Goal: Task Accomplishment & Management: Manage account settings

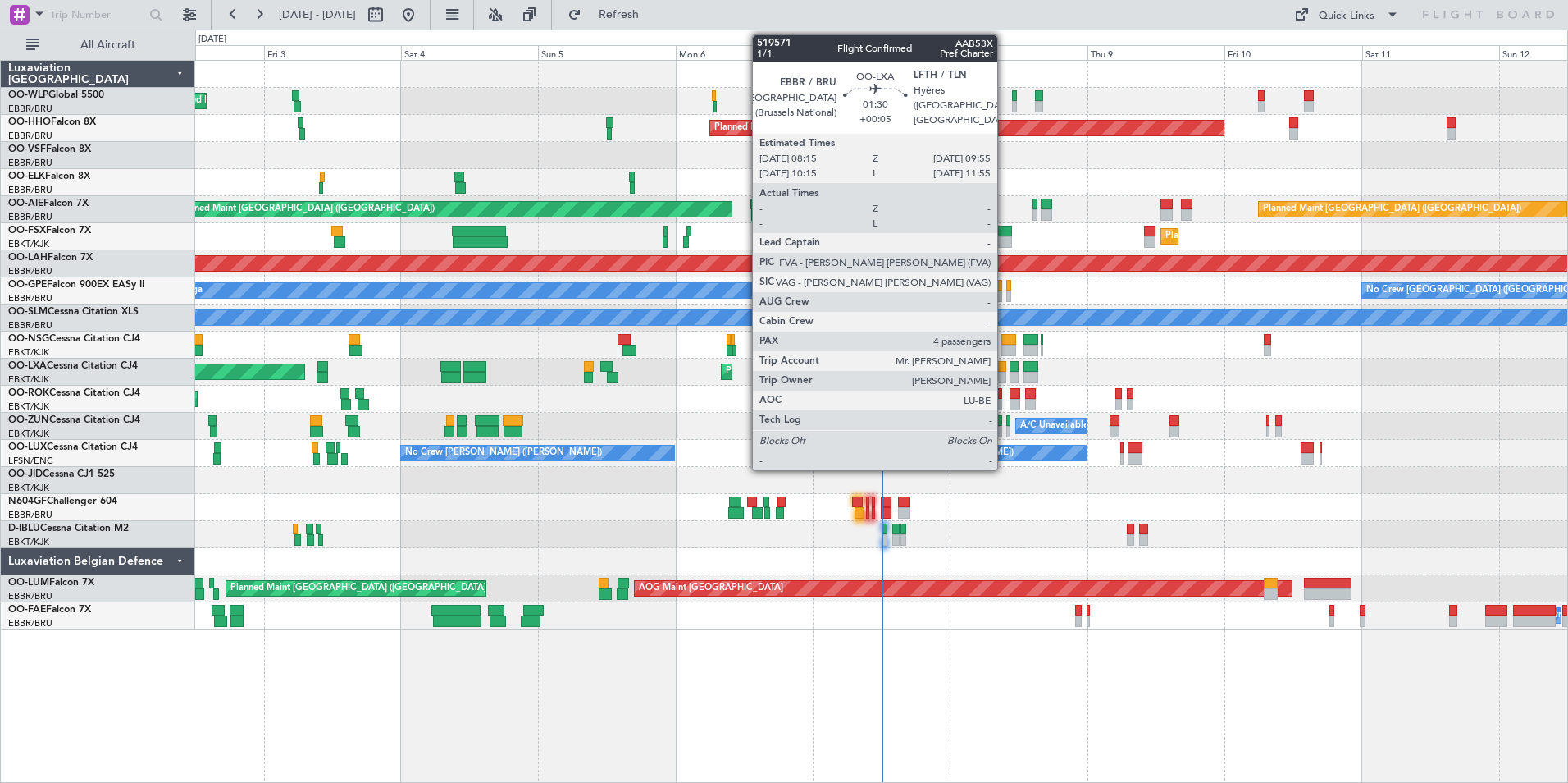
click at [1005, 367] on div at bounding box center [1001, 367] width 10 height 12
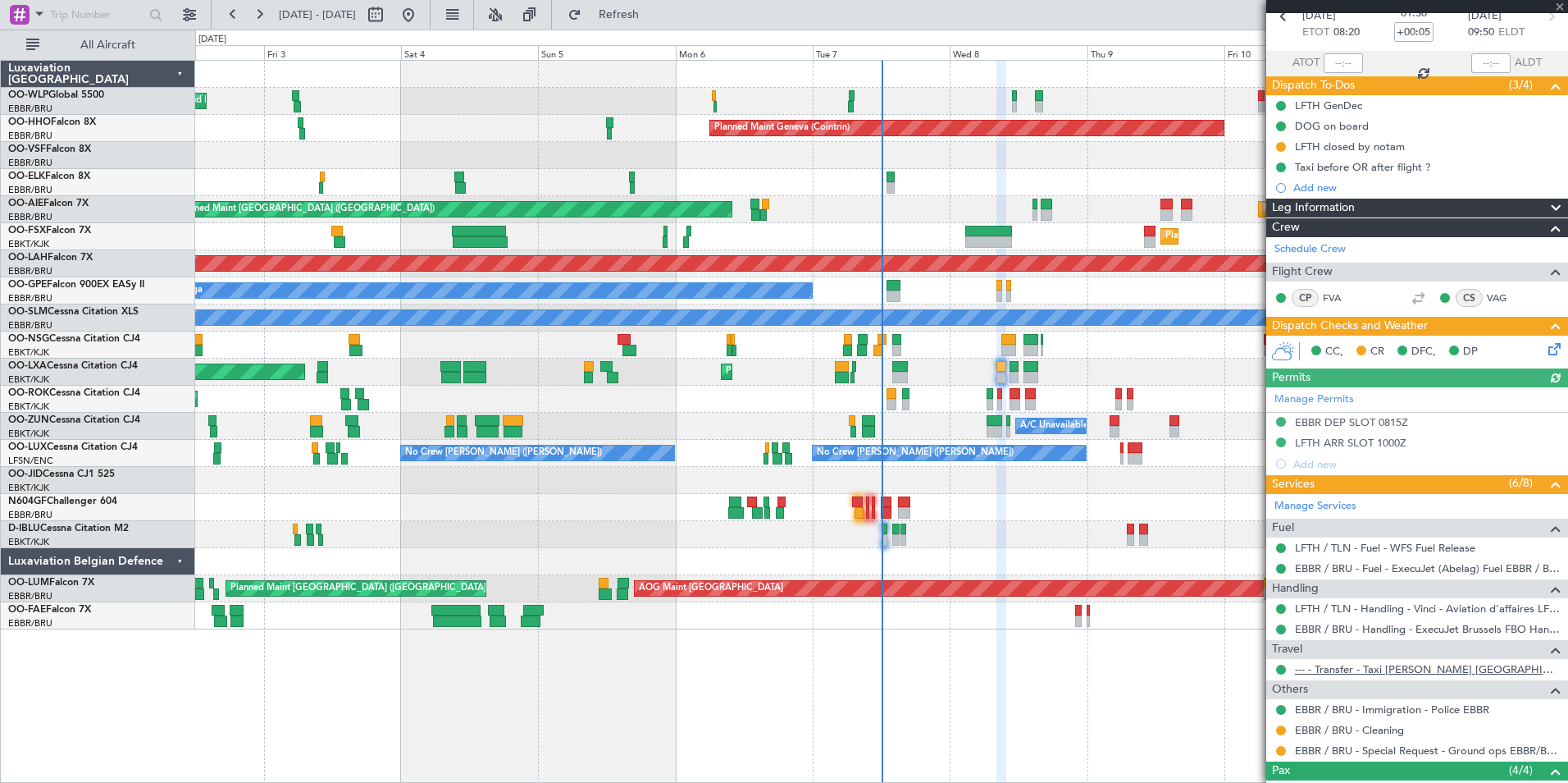
scroll to position [164, 0]
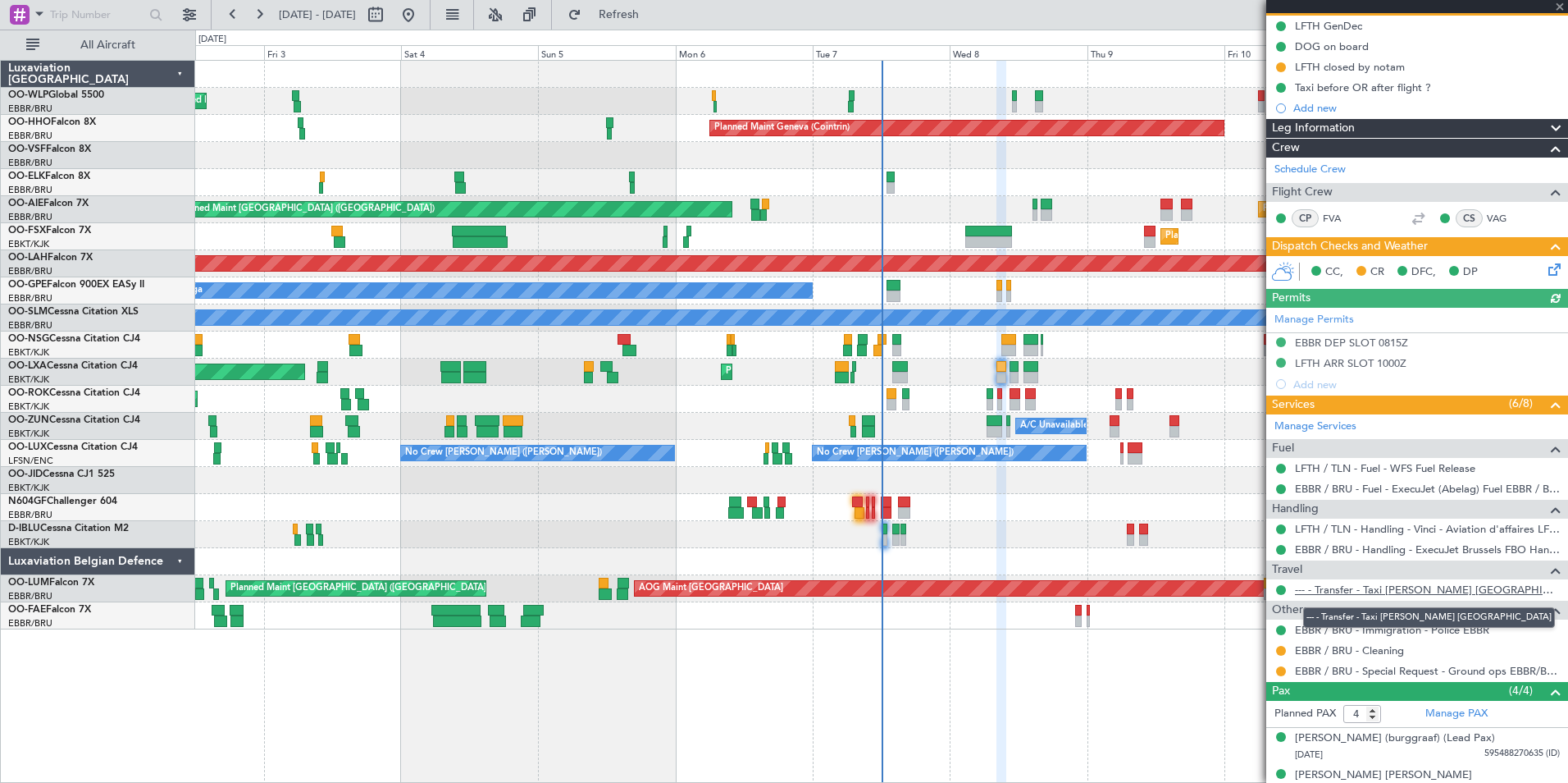
click at [1379, 589] on link "--- - Transfer - Taxi Sam Belgium" at bounding box center [1427, 590] width 265 height 14
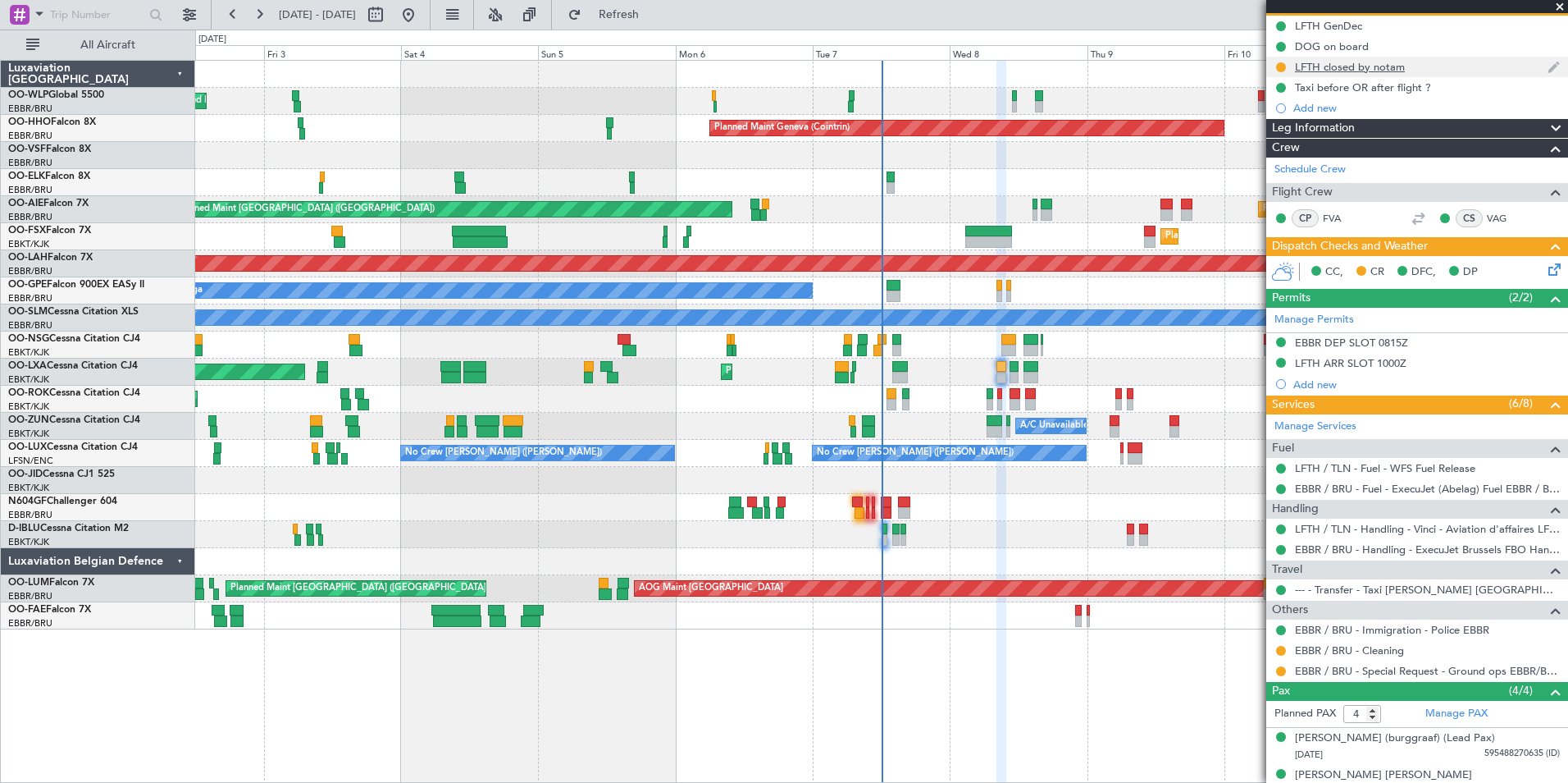
click at [1335, 72] on div "LFTH closed by notam" at bounding box center [1350, 67] width 110 height 14
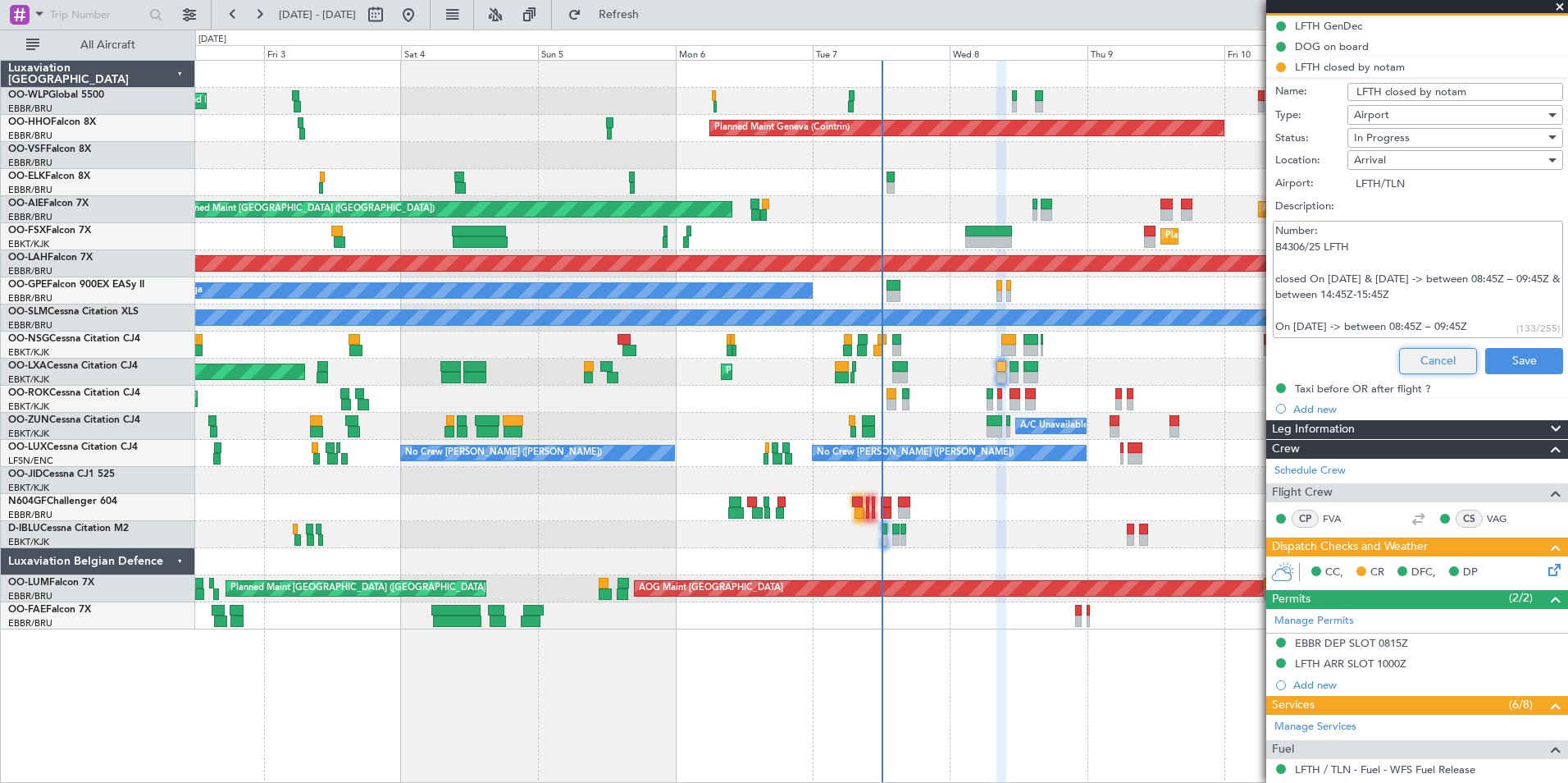
click at [1433, 356] on button "Cancel" at bounding box center [1437, 360] width 78 height 27
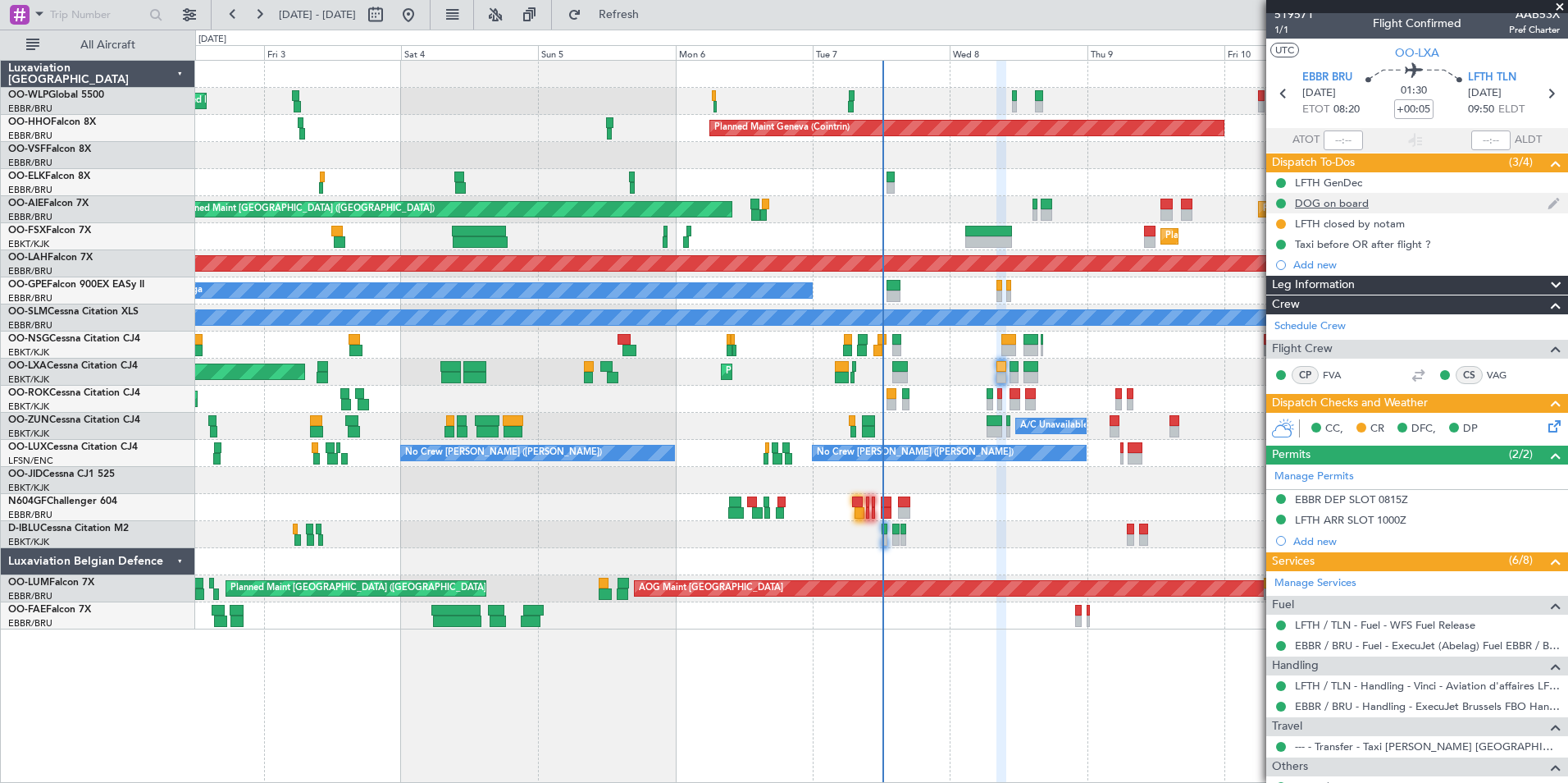
scroll to position [0, 0]
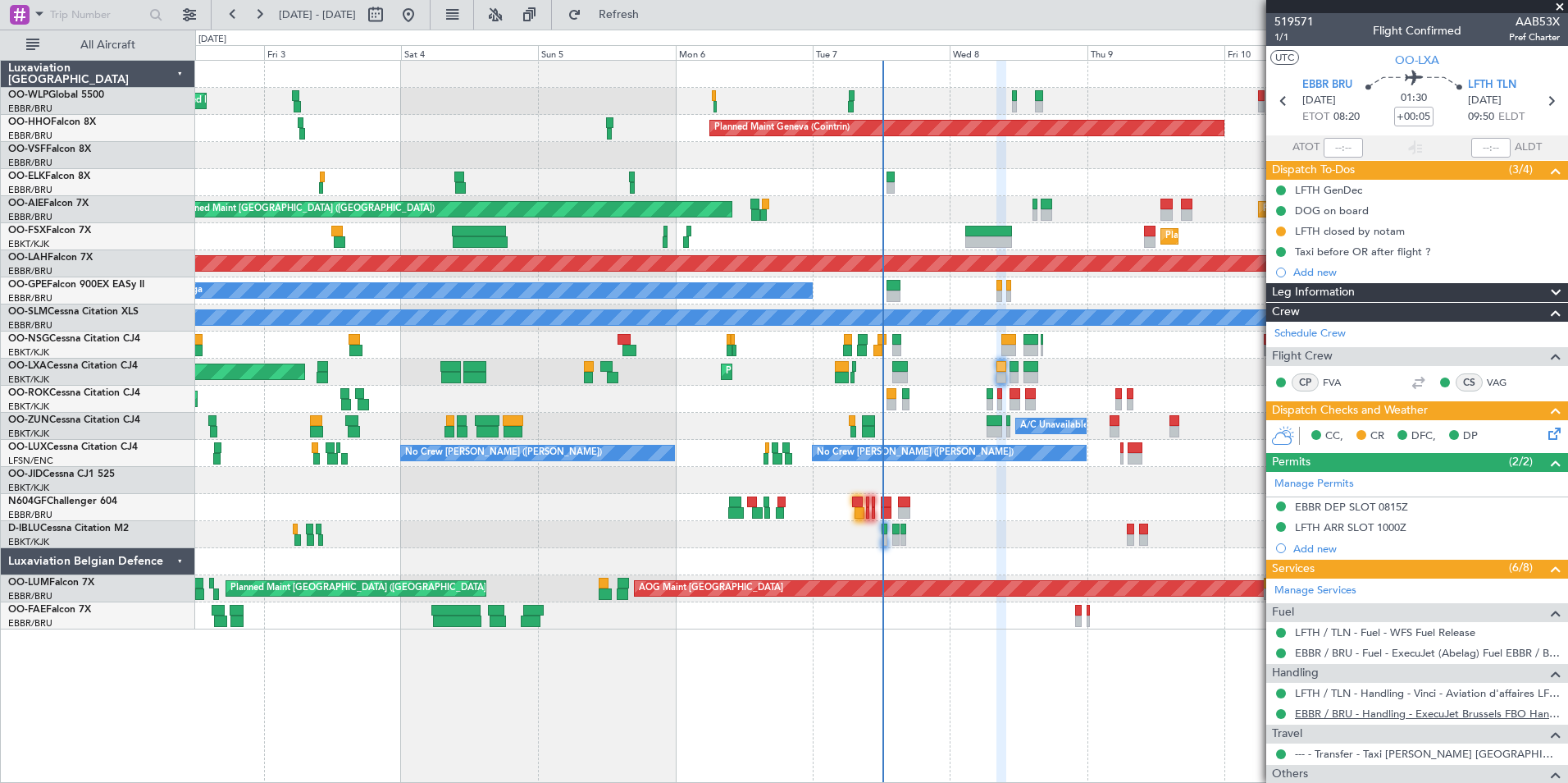
click at [1318, 715] on link "EBBR / BRU - Handling - ExecuJet Brussels FBO Handling Abelag" at bounding box center [1427, 713] width 265 height 14
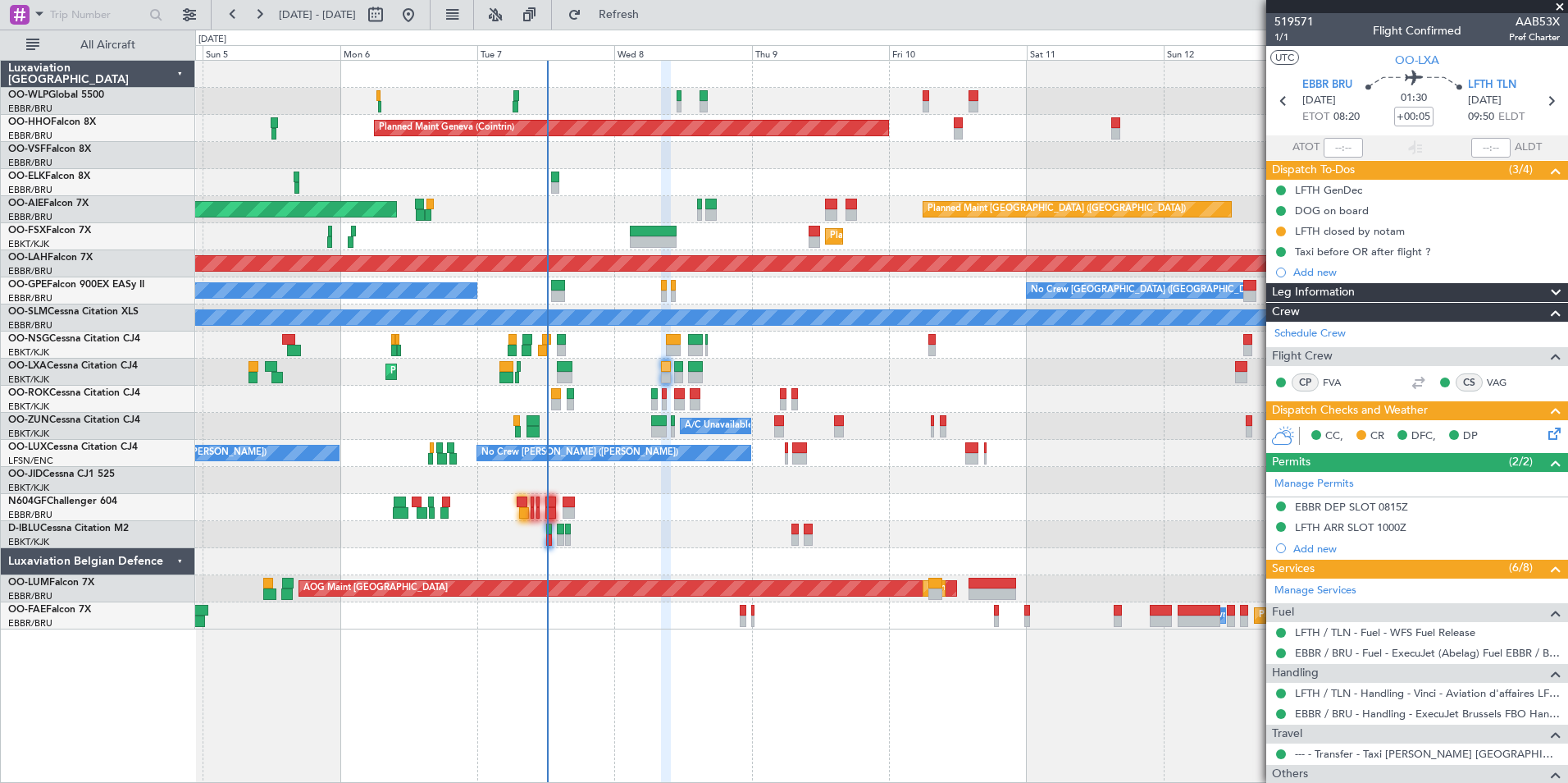
click at [860, 239] on div "Planned Maint Milan (Linate) Planned Maint Geneva (Cointrin) Unplanned Maint Lo…" at bounding box center [881, 345] width 1372 height 568
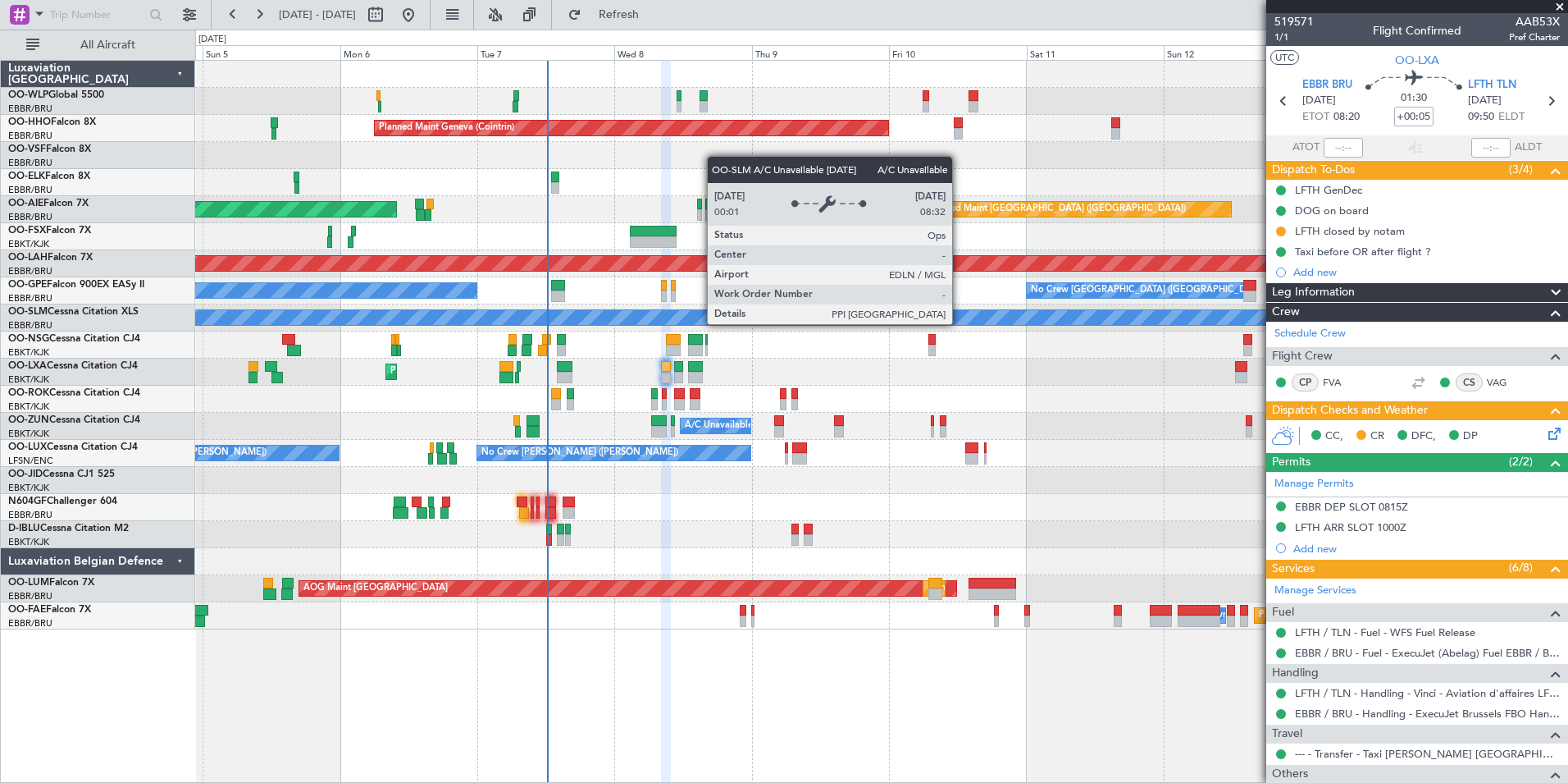
click at [708, 357] on div "Planned Maint Milan (Linate) Planned Maint Geneva (Cointrin) Unplanned Maint Lo…" at bounding box center [881, 345] width 1372 height 568
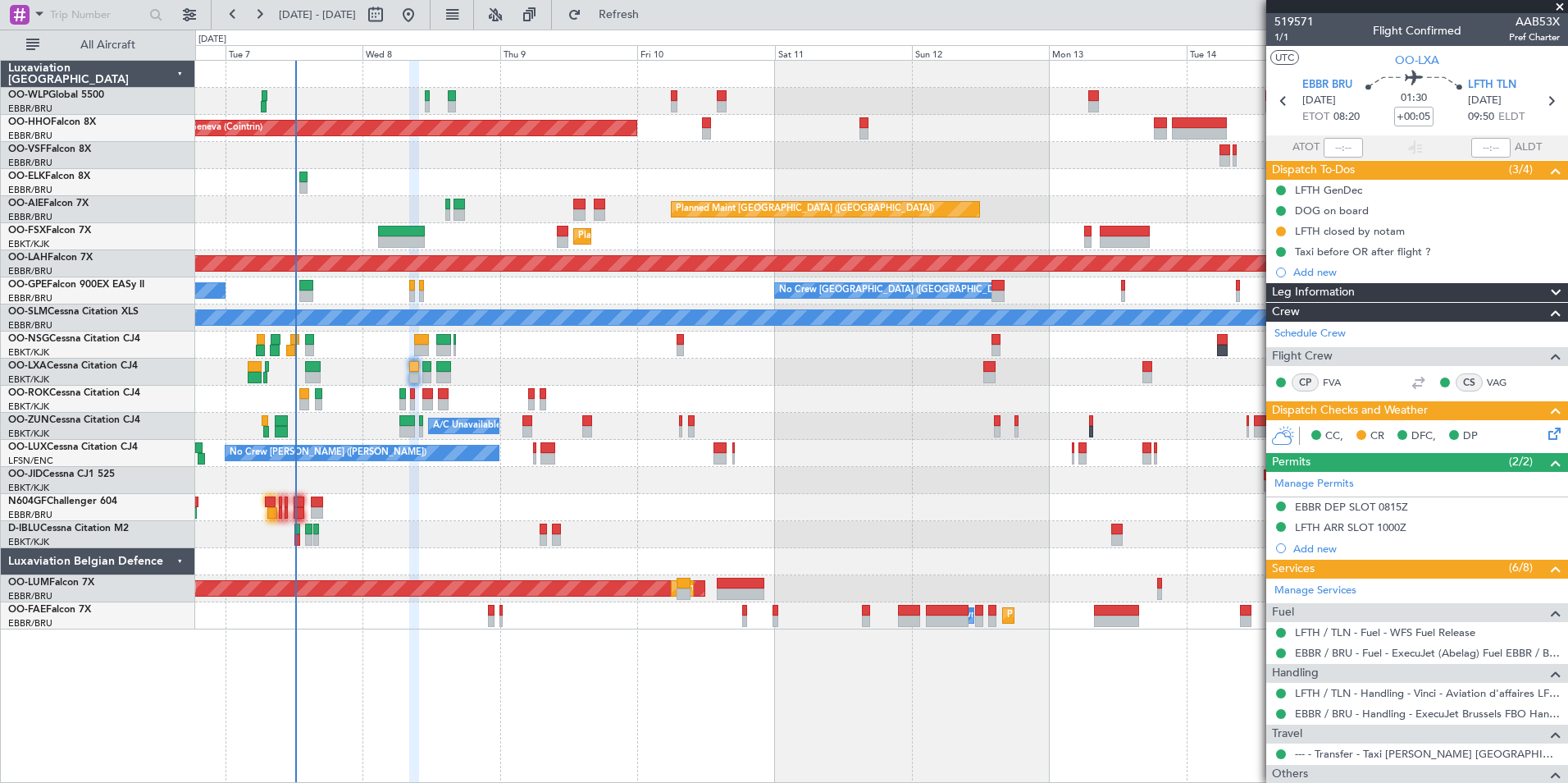
click at [479, 367] on div "Planned Maint Geneva (Cointrin) Planned Maint London (Farnborough) Unplanned Ma…" at bounding box center [881, 345] width 1372 height 568
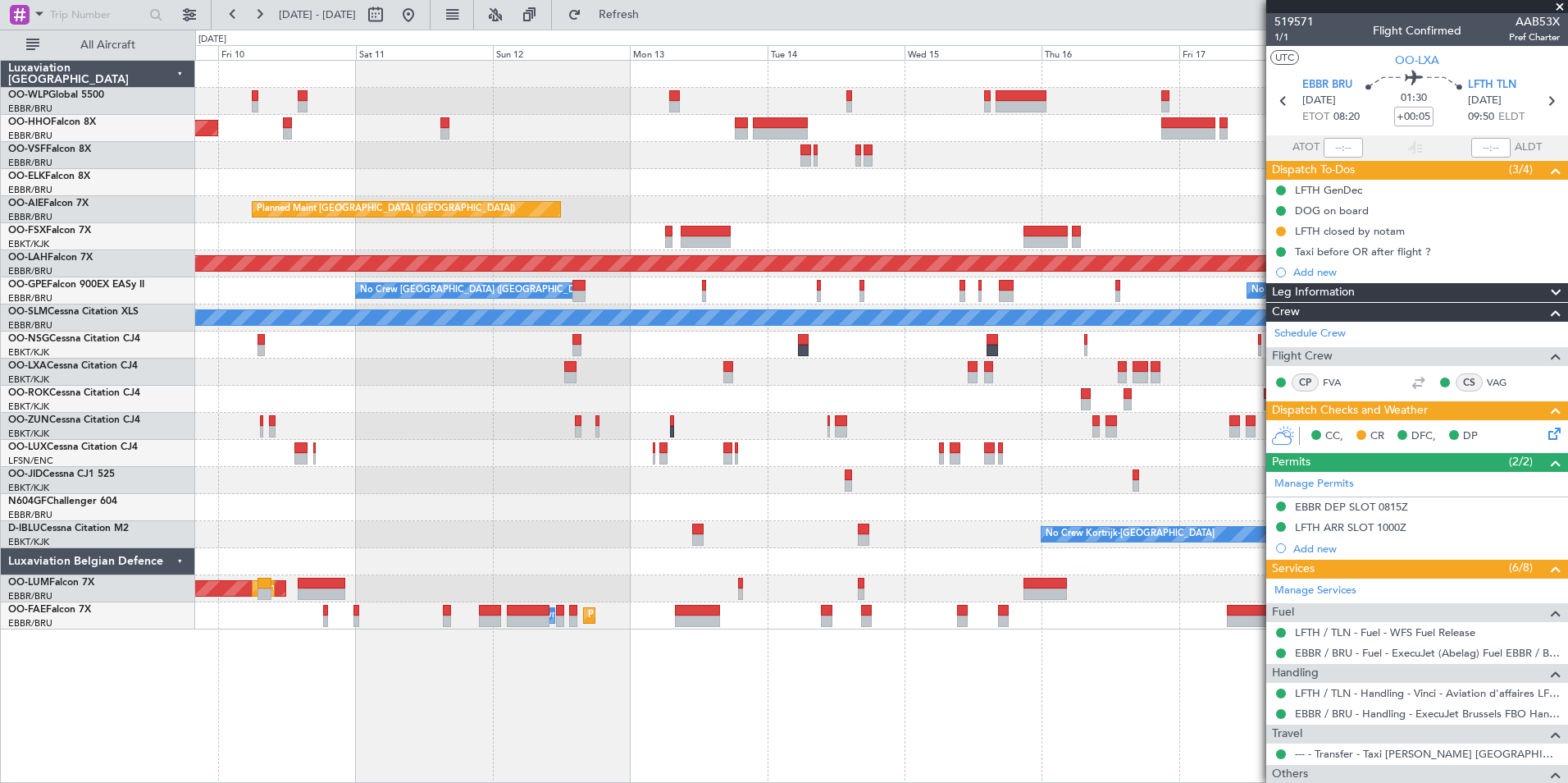
click at [464, 359] on div at bounding box center [881, 371] width 1372 height 27
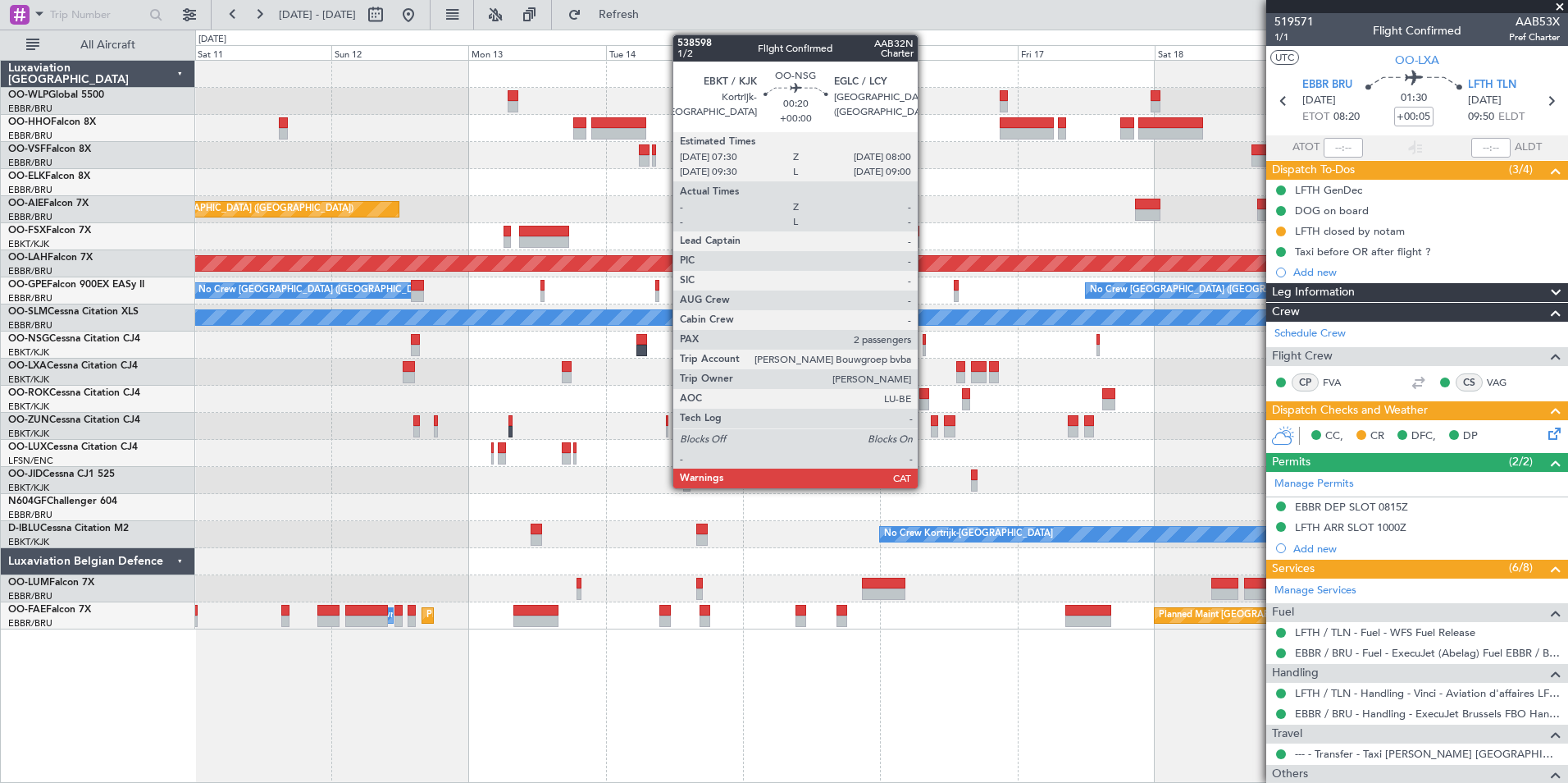
click at [925, 342] on div at bounding box center [923, 340] width 3 height 12
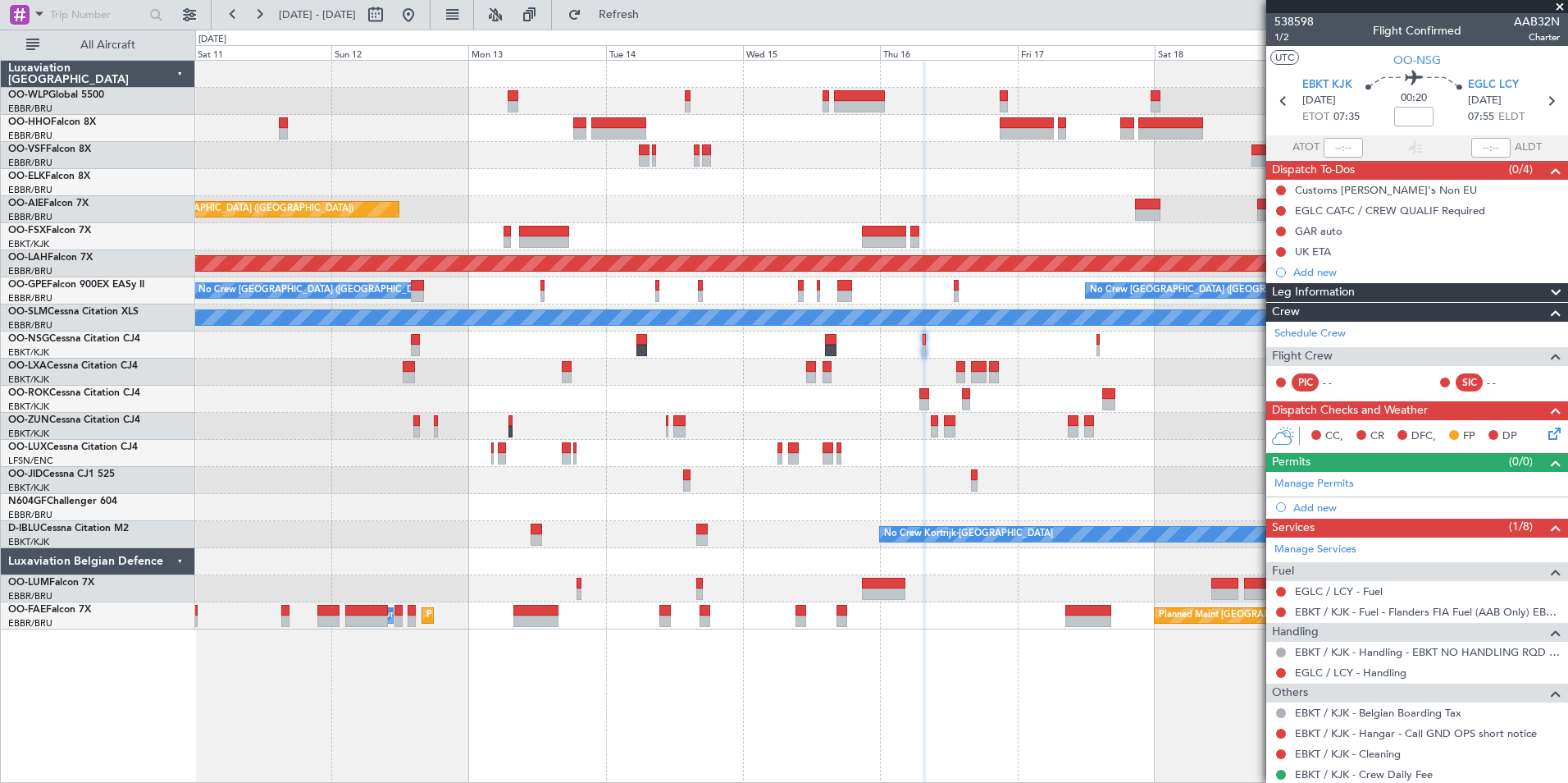
click at [462, 29] on mat-tooltip-component "Date Selector" at bounding box center [426, 49] width 86 height 43
click at [421, 12] on button at bounding box center [408, 15] width 27 height 27
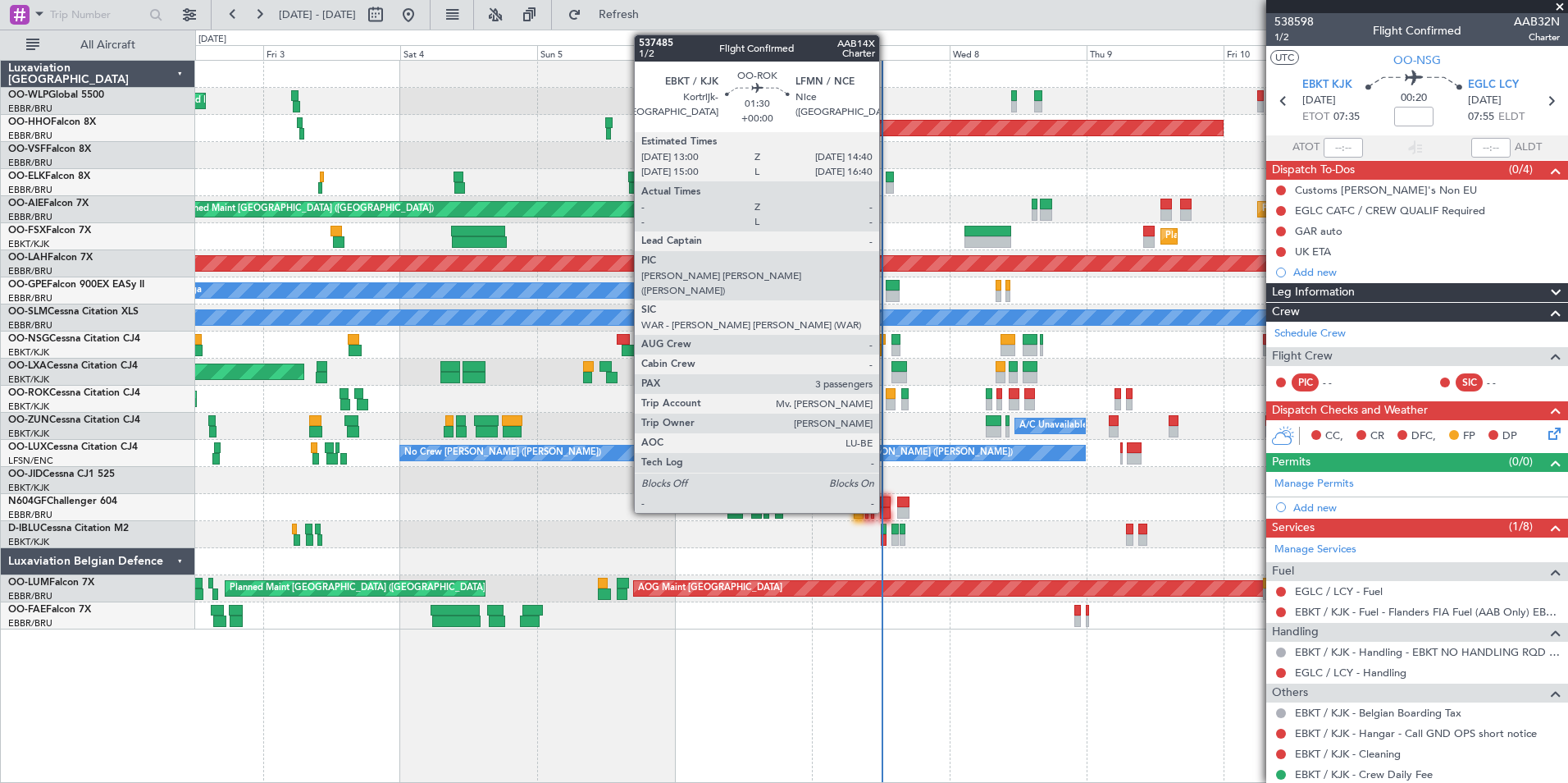
click at [887, 402] on div at bounding box center [891, 405] width 10 height 12
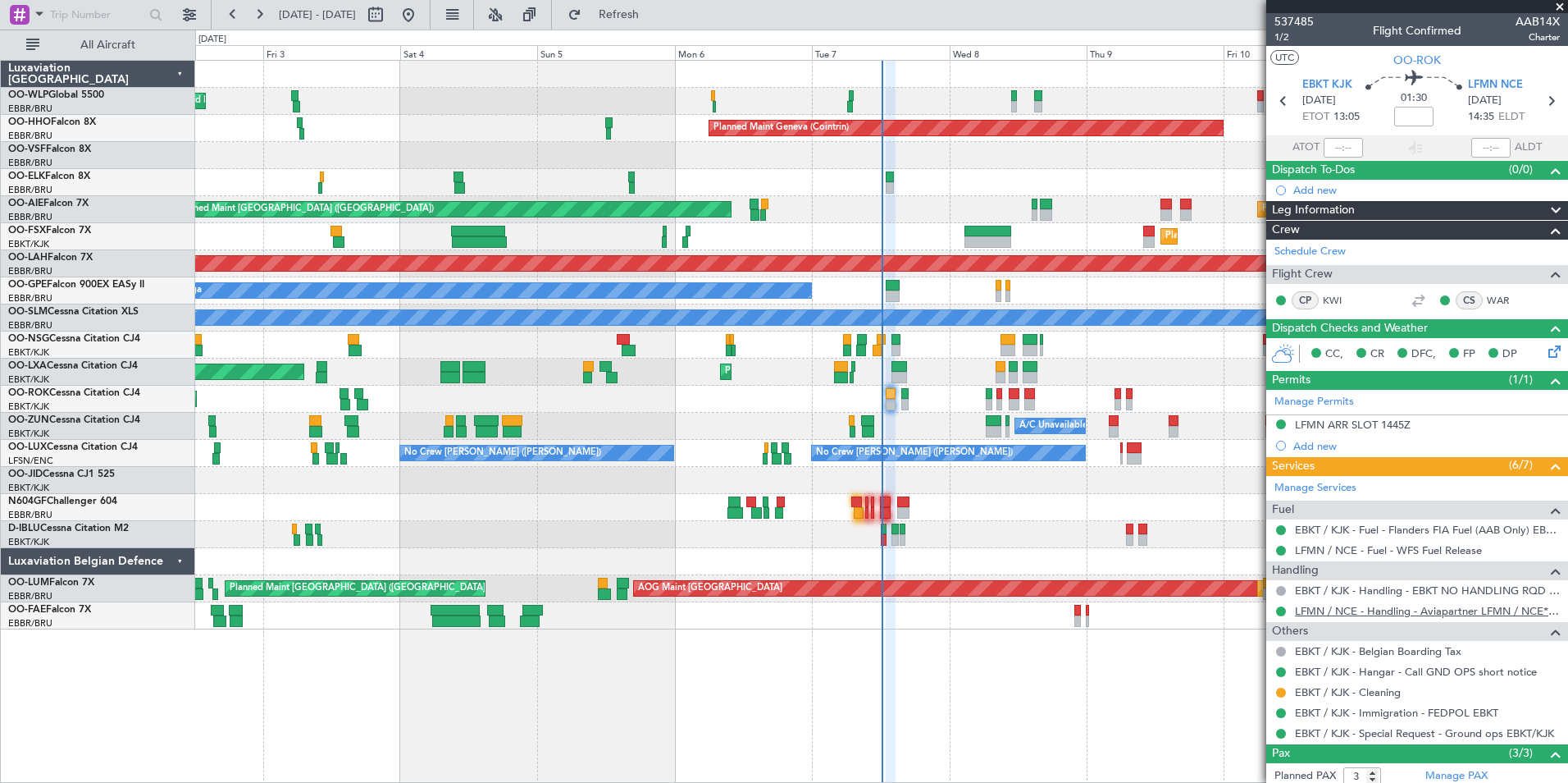
click at [1401, 607] on link "LFMN / NCE - Handling - Aviapartner LFMN / NCE*****MY HANDLING****" at bounding box center [1427, 611] width 265 height 14
click at [1329, 302] on link "KWI" at bounding box center [1341, 299] width 36 height 15
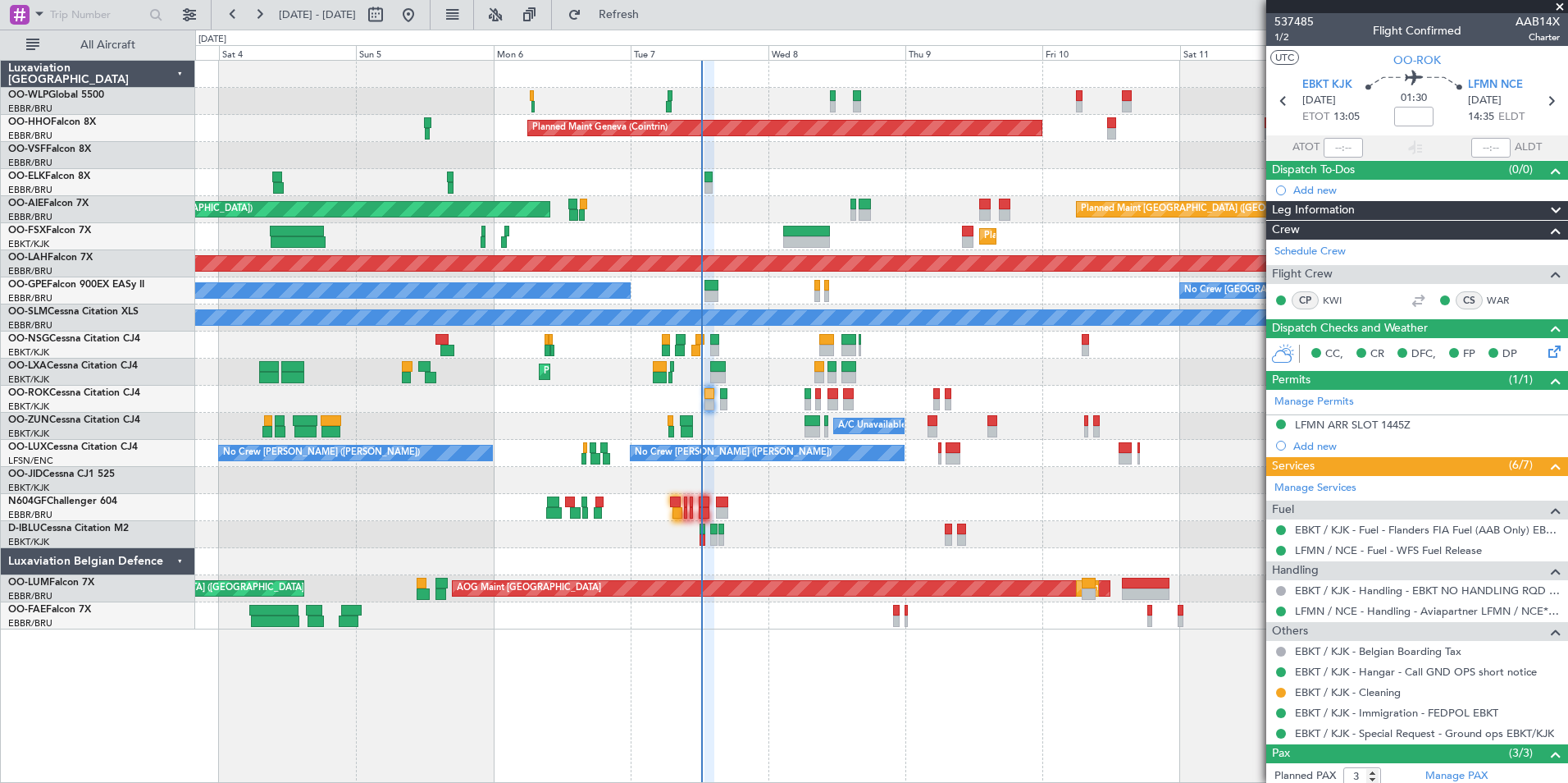
click at [936, 362] on div "Planned Maint Milan (Linate) Planned Maint Geneva (Cointrin) Unplanned Maint Lo…" at bounding box center [881, 345] width 1372 height 568
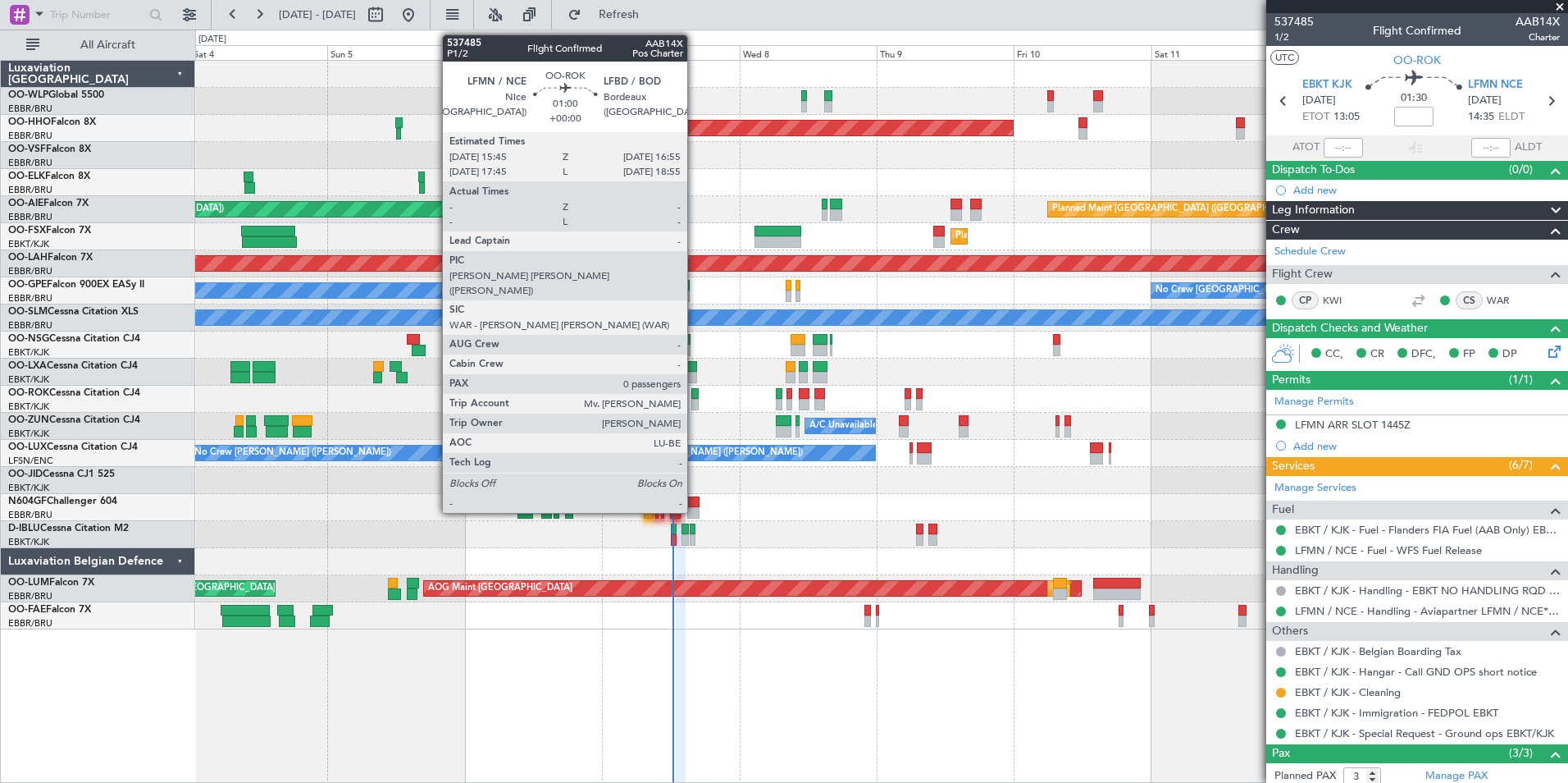
click at [695, 401] on div at bounding box center [694, 405] width 7 height 12
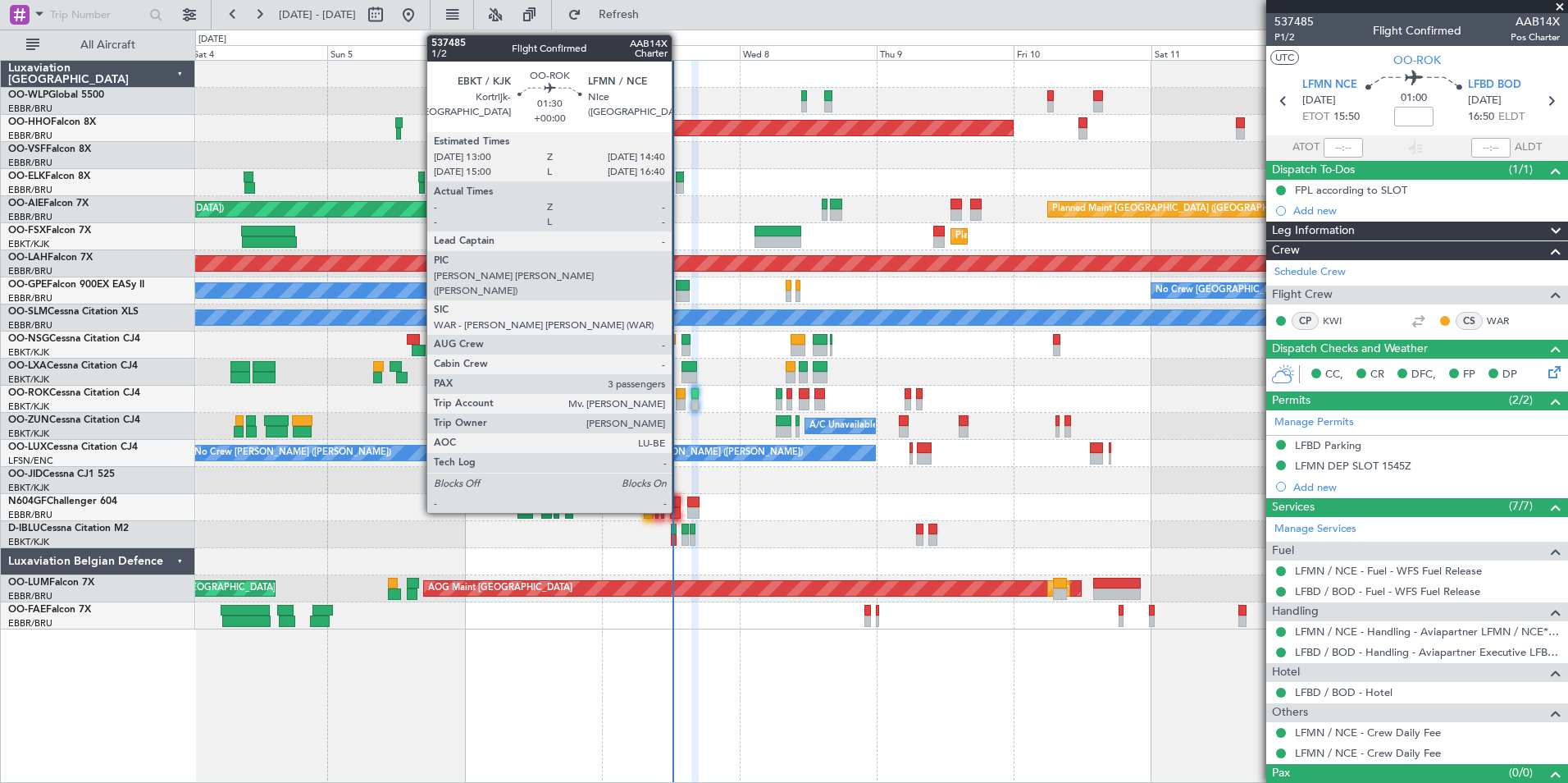
click at [679, 401] on div at bounding box center [681, 405] width 10 height 12
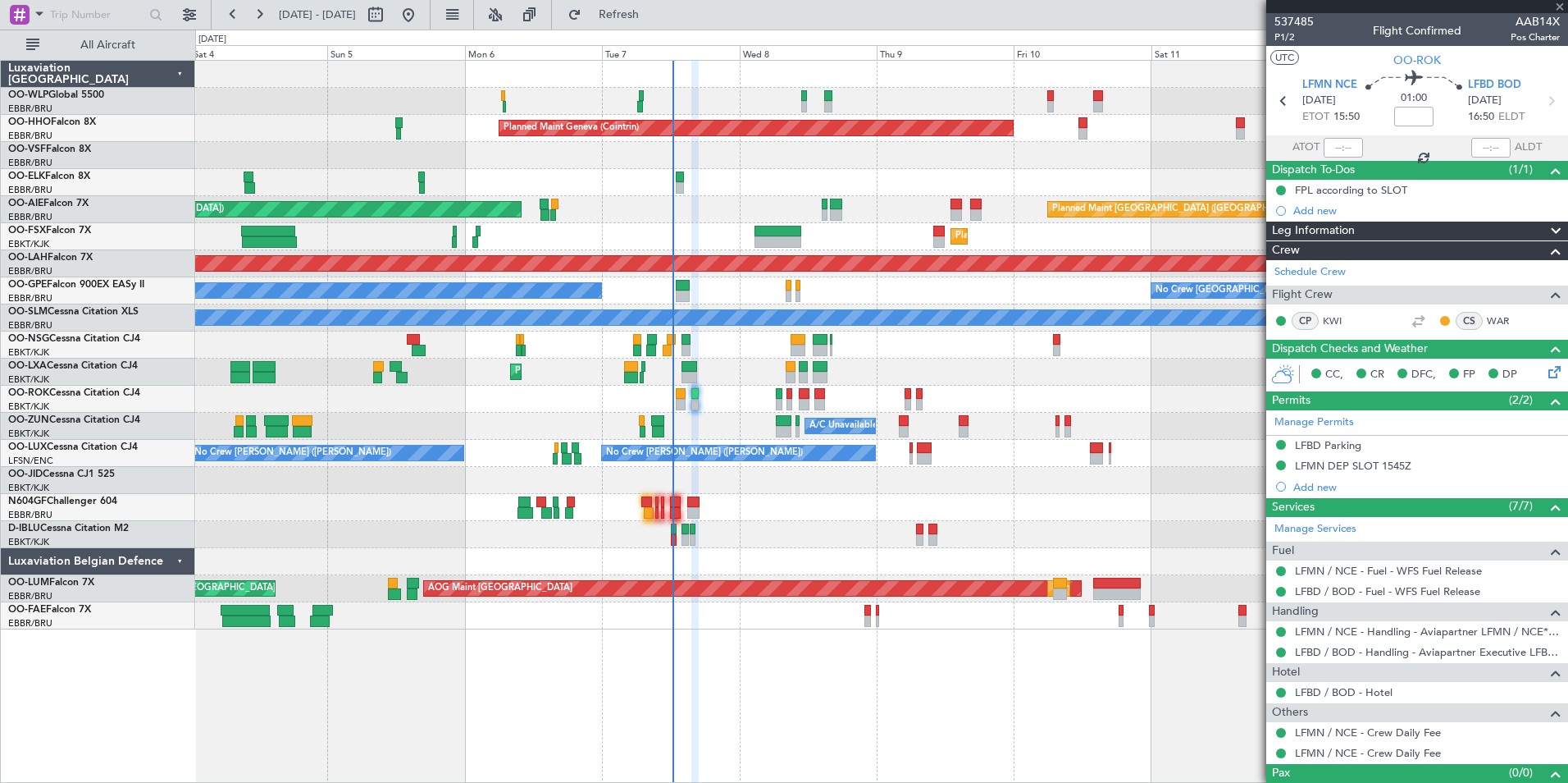
type input "3"
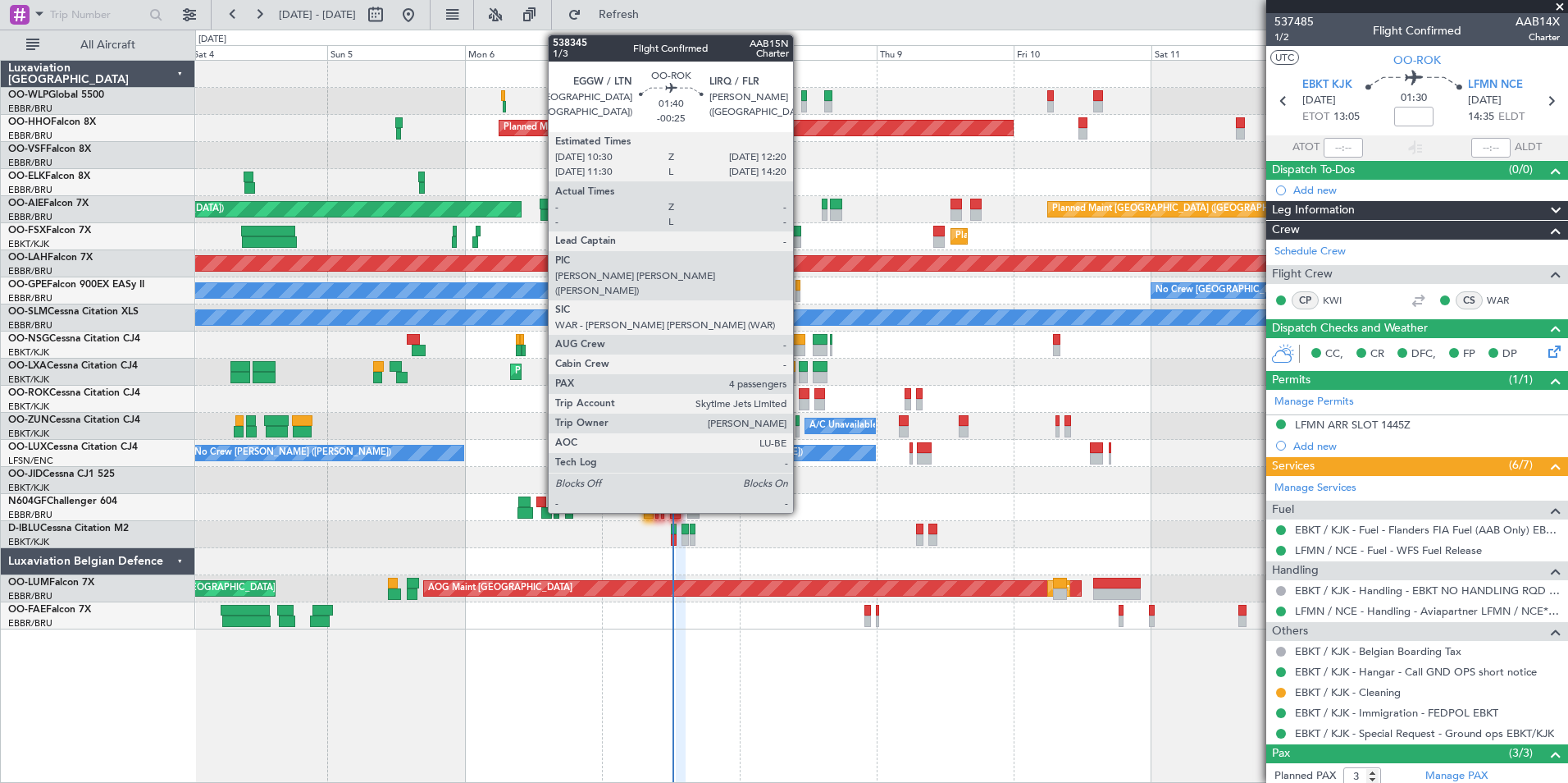
click at [800, 400] on div at bounding box center [804, 405] width 11 height 12
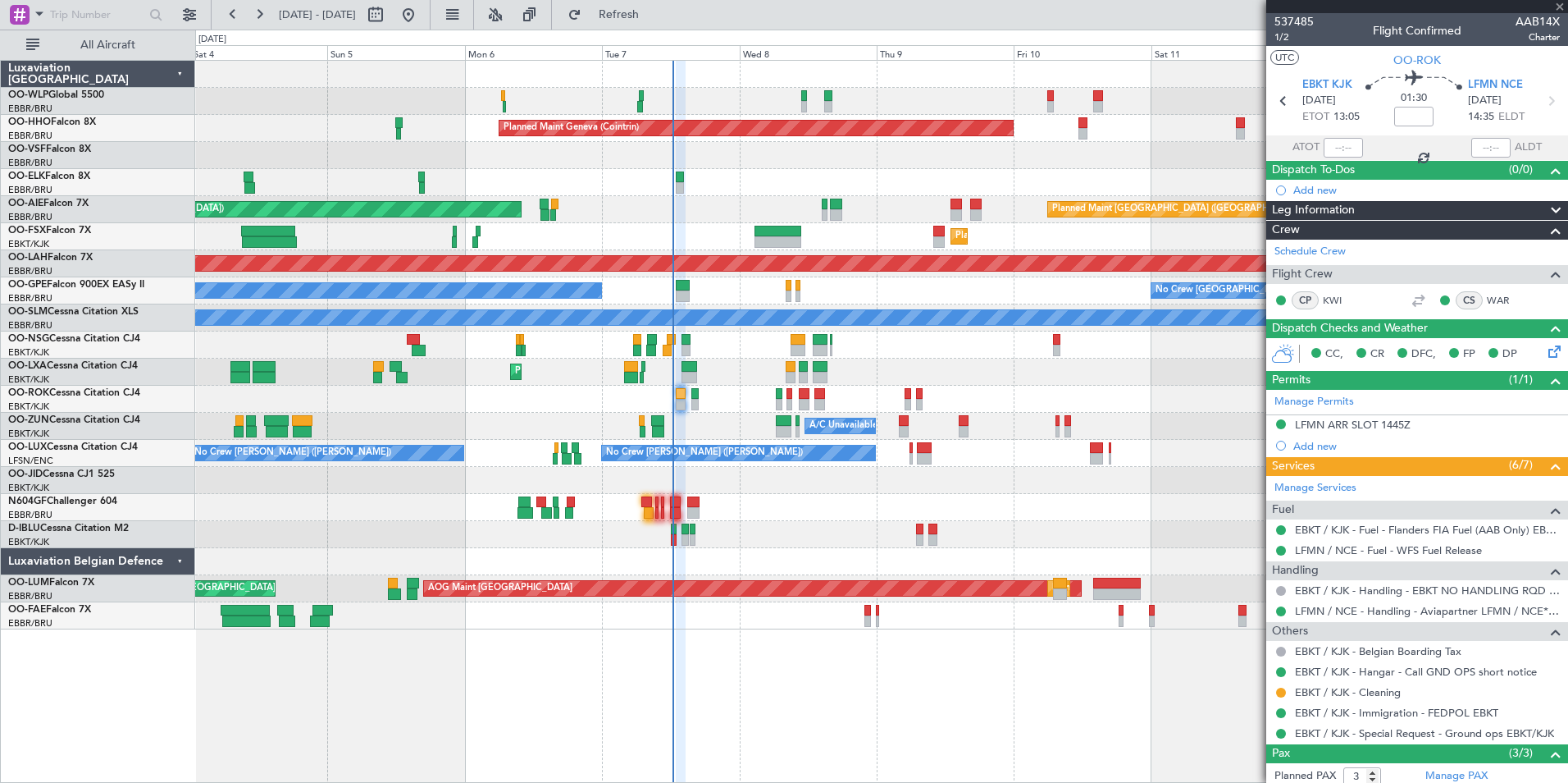
type input "-00:25"
type input "4"
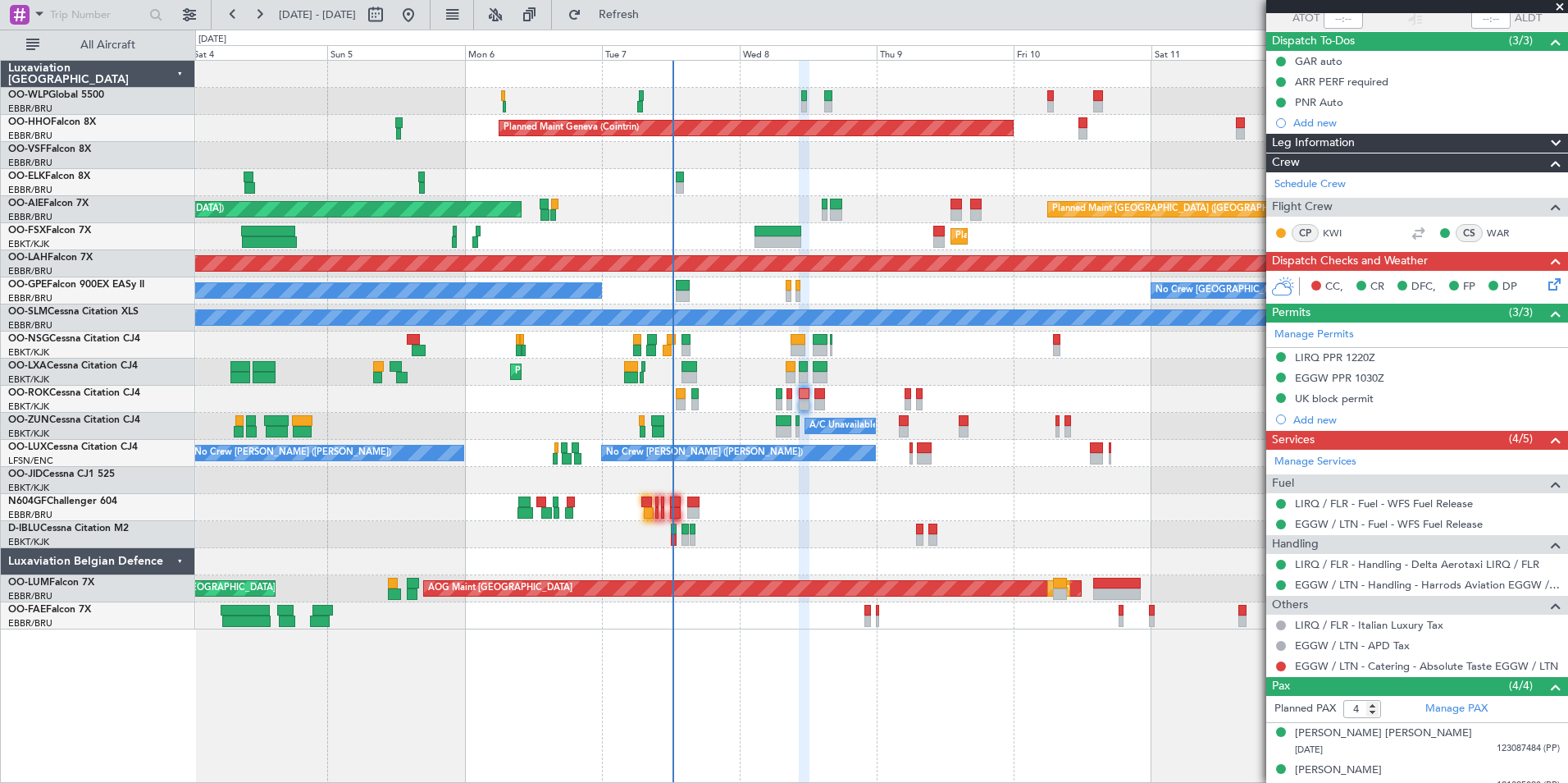
scroll to position [216, 0]
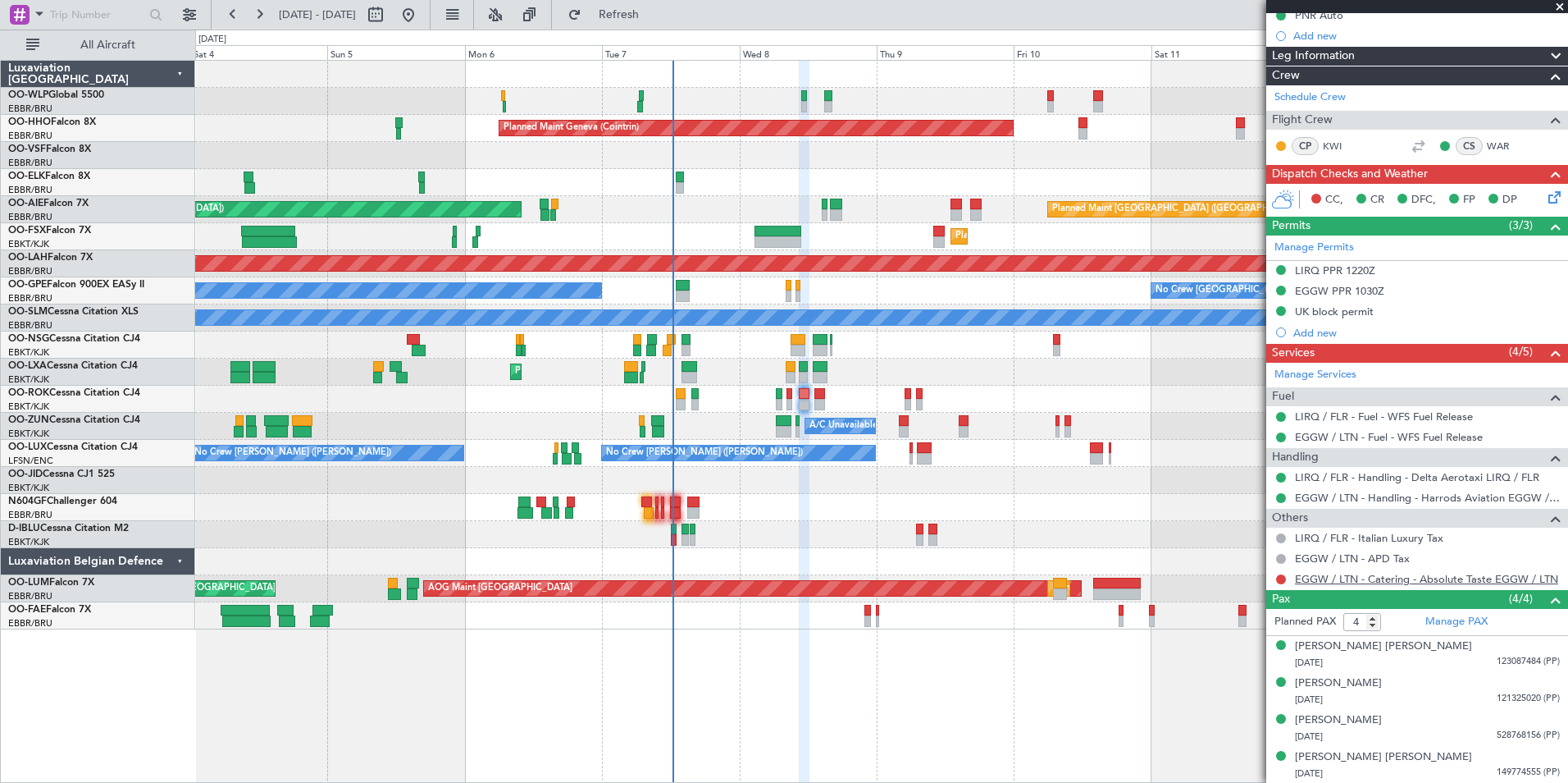
click at [1359, 581] on link "EGGW / LTN - Catering - Absolute Taste EGGW / LTN" at bounding box center [1426, 579] width 263 height 14
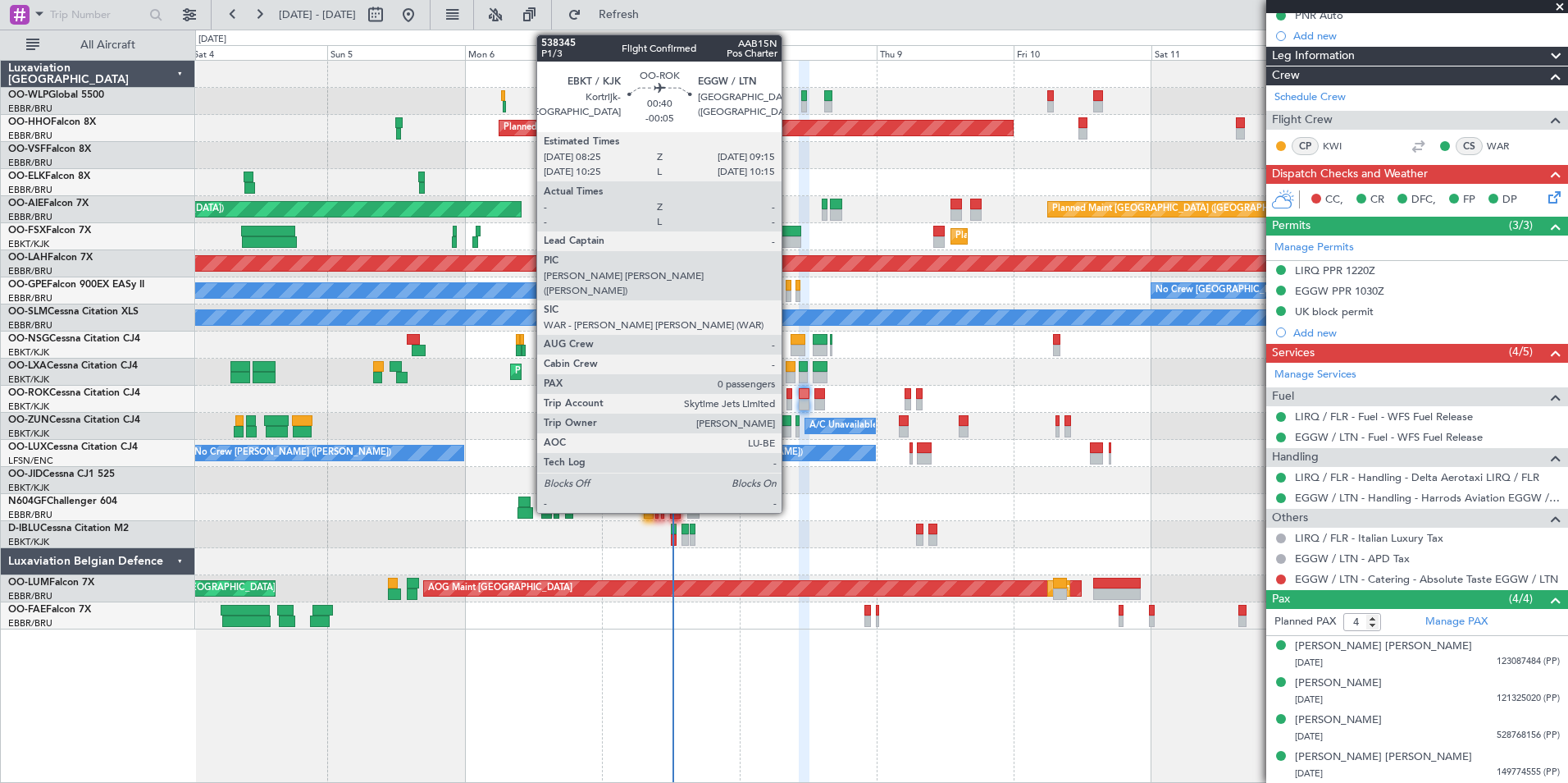
click at [789, 394] on div at bounding box center [788, 394] width 5 height 12
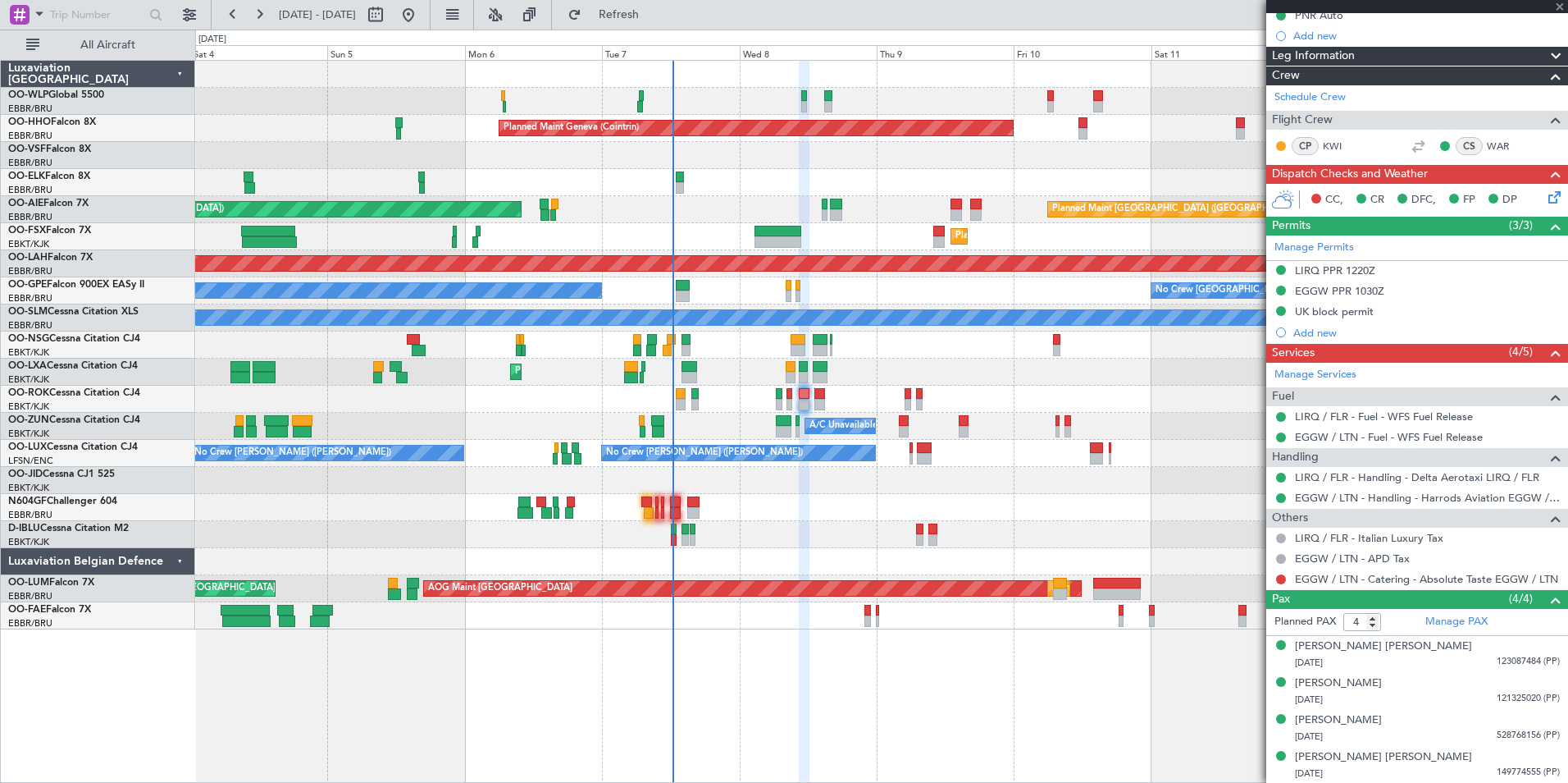
type input "-00:05"
type input "0"
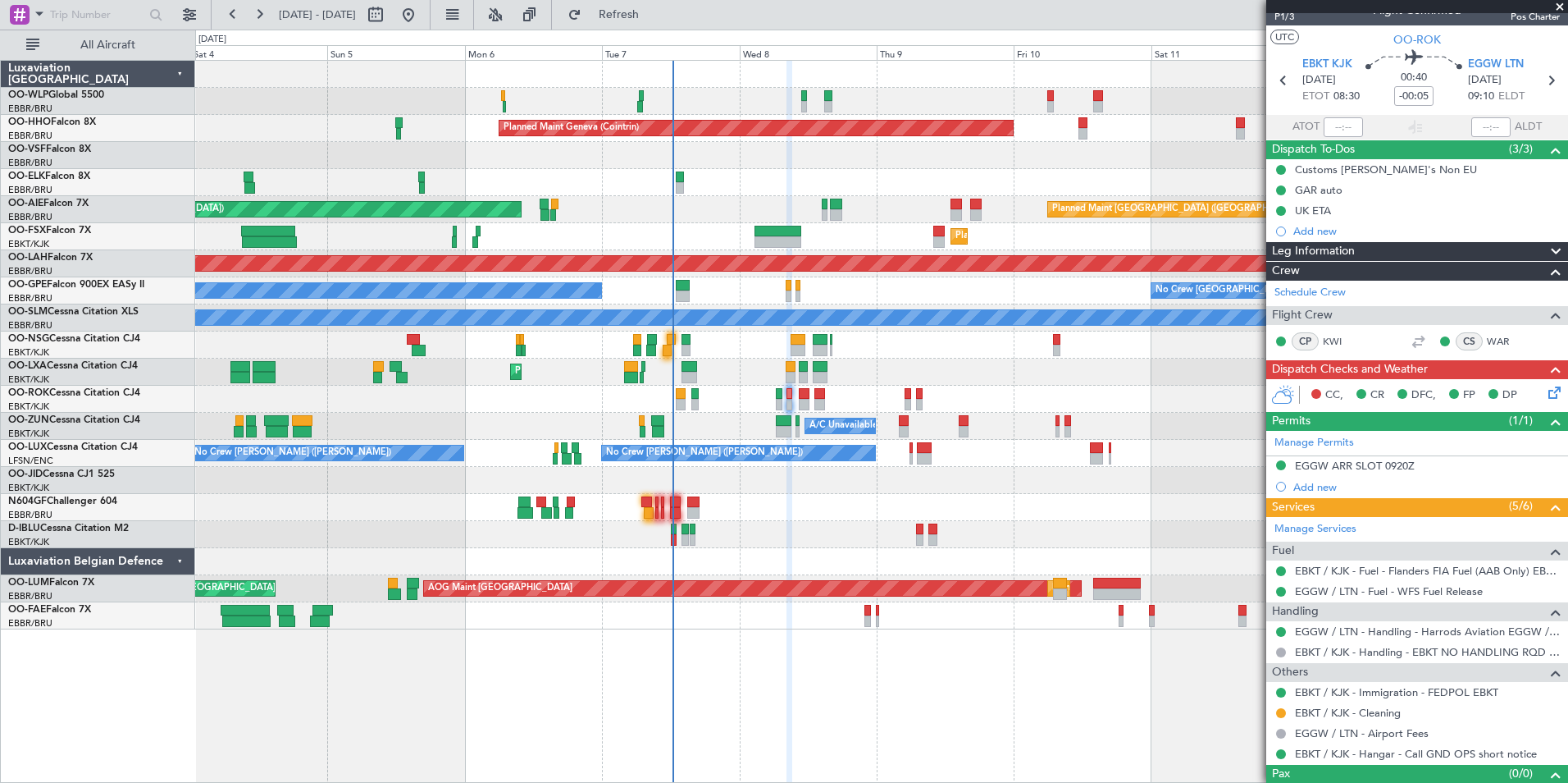
scroll to position [0, 0]
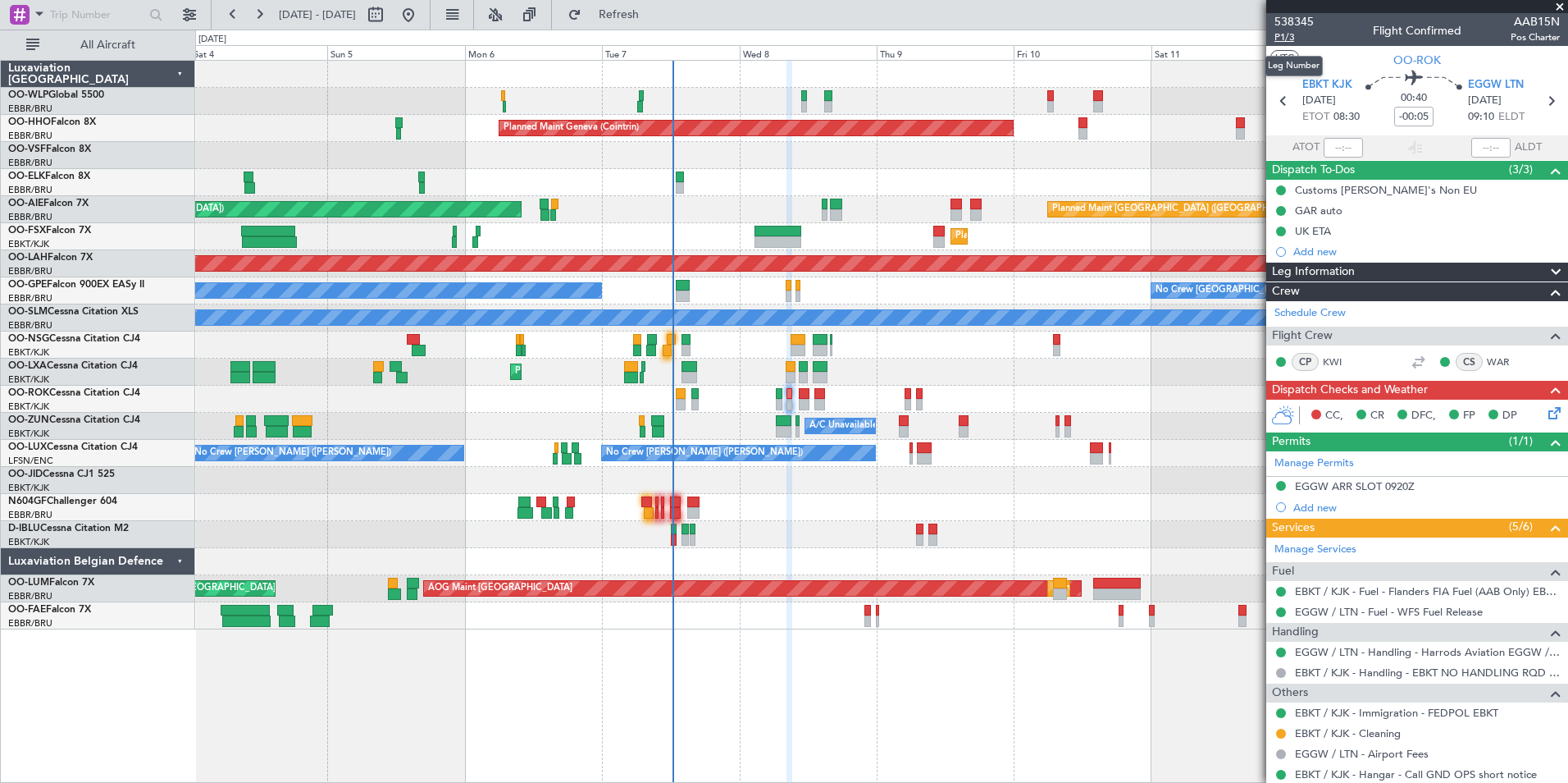
click at [1281, 33] on span "P1/3" at bounding box center [1294, 37] width 39 height 14
click at [654, 17] on span "Refresh" at bounding box center [619, 15] width 69 height 12
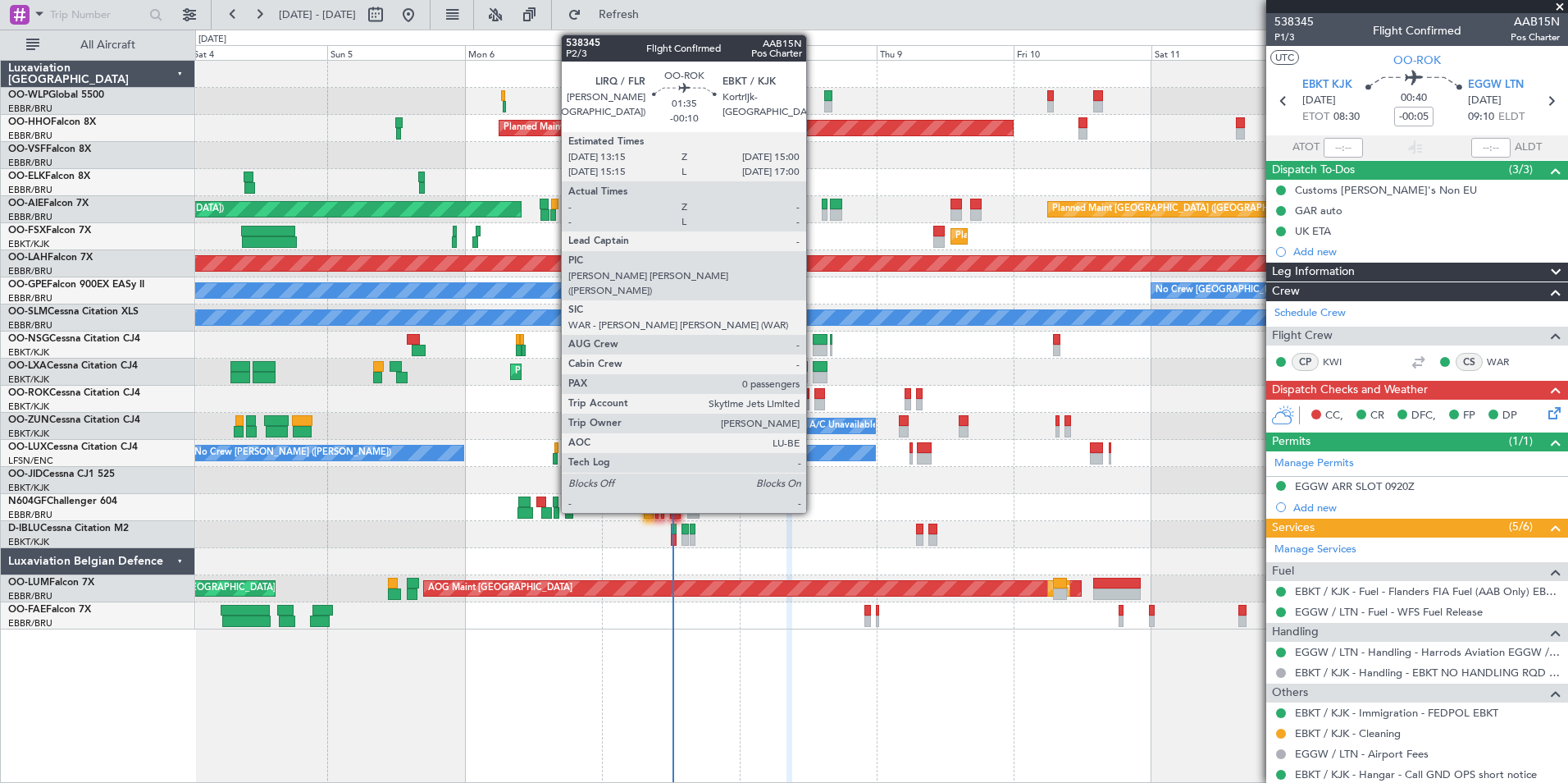
click at [814, 395] on div at bounding box center [819, 394] width 11 height 12
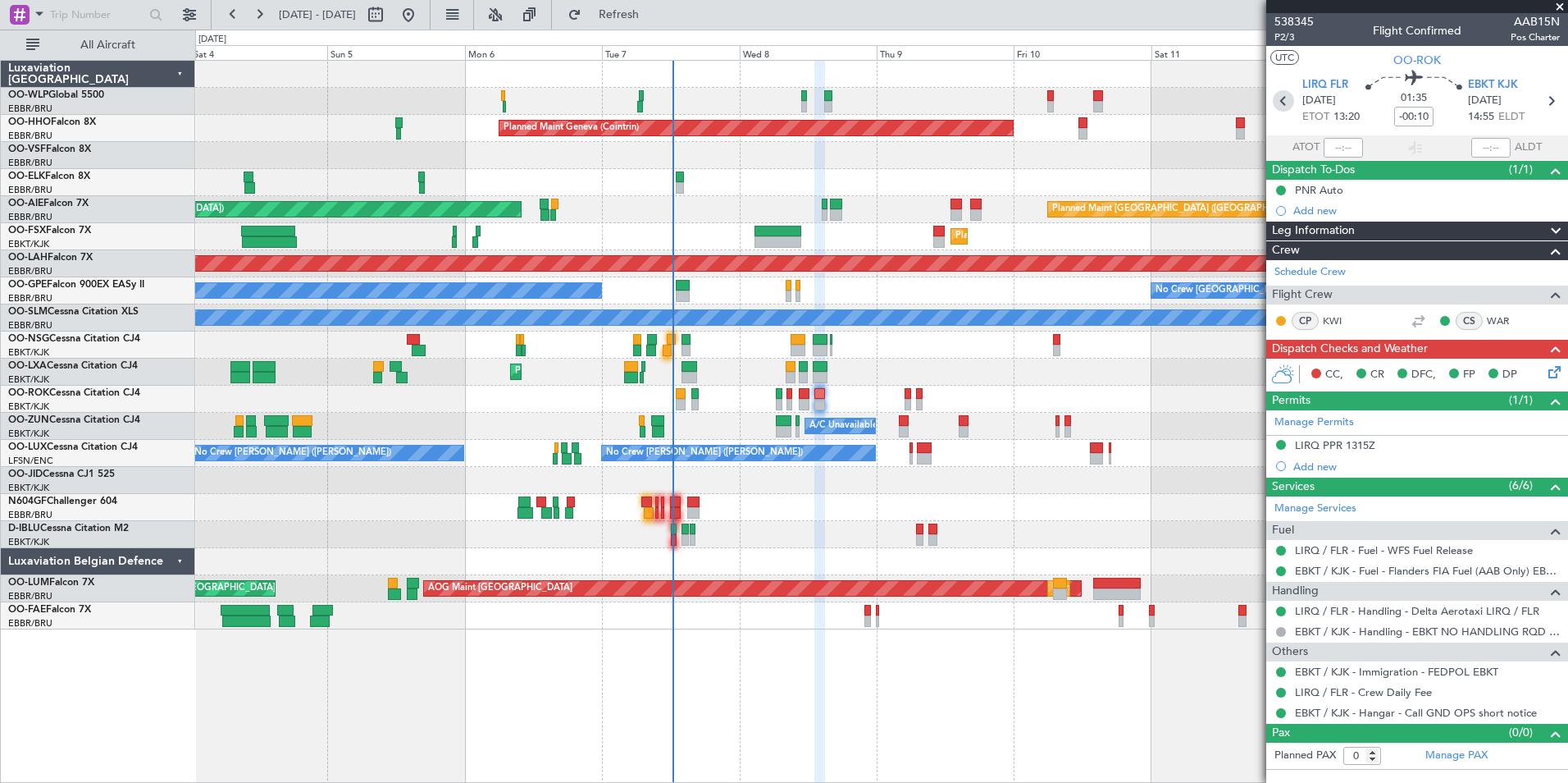
click at [1285, 101] on icon at bounding box center [1284, 101] width 22 height 22
type input "-00:25"
type input "4"
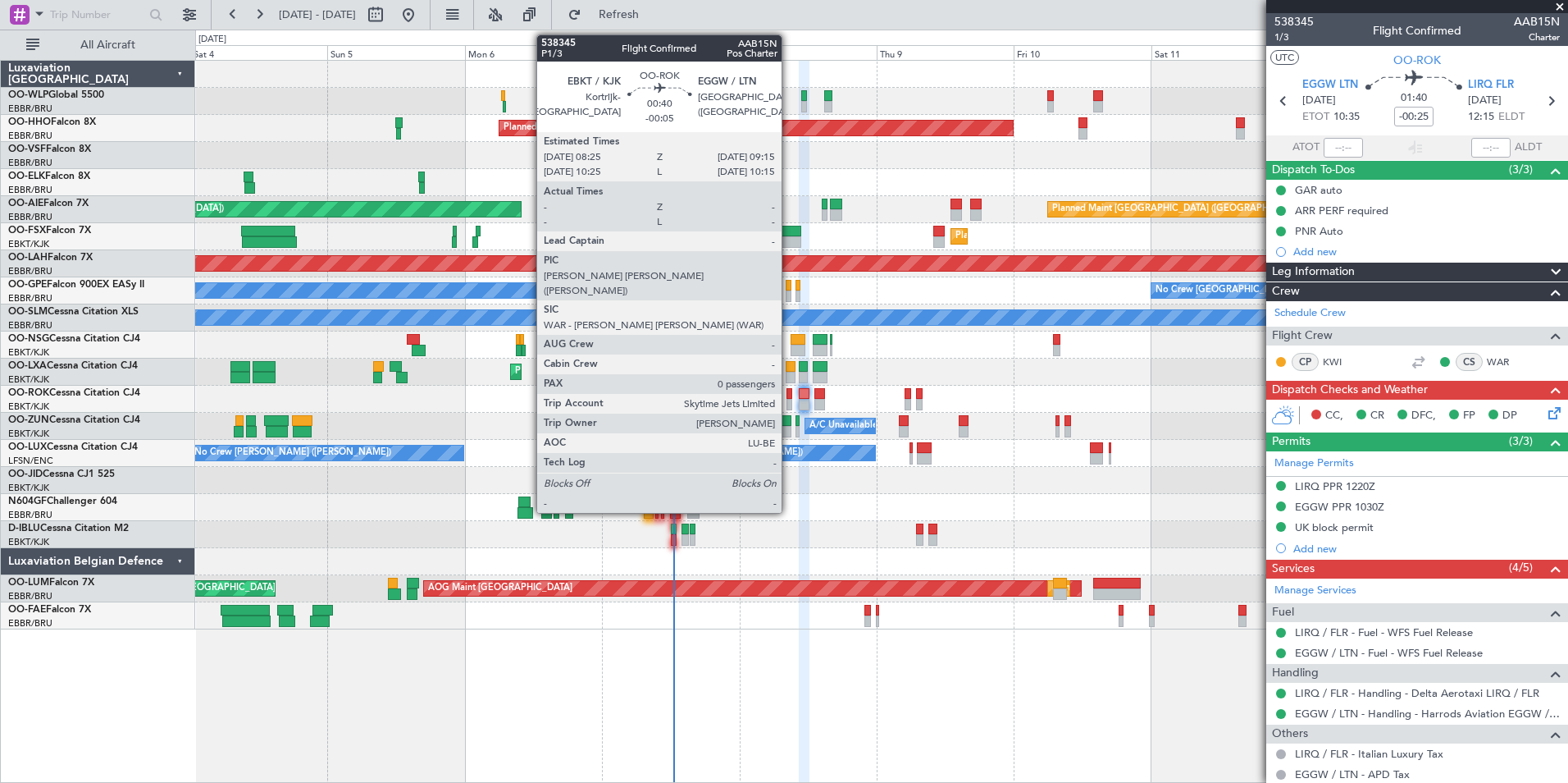
click at [789, 399] on div at bounding box center [788, 405] width 5 height 12
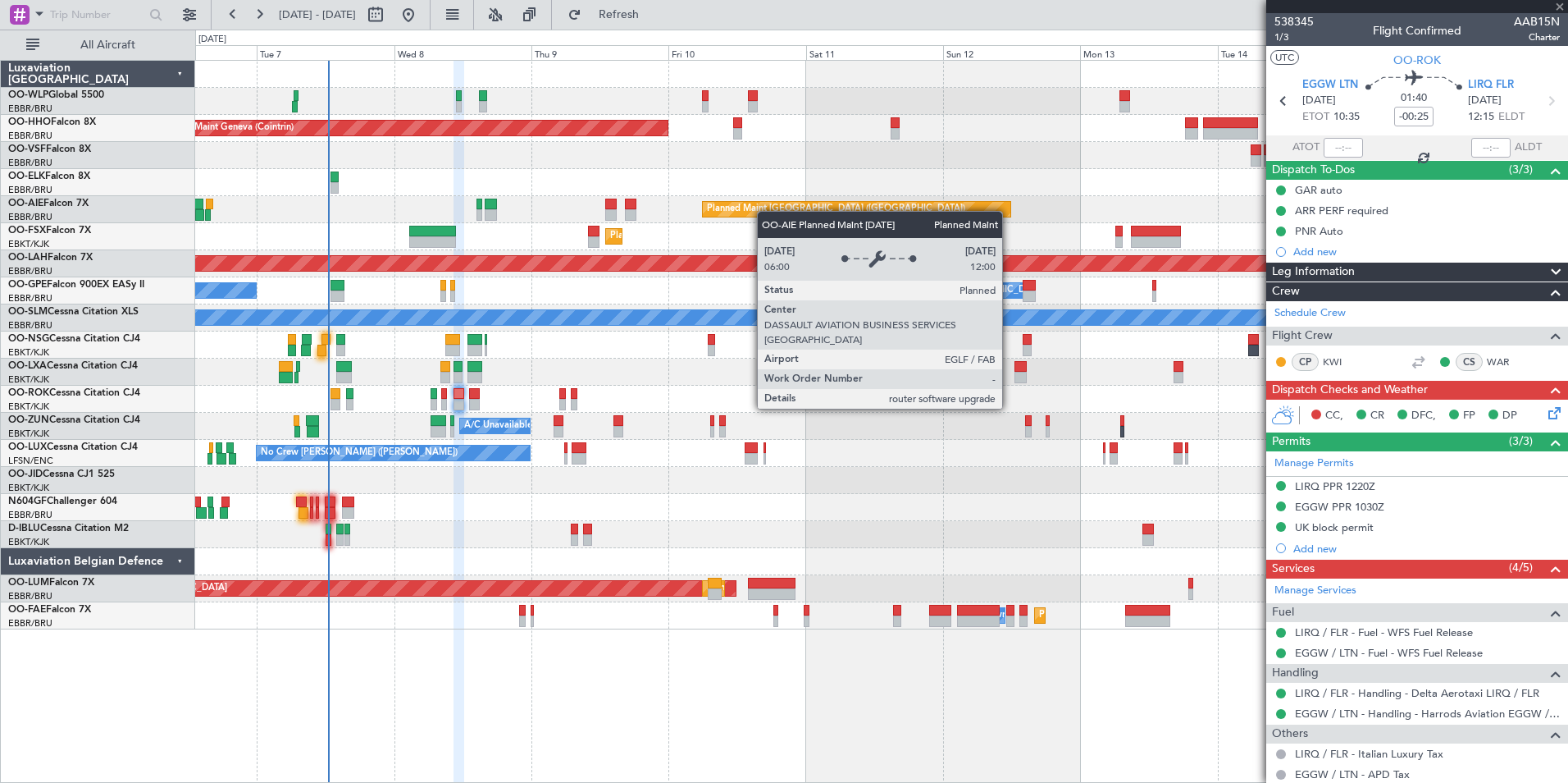
click at [750, 211] on div "Planned Maint Geneva (Cointrin) Planned Maint London (Farnborough) Unplanned Ma…" at bounding box center [881, 345] width 1372 height 568
type input "-00:05"
type input "0"
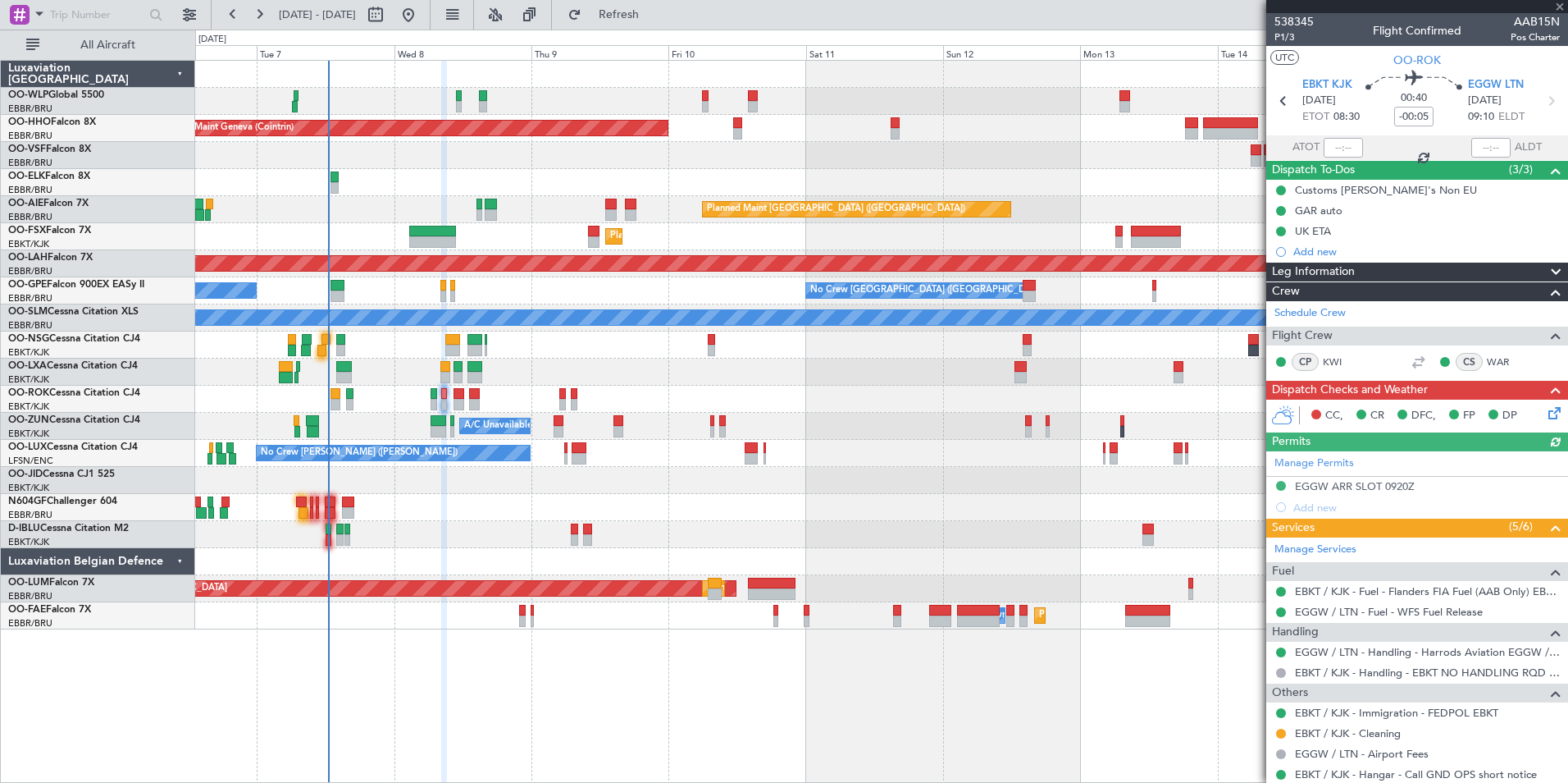
click at [687, 215] on div "Planned Maint Geneva (Cointrin) Planned Maint London (Farnborough) Unplanned Ma…" at bounding box center [881, 345] width 1372 height 568
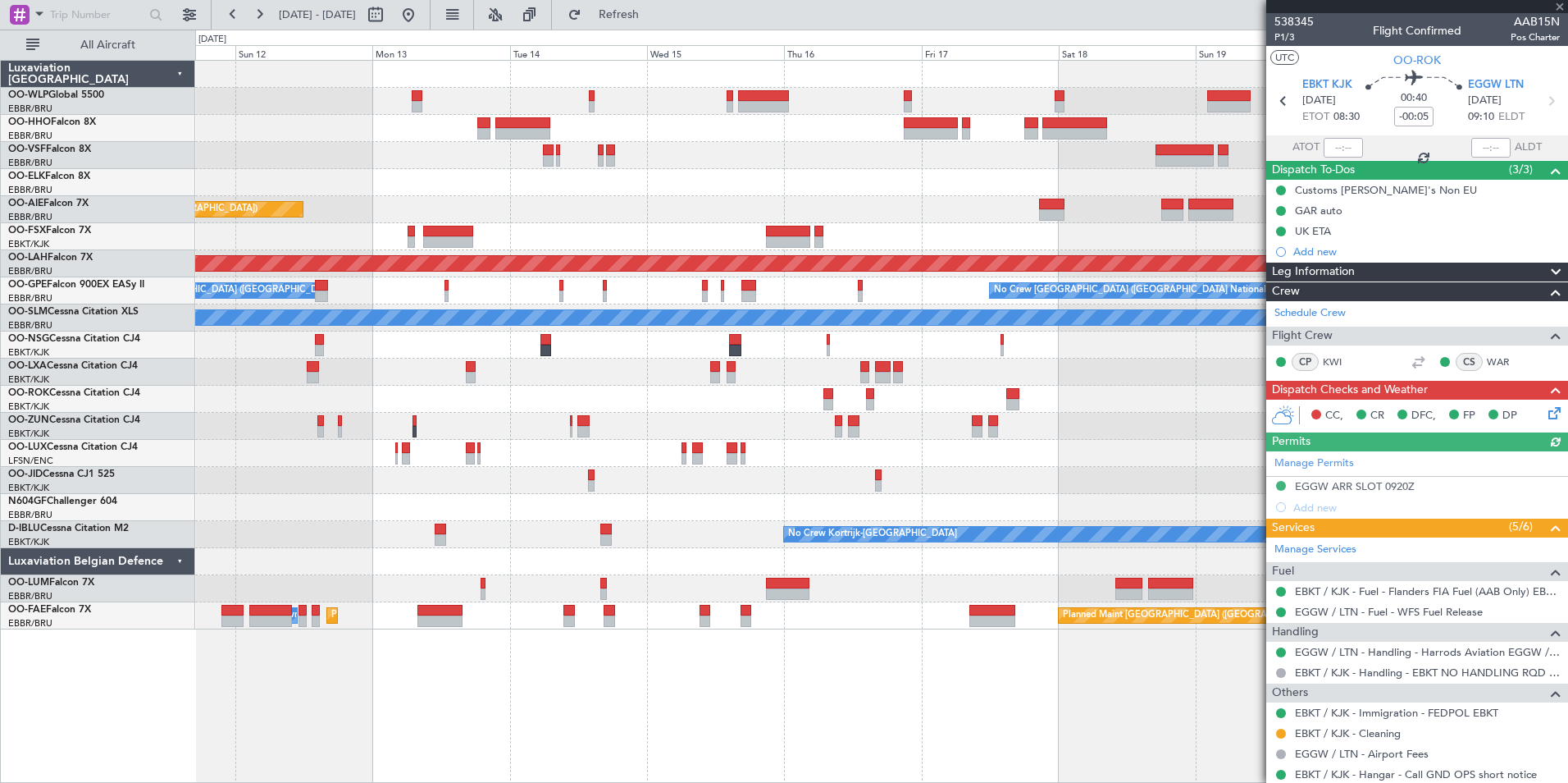
click at [662, 215] on div "Planned Maint Geneva (Cointrin) Planned Maint London (Farnborough) Planned Main…" at bounding box center [881, 345] width 1372 height 568
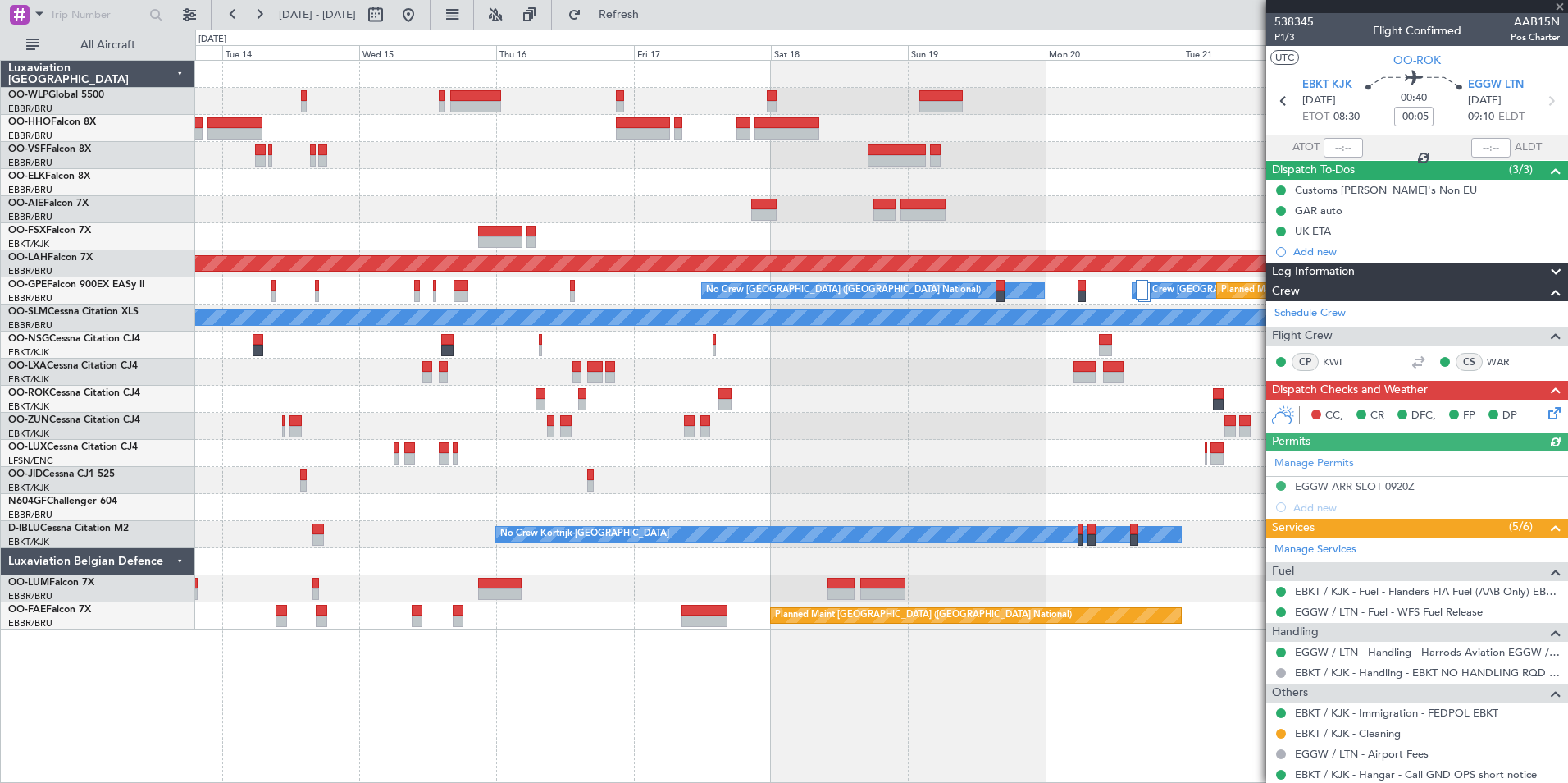
click at [664, 221] on div "Planned Maint [GEOGRAPHIC_DATA] ([GEOGRAPHIC_DATA])" at bounding box center [881, 209] width 1372 height 27
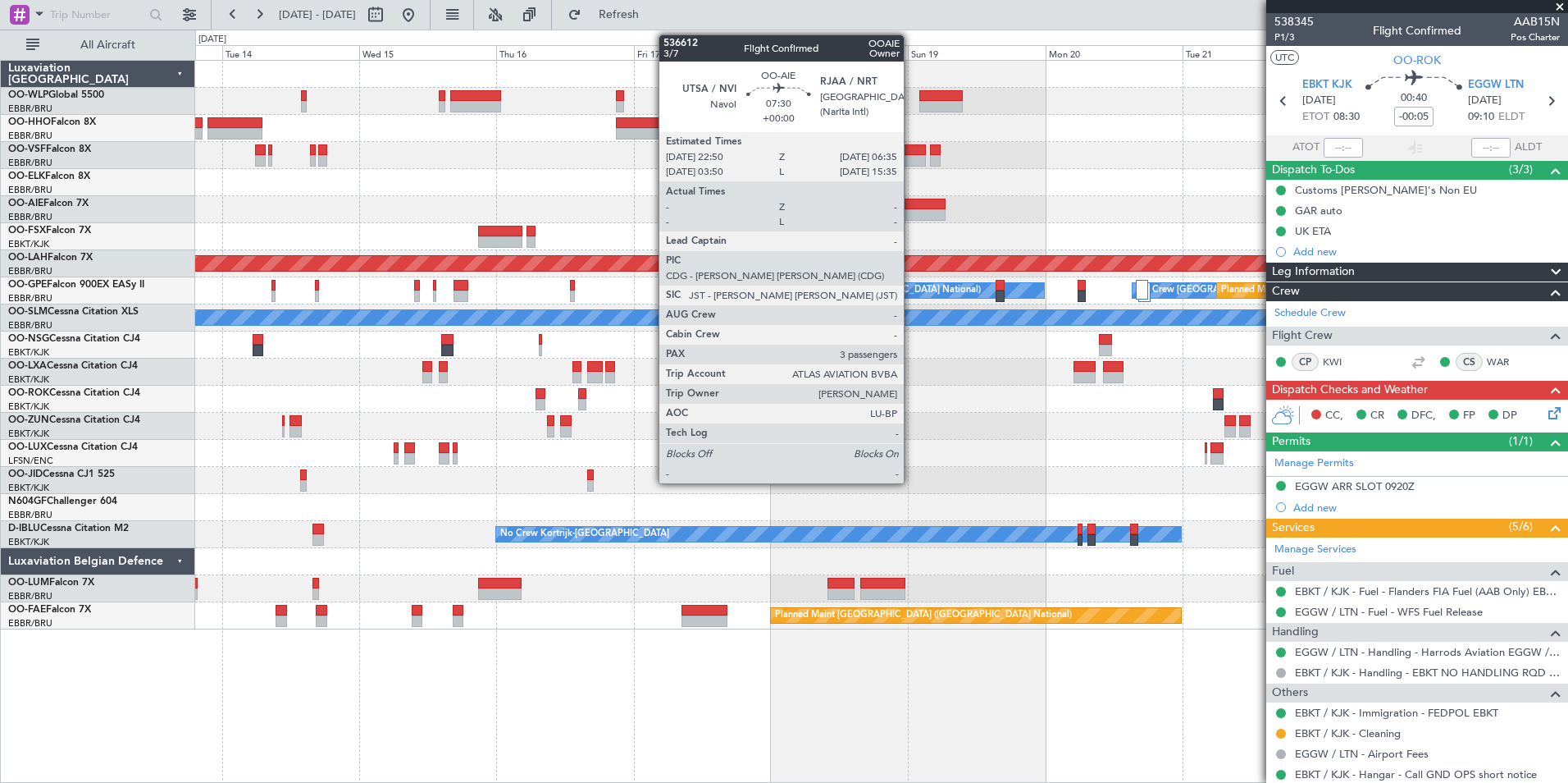
click at [911, 210] on div at bounding box center [923, 215] width 45 height 12
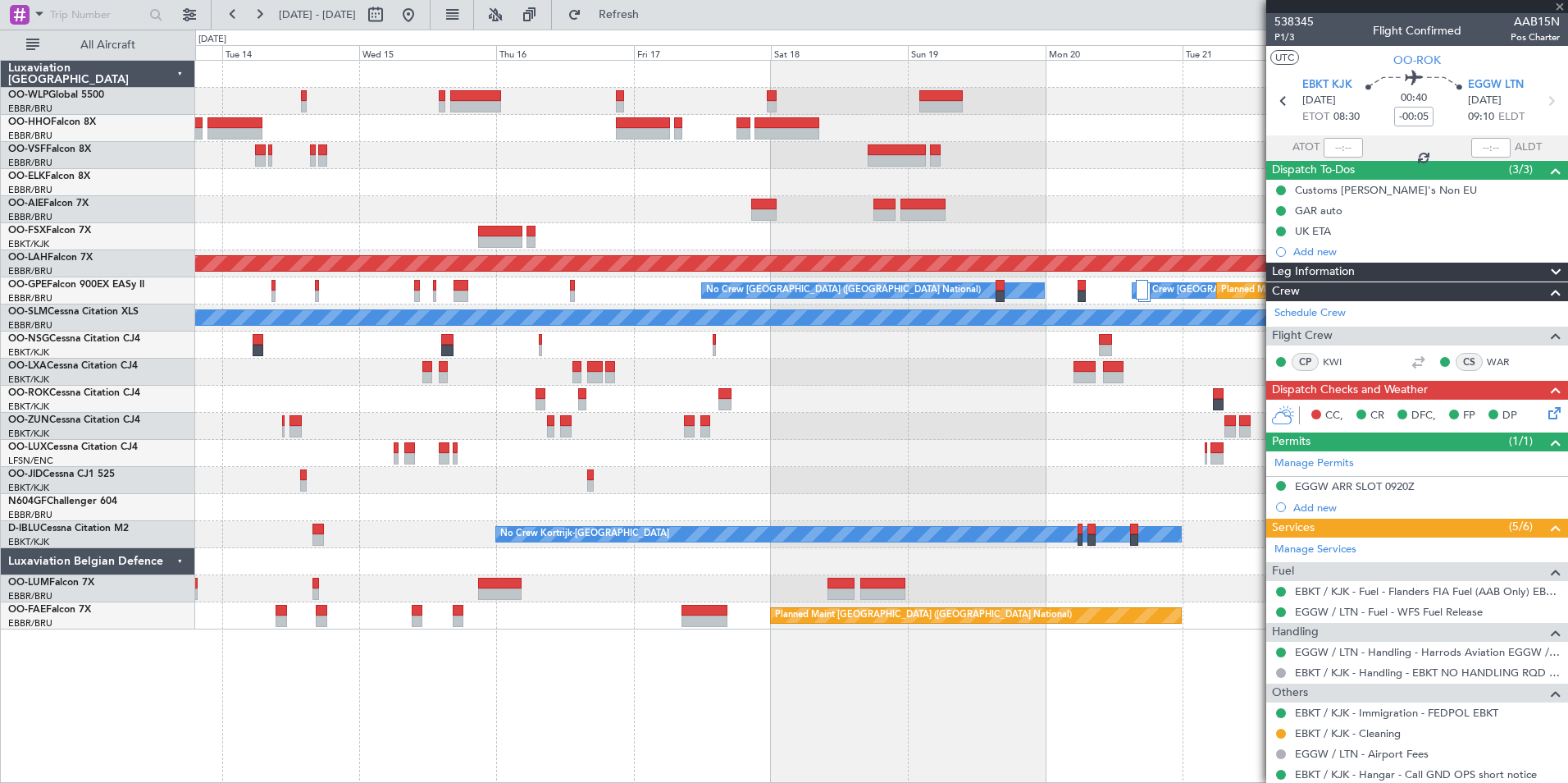
type input "3"
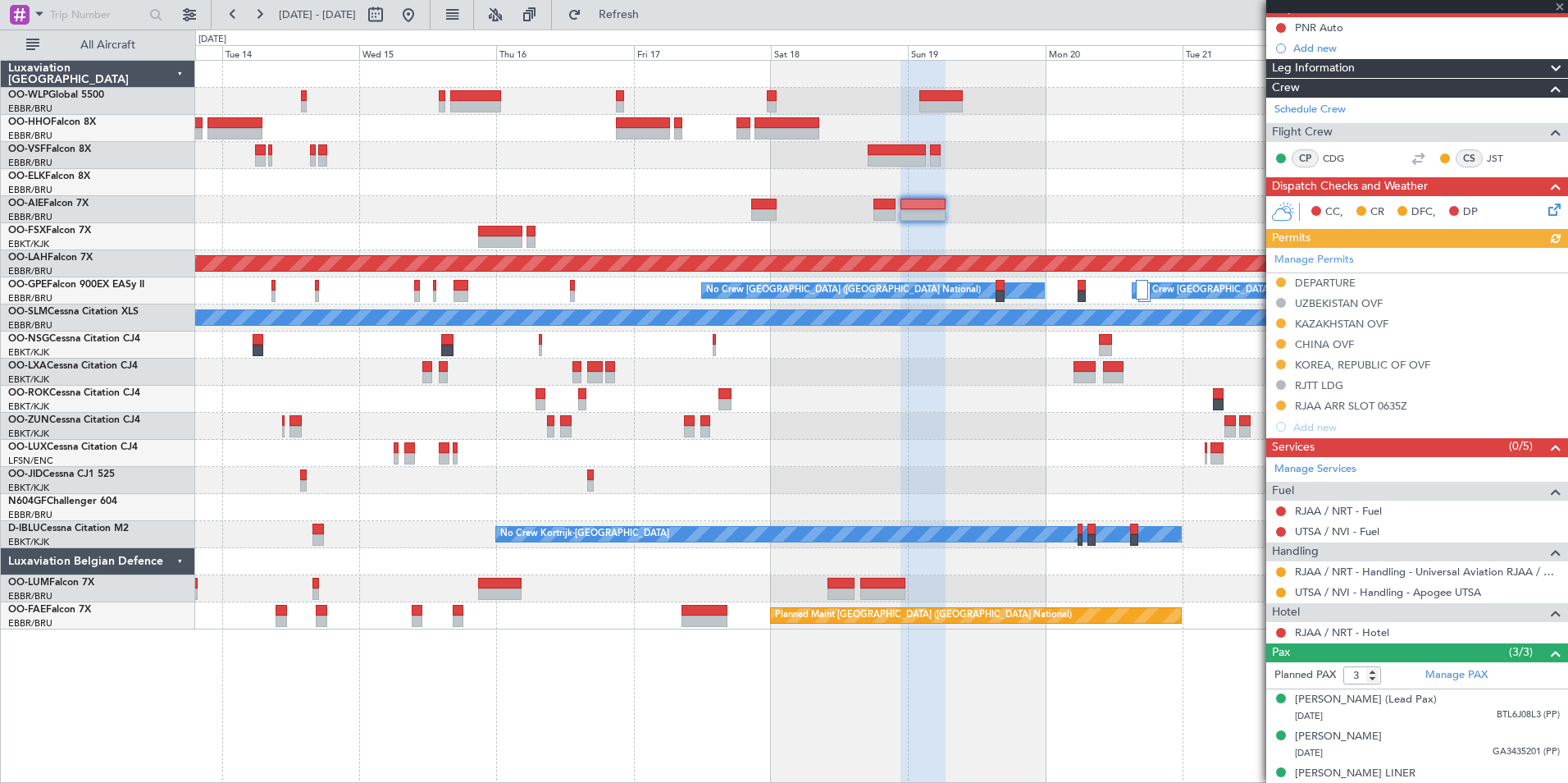
scroll to position [195, 0]
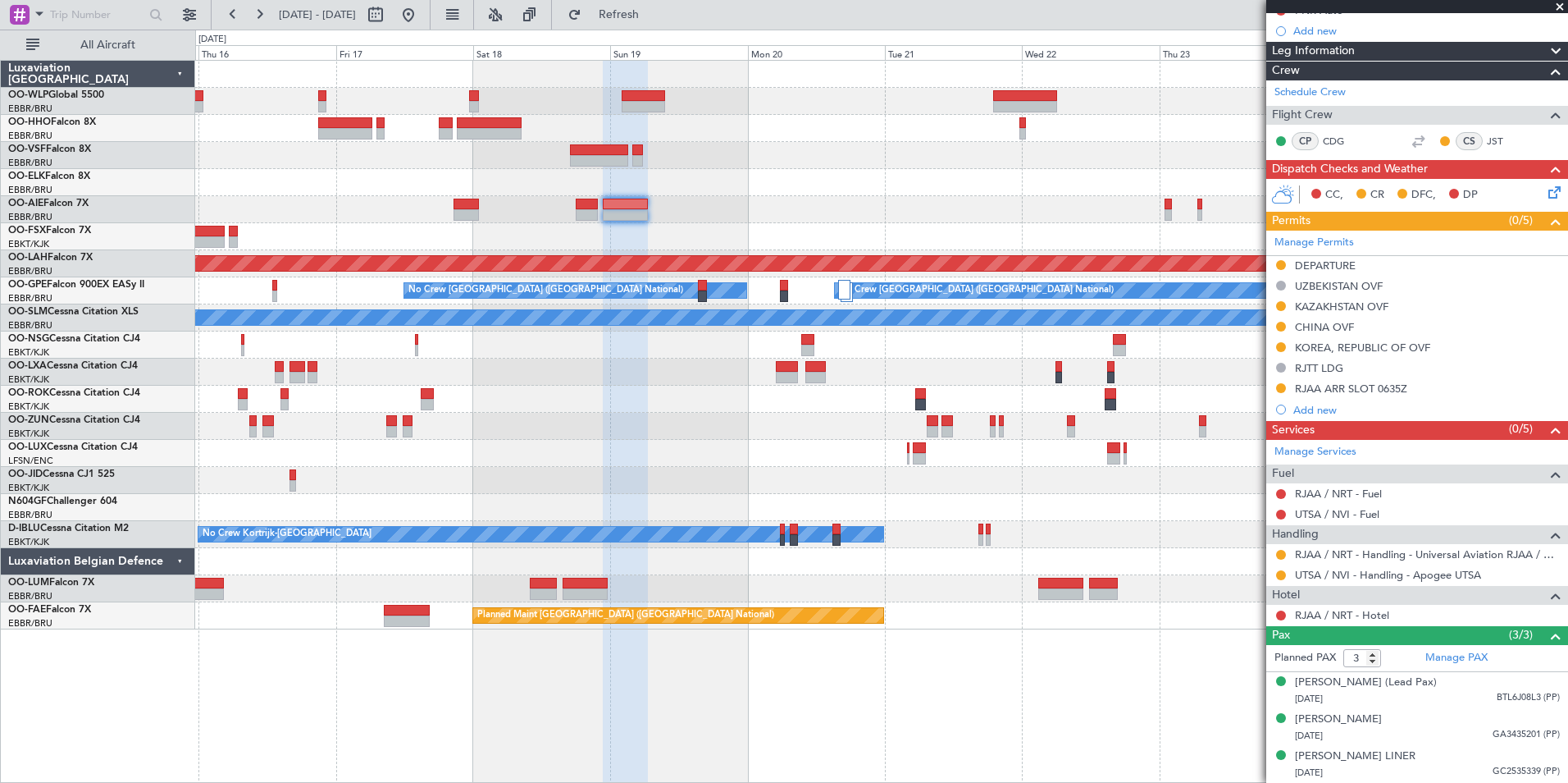
click at [726, 215] on div "- - FIMP 17:00 Z EBLG 05:10 Z Planned Maint Alton-st Louis (St Louis Regl) Plan…" at bounding box center [881, 345] width 1372 height 568
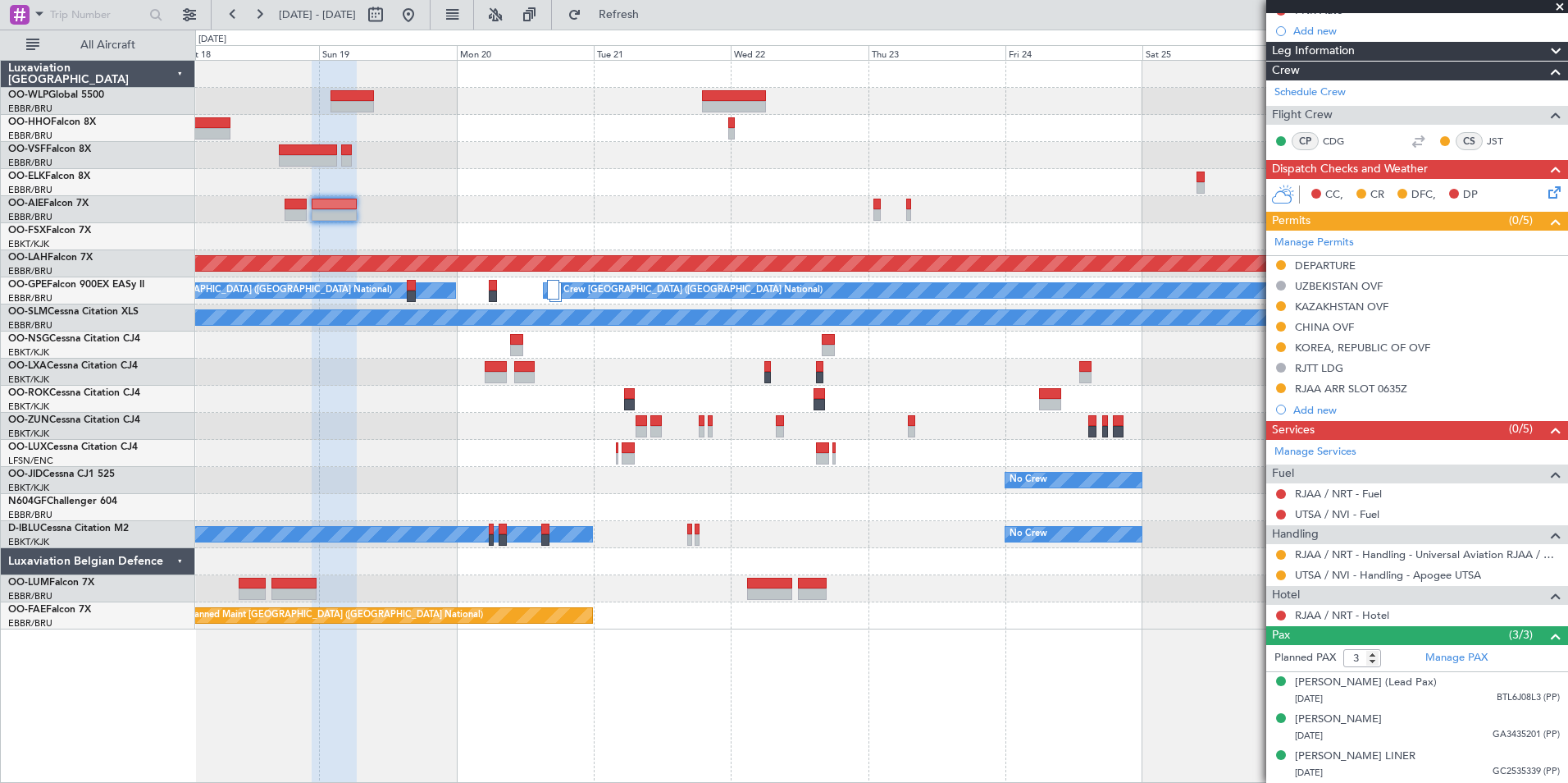
click at [716, 203] on div at bounding box center [881, 209] width 1372 height 27
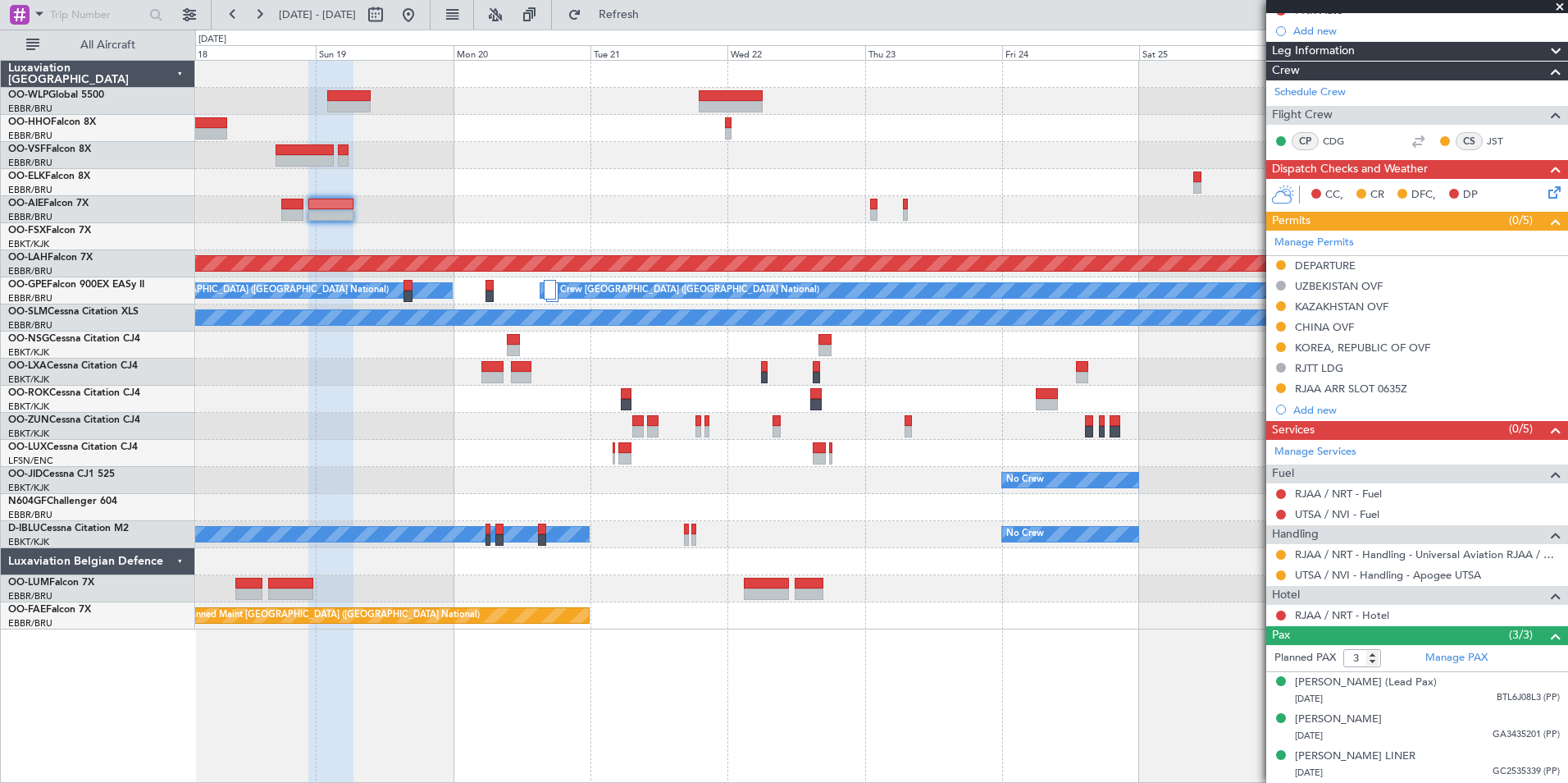
click at [576, 197] on div at bounding box center [881, 209] width 1372 height 27
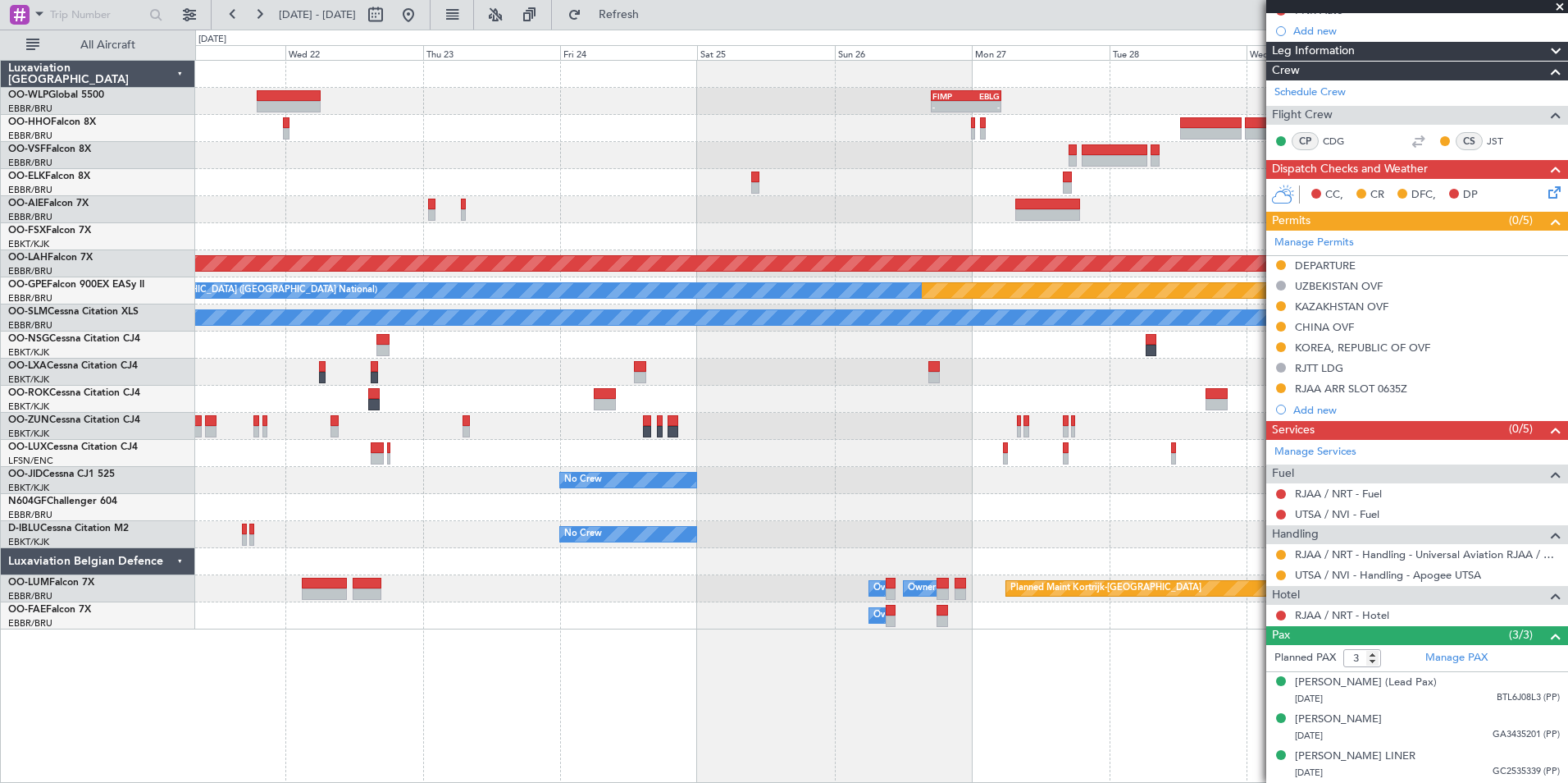
click at [729, 197] on div at bounding box center [881, 209] width 1372 height 27
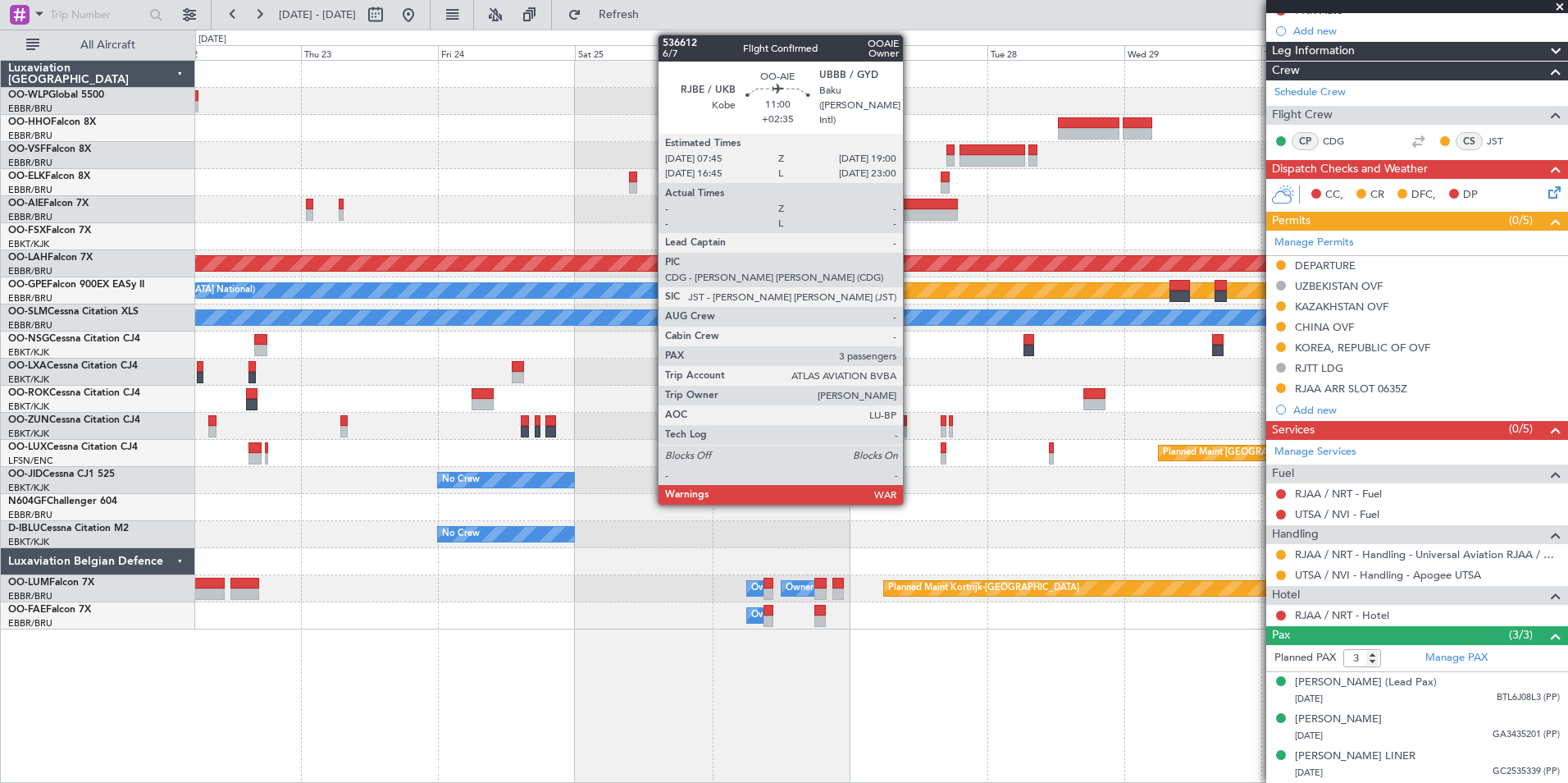
click at [910, 205] on div at bounding box center [925, 205] width 65 height 12
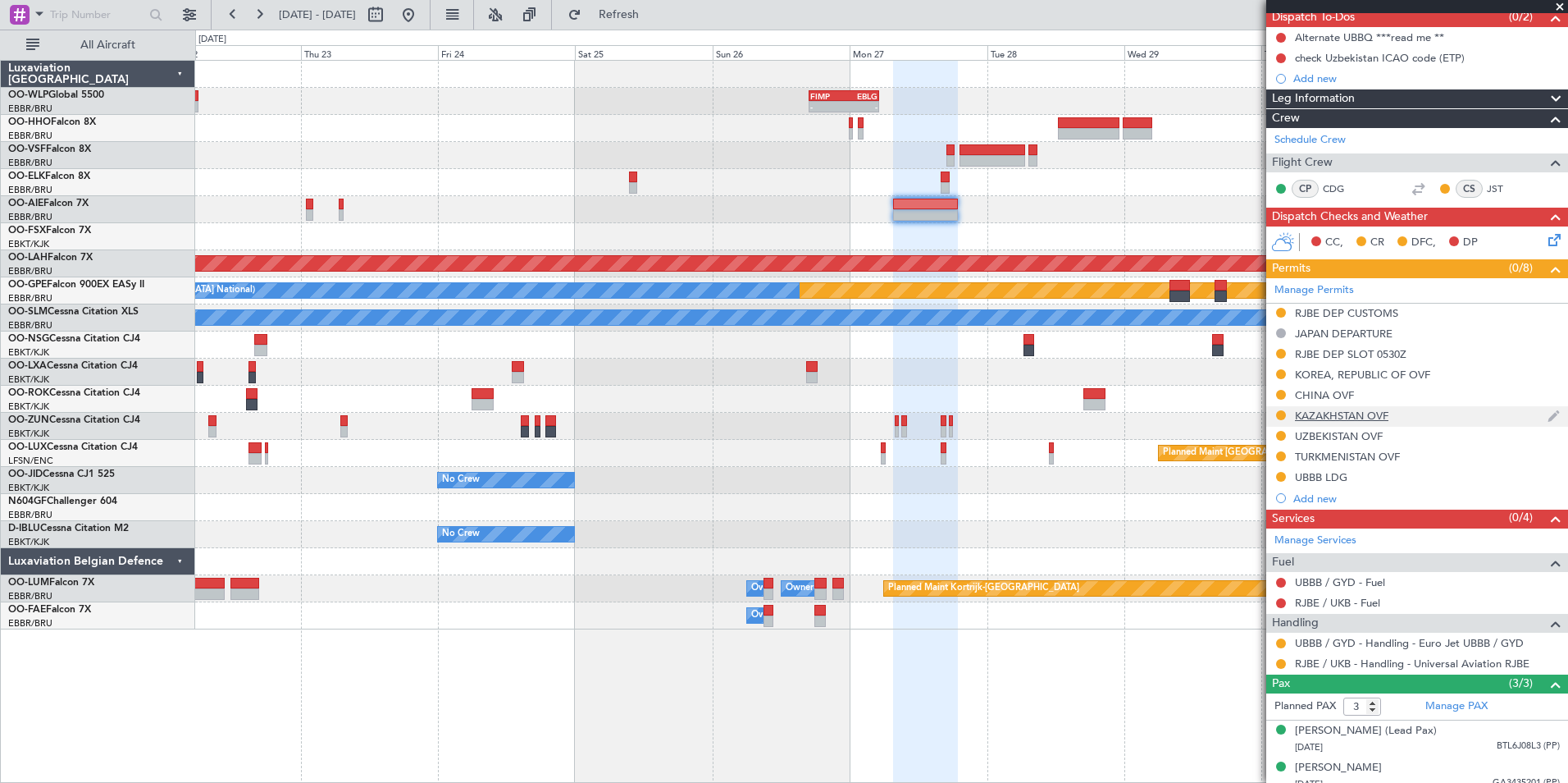
scroll to position [0, 0]
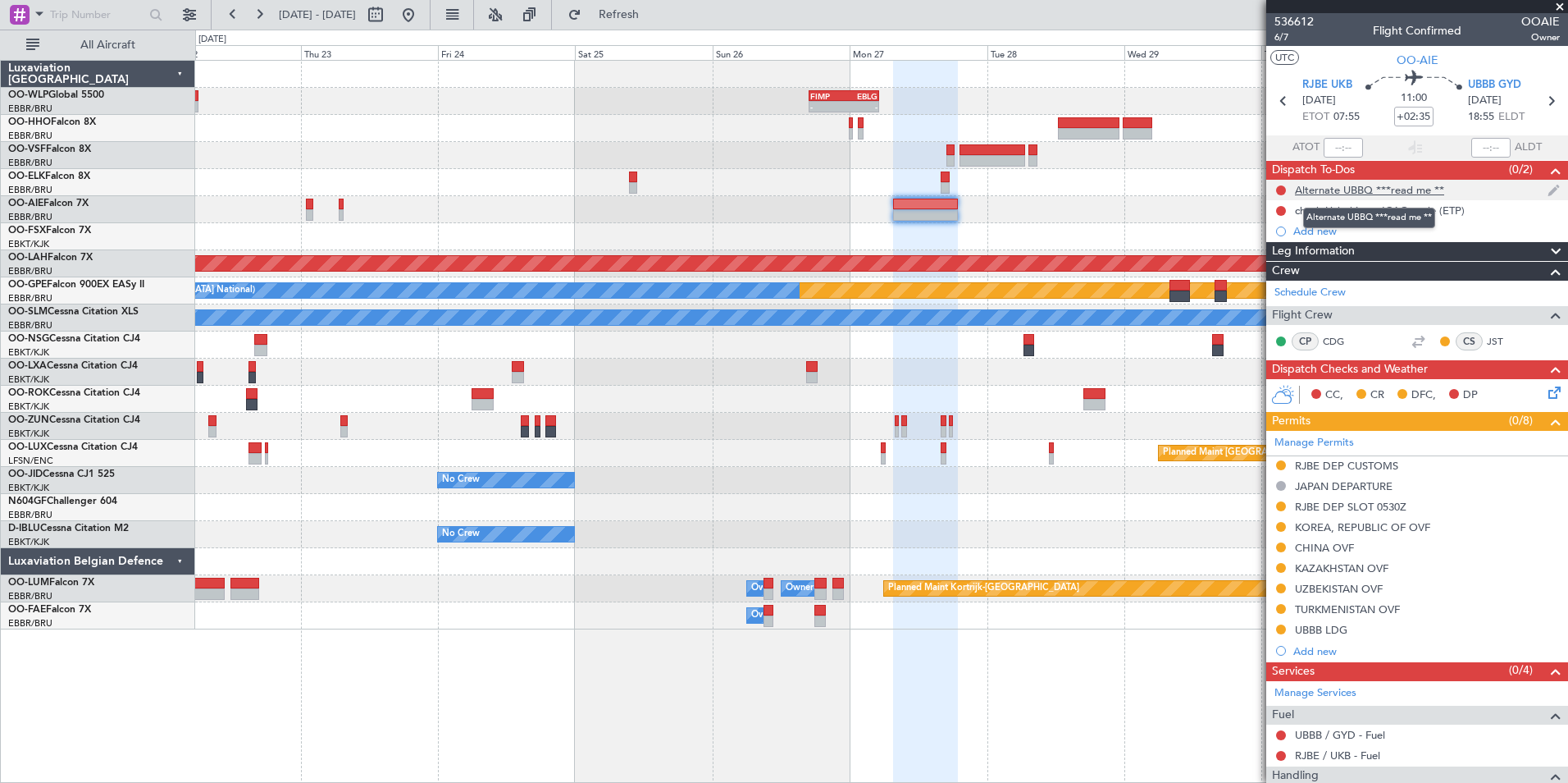
click at [1326, 188] on div "Alternate UBBQ ***read me **" at bounding box center [1370, 190] width 150 height 14
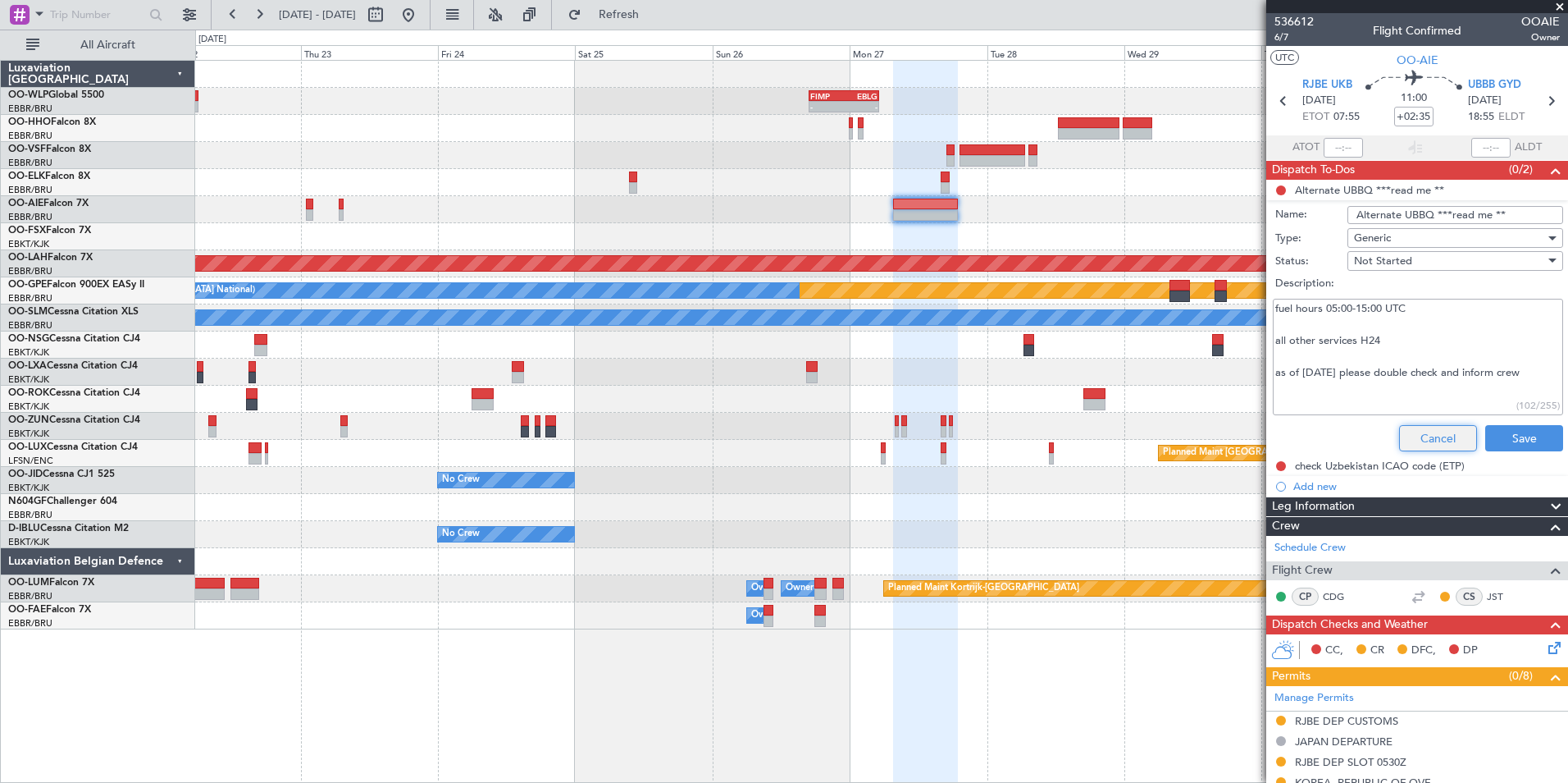
click at [1415, 444] on button "Cancel" at bounding box center [1437, 438] width 78 height 27
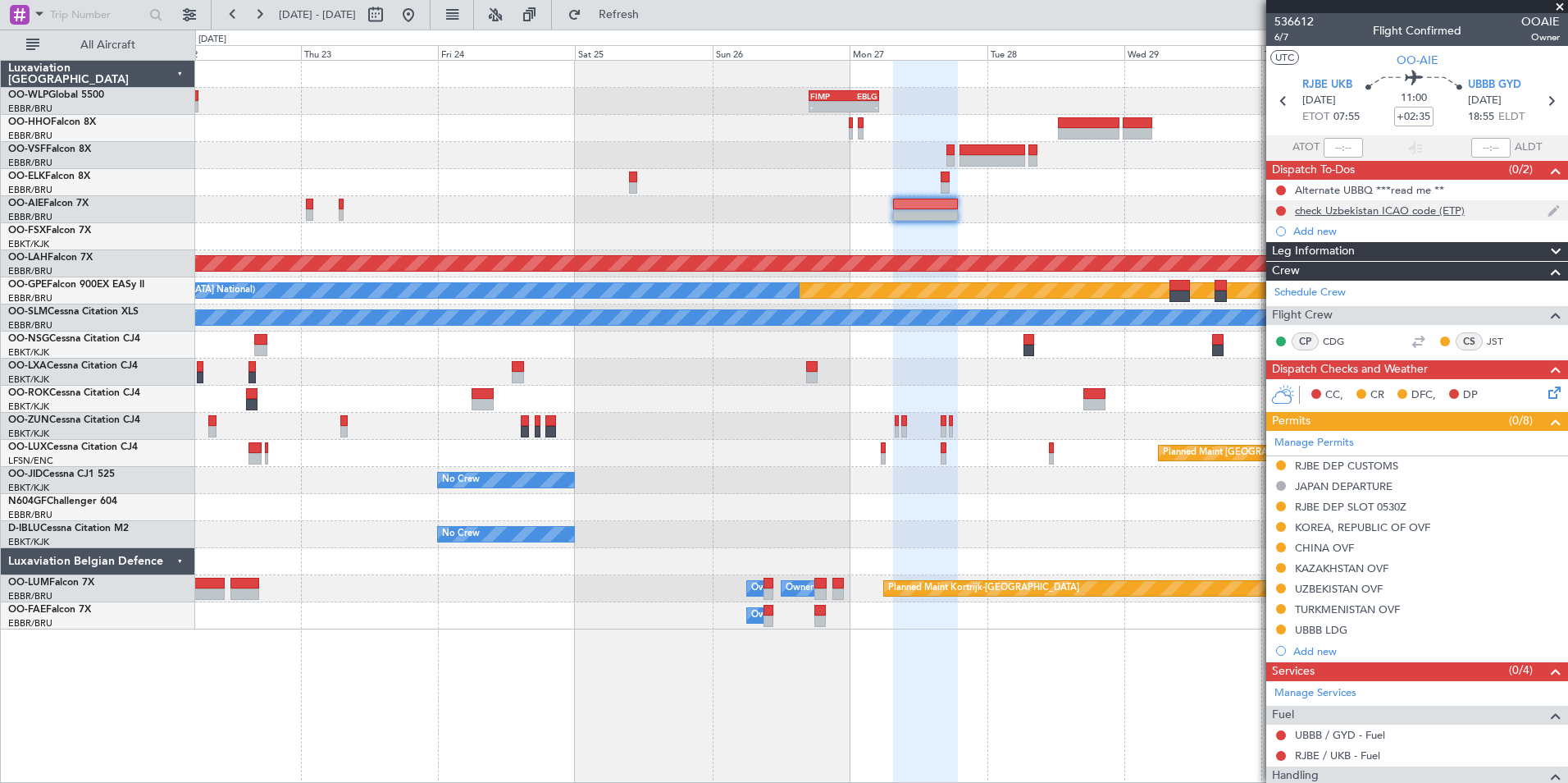
click at [1342, 219] on div "check Uzbekistan ICAO code (ETP)" at bounding box center [1416, 210] width 302 height 21
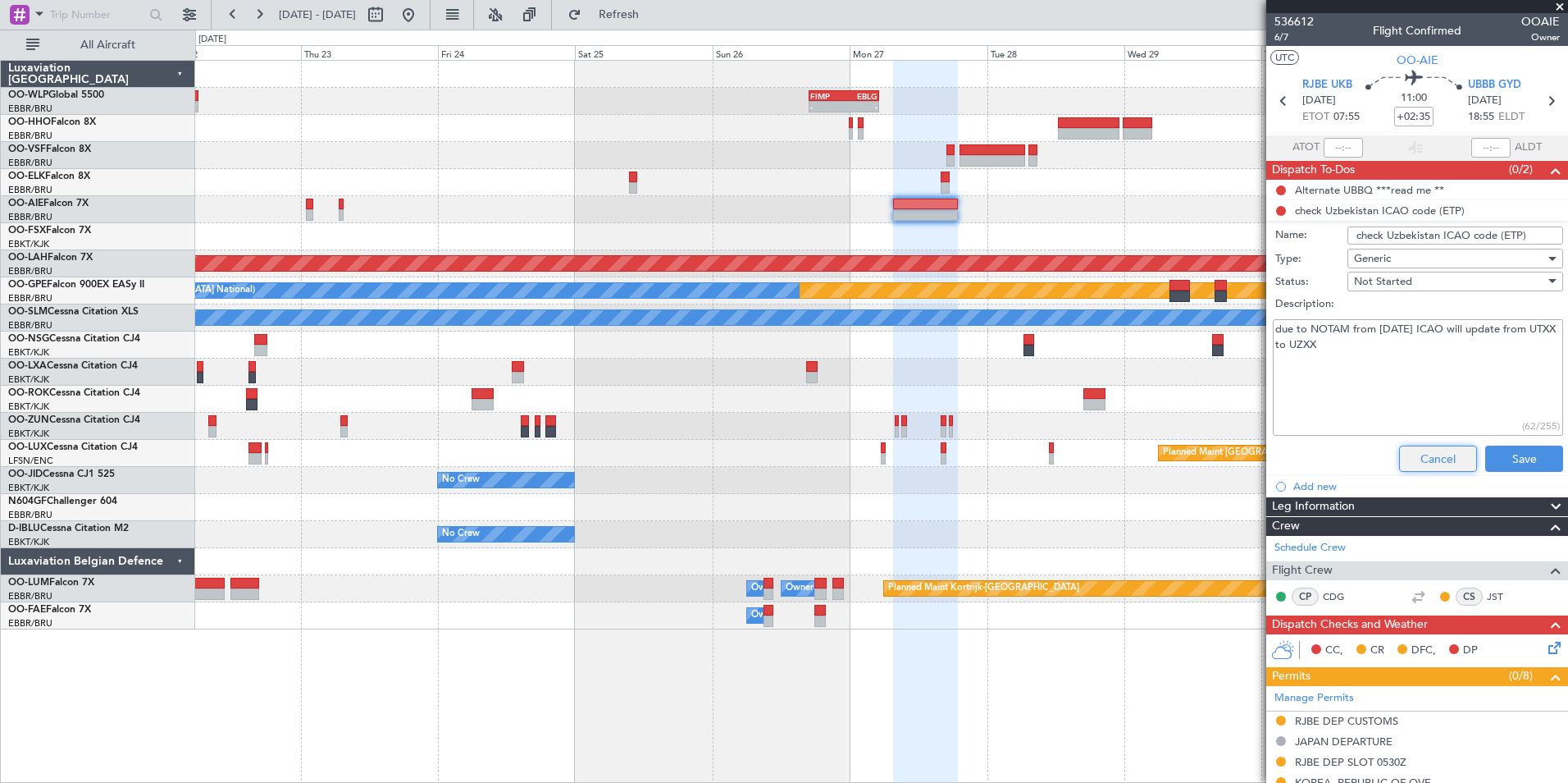
click at [1423, 461] on button "Cancel" at bounding box center [1437, 458] width 78 height 27
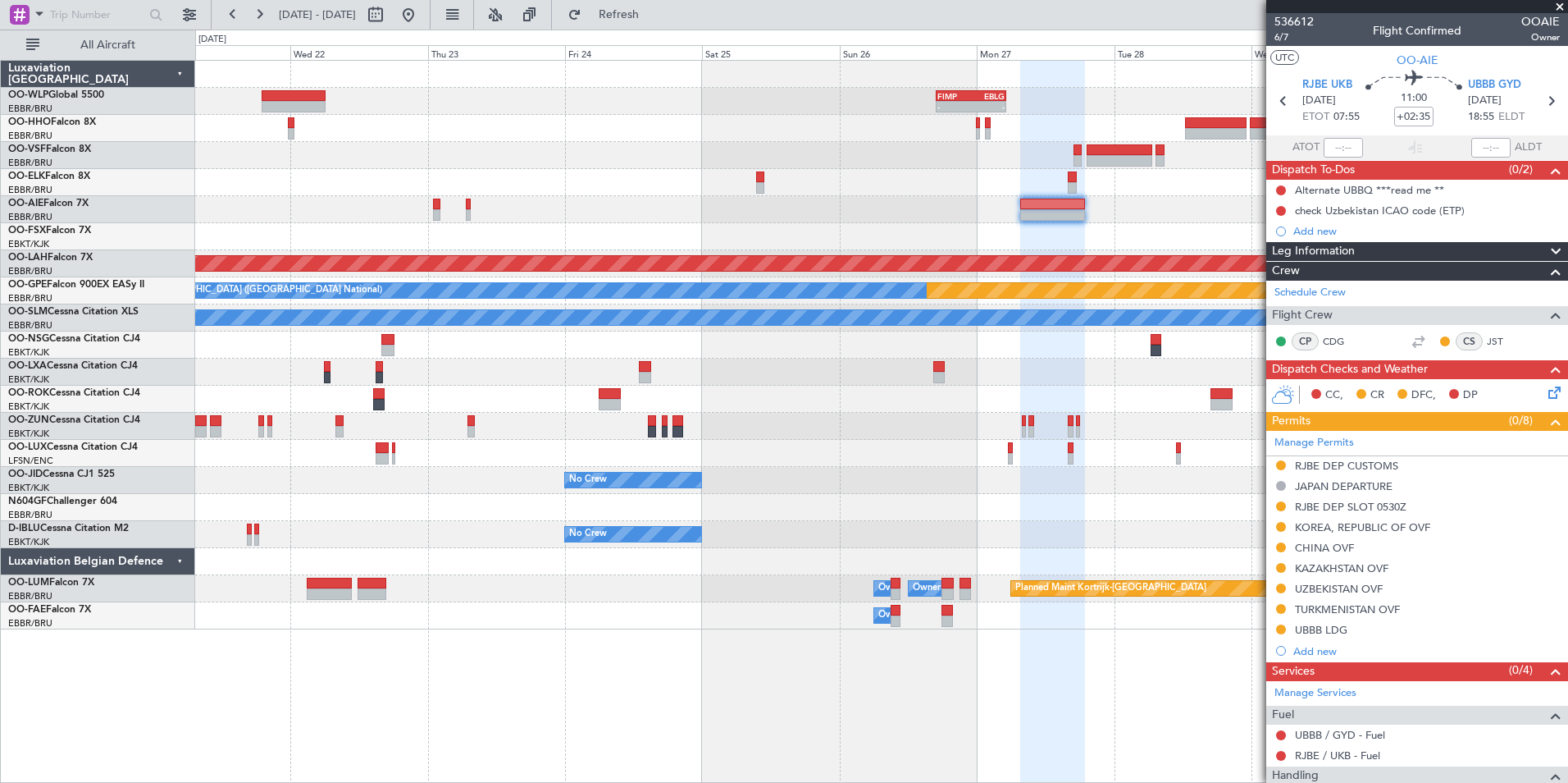
click at [1027, 244] on div "- - FIMP 17:00 Z EBLG 05:10 Z Planned Maint Alton-st Louis (St Louis Regl) Plan…" at bounding box center [881, 345] width 1372 height 568
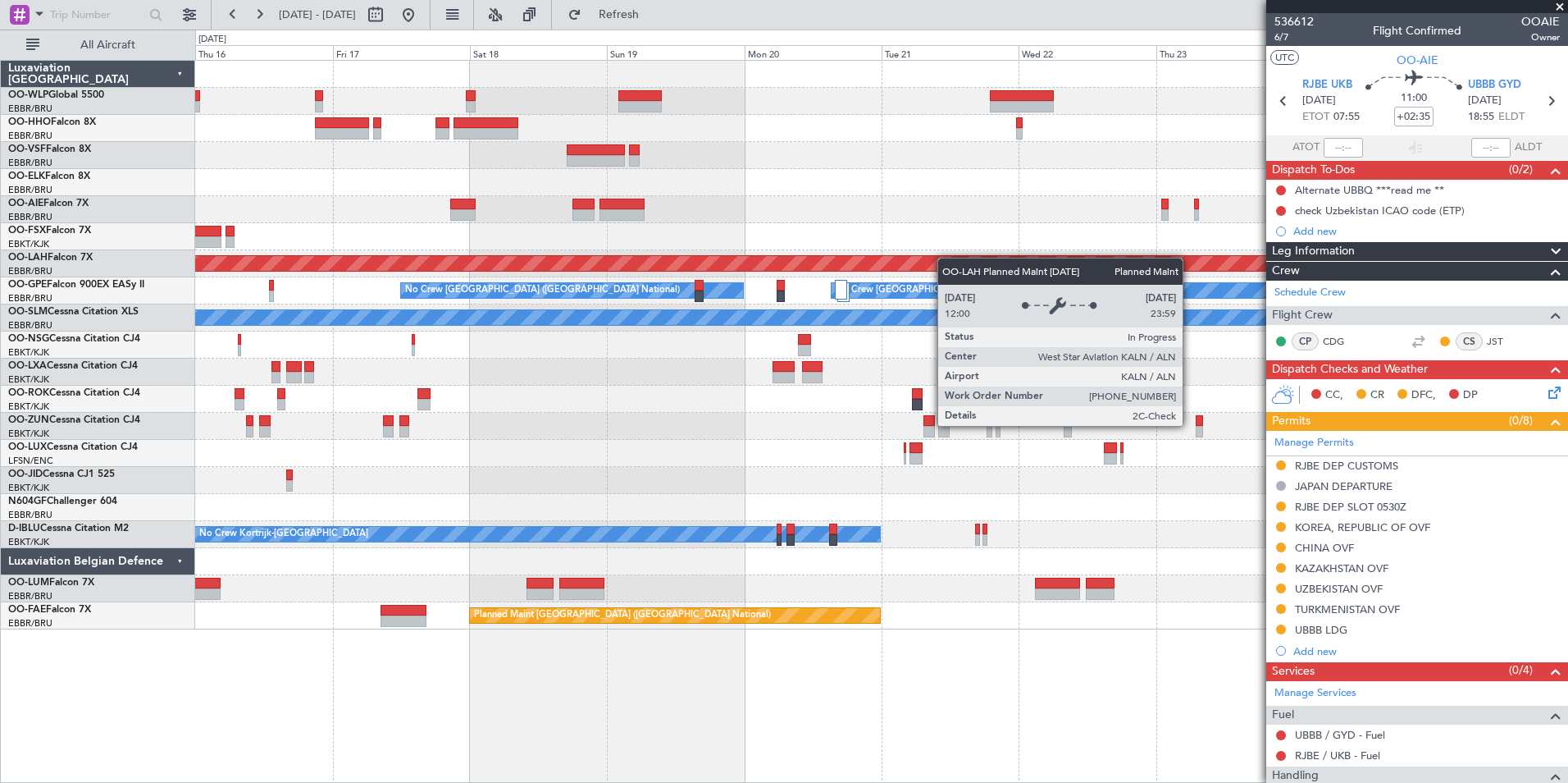
click at [1033, 266] on div "- - FIMP 17:00 Z EBLG 05:10 Z Planned Maint Alton-st Louis (St Louis Regl) Plan…" at bounding box center [881, 345] width 1372 height 568
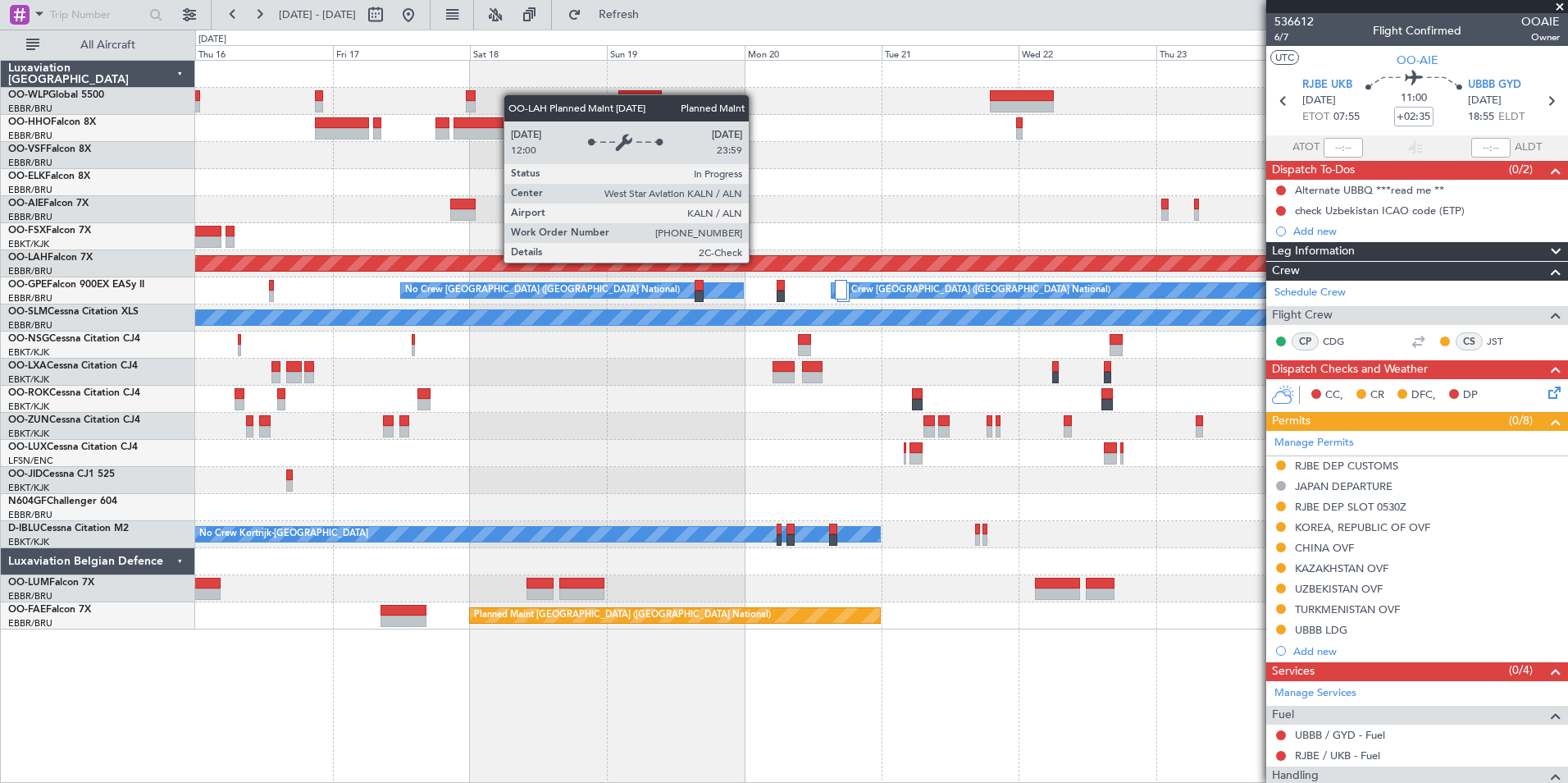
click at [1037, 262] on div "Planned Maint [PERSON_NAME]-[GEOGRAPHIC_DATA][PERSON_NAME] ([GEOGRAPHIC_DATA][P…" at bounding box center [881, 263] width 4115 height 15
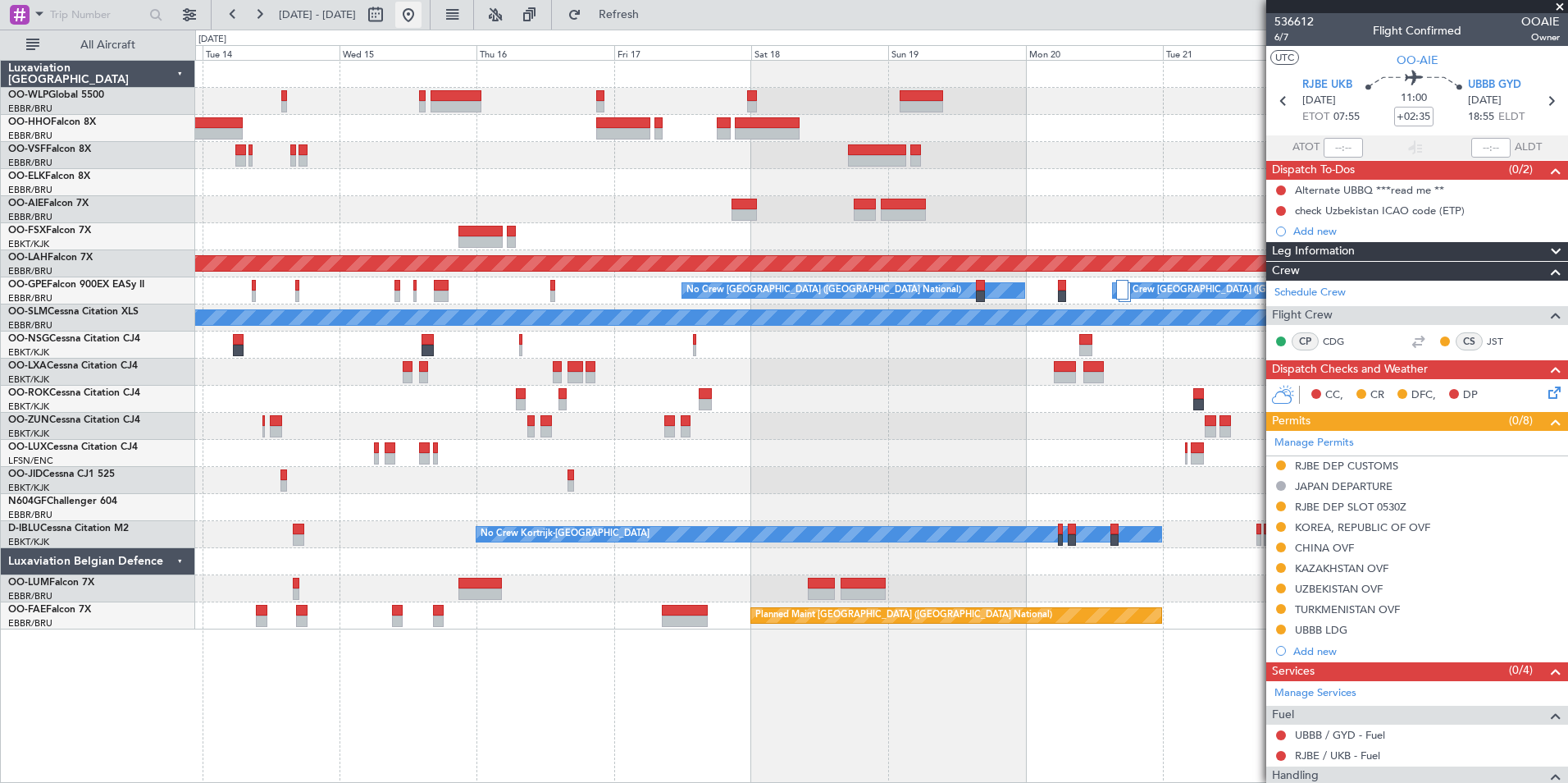
click at [421, 24] on button at bounding box center [408, 15] width 27 height 27
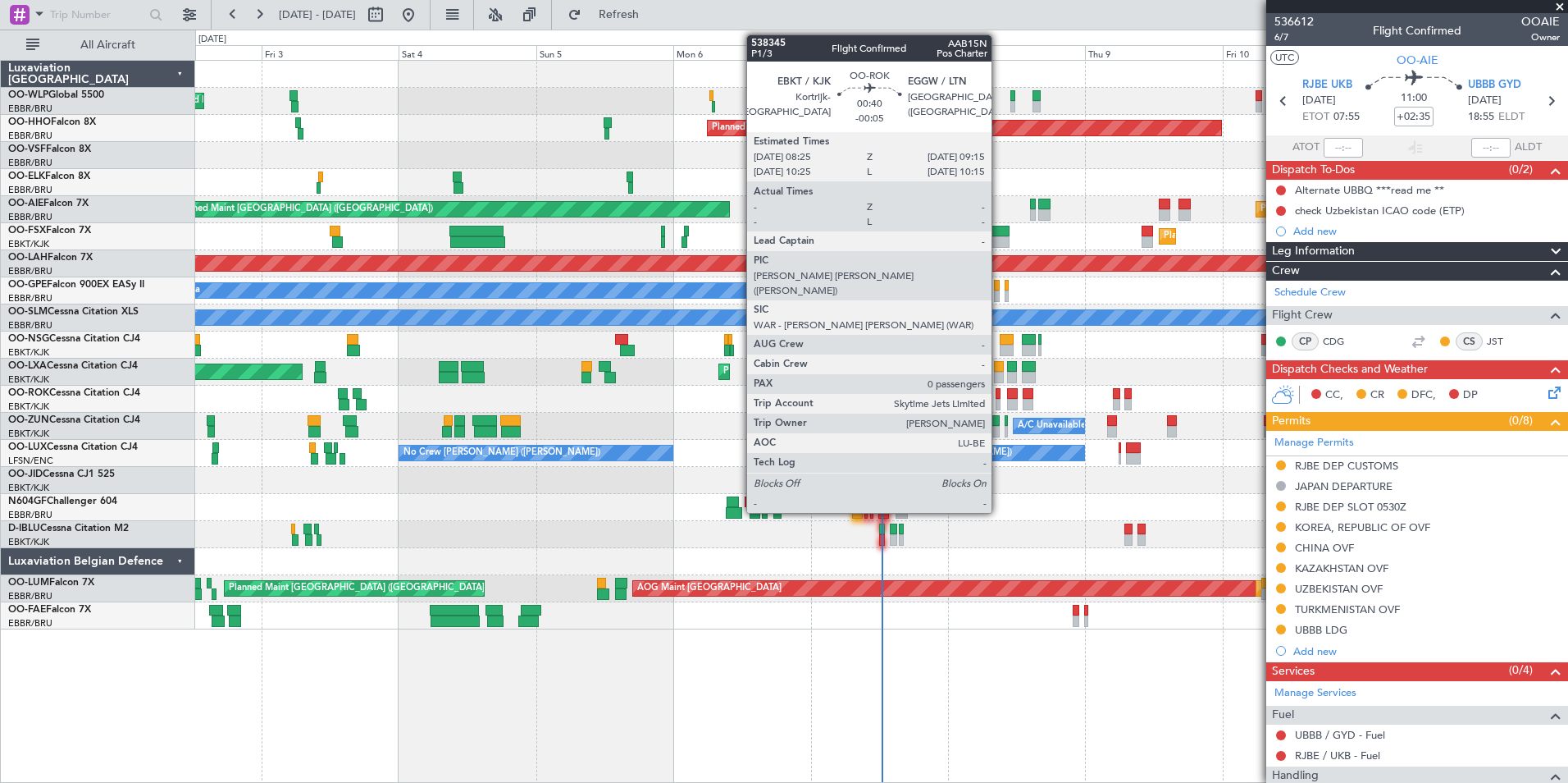
click at [999, 398] on div at bounding box center [997, 394] width 5 height 12
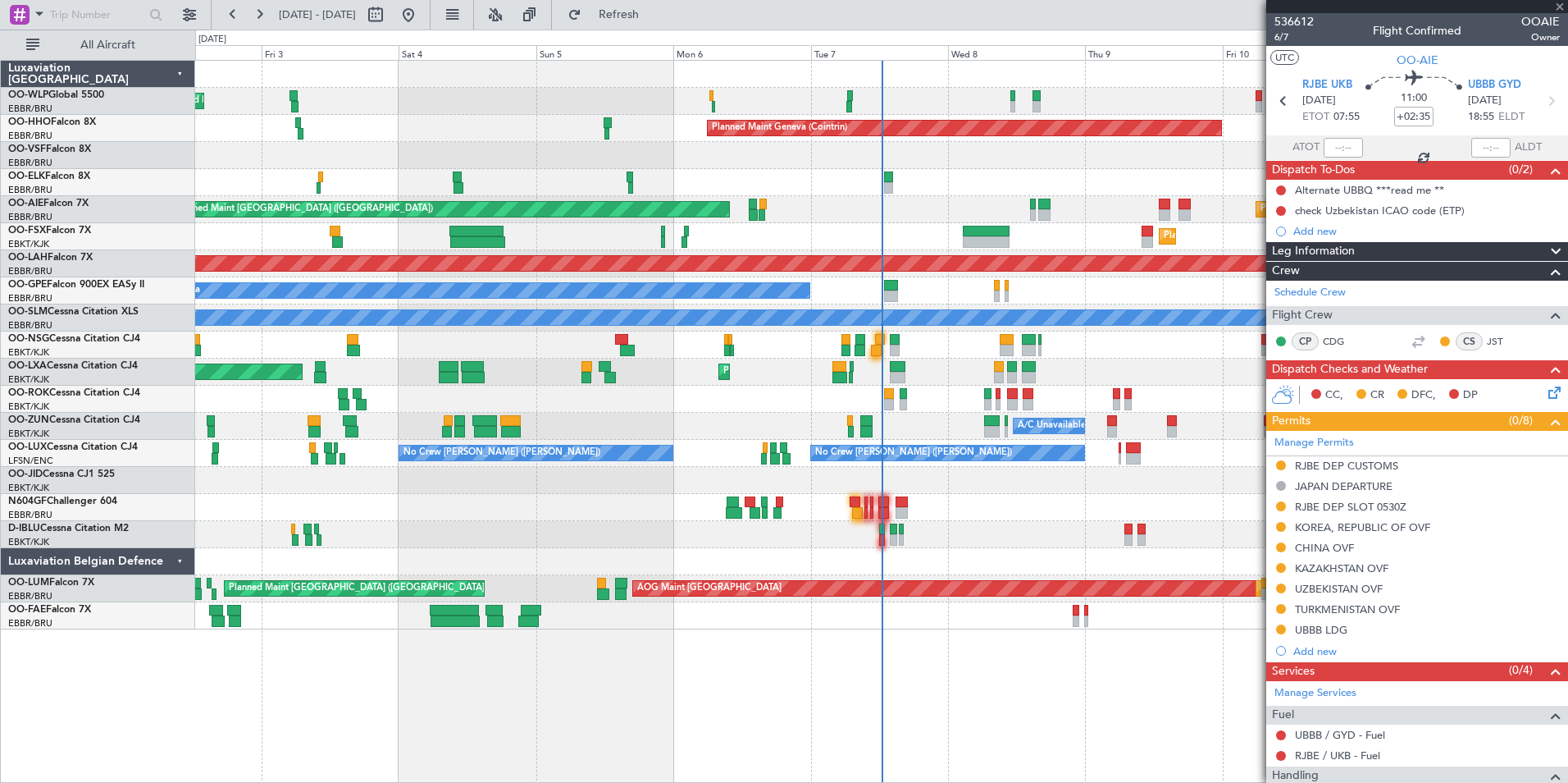
type input "-00:05"
type input "0"
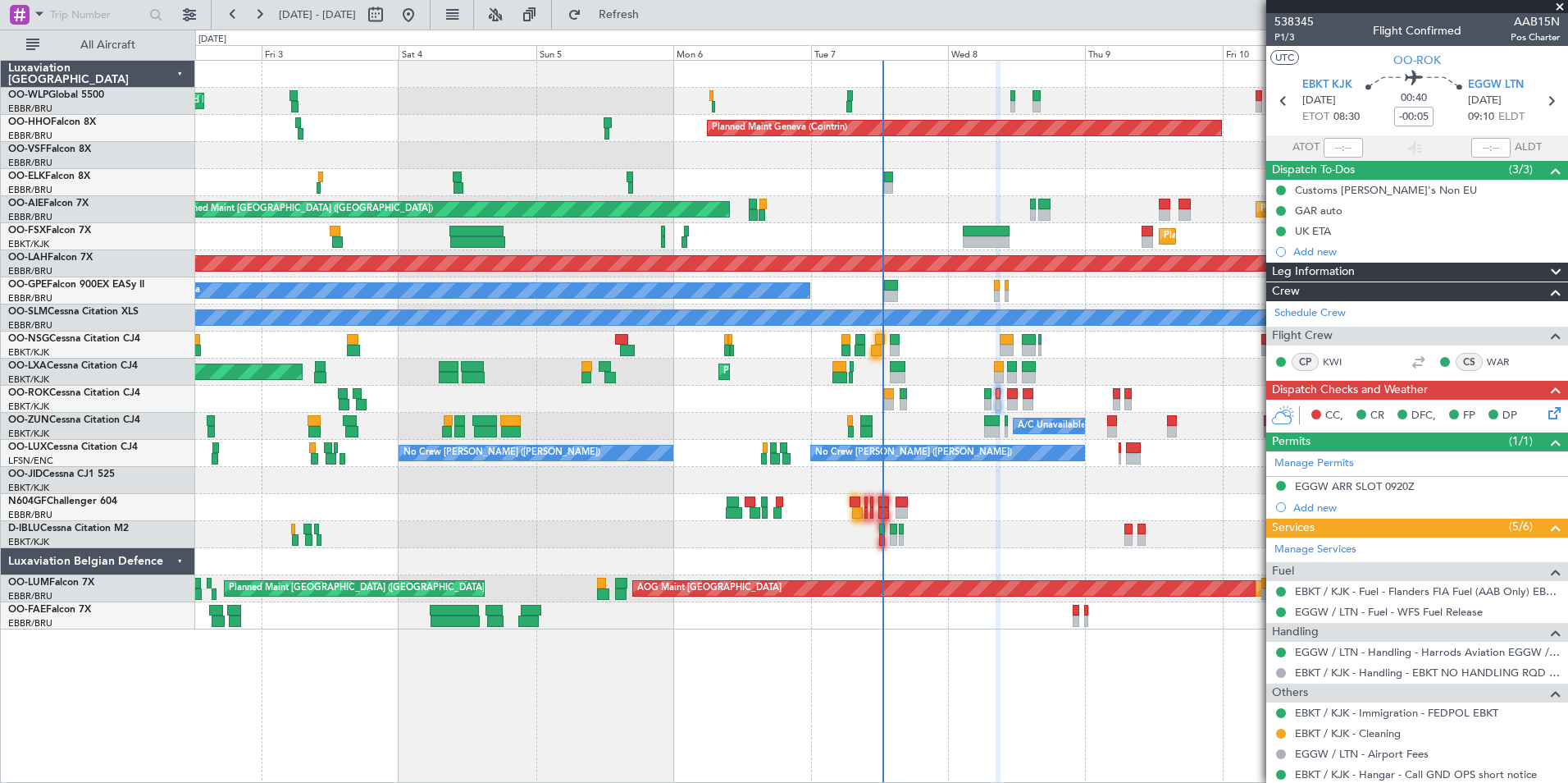
click at [1545, 411] on icon at bounding box center [1551, 410] width 13 height 13
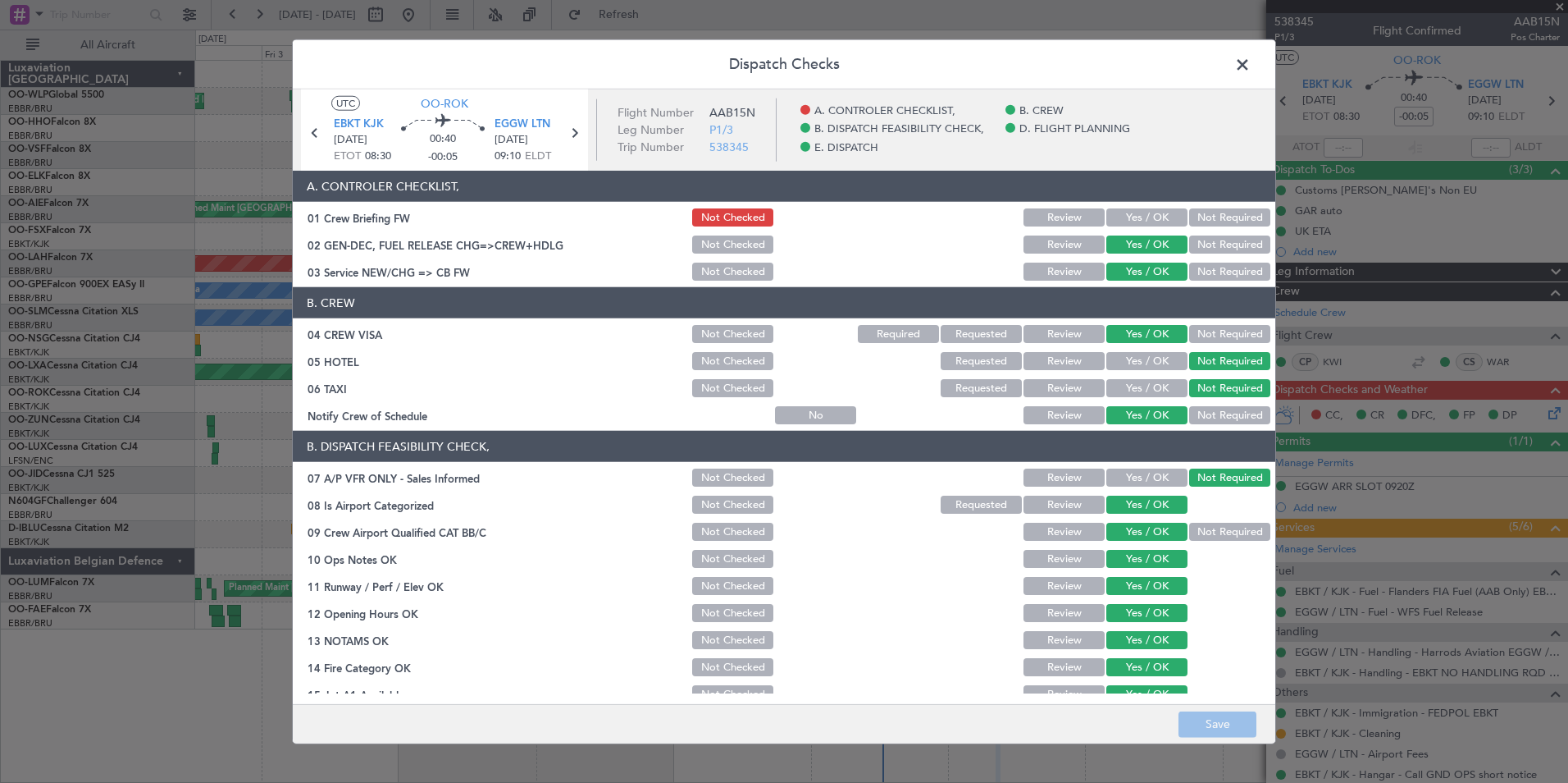
click at [1129, 206] on div "Yes / OK" at bounding box center [1145, 217] width 83 height 23
click at [1129, 215] on button "Yes / OK" at bounding box center [1147, 218] width 81 height 18
click at [1226, 710] on footer "Save" at bounding box center [784, 723] width 982 height 39
click at [1226, 721] on button "Save" at bounding box center [1217, 724] width 78 height 27
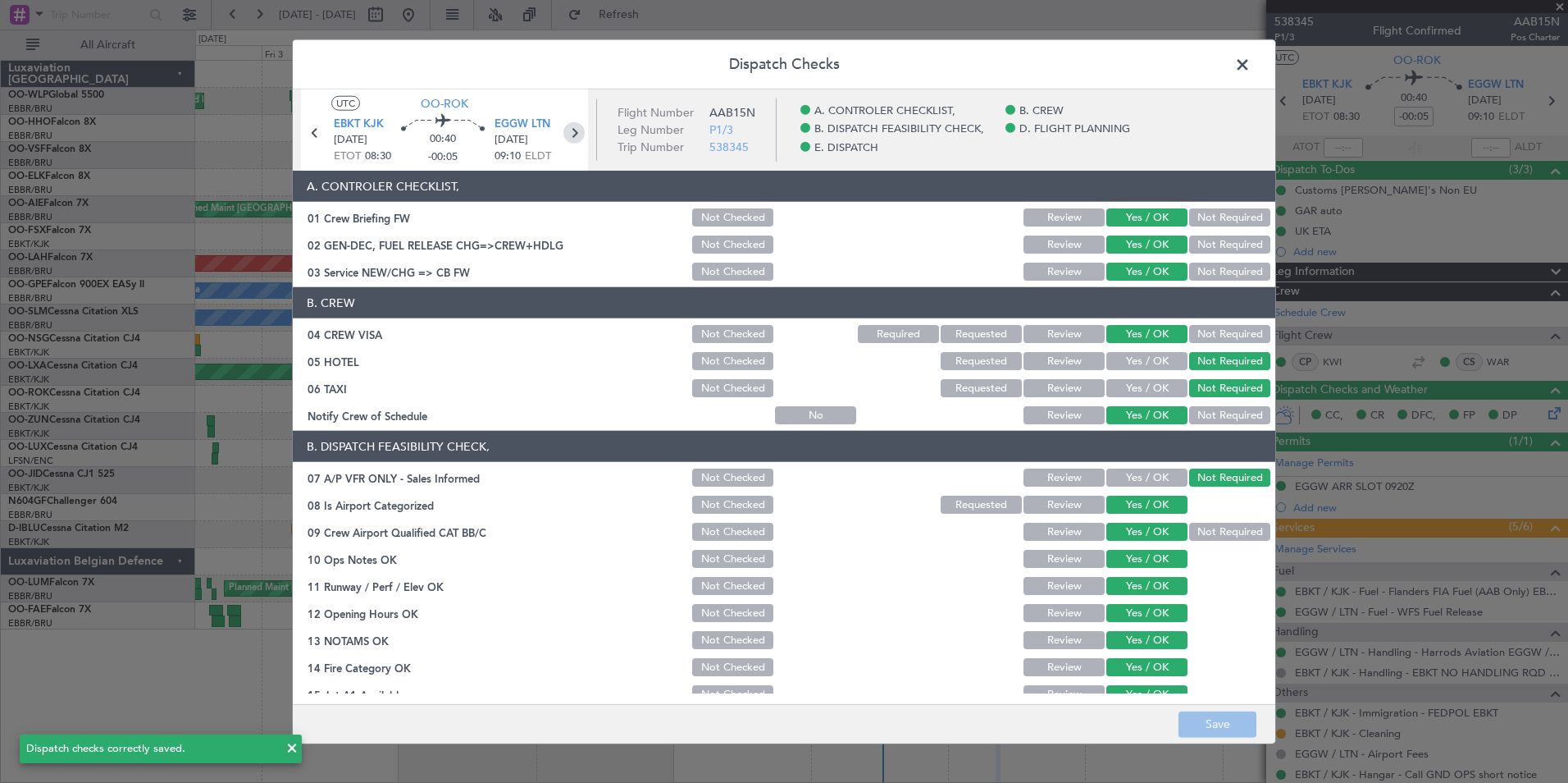
click at [576, 139] on icon at bounding box center [574, 133] width 22 height 22
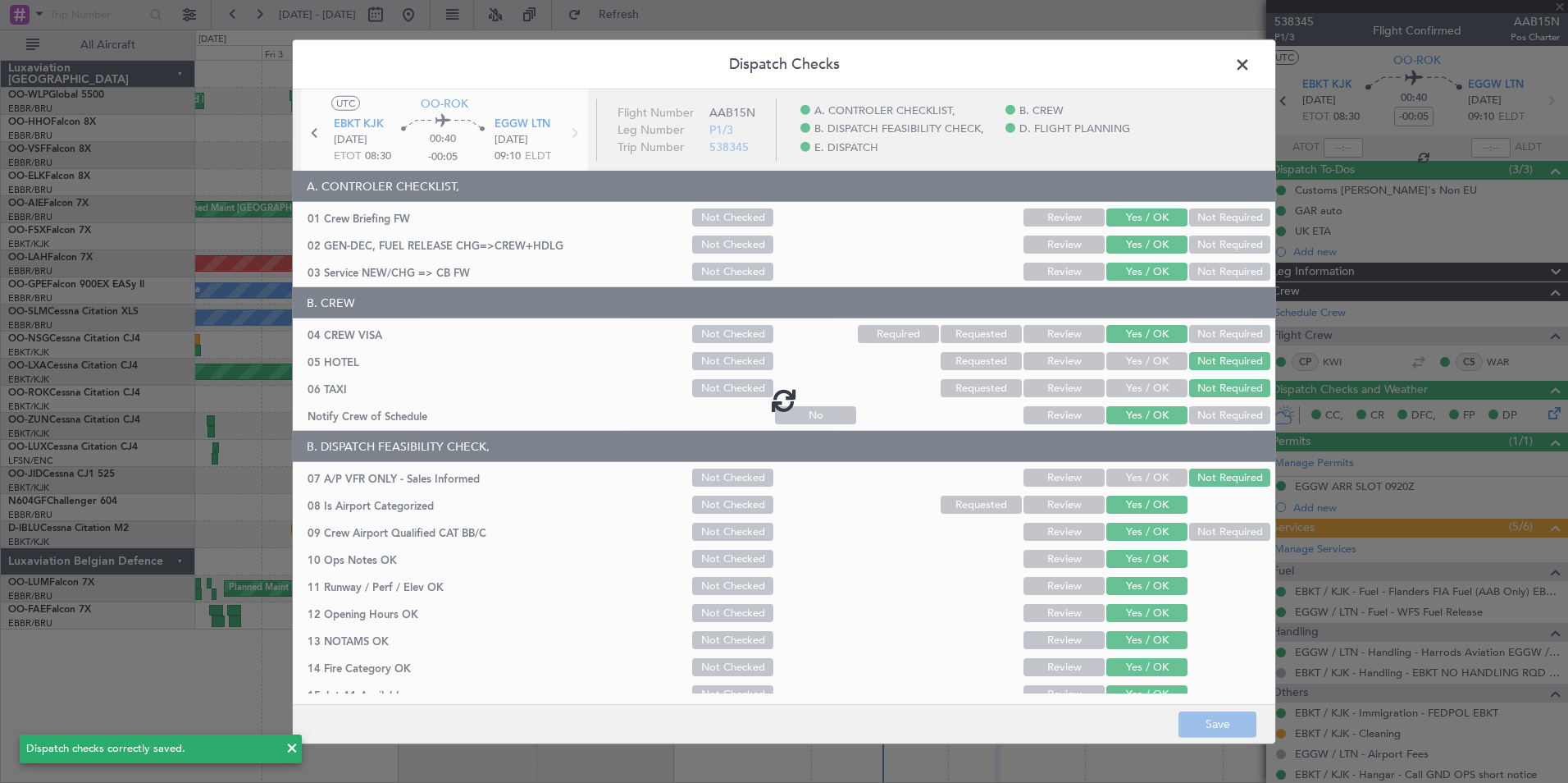
type input "-00:25"
type input "4"
type input "-00:25"
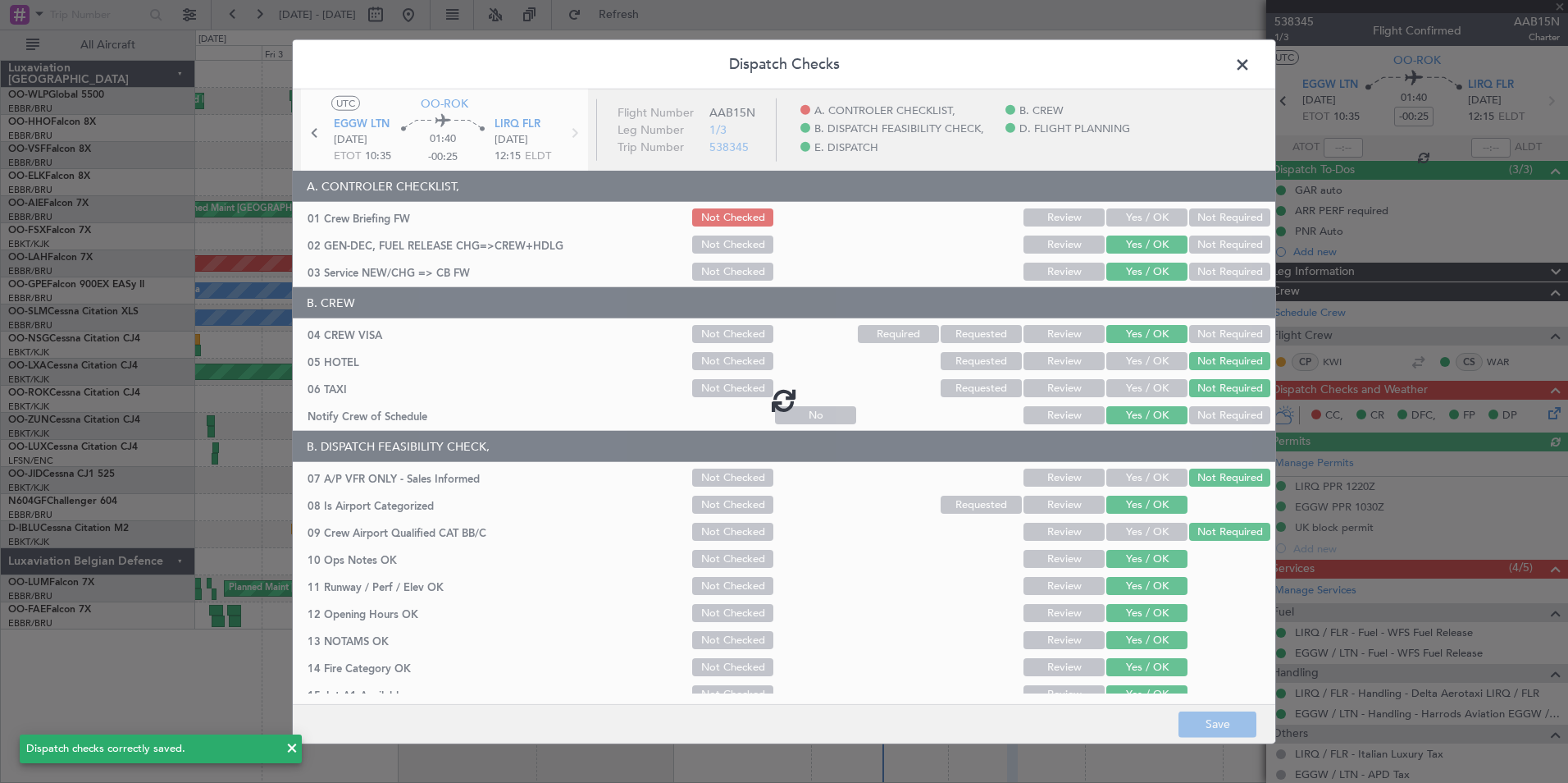
click at [1133, 227] on div at bounding box center [784, 400] width 982 height 621
click at [1136, 221] on div at bounding box center [784, 400] width 982 height 621
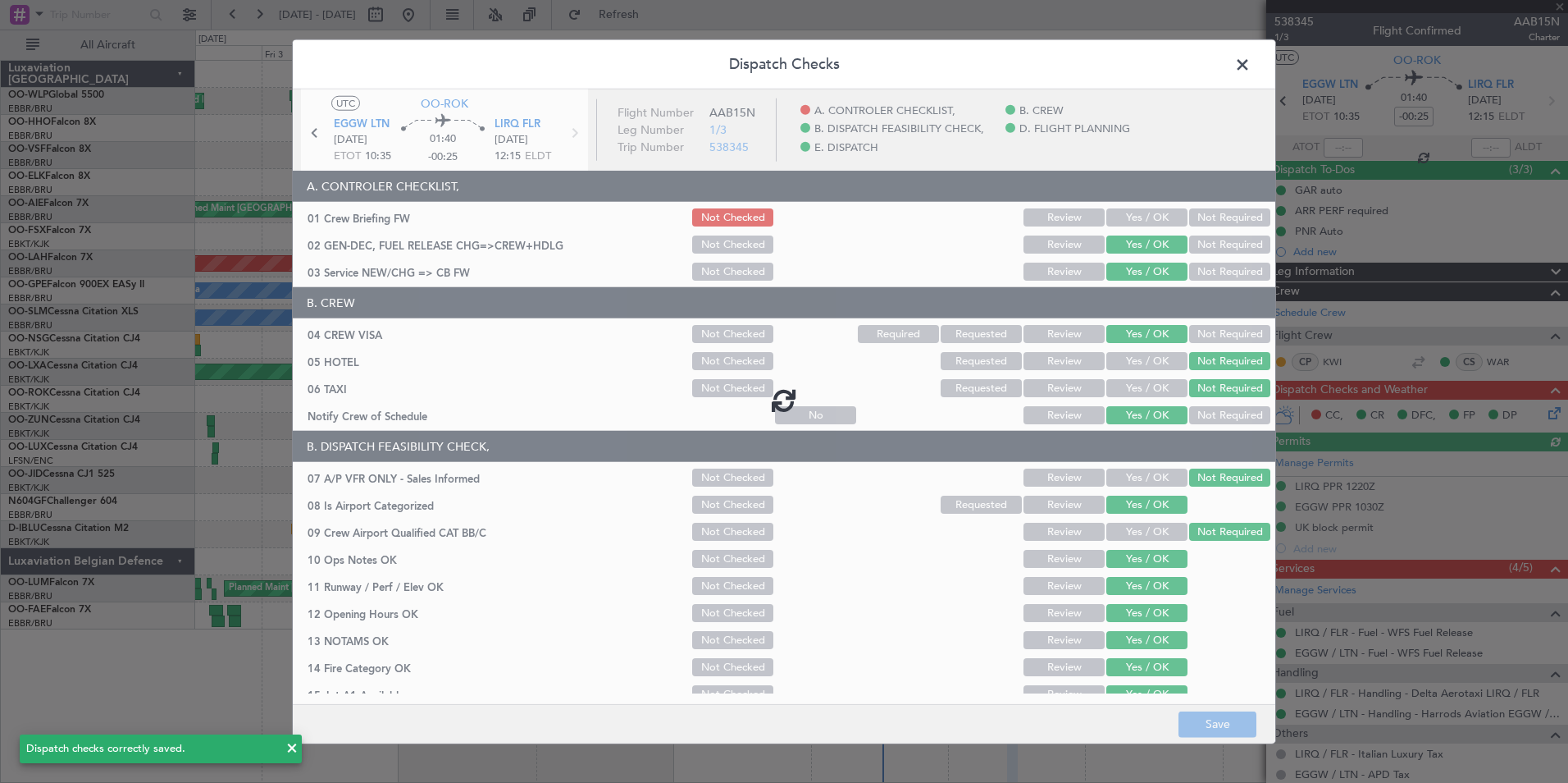
click at [1136, 221] on div at bounding box center [784, 400] width 982 height 621
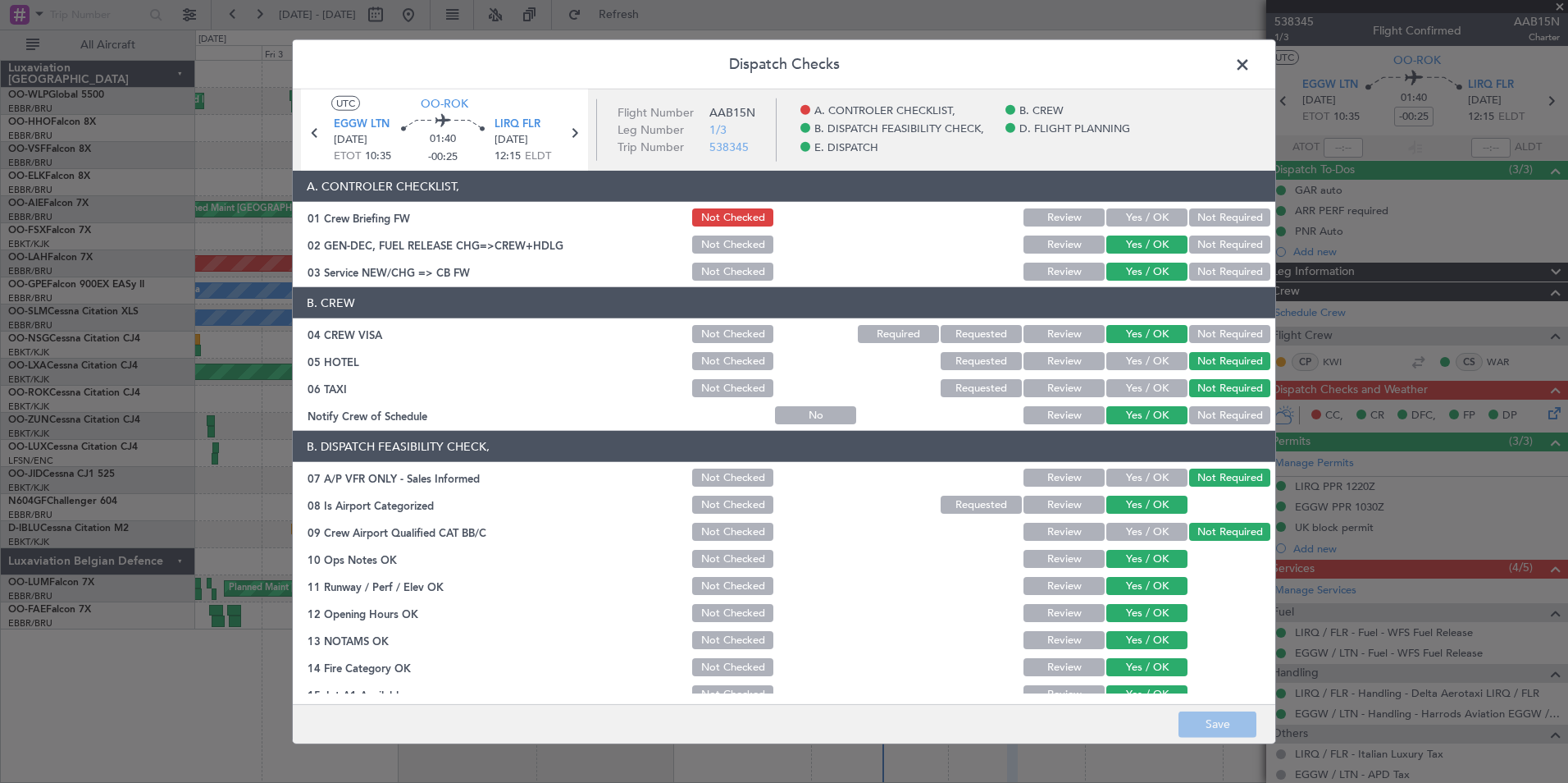
click at [1136, 221] on button "Yes / OK" at bounding box center [1147, 218] width 81 height 18
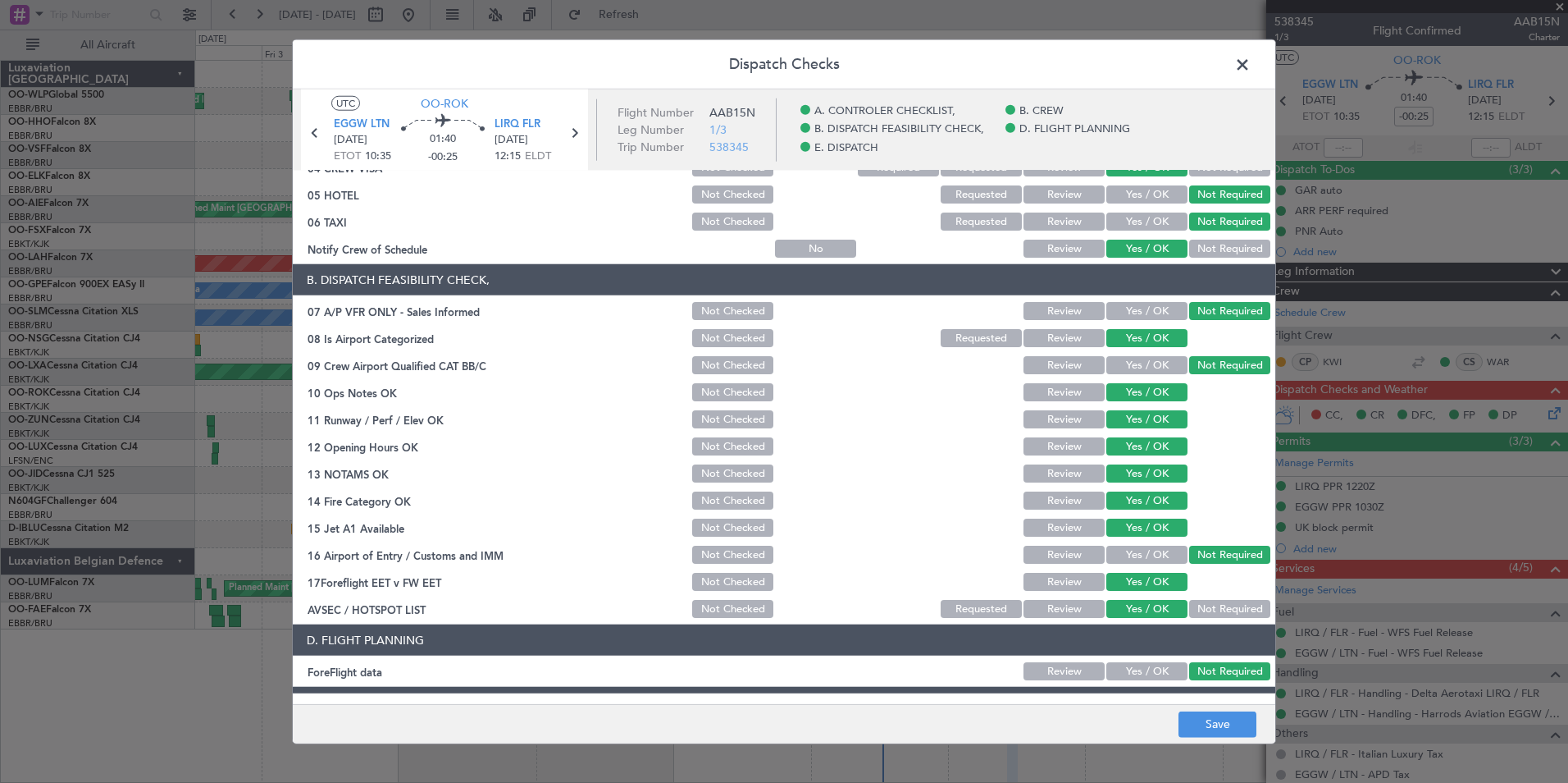
scroll to position [303, 0]
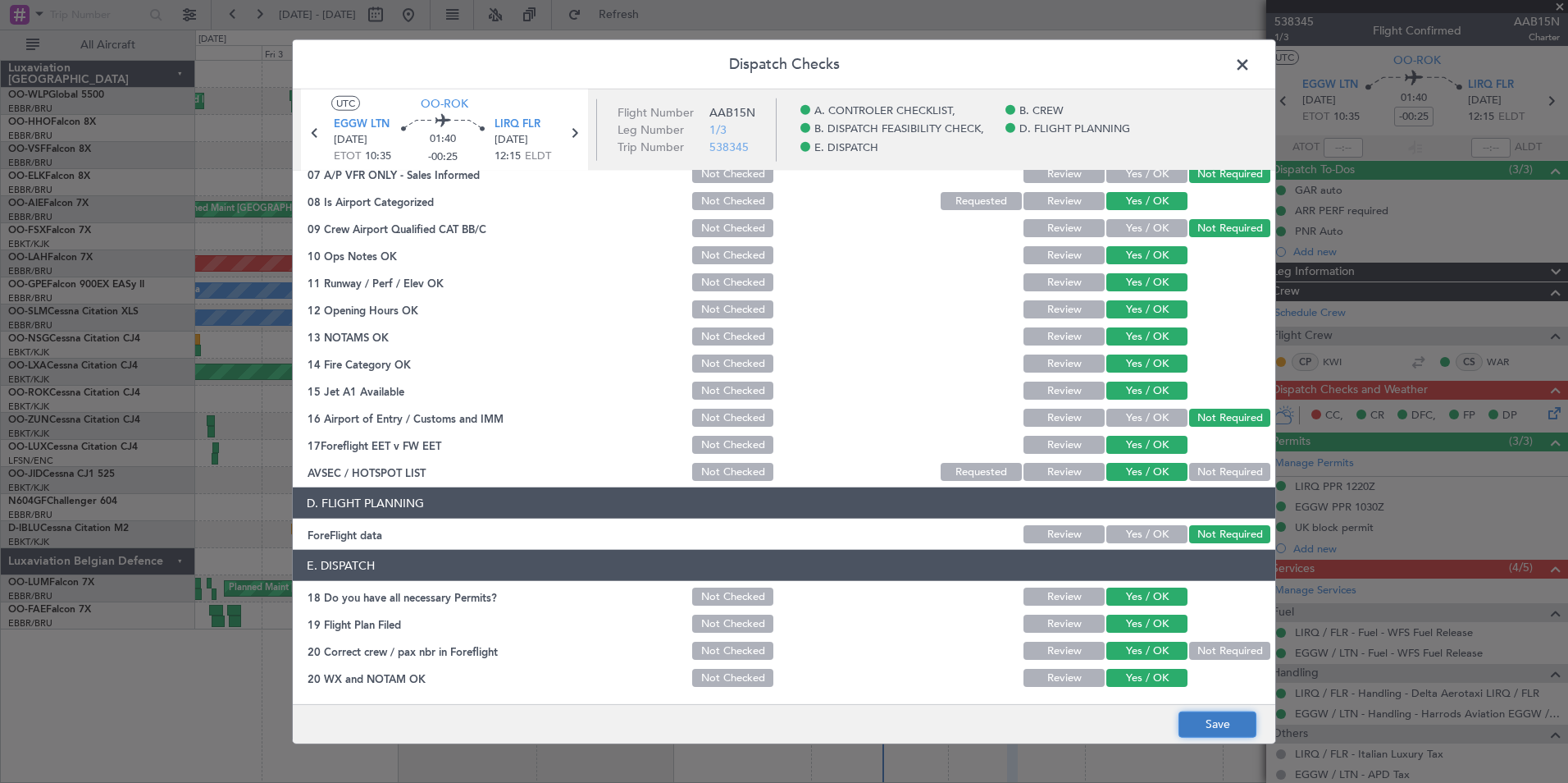
click at [1227, 733] on button "Save" at bounding box center [1217, 724] width 78 height 27
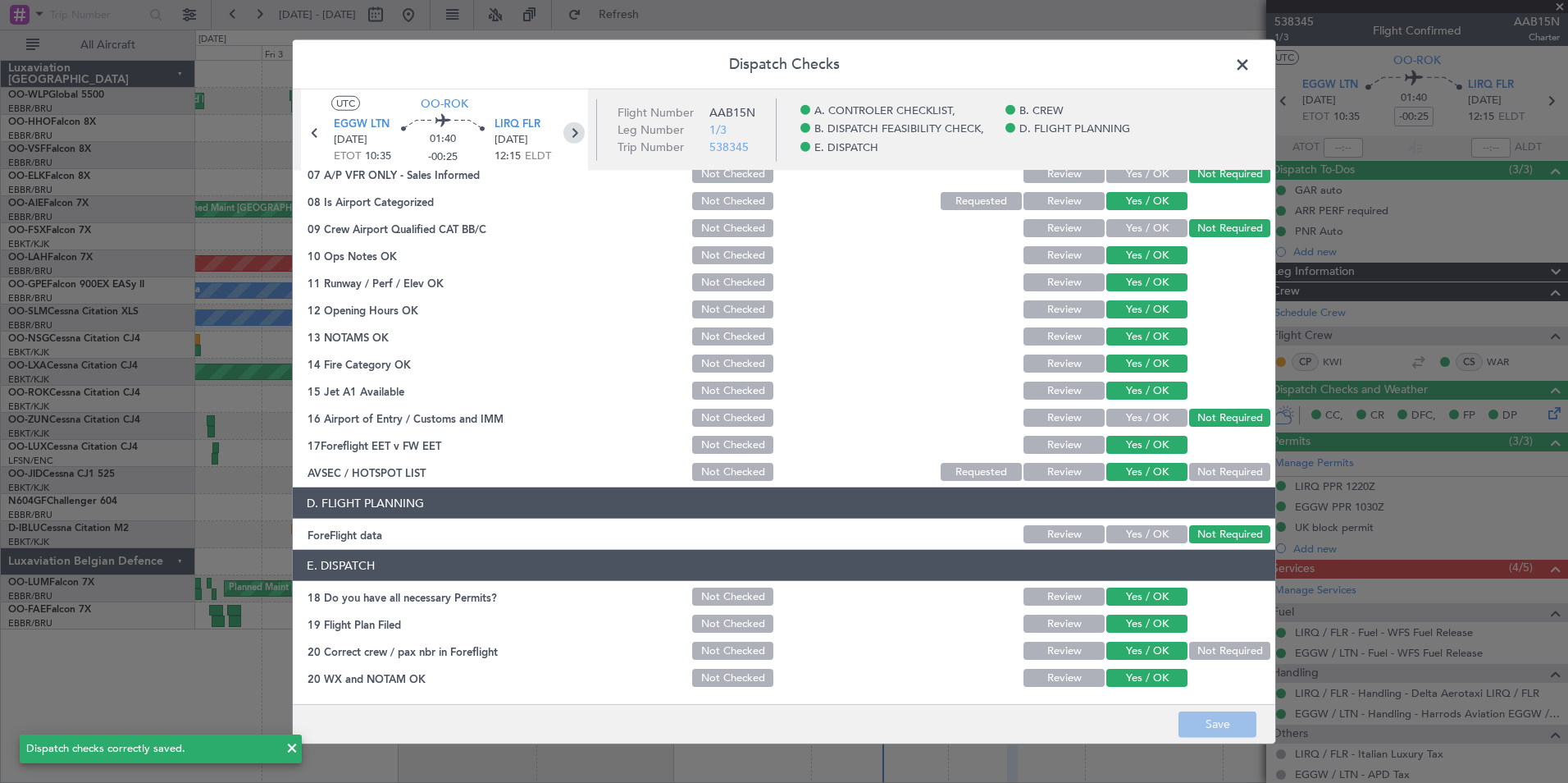
click at [579, 139] on icon at bounding box center [574, 133] width 22 height 22
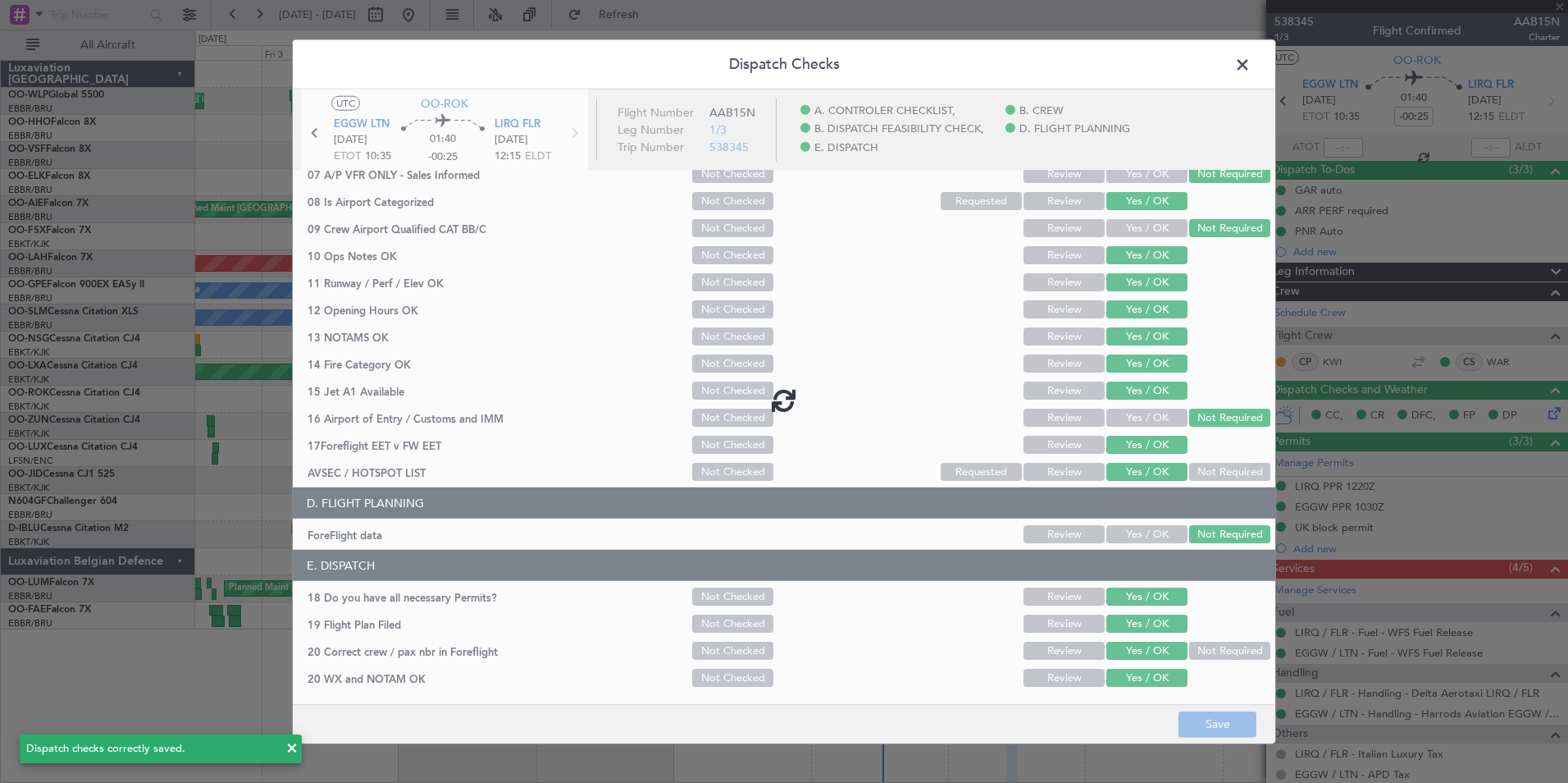
type input "-00:10"
type input "0"
type input "-00:10"
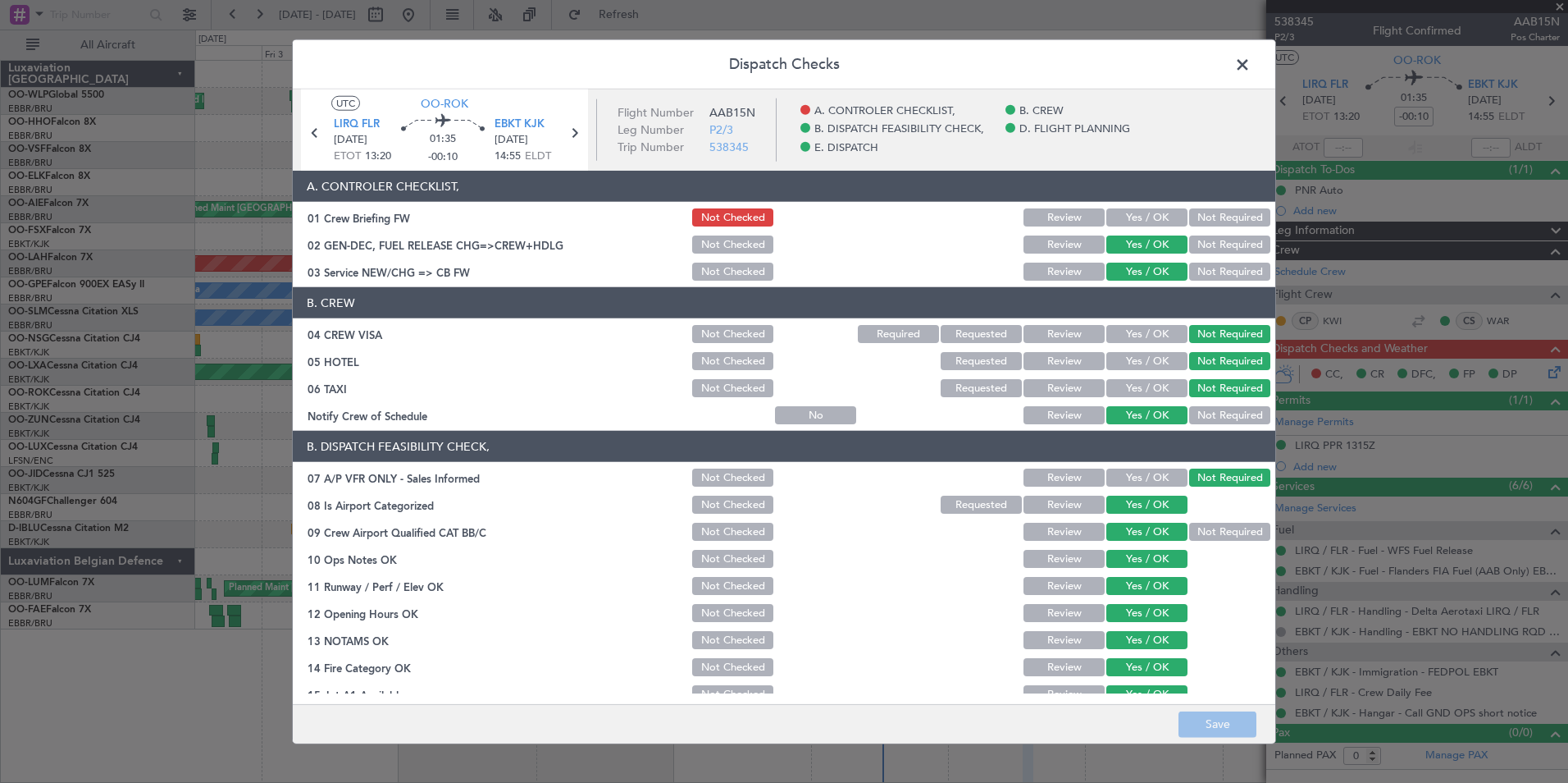
click at [1144, 205] on section "A. CONTROLER CHECKLIST, 01 Crew Briefing FW Not Checked Review Yes / OK Not Req…" at bounding box center [784, 227] width 982 height 112
click at [1134, 219] on button "Yes / OK" at bounding box center [1147, 218] width 81 height 18
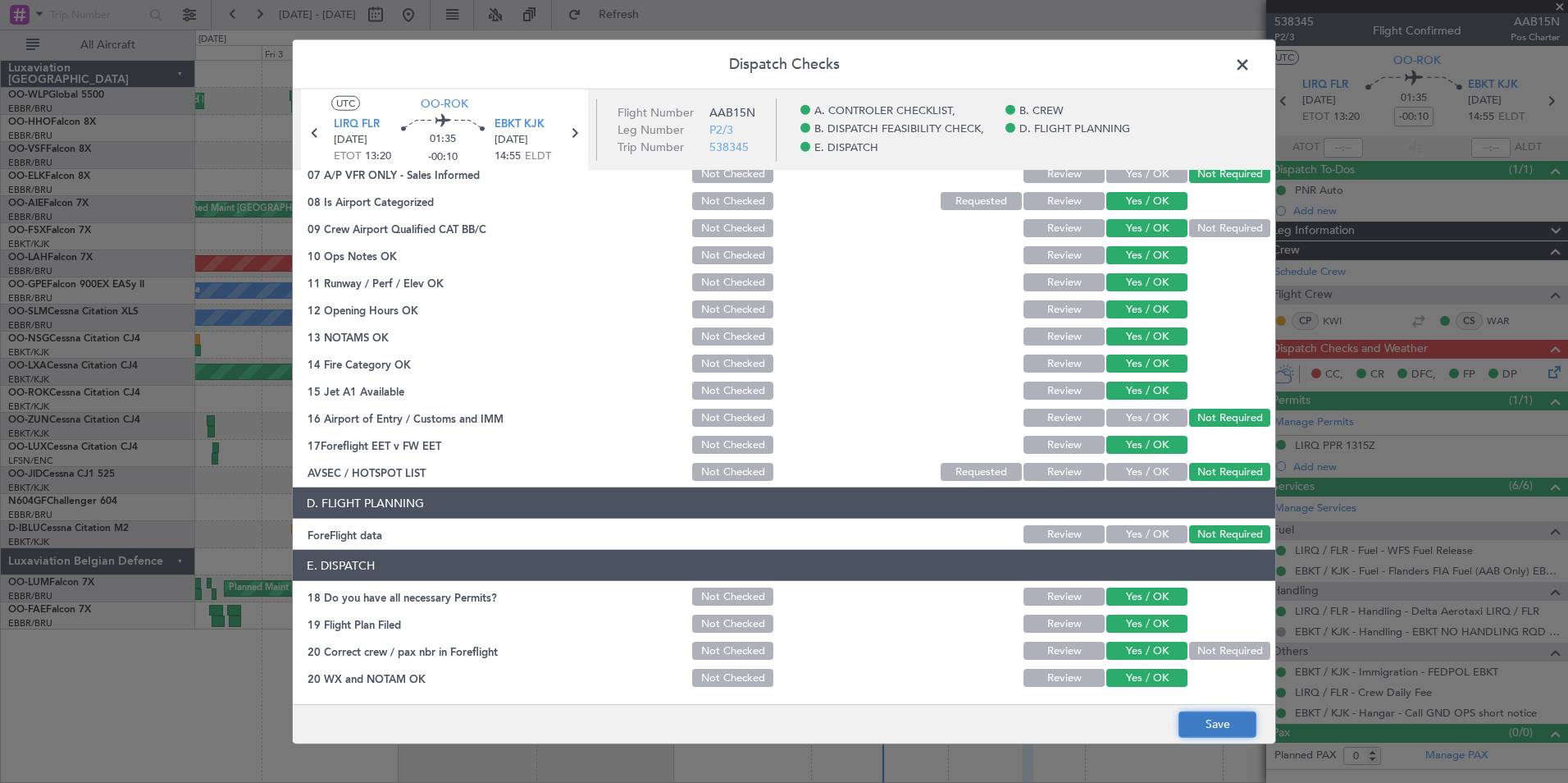
click at [1235, 732] on button "Save" at bounding box center [1217, 724] width 78 height 27
click at [1251, 76] on span at bounding box center [1251, 68] width 0 height 33
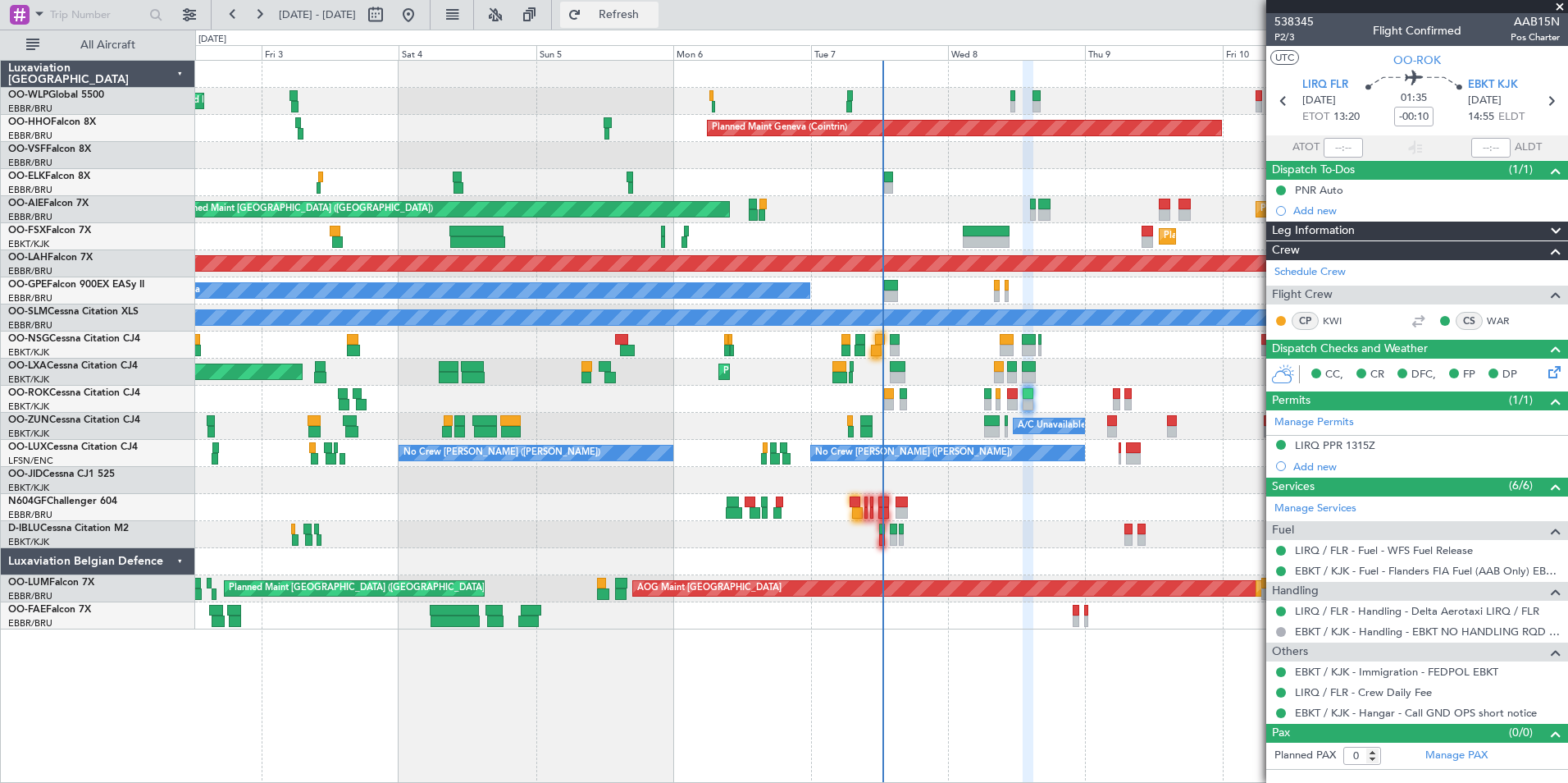
click at [641, 8] on button "Refresh" at bounding box center [609, 15] width 98 height 27
click at [681, 357] on div at bounding box center [881, 345] width 1372 height 27
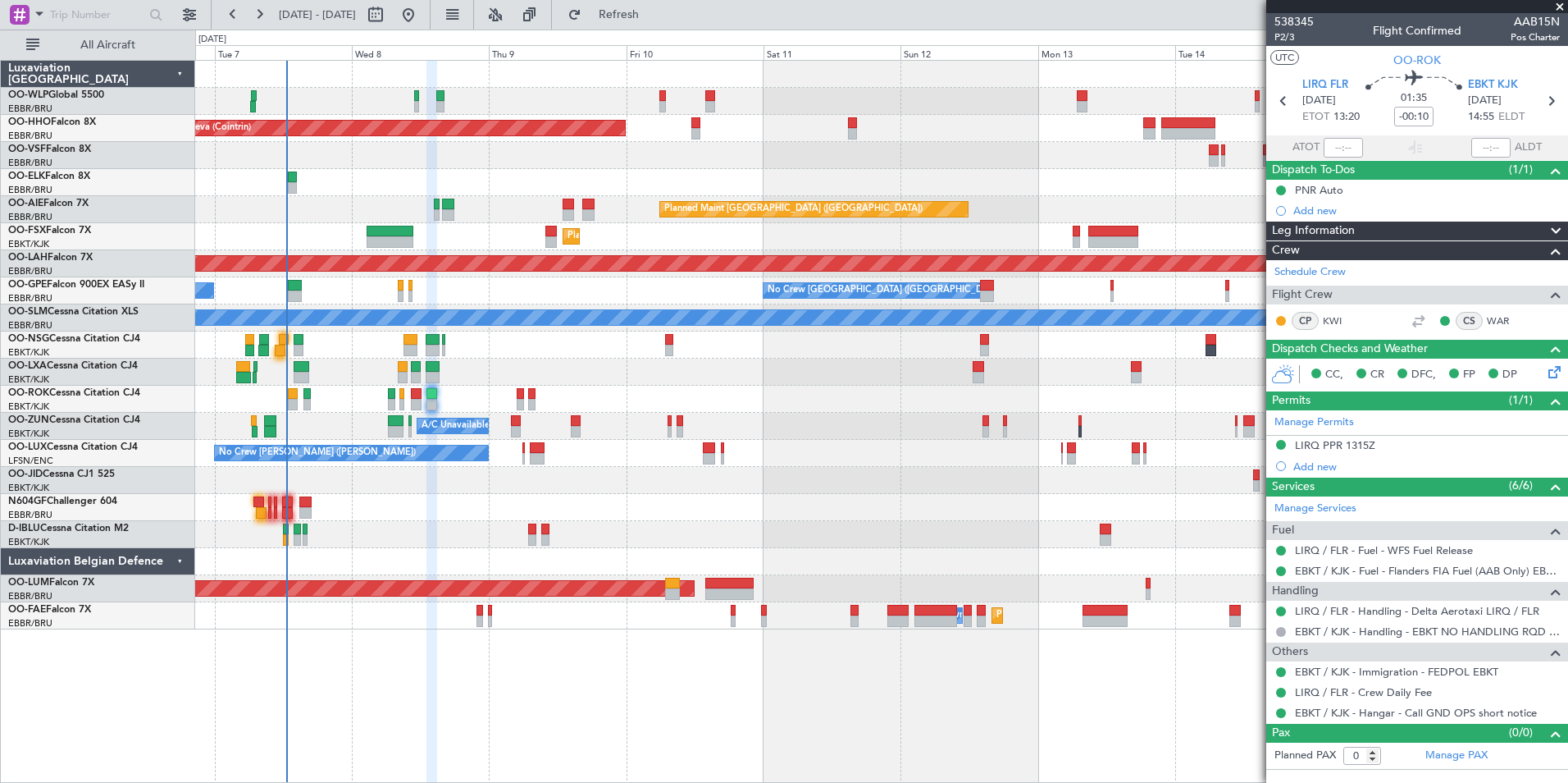
click at [689, 357] on div "Planned Maint Geneva (Cointrin) Planned Maint London (Farnborough) Unplanned Ma…" at bounding box center [881, 345] width 1372 height 568
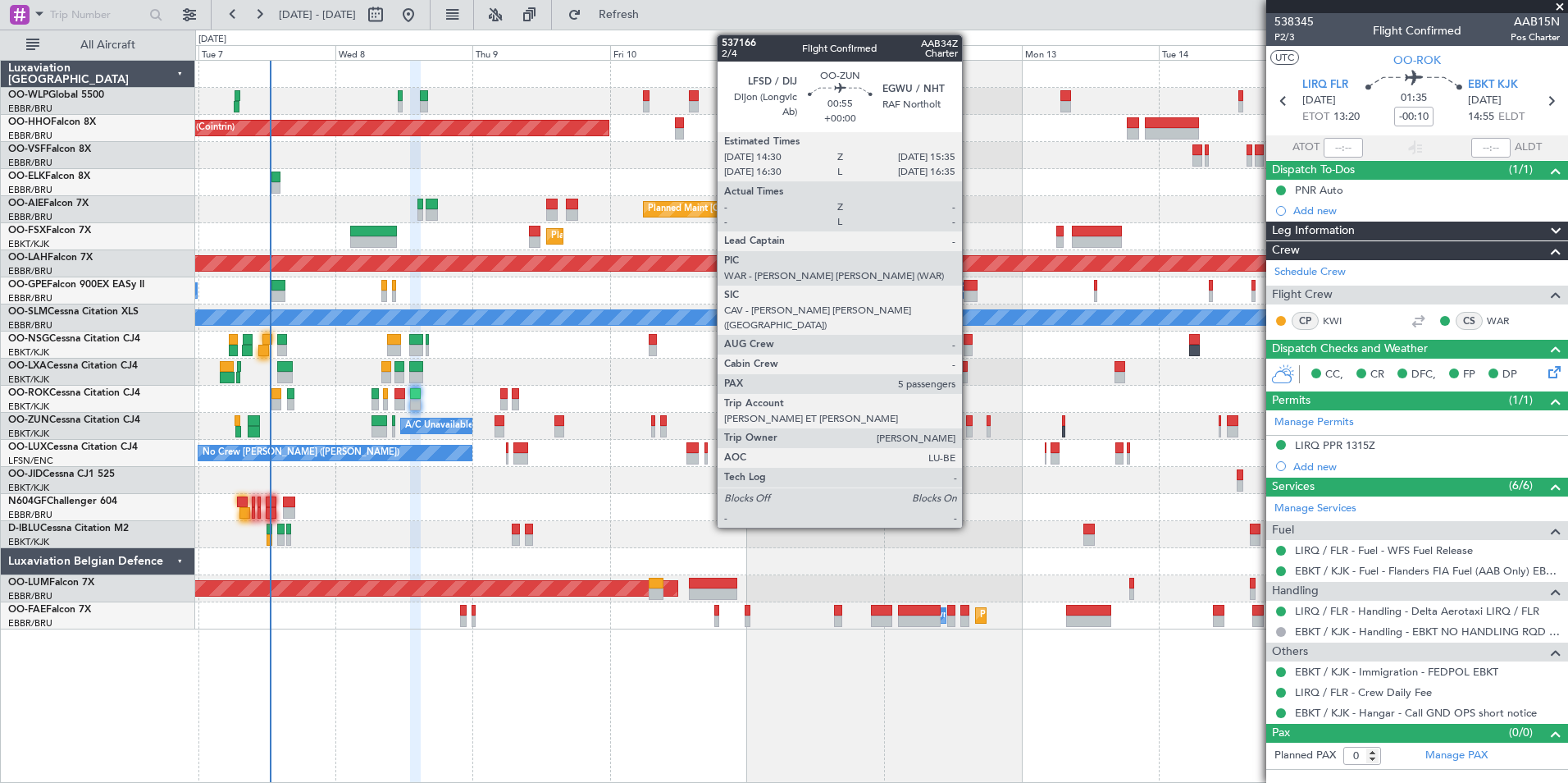
click at [970, 427] on div at bounding box center [969, 431] width 7 height 12
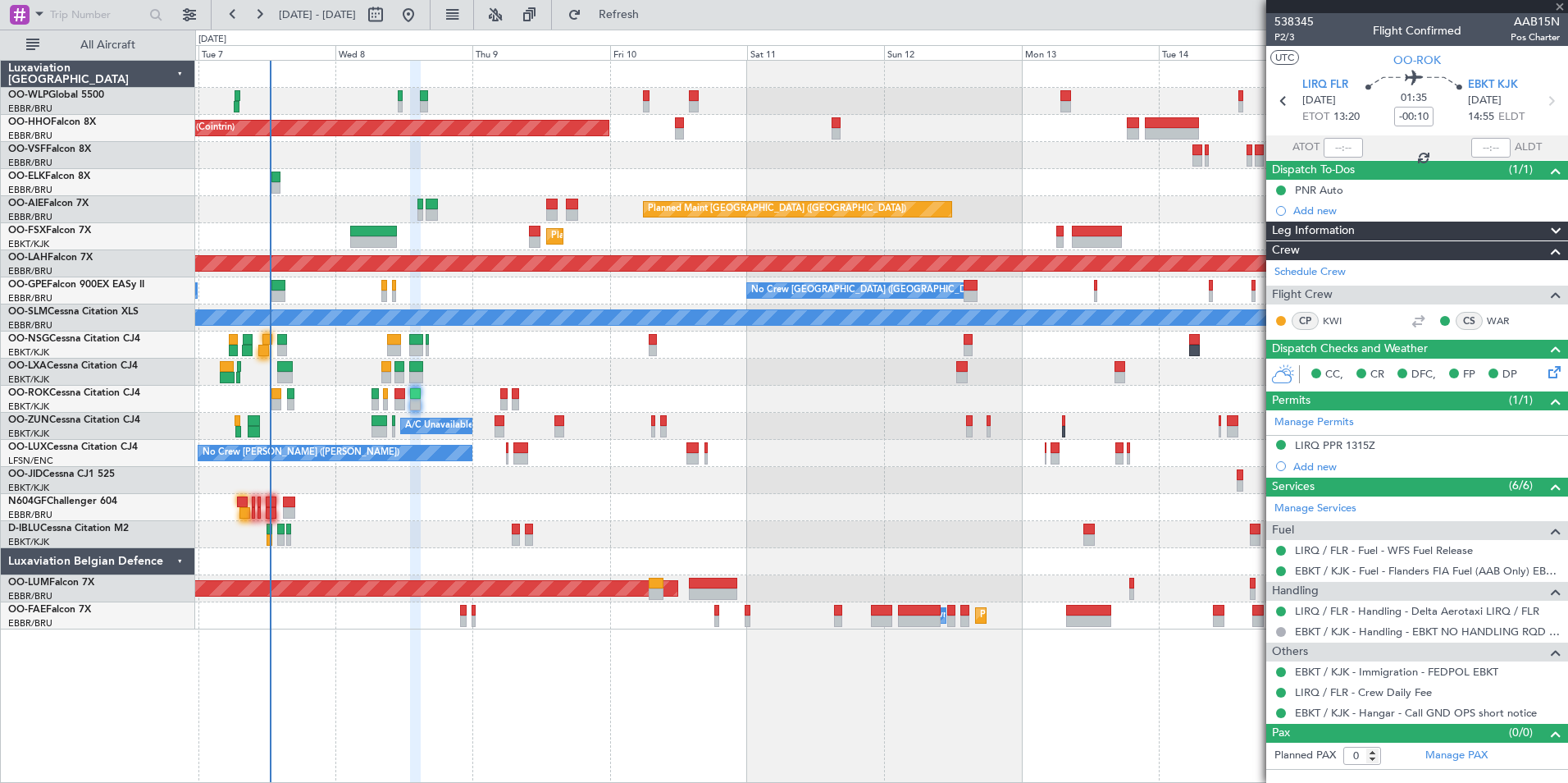
type input "5"
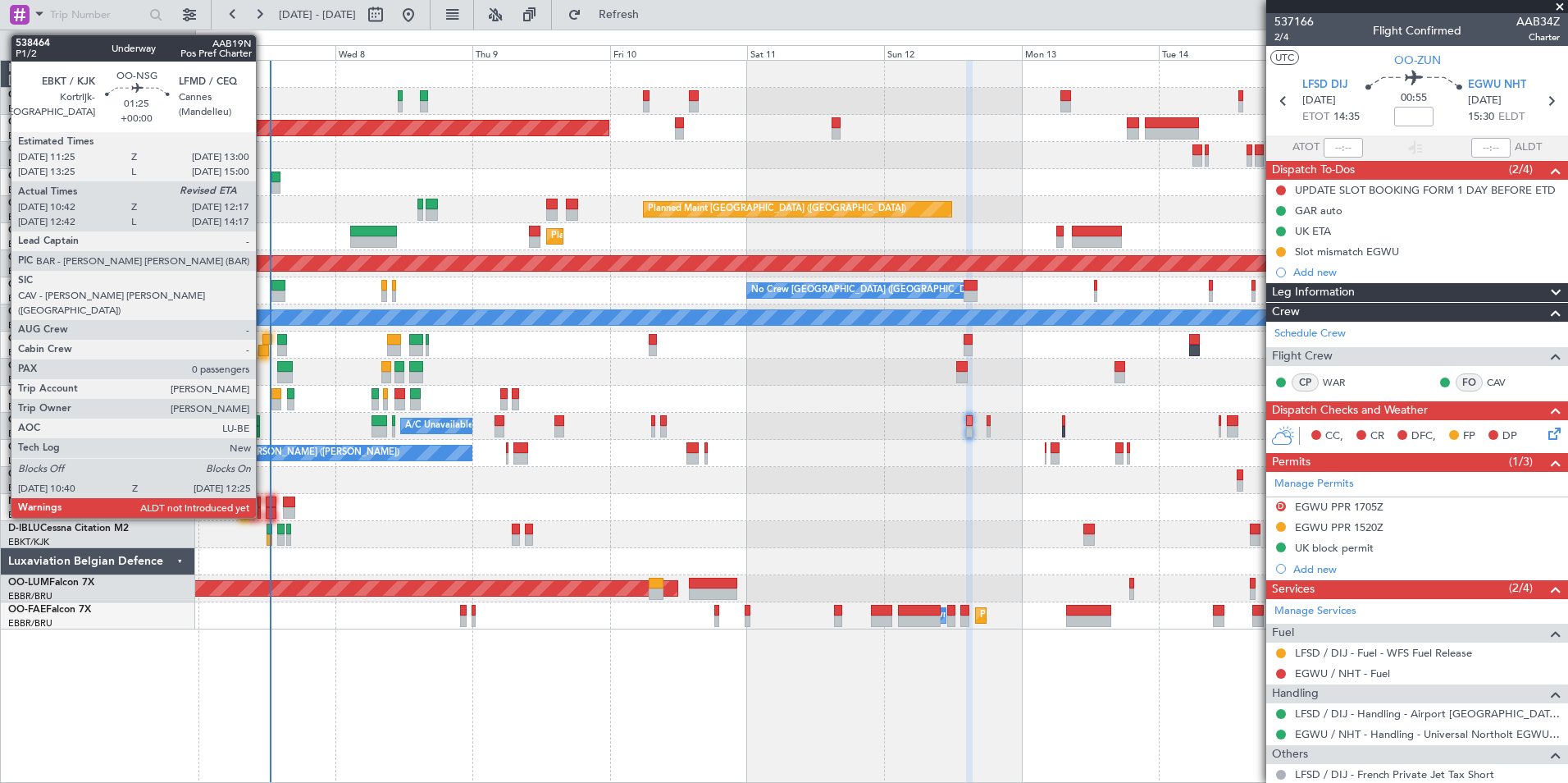
click at [263, 344] on div at bounding box center [268, 340] width 10 height 12
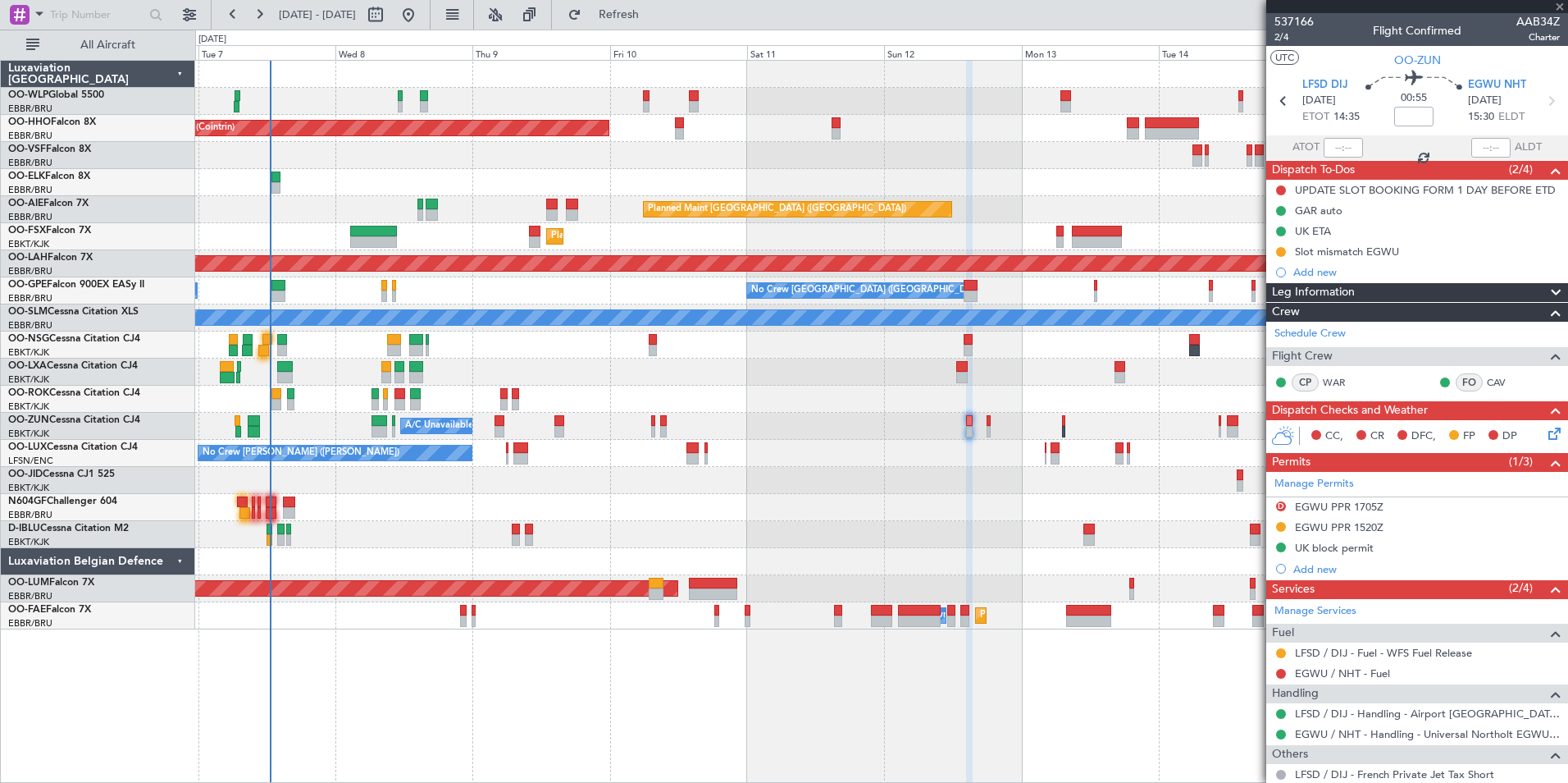
type input "10:47"
type input "0"
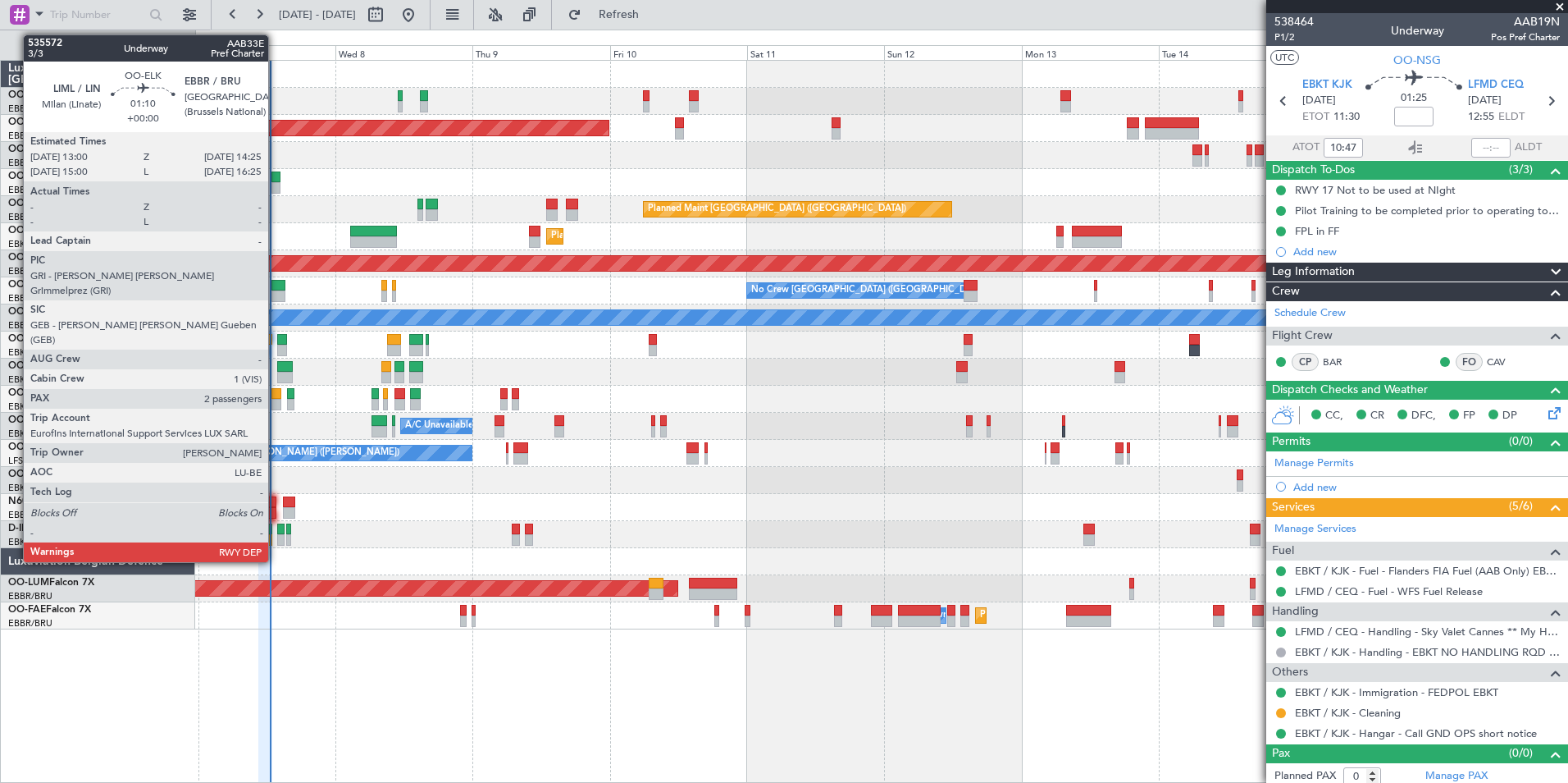
click at [276, 179] on div at bounding box center [276, 177] width 8 height 12
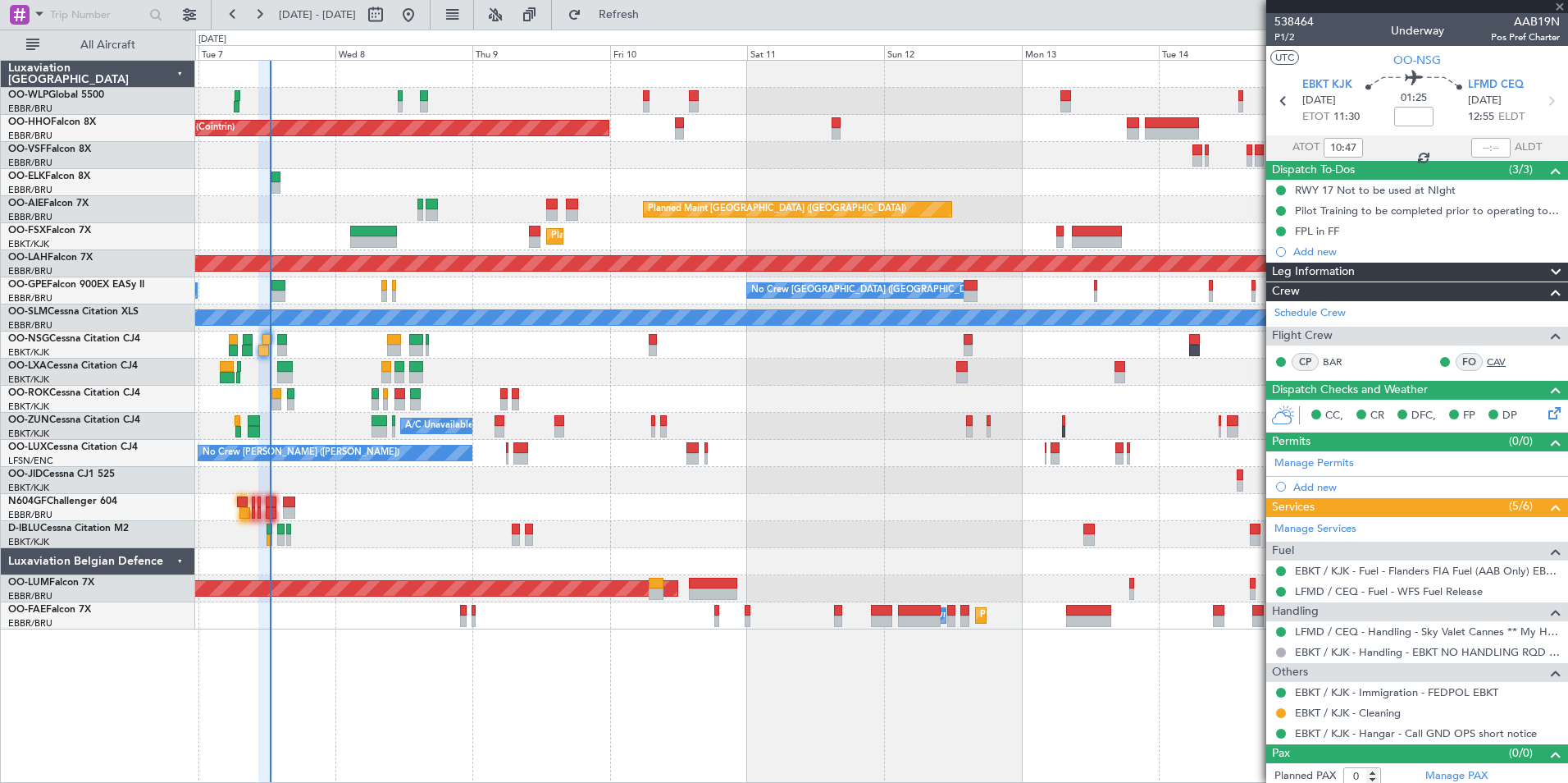
type input "2"
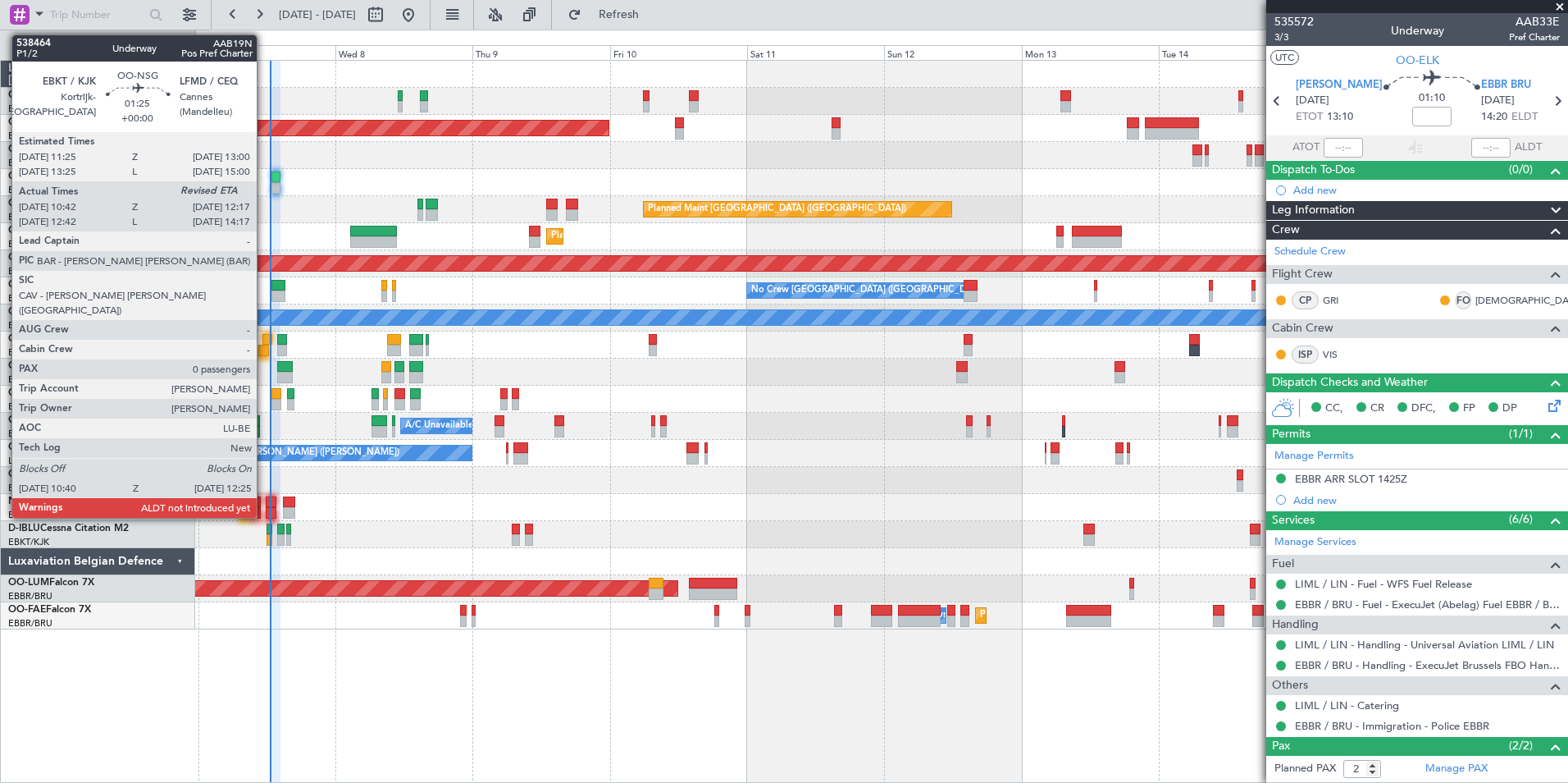
click at [266, 344] on div at bounding box center [268, 340] width 10 height 12
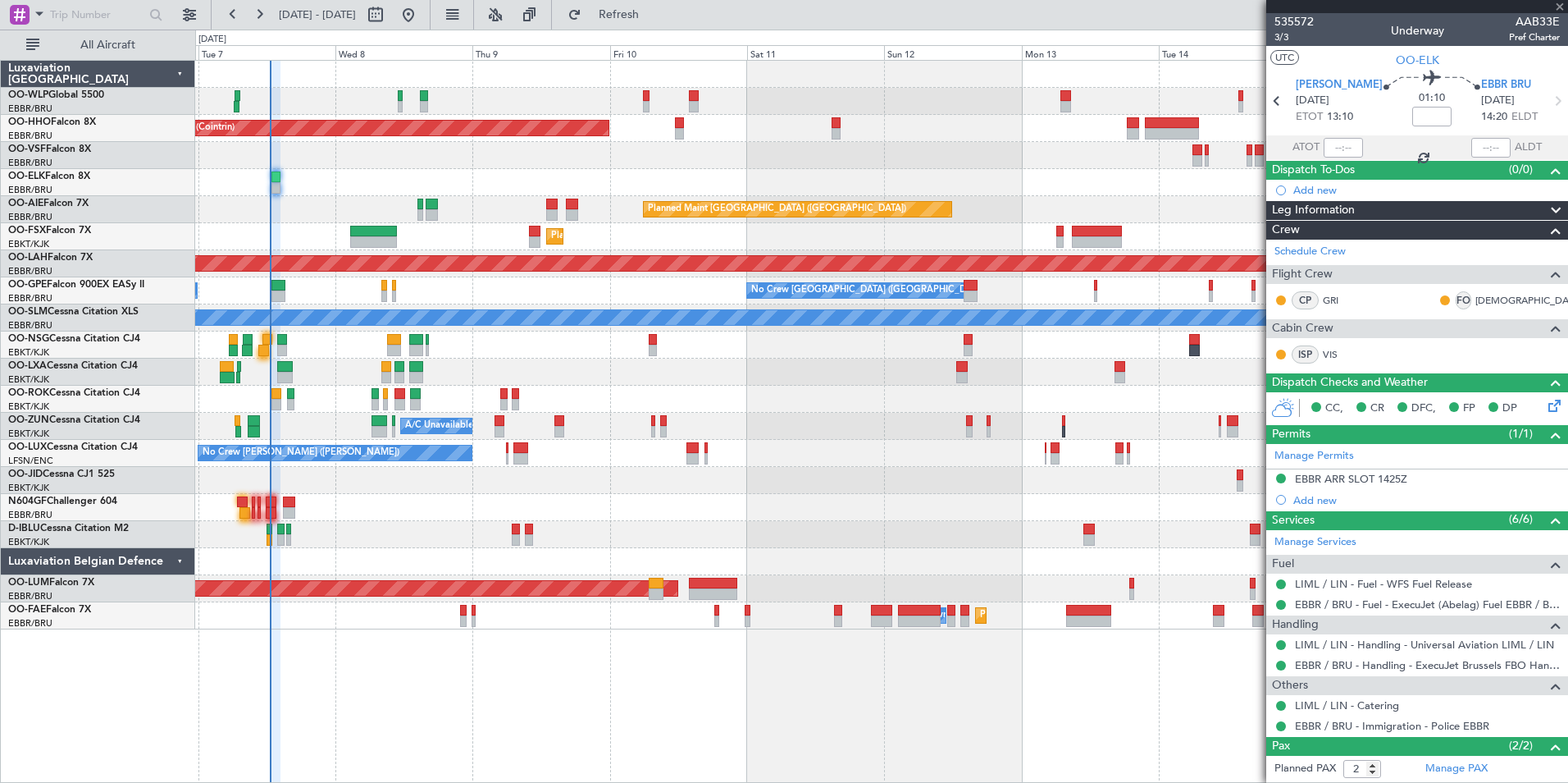
type input "10:47"
type input "0"
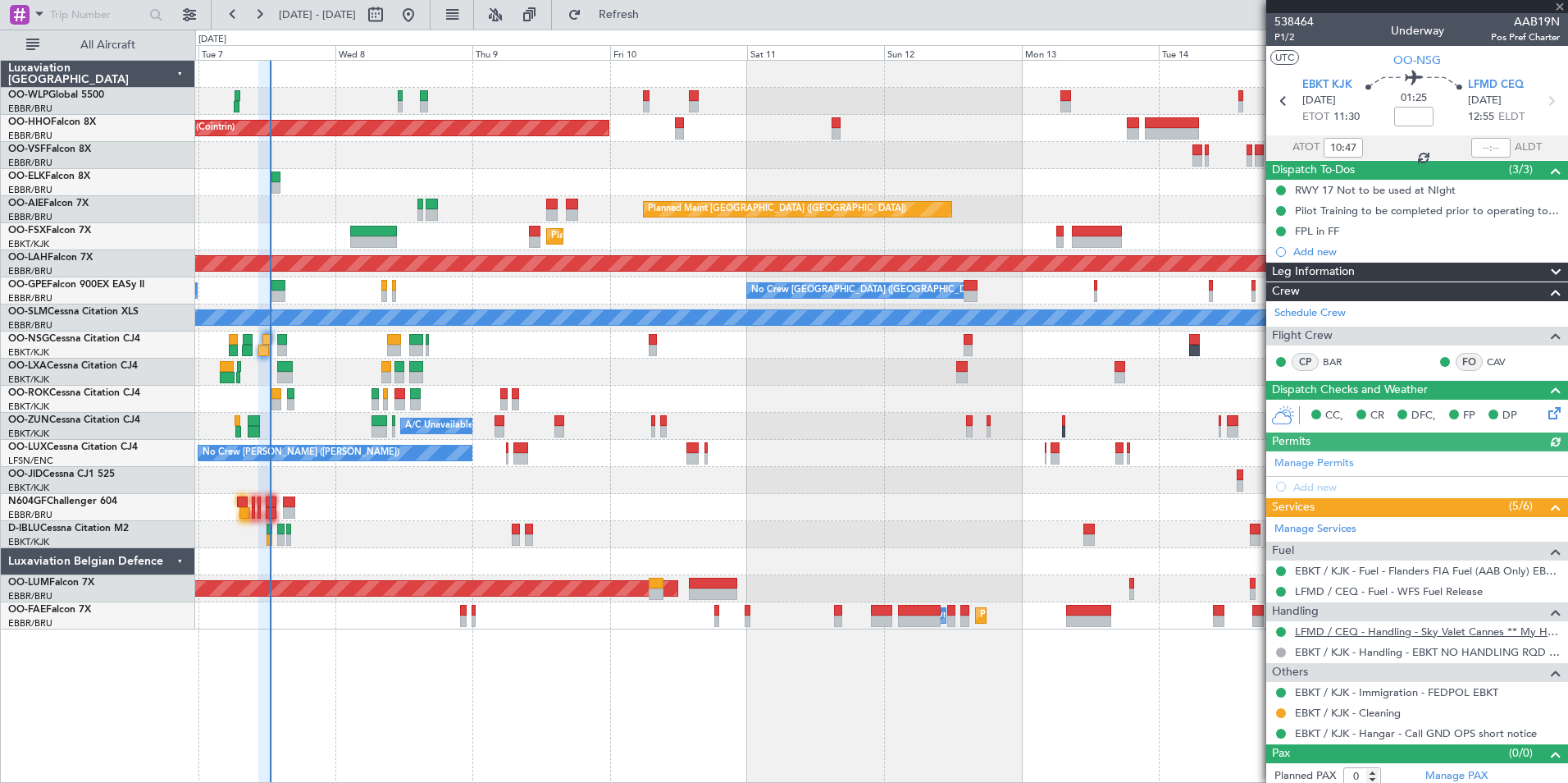
click at [1361, 633] on link "LFMD / CEQ - Handling - Sky Valet Cannes ** My Handling**LFMD / CEQ" at bounding box center [1427, 631] width 265 height 14
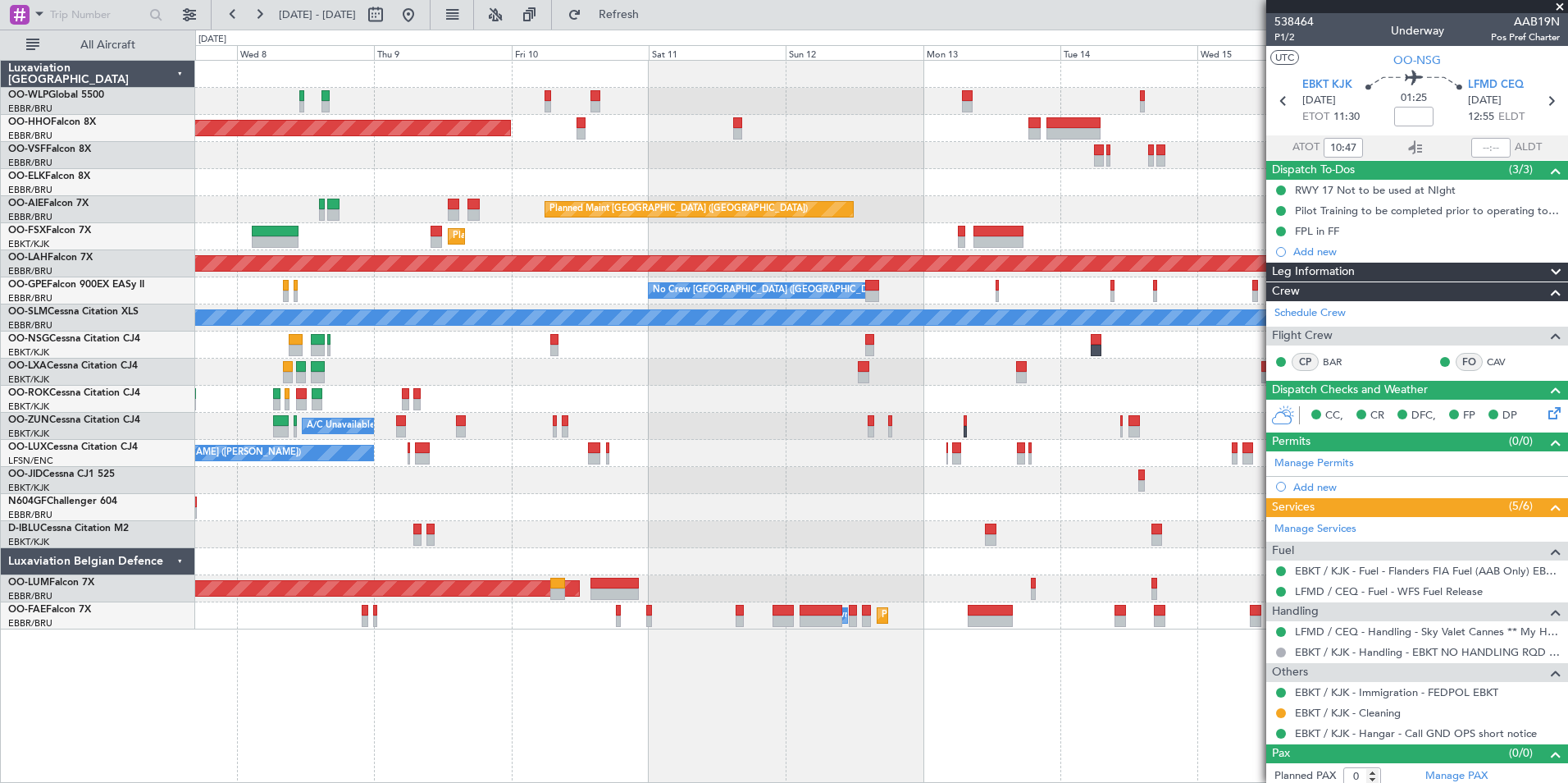
click at [858, 224] on div "Planned Maint Geneva (Cointrin) Planned Maint London (Farnborough) Unplanned Ma…" at bounding box center [881, 345] width 1372 height 568
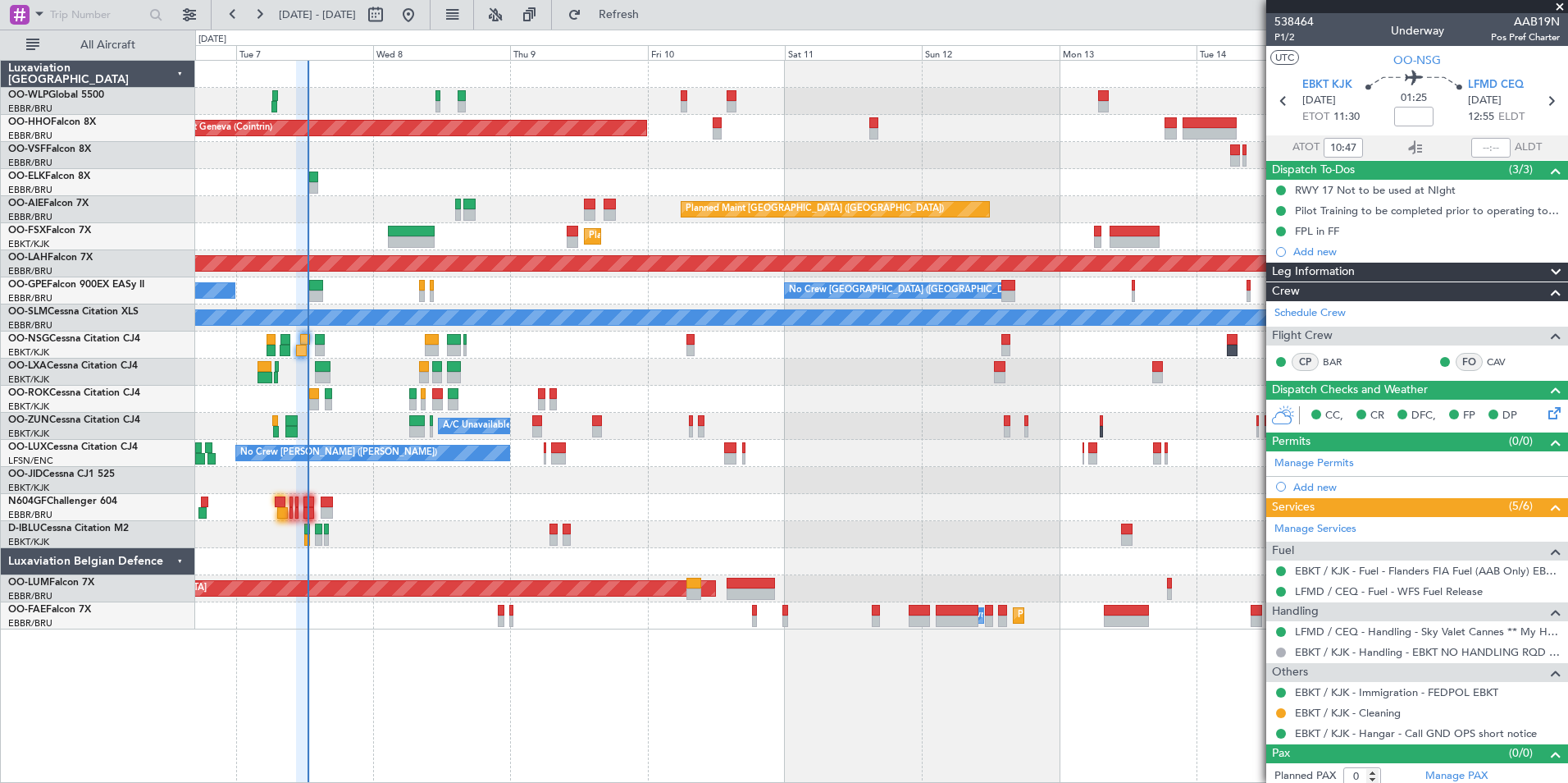
click at [1477, 134] on section "EBKT KJK 07/10/2025 ETOT 11:30 01:25 LFMD CEQ 07/10/2025 12:55 ELDT" at bounding box center [1416, 103] width 302 height 65
click at [1472, 145] on input "text" at bounding box center [1491, 148] width 39 height 20
click at [1086, 180] on div at bounding box center [881, 182] width 1372 height 27
type input "12:20"
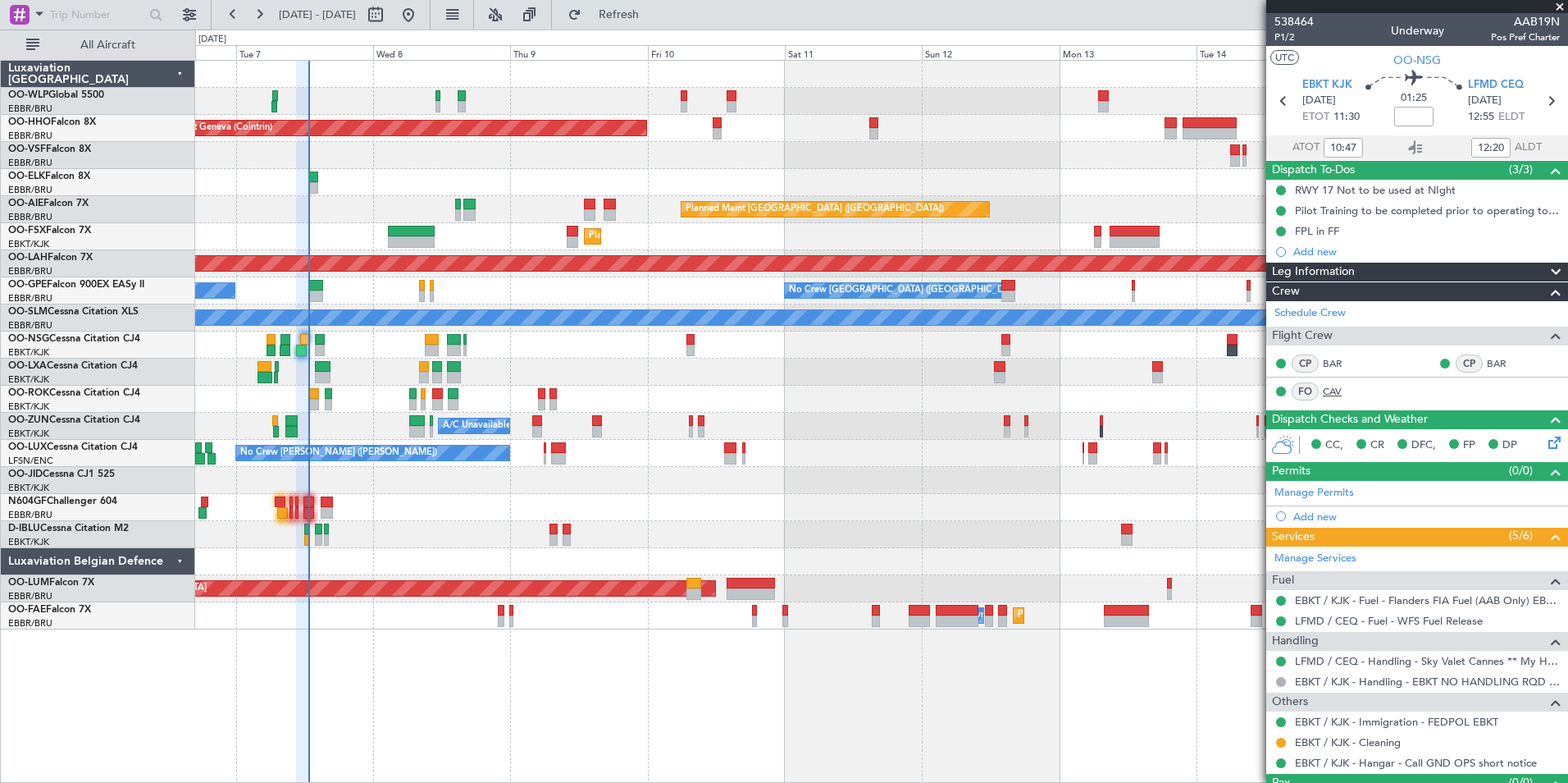
click at [1353, 387] on link "CAV" at bounding box center [1341, 391] width 36 height 15
click at [1540, 106] on icon at bounding box center [1551, 101] width 22 height 22
type input "+00:05"
type input "3"
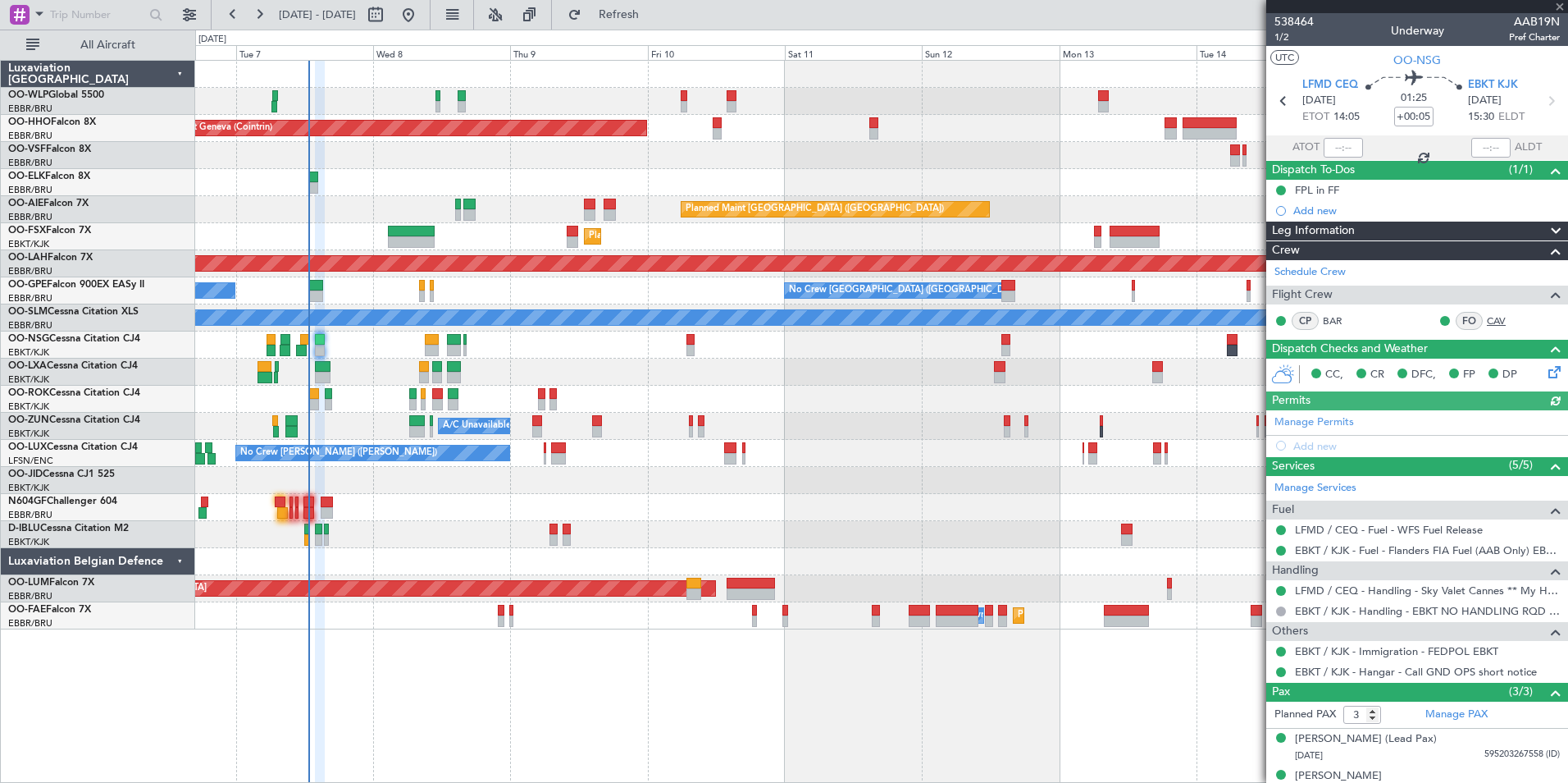
click at [1491, 324] on link "CAV" at bounding box center [1505, 320] width 36 height 15
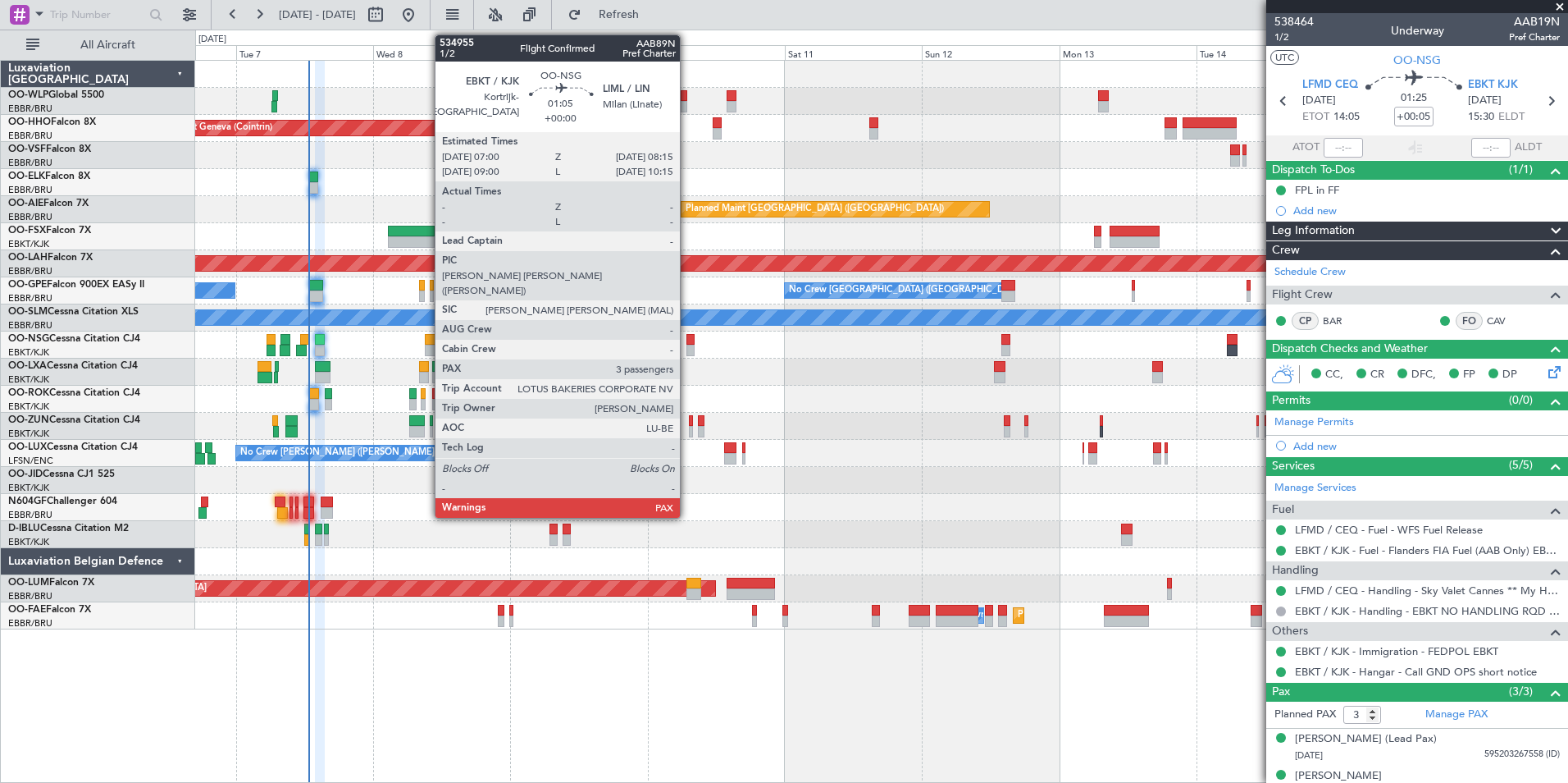
click at [687, 350] on div at bounding box center [689, 351] width 7 height 12
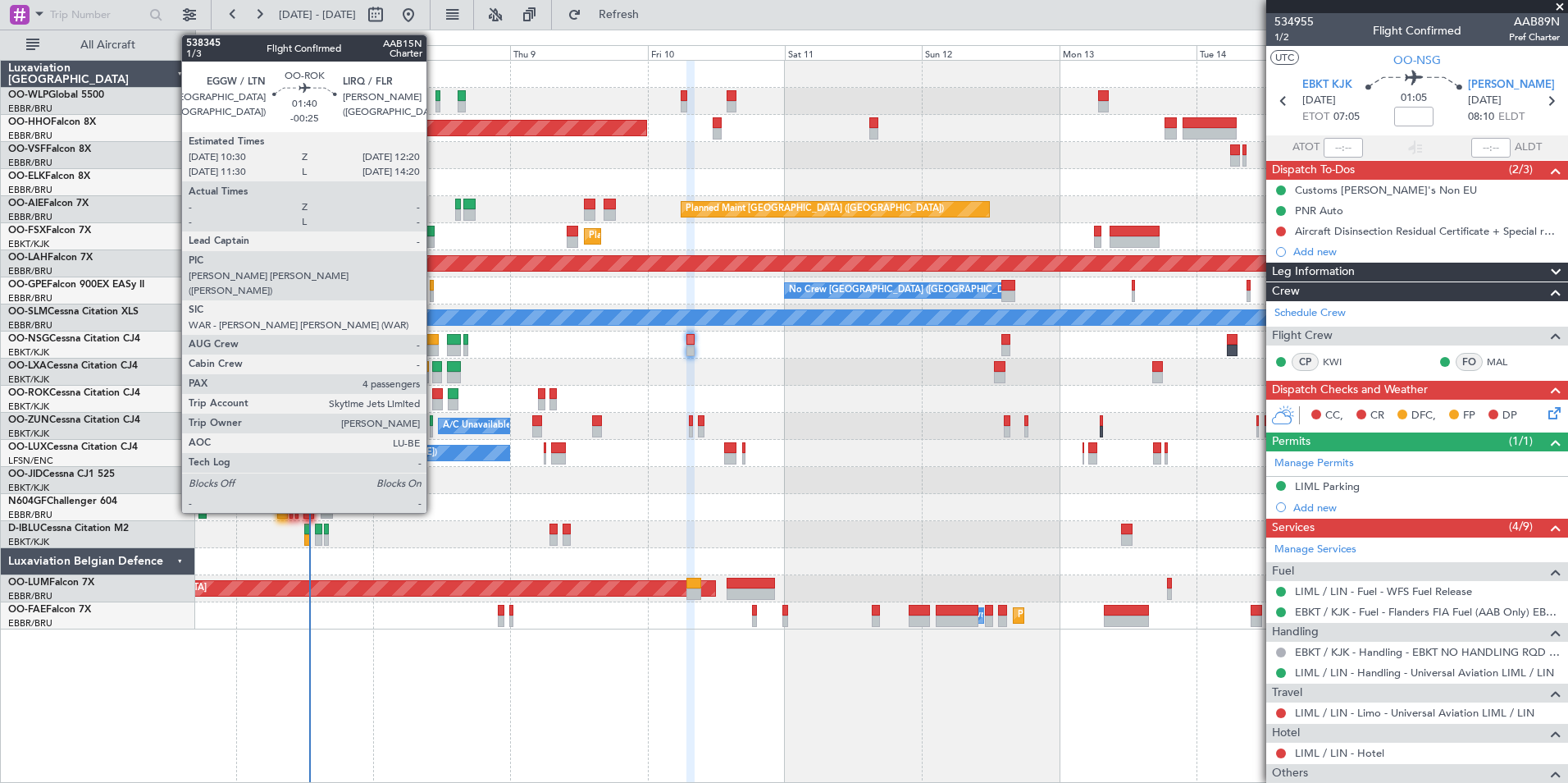
click at [434, 401] on div at bounding box center [437, 405] width 11 height 12
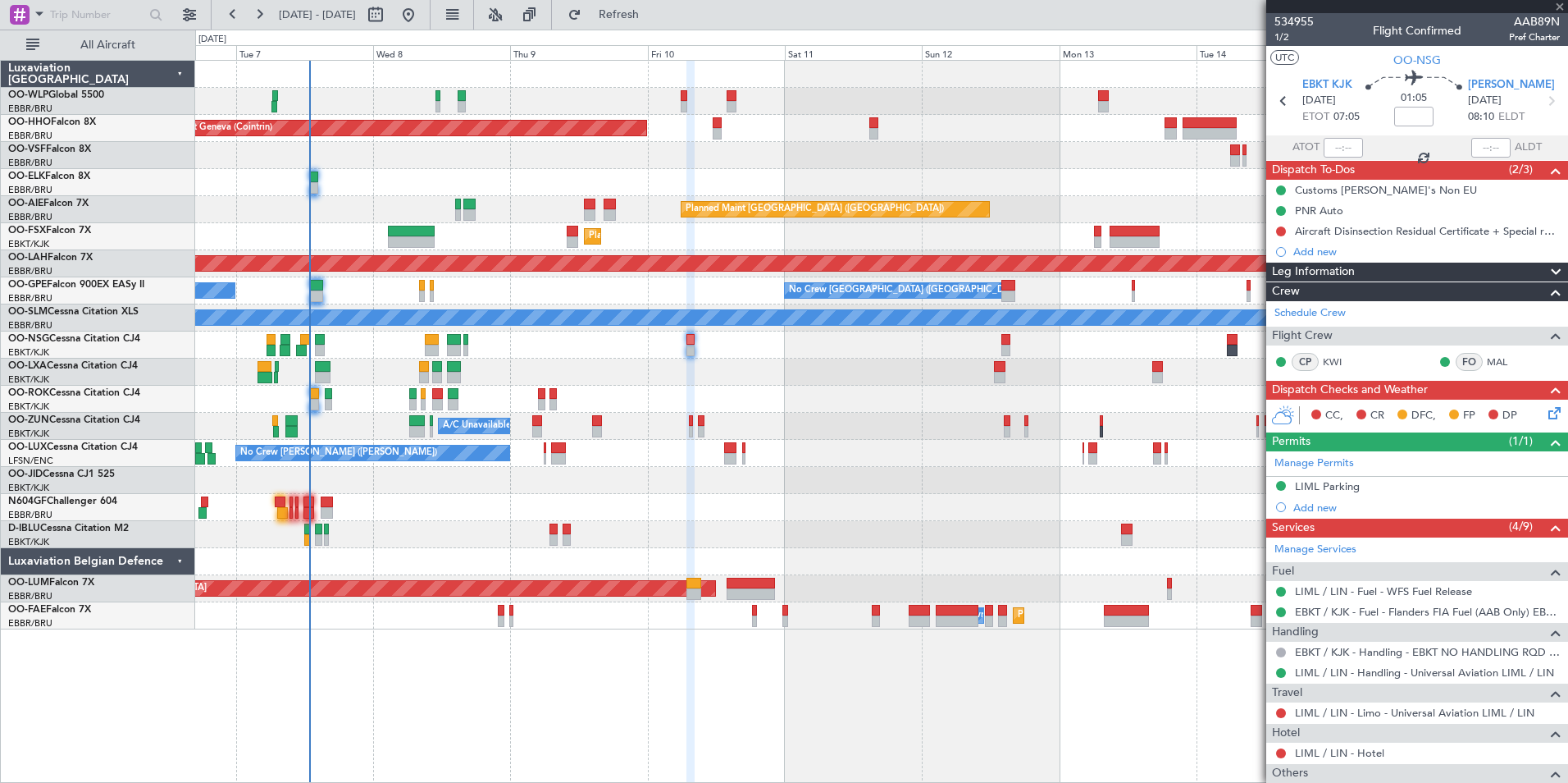
type input "-00:25"
type input "4"
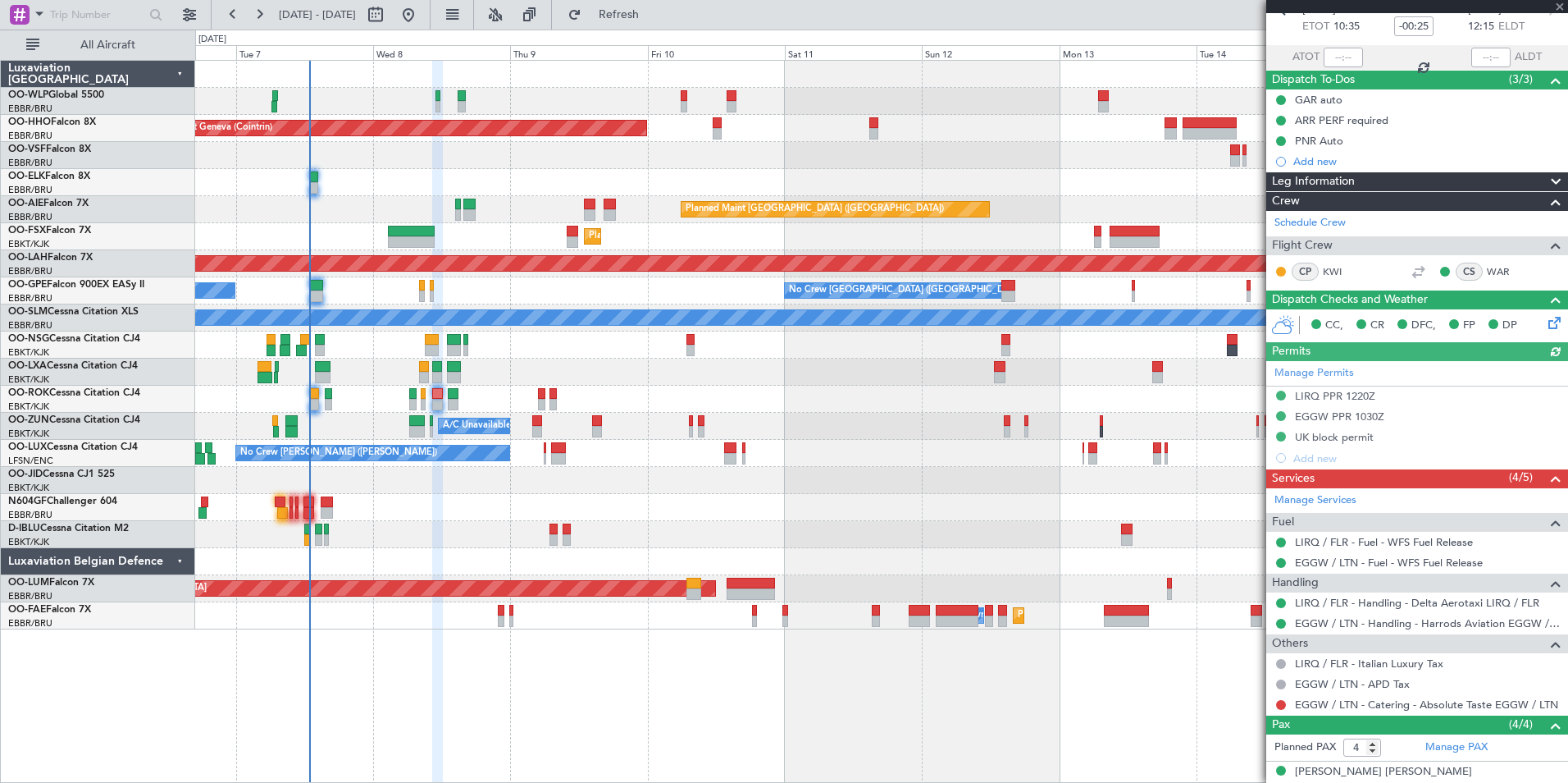
scroll to position [216, 0]
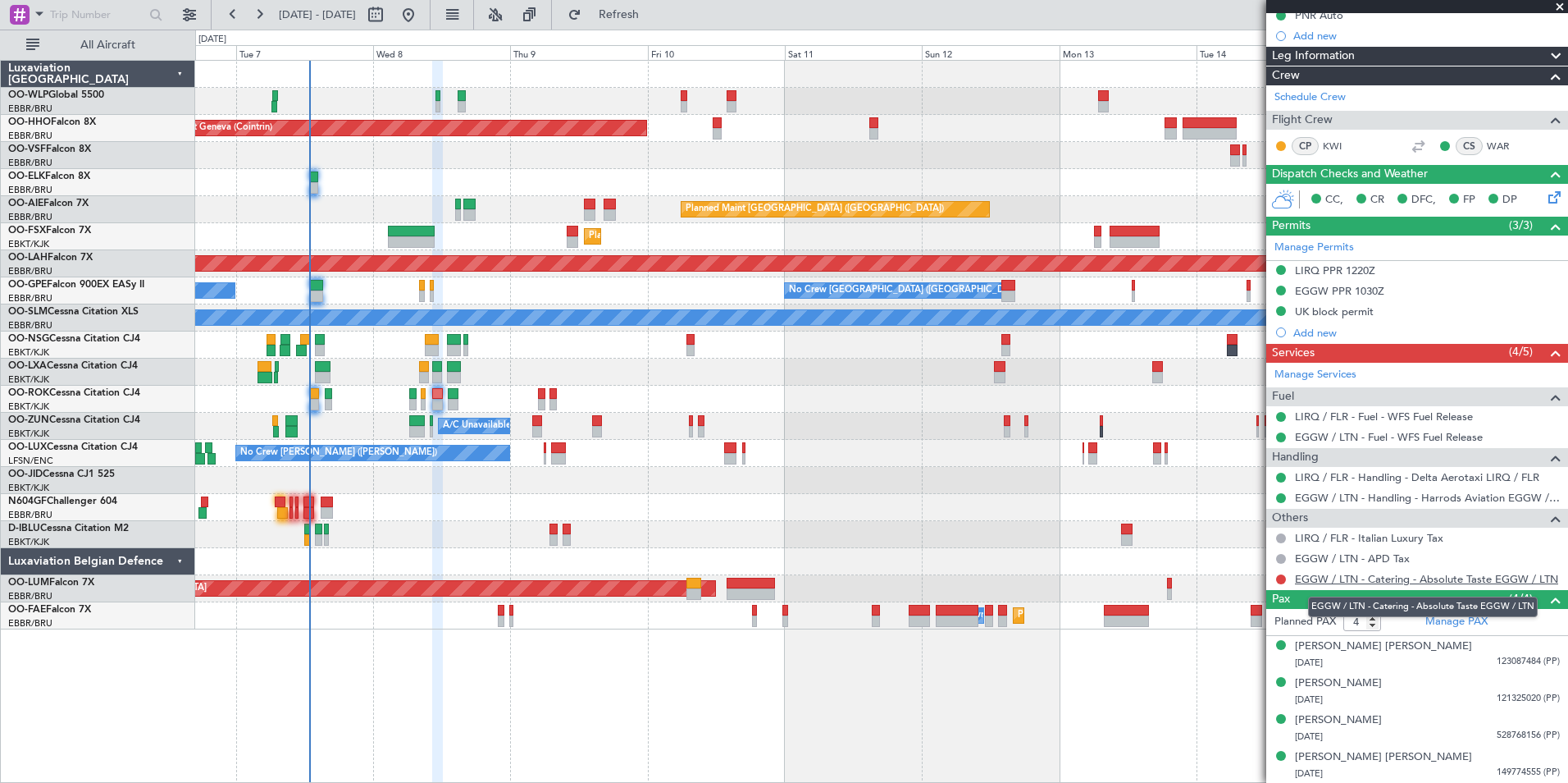
click at [1399, 582] on link "EGGW / LTN - Catering - Absolute Taste EGGW / LTN" at bounding box center [1426, 579] width 263 height 14
click at [551, 354] on div at bounding box center [881, 345] width 1372 height 27
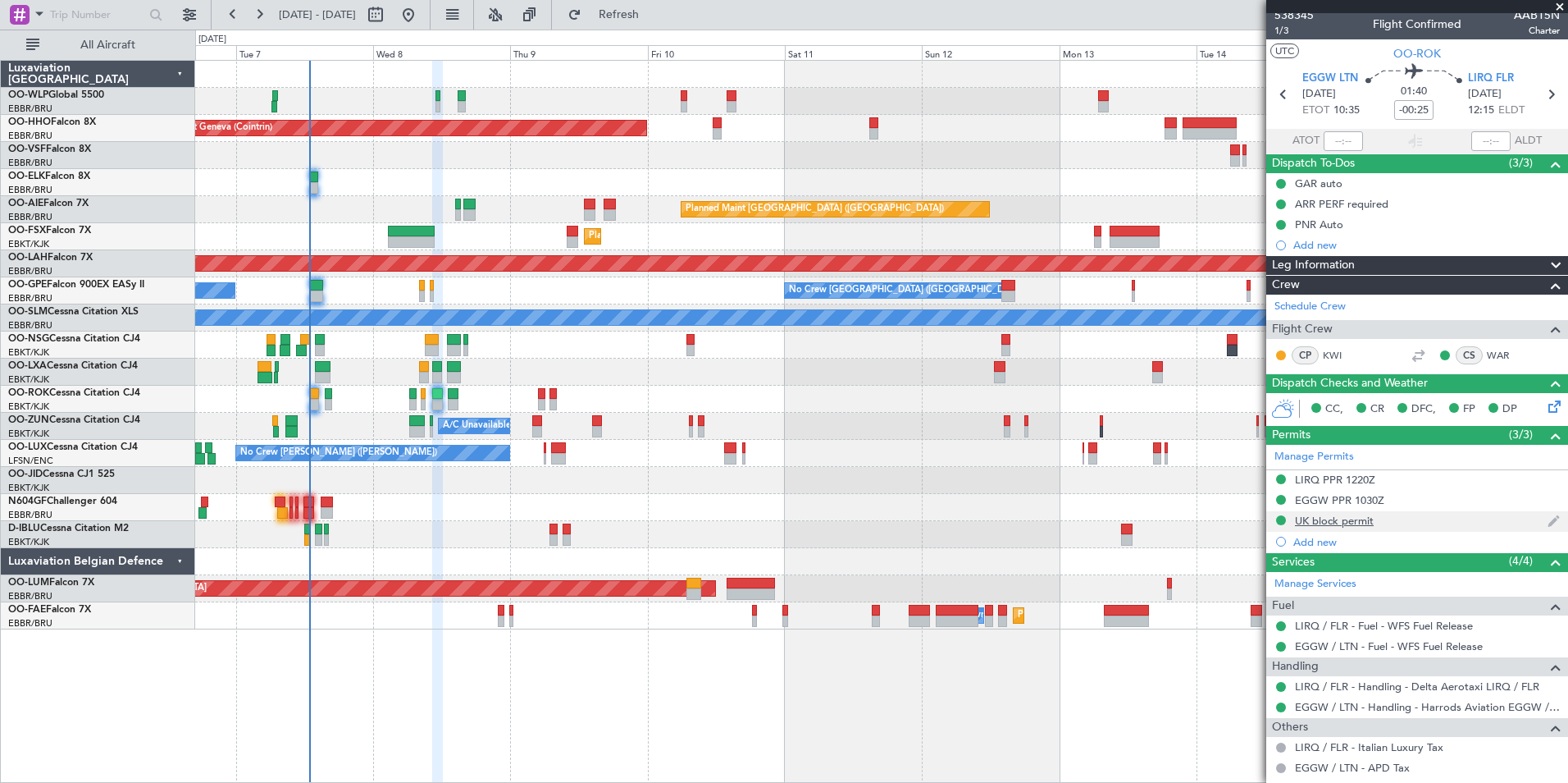
scroll to position [0, 0]
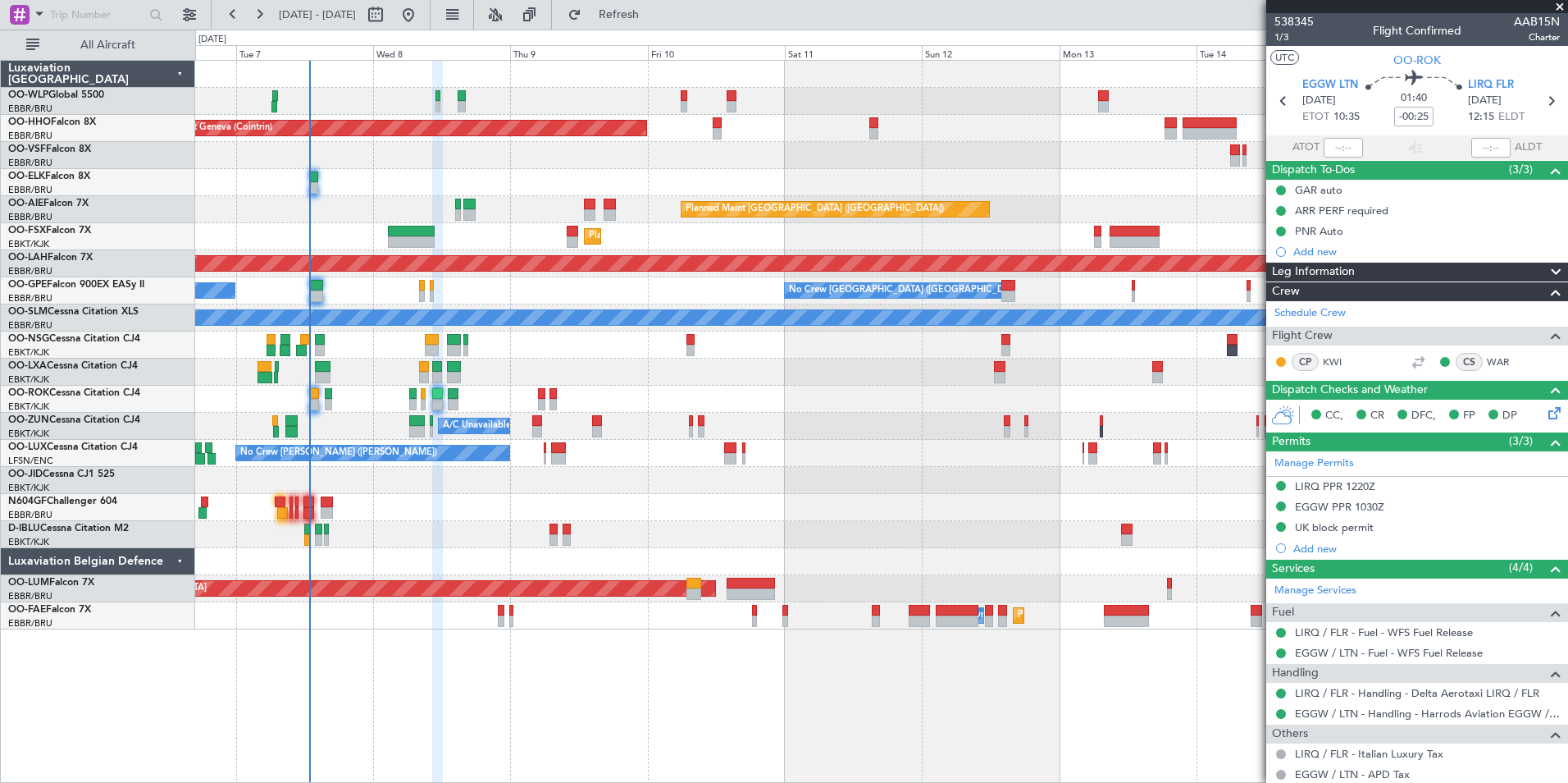
click at [574, 430] on div "A/C Unavailable Kortrijk-Wevelgem" at bounding box center [881, 425] width 1372 height 27
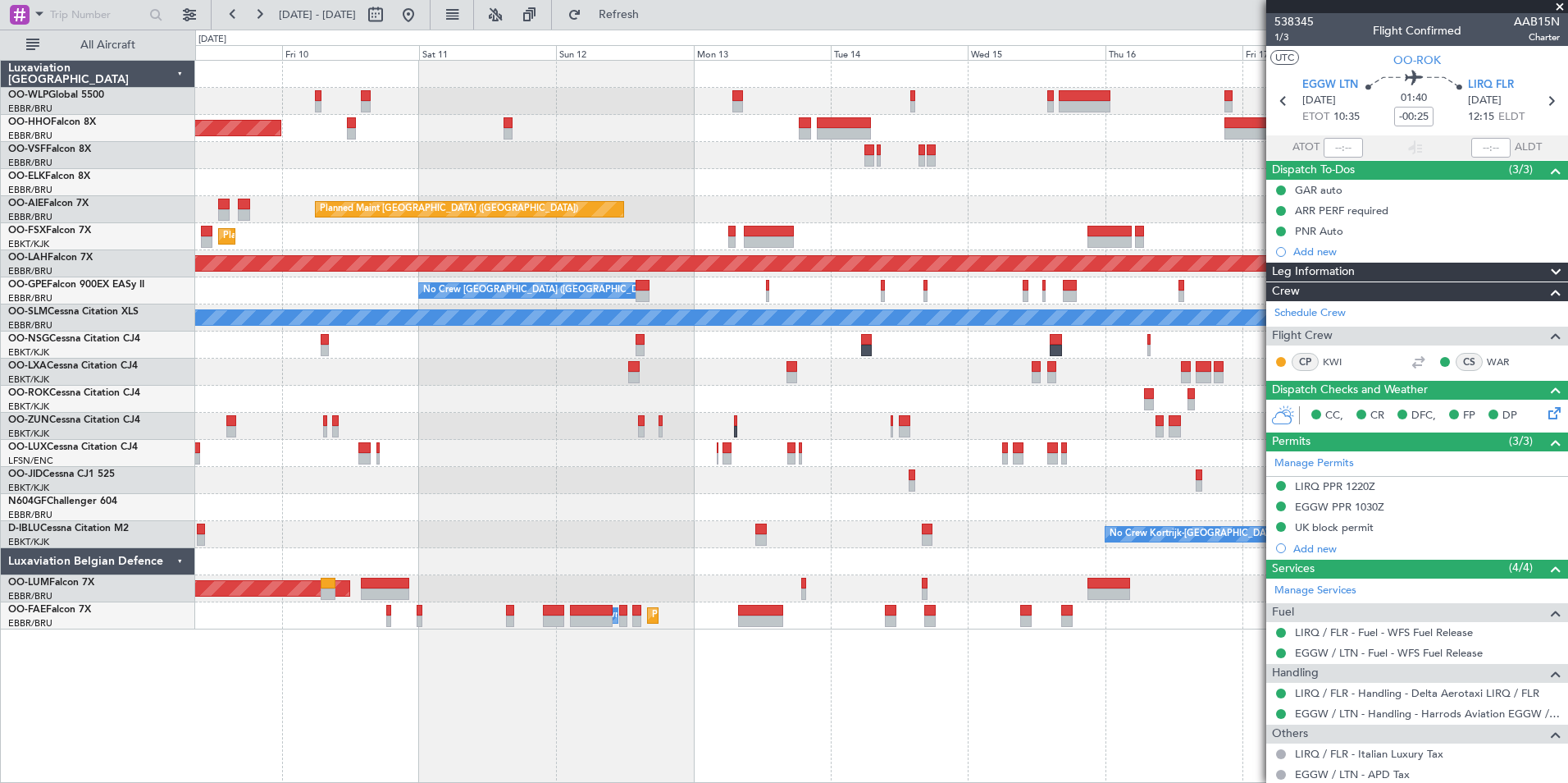
click at [520, 450] on div "Planned Maint Geneva (Cointrin) Planned Maint London (Farnborough) Planned Main…" at bounding box center [881, 345] width 1372 height 568
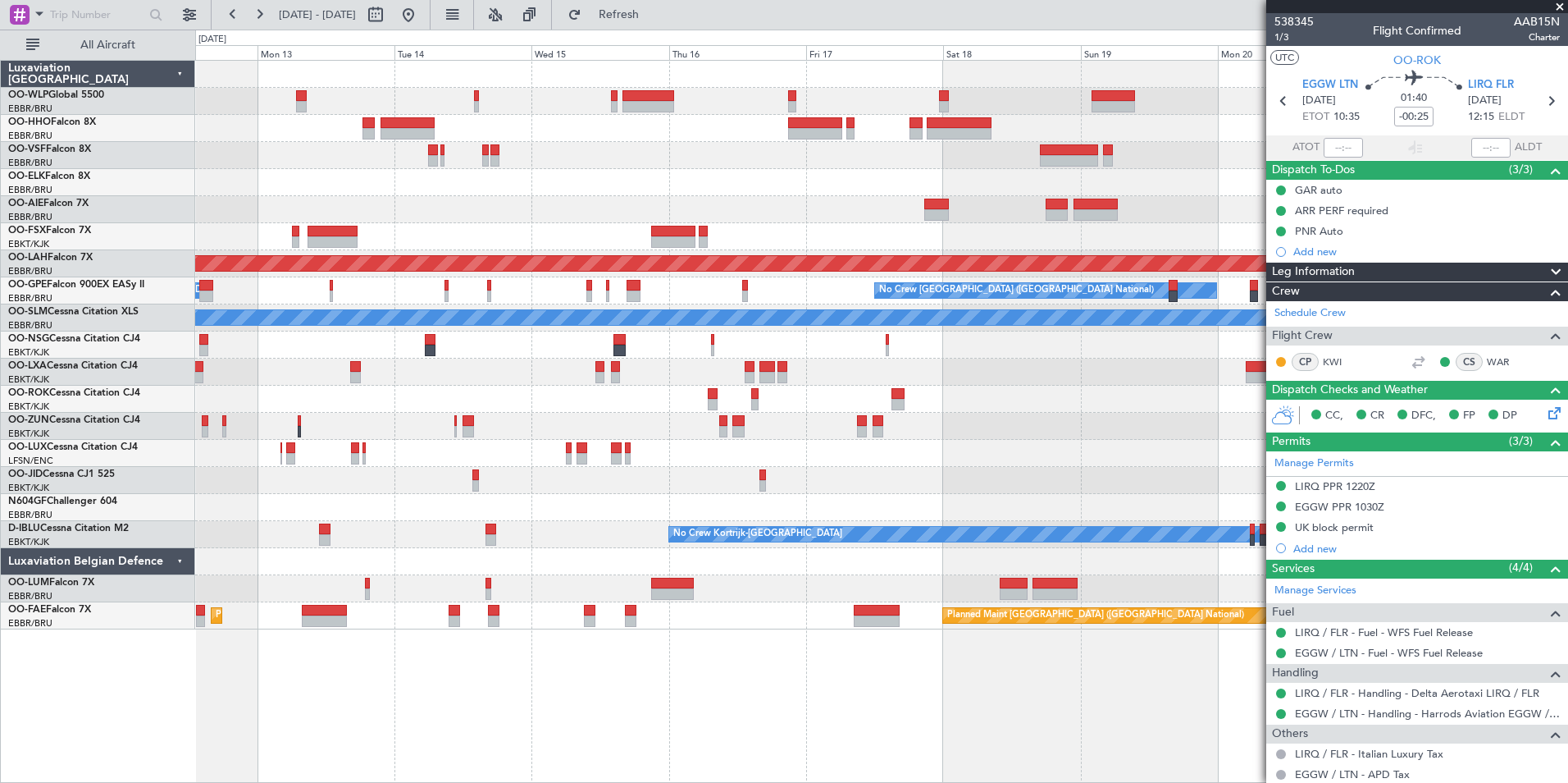
click at [818, 416] on div at bounding box center [881, 425] width 1372 height 27
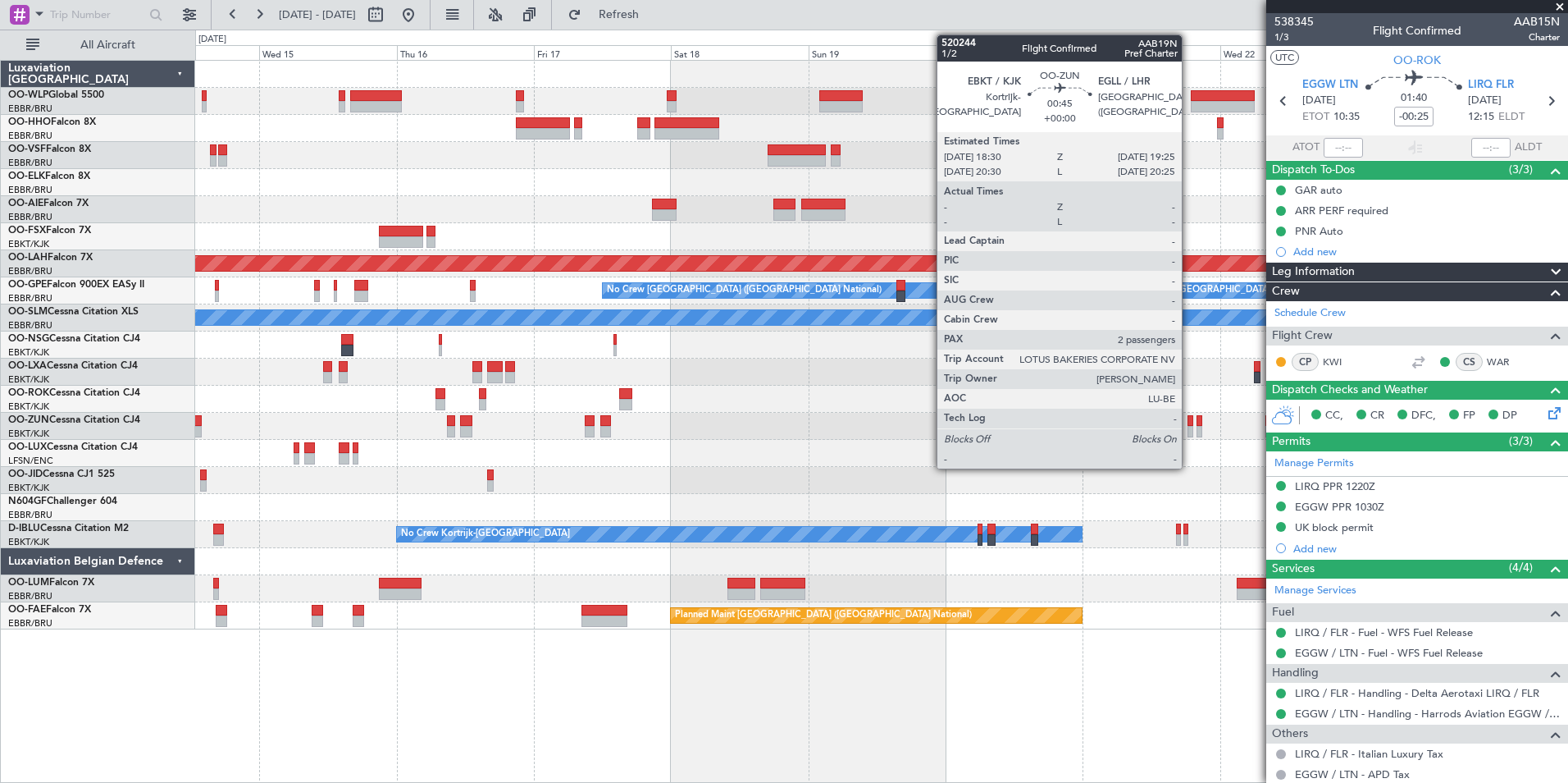
click at [1189, 424] on div at bounding box center [1190, 422] width 6 height 12
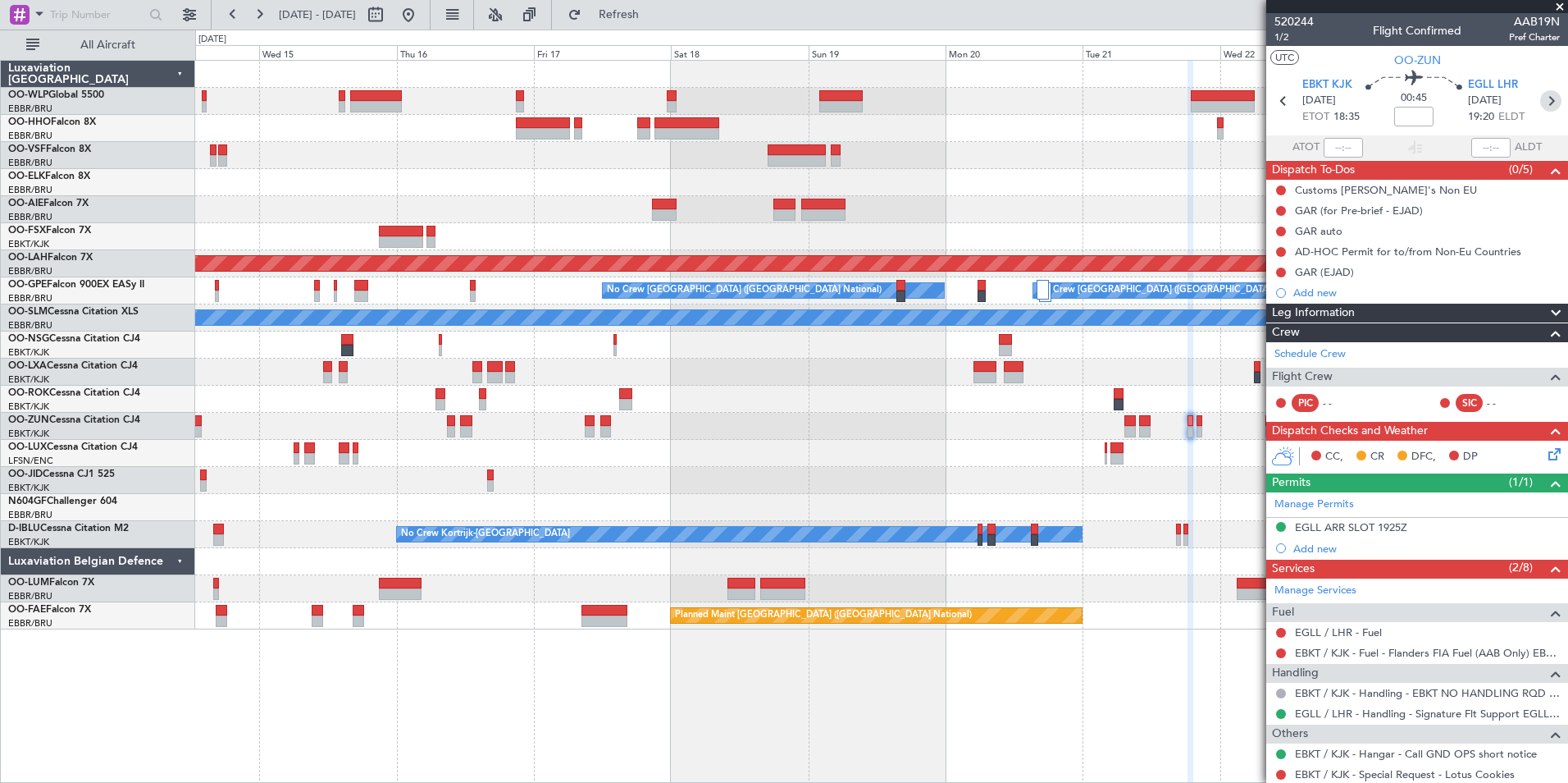
click at [1540, 96] on icon at bounding box center [1551, 101] width 22 height 22
type input "0"
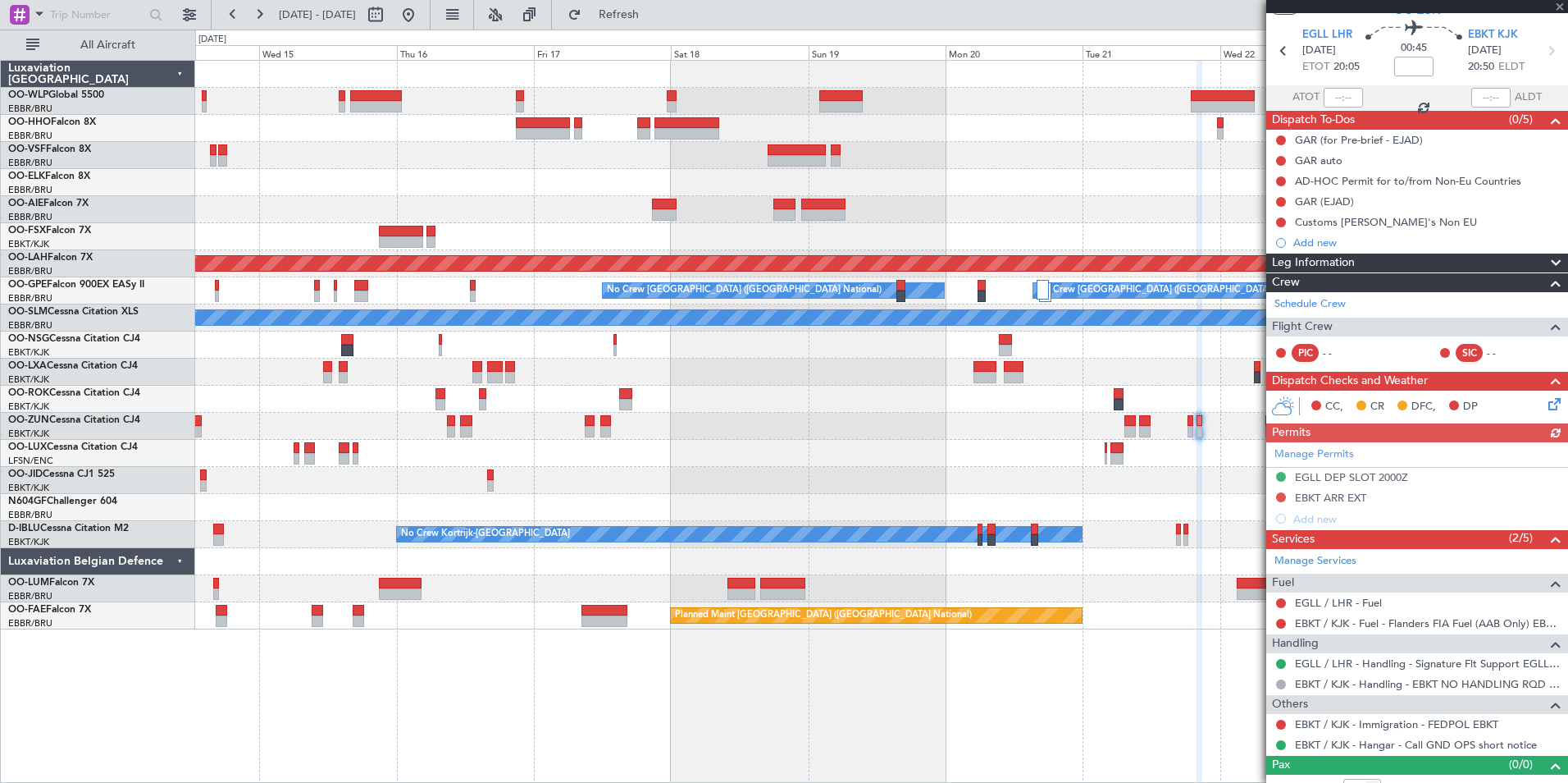
scroll to position [68, 0]
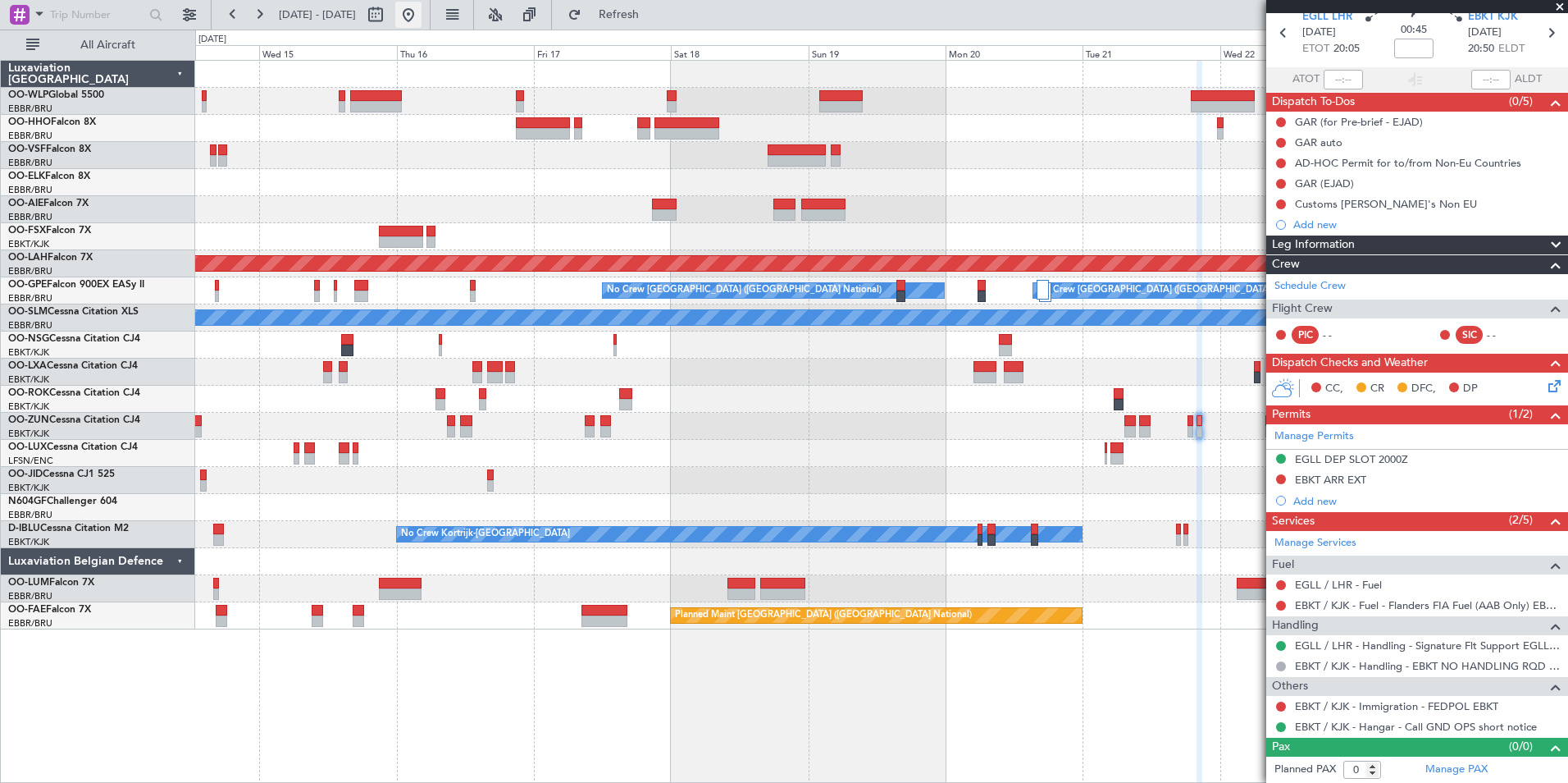
click at [421, 19] on button at bounding box center [408, 15] width 27 height 27
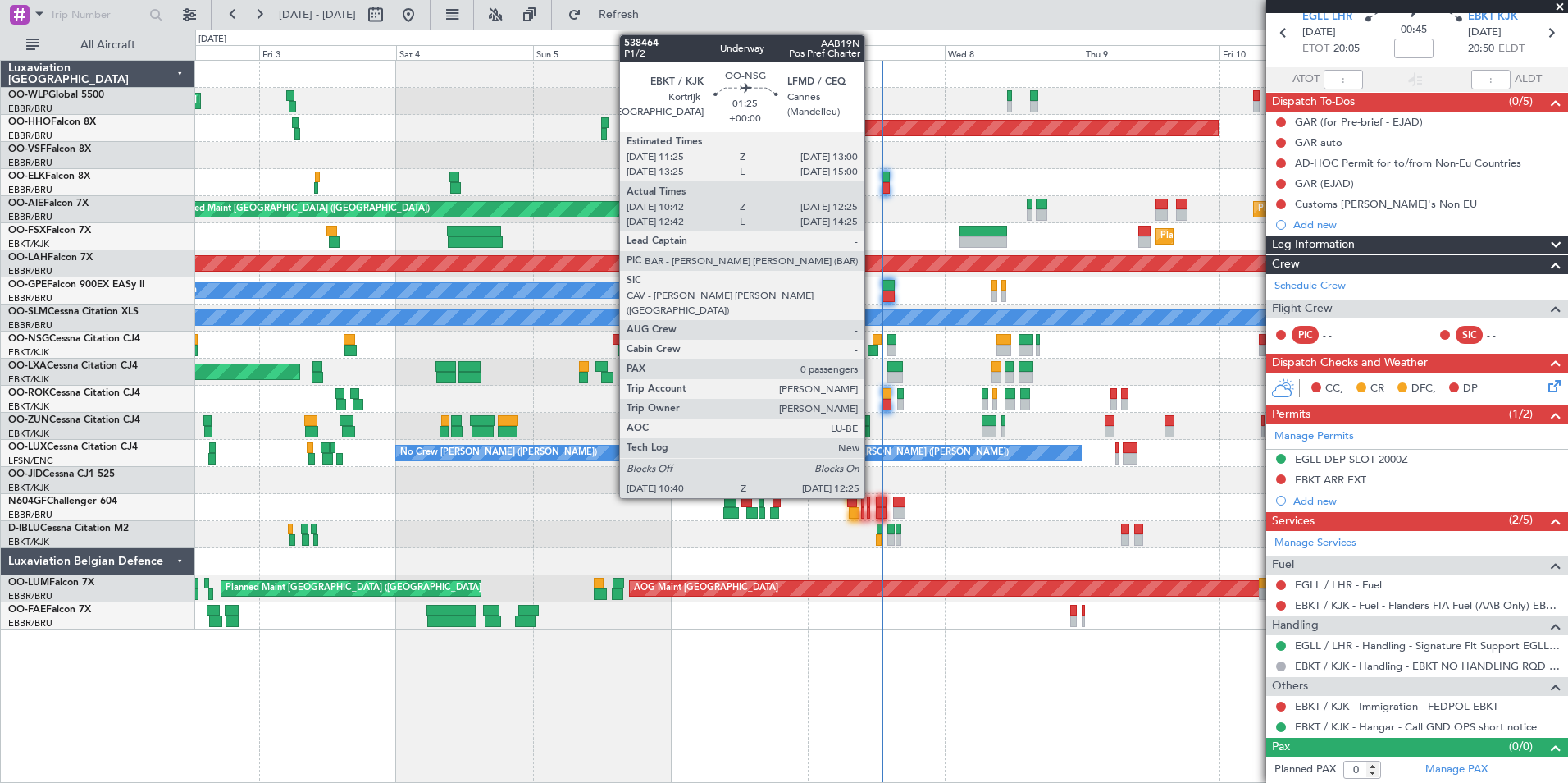
click at [873, 344] on div at bounding box center [878, 340] width 10 height 12
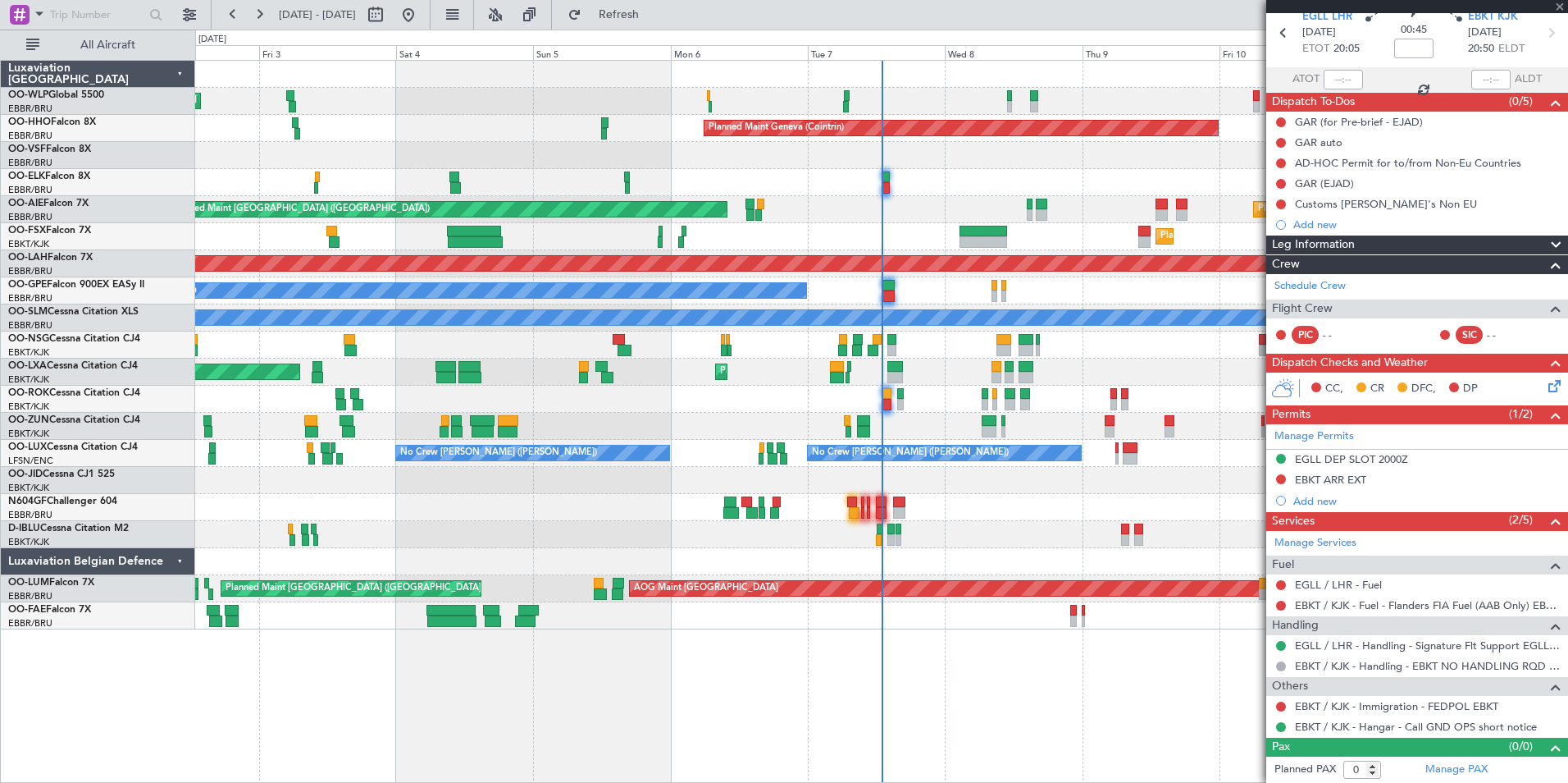
type input "10:47"
type input "12:20"
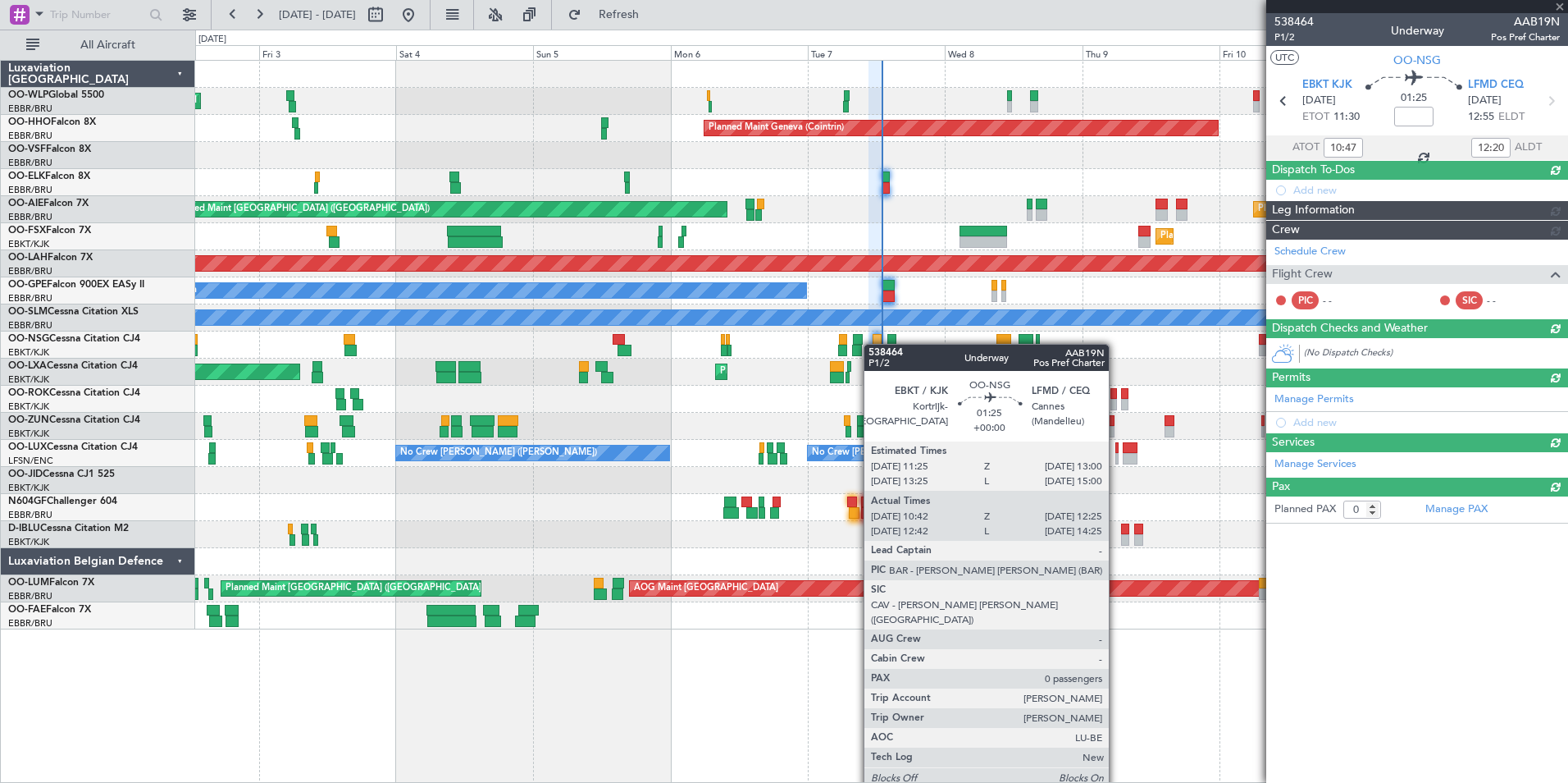
scroll to position [0, 0]
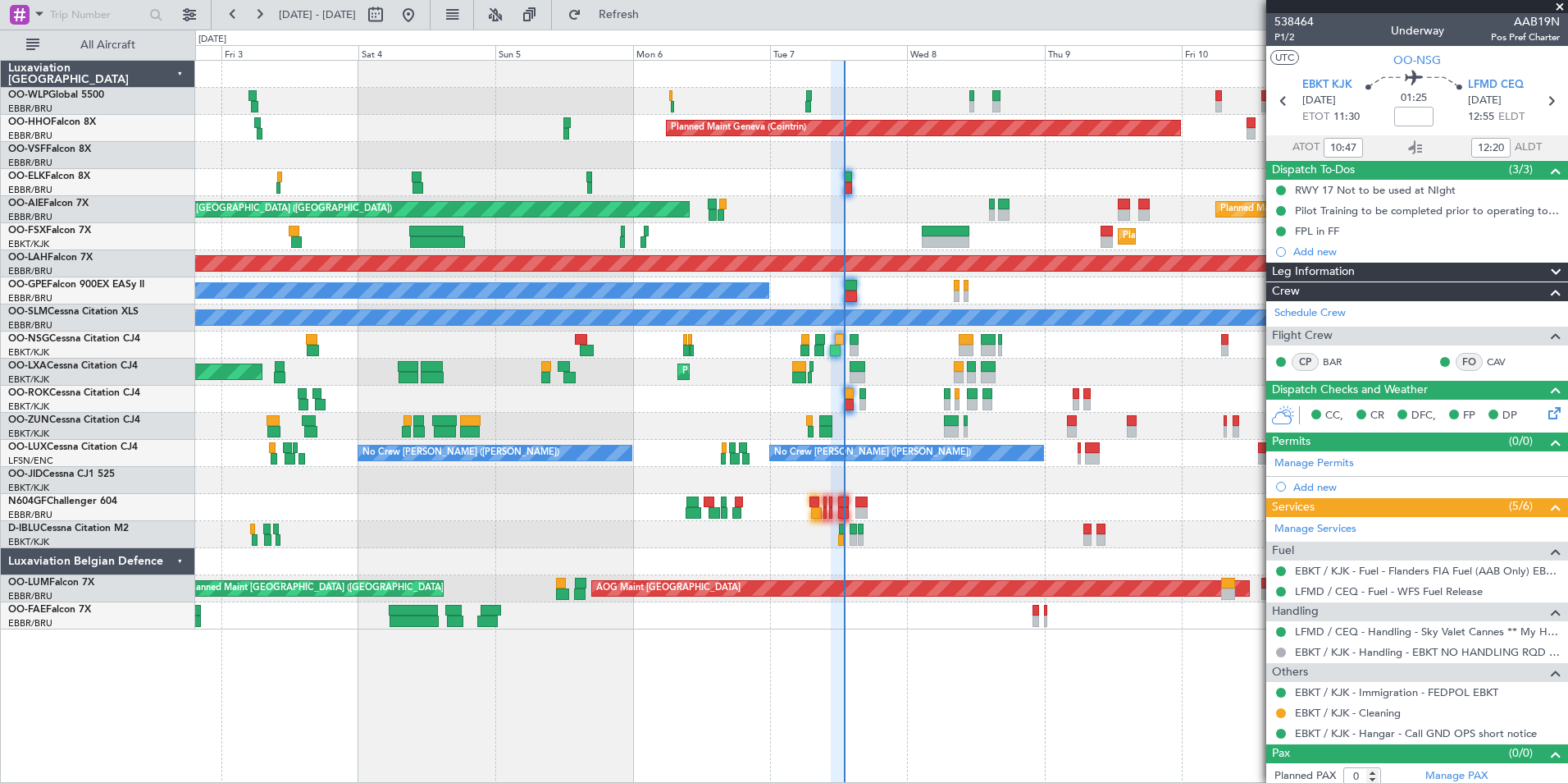
click at [1186, 429] on div "Planned Maint Milan (Linate) Planned Maint Geneva (Cointrin) Unplanned Maint Lo…" at bounding box center [881, 345] width 1372 height 568
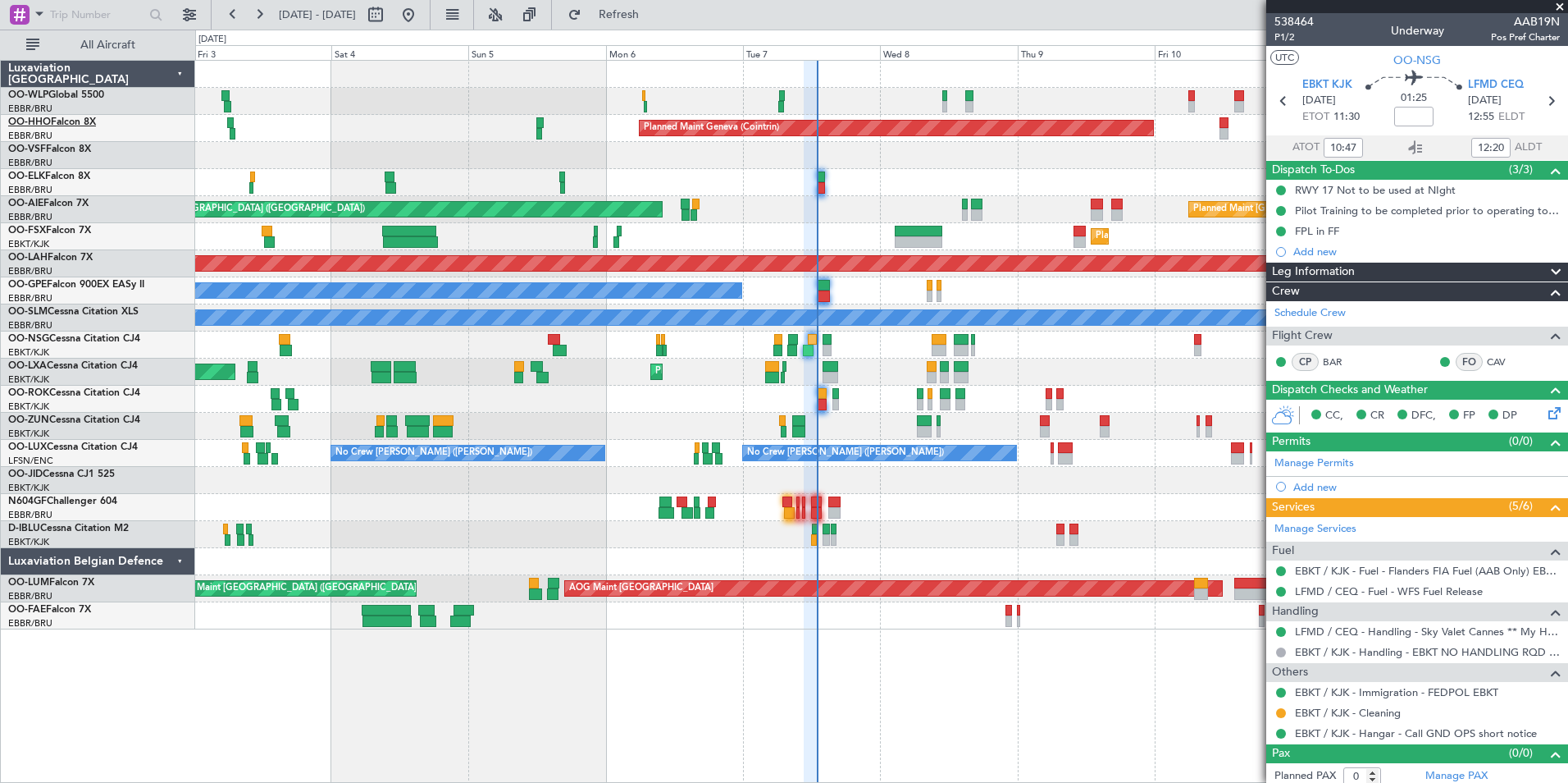
click at [56, 125] on link "OO-HHO Falcon 8X" at bounding box center [51, 122] width 88 height 10
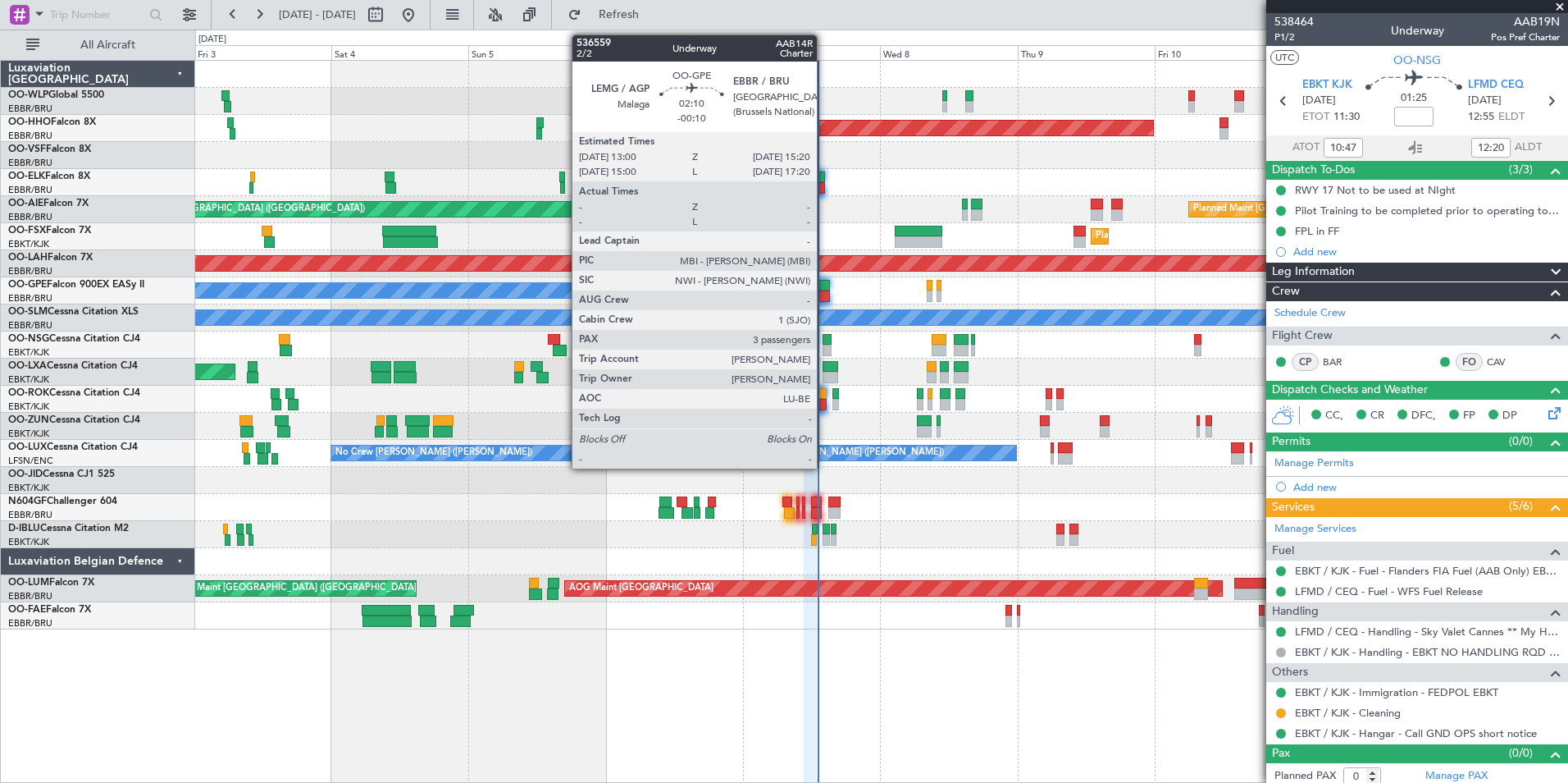
click at [824, 292] on div at bounding box center [824, 296] width 14 height 12
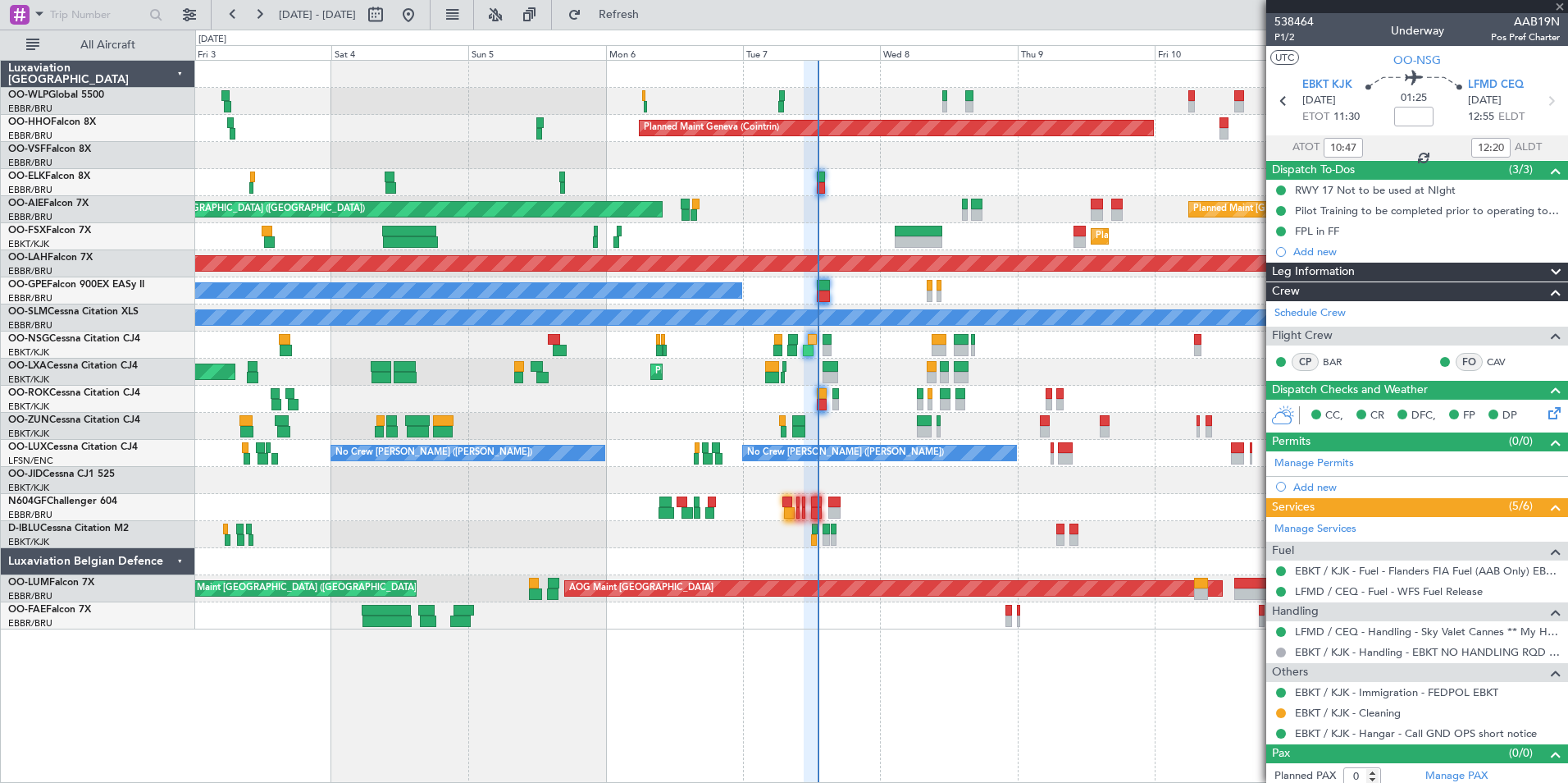
type input "-00:10"
type input "3"
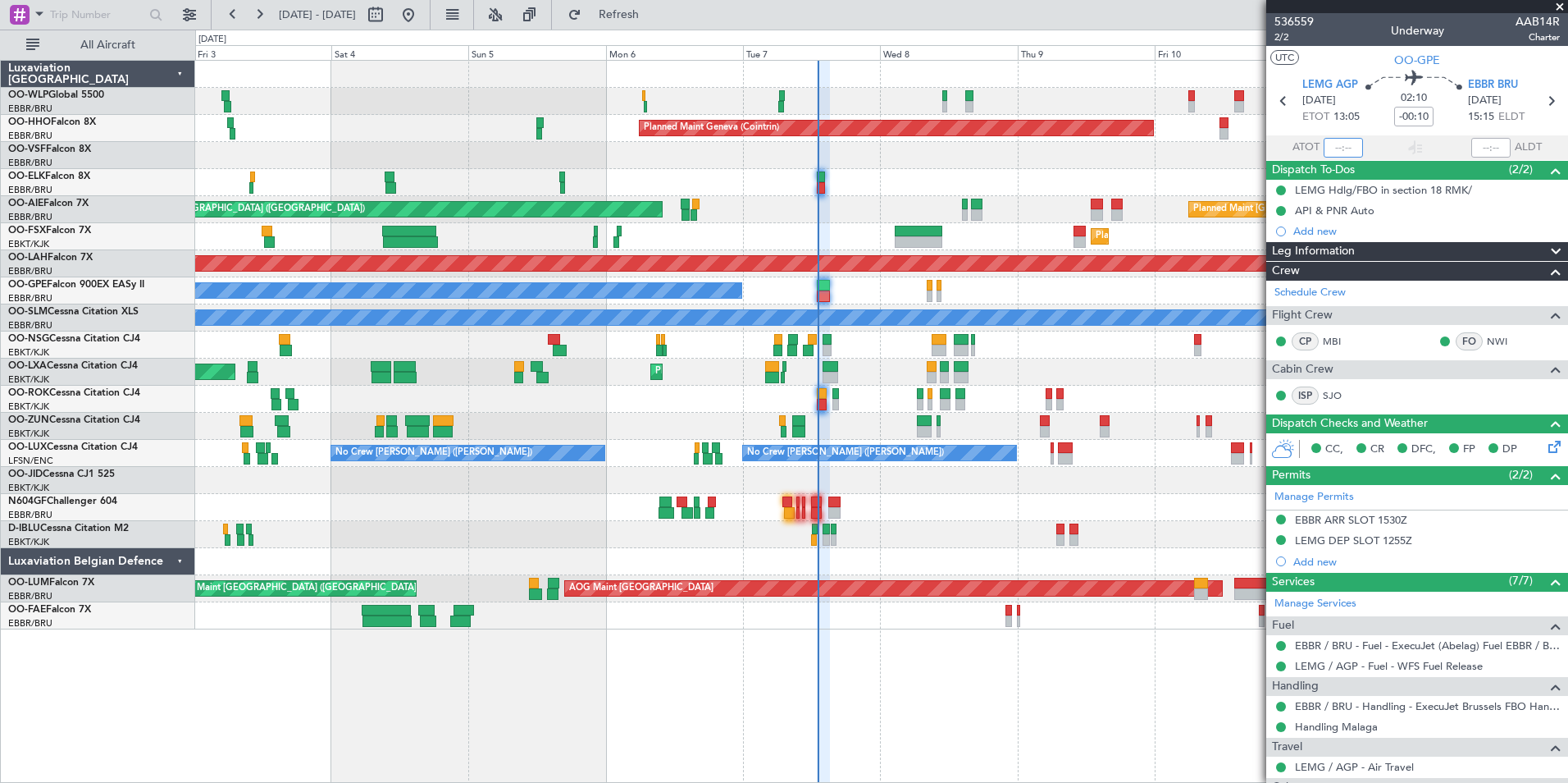
click at [1342, 150] on input "text" at bounding box center [1344, 148] width 39 height 20
click at [1341, 150] on input "text" at bounding box center [1344, 148] width 39 height 20
click at [1195, 182] on div at bounding box center [881, 182] width 1372 height 27
type input "13:04"
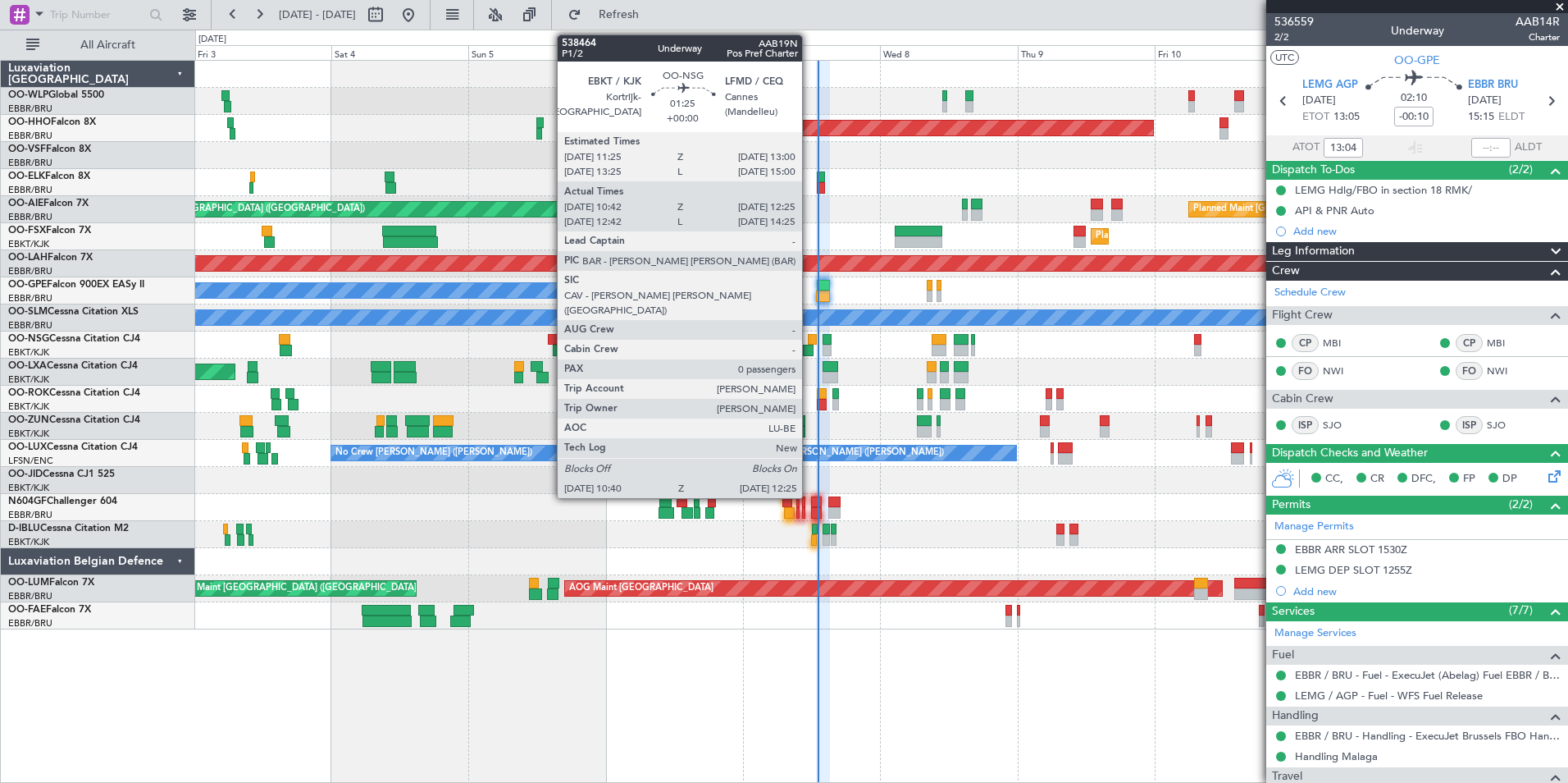
click at [809, 347] on div at bounding box center [808, 351] width 11 height 12
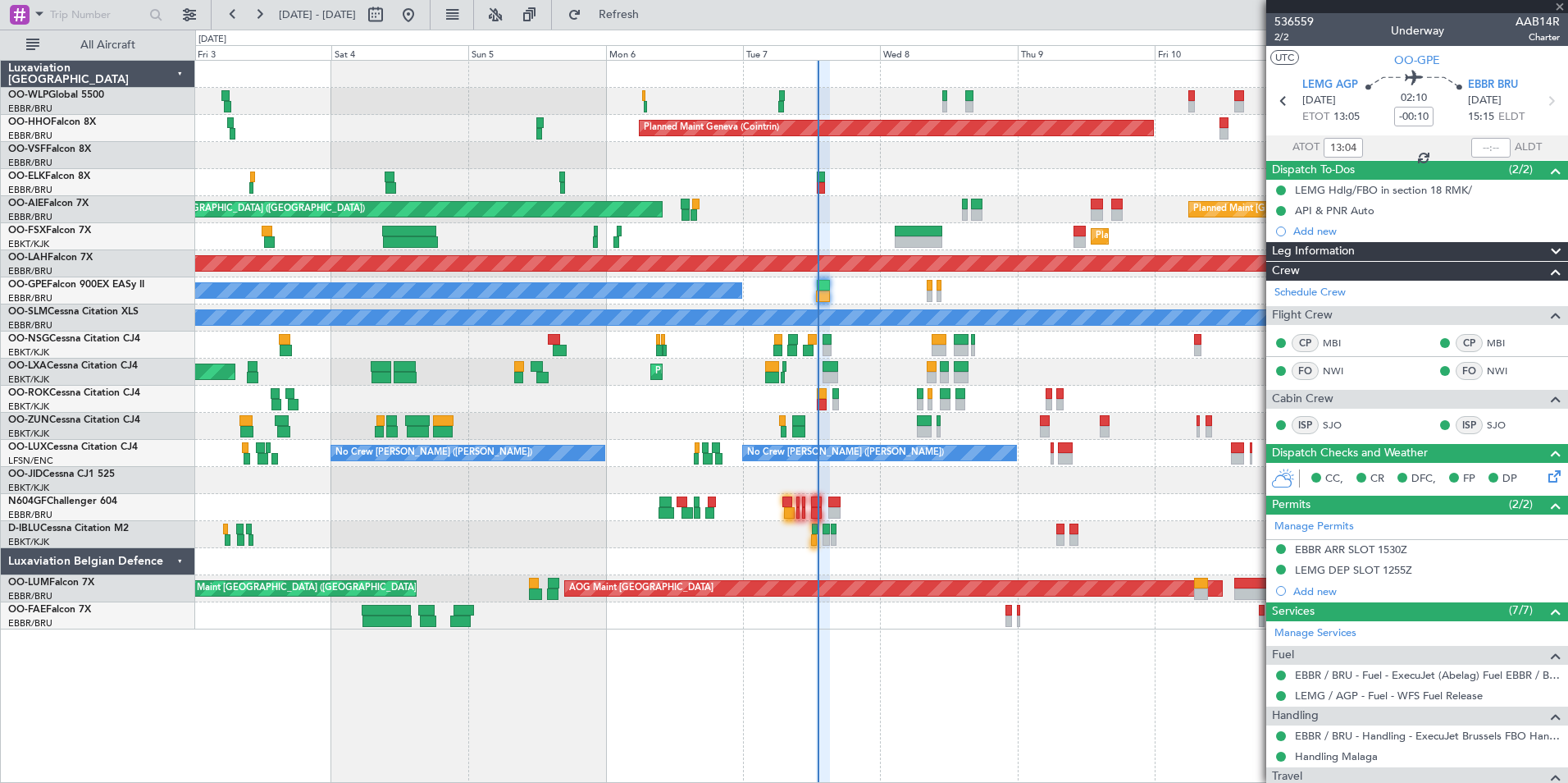
type input "10:47"
type input "12:20"
type input "0"
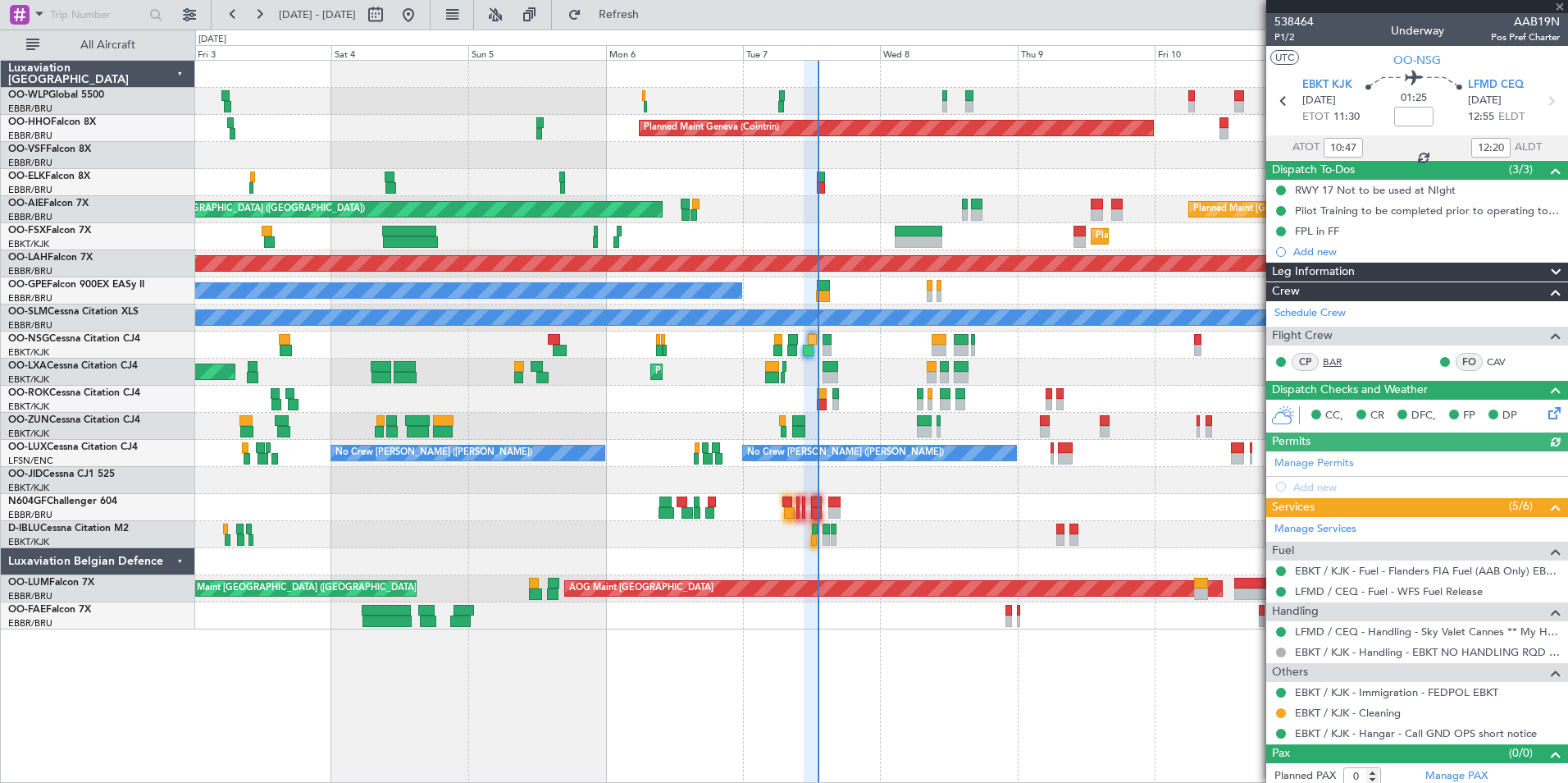
click at [1330, 359] on link "BAR" at bounding box center [1341, 361] width 36 height 15
click at [657, 172] on div "Planned Maint Milan (Linate) Planned Maint Geneva (Cointrin) Planned Maint Lond…" at bounding box center [881, 345] width 1372 height 568
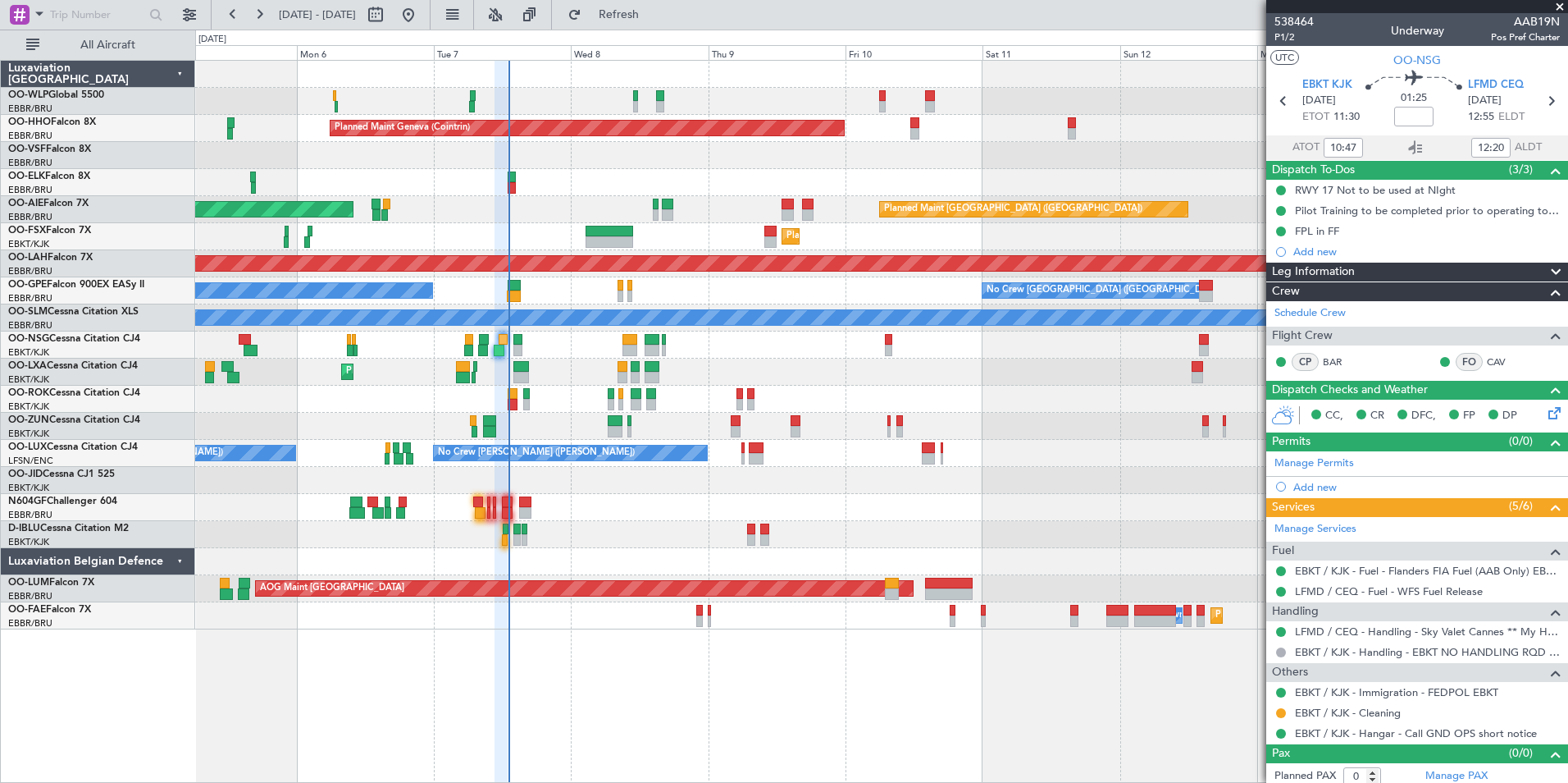
click at [767, 180] on div at bounding box center [881, 182] width 1372 height 27
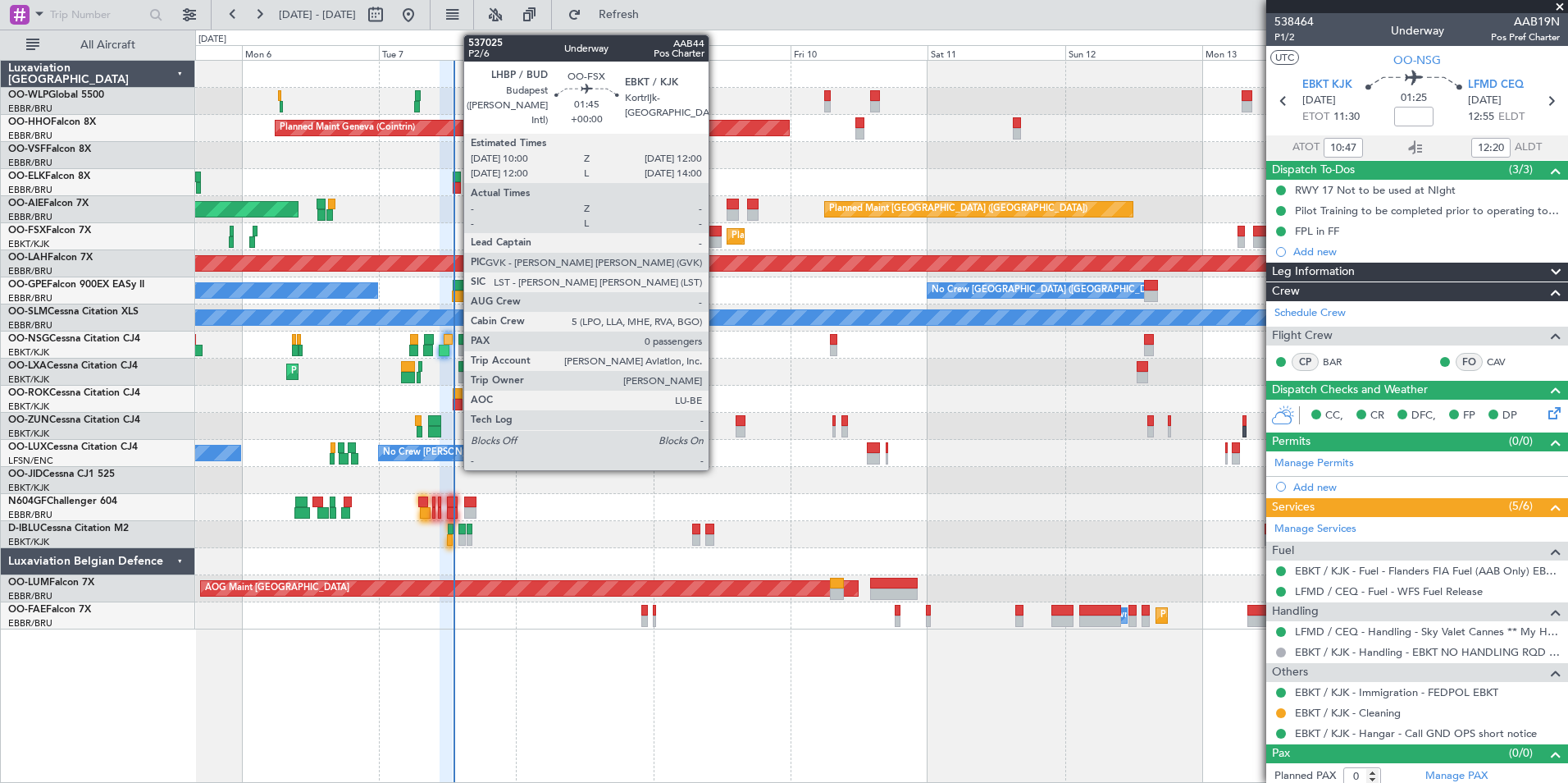
click at [716, 232] on div at bounding box center [716, 231] width 12 height 12
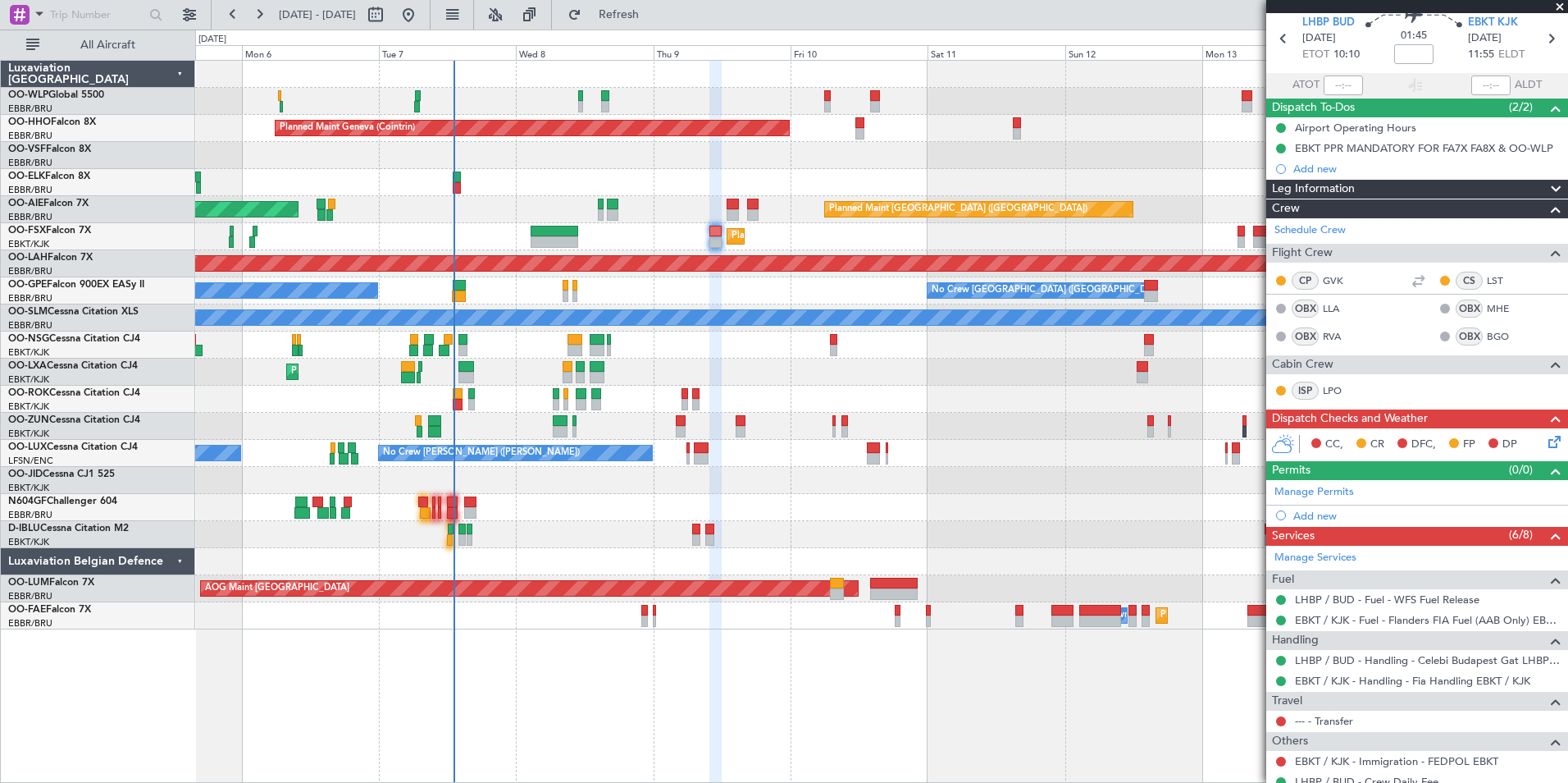
scroll to position [138, 0]
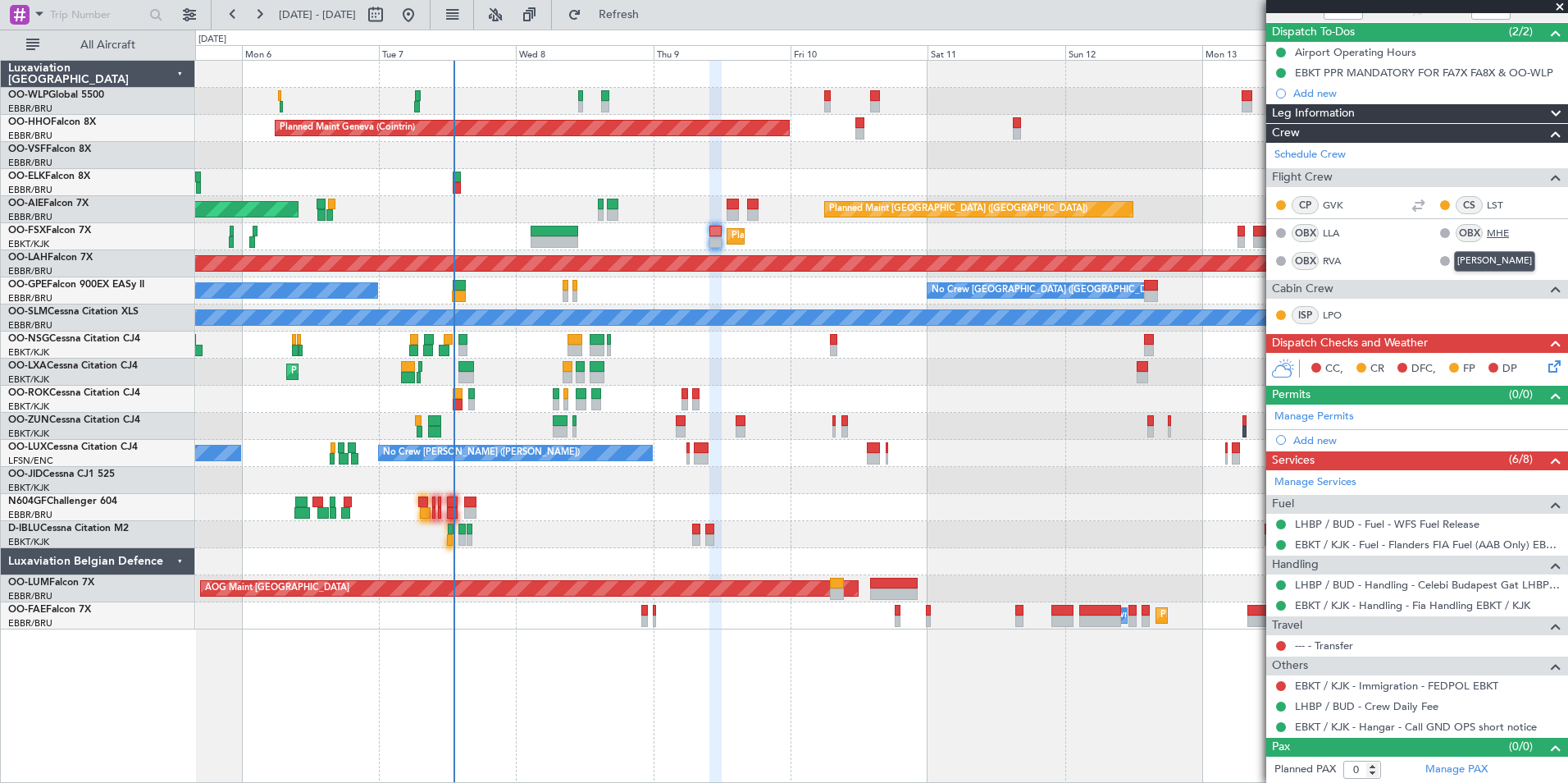
click at [1487, 234] on link "MHE" at bounding box center [1505, 232] width 36 height 15
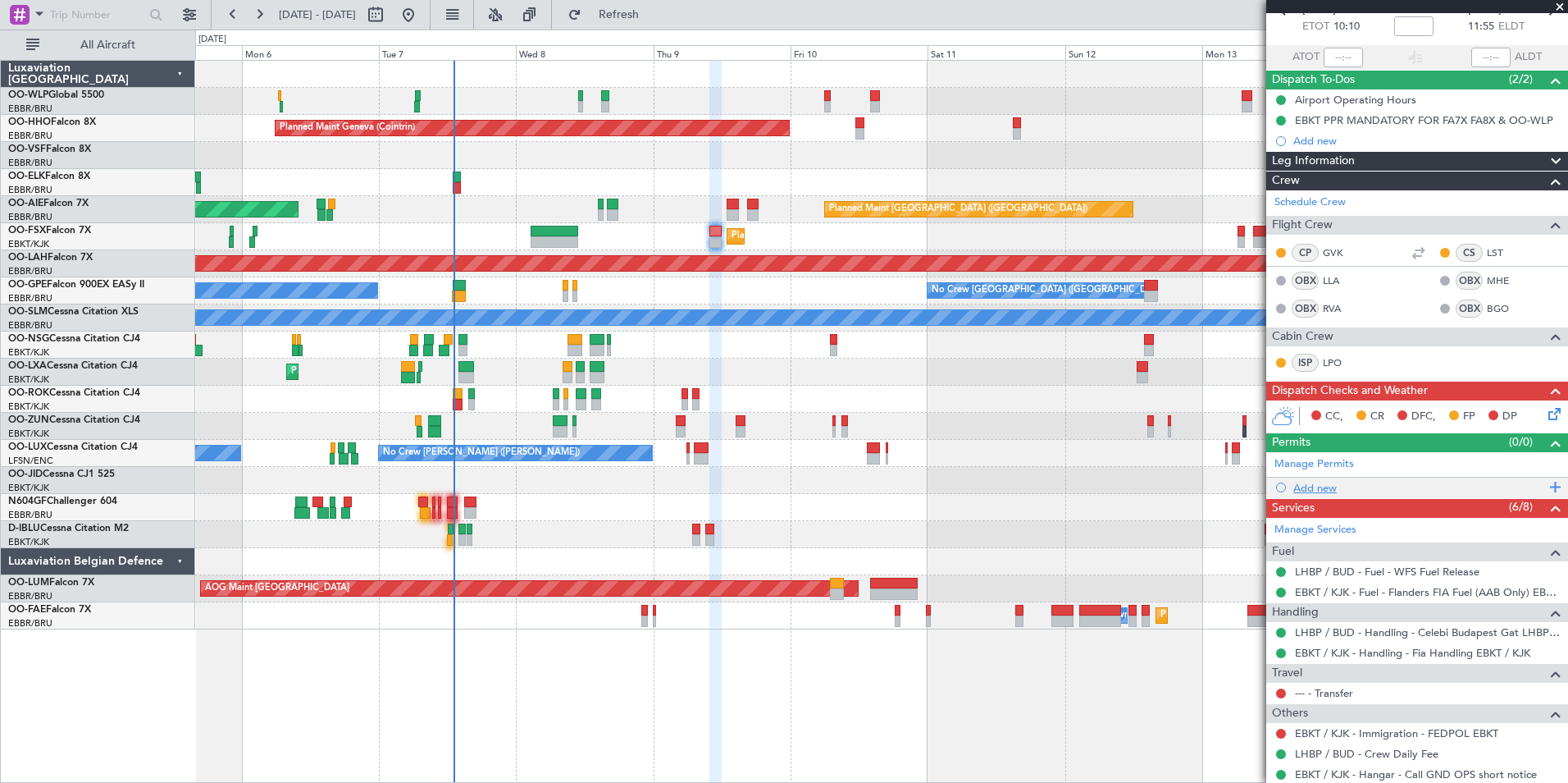
scroll to position [0, 0]
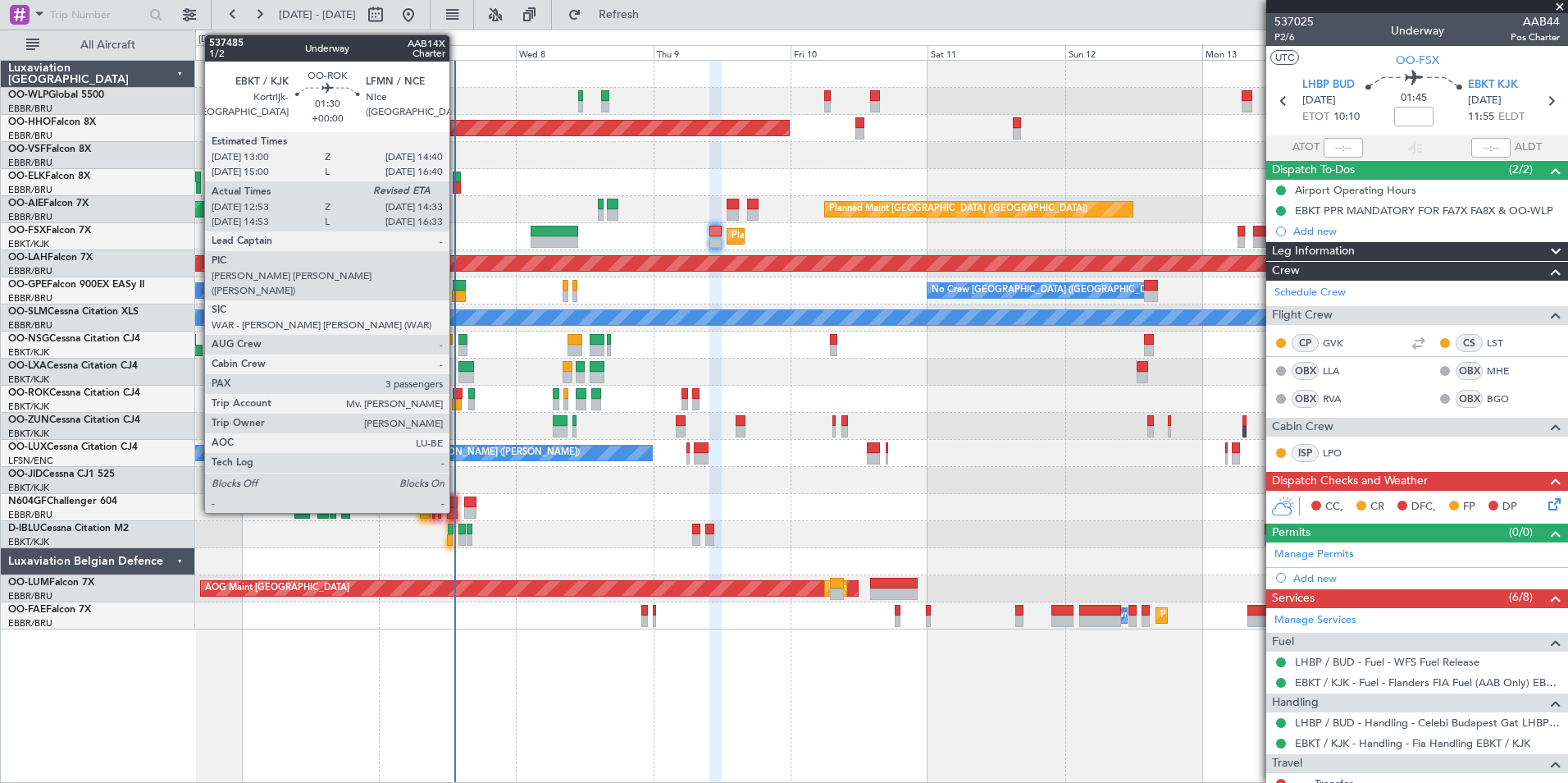
click at [457, 391] on div at bounding box center [458, 394] width 10 height 12
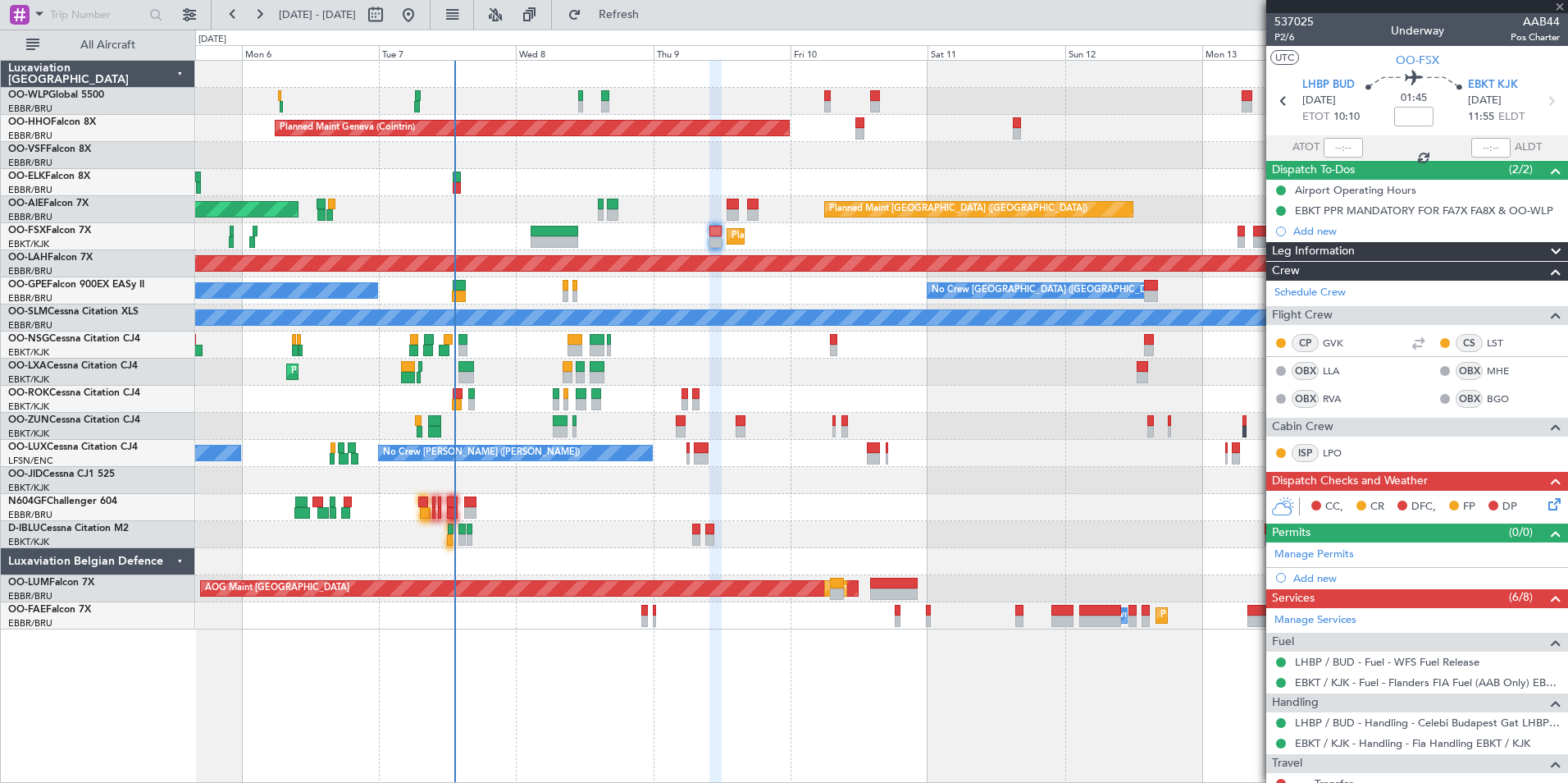
type input "12:58"
type input "3"
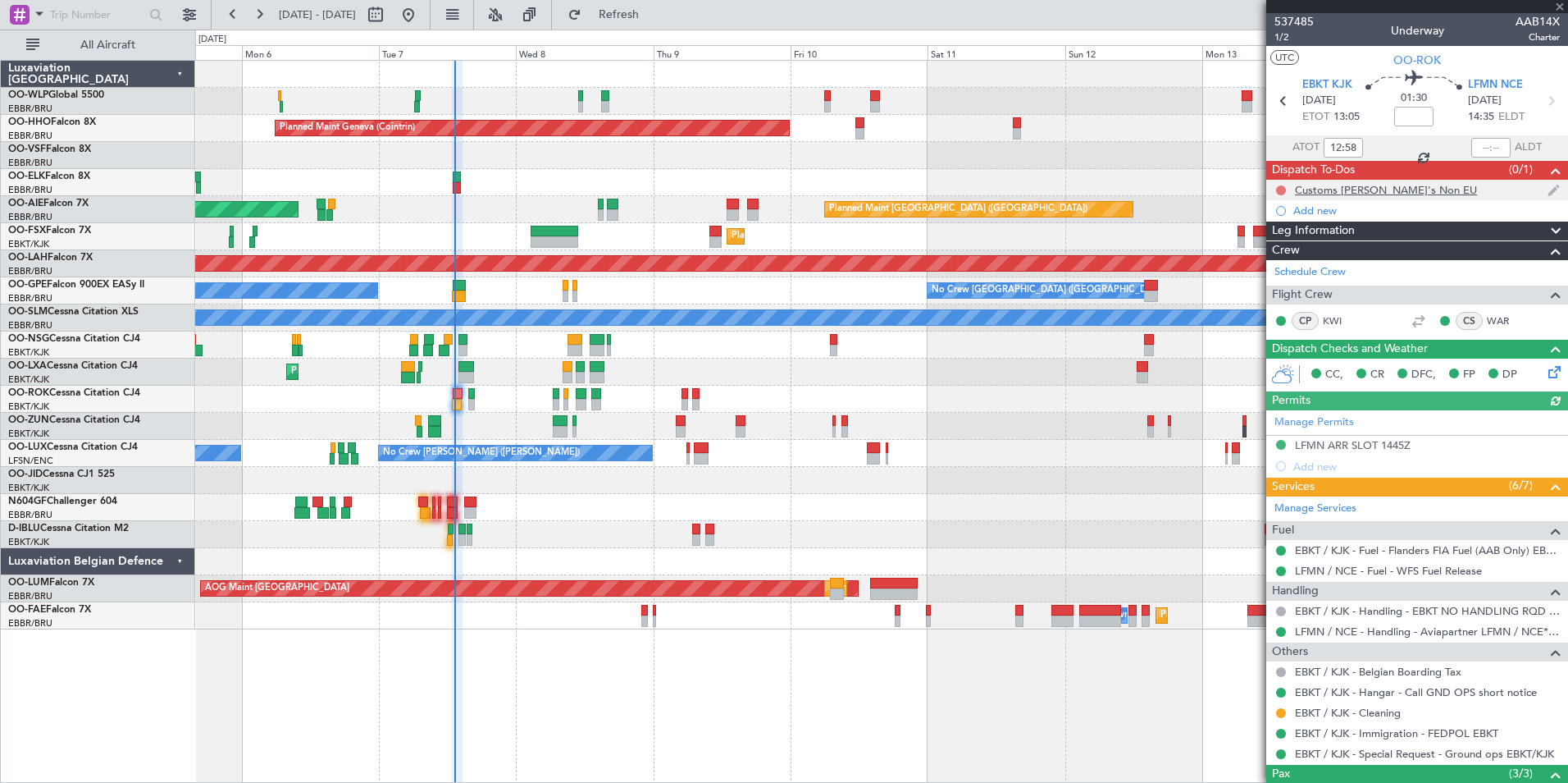
click at [1284, 189] on button at bounding box center [1281, 190] width 10 height 10
click at [1277, 261] on span "Completed" at bounding box center [1287, 262] width 54 height 17
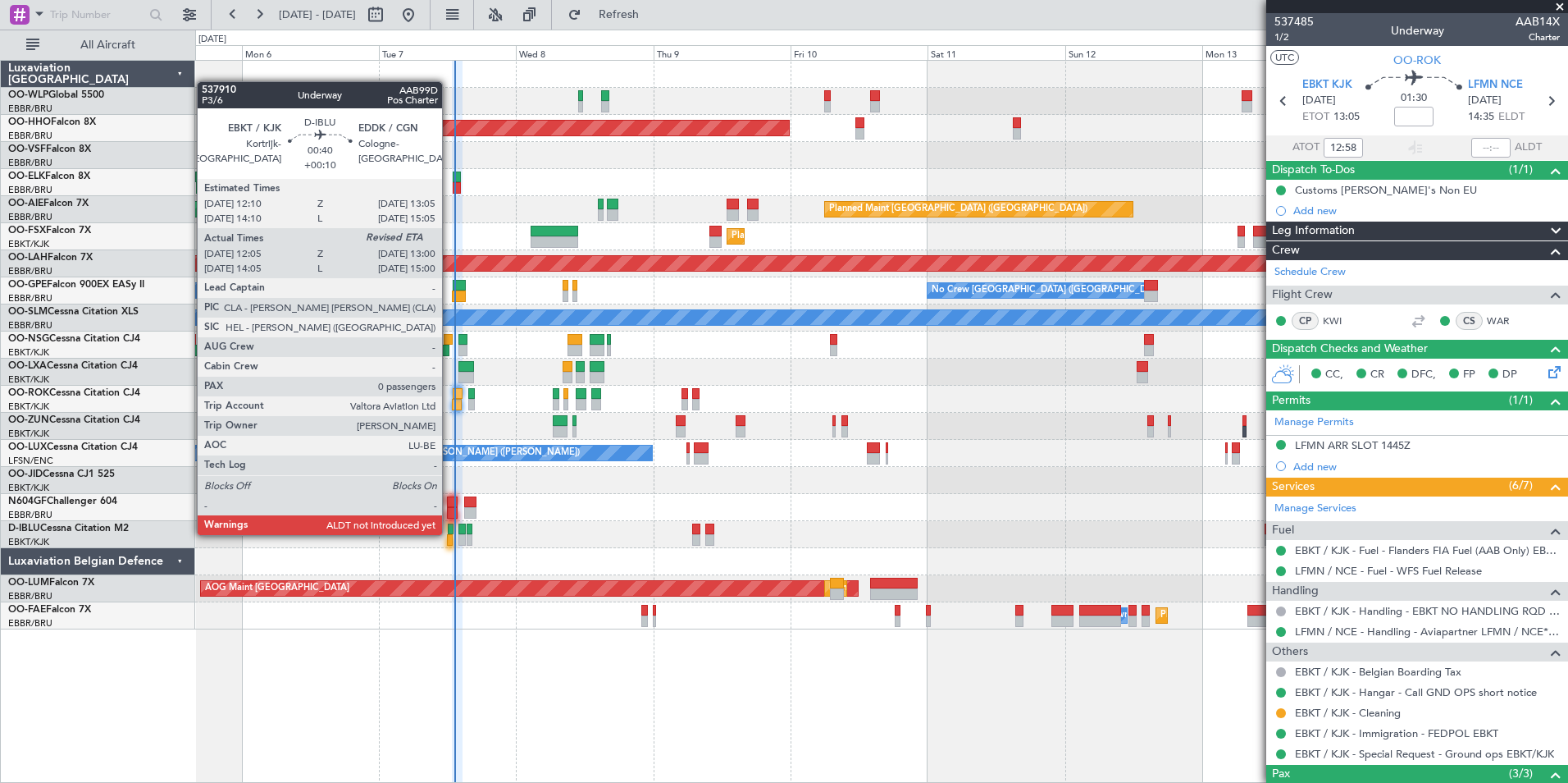
click at [450, 534] on div at bounding box center [451, 530] width 6 height 12
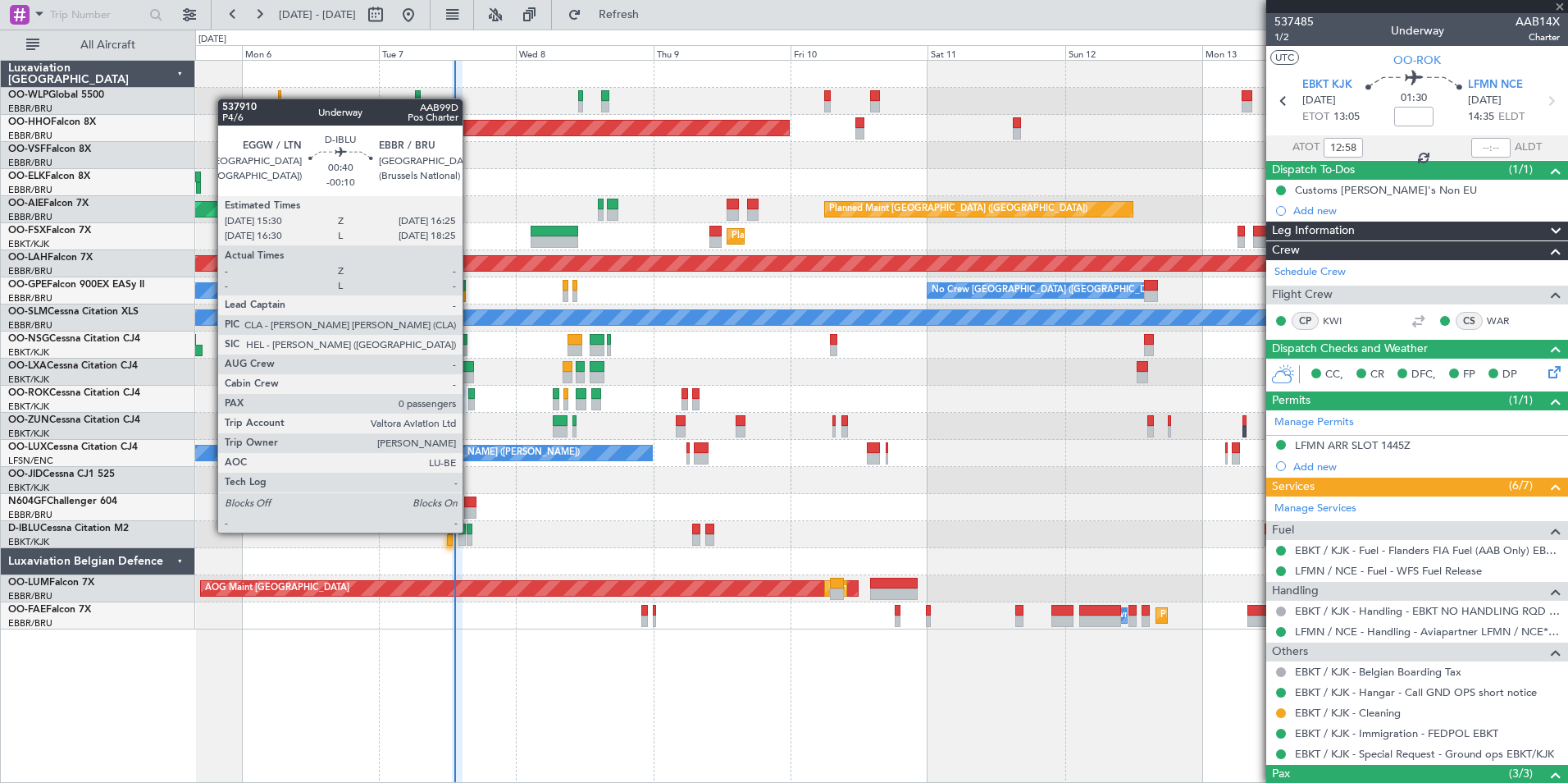
type input "+00:10"
type input "12:15"
type input "0"
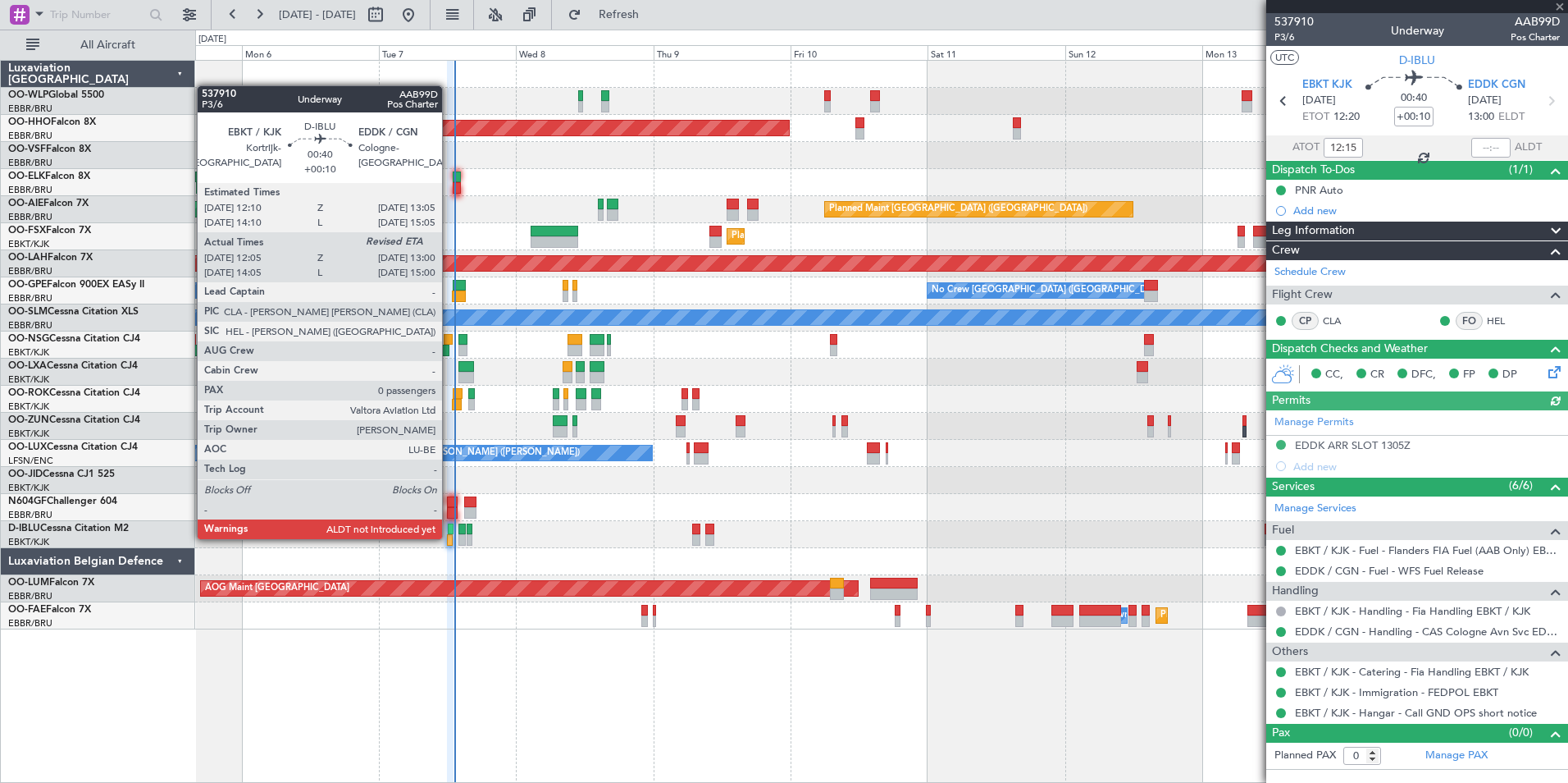
click at [450, 538] on div at bounding box center [450, 540] width 6 height 12
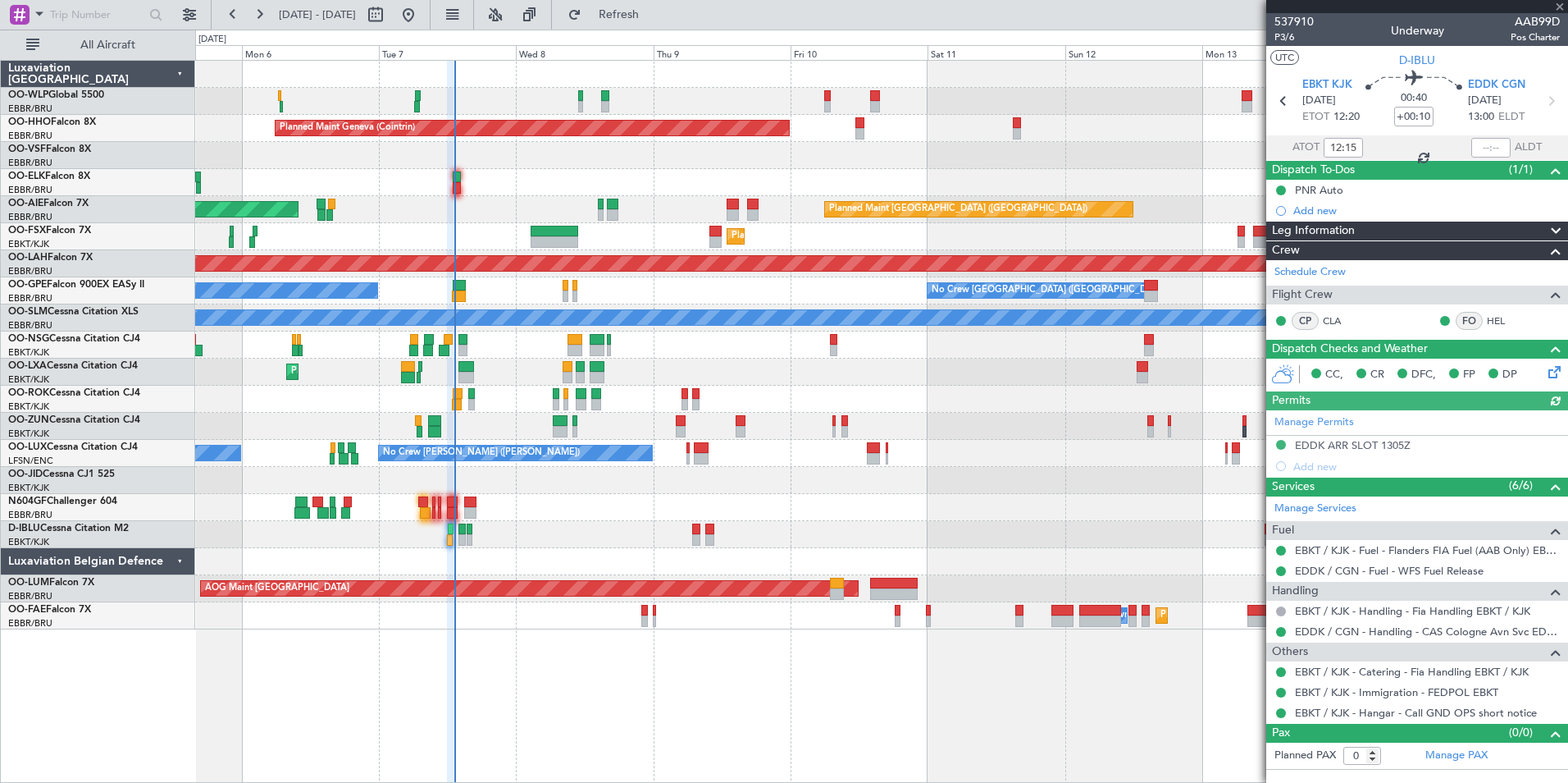
click at [1482, 142] on div at bounding box center [1491, 148] width 39 height 20
click at [1487, 152] on input "text" at bounding box center [1491, 148] width 39 height 20
click at [1118, 125] on div "Planned Maint Geneva (Cointrin)" at bounding box center [881, 128] width 1372 height 27
type input "12:53"
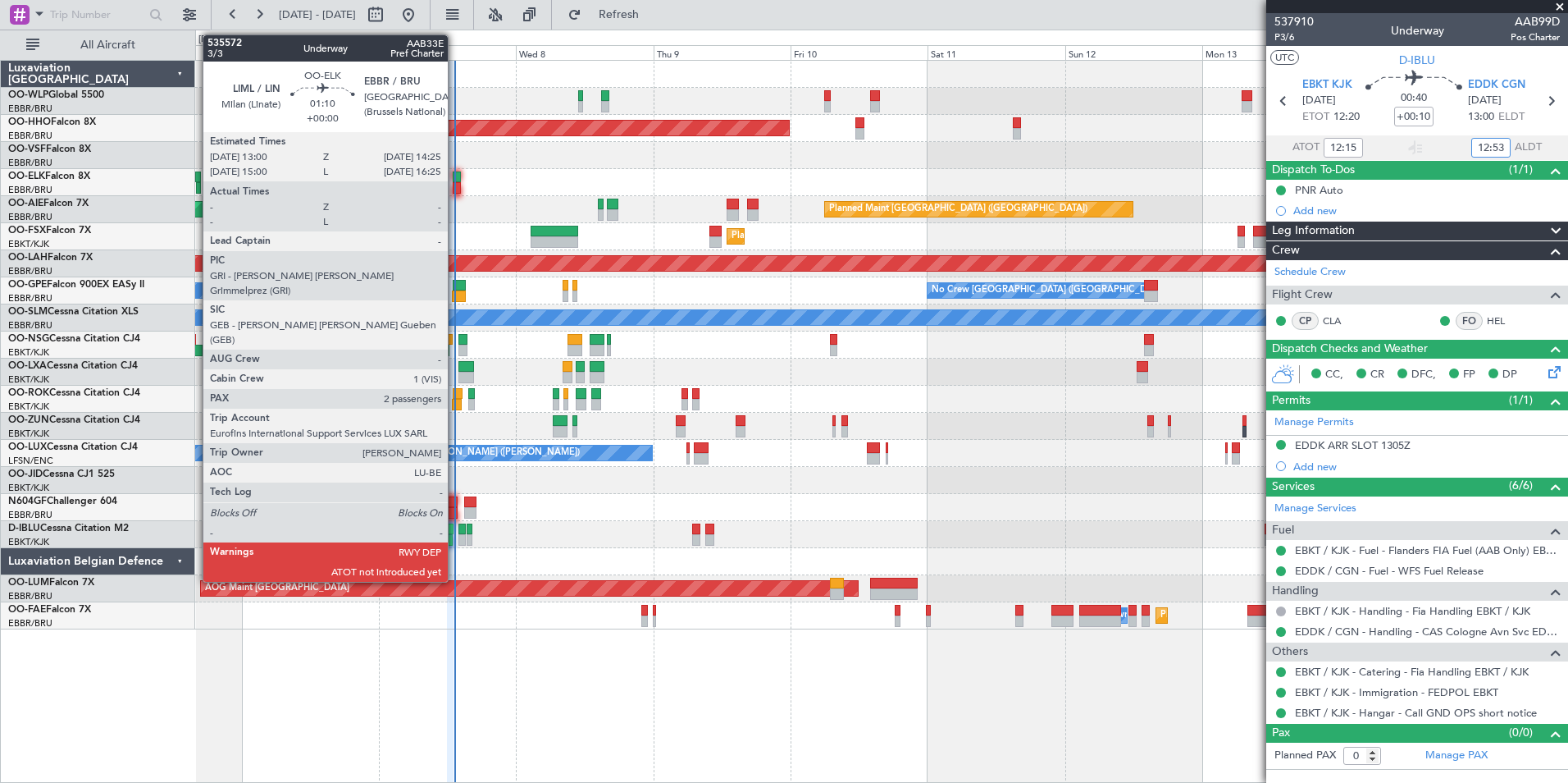
click at [455, 176] on div at bounding box center [457, 177] width 8 height 12
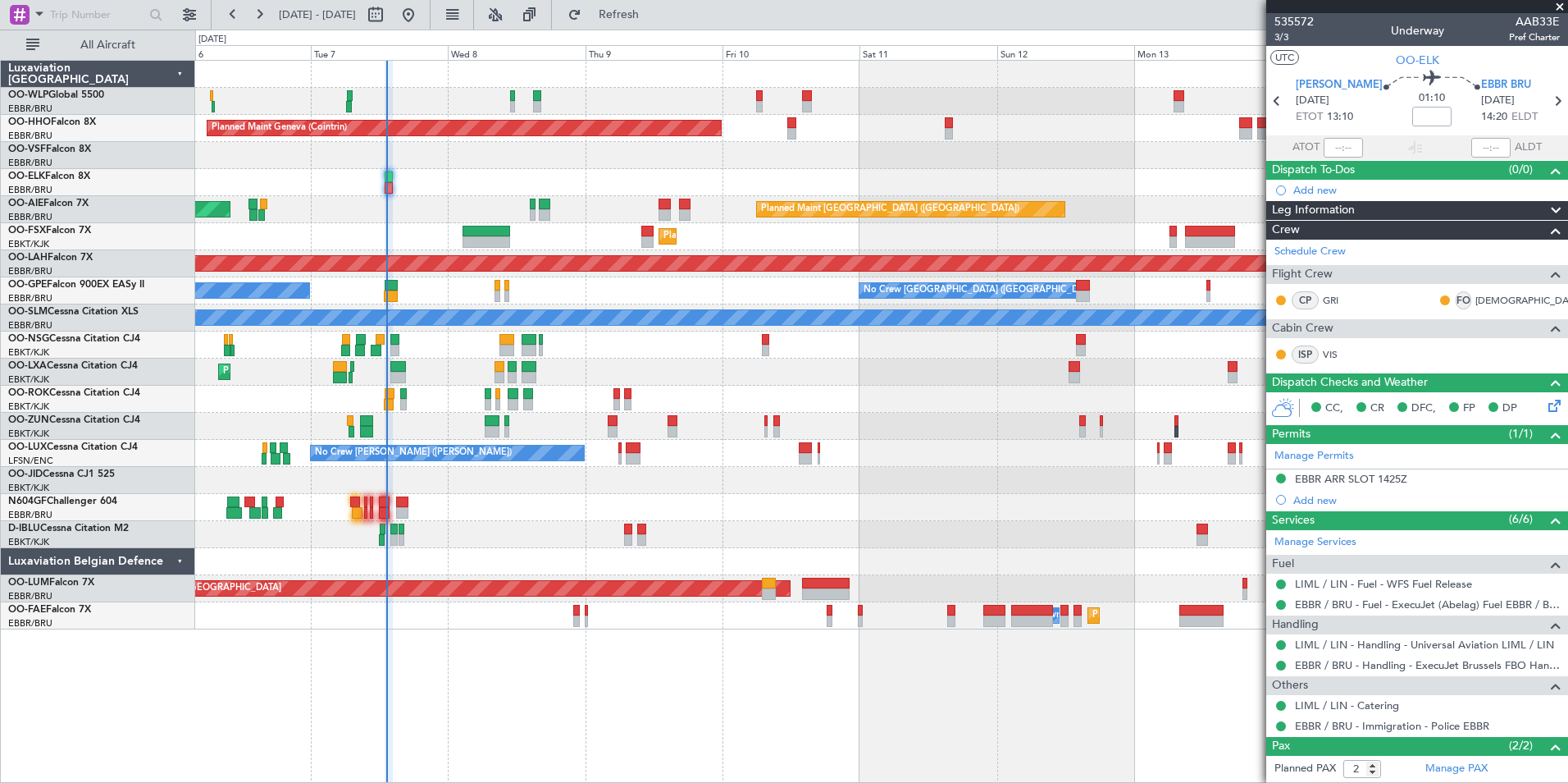
click at [498, 184] on div at bounding box center [881, 182] width 1372 height 27
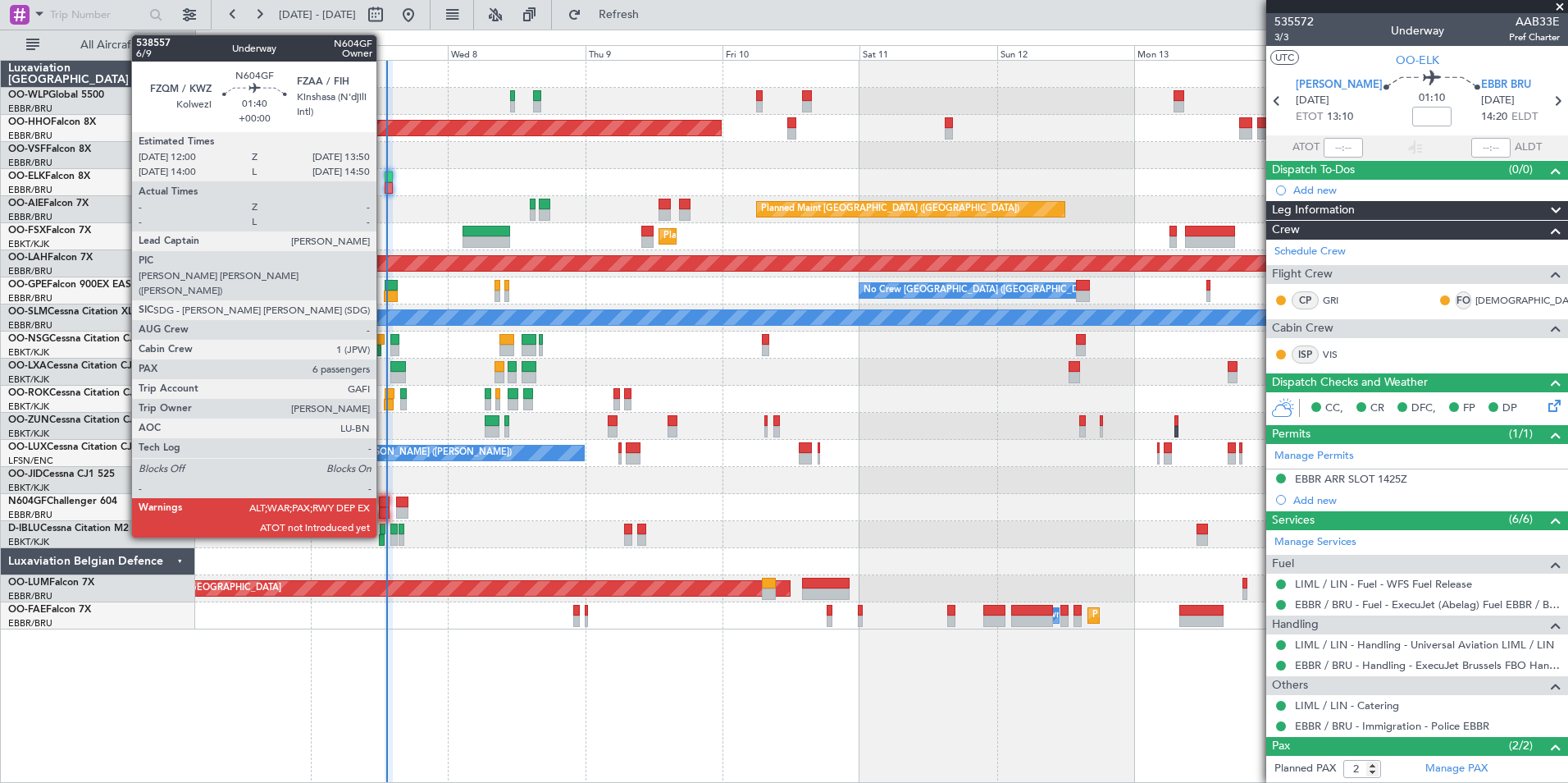
click at [384, 504] on div at bounding box center [384, 502] width 11 height 12
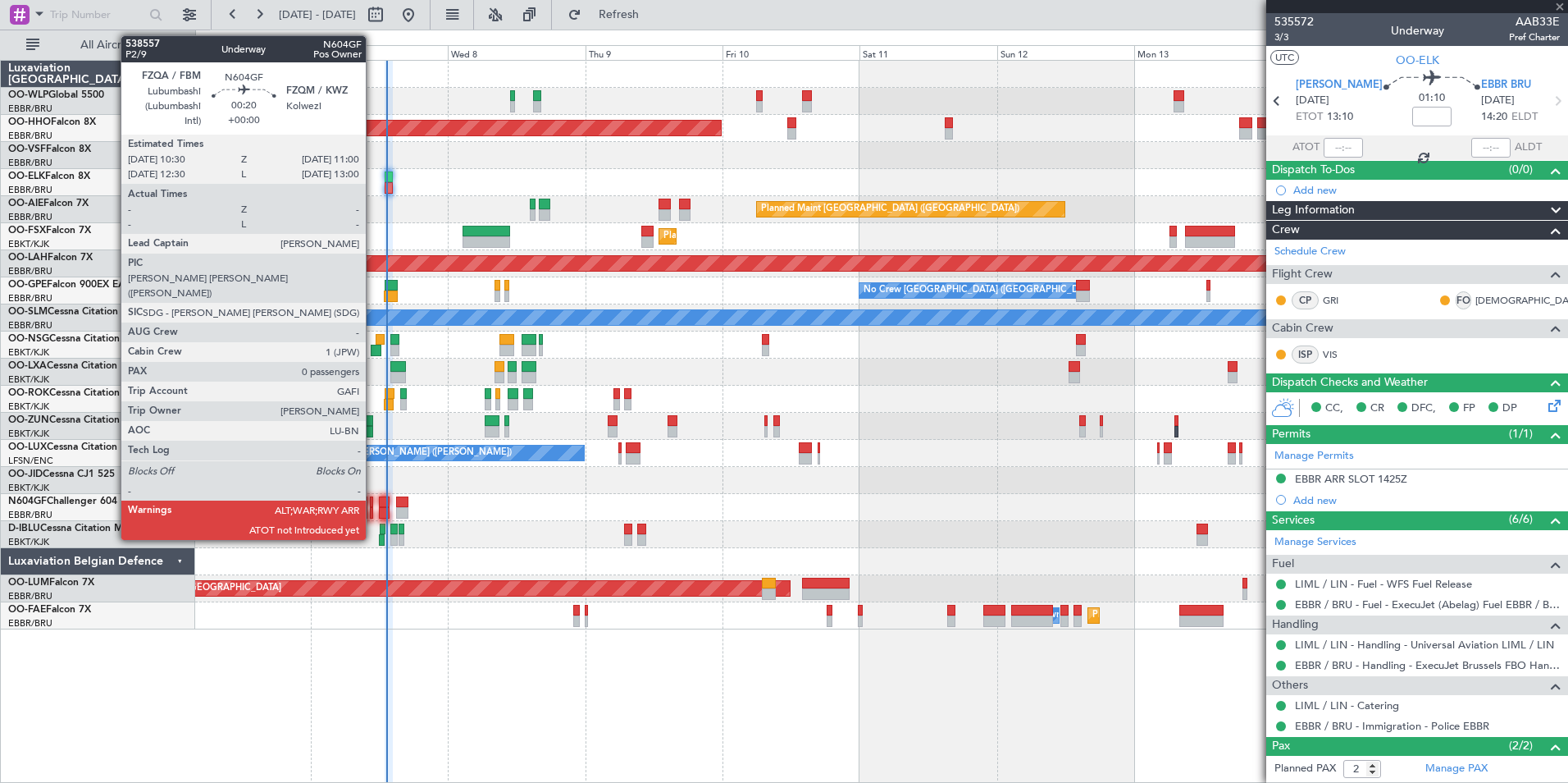
type input "6"
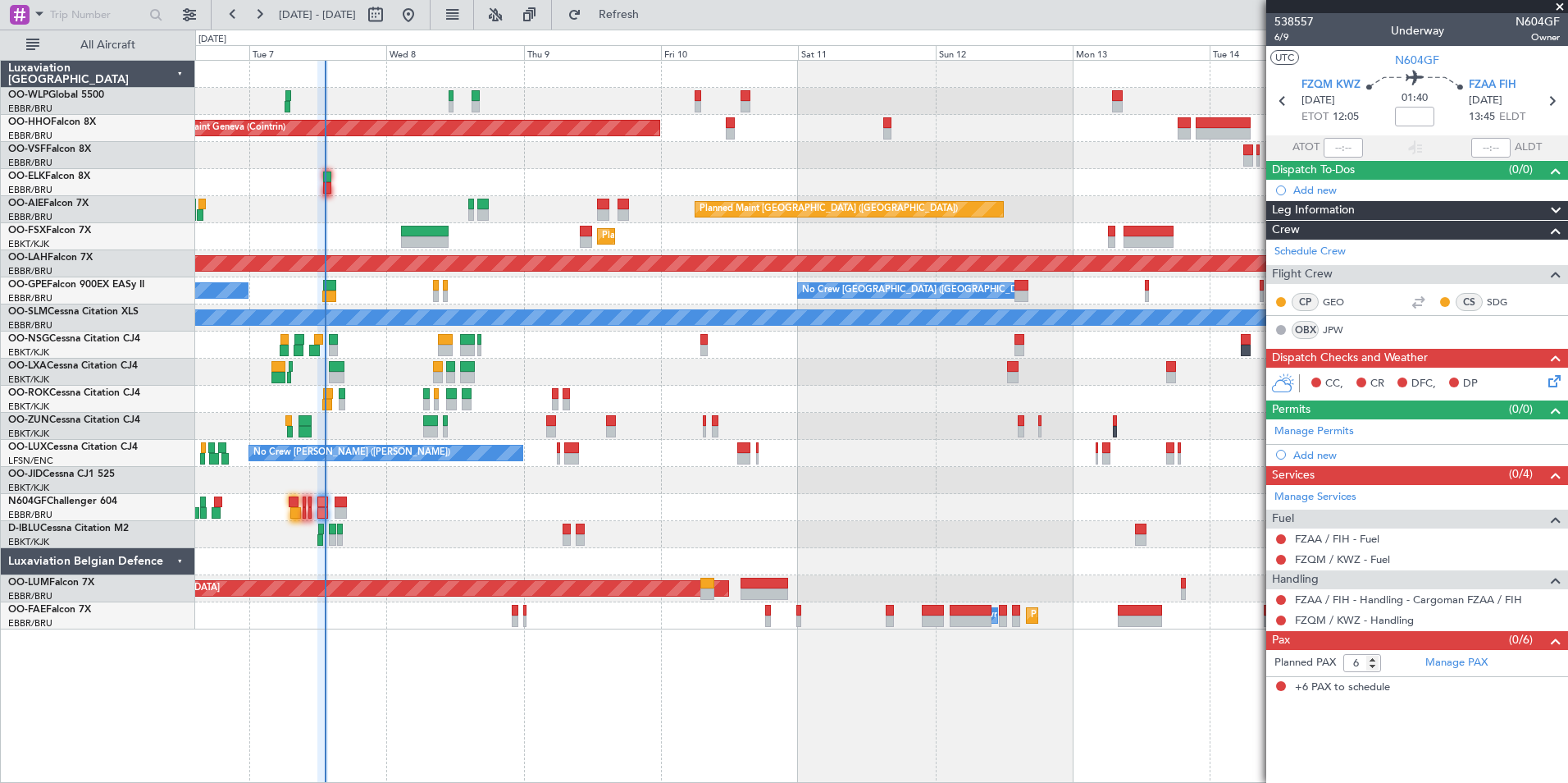
click at [659, 481] on div "Planned Maint Geneva (Cointrin) Planned Maint London (Farnborough) Unplanned Ma…" at bounding box center [881, 345] width 1372 height 568
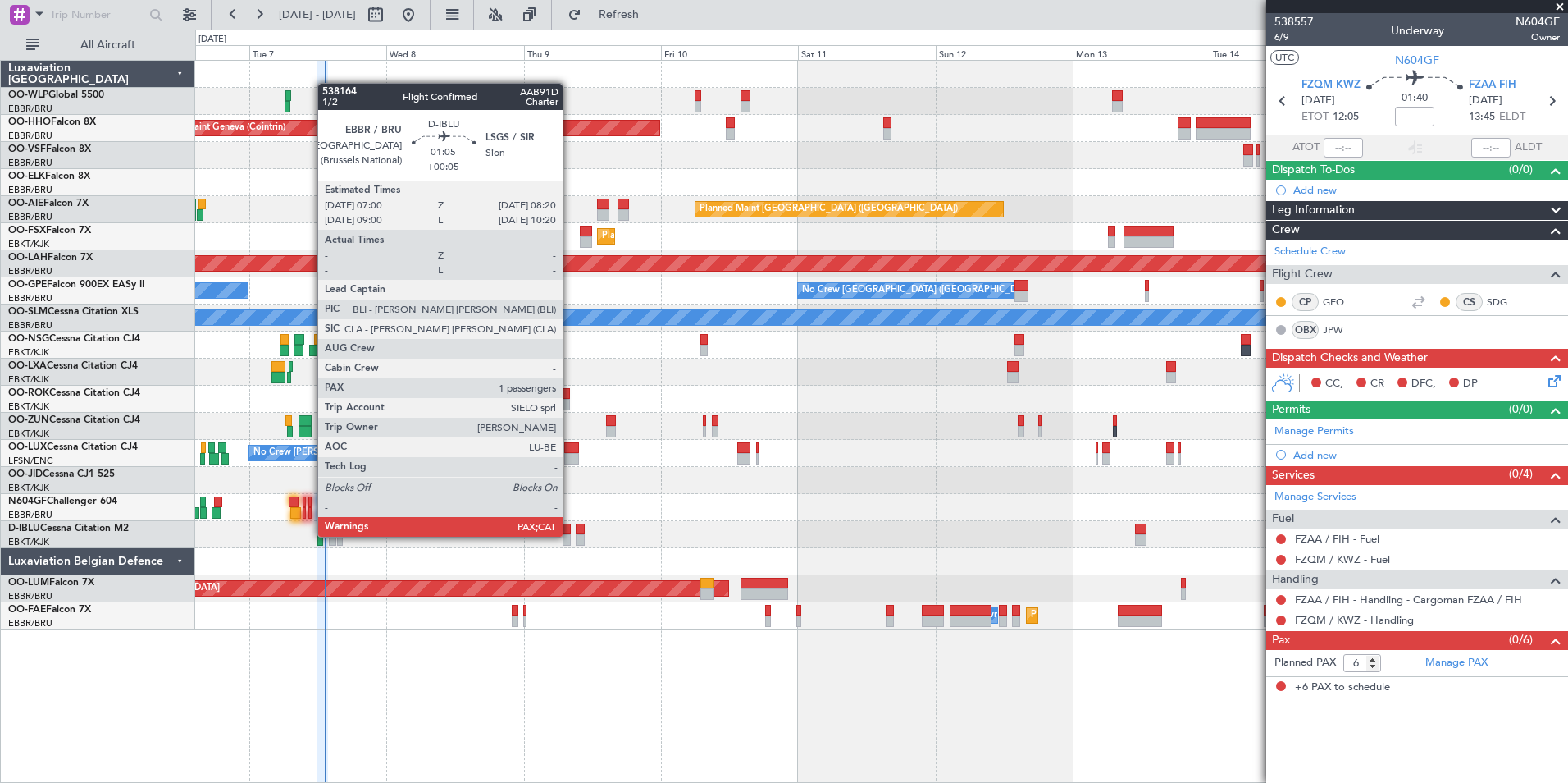
click at [570, 537] on div at bounding box center [567, 540] width 8 height 12
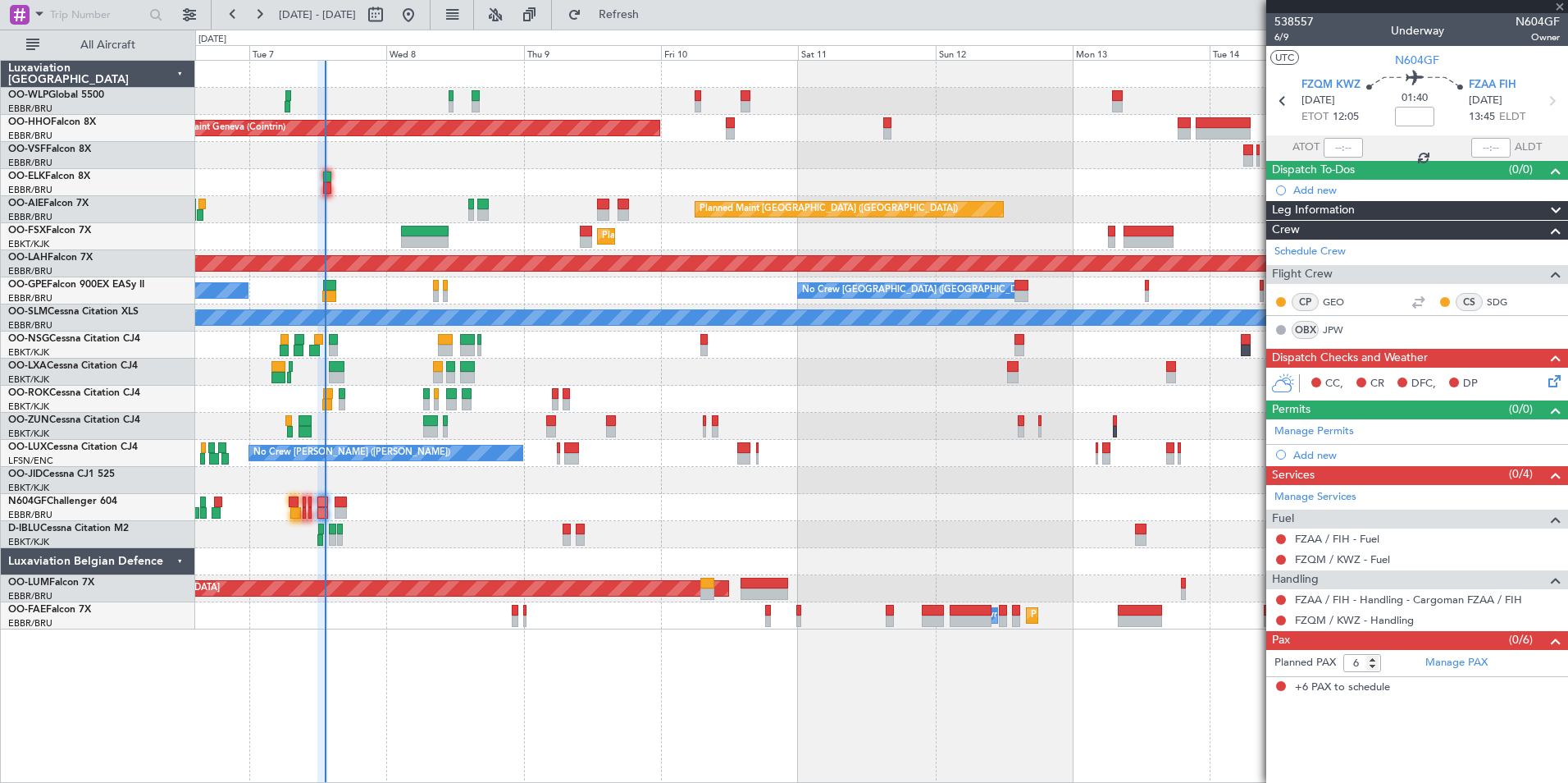
type input "+00:05"
type input "1"
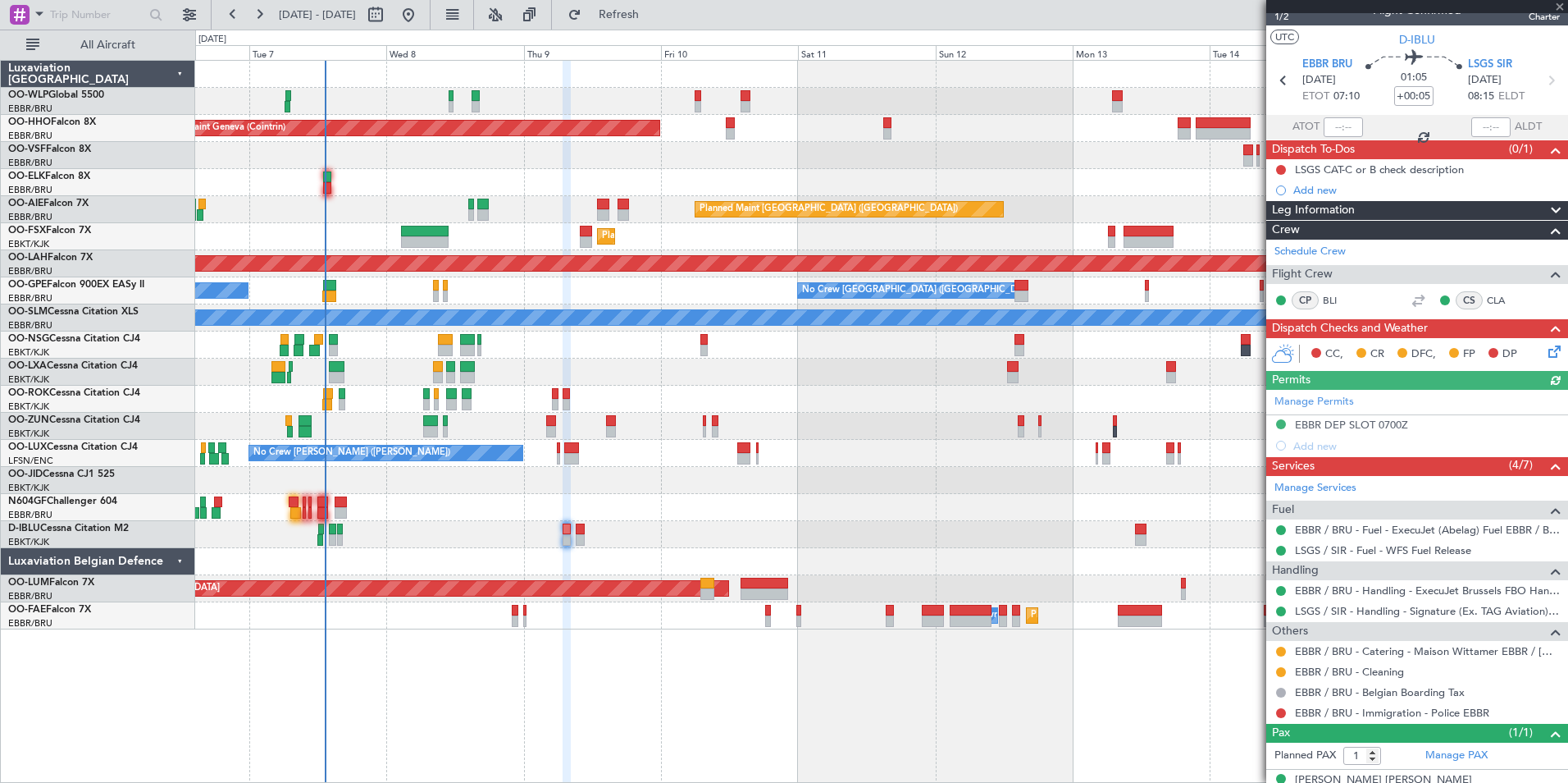
scroll to position [43, 0]
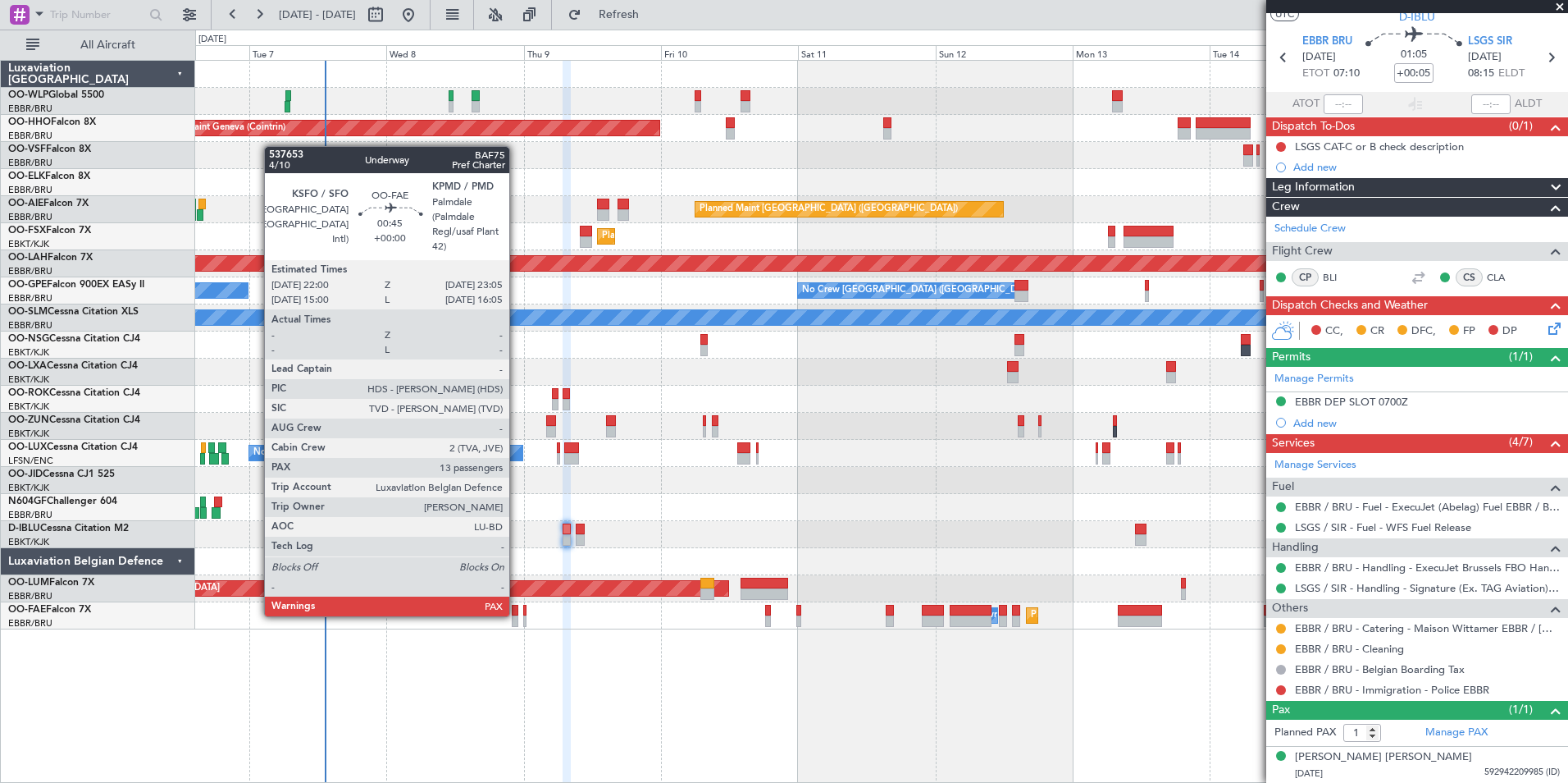
click at [517, 615] on div at bounding box center [515, 611] width 7 height 12
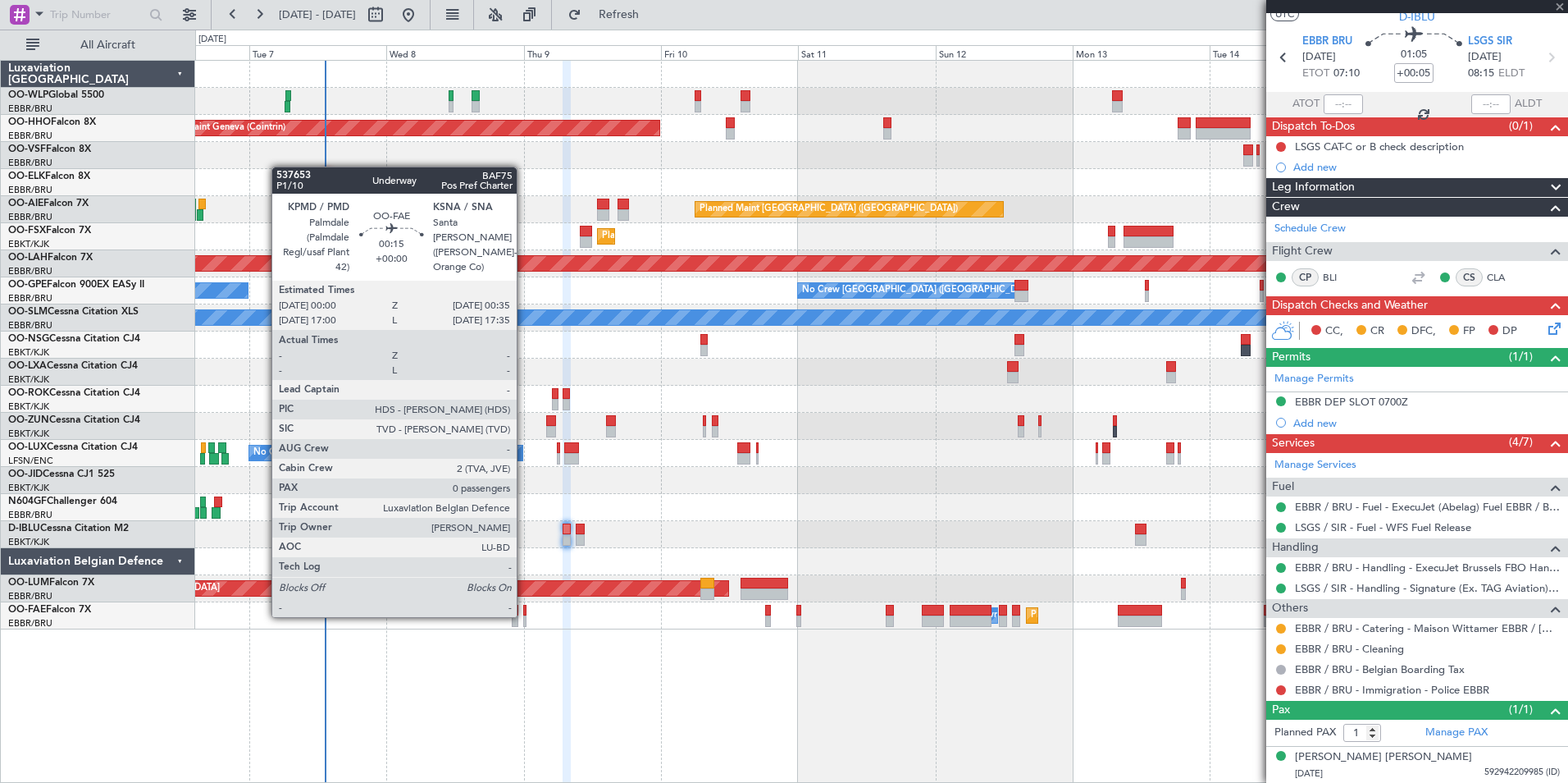
type input "13"
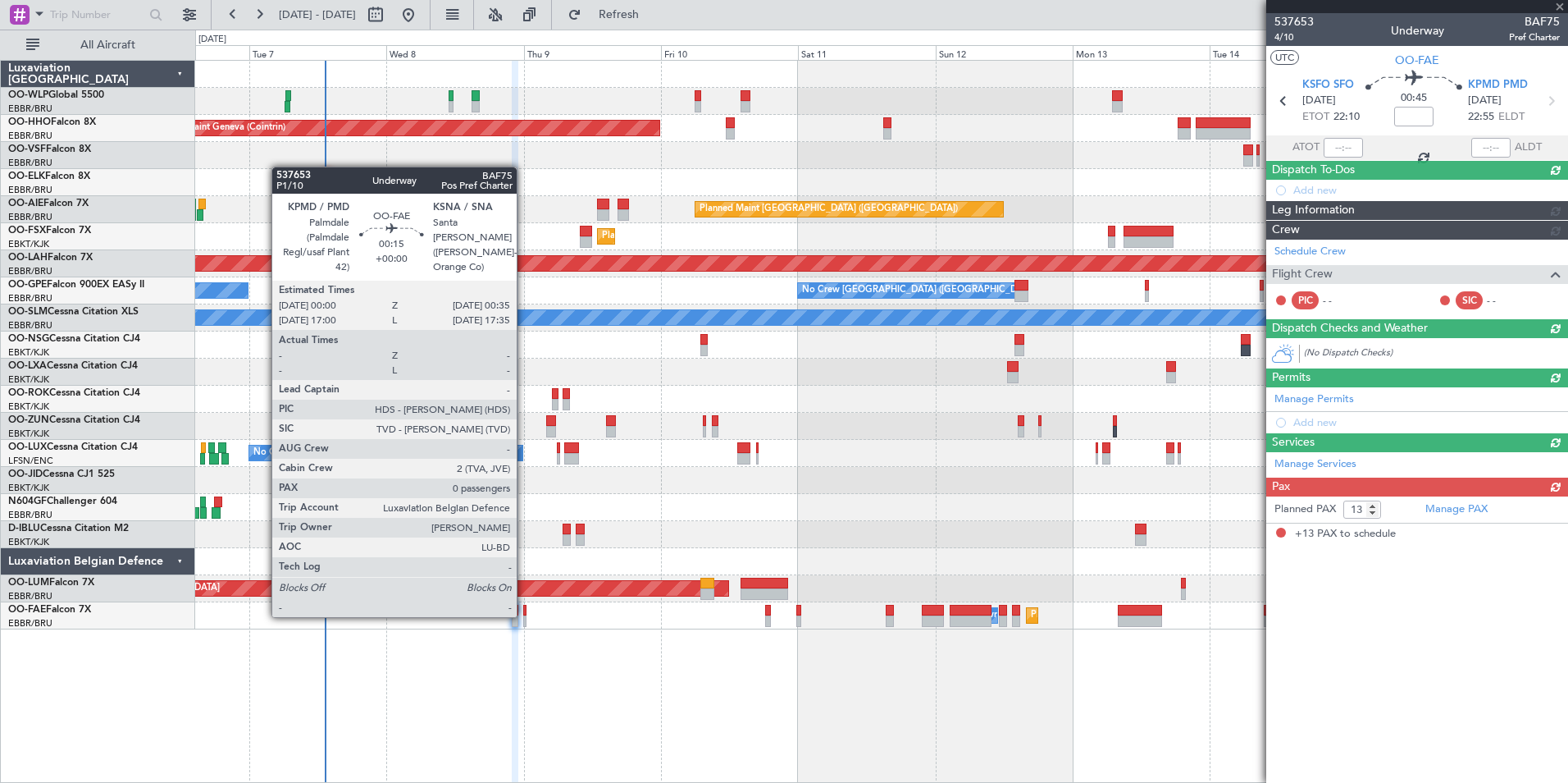
scroll to position [0, 0]
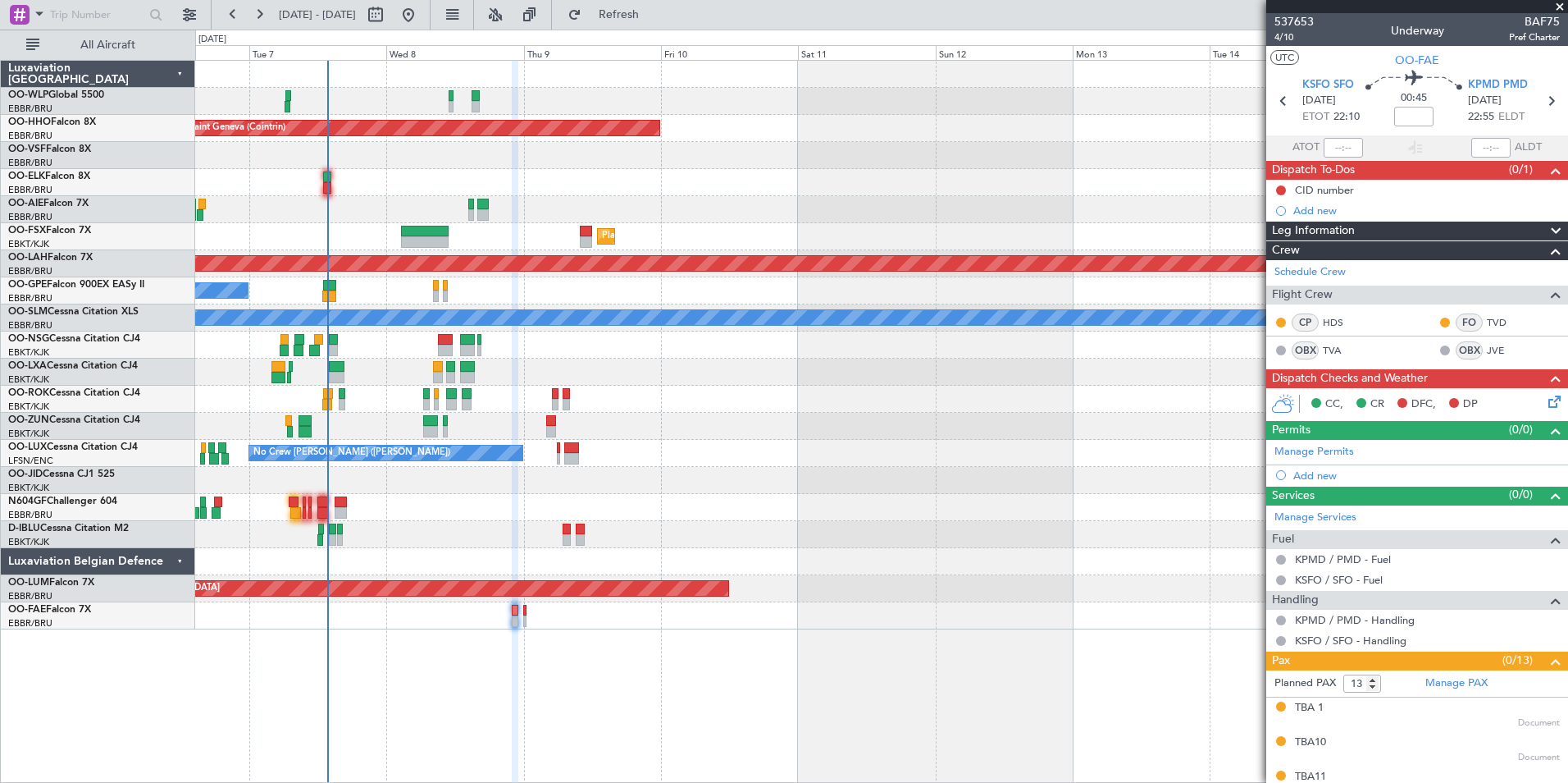
click at [1545, 404] on icon at bounding box center [1551, 398] width 13 height 13
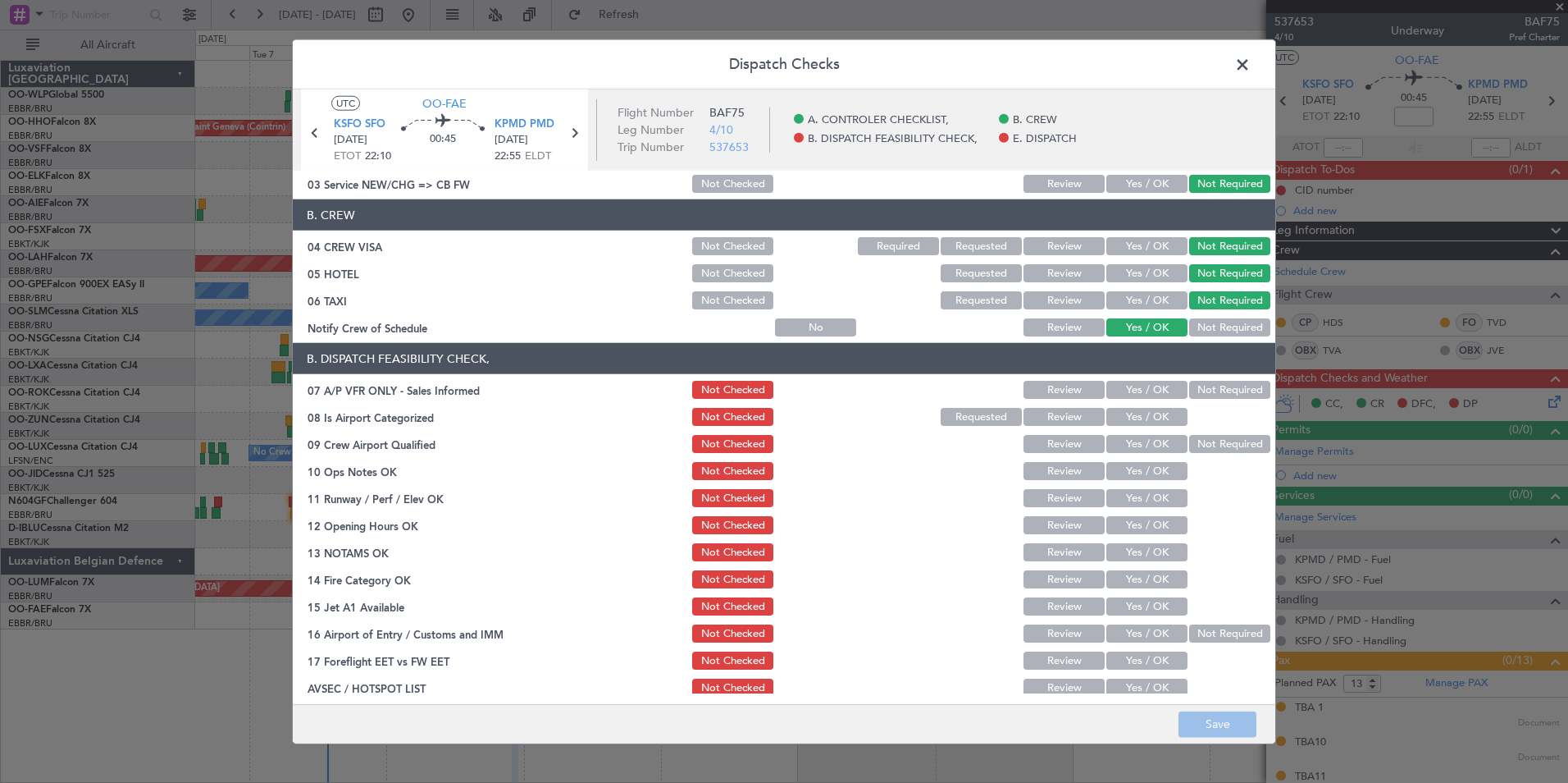
scroll to position [164, 0]
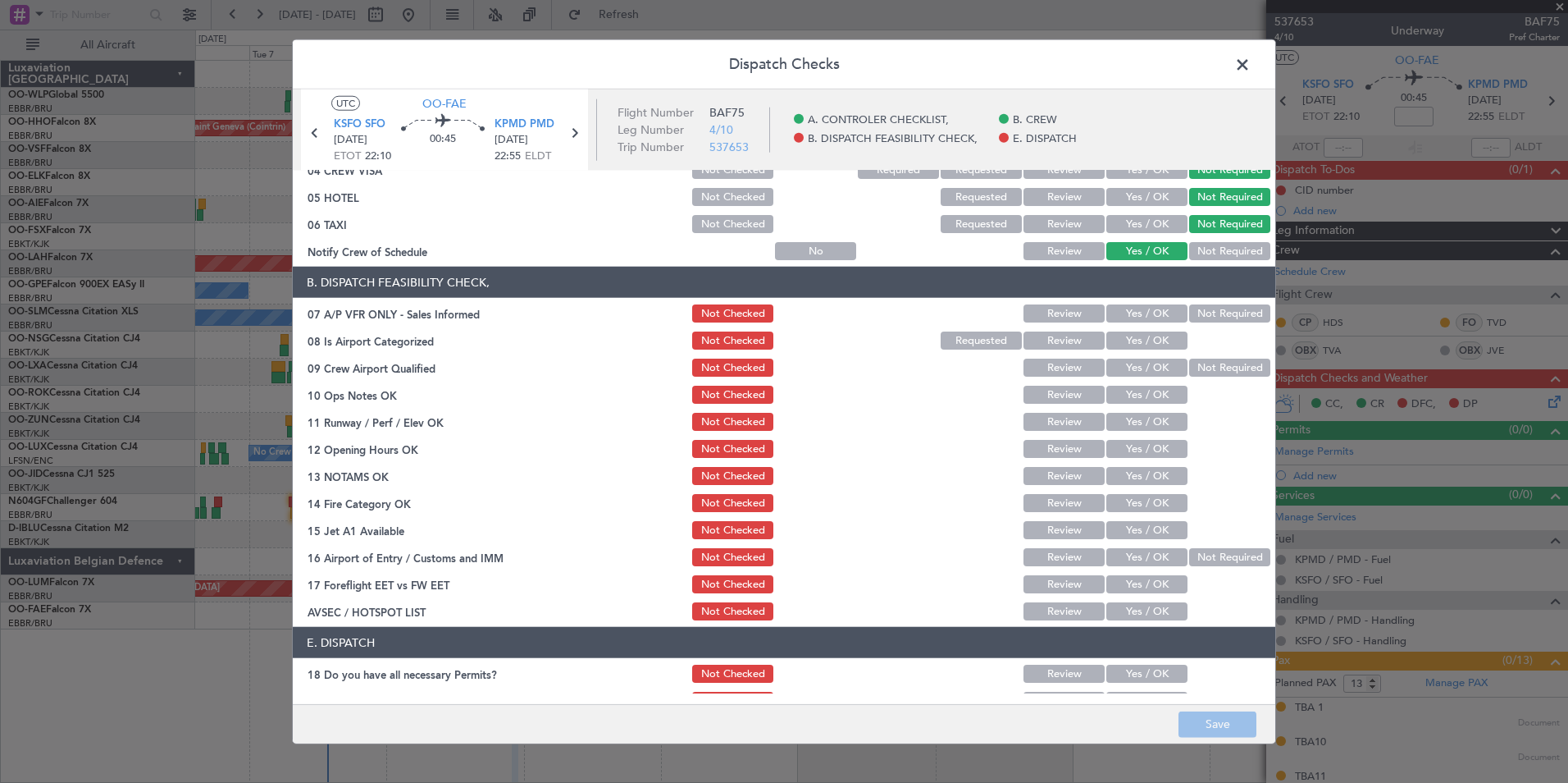
click at [1215, 302] on div "Not Required" at bounding box center [1228, 313] width 83 height 23
click at [1204, 312] on button "Not Required" at bounding box center [1229, 313] width 81 height 18
click at [1132, 337] on button "Yes / OK" at bounding box center [1147, 341] width 81 height 18
click at [1144, 369] on button "Yes / OK" at bounding box center [1147, 367] width 81 height 18
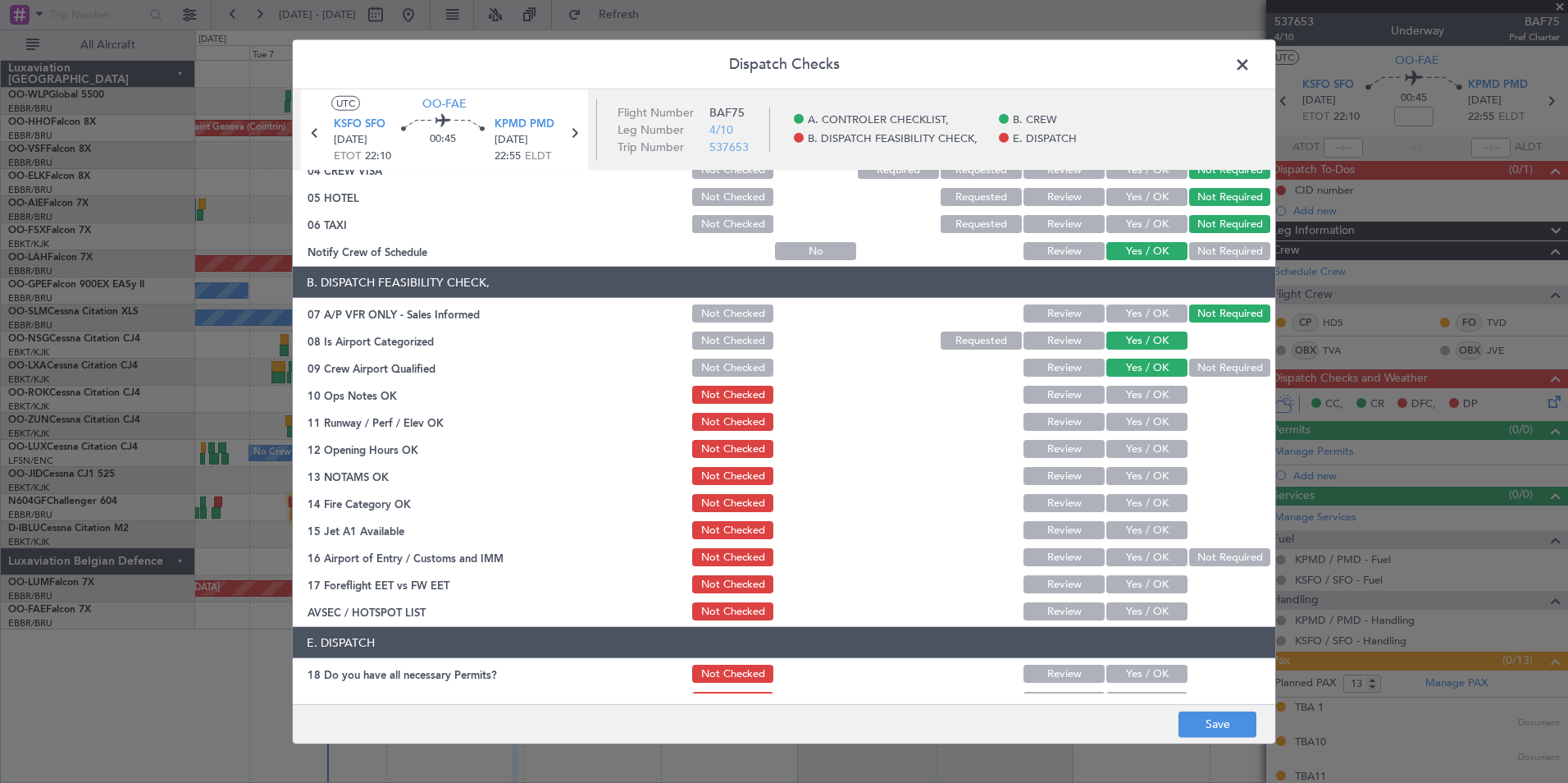
click at [1156, 395] on button "Yes / OK" at bounding box center [1147, 395] width 81 height 18
click at [1151, 420] on button "Yes / OK" at bounding box center [1147, 422] width 81 height 18
click at [1150, 450] on button "Yes / OK" at bounding box center [1147, 449] width 81 height 18
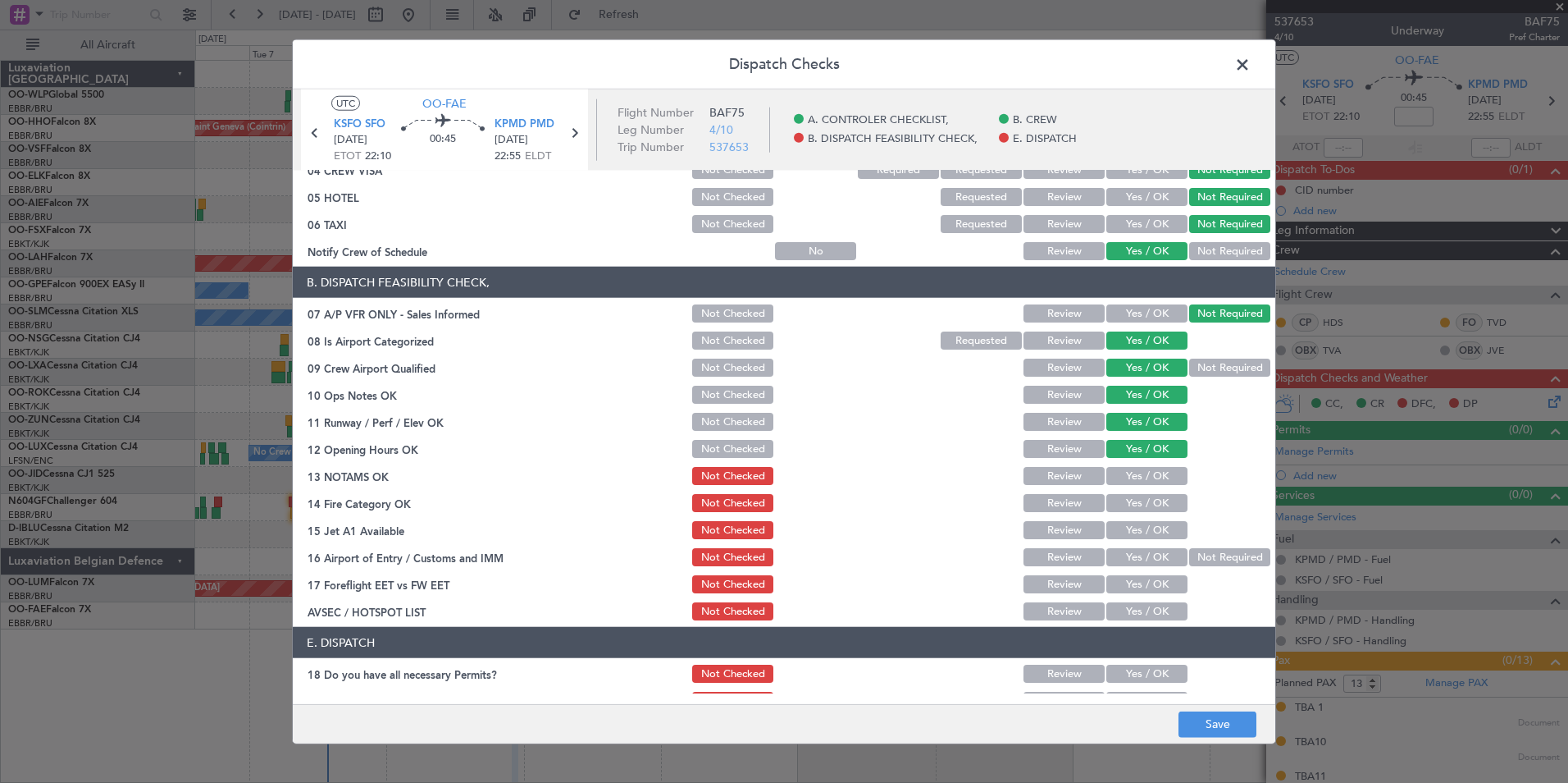
click at [1150, 477] on button "Yes / OK" at bounding box center [1147, 476] width 81 height 18
click at [1151, 505] on button "Yes / OK" at bounding box center [1147, 503] width 81 height 18
click at [1148, 532] on button "Yes / OK" at bounding box center [1147, 530] width 81 height 18
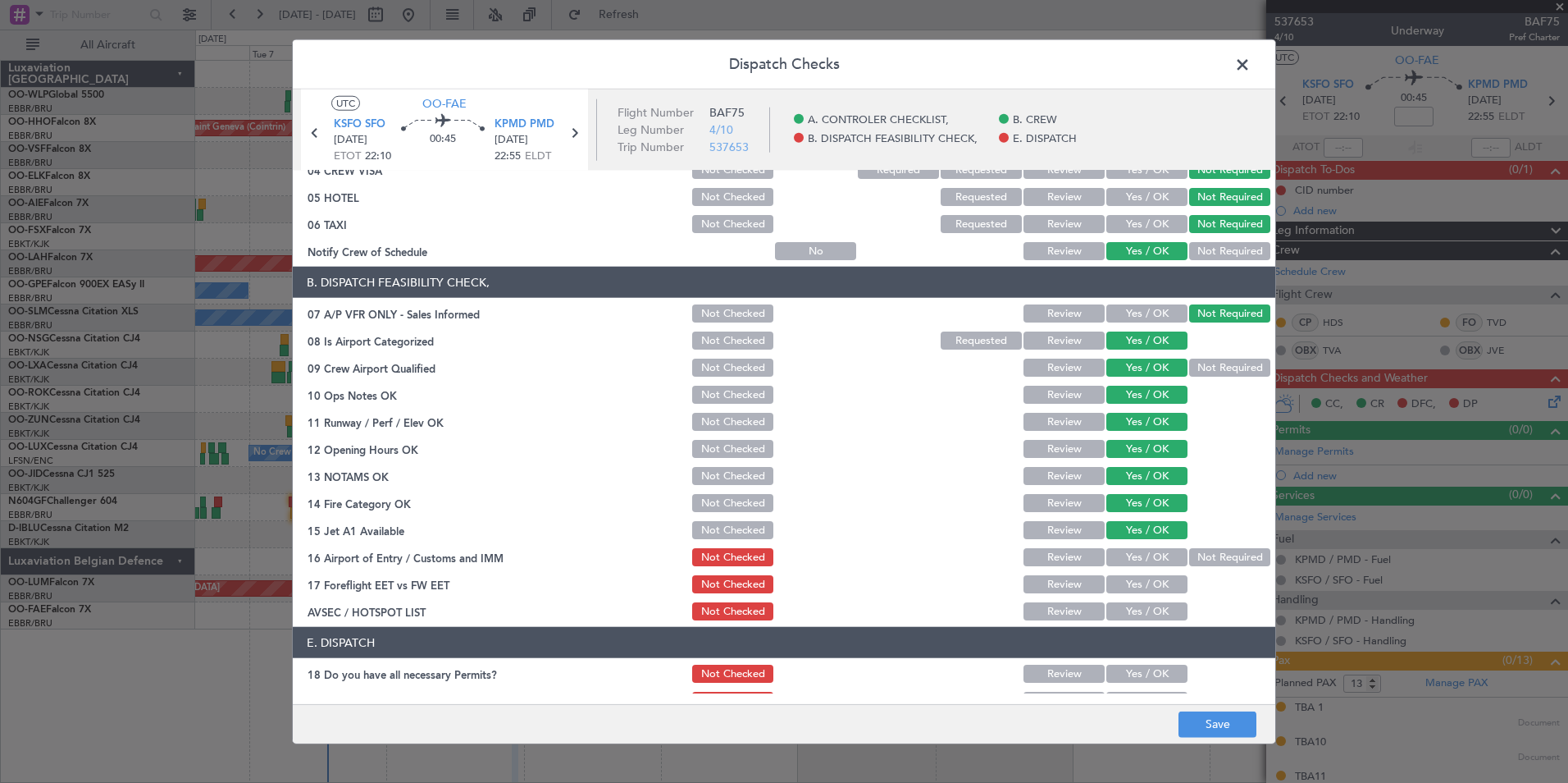
click at [1148, 563] on button "Yes / OK" at bounding box center [1147, 557] width 81 height 18
click at [1143, 592] on button "Yes / OK" at bounding box center [1147, 584] width 81 height 18
click at [1143, 608] on button "Yes / OK" at bounding box center [1147, 612] width 81 height 18
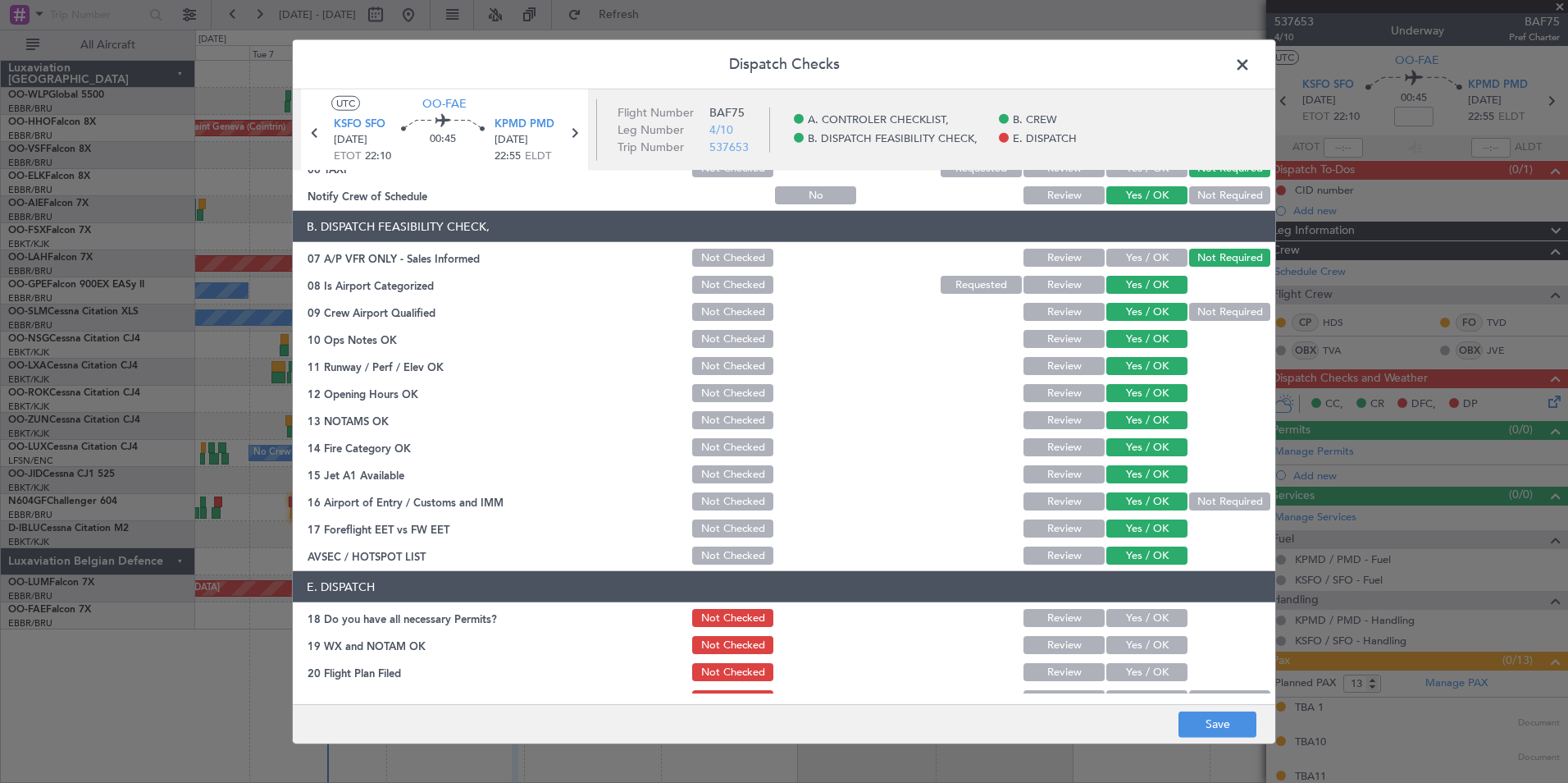
scroll to position [241, 0]
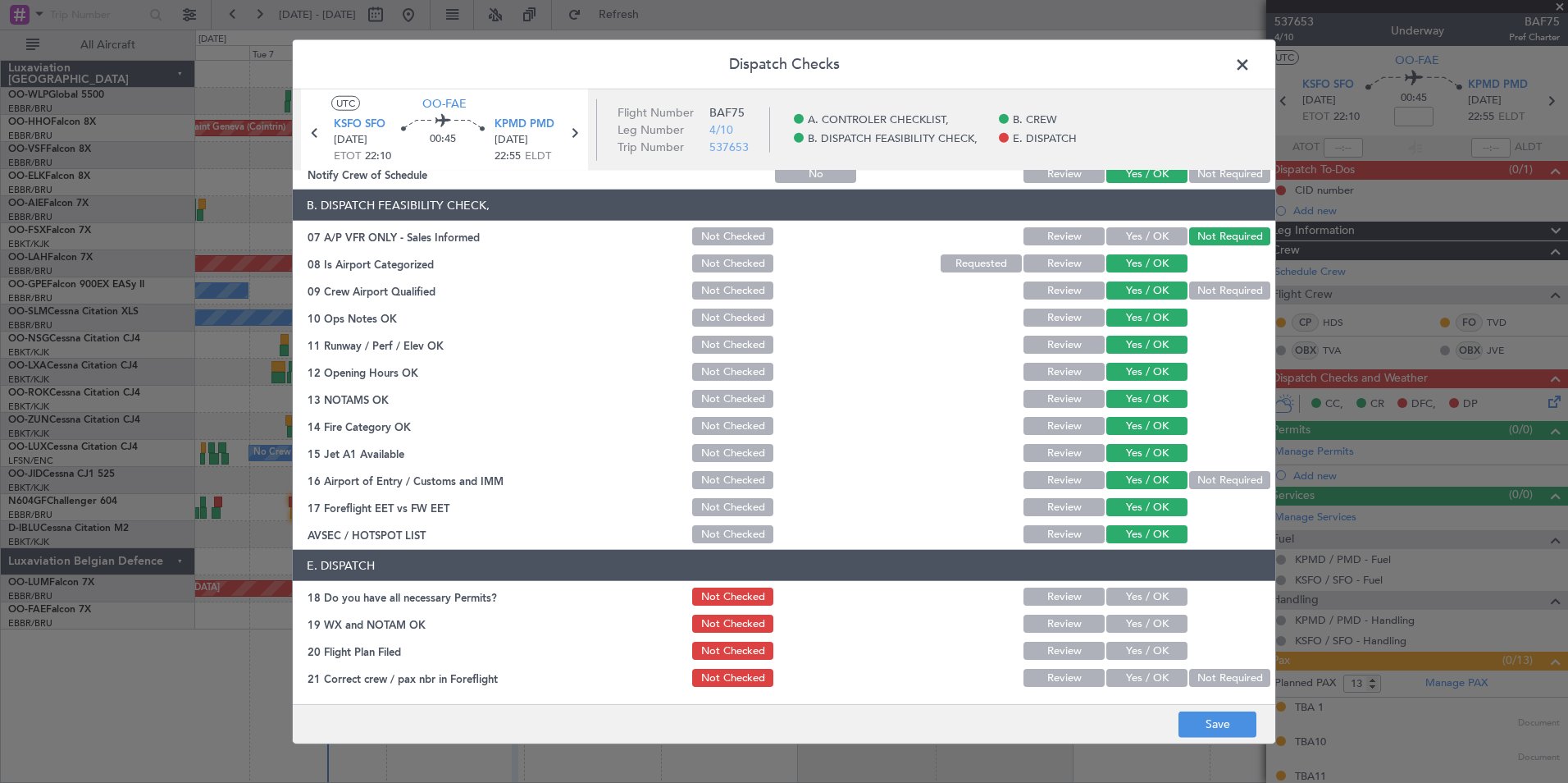
drag, startPoint x: 1123, startPoint y: 592, endPoint x: 1123, endPoint y: 610, distance: 18.0
click at [1123, 594] on button "Yes / OK" at bounding box center [1147, 597] width 81 height 18
drag, startPoint x: 1127, startPoint y: 623, endPoint x: 1129, endPoint y: 635, distance: 12.2
click at [1129, 633] on div "Yes / OK" at bounding box center [1145, 623] width 83 height 23
click at [1132, 649] on button "Yes / OK" at bounding box center [1147, 651] width 81 height 18
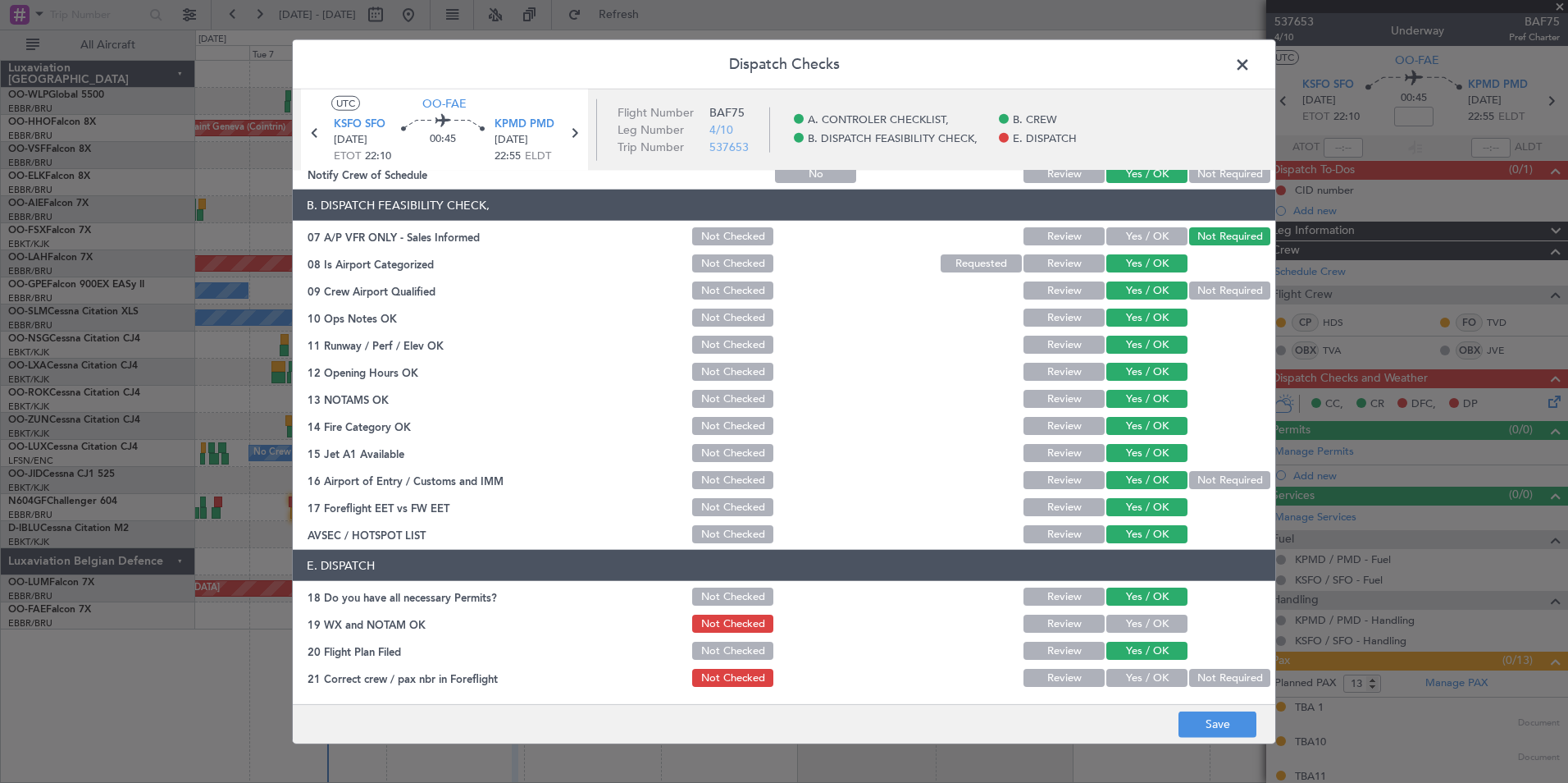
click at [1142, 610] on section "E. DISPATCH 18 Do you have all necessary Permits? Not Checked Review Yes / OK 1…" at bounding box center [784, 620] width 982 height 140
click at [1141, 624] on button "Yes / OK" at bounding box center [1147, 623] width 81 height 18
click at [1143, 687] on div "Yes / OK" at bounding box center [1145, 678] width 83 height 23
click at [1153, 677] on button "Yes / OK" at bounding box center [1147, 678] width 81 height 18
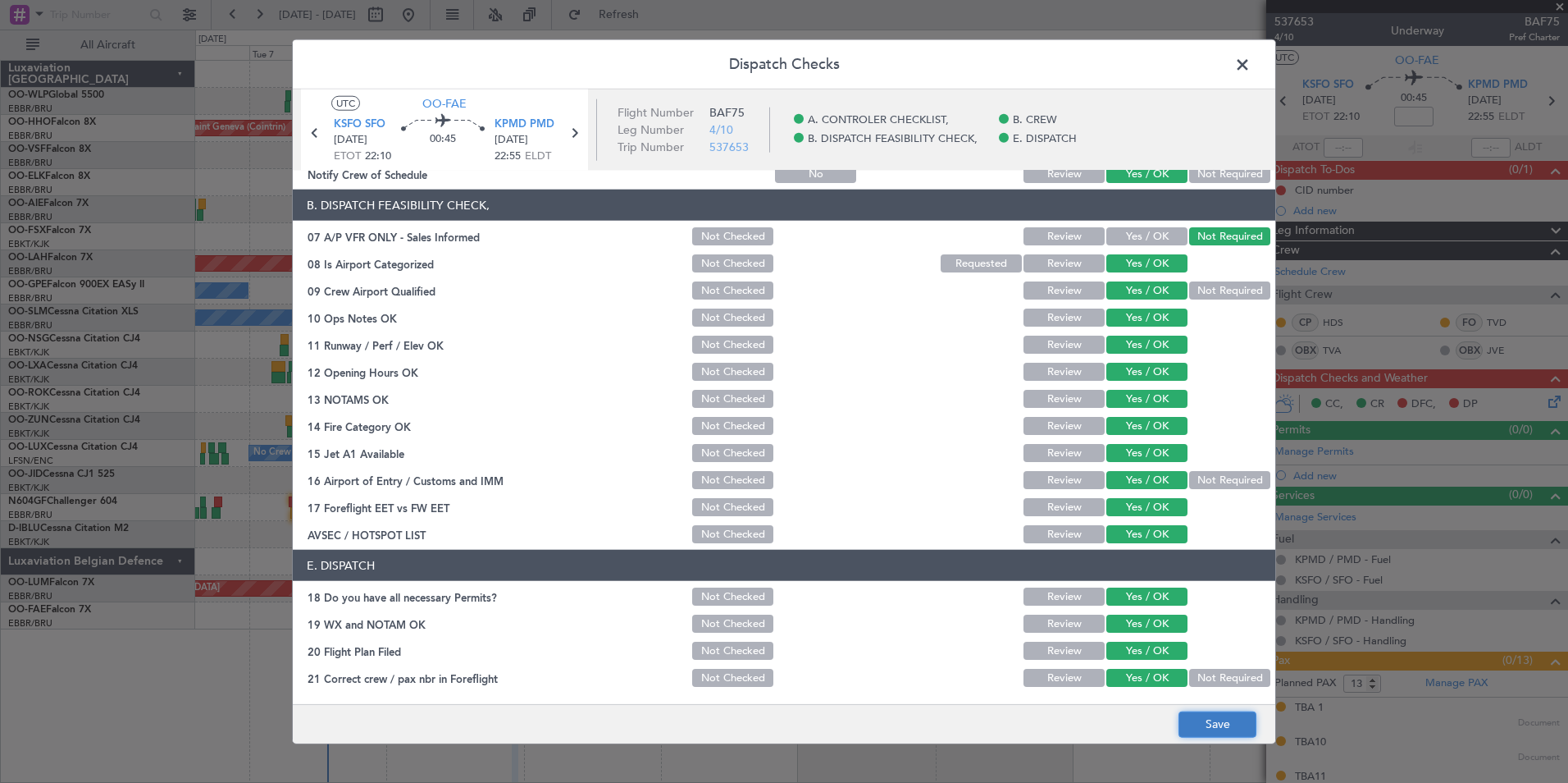
click at [1217, 721] on button "Save" at bounding box center [1217, 724] width 78 height 27
click at [1251, 74] on span at bounding box center [1251, 68] width 0 height 33
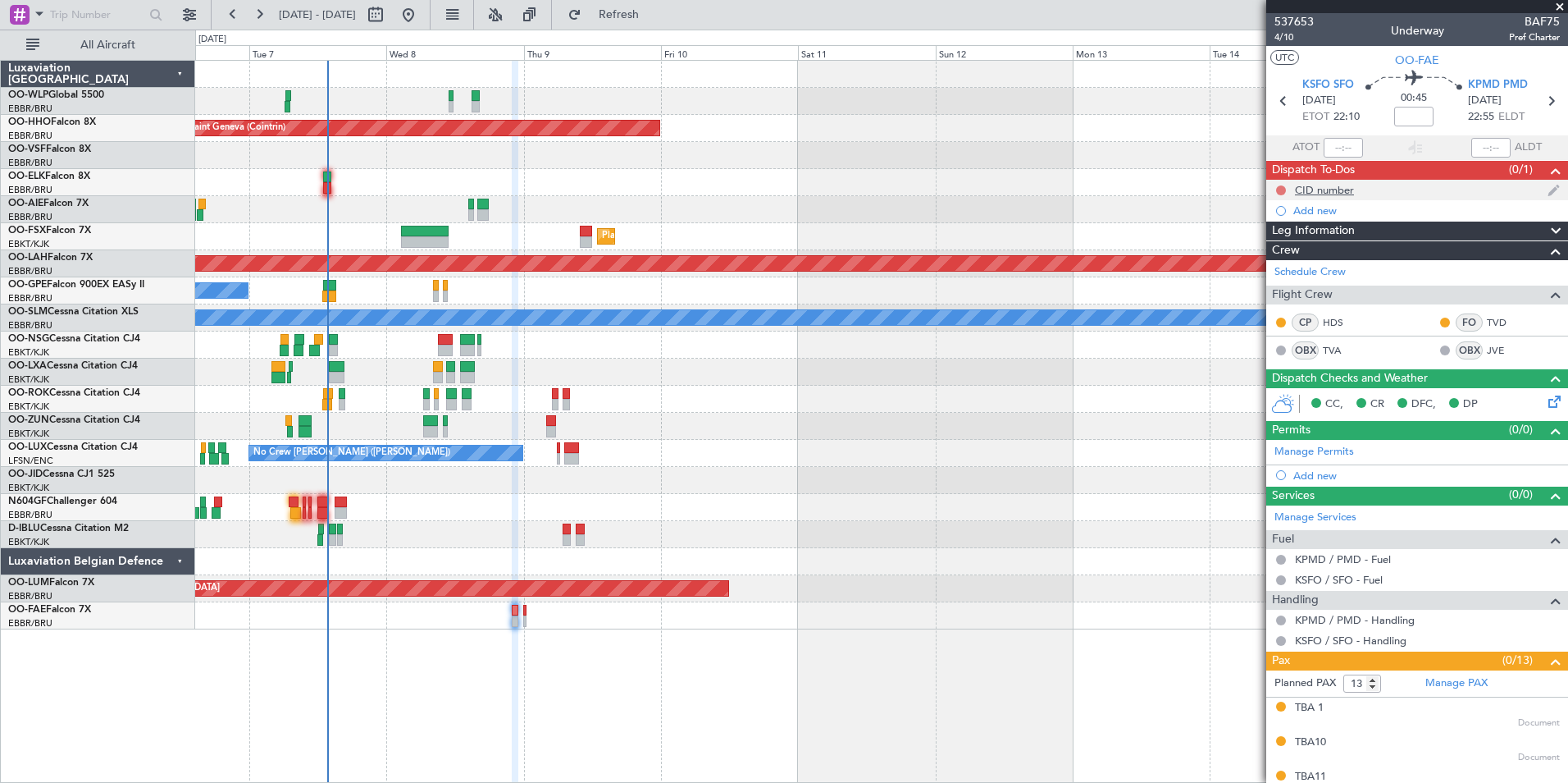
click at [1282, 186] on button at bounding box center [1281, 190] width 10 height 10
click at [1280, 238] on span "In Progress" at bounding box center [1288, 237] width 56 height 17
click at [1548, 99] on icon at bounding box center [1551, 101] width 22 height 22
type input "0"
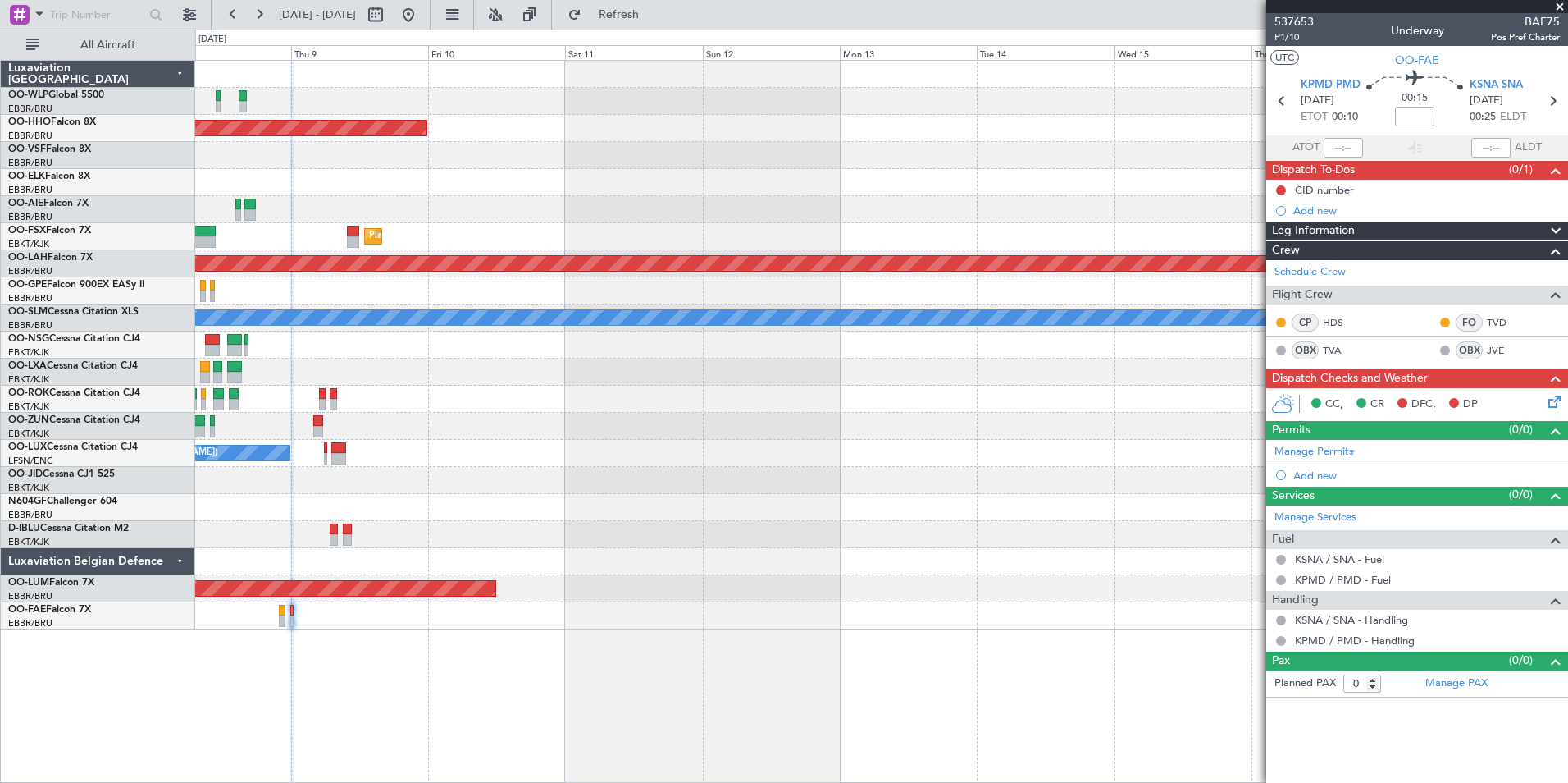
click at [734, 233] on div "Planned Maint Geneva (Cointrin) Unplanned Maint London (Farnborough) Planned Ma…" at bounding box center [881, 345] width 1372 height 568
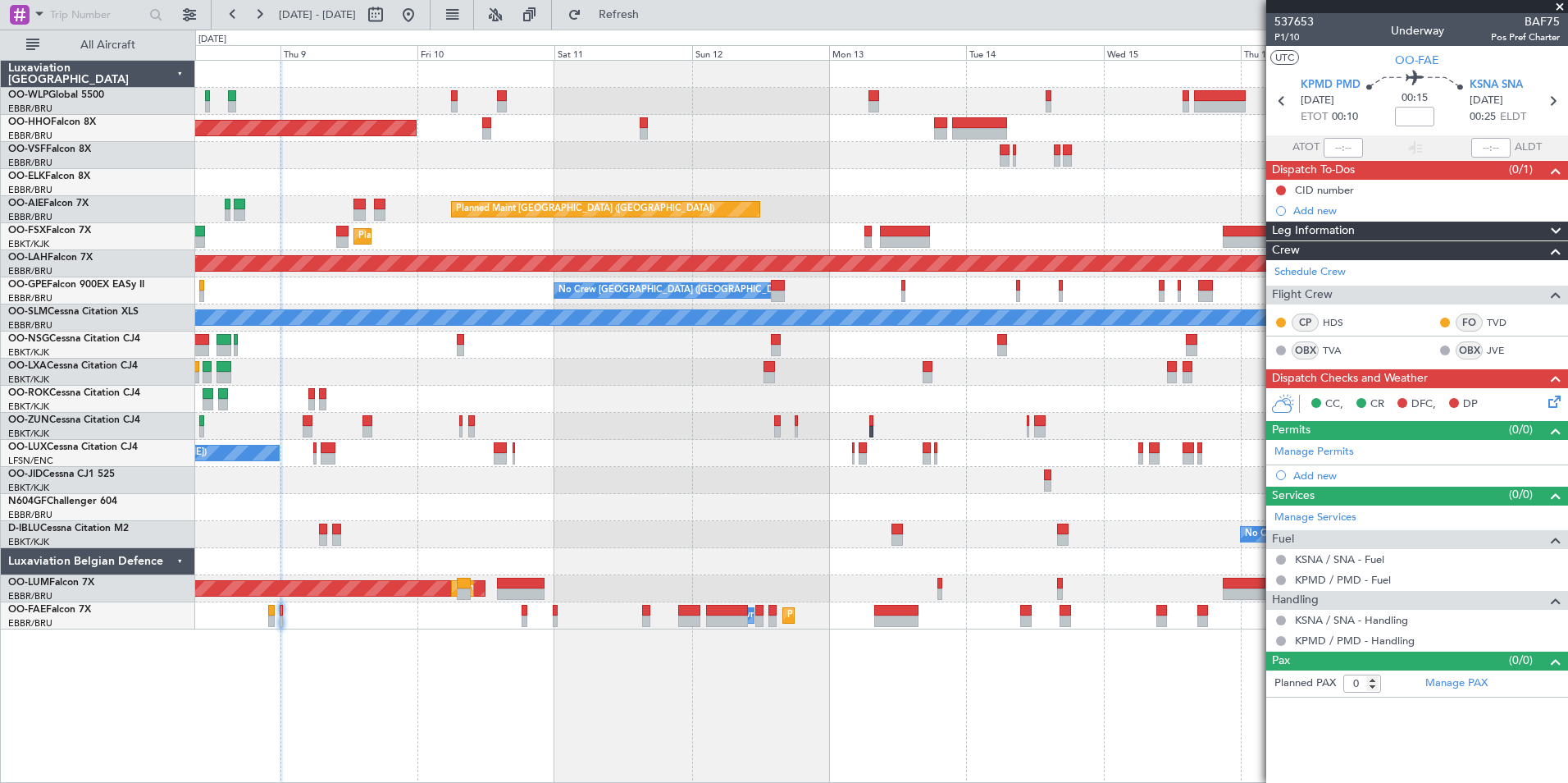
click at [1001, 396] on div at bounding box center [881, 399] width 1372 height 27
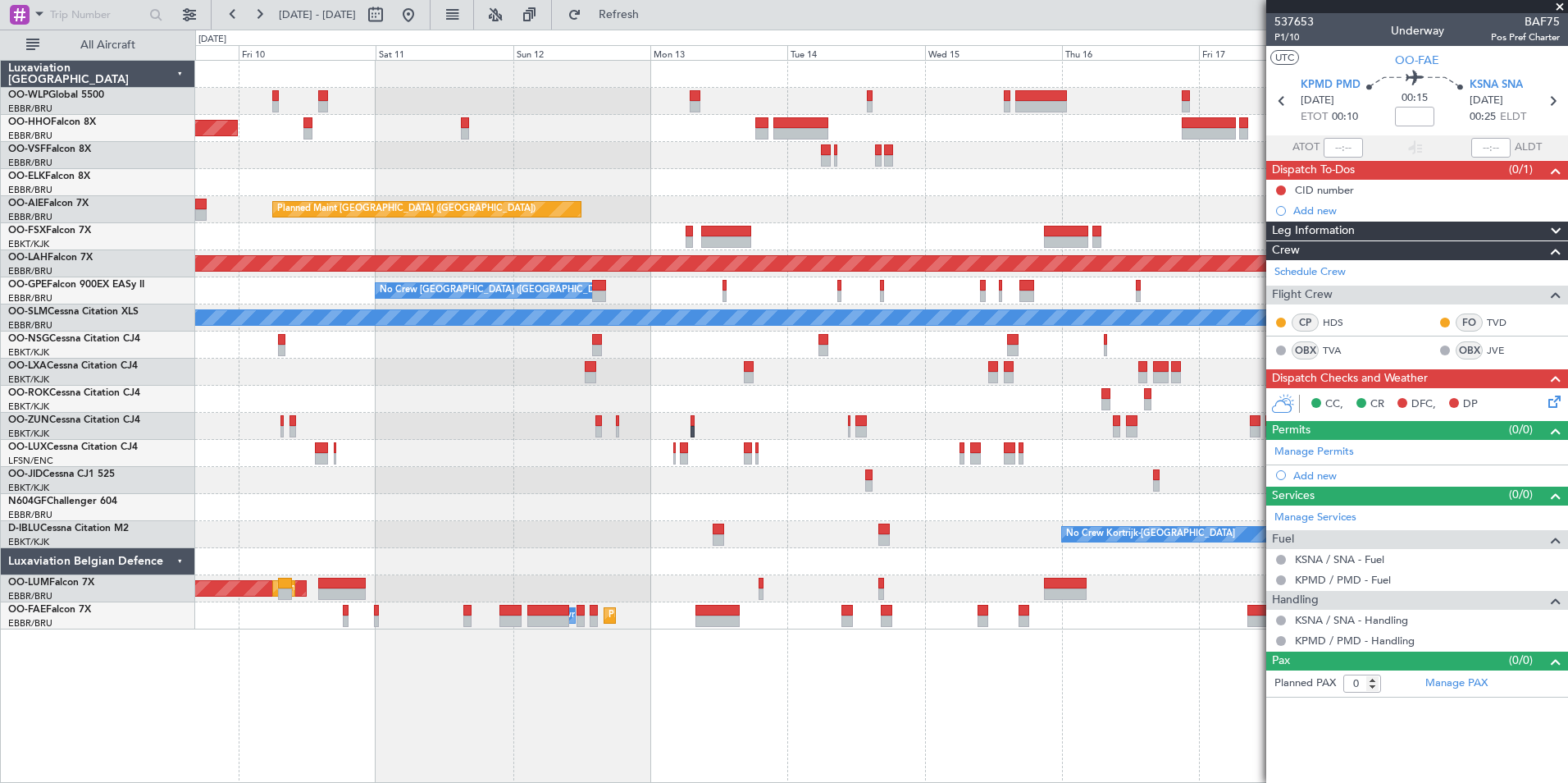
click at [989, 387] on div at bounding box center [881, 399] width 1372 height 27
click at [984, 400] on div at bounding box center [881, 399] width 1372 height 27
click at [421, 22] on button at bounding box center [408, 15] width 27 height 27
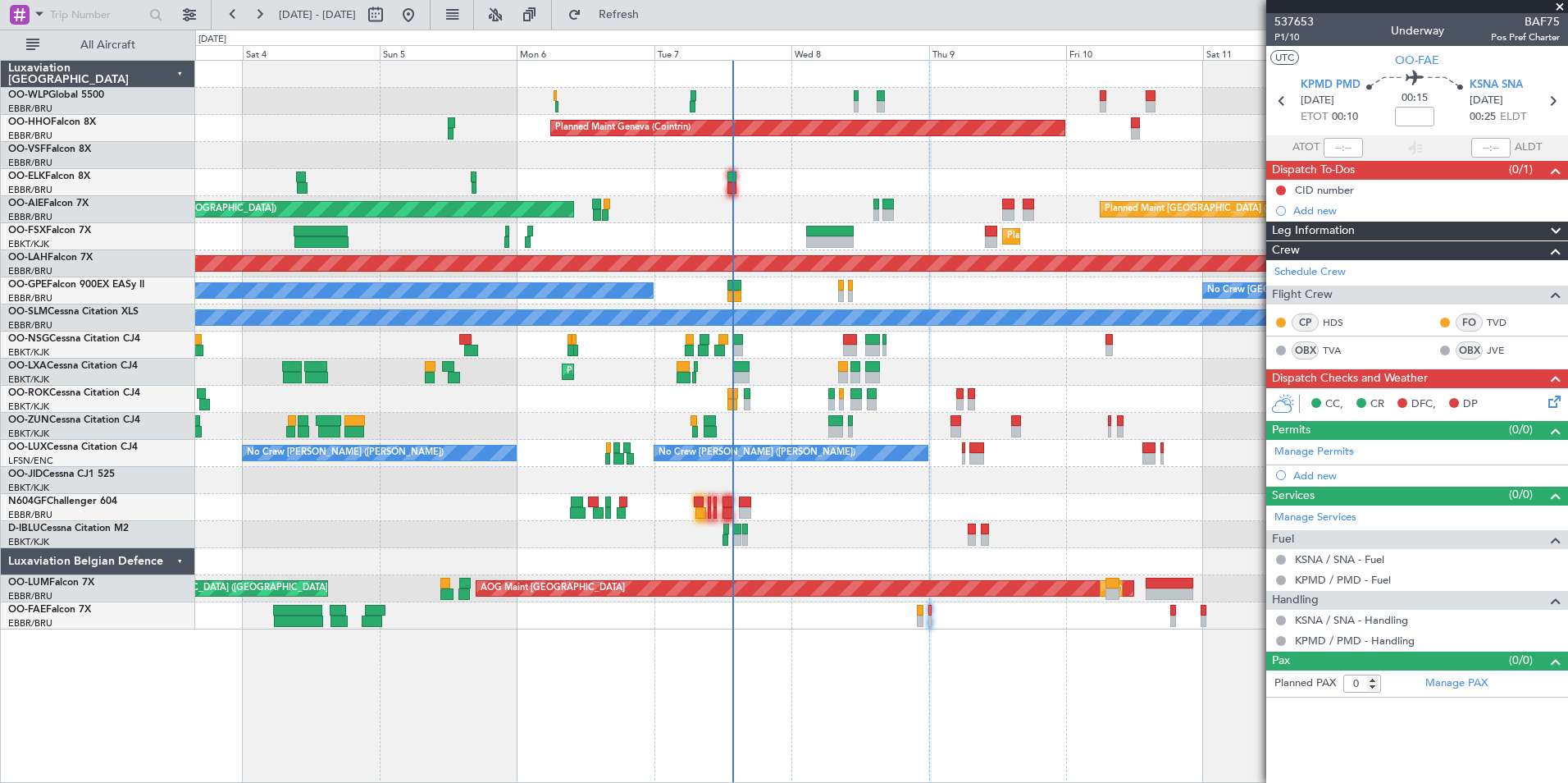
click at [887, 497] on div "Planned Maint Milan (Linate) Planned Maint Geneva (Cointrin) Planned Maint Lond…" at bounding box center [881, 345] width 1372 height 568
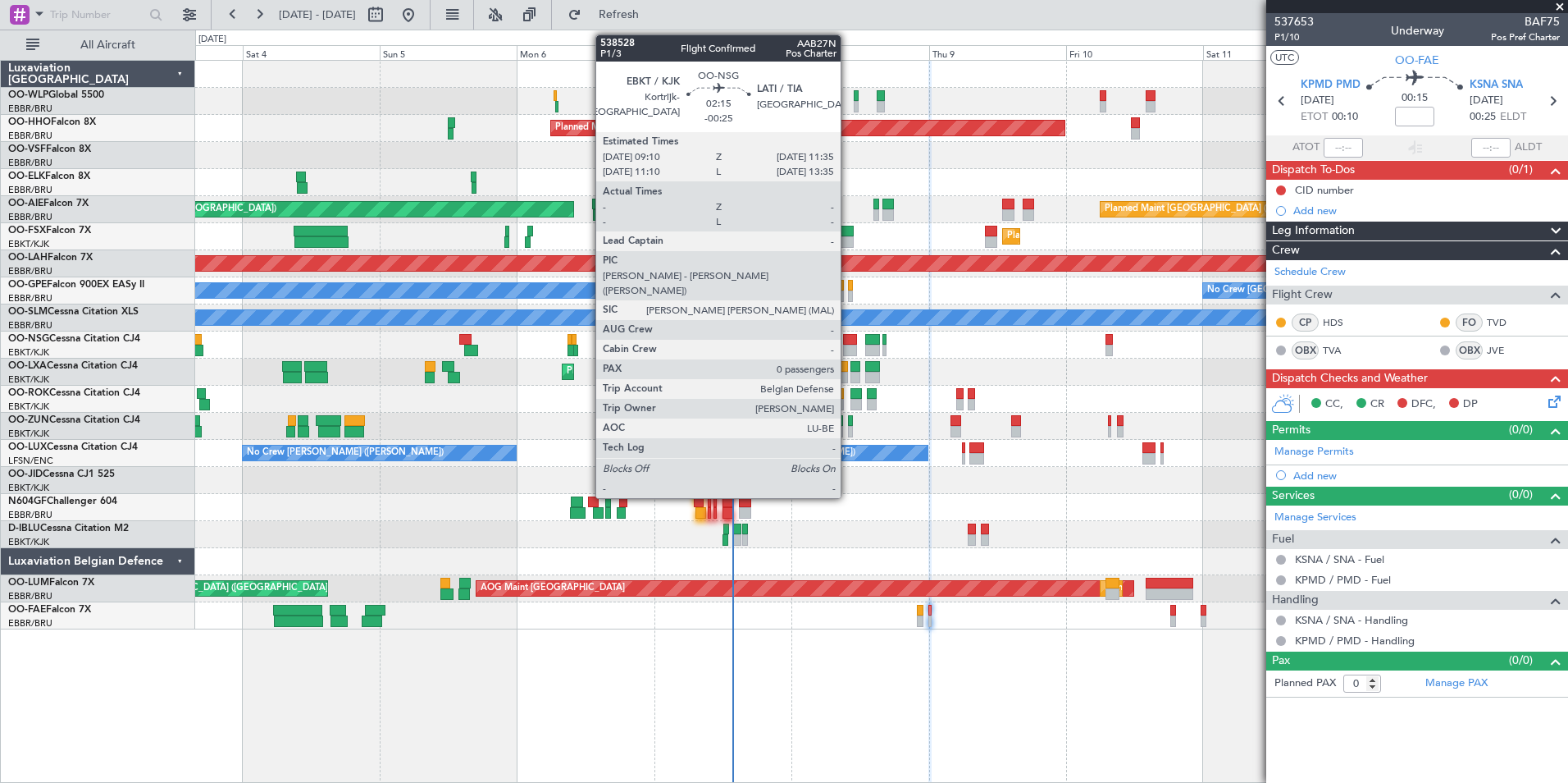
click at [848, 340] on div at bounding box center [850, 340] width 14 height 12
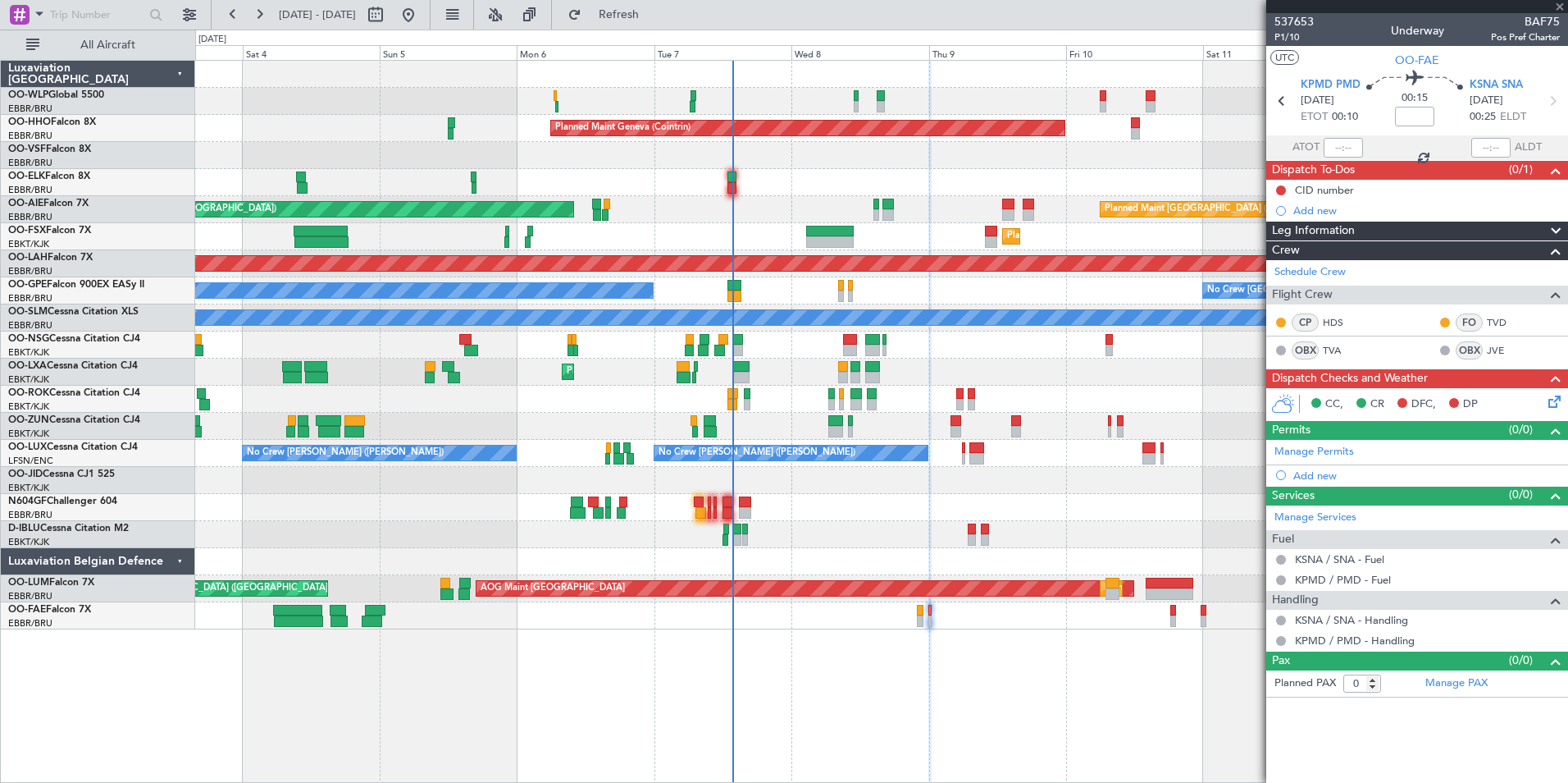
type input "-00:25"
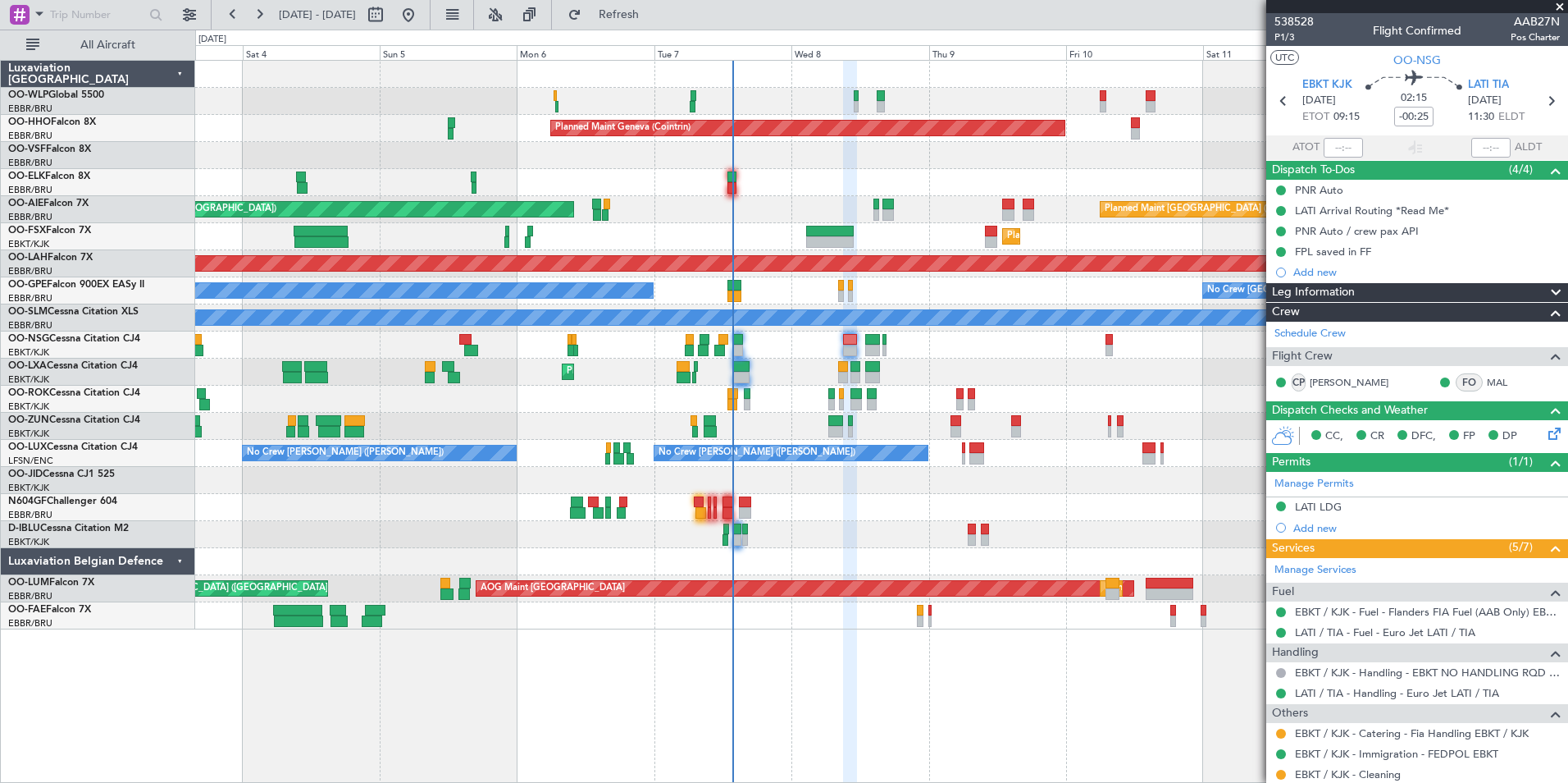
click at [918, 399] on div "AOG Maint Kortrijk-[GEOGRAPHIC_DATA]" at bounding box center [881, 399] width 1372 height 27
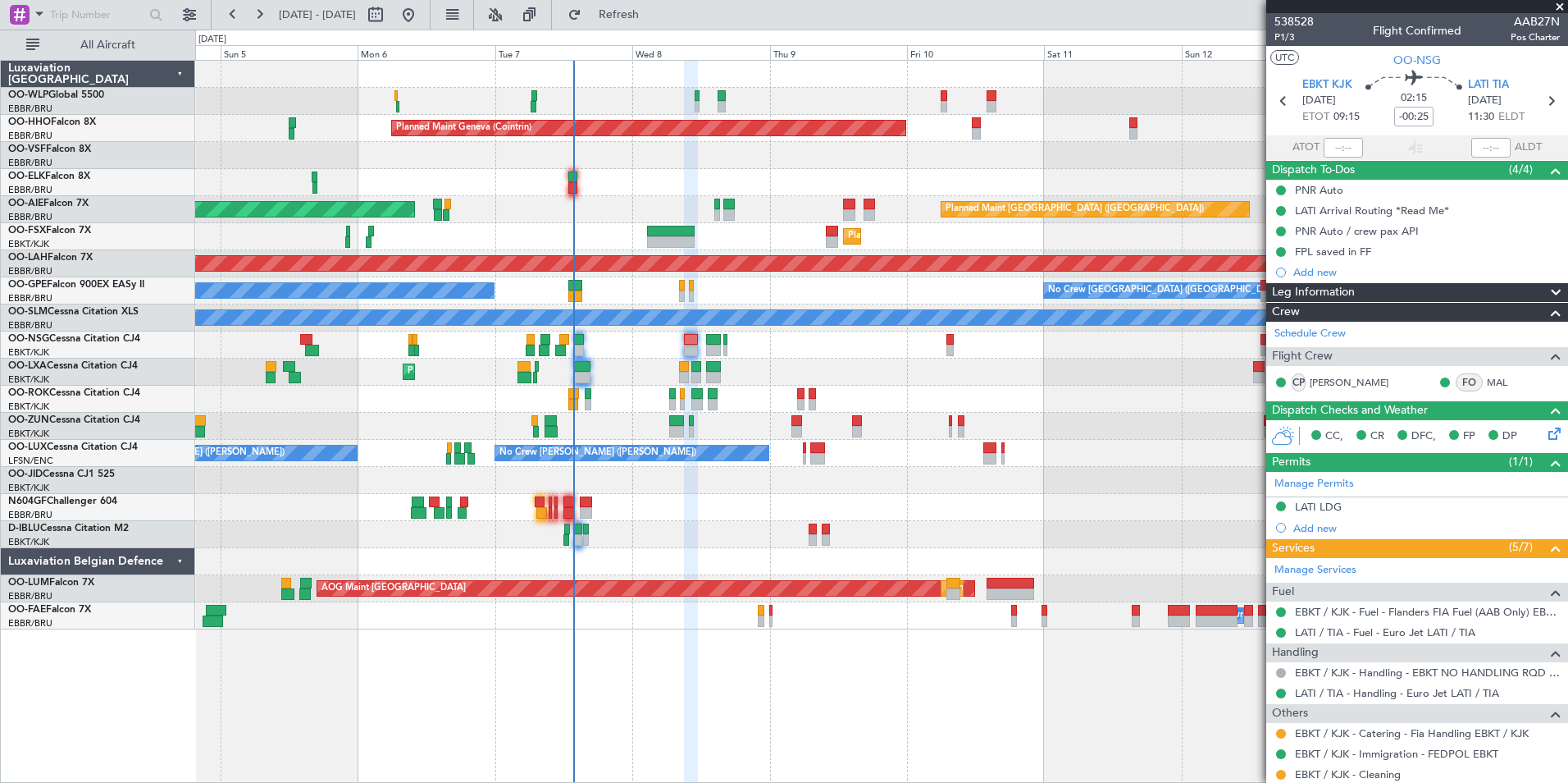
click at [959, 429] on div "Planned Maint Milan (Linate) Planned Maint Geneva ([GEOGRAPHIC_DATA]) Unplanned…" at bounding box center [881, 345] width 1372 height 568
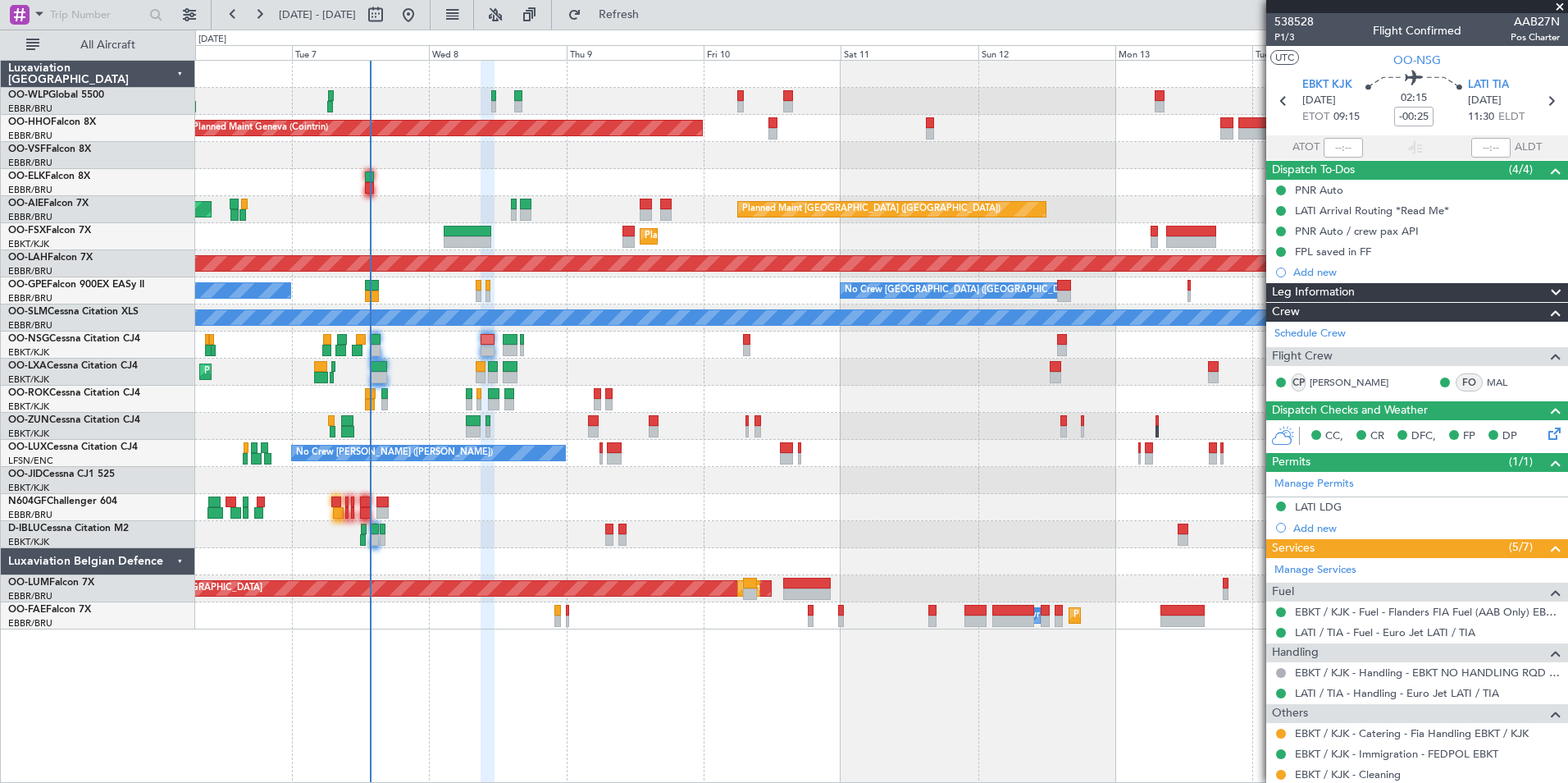
click at [855, 450] on div "Planned Maint Geneva (Cointrin) Unplanned Maint London (Farnborough) Planned Ma…" at bounding box center [881, 345] width 1372 height 568
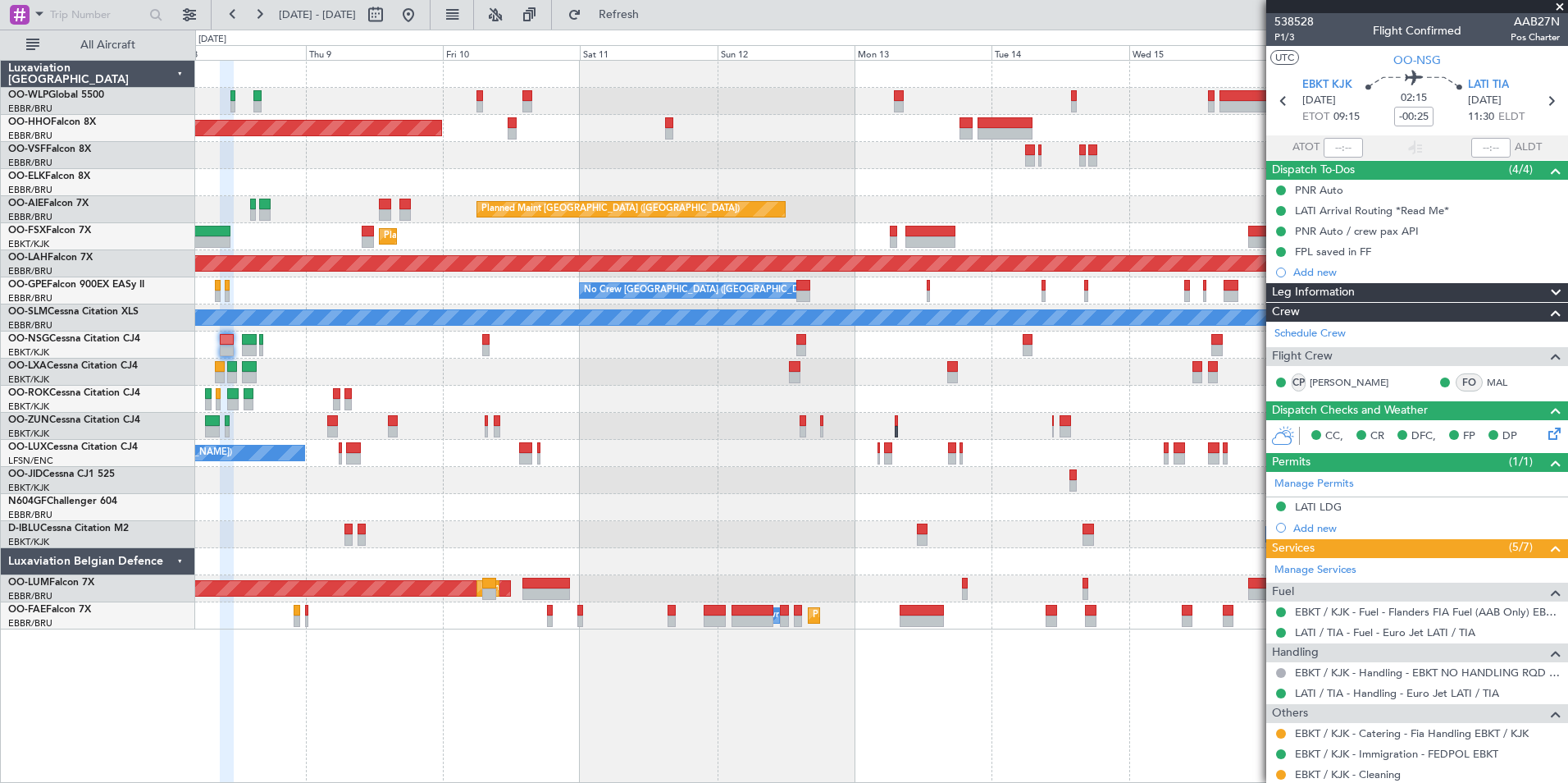
click at [794, 452] on div "Planned Maint Geneva (Cointrin) Planned Maint [GEOGRAPHIC_DATA] ([GEOGRAPHIC_DA…" at bounding box center [881, 345] width 1372 height 568
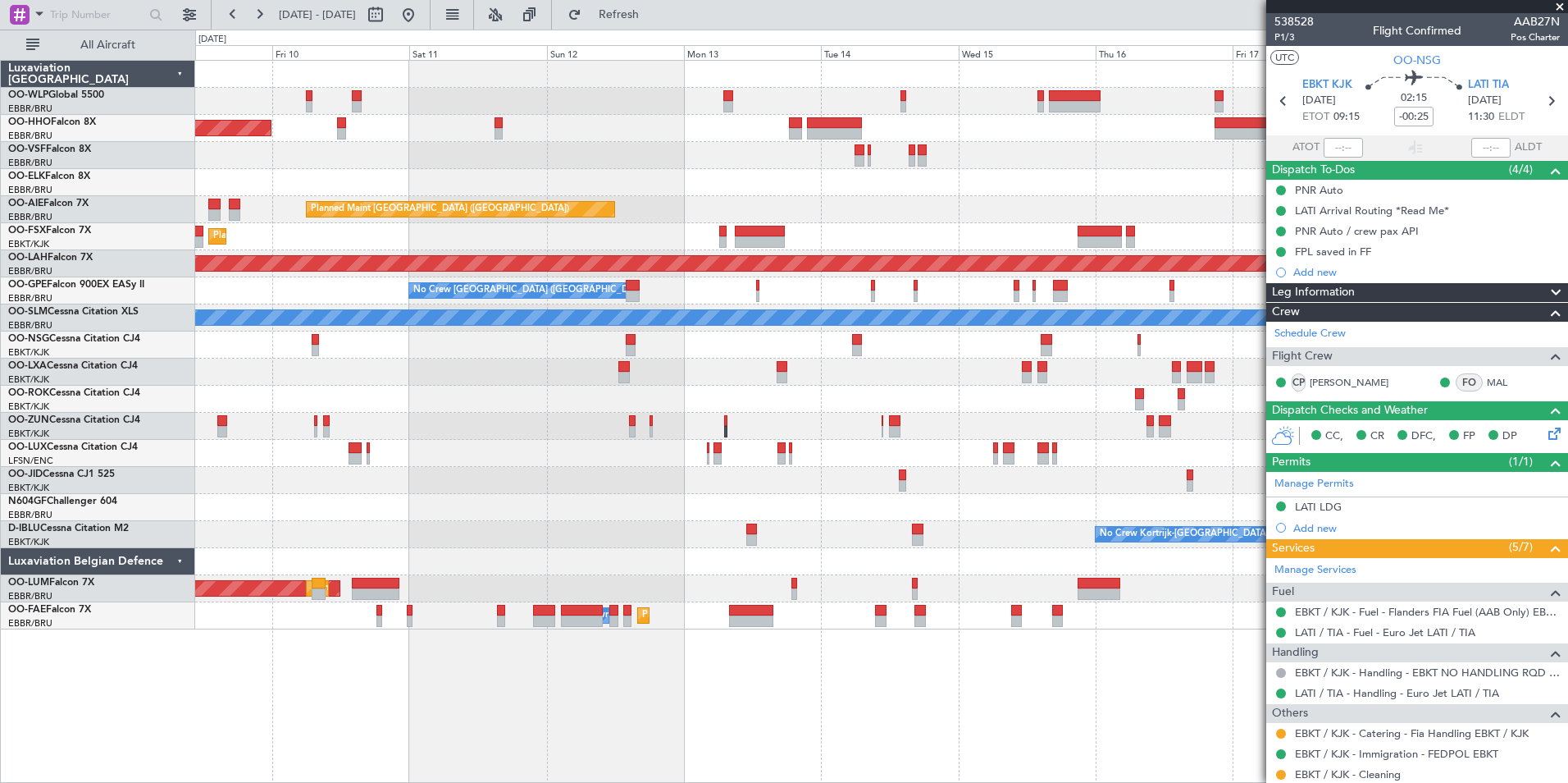
click at [917, 414] on div "Planned Maint Geneva (Cointrin) Planned Maint London (Farnborough) Planned Main…" at bounding box center [881, 345] width 1372 height 568
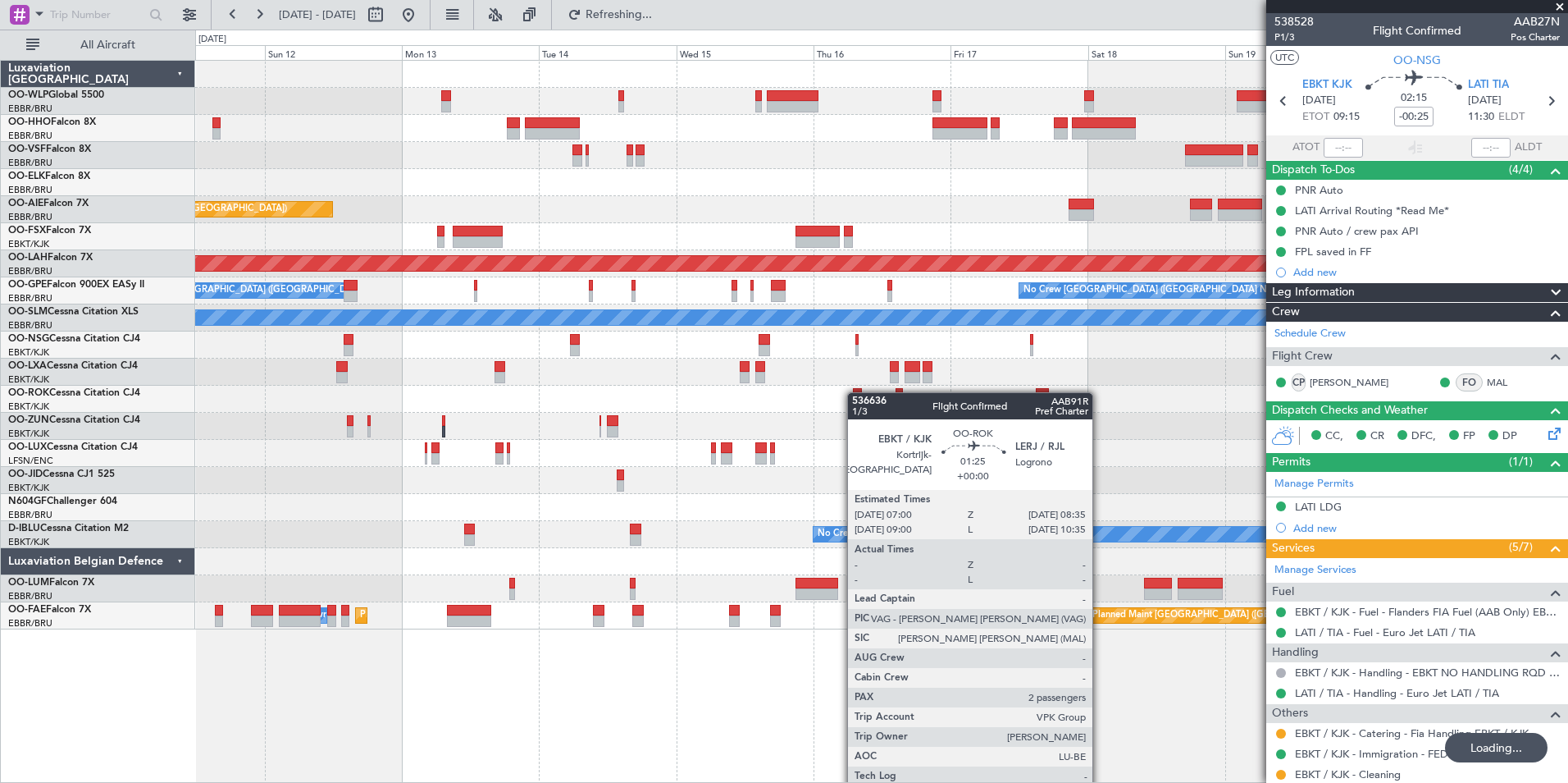
click at [855, 392] on div "Planned Maint Geneva (Cointrin) Planned Maint London (Farnborough) Planned Main…" at bounding box center [881, 345] width 1372 height 568
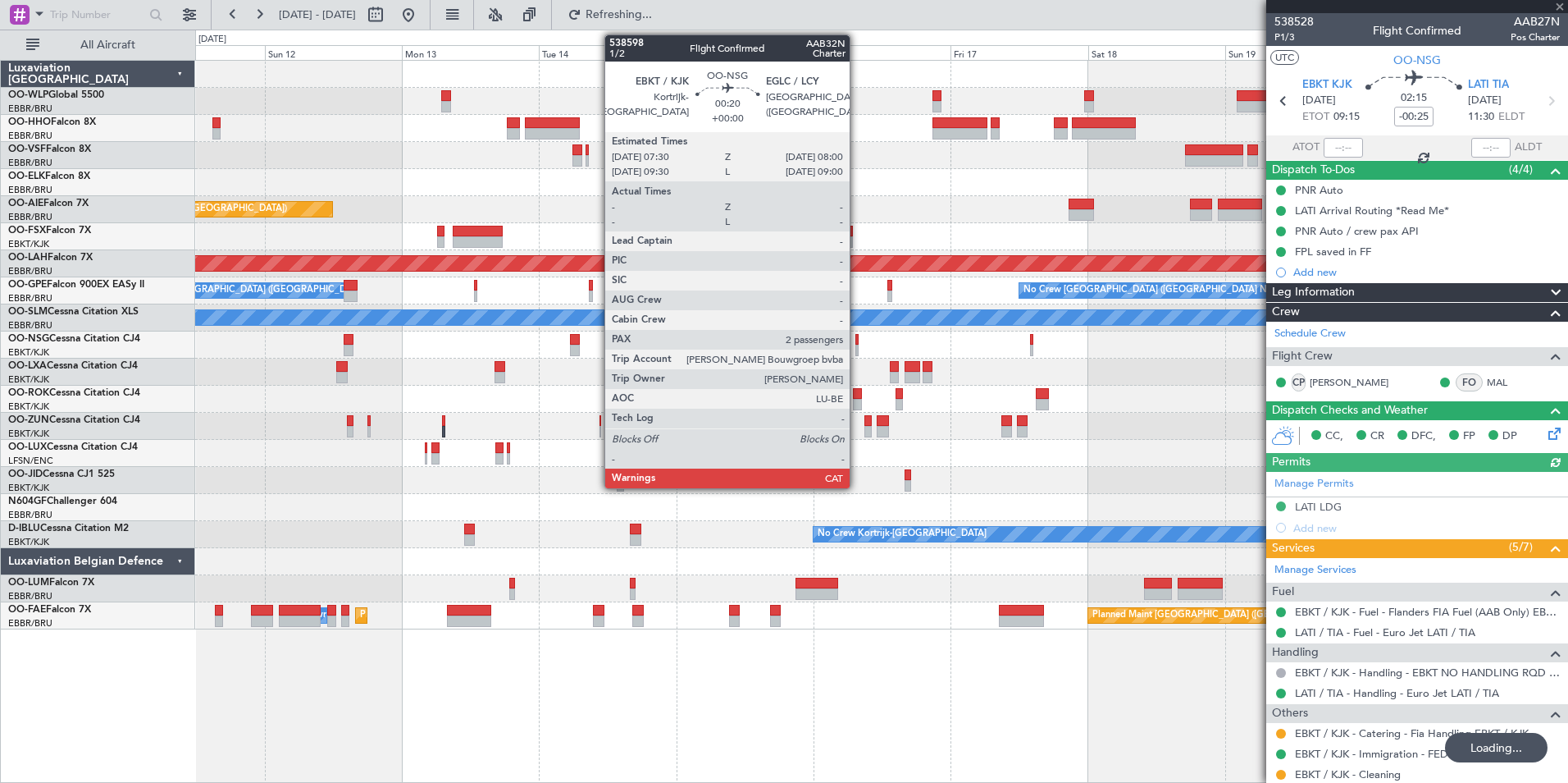
click at [857, 347] on div at bounding box center [856, 351] width 3 height 12
type input "2"
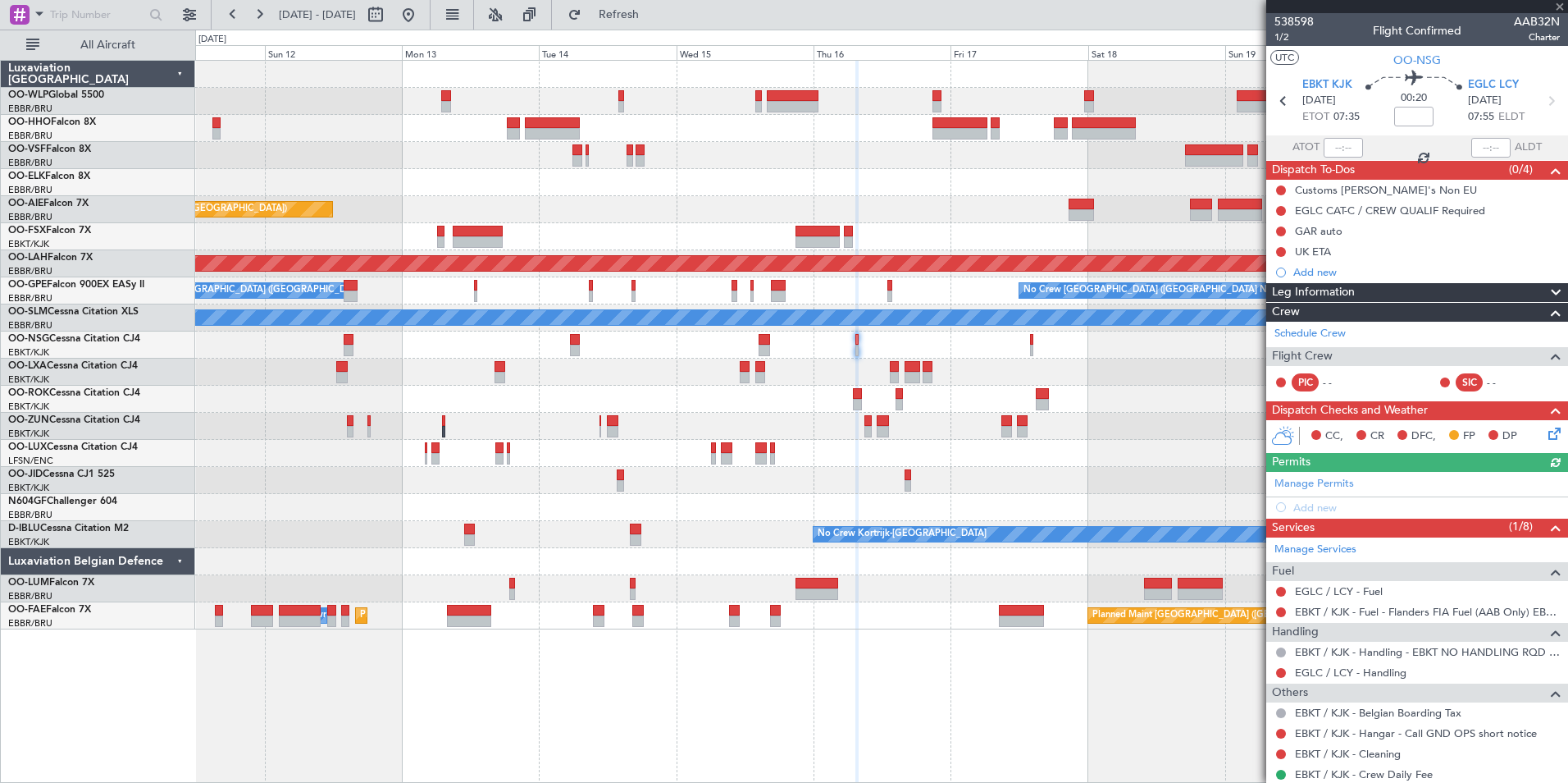
scroll to position [163, 0]
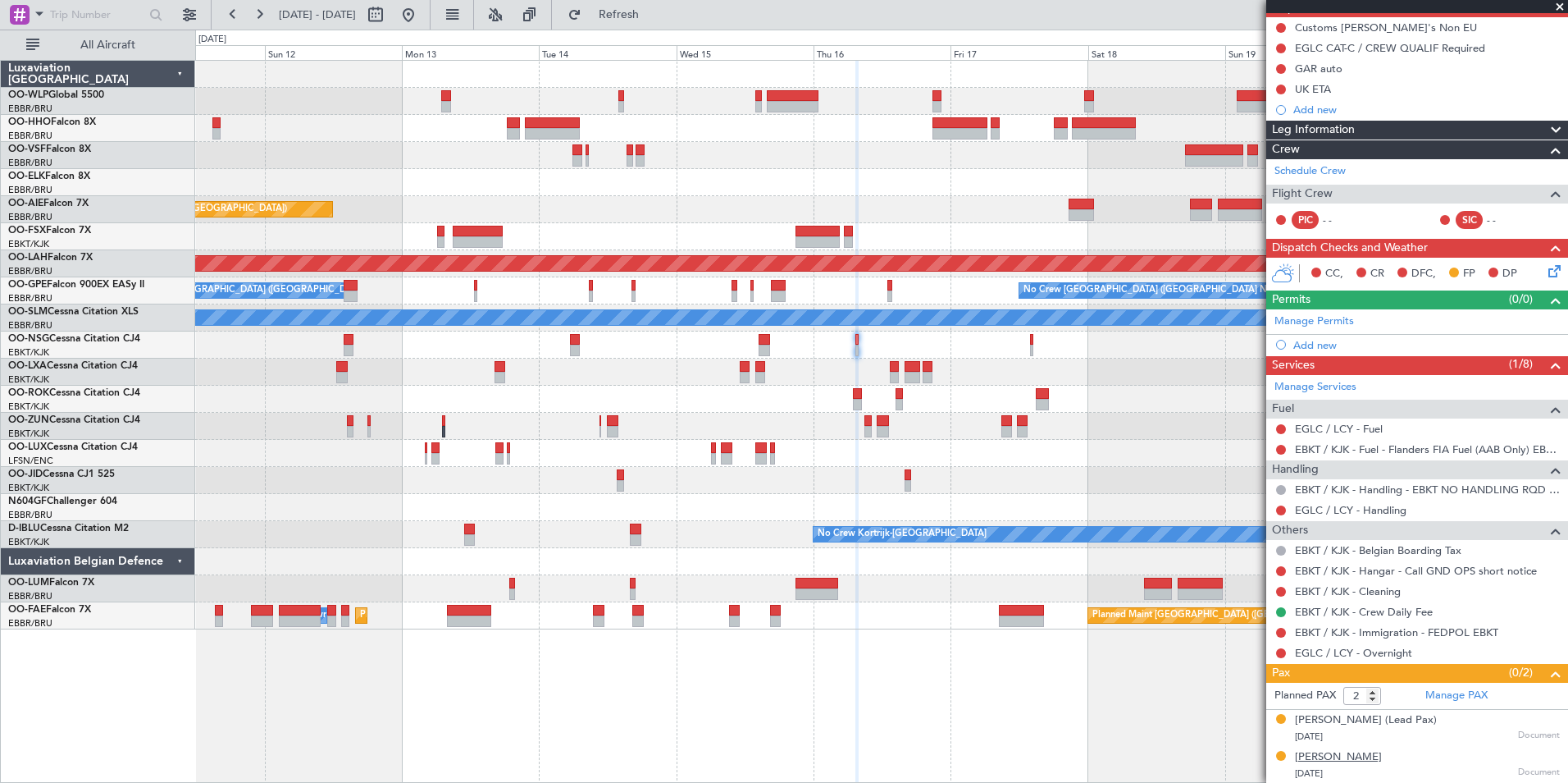
click at [1348, 754] on div "Peter De Decker" at bounding box center [1339, 757] width 87 height 17
click at [421, 18] on button at bounding box center [408, 15] width 27 height 27
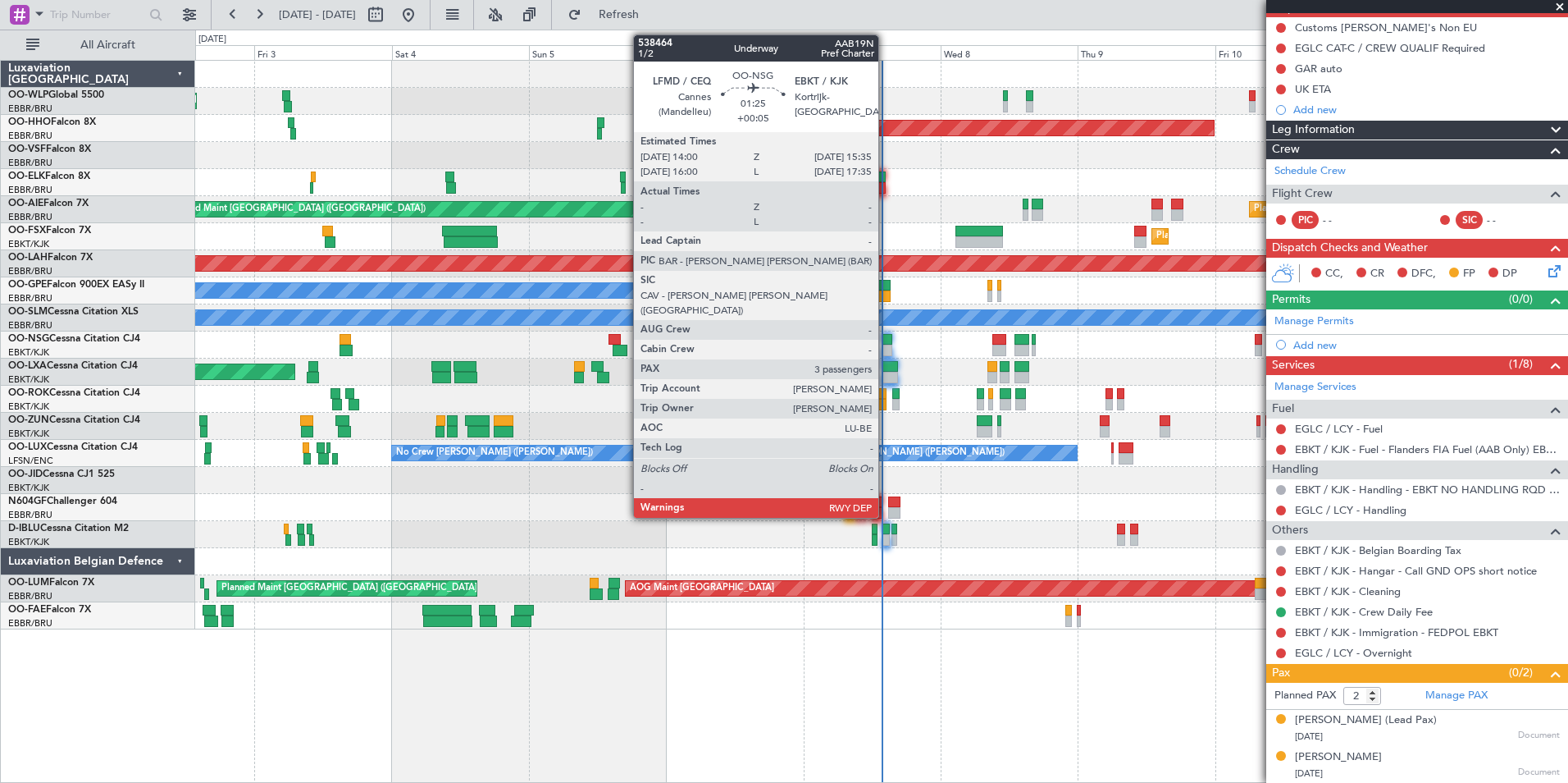
click at [886, 342] on div at bounding box center [888, 340] width 10 height 12
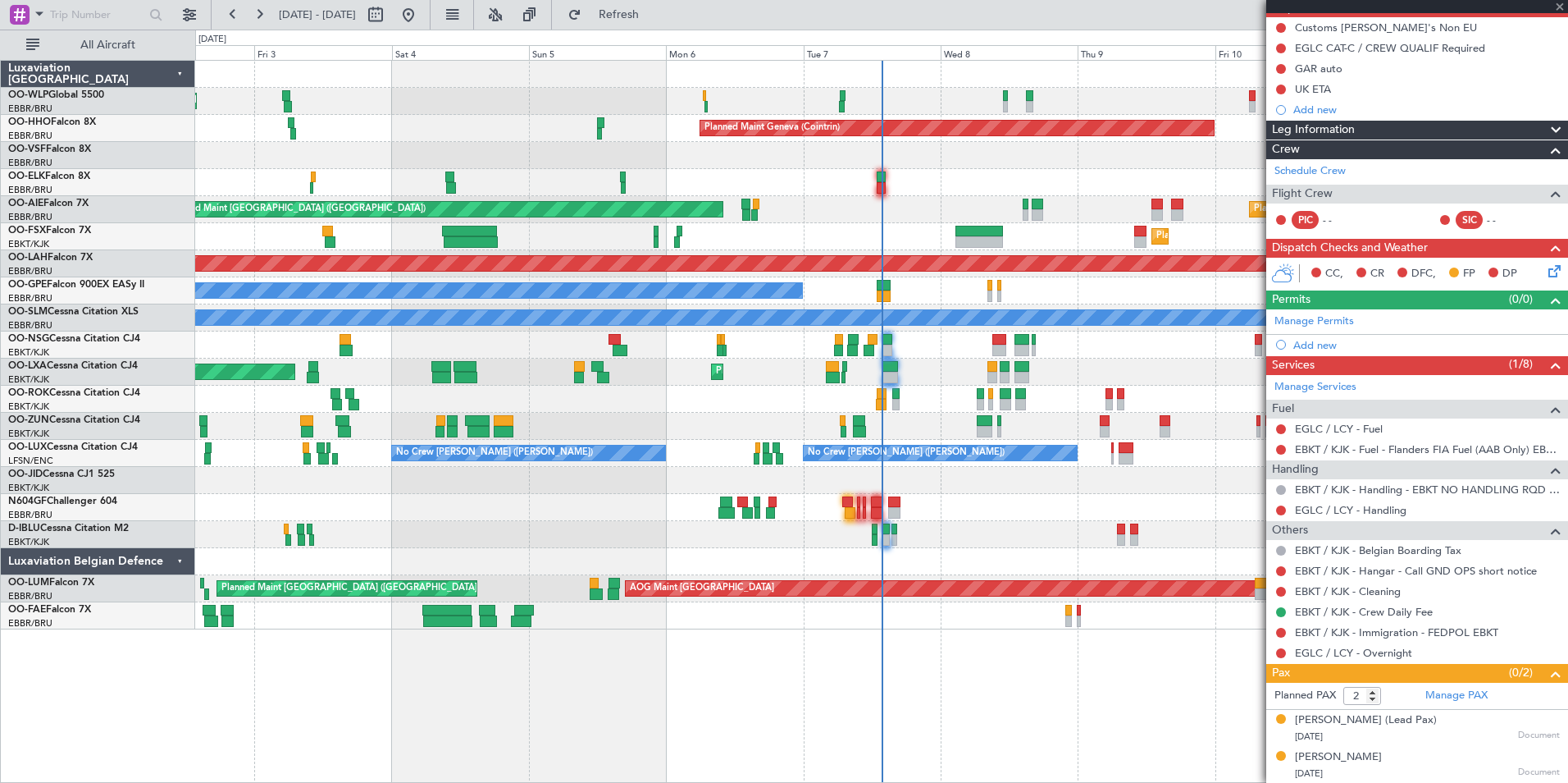
type input "+00:05"
type input "3"
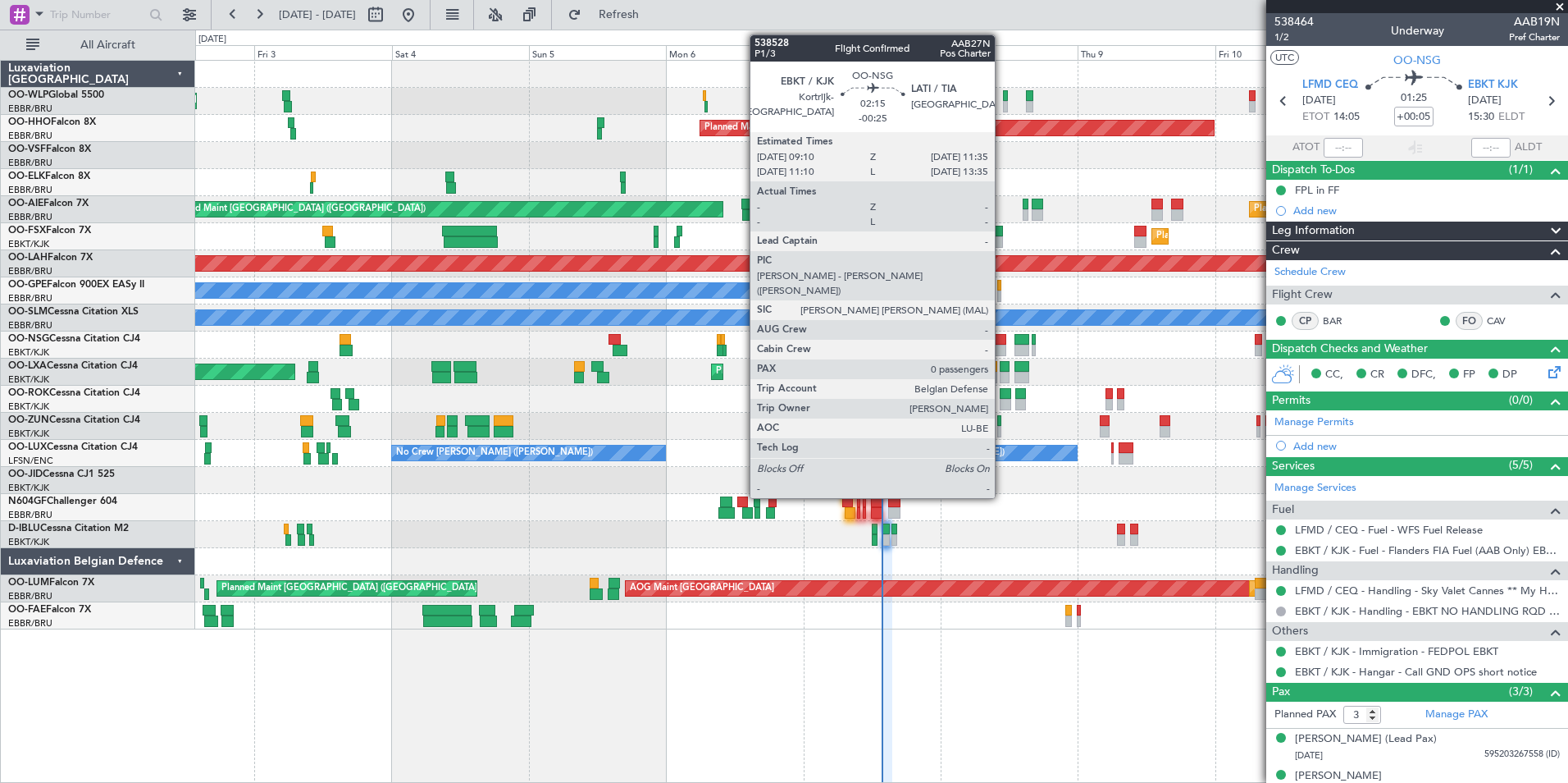
click at [1002, 344] on div at bounding box center [999, 340] width 14 height 12
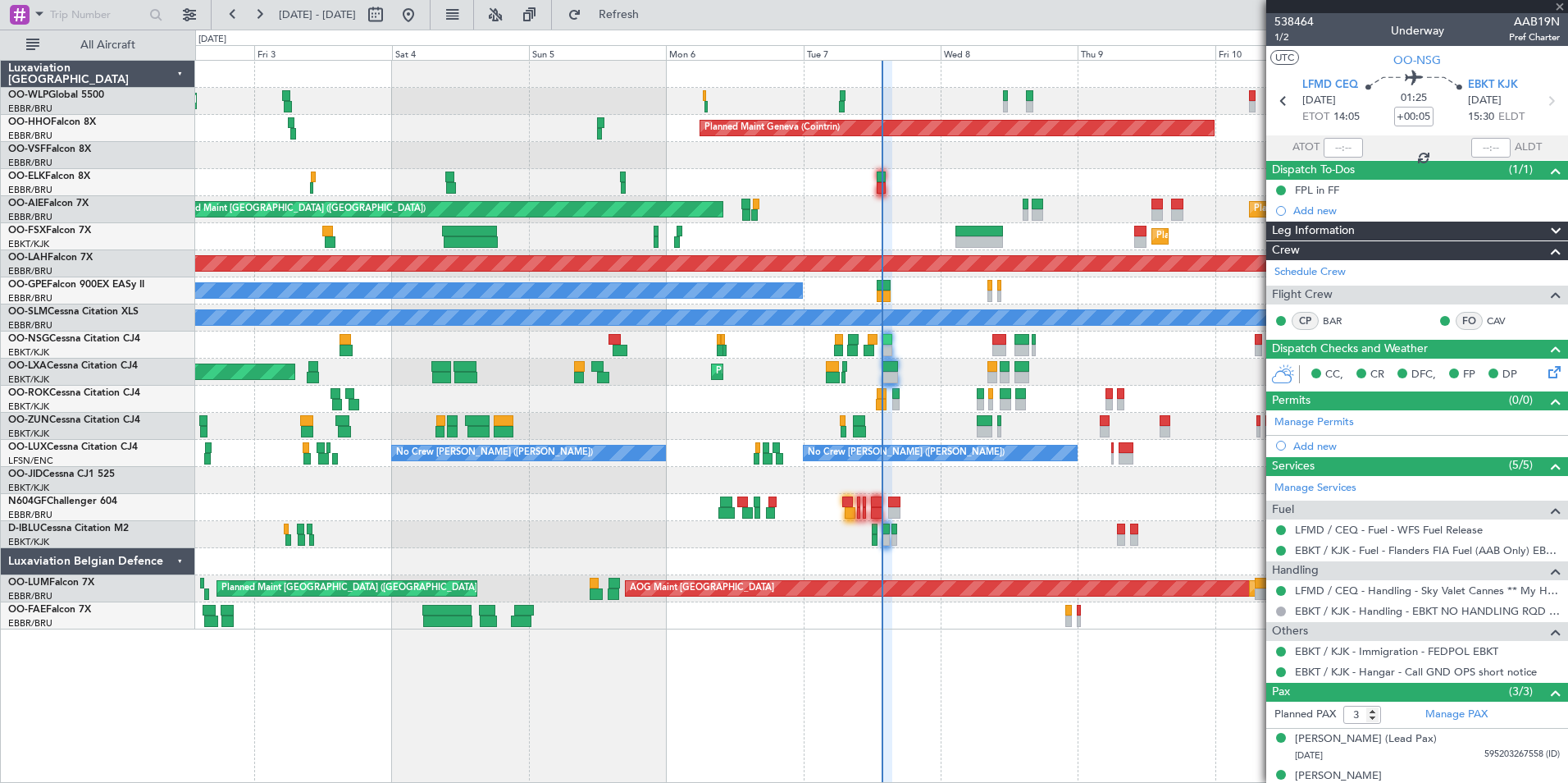
type input "-00:25"
type input "0"
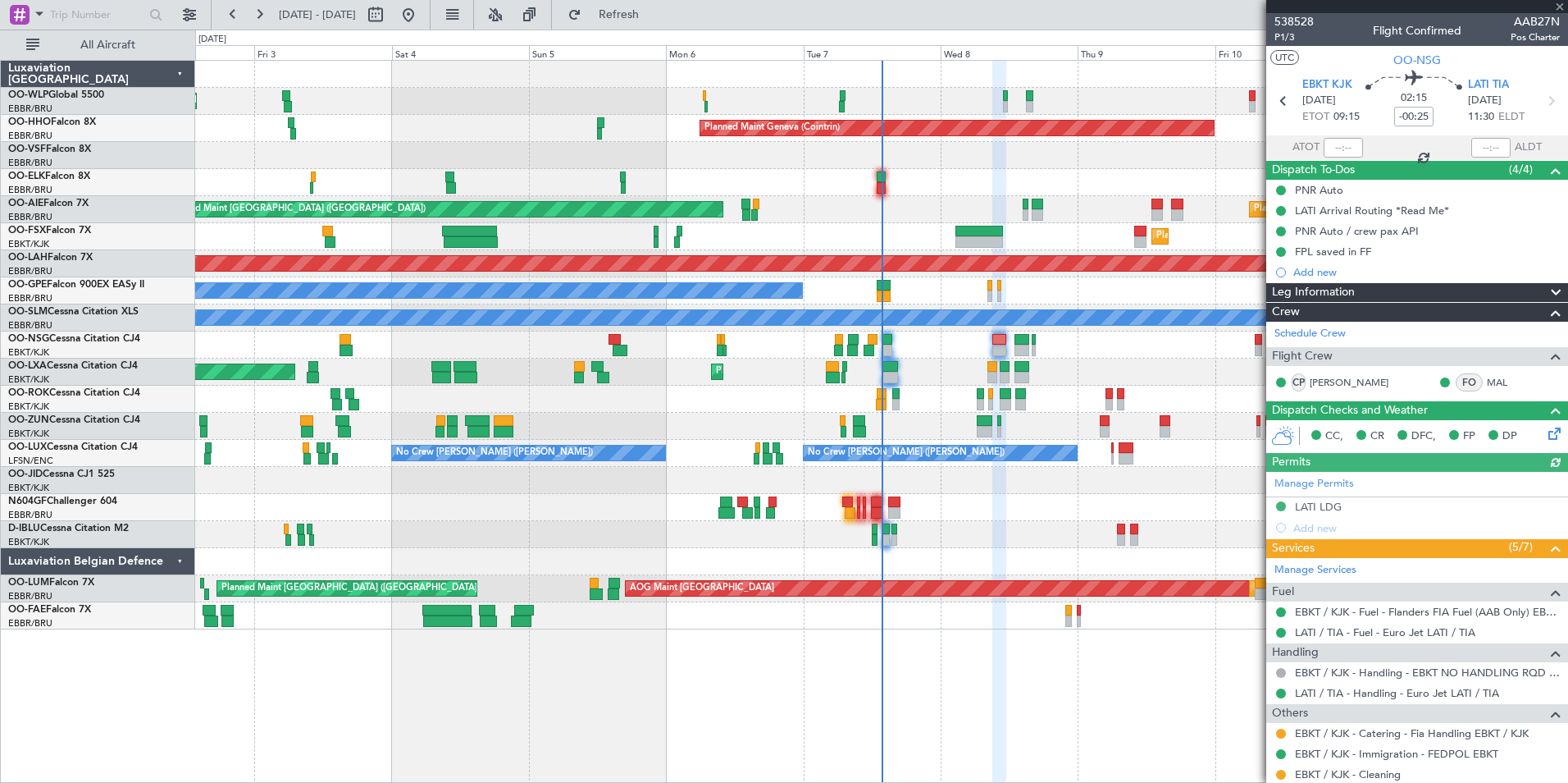
scroll to position [68, 0]
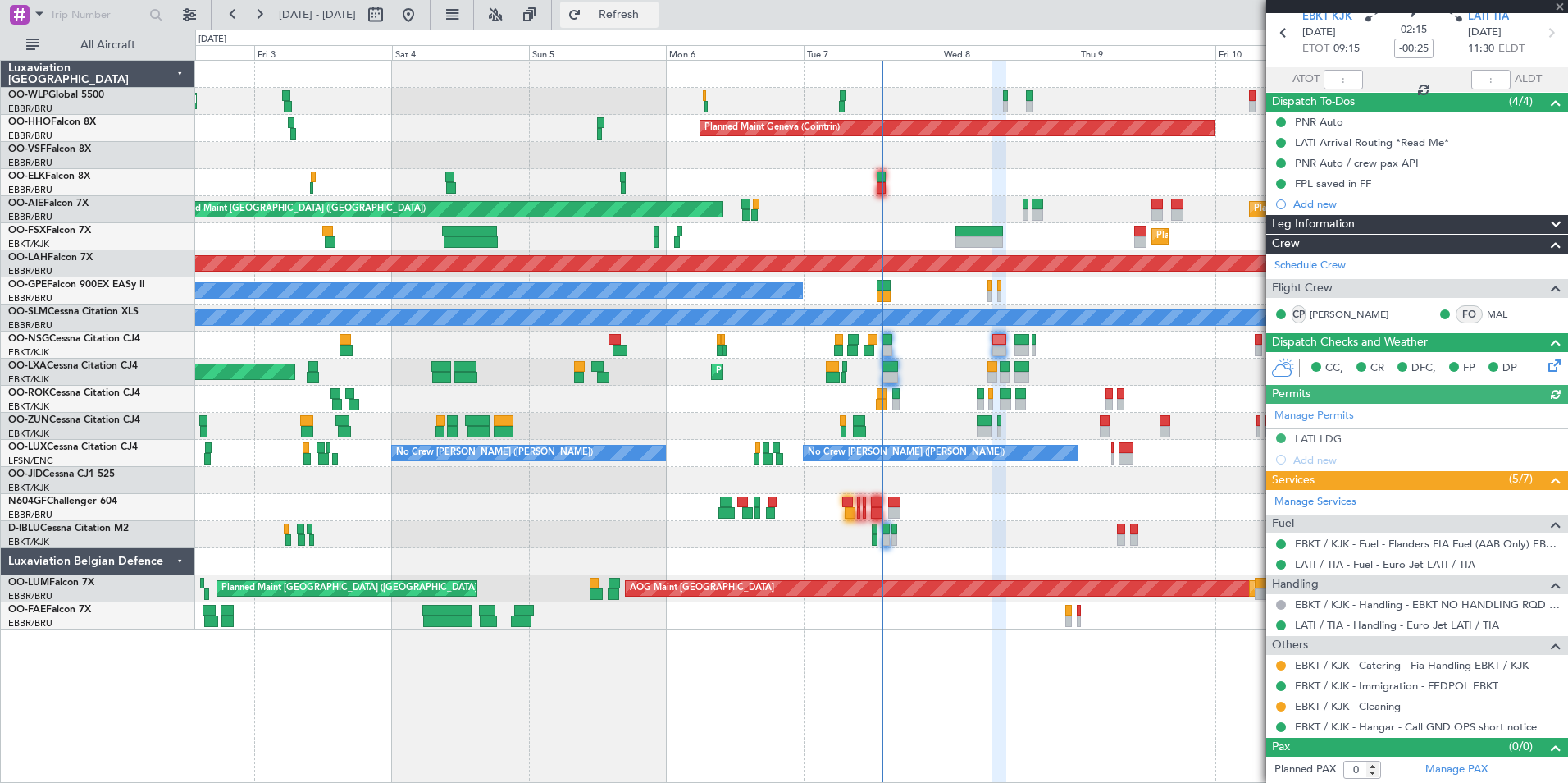
click at [637, 16] on span "Refresh" at bounding box center [619, 15] width 69 height 12
click at [757, 248] on div "Planned Maint Kortrijk-[GEOGRAPHIC_DATA]" at bounding box center [881, 236] width 1372 height 27
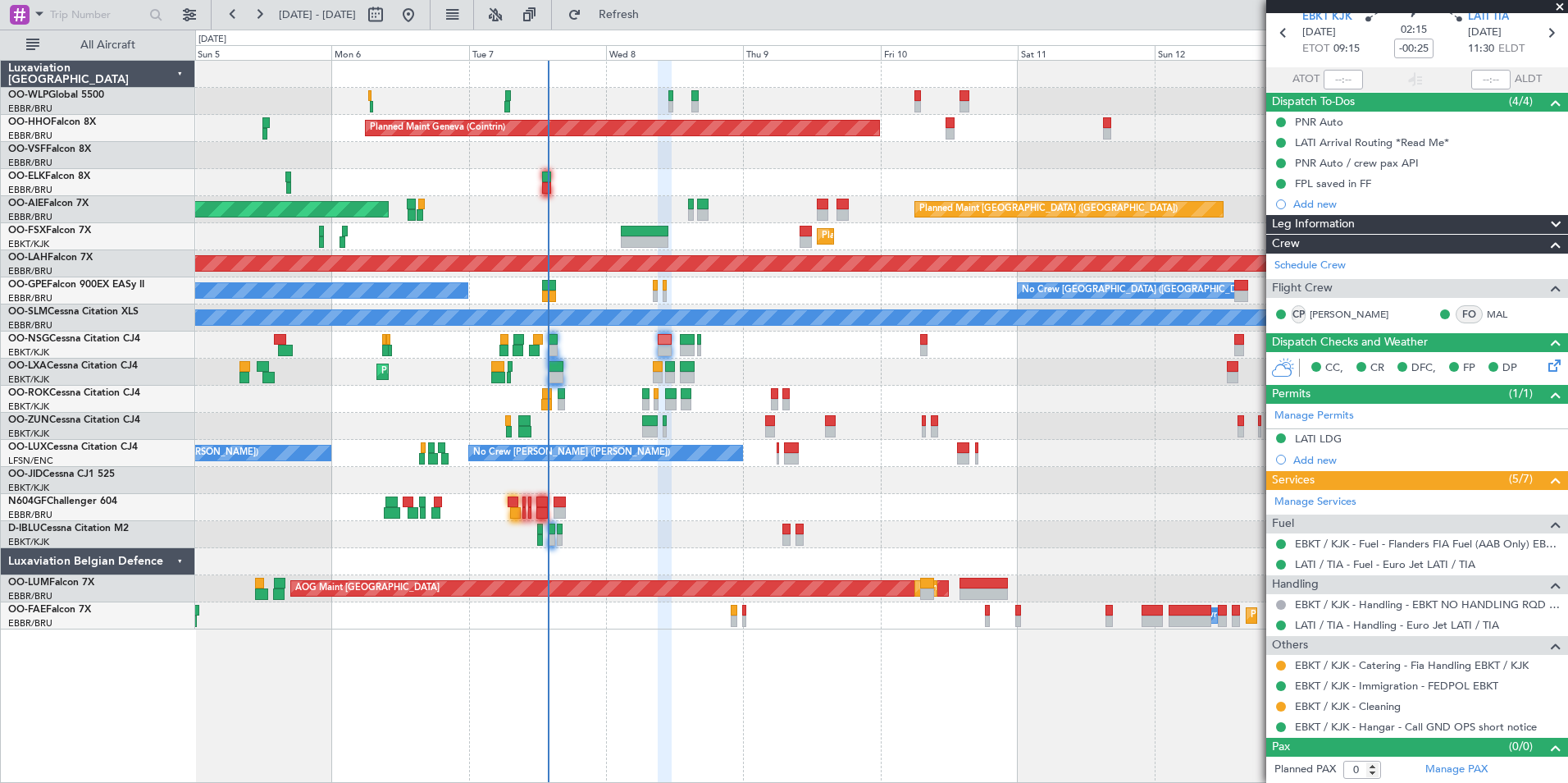
click at [695, 237] on div "Planned Maint Milan (Linate) Planned Maint Geneva (Cointrin) Unplanned Maint Lo…" at bounding box center [881, 345] width 1372 height 568
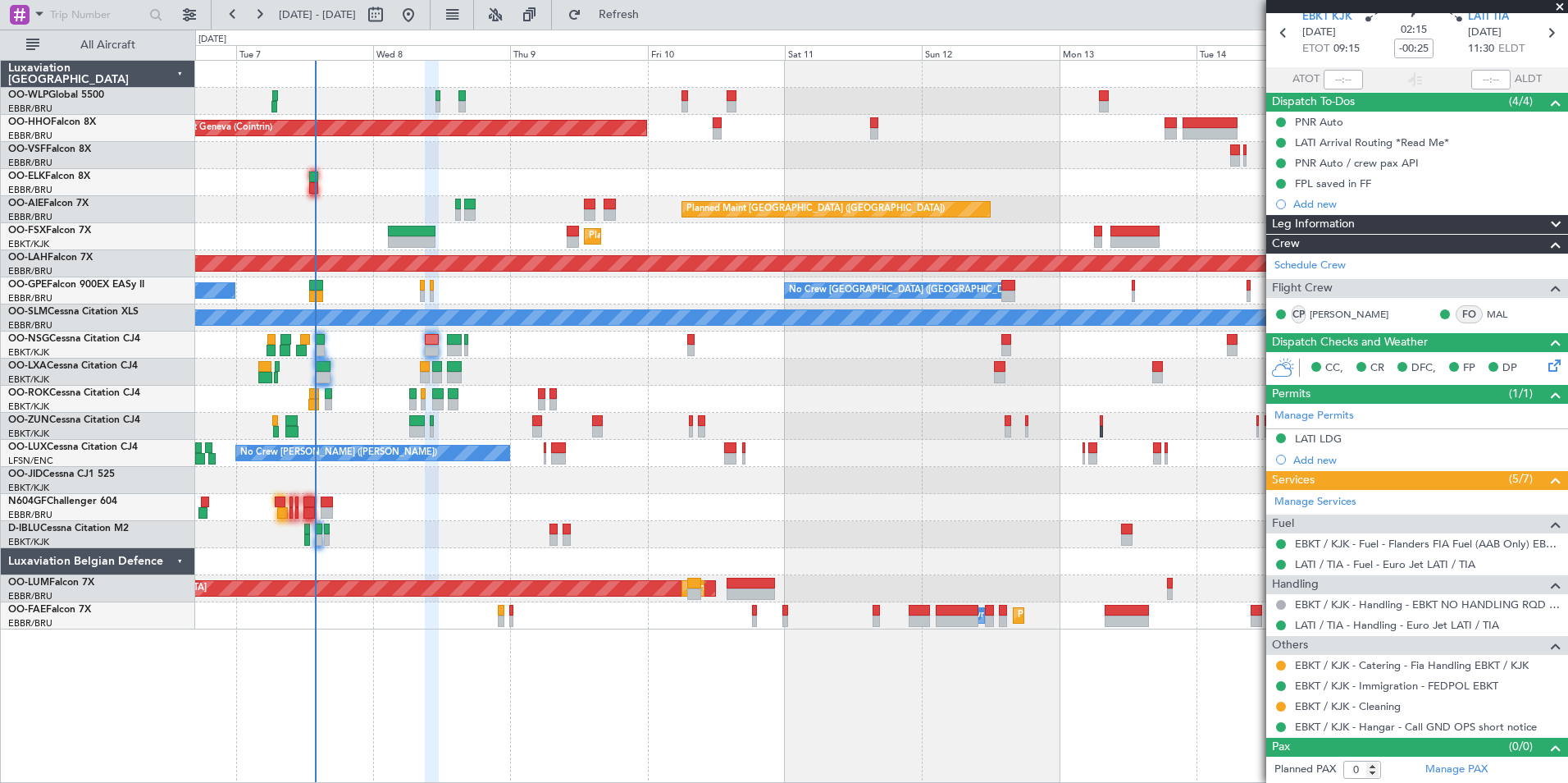
click at [635, 233] on div "Planned Maint Geneva (Cointrin) Planned Maint London (Farnborough) Unplanned Ma…" at bounding box center [881, 345] width 1372 height 568
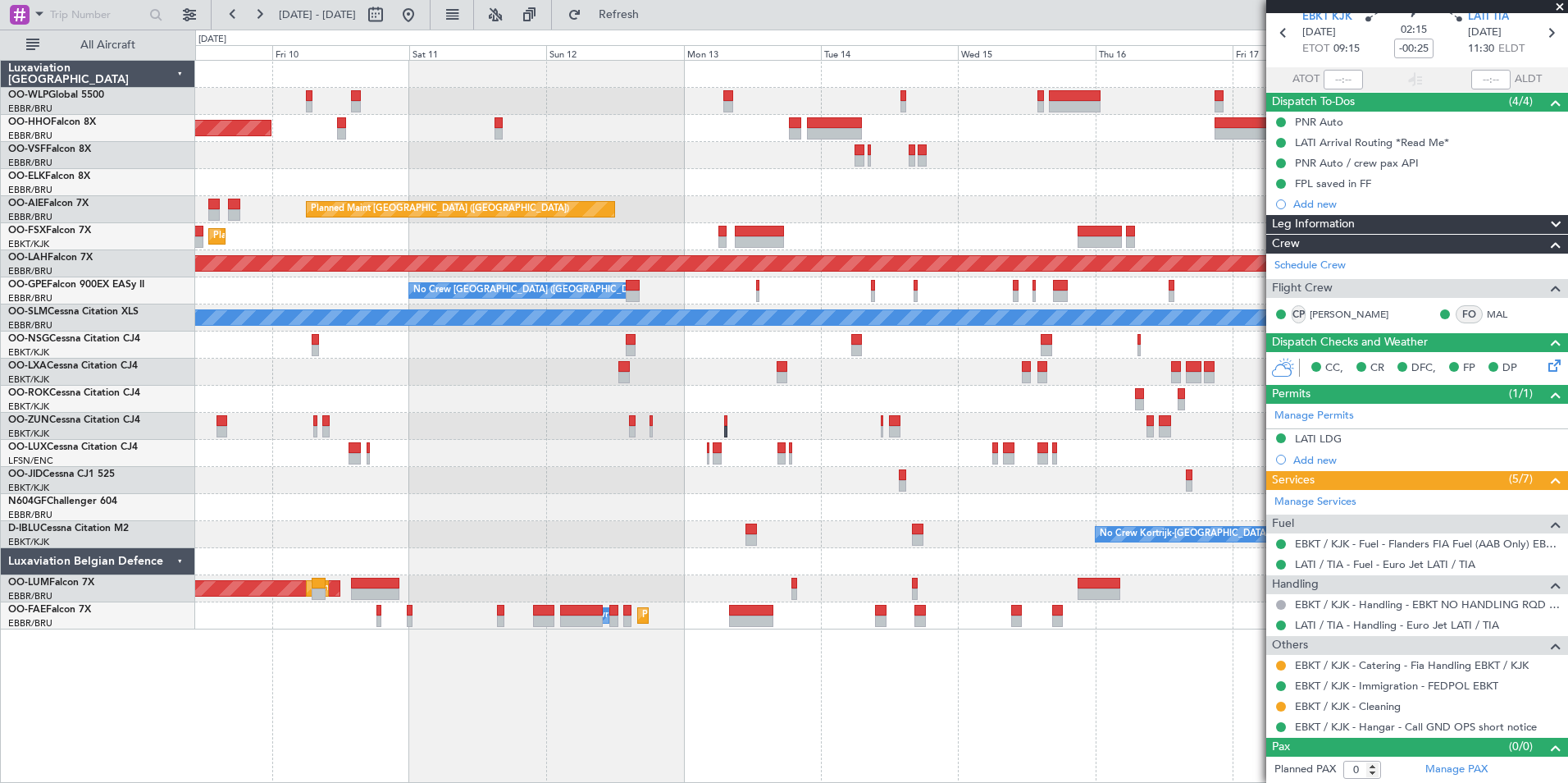
click at [817, 204] on div "Planned Maint [GEOGRAPHIC_DATA] ([GEOGRAPHIC_DATA])" at bounding box center [881, 209] width 1372 height 27
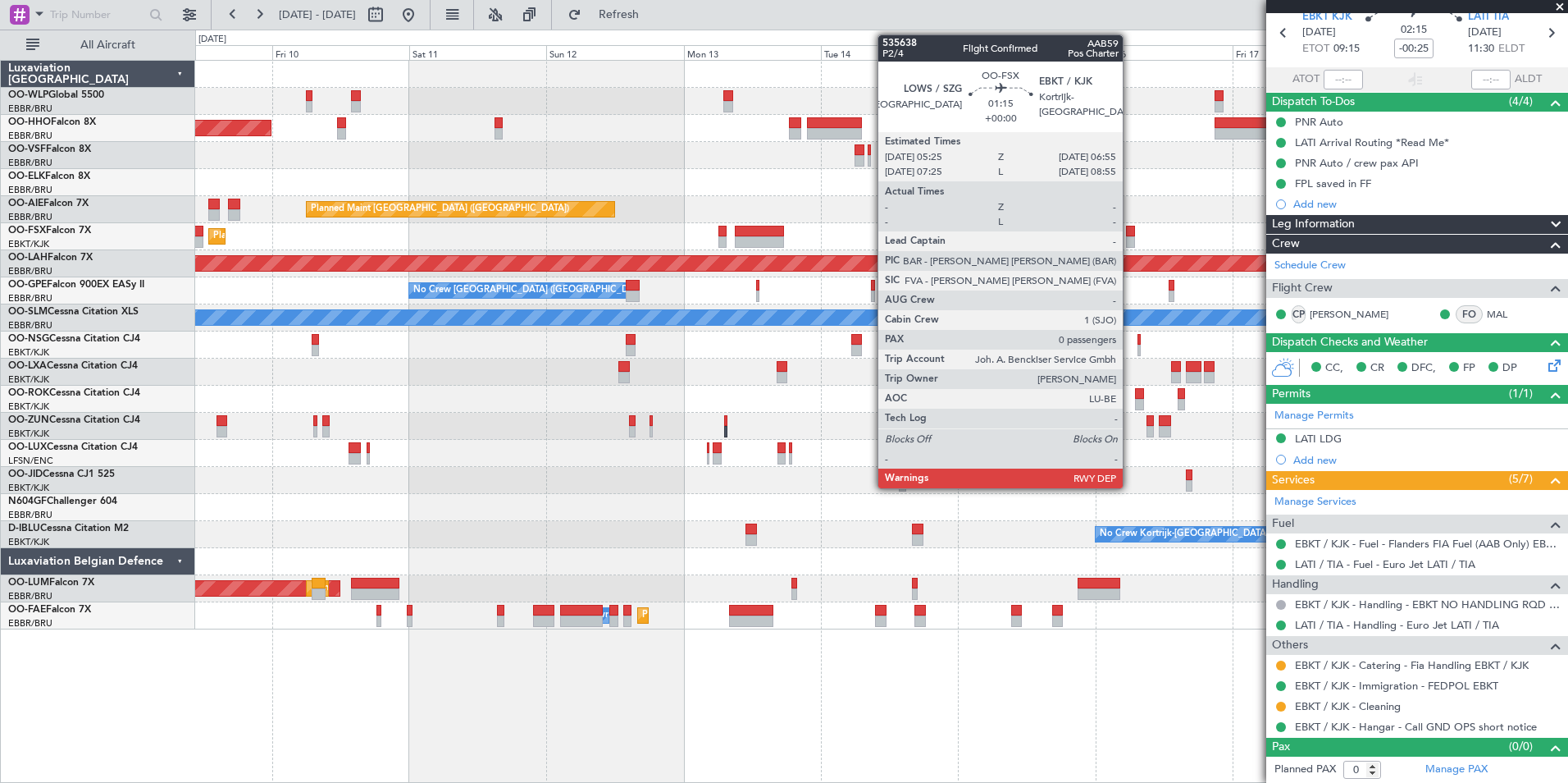
click at [1130, 229] on div at bounding box center [1130, 231] width 9 height 12
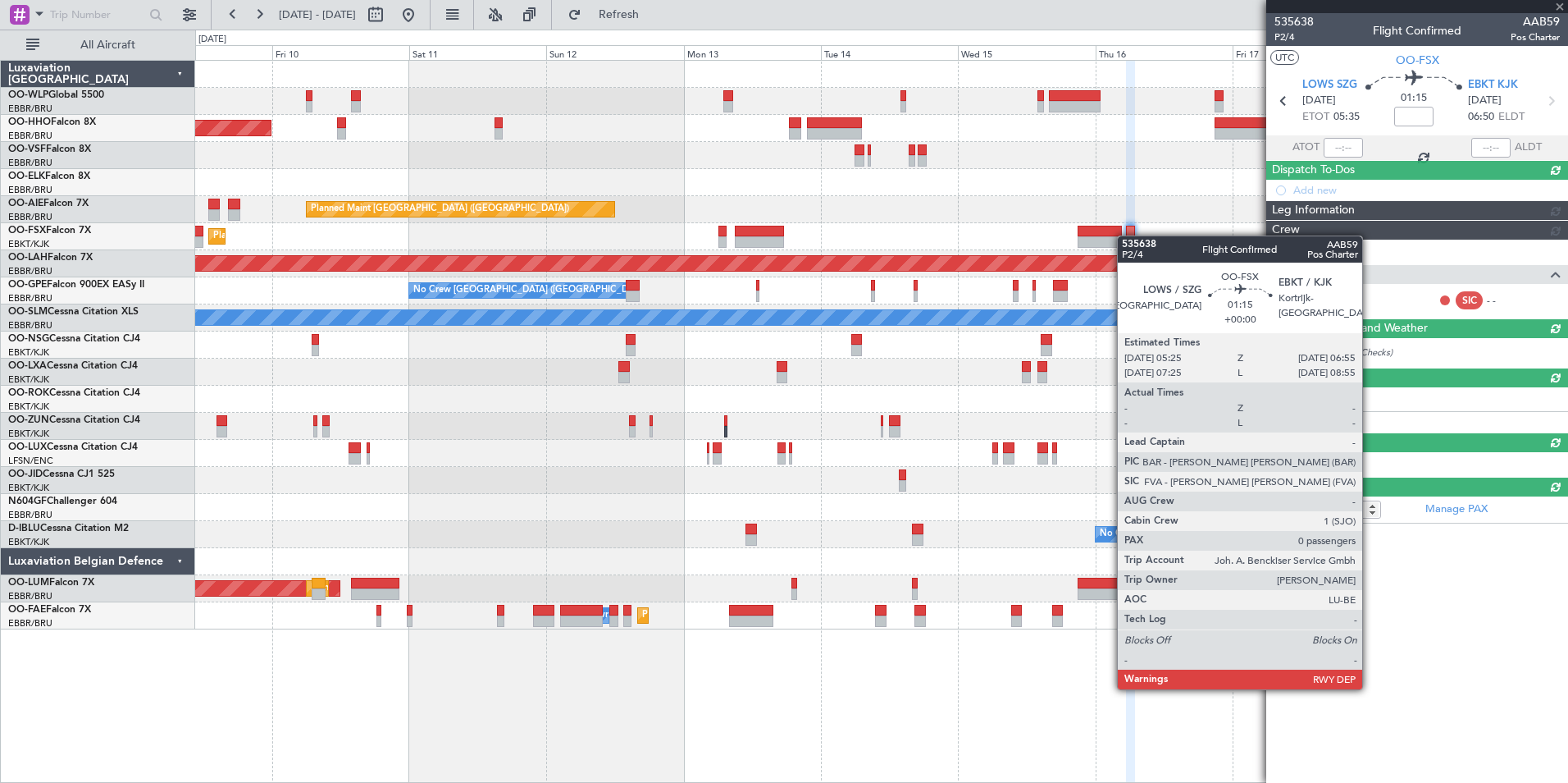
scroll to position [0, 0]
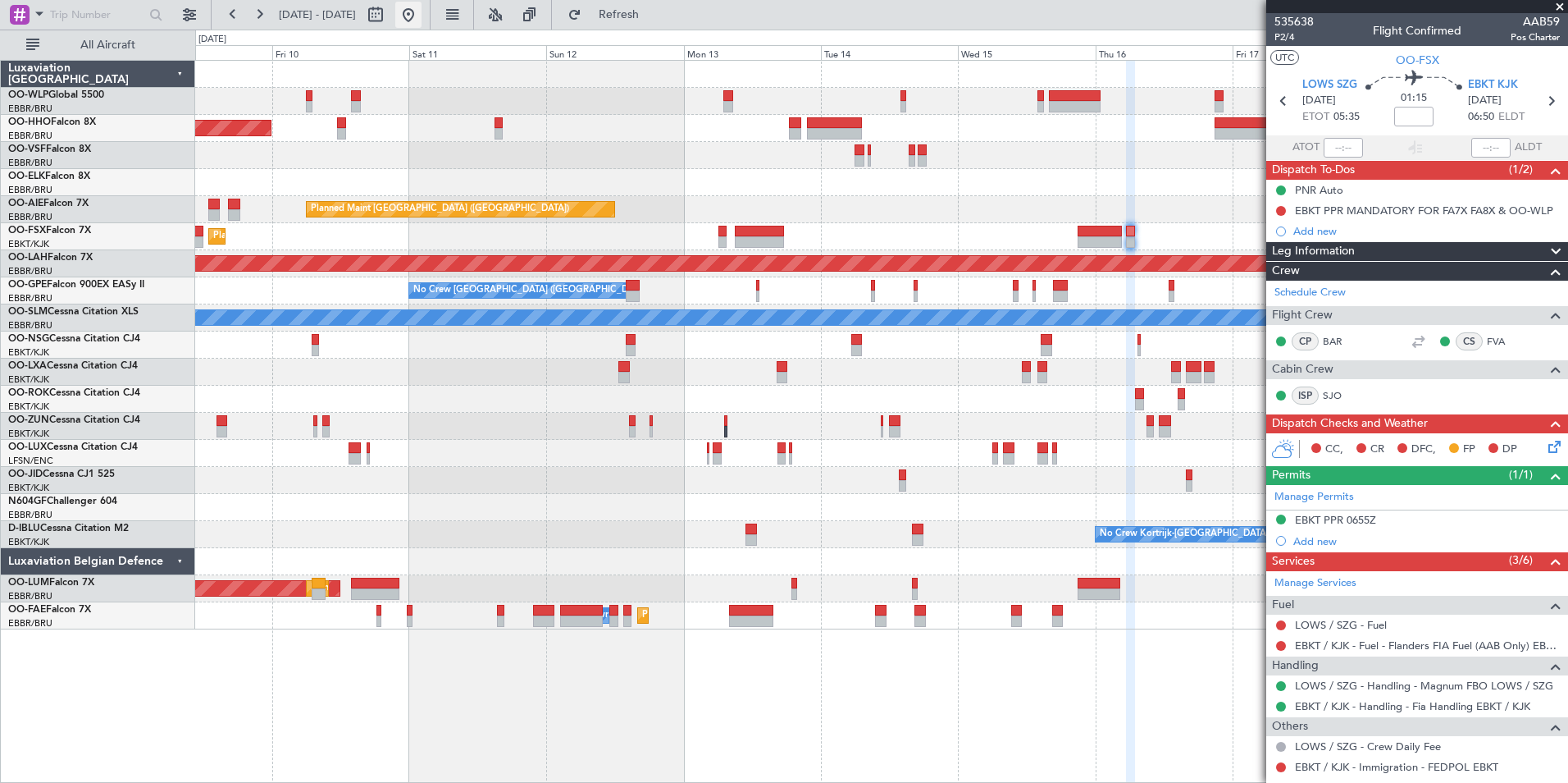
click at [421, 16] on button at bounding box center [408, 15] width 27 height 27
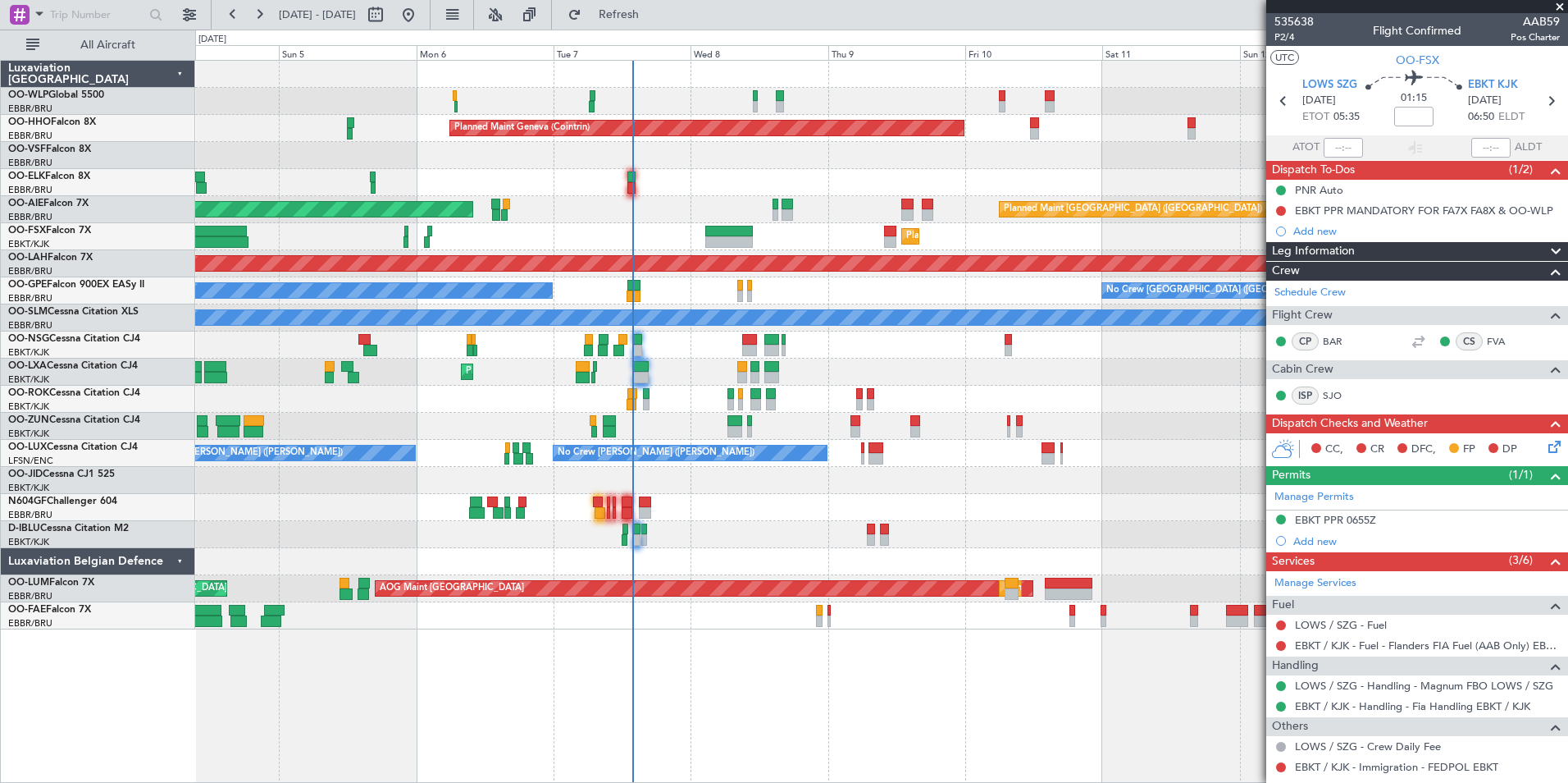
click at [960, 379] on div "Planned Maint Kortrijk-[GEOGRAPHIC_DATA] AOG Maint [GEOGRAPHIC_DATA]" at bounding box center [881, 371] width 1372 height 27
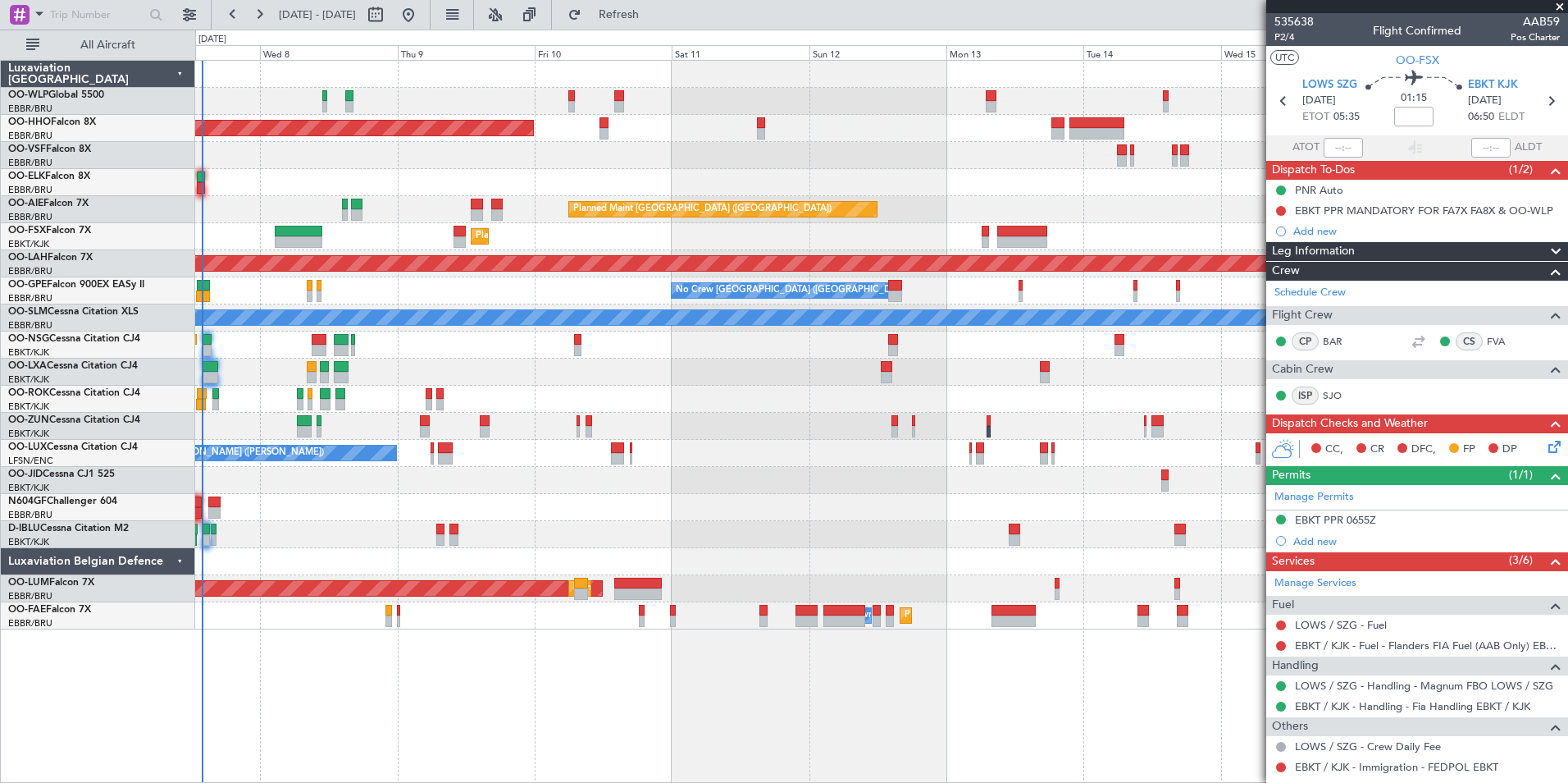
click at [589, 371] on div "Planned Maint Kortrijk-[GEOGRAPHIC_DATA]" at bounding box center [881, 371] width 1372 height 27
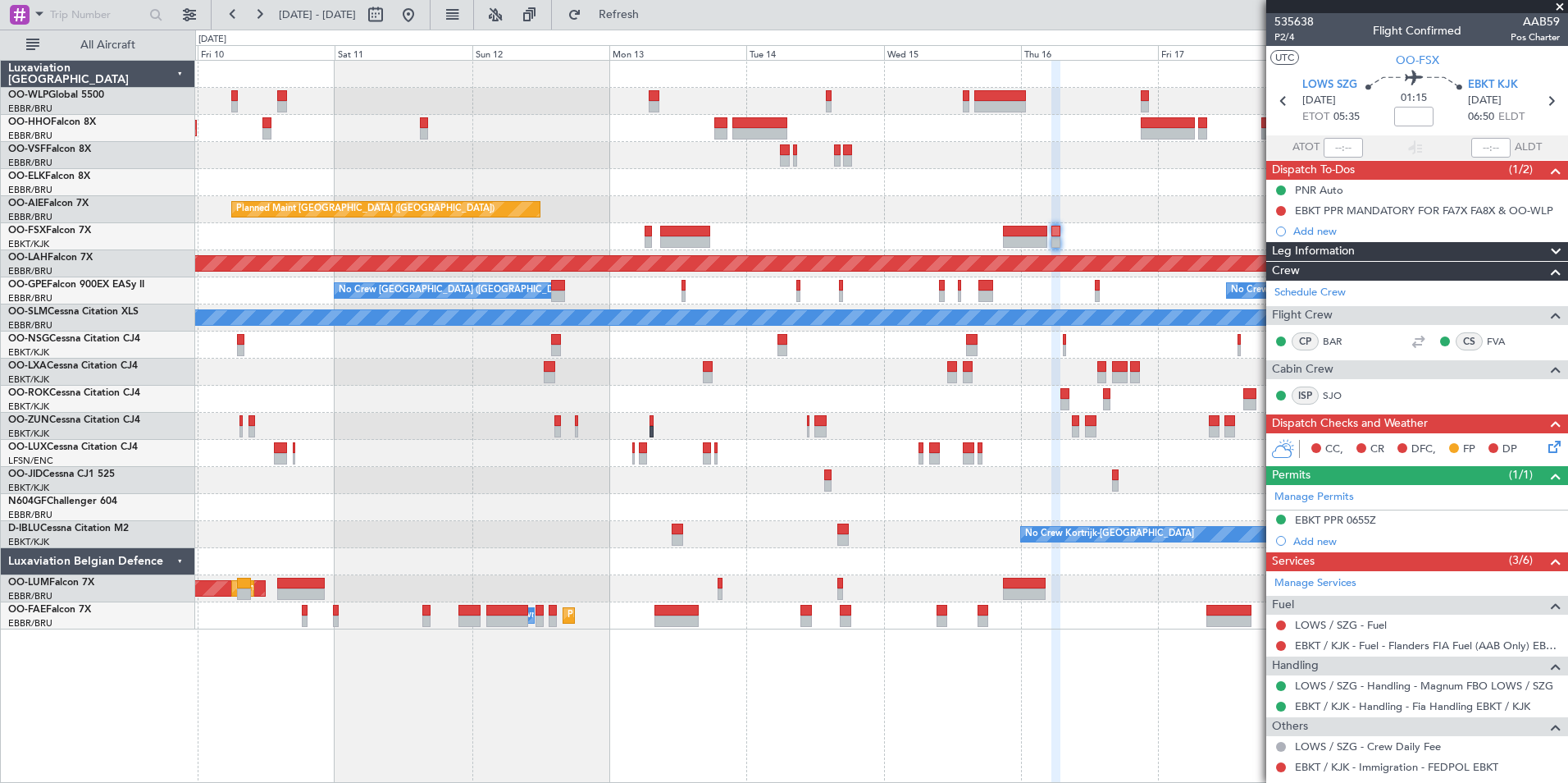
click at [601, 359] on div at bounding box center [881, 371] width 1372 height 27
click at [918, 366] on div at bounding box center [881, 371] width 1372 height 27
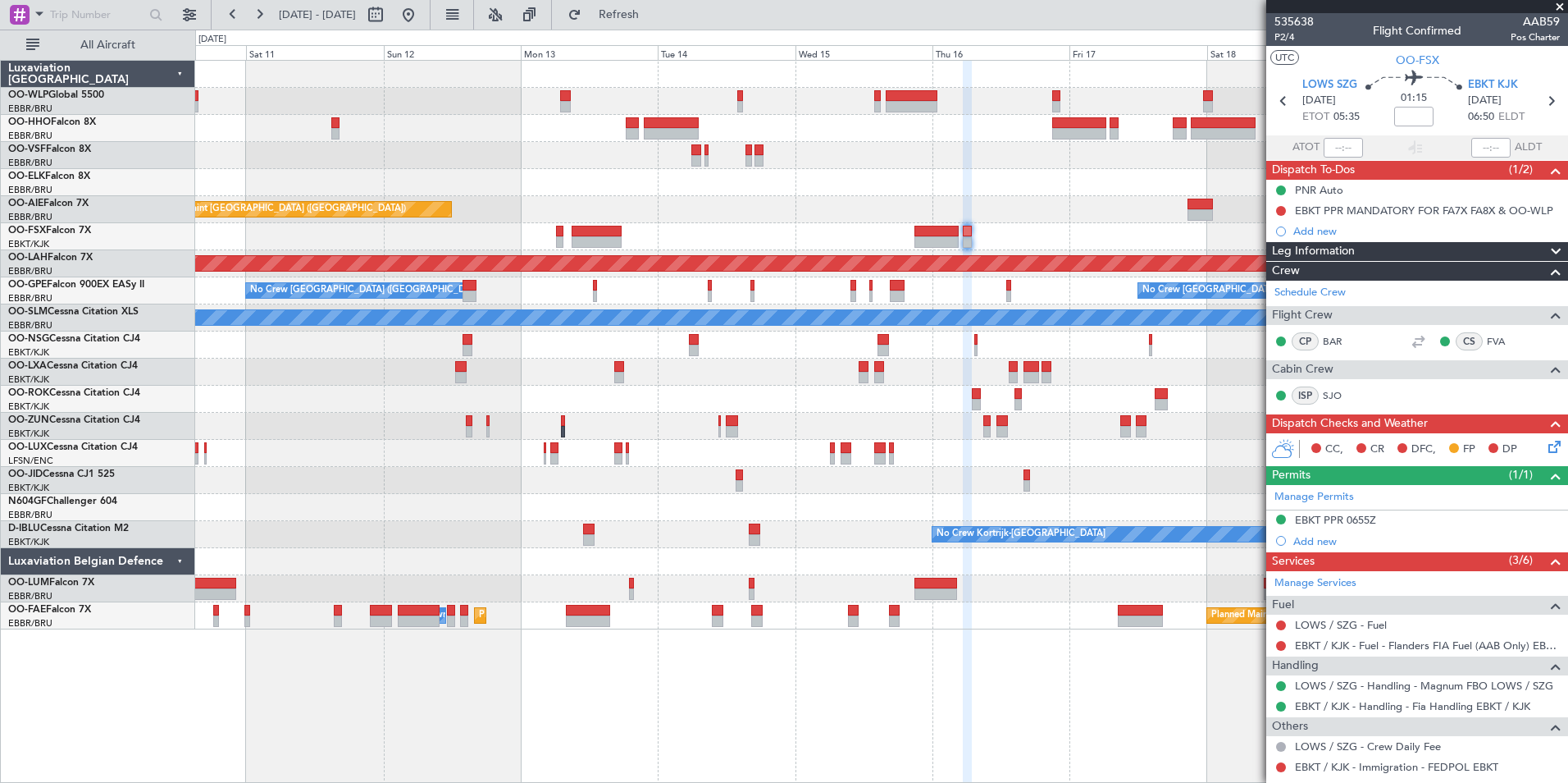
scroll to position [61, 0]
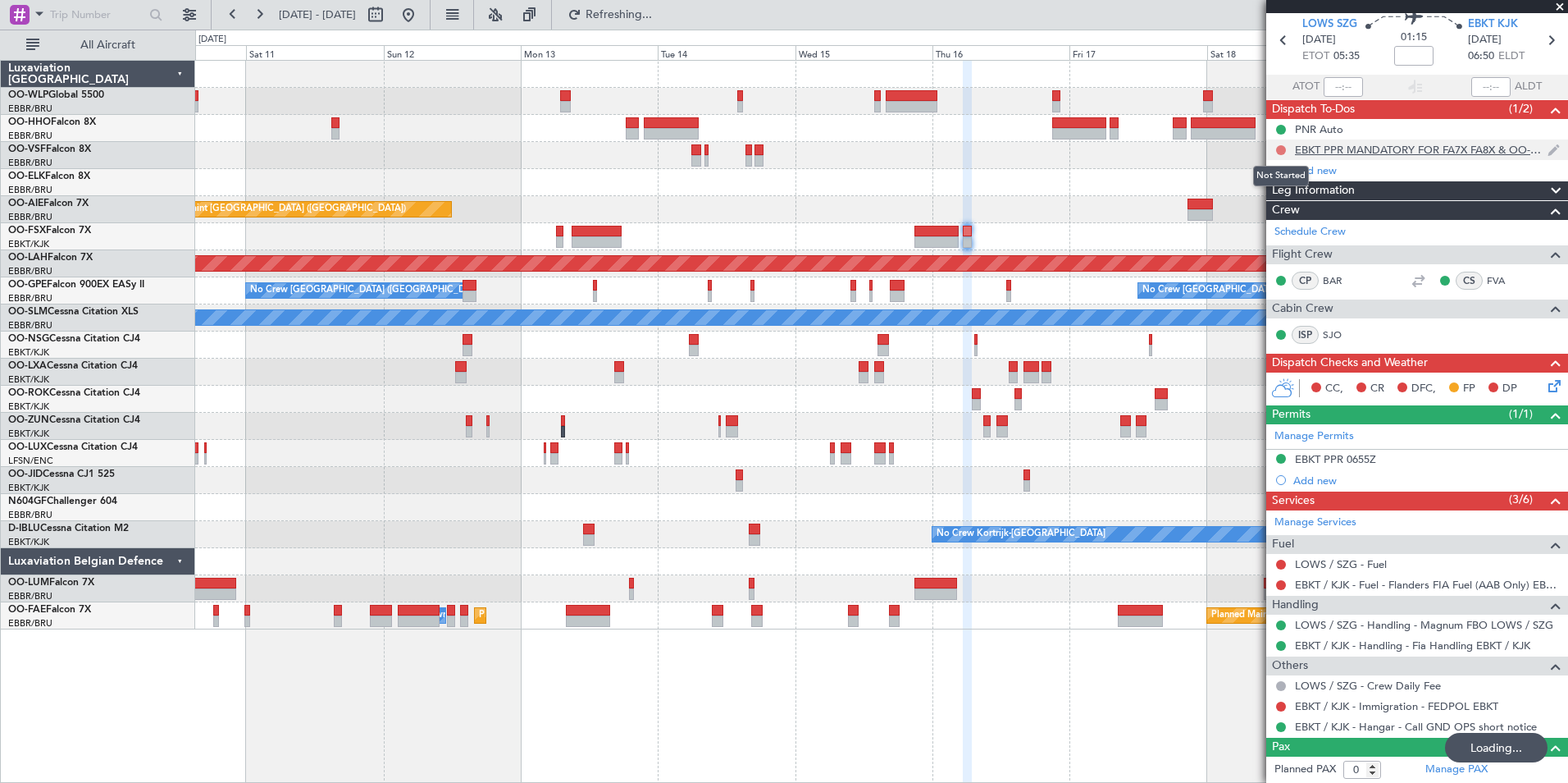
click at [1282, 147] on button at bounding box center [1281, 150] width 10 height 10
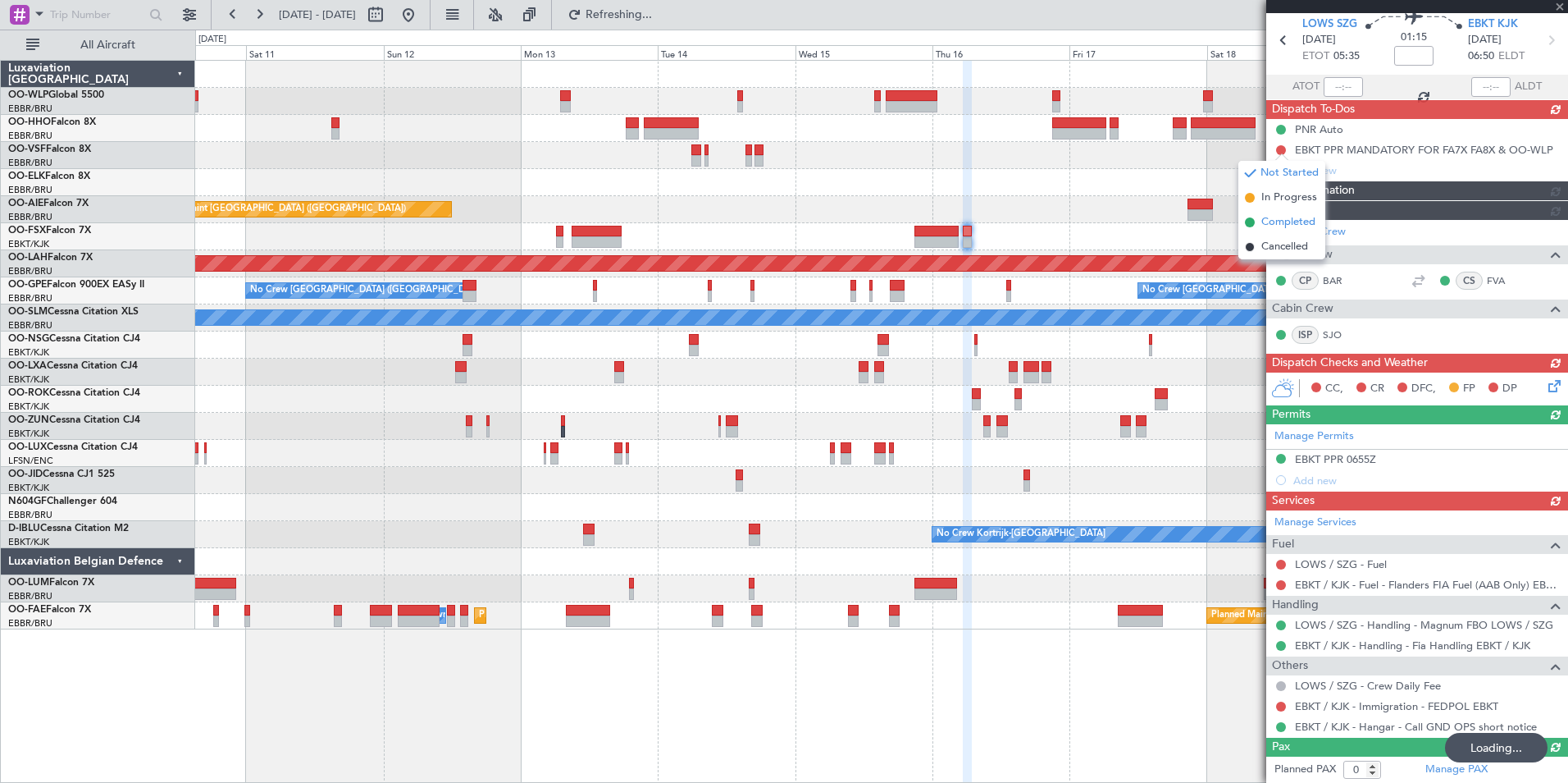
click at [1294, 222] on span "Completed" at bounding box center [1287, 222] width 54 height 17
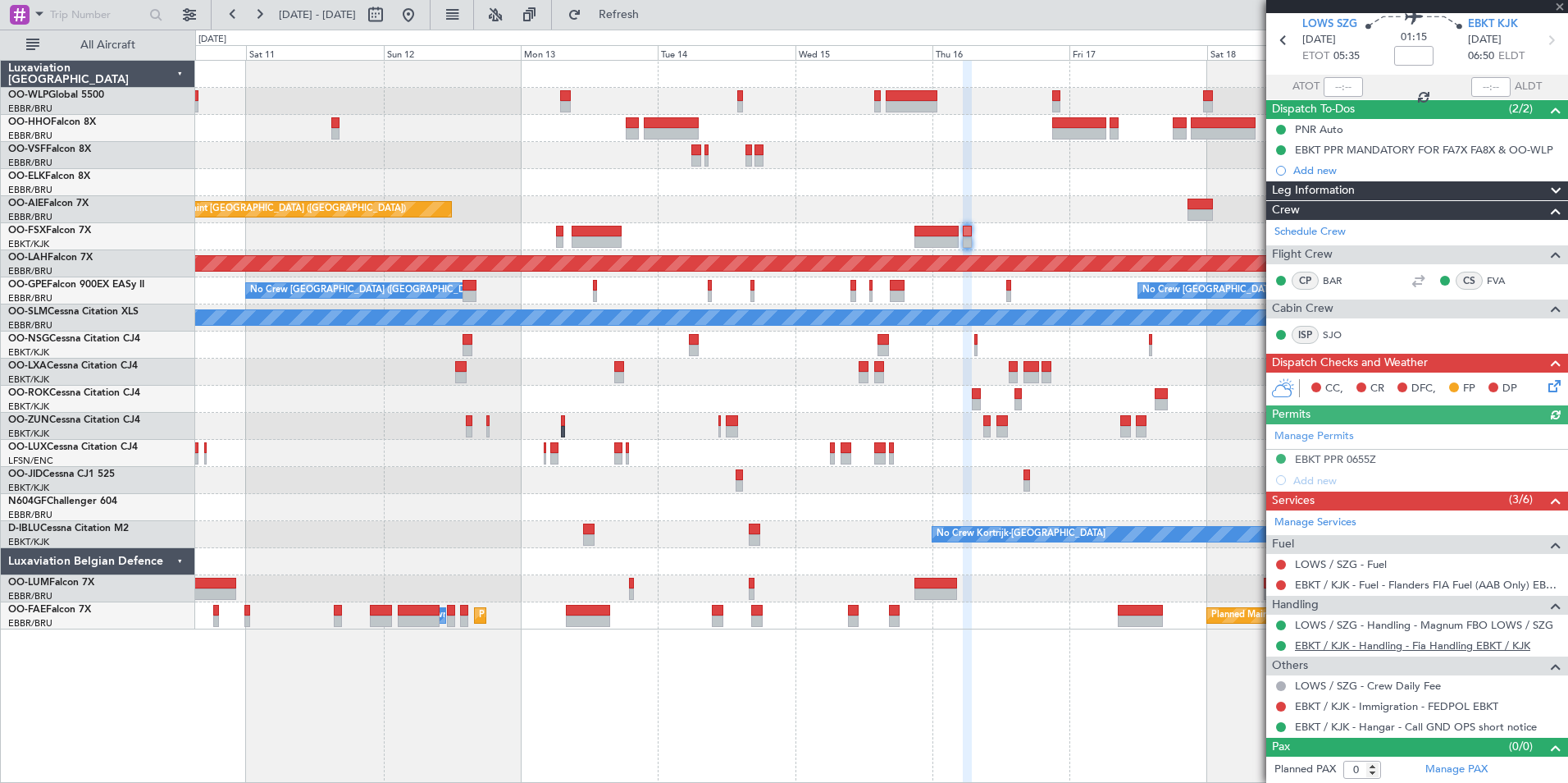
click at [1330, 650] on link "EBKT / KJK - Handling - Fia Handling EBKT / KJK" at bounding box center [1412, 645] width 235 height 14
click at [421, 19] on button at bounding box center [408, 15] width 27 height 27
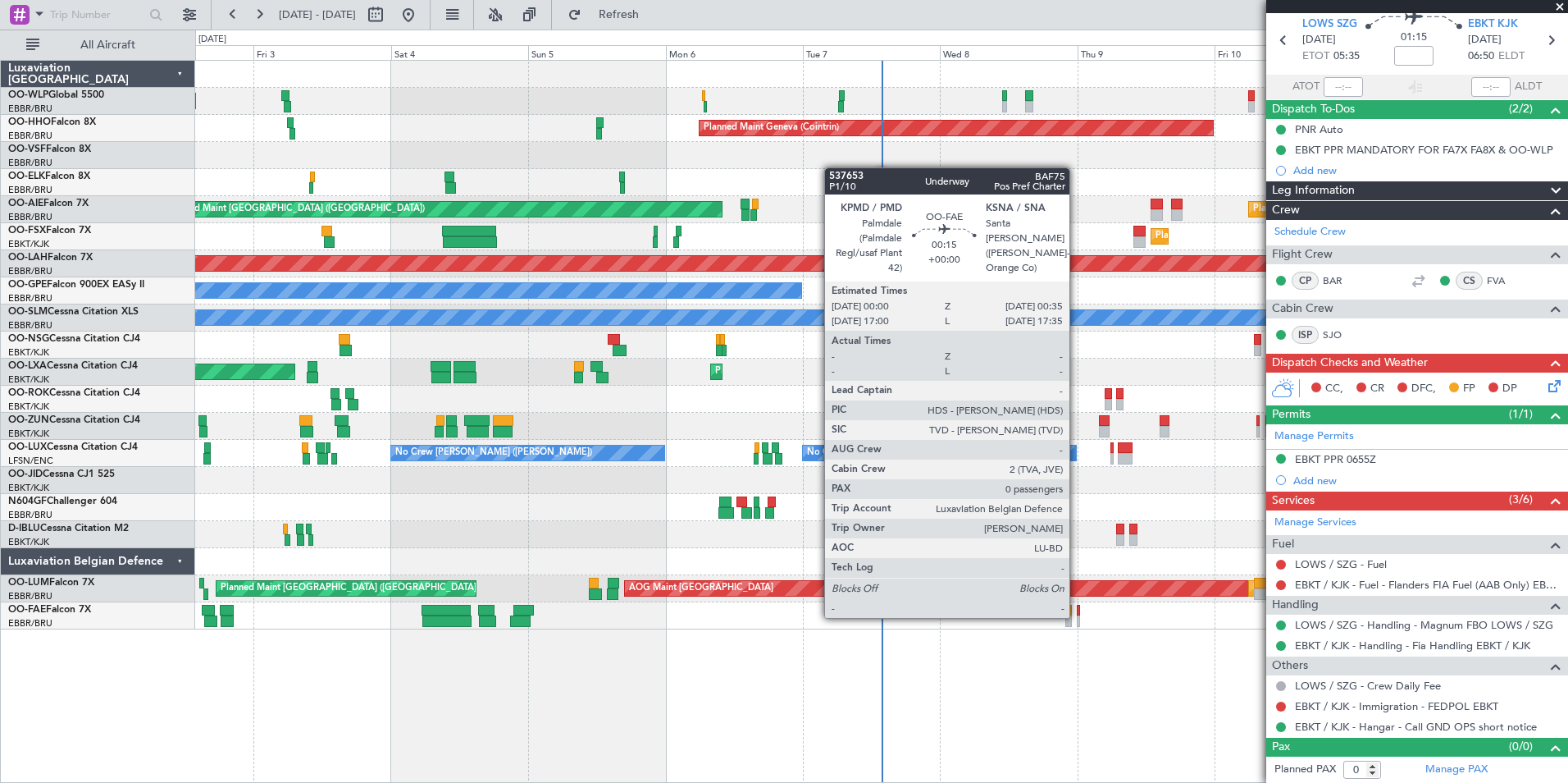
click at [1077, 617] on div at bounding box center [1079, 621] width 4 height 12
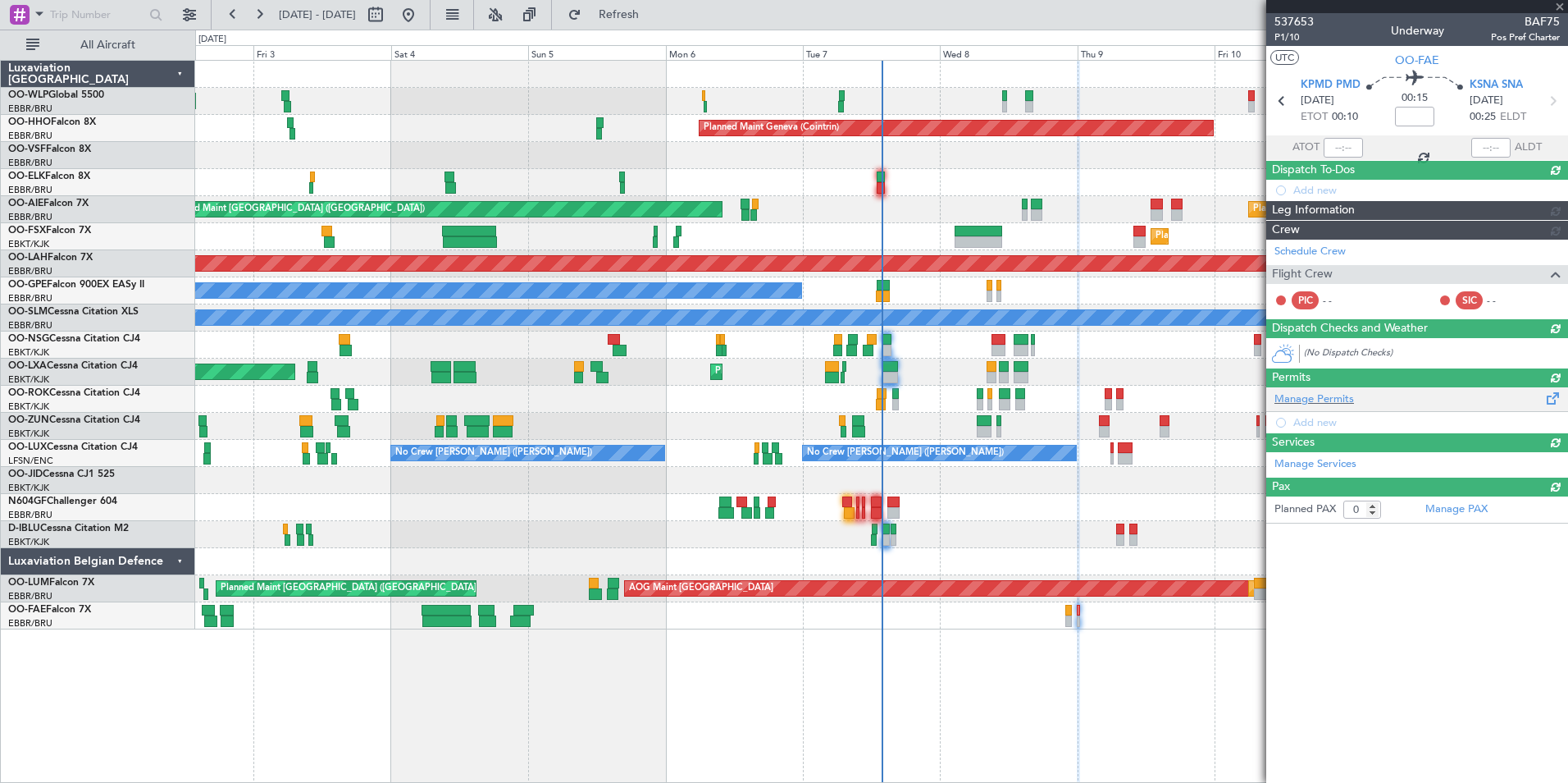
scroll to position [0, 0]
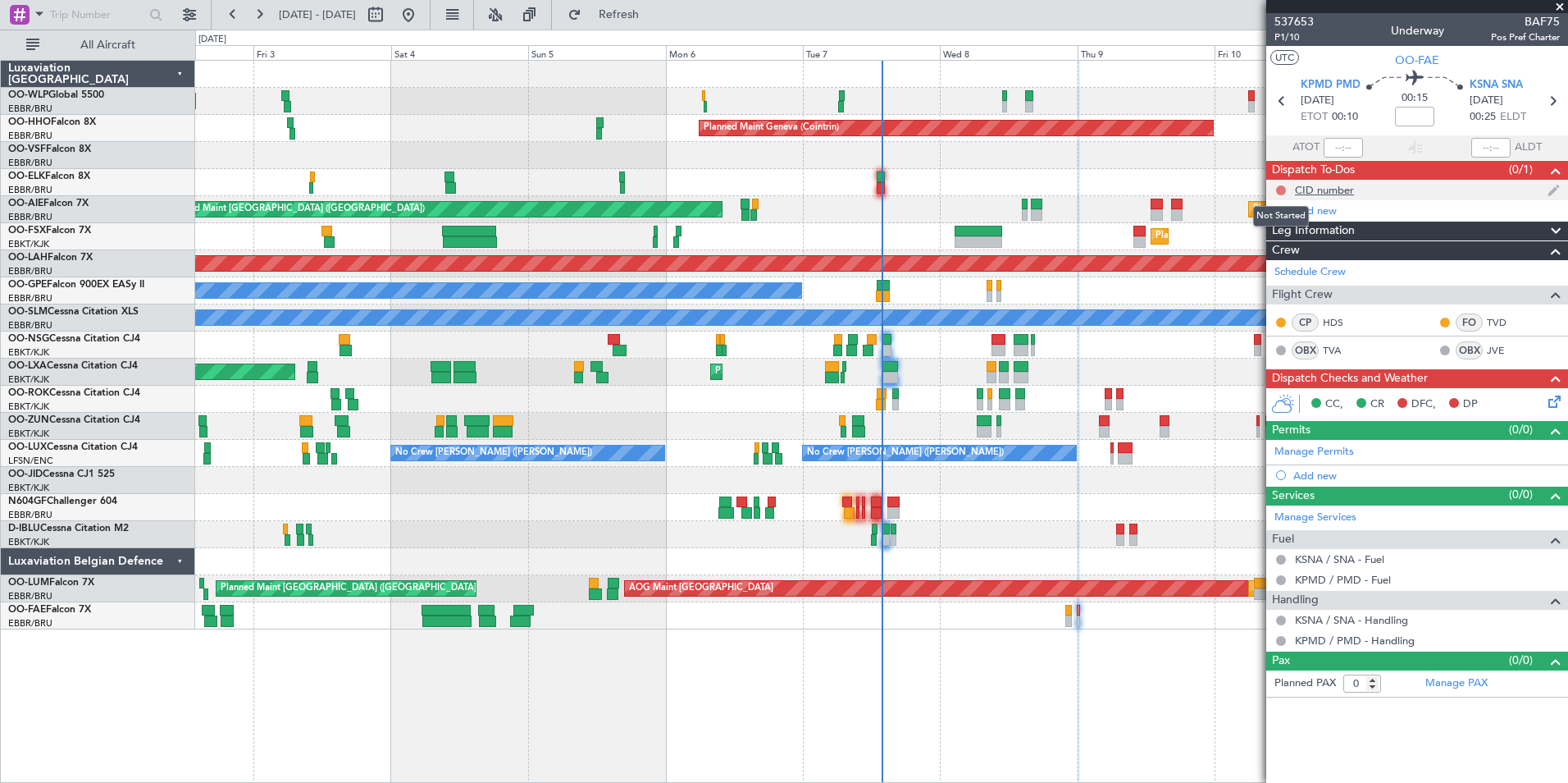
click at [1284, 193] on button at bounding box center [1281, 190] width 10 height 10
click at [1296, 237] on span "In Progress" at bounding box center [1288, 237] width 56 height 17
click at [1555, 393] on icon at bounding box center [1551, 398] width 13 height 13
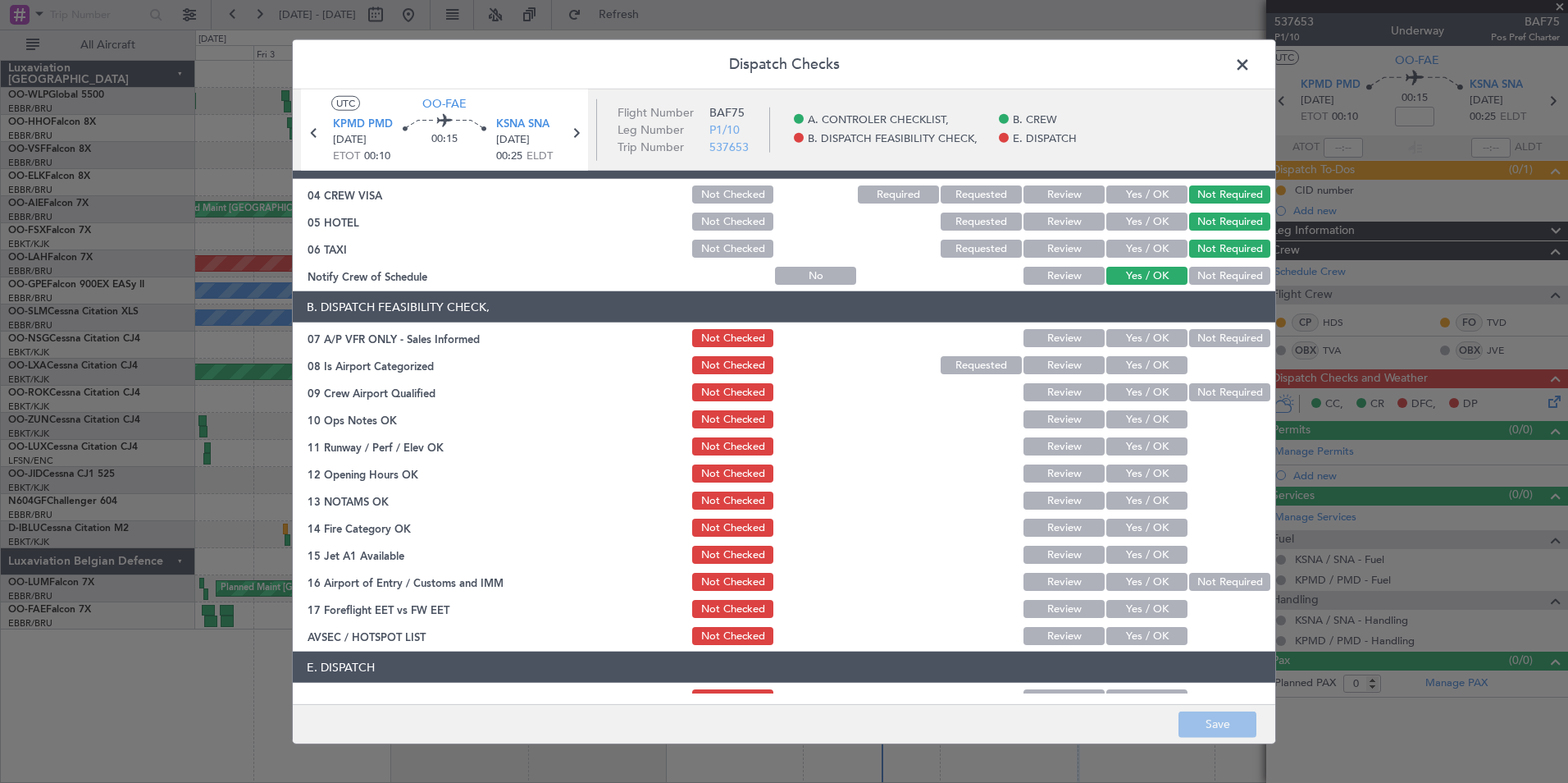
scroll to position [241, 0]
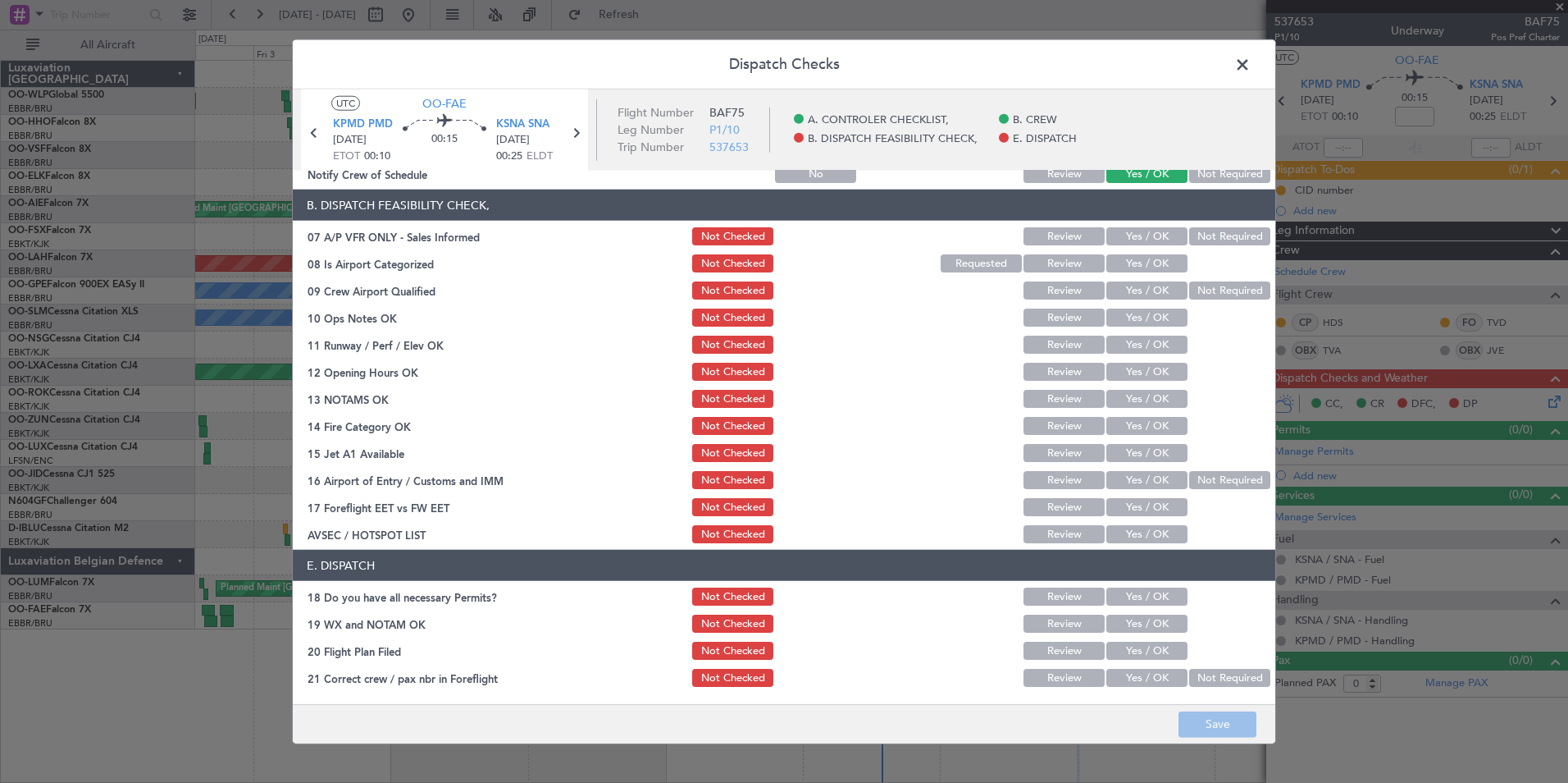
click at [1189, 228] on button "Not Required" at bounding box center [1229, 236] width 81 height 18
click at [1134, 272] on button "Yes / OK" at bounding box center [1147, 263] width 81 height 18
click at [1141, 291] on button "Yes / OK" at bounding box center [1147, 291] width 81 height 18
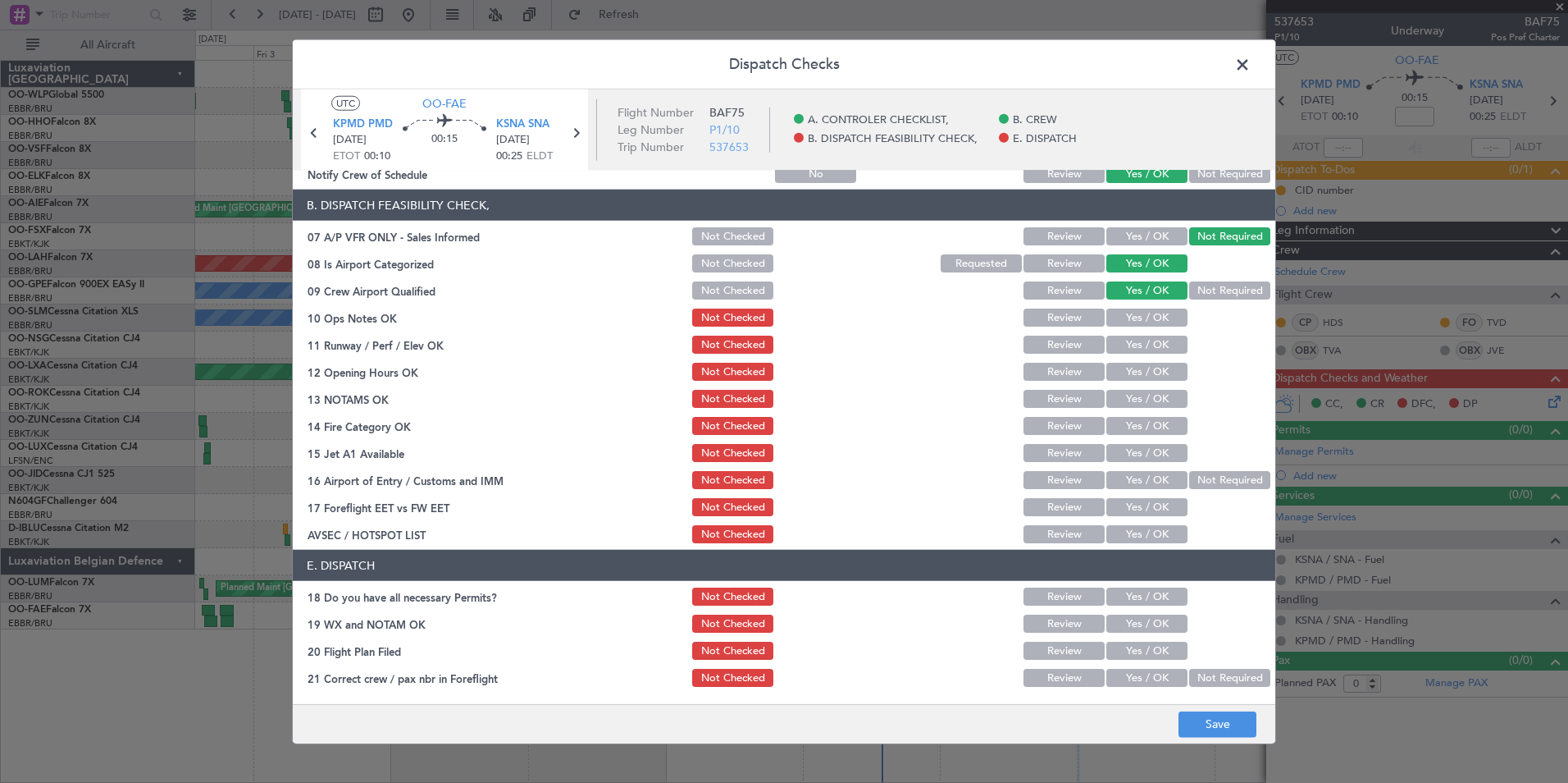
click at [1156, 321] on button "Yes / OK" at bounding box center [1147, 317] width 81 height 18
click at [1156, 340] on button "Yes / OK" at bounding box center [1147, 345] width 81 height 18
click at [1154, 365] on button "Yes / OK" at bounding box center [1147, 371] width 81 height 18
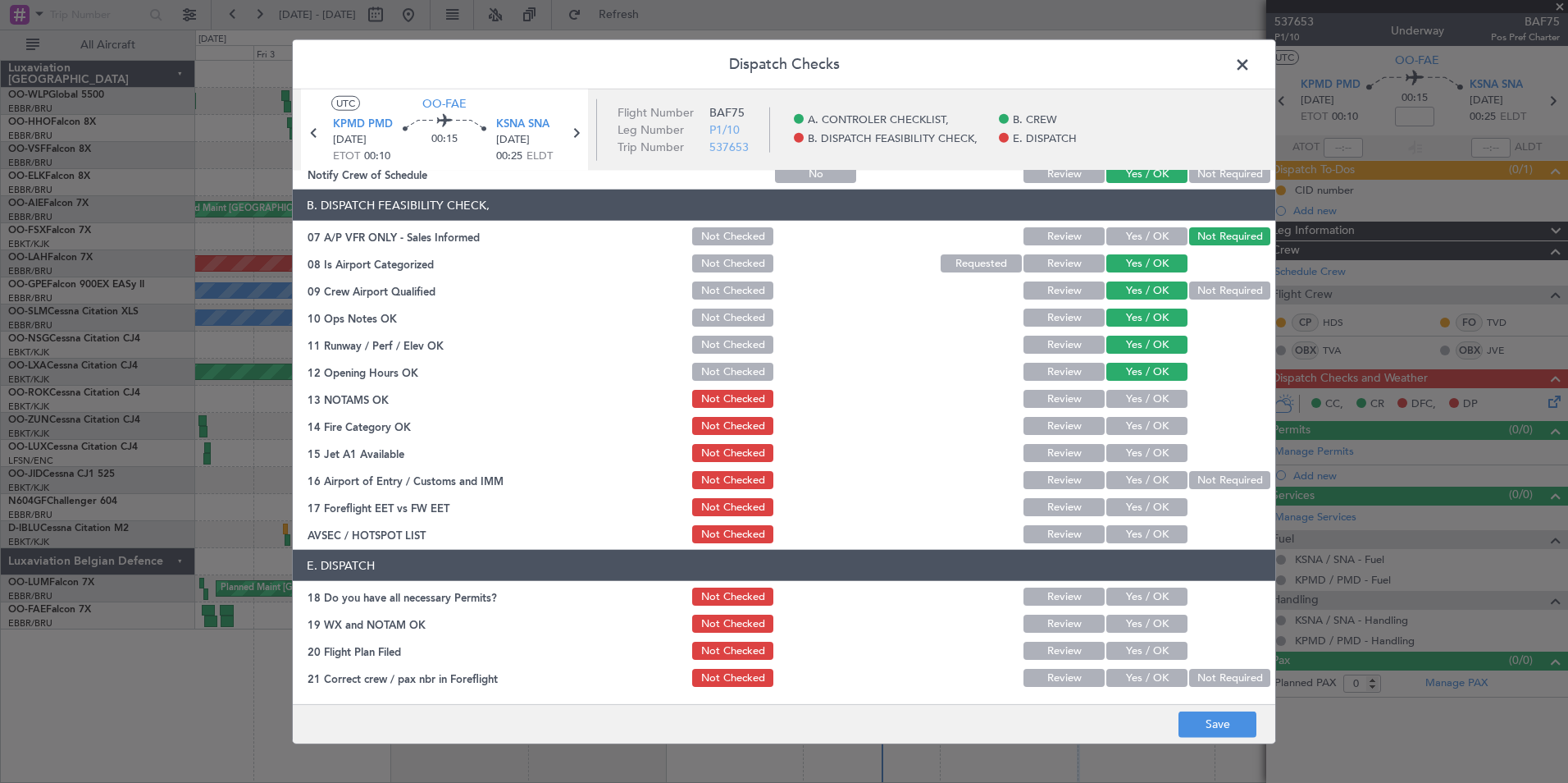
click at [1154, 388] on div "Yes / OK" at bounding box center [1145, 398] width 83 height 23
click at [1157, 401] on button "Yes / OK" at bounding box center [1147, 399] width 81 height 18
click at [1155, 431] on button "Yes / OK" at bounding box center [1147, 425] width 81 height 18
click at [1155, 446] on button "Yes / OK" at bounding box center [1147, 453] width 81 height 18
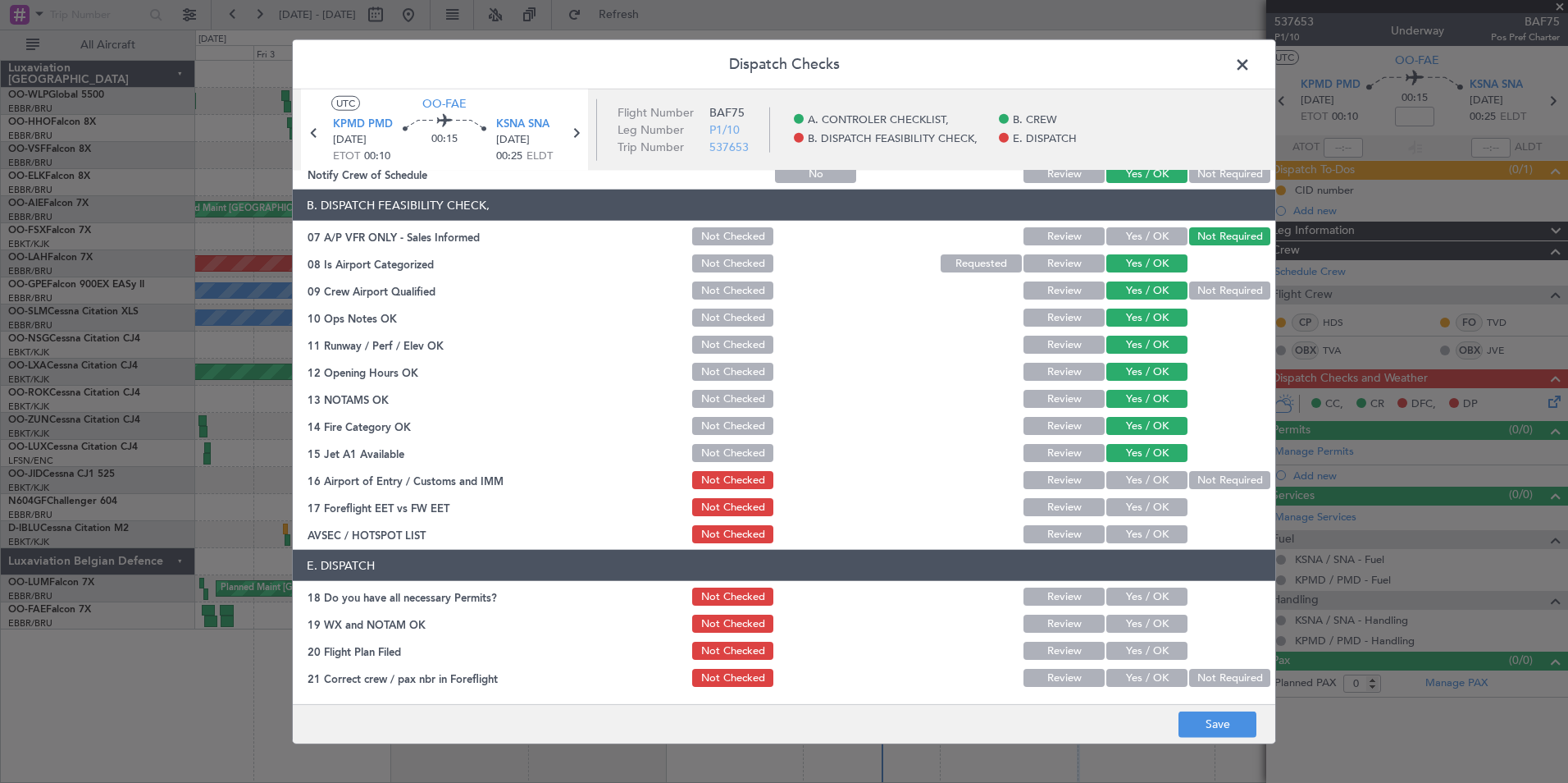
click at [1160, 484] on button "Yes / OK" at bounding box center [1147, 480] width 81 height 18
click at [1151, 515] on button "Yes / OK" at bounding box center [1147, 507] width 81 height 18
click at [1149, 527] on button "Yes / OK" at bounding box center [1147, 534] width 81 height 18
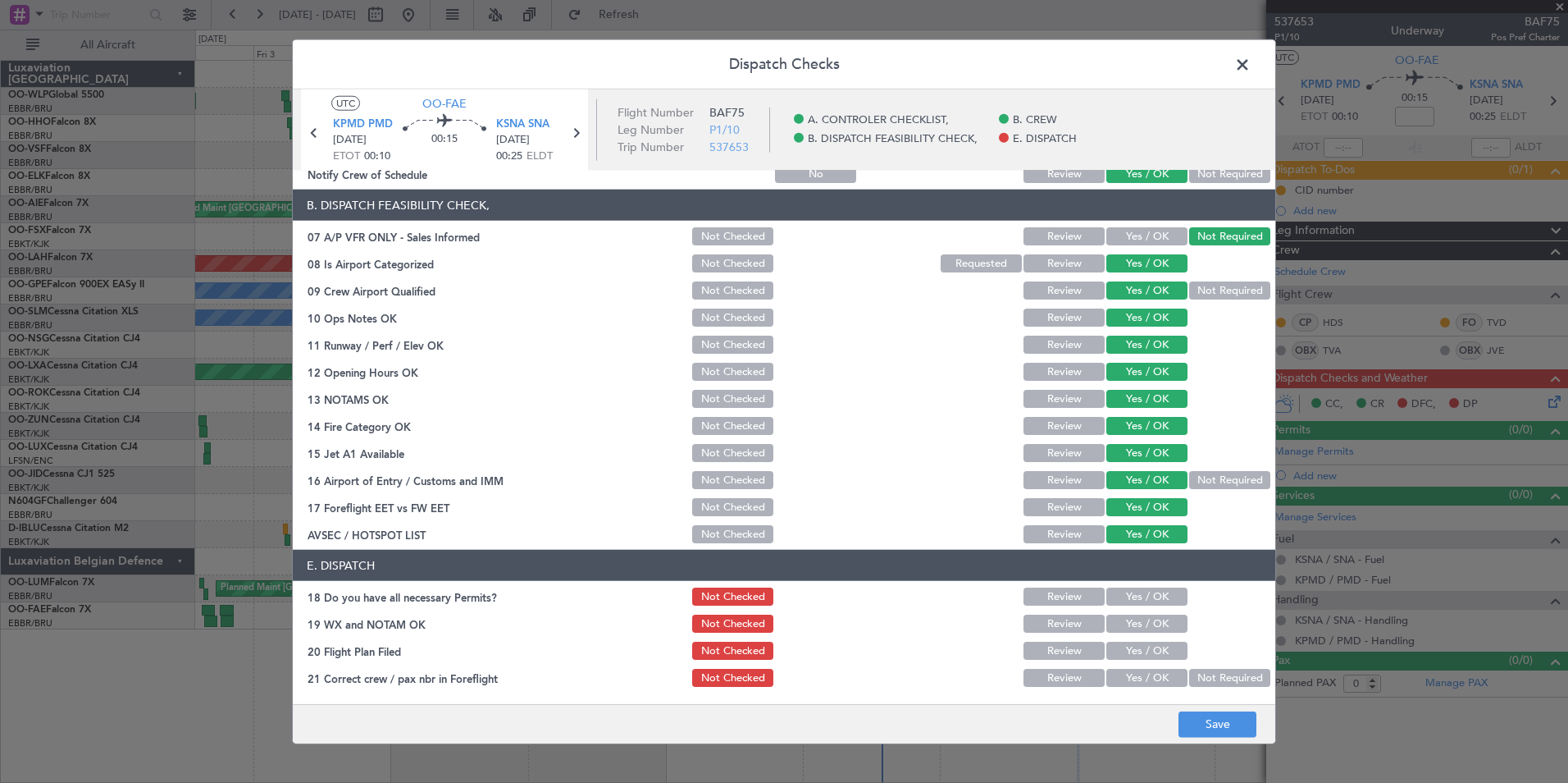
click at [1123, 596] on button "Yes / OK" at bounding box center [1147, 597] width 81 height 18
click at [1123, 627] on button "Yes / OK" at bounding box center [1147, 623] width 81 height 18
click at [1124, 652] on button "Yes / OK" at bounding box center [1147, 651] width 81 height 18
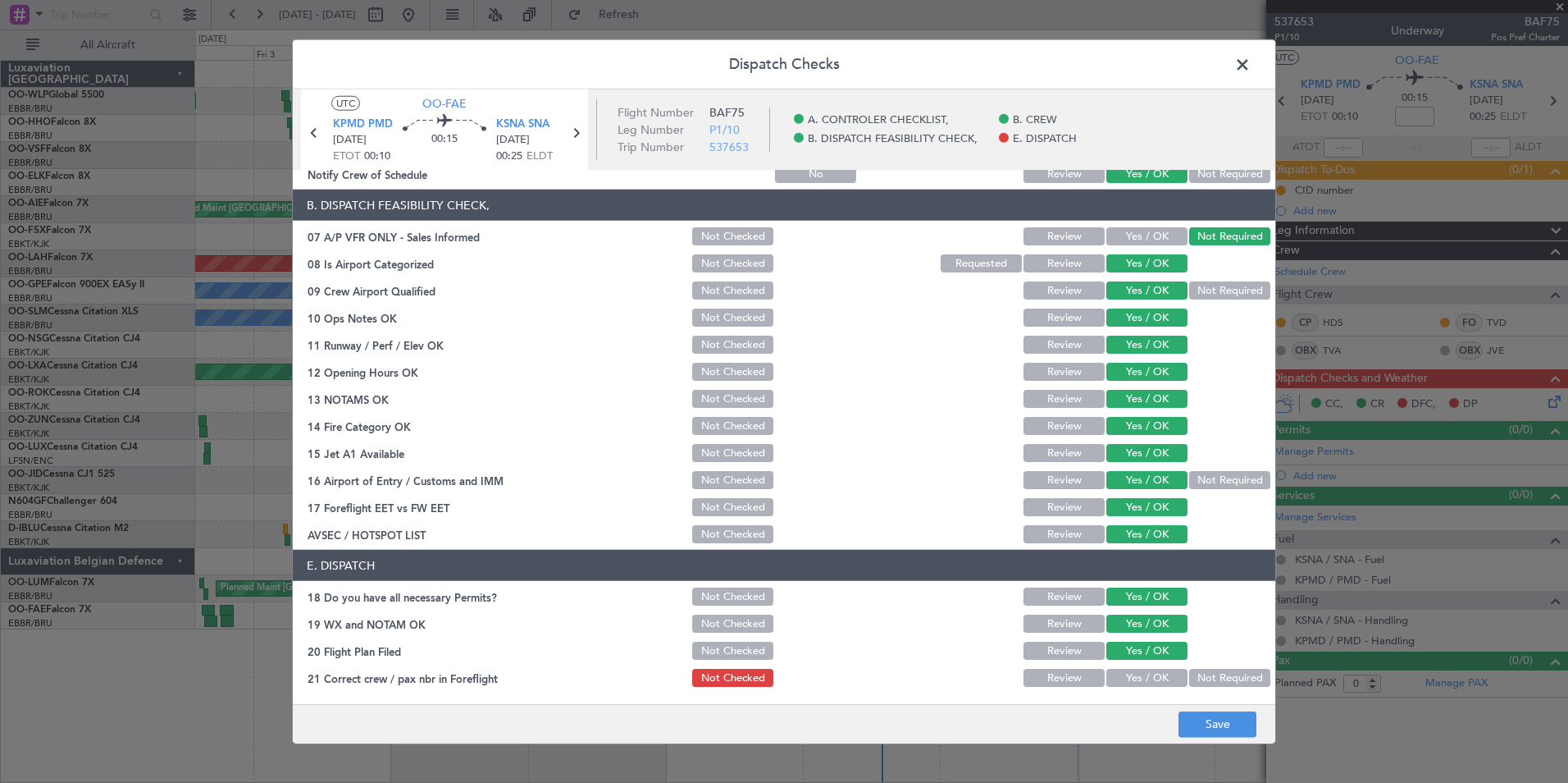
drag, startPoint x: 1127, startPoint y: 667, endPoint x: 1133, endPoint y: 677, distance: 11.7
click at [1128, 670] on div "Yes / OK" at bounding box center [1145, 678] width 83 height 23
click at [1160, 669] on div "Yes / OK" at bounding box center [1145, 678] width 83 height 23
click at [1162, 685] on button "Yes / OK" at bounding box center [1147, 678] width 81 height 18
click at [1209, 730] on button "Save" at bounding box center [1217, 724] width 78 height 27
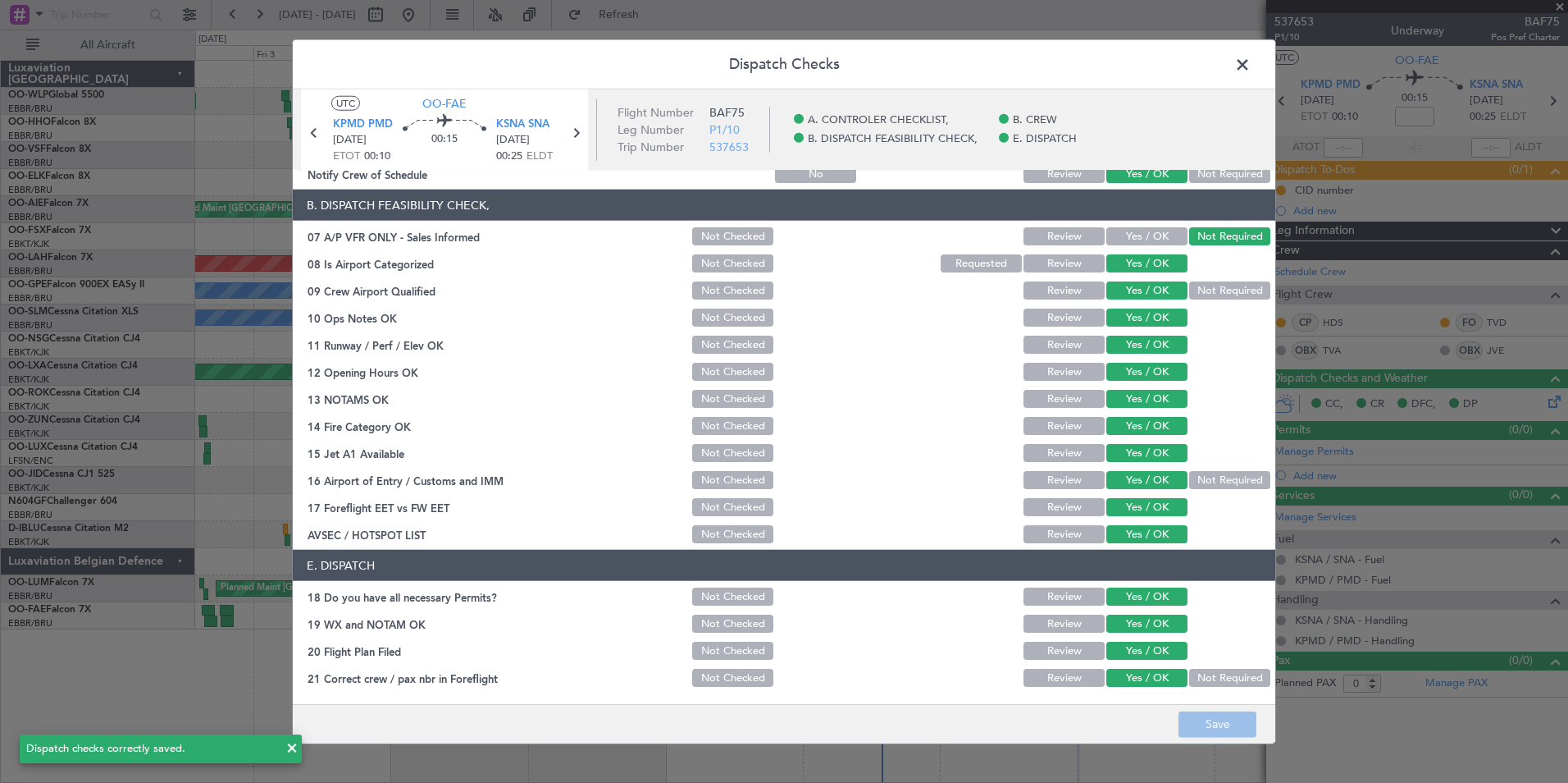
click at [1251, 64] on span at bounding box center [1251, 68] width 0 height 33
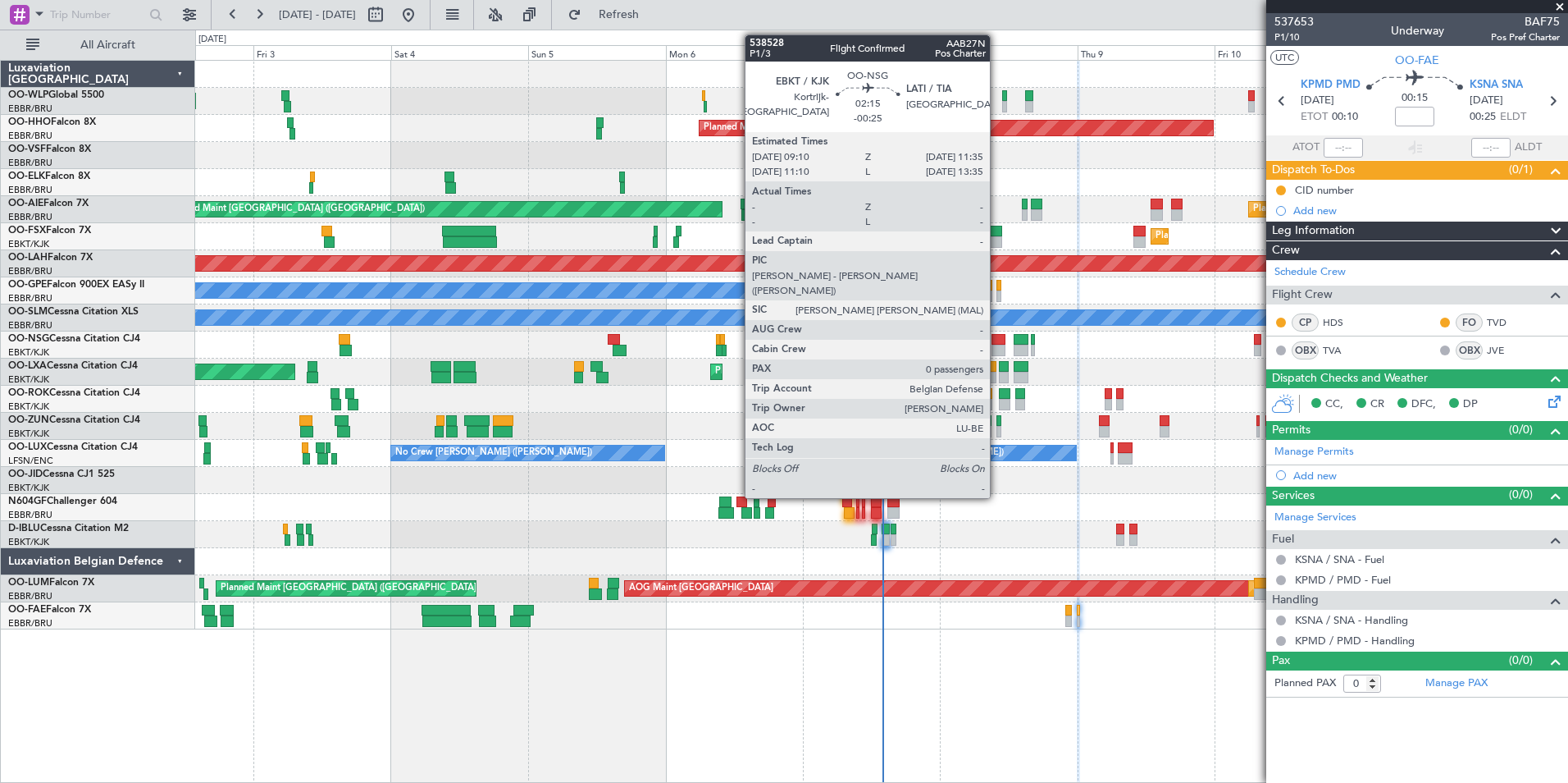
click at [998, 342] on div at bounding box center [998, 340] width 14 height 12
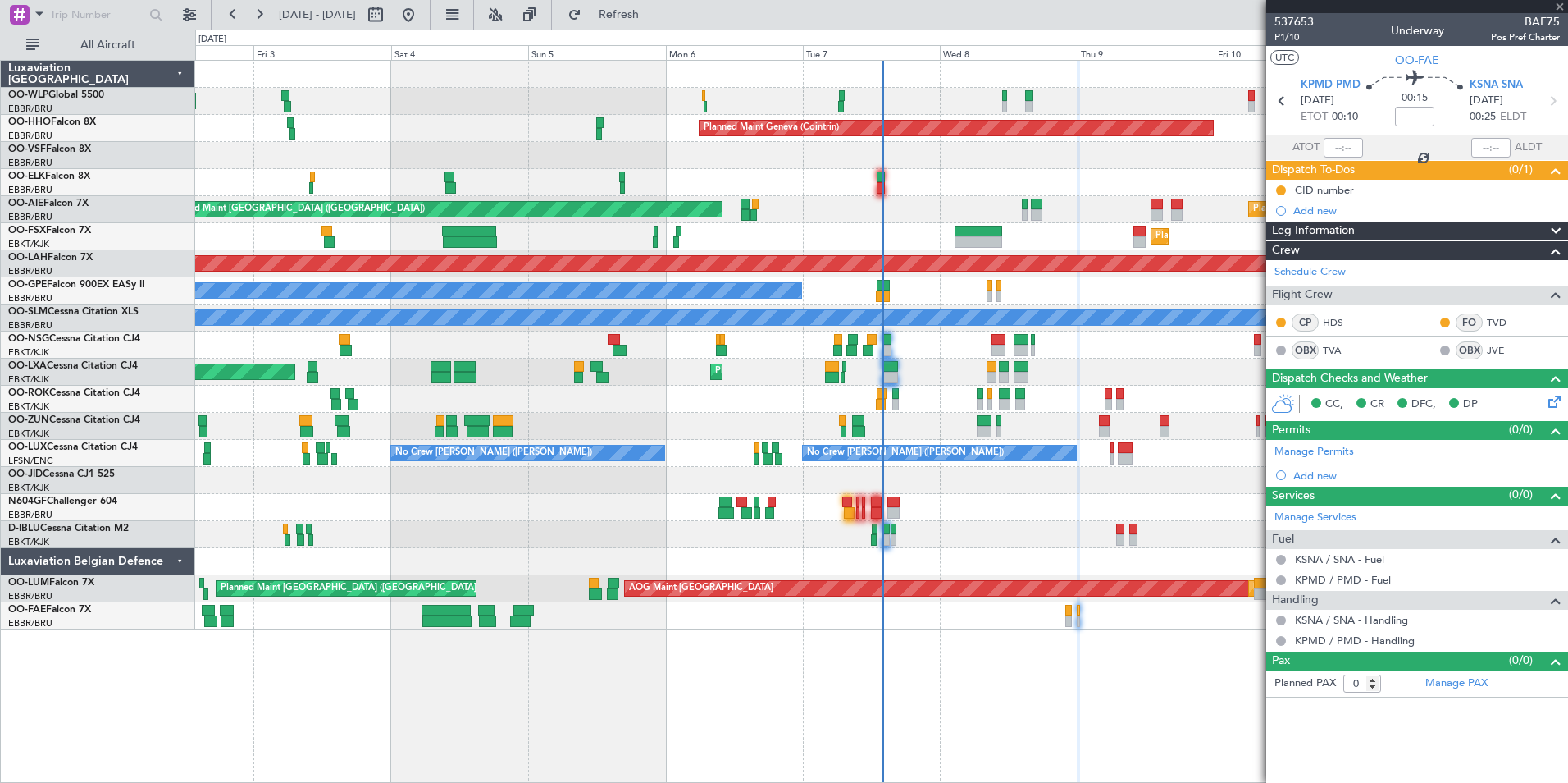
type input "-00:25"
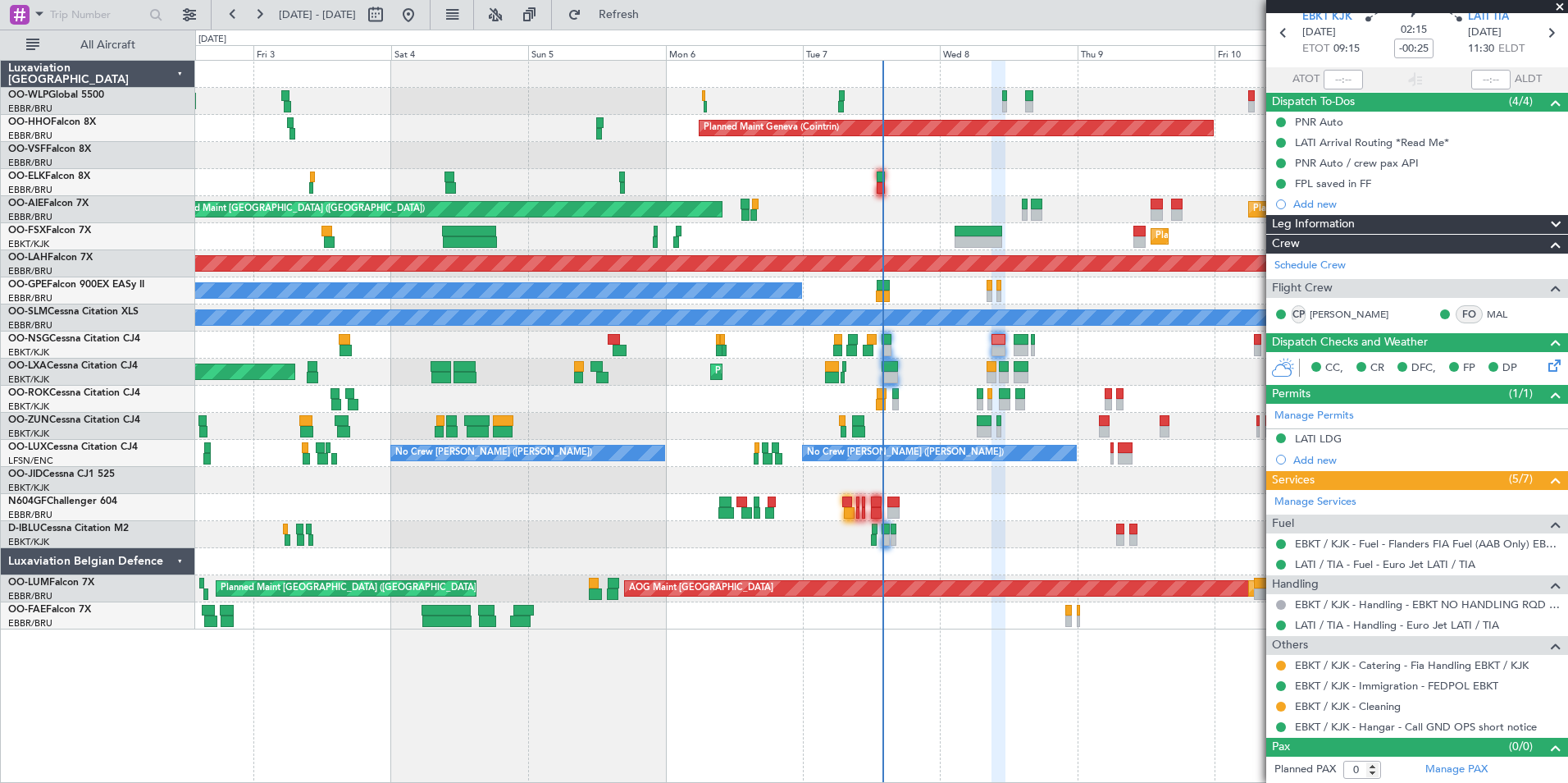
scroll to position [0, 0]
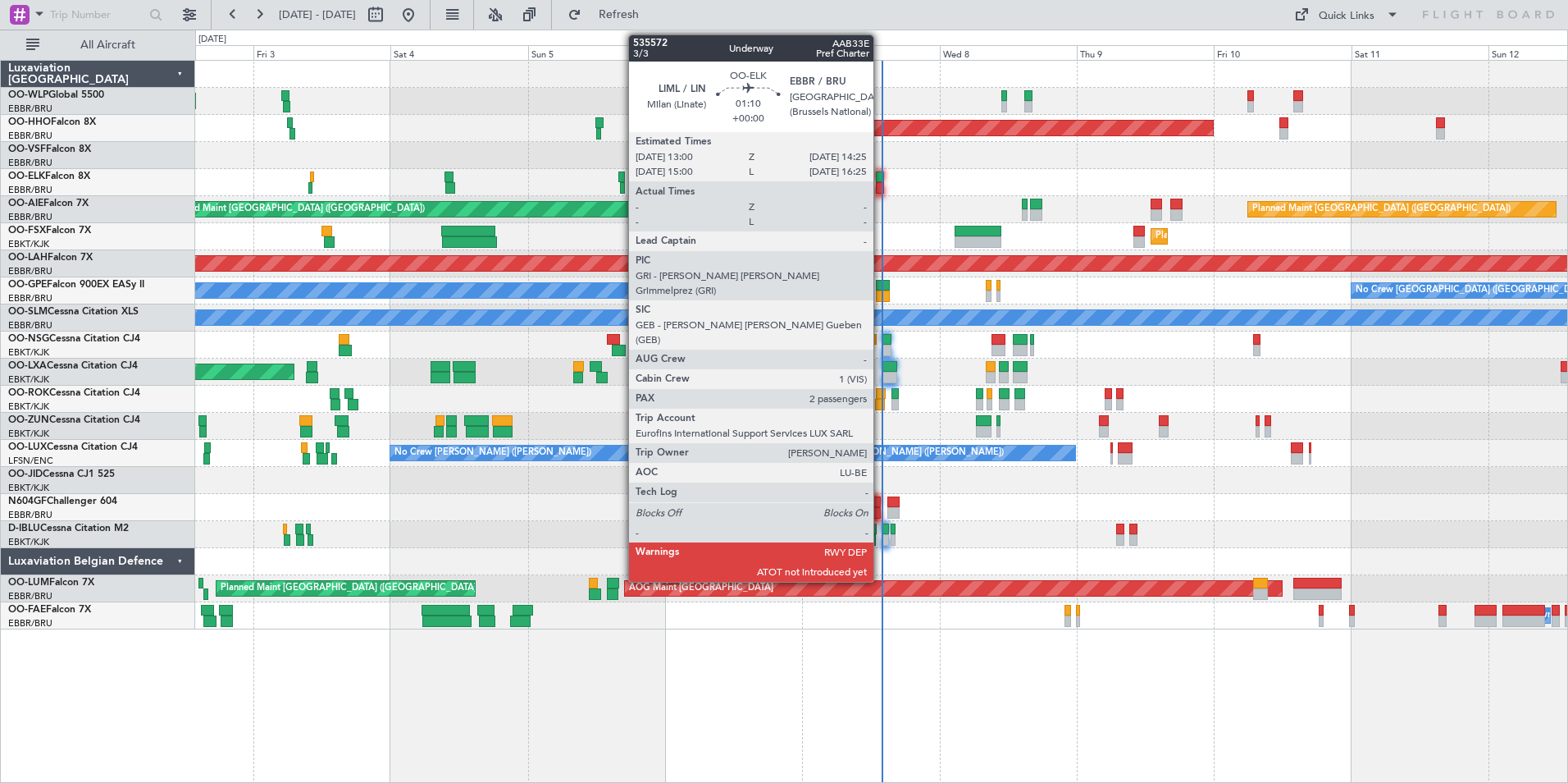
click at [881, 180] on div at bounding box center [880, 177] width 8 height 12
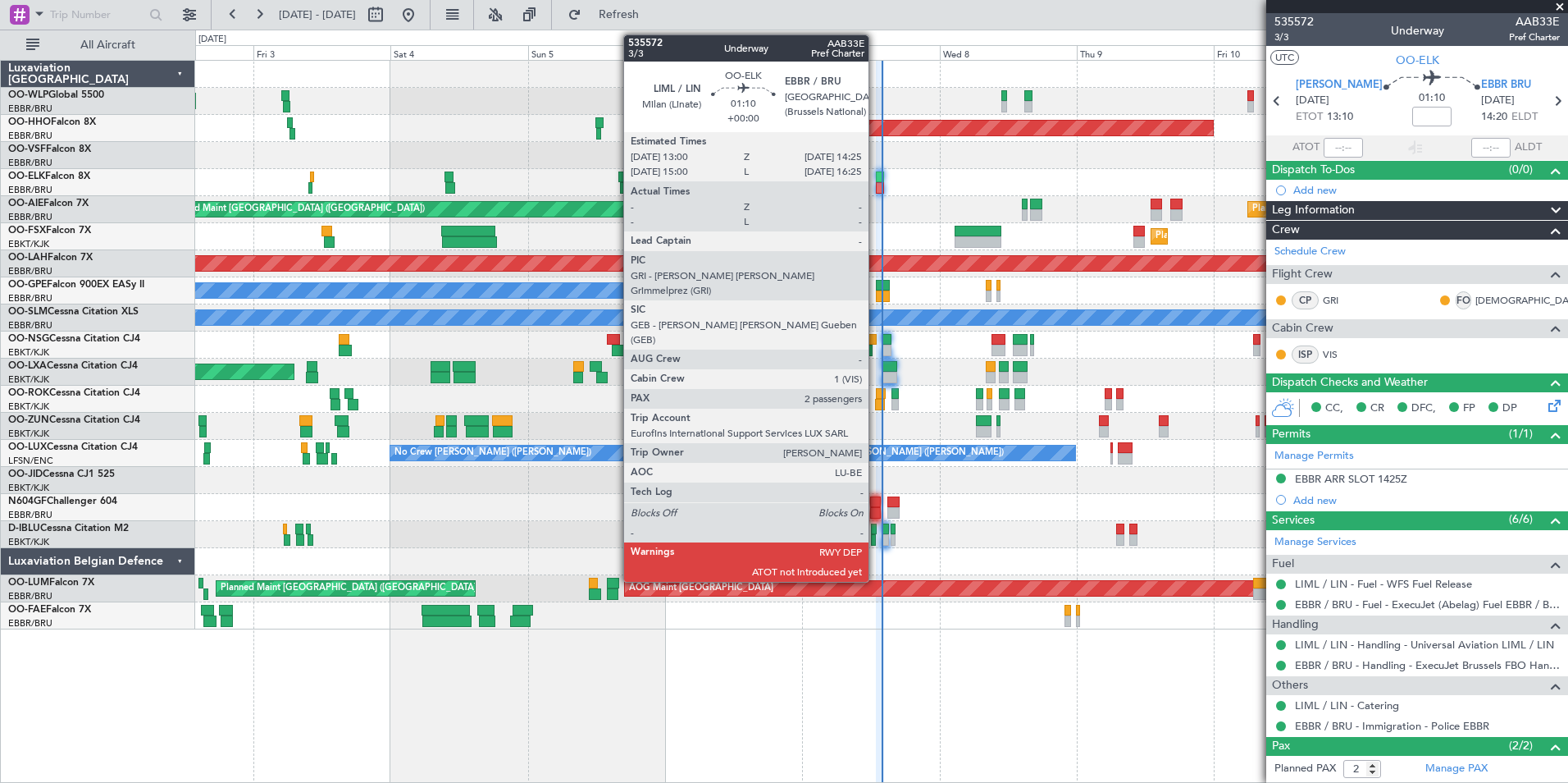
click at [876, 182] on div at bounding box center [880, 188] width 8 height 12
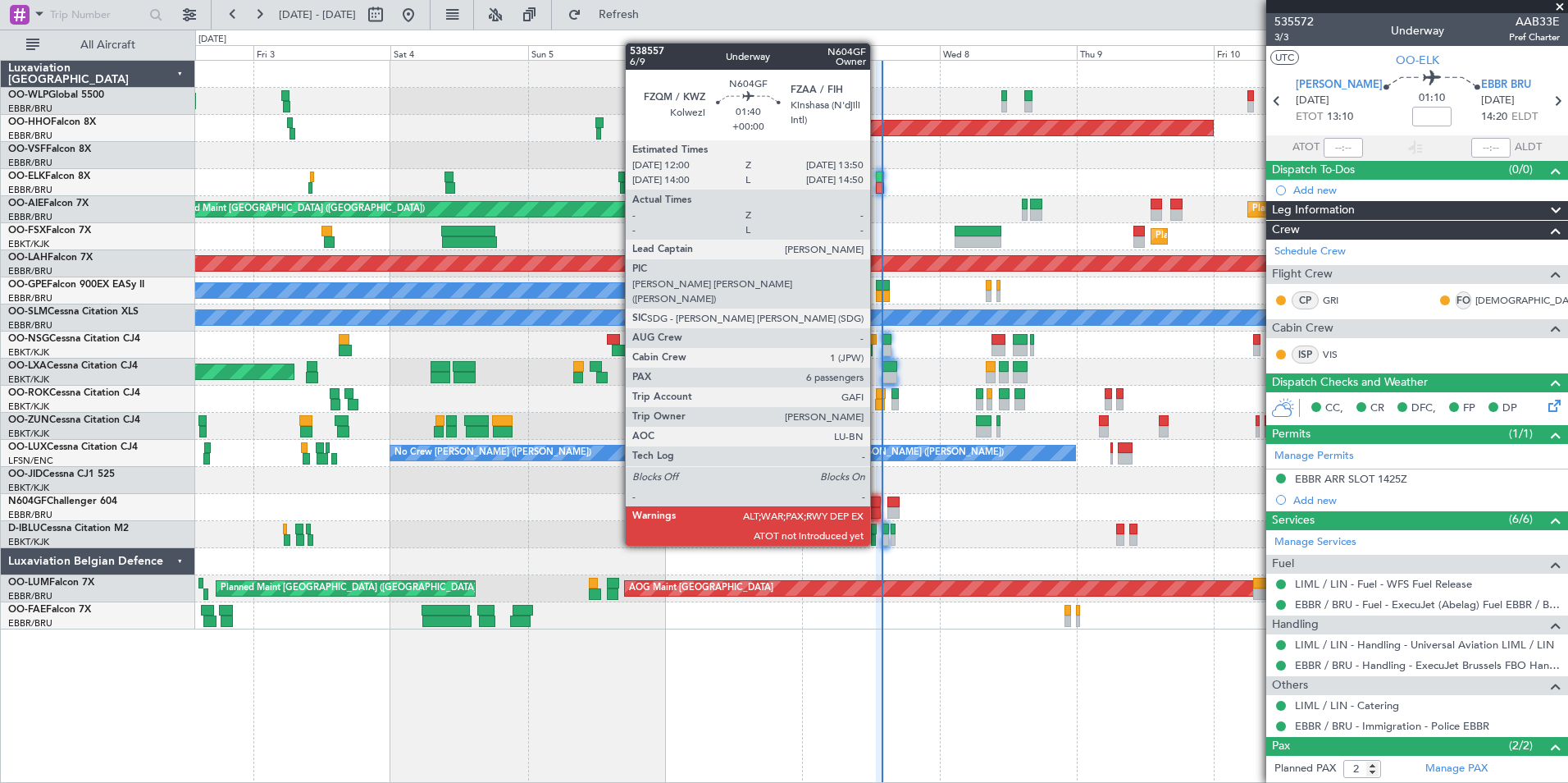
click at [878, 514] on div at bounding box center [875, 513] width 11 height 12
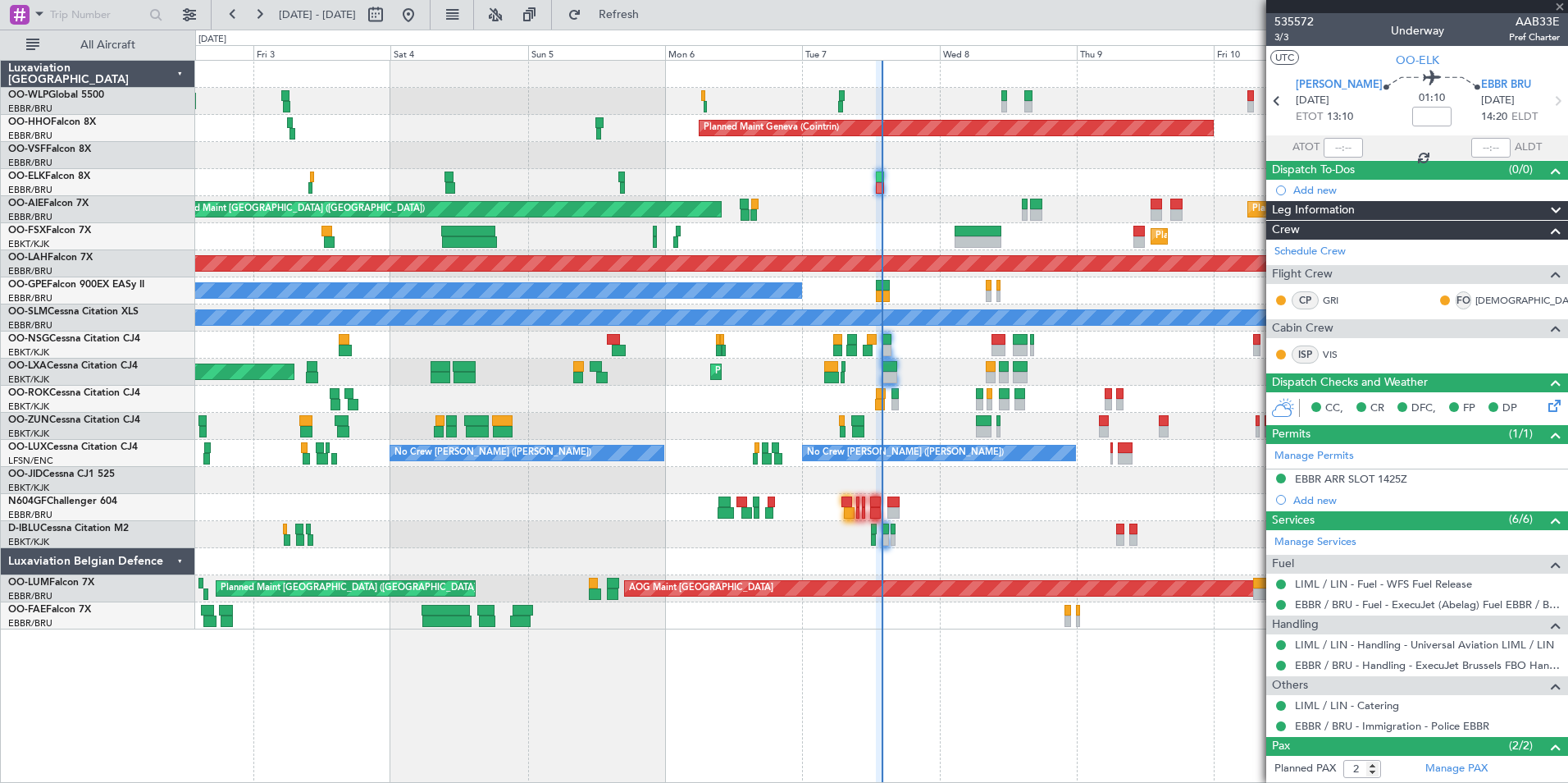
type input "6"
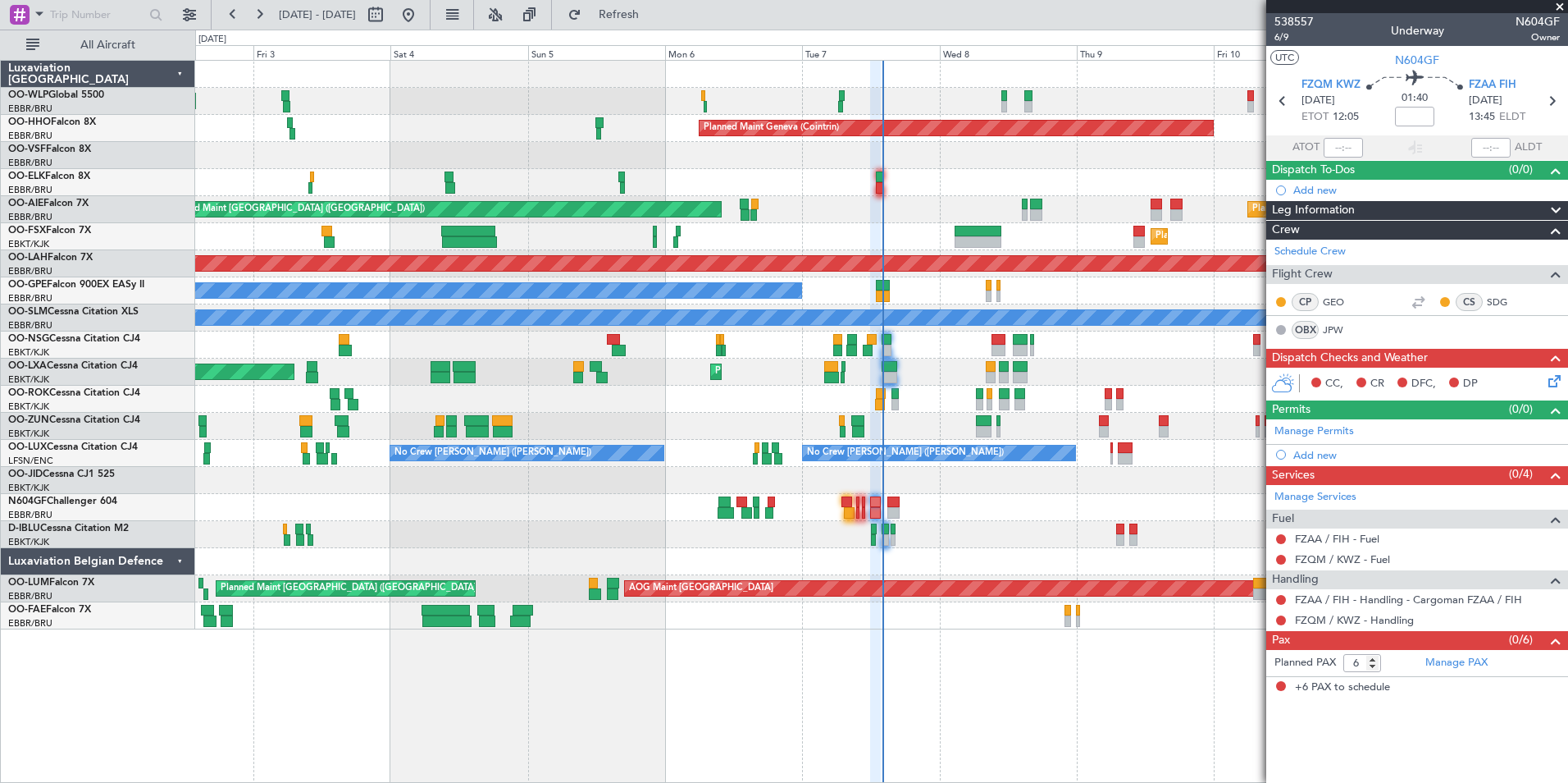
click at [81, 155] on div "OO-VSF Falcon 8X" at bounding box center [100, 149] width 186 height 15
click at [86, 151] on link "OO-VSF Falcon 8X" at bounding box center [49, 150] width 83 height 10
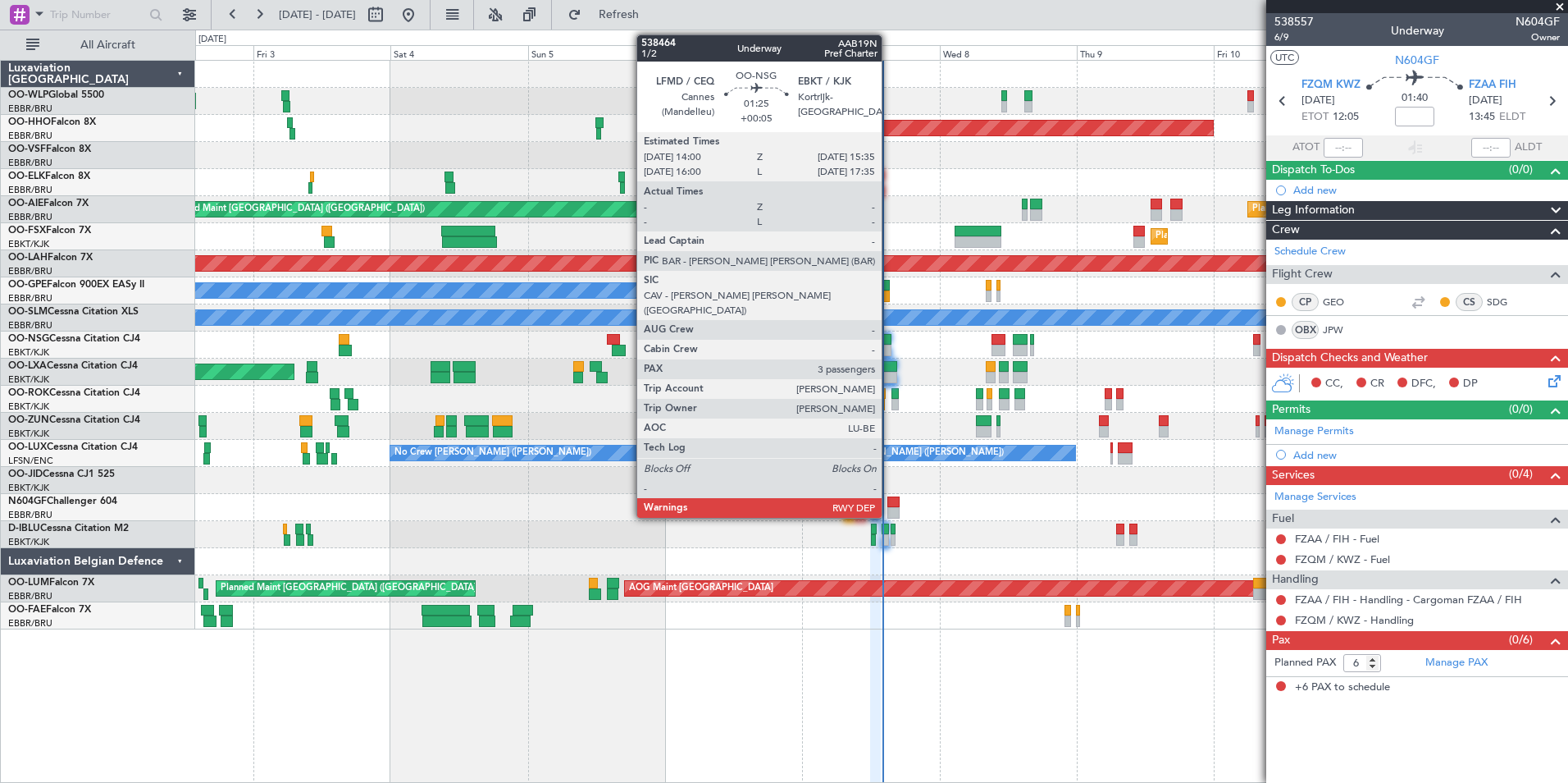
click at [889, 342] on div at bounding box center [887, 340] width 10 height 12
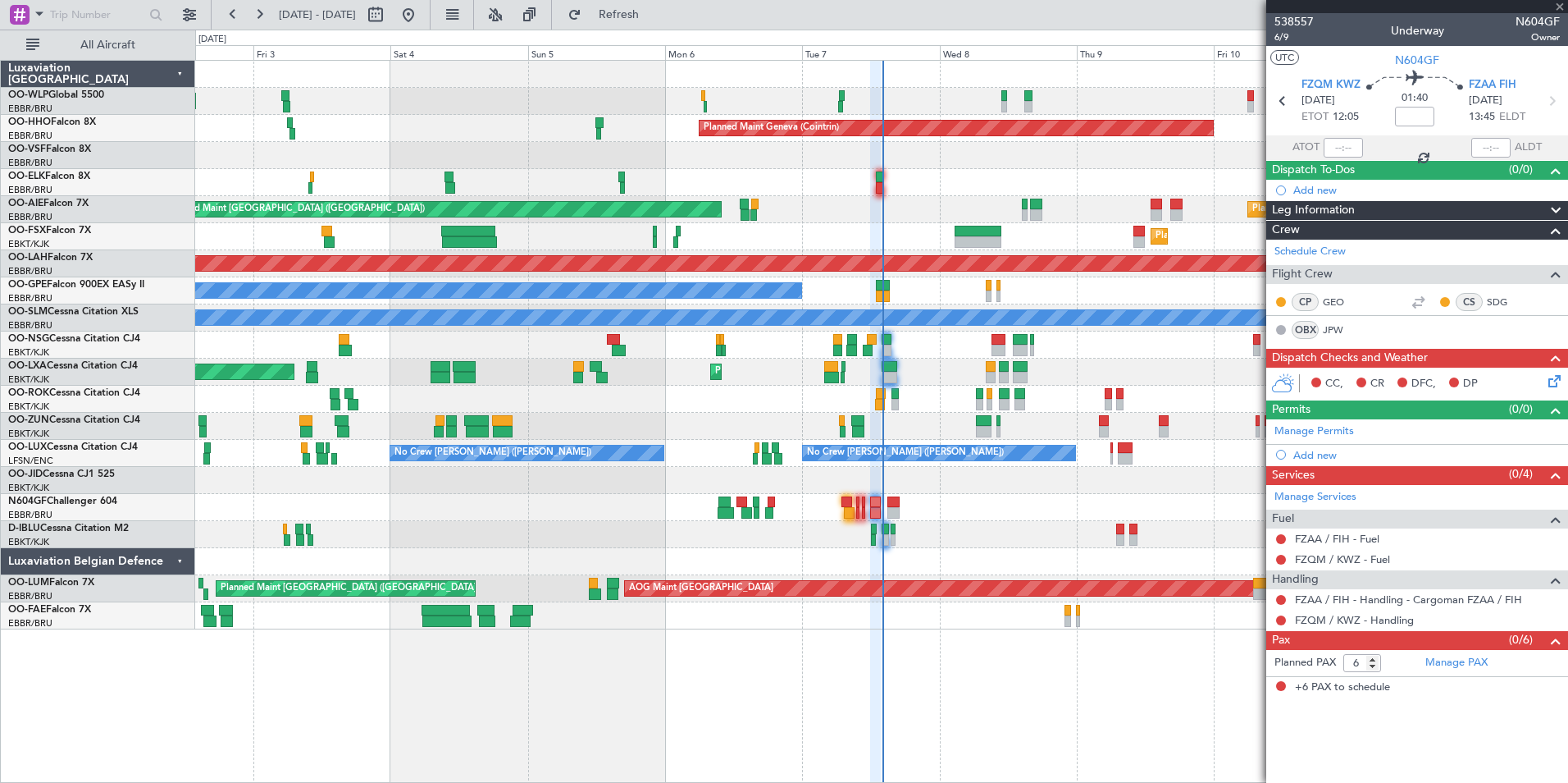
type input "+00:05"
type input "3"
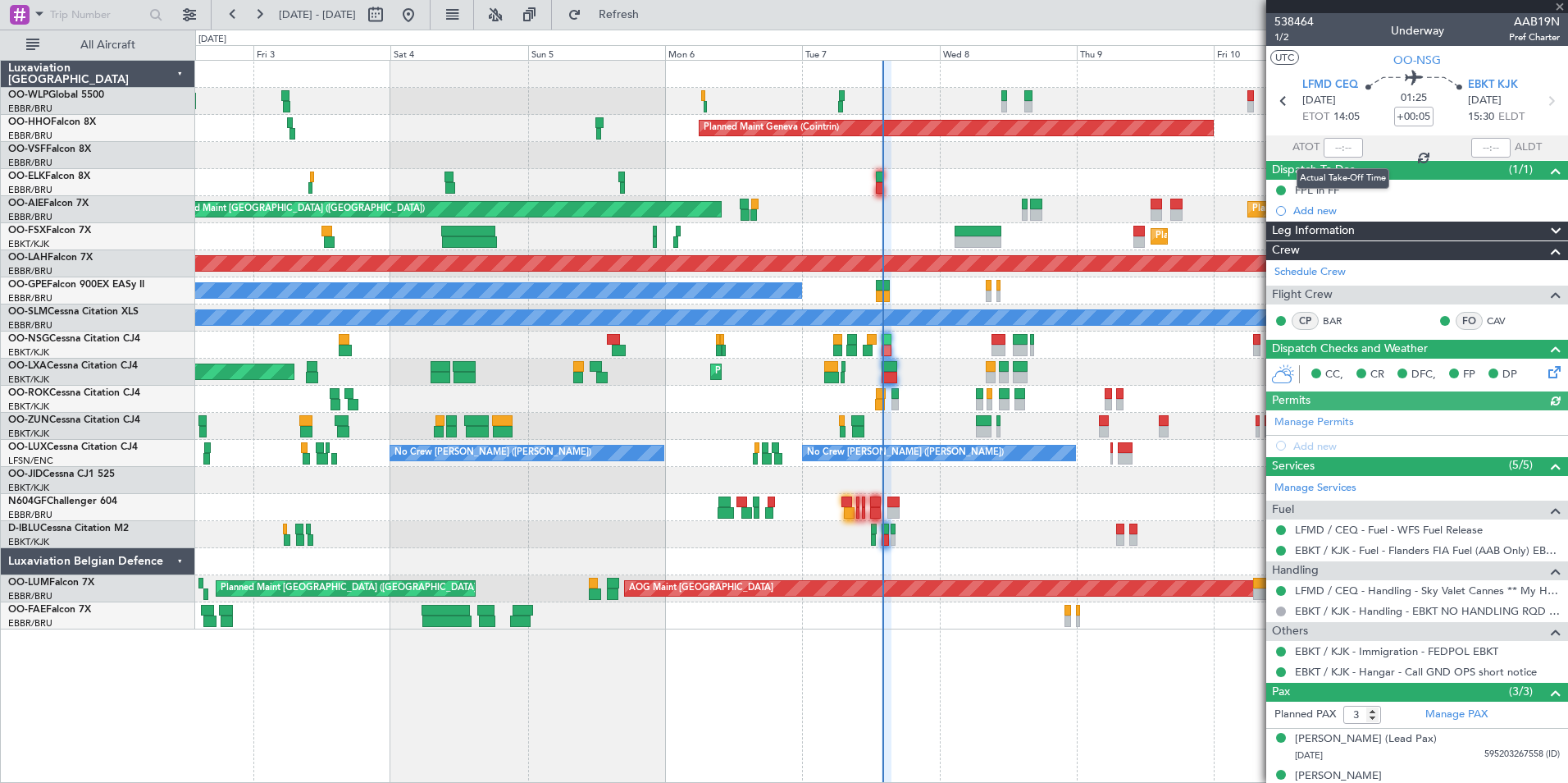
click at [1330, 143] on div at bounding box center [1344, 148] width 39 height 20
click at [1330, 143] on input "text" at bounding box center [1344, 148] width 39 height 20
click at [1099, 170] on div at bounding box center [881, 182] width 1372 height 27
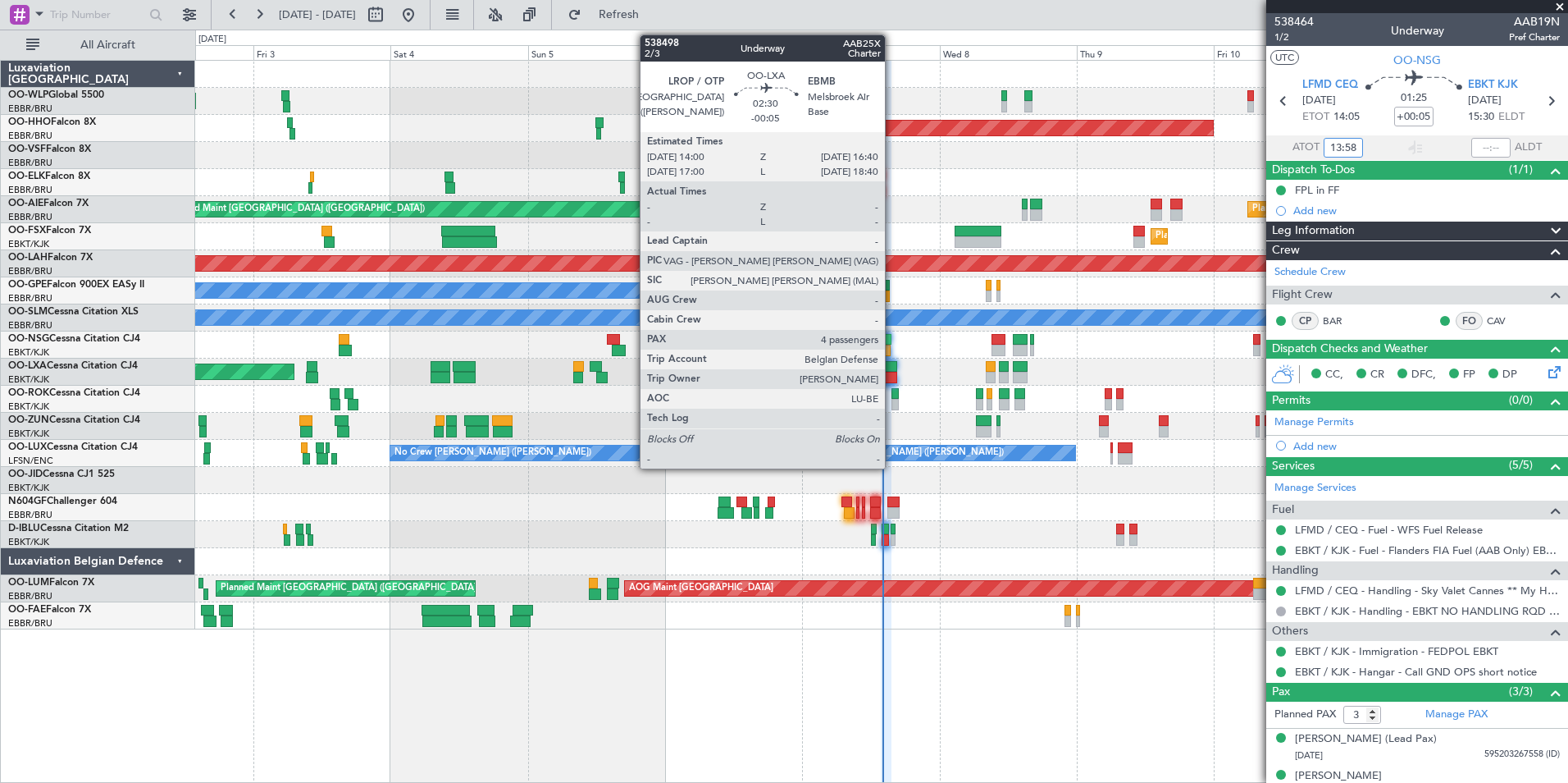
click at [893, 374] on div at bounding box center [890, 377] width 16 height 12
type input "13:58"
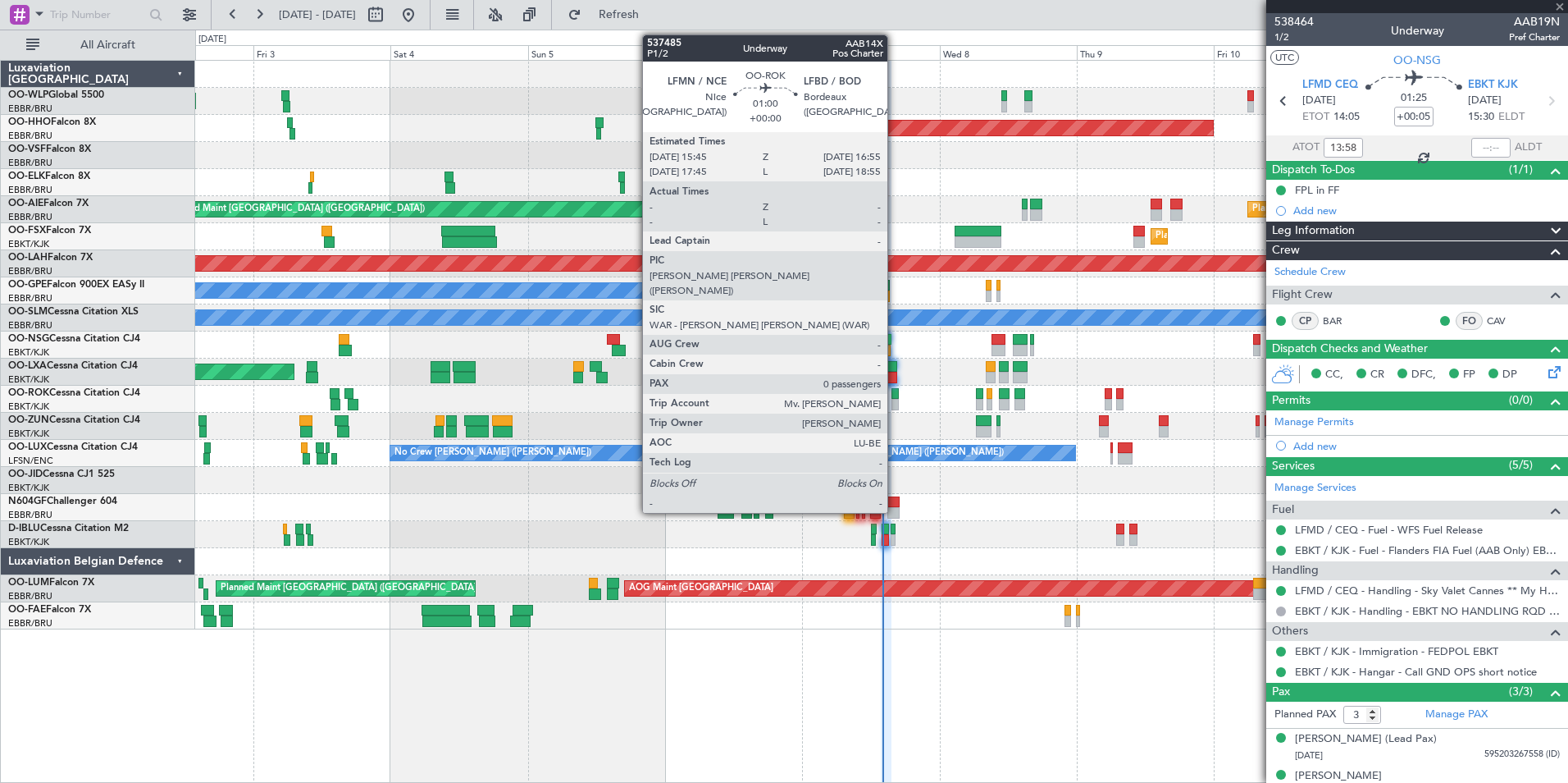
type input "-00:05"
type input "4"
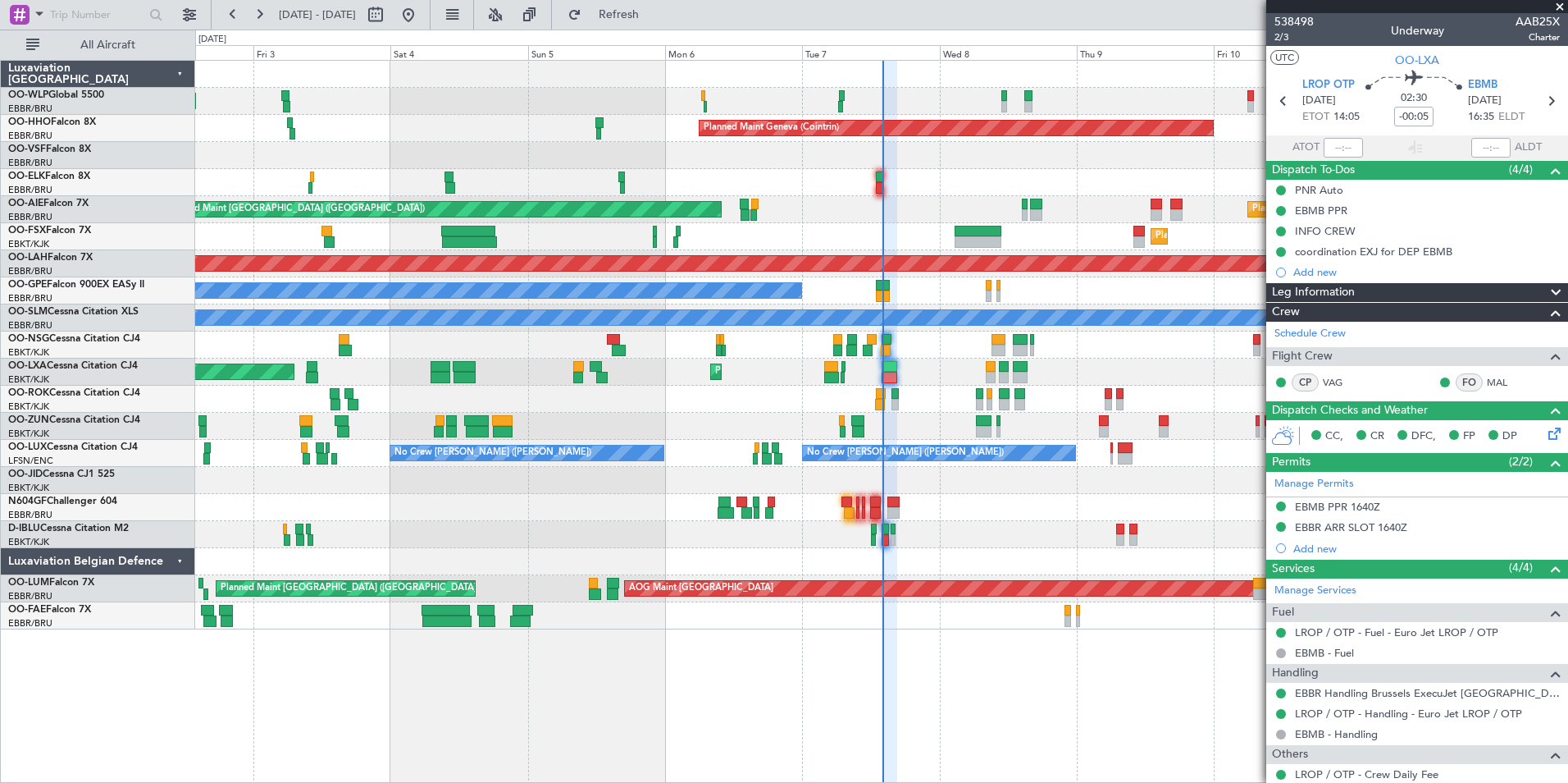
click at [526, 297] on div "Planned Maint Milan (Linate) Planned Maint Geneva ([GEOGRAPHIC_DATA]) Unplanned…" at bounding box center [881, 345] width 1372 height 568
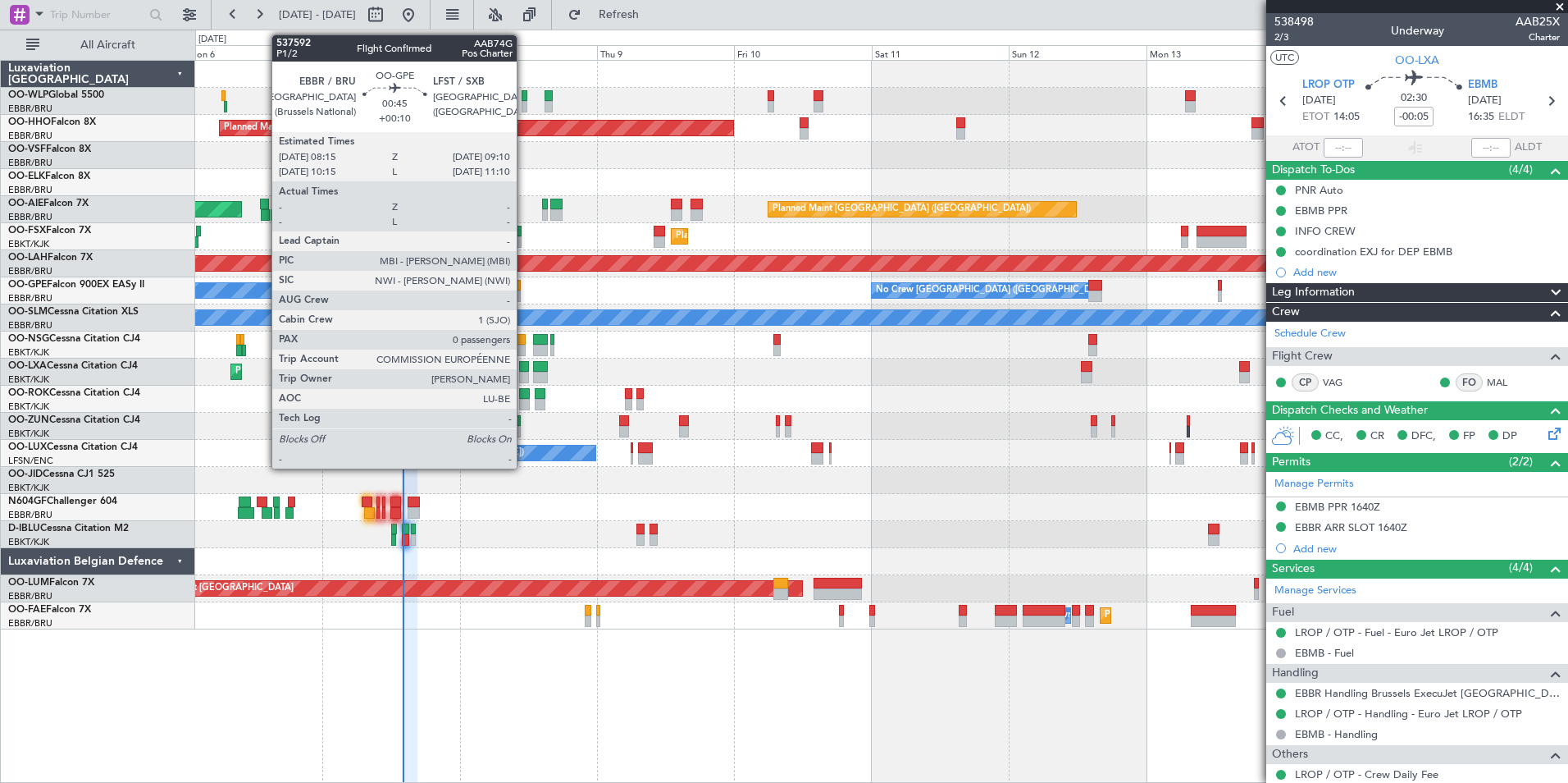
click at [626, 317] on div "Planned Maint Geneva (Cointrin) Unplanned Maint [GEOGRAPHIC_DATA] ([GEOGRAPHIC_…" at bounding box center [881, 345] width 1372 height 568
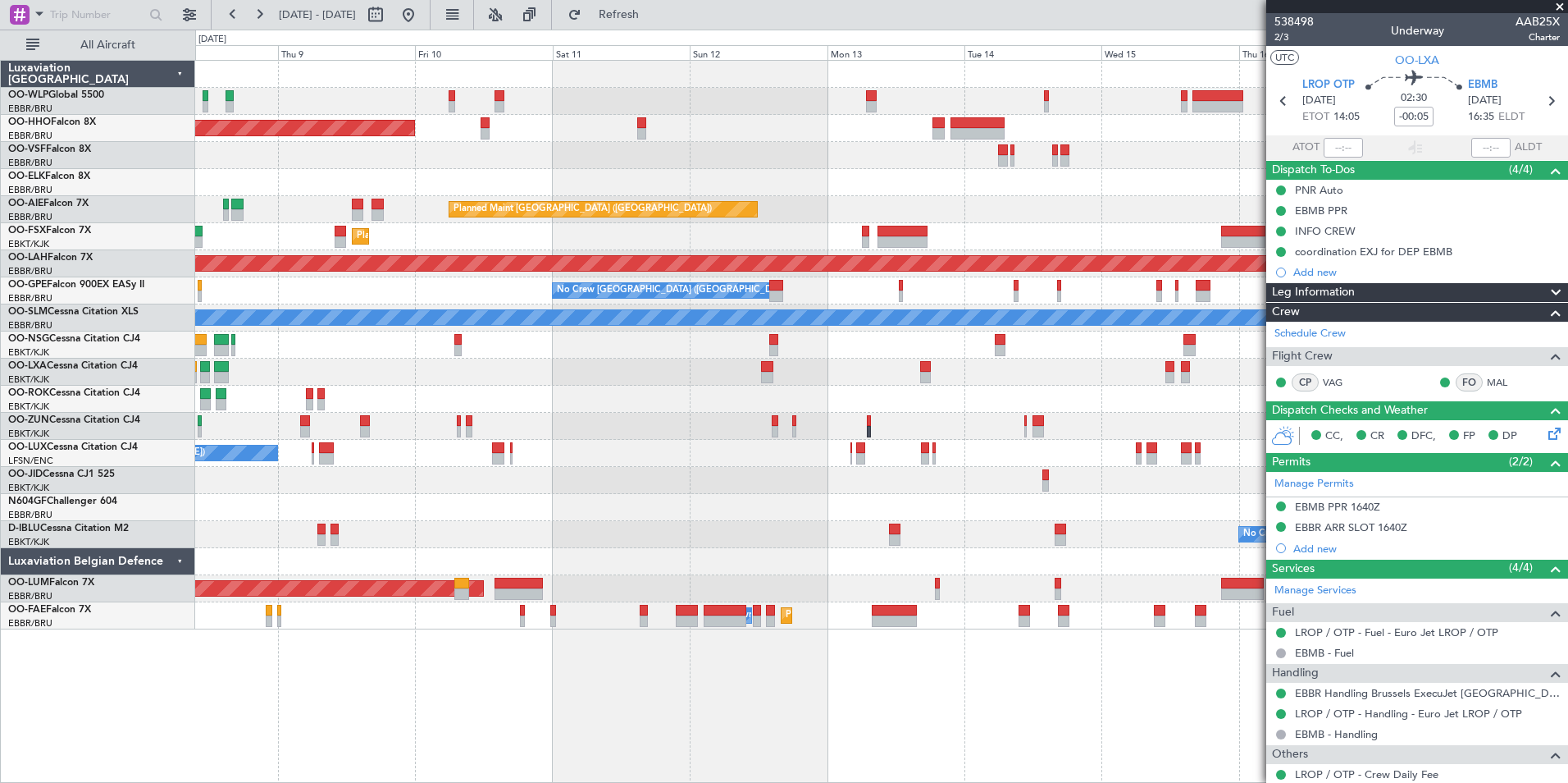
click at [764, 322] on div "A/C Unavailable [GEOGRAPHIC_DATA]" at bounding box center [881, 317] width 4117 height 17
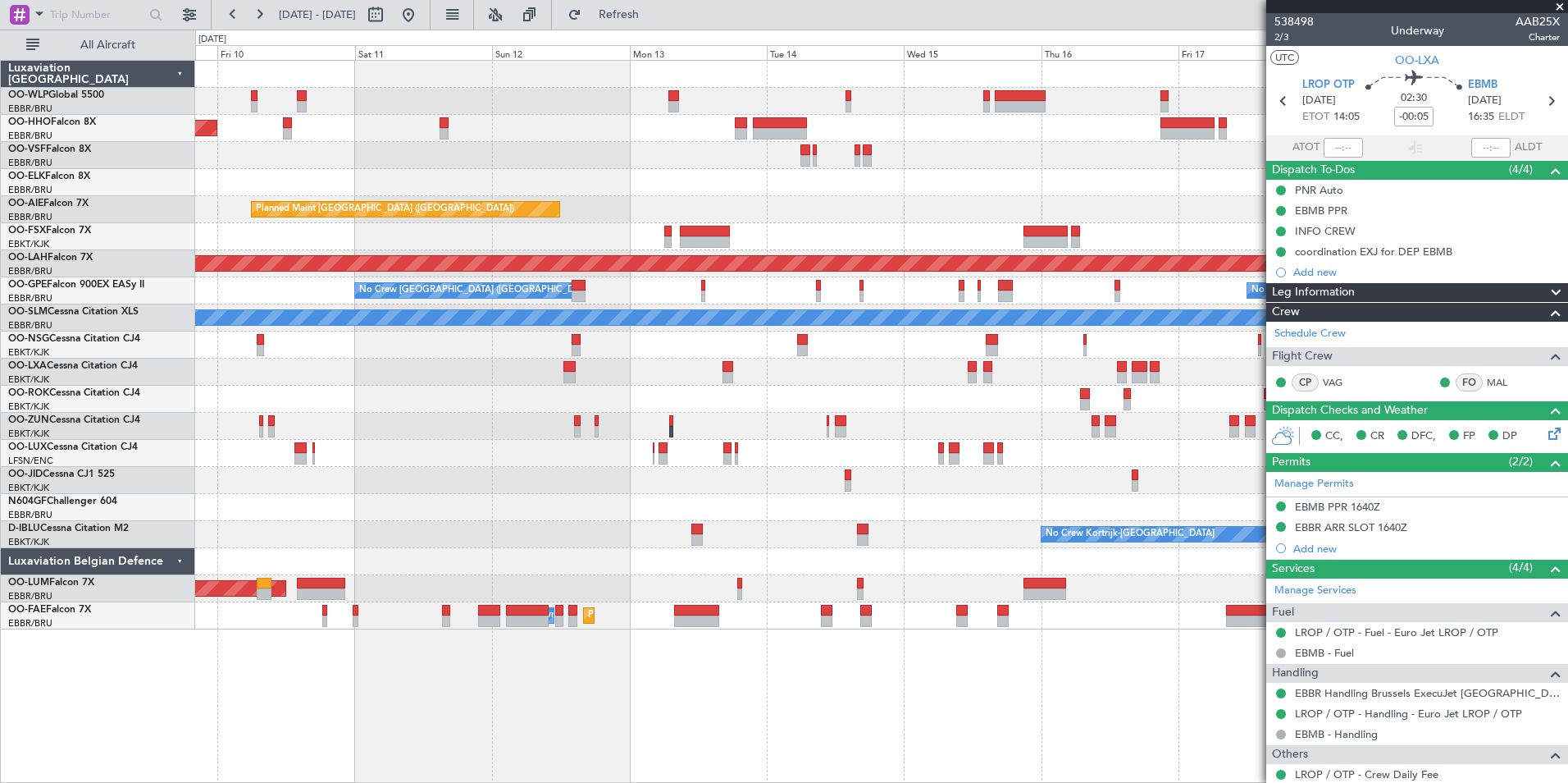
click at [886, 337] on div at bounding box center [881, 345] width 1372 height 27
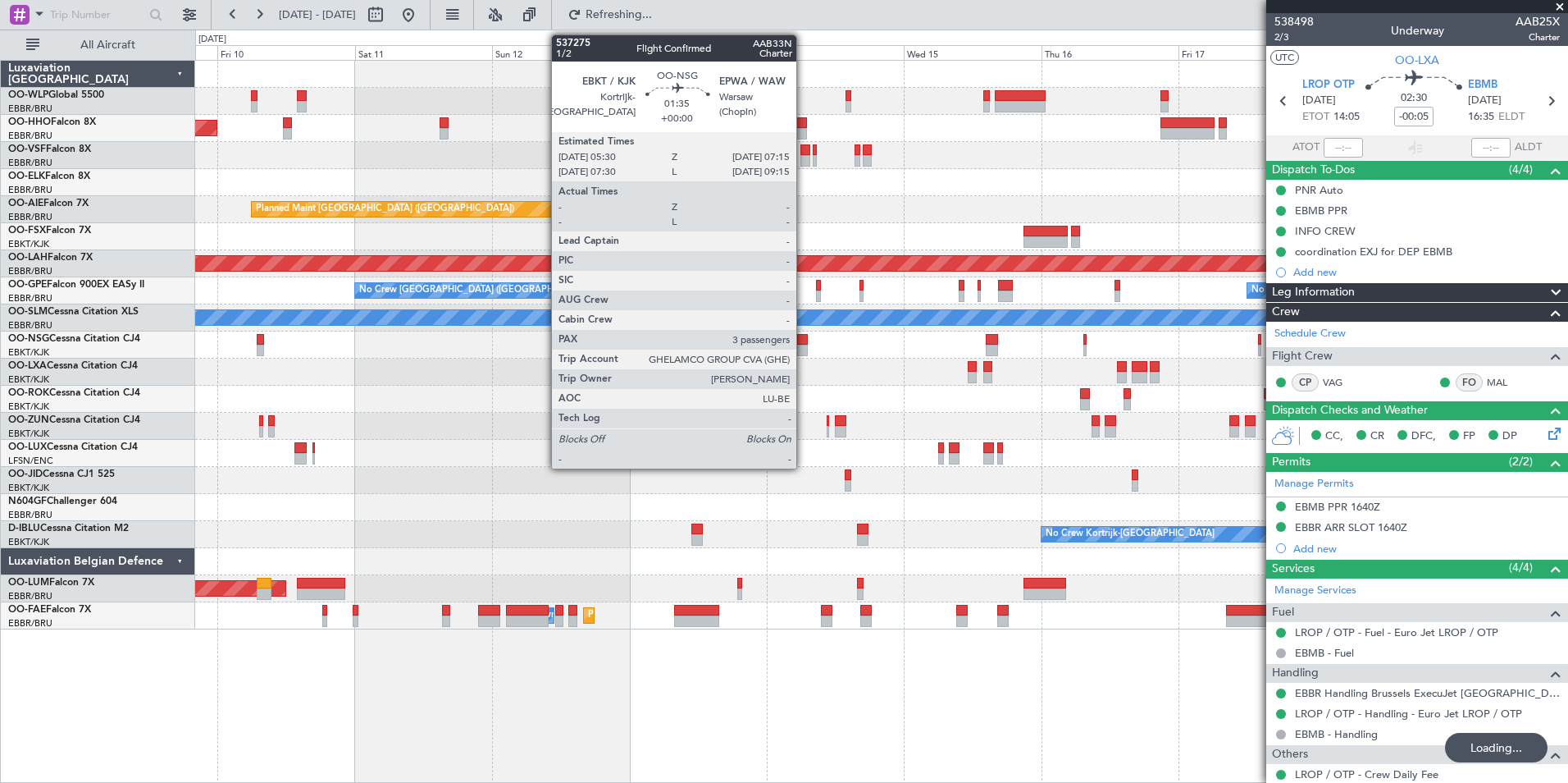
click at [804, 346] on div at bounding box center [802, 351] width 11 height 12
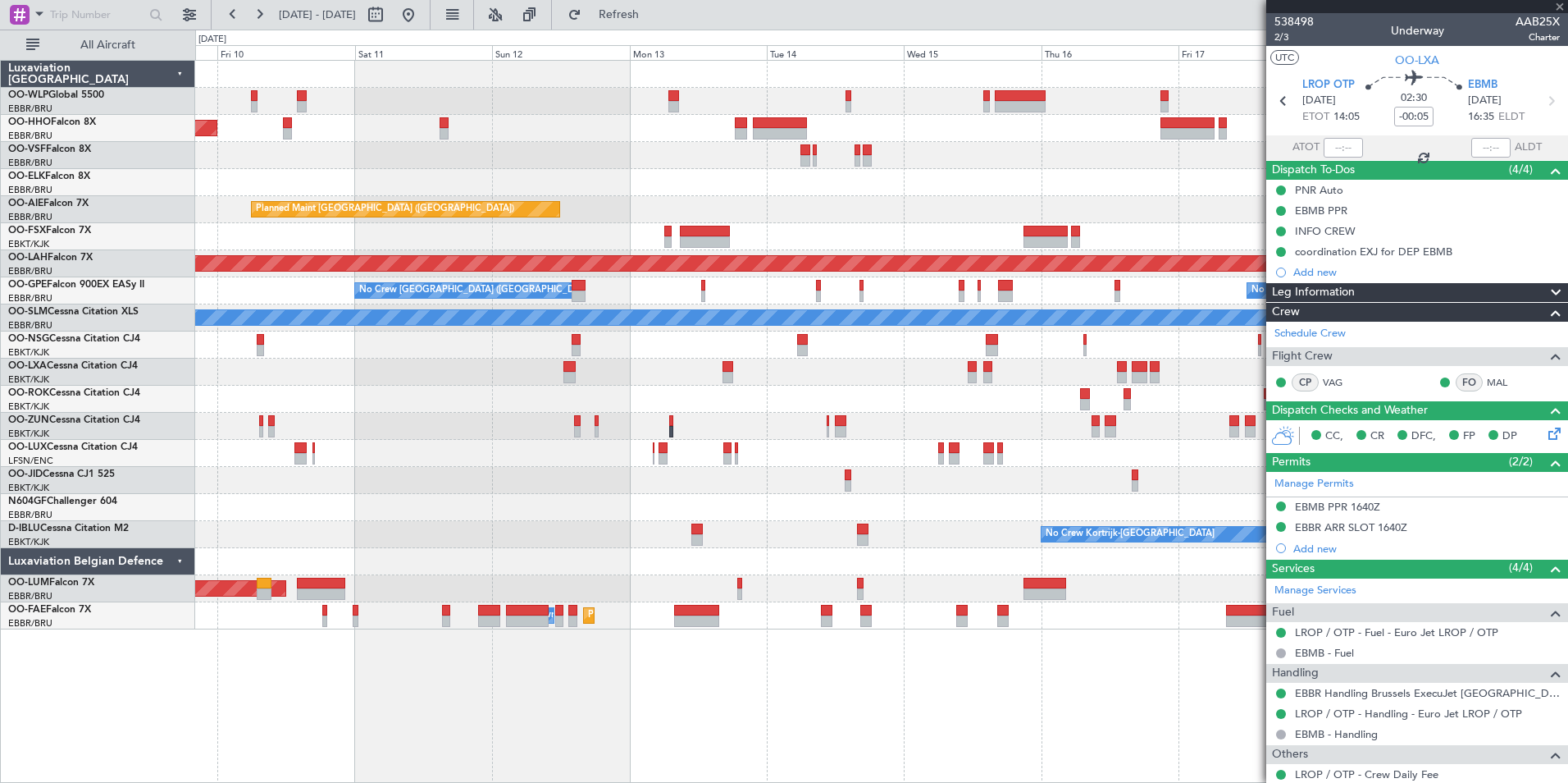
type input "3"
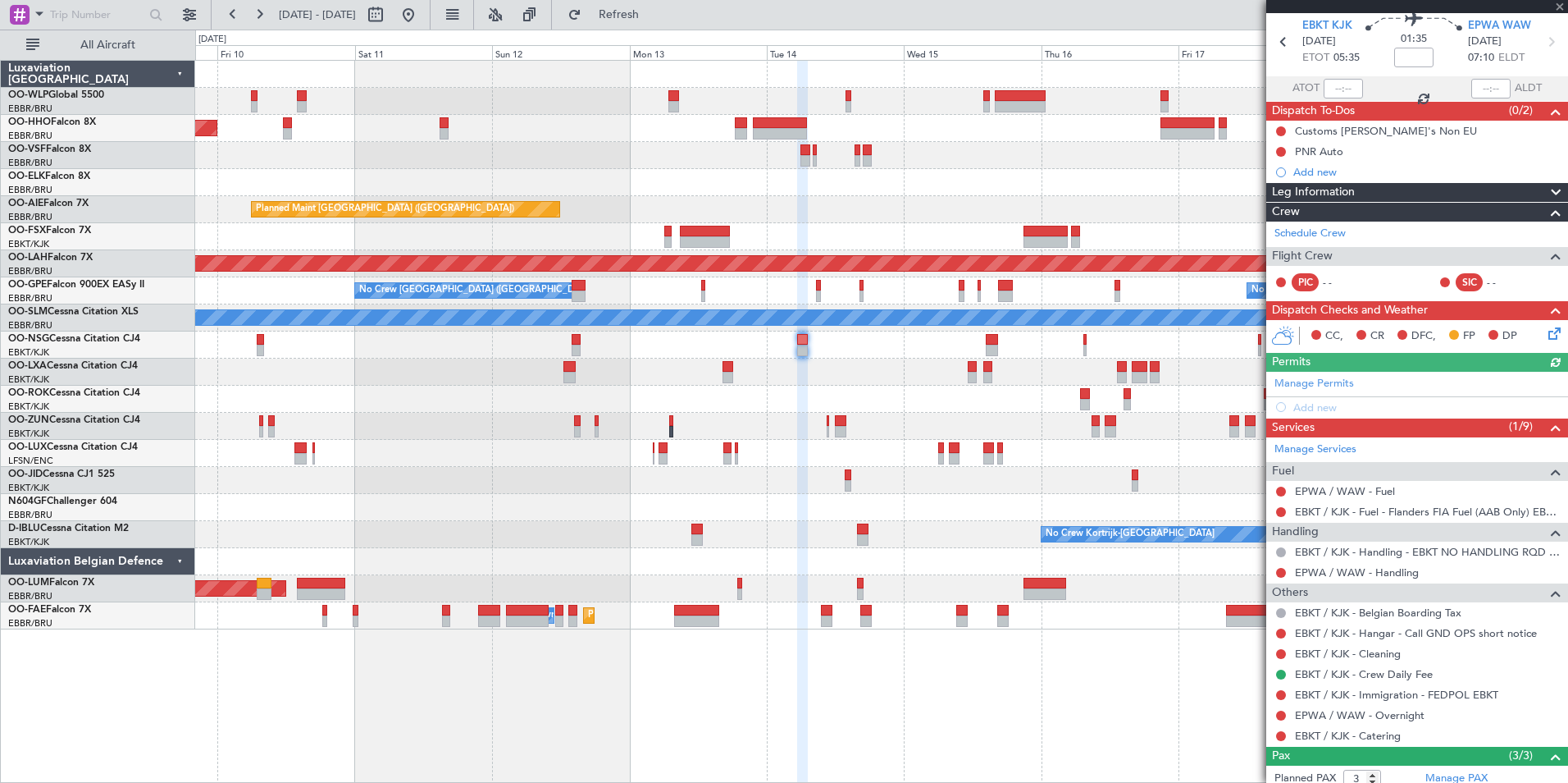
scroll to position [82, 0]
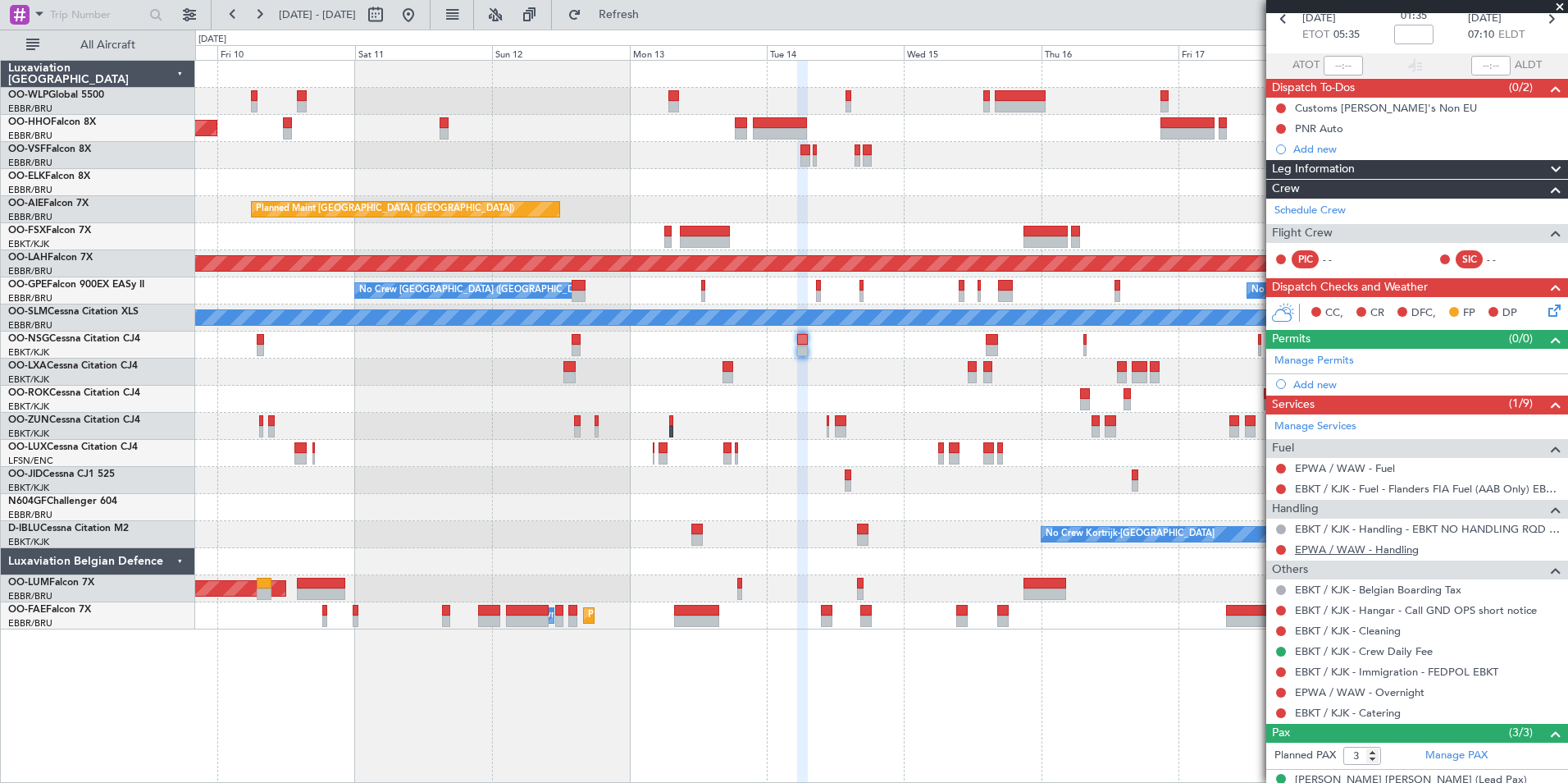
click at [1374, 553] on link "EPWA / WAW - Handling" at bounding box center [1357, 550] width 124 height 14
click at [1328, 391] on div "Add new" at bounding box center [1416, 384] width 302 height 21
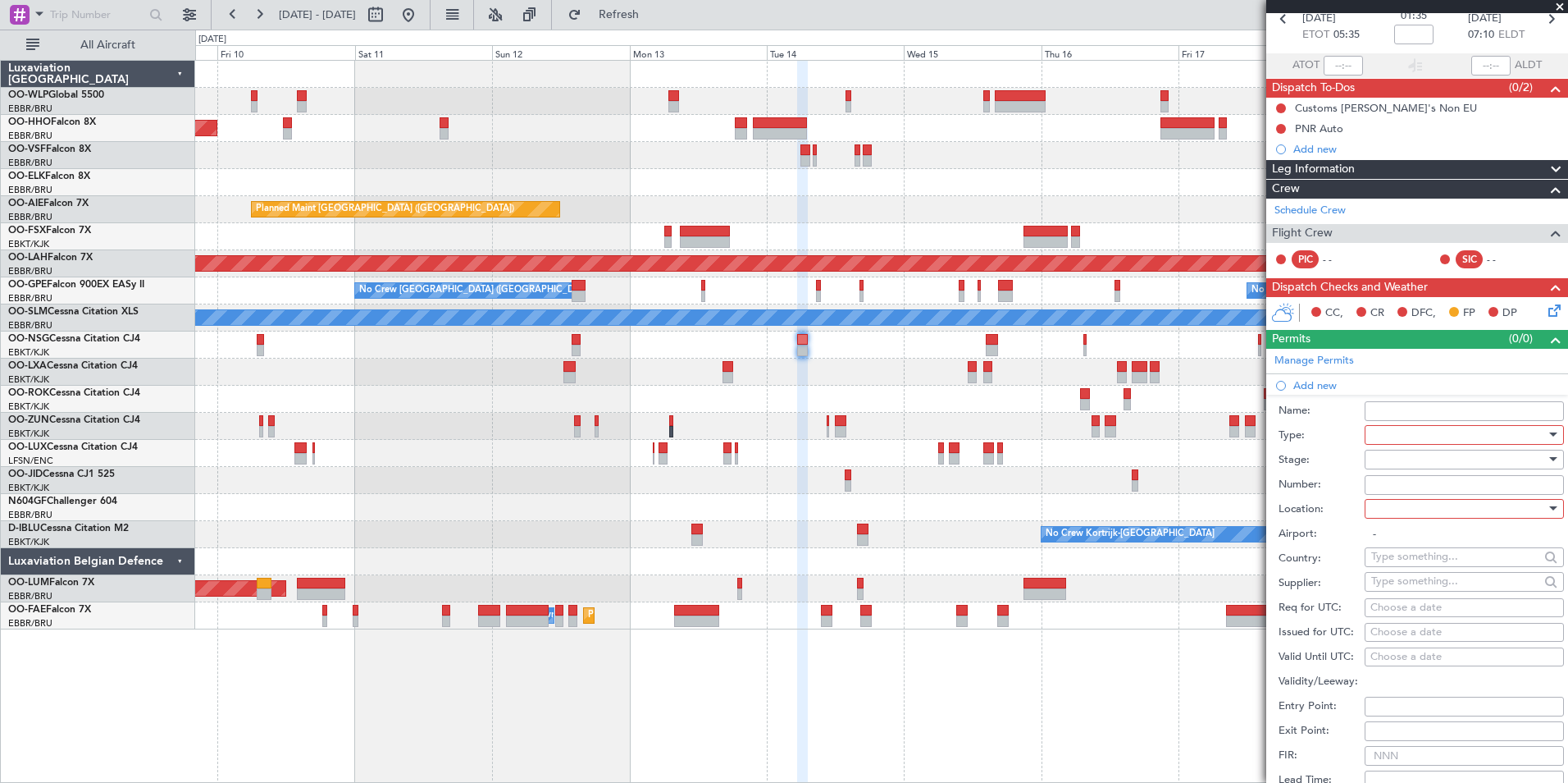
click at [1428, 434] on div at bounding box center [1458, 434] width 174 height 25
click at [1396, 592] on span "Slot" at bounding box center [1458, 589] width 172 height 25
click at [1378, 456] on div at bounding box center [1458, 459] width 174 height 25
click at [1394, 514] on span "Not Requested" at bounding box center [1458, 516] width 172 height 25
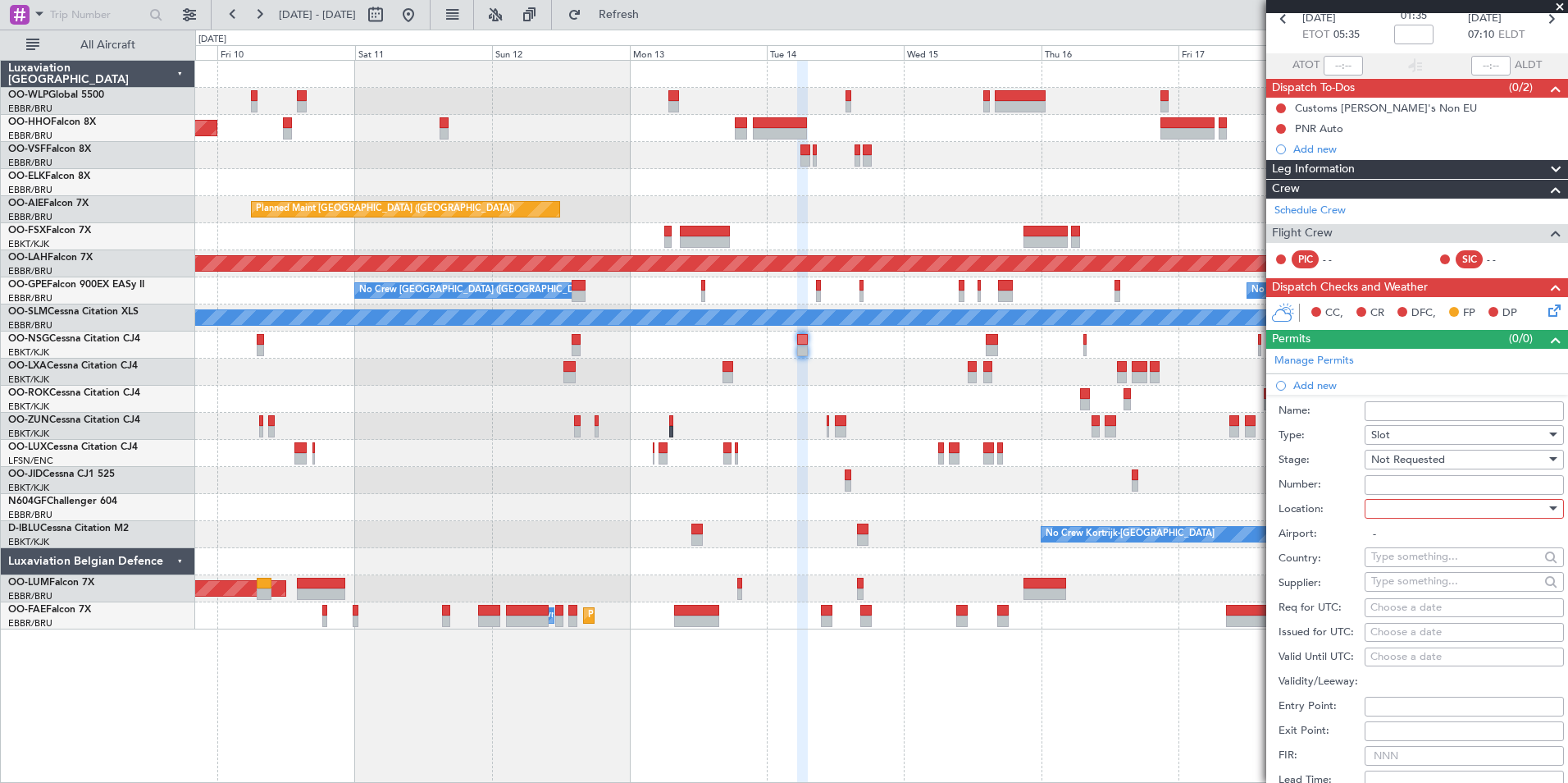
click at [1408, 510] on div at bounding box center [1458, 508] width 174 height 25
click at [1395, 592] on span "Arrival" at bounding box center [1458, 590] width 172 height 25
type input "EPWA / WAW"
click at [1411, 608] on div "Choose a date" at bounding box center [1464, 608] width 188 height 17
select select "10"
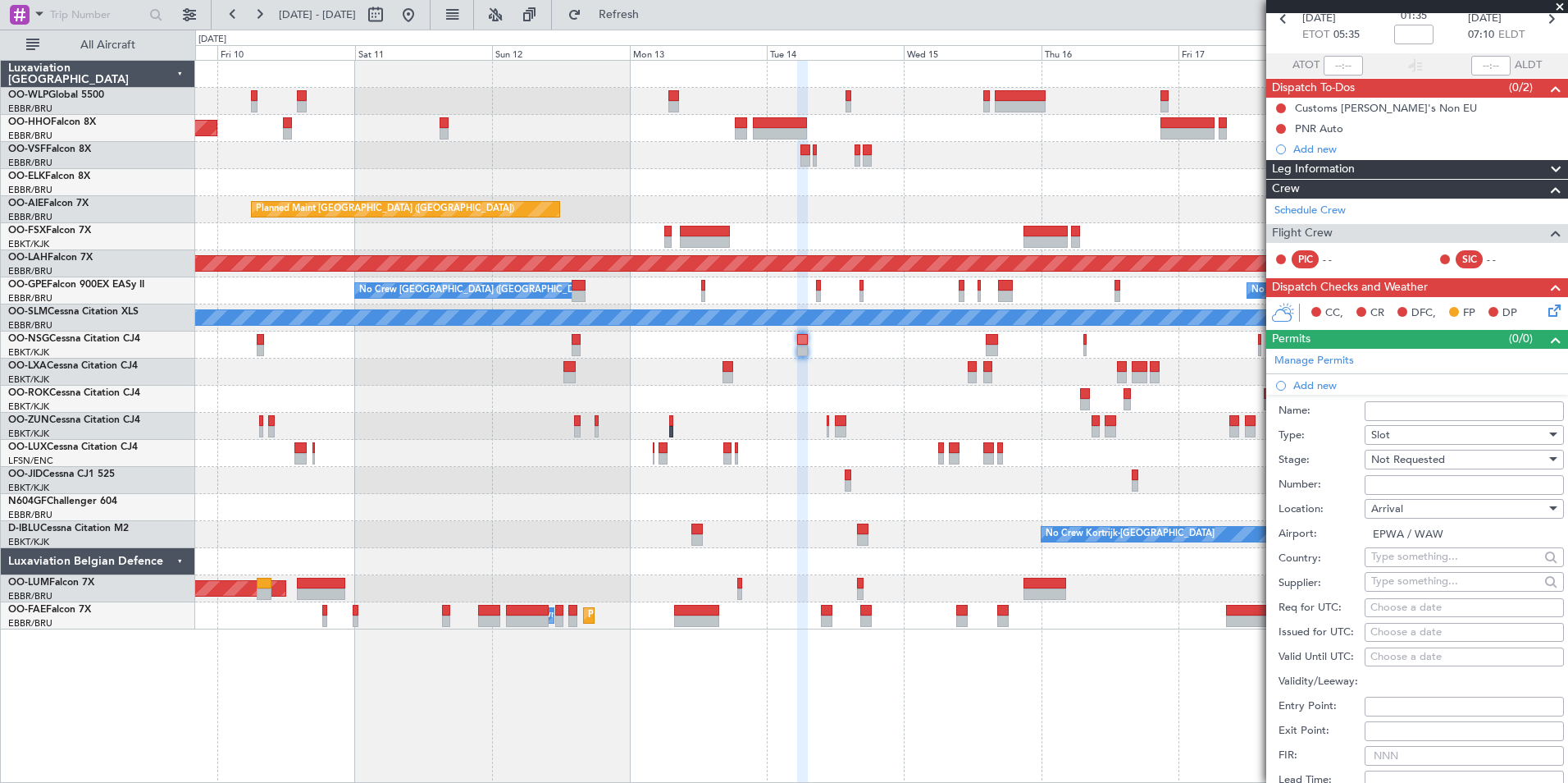
select select "2025"
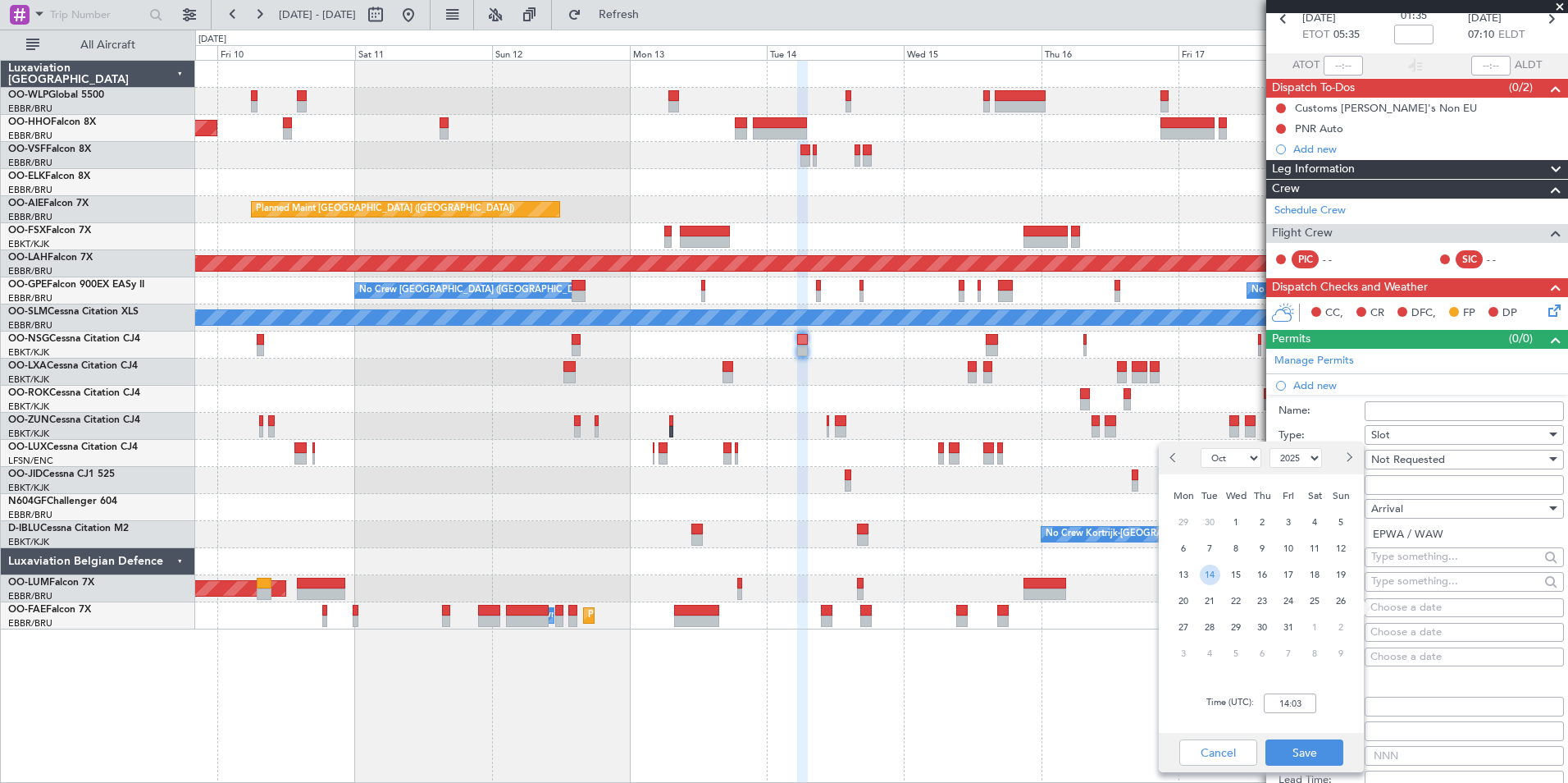
click at [1212, 568] on span "14" at bounding box center [1210, 574] width 21 height 21
click at [1311, 703] on input "00:00" at bounding box center [1289, 703] width 52 height 20
type input "07:15"
click at [1325, 746] on button "Save" at bounding box center [1304, 752] width 78 height 27
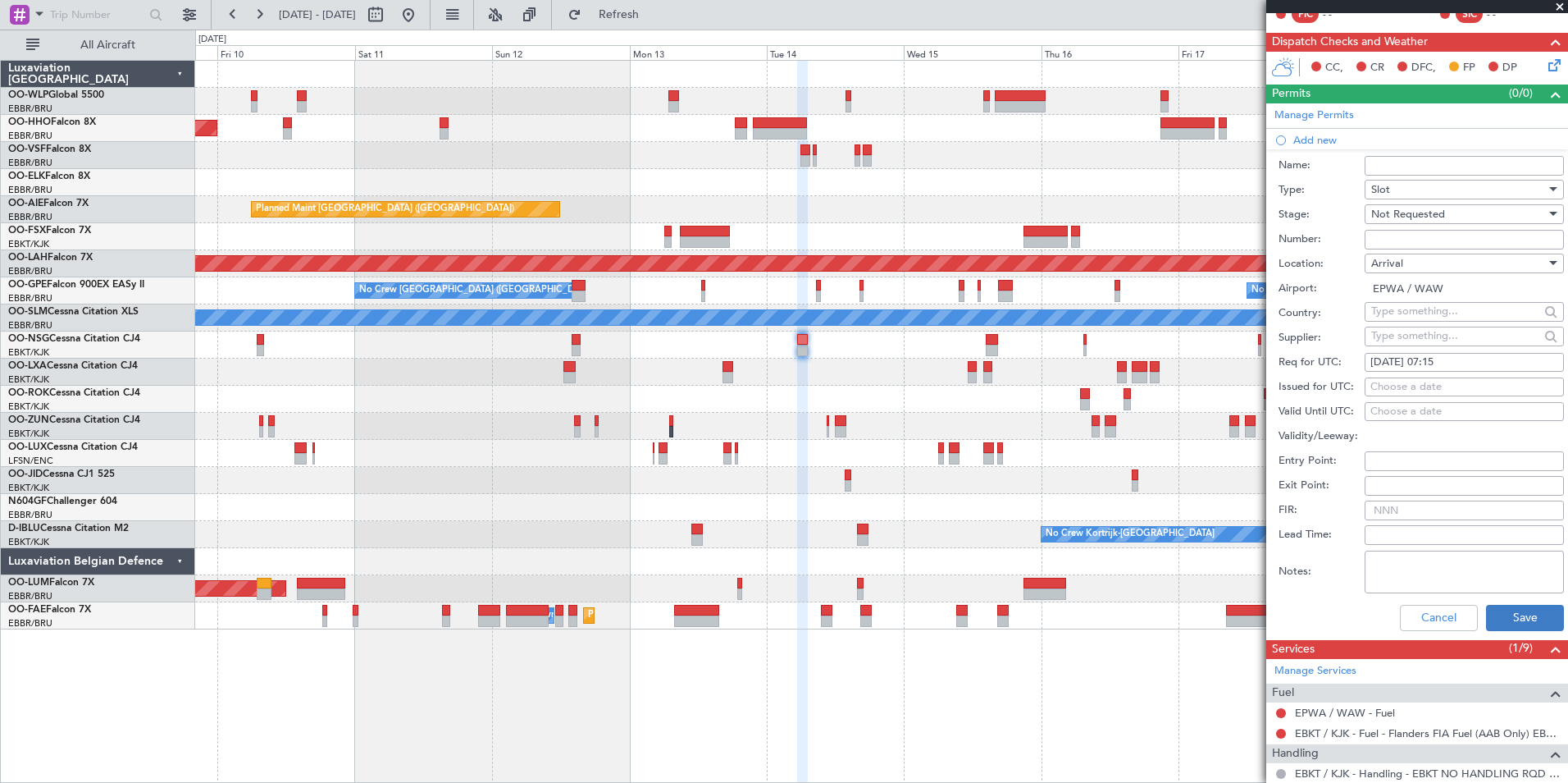
scroll to position [328, 0]
click at [1486, 613] on button "Save" at bounding box center [1525, 617] width 78 height 27
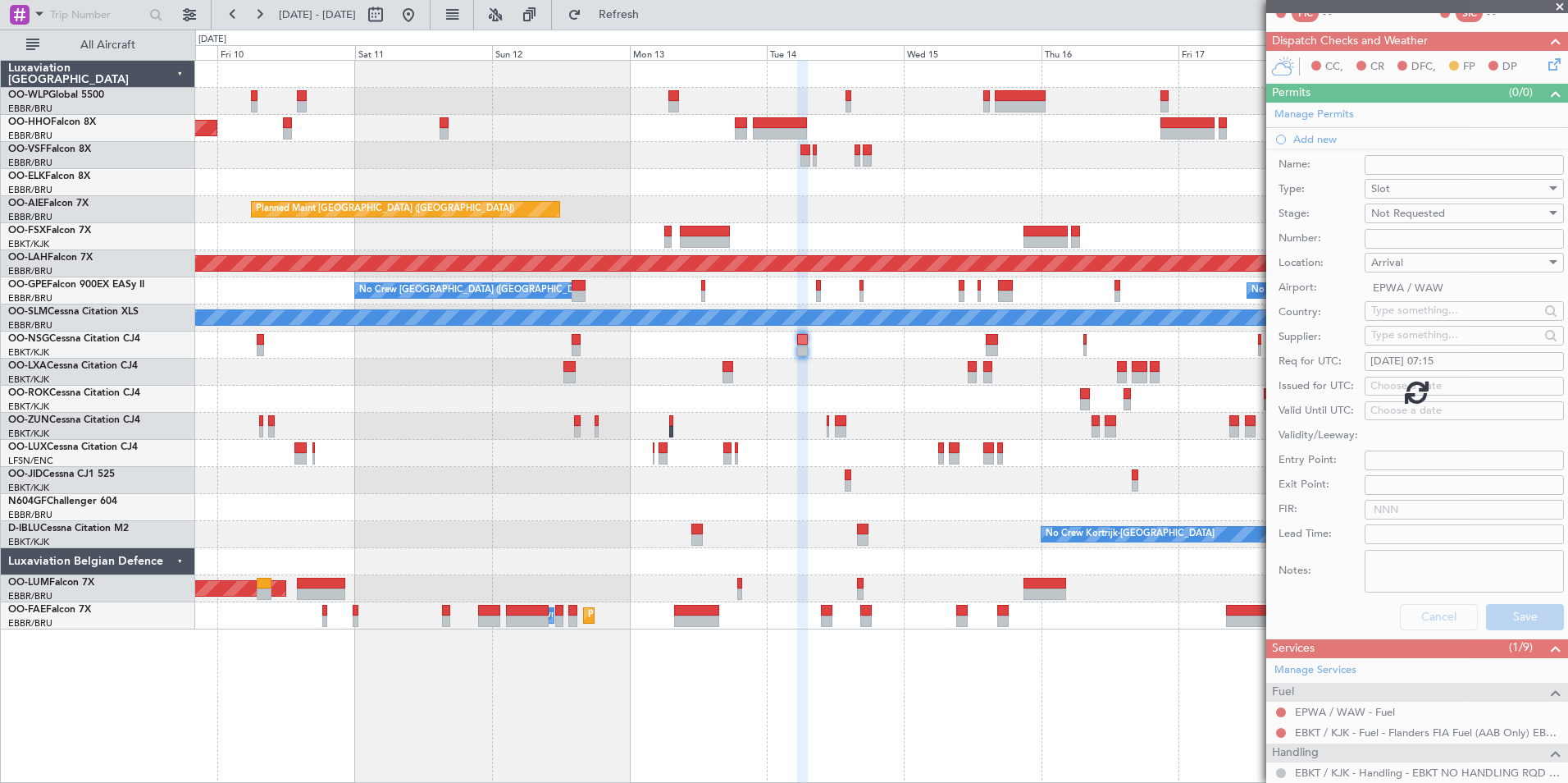
scroll to position [199, 0]
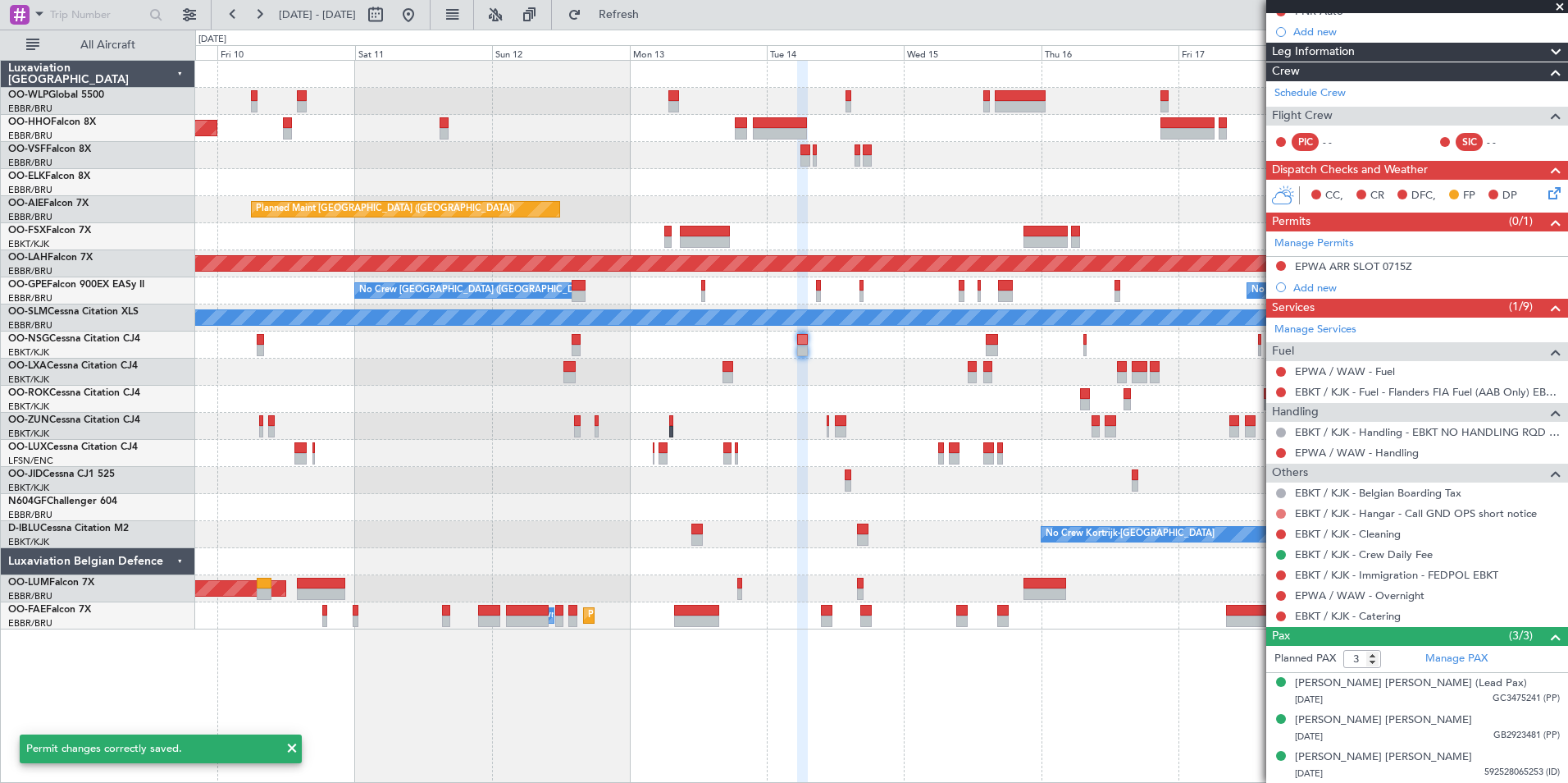
click at [1281, 510] on button at bounding box center [1281, 514] width 10 height 10
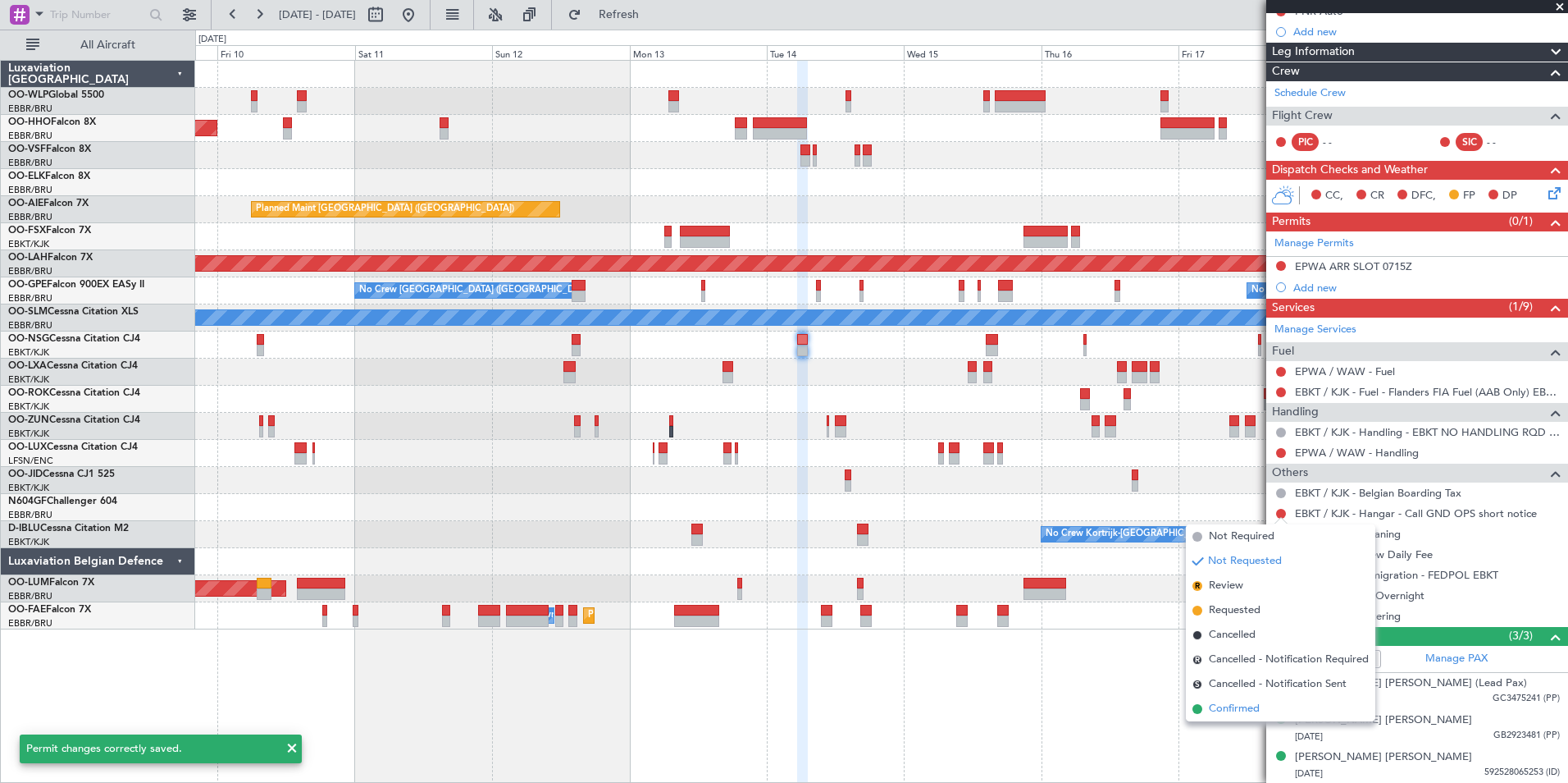
click at [1249, 707] on span "Confirmed" at bounding box center [1234, 709] width 51 height 17
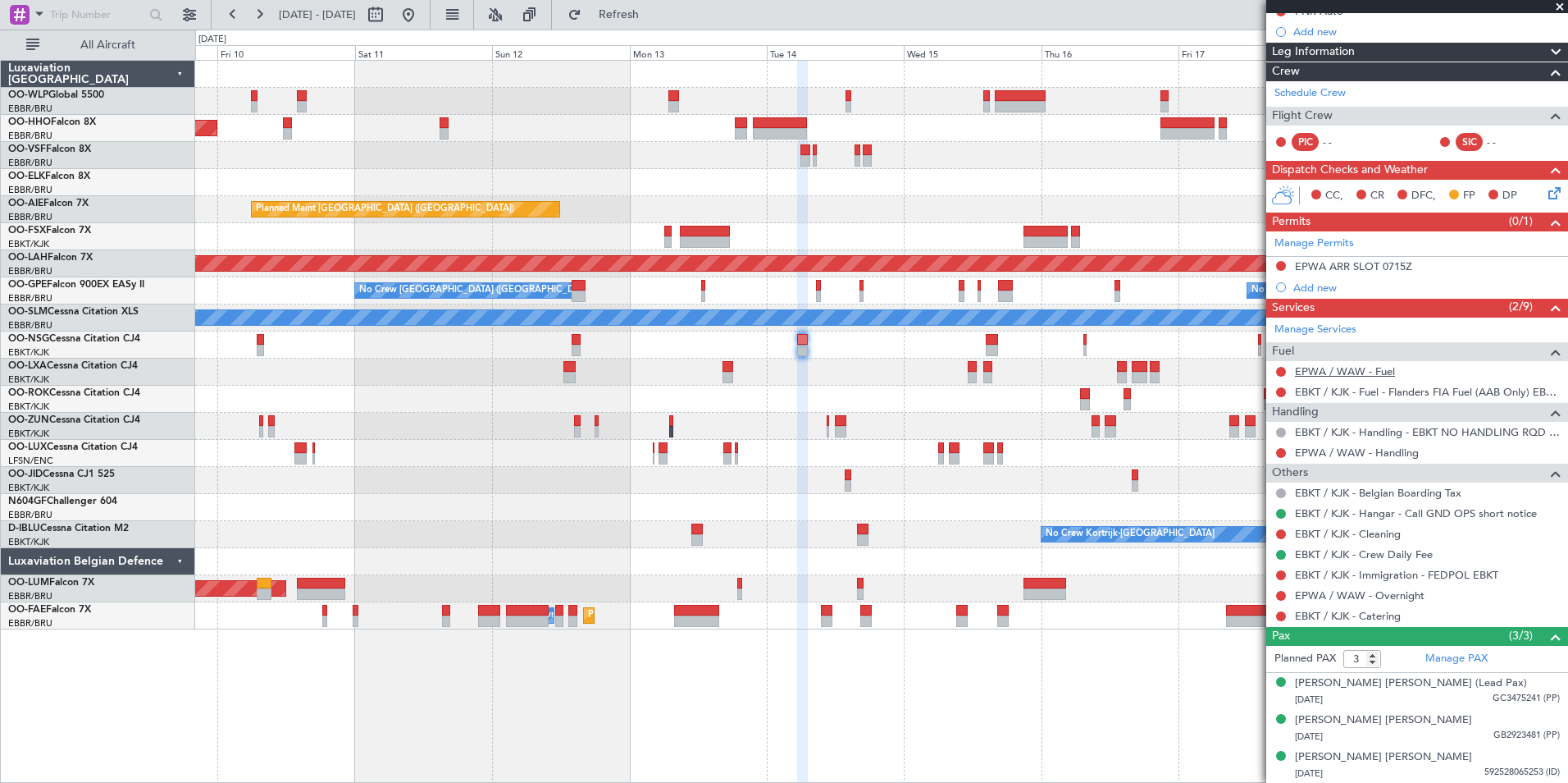
click at [1340, 369] on link "EPWA / WAW - Fuel" at bounding box center [1346, 371] width 100 height 14
click at [1333, 614] on link "EBKT / KJK - Catering" at bounding box center [1348, 616] width 105 height 14
click at [1317, 322] on link "Manage Services" at bounding box center [1315, 330] width 82 height 17
click at [1545, 197] on icon at bounding box center [1551, 190] width 13 height 13
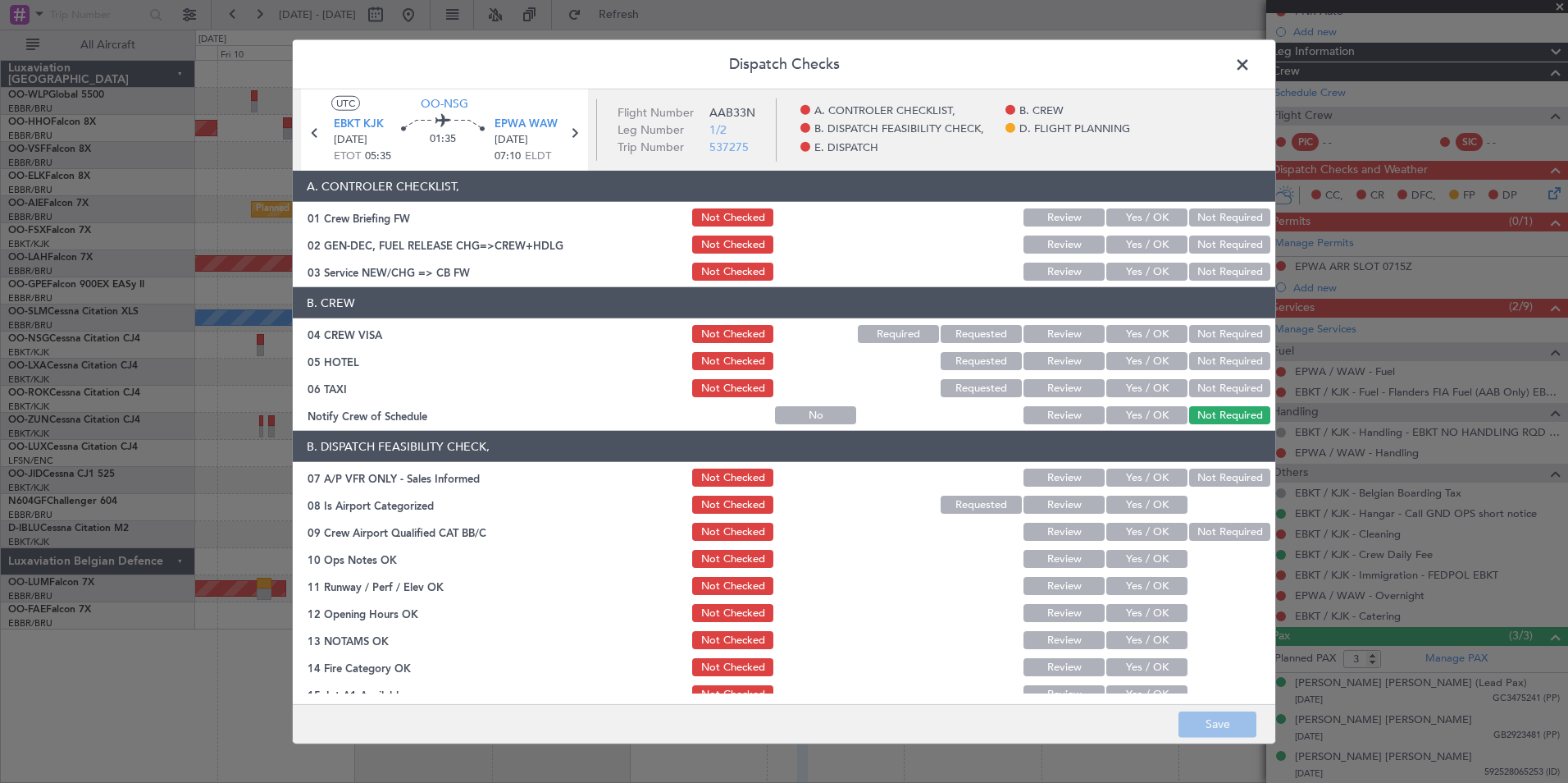
click at [1150, 270] on button "Yes / OK" at bounding box center [1147, 272] width 81 height 18
click at [1208, 338] on button "Not Required" at bounding box center [1229, 334] width 81 height 18
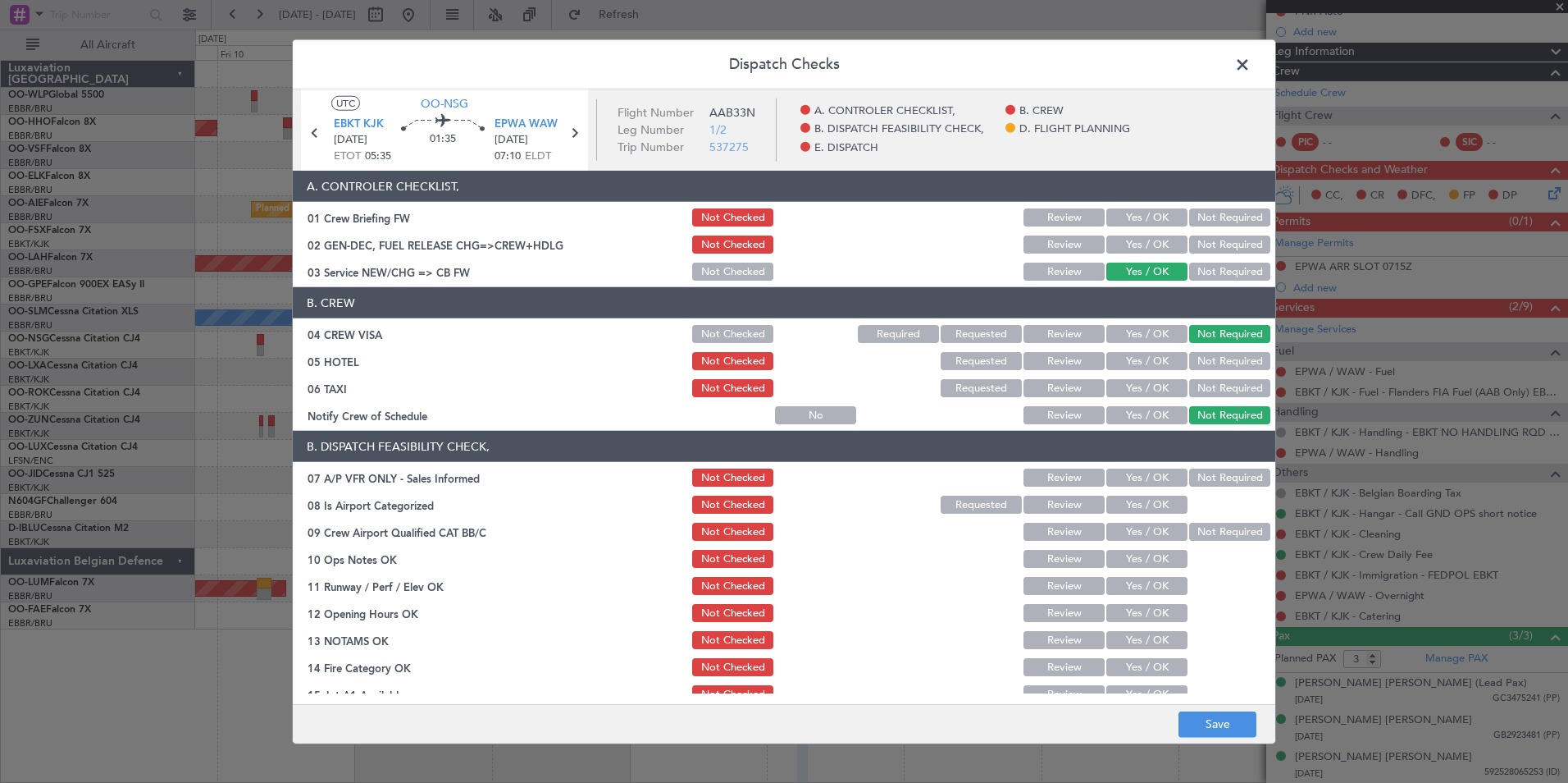
click at [1196, 386] on button "Not Required" at bounding box center [1229, 388] width 81 height 18
click at [1149, 418] on button "Yes / OK" at bounding box center [1147, 415] width 81 height 18
click at [1218, 481] on button "Not Required" at bounding box center [1229, 478] width 81 height 18
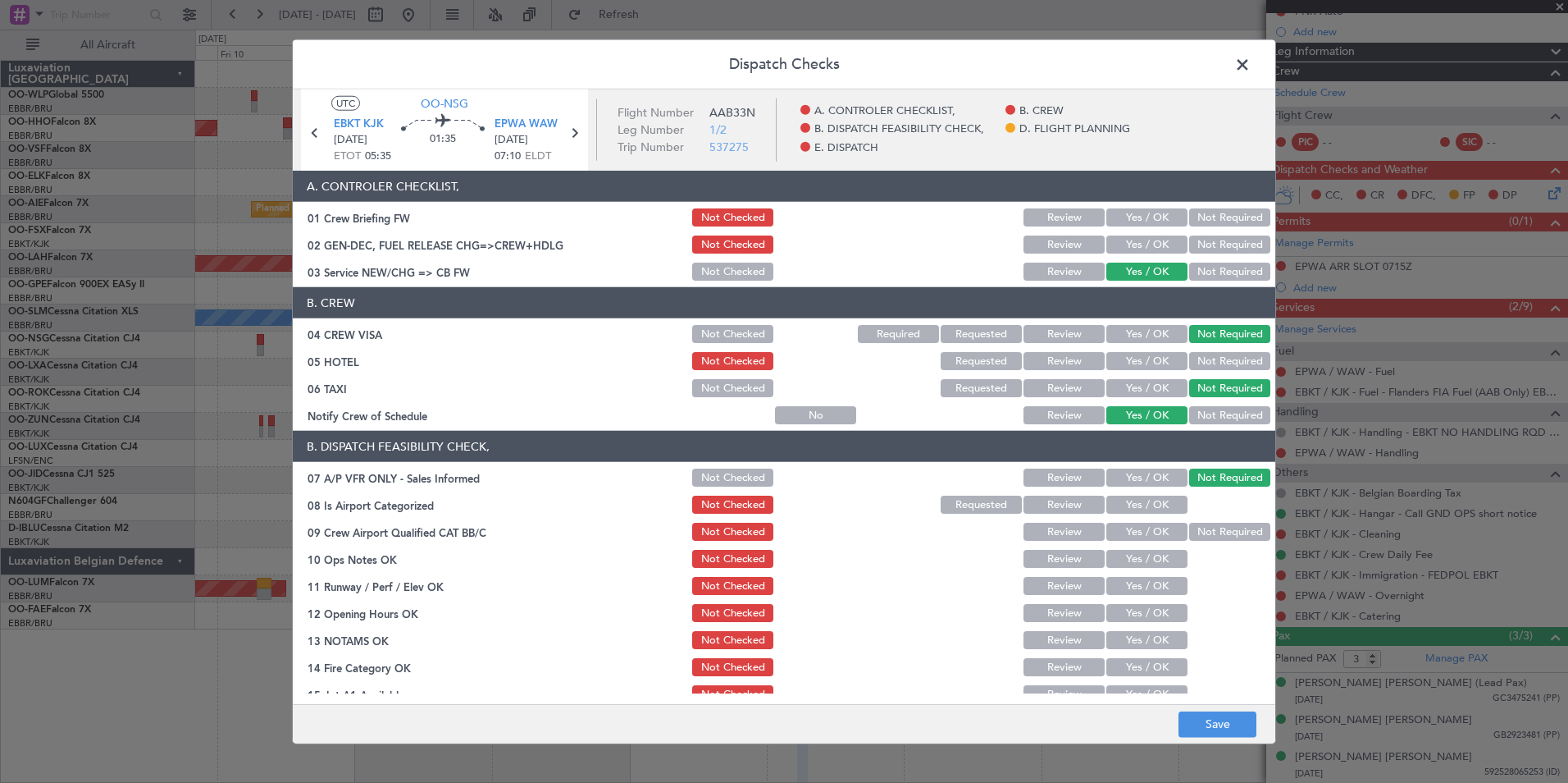
click at [1168, 495] on div "Yes / OK" at bounding box center [1145, 504] width 83 height 23
click at [1165, 505] on button "Yes / OK" at bounding box center [1147, 504] width 81 height 18
drag, startPoint x: 1158, startPoint y: 524, endPoint x: 1155, endPoint y: 542, distance: 18.2
click at [1157, 525] on button "Yes / OK" at bounding box center [1147, 532] width 81 height 18
click at [1153, 557] on button "Yes / OK" at bounding box center [1147, 558] width 81 height 18
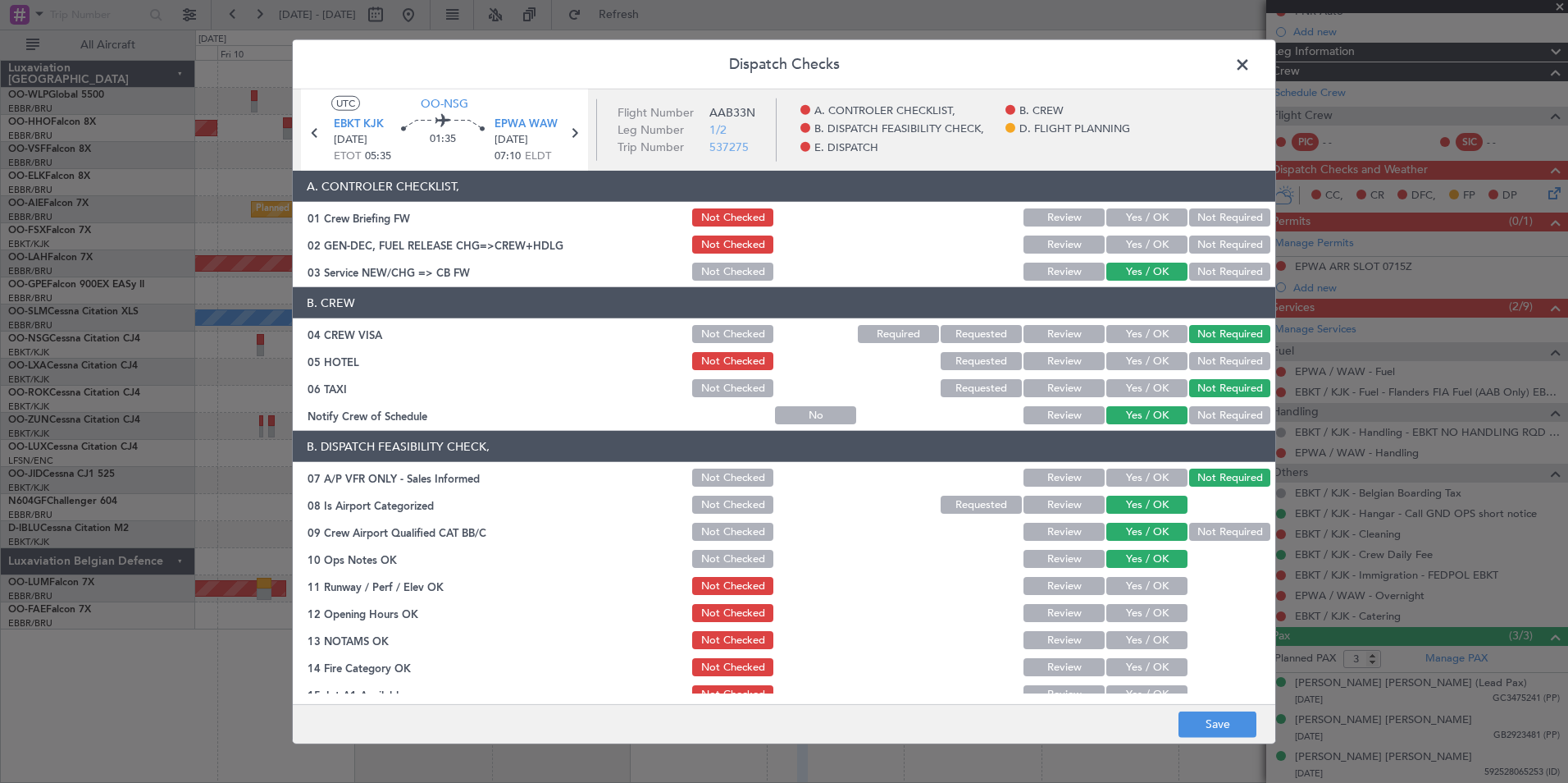
click at [1147, 583] on button "Yes / OK" at bounding box center [1147, 586] width 81 height 18
click at [1116, 615] on button "Yes / OK" at bounding box center [1147, 613] width 81 height 18
click at [1054, 646] on button "Review" at bounding box center [1064, 640] width 81 height 18
click at [1146, 671] on button "Yes / OK" at bounding box center [1147, 667] width 81 height 18
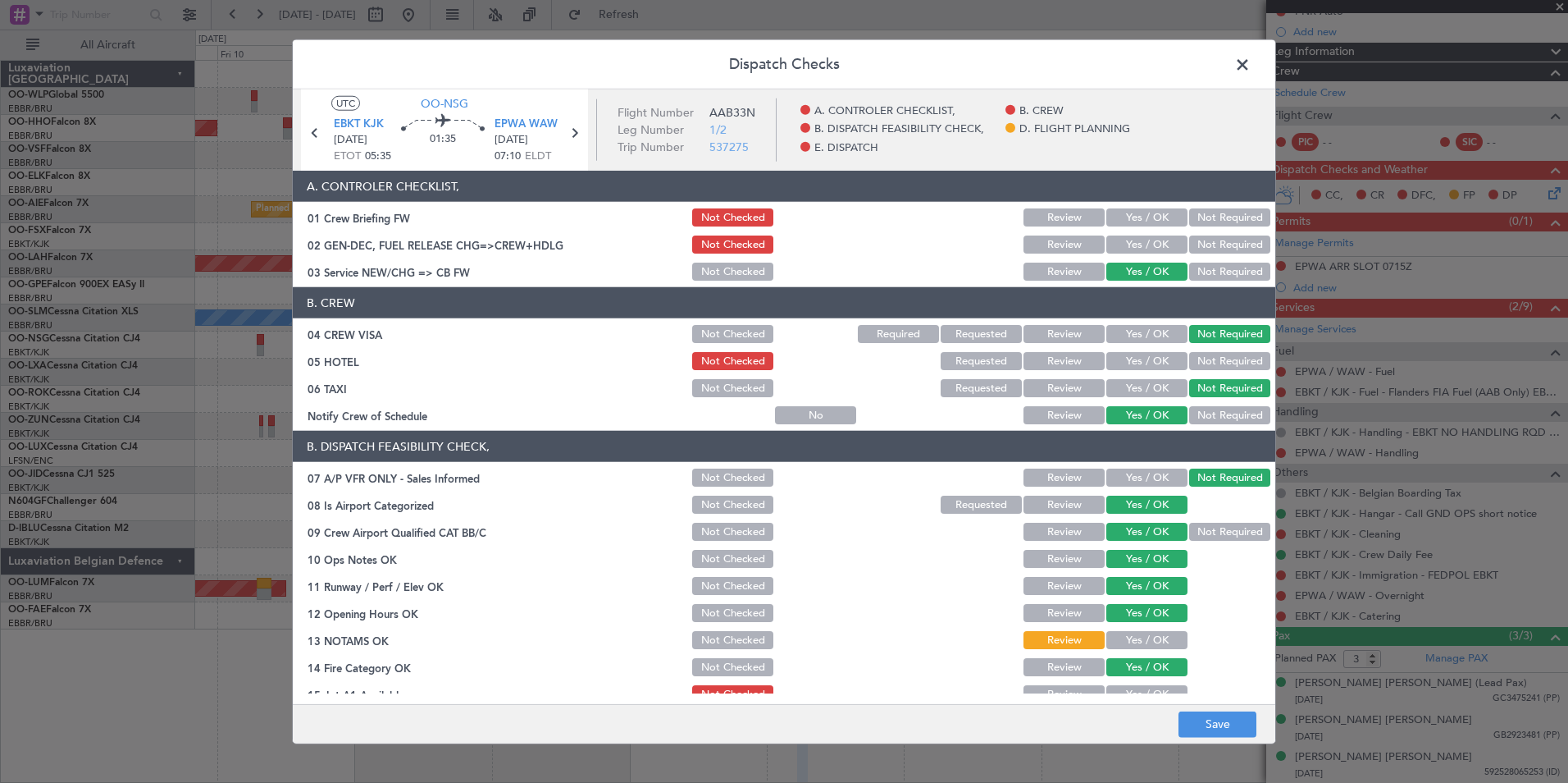
click at [1134, 691] on button "Yes / OK" at bounding box center [1147, 694] width 81 height 18
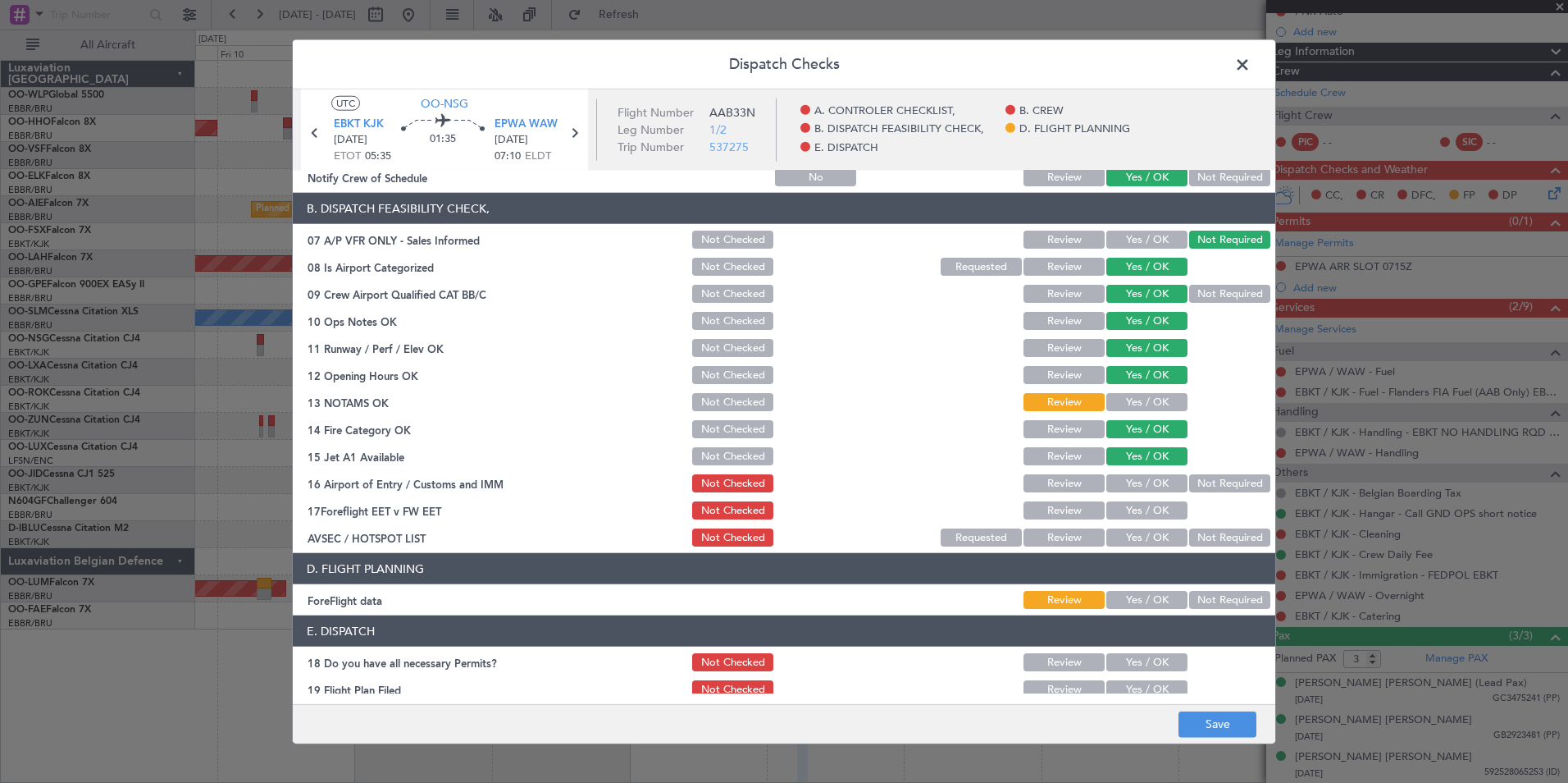
scroll to position [246, 0]
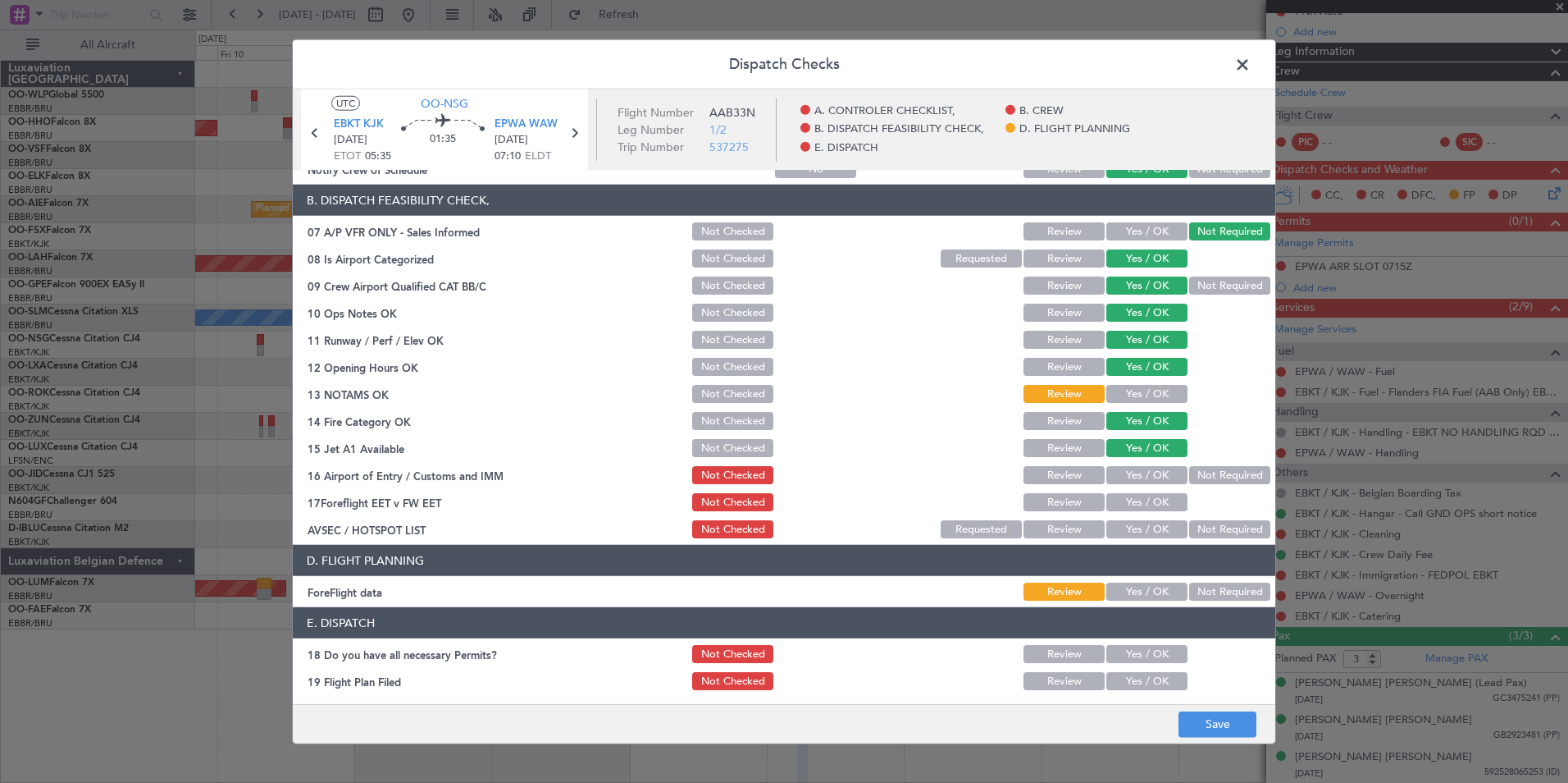
click at [1203, 475] on button "Not Required" at bounding box center [1229, 475] width 81 height 18
drag, startPoint x: 1063, startPoint y: 494, endPoint x: 1180, endPoint y: 515, distance: 118.9
click at [1065, 496] on button "Review" at bounding box center [1064, 502] width 81 height 18
click at [1244, 534] on button "Not Required" at bounding box center [1229, 529] width 81 height 18
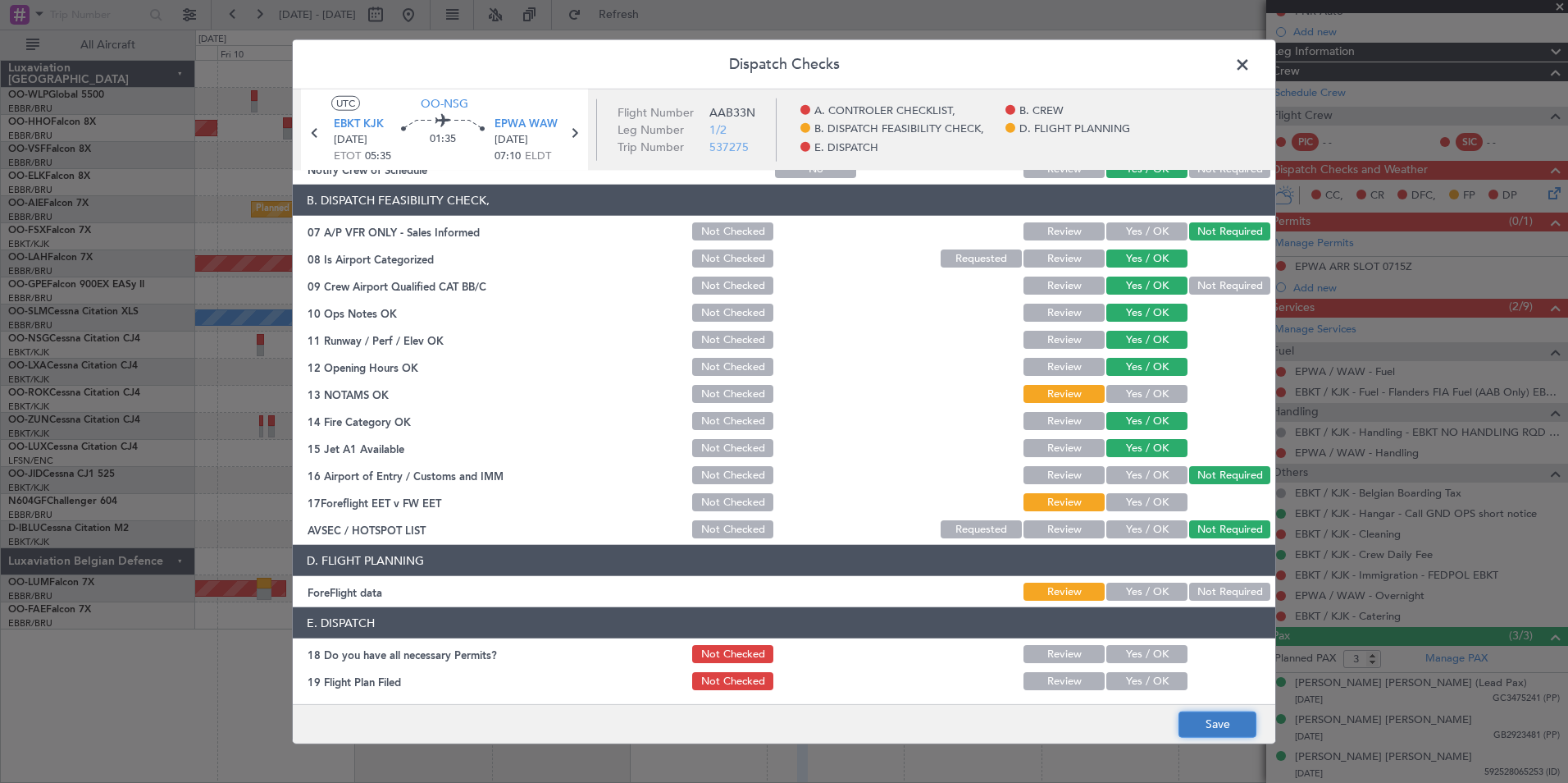
click at [1193, 720] on button "Save" at bounding box center [1217, 724] width 78 height 27
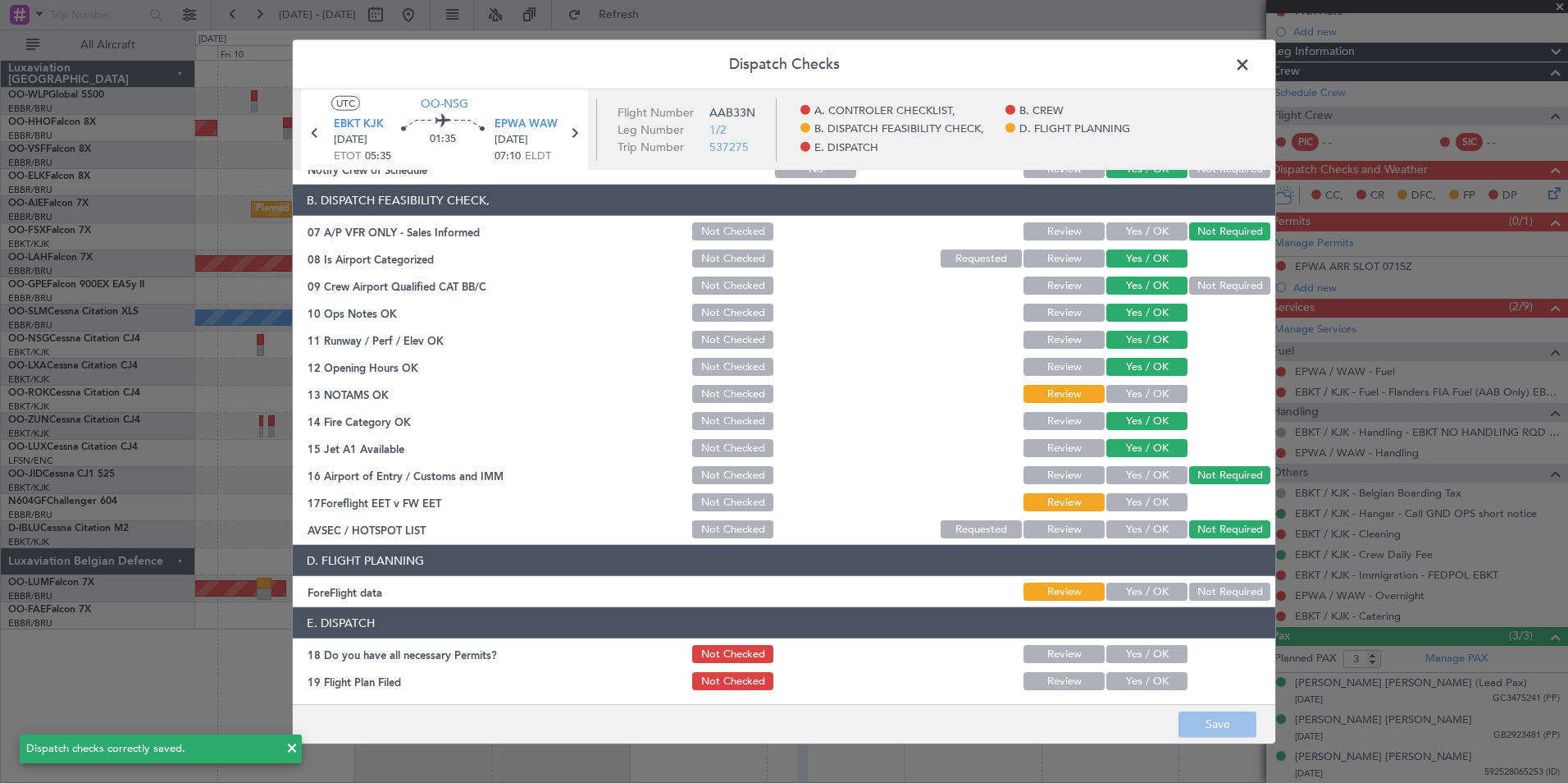
click at [1251, 75] on span at bounding box center [1251, 68] width 0 height 33
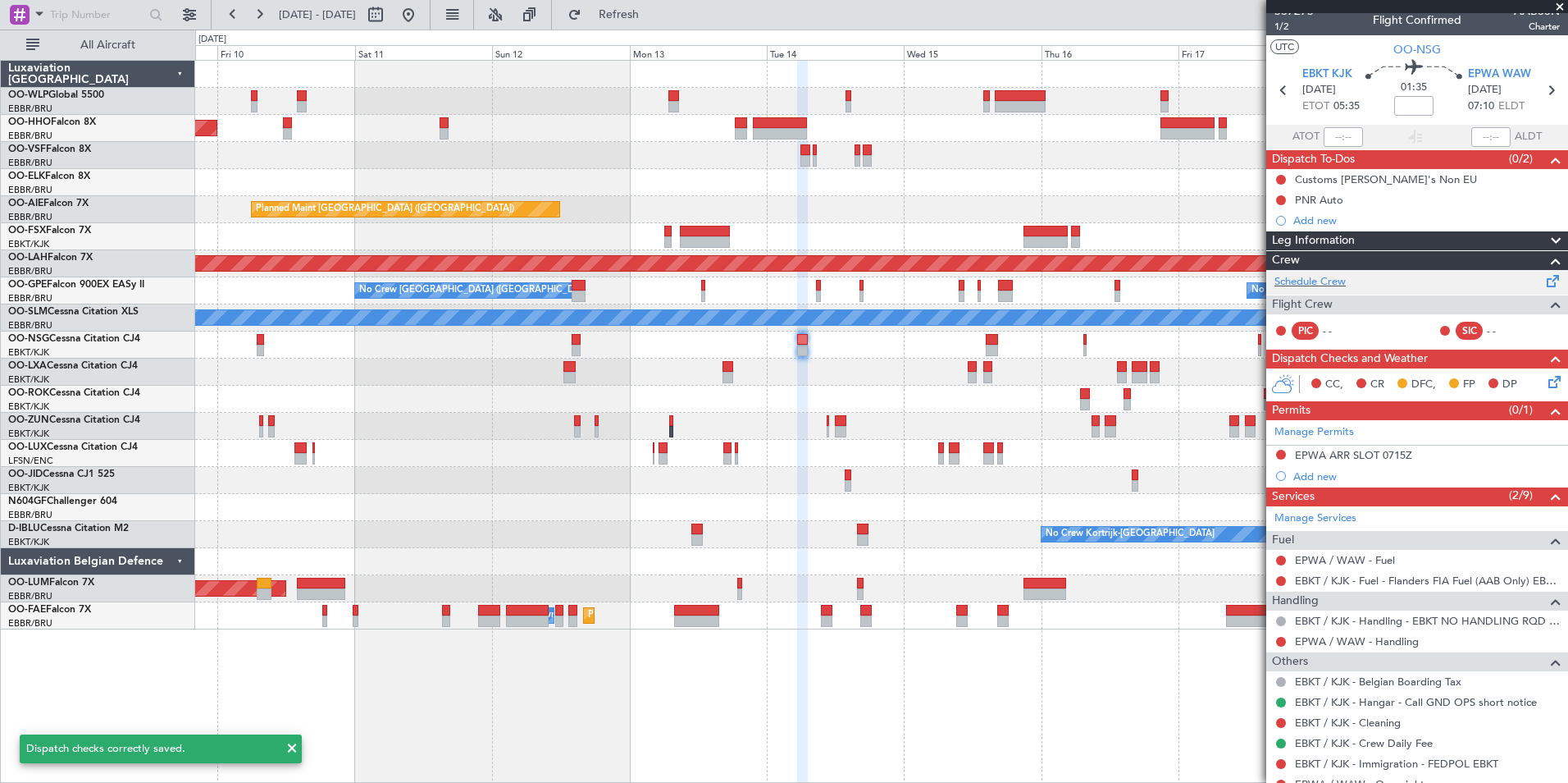
scroll to position [0, 0]
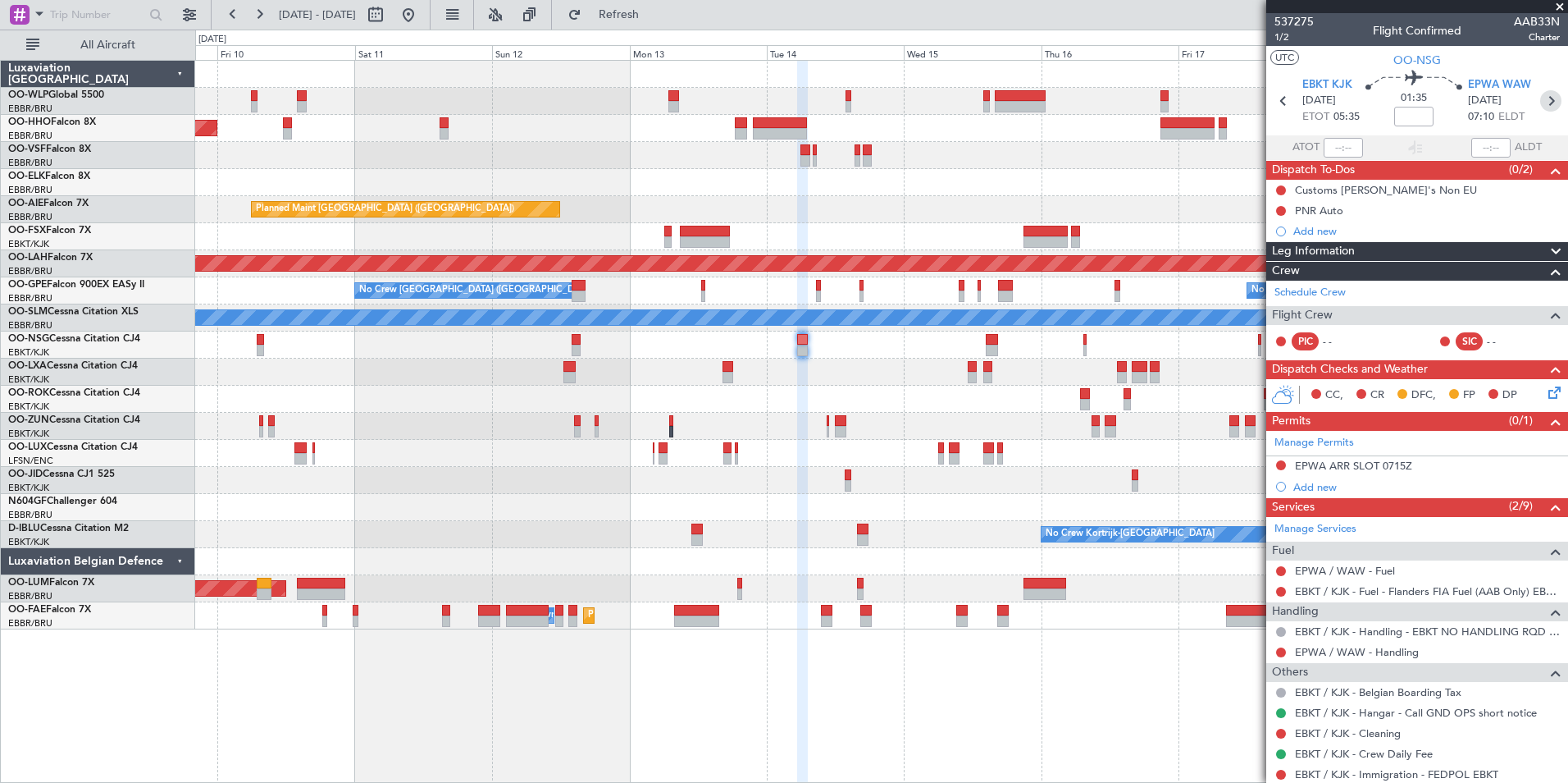
click at [1540, 102] on icon at bounding box center [1551, 101] width 22 height 22
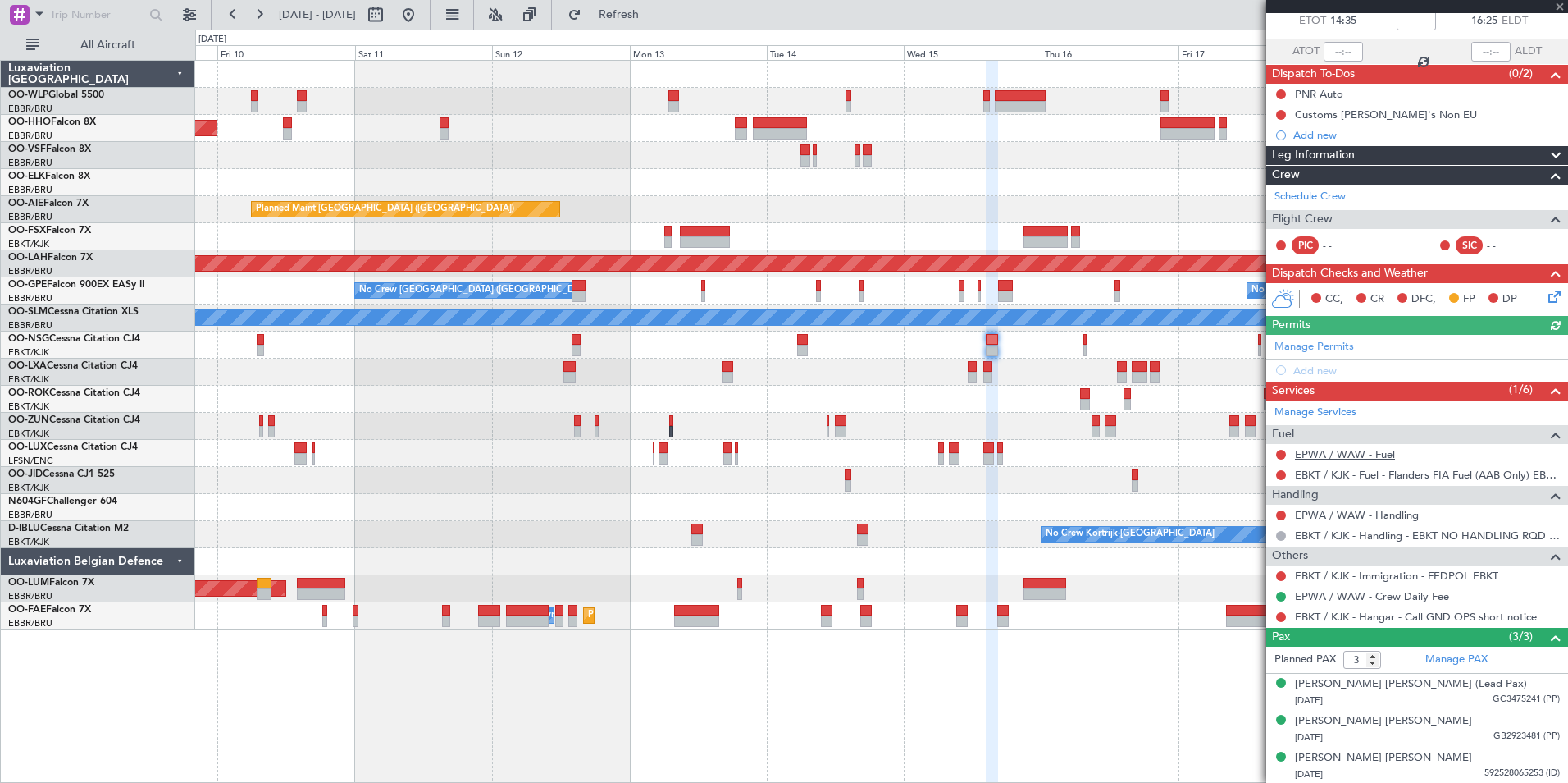
scroll to position [97, 0]
click at [1352, 519] on link "EPWA / WAW - Handling" at bounding box center [1357, 514] width 124 height 14
click at [1367, 450] on link "EPWA / WAW - Fuel" at bounding box center [1346, 453] width 100 height 14
click at [1305, 360] on div "Add new" at bounding box center [1416, 369] width 302 height 21
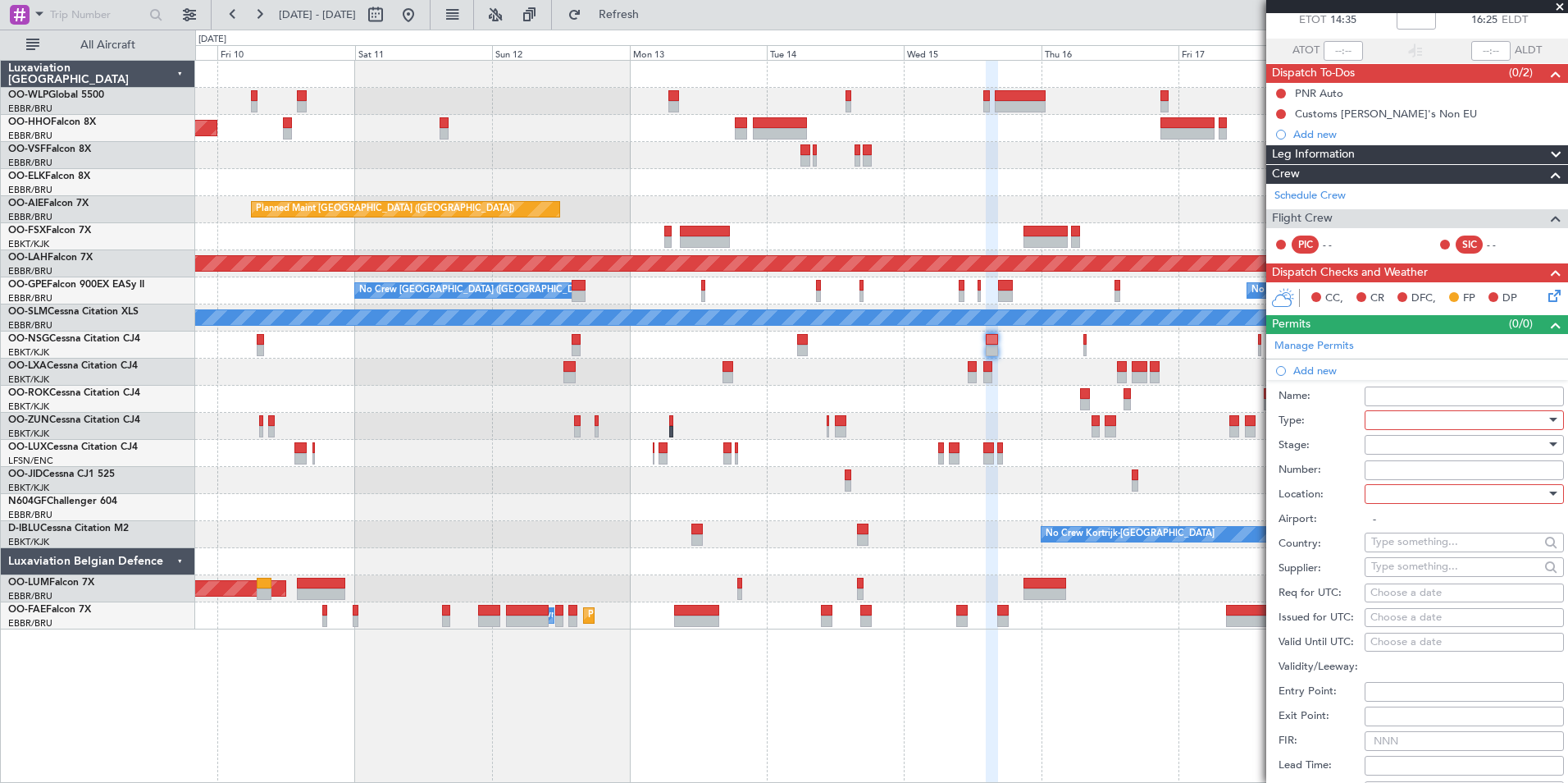
click at [1418, 421] on div at bounding box center [1458, 420] width 174 height 25
click at [1418, 572] on span "Slot" at bounding box center [1458, 574] width 172 height 25
click at [1411, 443] on div at bounding box center [1458, 444] width 174 height 25
click at [1402, 504] on span "Not Requested" at bounding box center [1458, 501] width 172 height 25
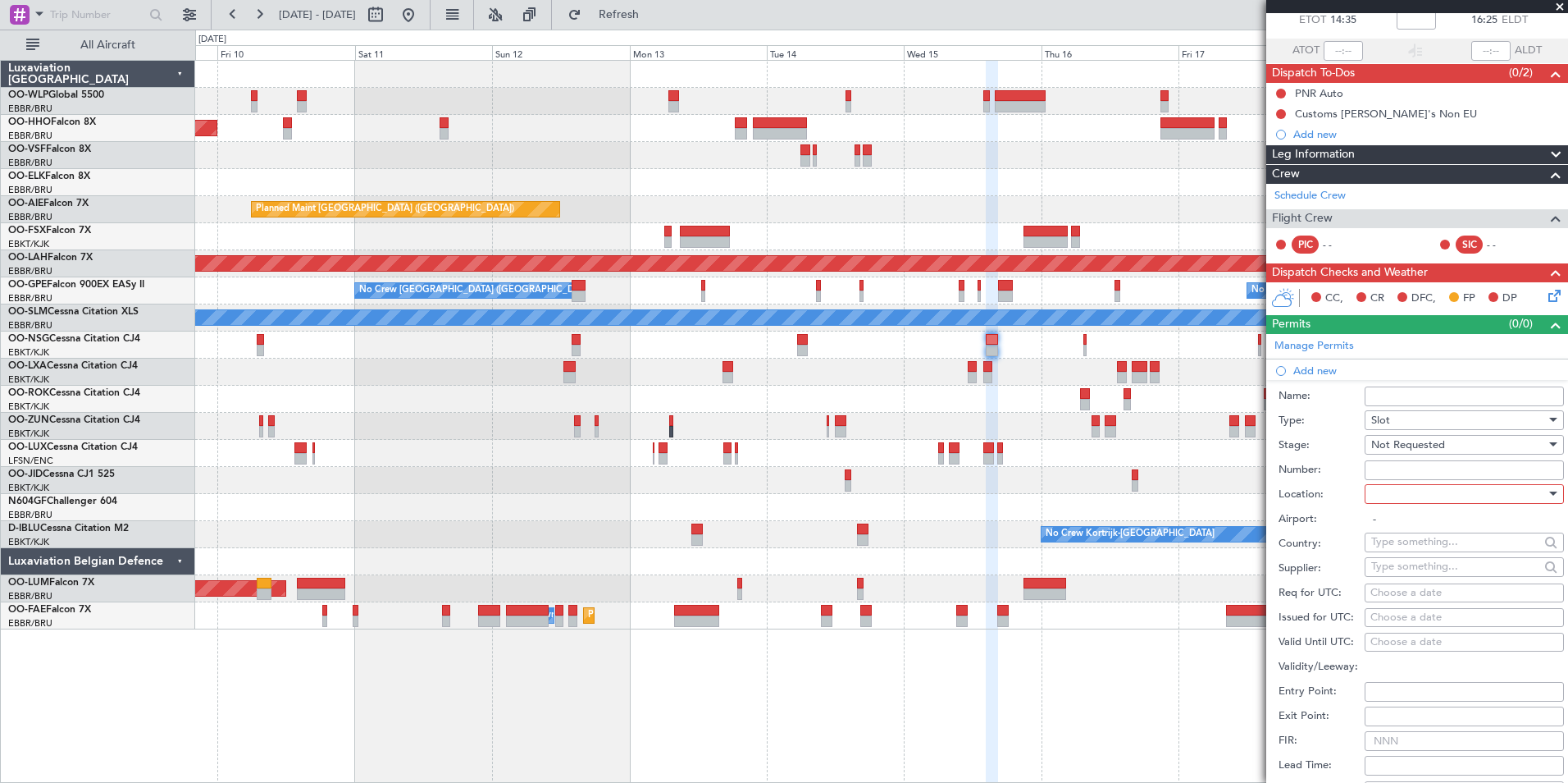
click at [1396, 495] on div at bounding box center [1458, 493] width 174 height 25
click at [1399, 525] on span "Departure" at bounding box center [1458, 526] width 172 height 25
type input "EPWA / WAW"
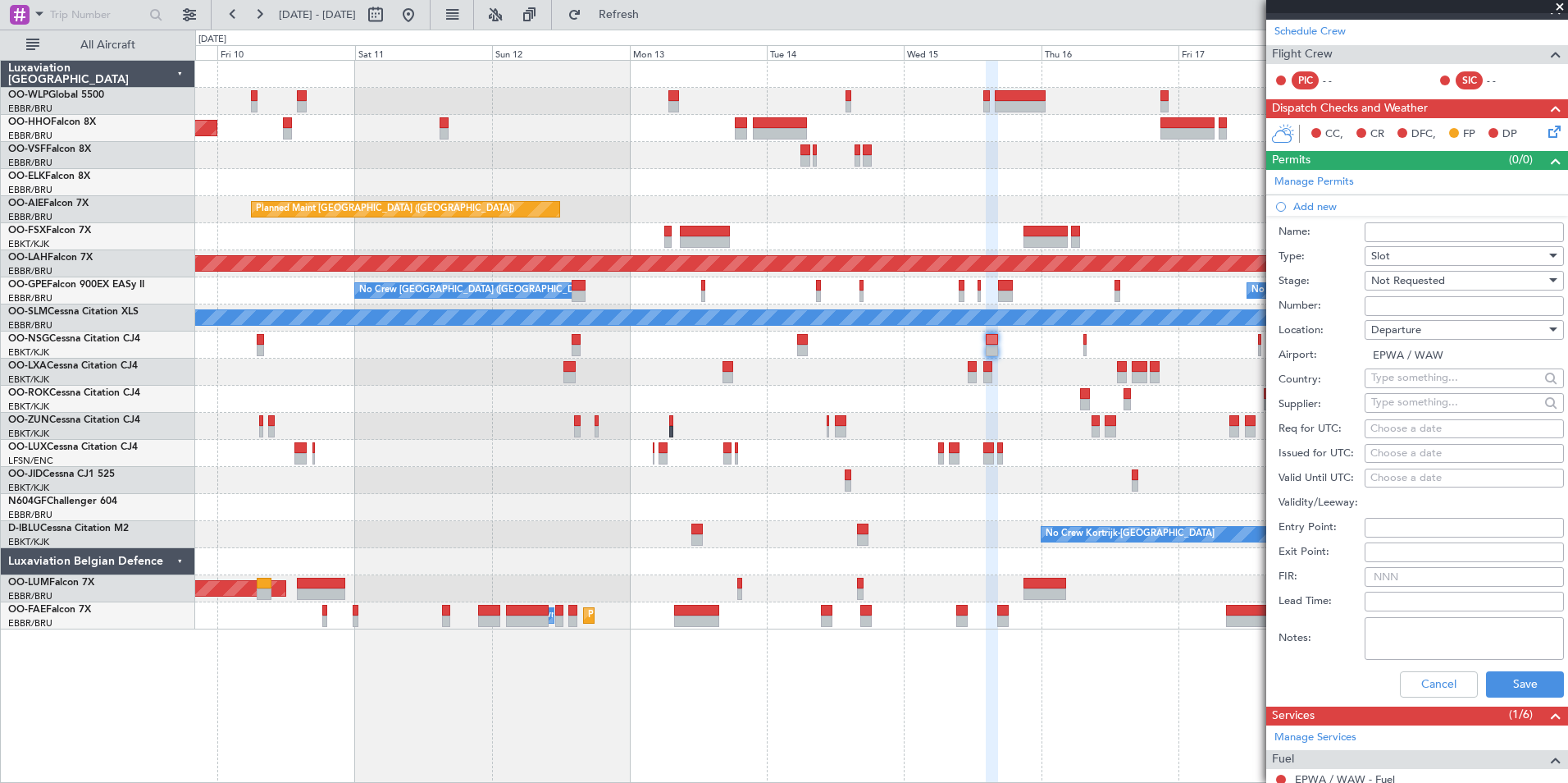
click at [1425, 431] on div "Choose a date" at bounding box center [1464, 428] width 188 height 17
select select "10"
select select "2025"
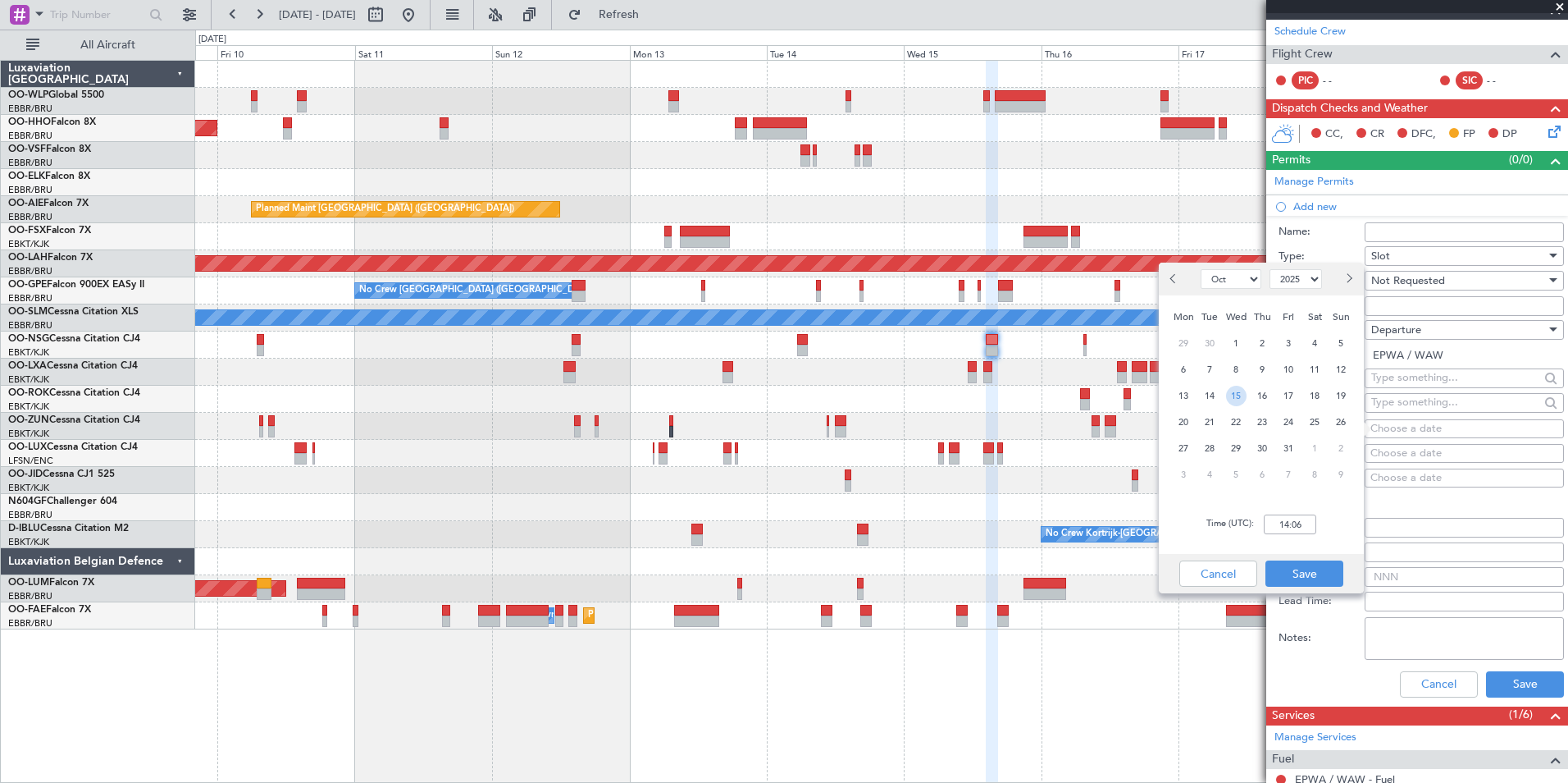
click at [1242, 397] on span "15" at bounding box center [1236, 396] width 21 height 21
click at [1277, 520] on input "00:00" at bounding box center [1289, 524] width 52 height 20
type input "14:30"
click at [1312, 572] on button "Save" at bounding box center [1304, 573] width 78 height 27
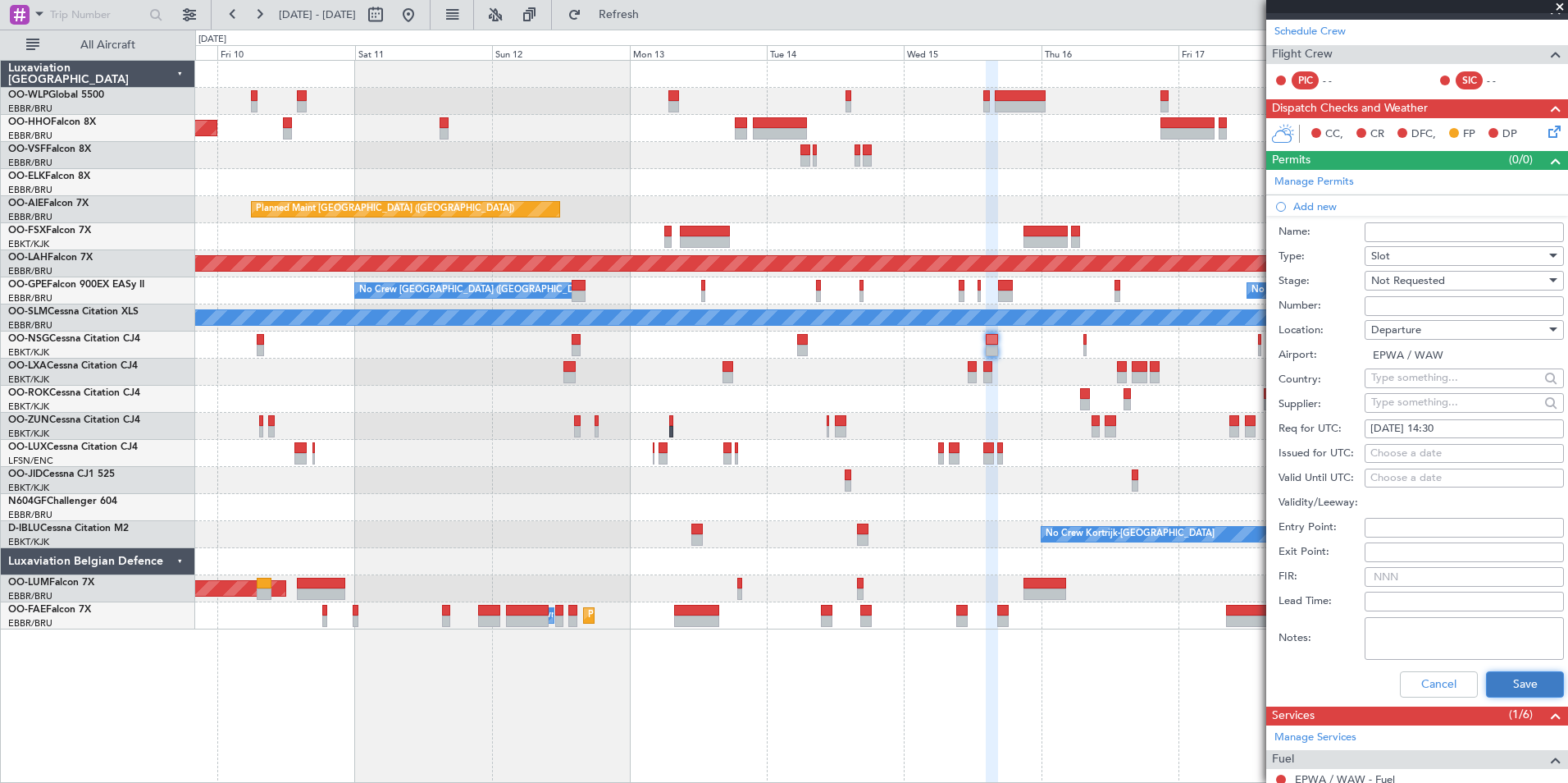
click at [1502, 685] on button "Save" at bounding box center [1525, 685] width 78 height 27
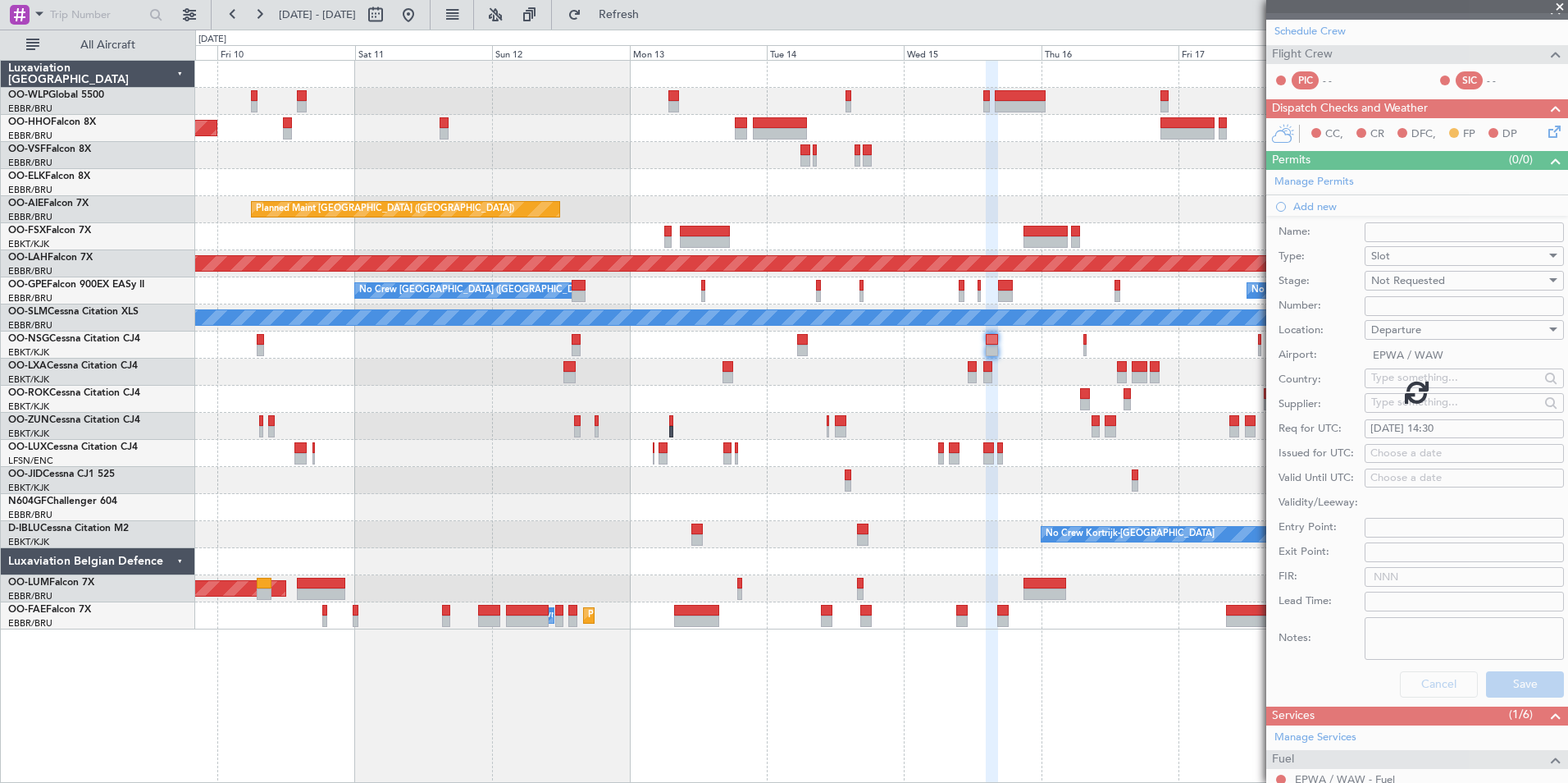
scroll to position [117, 0]
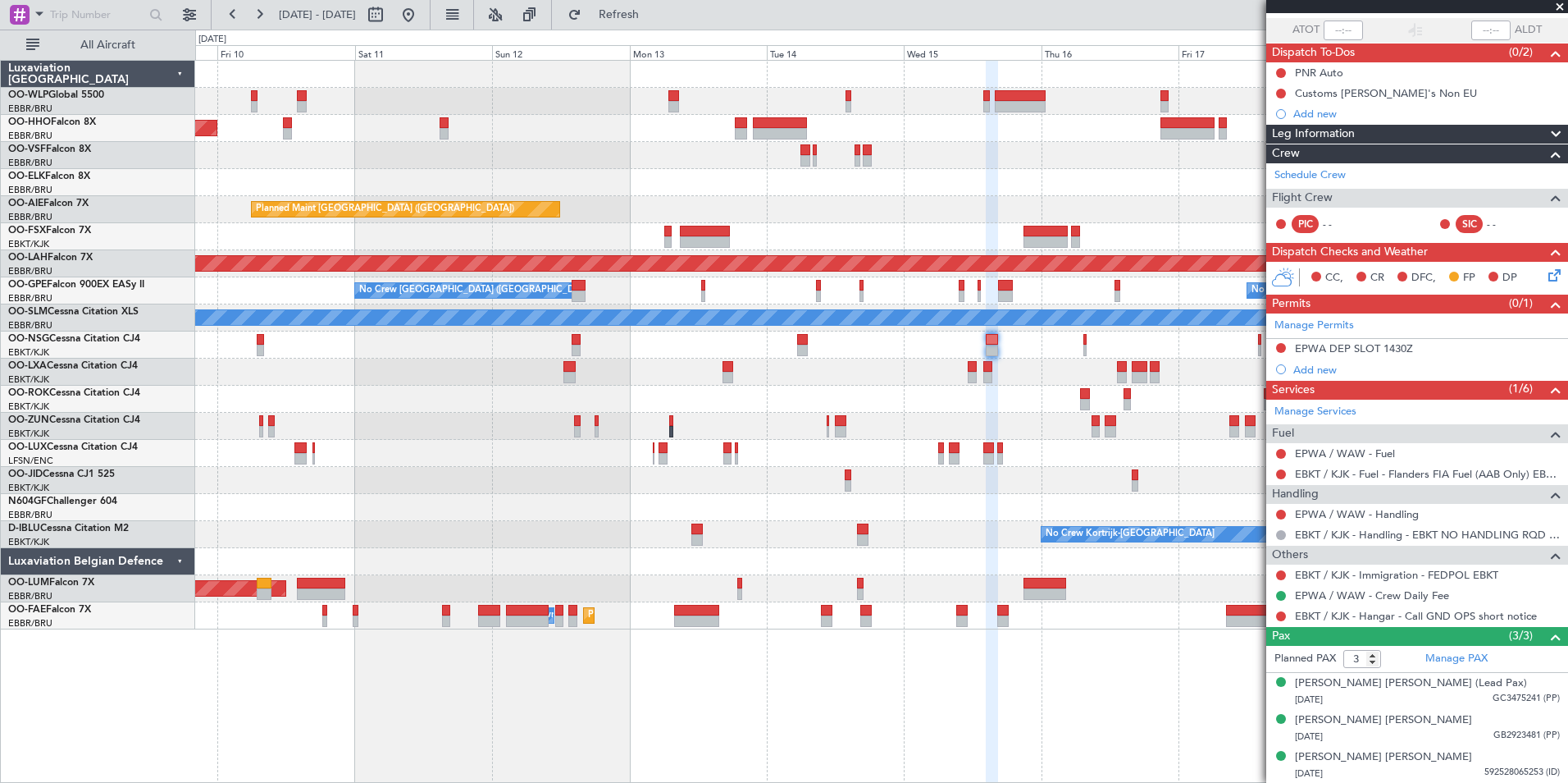
click at [1545, 273] on icon at bounding box center [1551, 272] width 13 height 13
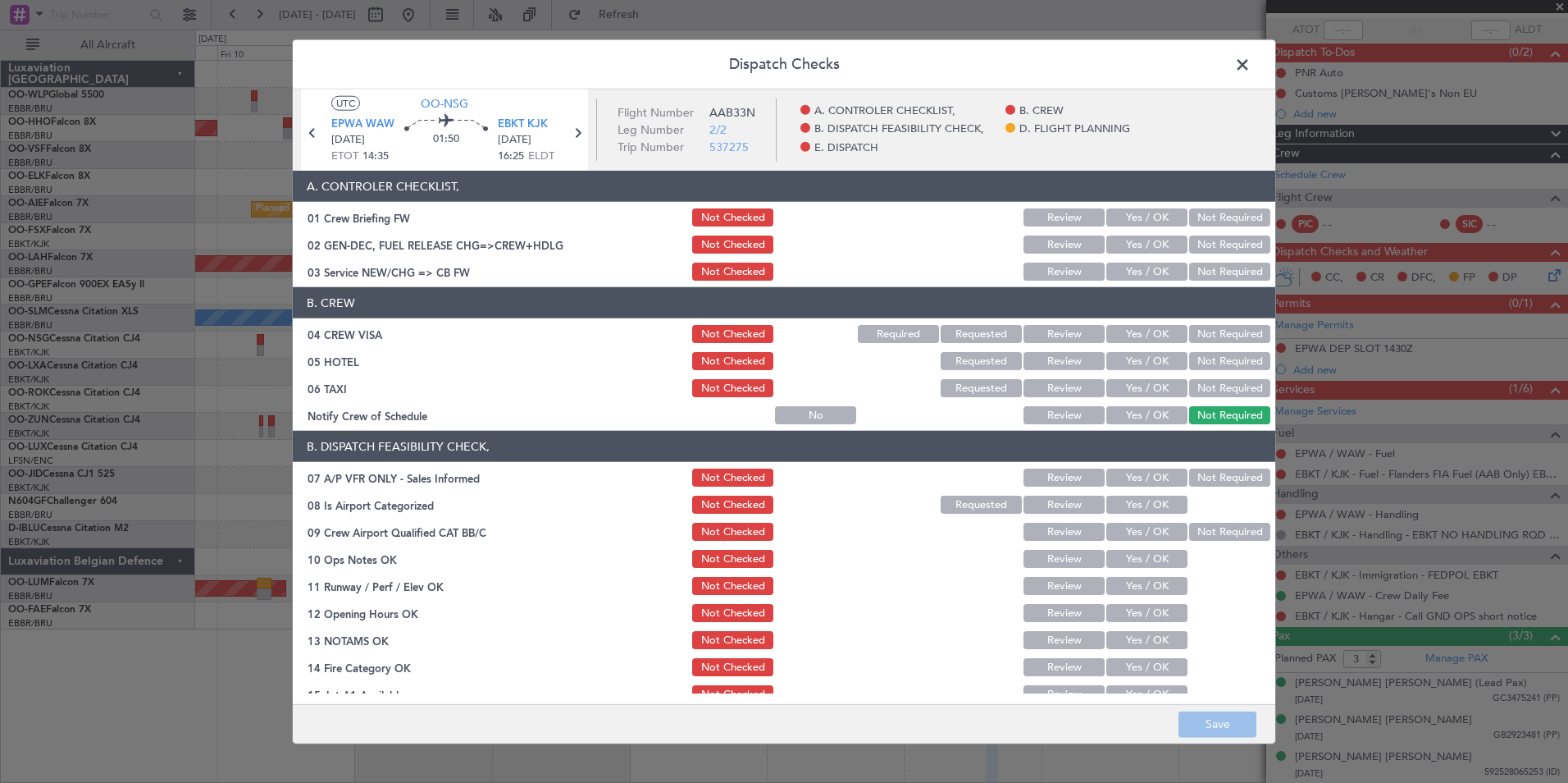
click at [1140, 260] on div "Yes / OK" at bounding box center [1145, 271] width 83 height 23
click at [1140, 267] on button "Yes / OK" at bounding box center [1147, 272] width 81 height 18
click at [1230, 326] on div "Not Required" at bounding box center [1228, 333] width 83 height 23
click at [1220, 337] on button "Not Required" at bounding box center [1229, 334] width 81 height 18
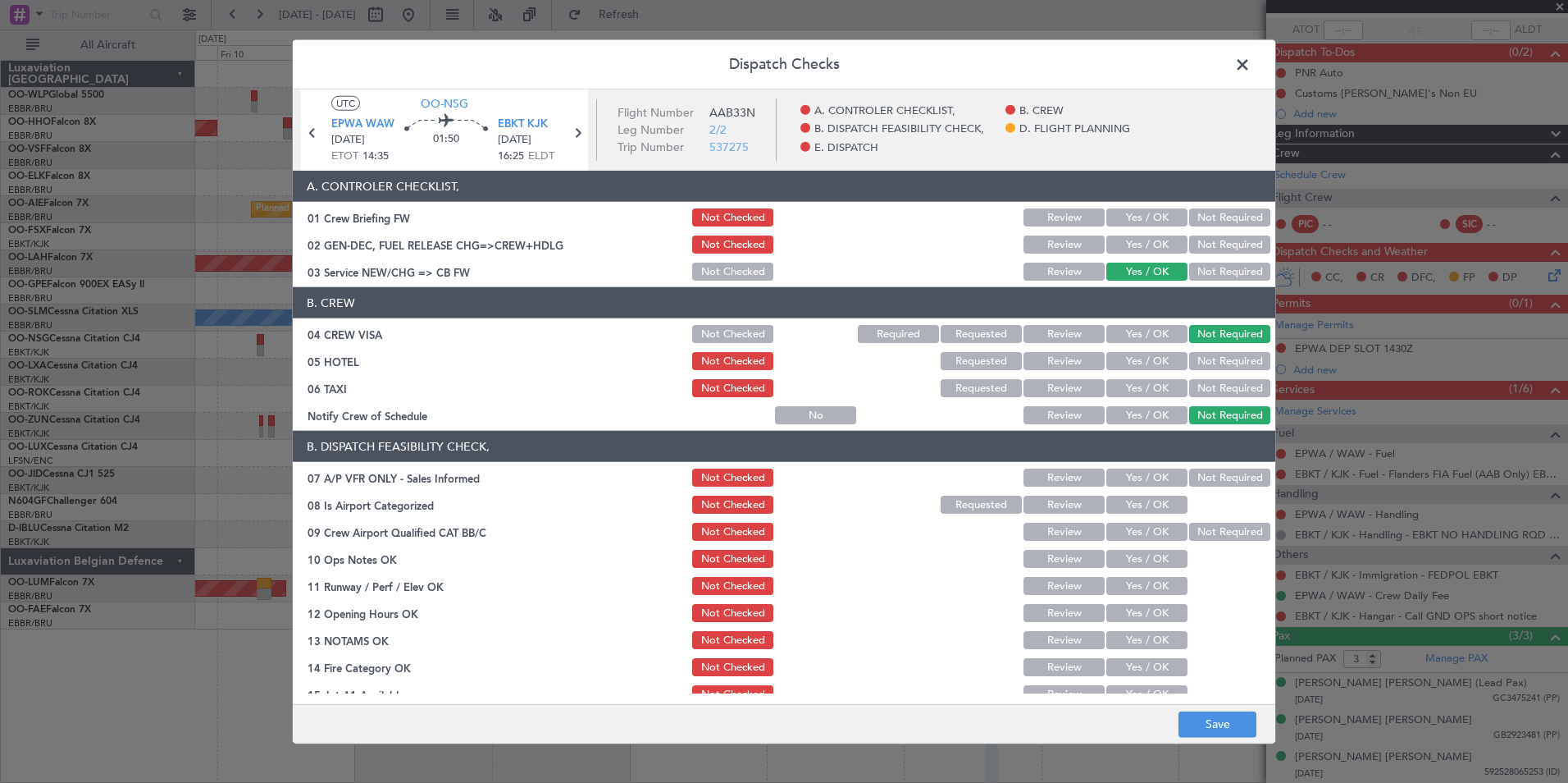
click at [1212, 352] on div "Not Required" at bounding box center [1228, 360] width 83 height 23
click at [1208, 361] on button "Not Required" at bounding box center [1229, 360] width 81 height 18
click at [1189, 391] on button "Not Required" at bounding box center [1229, 388] width 81 height 18
click at [1136, 407] on button "Yes / OK" at bounding box center [1147, 415] width 81 height 18
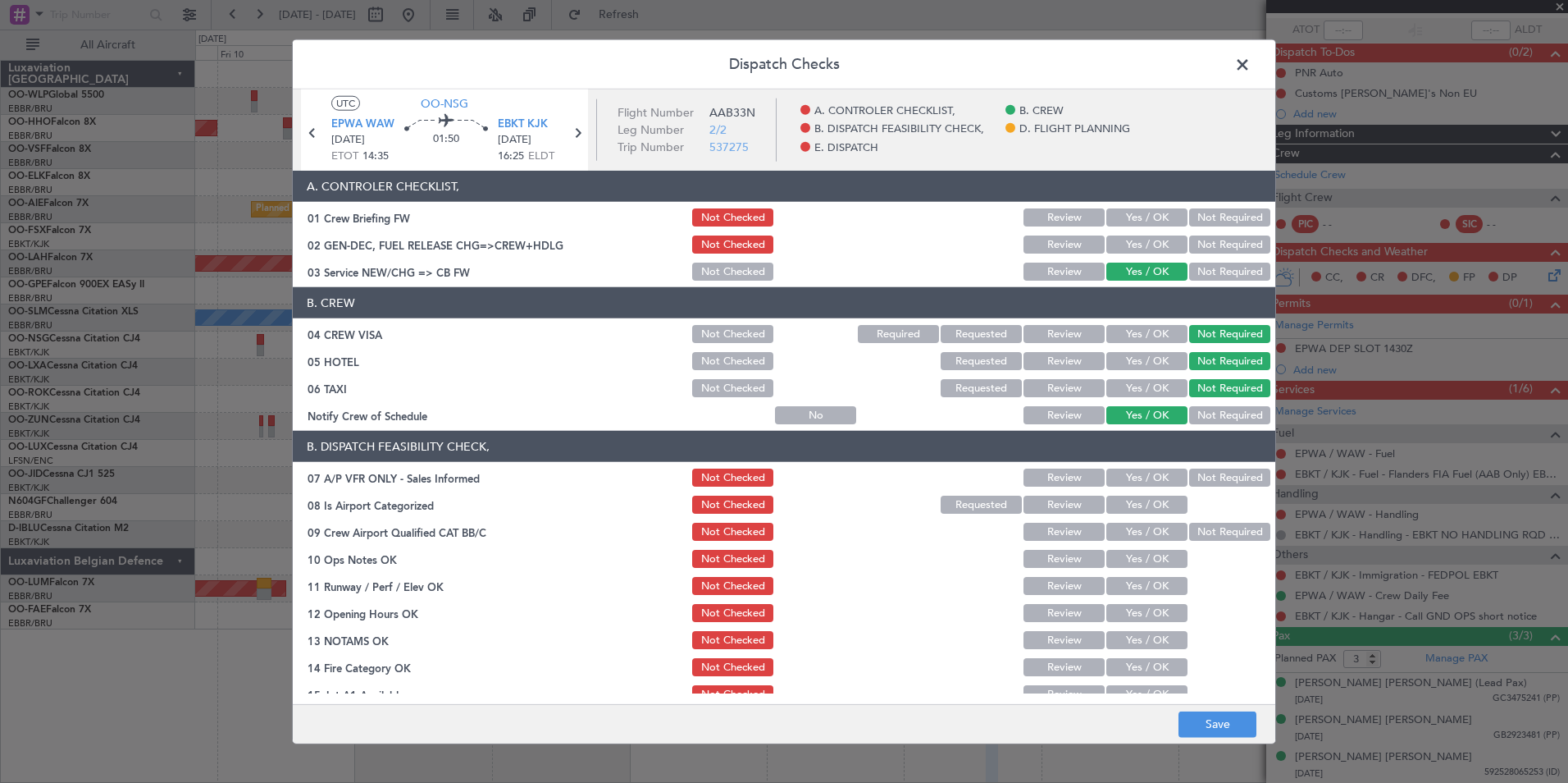
click at [1195, 480] on button "Not Required" at bounding box center [1229, 478] width 81 height 18
click at [1155, 502] on button "Yes / OK" at bounding box center [1147, 504] width 81 height 18
click at [1152, 531] on button "Yes / OK" at bounding box center [1147, 532] width 81 height 18
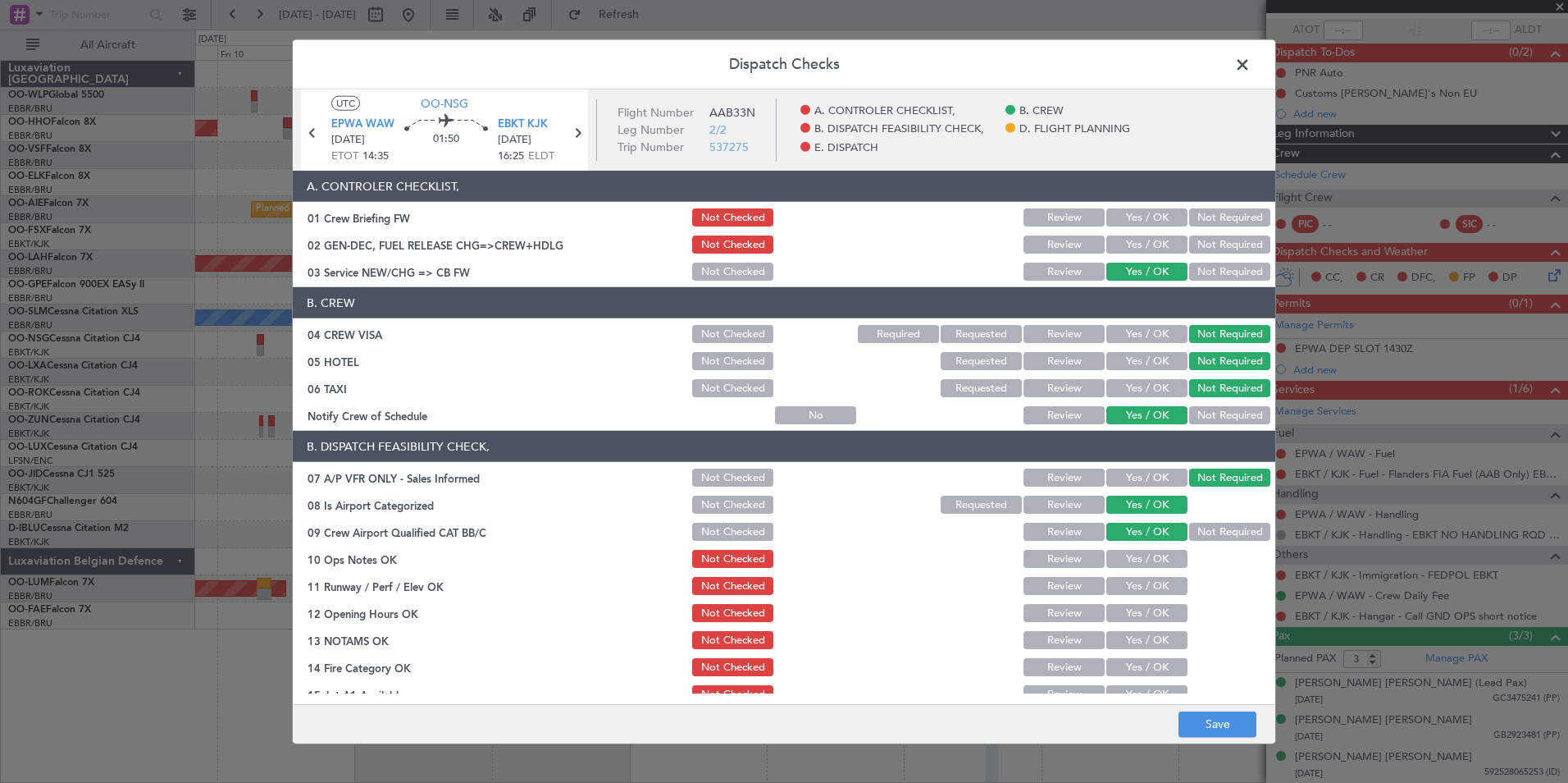
click at [1154, 568] on div "Yes / OK" at bounding box center [1145, 558] width 83 height 23
click at [1152, 558] on button "Yes / OK" at bounding box center [1147, 558] width 81 height 18
click at [1156, 586] on button "Yes / OK" at bounding box center [1147, 586] width 81 height 18
click at [1143, 618] on button "Yes / OK" at bounding box center [1147, 613] width 81 height 18
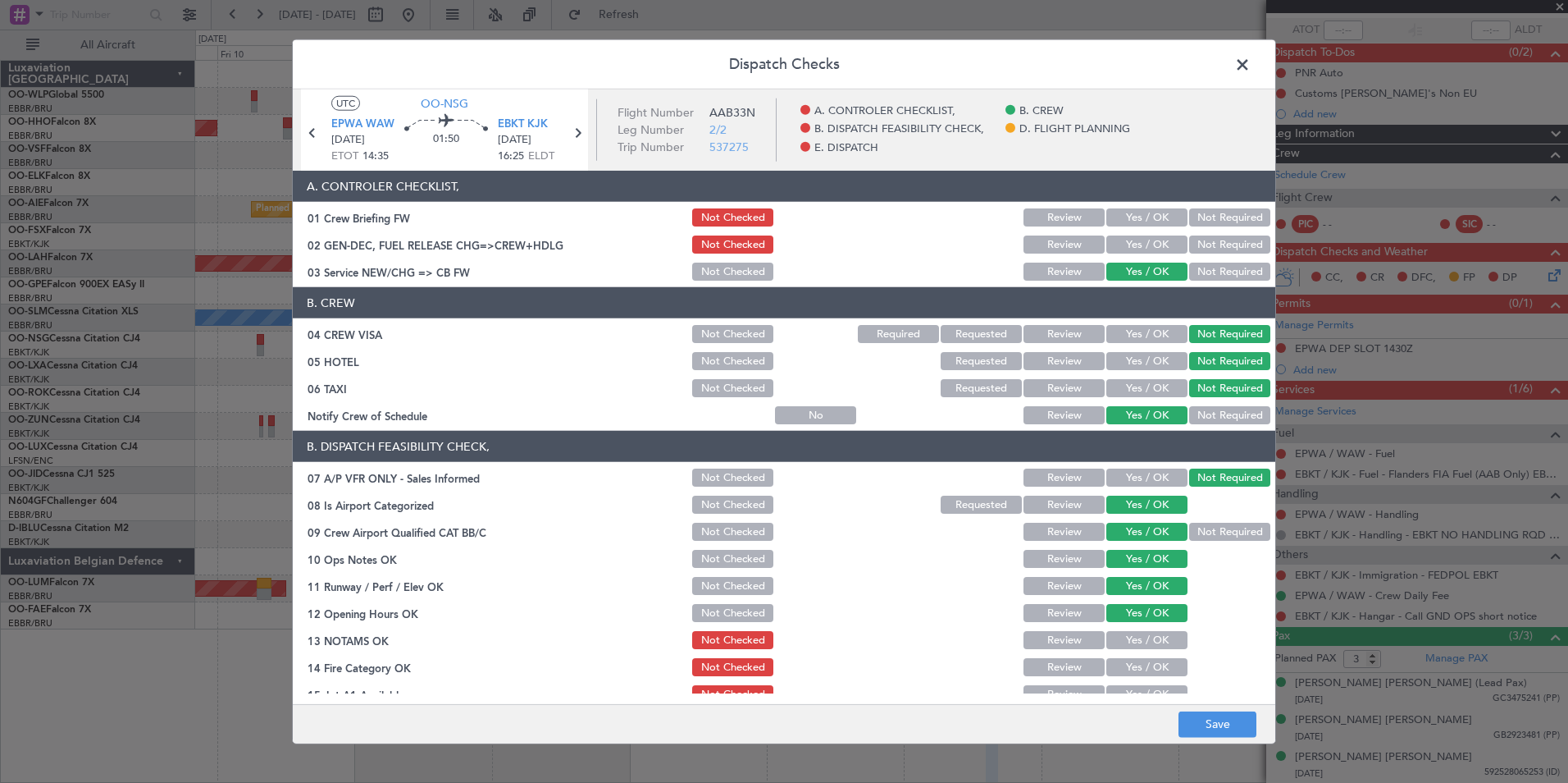
click at [1039, 647] on button "Review" at bounding box center [1064, 640] width 81 height 18
click at [1143, 669] on button "Yes / OK" at bounding box center [1147, 667] width 81 height 18
click at [1142, 691] on button "Yes / OK" at bounding box center [1147, 694] width 81 height 18
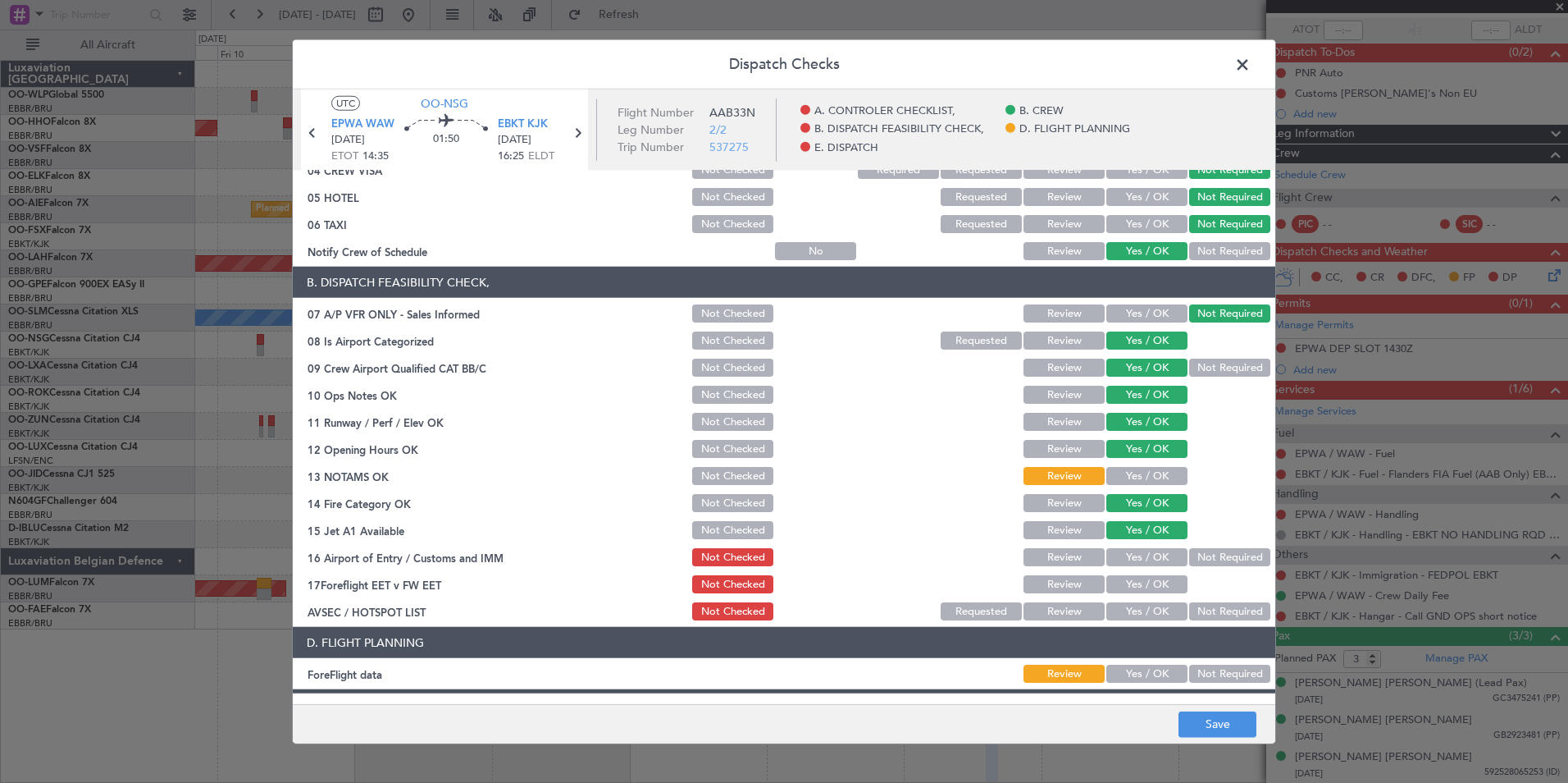
click at [1197, 563] on button "Not Required" at bounding box center [1229, 557] width 81 height 18
click at [1039, 588] on button "Review" at bounding box center [1064, 584] width 81 height 18
click at [1189, 608] on button "Not Required" at bounding box center [1229, 612] width 81 height 18
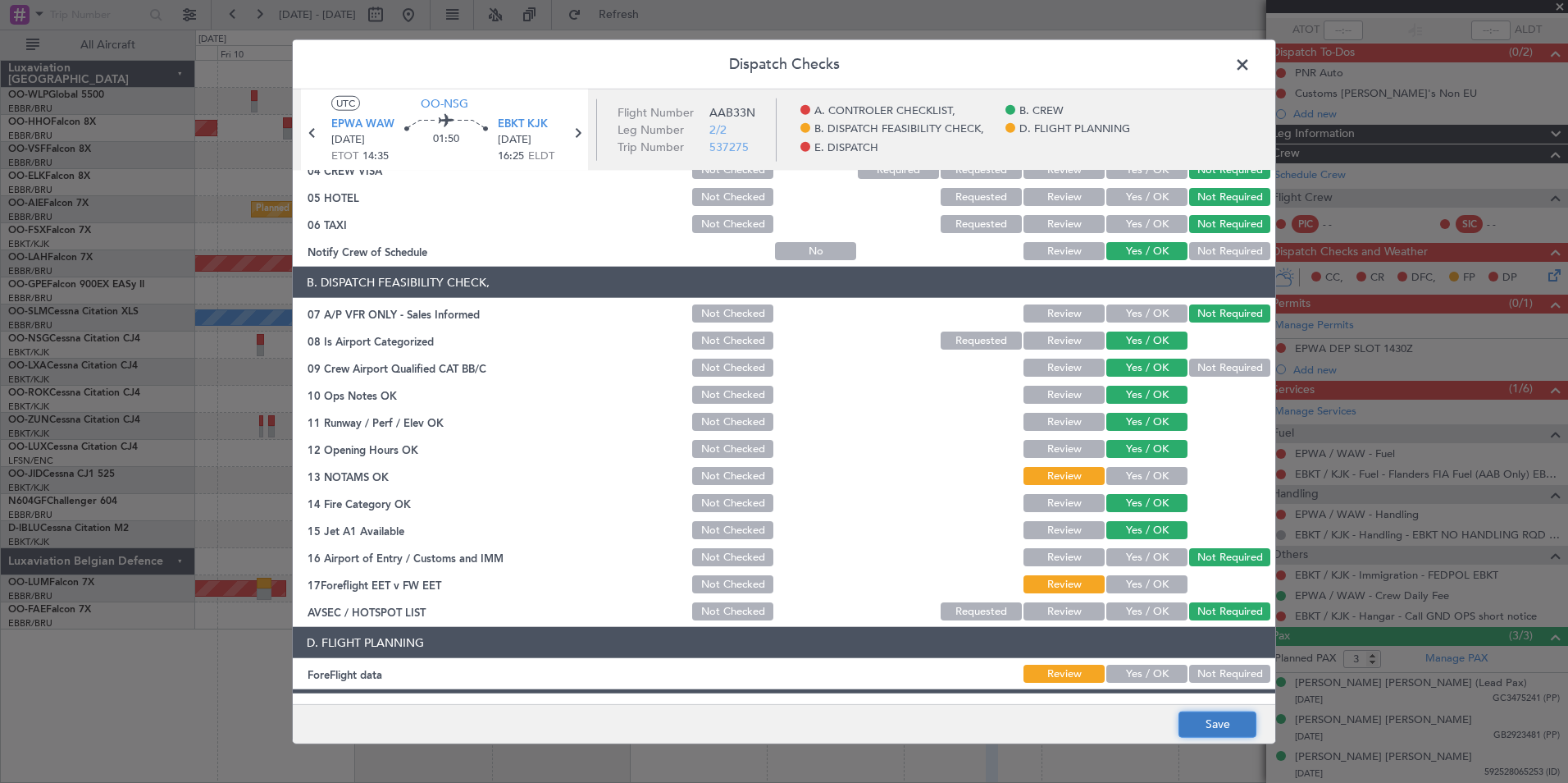
click at [1213, 718] on button "Save" at bounding box center [1217, 724] width 78 height 27
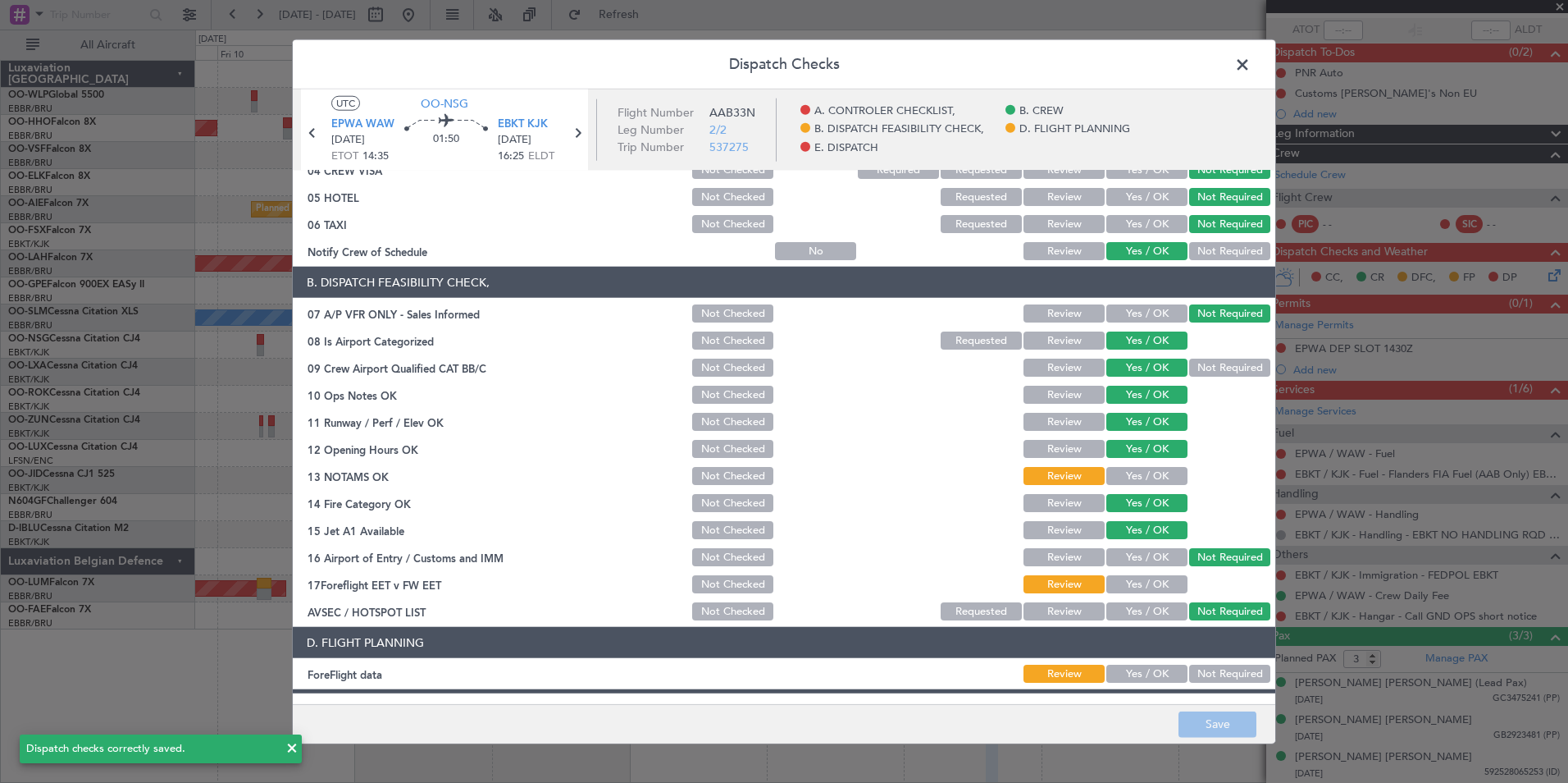
click at [1251, 71] on span at bounding box center [1251, 68] width 0 height 33
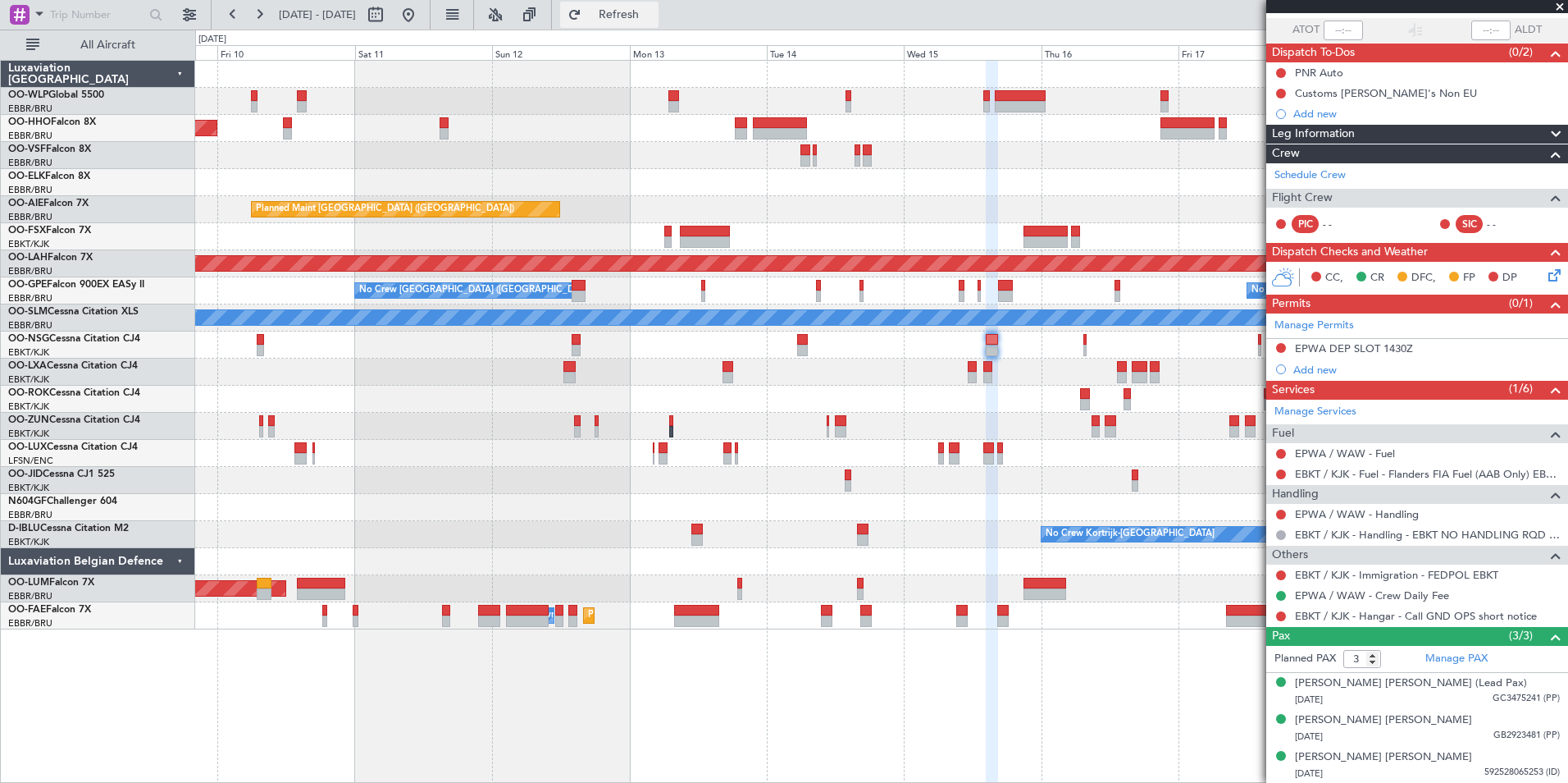
click at [654, 17] on span "Refresh" at bounding box center [619, 15] width 69 height 12
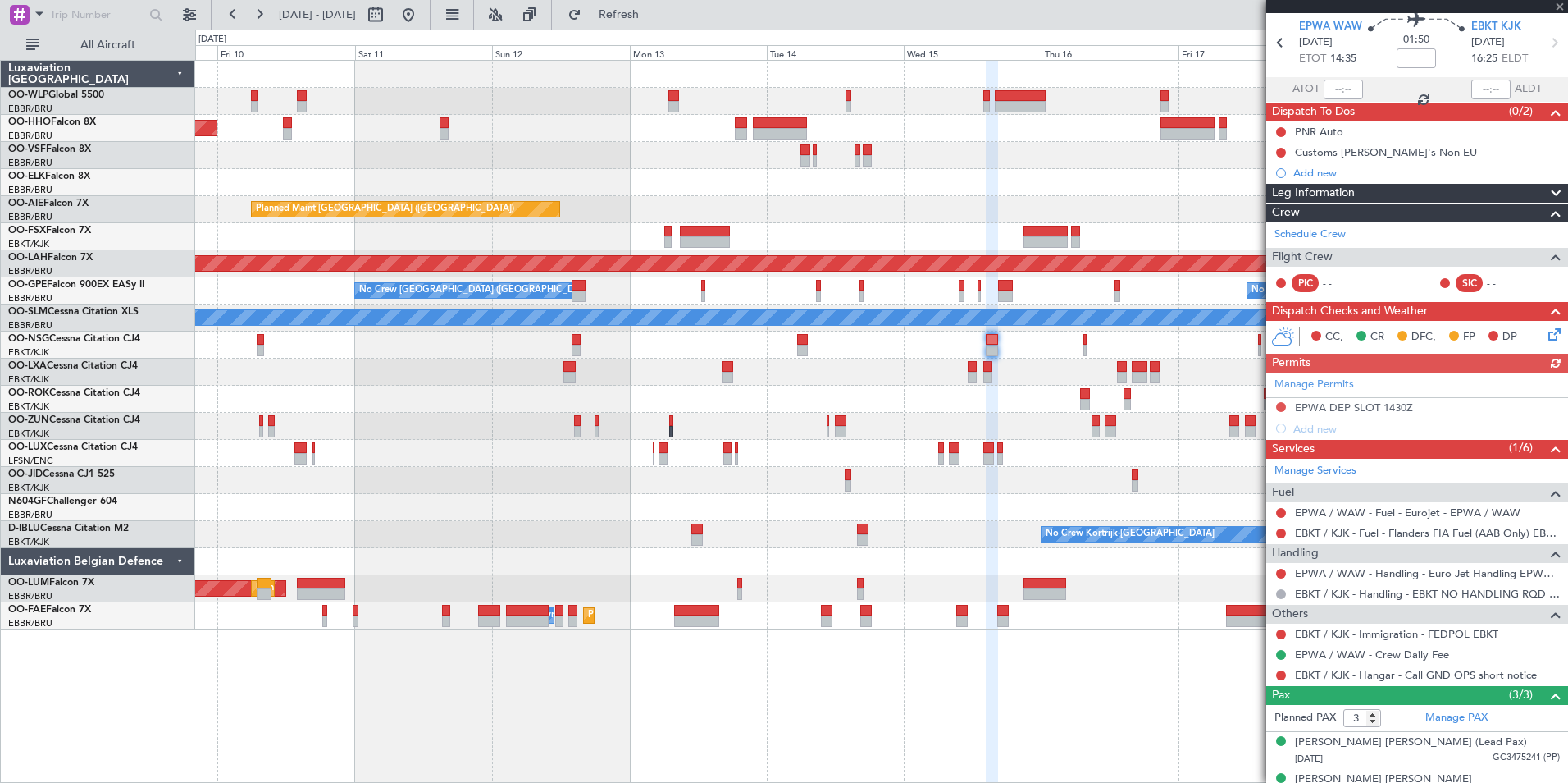
scroll to position [35, 0]
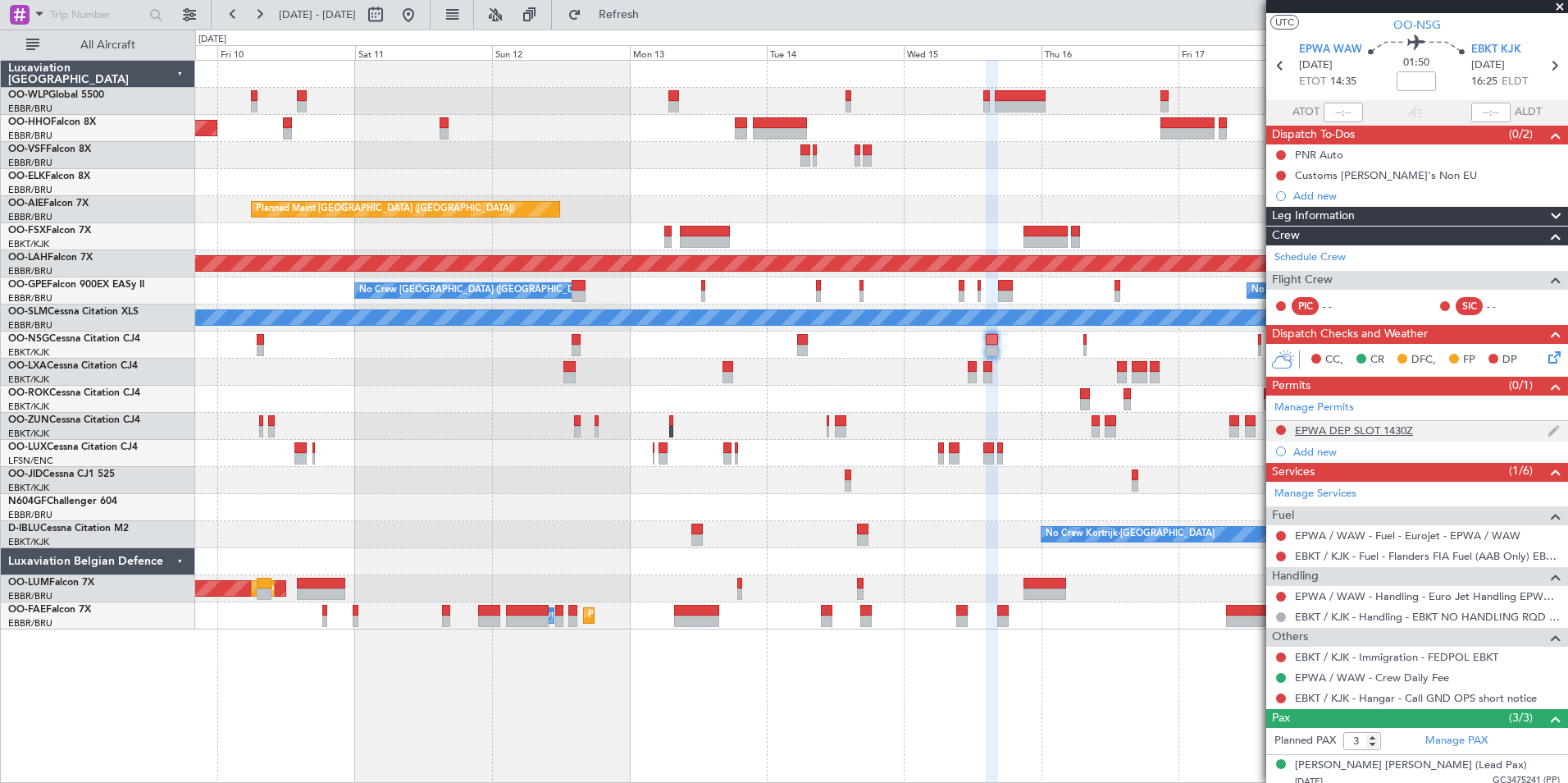
click at [1286, 431] on div at bounding box center [1281, 429] width 13 height 13
click at [1284, 431] on button at bounding box center [1281, 430] width 10 height 10
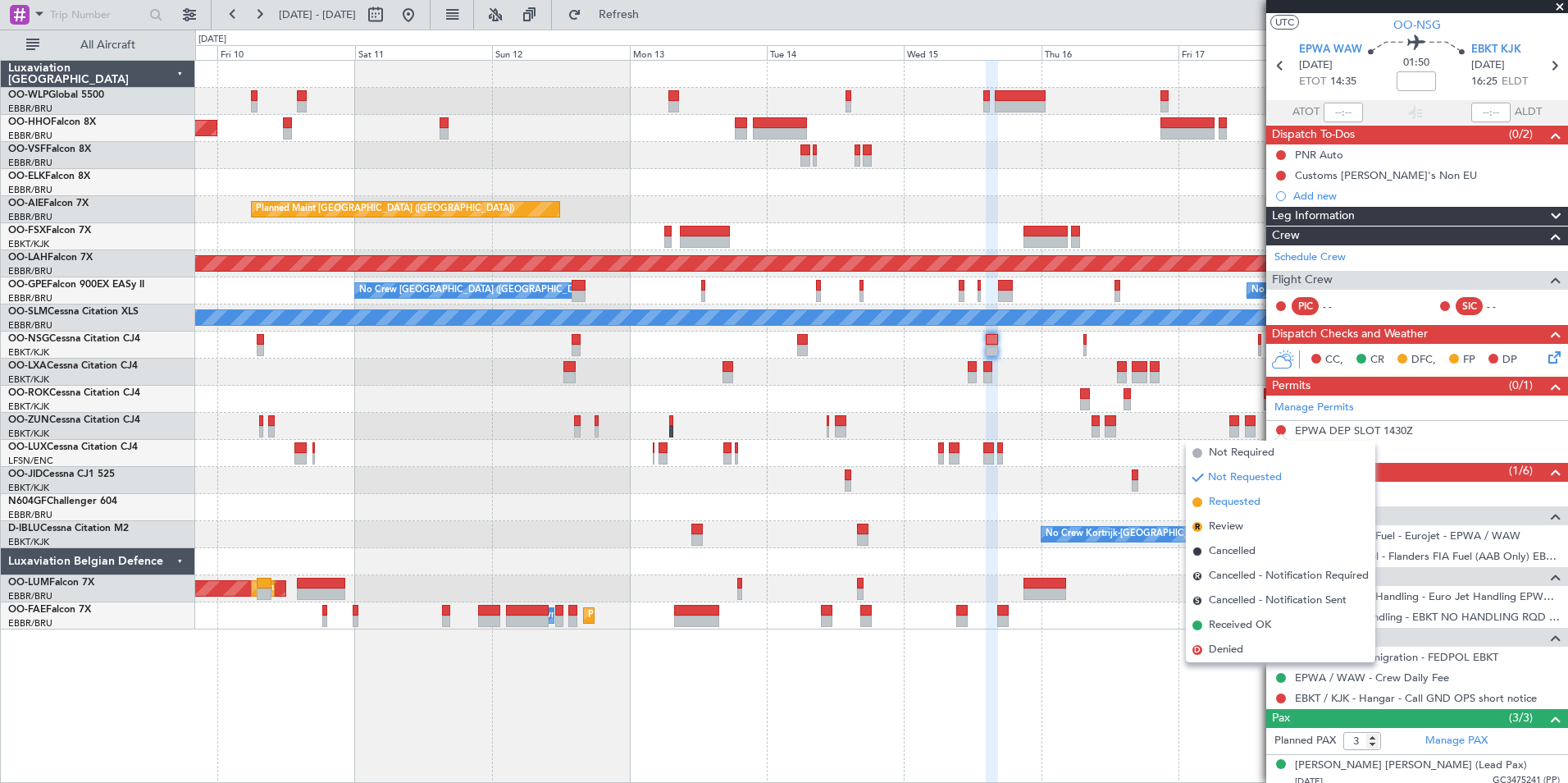
click at [1253, 496] on span "Requested" at bounding box center [1234, 502] width 51 height 17
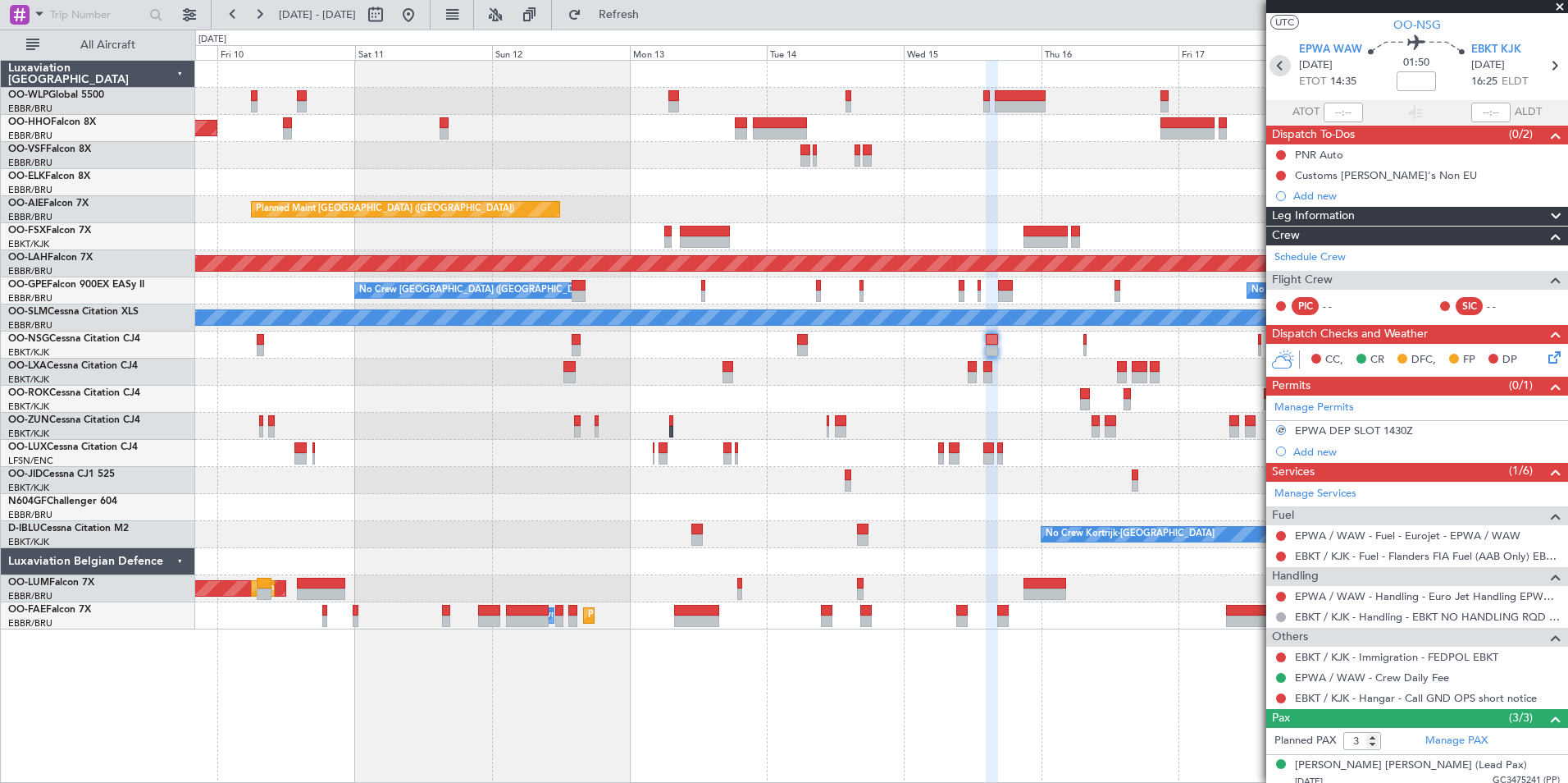
click at [1276, 66] on icon at bounding box center [1281, 66] width 22 height 22
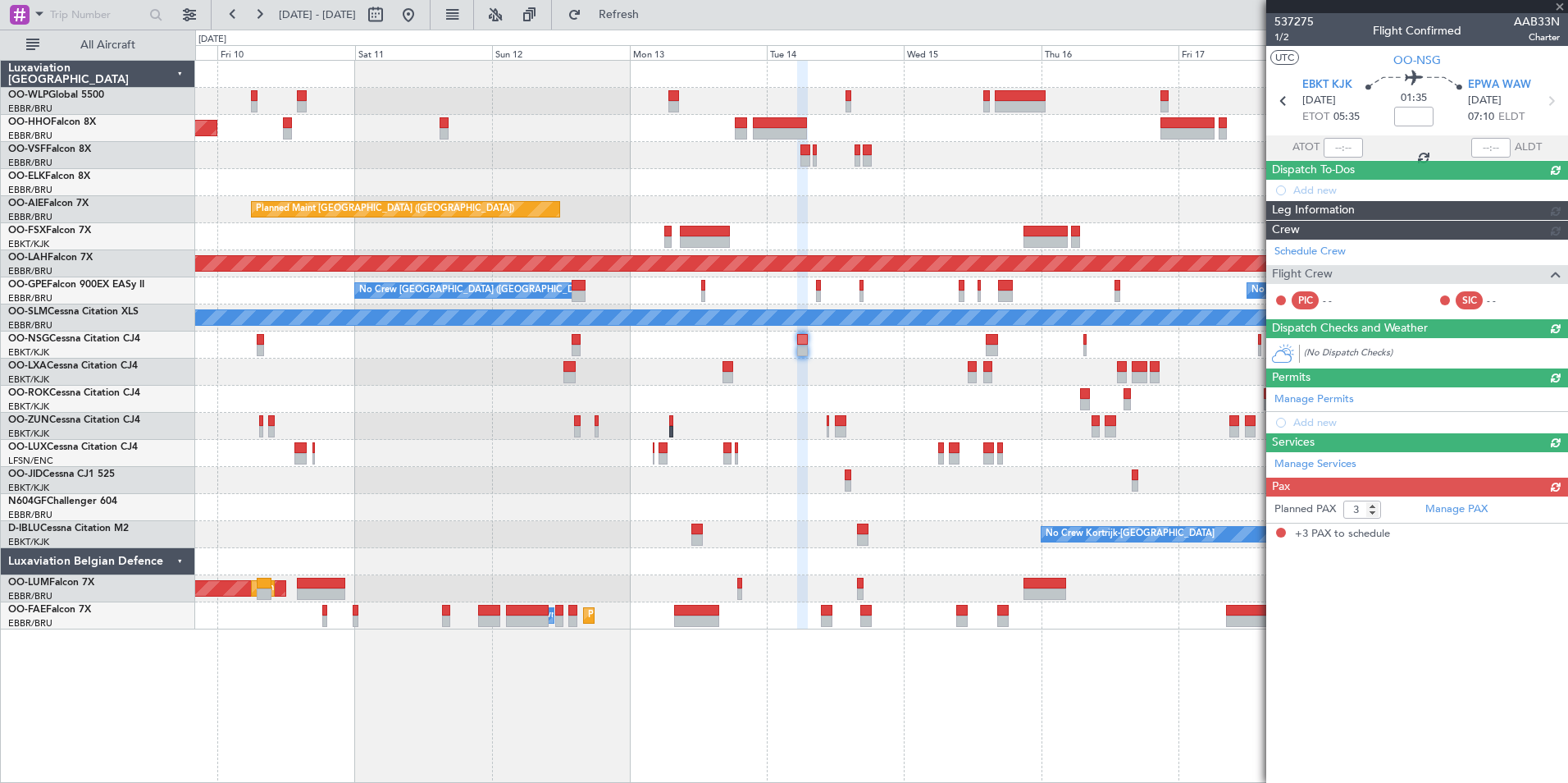
scroll to position [0, 0]
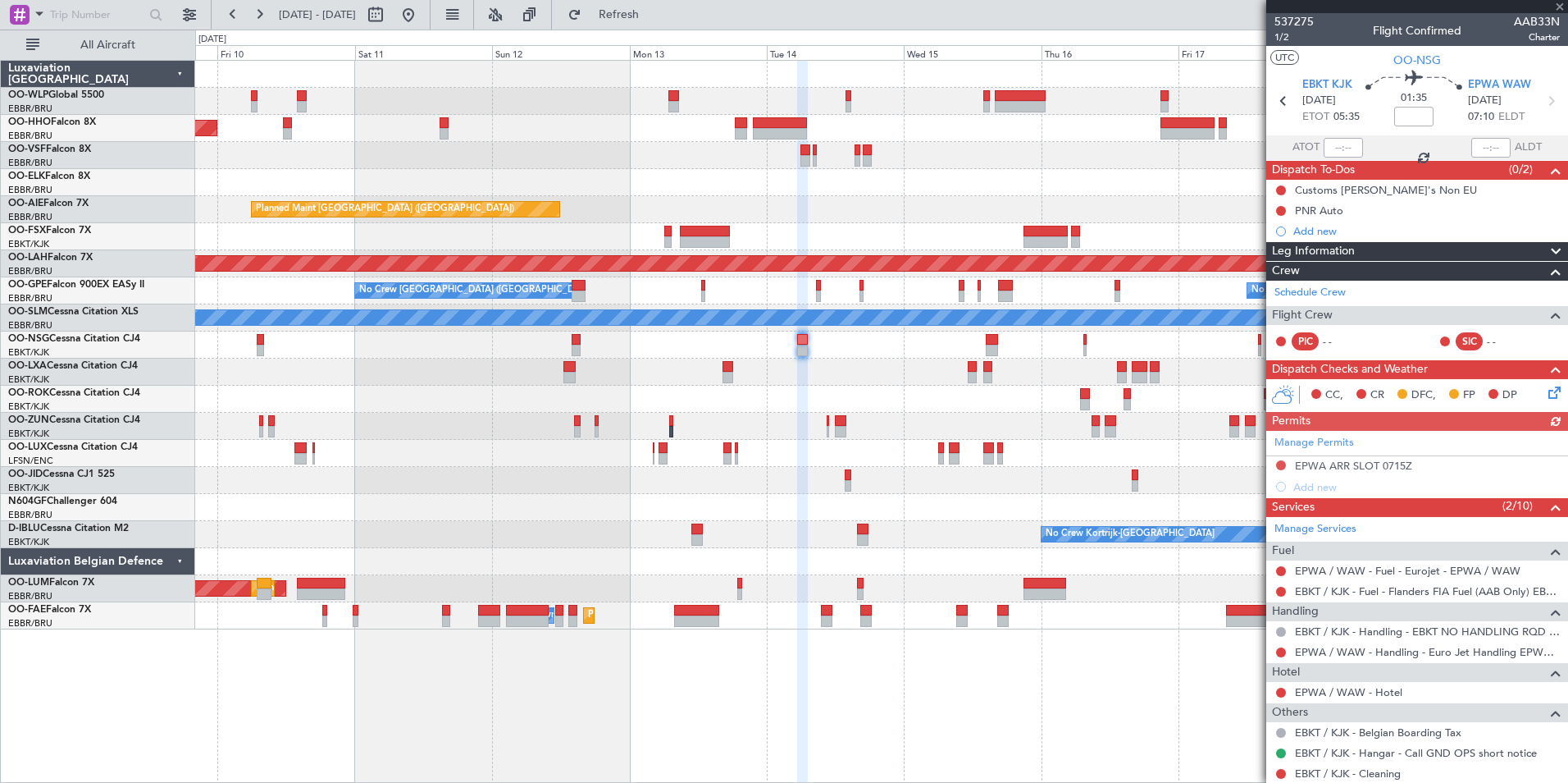
click at [1280, 465] on div "Manage Permits EPWA ARR SLOT 0715Z Add new" at bounding box center [1416, 463] width 302 height 66
click at [1281, 466] on button at bounding box center [1281, 465] width 10 height 10
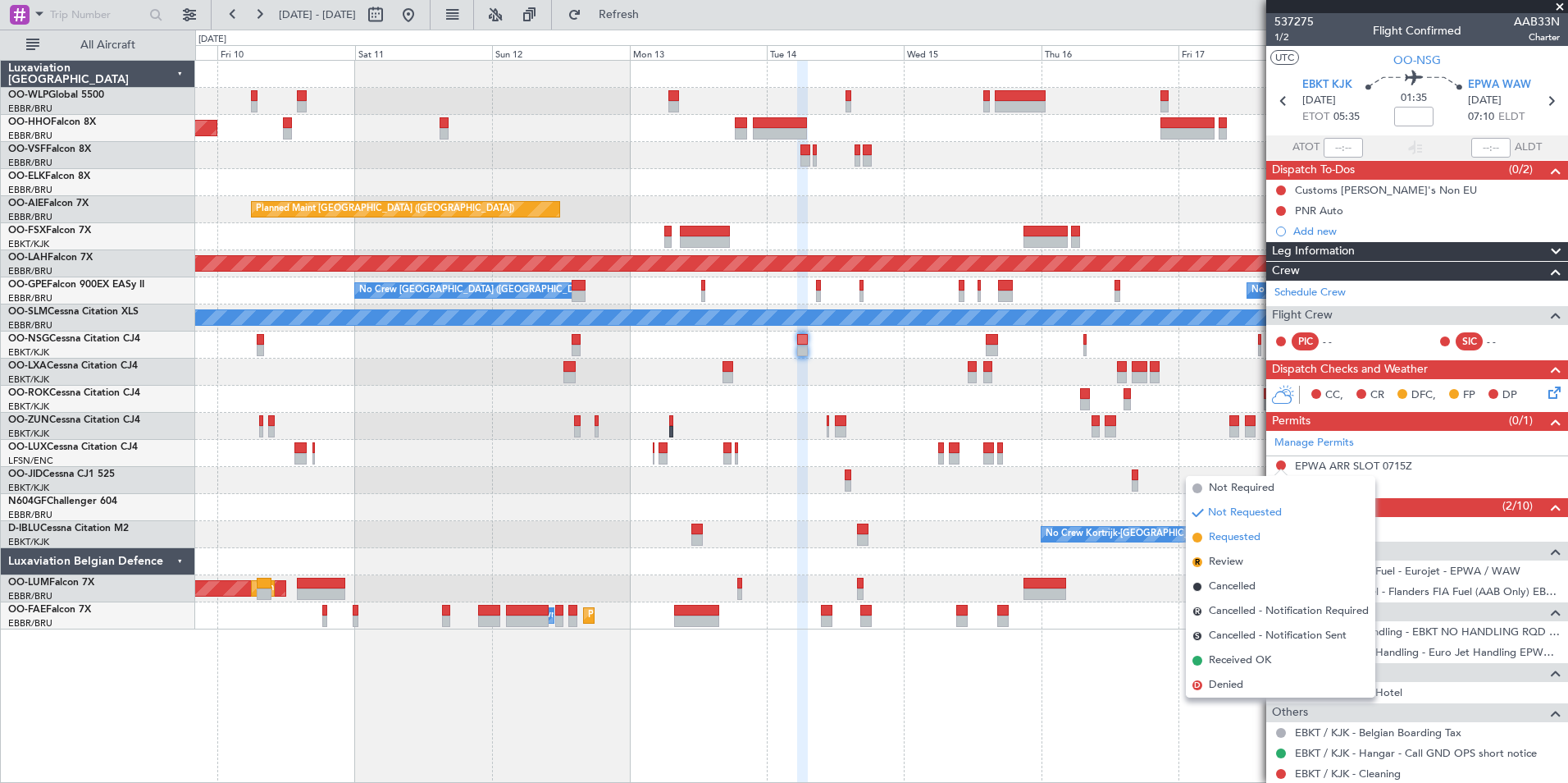
click at [1261, 536] on li "Requested" at bounding box center [1281, 537] width 189 height 25
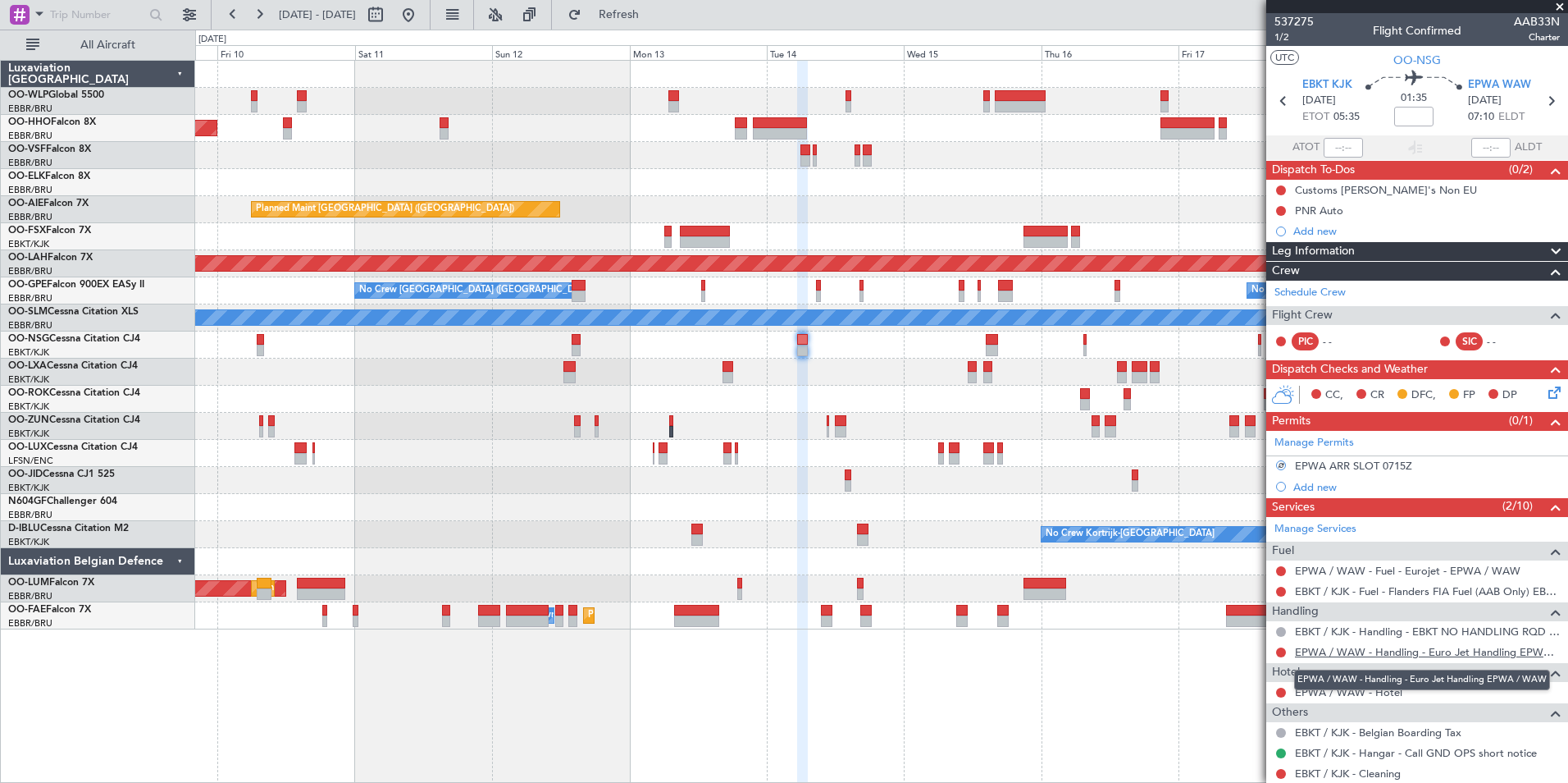
click at [1389, 652] on link "EPWA / WAW - Handling - Euro Jet Handling EPWA / WAW" at bounding box center [1427, 652] width 265 height 14
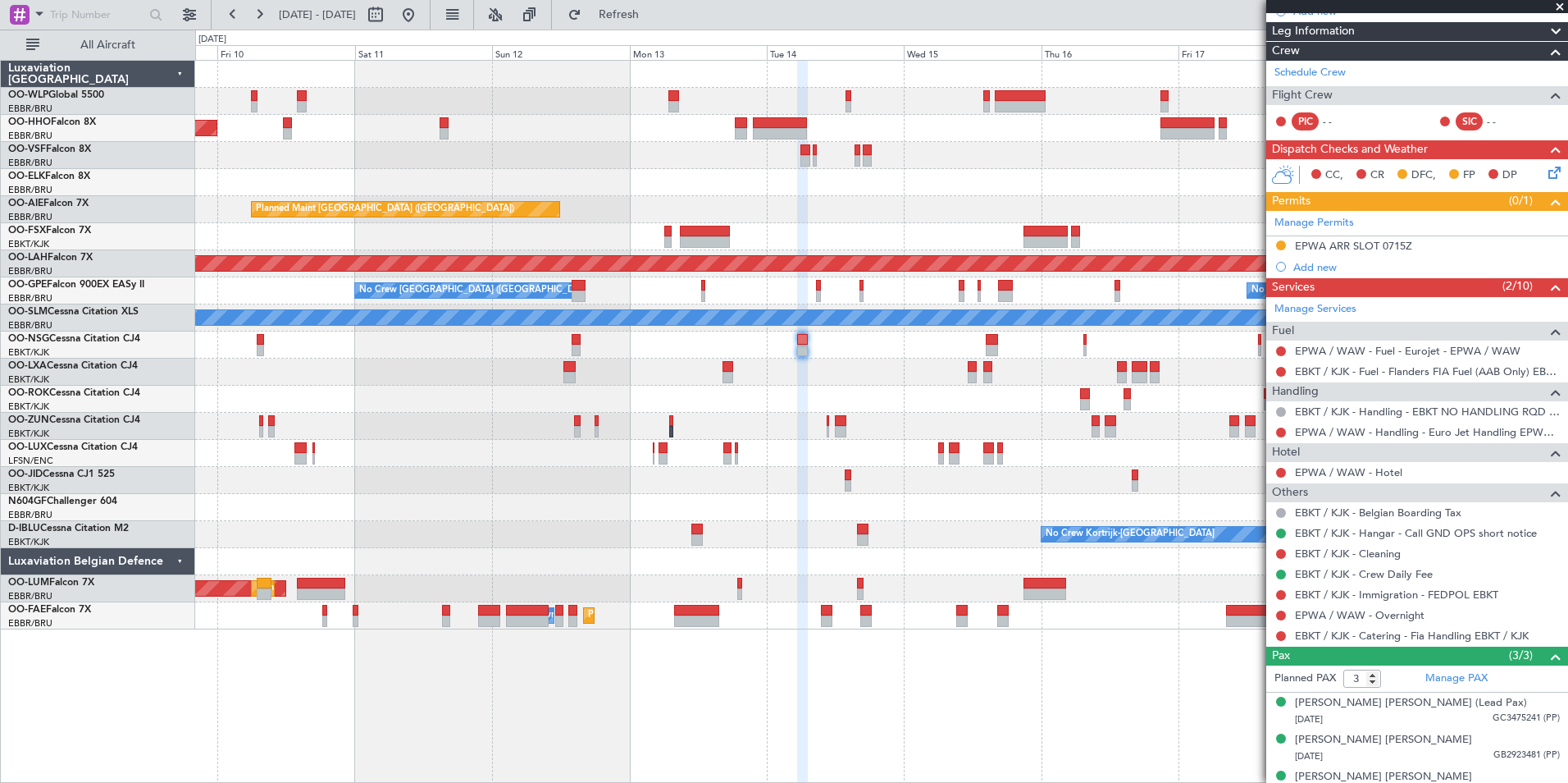
scroll to position [239, 0]
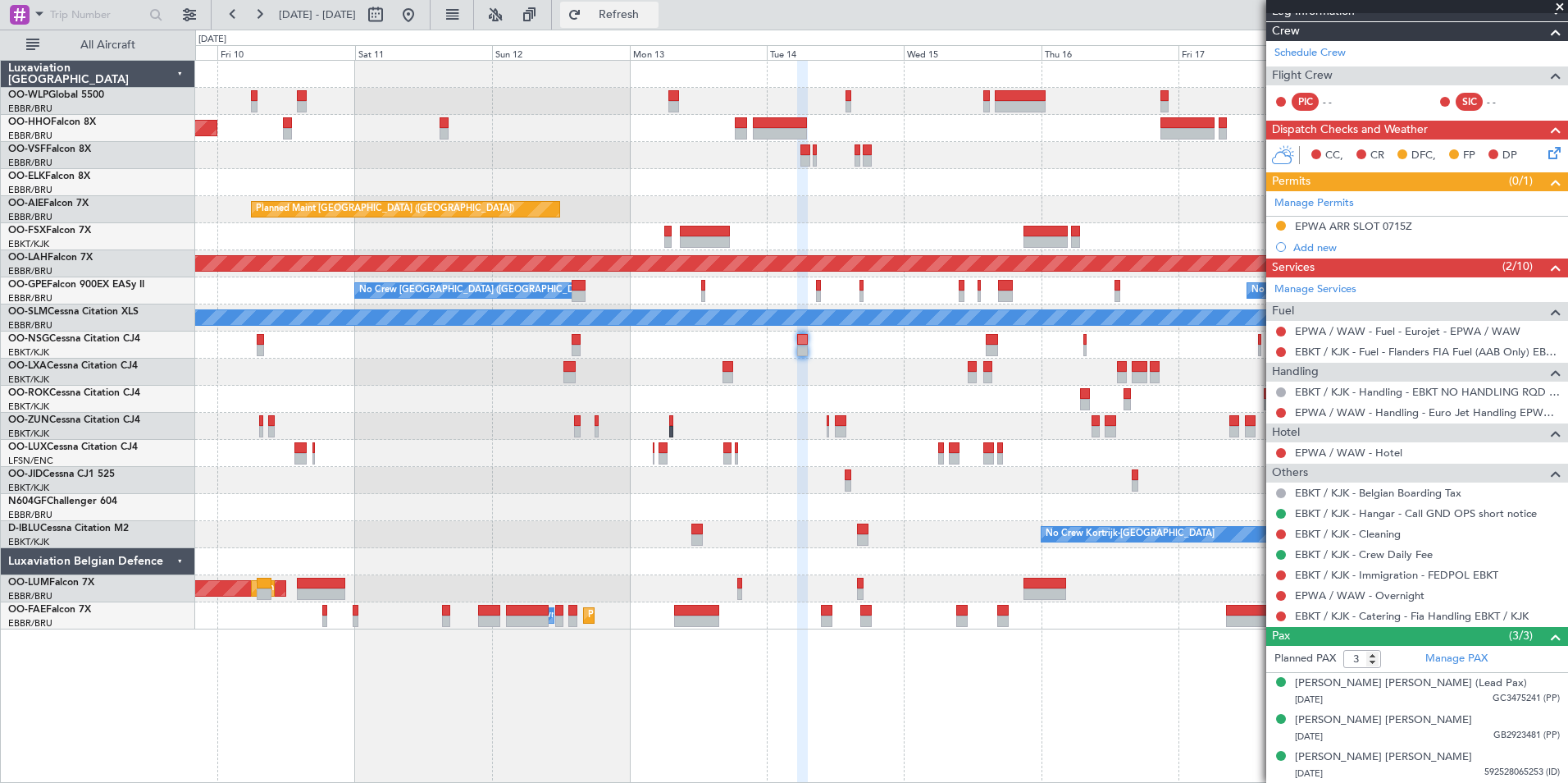
click at [659, 26] on button "Refresh" at bounding box center [609, 15] width 98 height 27
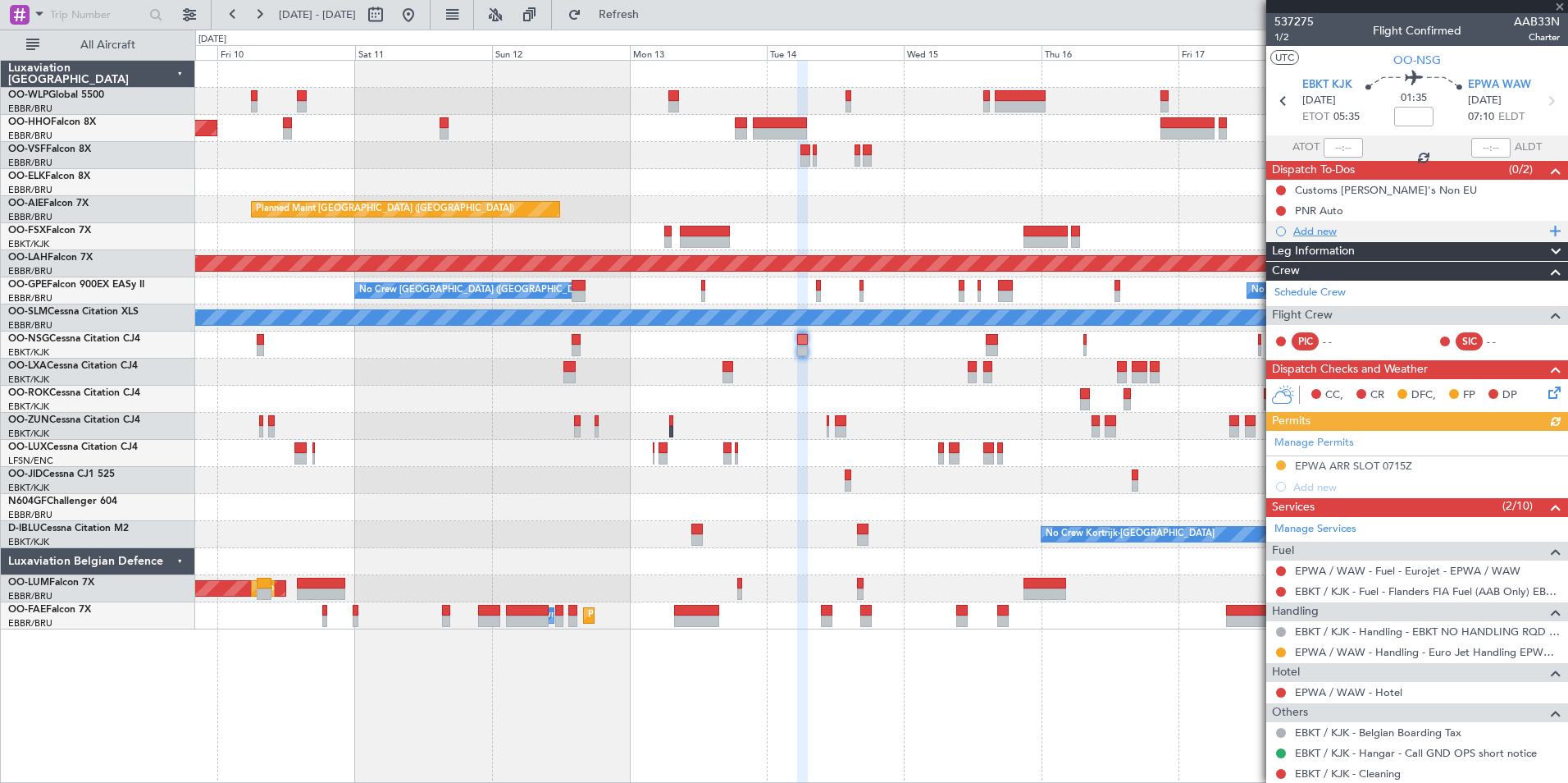
click at [1320, 232] on div "Add new" at bounding box center [1419, 230] width 252 height 14
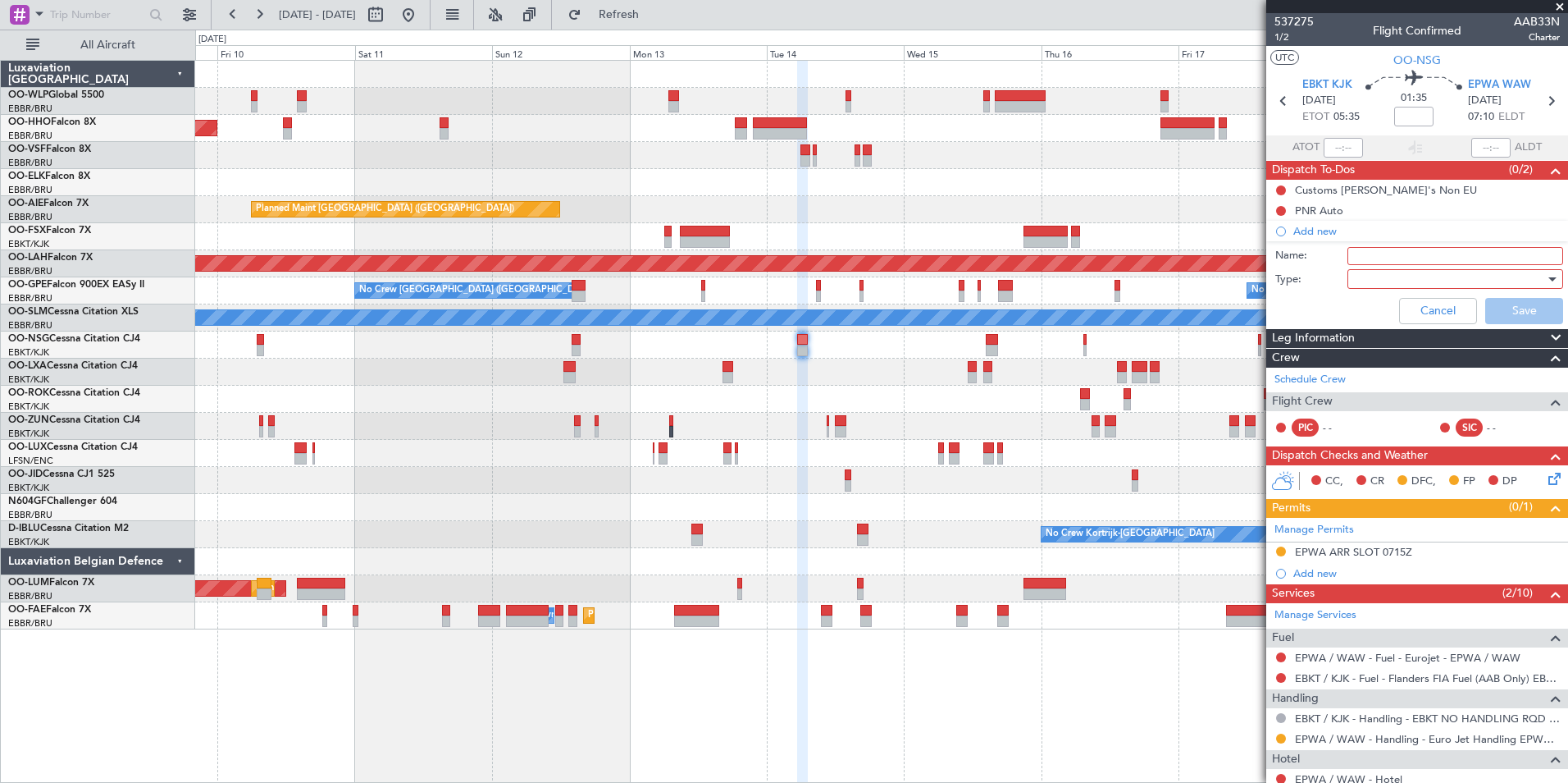
click at [1381, 260] on input "Name:" at bounding box center [1455, 256] width 216 height 18
type input "Do not forget to order catering"
click at [1322, 258] on label "Name:" at bounding box center [1311, 256] width 72 height 17
click at [1348, 258] on input "Do not forget to order catering" at bounding box center [1455, 256] width 216 height 18
click at [1384, 278] on div at bounding box center [1450, 279] width 191 height 25
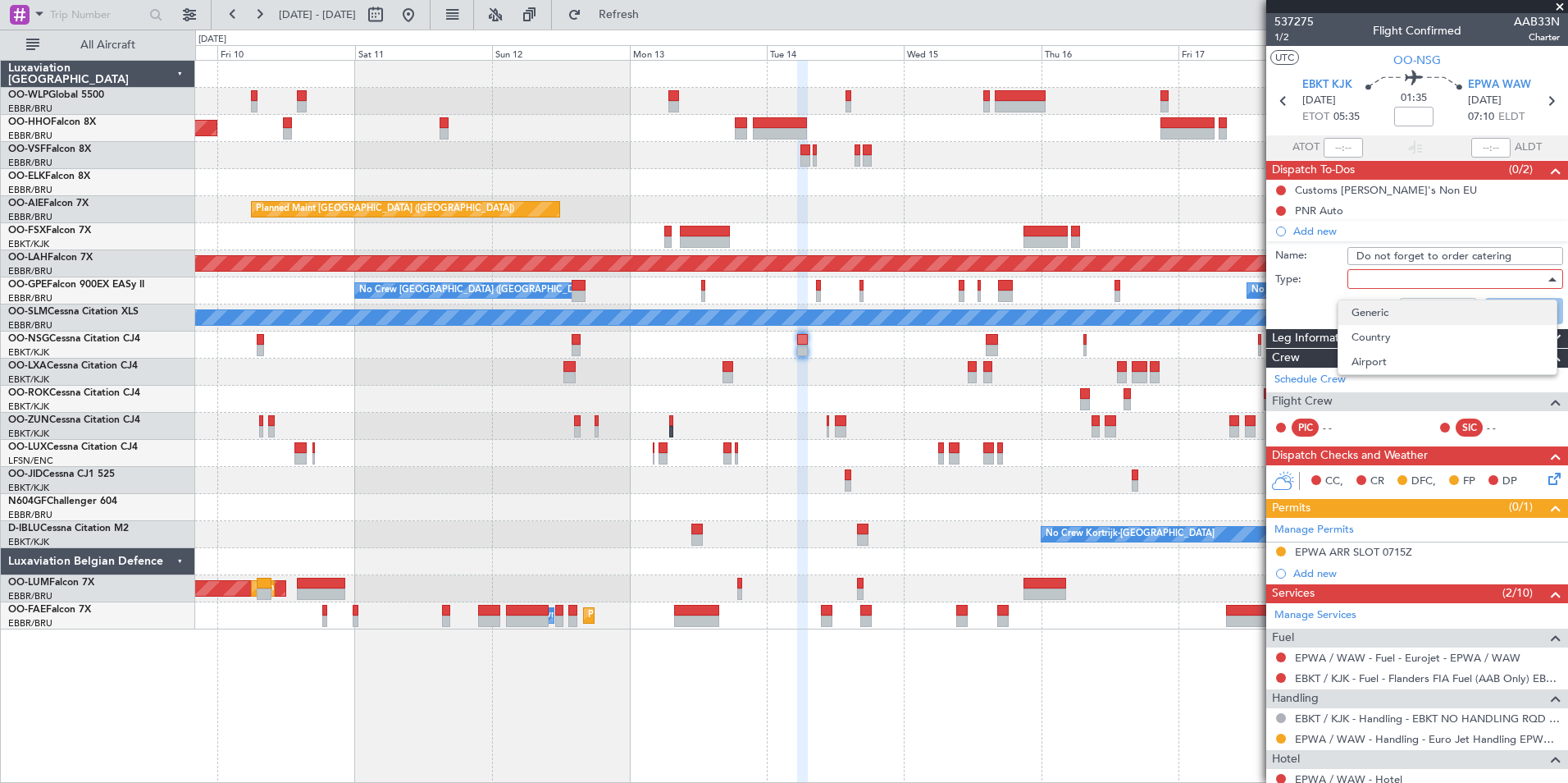
click at [1382, 304] on span "Generic" at bounding box center [1447, 312] width 192 height 25
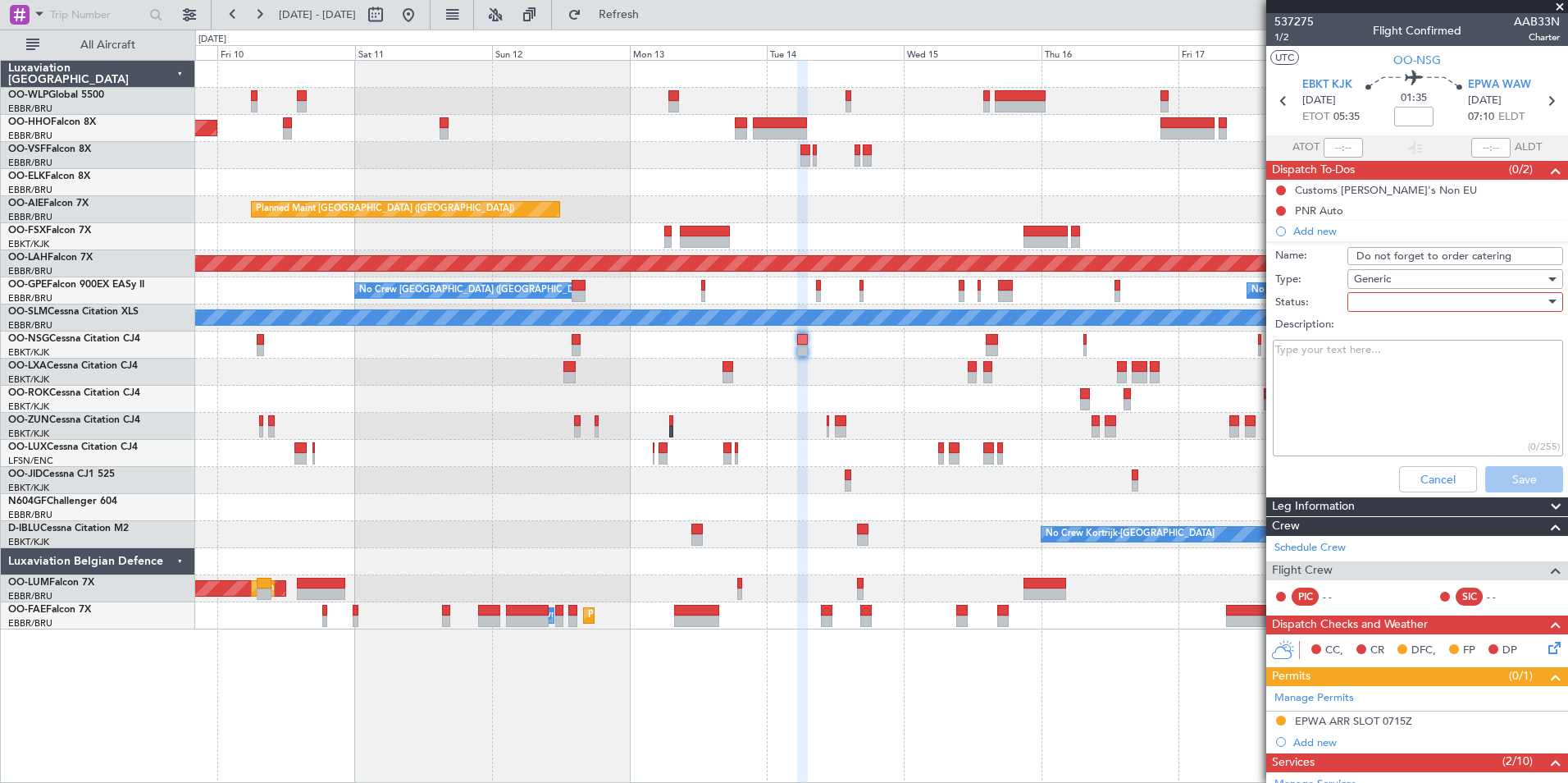
click at [1392, 302] on div at bounding box center [1450, 301] width 191 height 25
click at [1383, 336] on span "Not Started" at bounding box center [1447, 334] width 192 height 25
drag, startPoint x: 1502, startPoint y: 471, endPoint x: 1469, endPoint y: 456, distance: 36.2
click at [1501, 468] on button "Save" at bounding box center [1524, 479] width 78 height 27
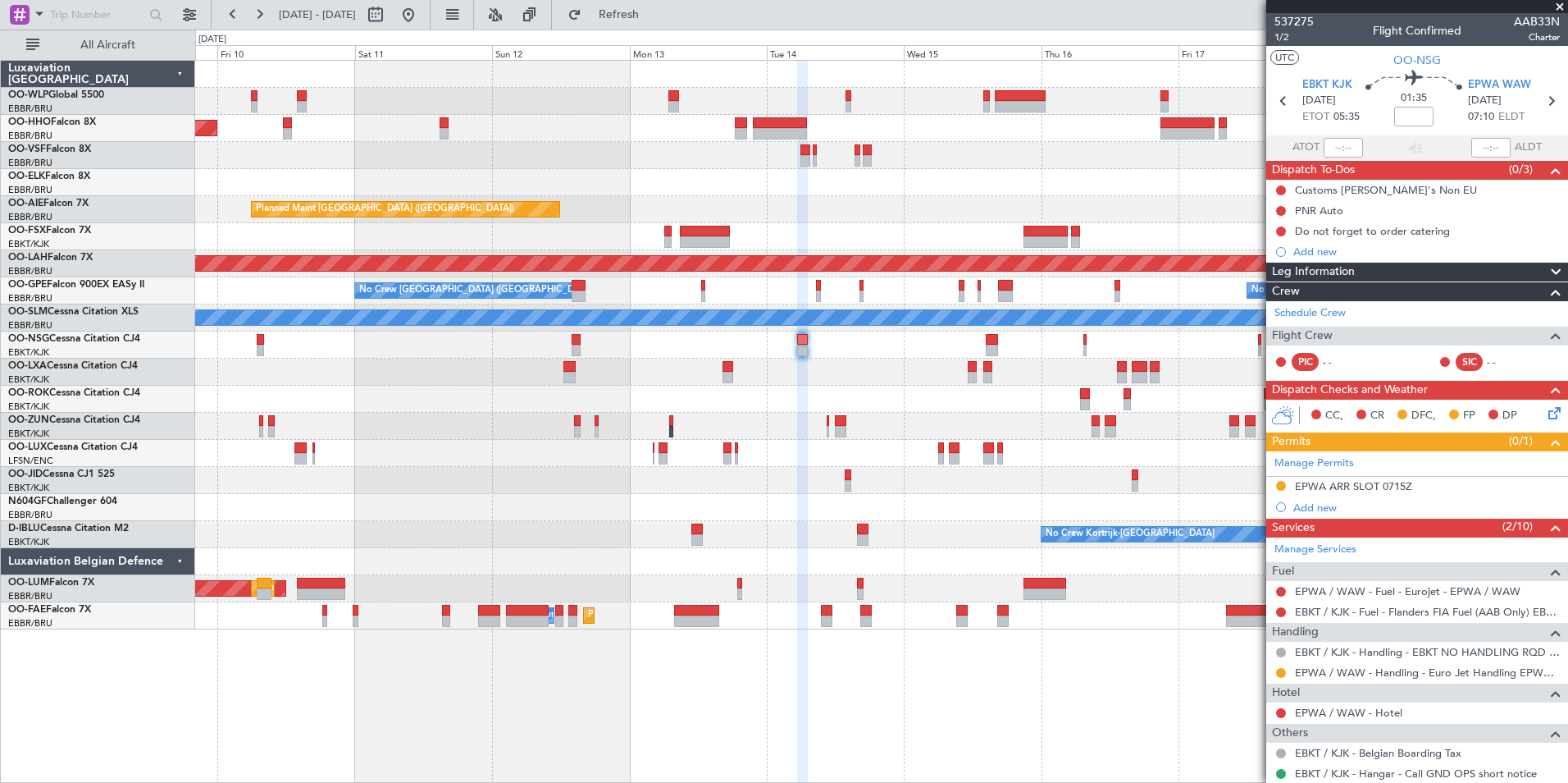
click at [707, 228] on div "Planned Maint Geneva (Cointrin) Planned Maint London (Farnborough) Planned Main…" at bounding box center [881, 345] width 1372 height 568
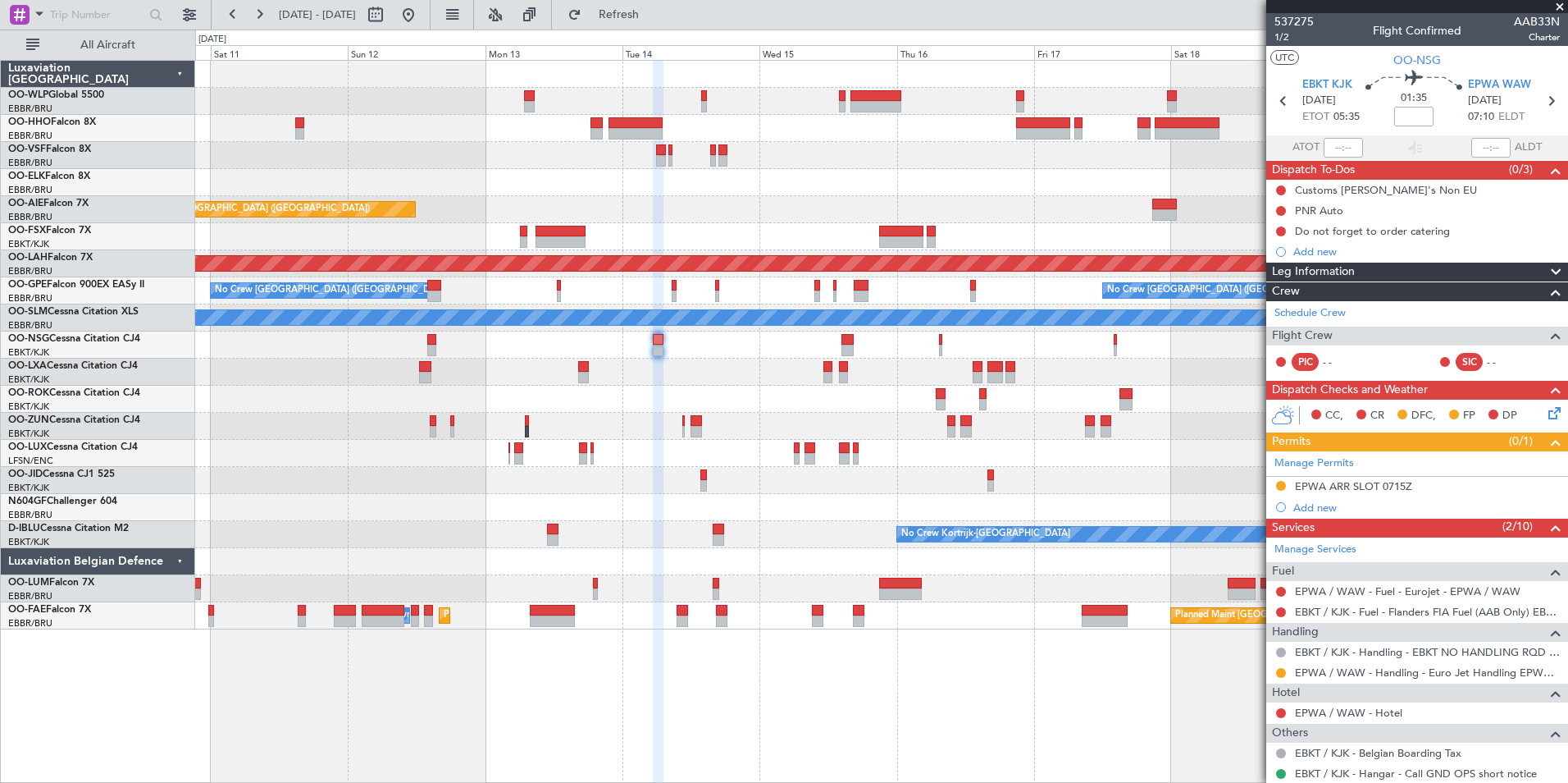
click at [783, 263] on div "Planned Maint Geneva (Cointrin) Planned Maint London (Farnborough) Planned Main…" at bounding box center [881, 345] width 1372 height 568
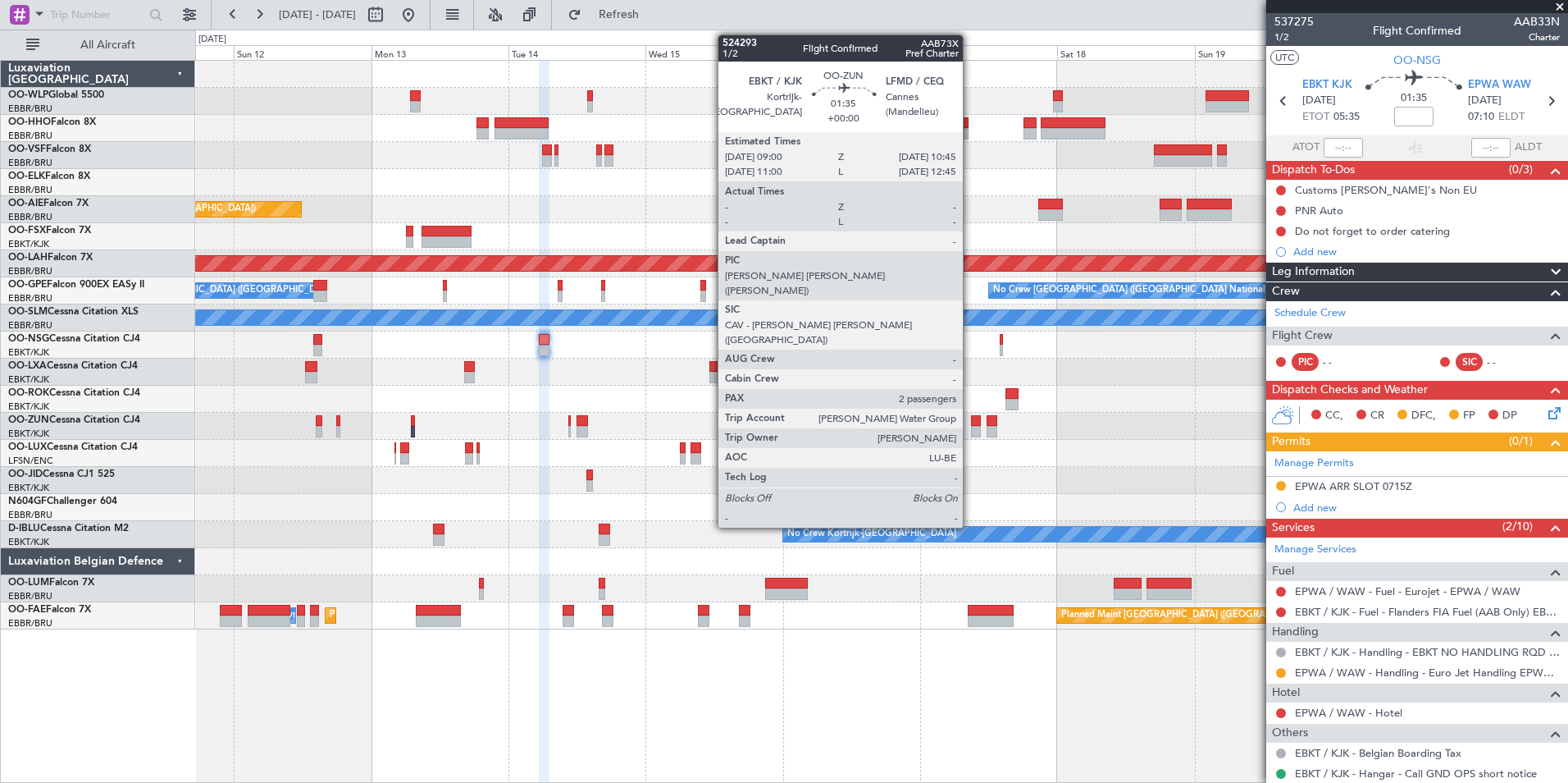
click at [971, 424] on div at bounding box center [975, 422] width 11 height 12
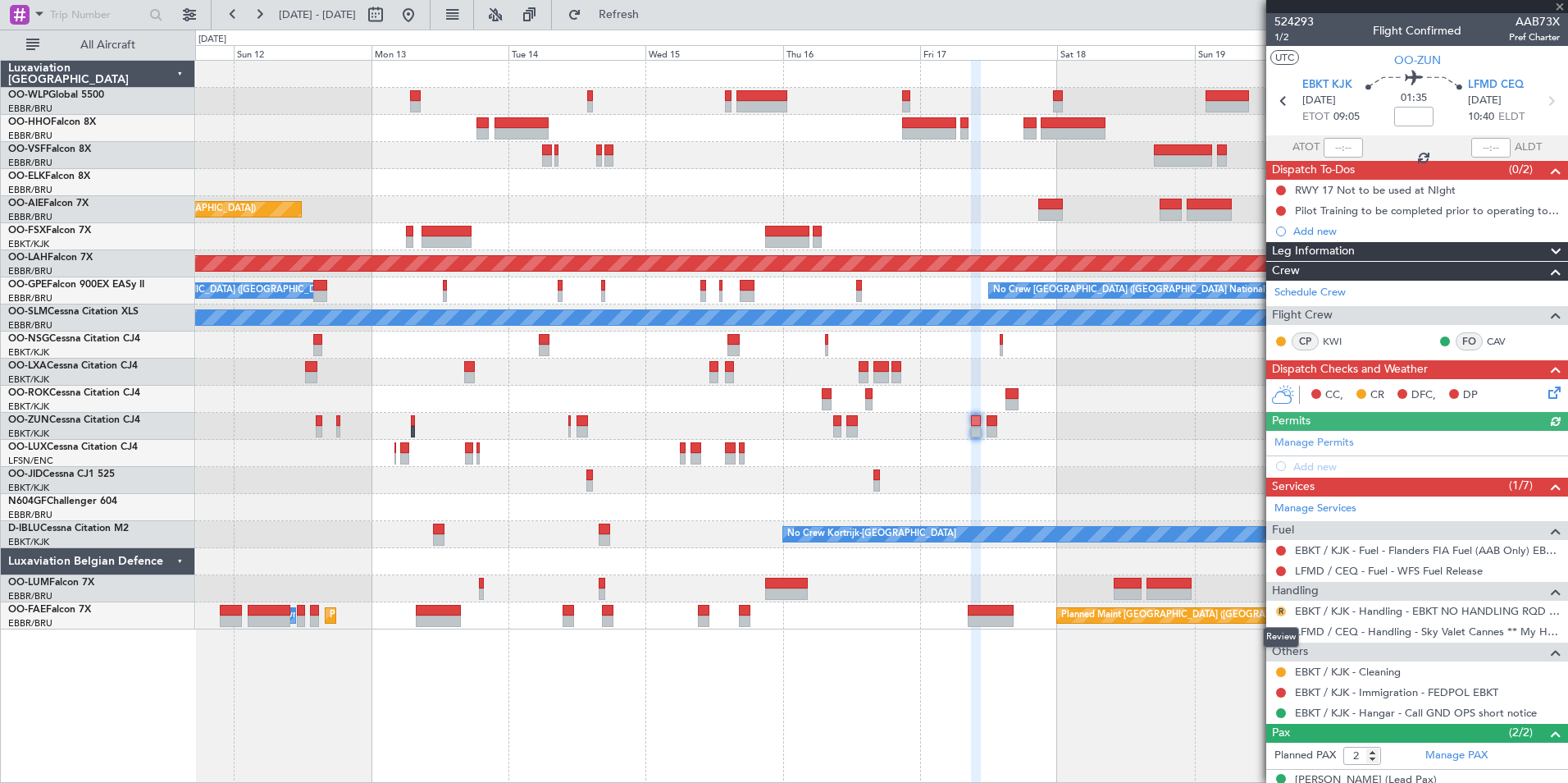
click at [1280, 611] on button "R" at bounding box center [1281, 612] width 10 height 10
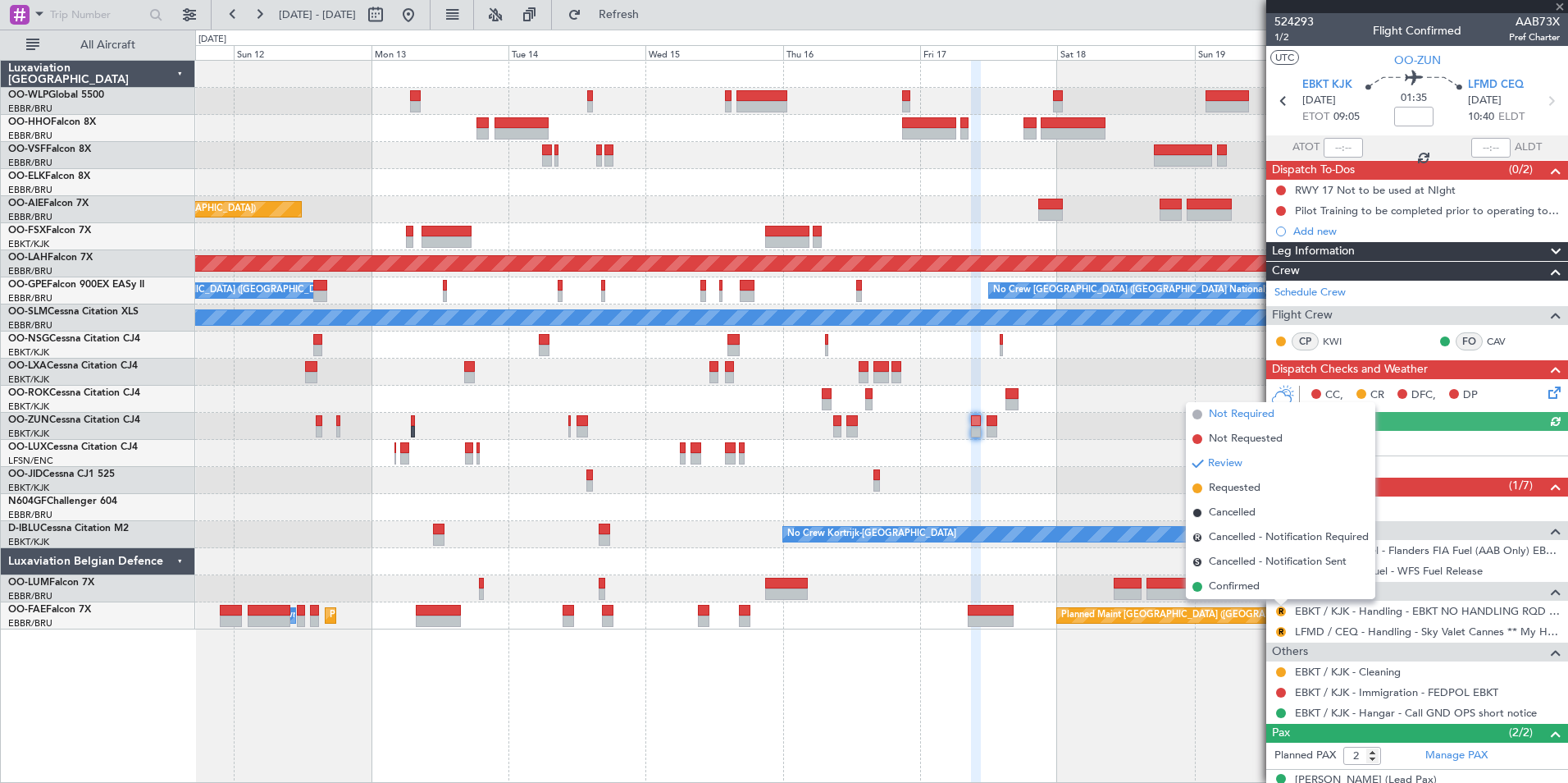
click at [1236, 421] on span "Not Required" at bounding box center [1241, 414] width 66 height 17
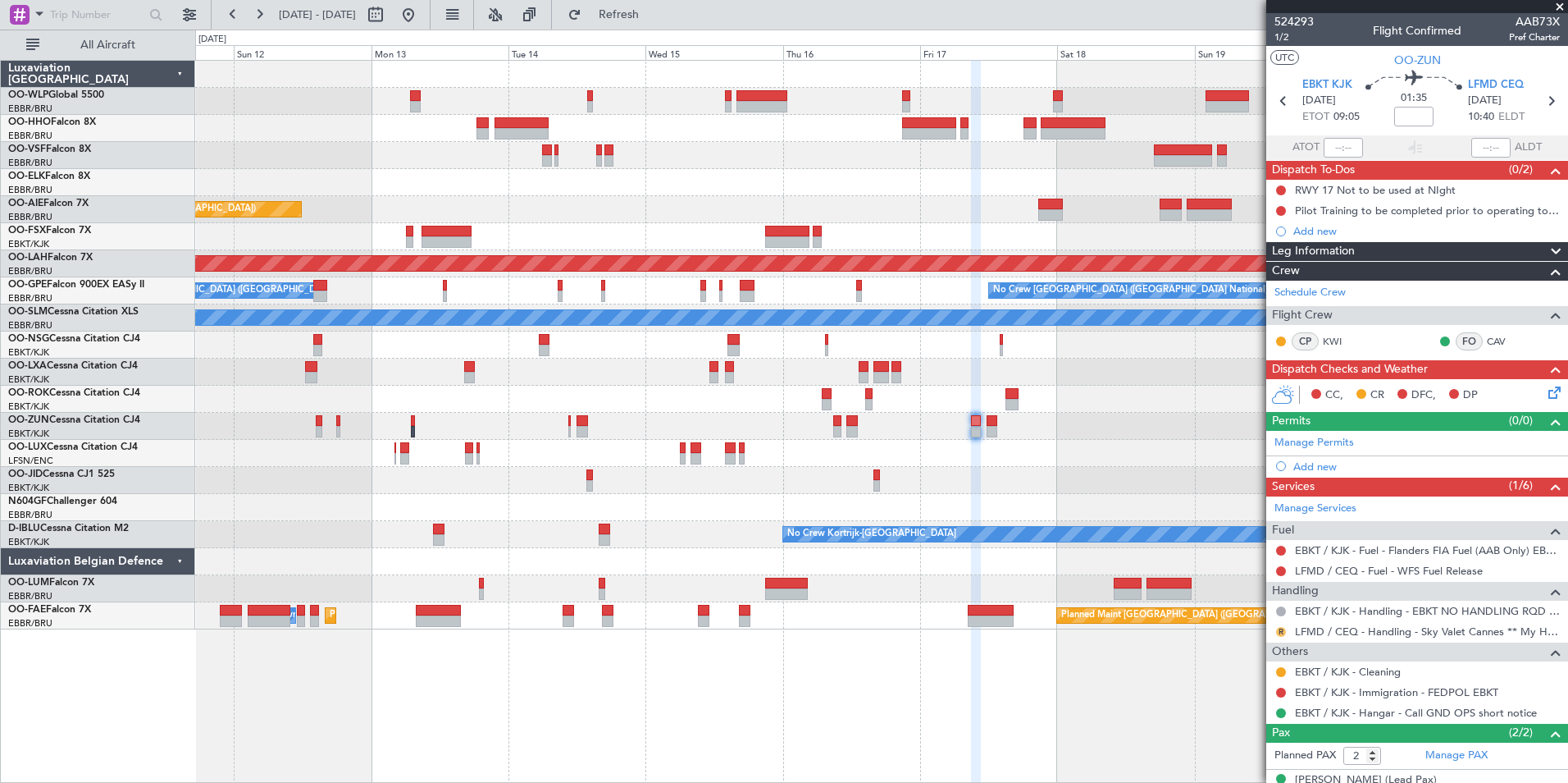
click at [1282, 632] on button "R" at bounding box center [1281, 632] width 10 height 10
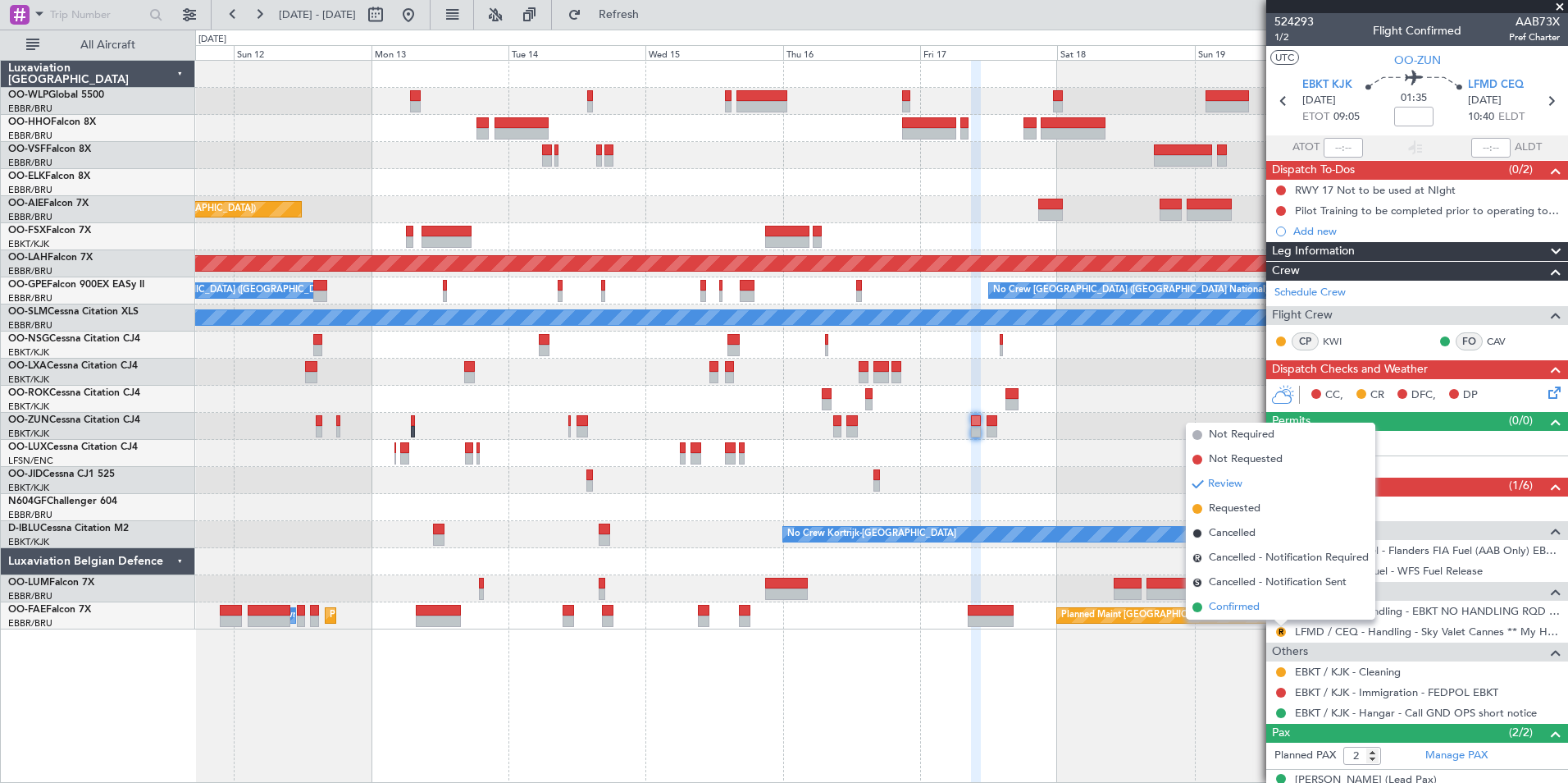
click at [1251, 611] on span "Confirmed" at bounding box center [1234, 607] width 51 height 17
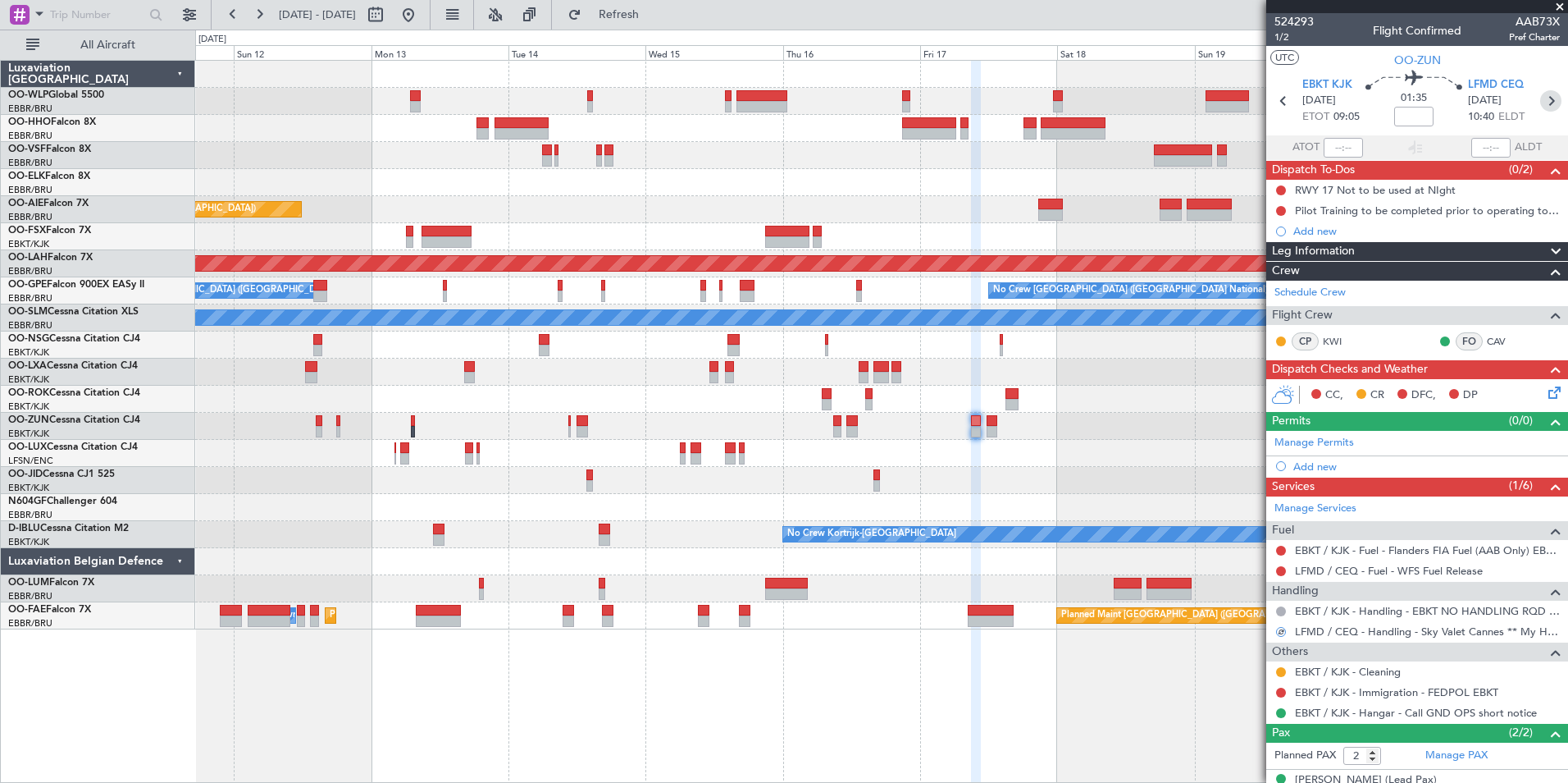
click at [1540, 101] on icon at bounding box center [1551, 101] width 22 height 22
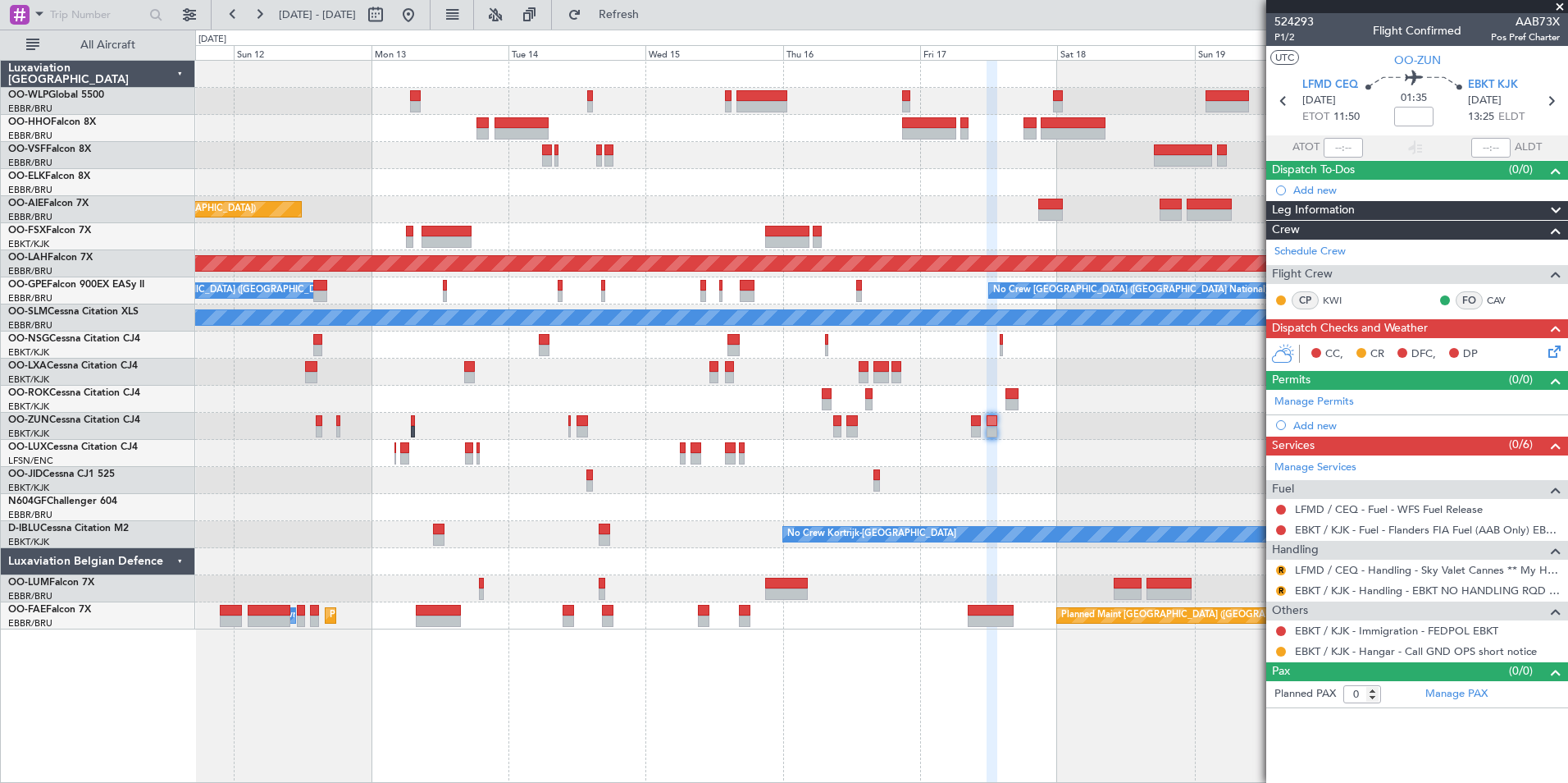
click at [1281, 570] on button "R" at bounding box center [1281, 570] width 10 height 10
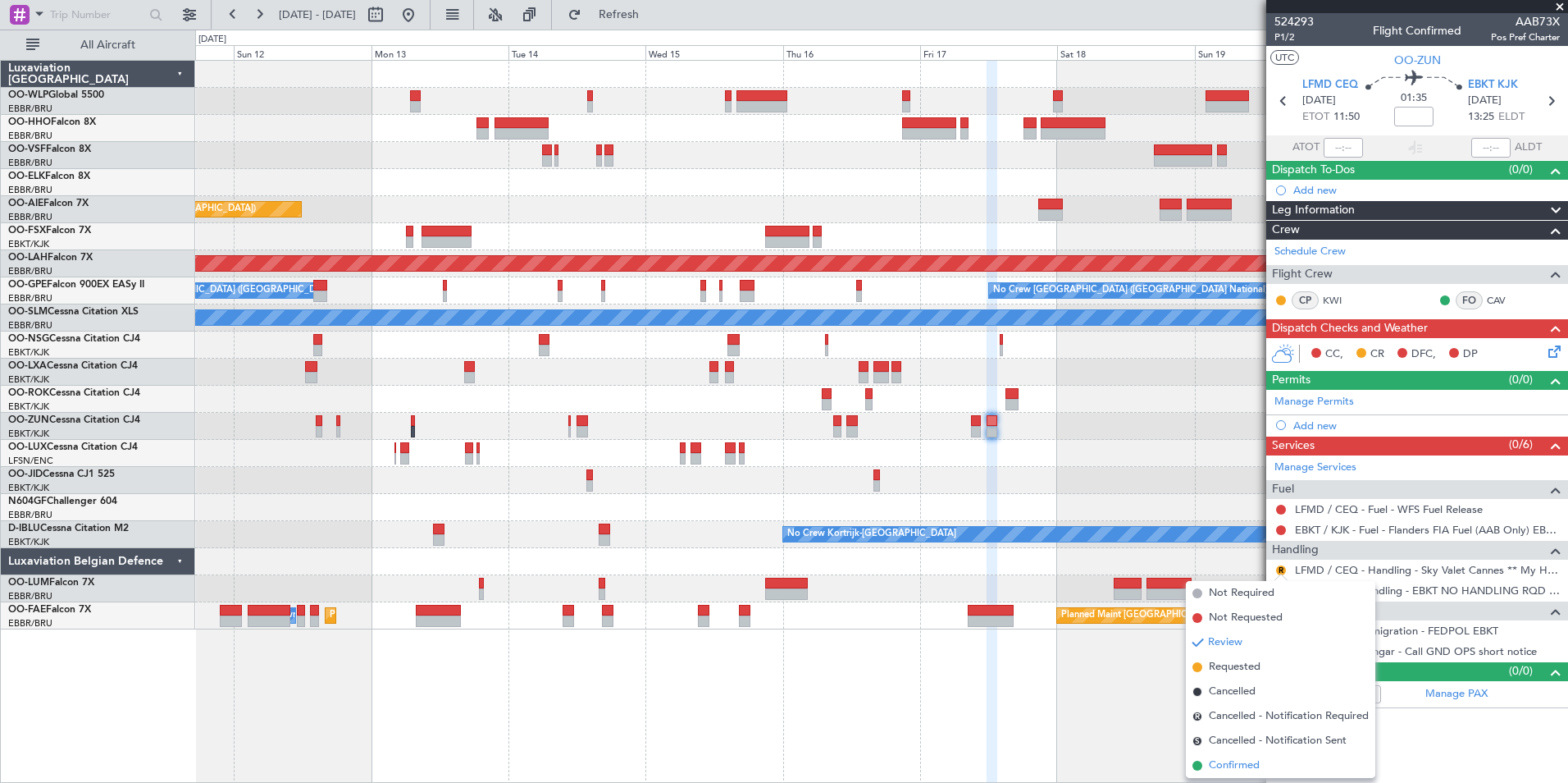
click at [1243, 762] on span "Confirmed" at bounding box center [1234, 765] width 51 height 17
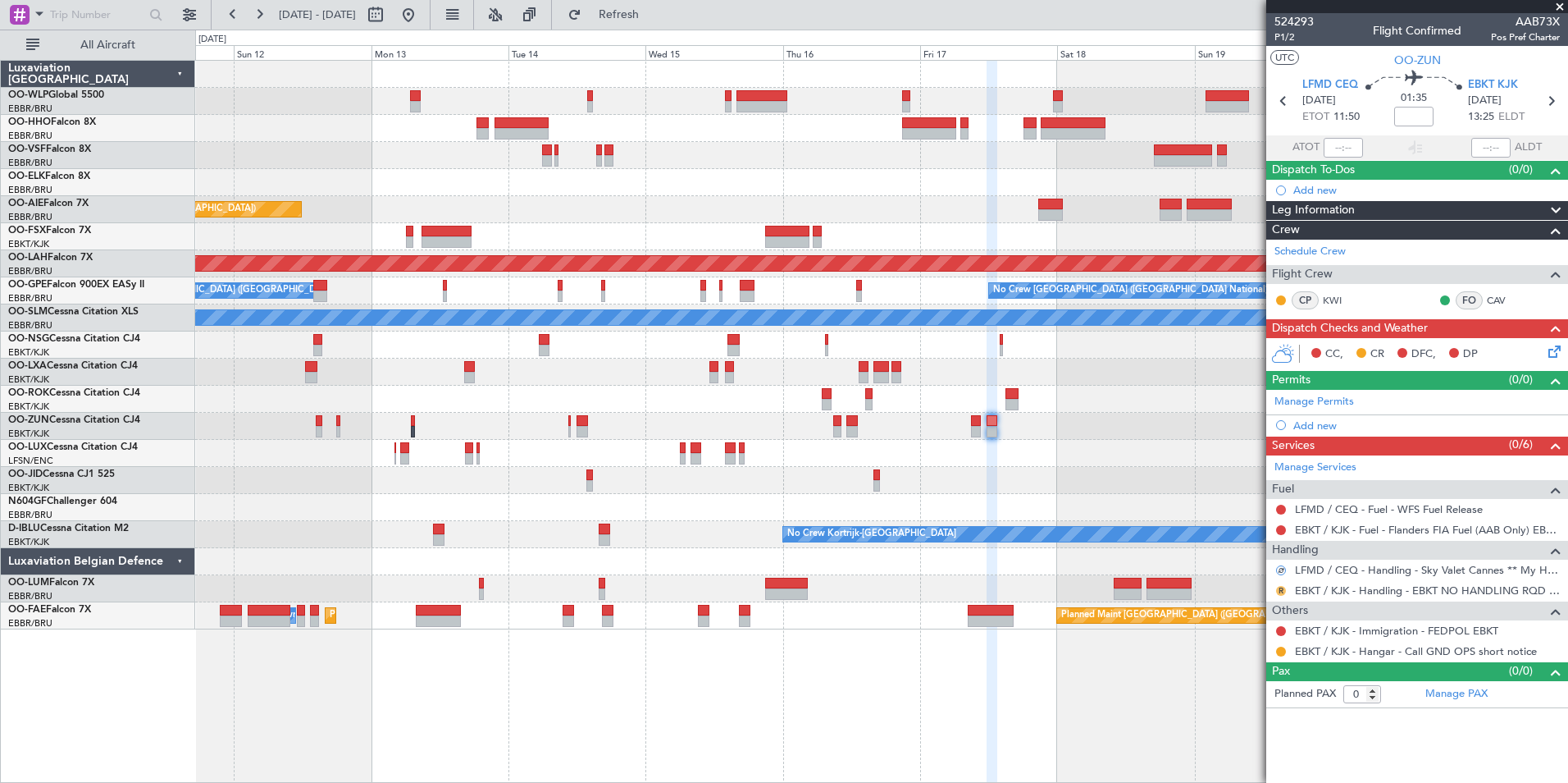
click at [1280, 590] on button "R" at bounding box center [1281, 591] width 10 height 10
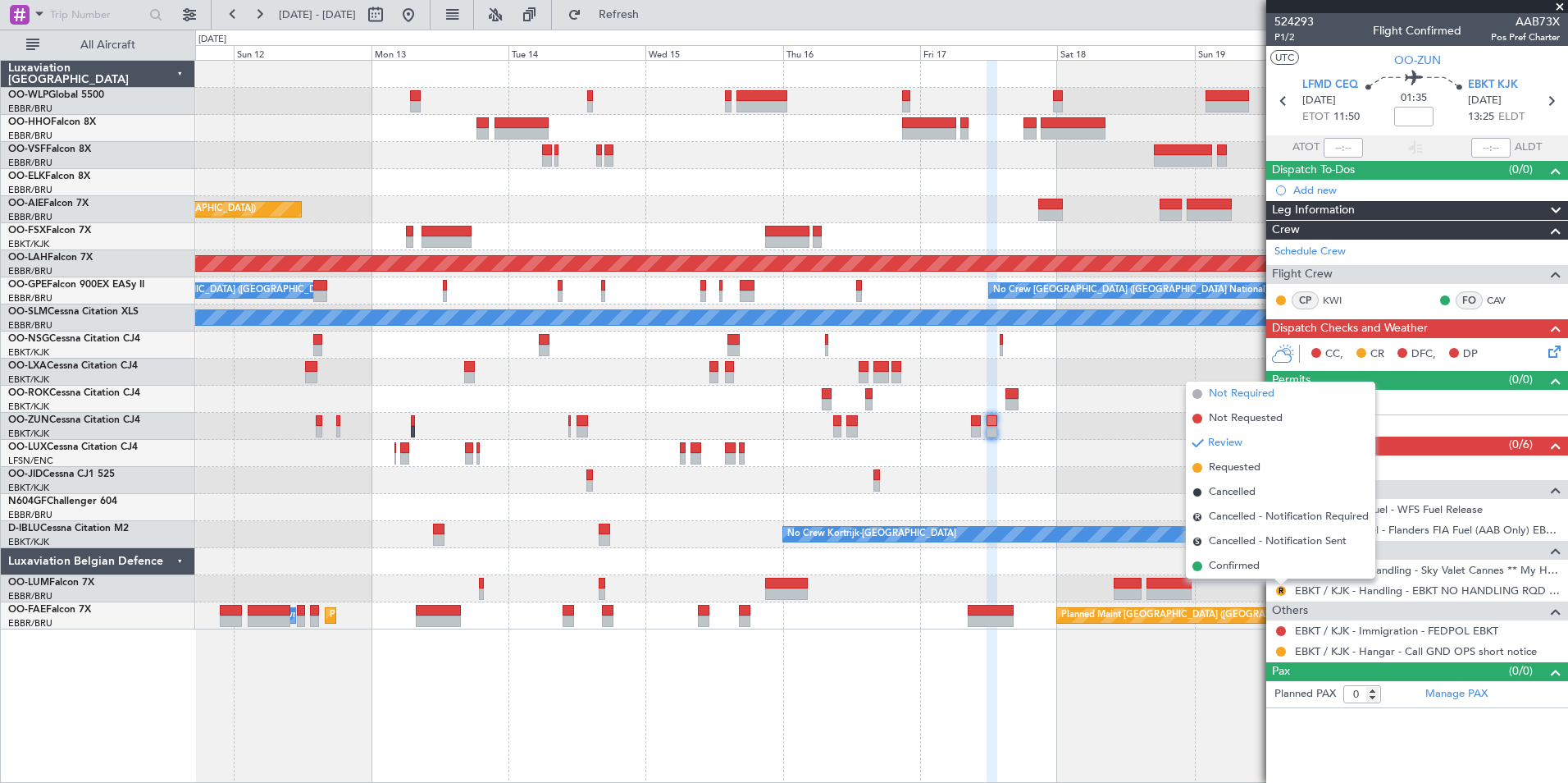
click at [1255, 395] on span "Not Required" at bounding box center [1241, 394] width 66 height 17
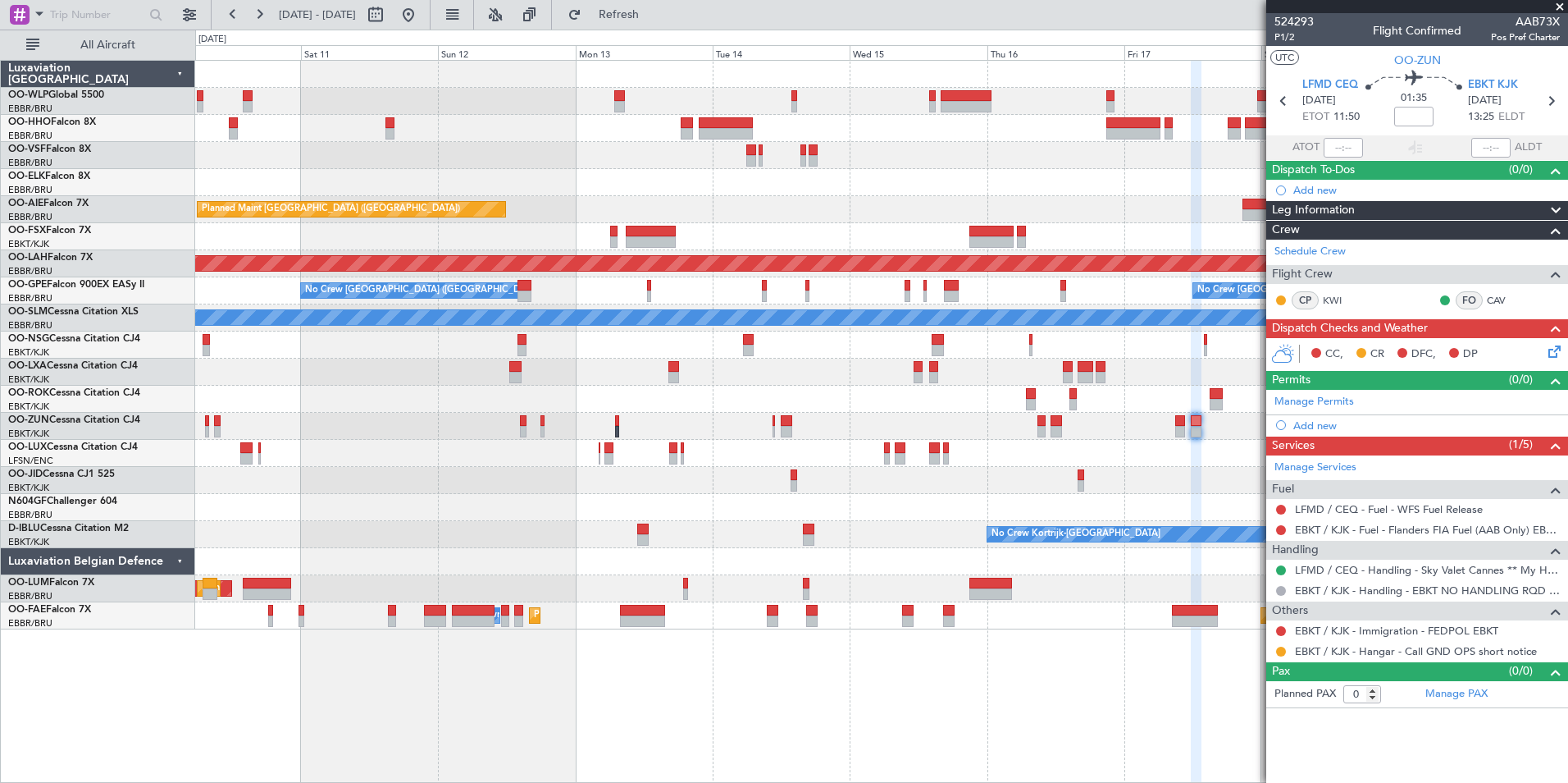
click at [881, 201] on div "Planned Maint Geneva (Cointrin) Planned Maint London (Farnborough) Planned Main…" at bounding box center [881, 345] width 1372 height 568
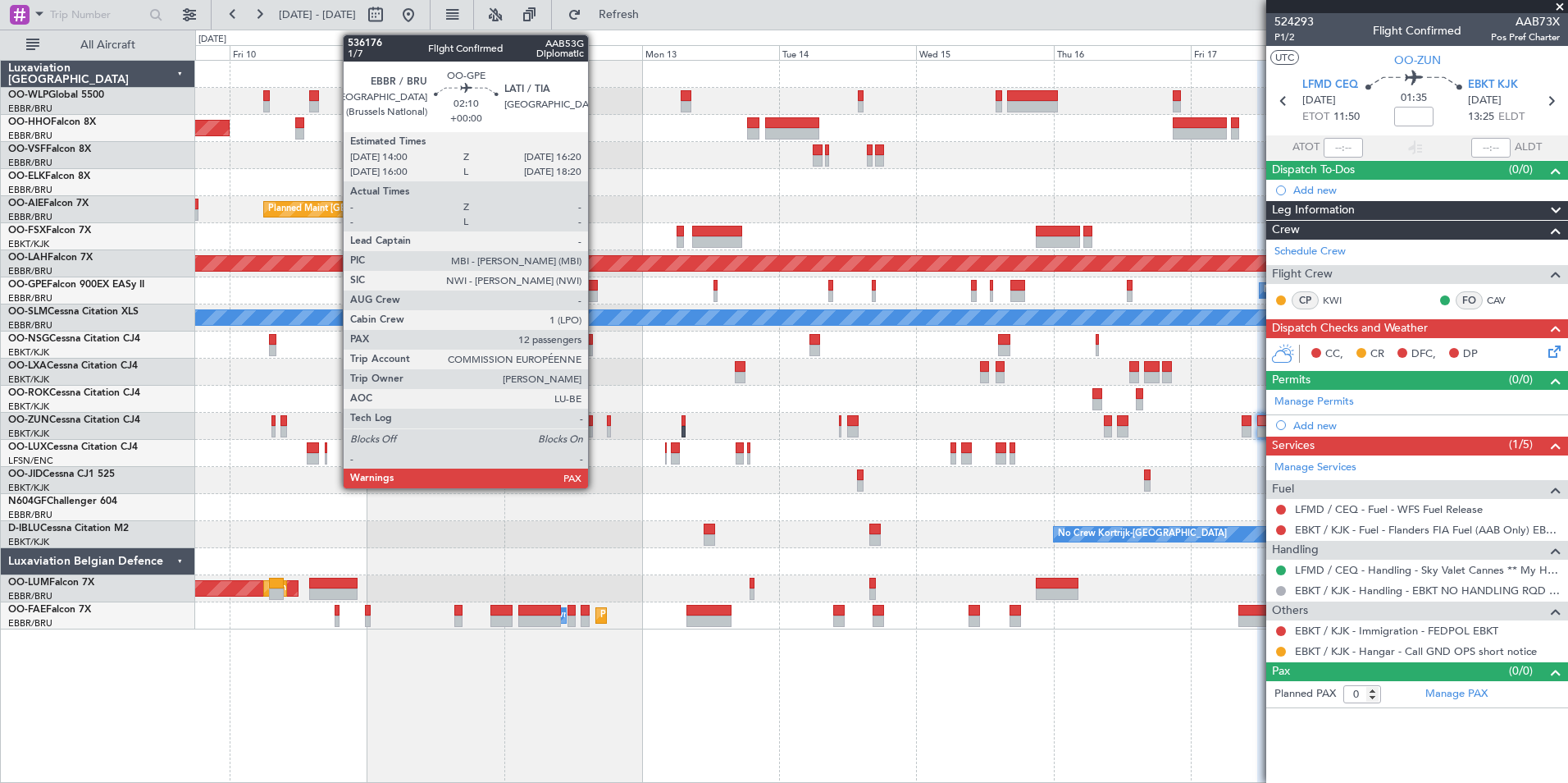
click at [596, 288] on div at bounding box center [591, 286] width 14 height 12
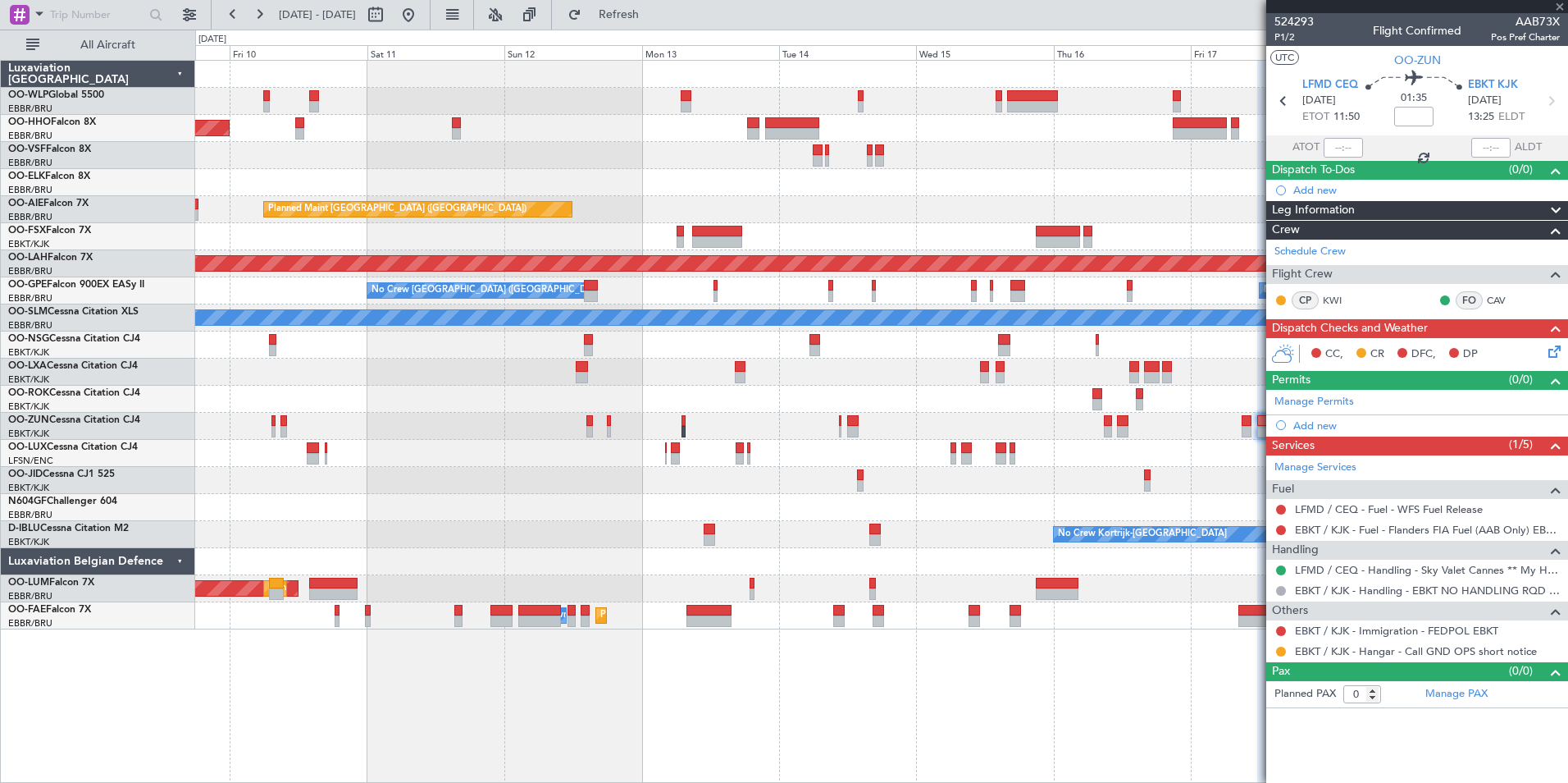
type input "12"
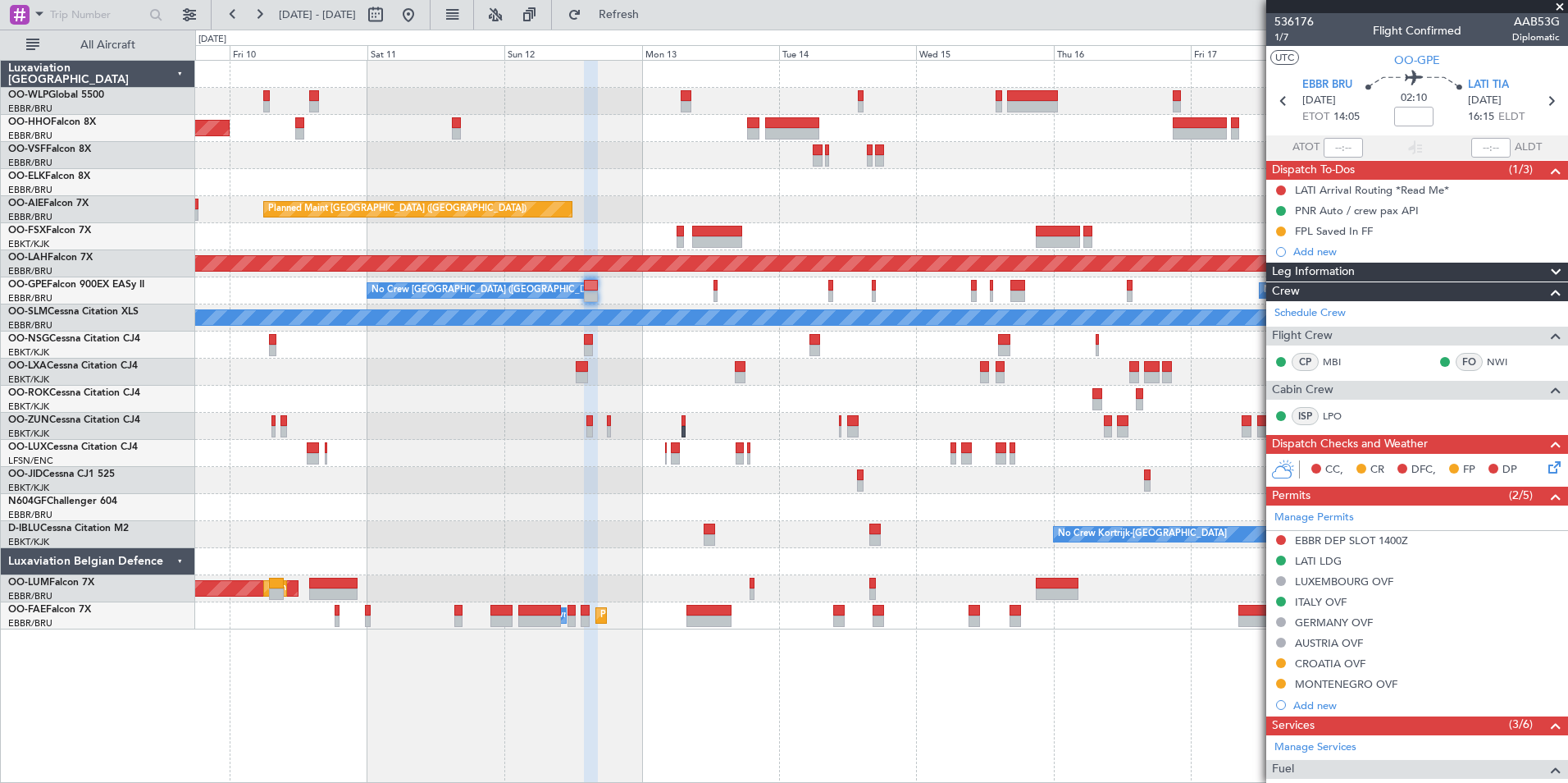
click at [1321, 666] on div "CROATIA OVF" at bounding box center [1331, 664] width 71 height 14
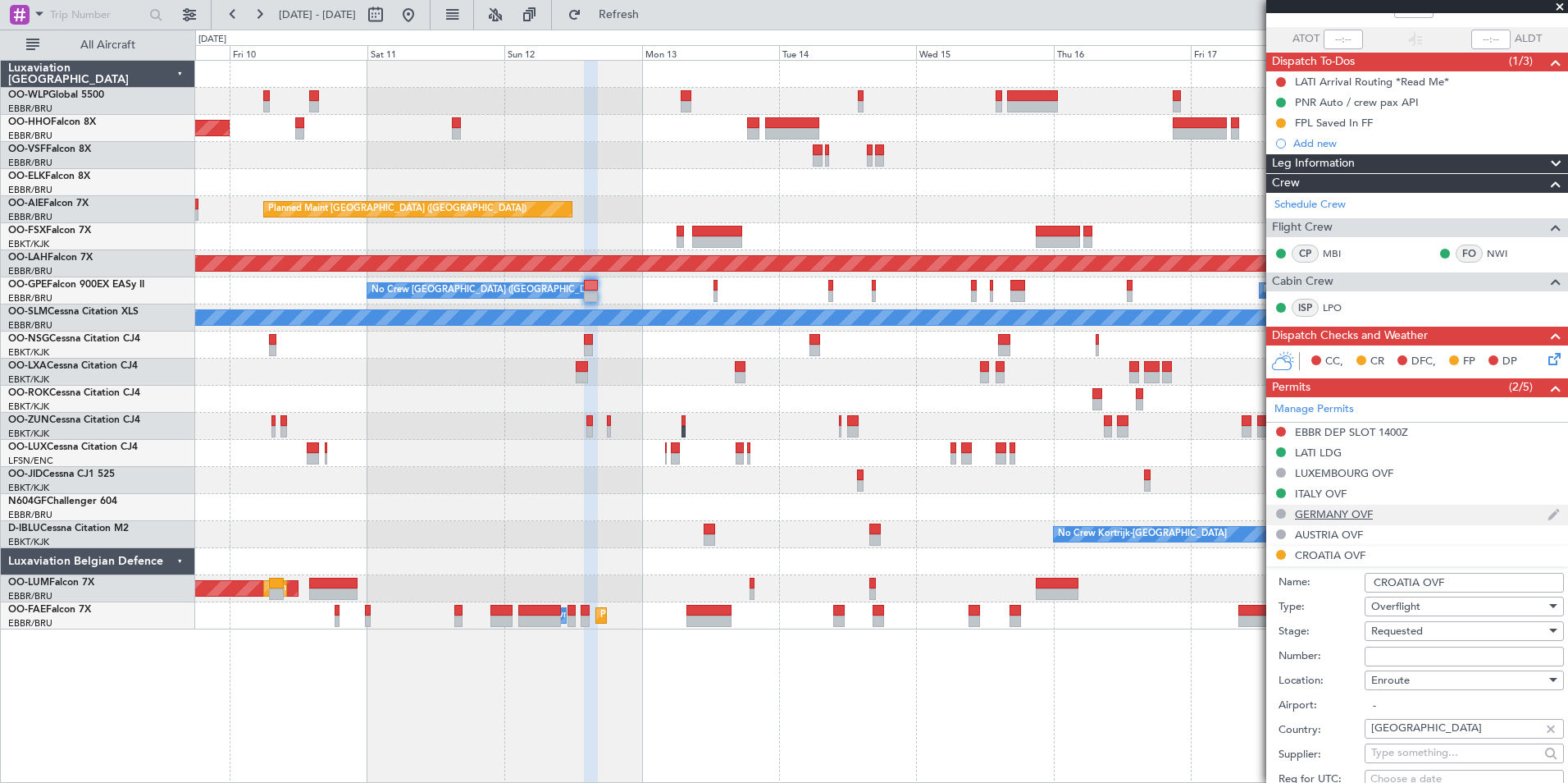
scroll to position [246, 0]
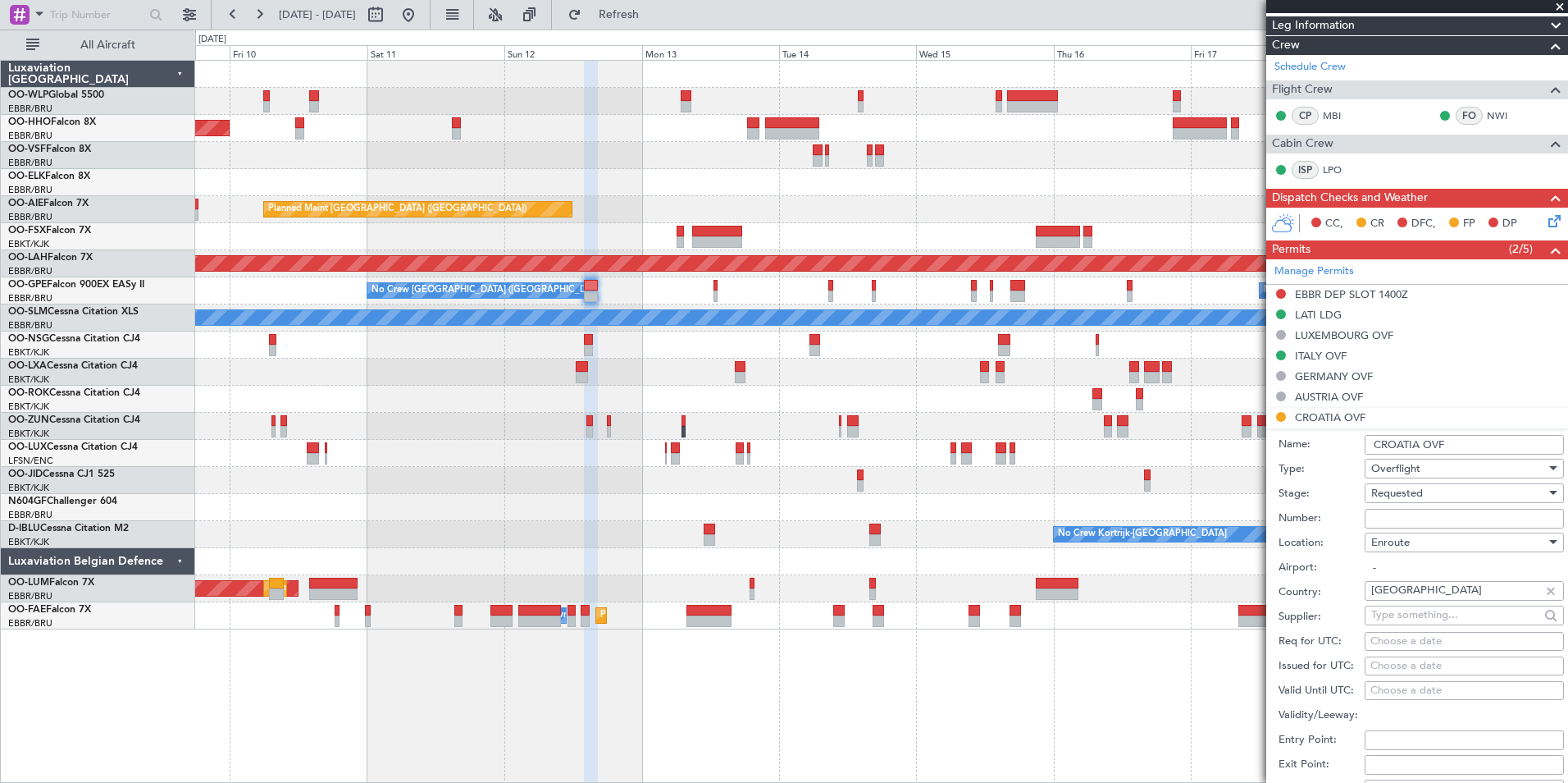
click at [1392, 511] on input "Number:" at bounding box center [1464, 519] width 199 height 20
paste input "0710004/25"
type input "0710004/25"
click at [1397, 493] on span "Requested" at bounding box center [1397, 492] width 51 height 15
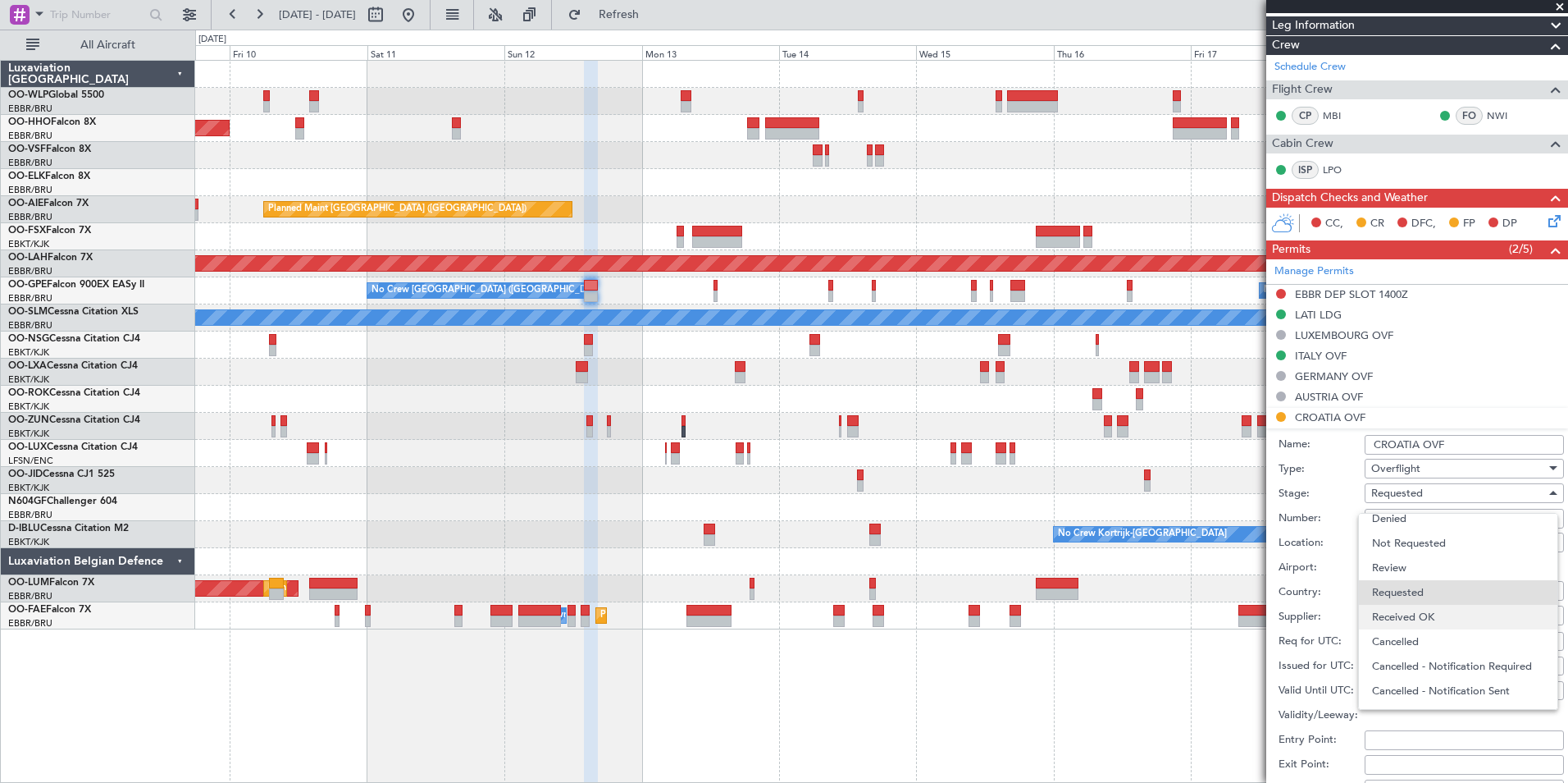
click at [1421, 607] on span "Received OK" at bounding box center [1458, 617] width 172 height 25
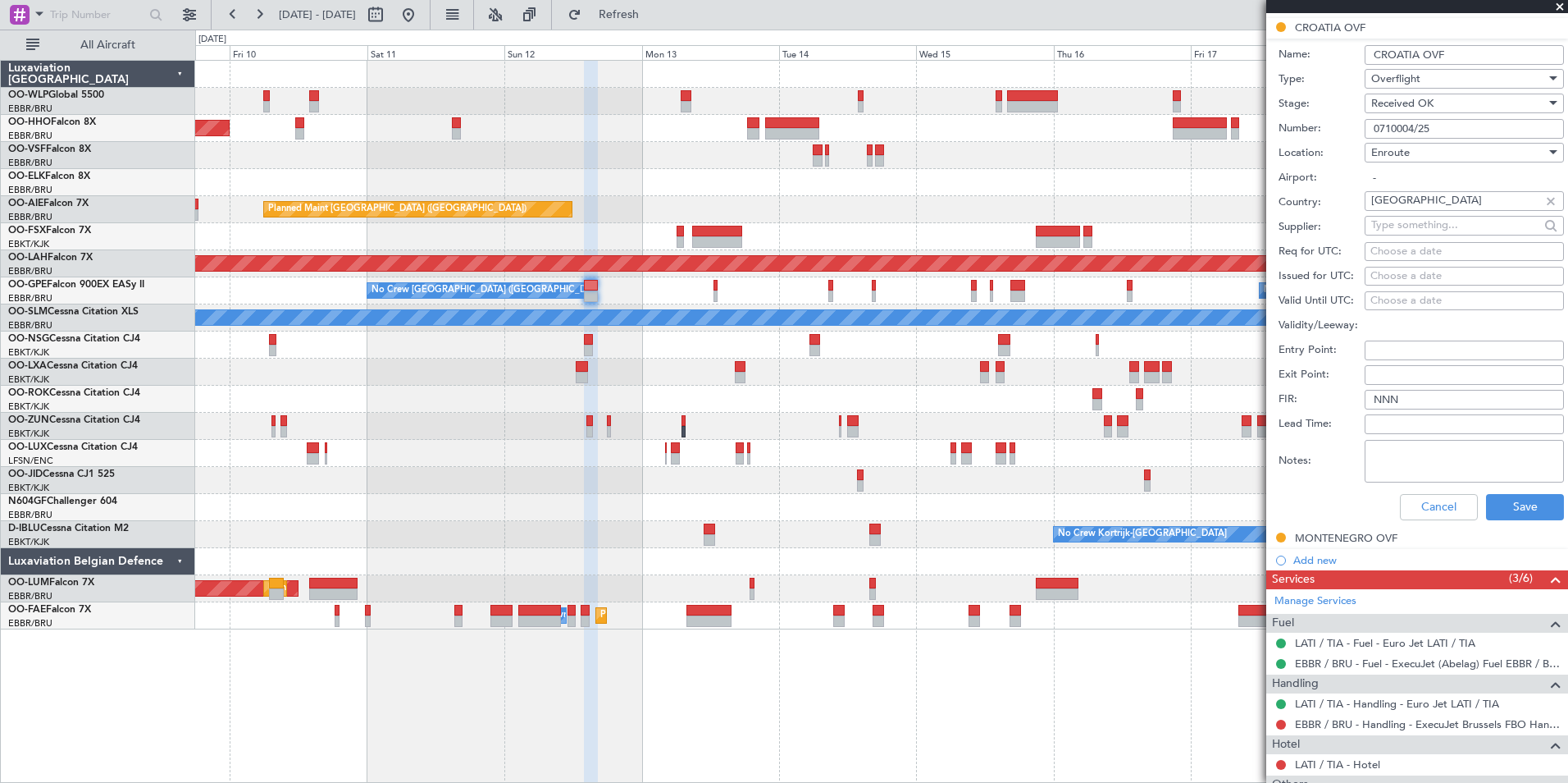
scroll to position [657, 0]
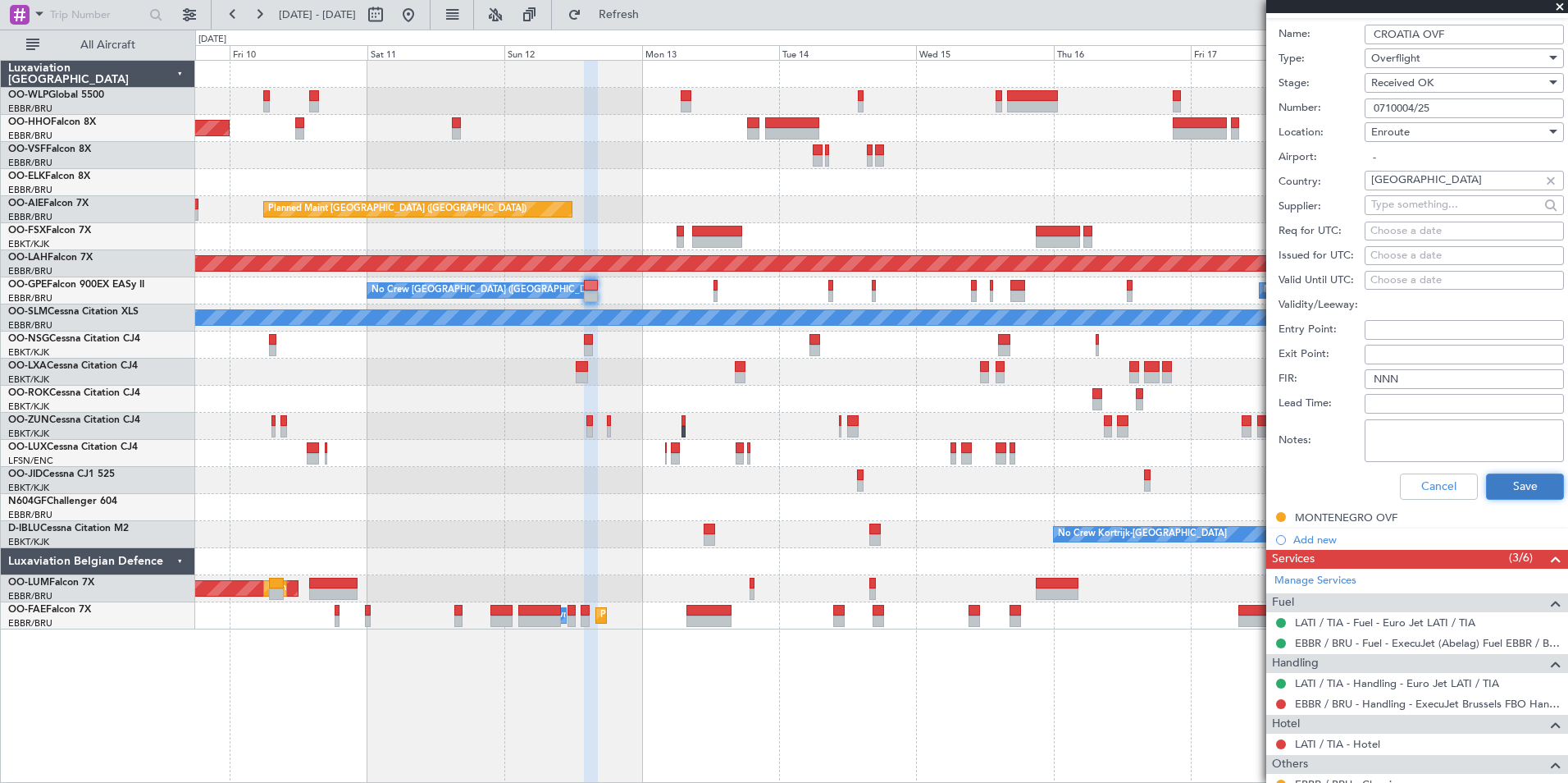
click at [1516, 489] on button "Save" at bounding box center [1525, 487] width 78 height 27
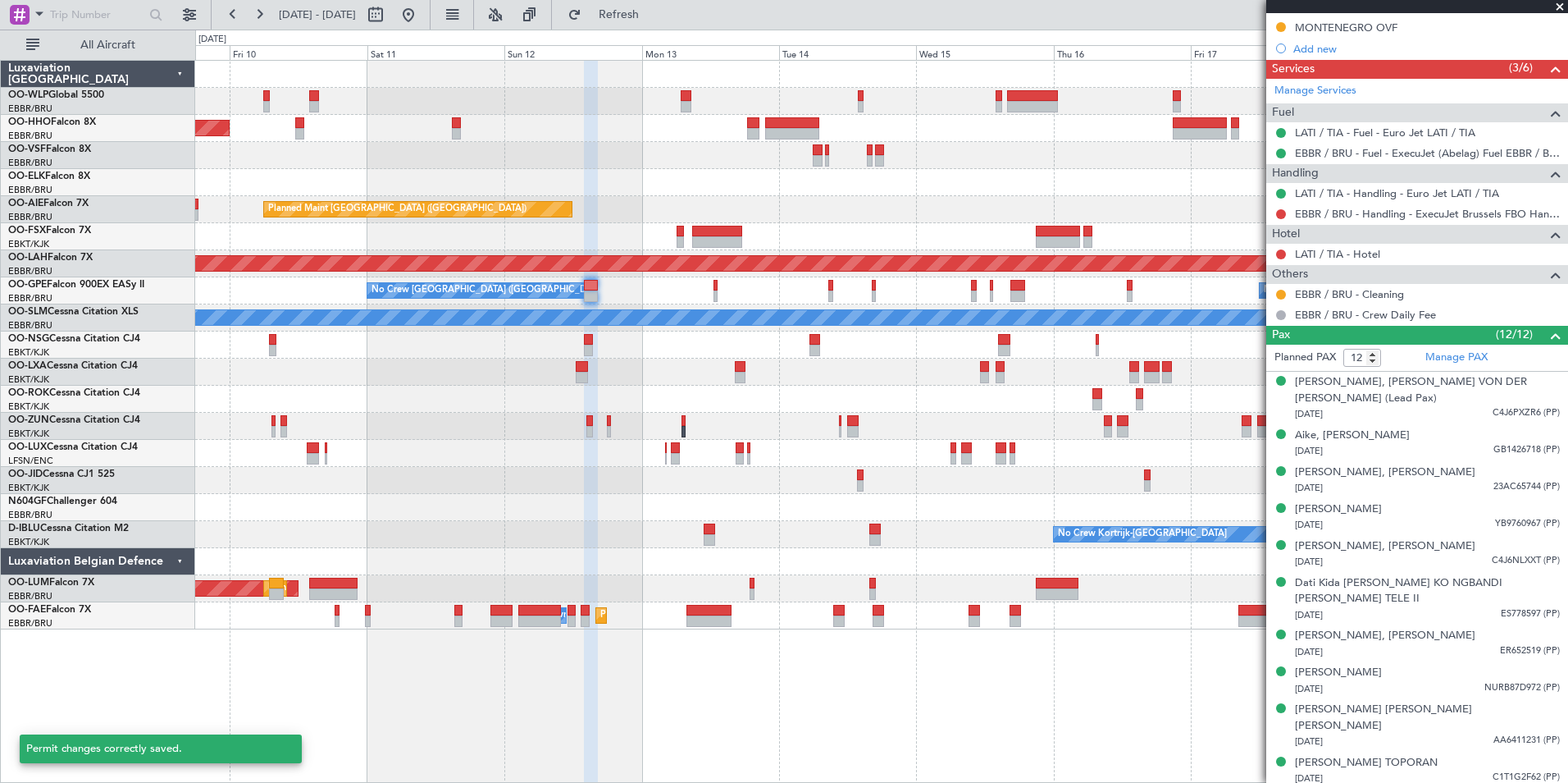
scroll to position [166, 0]
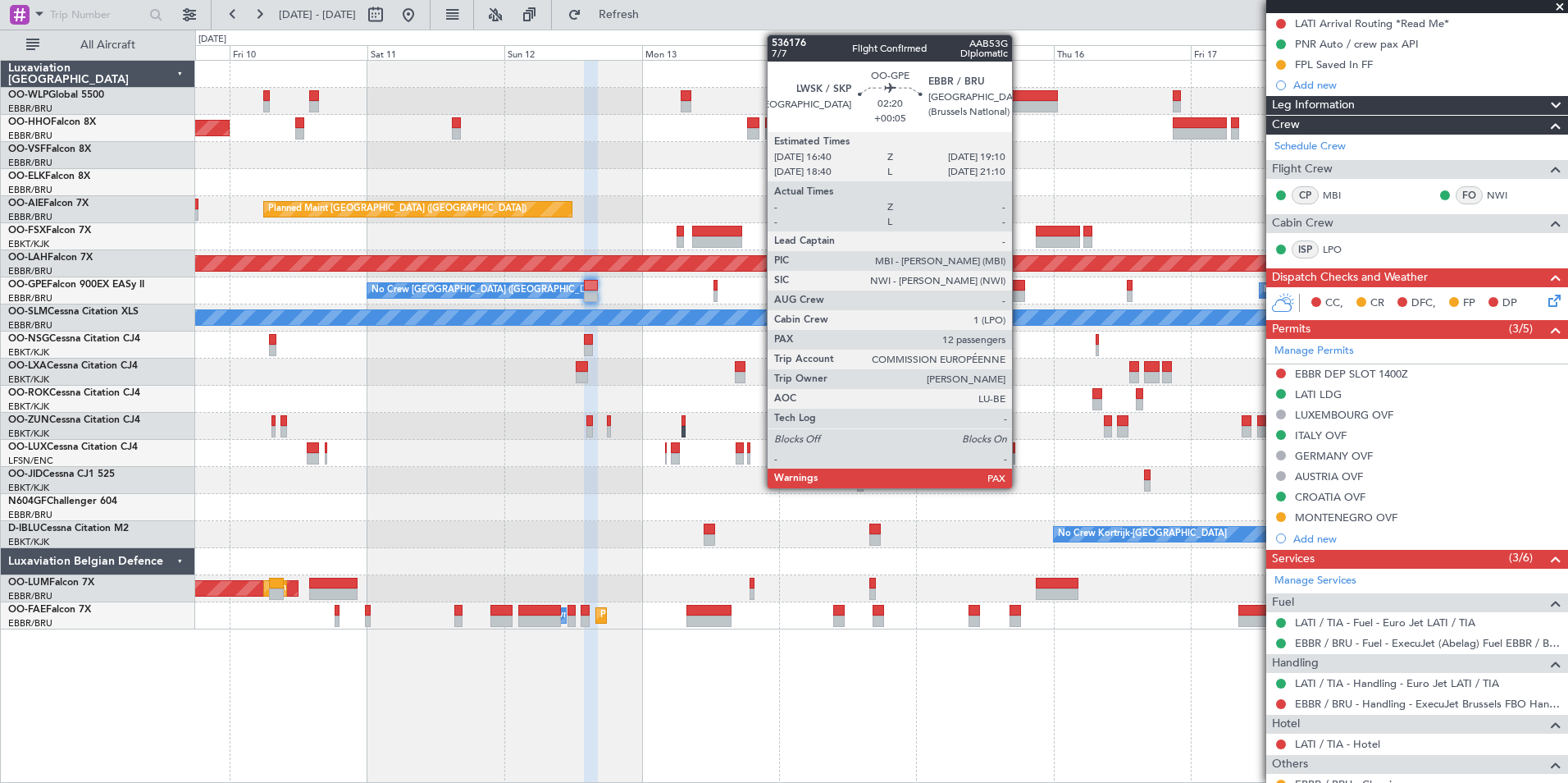
click at [1020, 289] on div at bounding box center [1017, 286] width 15 height 12
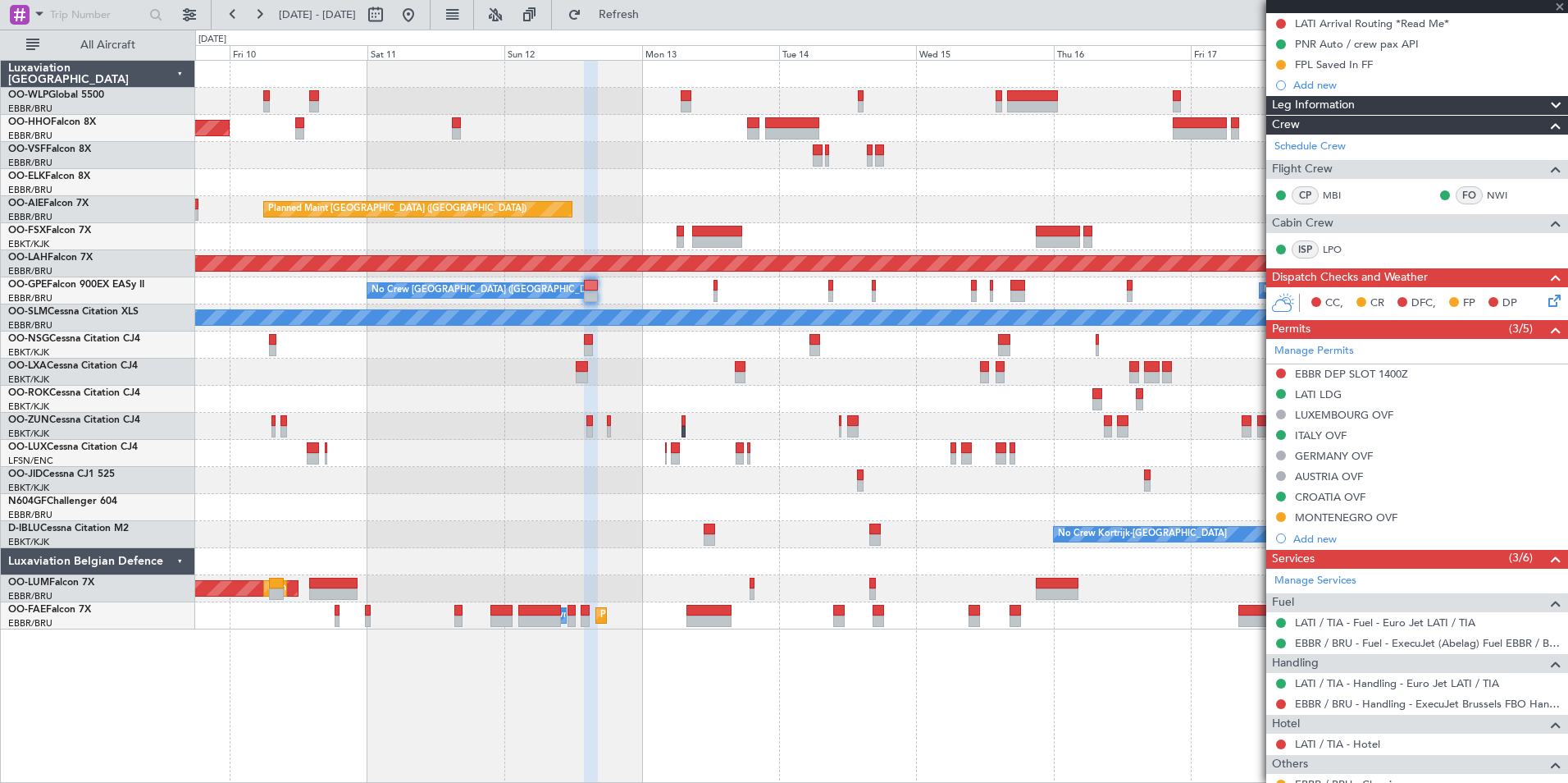
type input "+00:05"
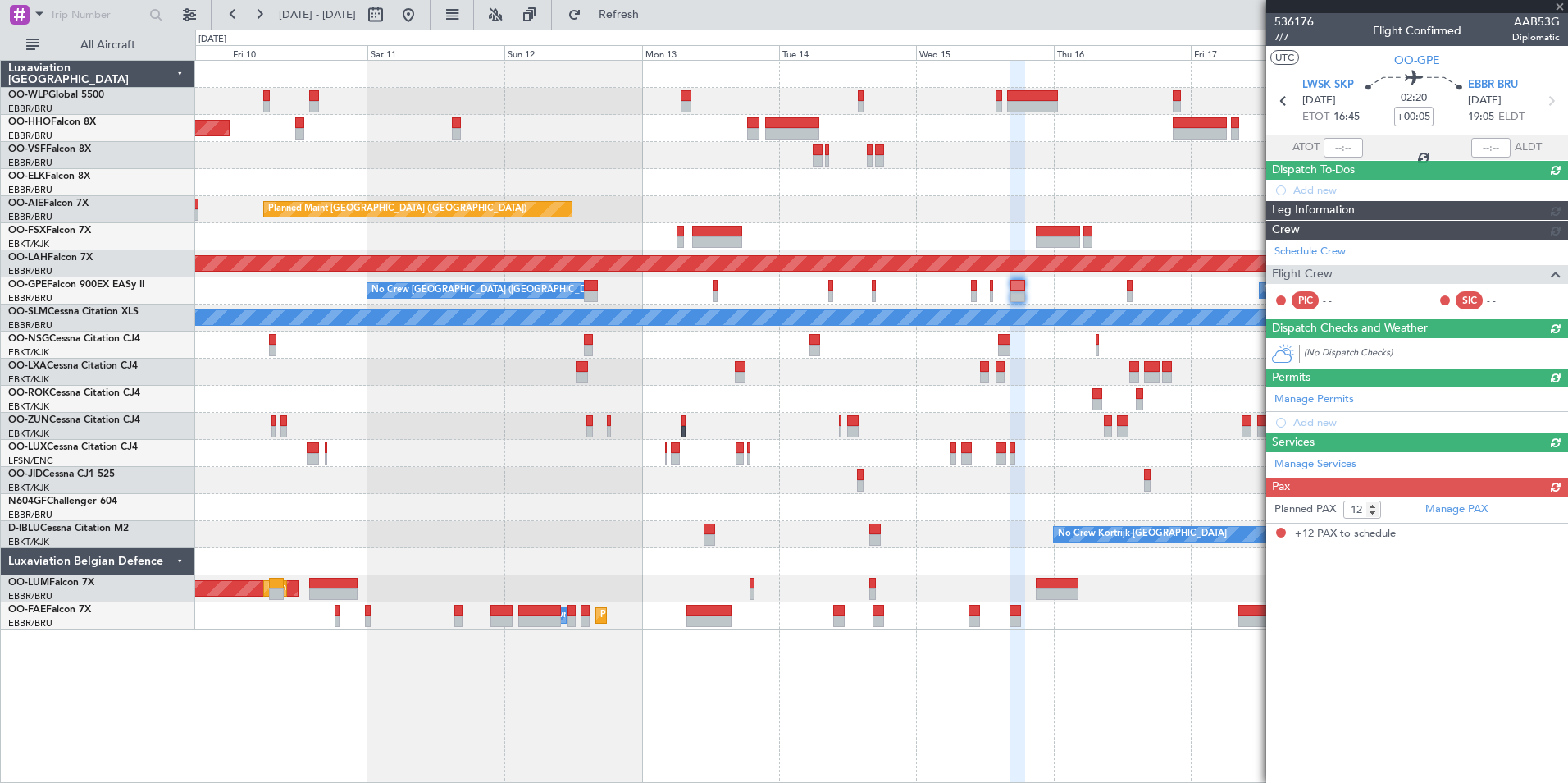
scroll to position [0, 0]
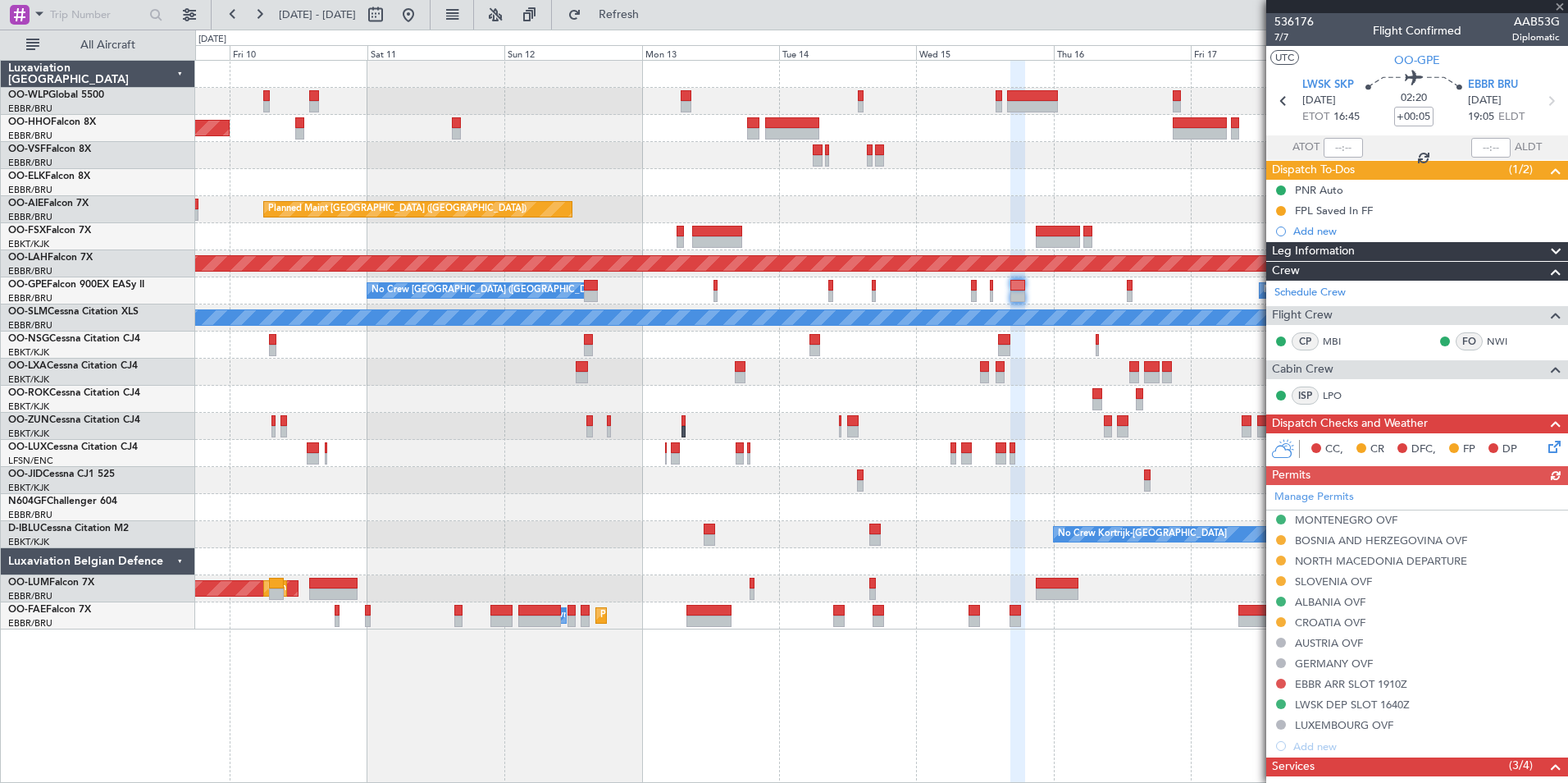
click at [1315, 622] on div "Manage Permits MONTENEGRO OVF BOSNIA AND HERZEGOVINA OVF NORTH MACEDONIA DEPART…" at bounding box center [1416, 620] width 302 height 272
click at [1315, 622] on div "CROATIA OVF" at bounding box center [1331, 622] width 71 height 14
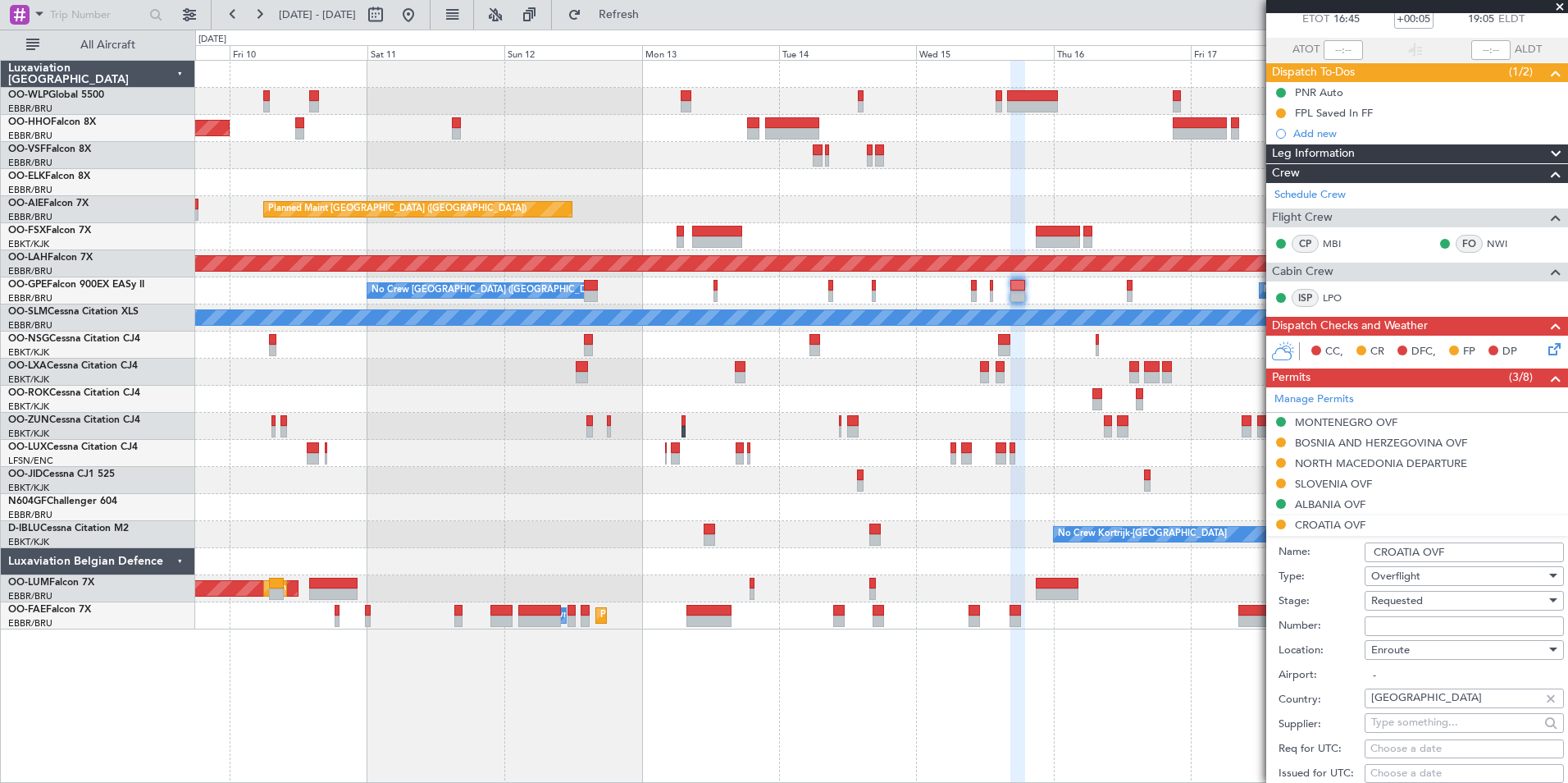
scroll to position [246, 0]
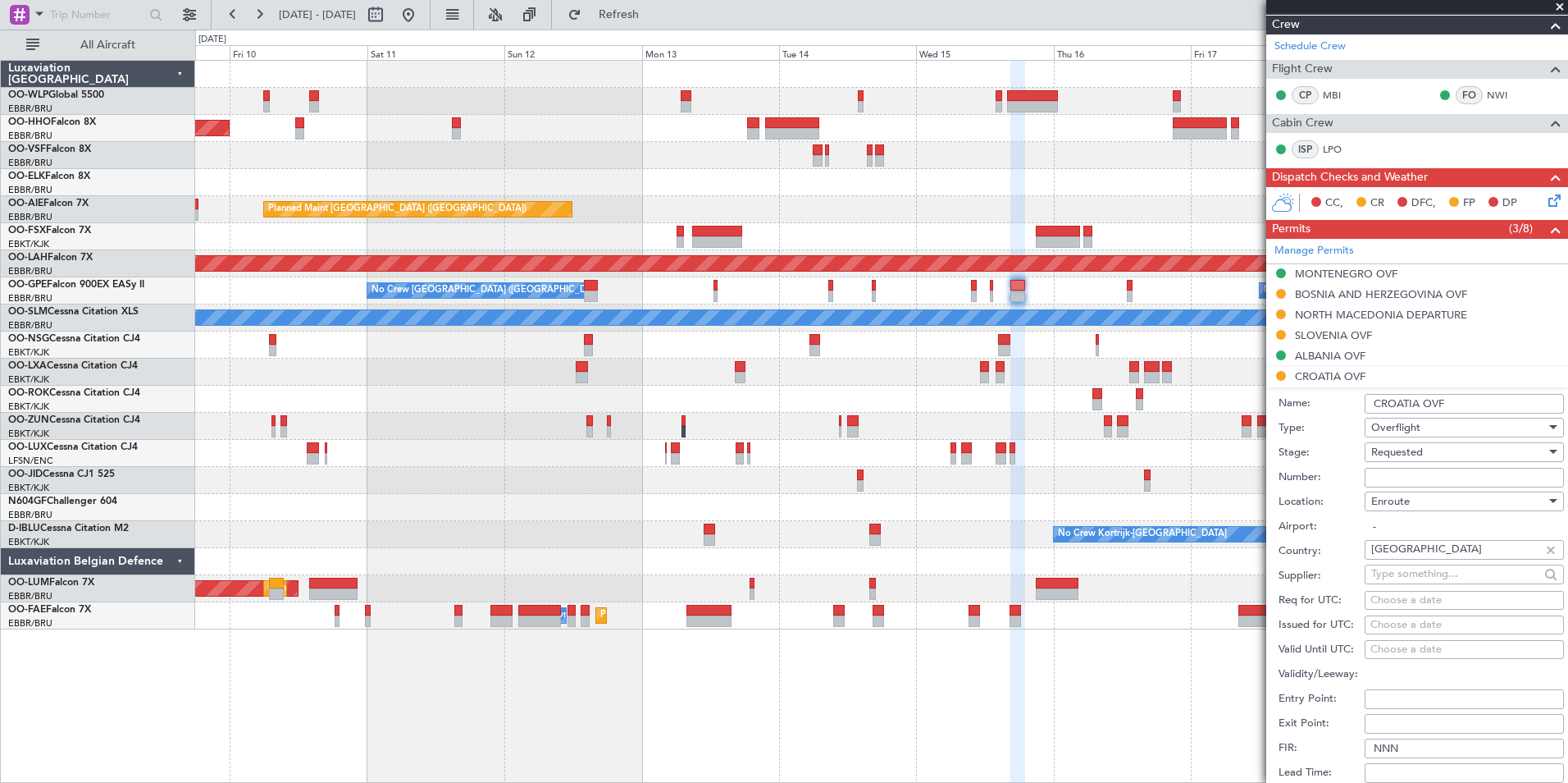
click at [1389, 473] on input "Number:" at bounding box center [1464, 478] width 199 height 20
paste input "0710005/25"
type input "0710005/25"
click at [1389, 446] on span "Requested" at bounding box center [1397, 452] width 51 height 15
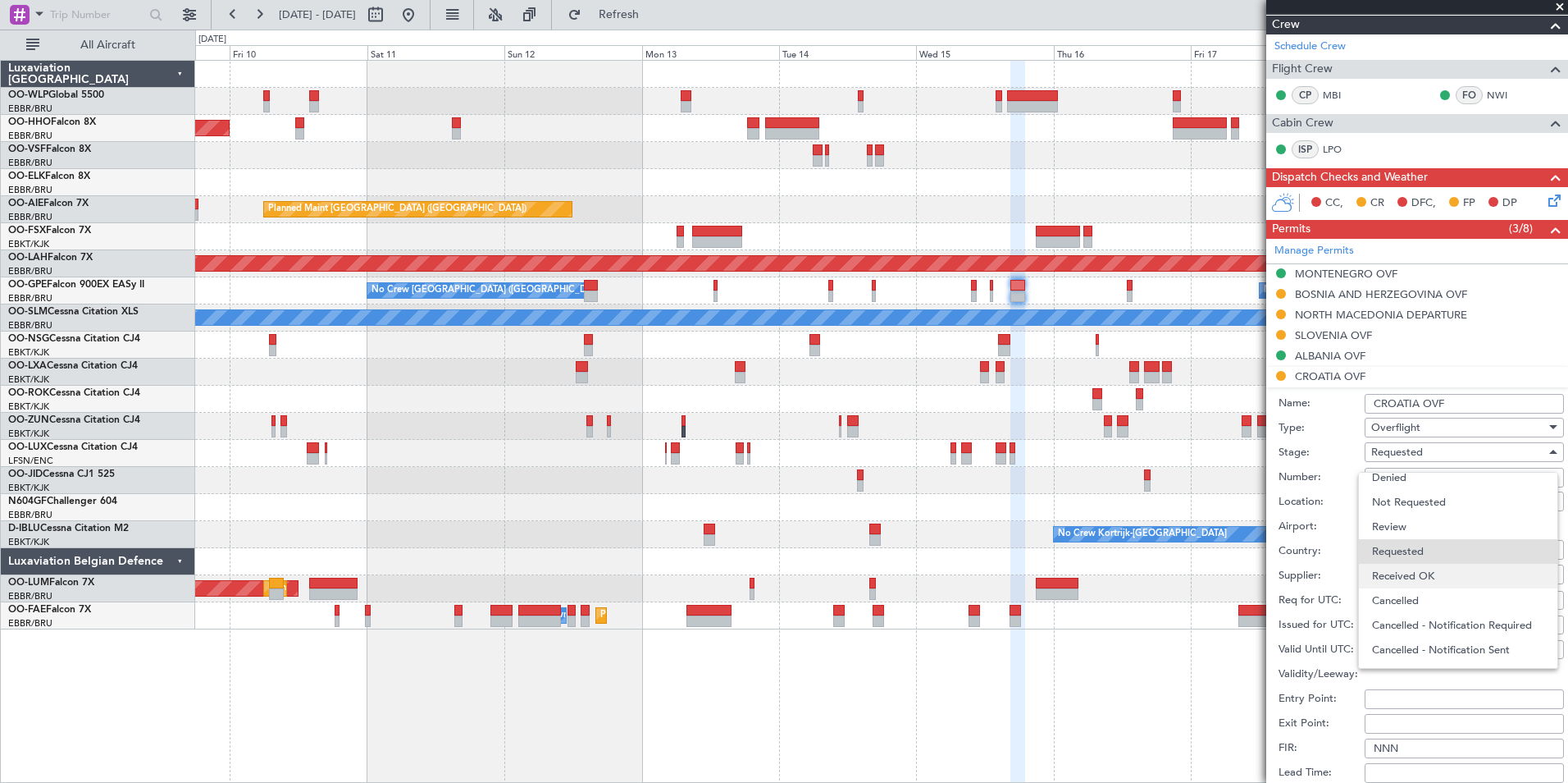
click at [1415, 563] on span "Received OK" at bounding box center [1458, 575] width 172 height 25
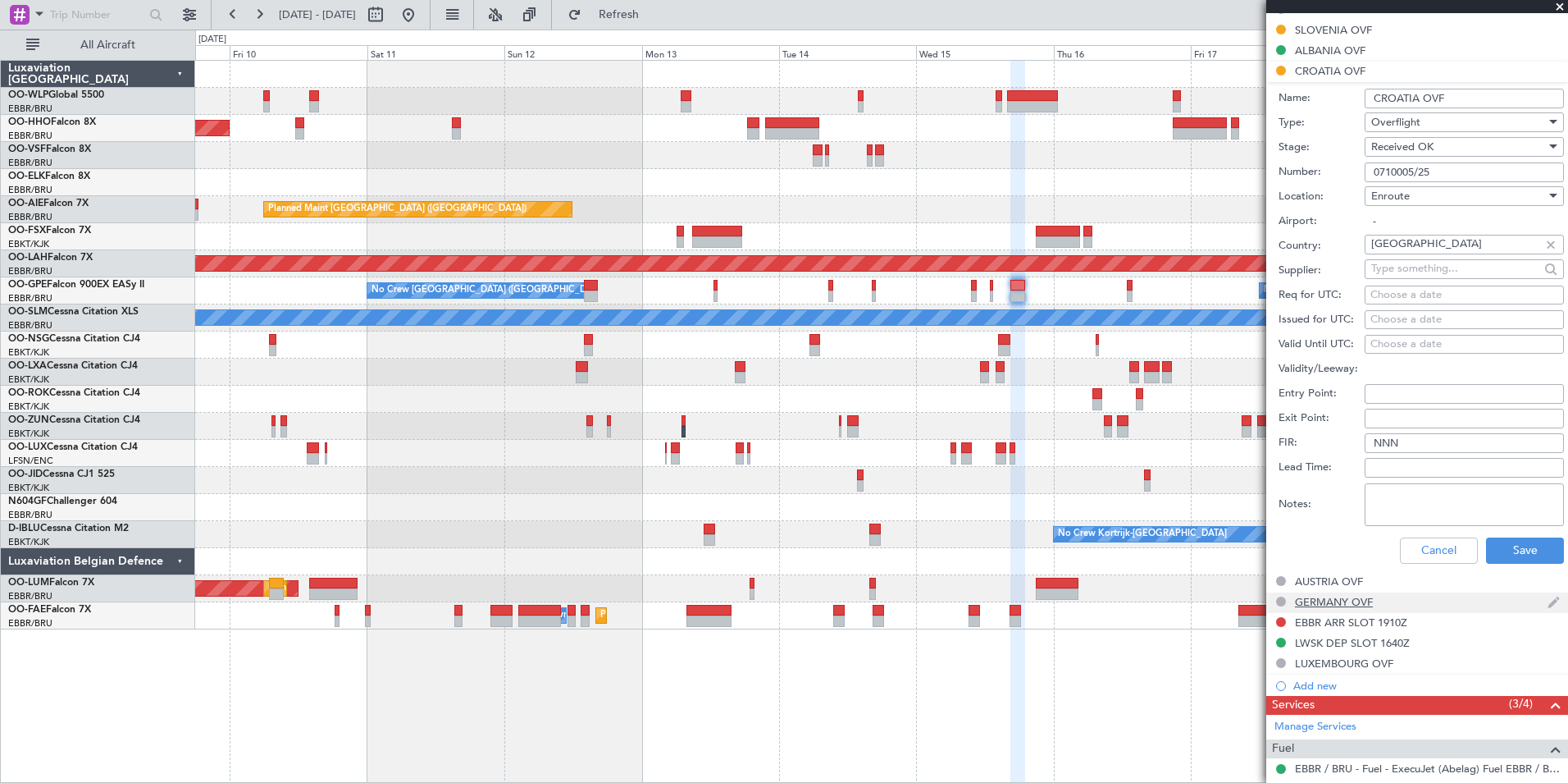
scroll to position [574, 0]
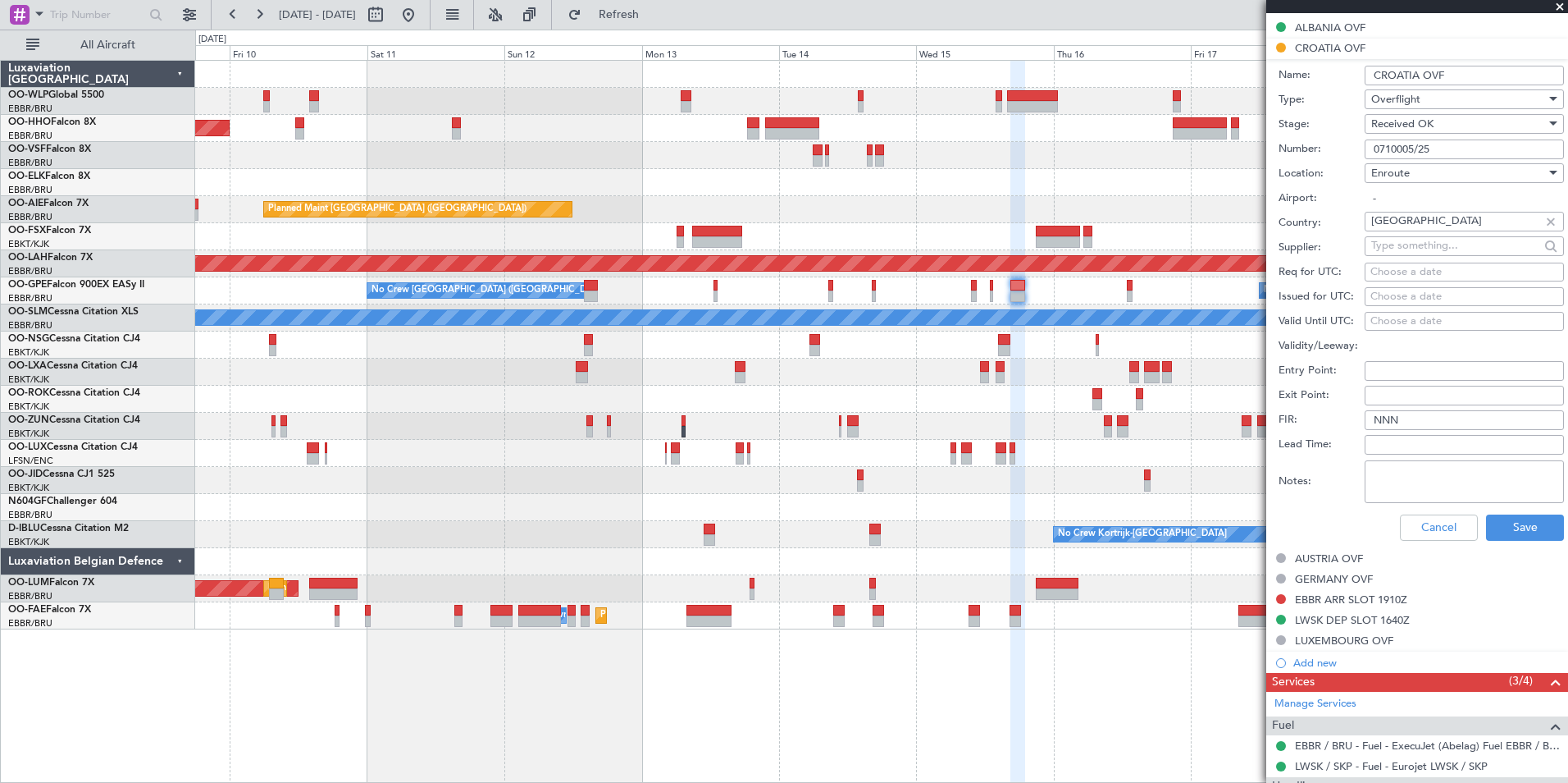
click at [1504, 542] on div "Cancel Save" at bounding box center [1421, 527] width 285 height 42
click at [1504, 529] on button "Save" at bounding box center [1525, 527] width 78 height 27
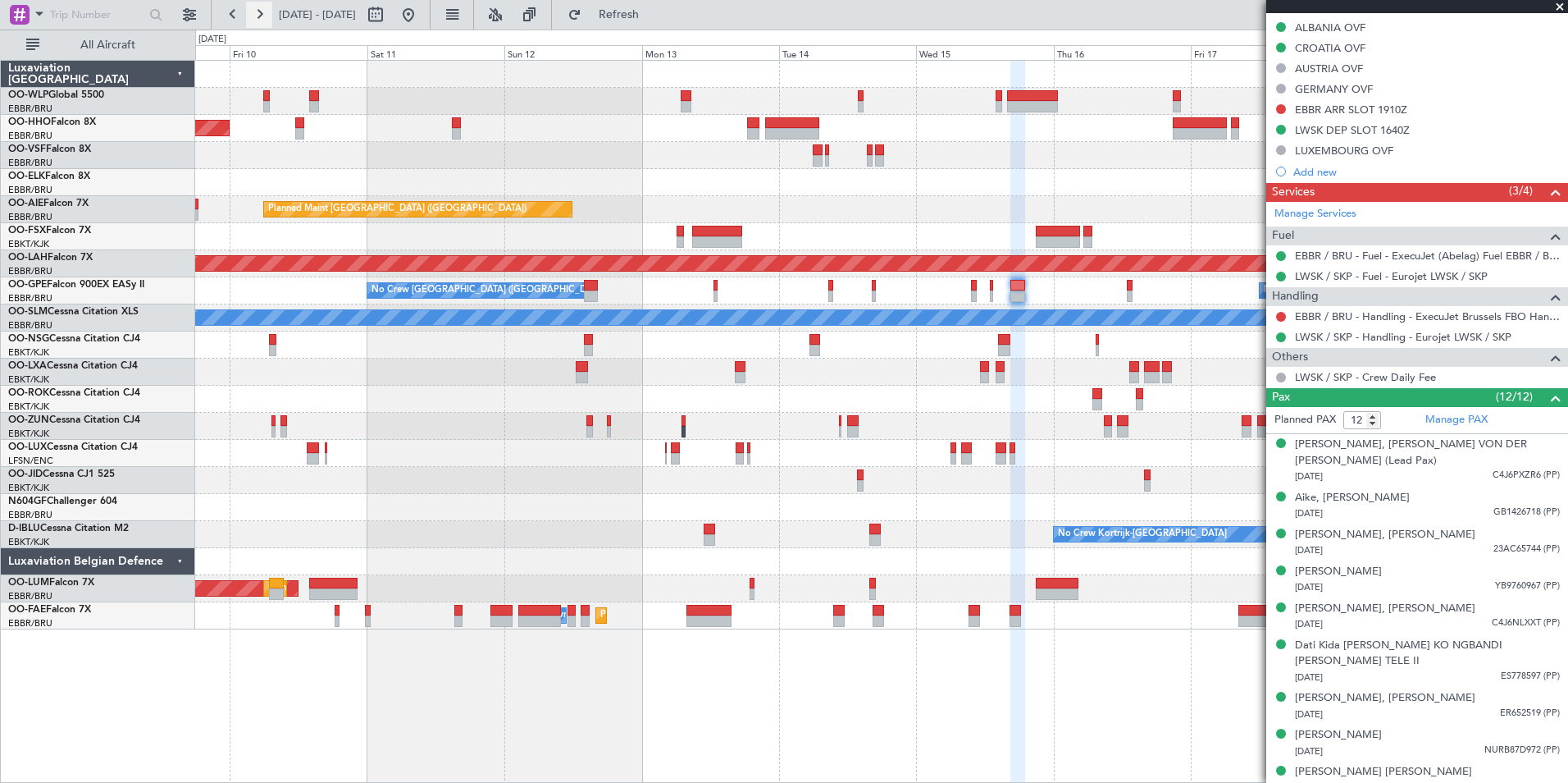
click at [266, 8] on button at bounding box center [259, 15] width 27 height 27
click at [266, 7] on button at bounding box center [259, 15] width 27 height 27
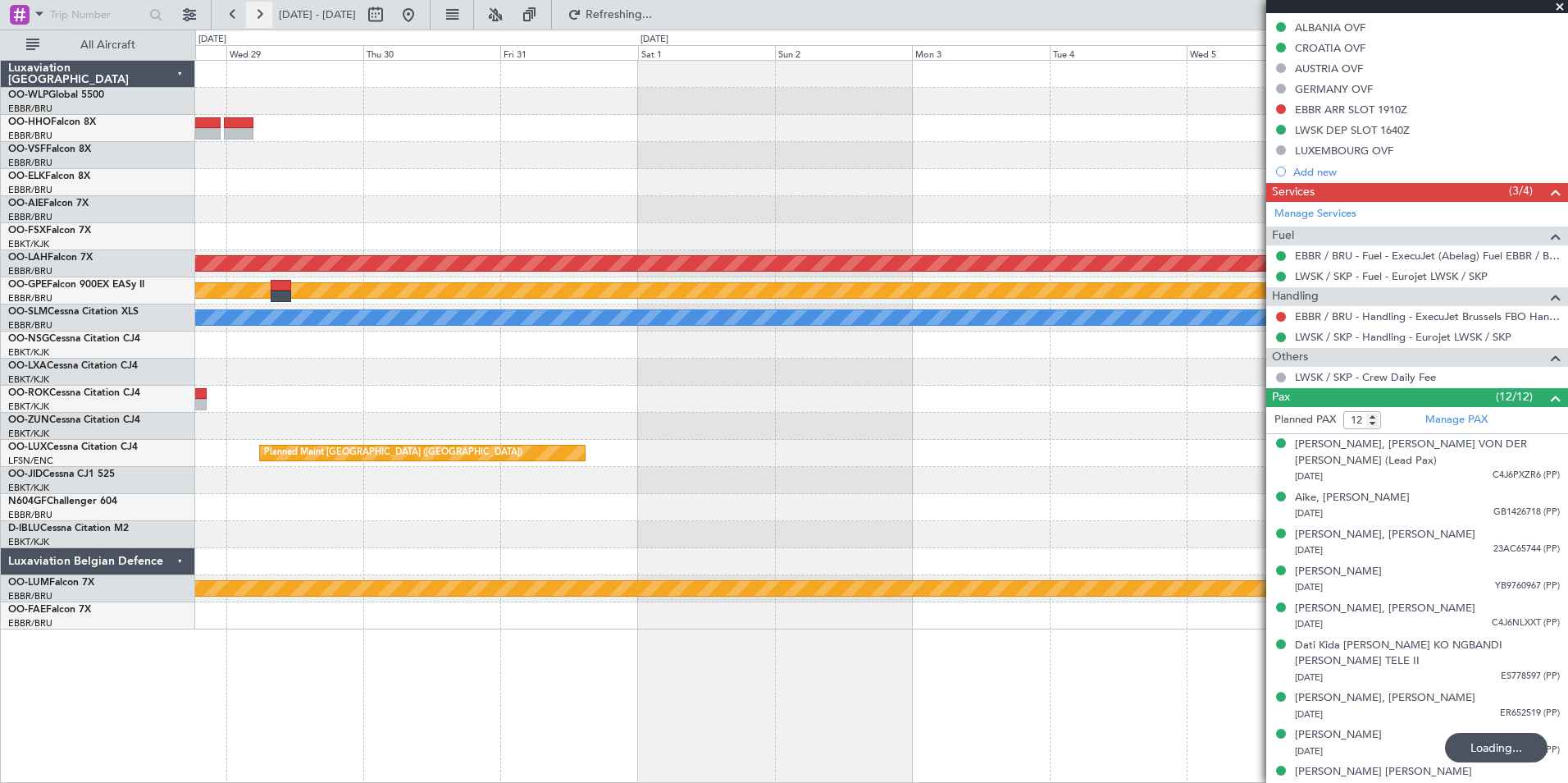
click at [266, 7] on button at bounding box center [259, 15] width 27 height 27
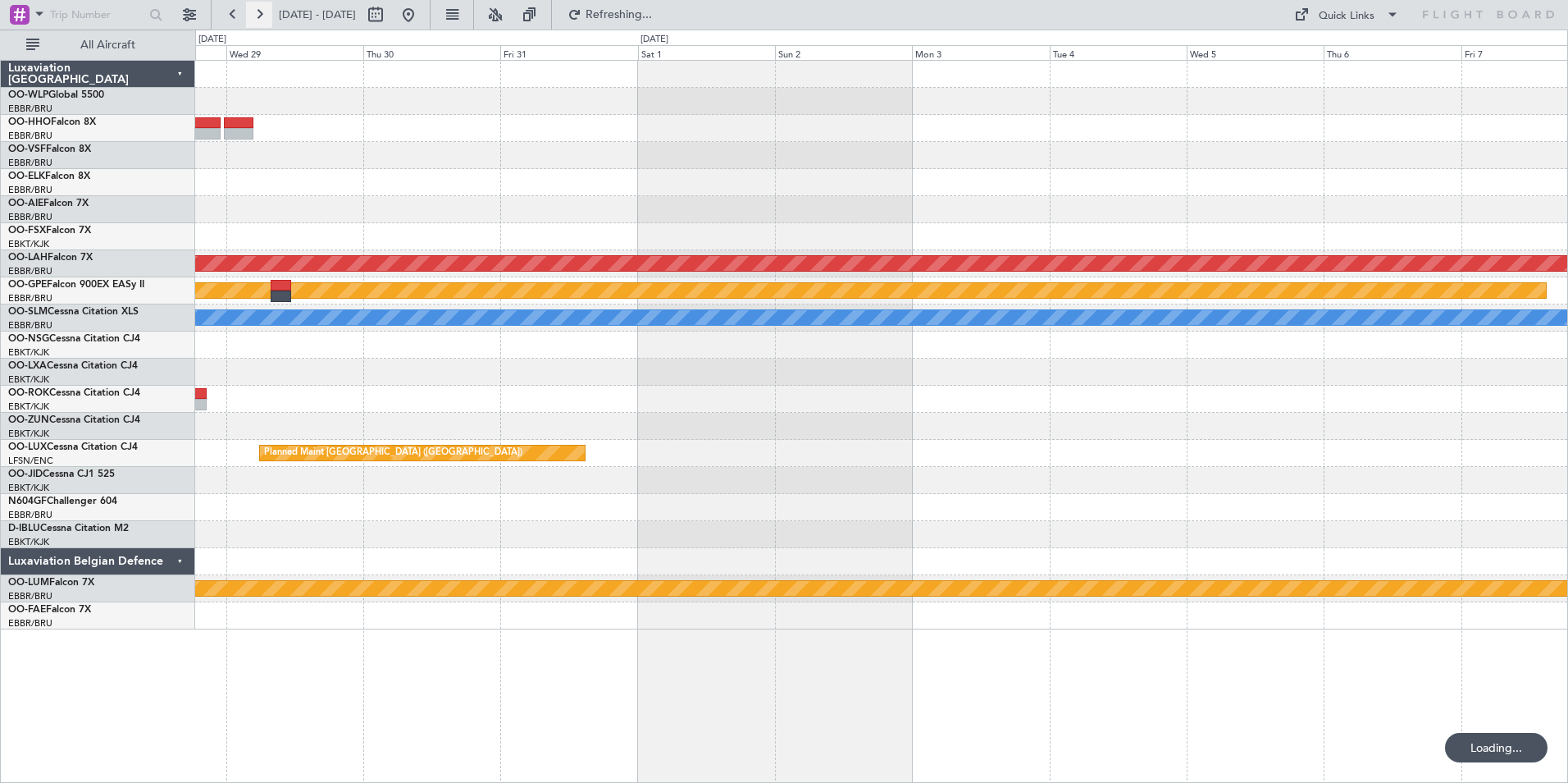
scroll to position [0, 0]
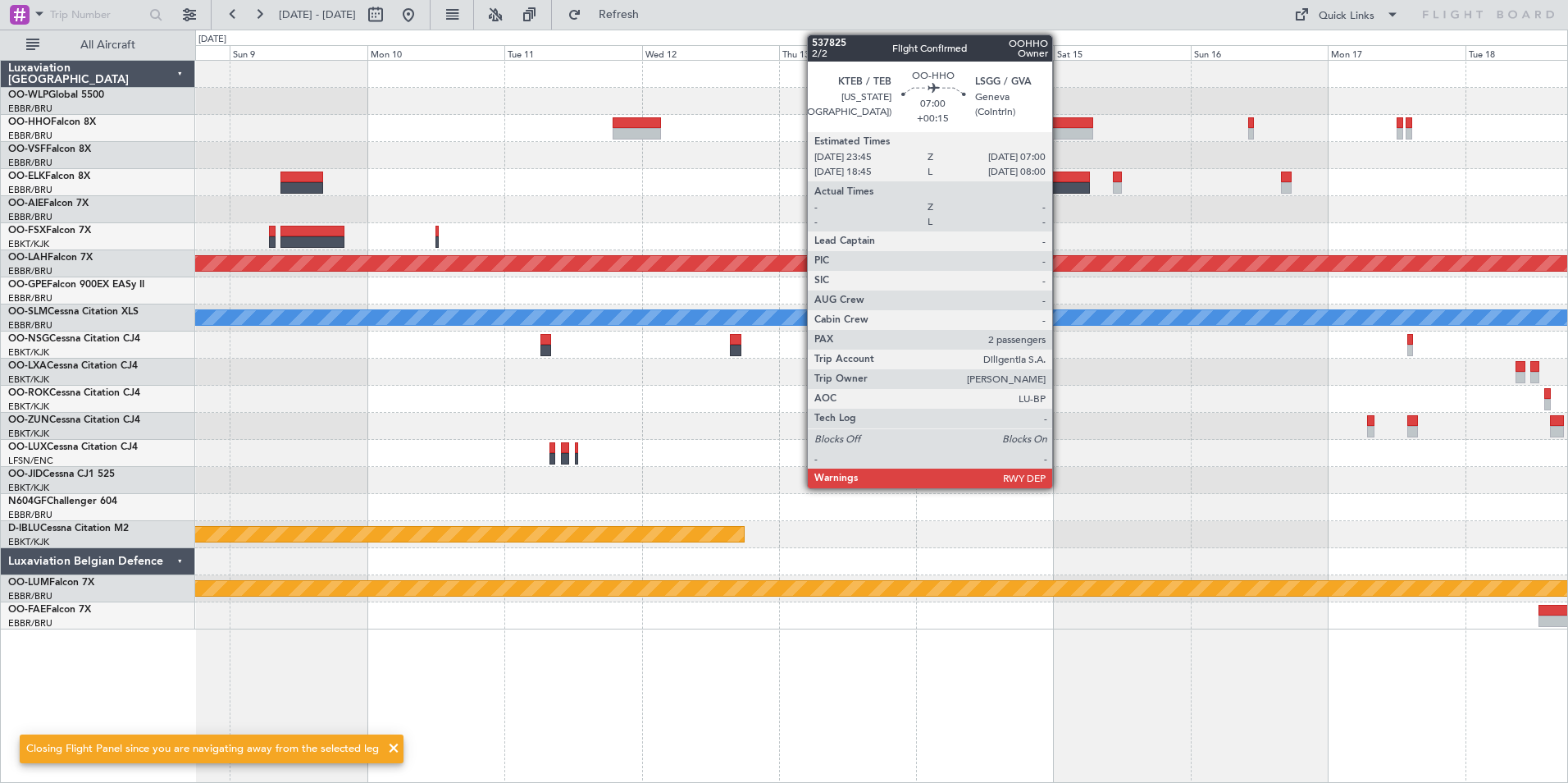
click at [1059, 121] on div at bounding box center [1072, 123] width 41 height 12
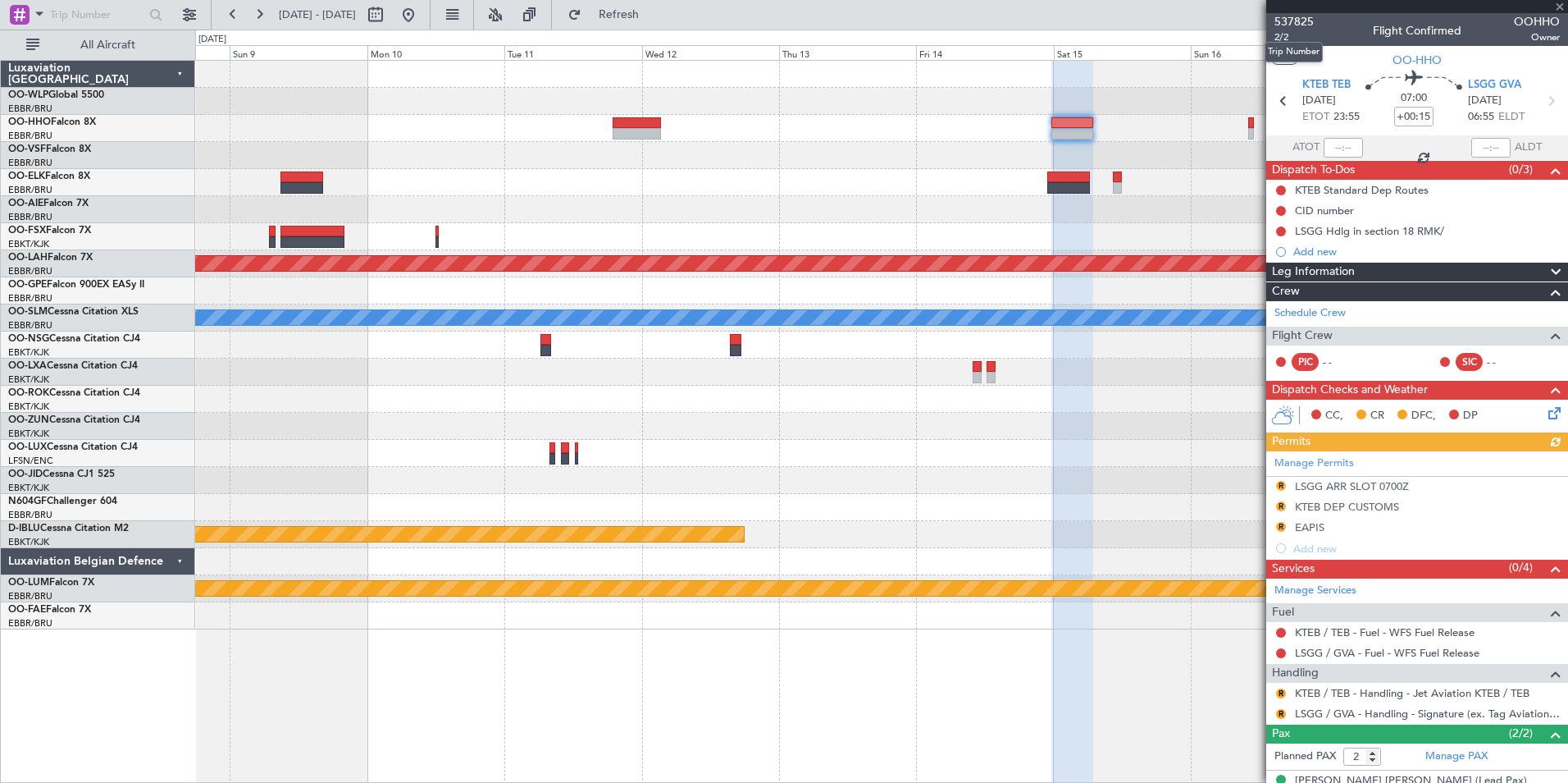
click at [1281, 38] on mat-tooltip-component "Trip Number" at bounding box center [1293, 52] width 81 height 43
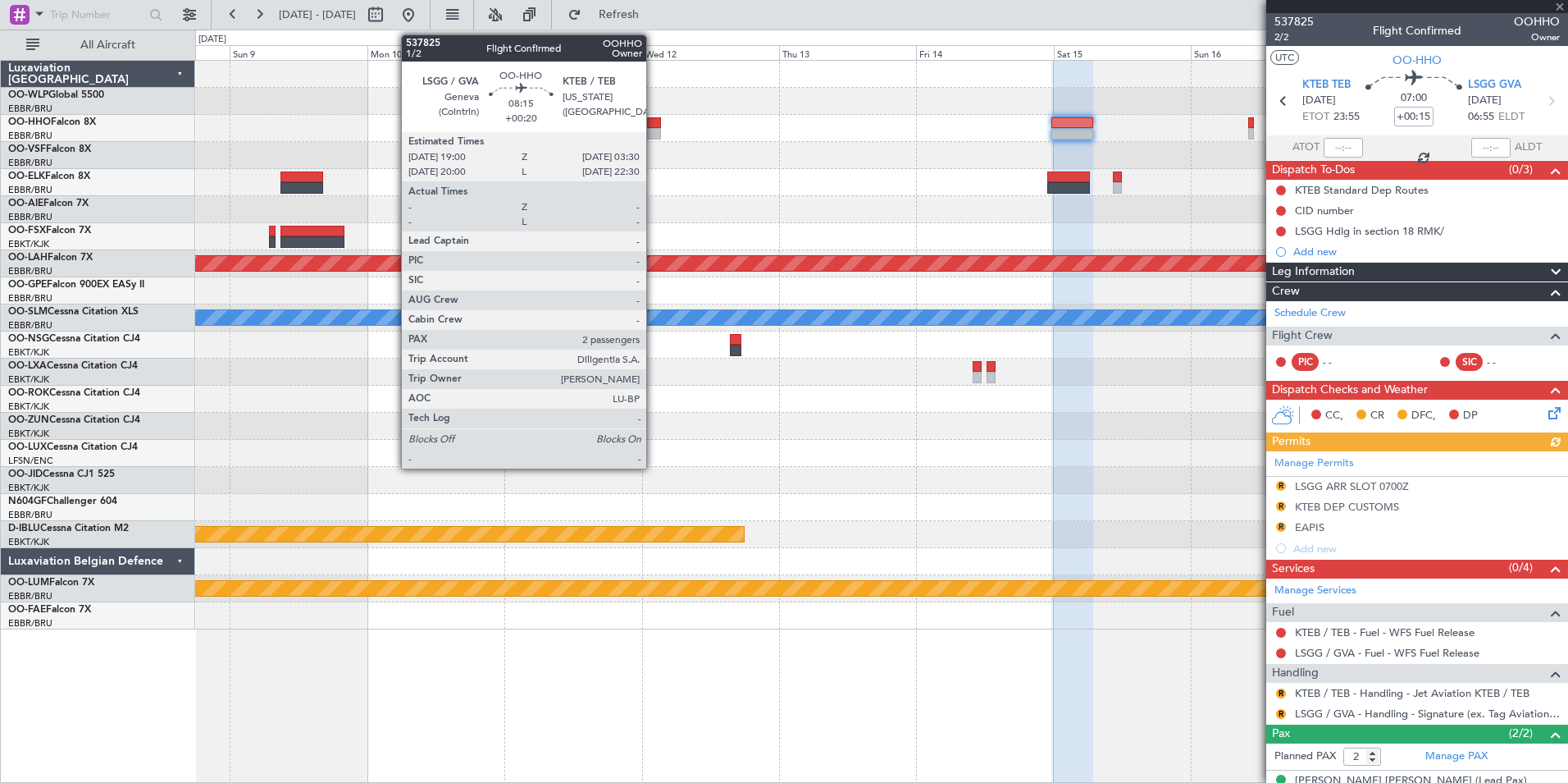
click at [654, 129] on div at bounding box center [637, 134] width 49 height 12
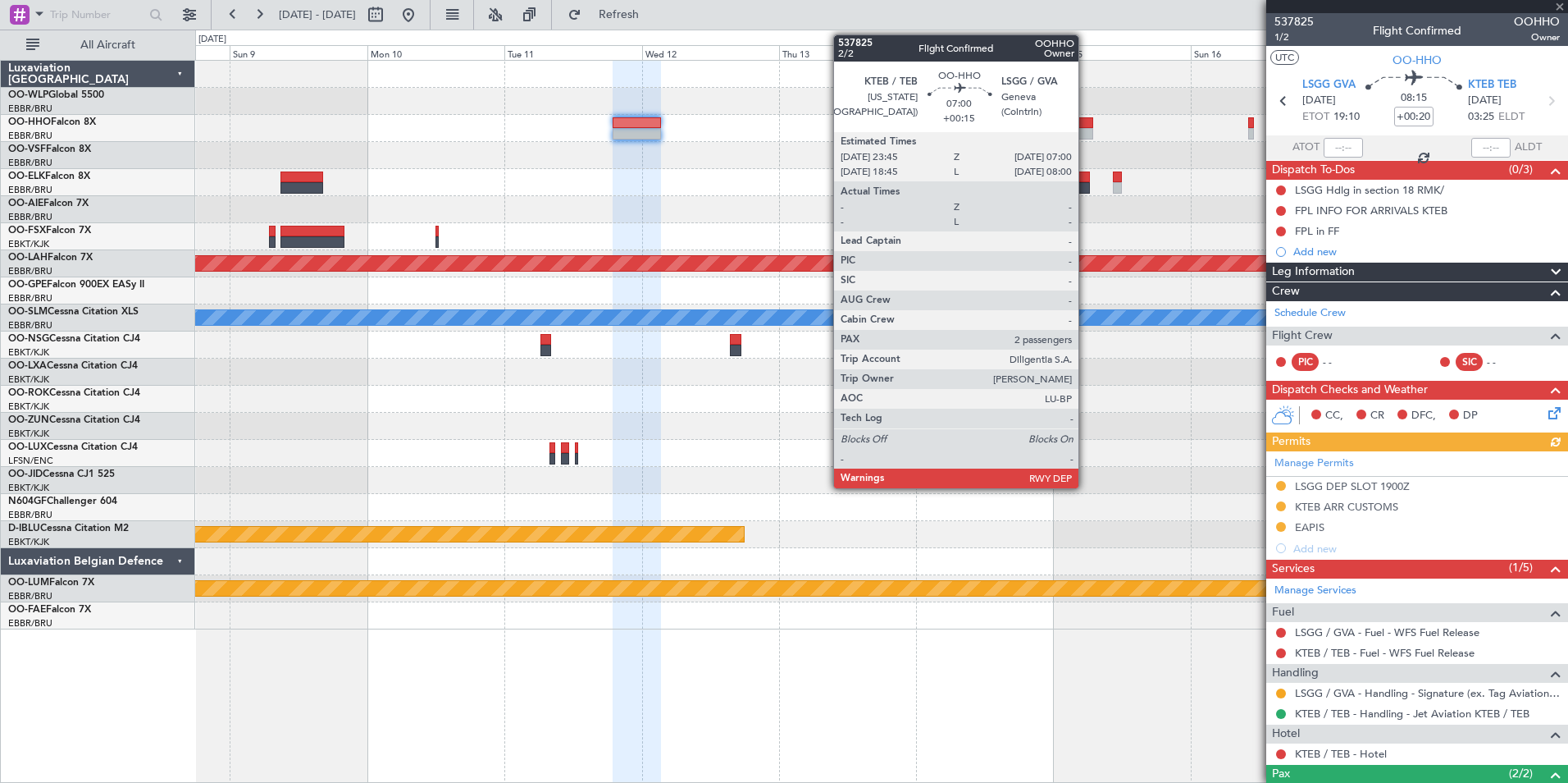
click at [1079, 130] on div at bounding box center [1072, 134] width 41 height 12
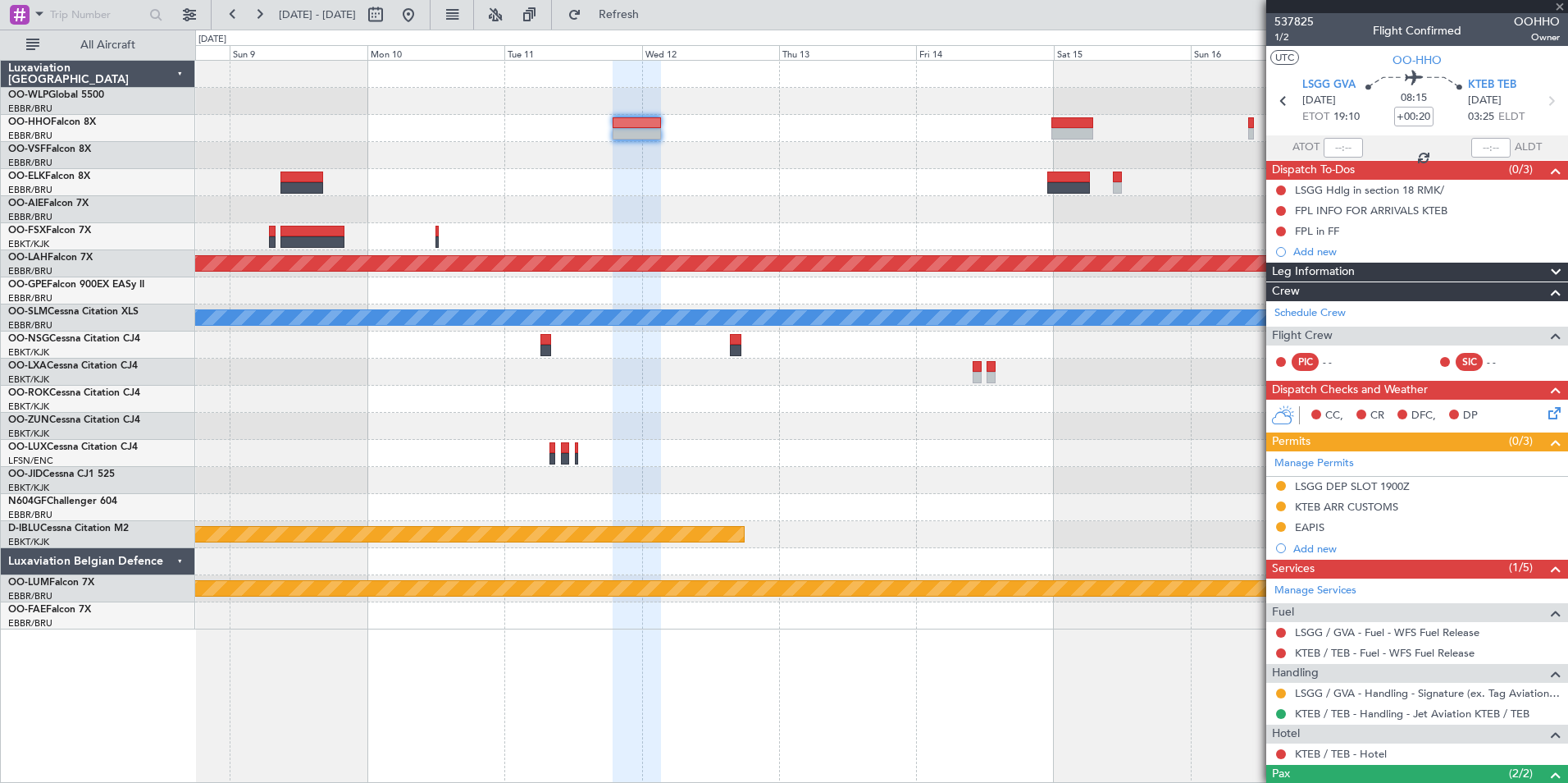
type input "+00:15"
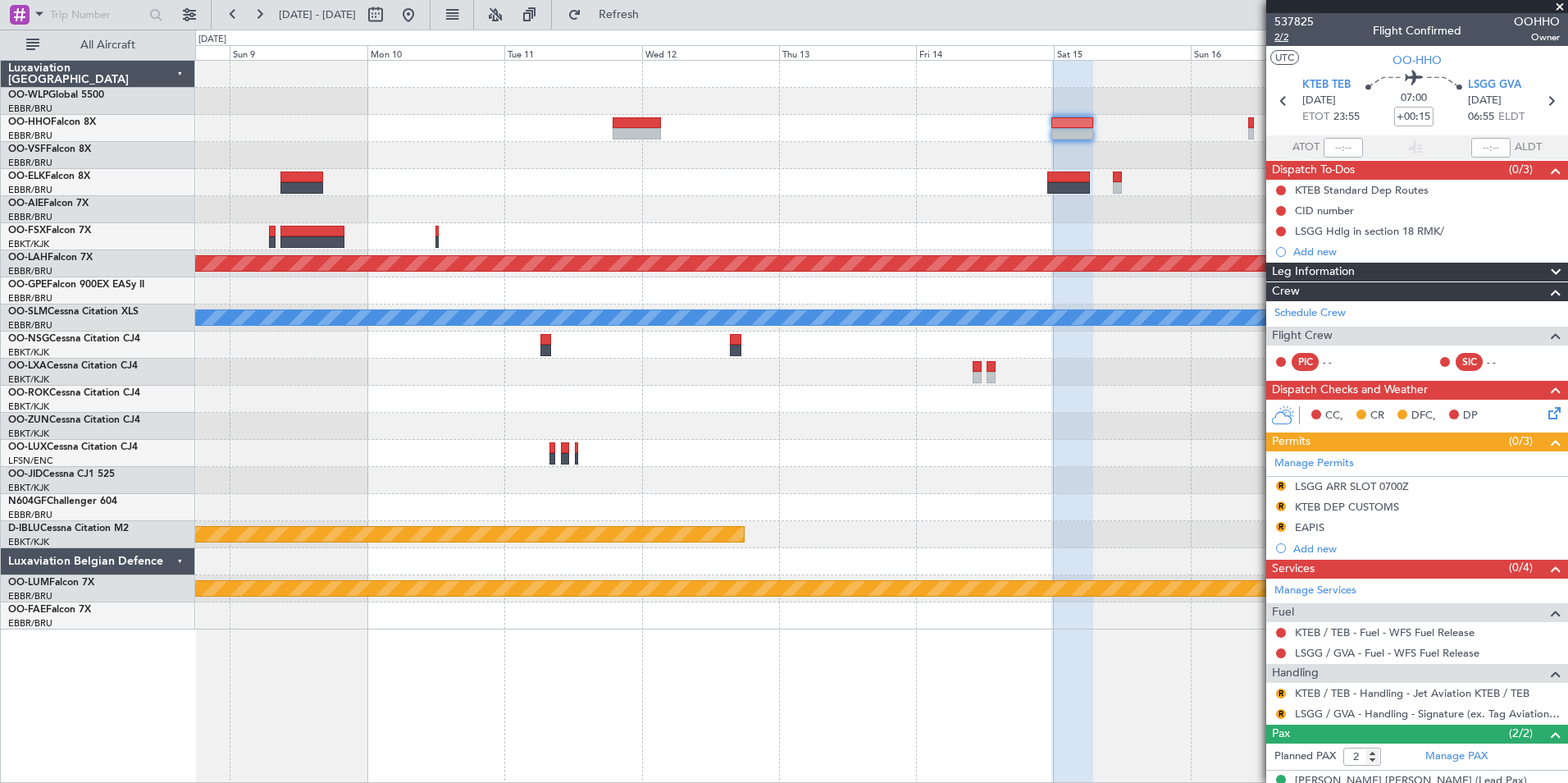
click at [1277, 37] on span "2/2" at bounding box center [1294, 37] width 39 height 14
click at [1276, 527] on button "R" at bounding box center [1281, 527] width 10 height 10
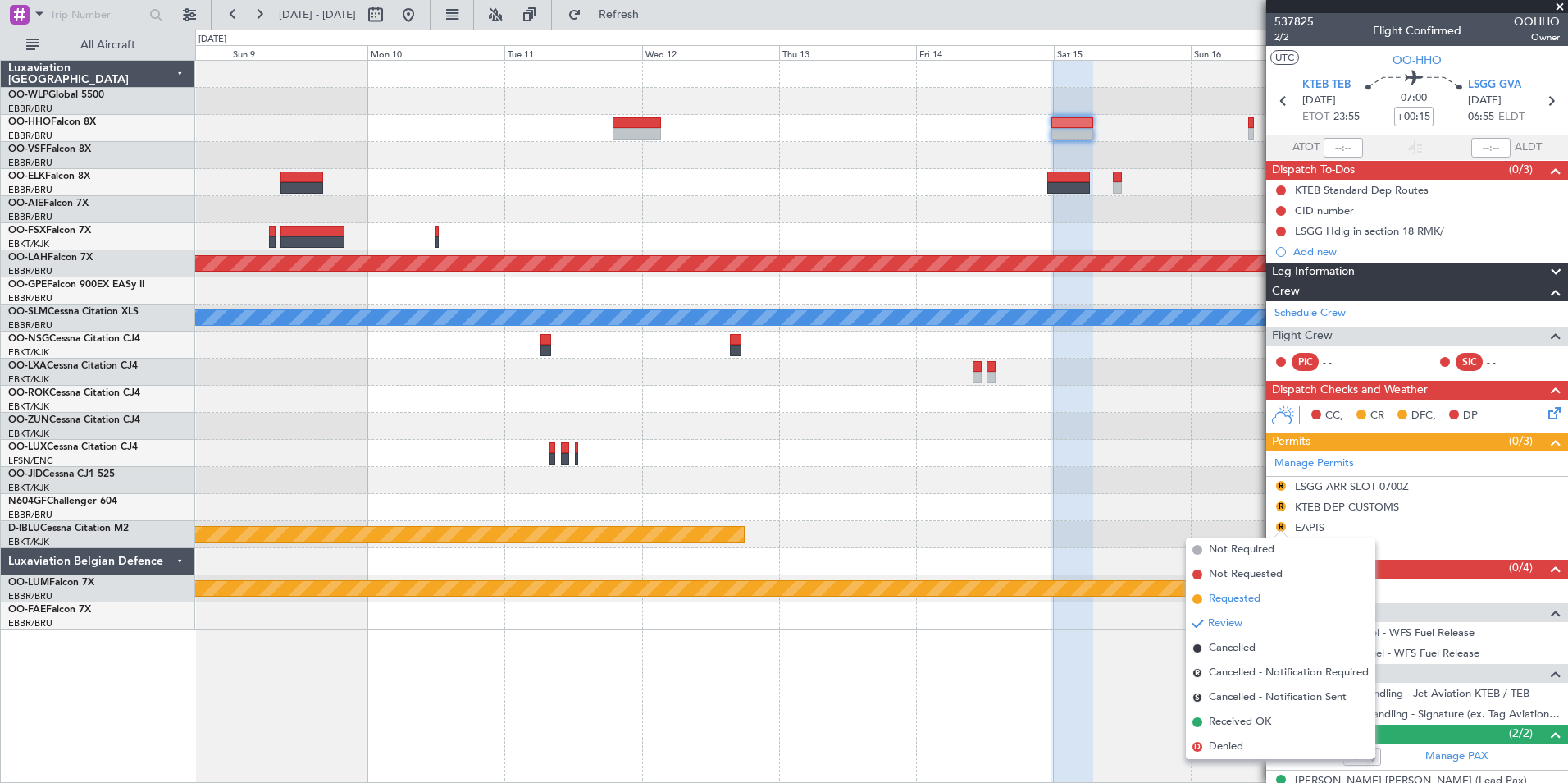
click at [1248, 593] on span "Requested" at bounding box center [1234, 599] width 51 height 17
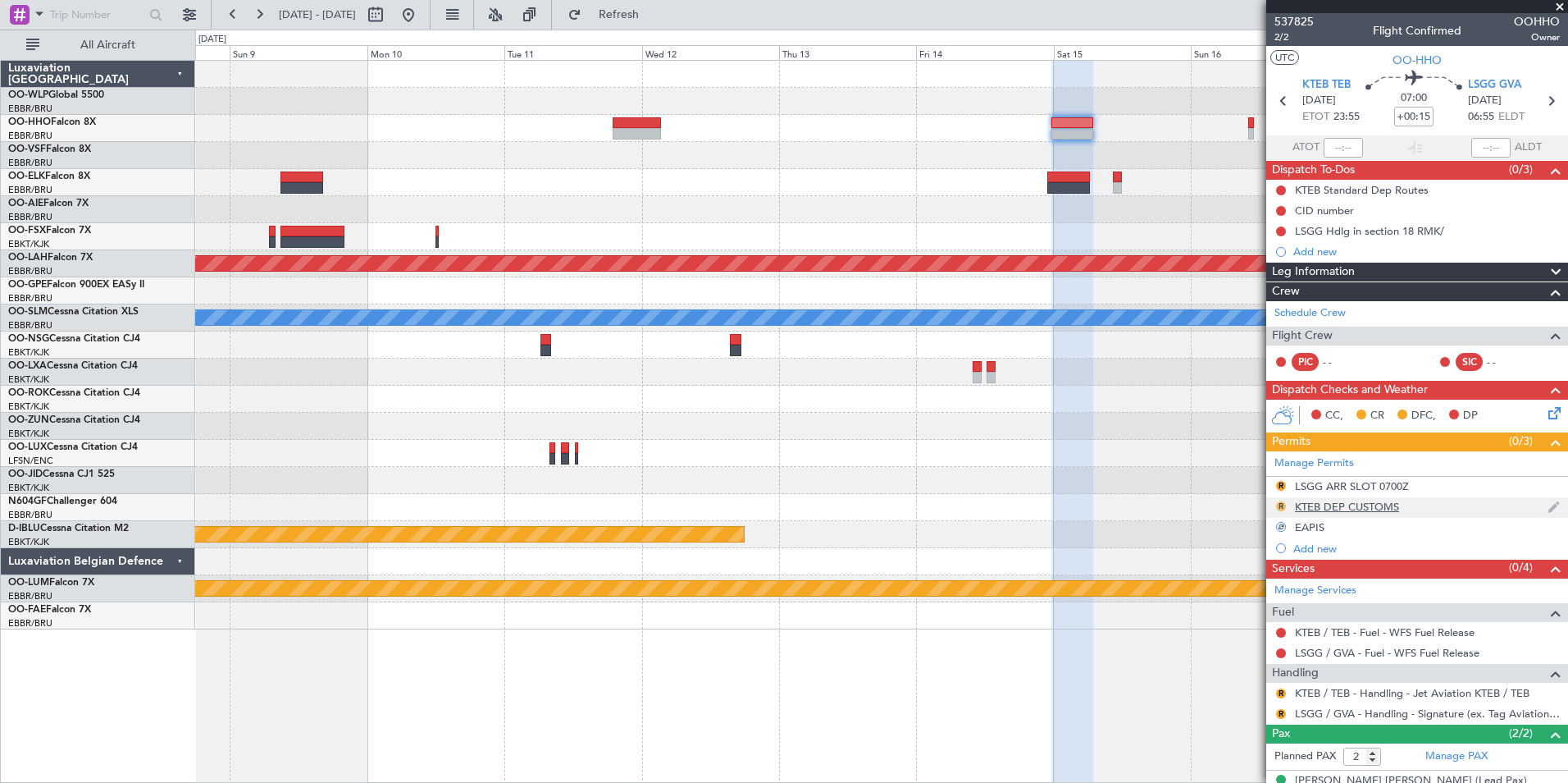
click at [1282, 504] on button "R" at bounding box center [1281, 506] width 10 height 10
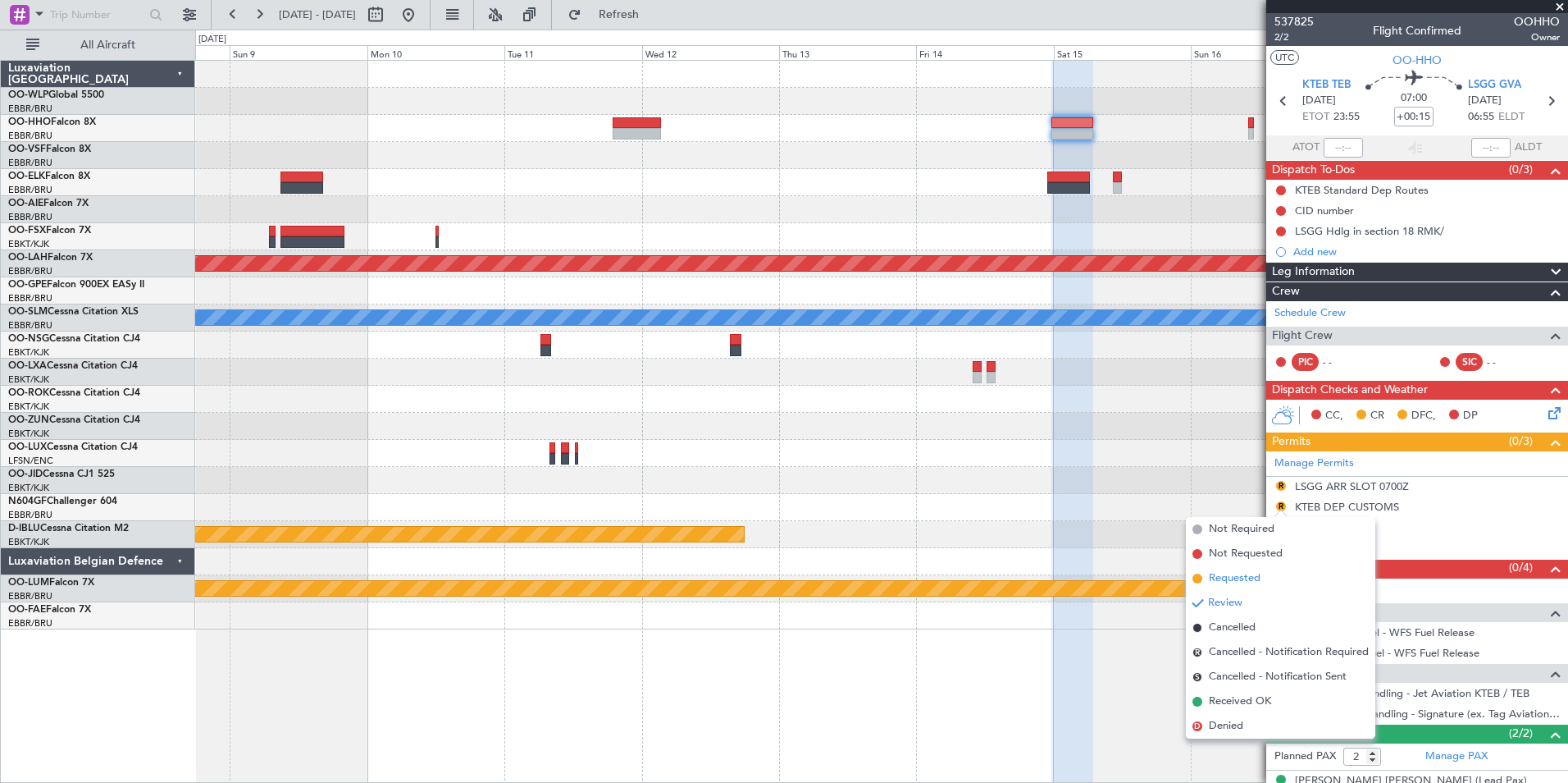
click at [1241, 576] on span "Requested" at bounding box center [1234, 578] width 51 height 17
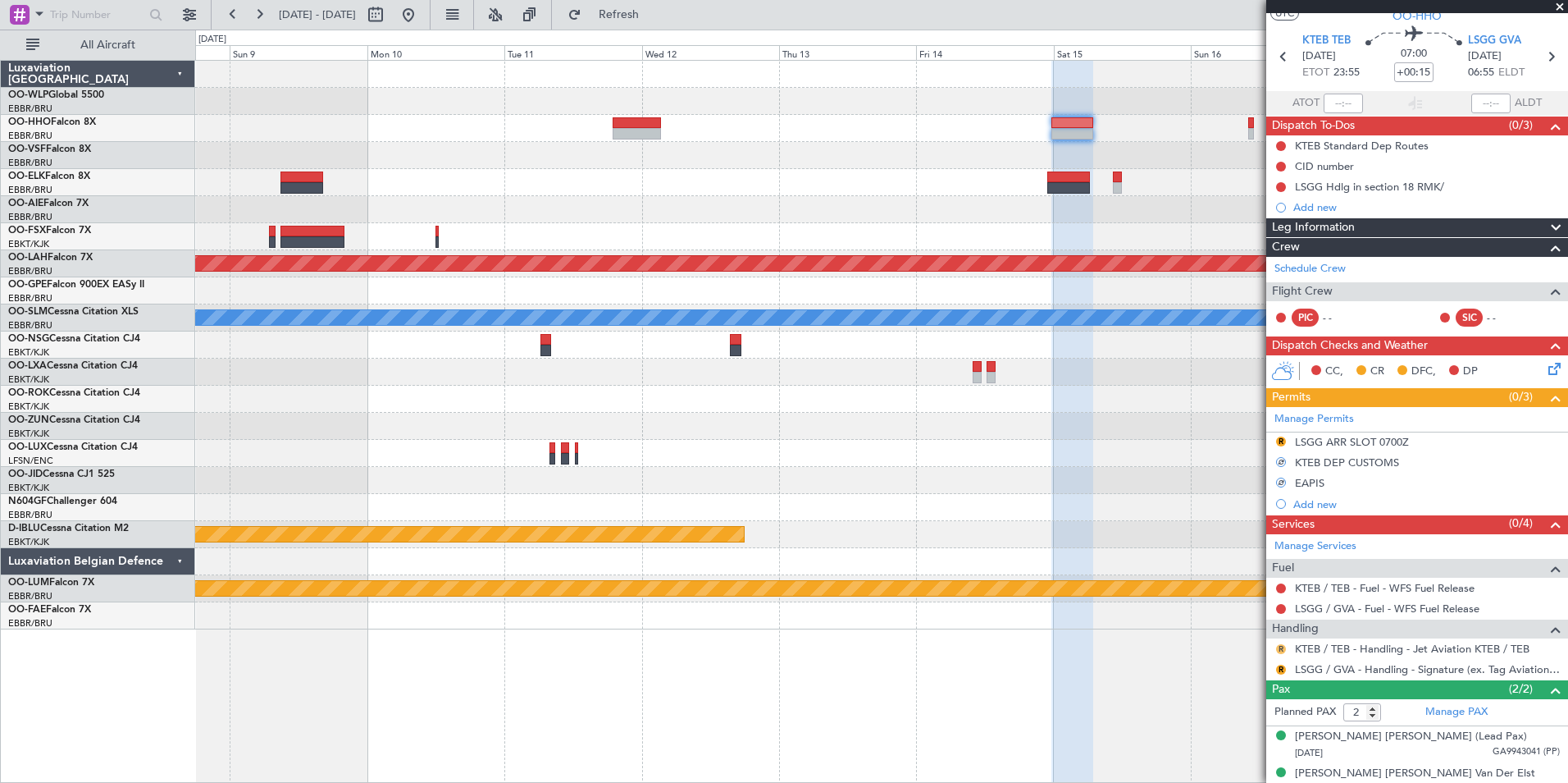
scroll to position [61, 0]
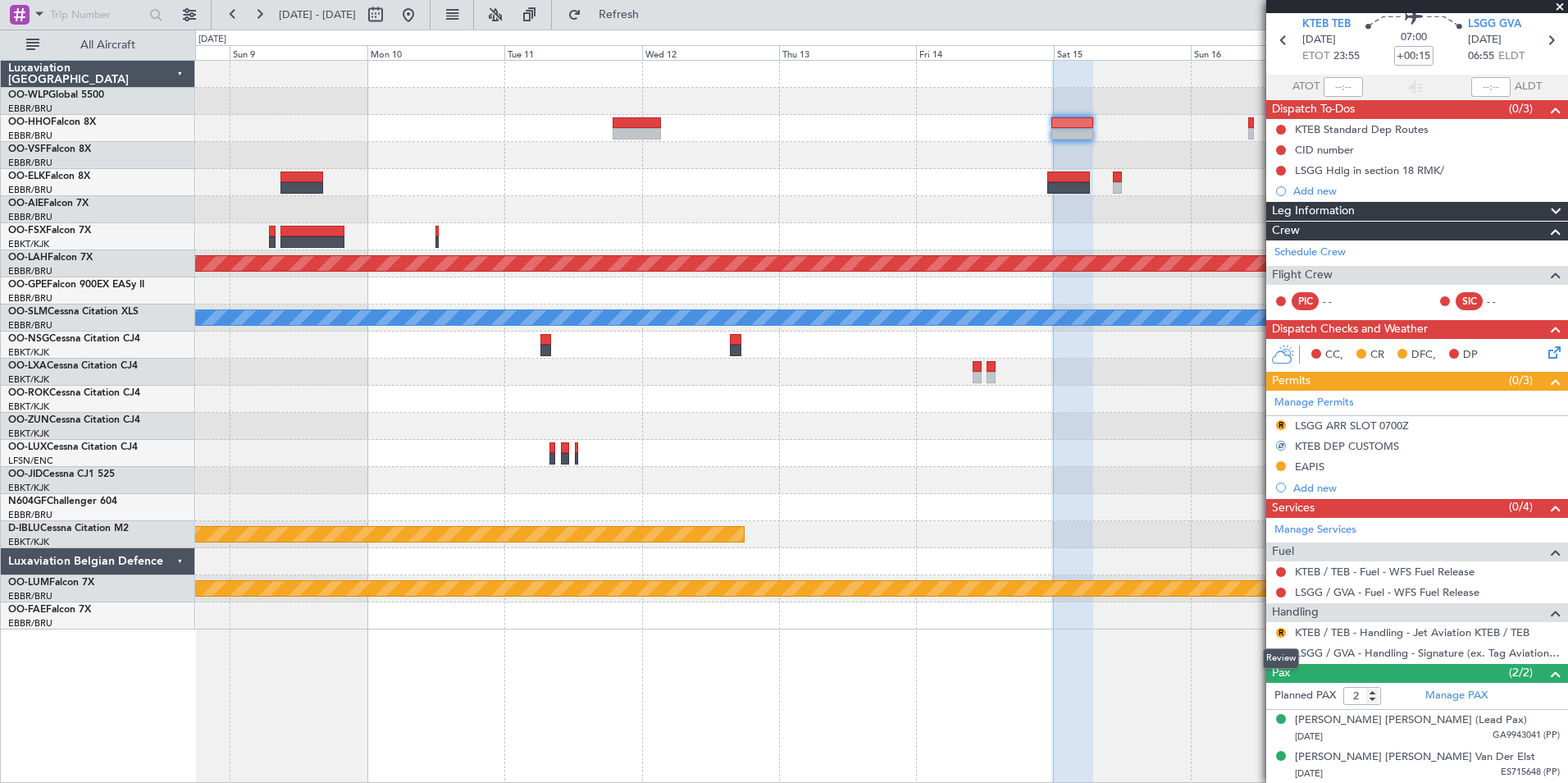
click at [1281, 654] on div "Review" at bounding box center [1281, 658] width 36 height 21
click at [1275, 650] on div "R" at bounding box center [1281, 653] width 13 height 13
click at [1278, 649] on button "R" at bounding box center [1281, 653] width 10 height 10
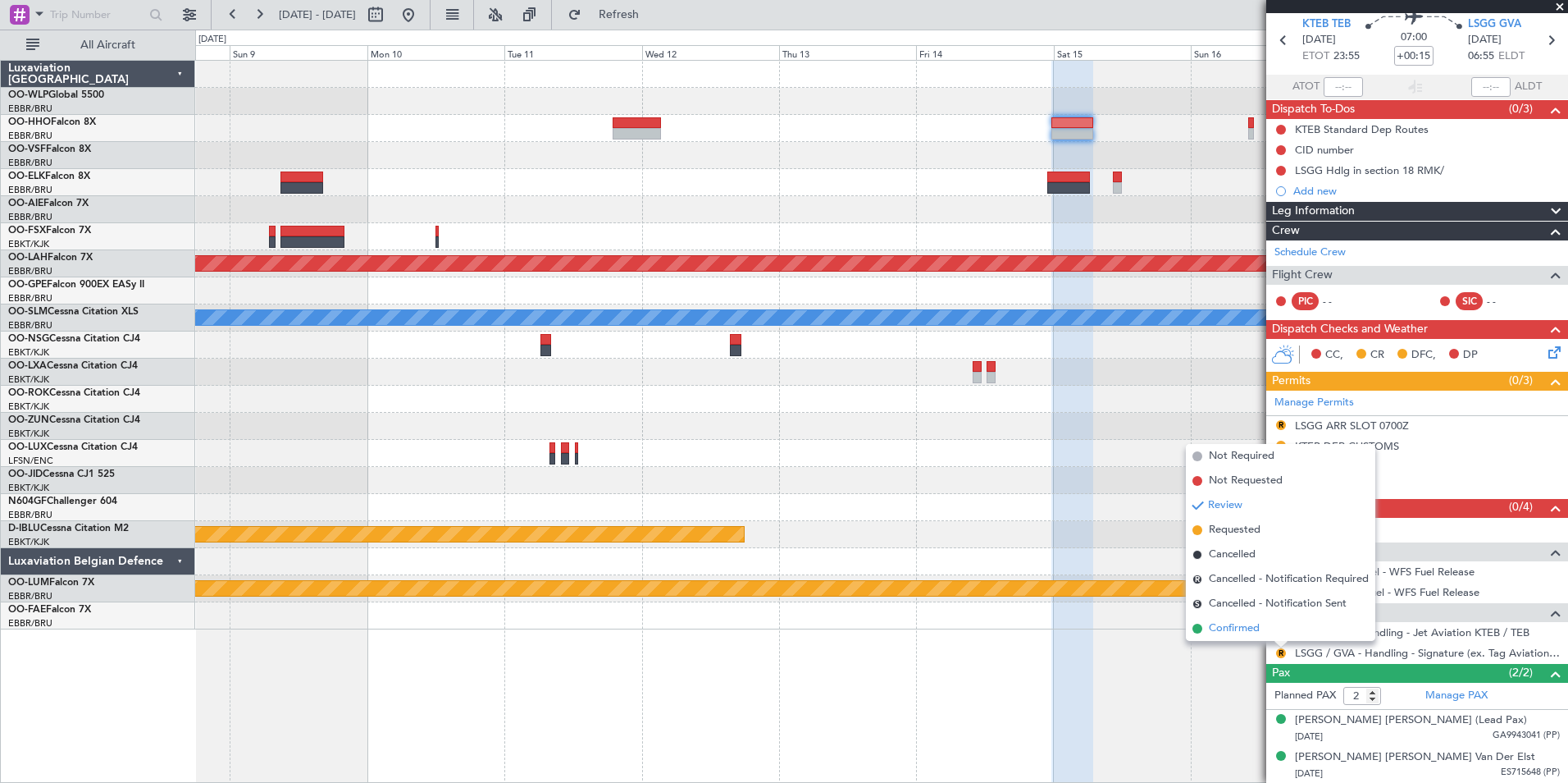
click at [1241, 622] on span "Confirmed" at bounding box center [1234, 628] width 51 height 17
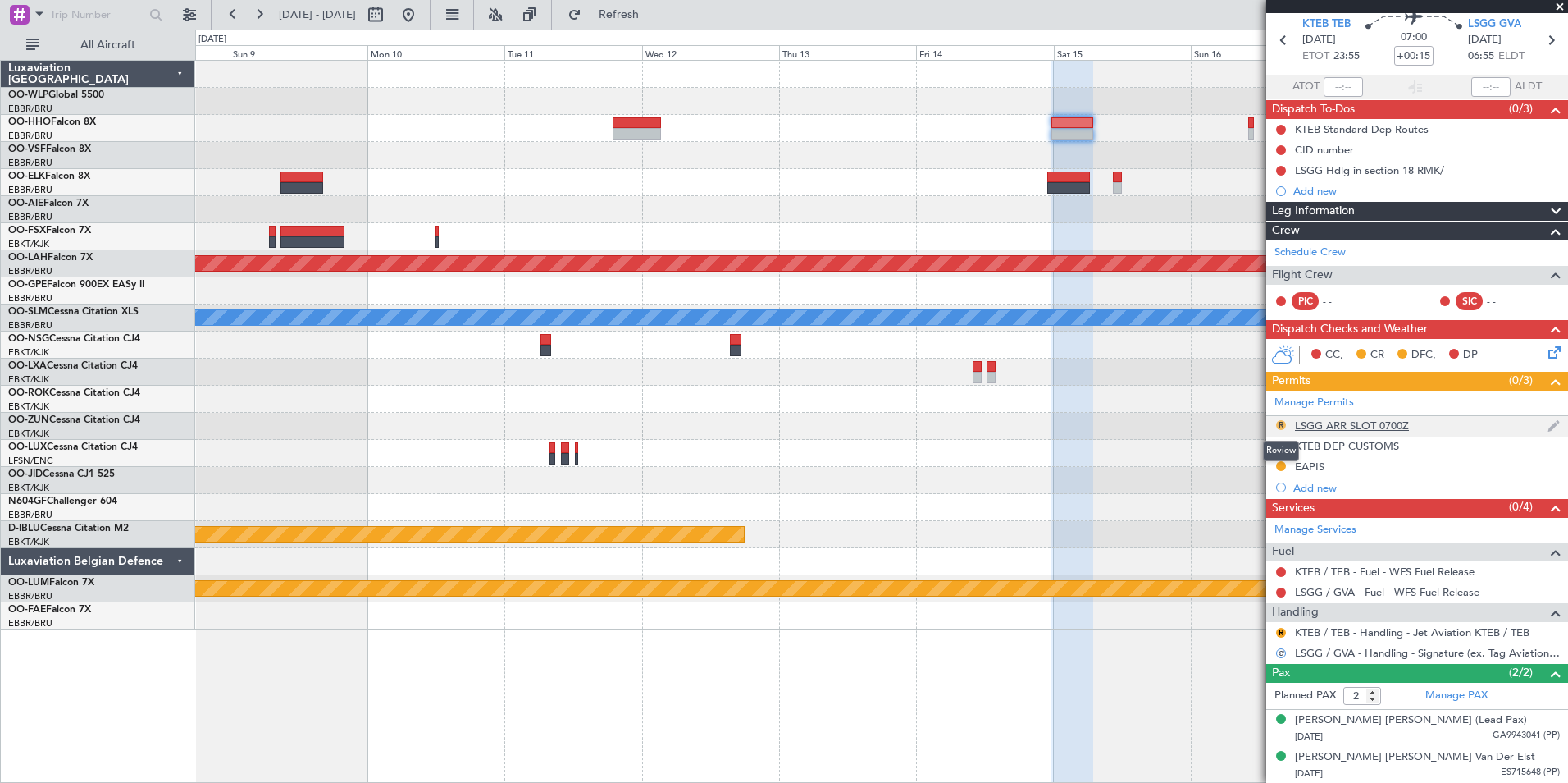
click at [1282, 425] on button "R" at bounding box center [1281, 425] width 10 height 10
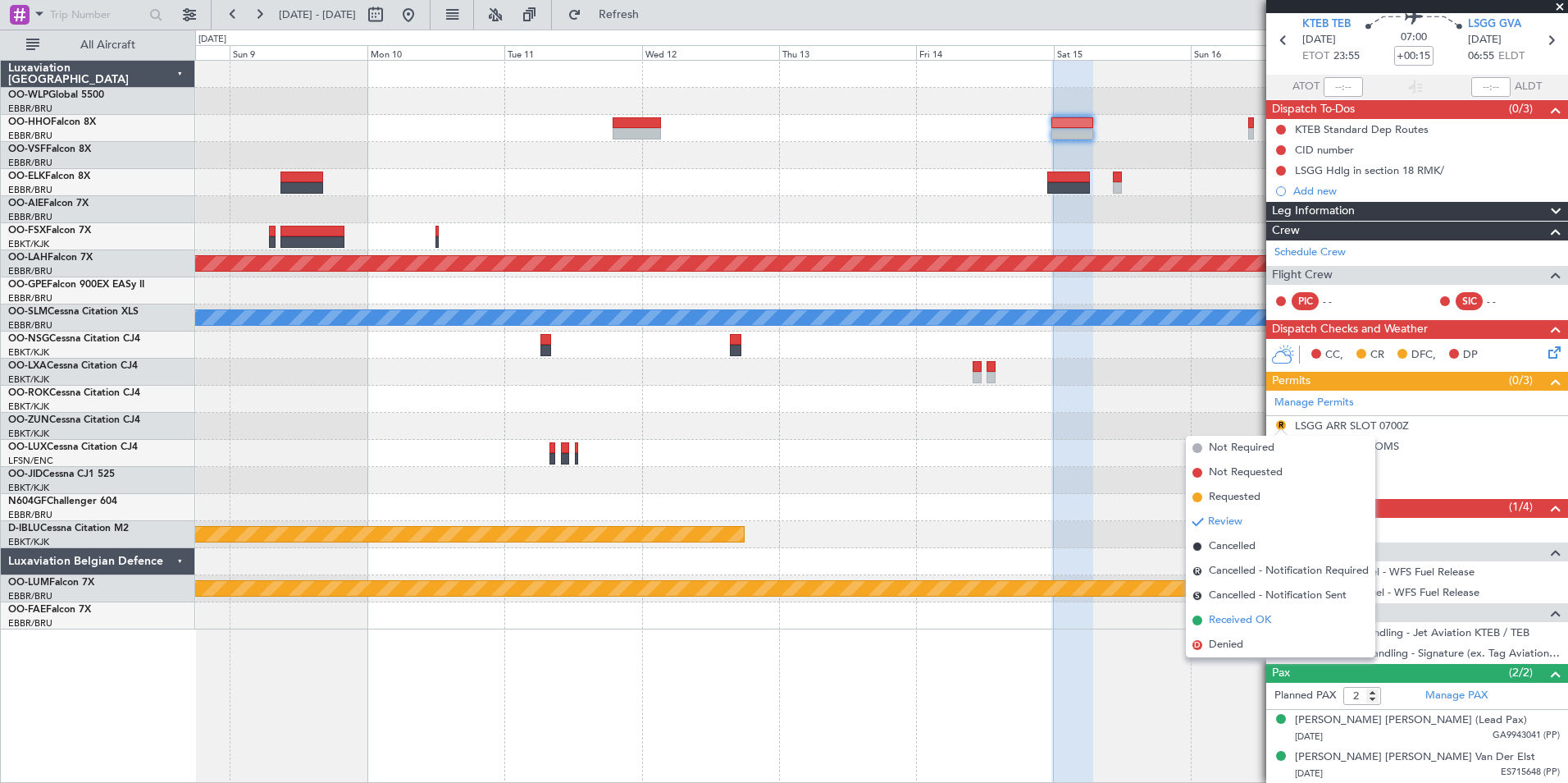
click at [1246, 620] on span "Received OK" at bounding box center [1239, 620] width 62 height 17
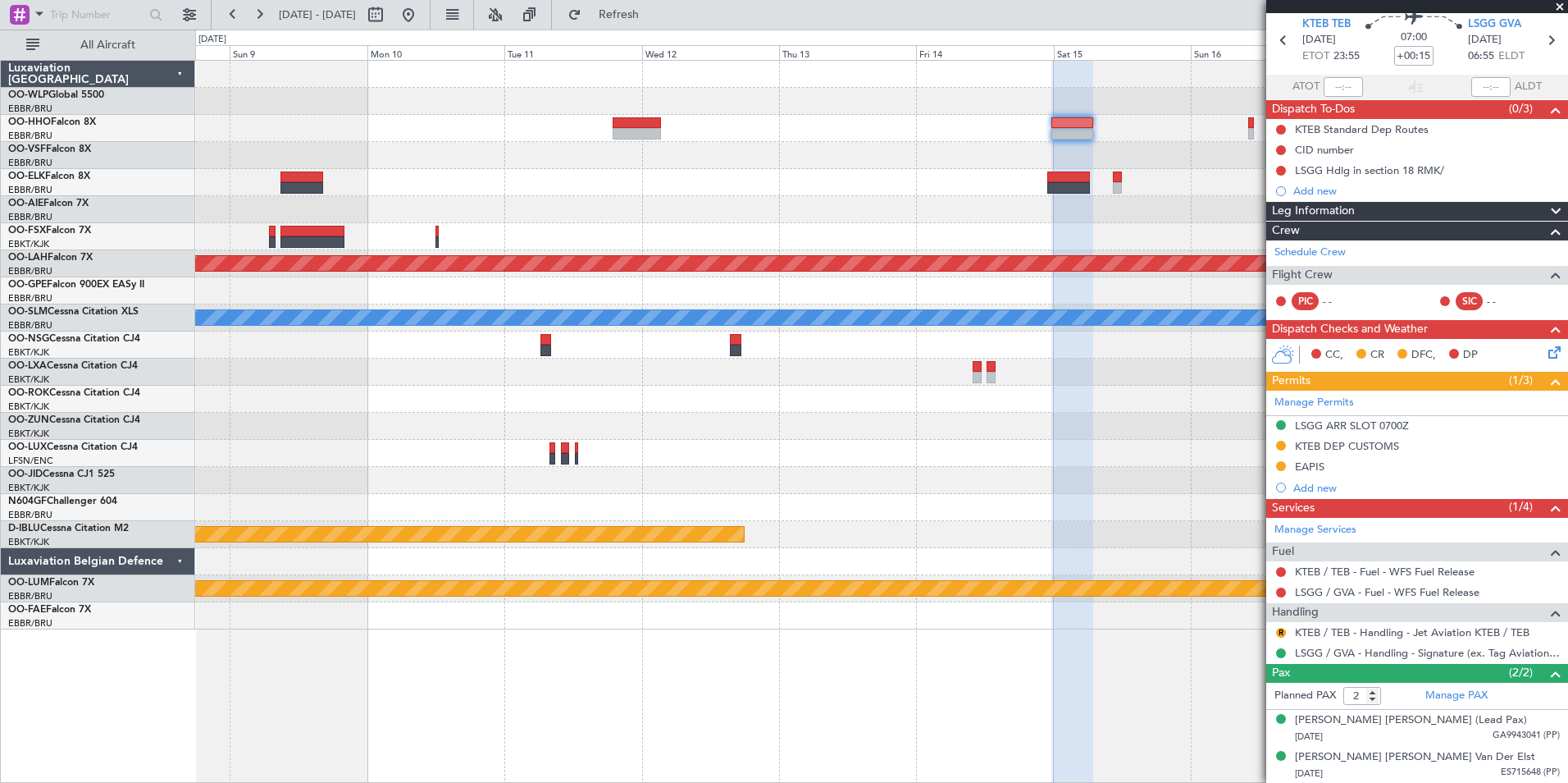
scroll to position [0, 0]
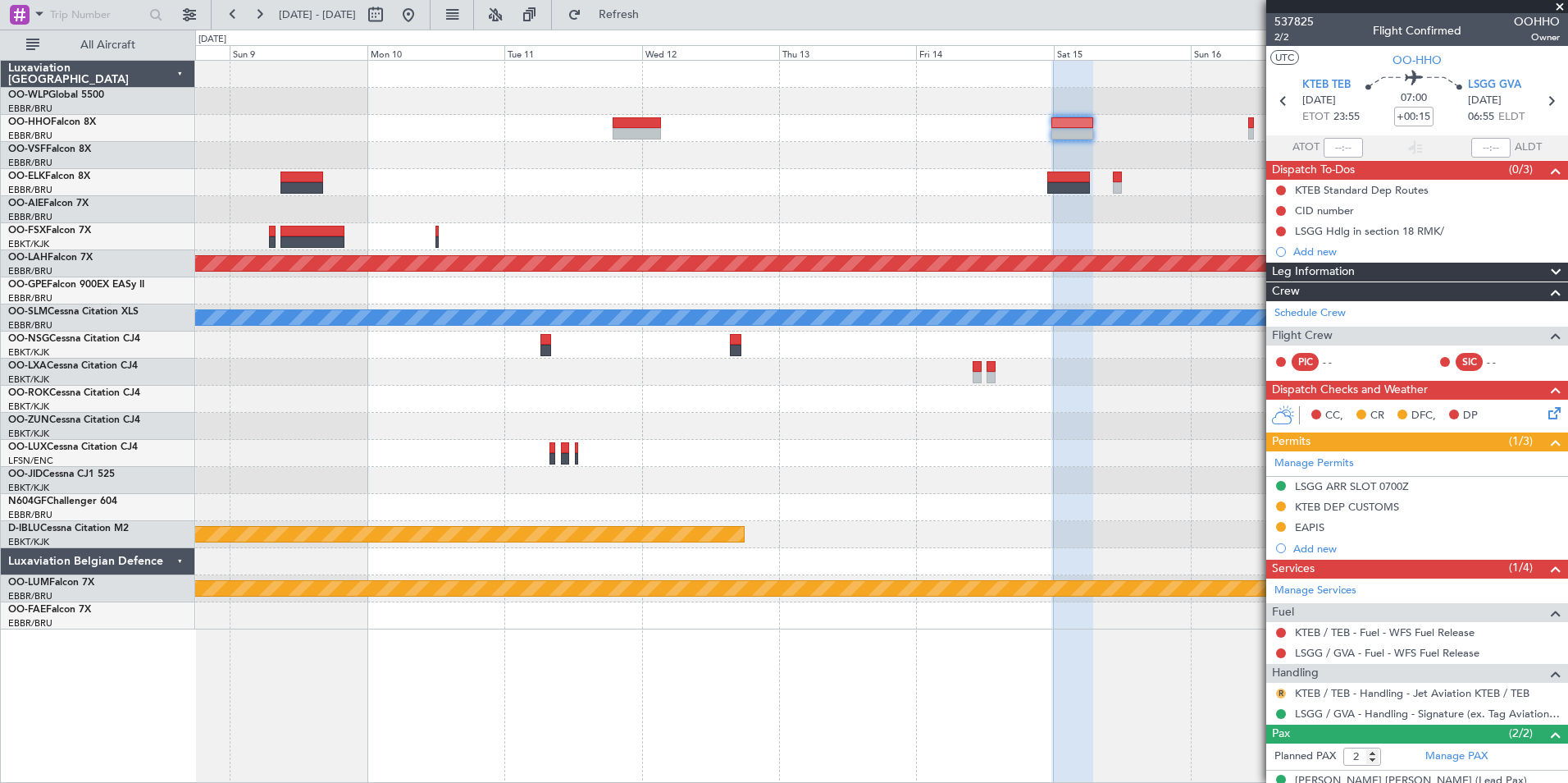
click at [1276, 691] on button "R" at bounding box center [1281, 693] width 10 height 10
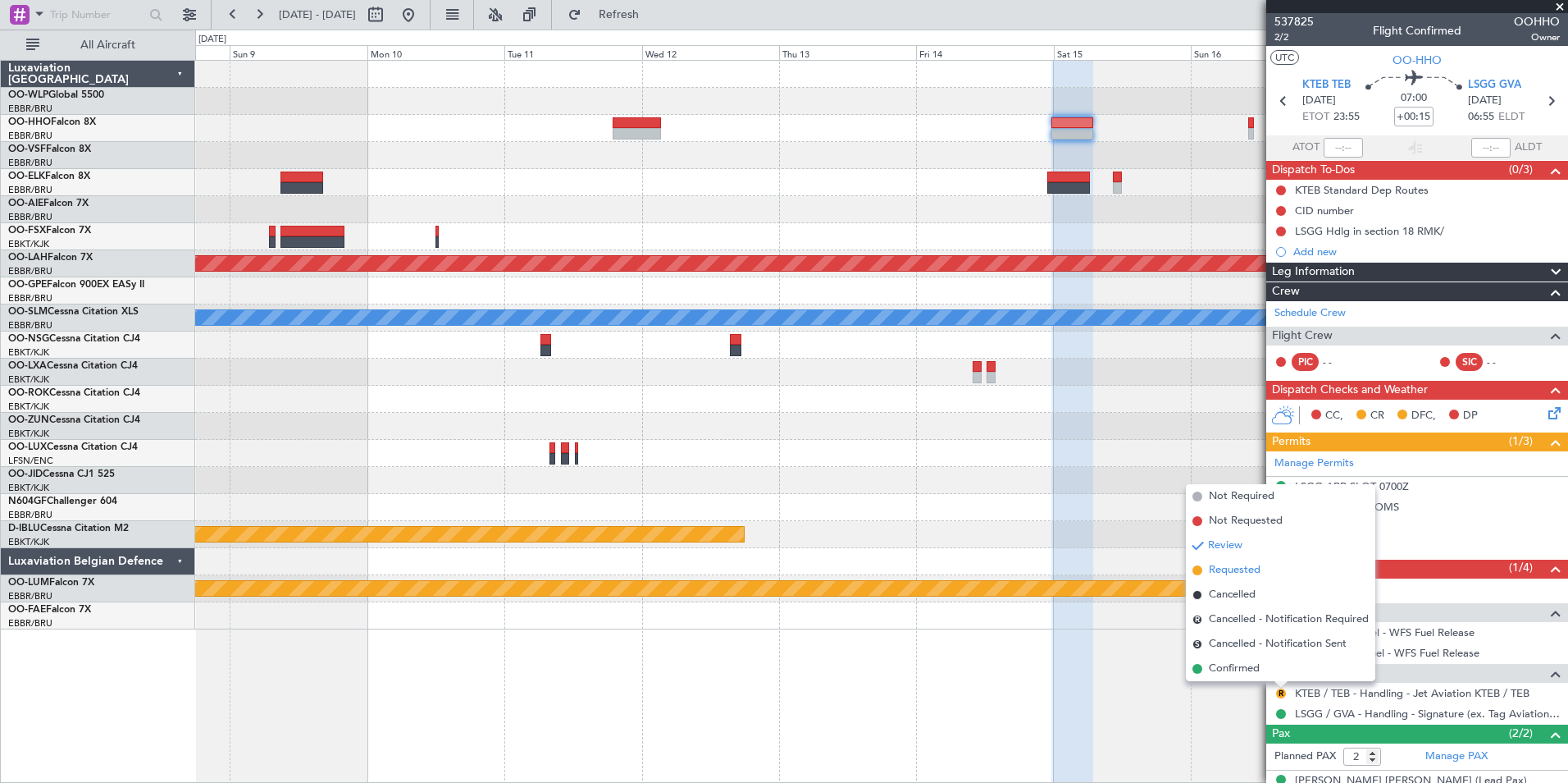
click at [1226, 568] on span "Requested" at bounding box center [1234, 570] width 51 height 17
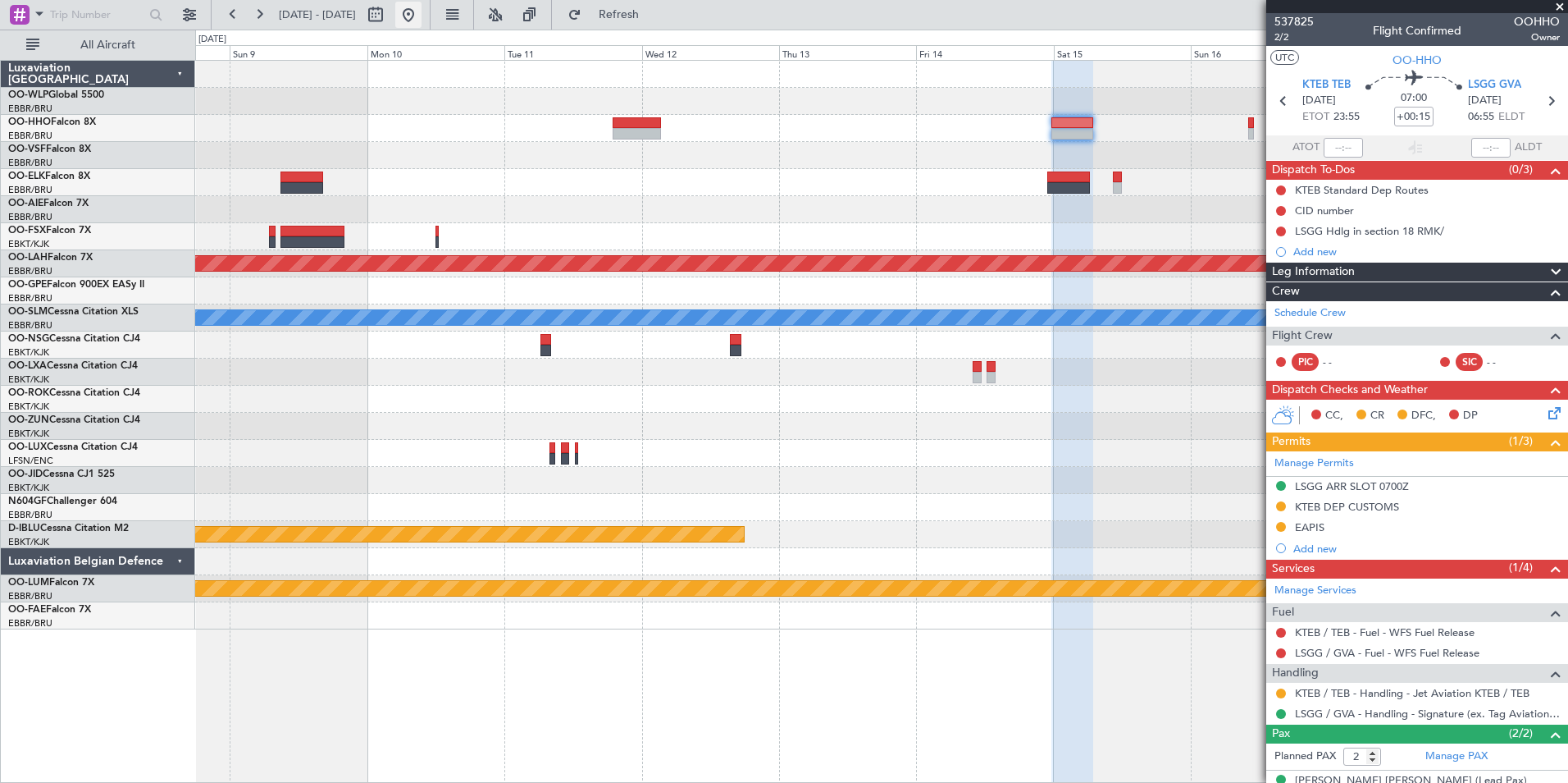
click at [421, 23] on button at bounding box center [408, 15] width 27 height 27
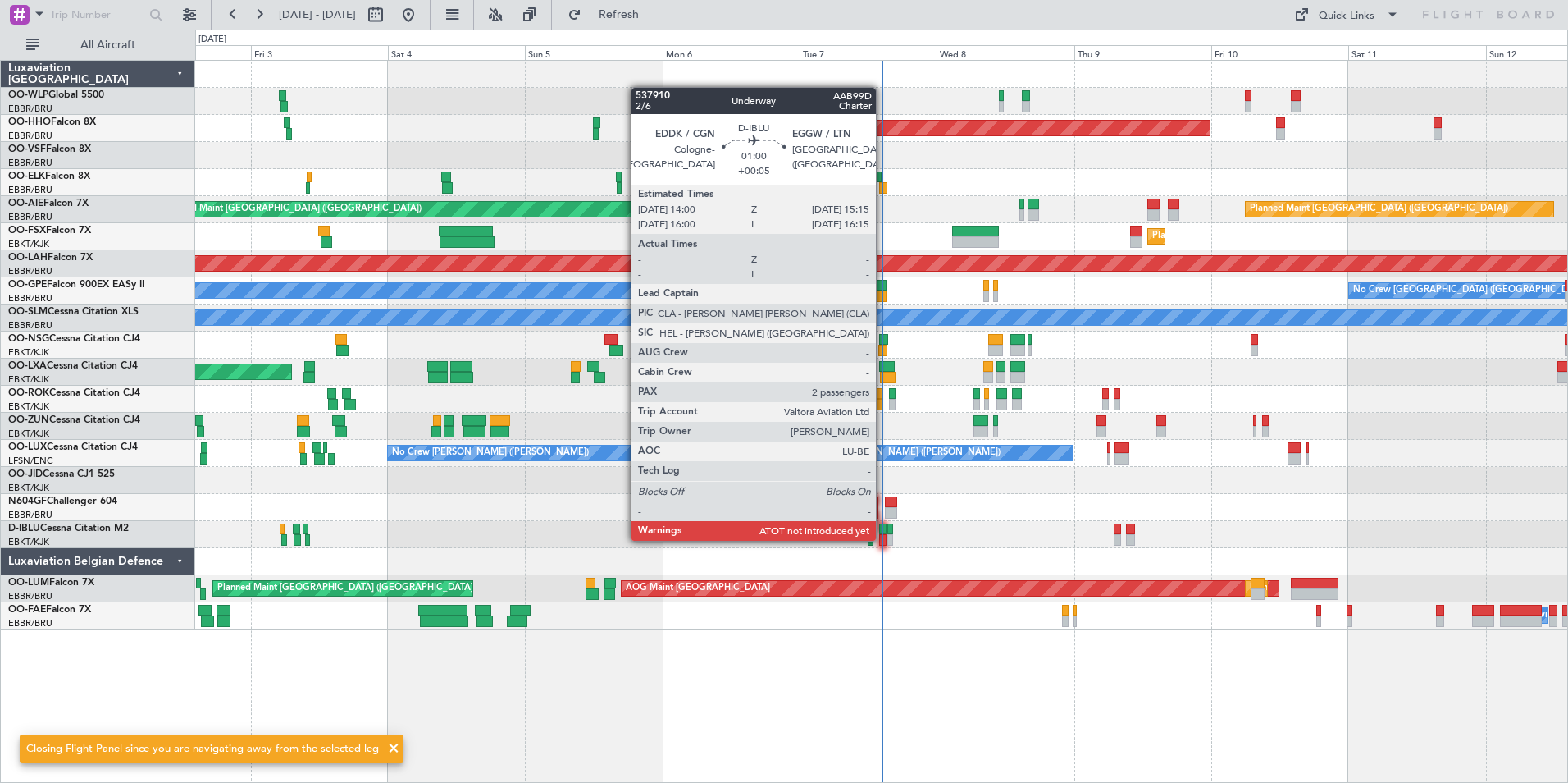
click at [883, 539] on div at bounding box center [882, 540] width 7 height 12
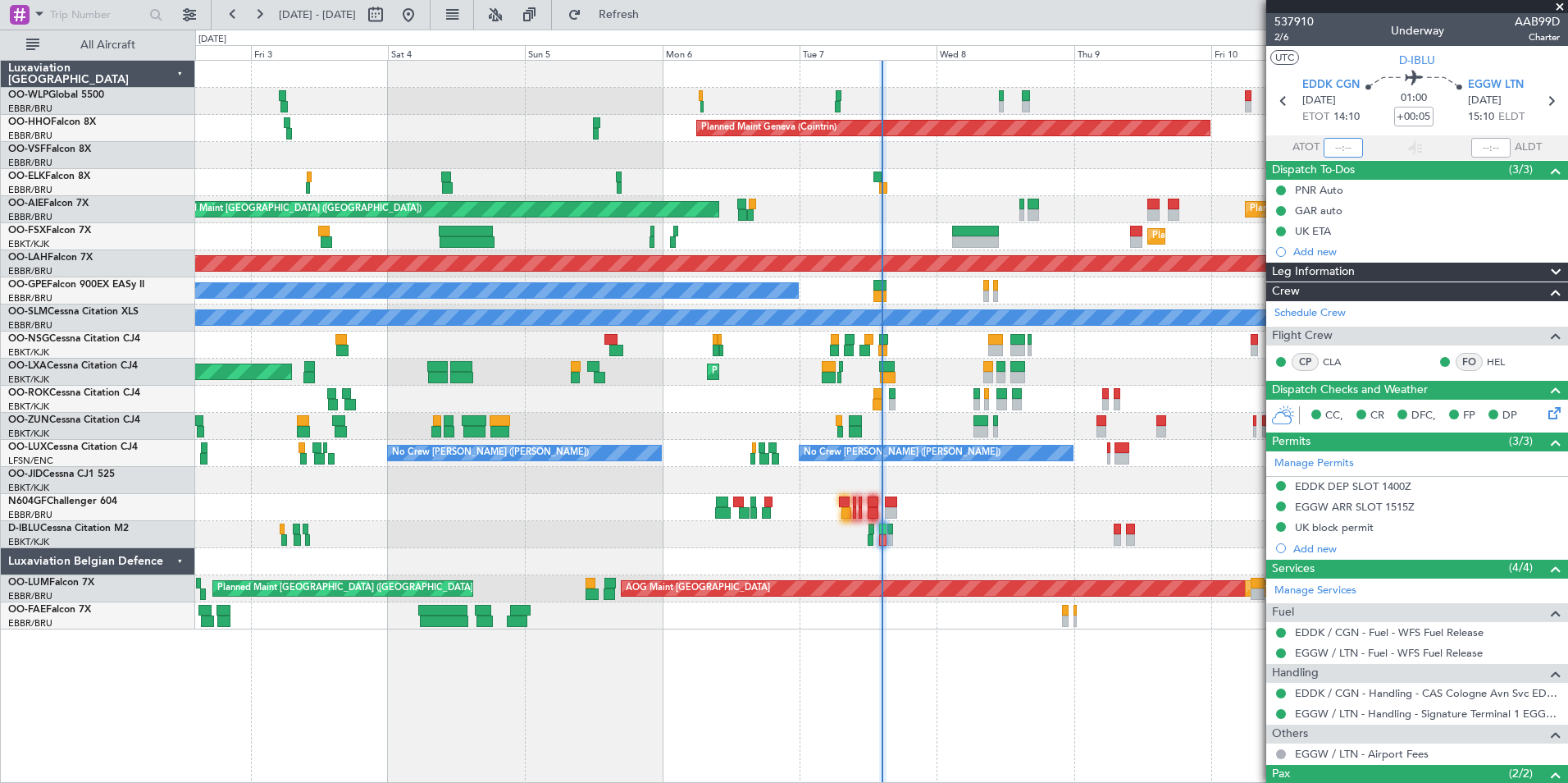
click at [1340, 148] on input "text" at bounding box center [1344, 148] width 39 height 20
click at [1029, 172] on div at bounding box center [881, 182] width 1372 height 27
type input "14:11"
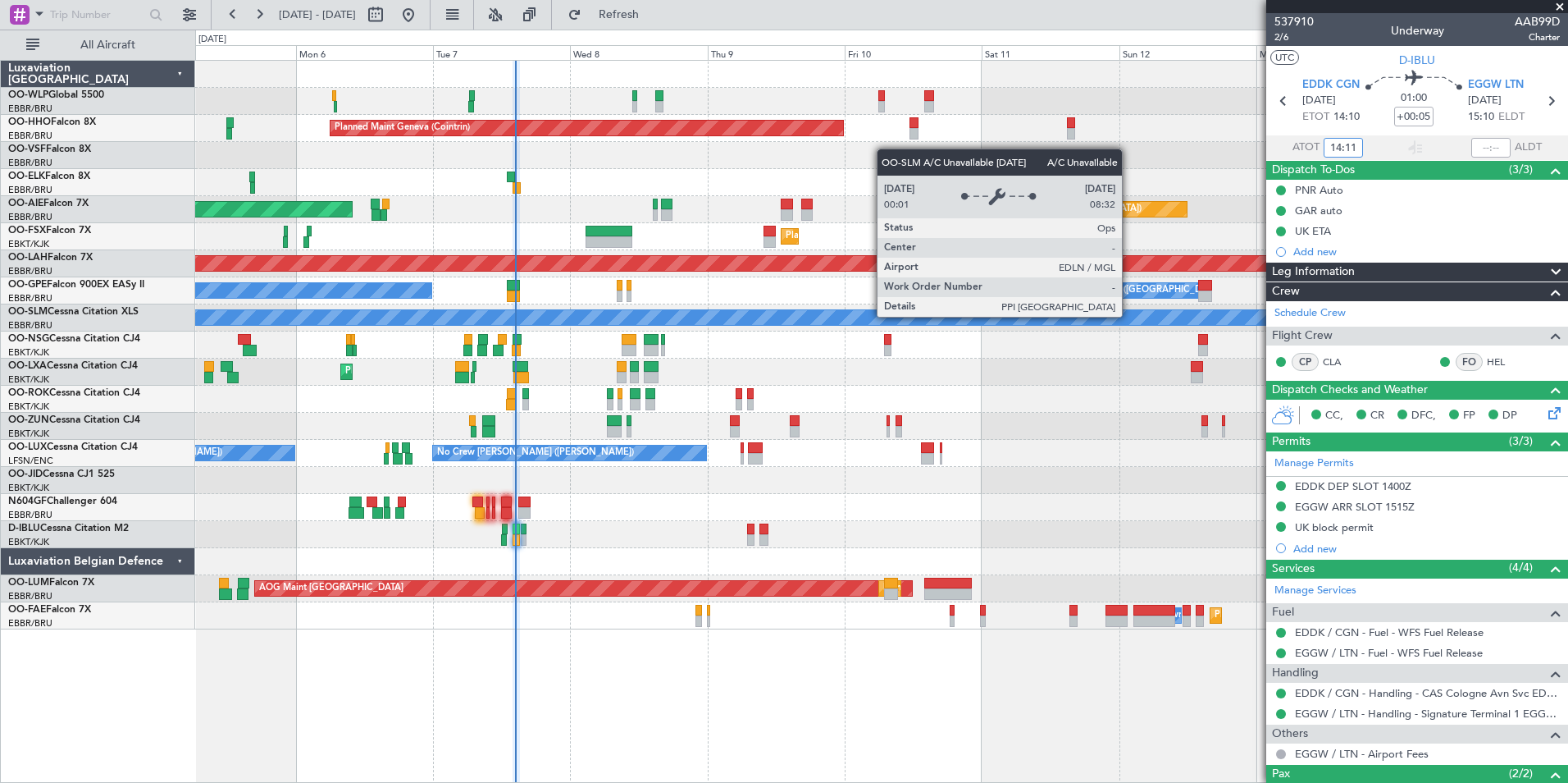
click at [763, 317] on div "A/C Unavailable [GEOGRAPHIC_DATA]" at bounding box center [881, 317] width 4115 height 15
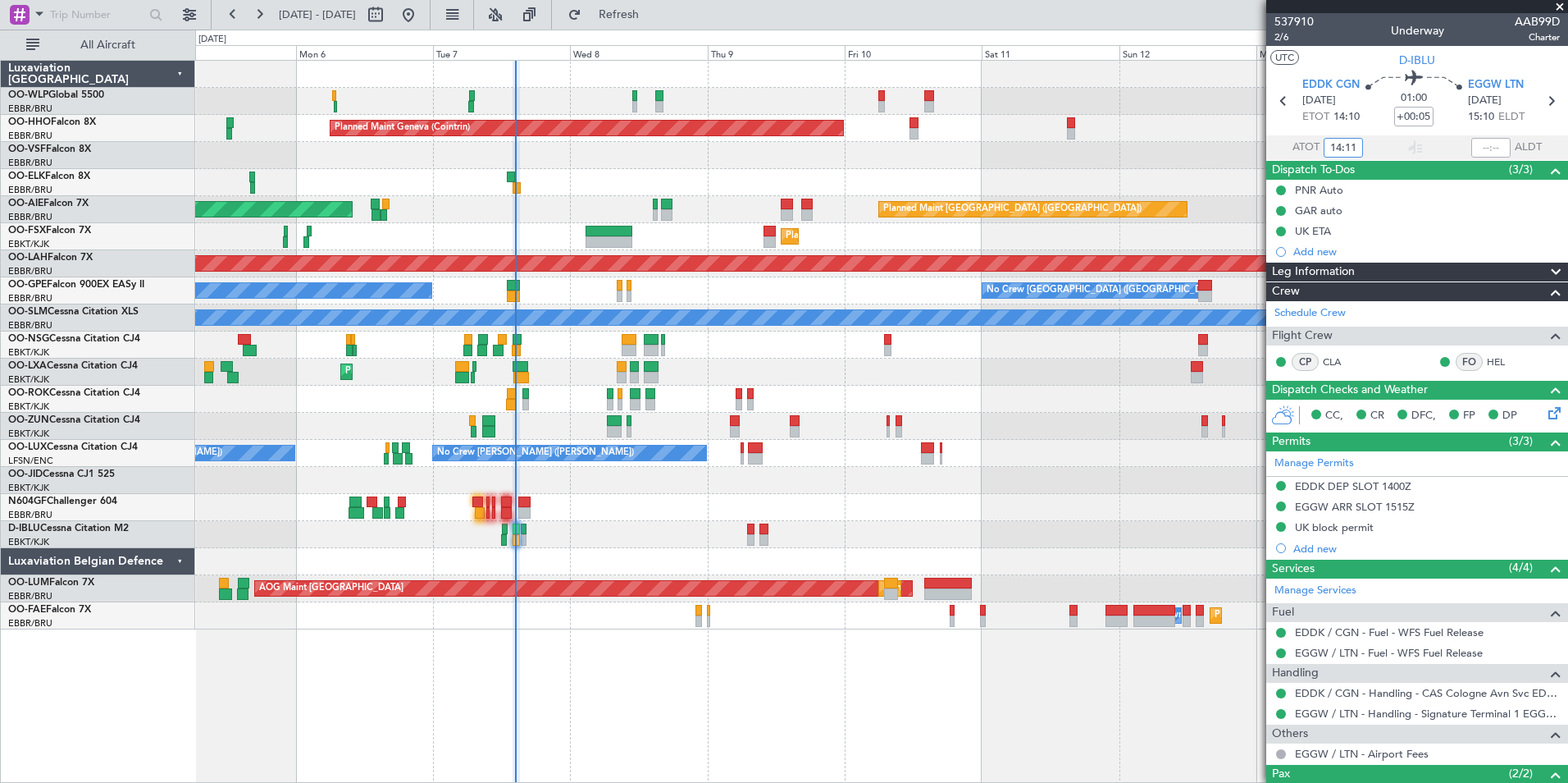
click at [1005, 373] on div "Planned Maint Kortrijk-Wevelgem AOG Maint Rimini" at bounding box center [881, 371] width 1372 height 27
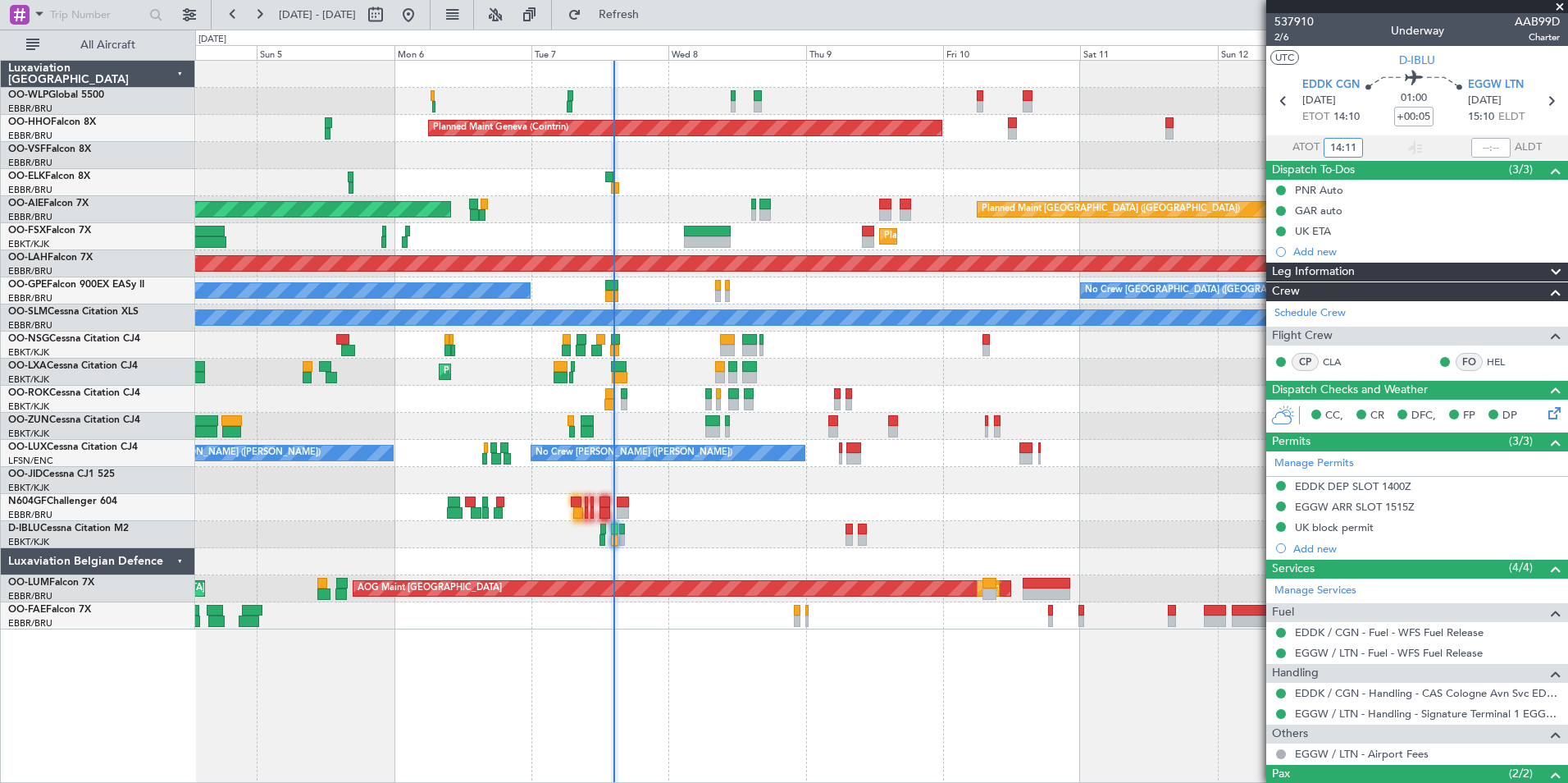
click at [709, 575] on div "Planned Maint Milan (Linate) Planned Maint Geneva (Cointrin) Unplanned Maint Lo…" at bounding box center [881, 345] width 1372 height 568
click at [769, 500] on div "Planned Maint Milan (Linate) Planned Maint Geneva (Cointrin) Unplanned Maint Lo…" at bounding box center [881, 345] width 1372 height 568
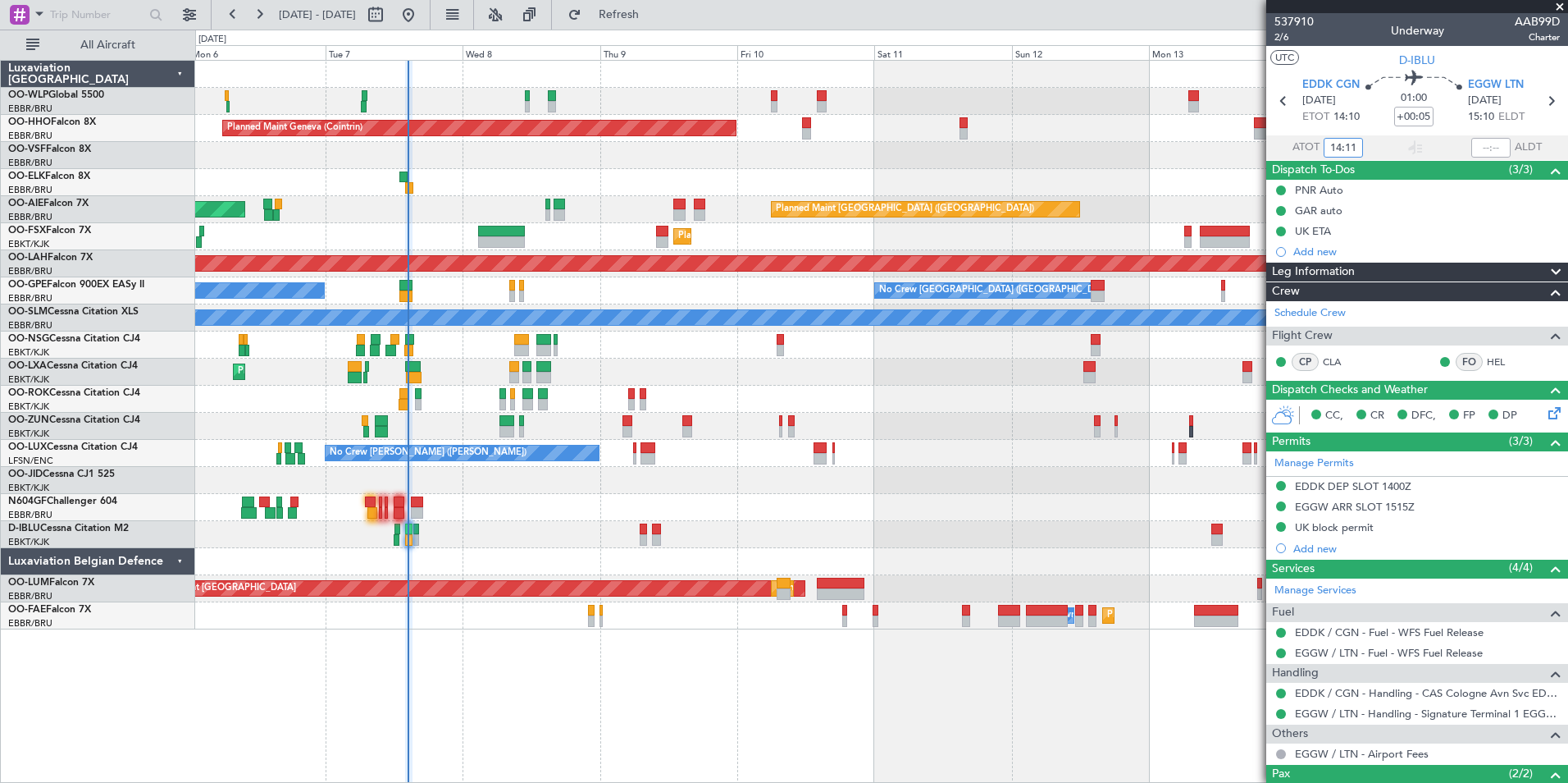
click at [886, 444] on div "No Crew Nancy (Essey) No Crew Nancy (Essey)" at bounding box center [881, 453] width 1372 height 27
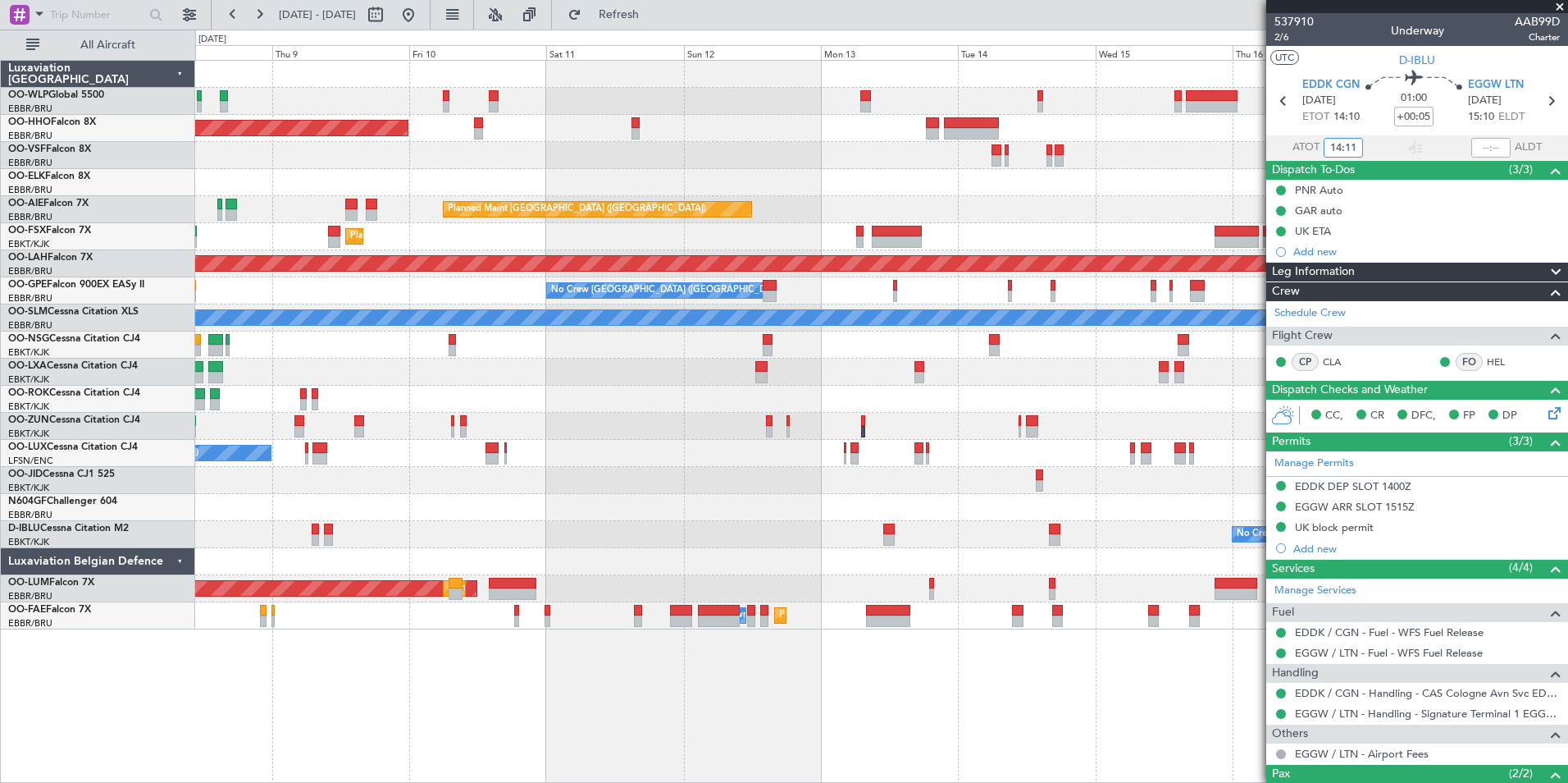
click at [900, 381] on div "Planned Maint Geneva (Cointrin) Planned Maint London (Farnborough) Unplanned Ma…" at bounding box center [881, 345] width 1372 height 568
click at [955, 161] on div at bounding box center [881, 155] width 1372 height 27
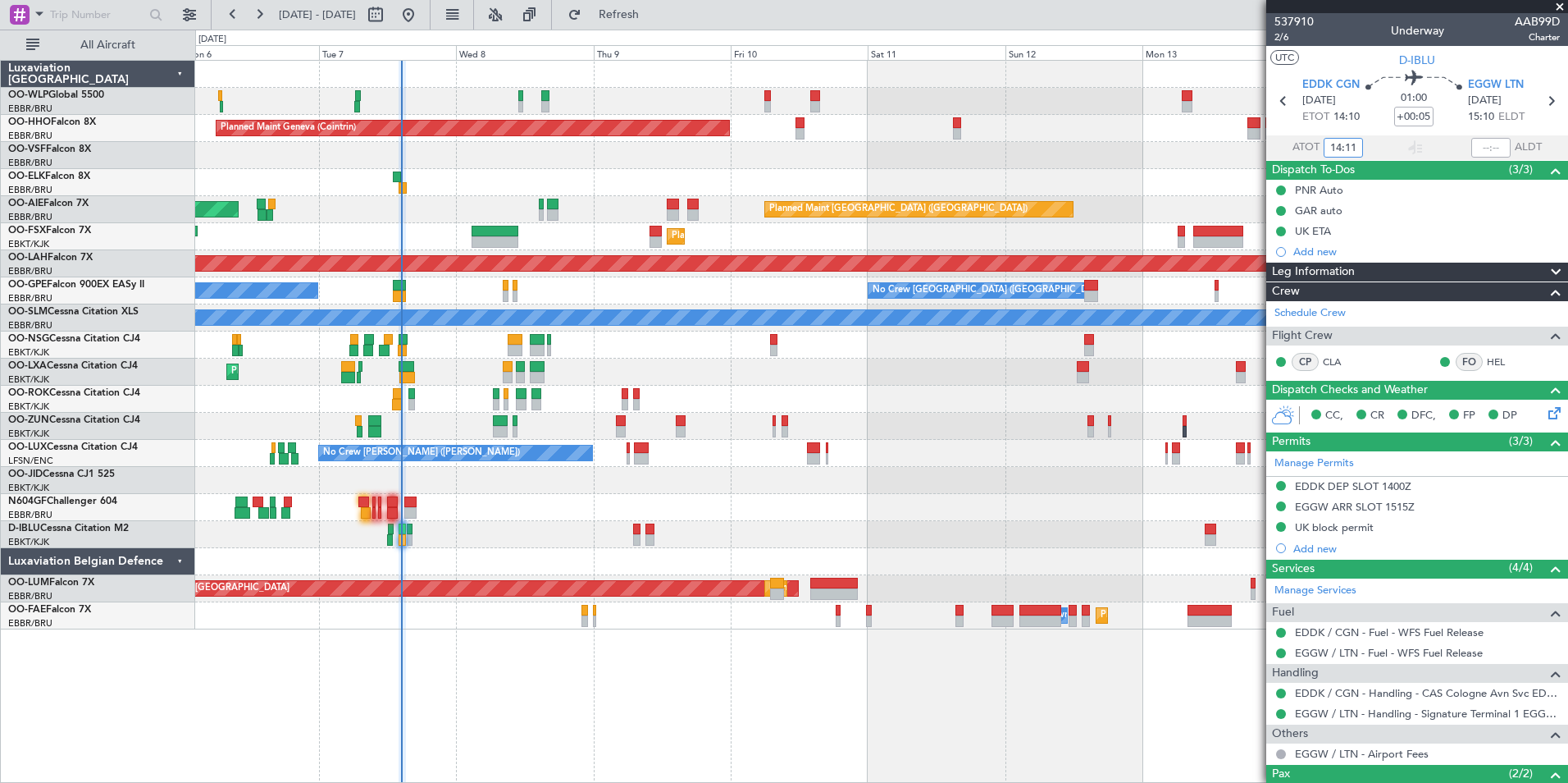
click at [465, 391] on div at bounding box center [881, 399] width 1372 height 27
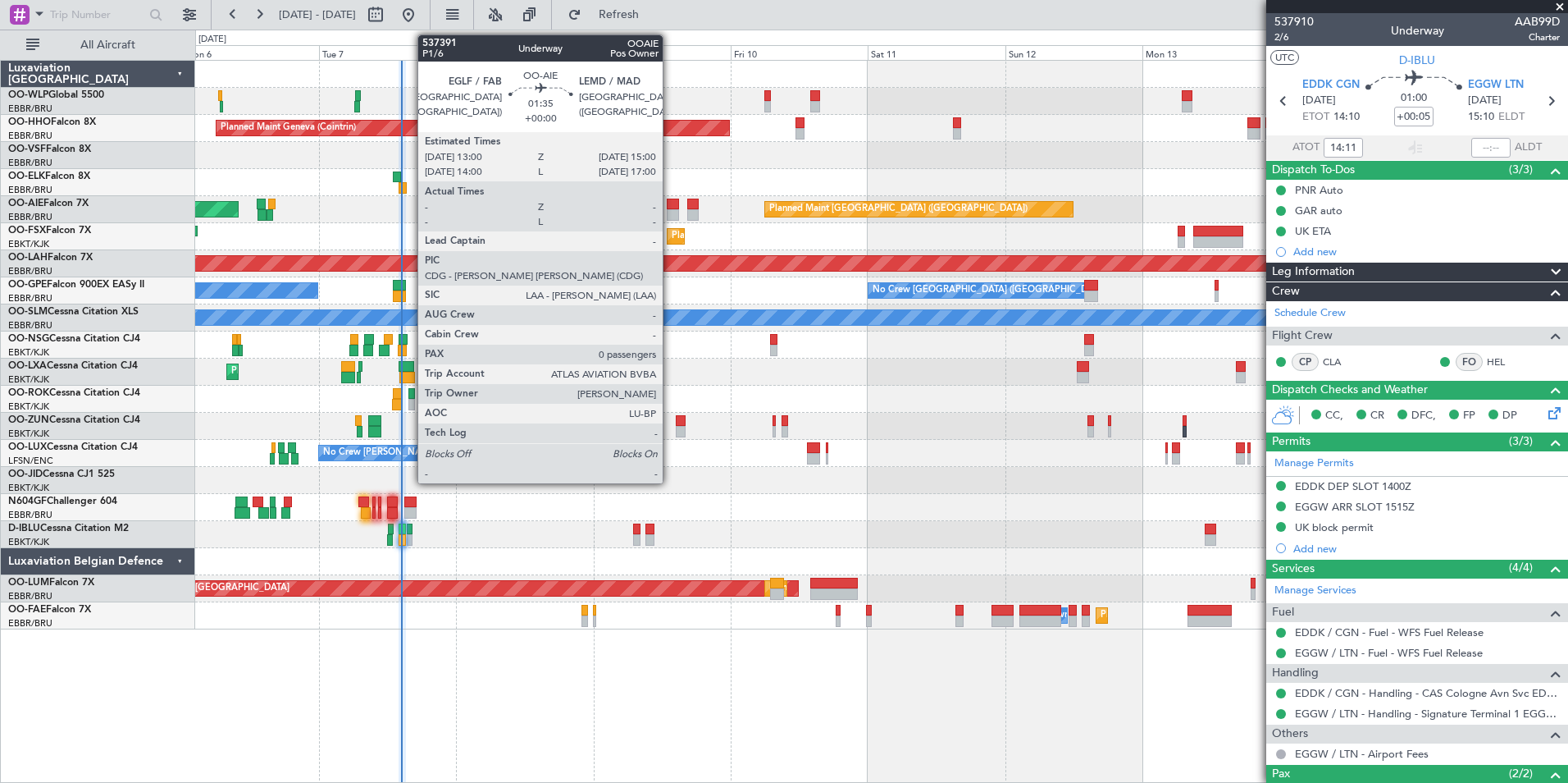
click at [670, 207] on div at bounding box center [672, 205] width 12 height 12
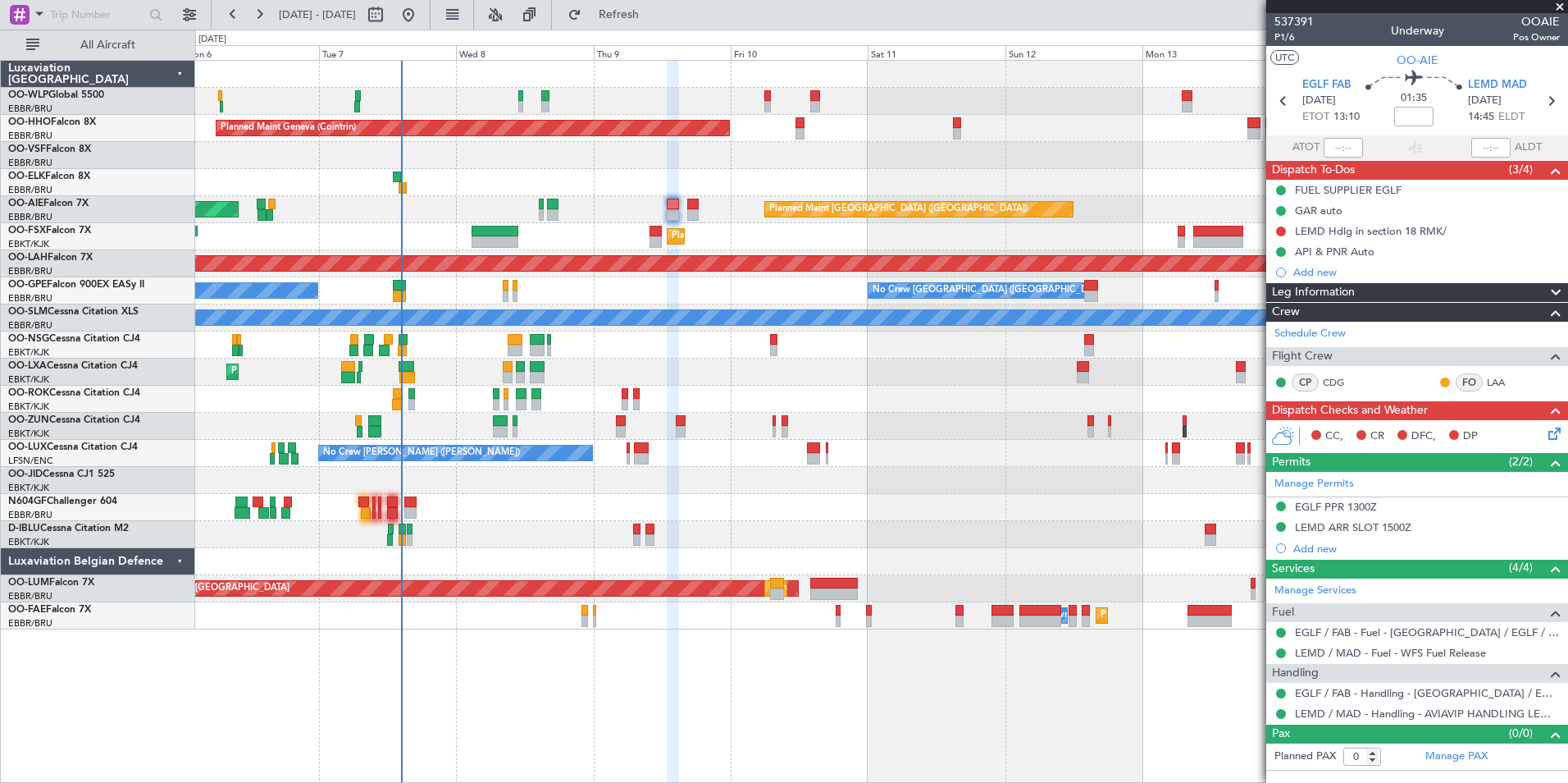
click at [1556, 435] on icon at bounding box center [1551, 430] width 13 height 13
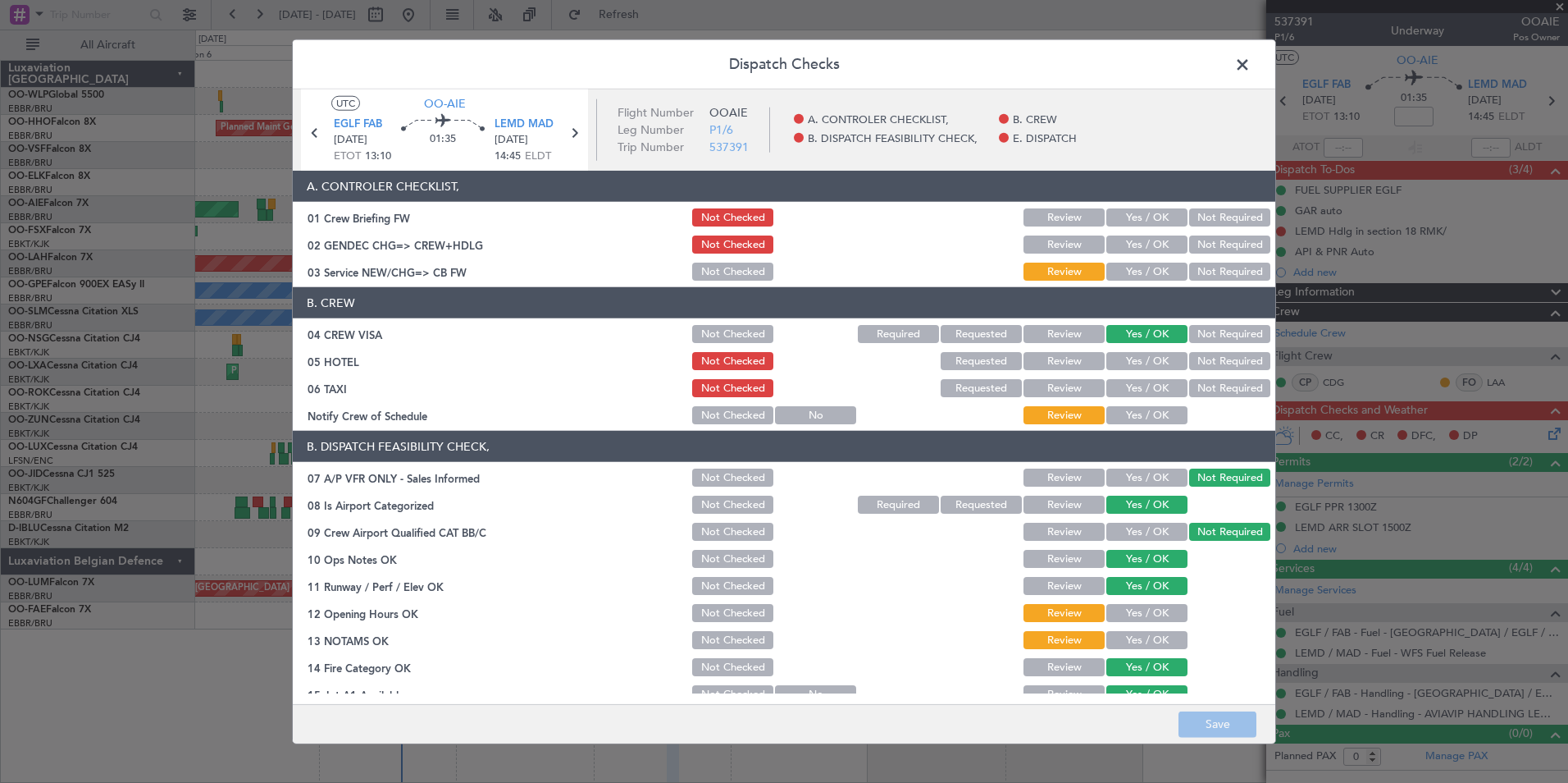
click at [1251, 69] on span at bounding box center [1251, 68] width 0 height 33
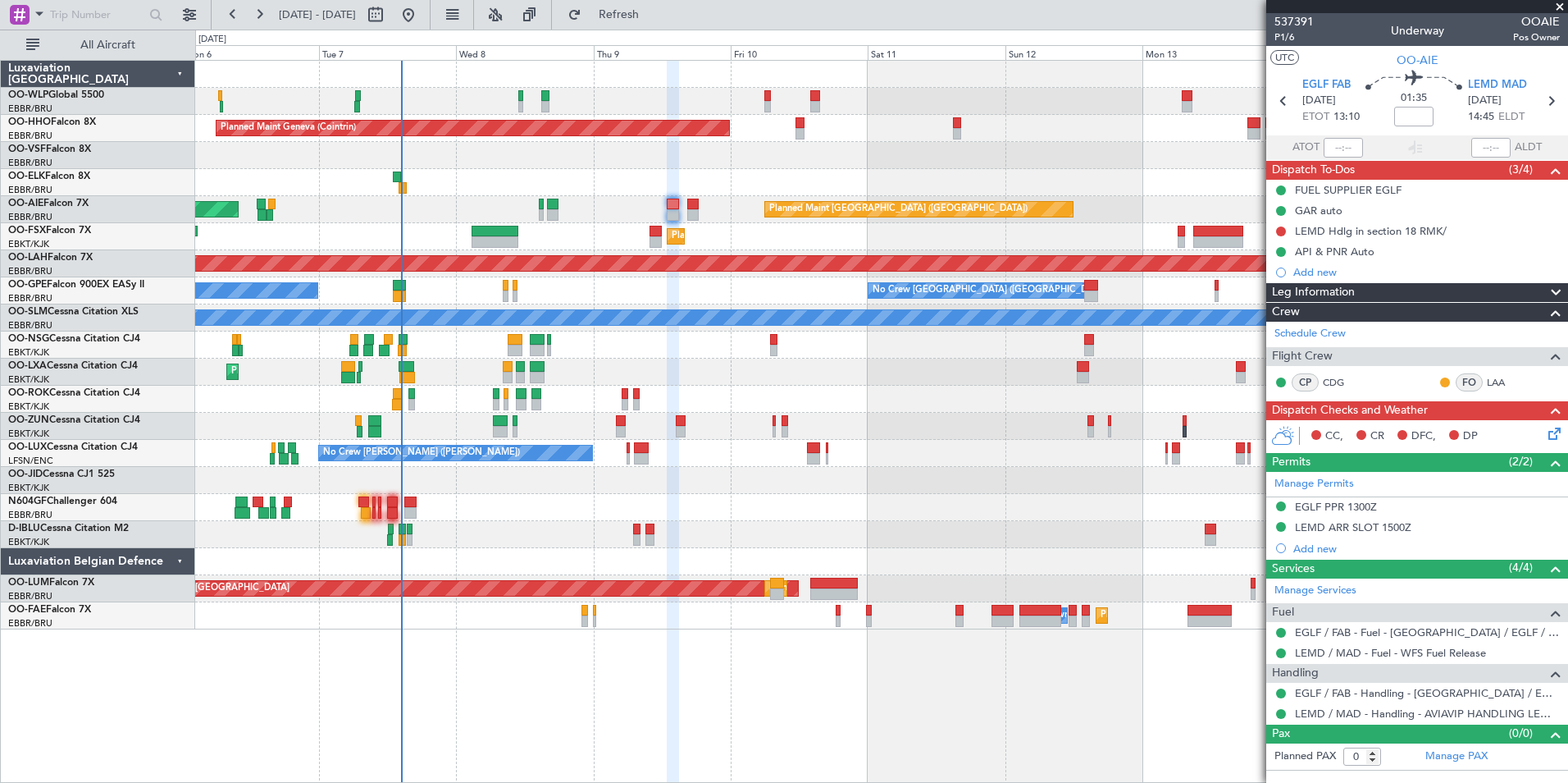
click at [273, 17] on span "[DATE] - [DATE]" at bounding box center [318, 15] width 91 height 27
click at [268, 19] on button at bounding box center [259, 15] width 27 height 27
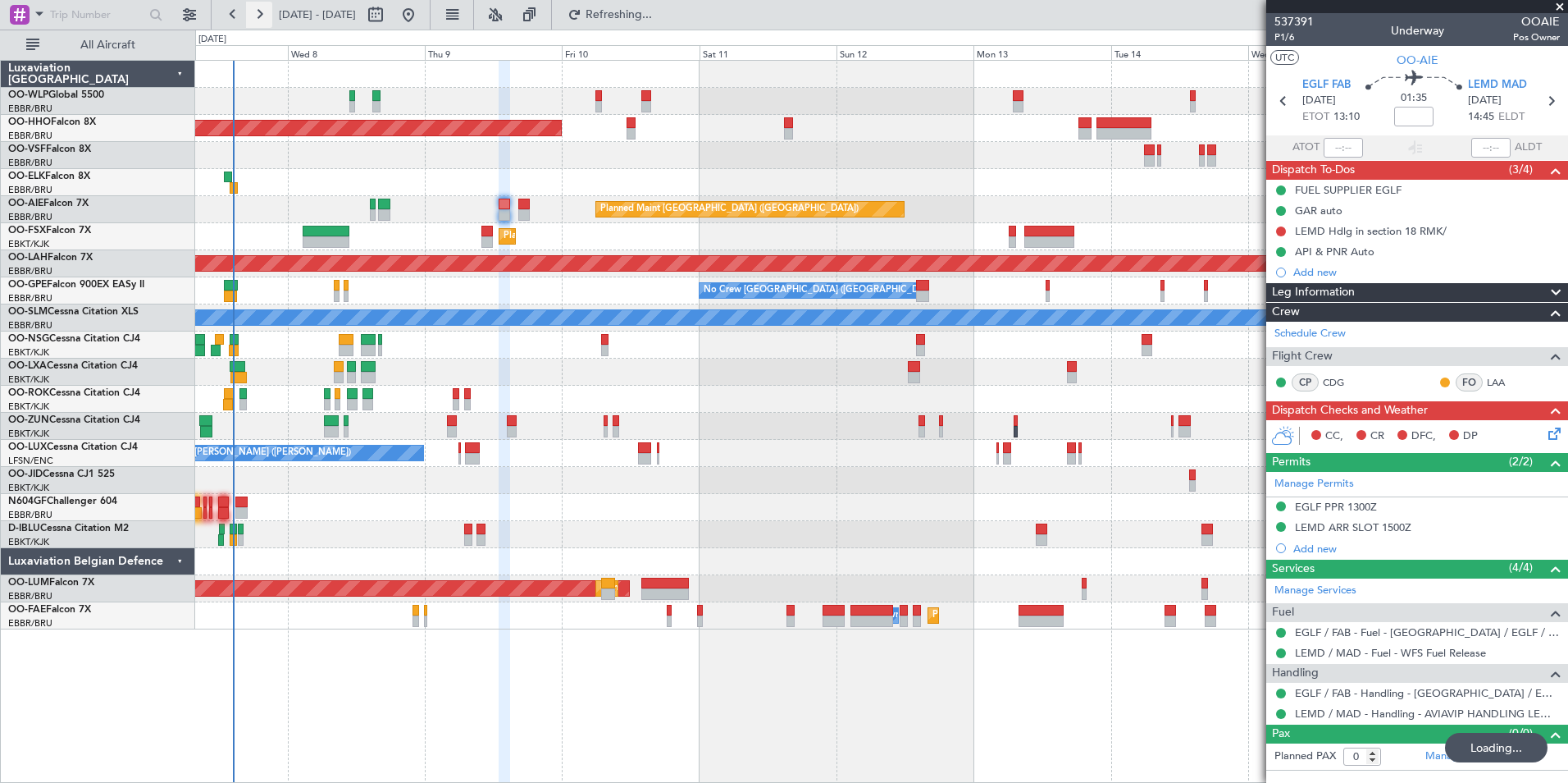
click at [266, 20] on button at bounding box center [259, 15] width 27 height 27
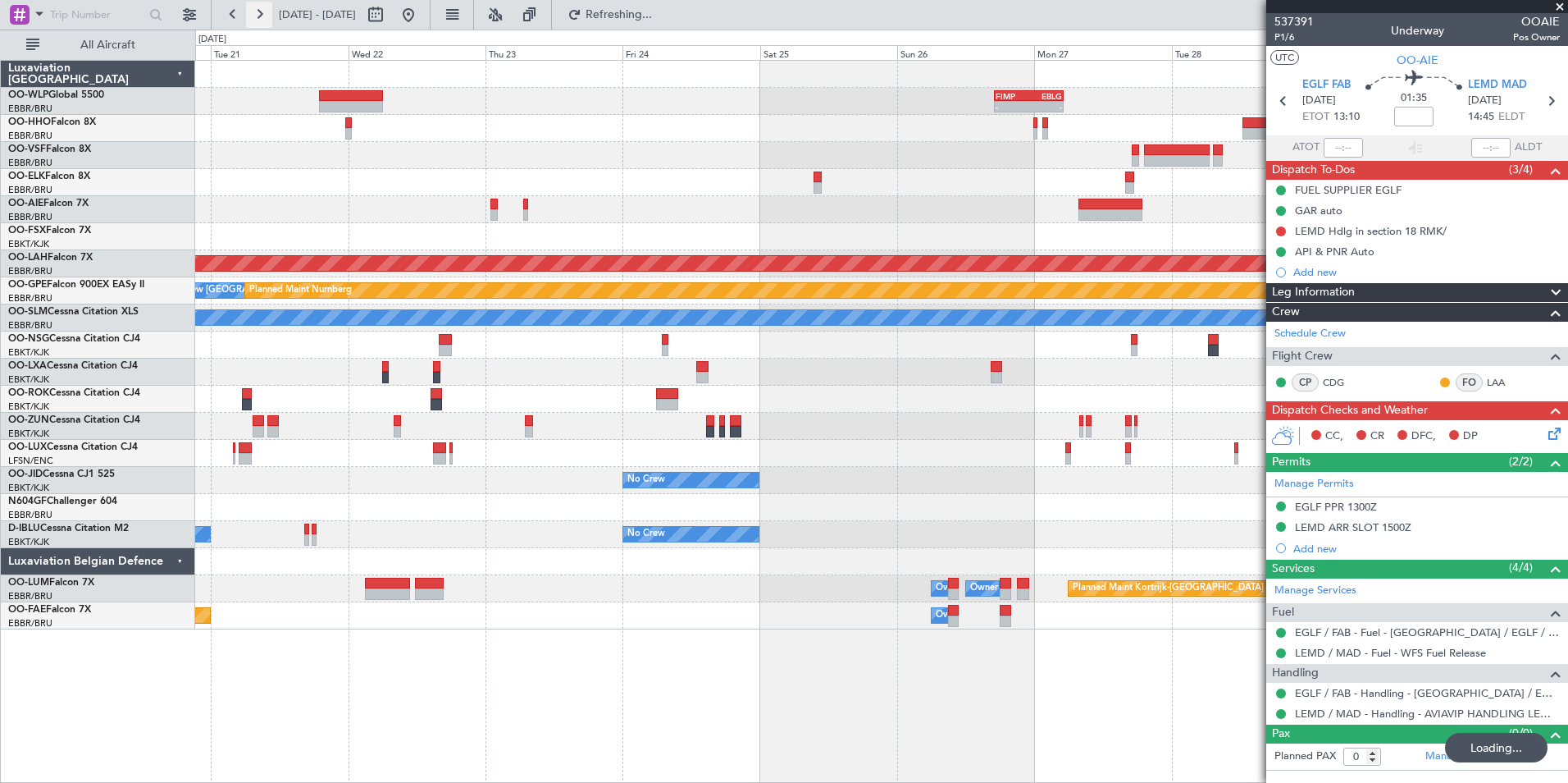
click at [266, 20] on button at bounding box center [259, 15] width 27 height 27
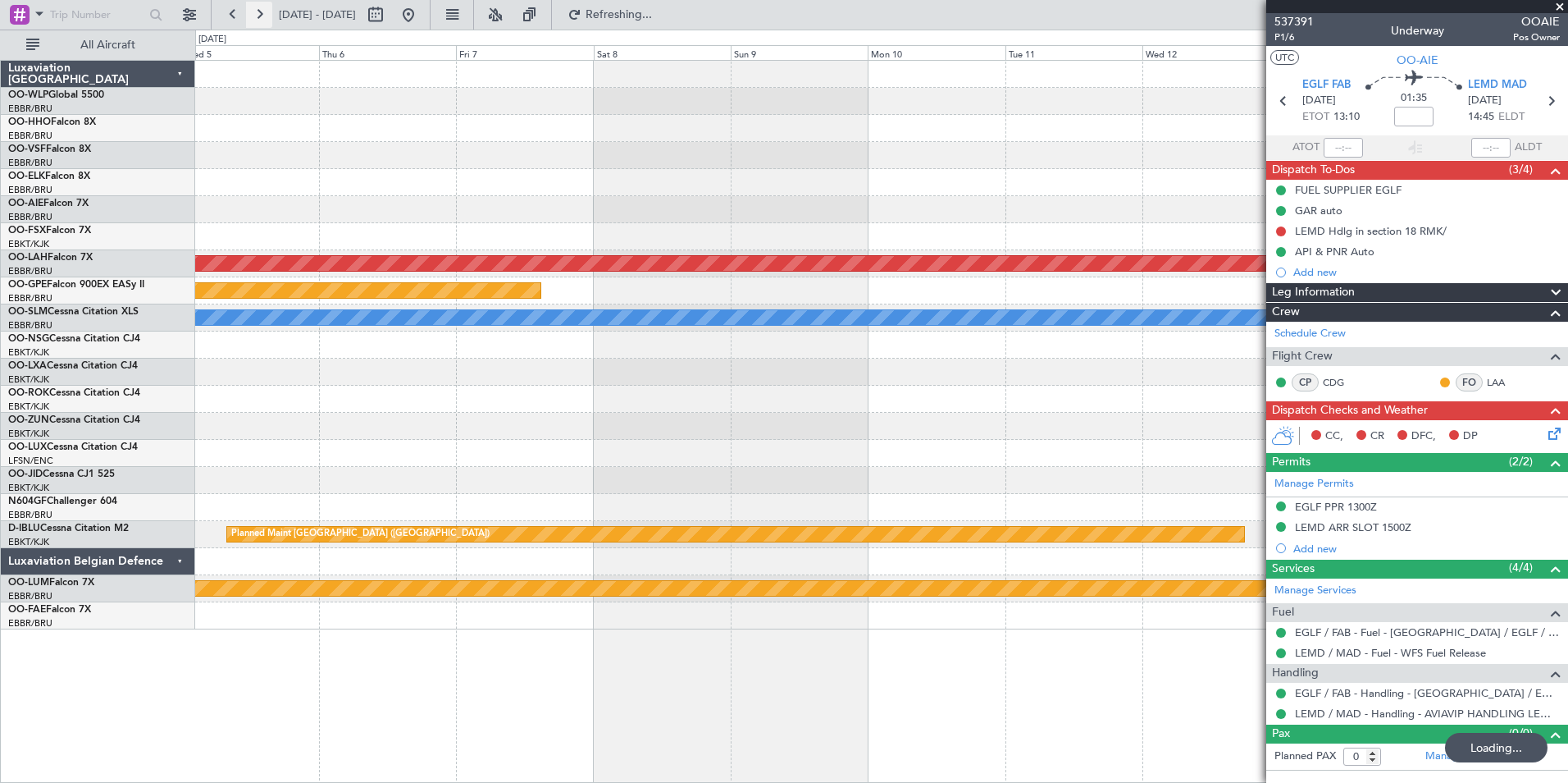
click at [266, 20] on button at bounding box center [259, 15] width 27 height 27
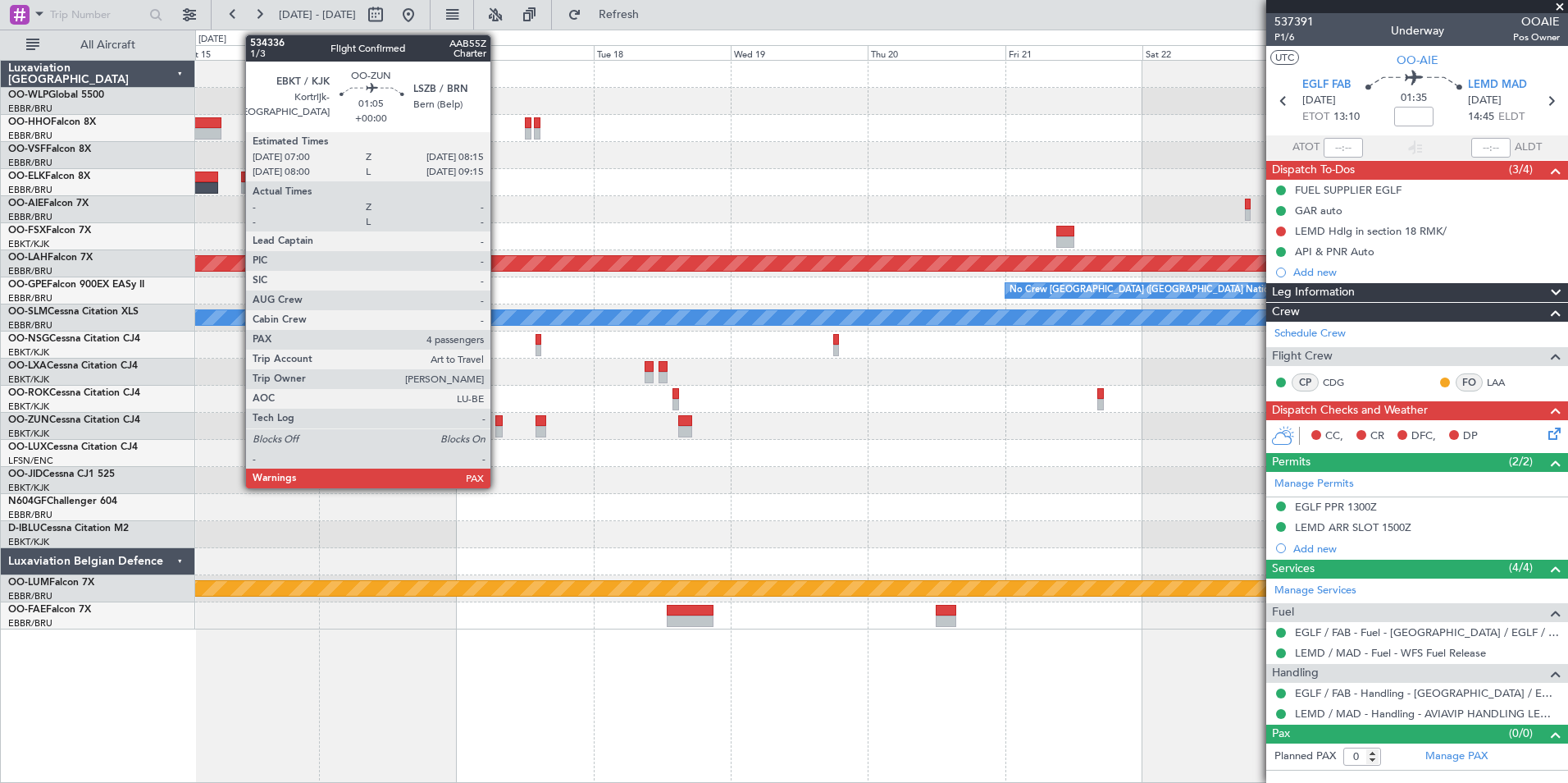
click at [498, 424] on div at bounding box center [498, 422] width 7 height 12
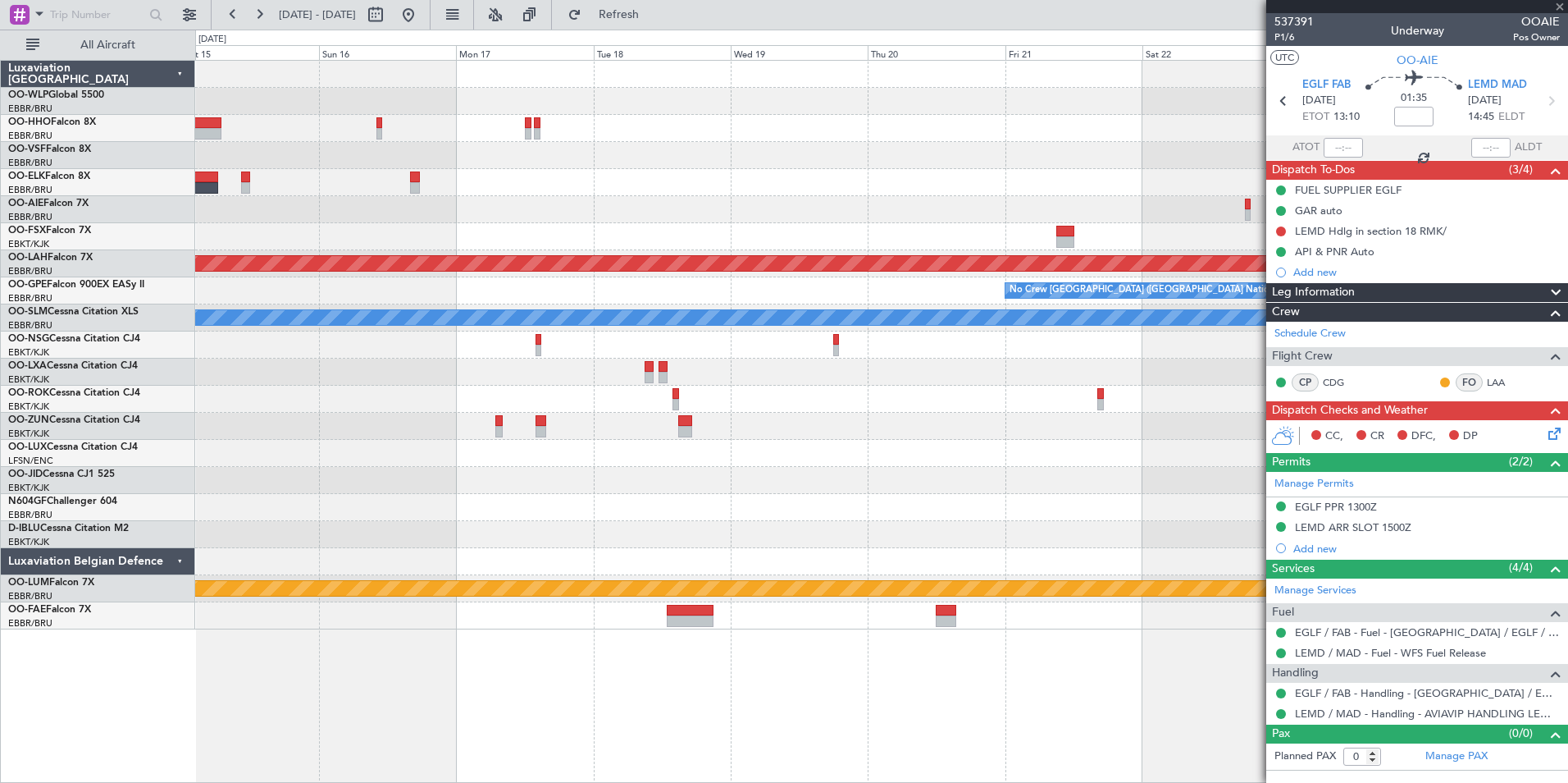
type input "4"
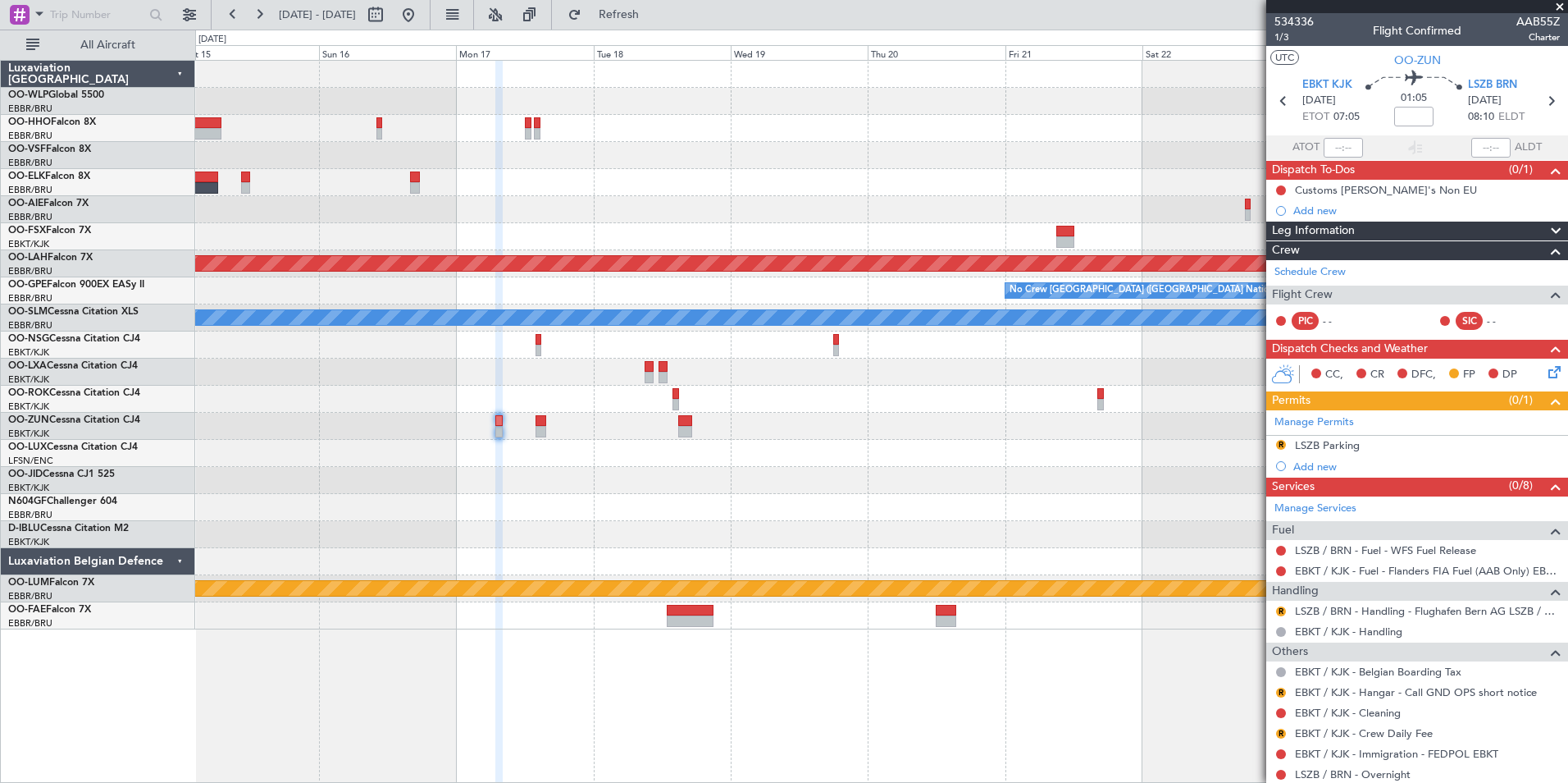
scroll to position [69, 0]
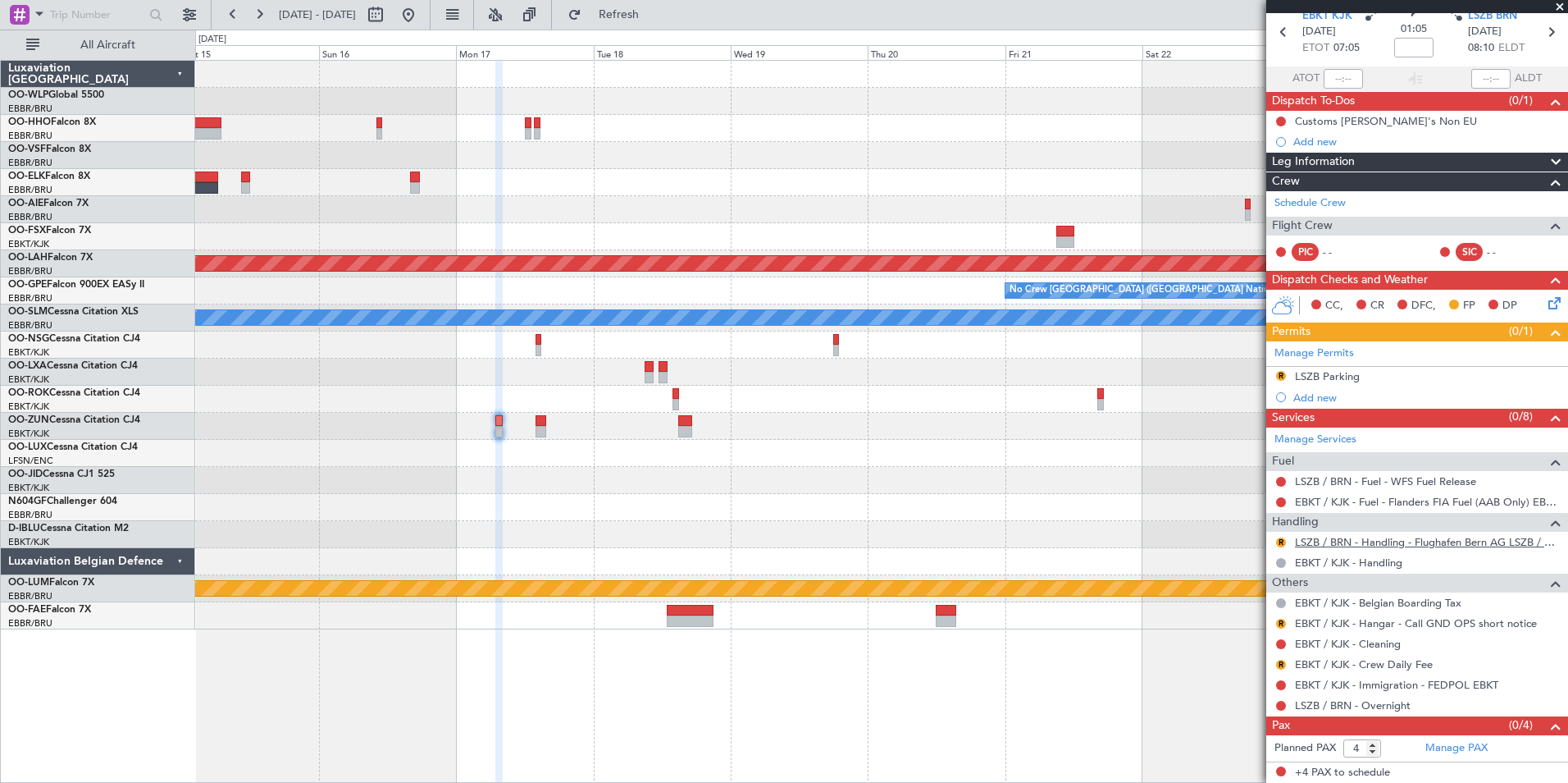
click at [1411, 537] on link "LSZB / BRN - Handling - Flughafen Bern AG LSZB / BRN" at bounding box center [1427, 542] width 265 height 14
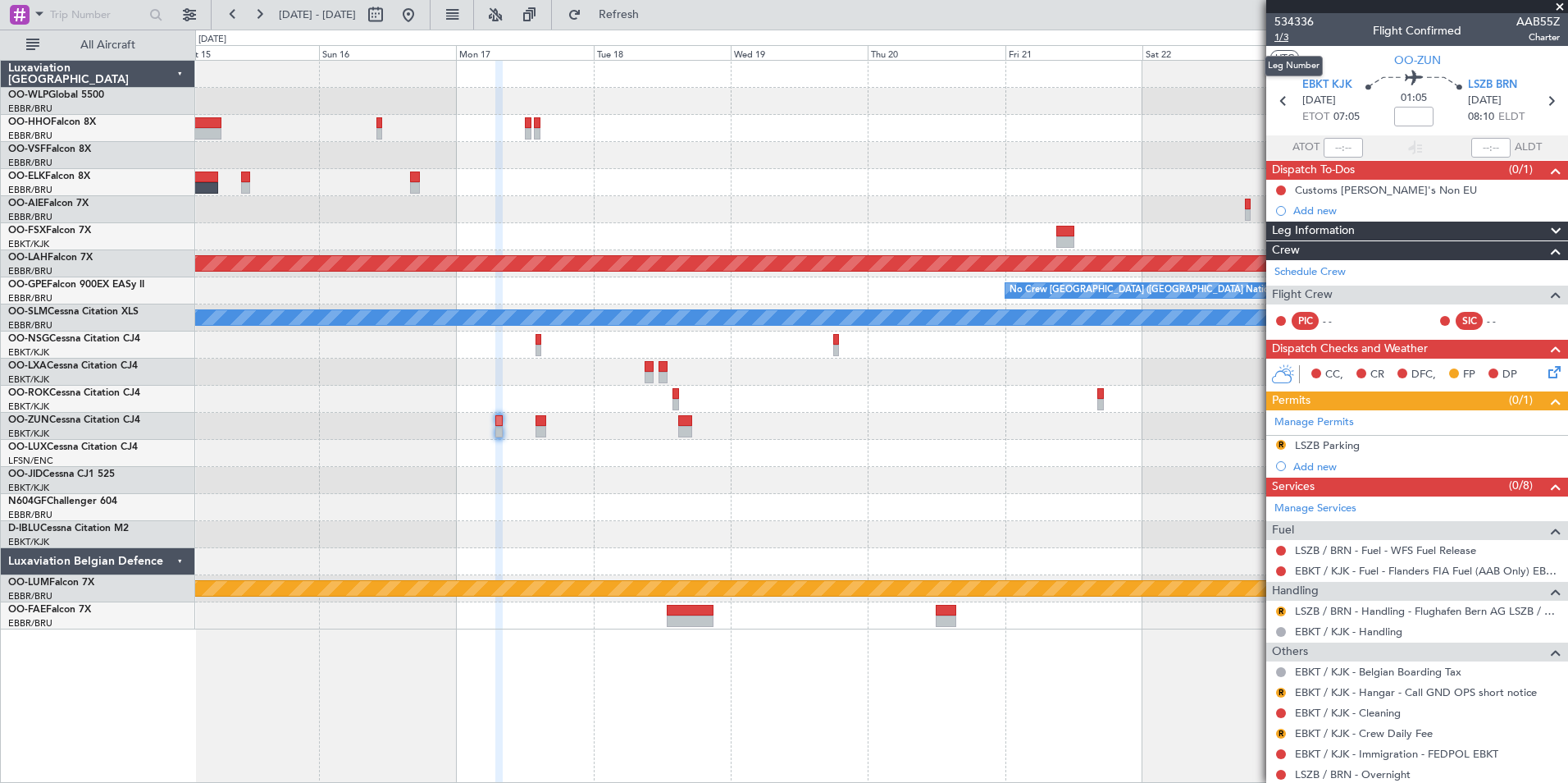
click at [1281, 36] on span "1/3" at bounding box center [1294, 37] width 39 height 14
click at [421, 4] on button at bounding box center [408, 15] width 27 height 27
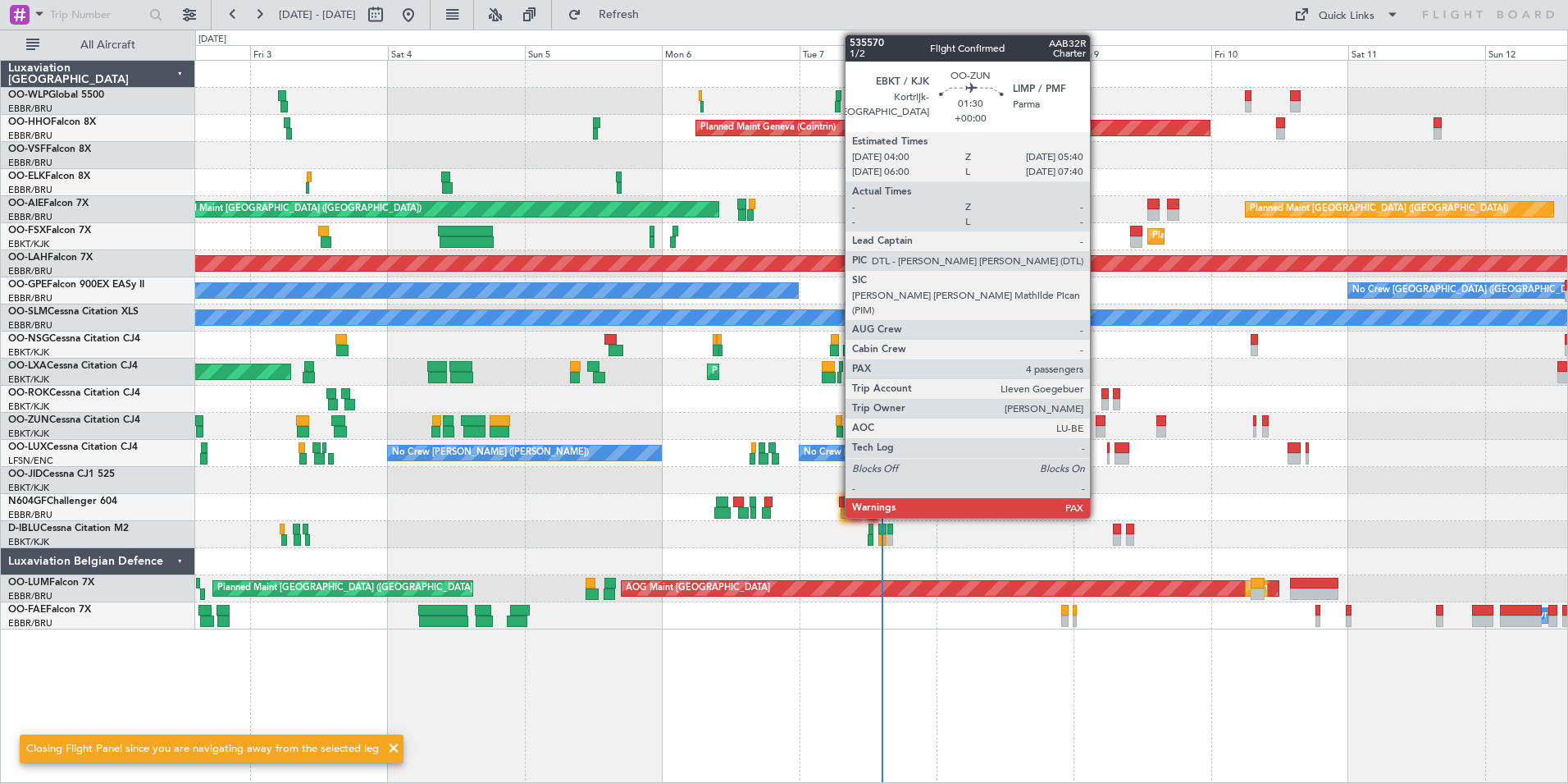
click at [1098, 424] on div at bounding box center [1100, 422] width 10 height 12
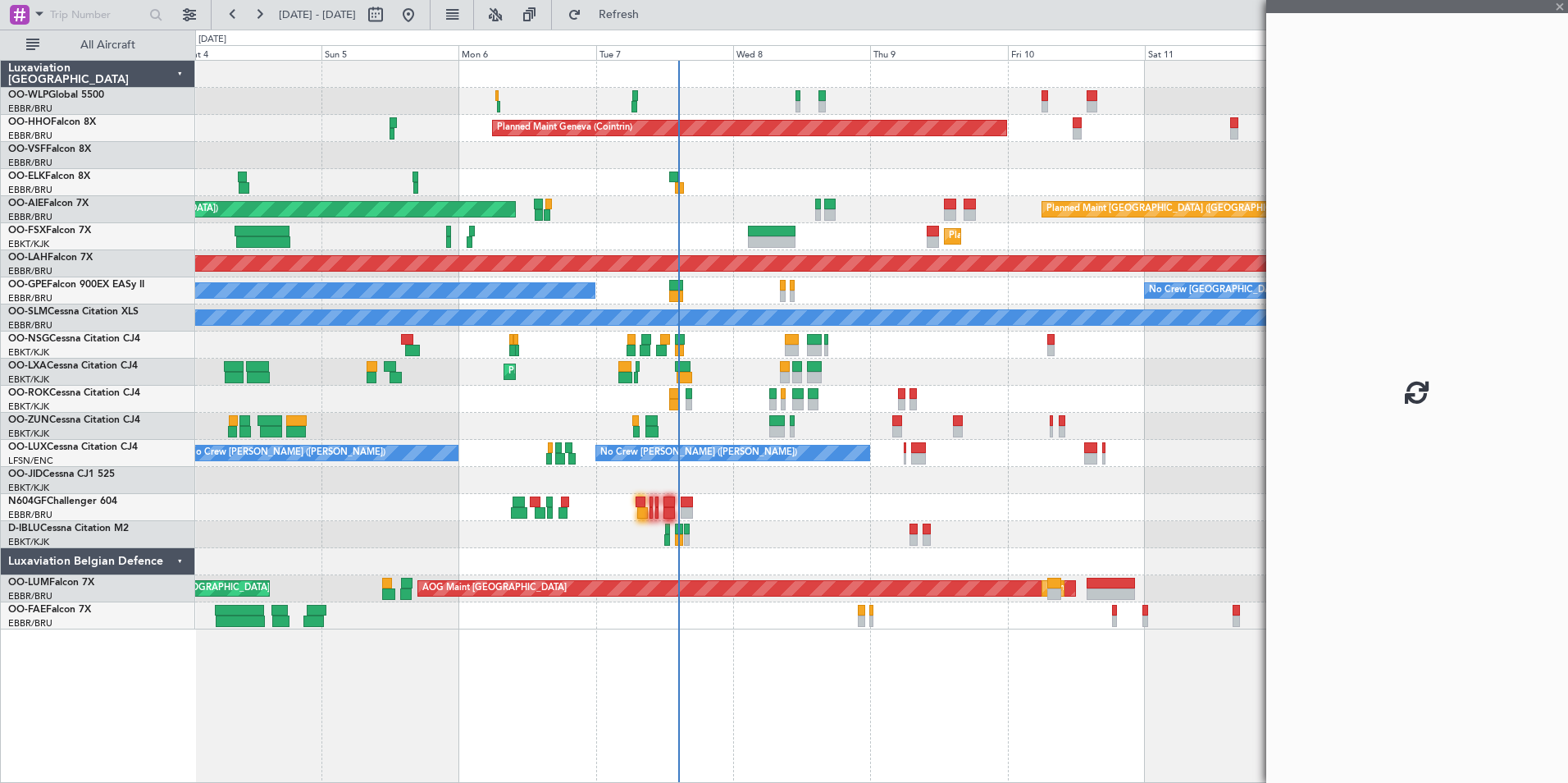
click at [936, 358] on div at bounding box center [881, 345] width 1372 height 27
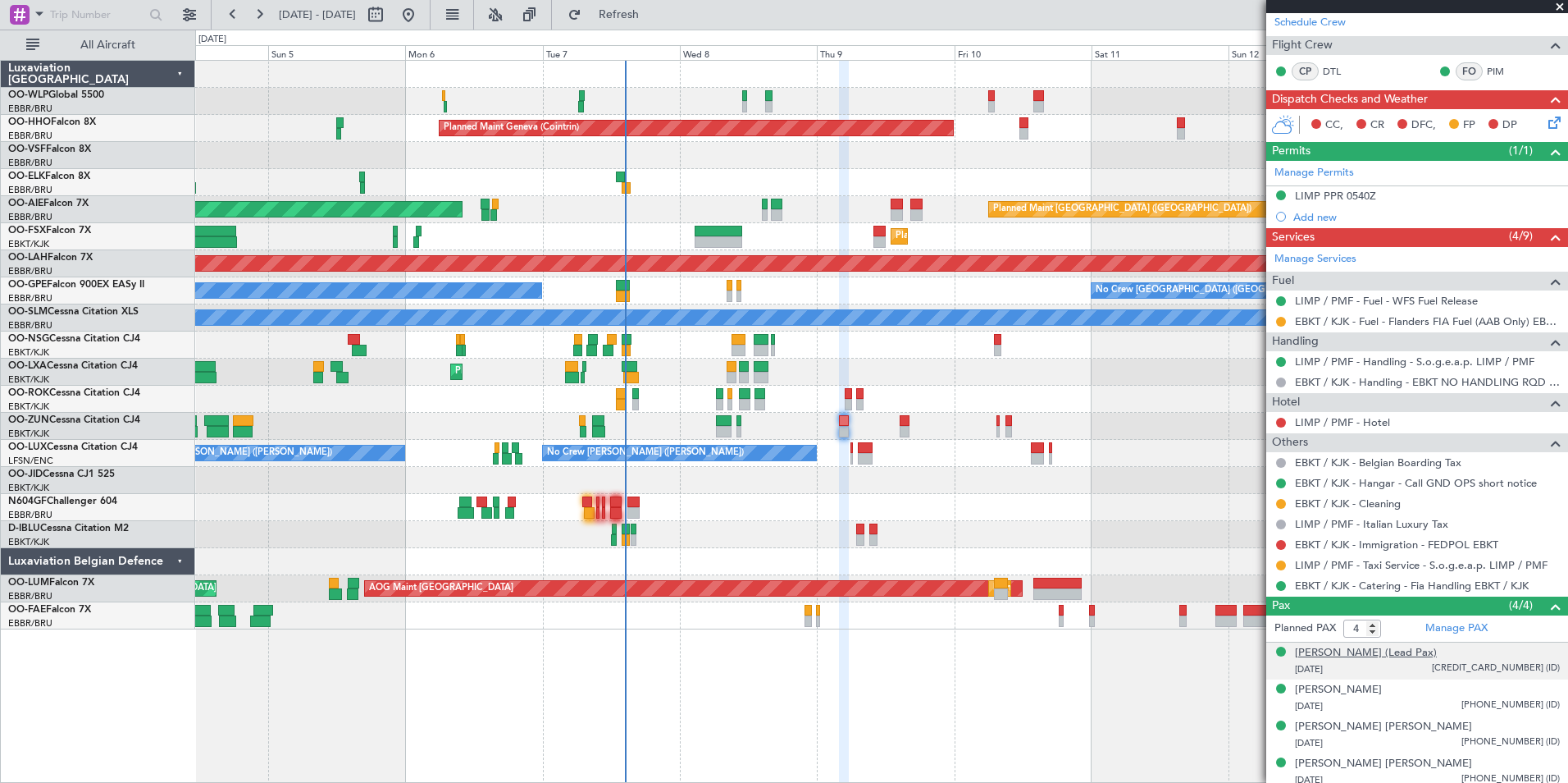
scroll to position [256, 0]
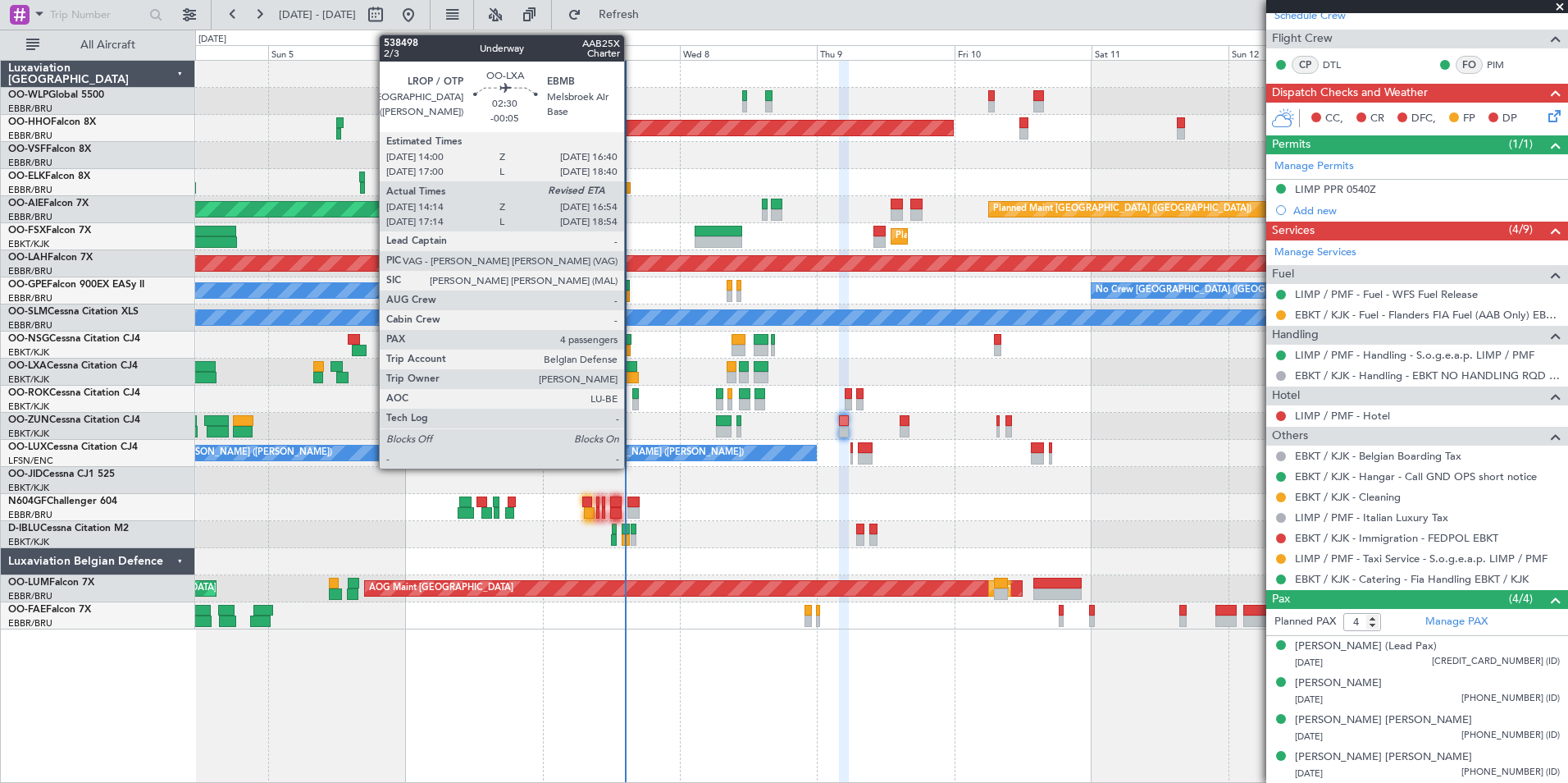
click at [632, 369] on div at bounding box center [630, 367] width 16 height 12
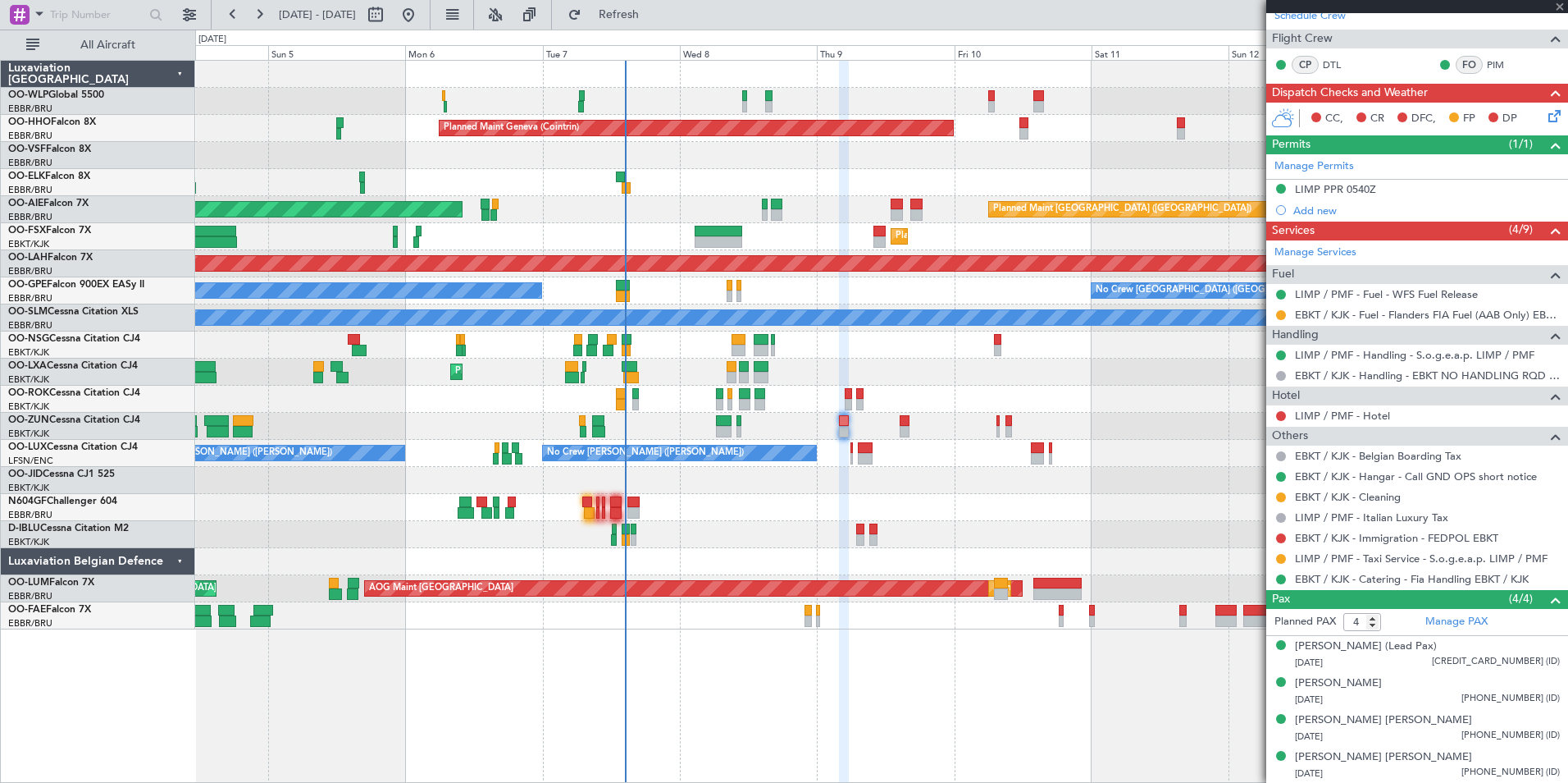
type input "-00:05"
type input "14:19"
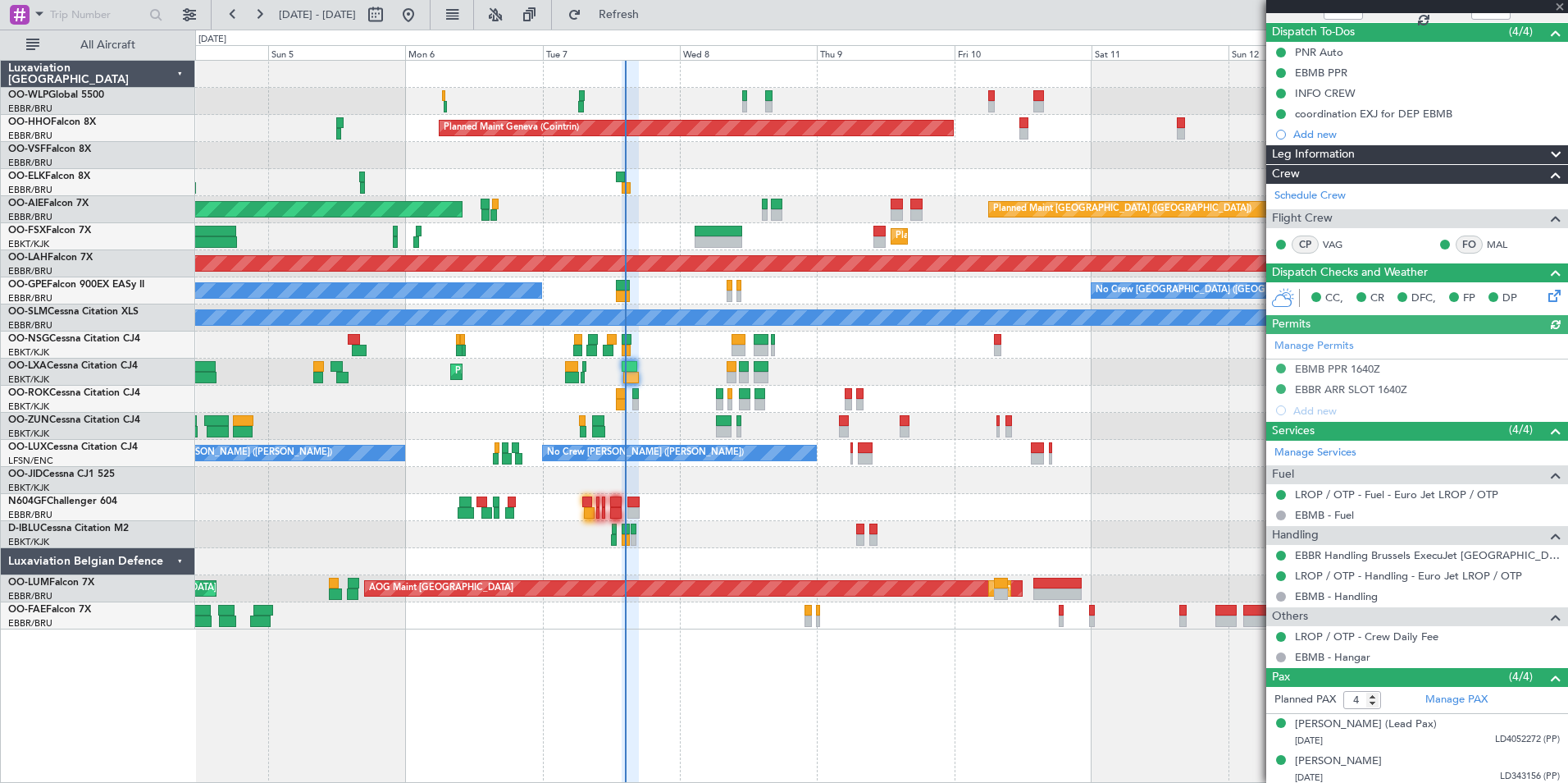
scroll to position [216, 0]
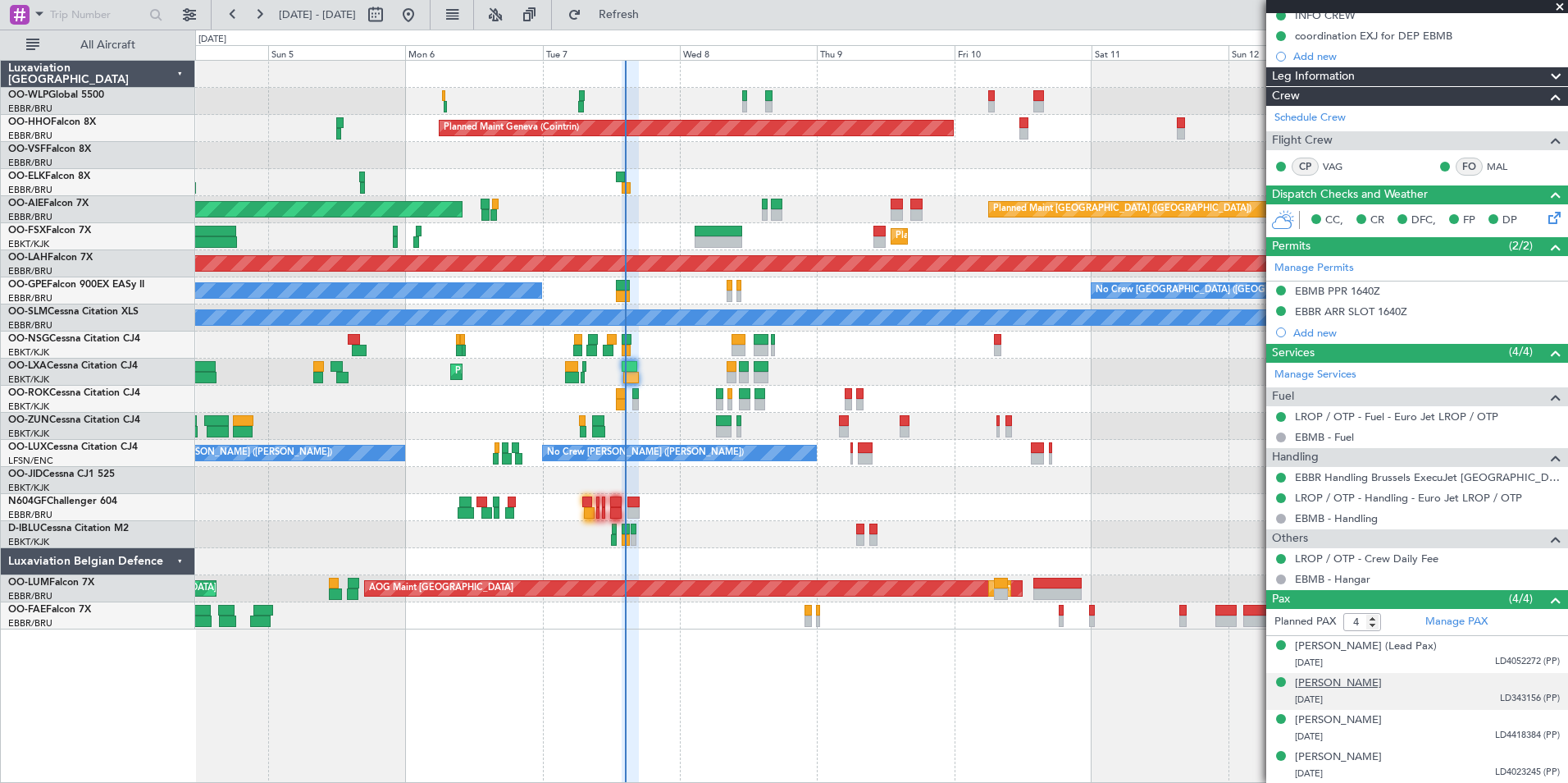
click at [1326, 685] on div "[PERSON_NAME]" at bounding box center [1339, 684] width 87 height 17
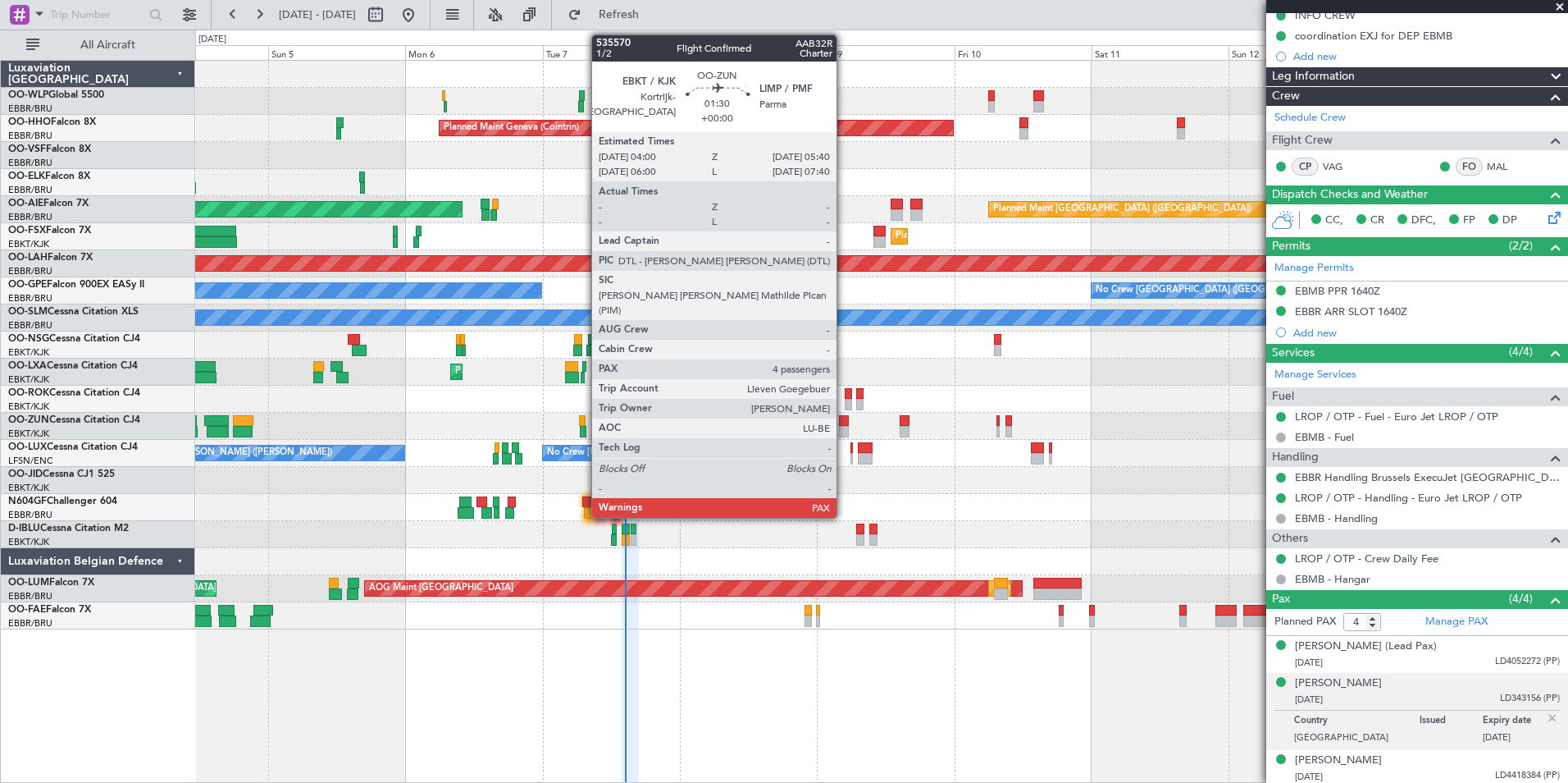
click at [844, 419] on div at bounding box center [844, 422] width 10 height 12
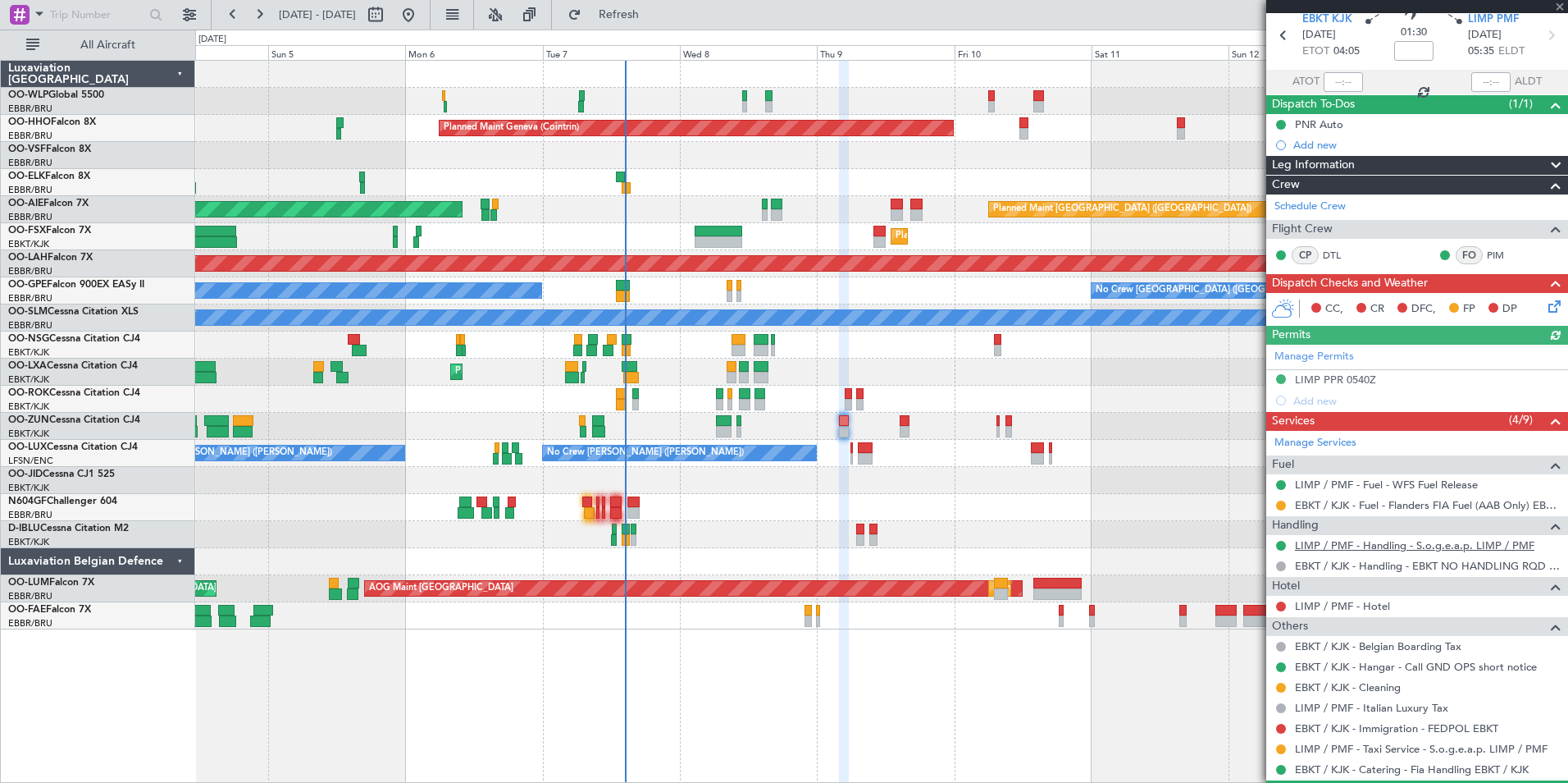
scroll to position [164, 0]
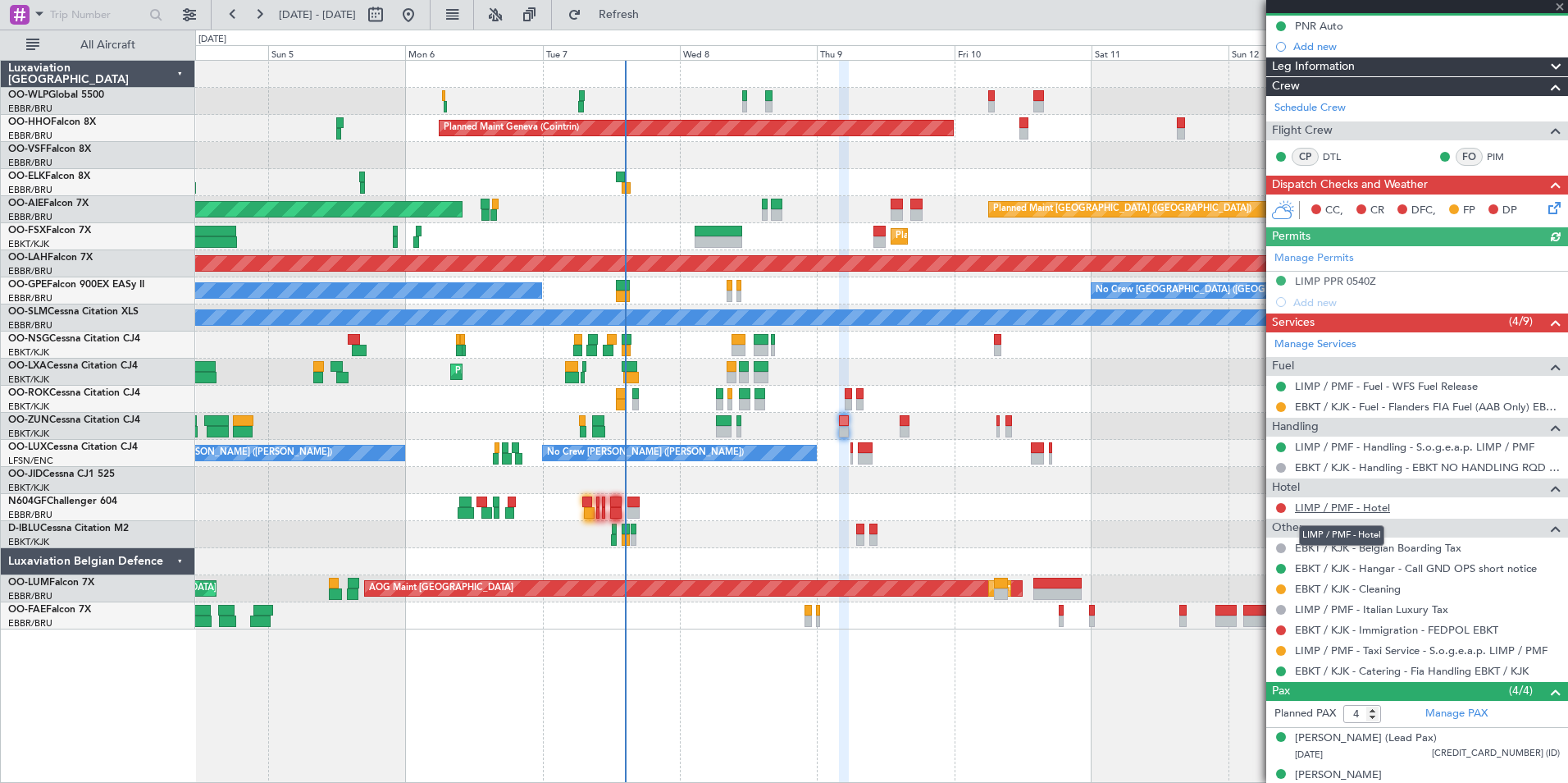
click at [1313, 508] on link "LIMP / PMF - Hotel" at bounding box center [1343, 507] width 95 height 14
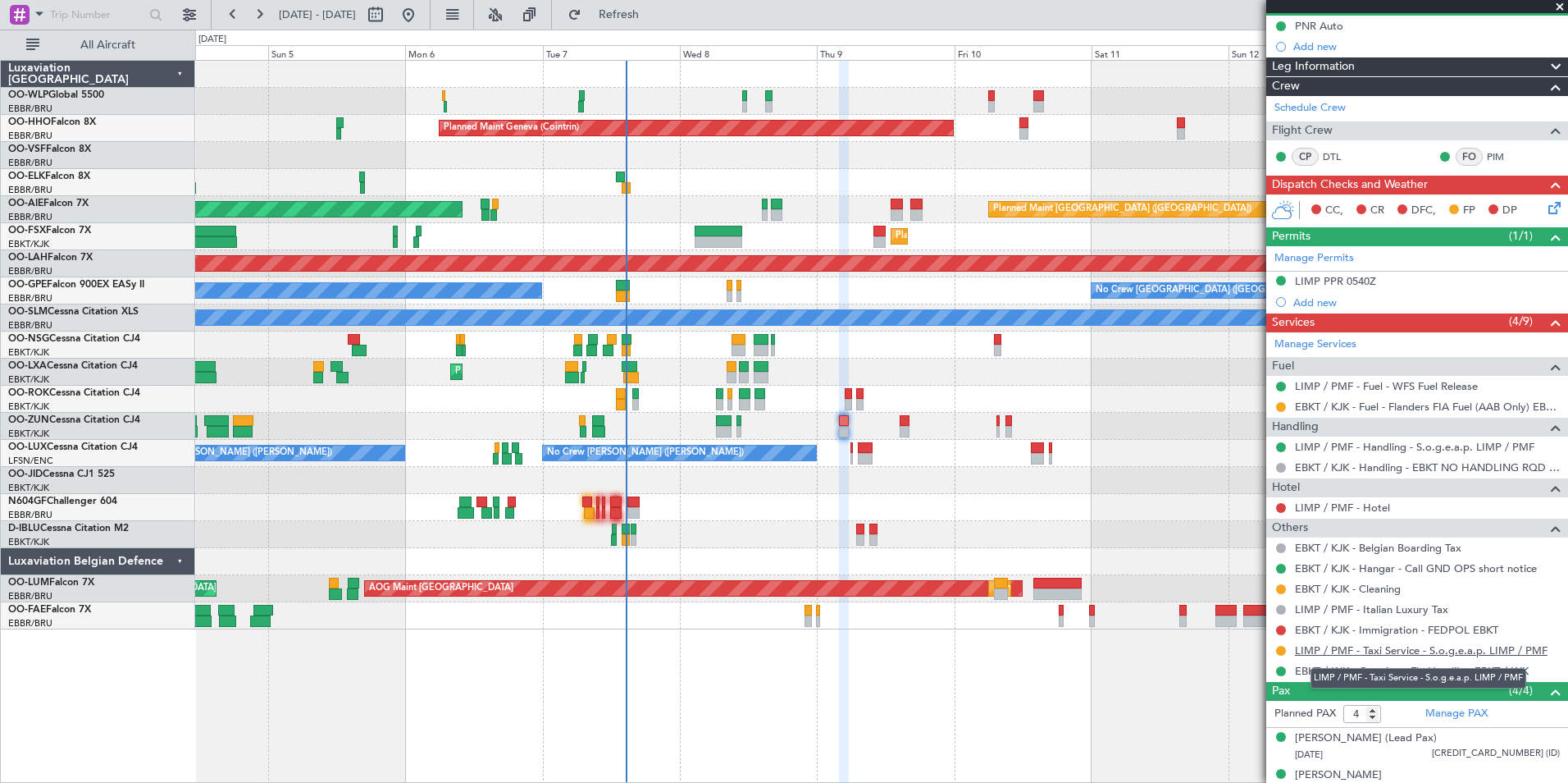
click at [1344, 644] on link "LIMP / PMF - Taxi Service - S.o.g.e.a.p. LIMP / PMF" at bounding box center [1421, 650] width 253 height 14
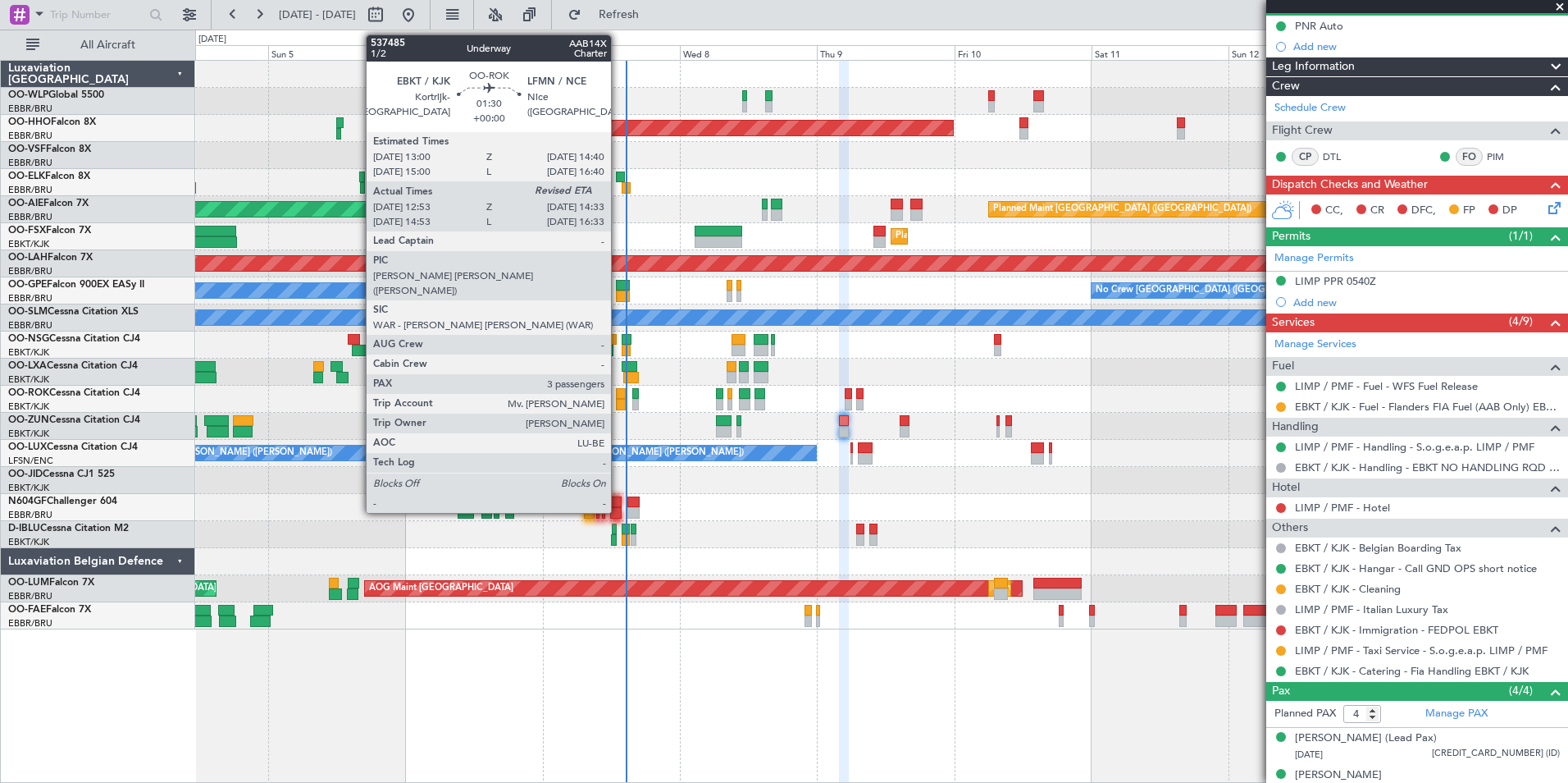
click at [618, 401] on div at bounding box center [621, 405] width 10 height 12
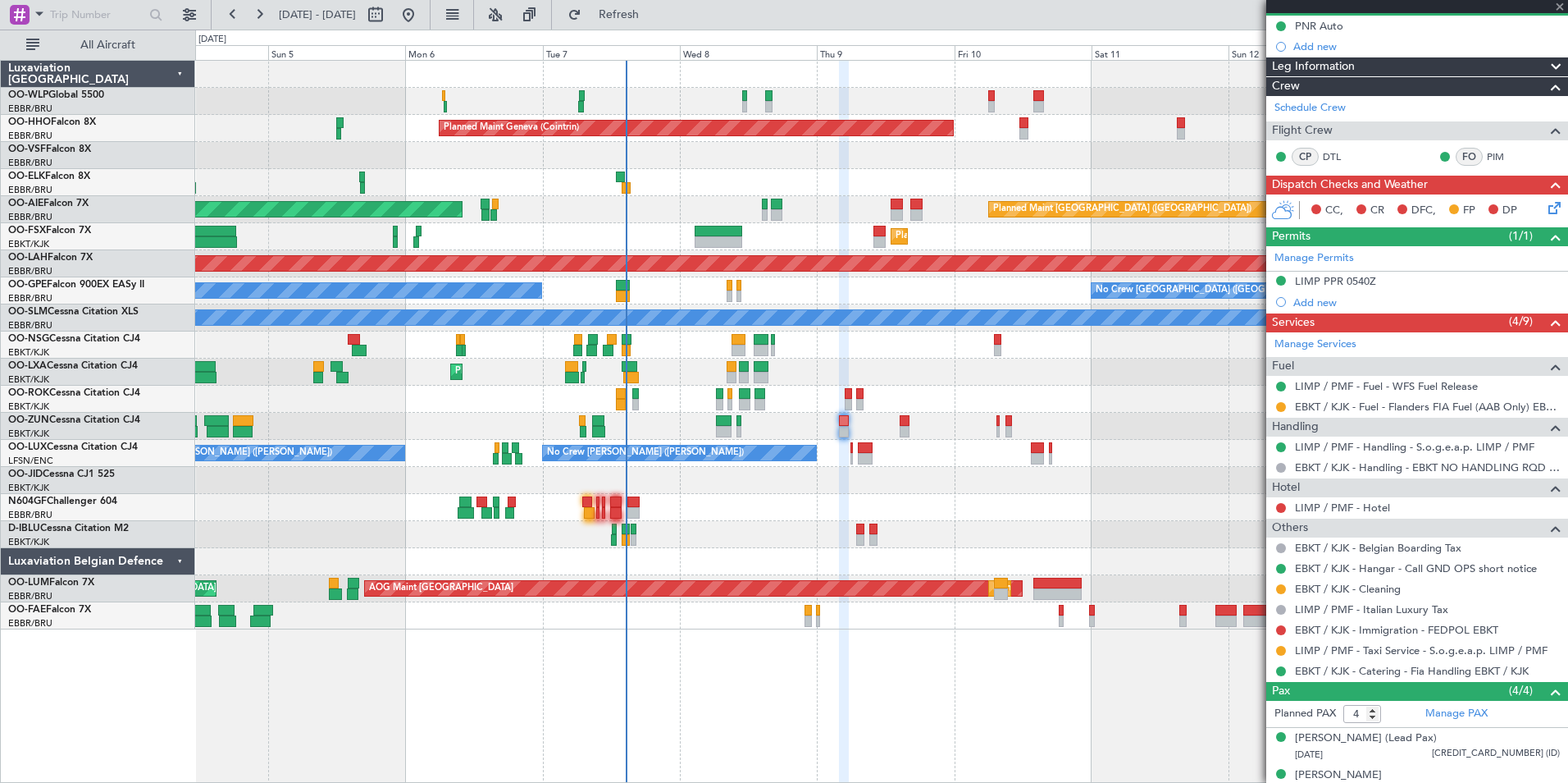
type input "12:58"
type input "3"
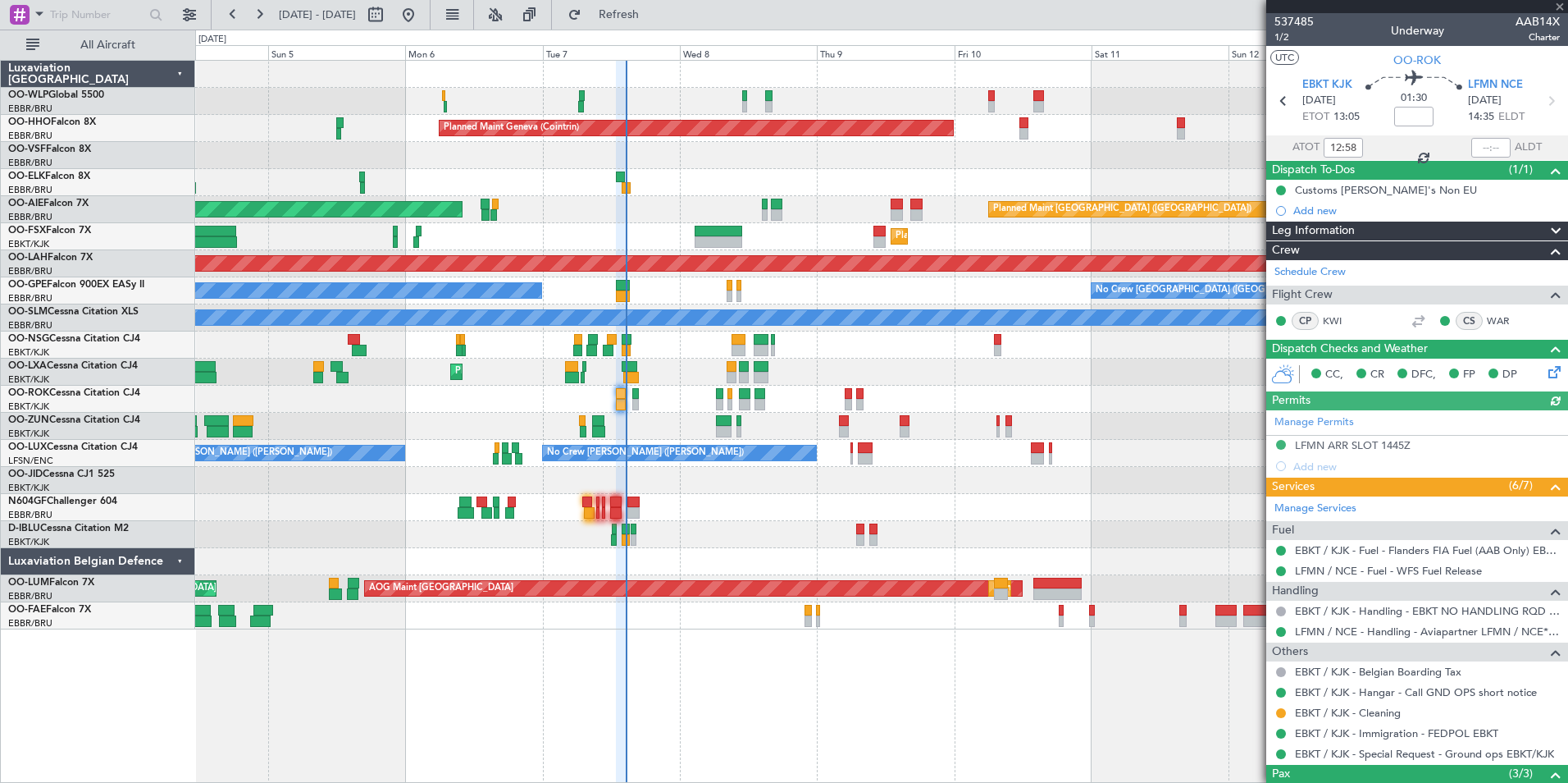
click at [1475, 145] on div at bounding box center [1491, 148] width 39 height 20
click at [1477, 154] on div at bounding box center [1491, 148] width 39 height 20
click at [1478, 145] on input "text" at bounding box center [1491, 148] width 39 height 20
click at [1153, 158] on div at bounding box center [881, 155] width 1372 height 27
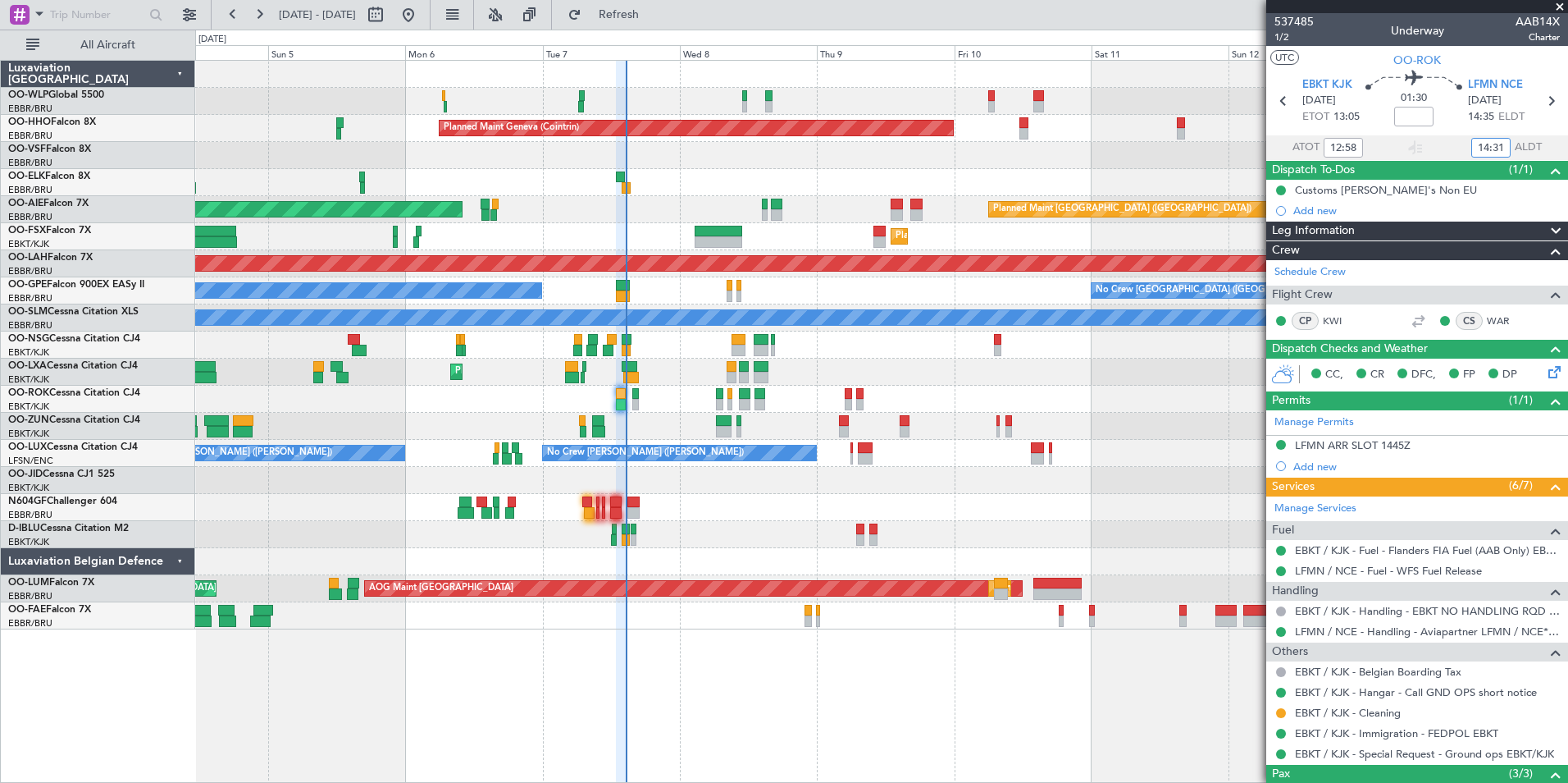
type input "14:31"
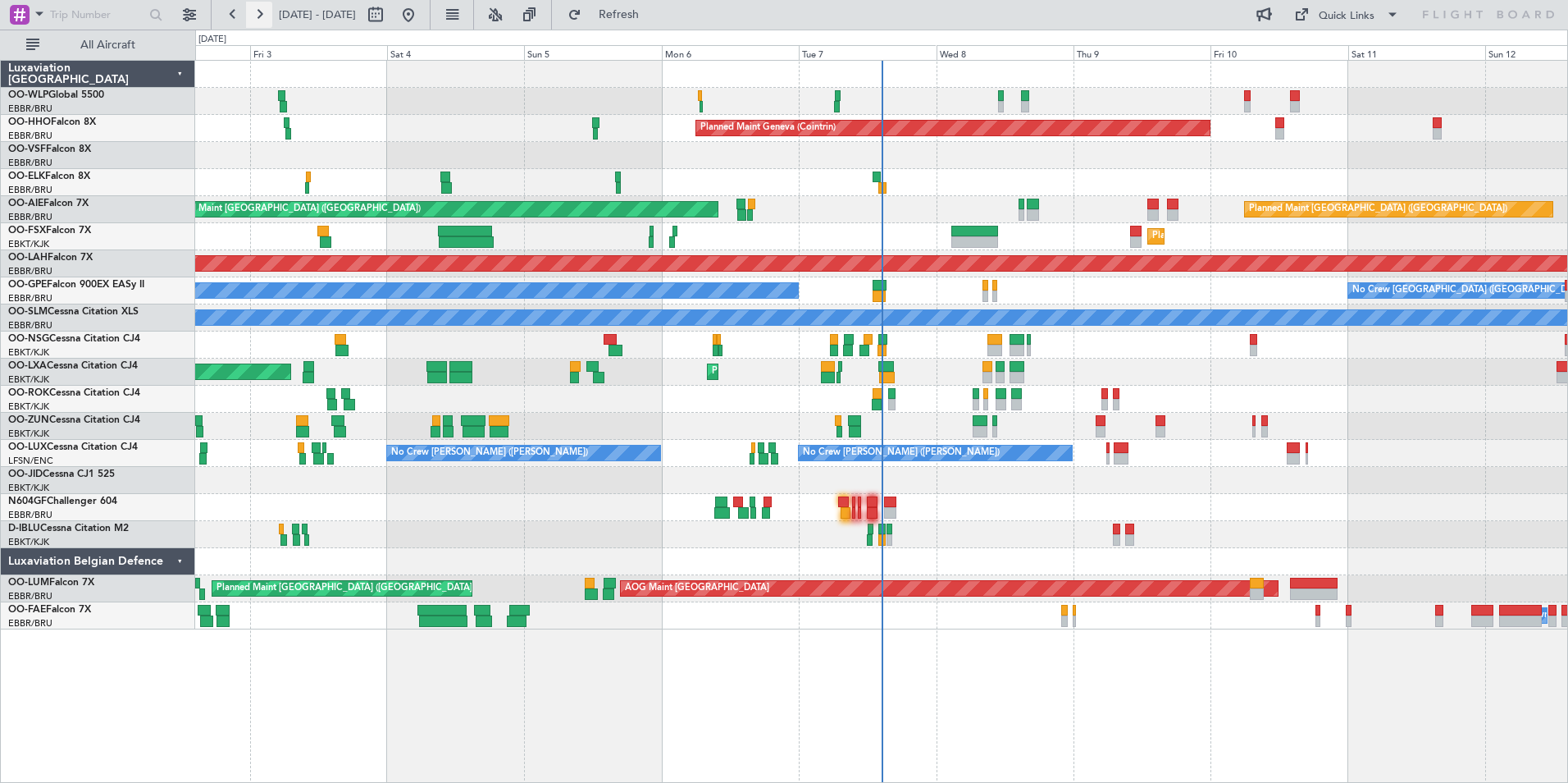
click at [258, 17] on button at bounding box center [259, 15] width 27 height 27
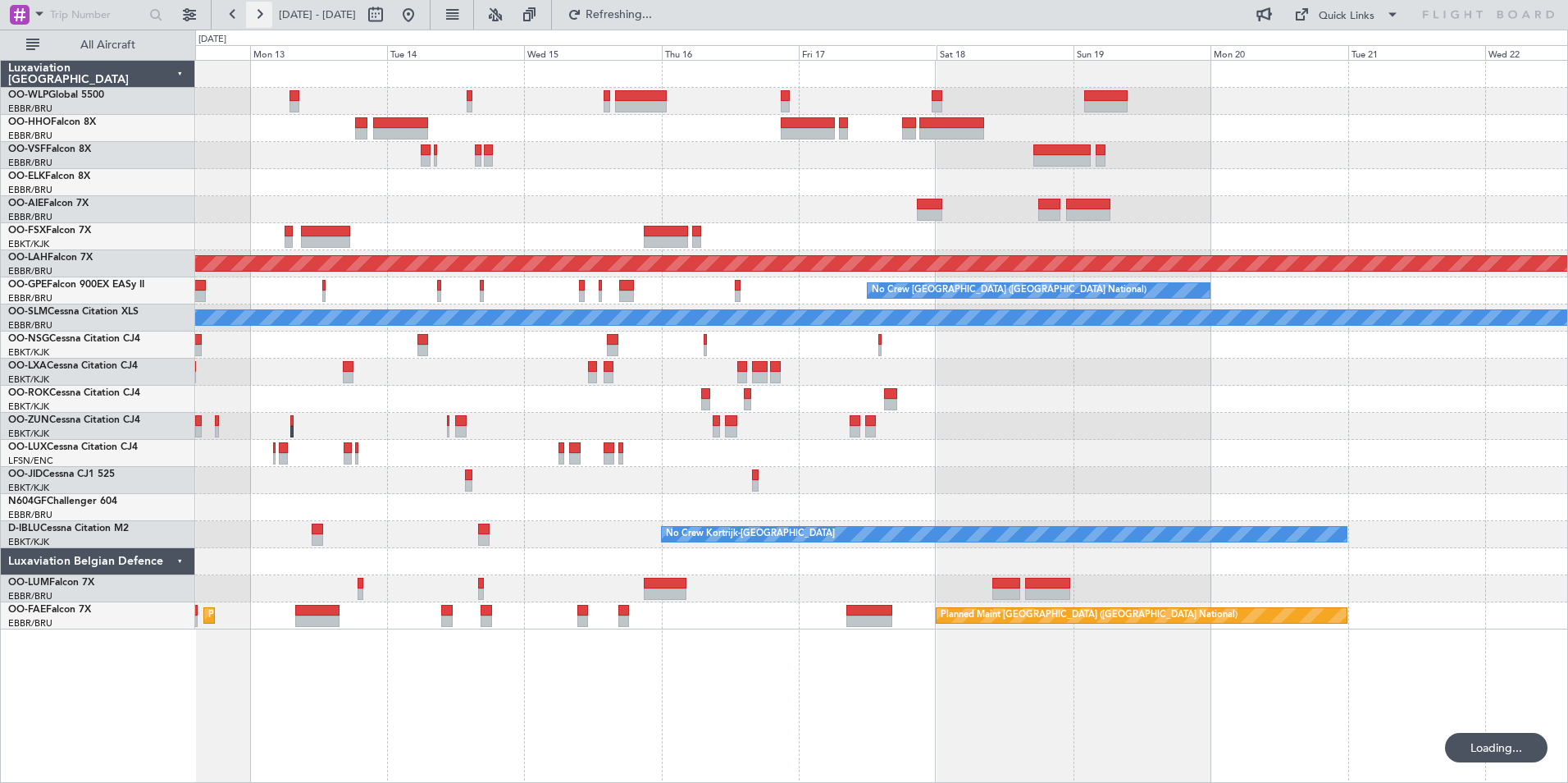
click at [258, 17] on button at bounding box center [259, 15] width 27 height 27
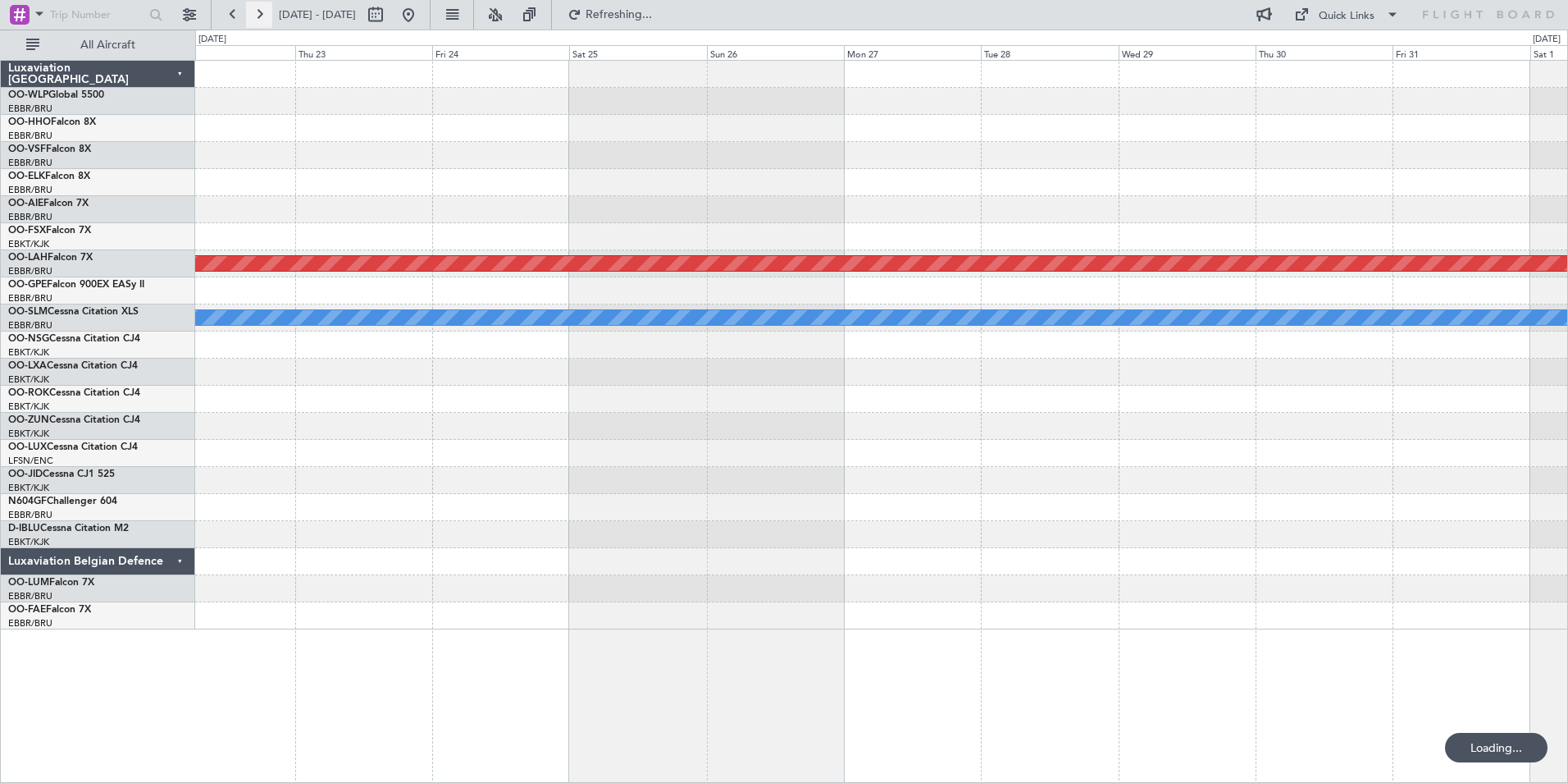
click at [258, 17] on button at bounding box center [259, 15] width 27 height 27
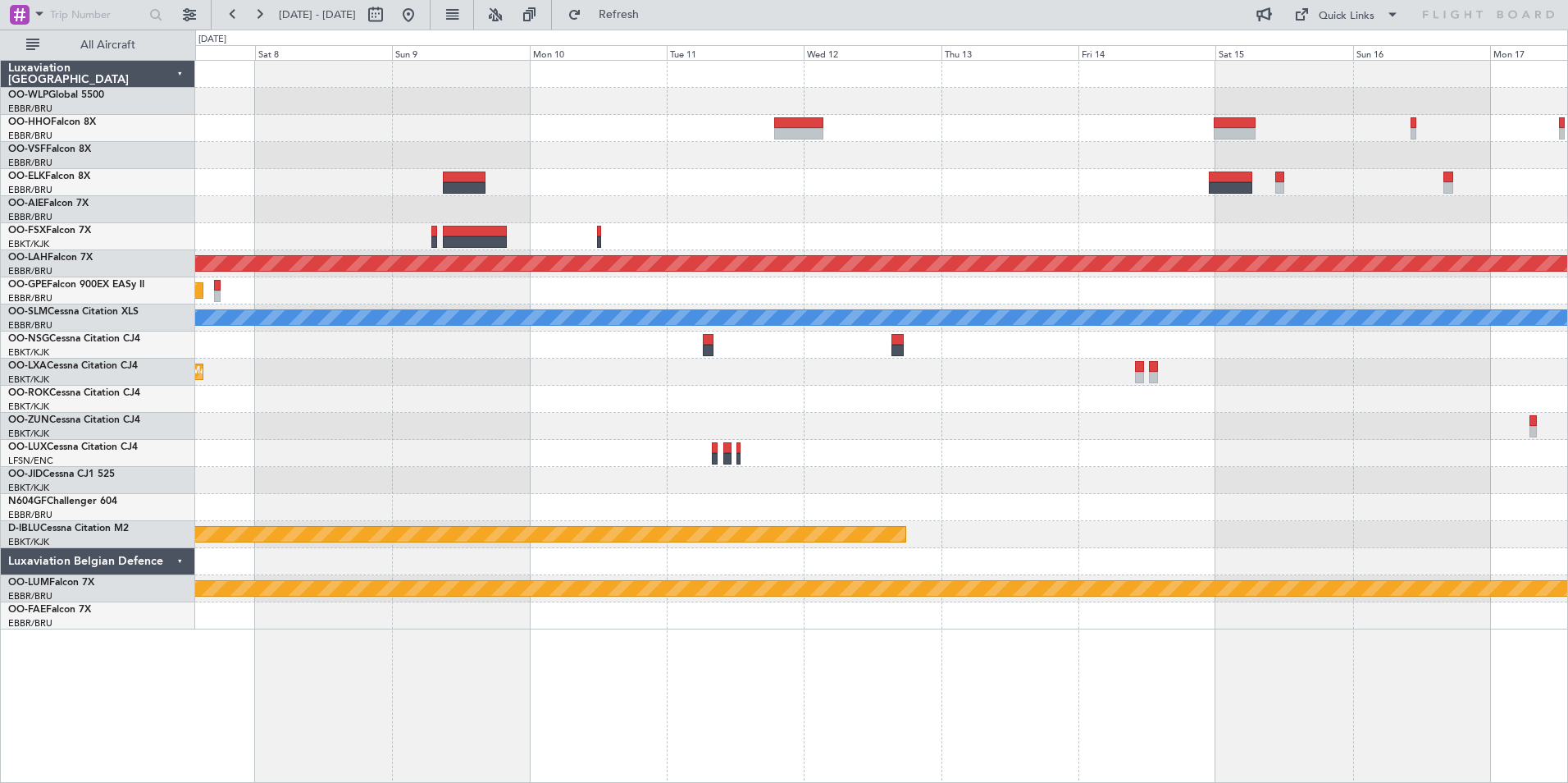
click at [807, 175] on div "Planned Maint [PERSON_NAME]-[GEOGRAPHIC_DATA][PERSON_NAME] ([GEOGRAPHIC_DATA][P…" at bounding box center [881, 345] width 1372 height 568
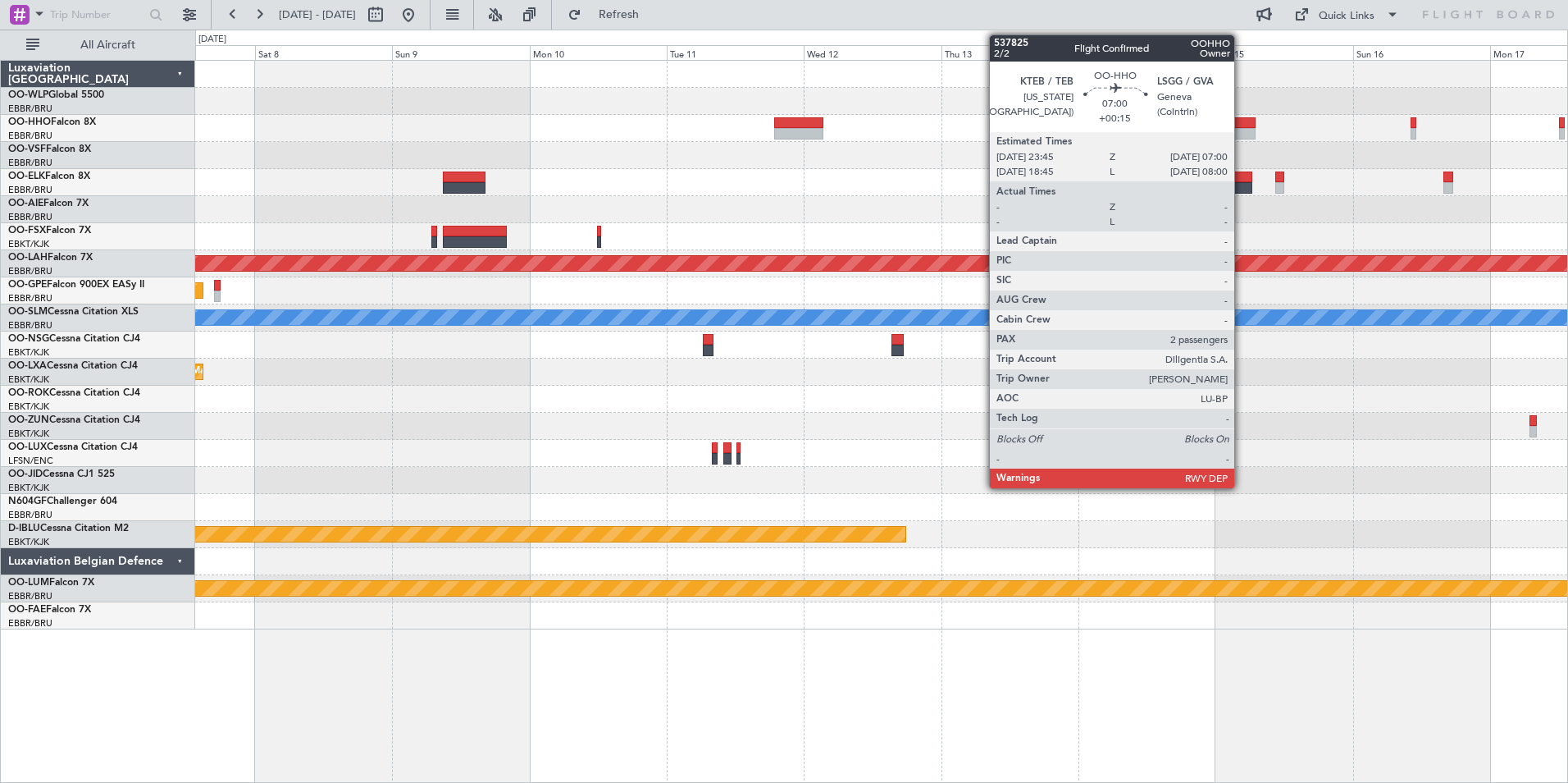
click at [1241, 130] on div at bounding box center [1234, 134] width 41 height 12
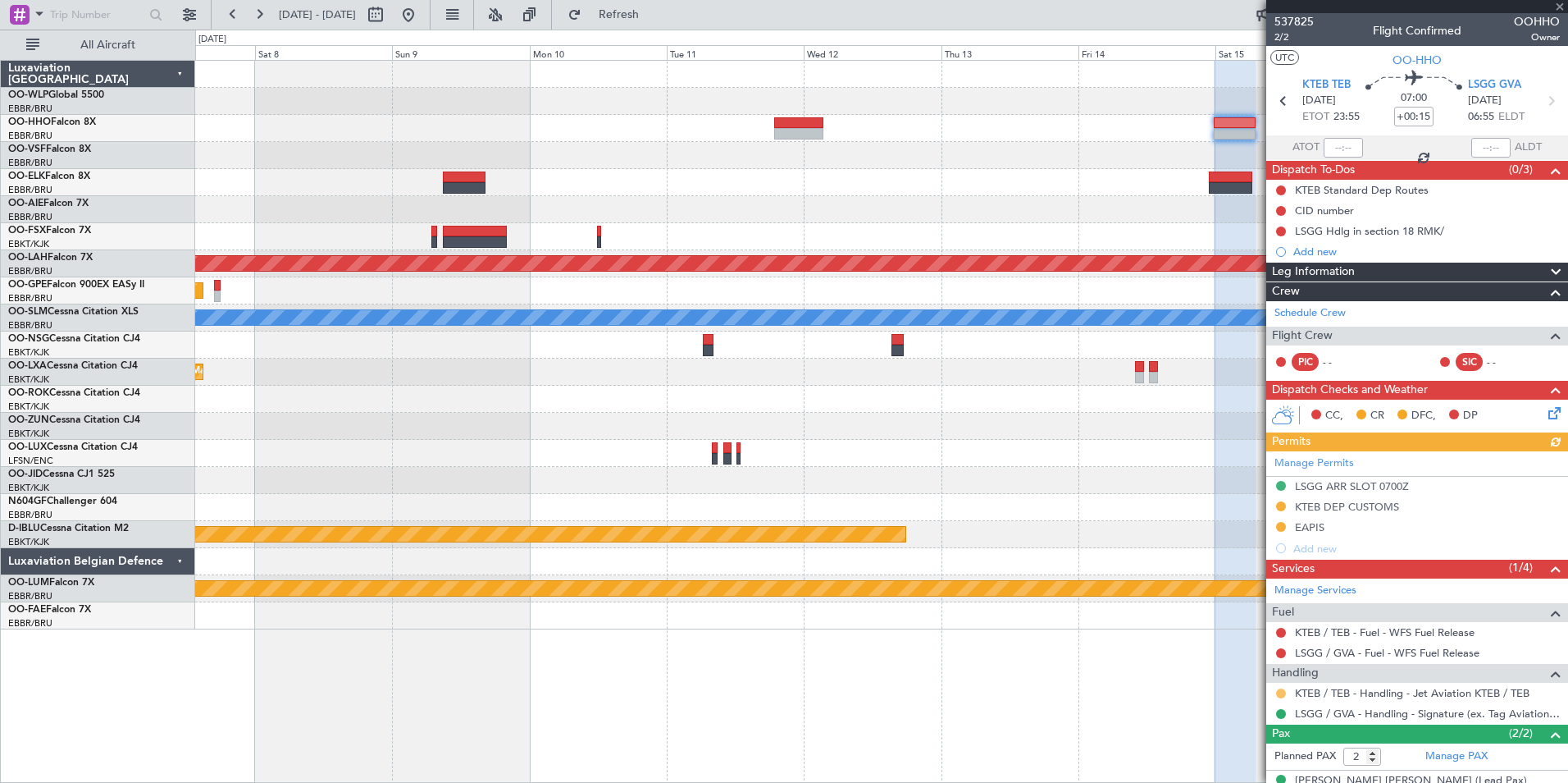
click at [1279, 693] on button at bounding box center [1281, 693] width 10 height 10
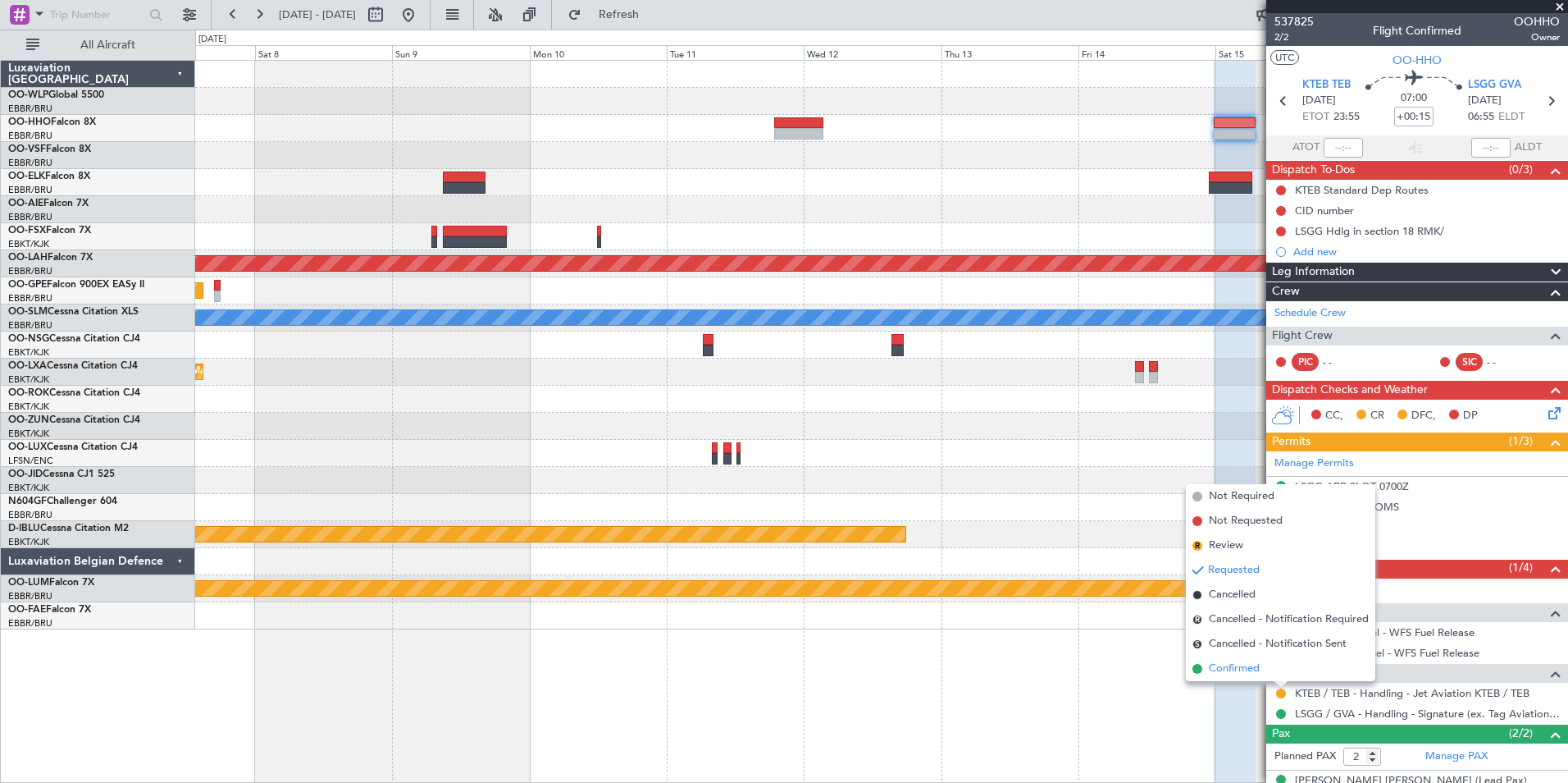
click at [1251, 675] on span "Confirmed" at bounding box center [1234, 669] width 51 height 17
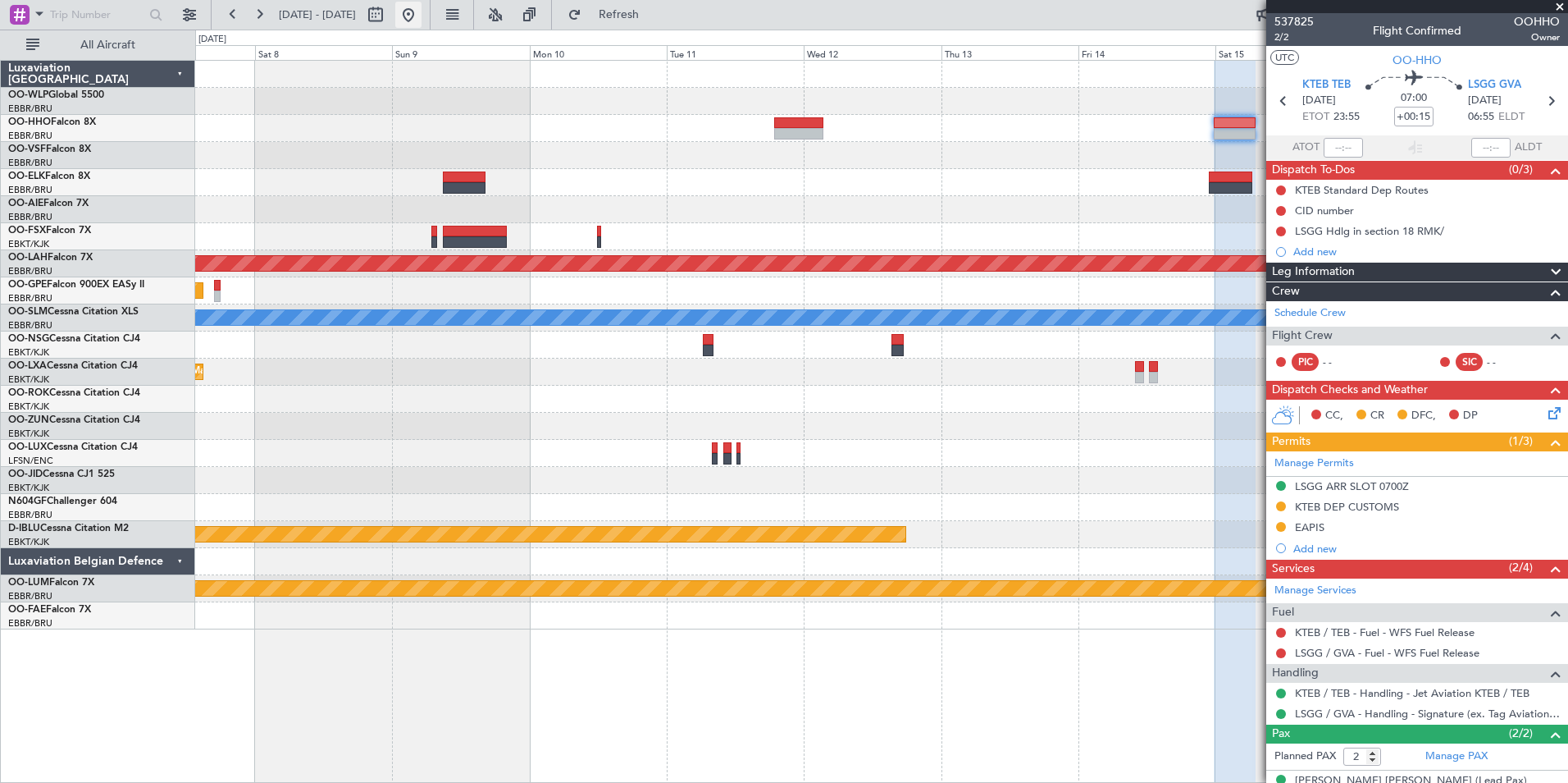
click at [421, 4] on button at bounding box center [408, 15] width 27 height 27
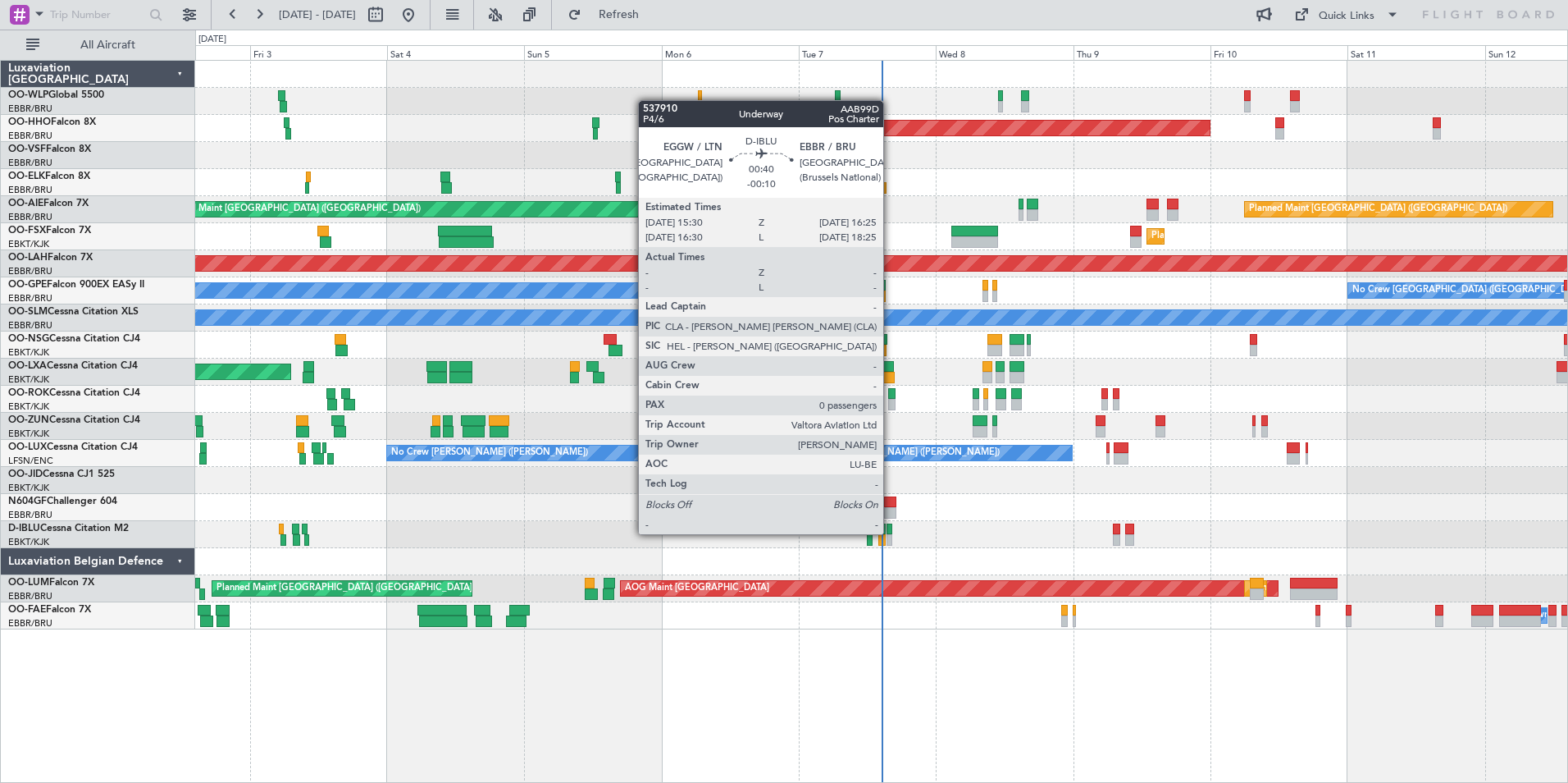
click at [891, 534] on div at bounding box center [890, 540] width 6 height 12
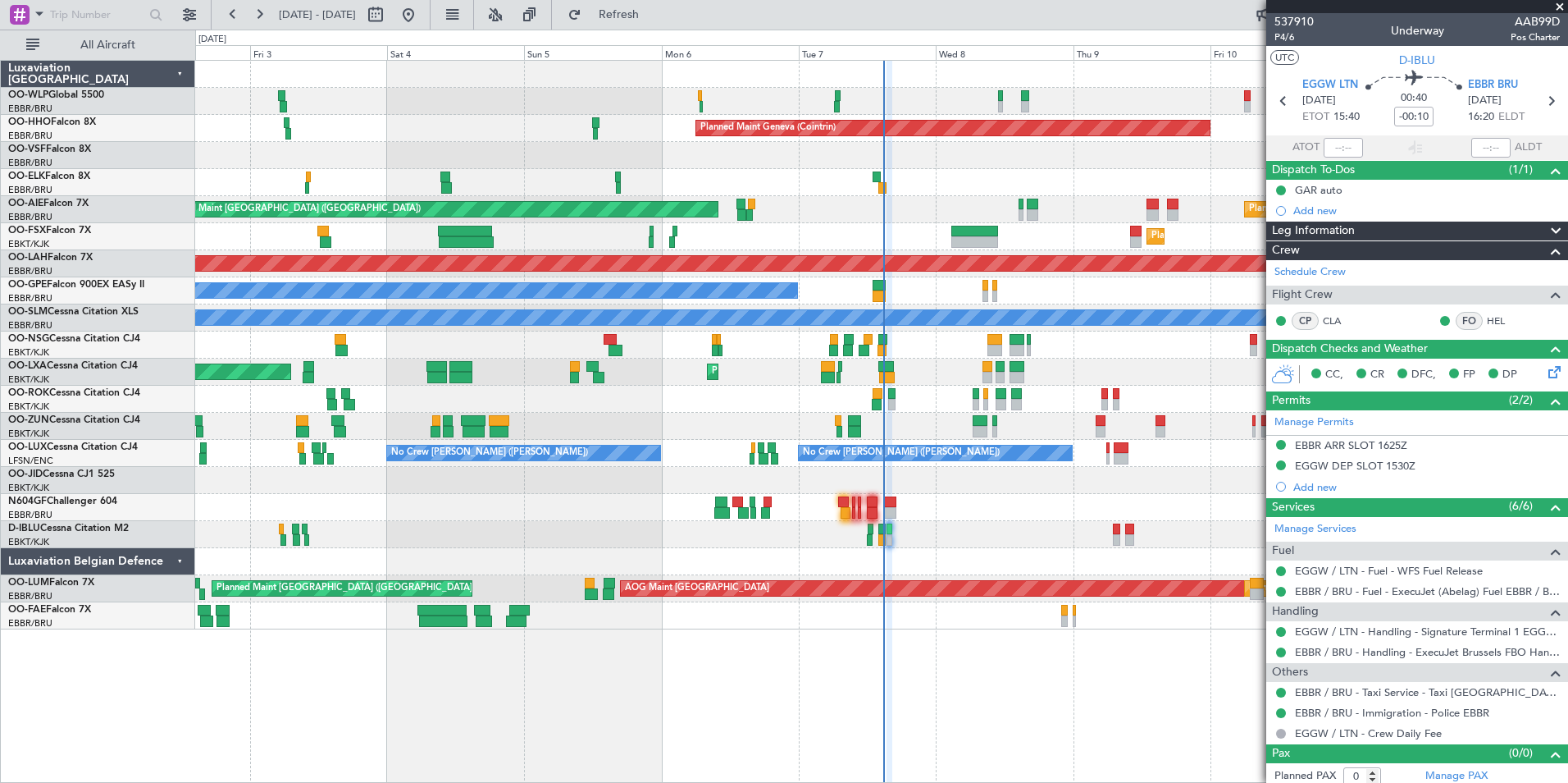
click at [563, 184] on div at bounding box center [881, 182] width 1372 height 27
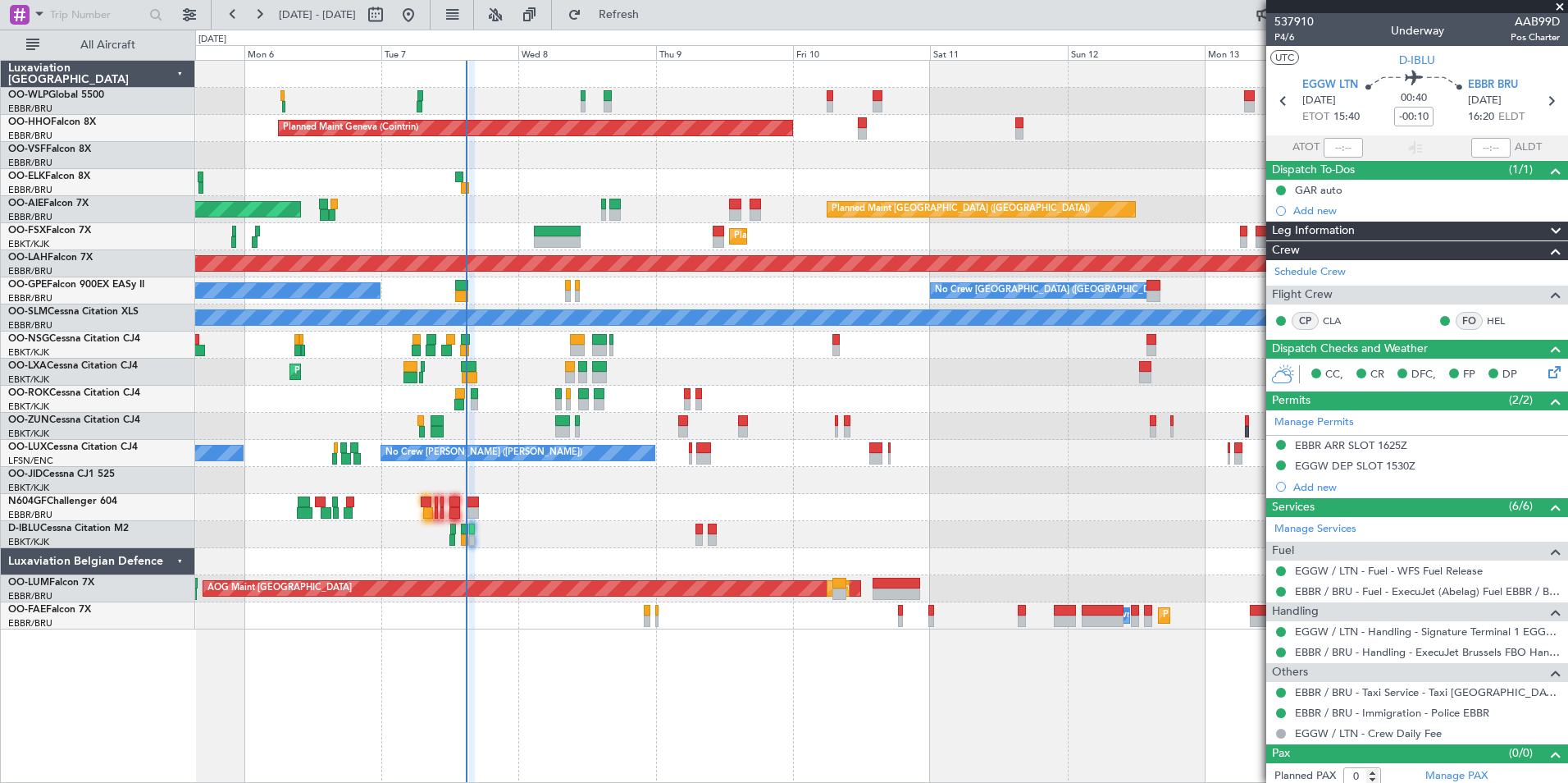
click at [635, 192] on div "Planned Maint Geneva (Cointrin) Unplanned Maint [GEOGRAPHIC_DATA] ([GEOGRAPHIC_…" at bounding box center [881, 345] width 1372 height 568
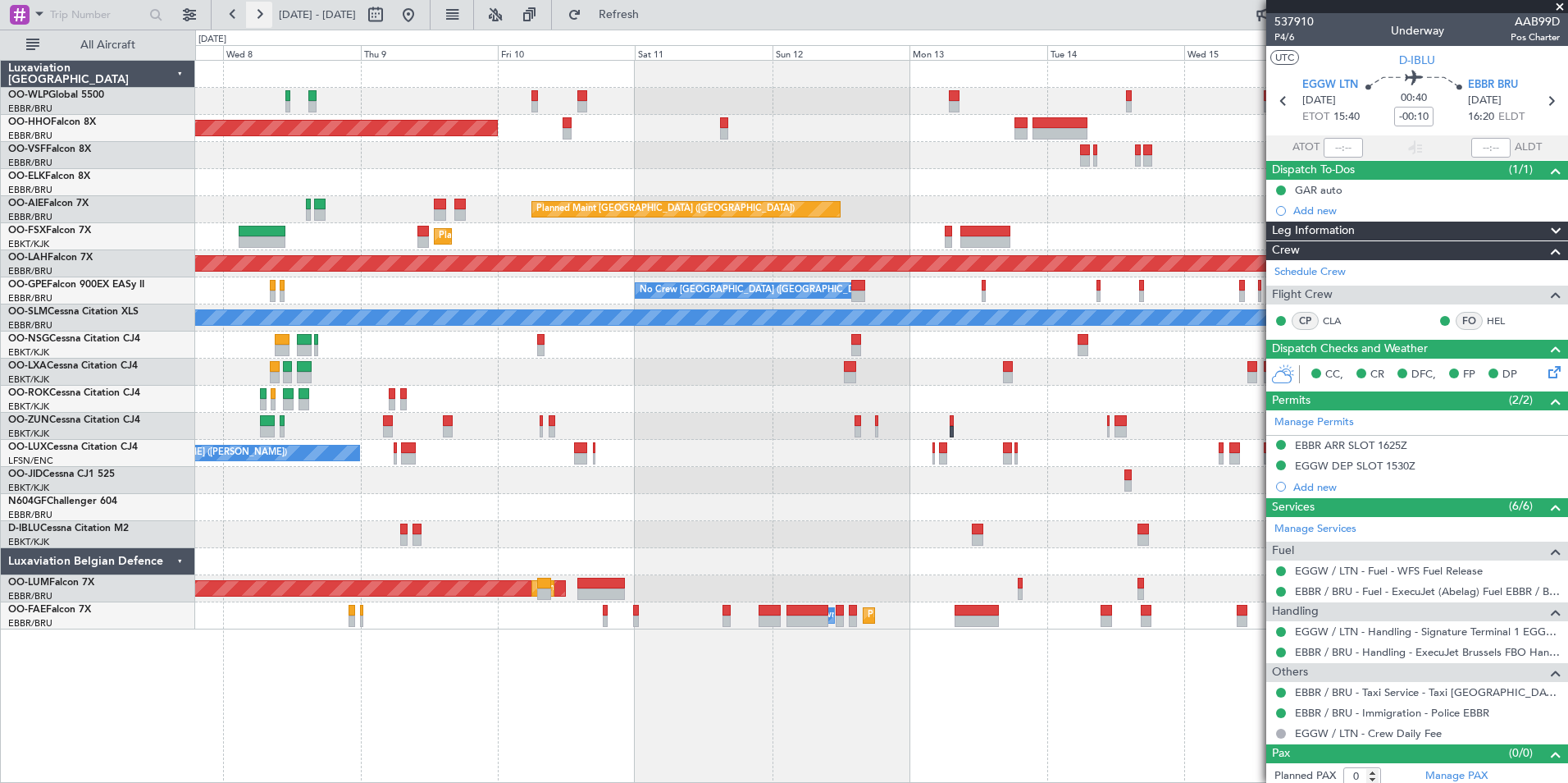
click at [262, 12] on button at bounding box center [259, 15] width 27 height 27
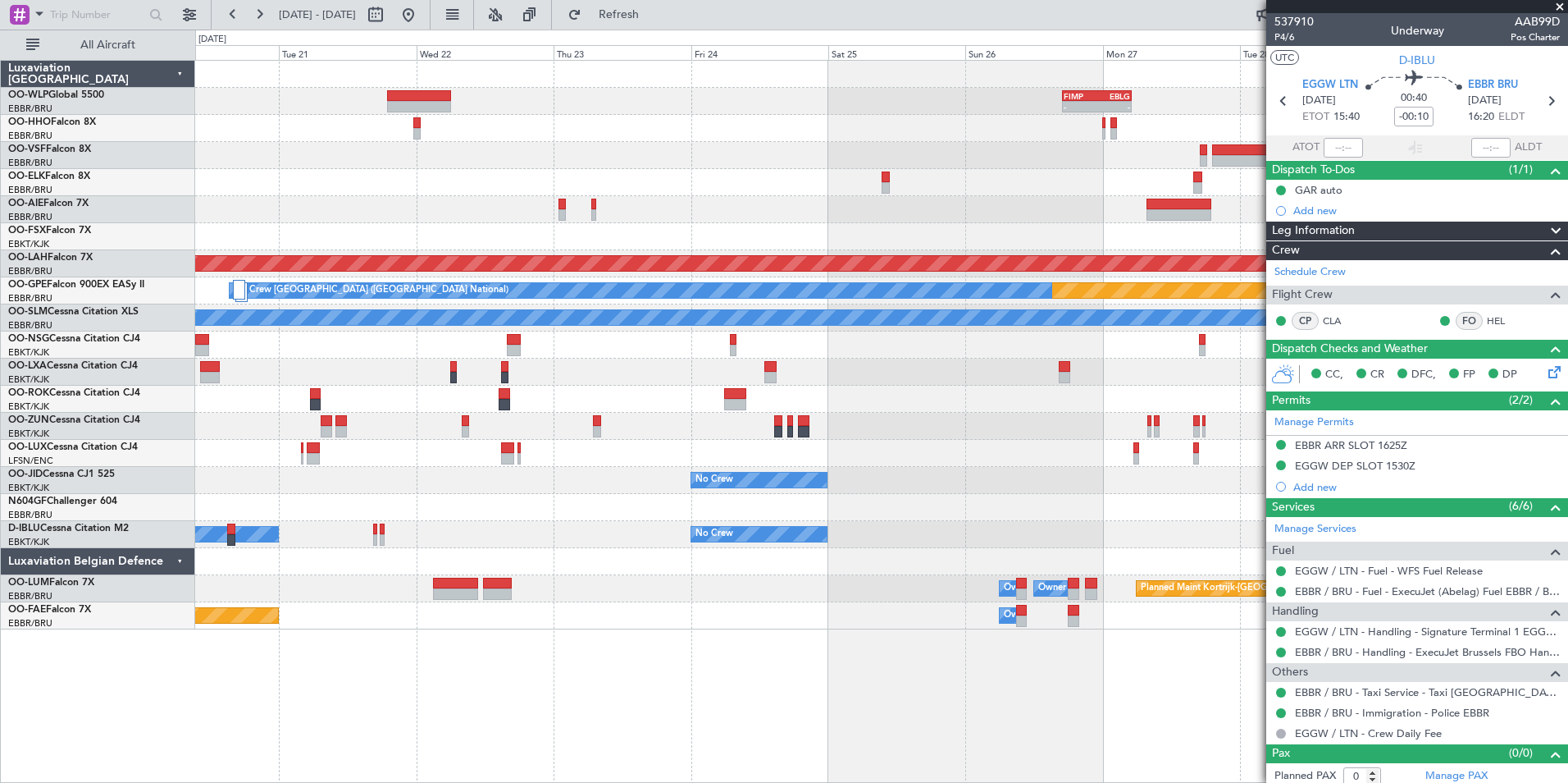
click at [582, 128] on div at bounding box center [881, 128] width 1372 height 27
click at [725, 150] on div at bounding box center [881, 155] width 1372 height 27
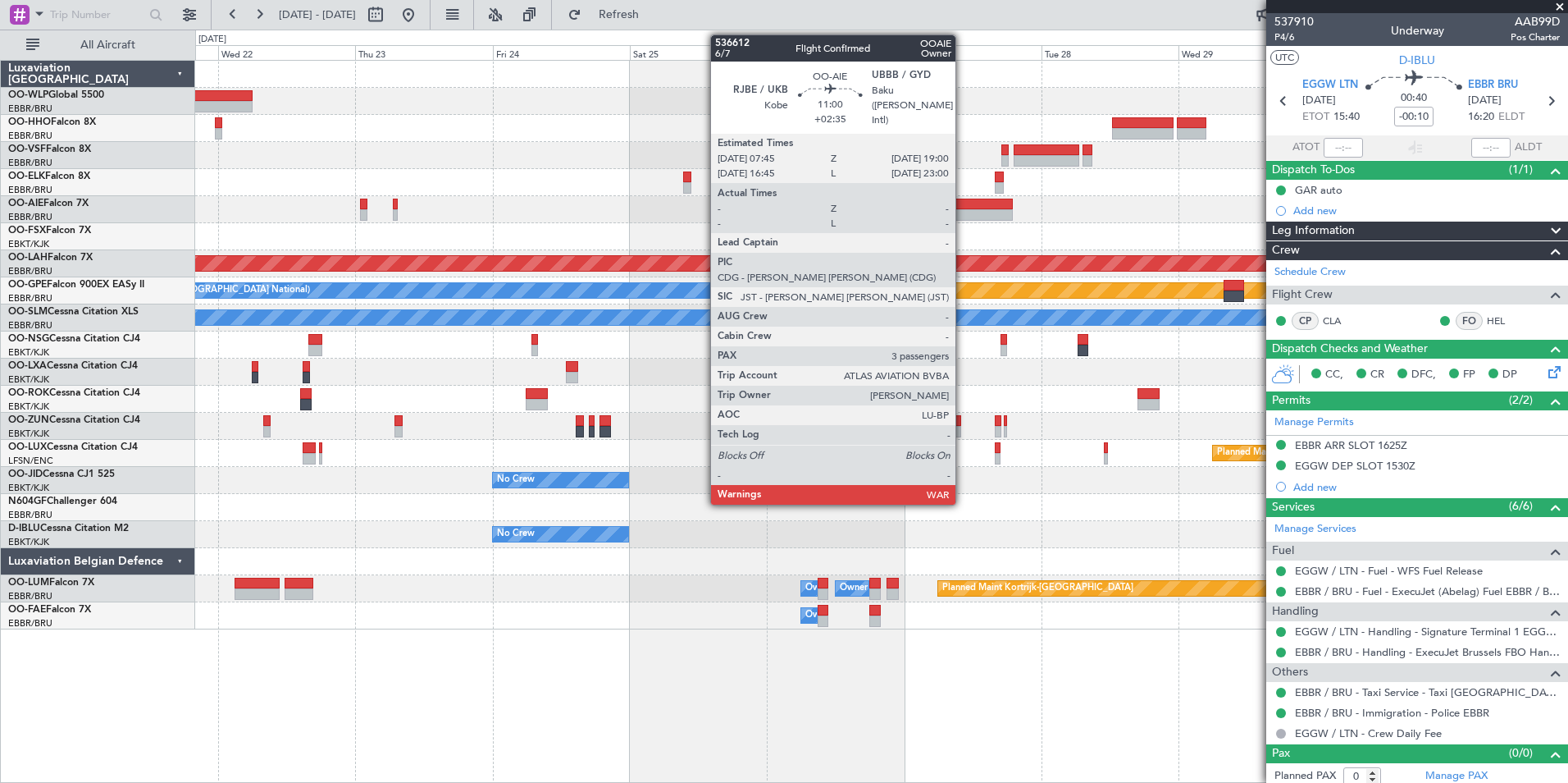
click at [963, 214] on div at bounding box center [980, 215] width 65 height 12
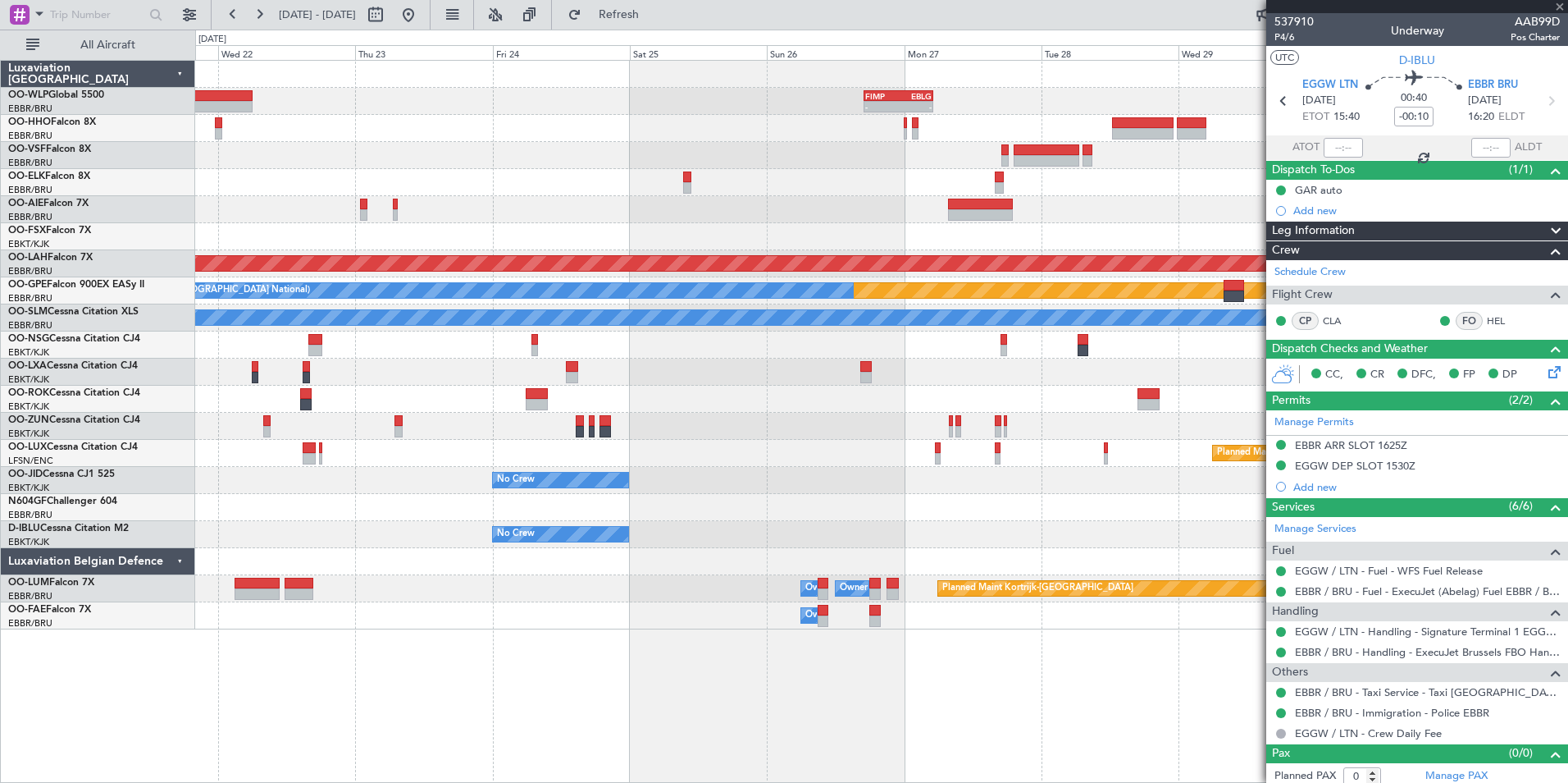
type input "+02:35"
type input "3"
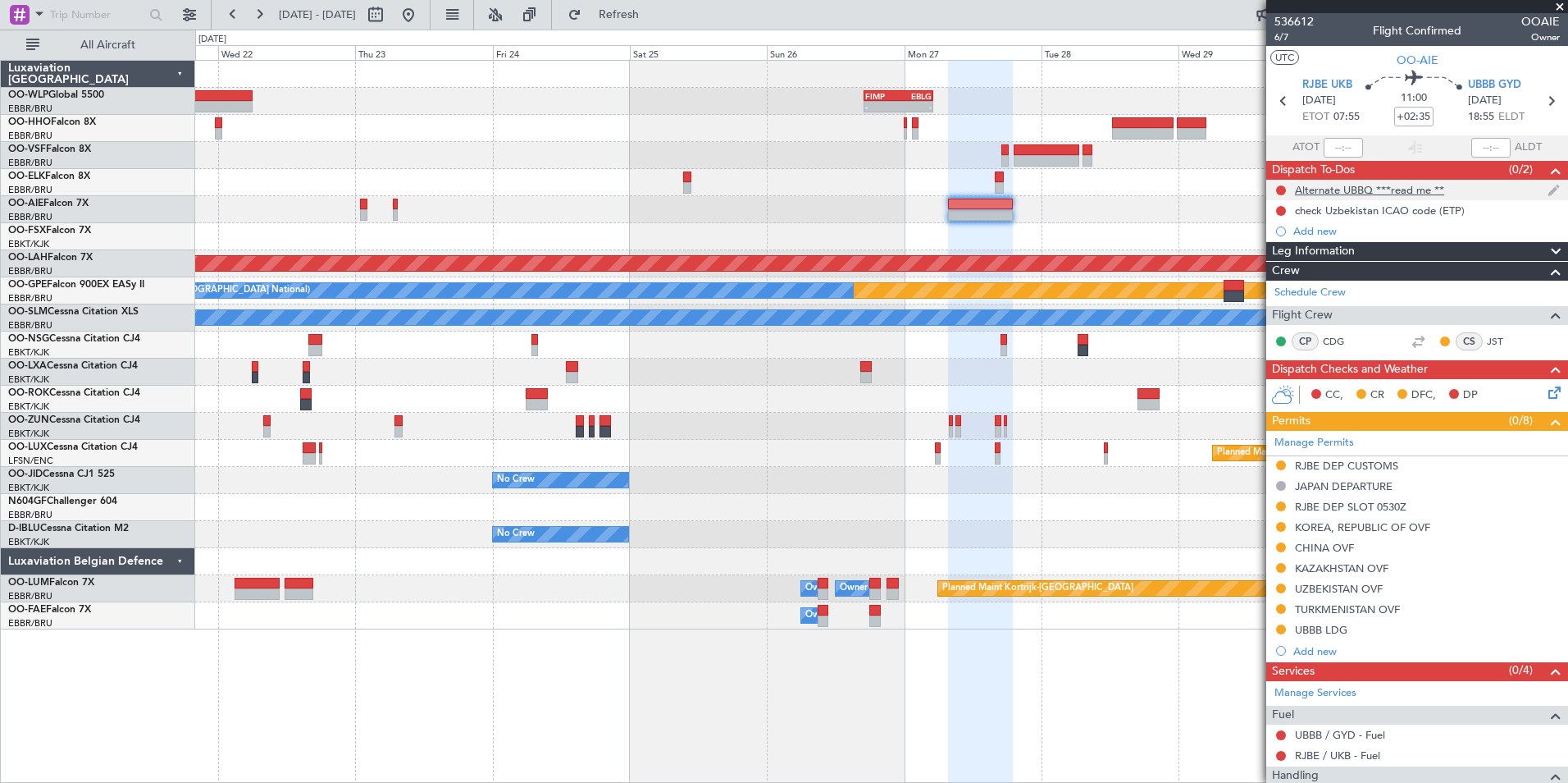
click at [1322, 192] on div "Alternate UBBQ ***read me **" at bounding box center [1370, 190] width 150 height 14
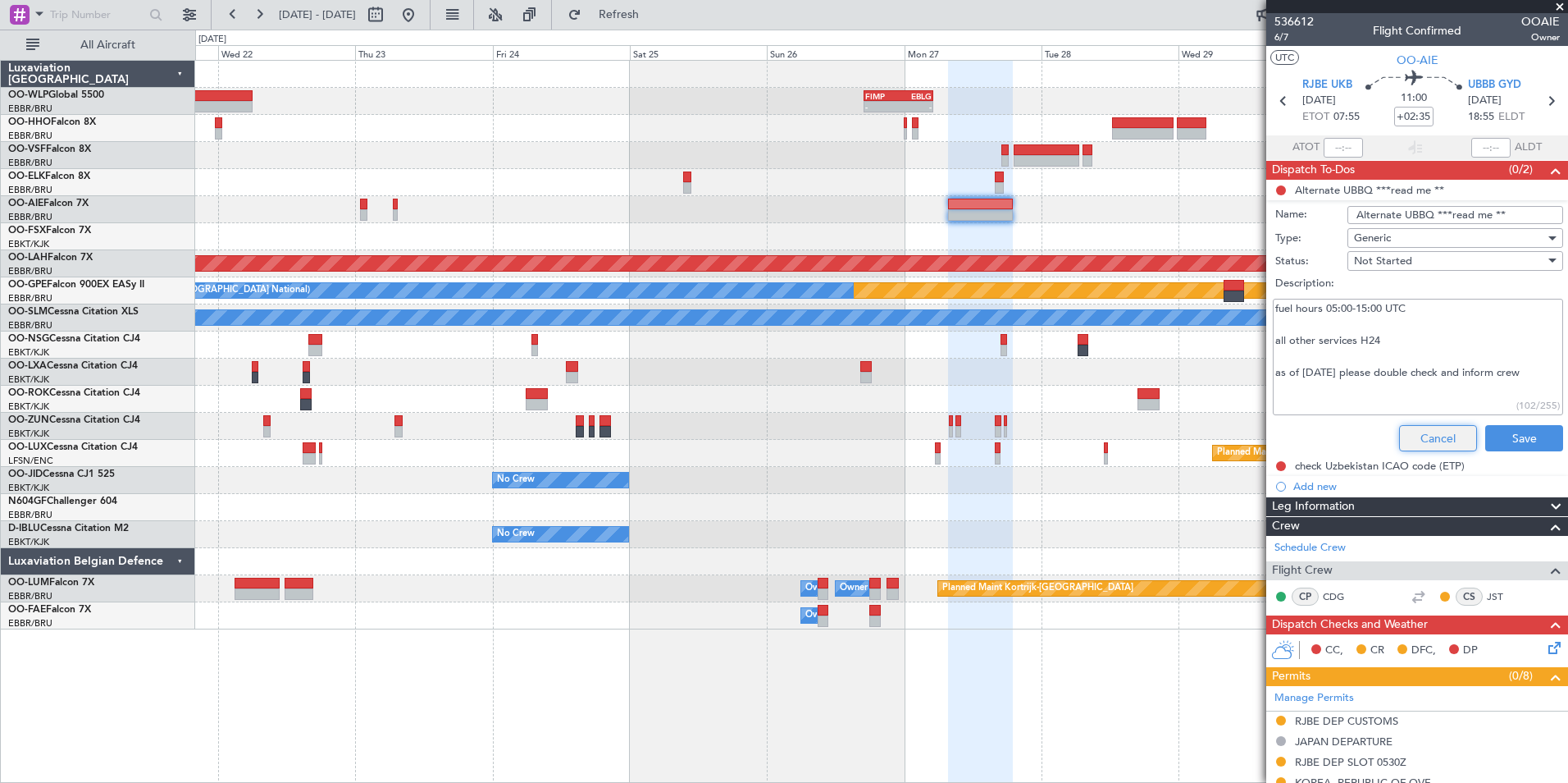
click at [1412, 431] on button "Cancel" at bounding box center [1437, 438] width 78 height 27
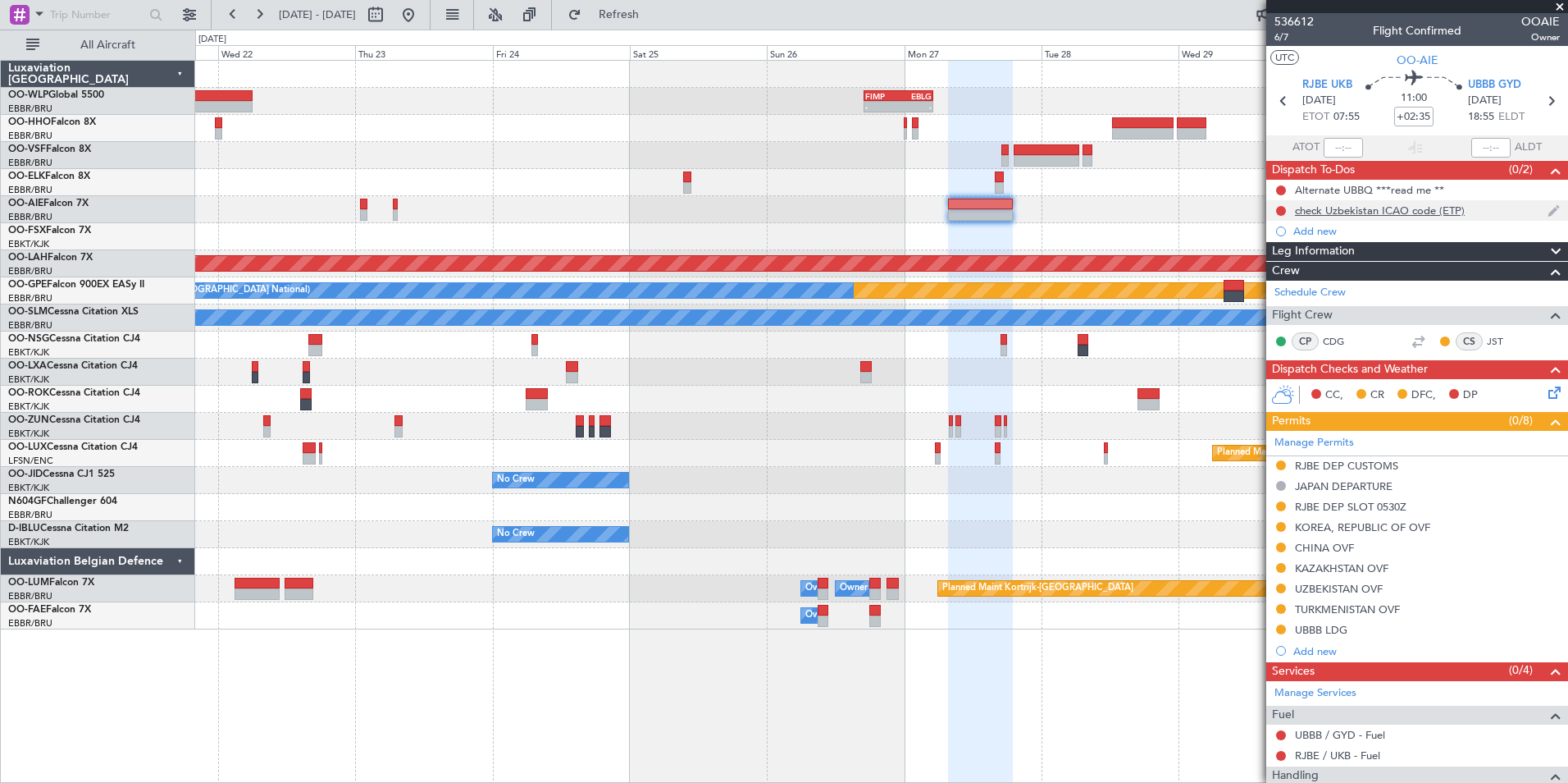
click at [1360, 214] on div "check Uzbekistan ICAO code (ETP)" at bounding box center [1380, 211] width 169 height 14
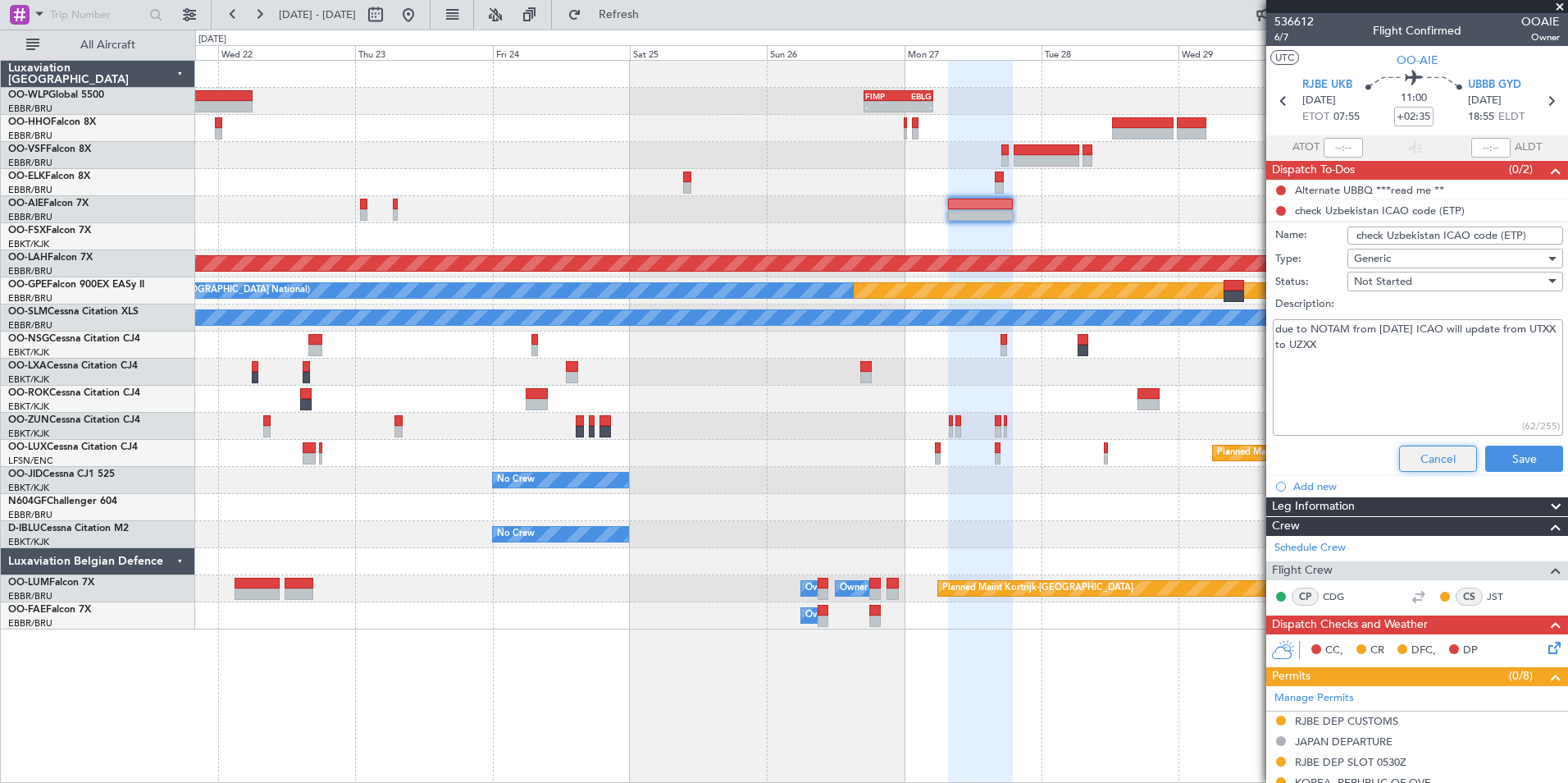
click at [1429, 461] on button "Cancel" at bounding box center [1437, 458] width 78 height 27
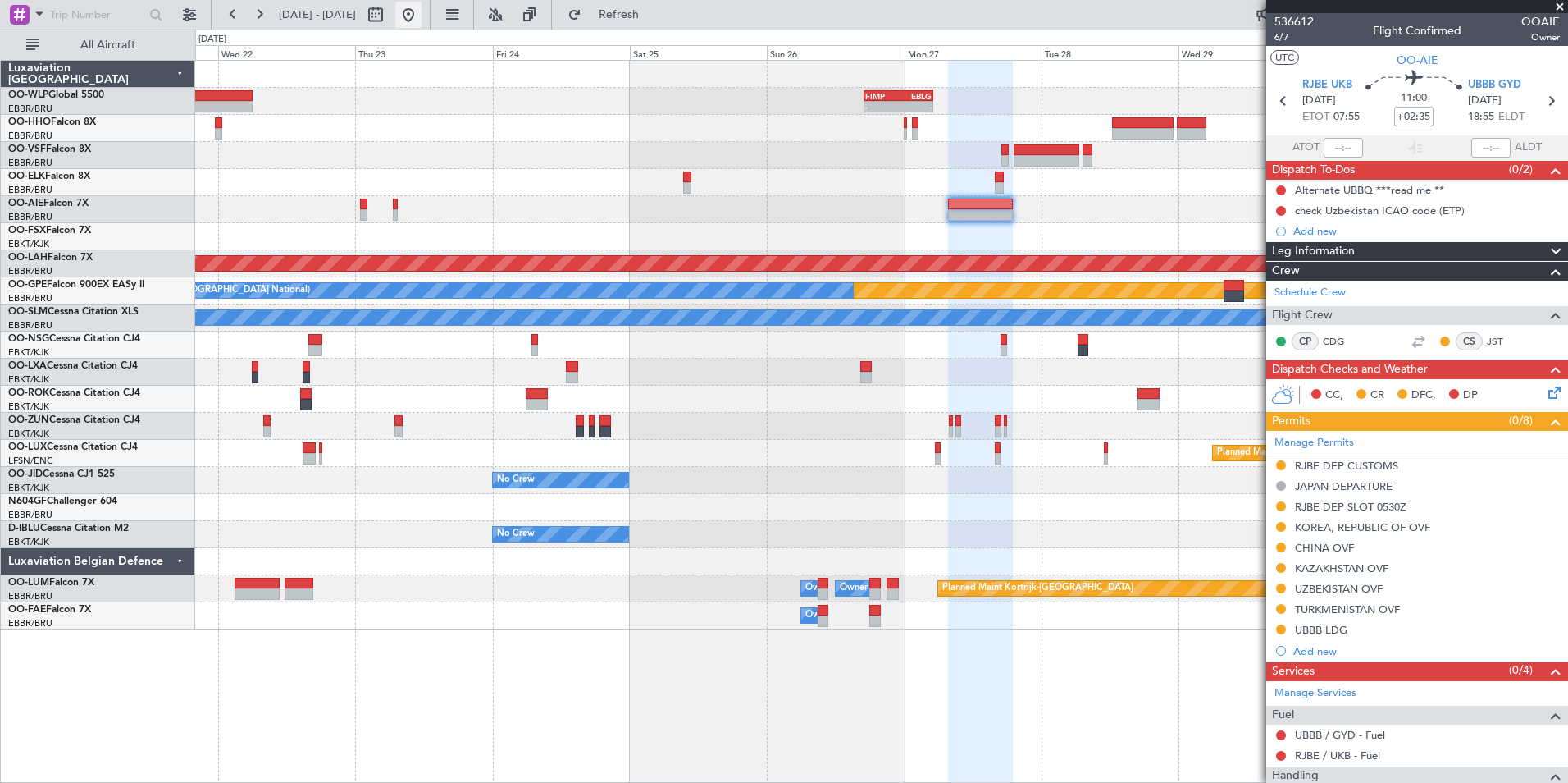
click at [421, 19] on button at bounding box center [408, 15] width 27 height 27
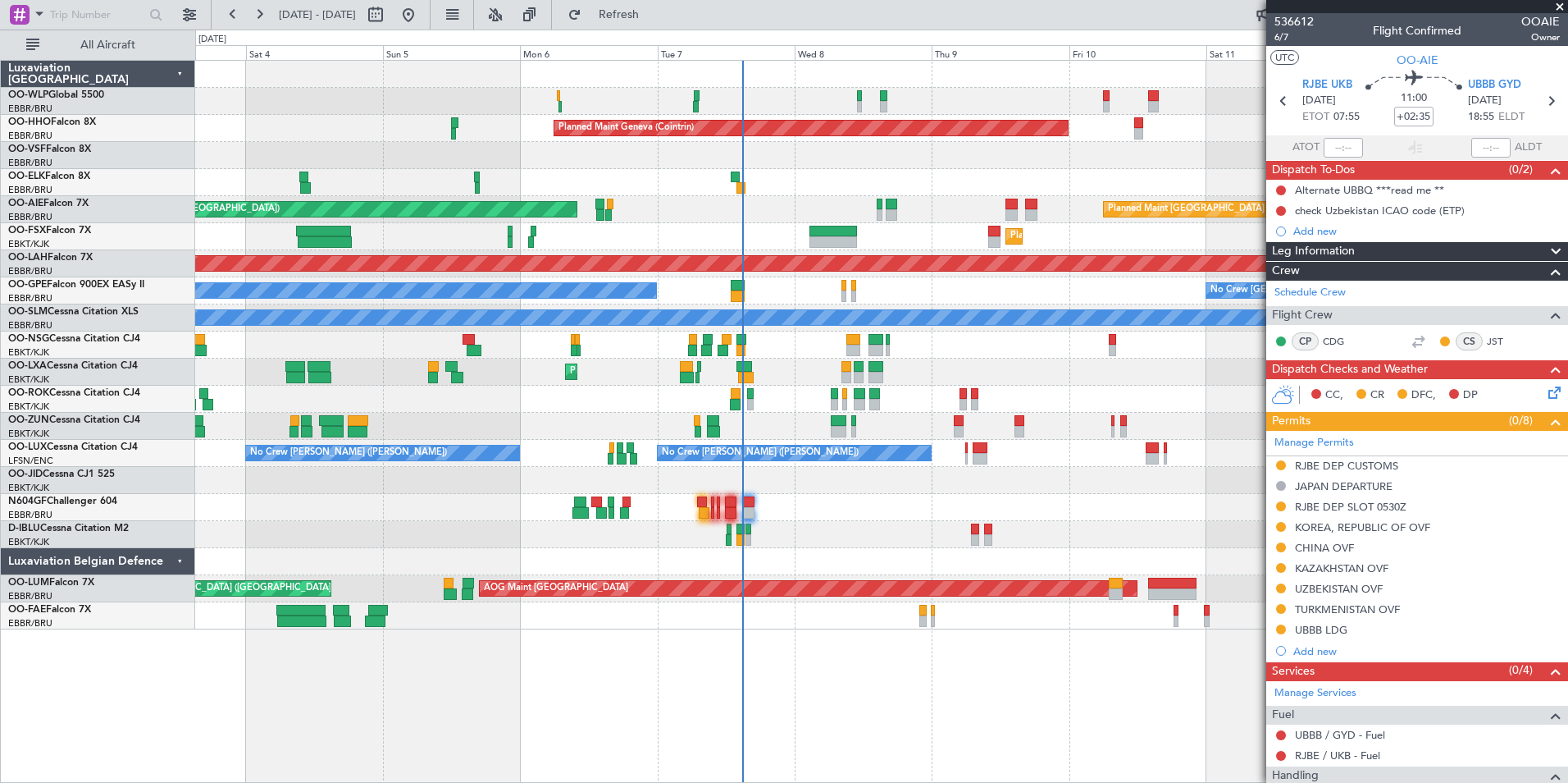
click at [857, 194] on div at bounding box center [881, 182] width 1372 height 27
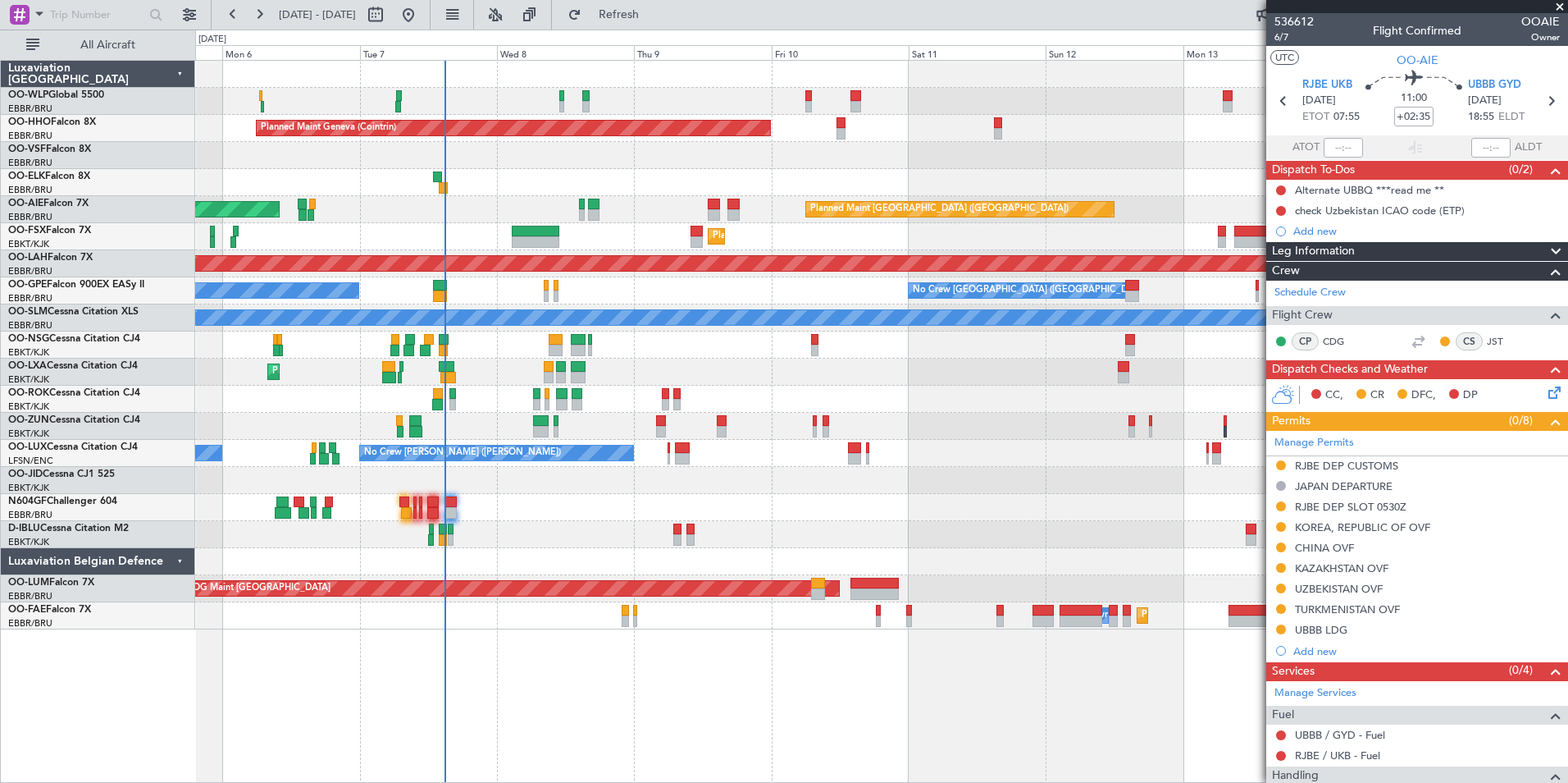
click at [814, 179] on div at bounding box center [881, 182] width 1372 height 27
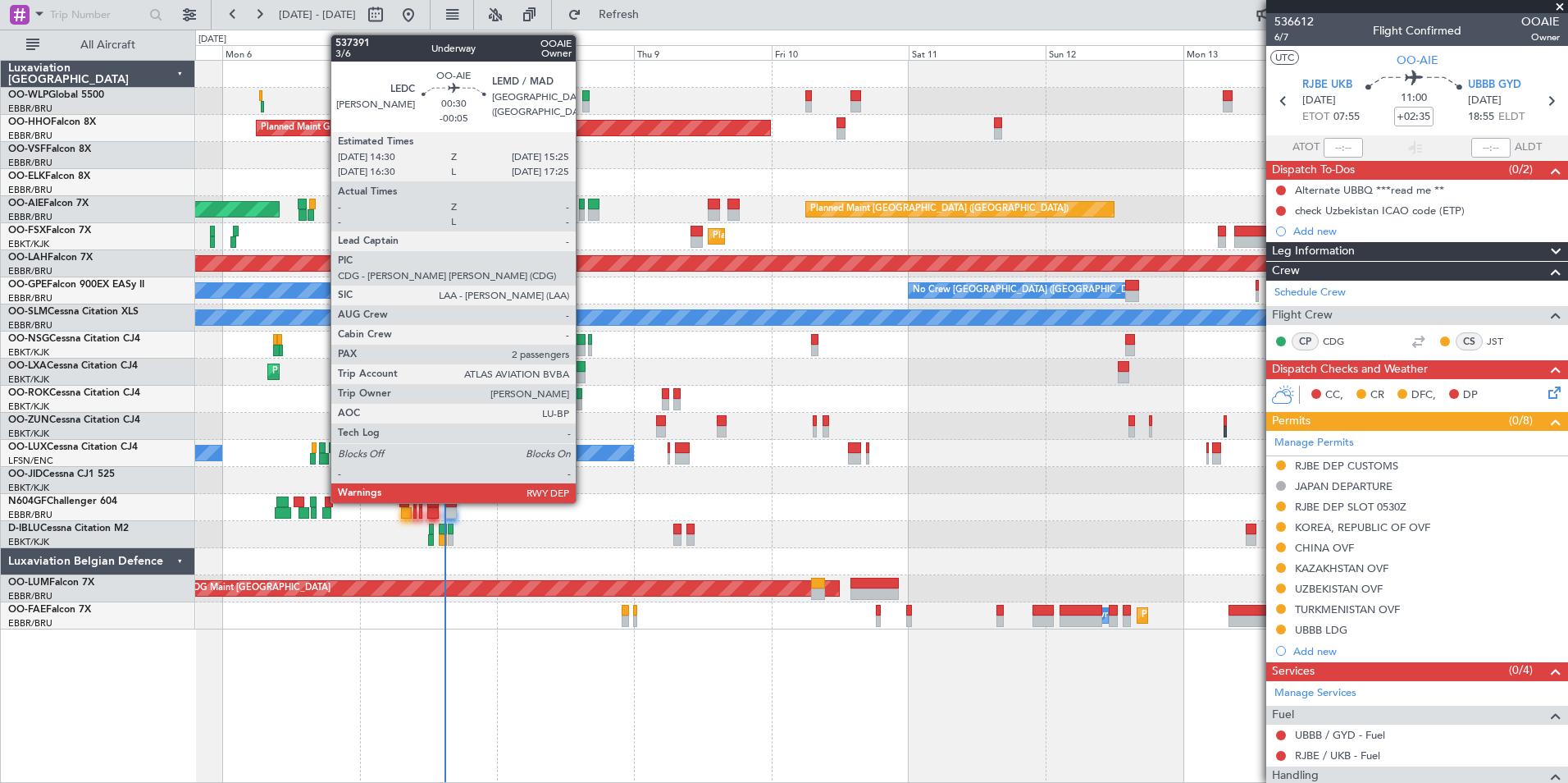
click at [583, 209] on div at bounding box center [582, 205] width 6 height 12
type input "-00:05"
type input "2"
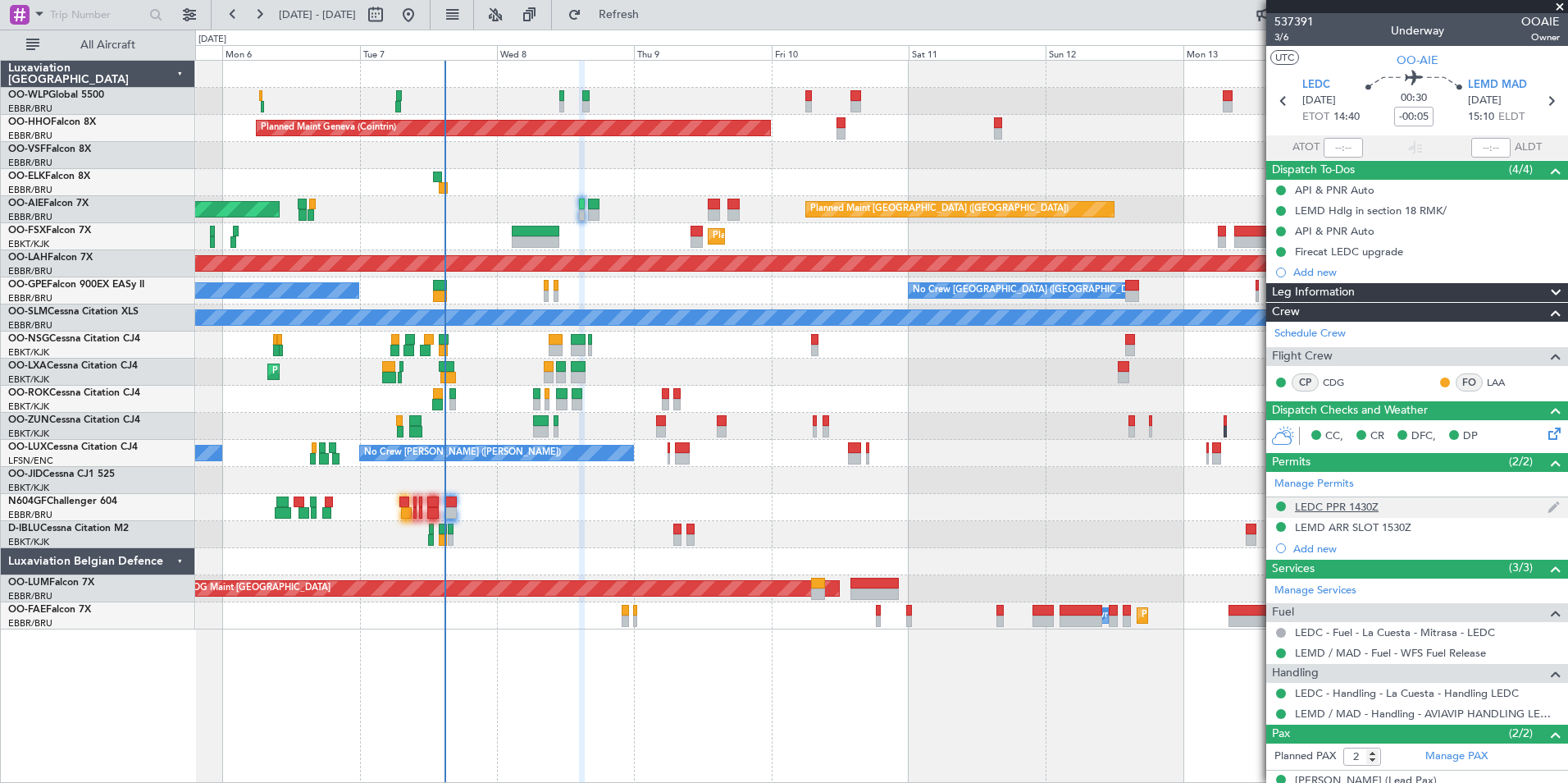
click at [1341, 497] on div "LEDC PPR 1430Z" at bounding box center [1416, 507] width 302 height 21
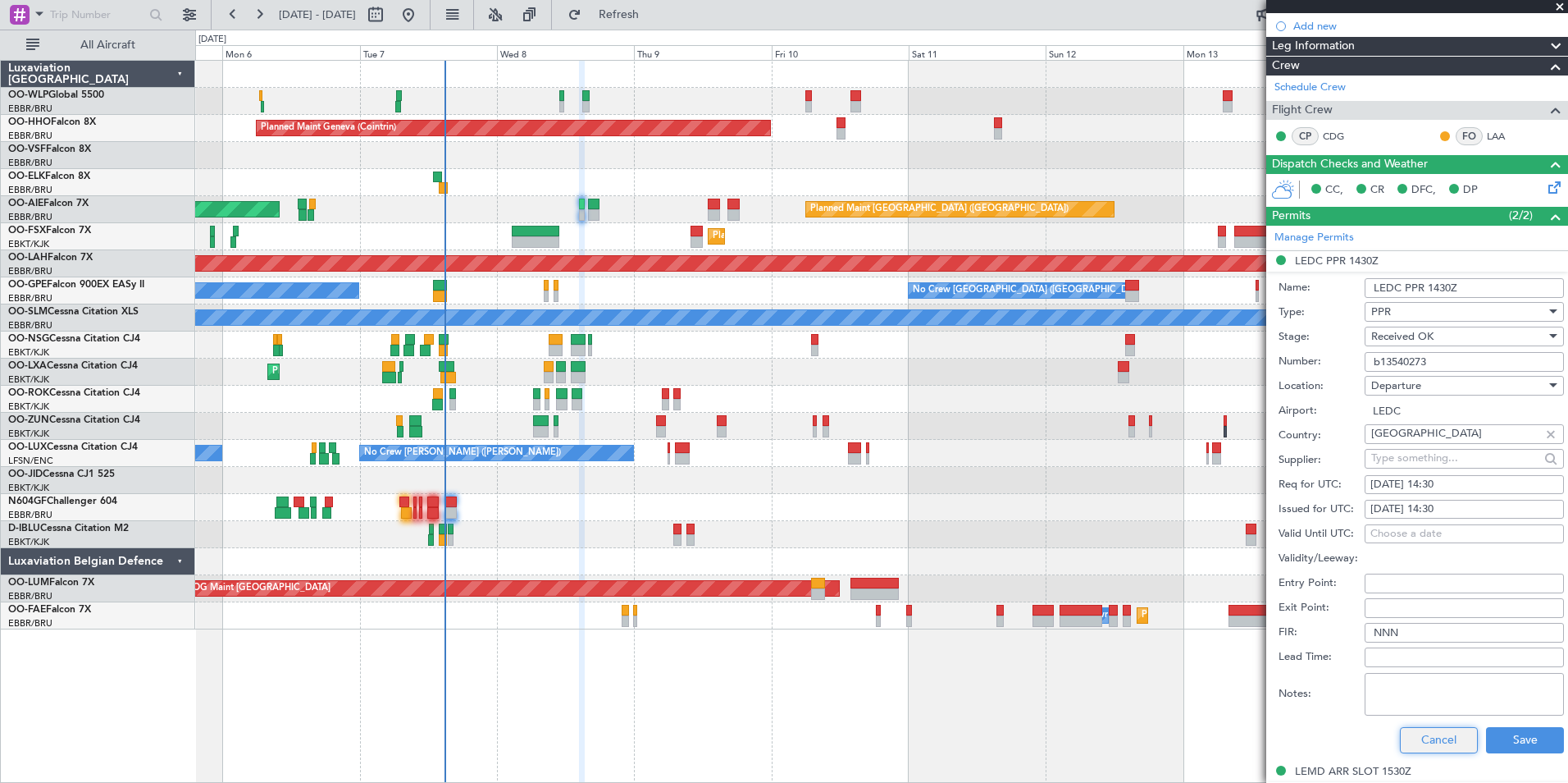
click at [1413, 741] on button "Cancel" at bounding box center [1438, 740] width 78 height 27
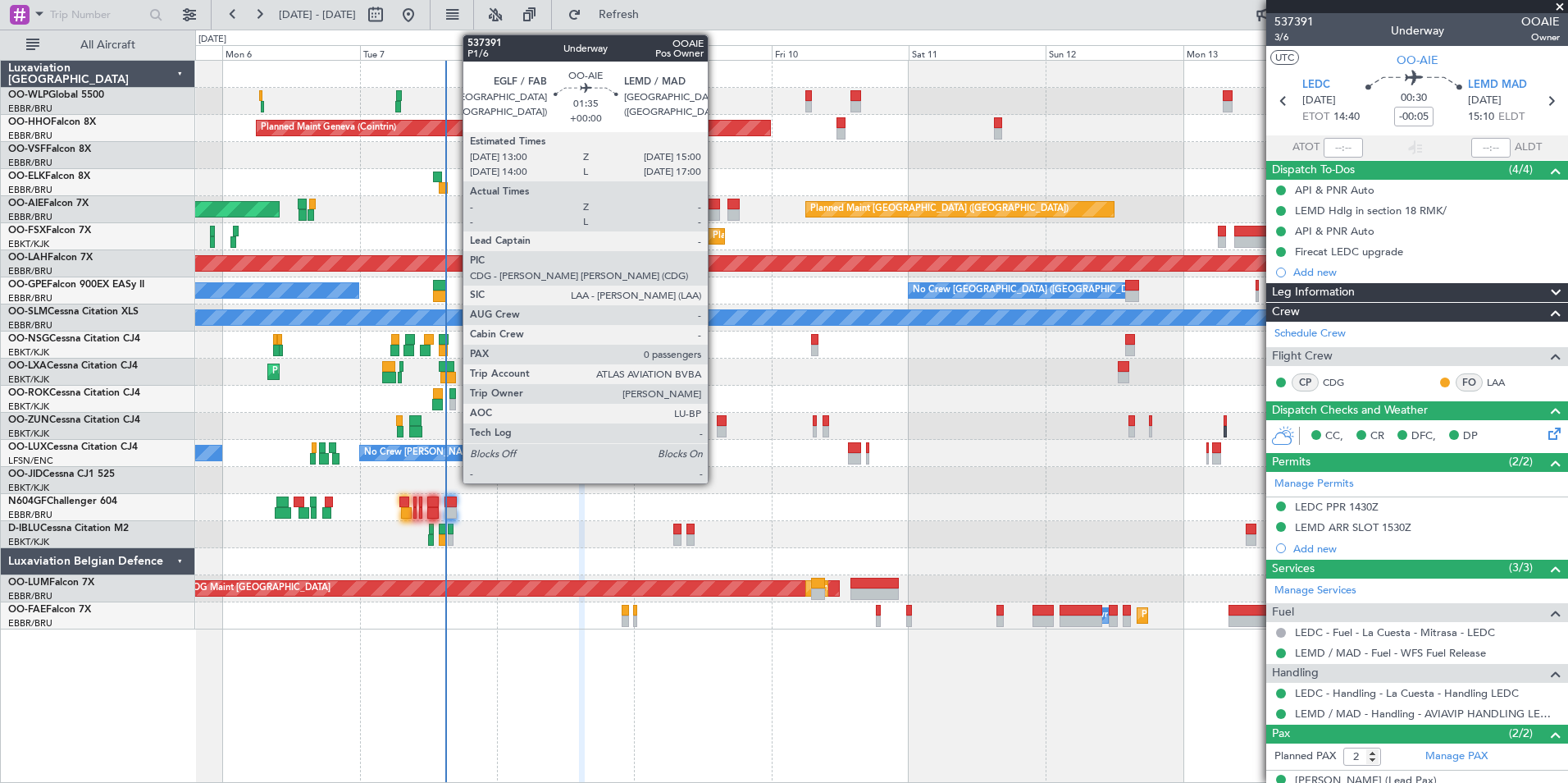
click at [716, 206] on div at bounding box center [714, 205] width 12 height 12
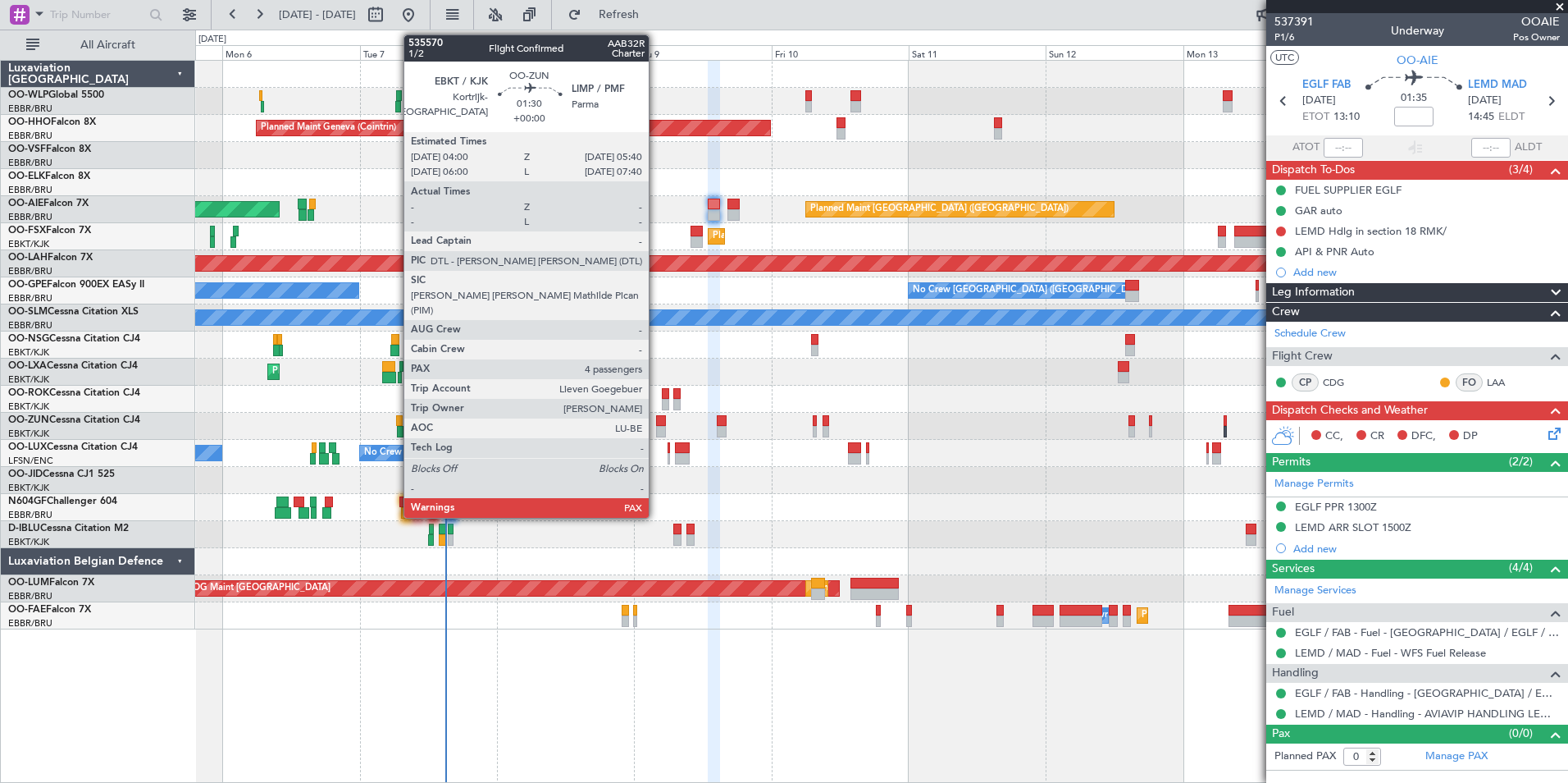
click at [661, 423] on div at bounding box center [661, 422] width 10 height 12
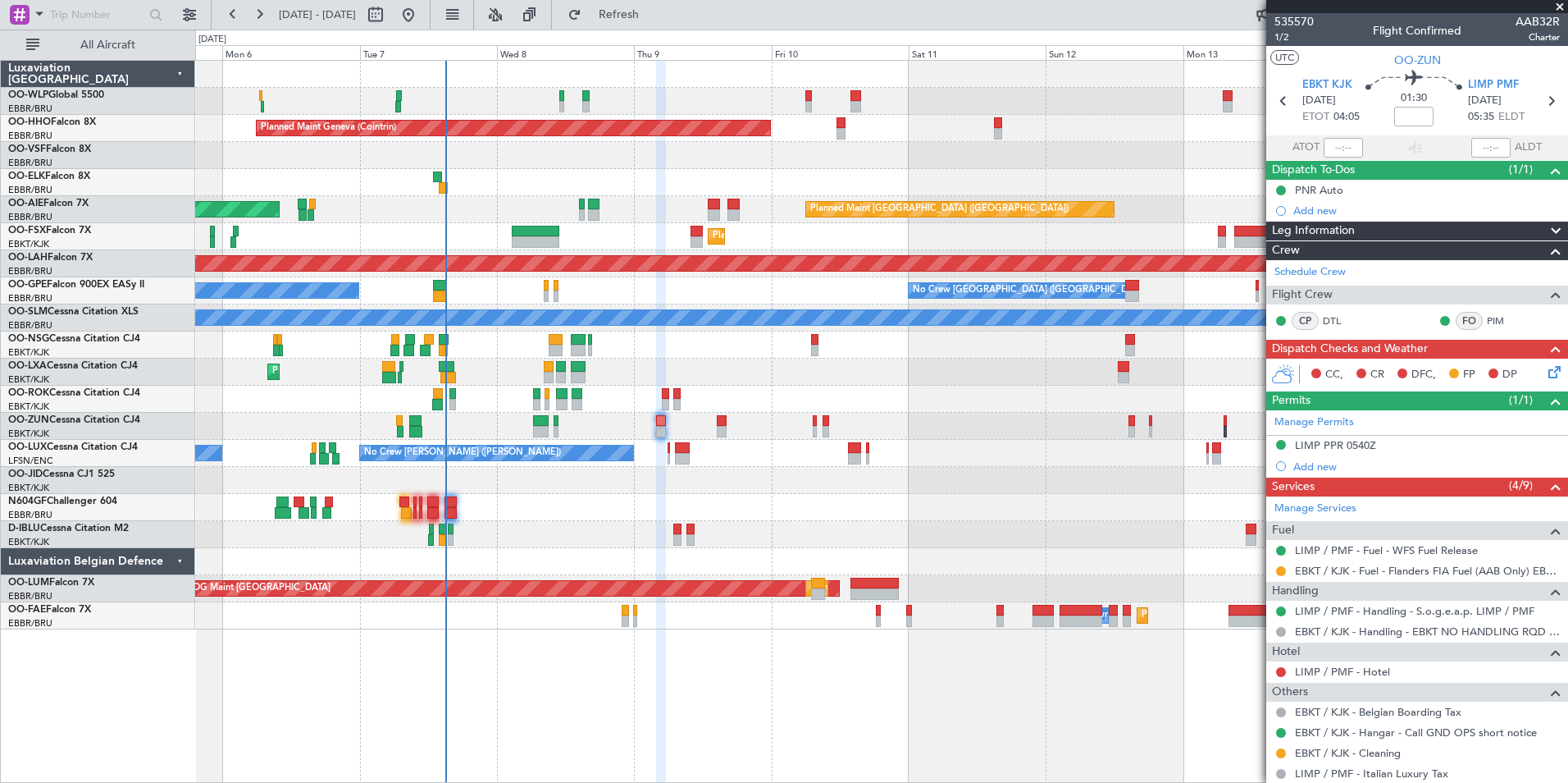
click at [1562, 7] on span at bounding box center [1559, 7] width 17 height 15
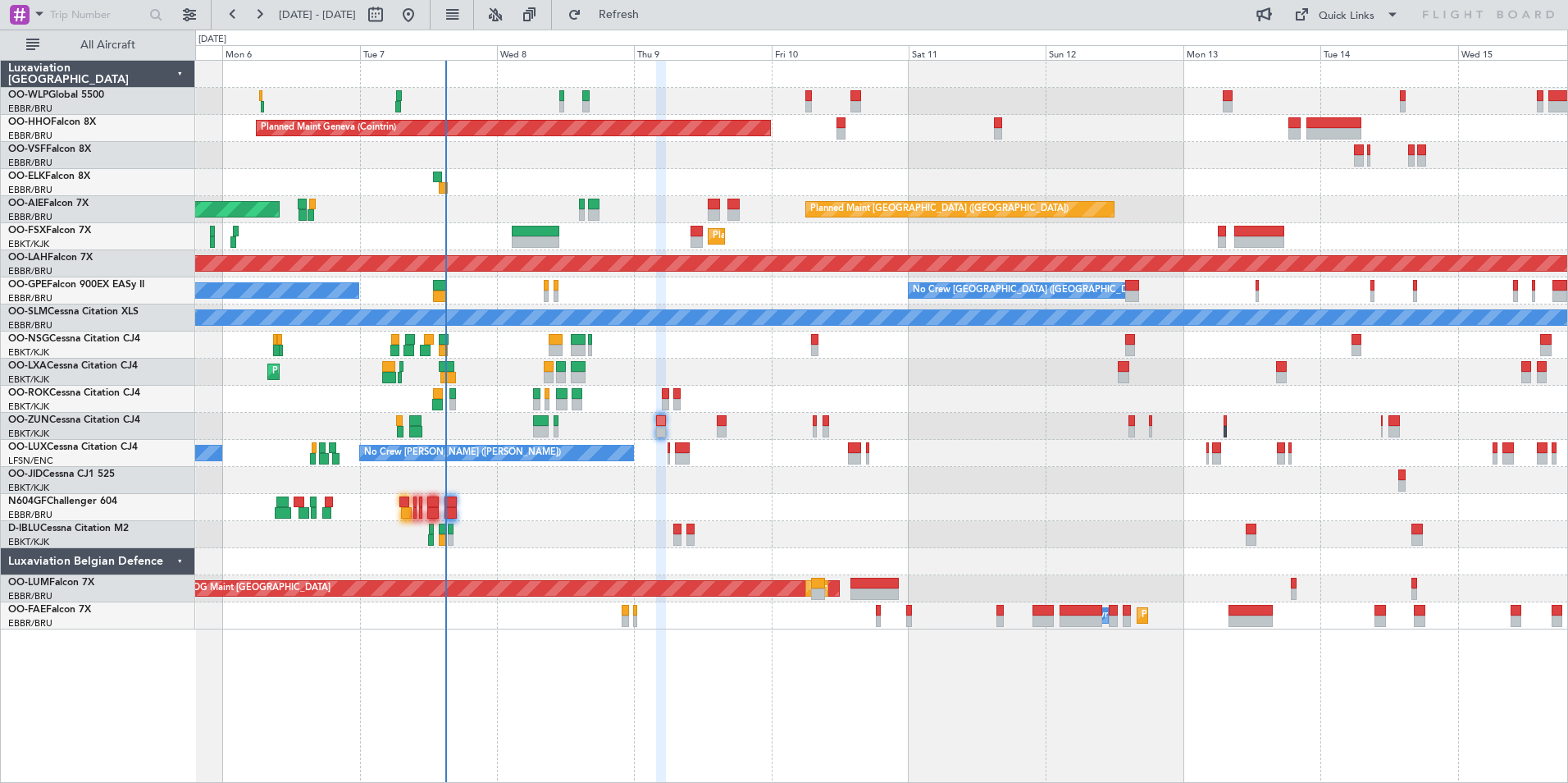
type input "0"
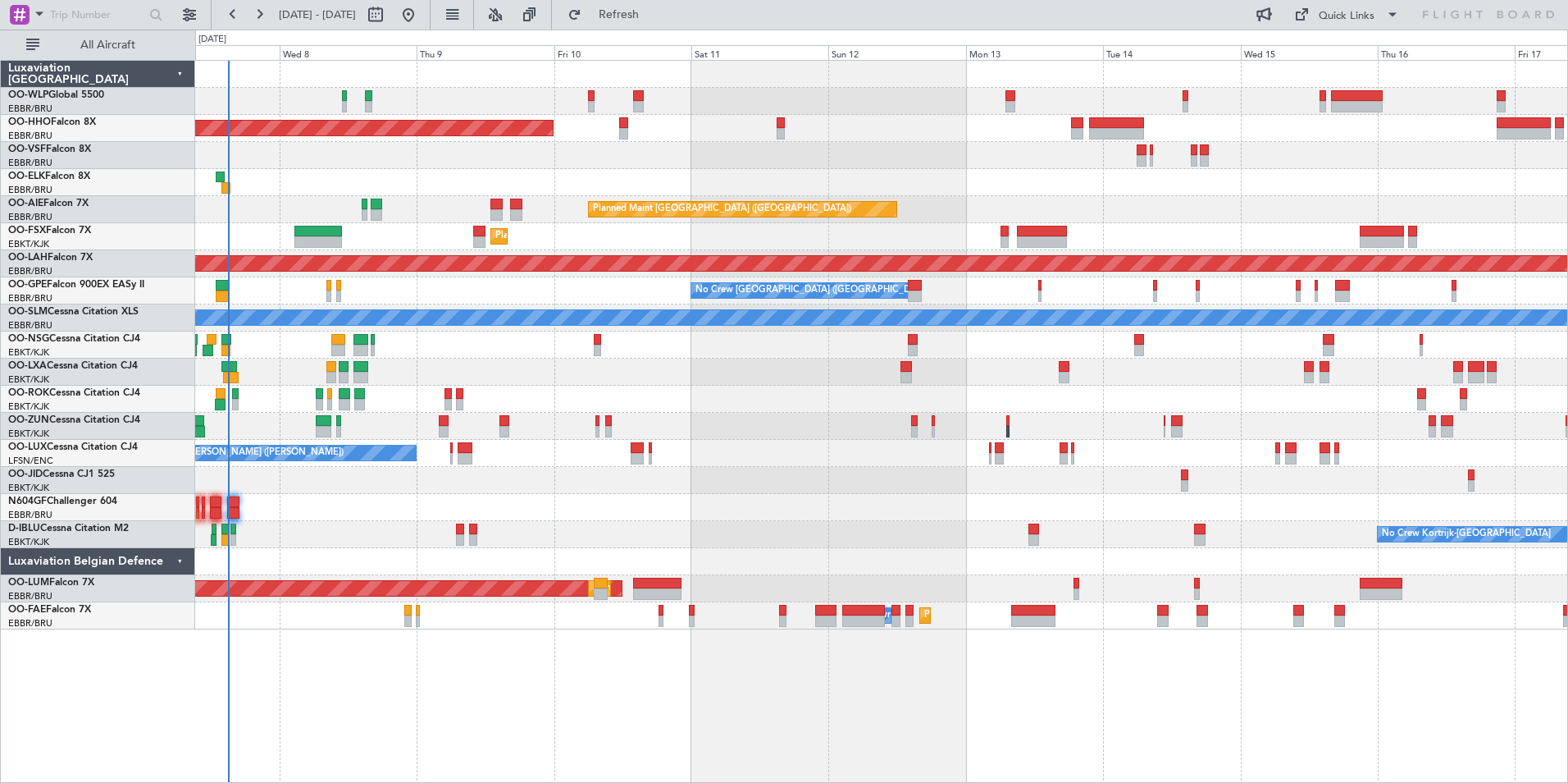
click at [918, 182] on div "Planned Maint Geneva (Cointrin) Planned Maint London (Farnborough) Unplanned Ma…" at bounding box center [881, 345] width 1372 height 568
click at [768, 389] on div "Planned Maint Geneva (Cointrin) Planned Maint London (Farnborough) Unplanned Ma…" at bounding box center [881, 345] width 1372 height 568
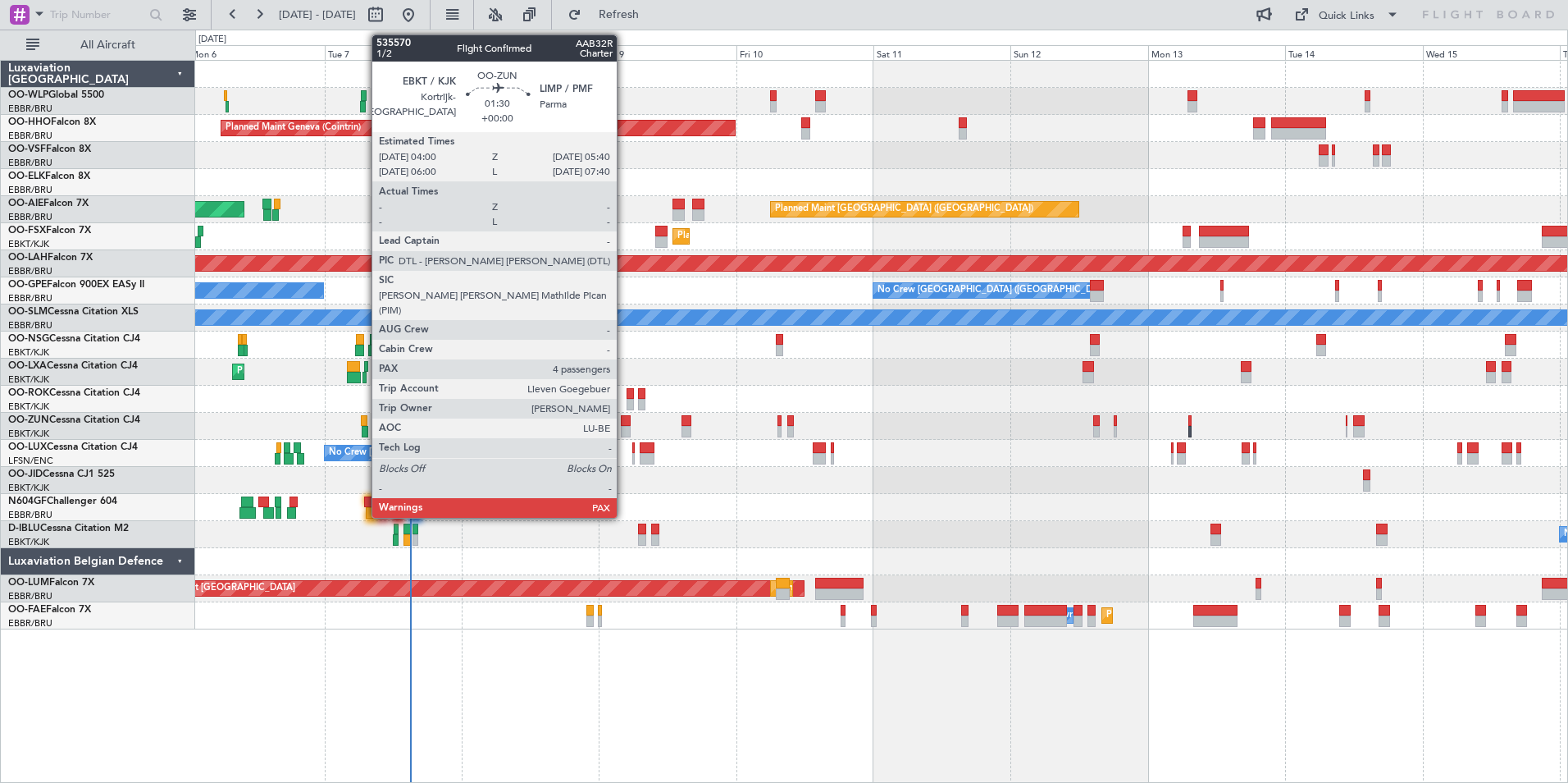
click at [623, 424] on div at bounding box center [626, 422] width 10 height 12
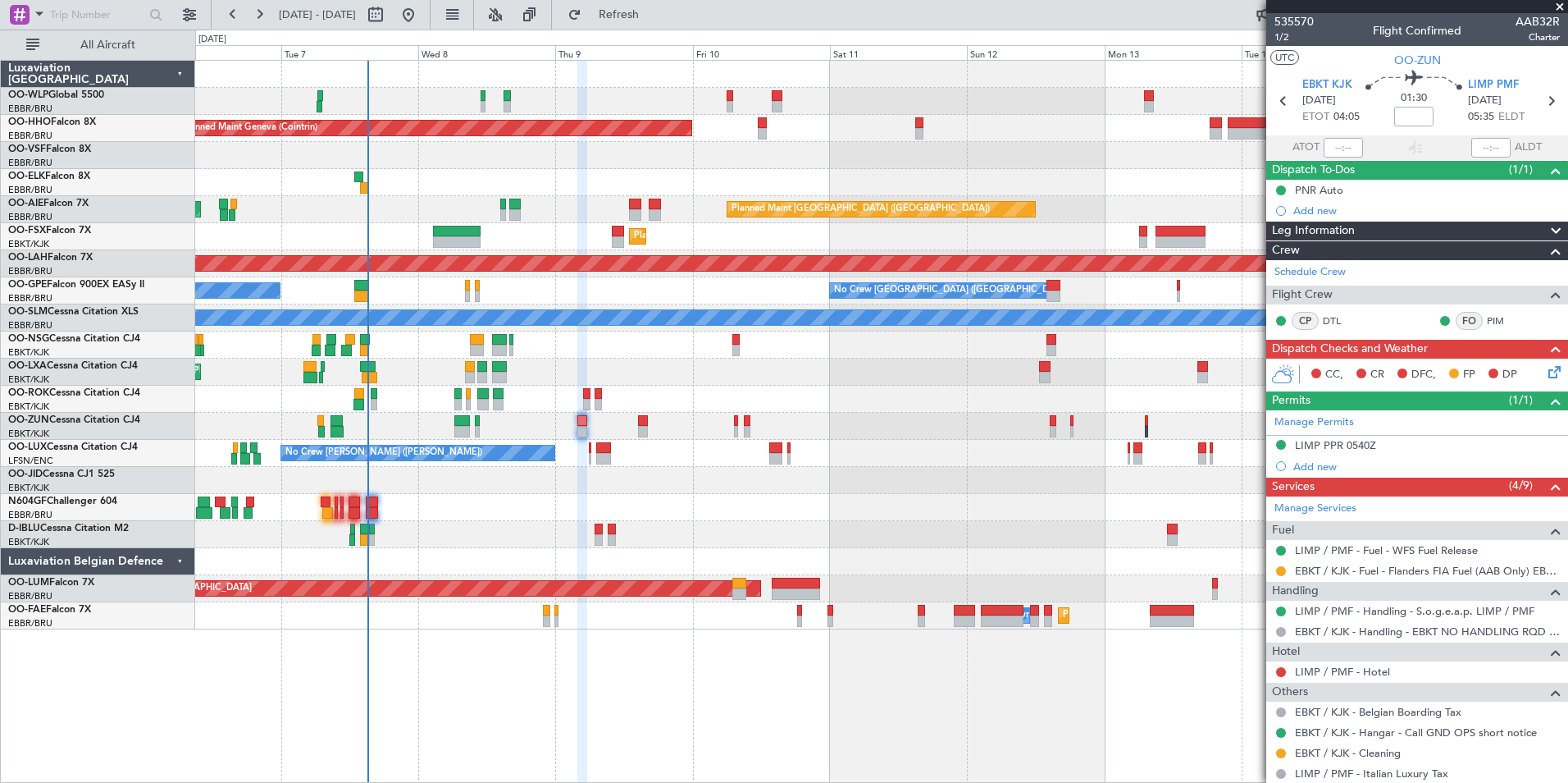
click at [965, 455] on div "No Crew Nancy (Essey) No Crew Nancy (Essey)" at bounding box center [881, 453] width 1372 height 27
click at [84, 92] on link "OO-WLP Global 5500" at bounding box center [55, 96] width 95 height 10
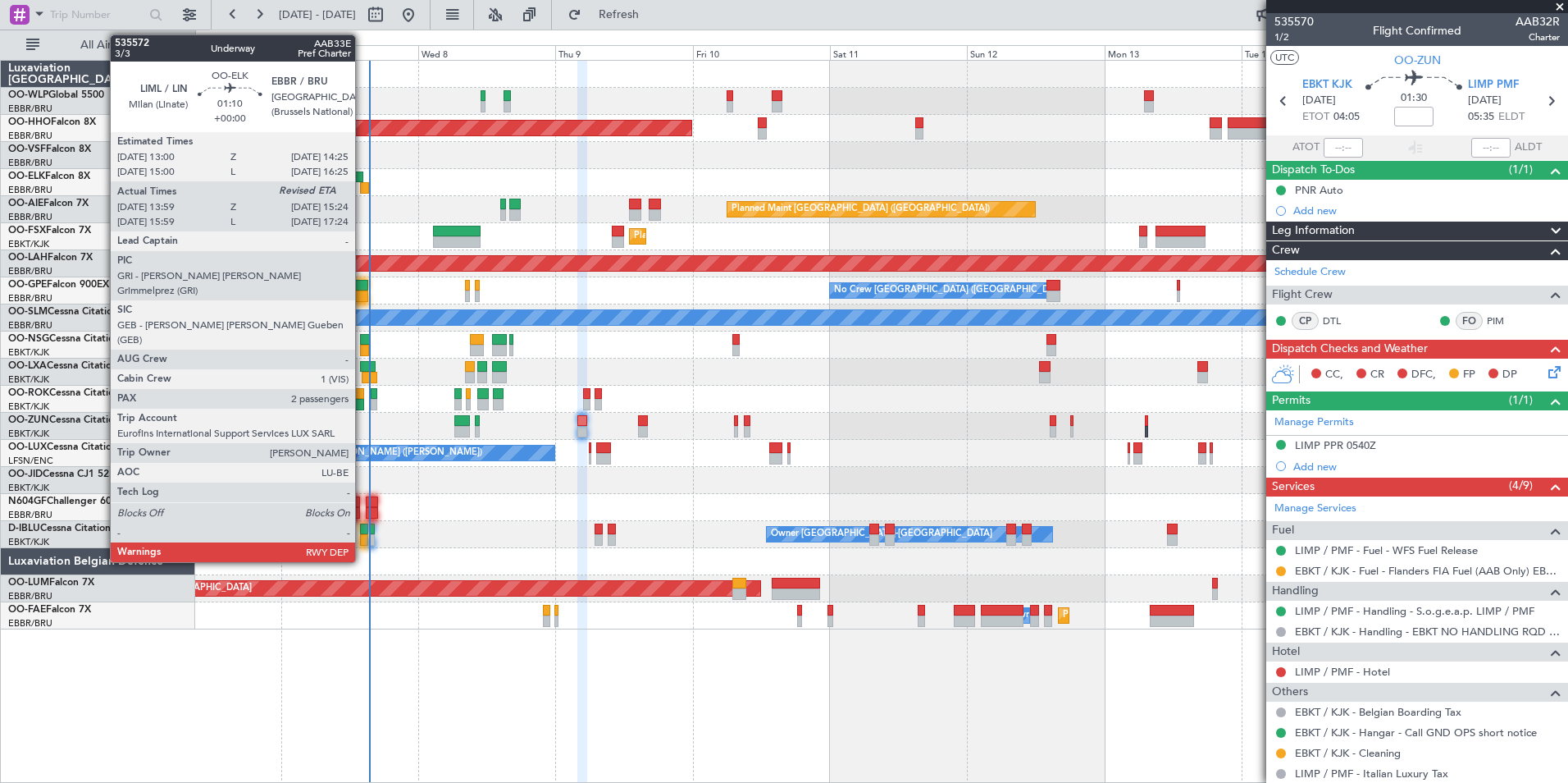
click at [362, 185] on div at bounding box center [364, 188] width 8 height 12
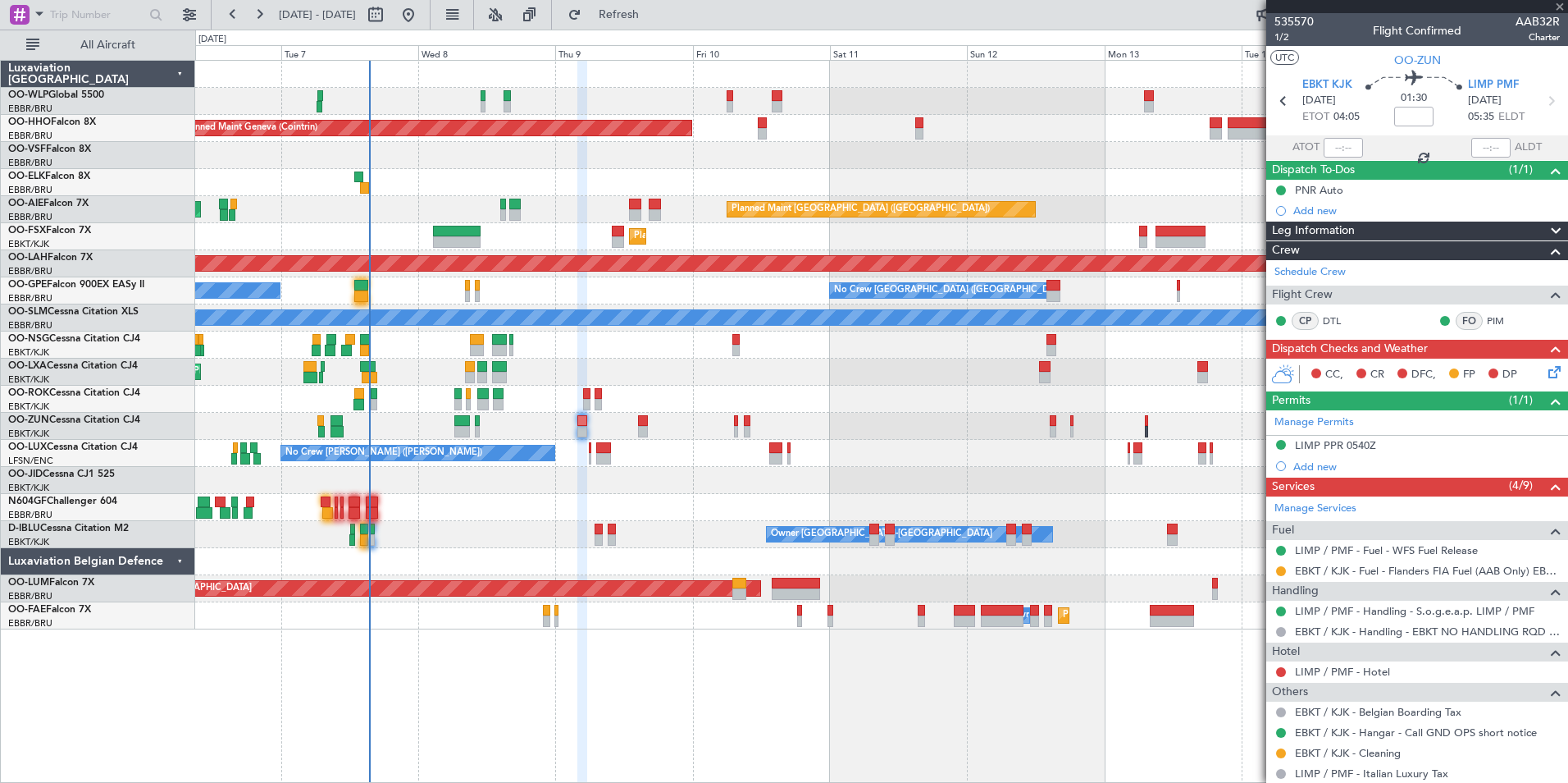
type input "14:09"
type input "2"
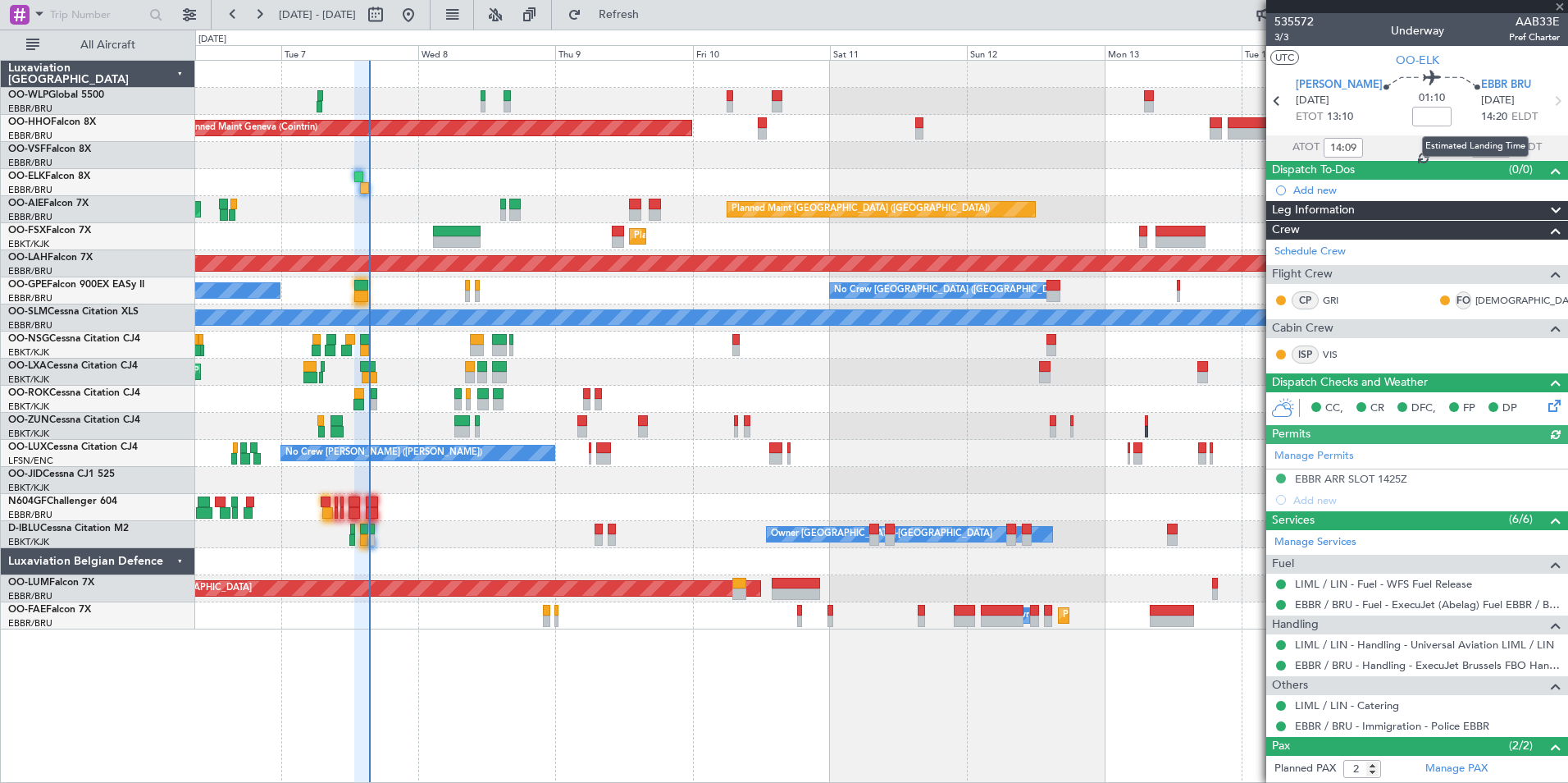
click at [1478, 145] on div "Estimated Landing Time" at bounding box center [1475, 146] width 106 height 21
click at [1476, 144] on input "text" at bounding box center [1491, 148] width 39 height 20
type input "15:21"
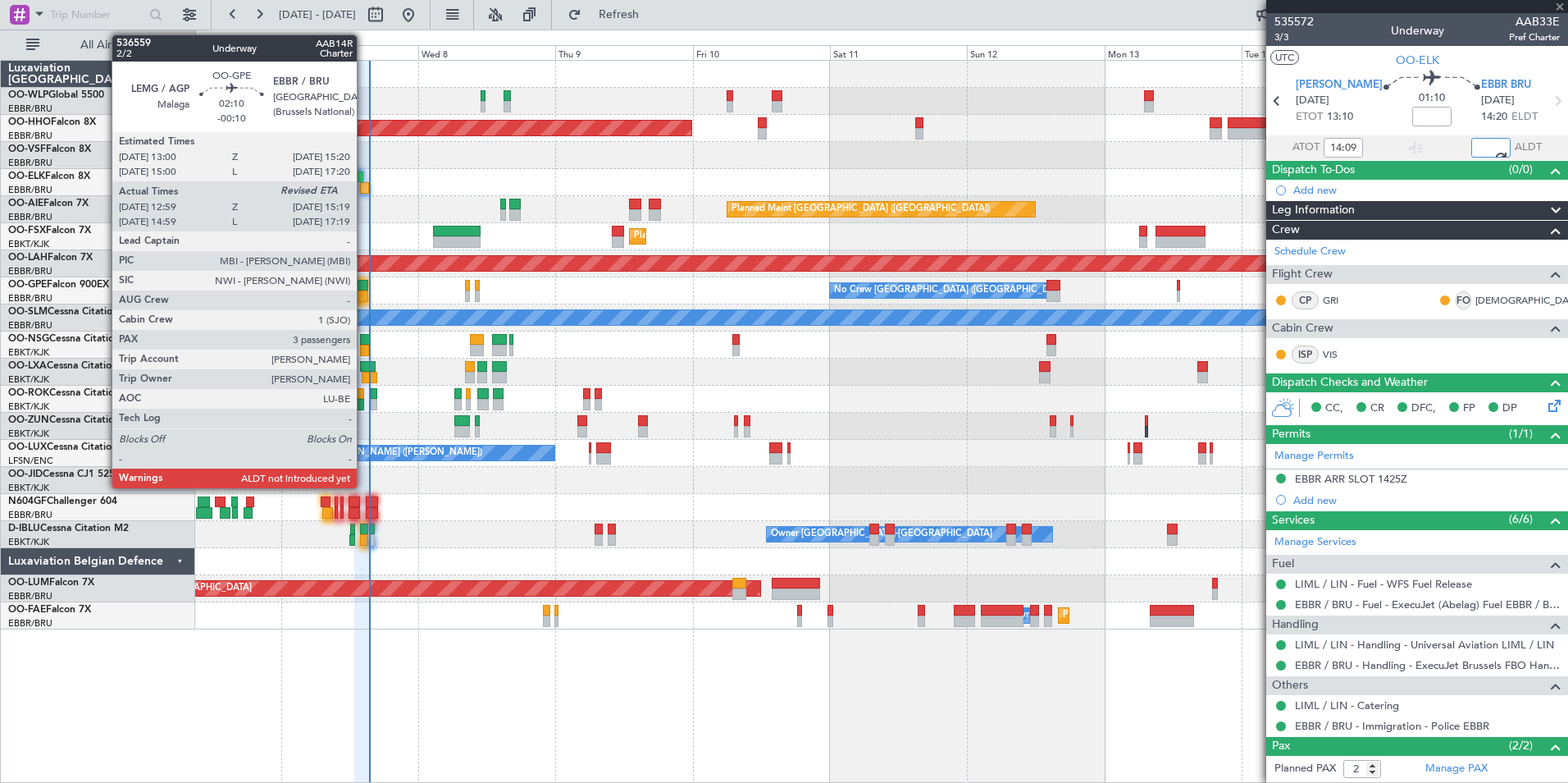
click at [364, 290] on div at bounding box center [361, 286] width 14 height 12
type input "-00:10"
type input "13:04"
type input "3"
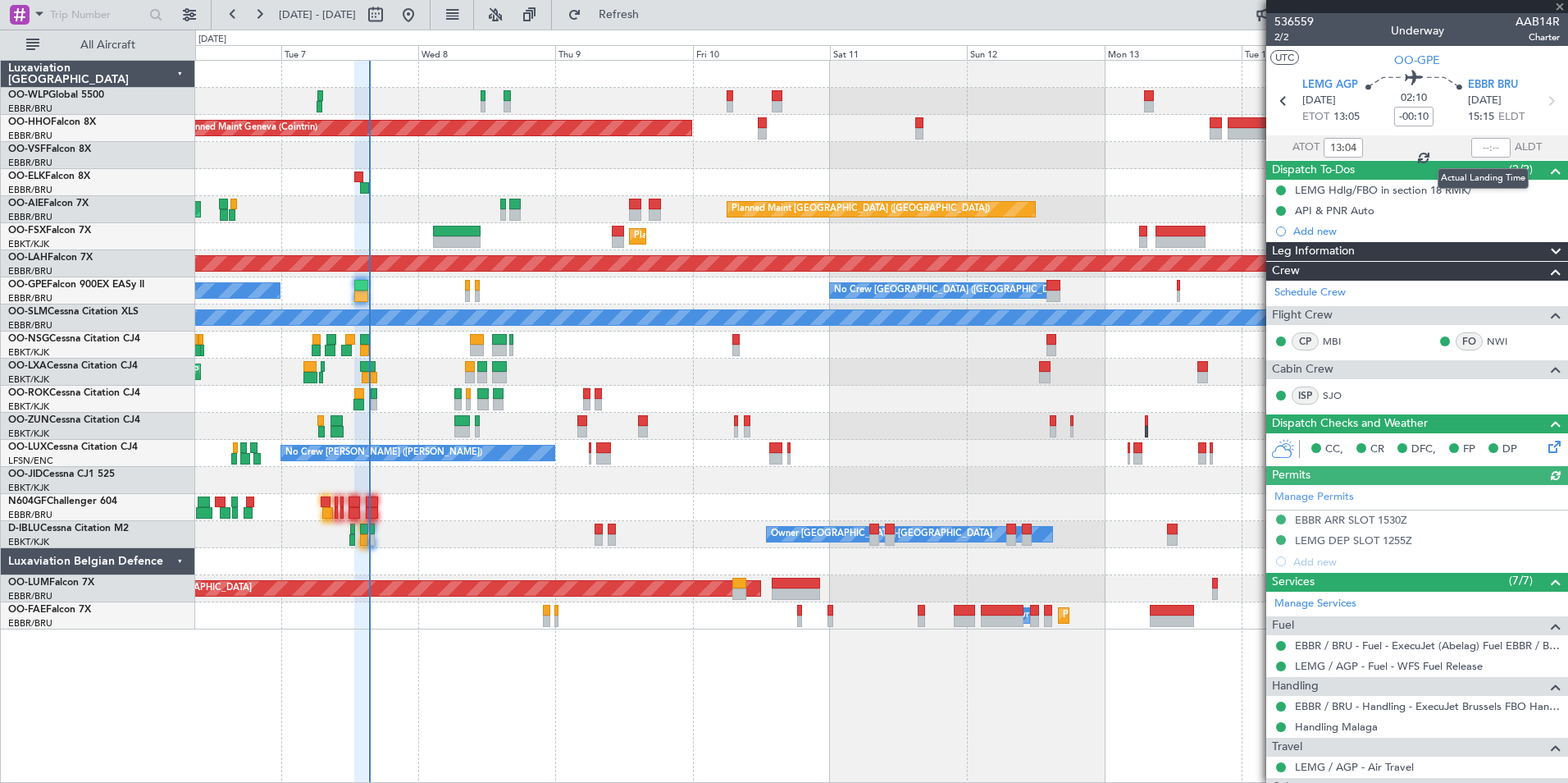
click at [1474, 148] on div at bounding box center [1491, 148] width 39 height 20
click at [1473, 148] on input "text" at bounding box center [1491, 148] width 39 height 20
click at [1160, 152] on div at bounding box center [881, 155] width 1372 height 27
type input "15:20"
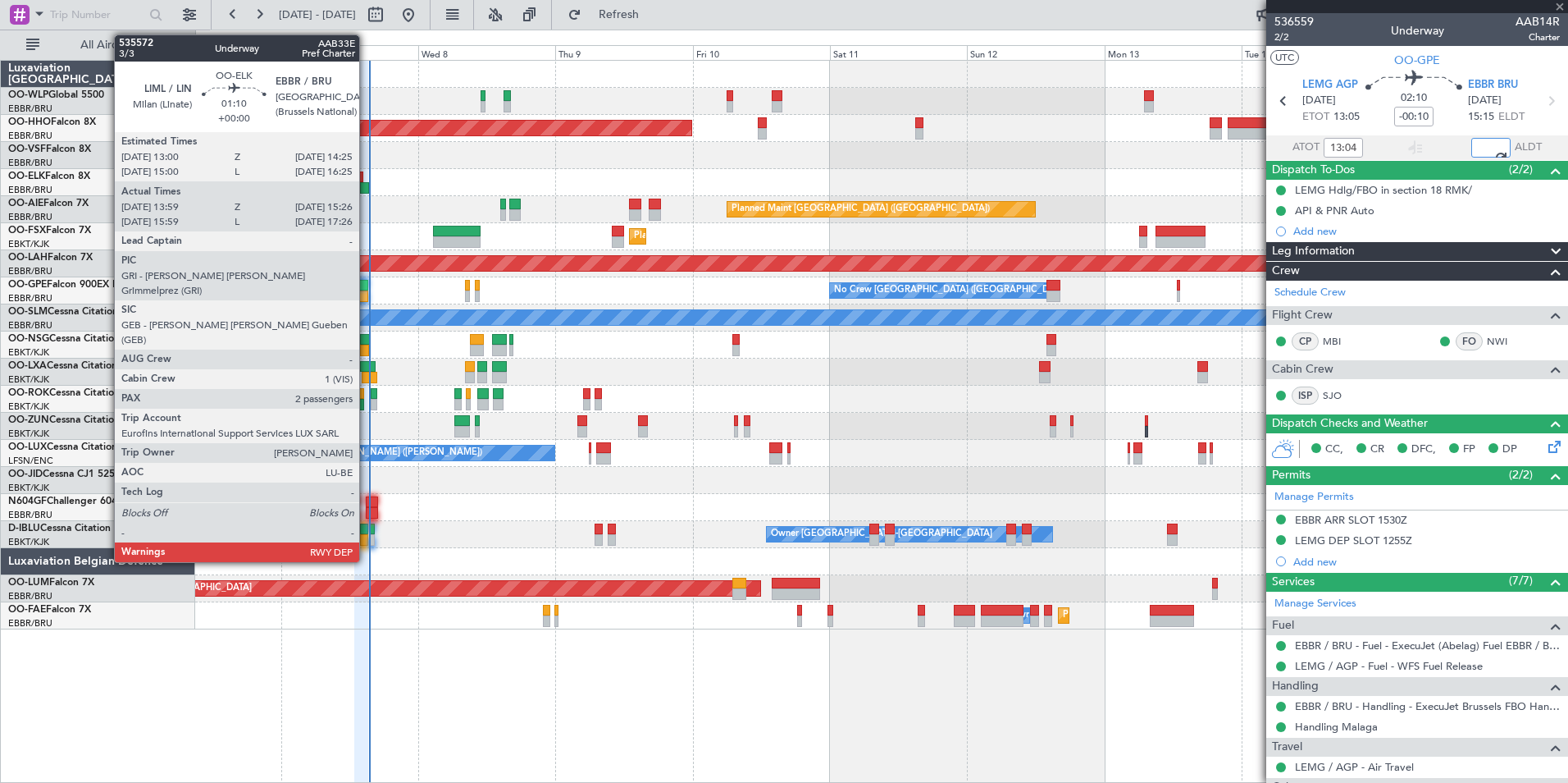
click at [366, 184] on div at bounding box center [364, 188] width 9 height 12
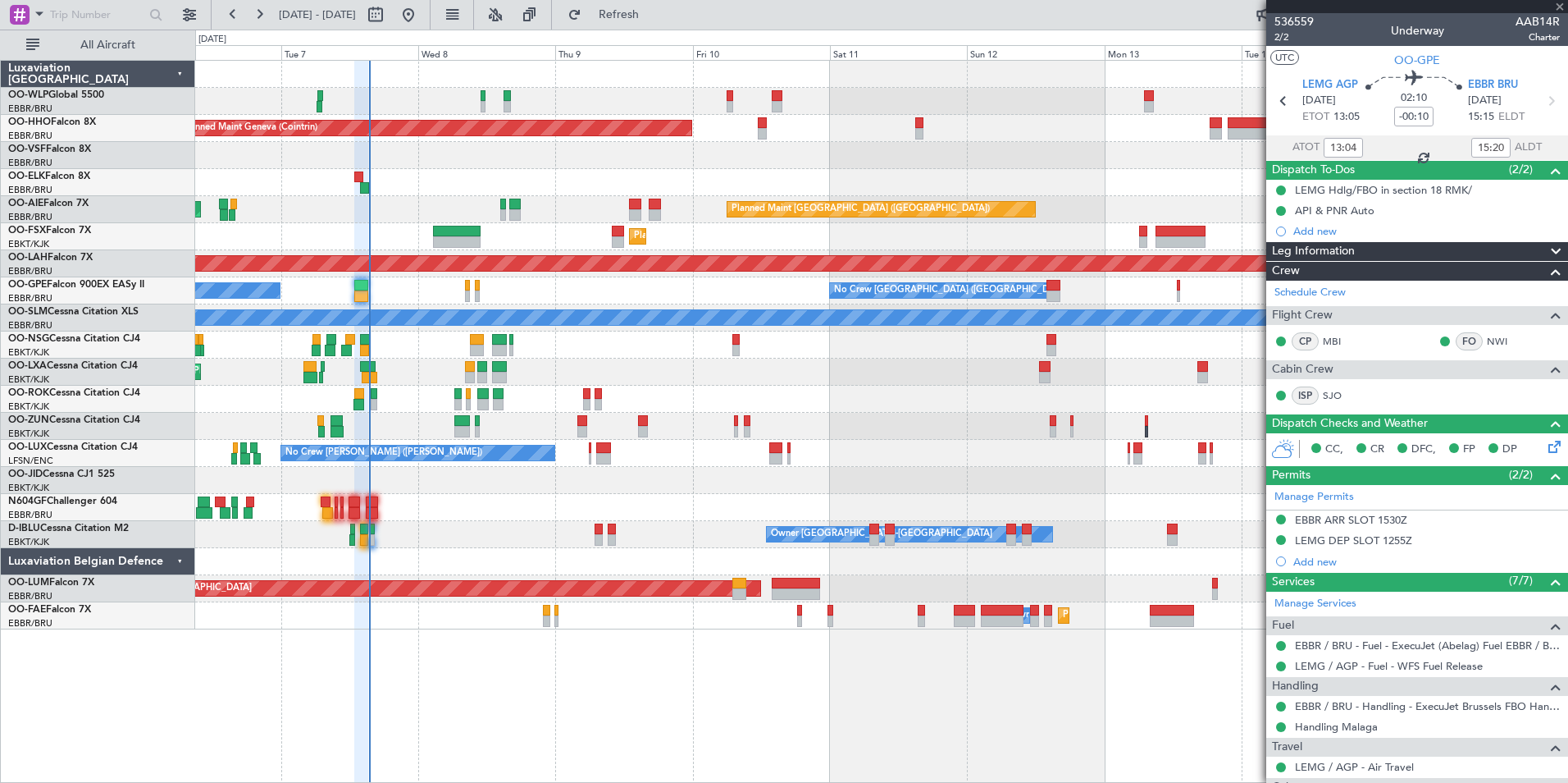
type input "14:09"
type input "15:21"
type input "2"
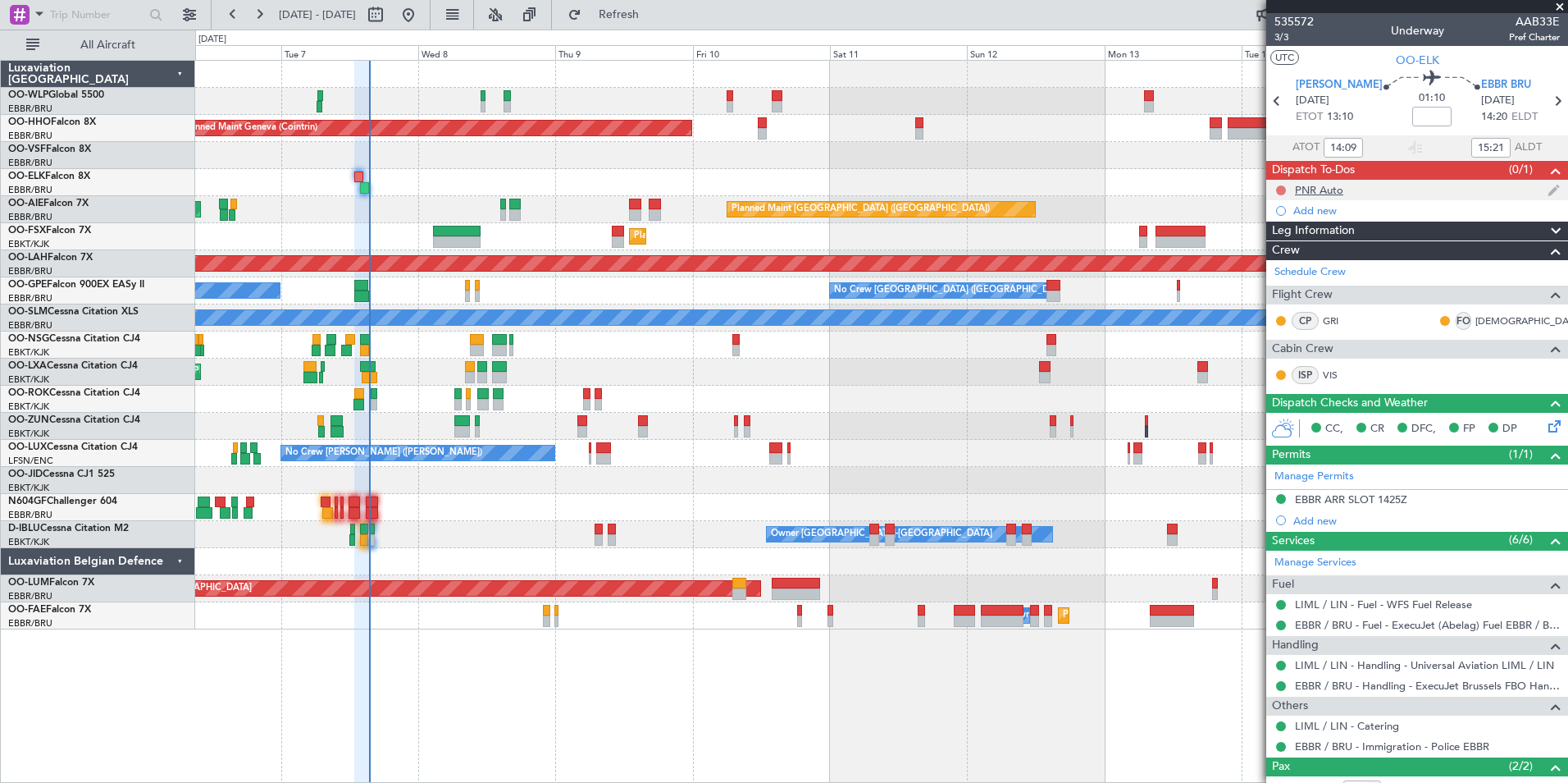
click at [1282, 184] on div at bounding box center [1281, 190] width 13 height 13
click at [1282, 190] on button at bounding box center [1281, 190] width 10 height 10
click at [1281, 260] on span "Completed" at bounding box center [1287, 262] width 54 height 17
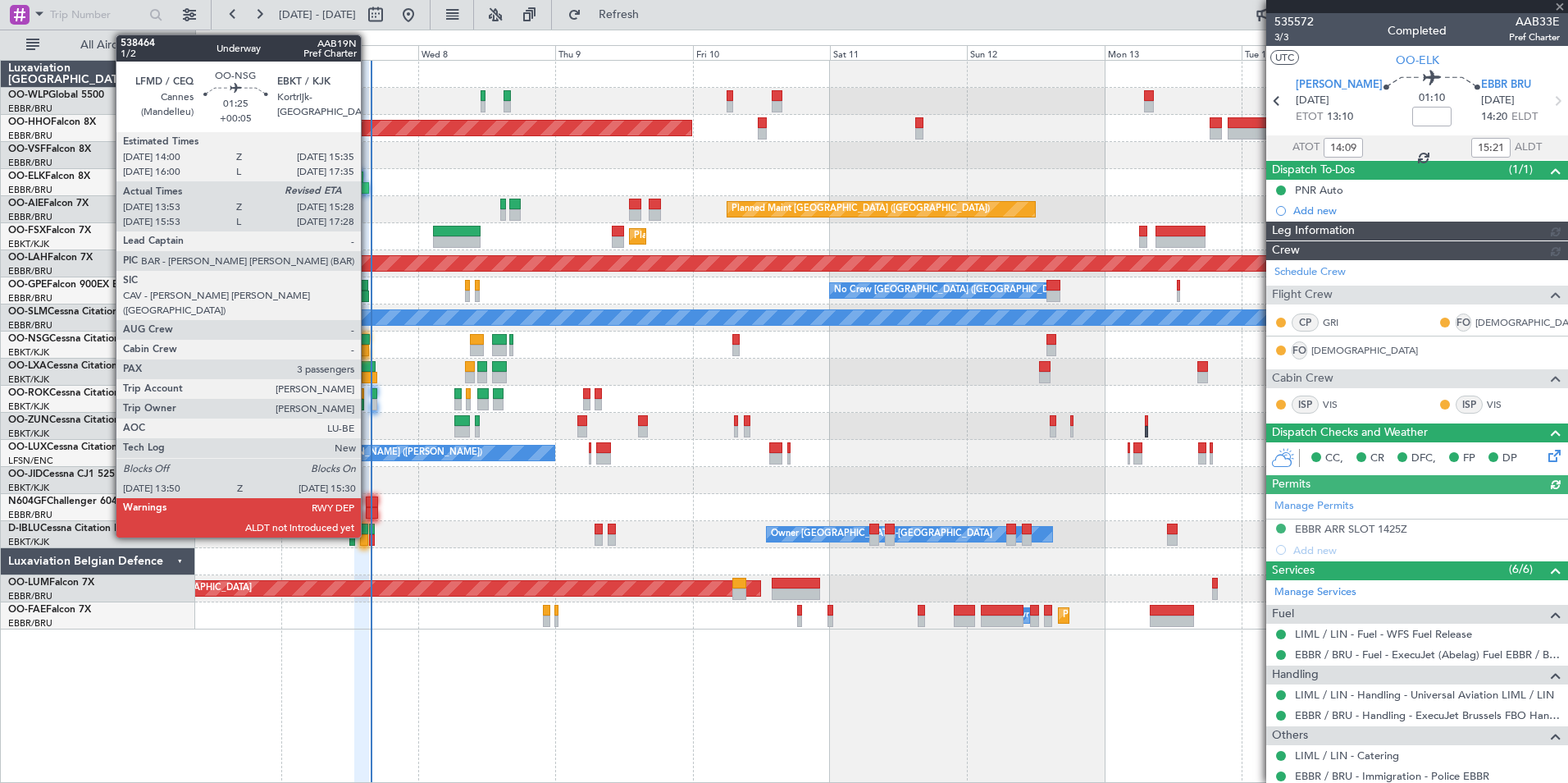
click at [368, 342] on div at bounding box center [365, 340] width 10 height 12
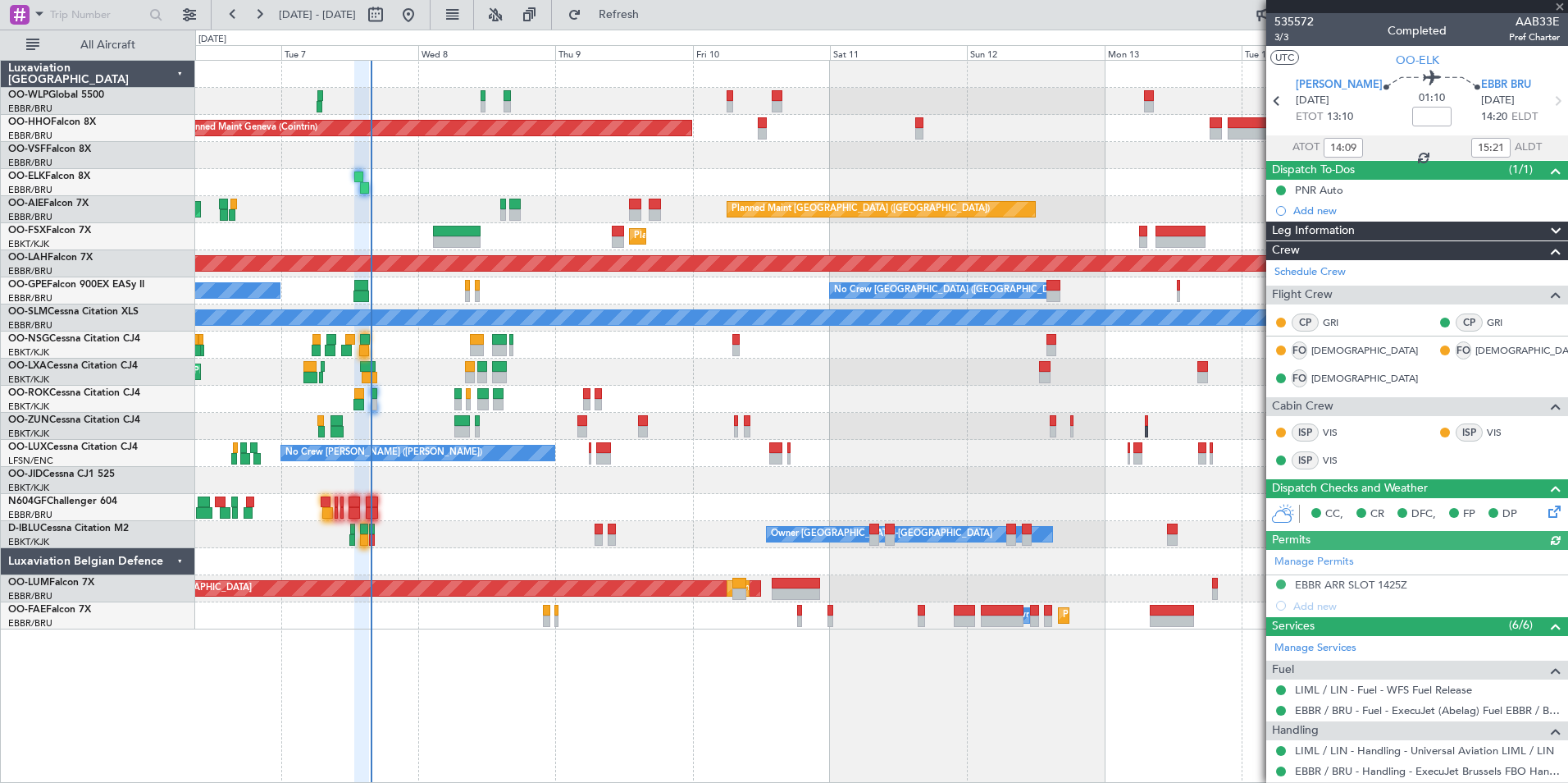
type input "+00:05"
type input "13:58"
type input "3"
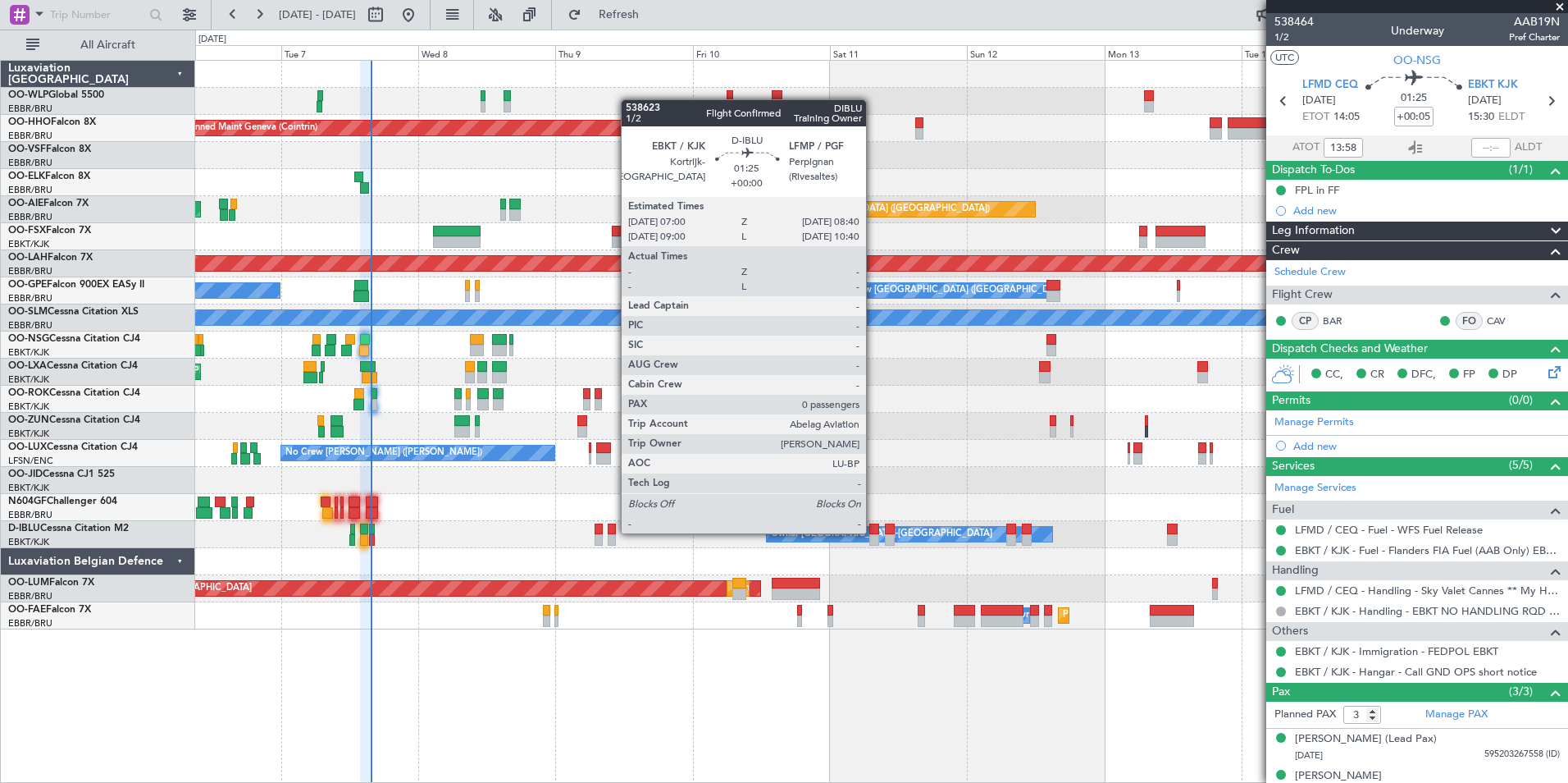
click at [873, 532] on div at bounding box center [874, 530] width 10 height 12
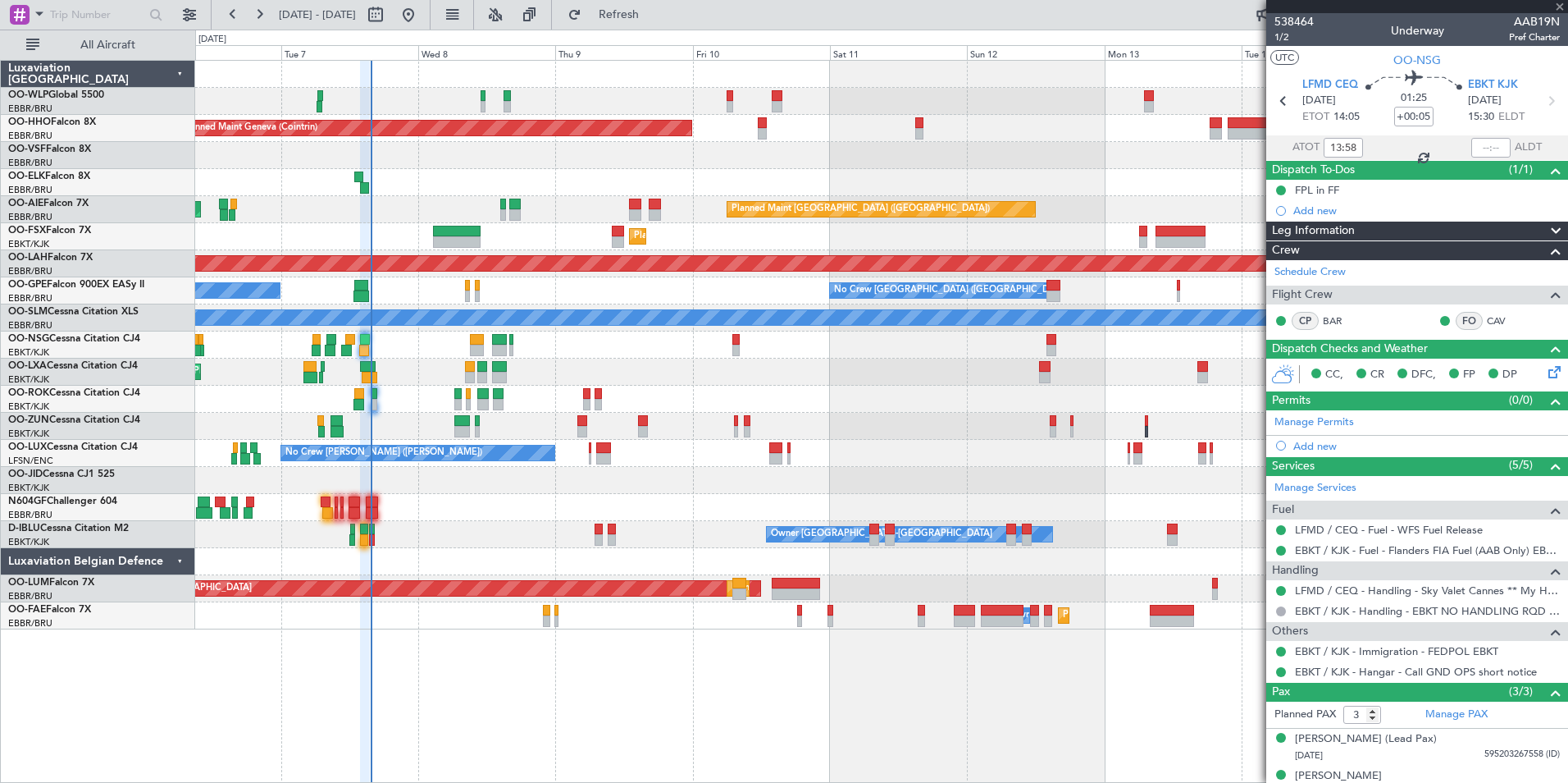
type input "0"
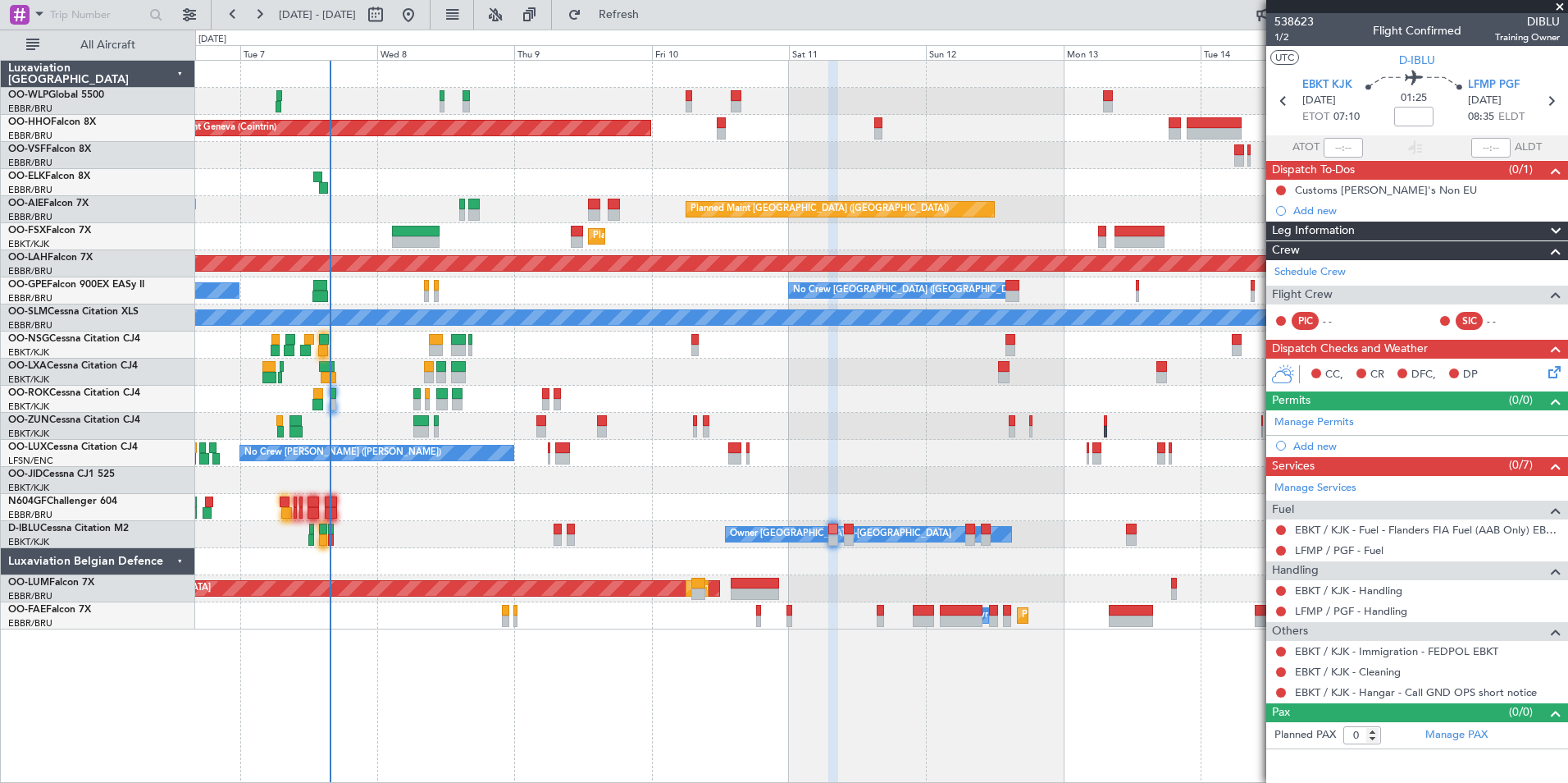
click at [802, 421] on div at bounding box center [881, 425] width 1372 height 27
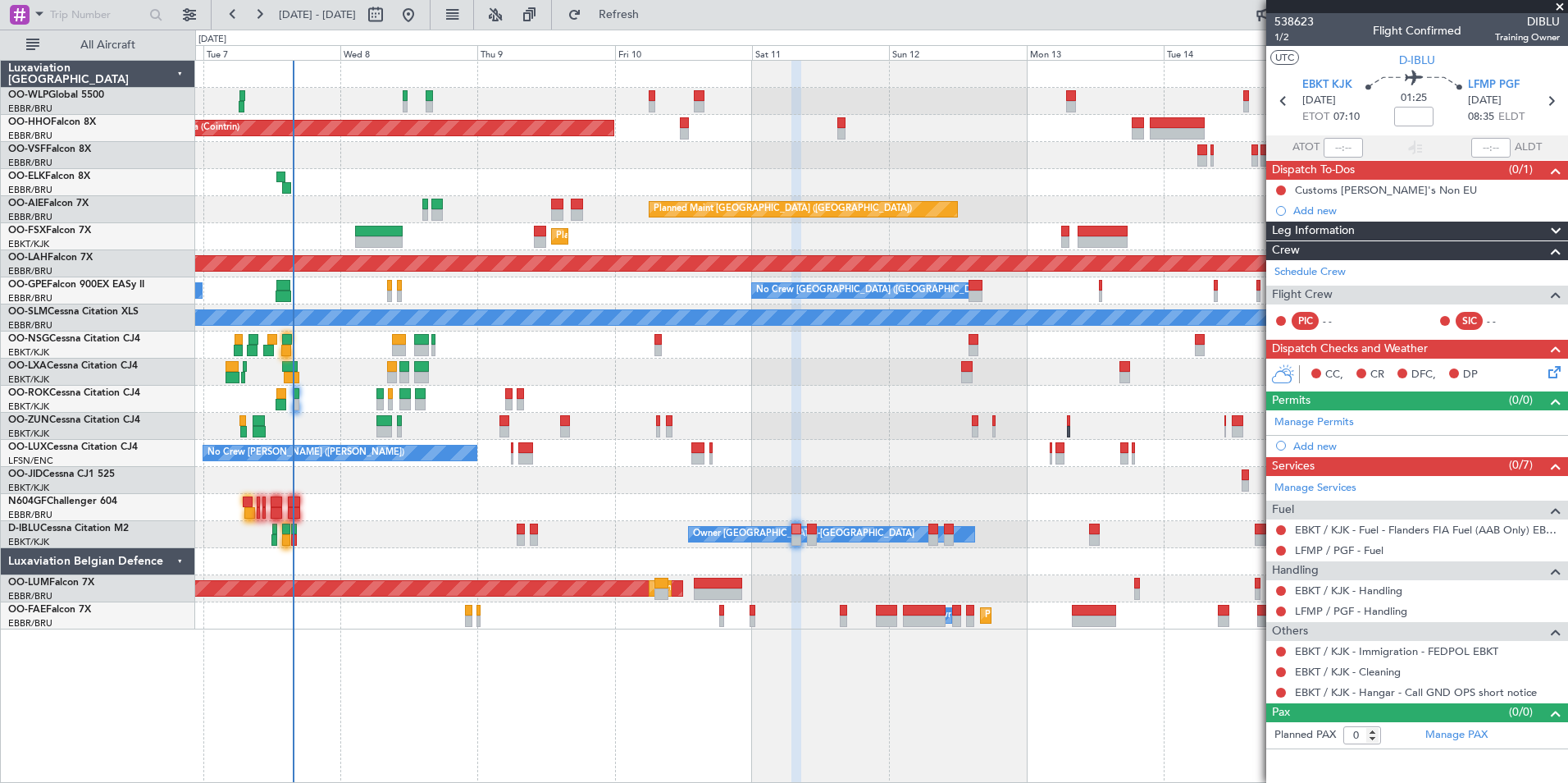
click at [818, 409] on div at bounding box center [881, 399] width 1372 height 27
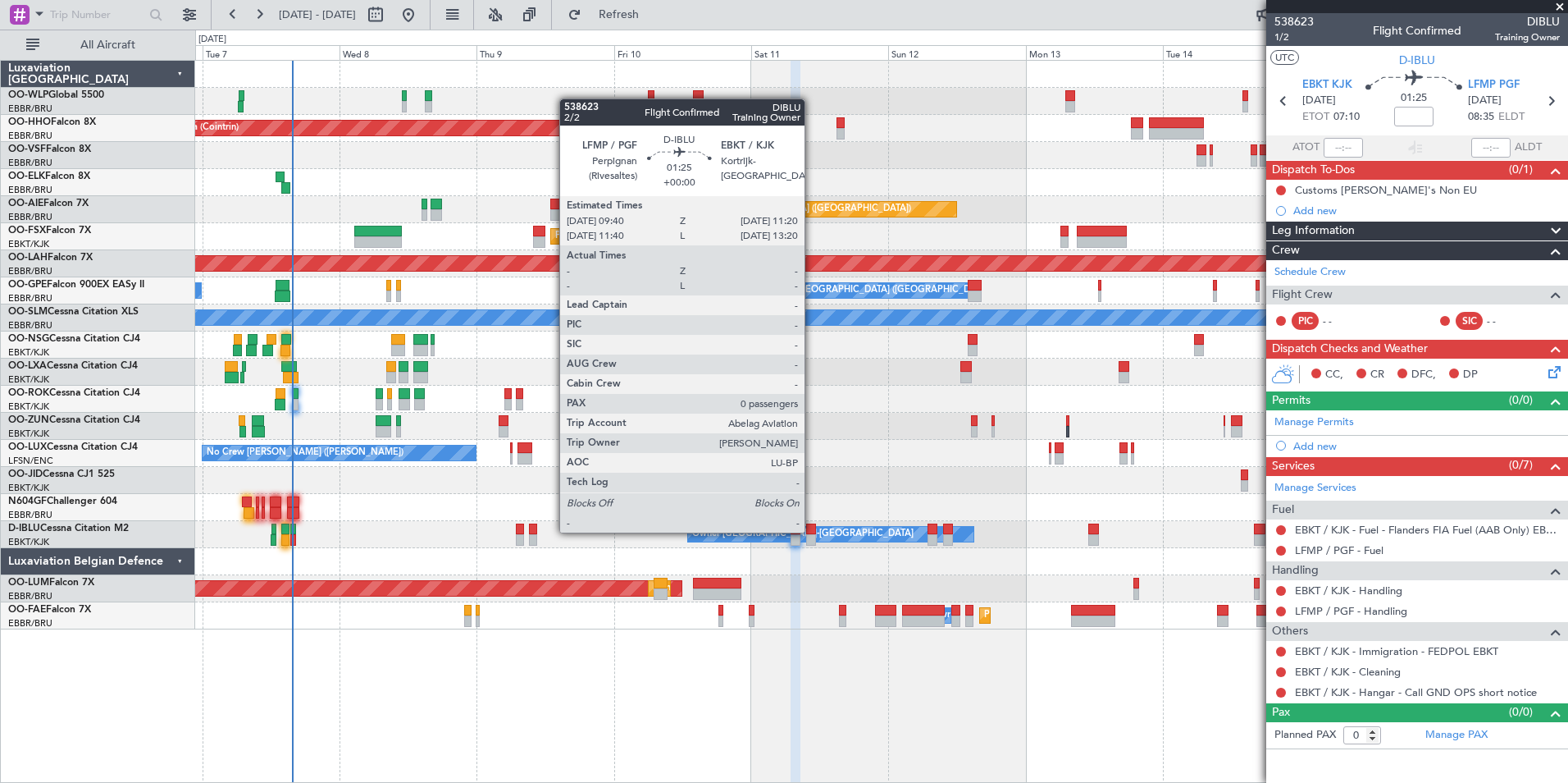
click at [812, 531] on div at bounding box center [811, 530] width 10 height 12
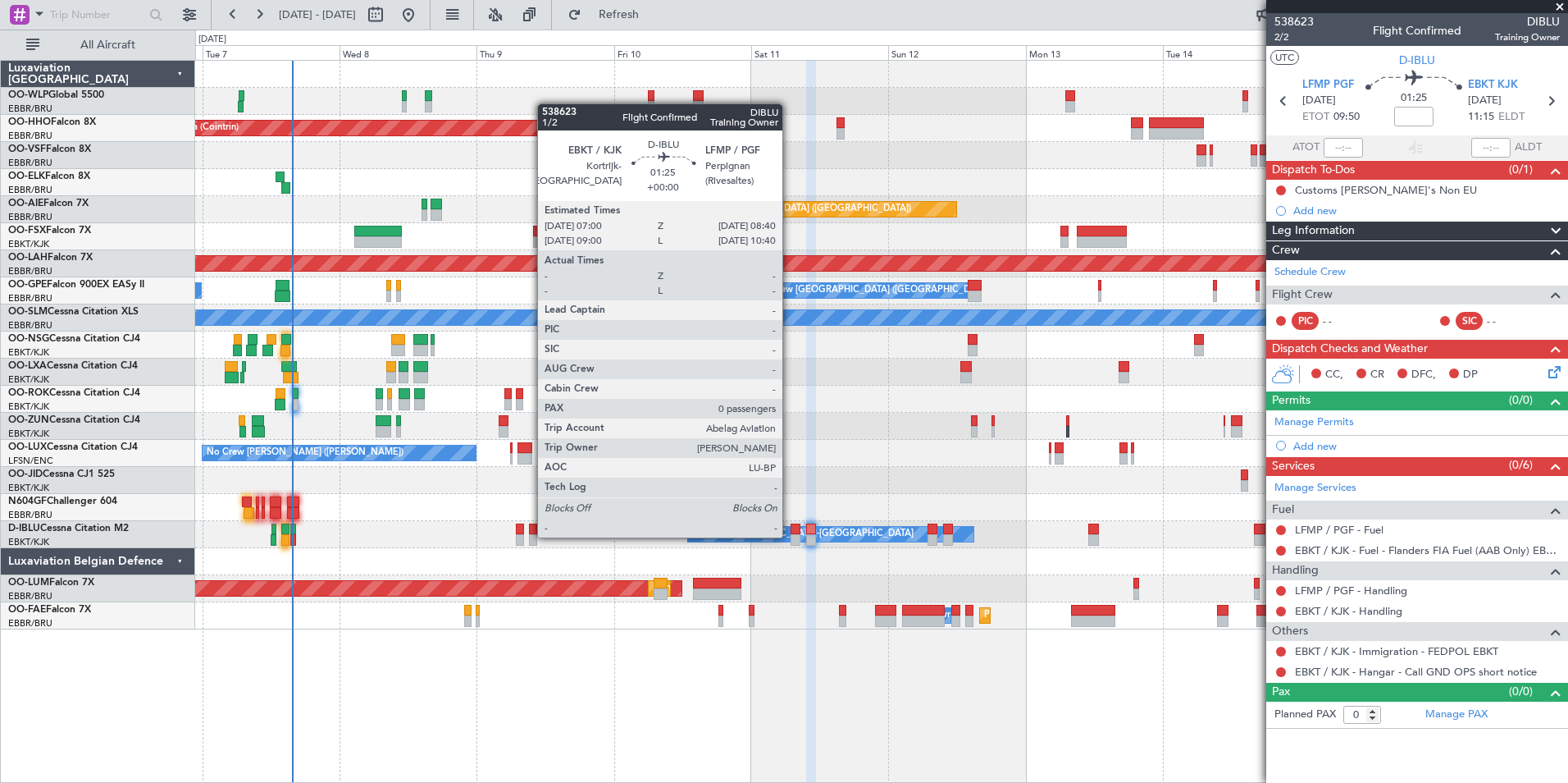
click at [789, 536] on div "Owner [GEOGRAPHIC_DATA]-[GEOGRAPHIC_DATA]" at bounding box center [802, 534] width 221 height 25
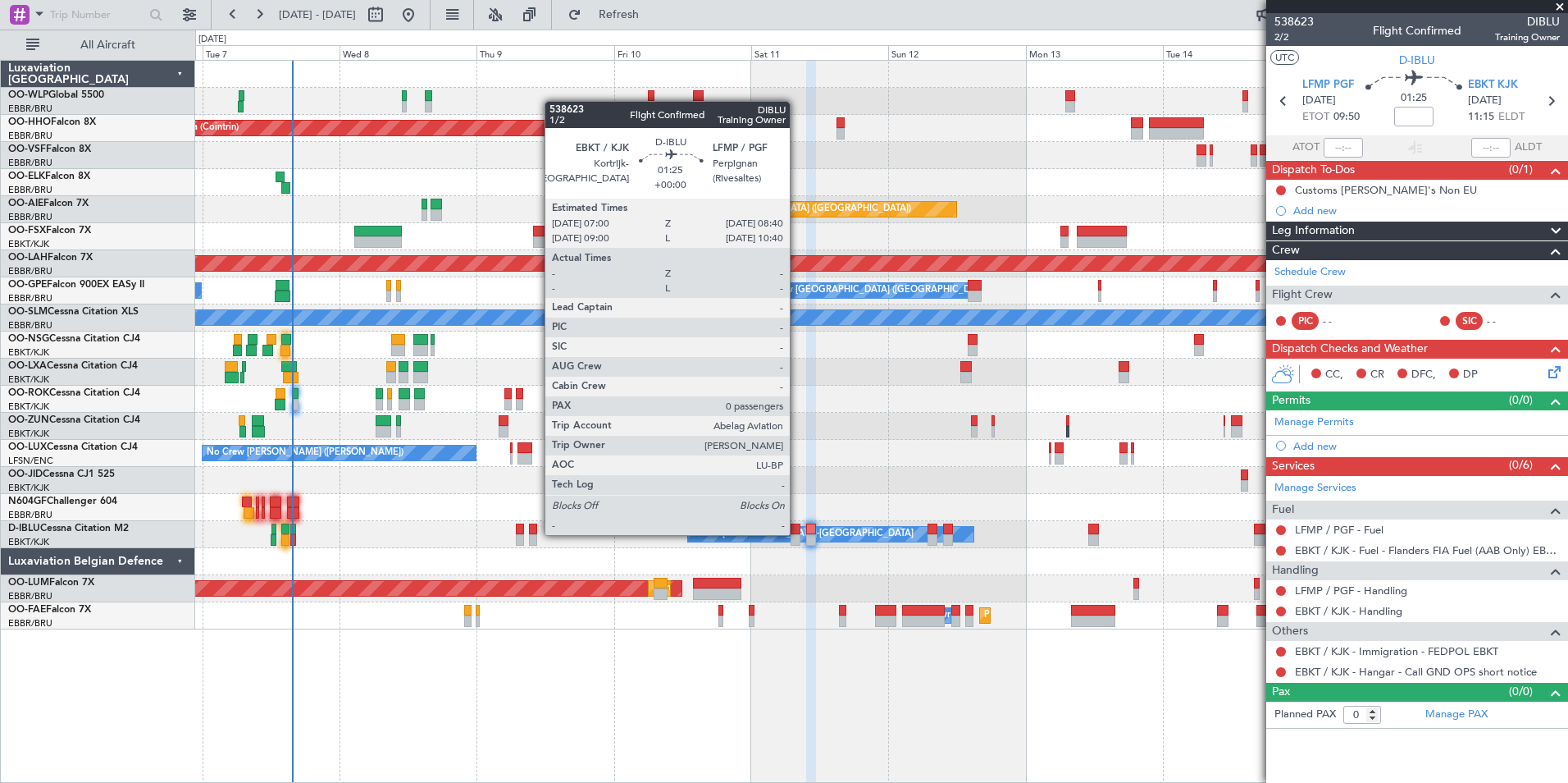
click at [797, 534] on div at bounding box center [795, 530] width 10 height 12
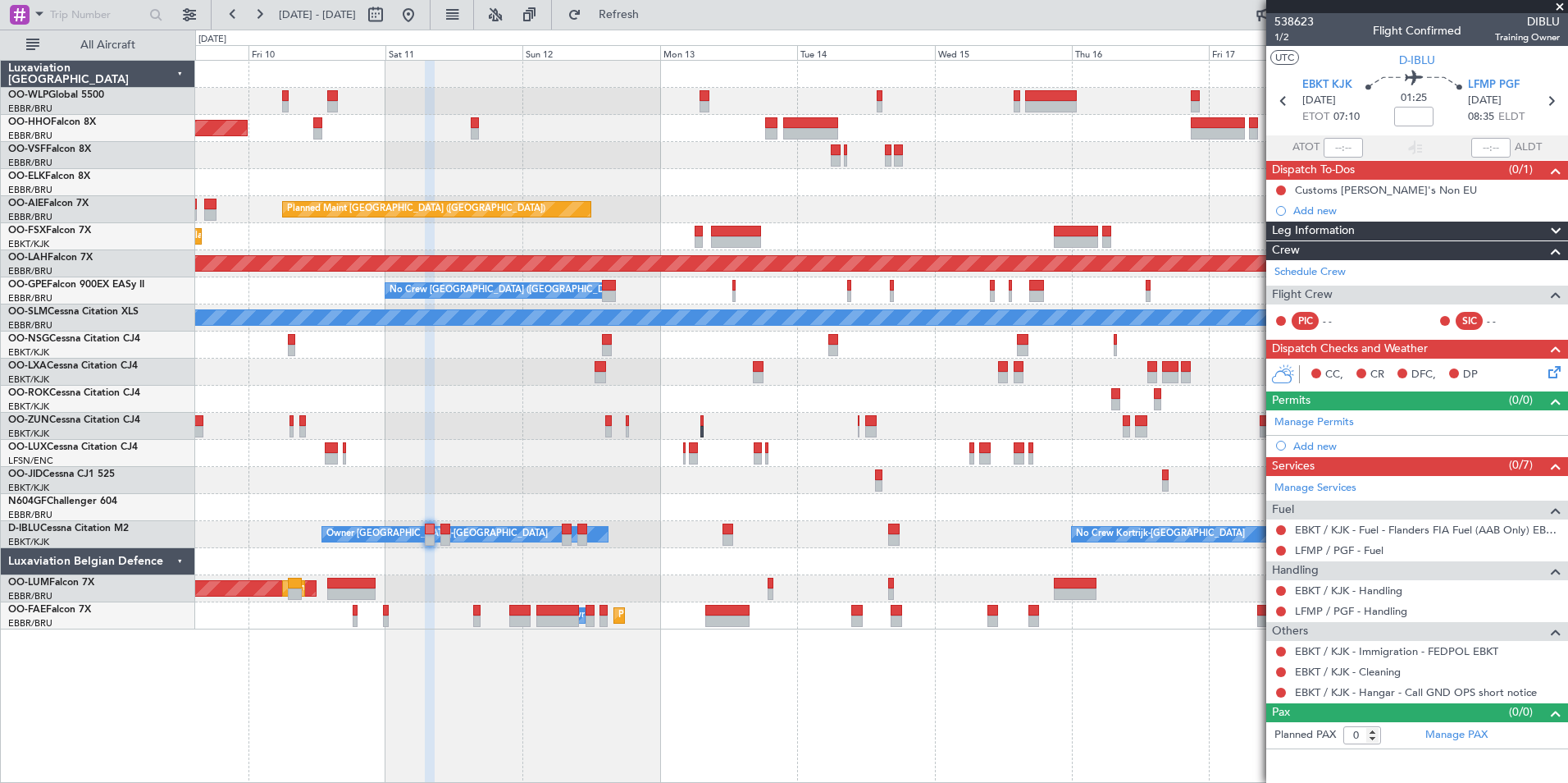
click at [612, 134] on div "Planned Maint Geneva (Cointrin)" at bounding box center [881, 128] width 1372 height 27
click at [621, 136] on div "Planned Maint Geneva (Cointrin)" at bounding box center [881, 128] width 1372 height 27
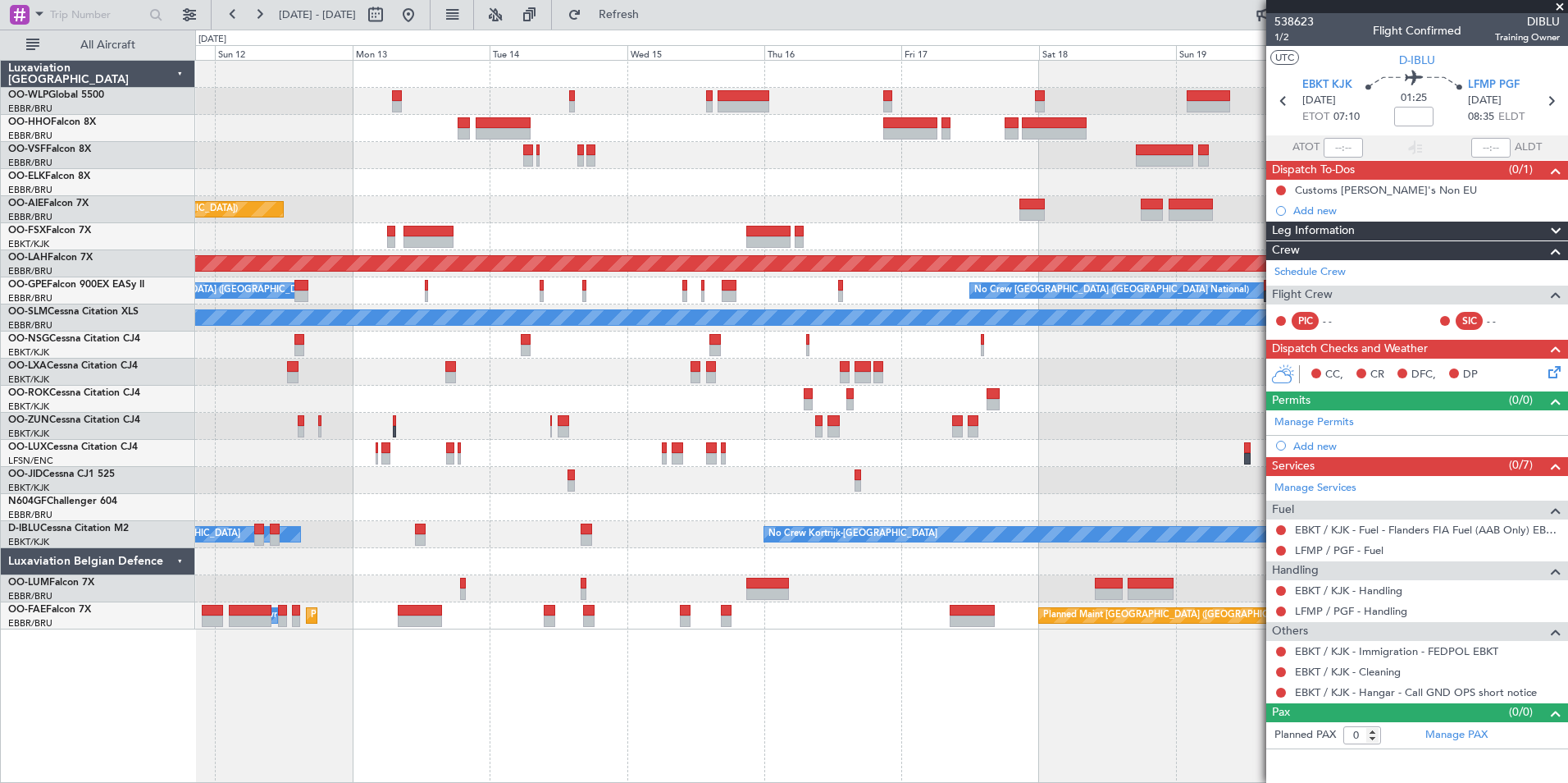
click at [957, 86] on div at bounding box center [881, 74] width 1372 height 27
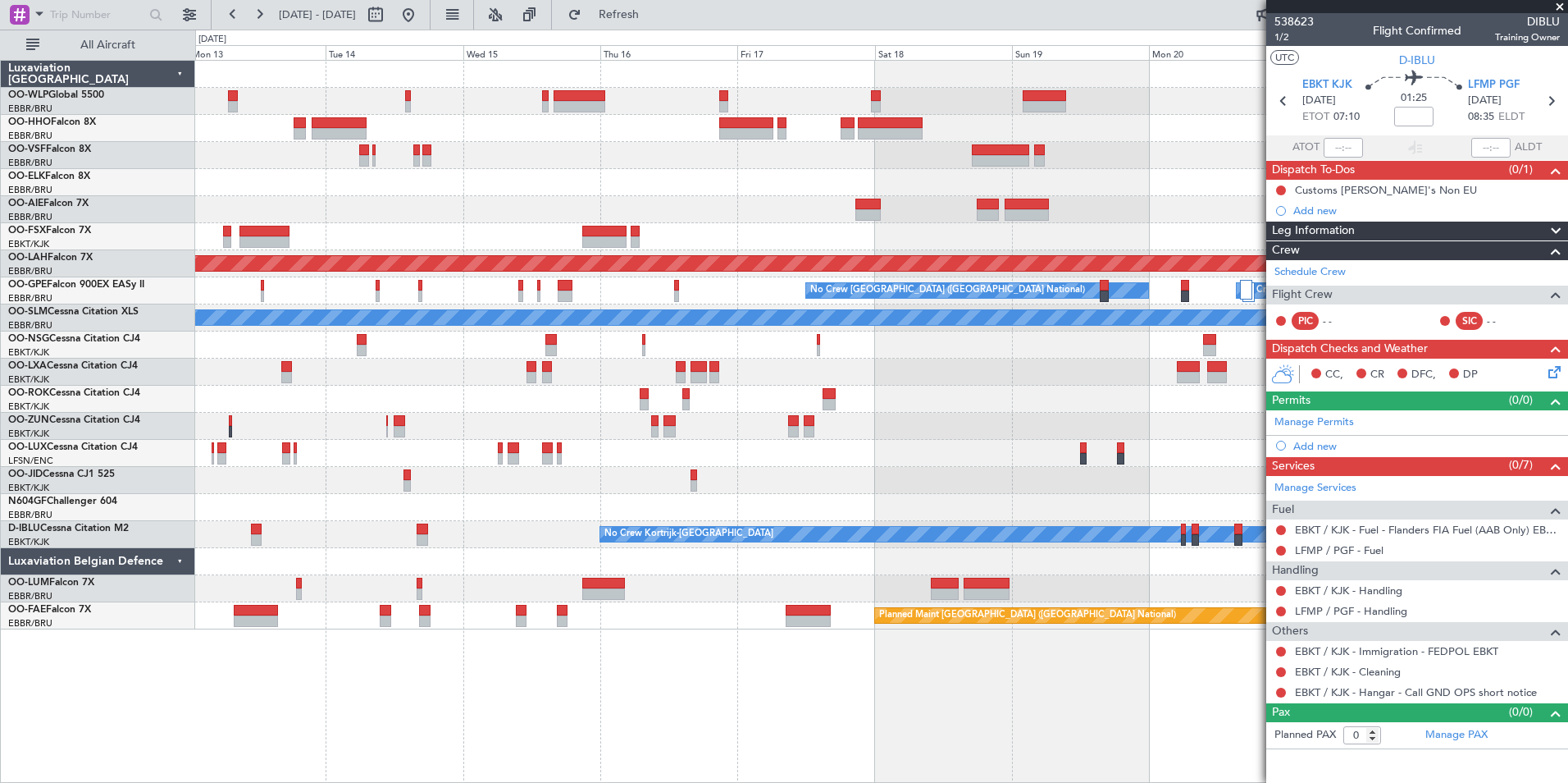
click at [672, 110] on div at bounding box center [881, 100] width 1372 height 27
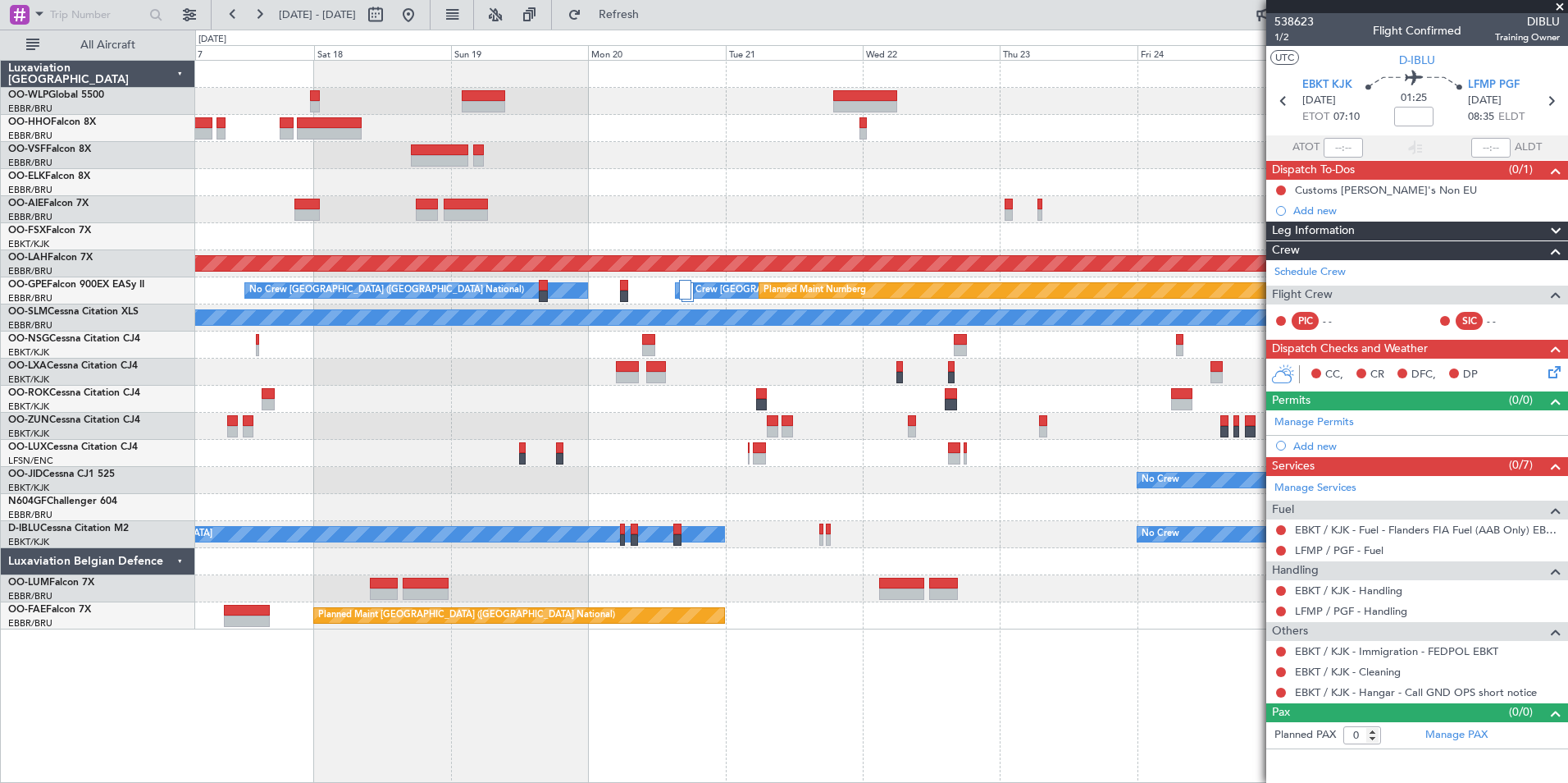
click at [824, 120] on div "- - FIMP 17:00 Z EBLG 05:10 Z Planned [GEOGRAPHIC_DATA][PERSON_NAME]-[GEOGRAPHI…" at bounding box center [881, 345] width 1372 height 568
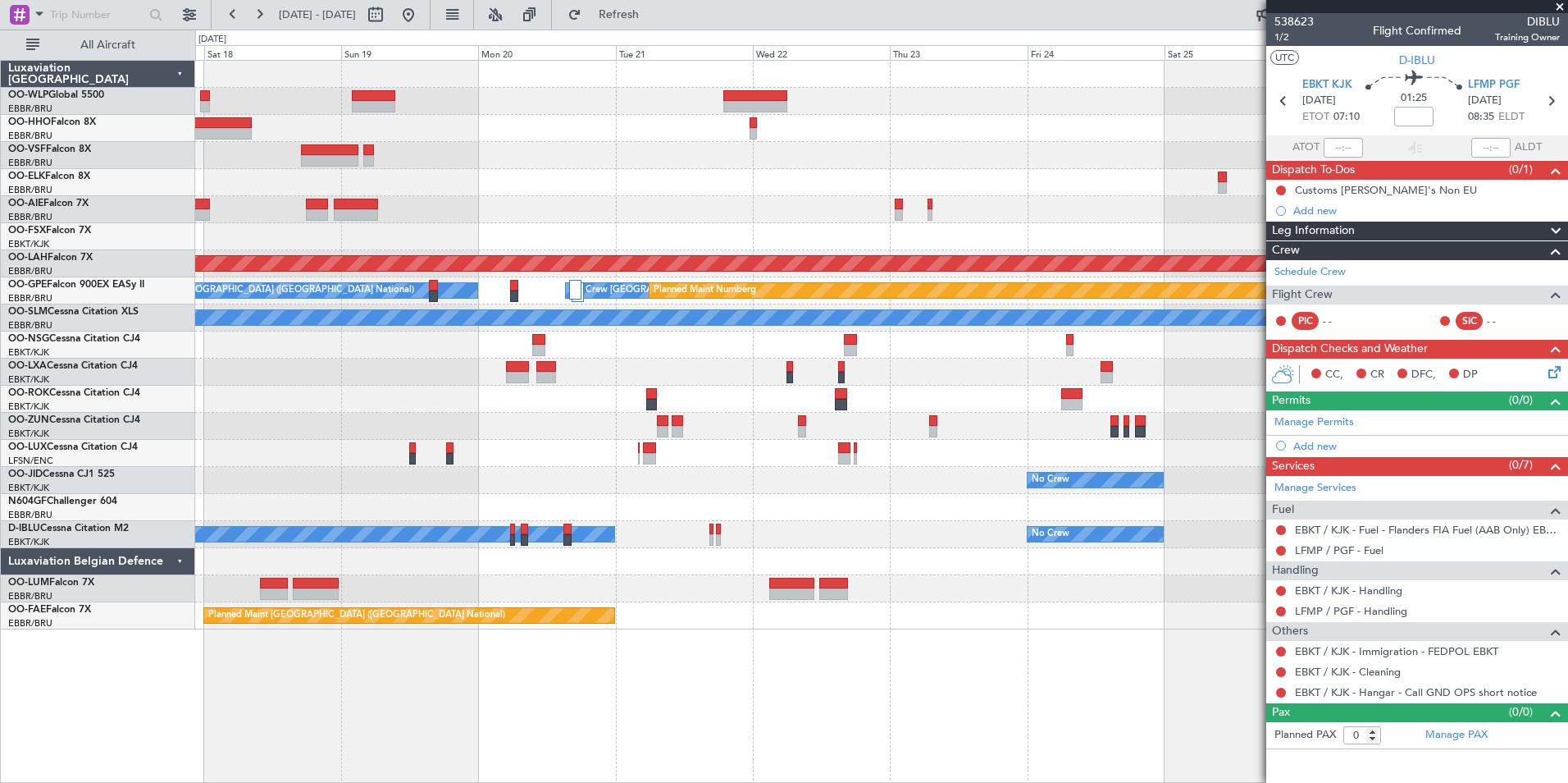
click at [805, 116] on div at bounding box center [881, 128] width 1372 height 27
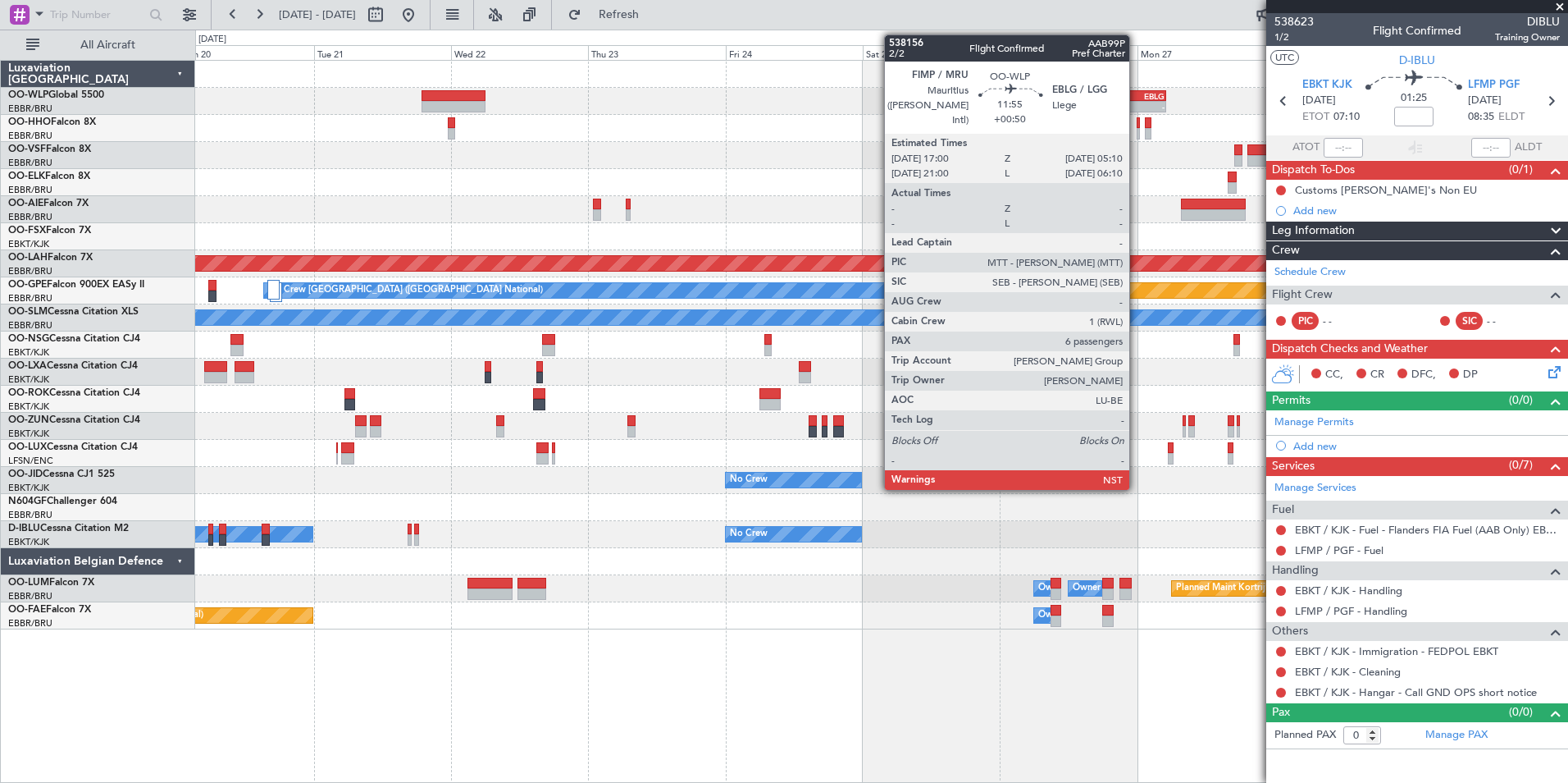
click at [1137, 97] on div "EBLG" at bounding box center [1149, 96] width 33 height 10
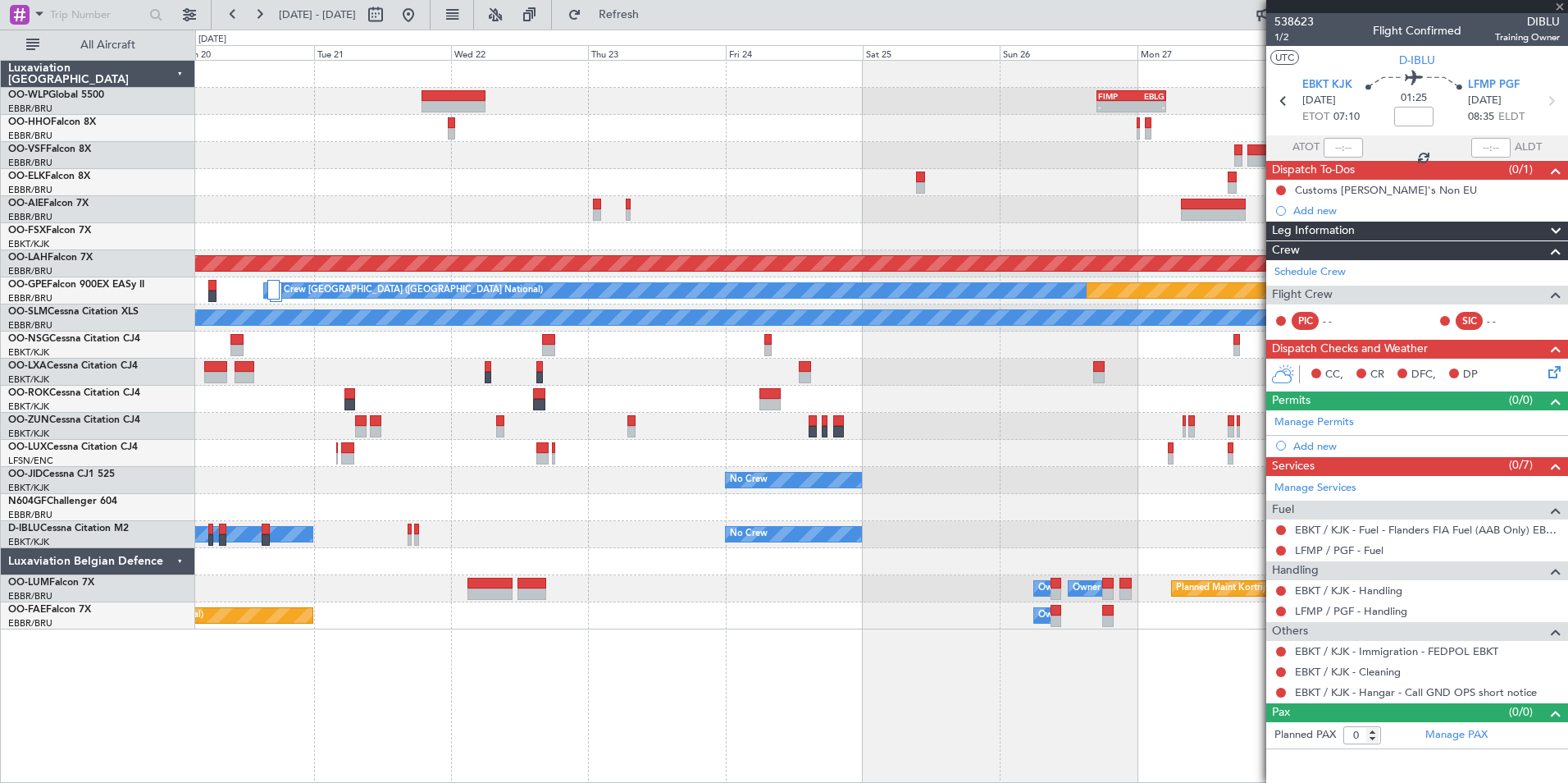
type input "+00:50"
type input "6"
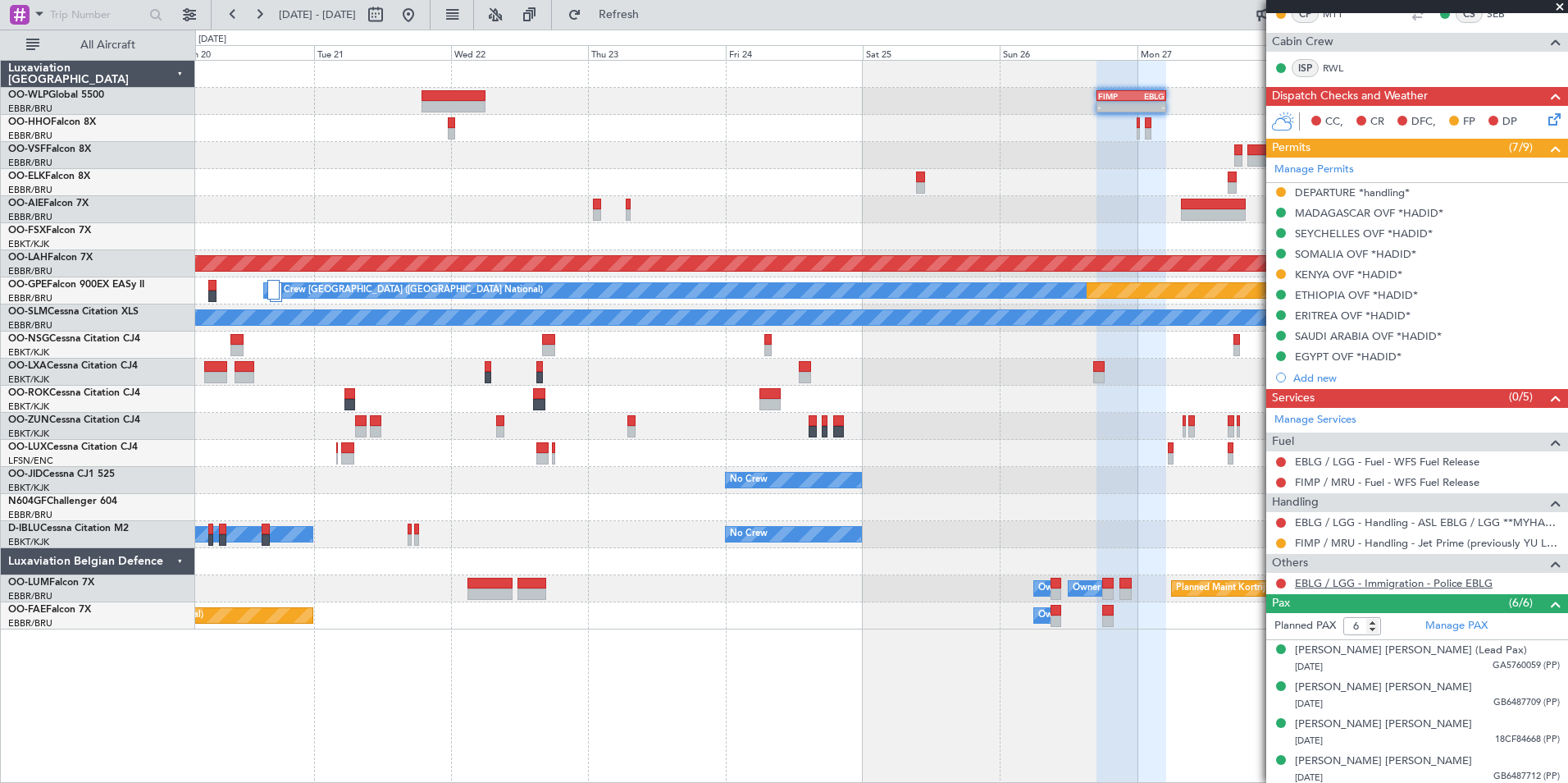
scroll to position [328, 0]
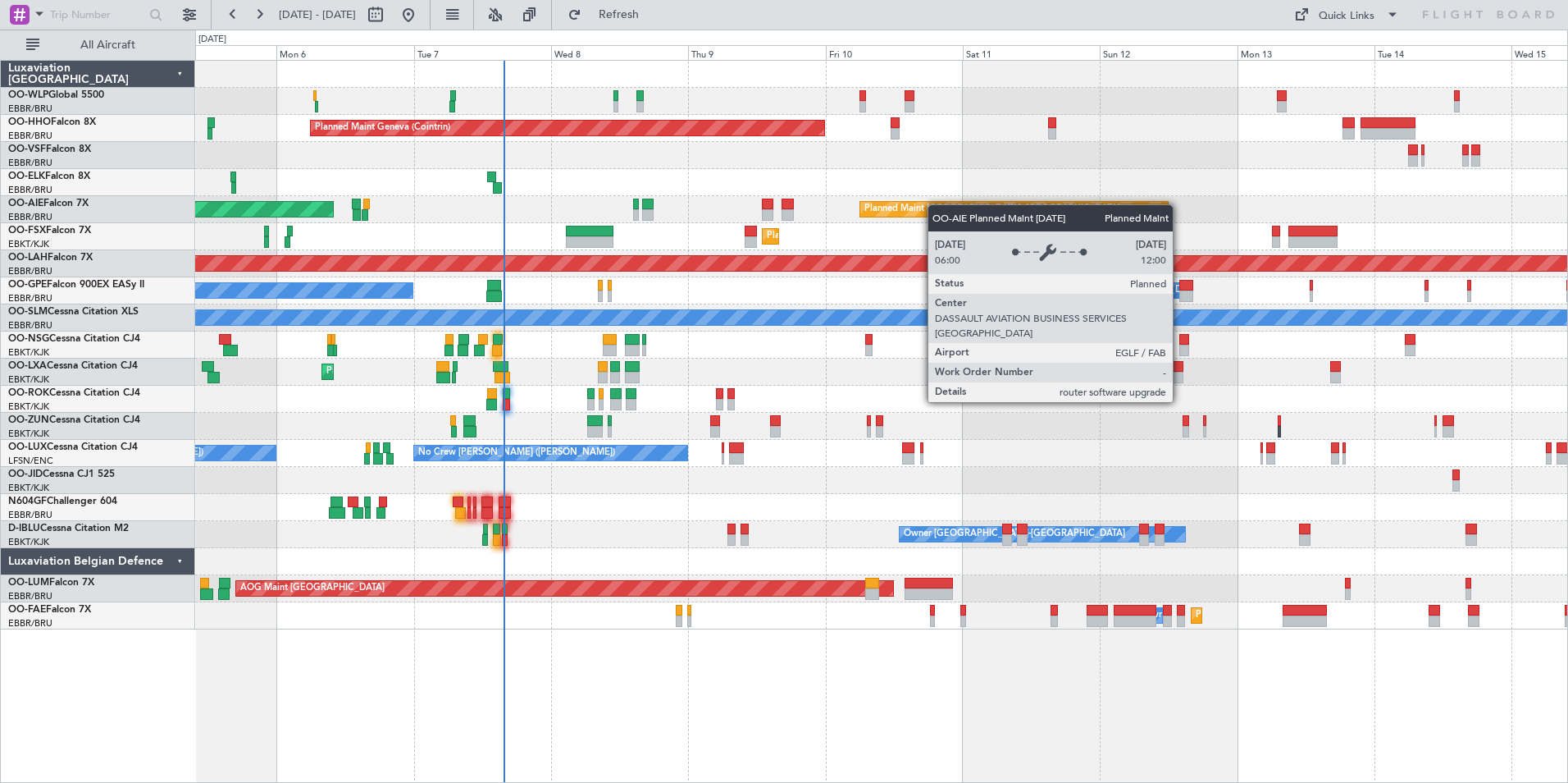
click at [936, 204] on div "Planned Maint Geneva (Cointrin) Planned Maint [GEOGRAPHIC_DATA] ([GEOGRAPHIC_DA…" at bounding box center [881, 345] width 1372 height 568
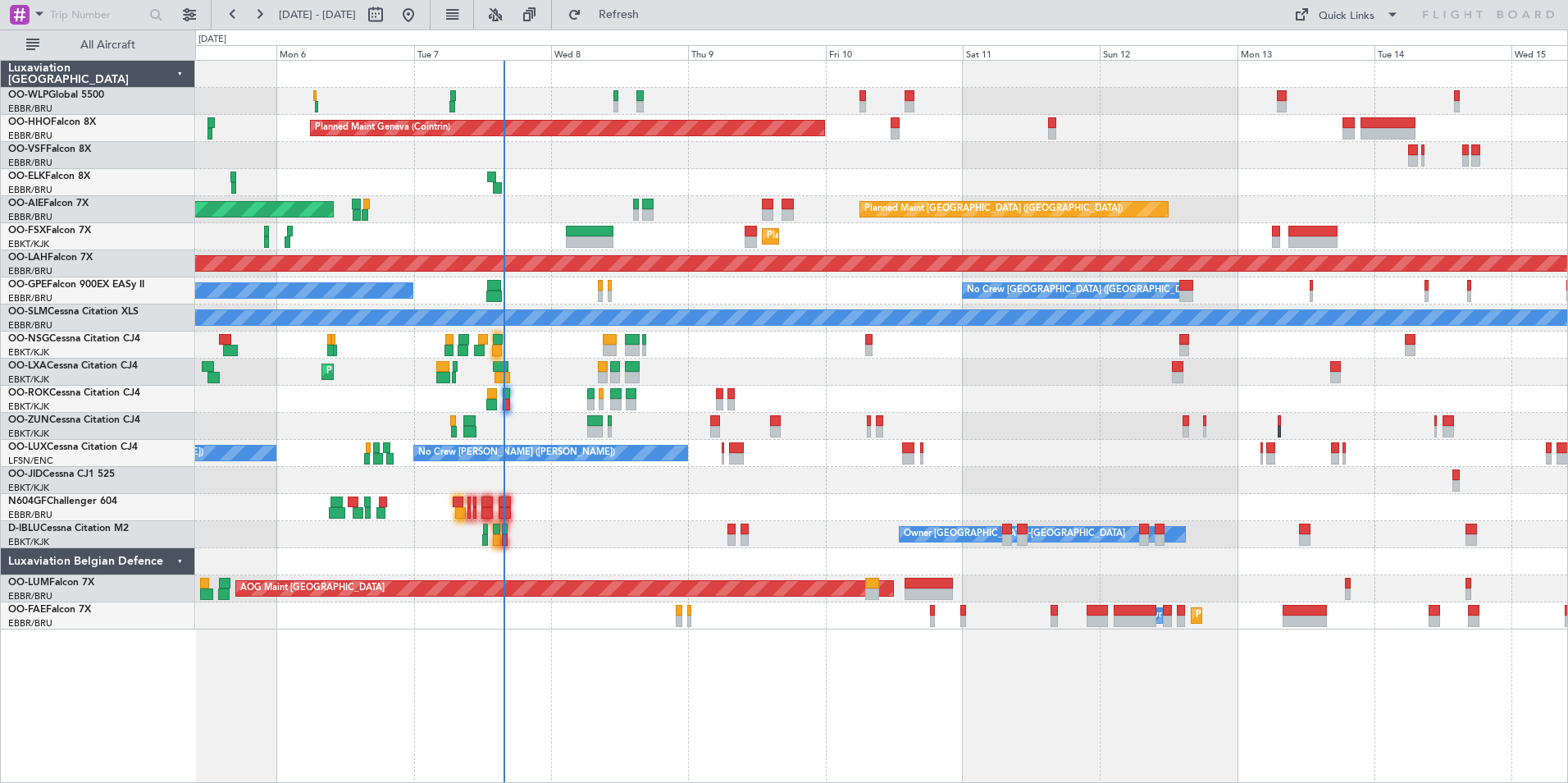
click at [928, 199] on div "Planned Maint Geneva (Cointrin) Planned Maint [GEOGRAPHIC_DATA] ([GEOGRAPHIC_DA…" at bounding box center [881, 345] width 1372 height 568
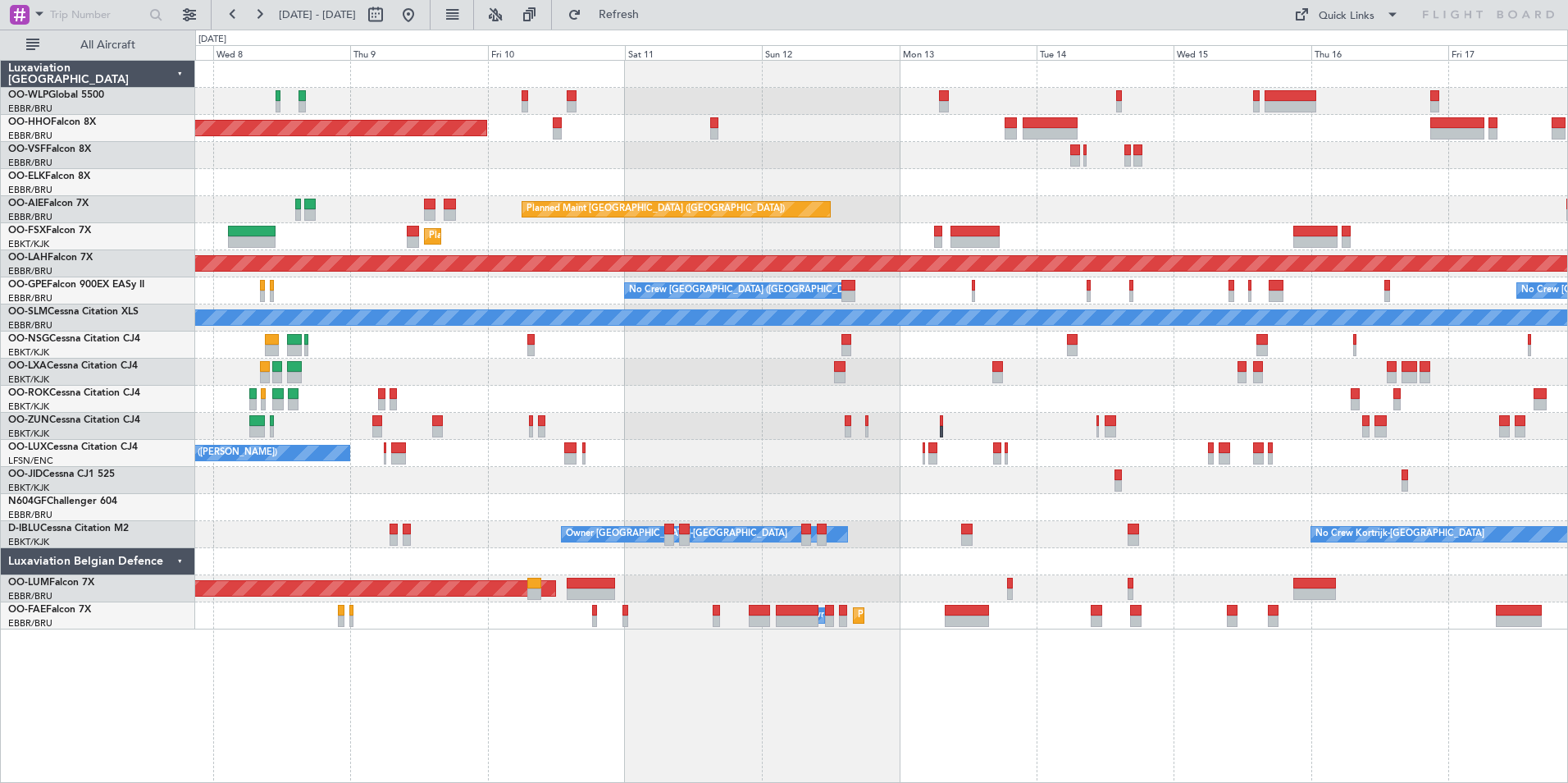
click at [944, 208] on div "Planned Maint [GEOGRAPHIC_DATA] ([GEOGRAPHIC_DATA]) Unplanned Maint [GEOGRAPHIC…" at bounding box center [881, 209] width 1372 height 27
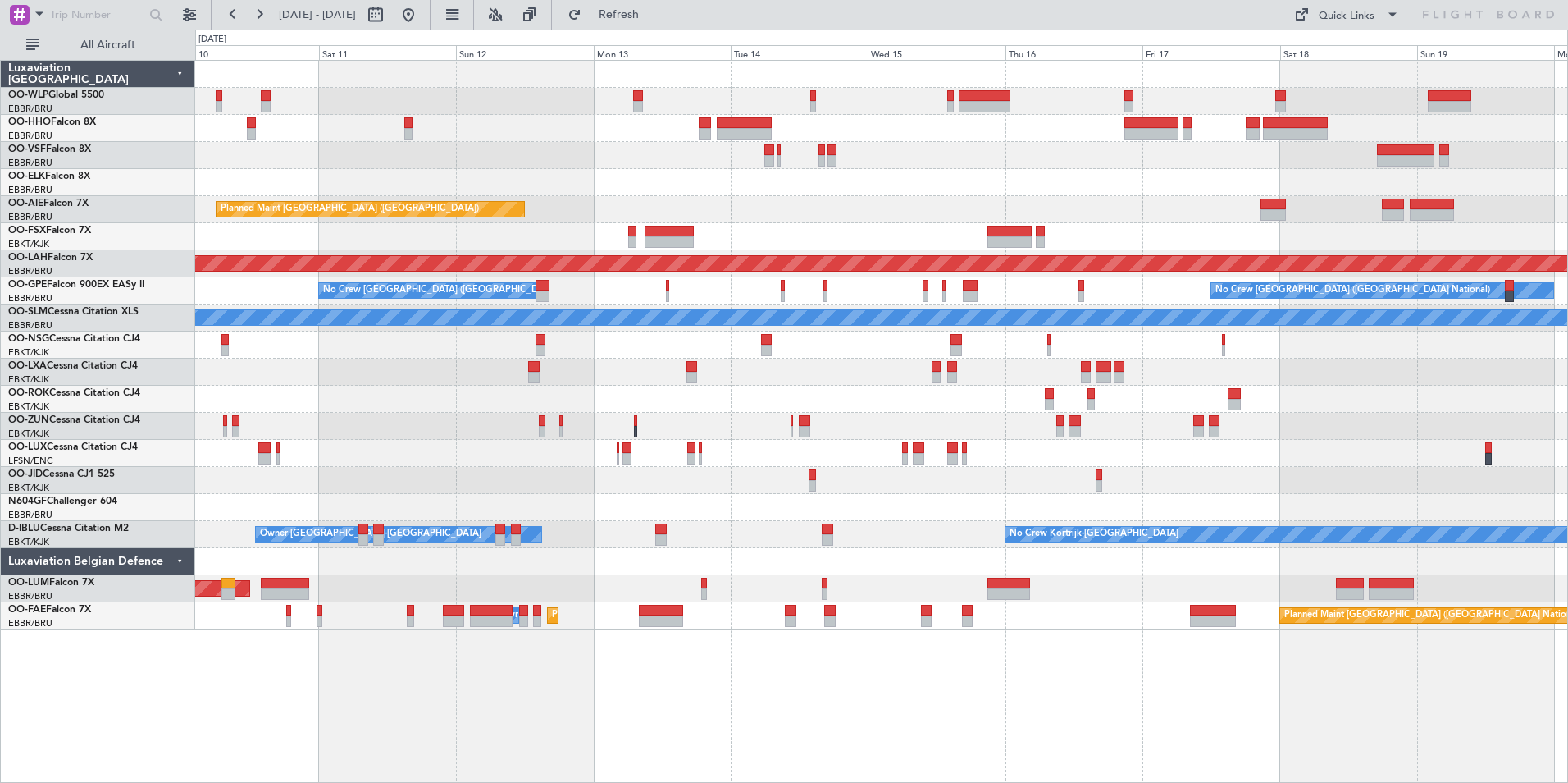
click at [907, 190] on div "Planned Maint Geneva (Cointrin) Planned Maint [GEOGRAPHIC_DATA] ([GEOGRAPHIC_DA…" at bounding box center [881, 345] width 1372 height 568
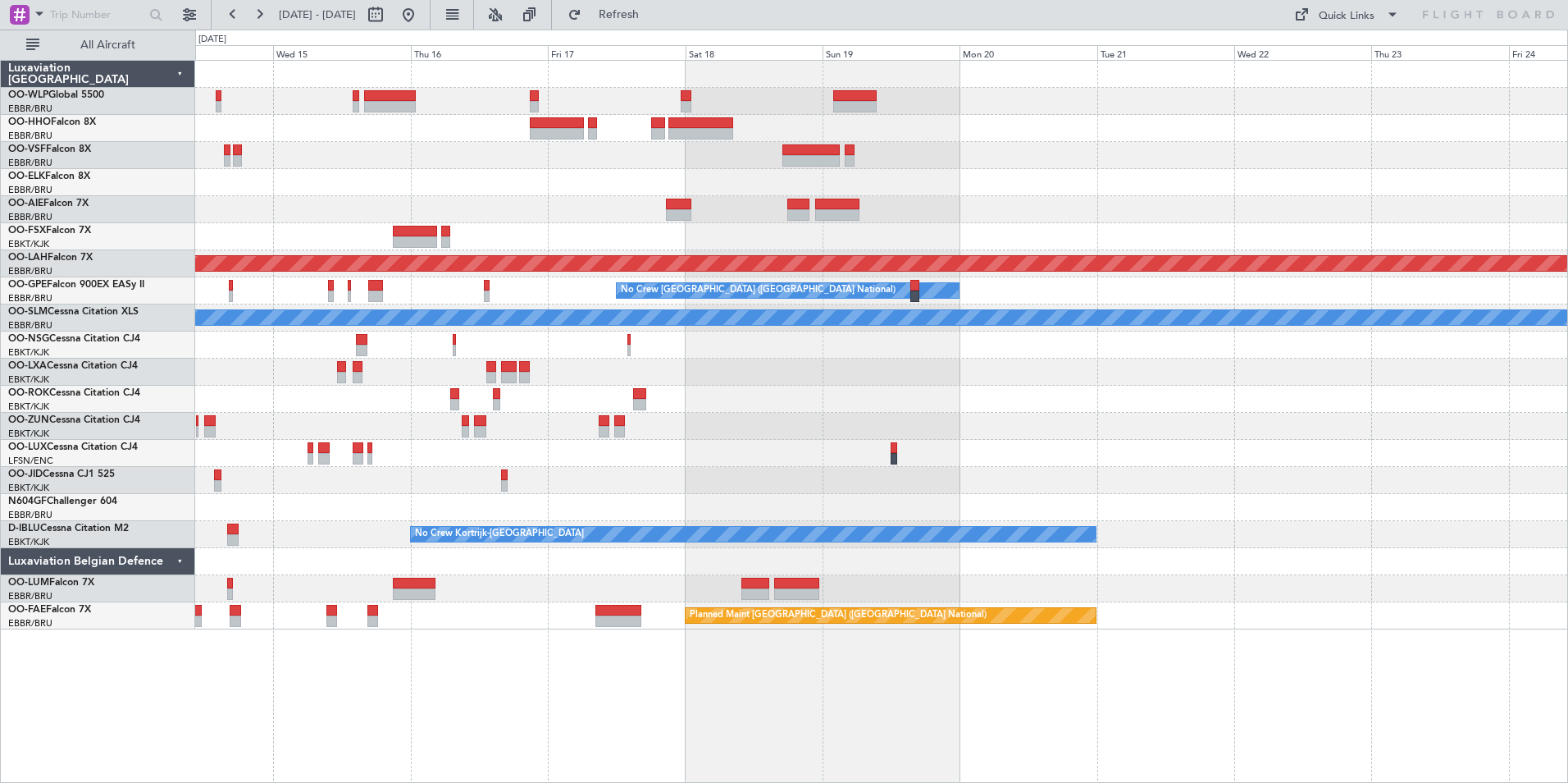
click at [982, 184] on div at bounding box center [881, 182] width 1372 height 27
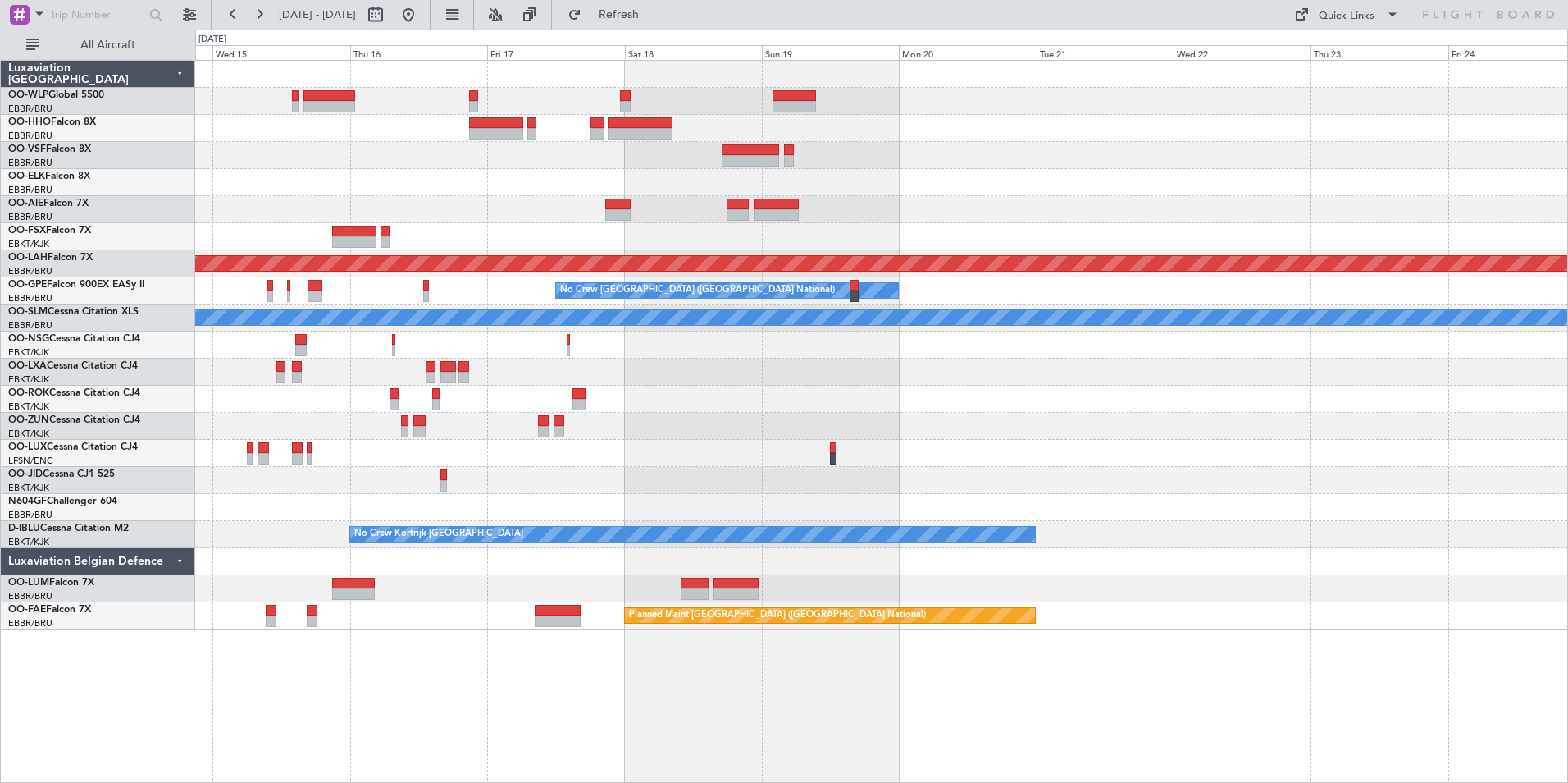
click at [1082, 189] on div at bounding box center [881, 182] width 1372 height 27
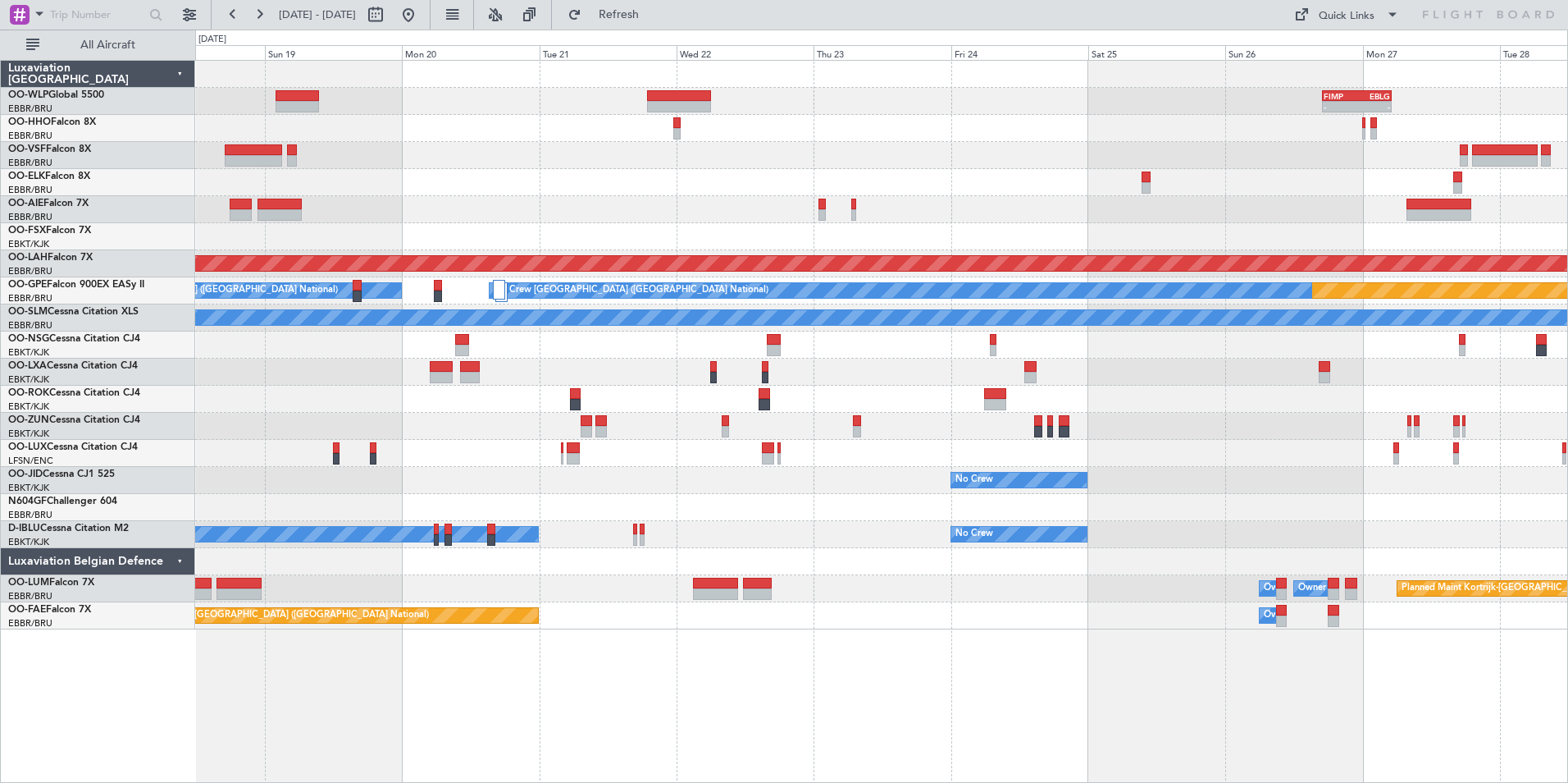
click at [1081, 127] on div "- - FIMP 17:00 Z EBLG 05:10 Z Planned Maint Alton-st Louis (St Louis Regl) No C…" at bounding box center [881, 345] width 1372 height 568
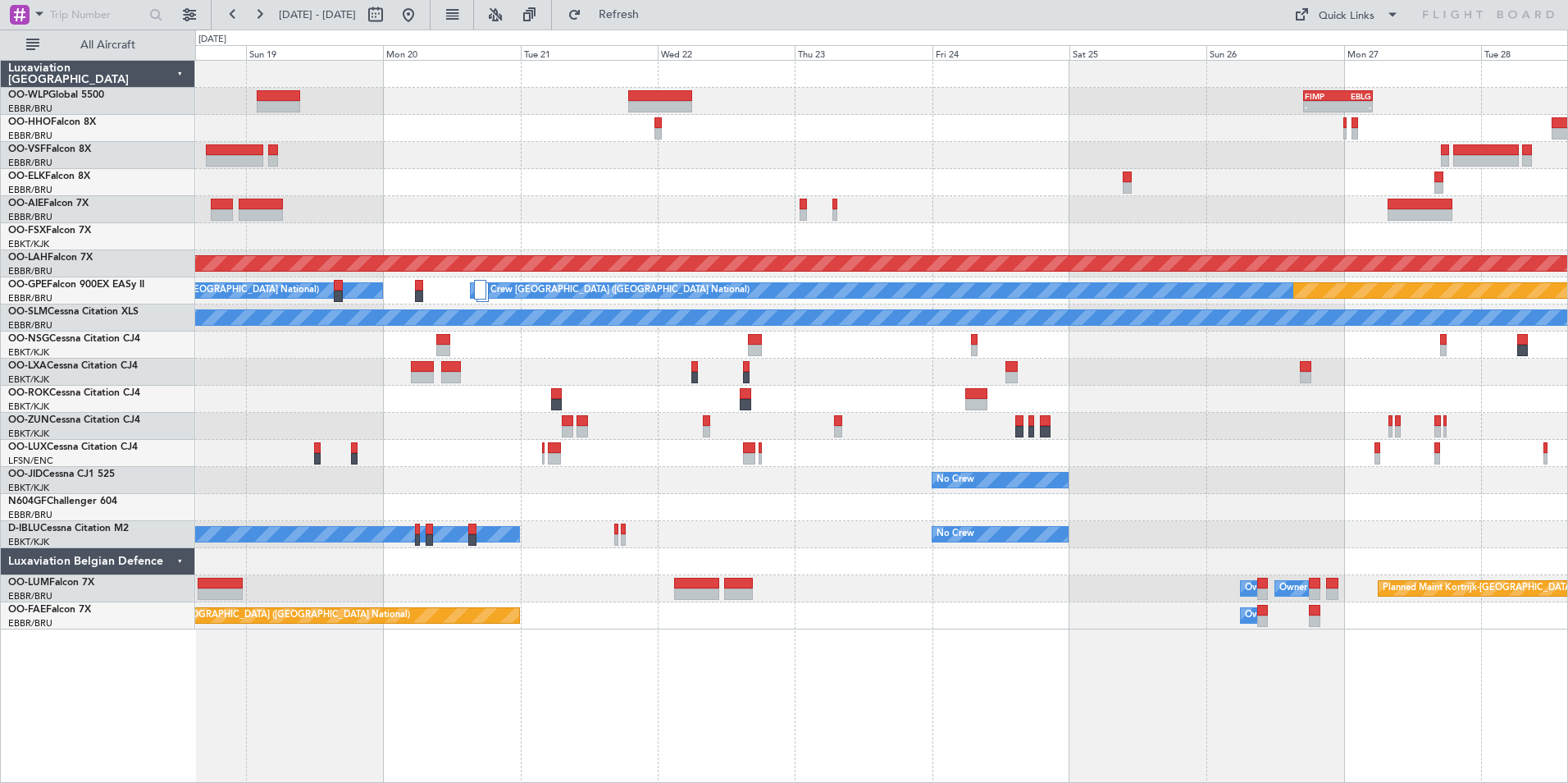
click at [995, 298] on div "No Crew Brussels (Brussels National) Planned Maint Nurnberg No Crew Brussels (B…" at bounding box center [881, 291] width 1372 height 27
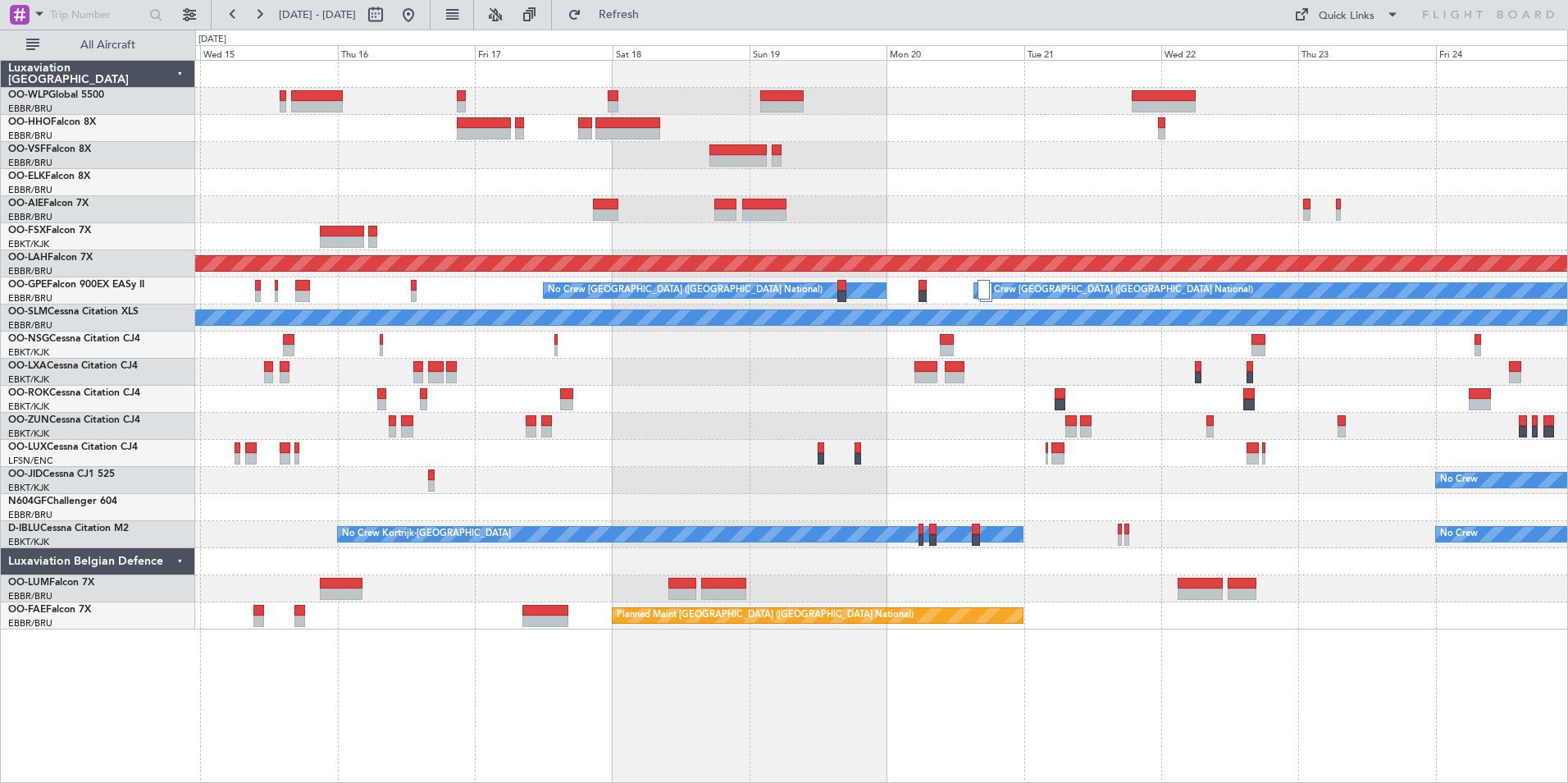
click at [1277, 371] on div at bounding box center [881, 371] width 1372 height 27
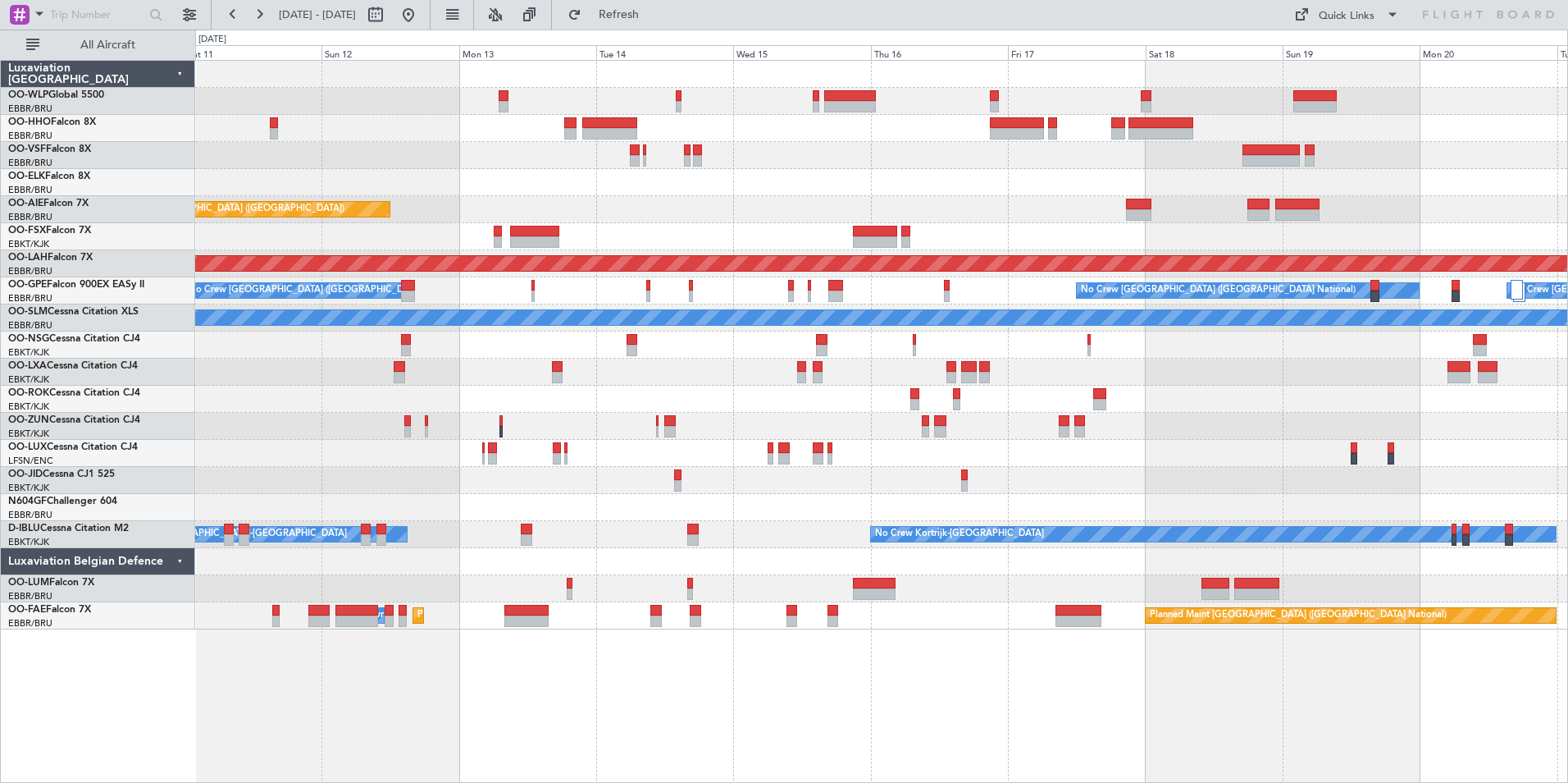
click at [1316, 411] on div "Planned Maint Geneva (Cointrin) Planned Maint London (Farnborough) Planned Main…" at bounding box center [881, 345] width 1372 height 568
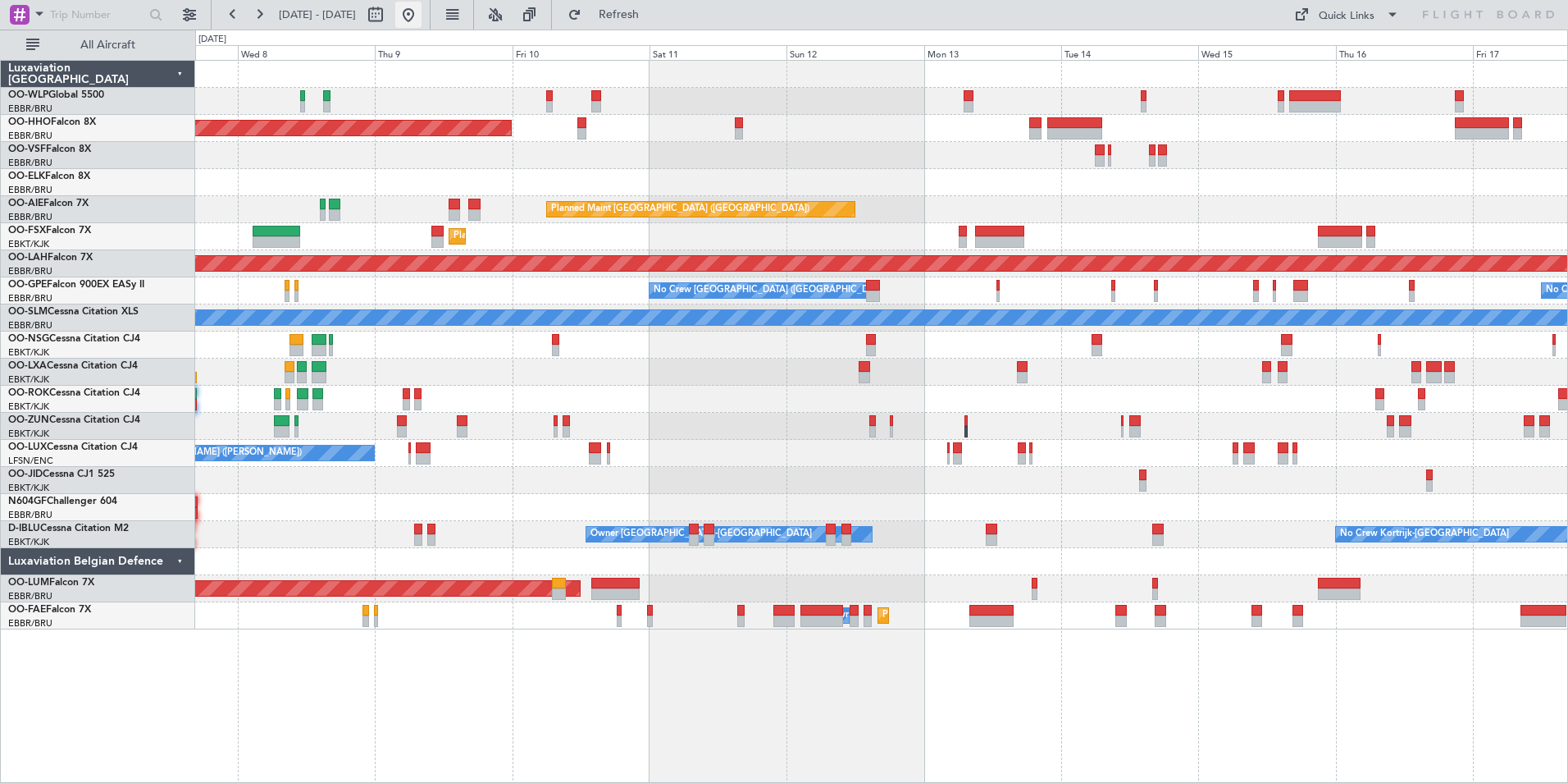
click at [421, 17] on button at bounding box center [408, 15] width 27 height 27
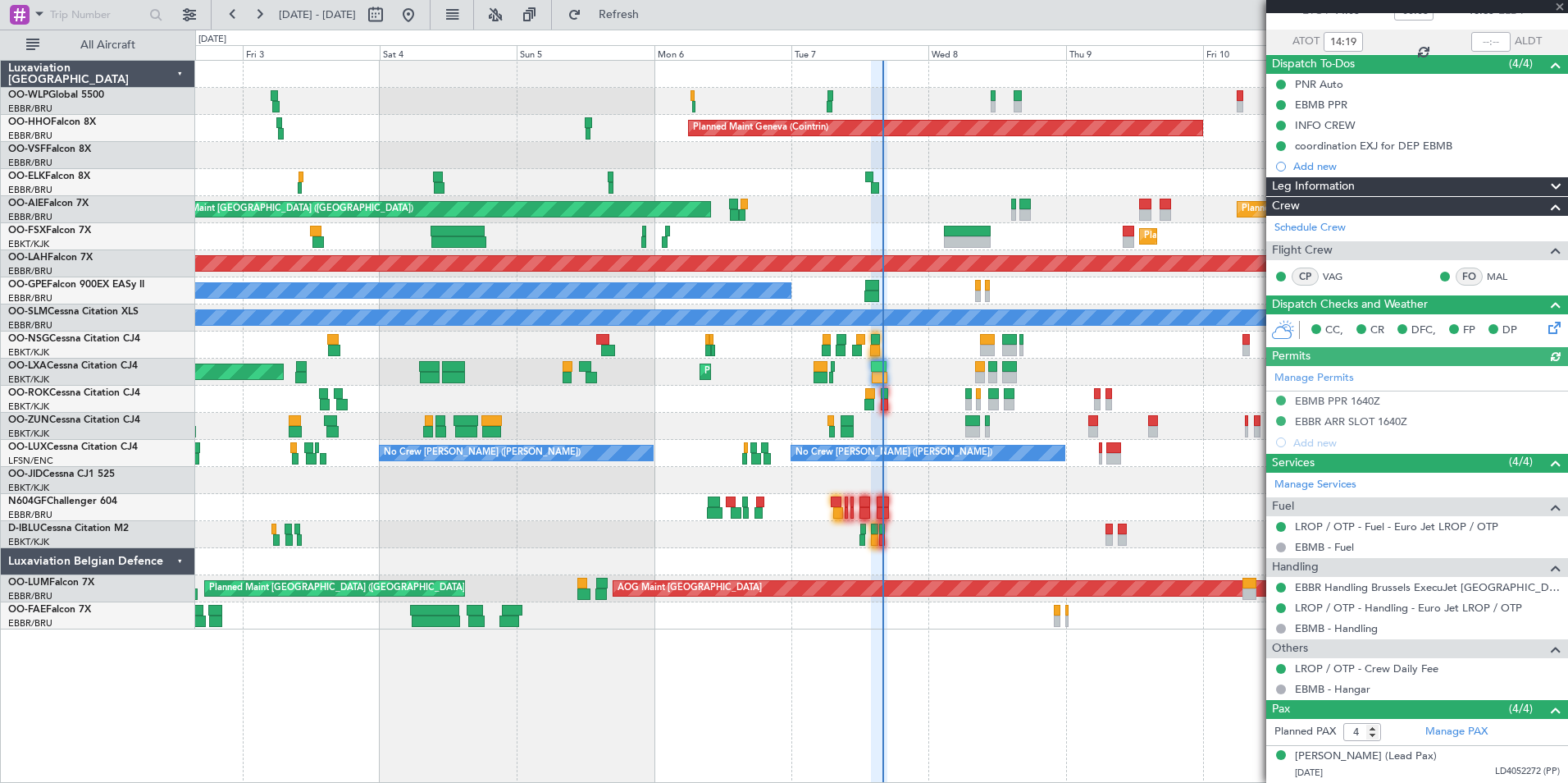
scroll to position [216, 0]
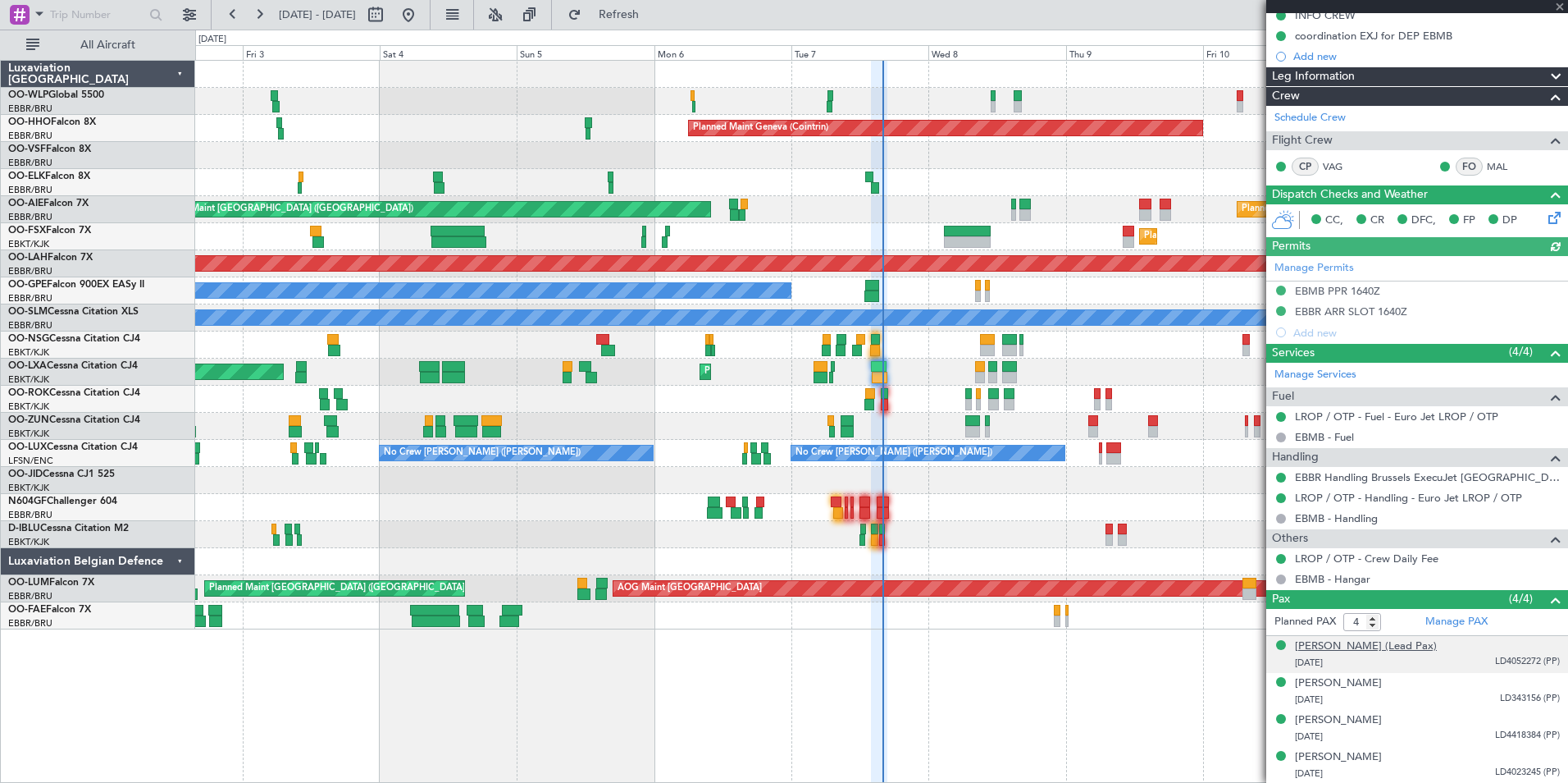
click at [1373, 647] on div "[PERSON_NAME] (Lead Pax)" at bounding box center [1366, 646] width 142 height 17
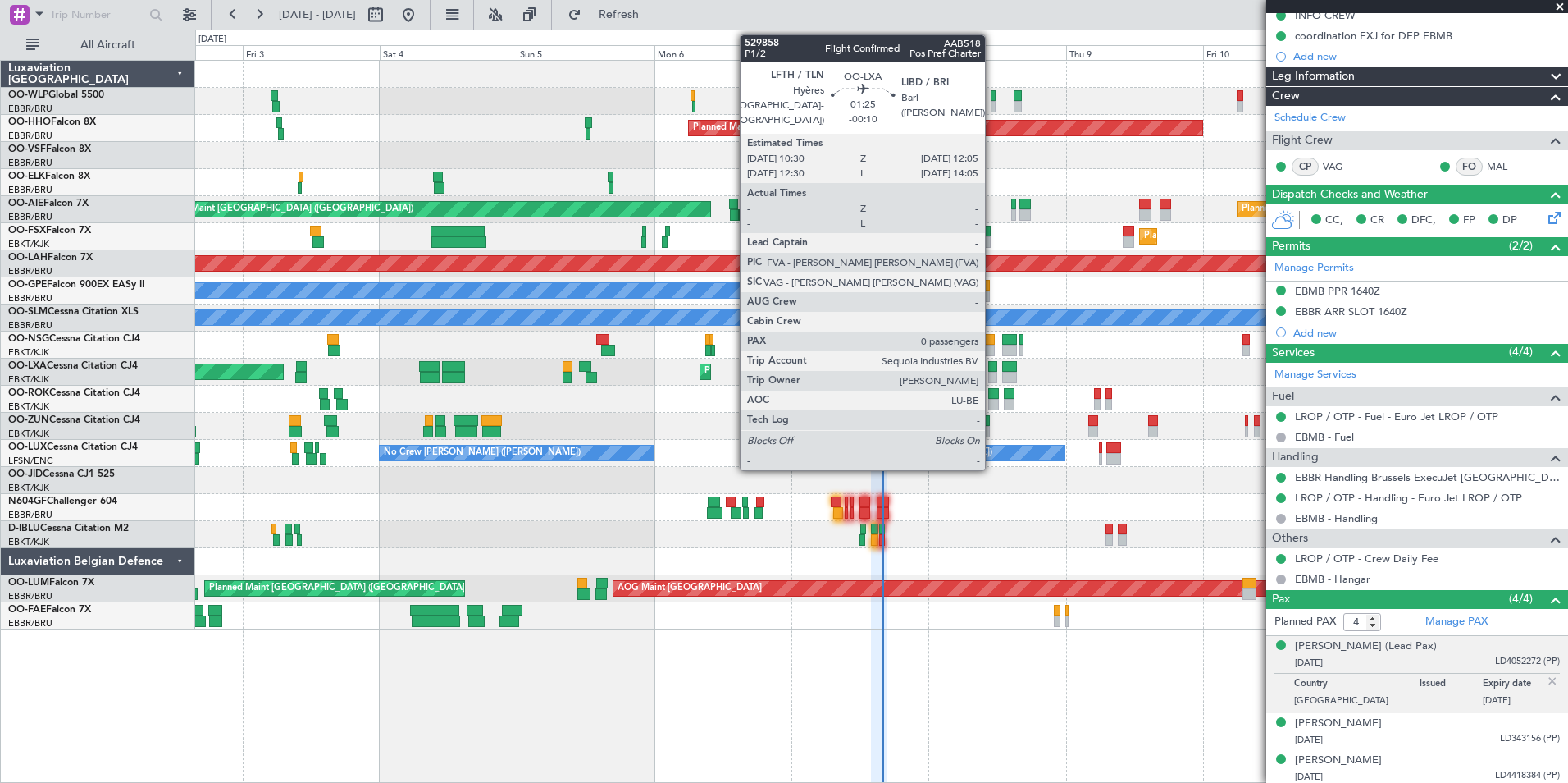
click at [992, 366] on div at bounding box center [993, 367] width 10 height 12
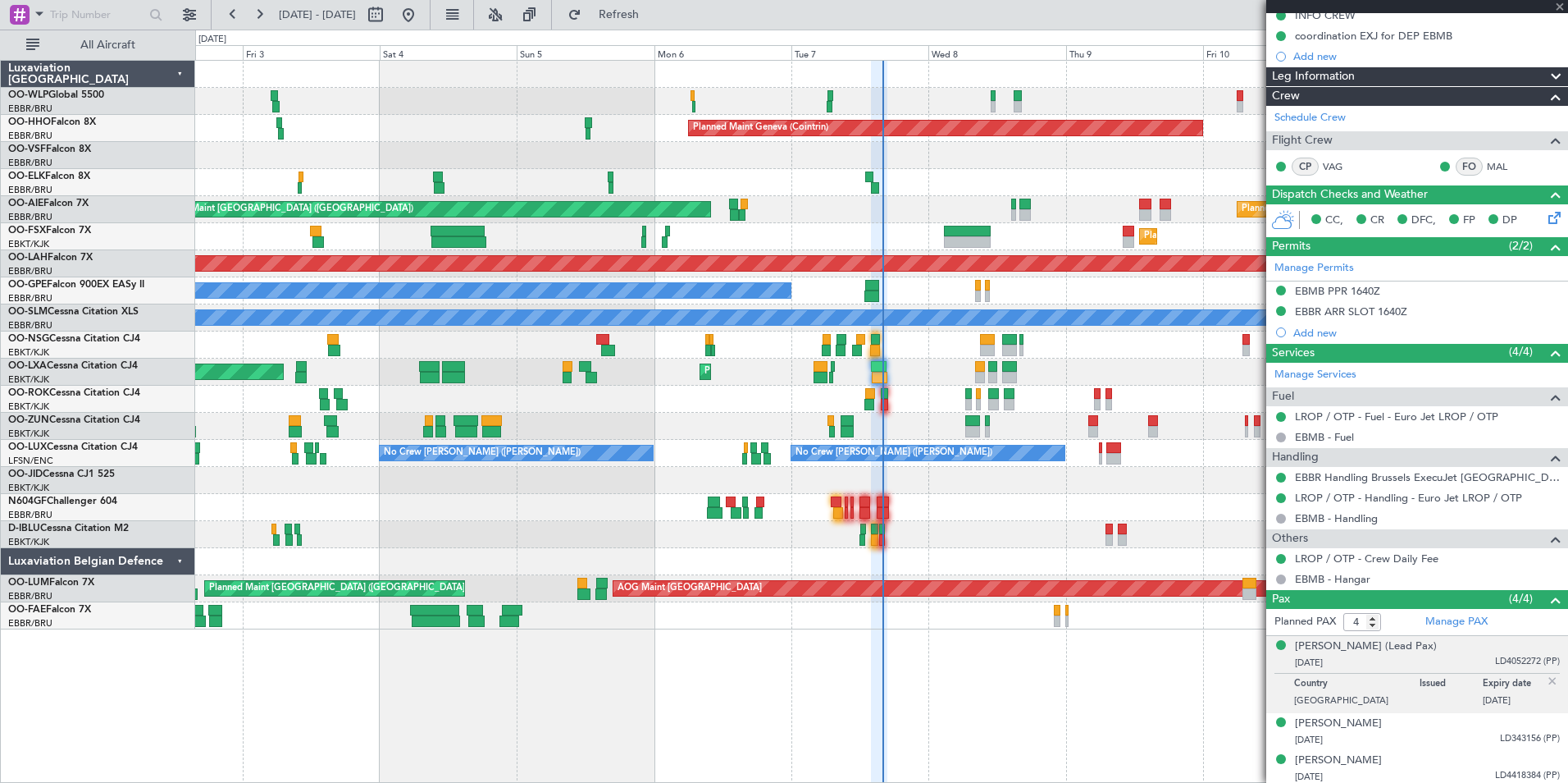
type input "-00:10"
type input "0"
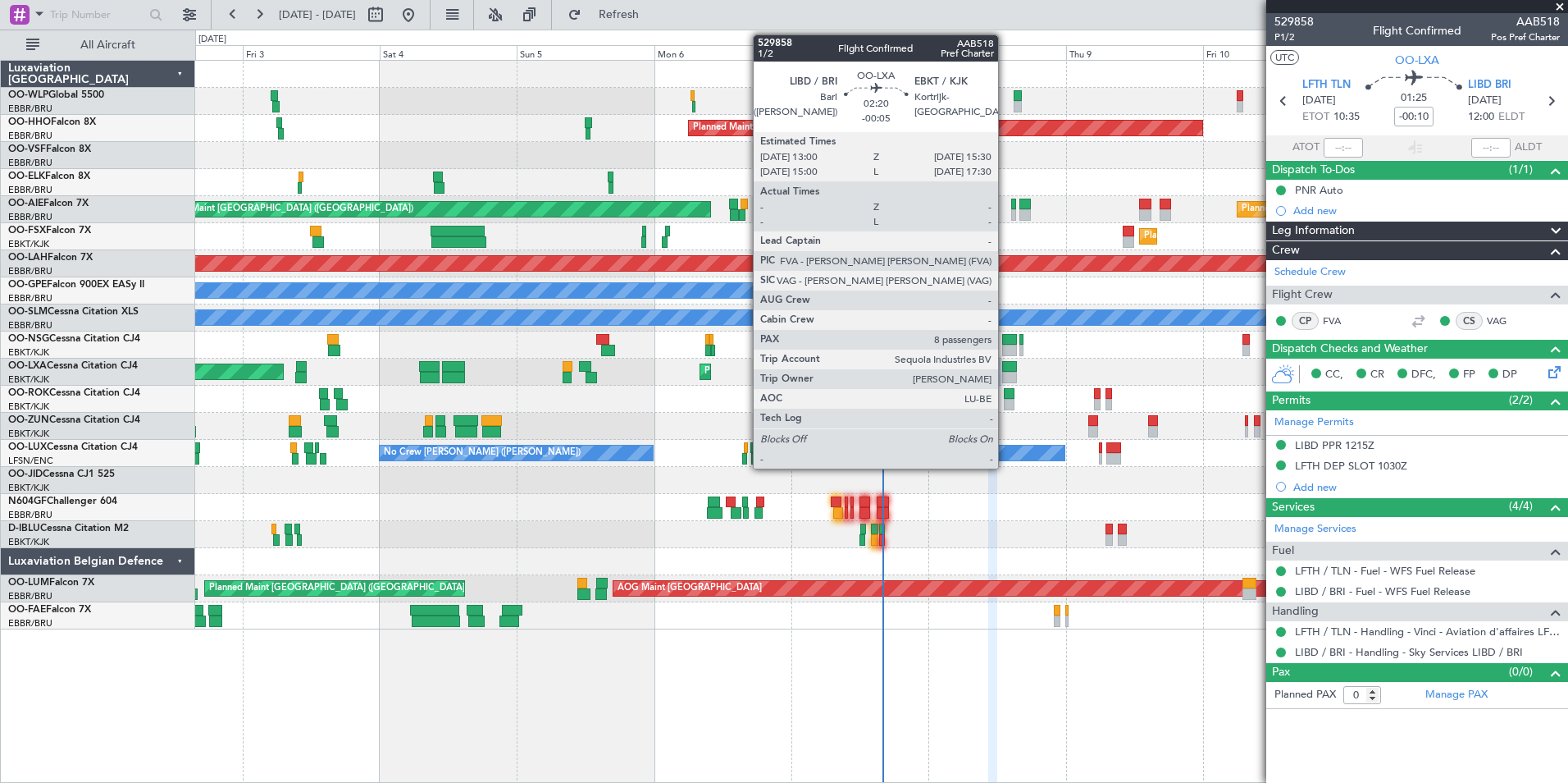
click at [1005, 369] on div at bounding box center [1009, 367] width 15 height 12
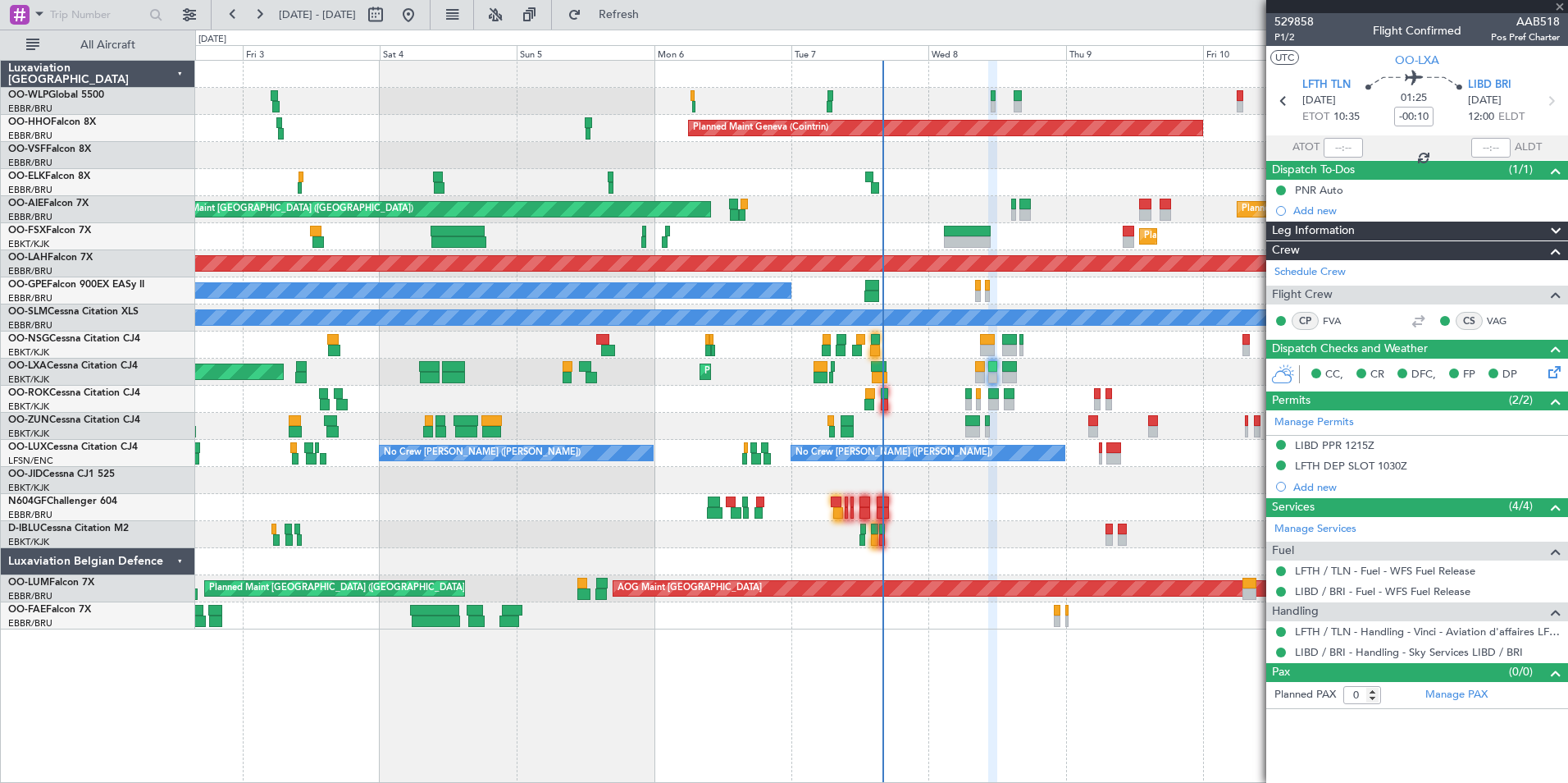
type input "-00:05"
type input "8"
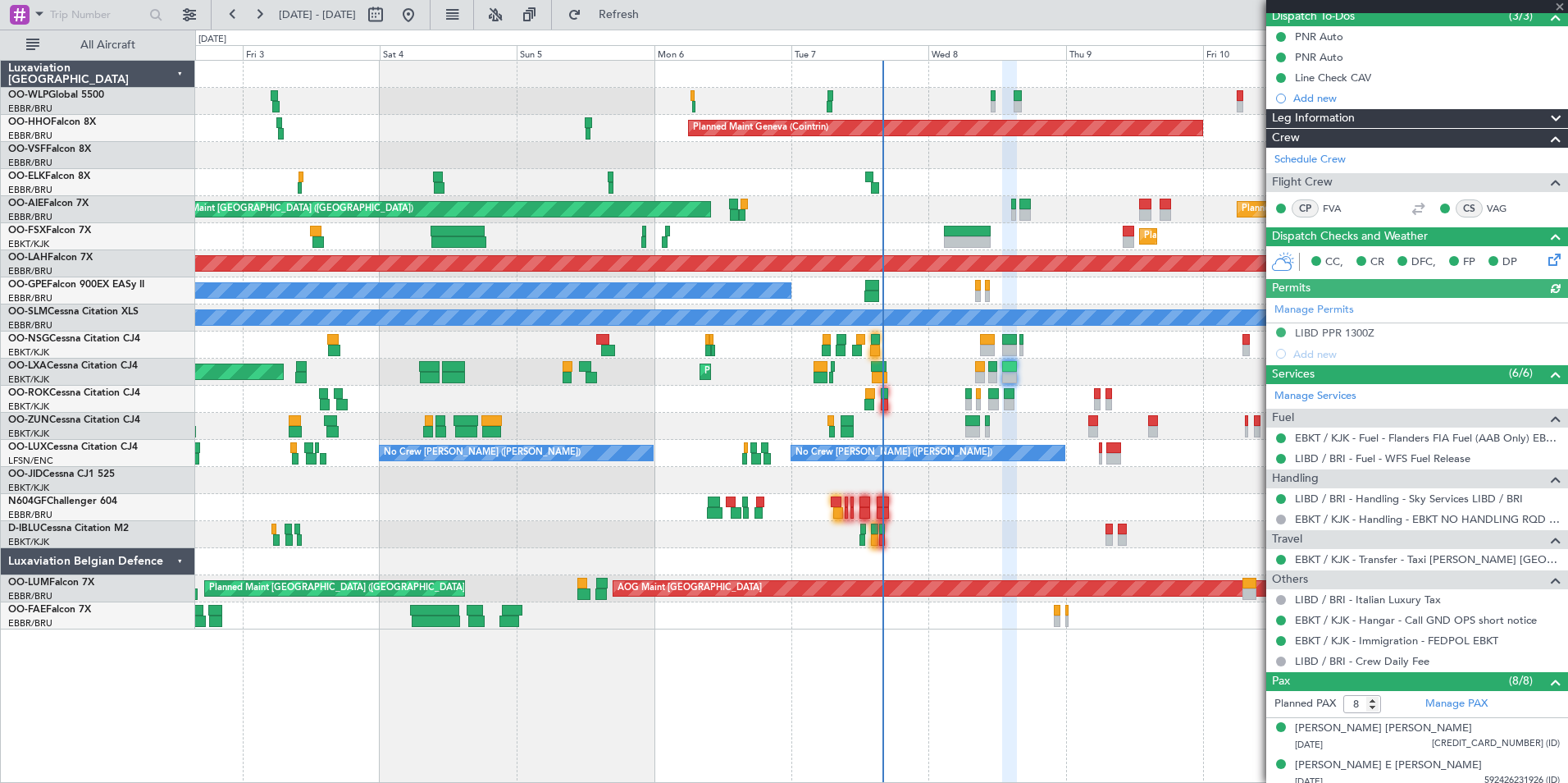
scroll to position [383, 0]
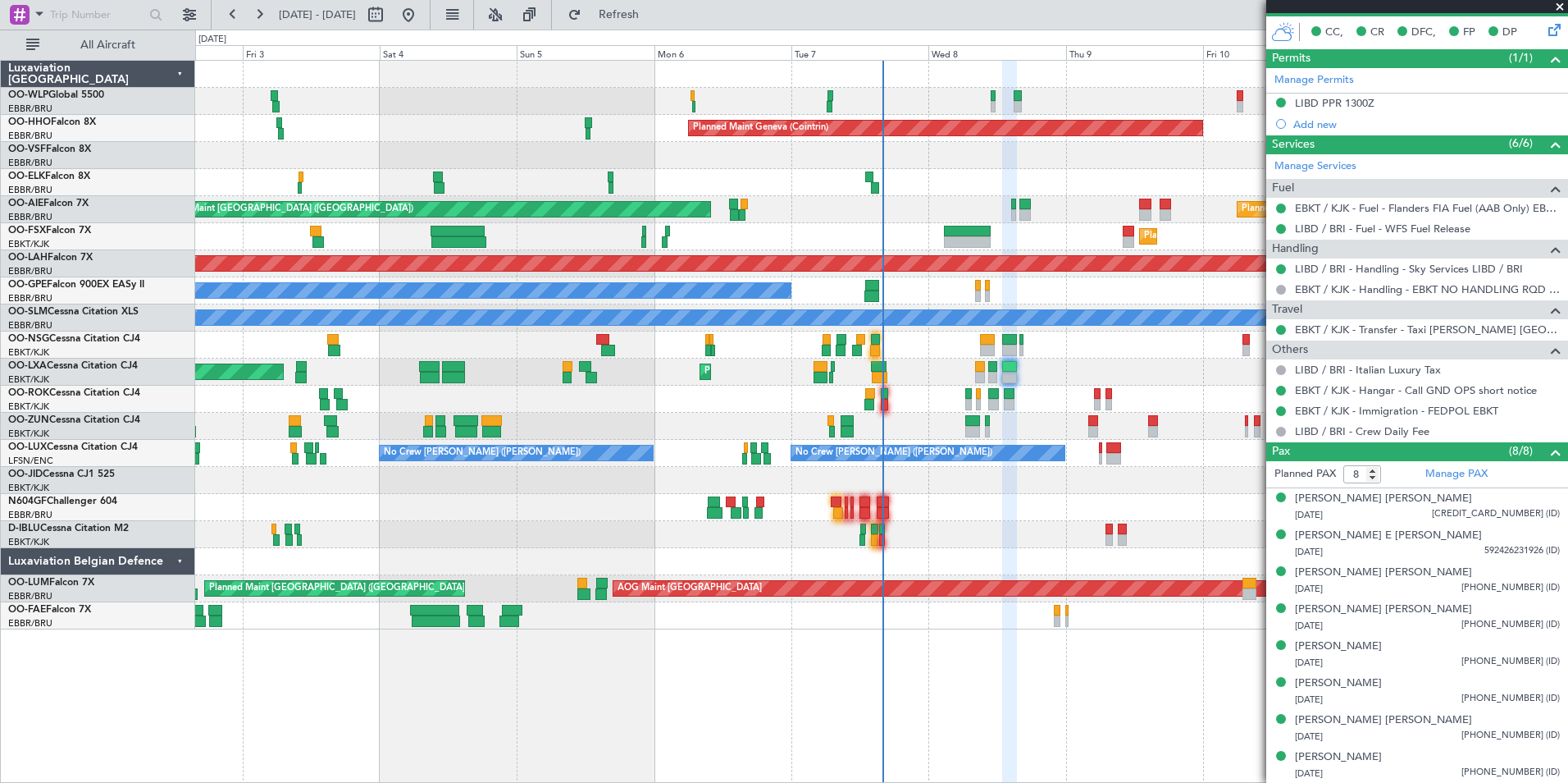
click at [888, 399] on div "AOG Maint Kortrijk-[GEOGRAPHIC_DATA]" at bounding box center [881, 399] width 1372 height 27
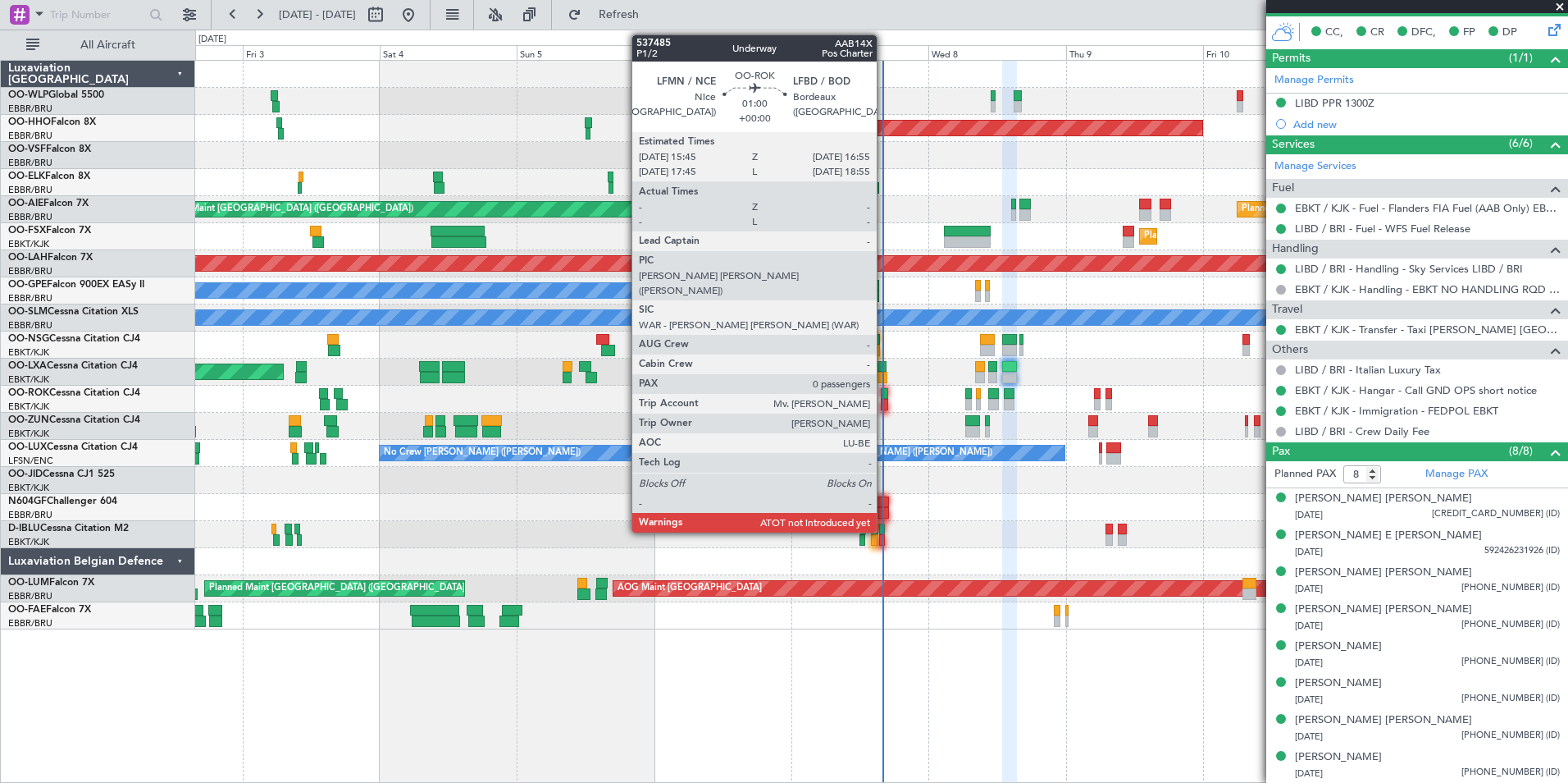
click at [884, 400] on div at bounding box center [884, 405] width 7 height 12
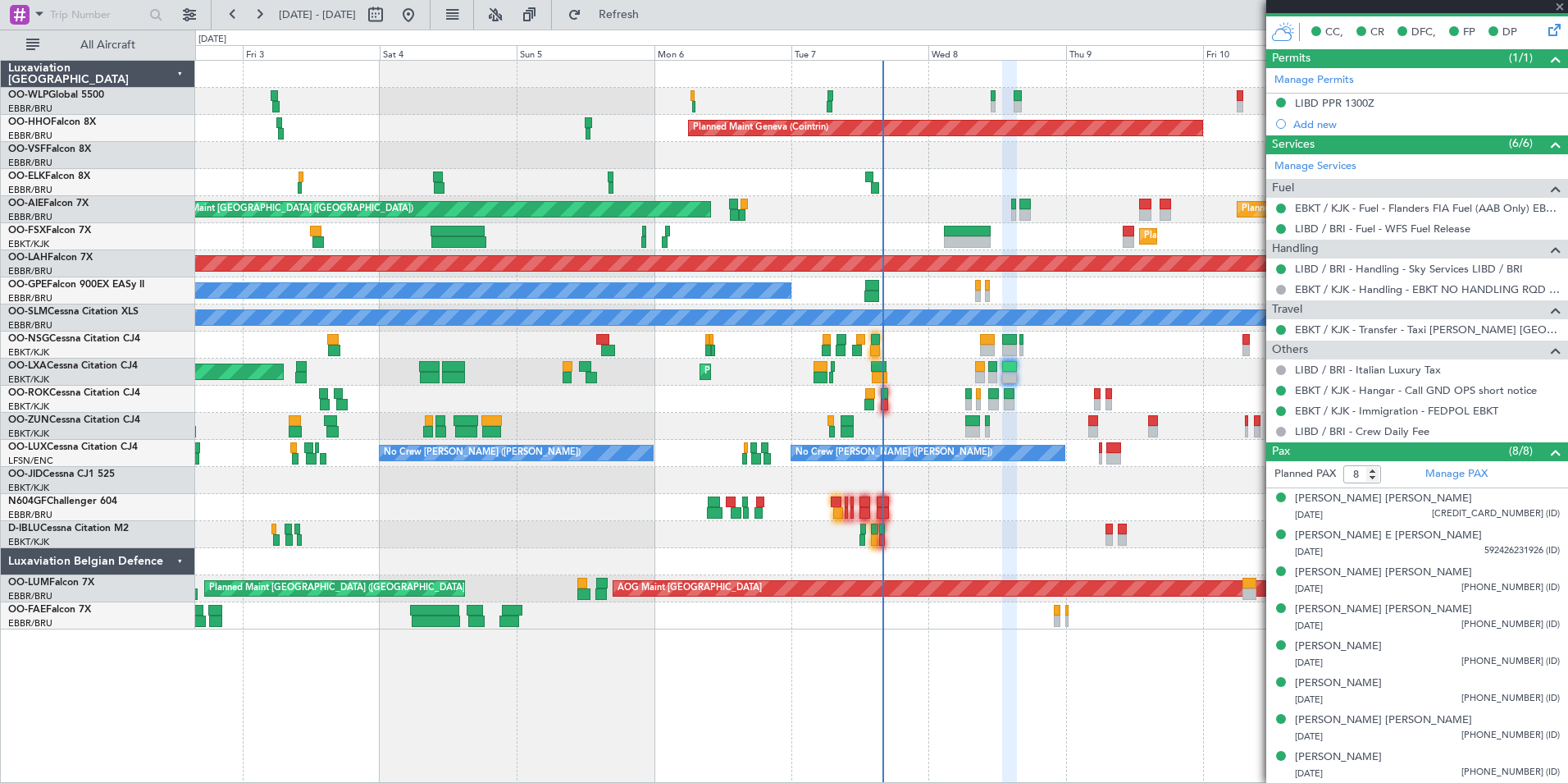
type input "0"
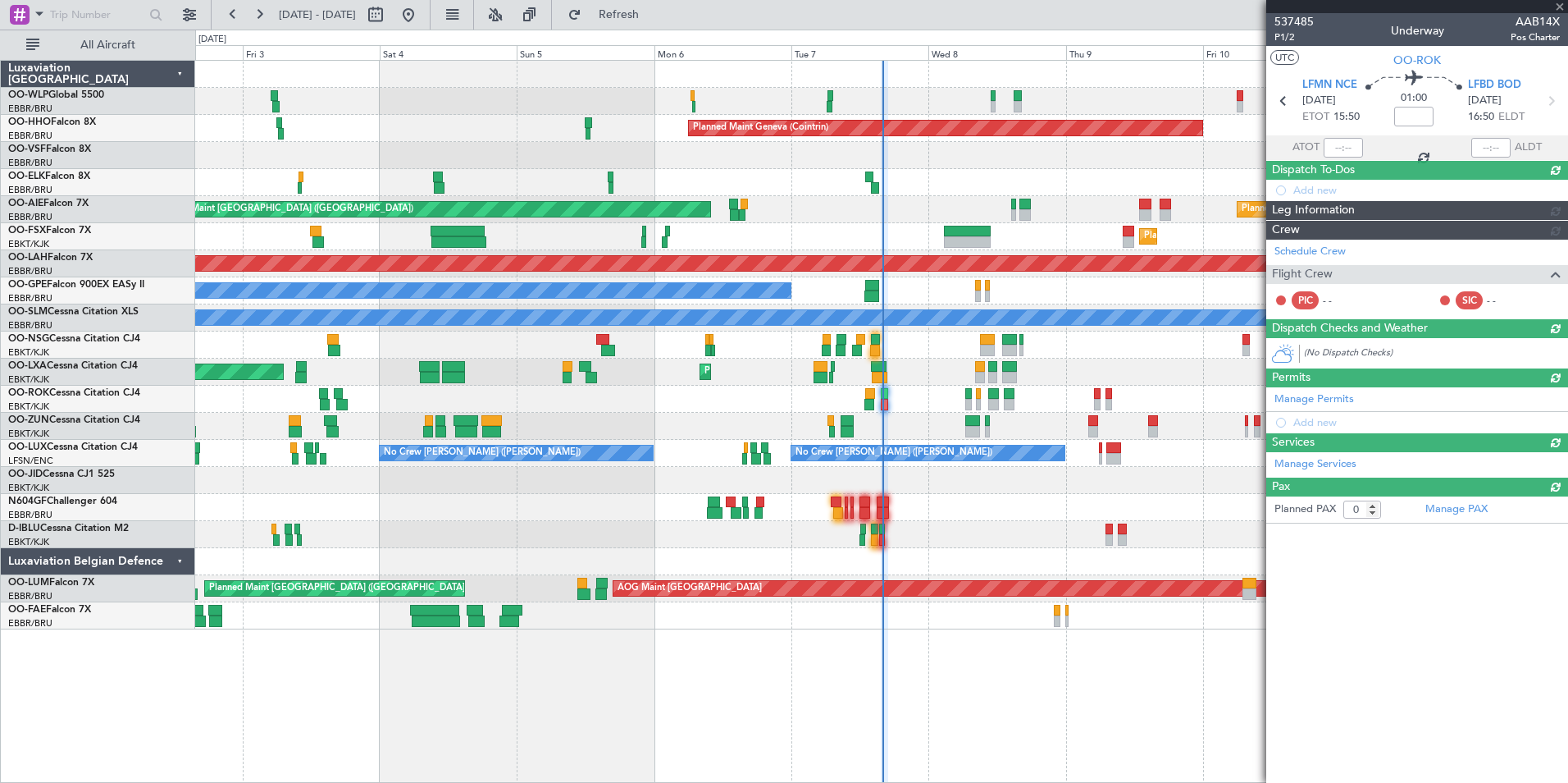
scroll to position [0, 0]
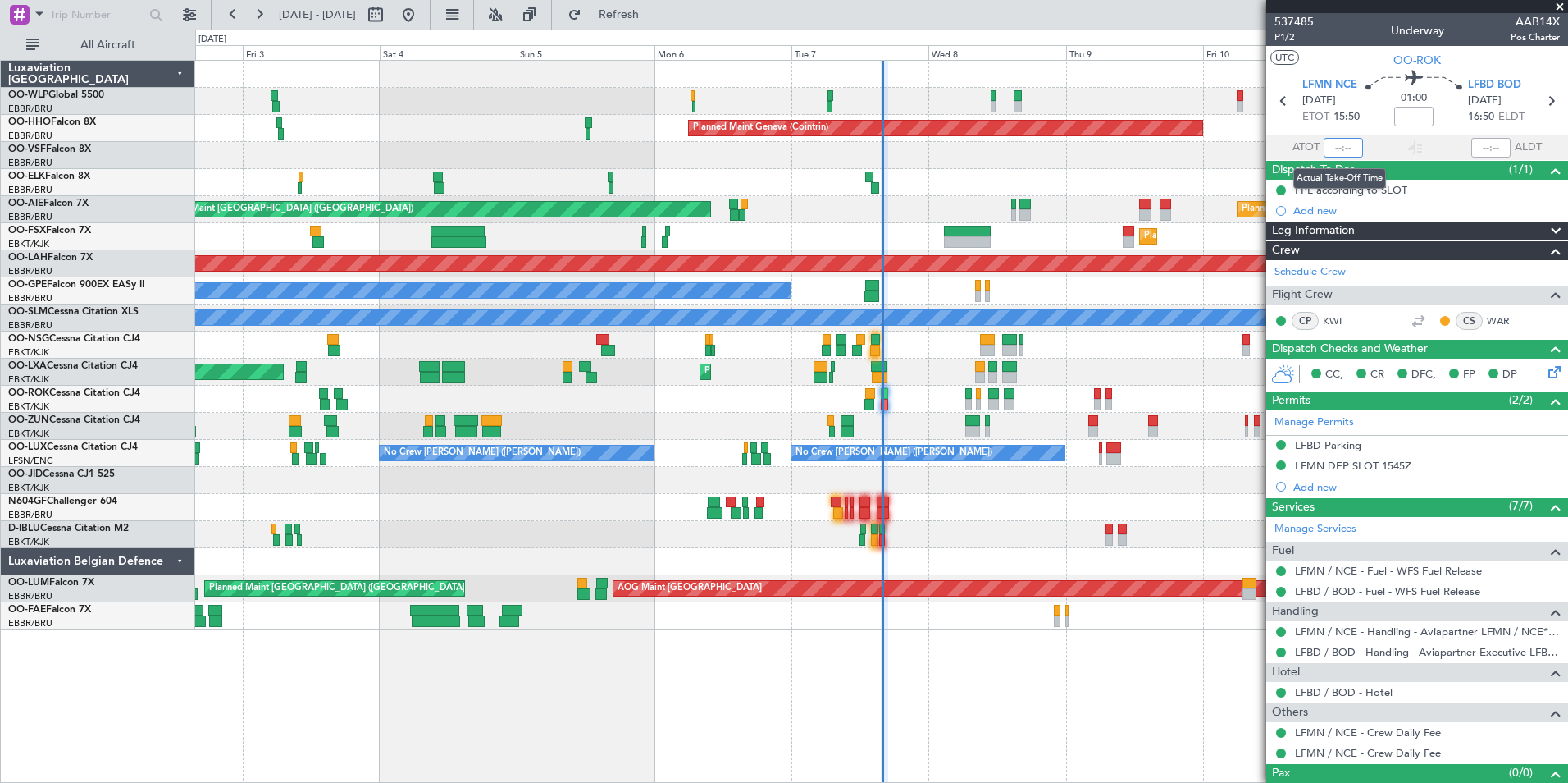
click at [1339, 150] on input "text" at bounding box center [1344, 148] width 39 height 20
click at [1330, 145] on input "text" at bounding box center [1344, 148] width 39 height 20
click at [1197, 151] on div at bounding box center [881, 155] width 1372 height 27
type input "15:53"
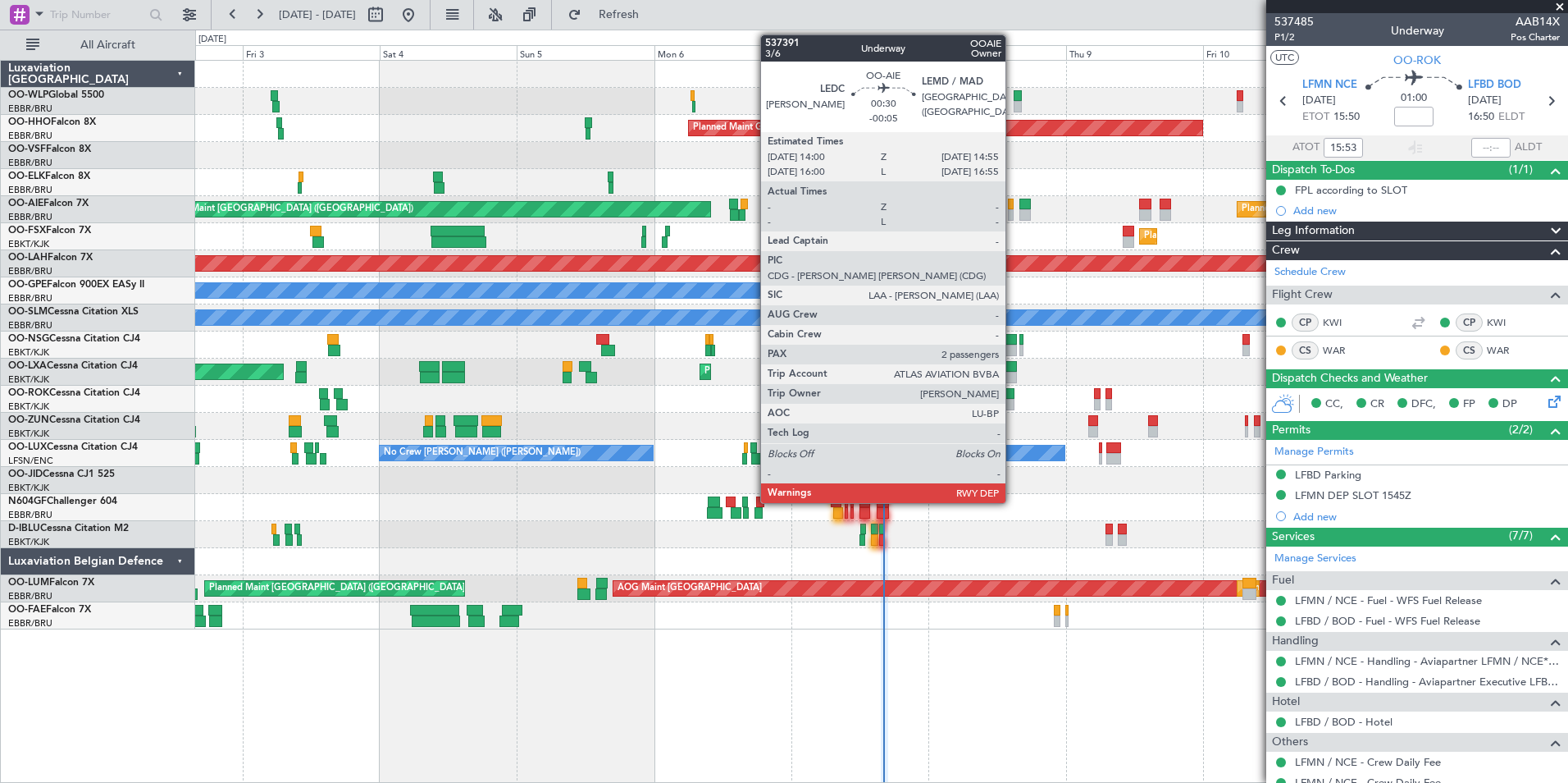
click at [1013, 213] on div at bounding box center [1011, 215] width 6 height 12
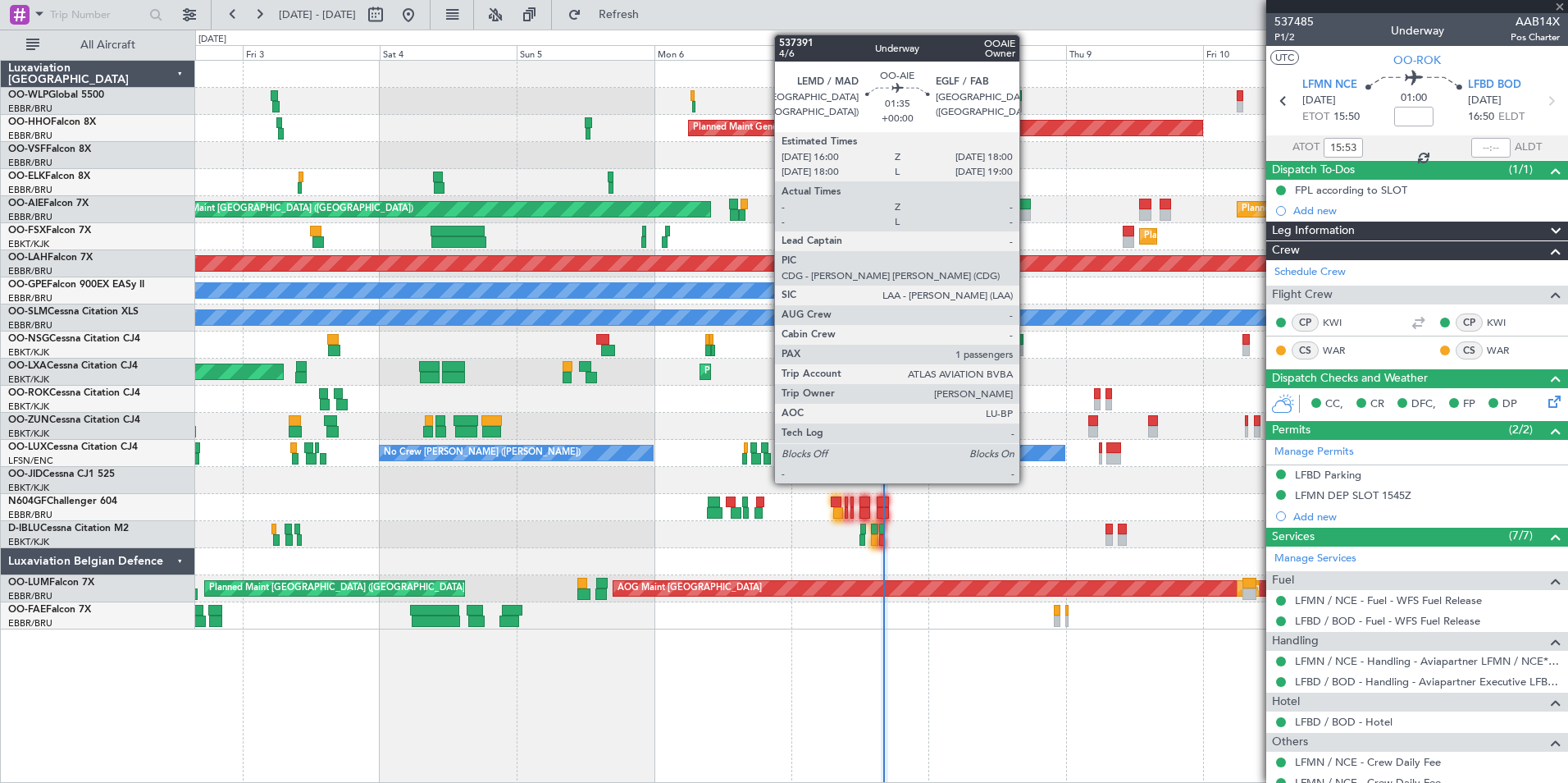
type input "-00:05"
type input "2"
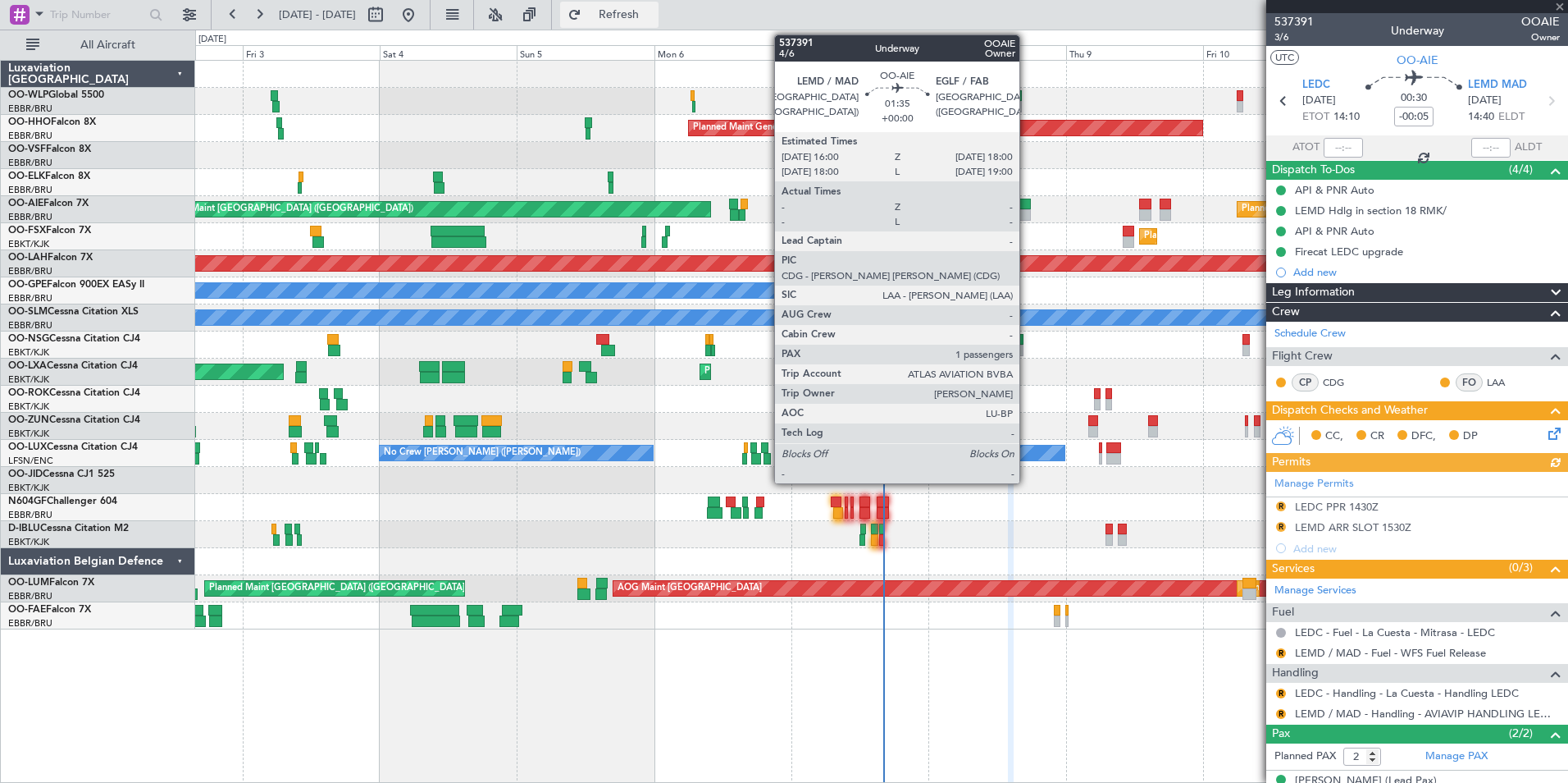
click at [654, 18] on span "Refresh" at bounding box center [619, 15] width 69 height 12
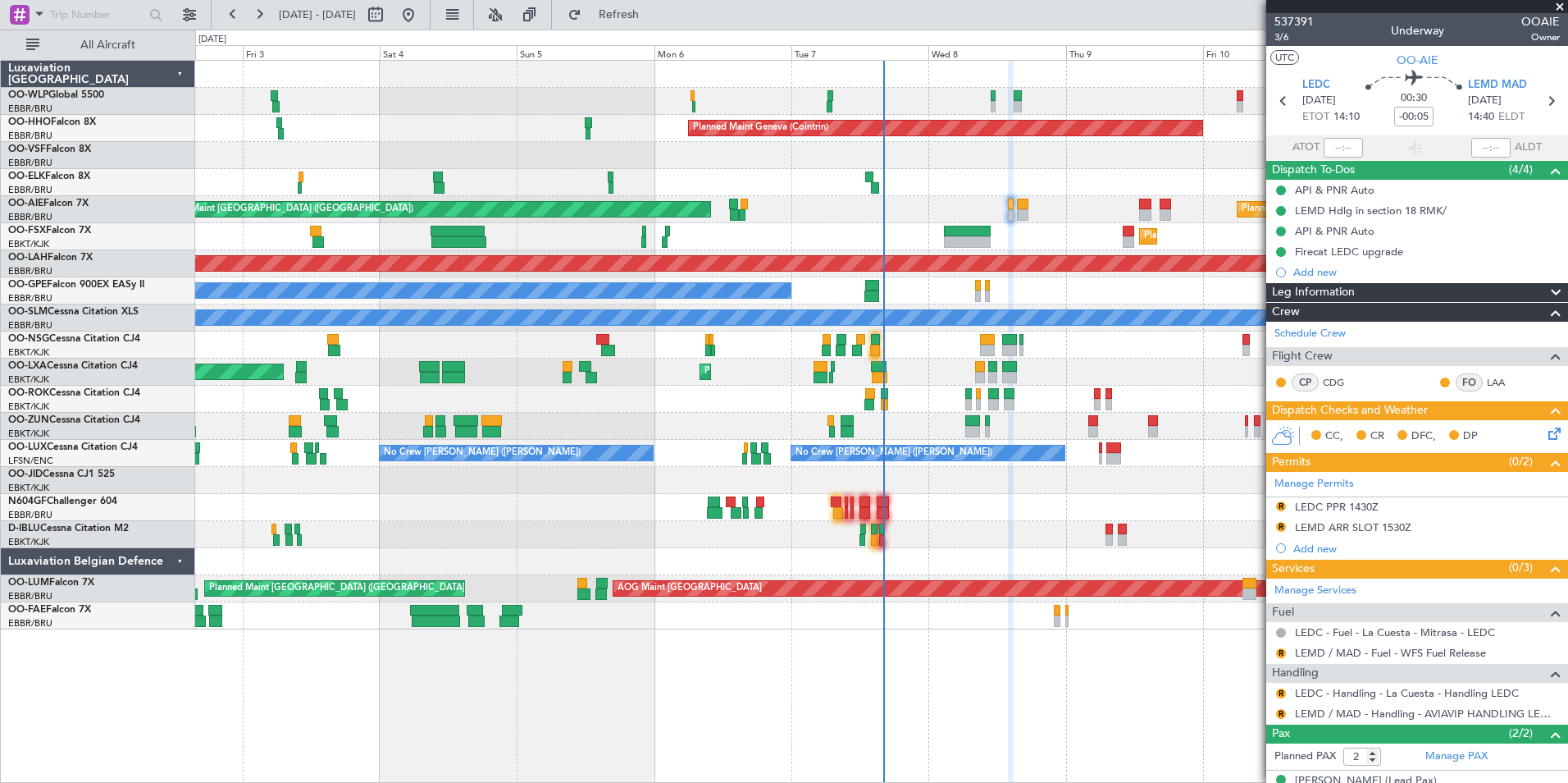
click at [1389, 526] on div "LEMD ARR SLOT 1530Z" at bounding box center [1353, 527] width 116 height 14
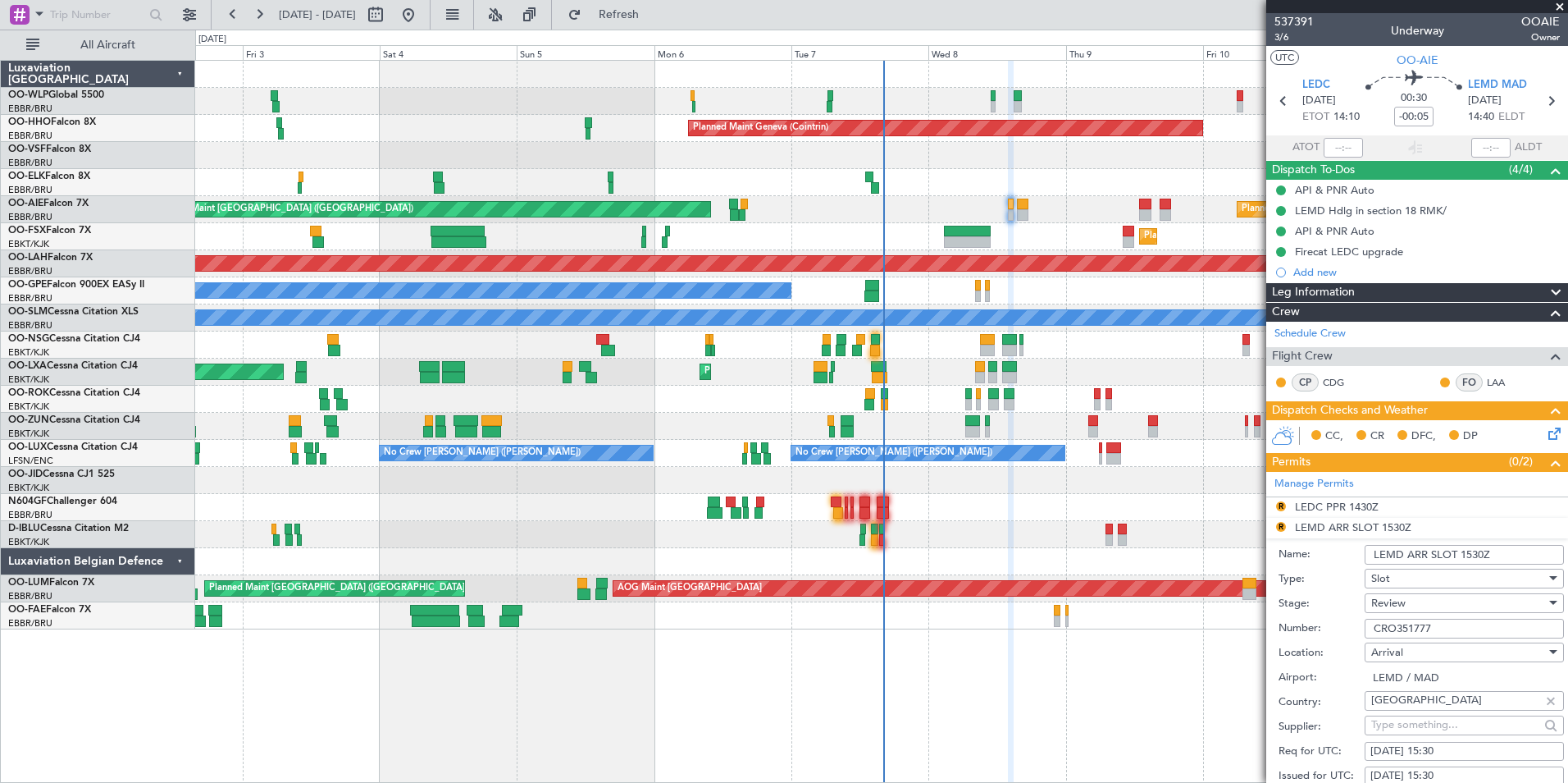
scroll to position [246, 0]
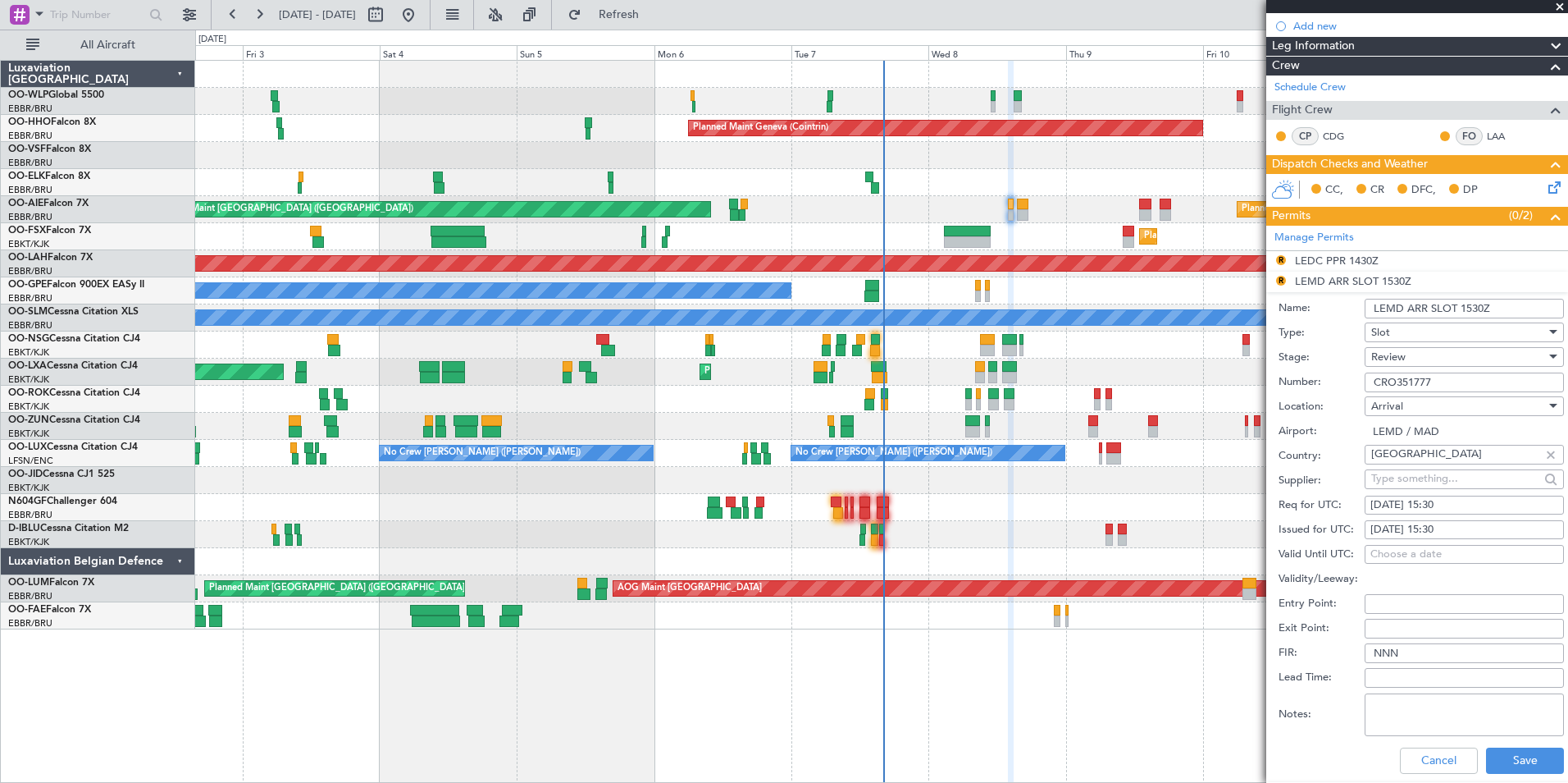
click at [1443, 503] on div "08/10/2025 15:30" at bounding box center [1464, 505] width 188 height 17
select select "10"
select select "2025"
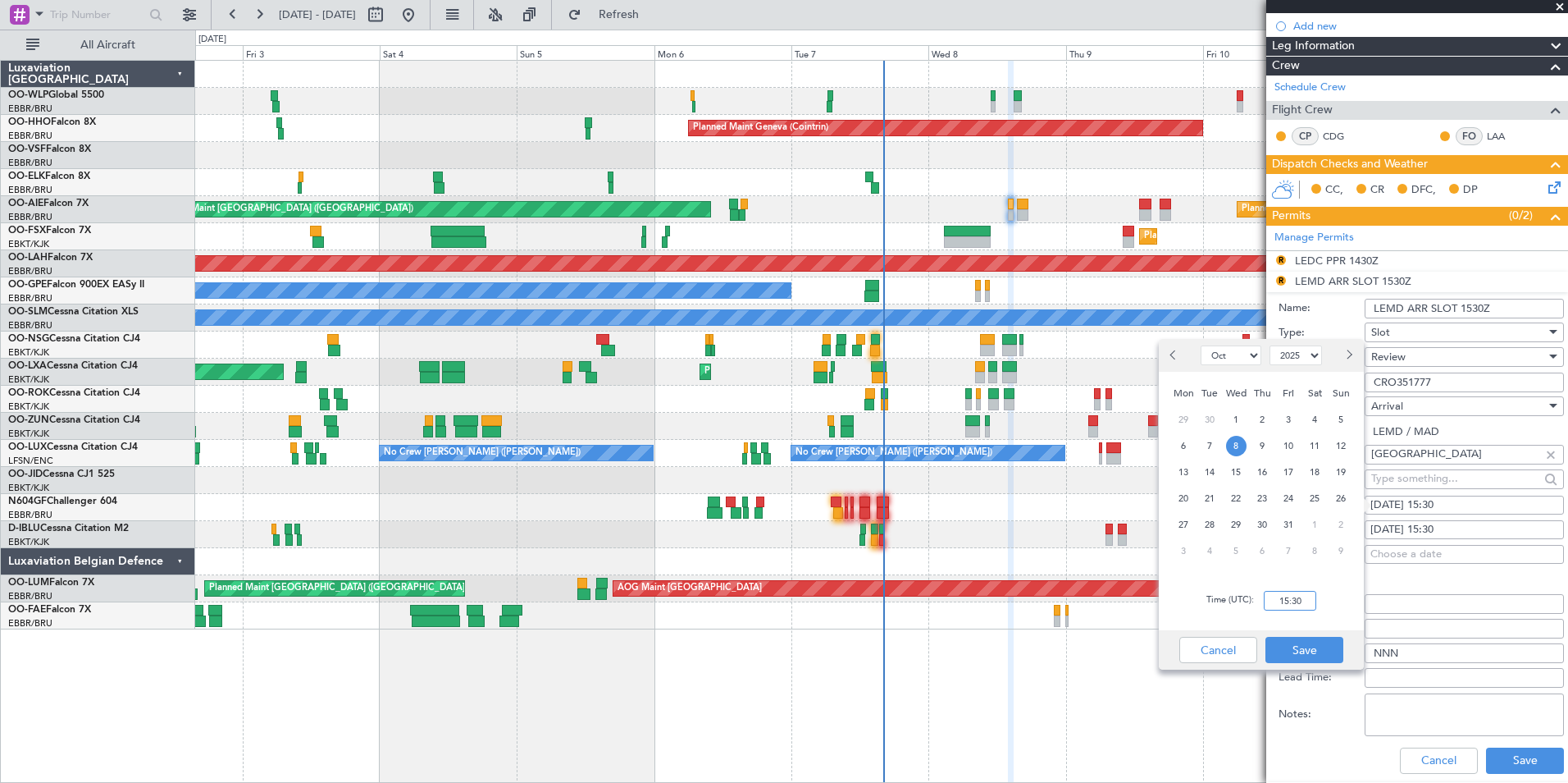
click at [1284, 599] on input "15:30" at bounding box center [1289, 601] width 52 height 20
type input "15:00"
click at [1296, 652] on button "Save" at bounding box center [1304, 650] width 78 height 27
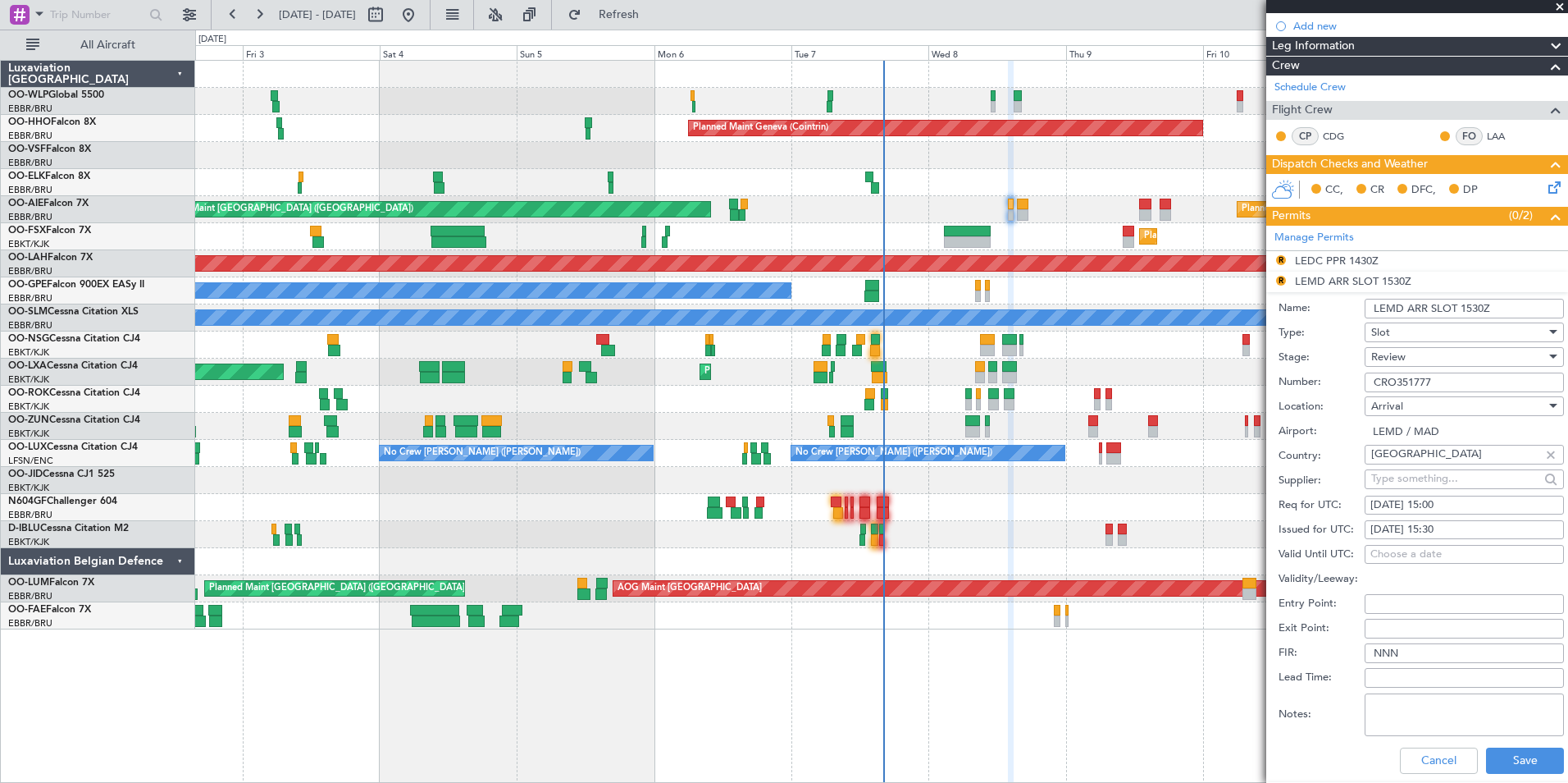
click at [1437, 529] on div "08/10/2025 15:30" at bounding box center [1464, 530] width 188 height 17
select select "10"
select select "2025"
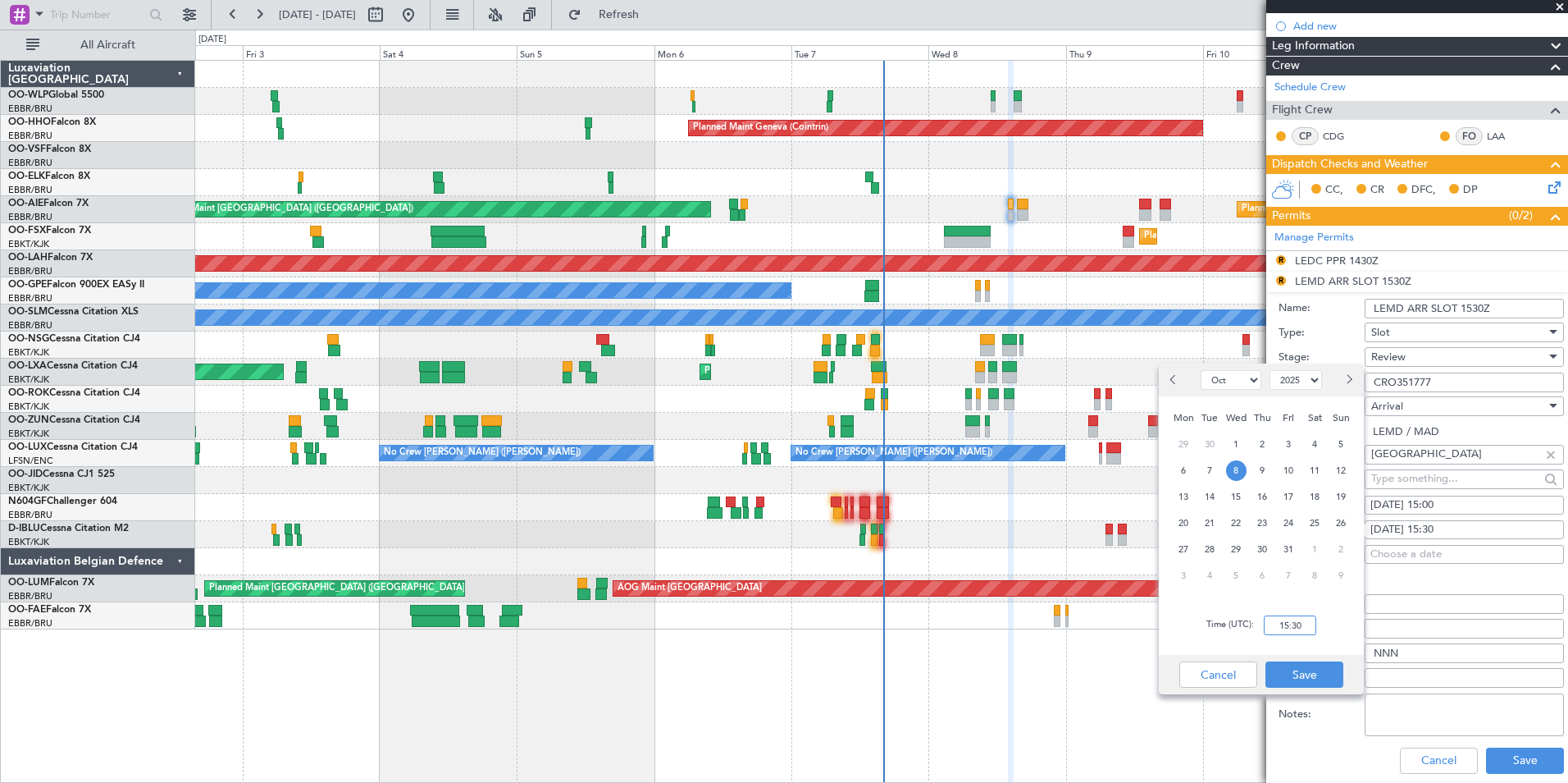
click at [1296, 624] on input "15:30" at bounding box center [1289, 625] width 52 height 20
type input "15:00"
click at [1298, 673] on button "Save" at bounding box center [1304, 675] width 78 height 27
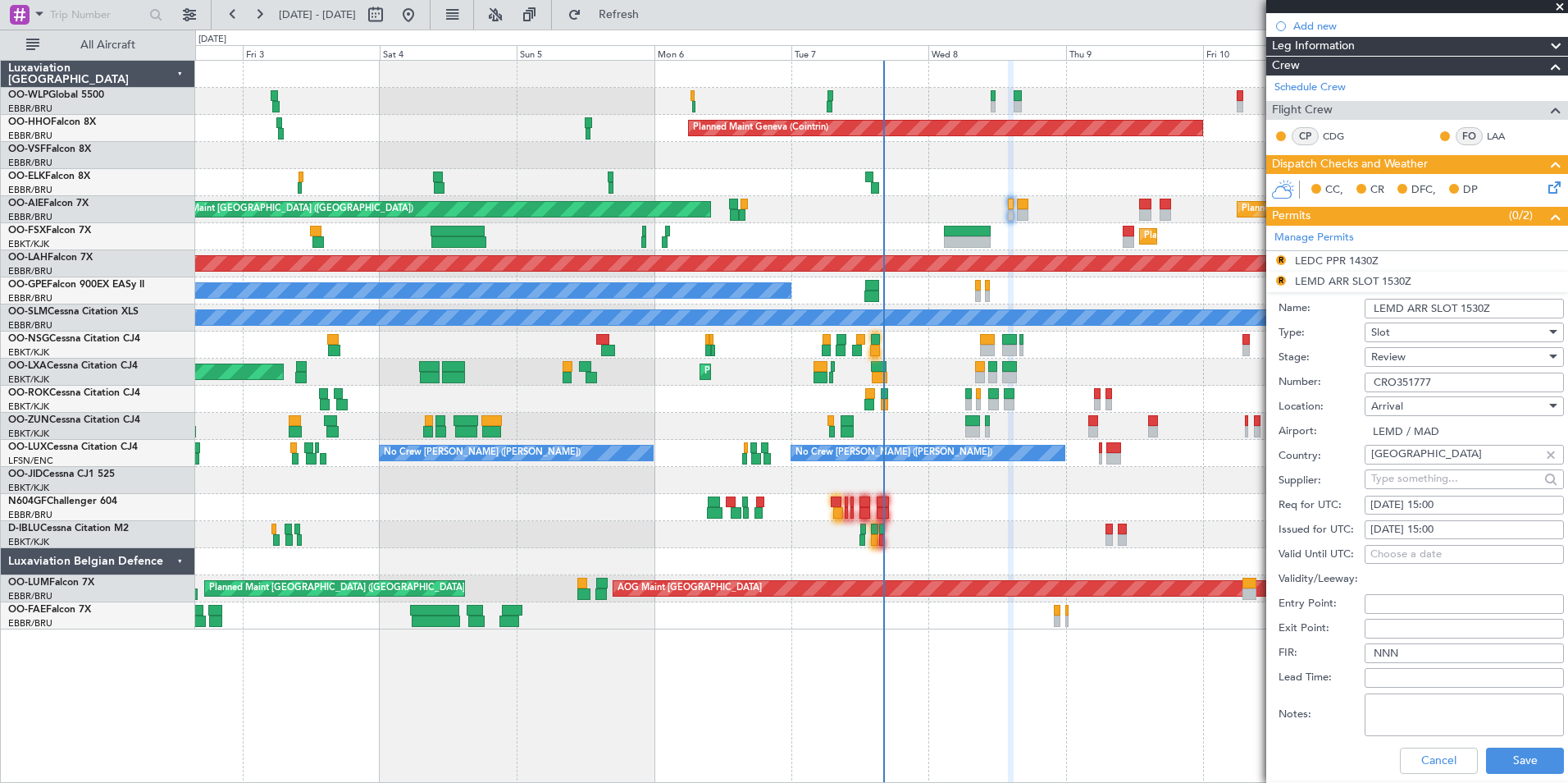
click at [1389, 386] on input "CRO351777" at bounding box center [1464, 382] width 199 height 20
paste input "GES189050"
type input "GES1890507"
click at [1384, 359] on span "Review" at bounding box center [1388, 357] width 34 height 15
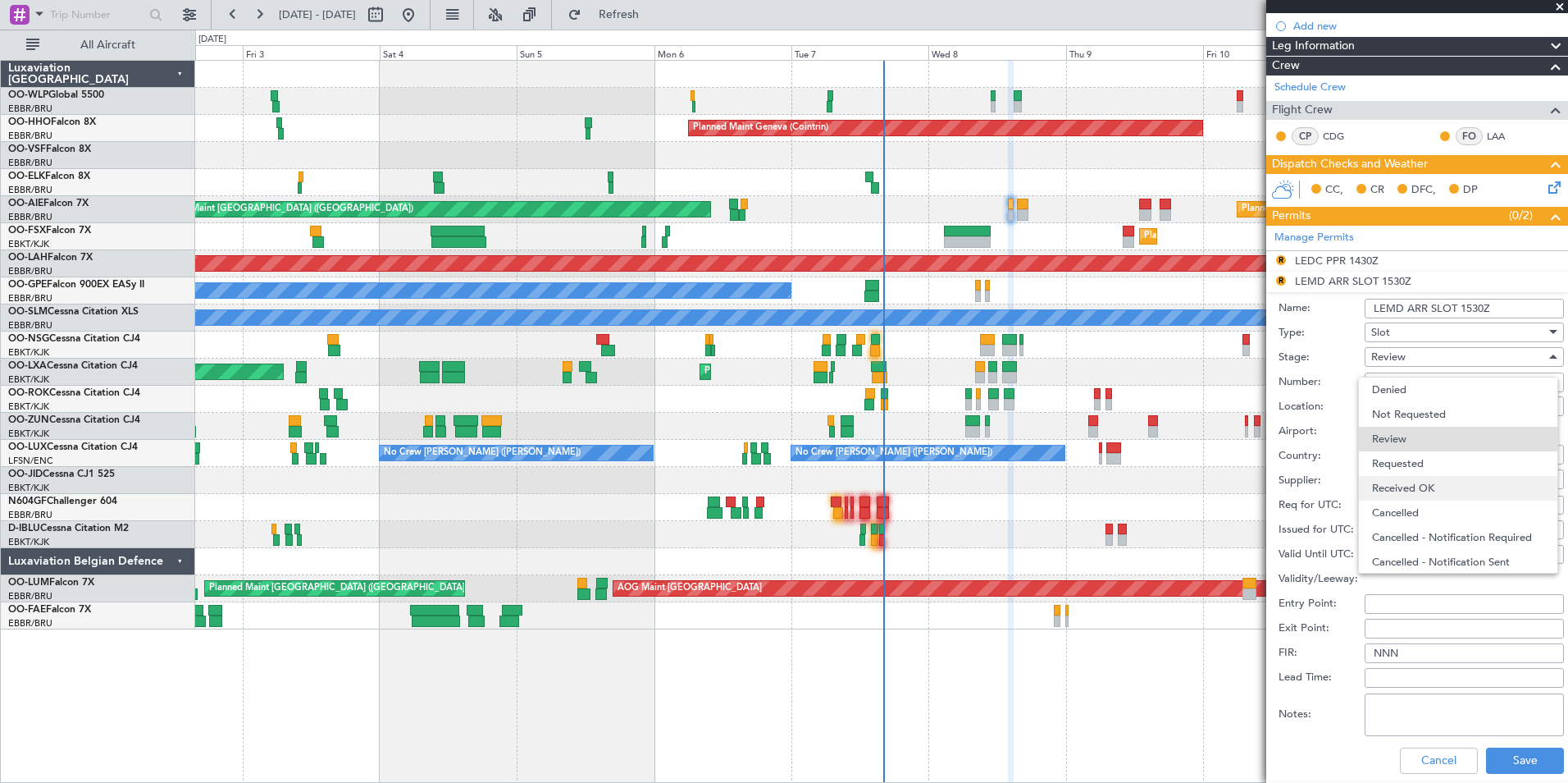
click at [1421, 486] on span "Received OK" at bounding box center [1458, 488] width 172 height 25
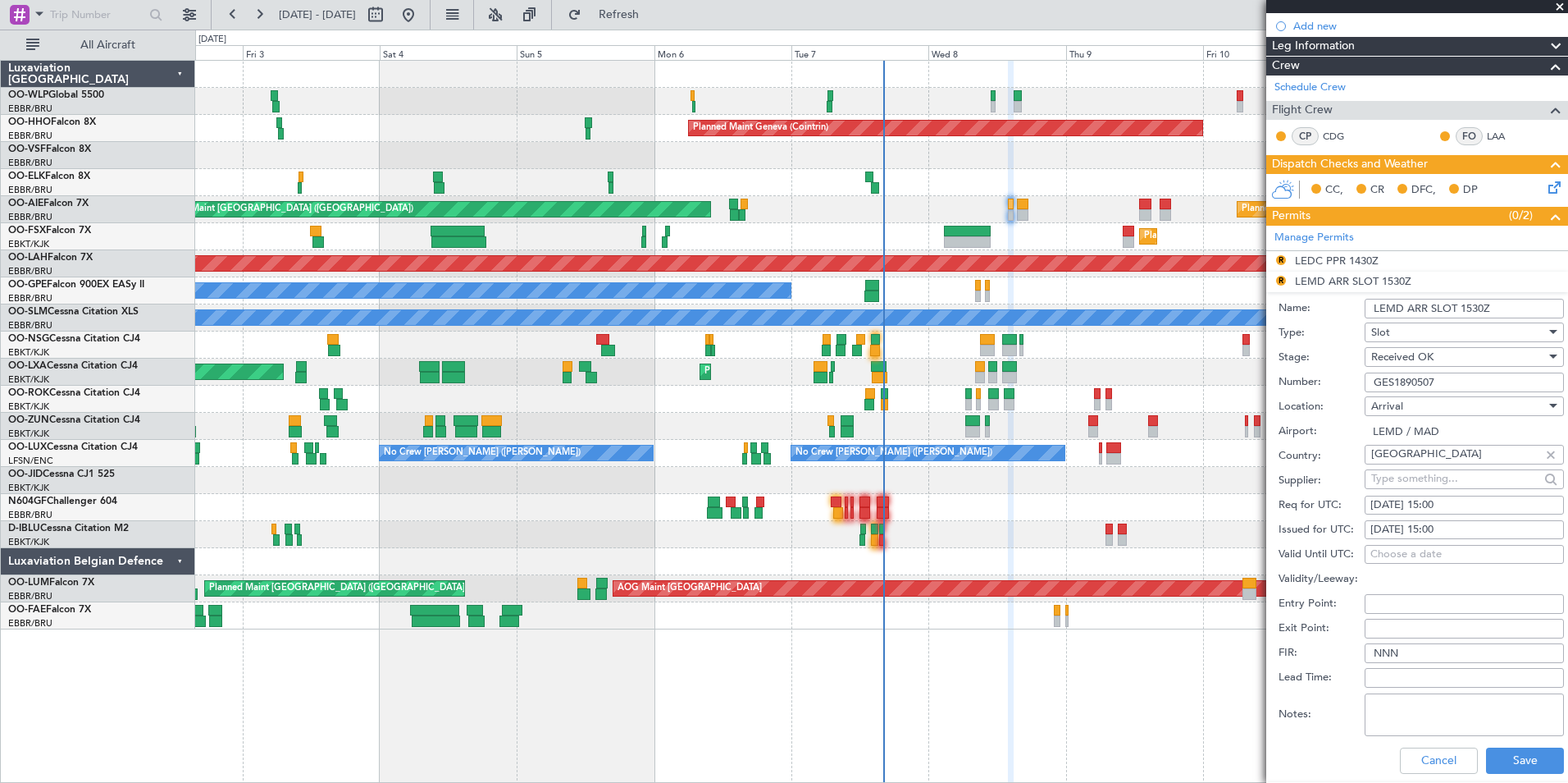
scroll to position [411, 0]
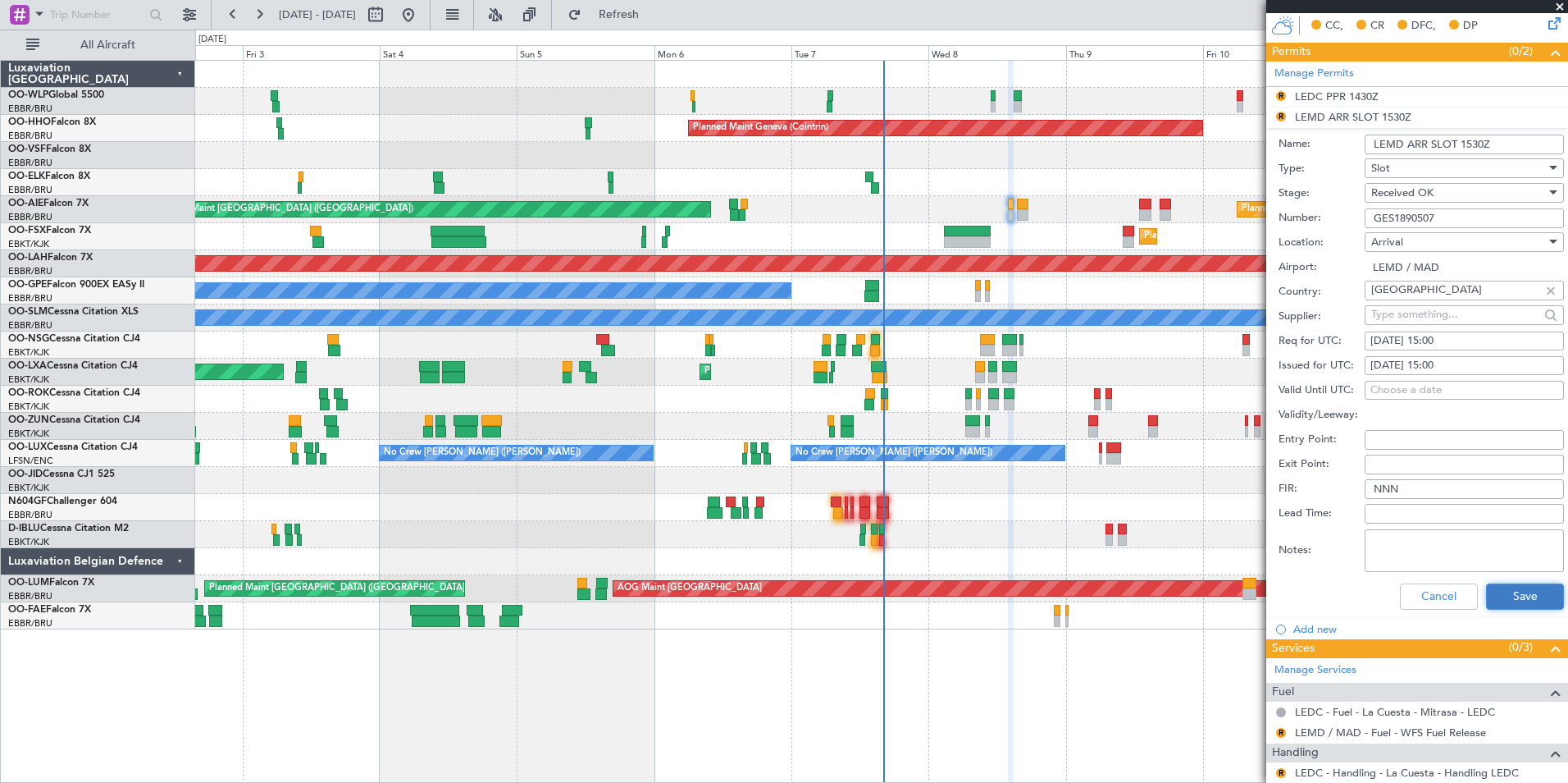
click at [1501, 598] on button "Save" at bounding box center [1525, 596] width 78 height 27
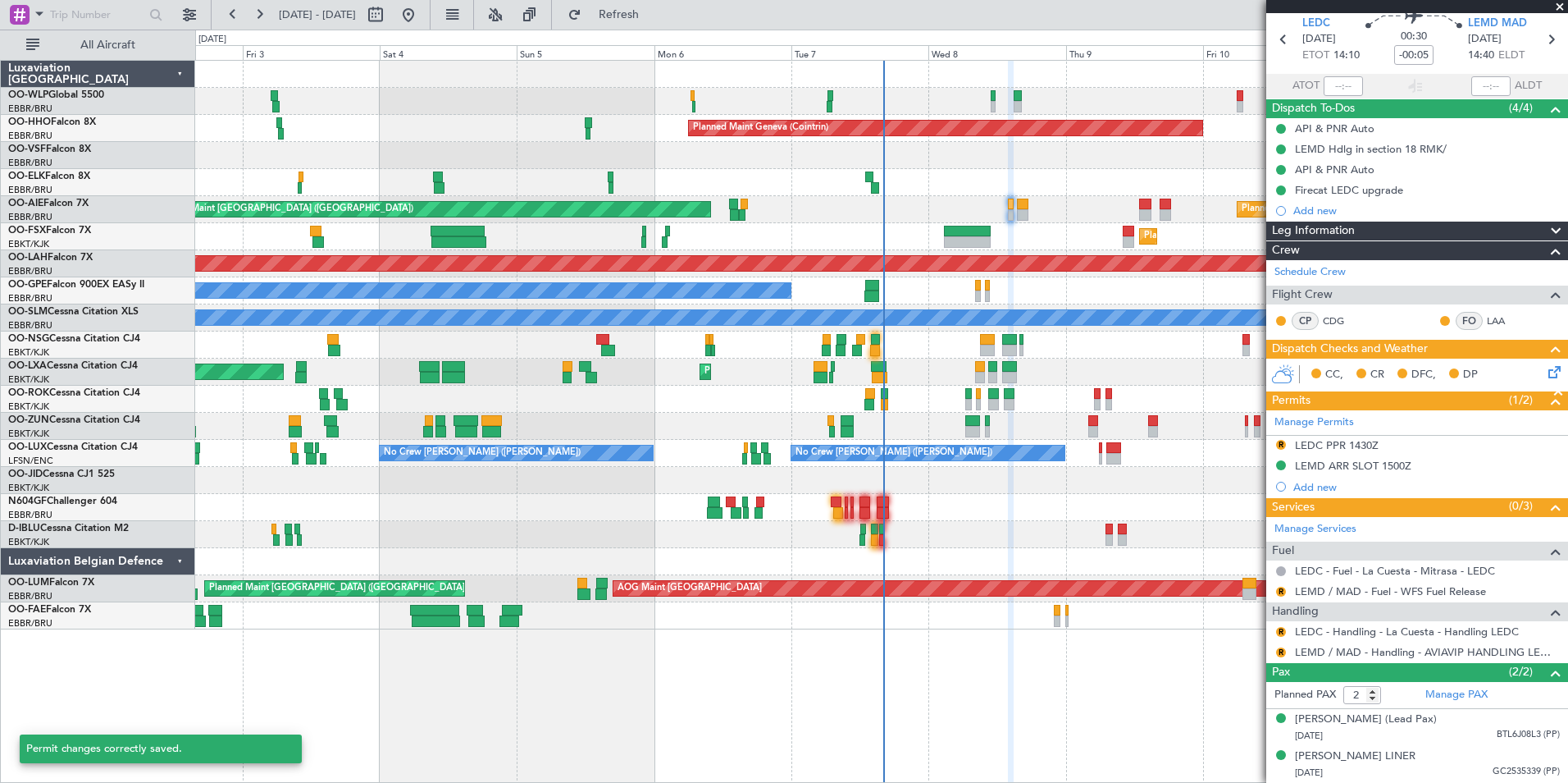
scroll to position [77, 0]
click at [1282, 647] on button "R" at bounding box center [1281, 652] width 10 height 10
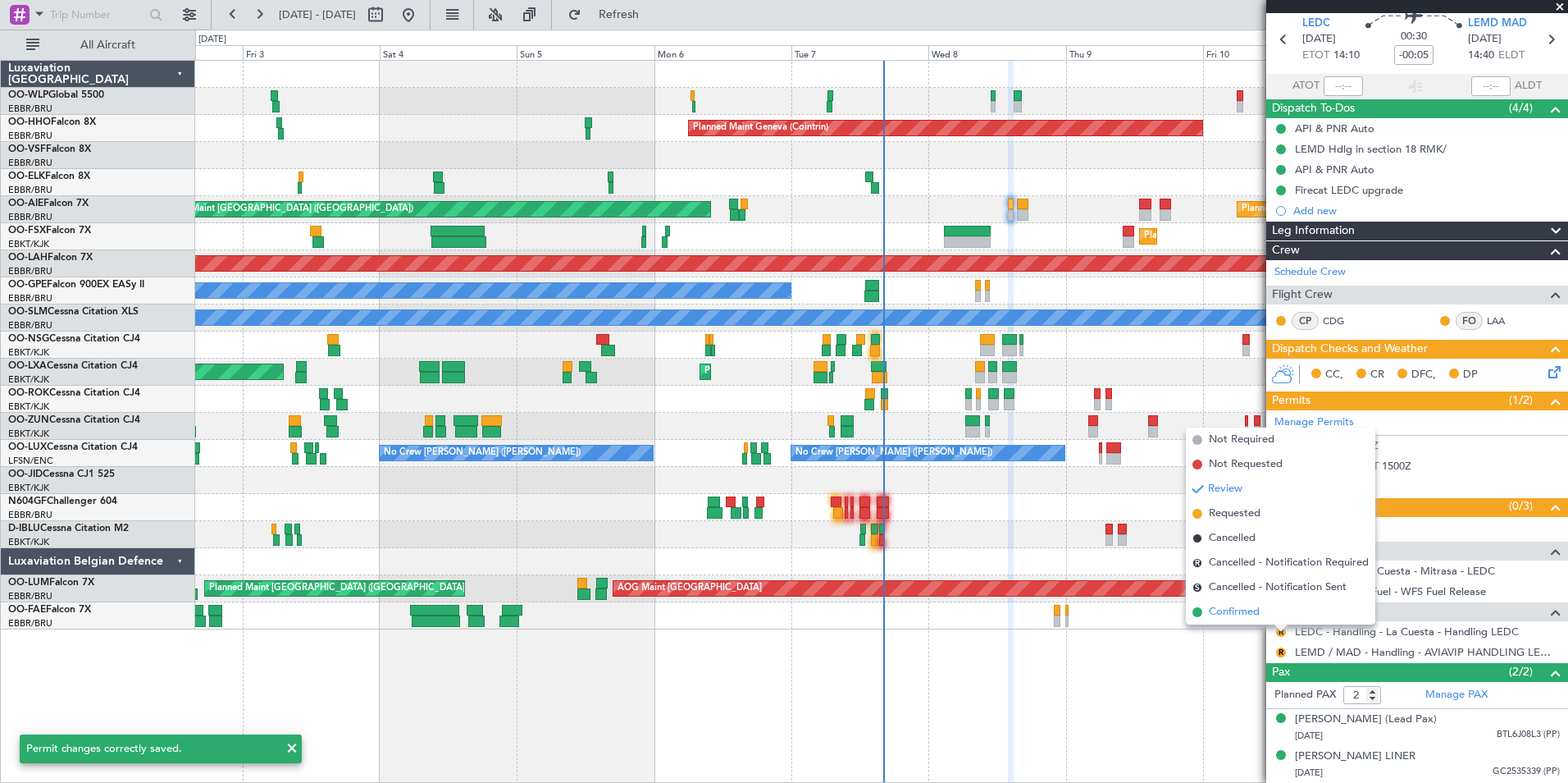
click at [1225, 615] on span "Confirmed" at bounding box center [1234, 612] width 51 height 17
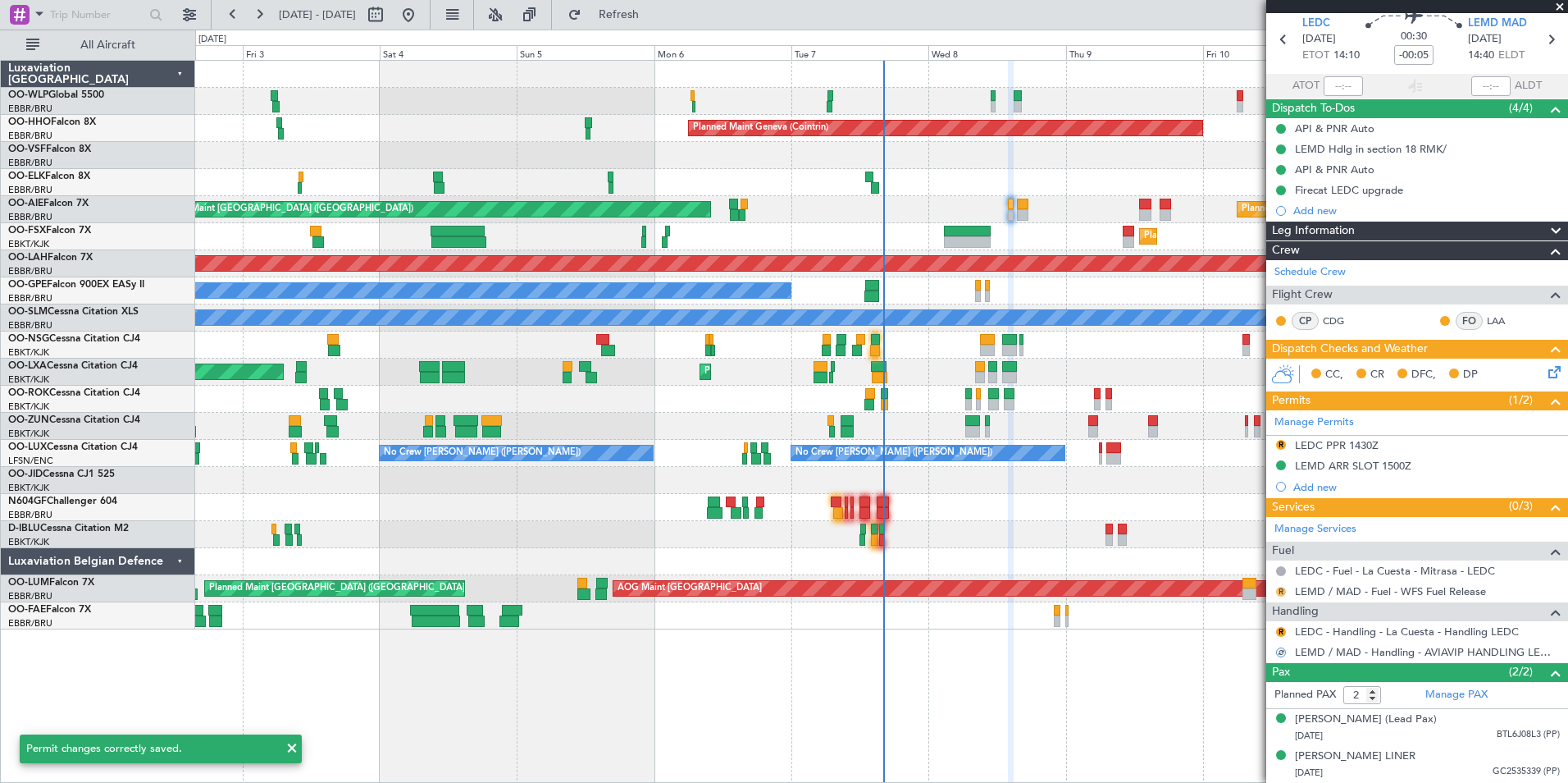
click at [1280, 587] on button "R" at bounding box center [1281, 592] width 10 height 10
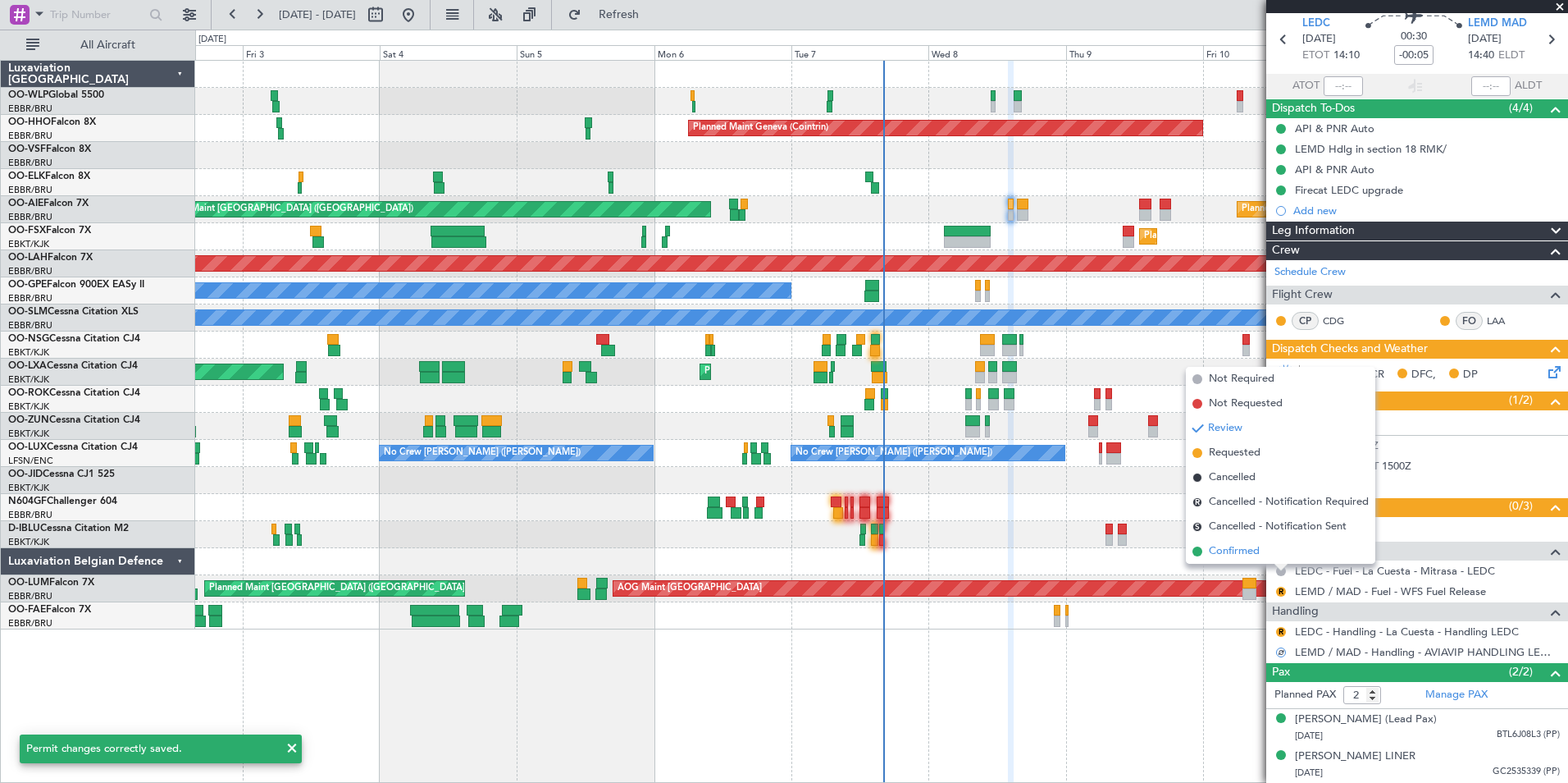
click at [1243, 549] on span "Confirmed" at bounding box center [1234, 552] width 51 height 17
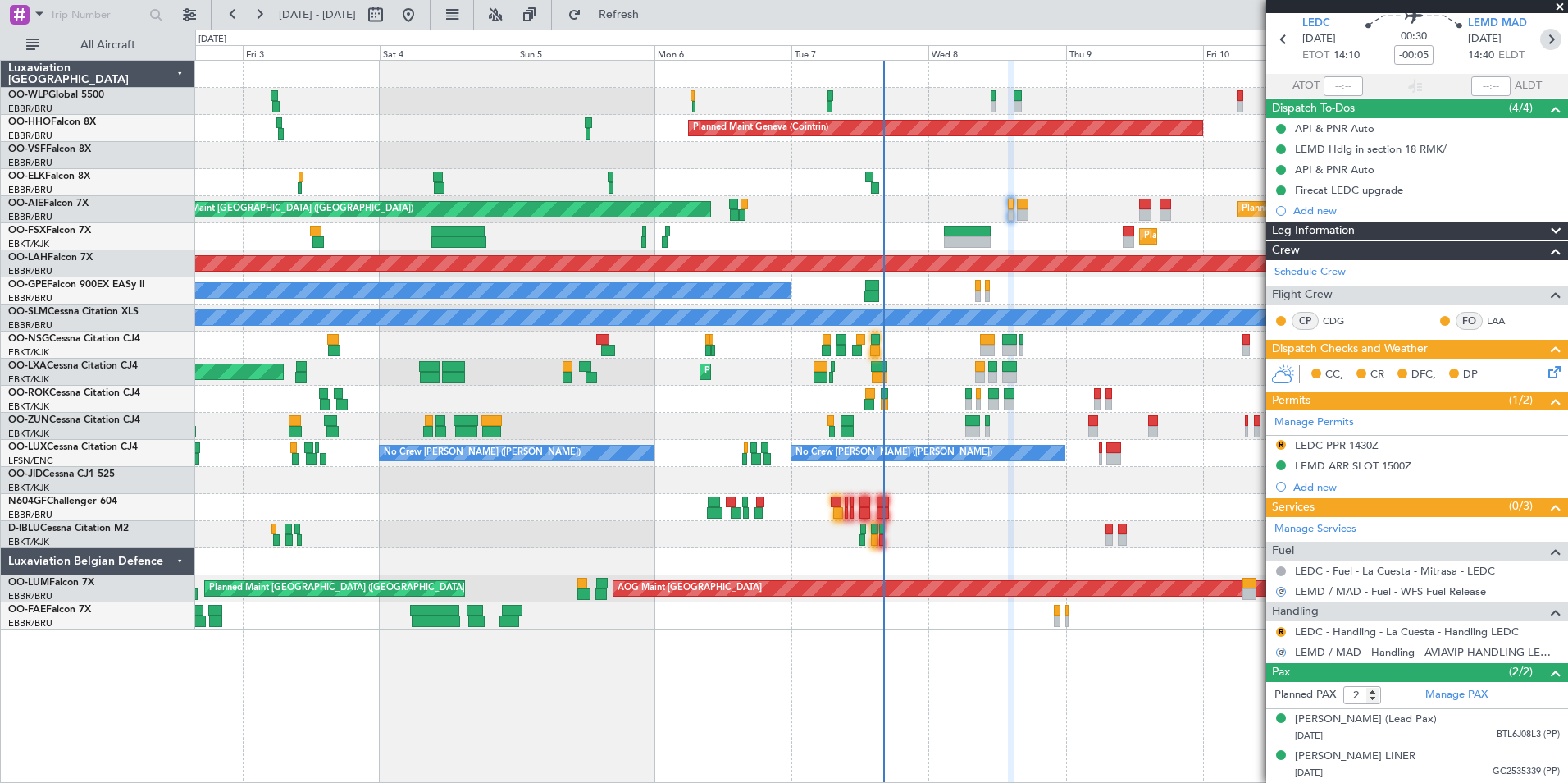
click at [1547, 29] on icon at bounding box center [1551, 39] width 22 height 22
type input "1"
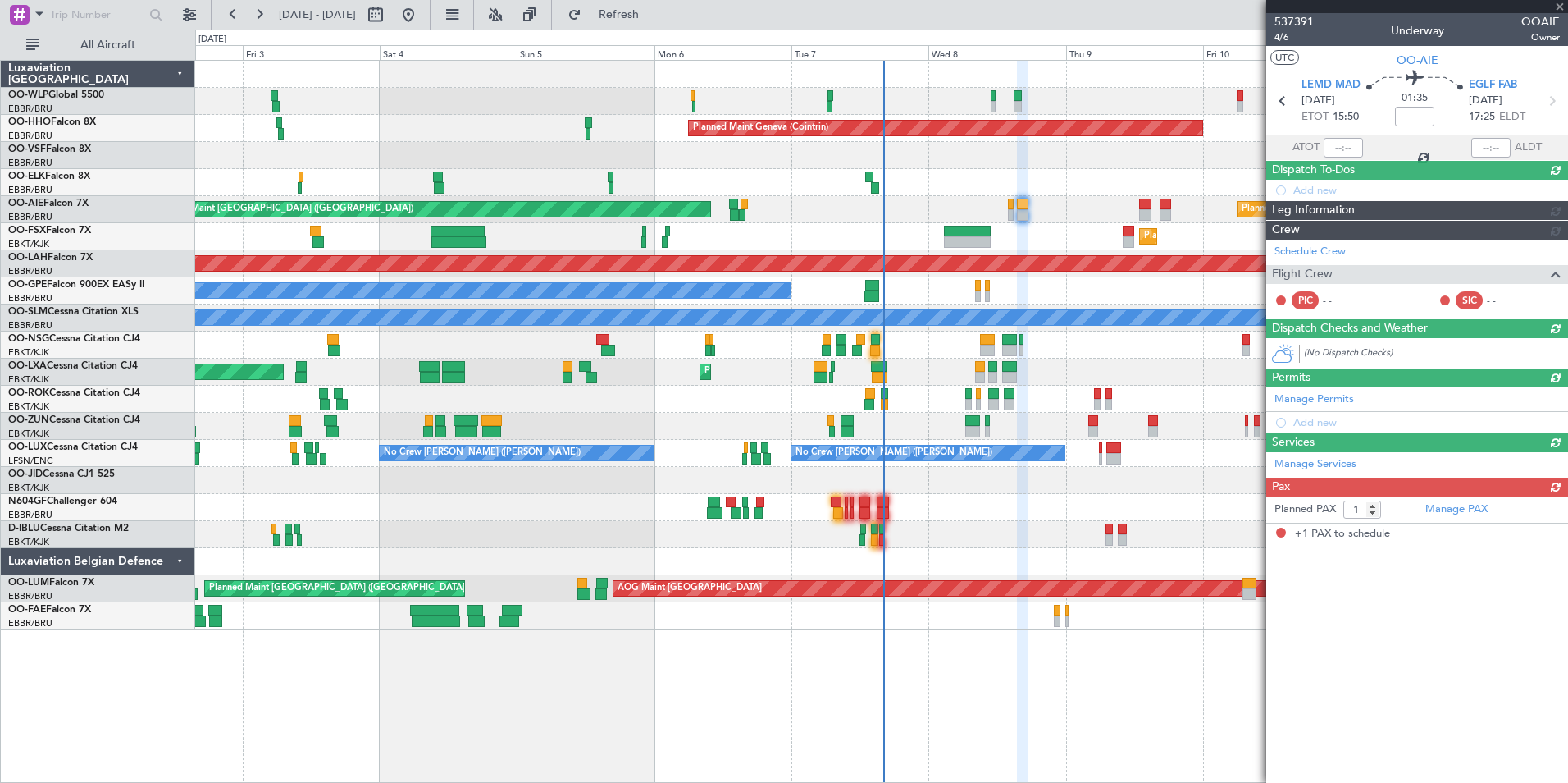
scroll to position [0, 0]
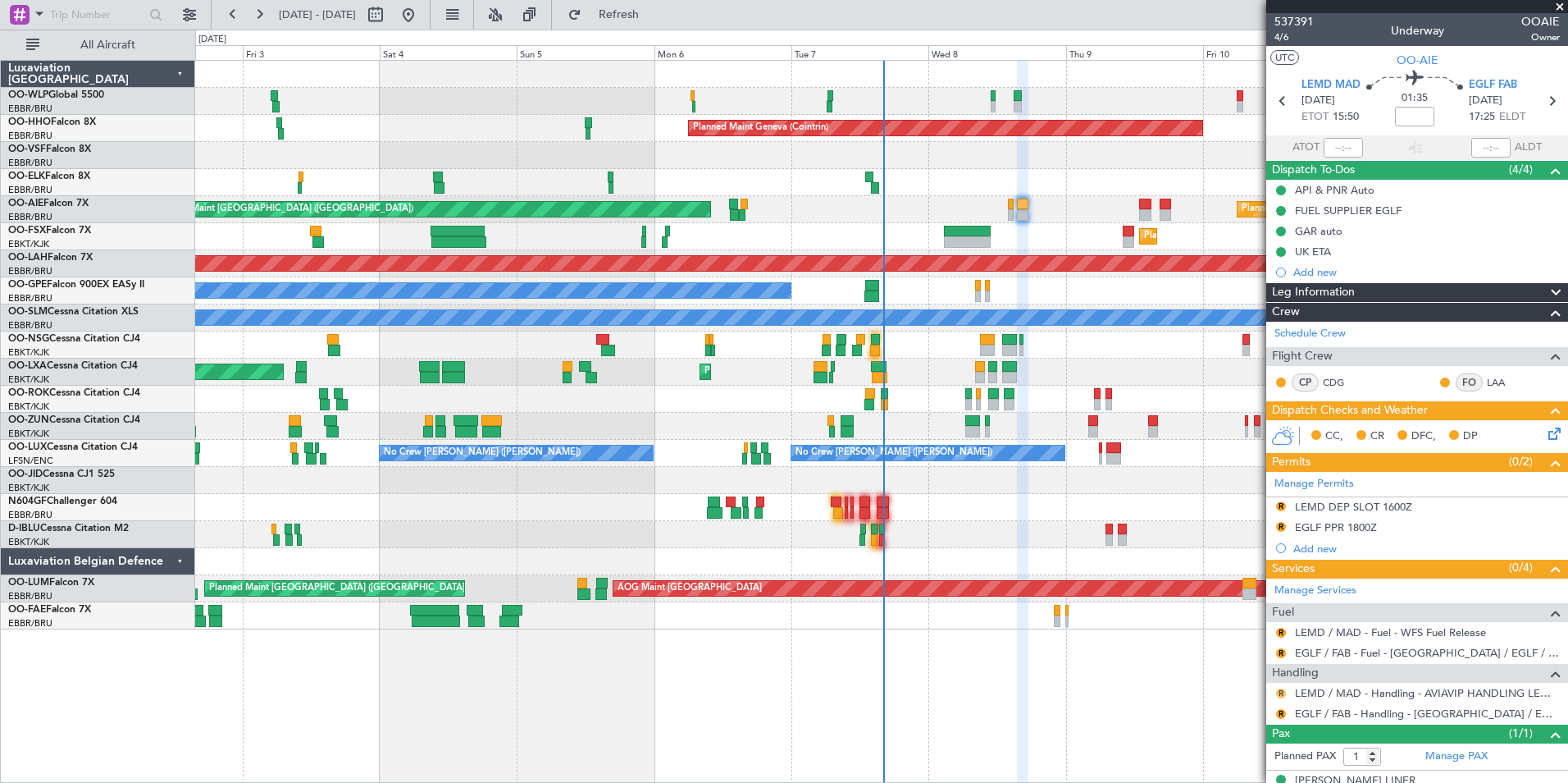
click at [1280, 691] on button "R" at bounding box center [1281, 693] width 10 height 10
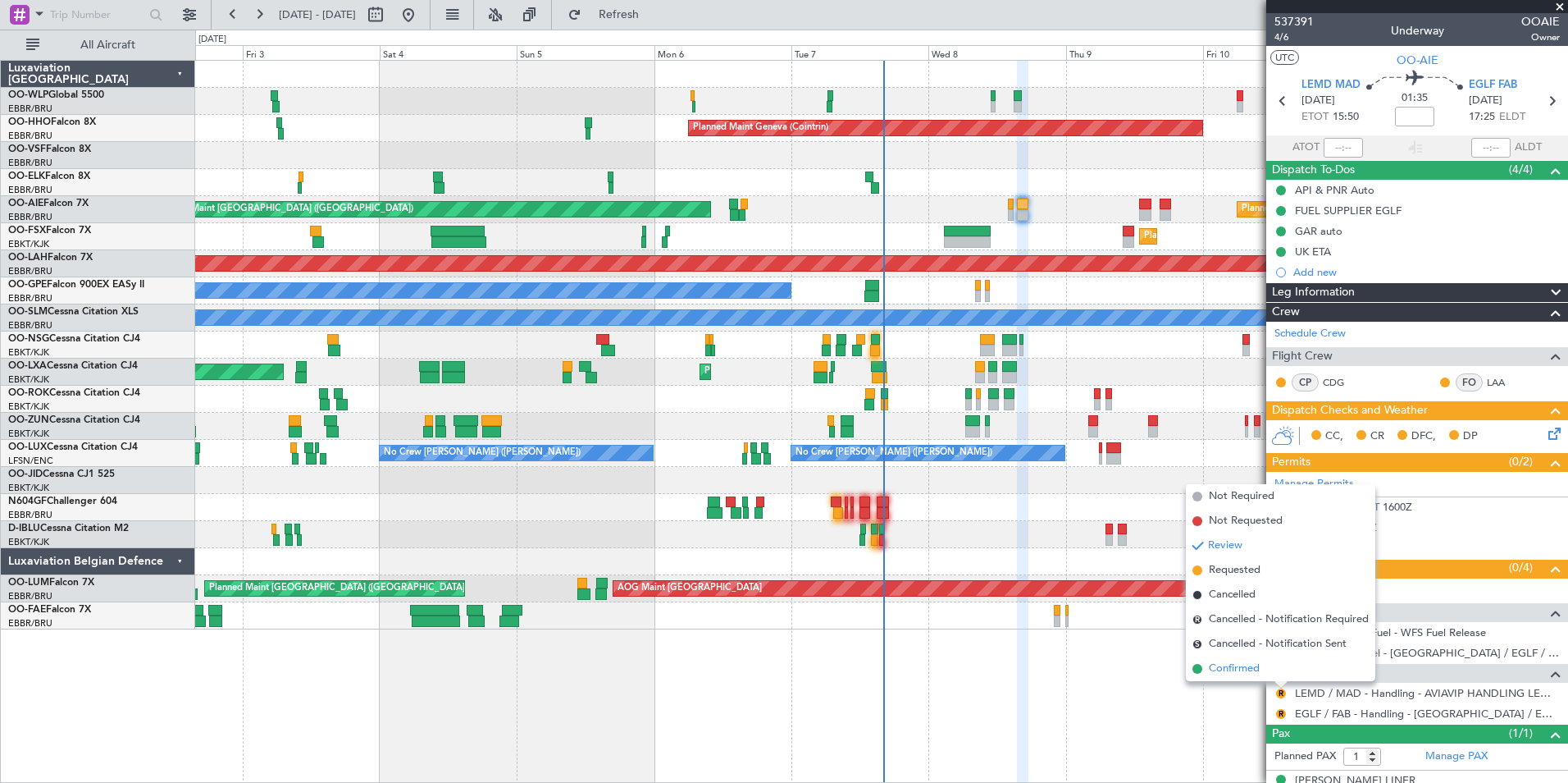
click at [1259, 675] on span "Confirmed" at bounding box center [1234, 669] width 51 height 17
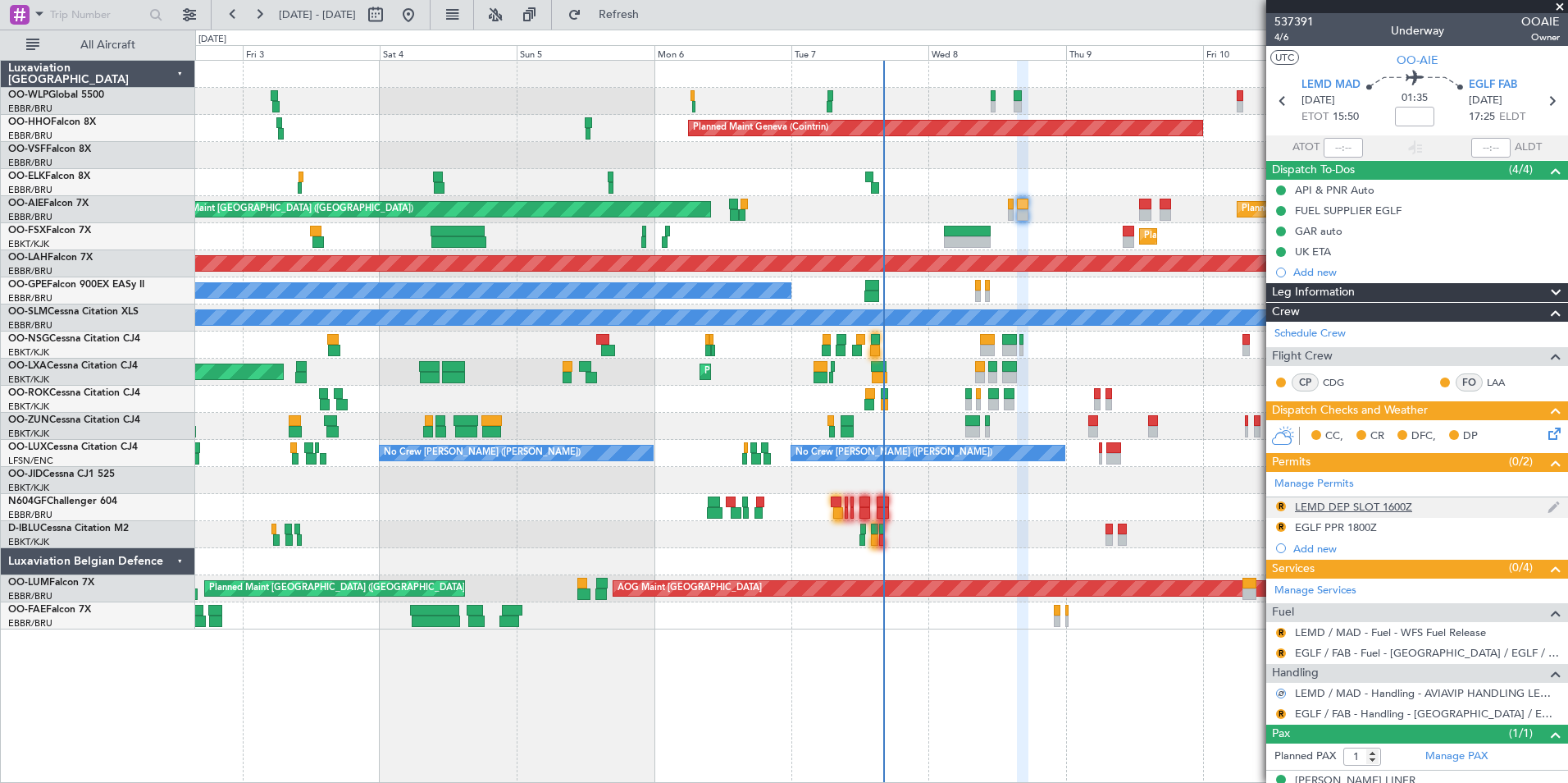
click at [1335, 501] on div "LEMD DEP SLOT 1600Z" at bounding box center [1353, 506] width 117 height 14
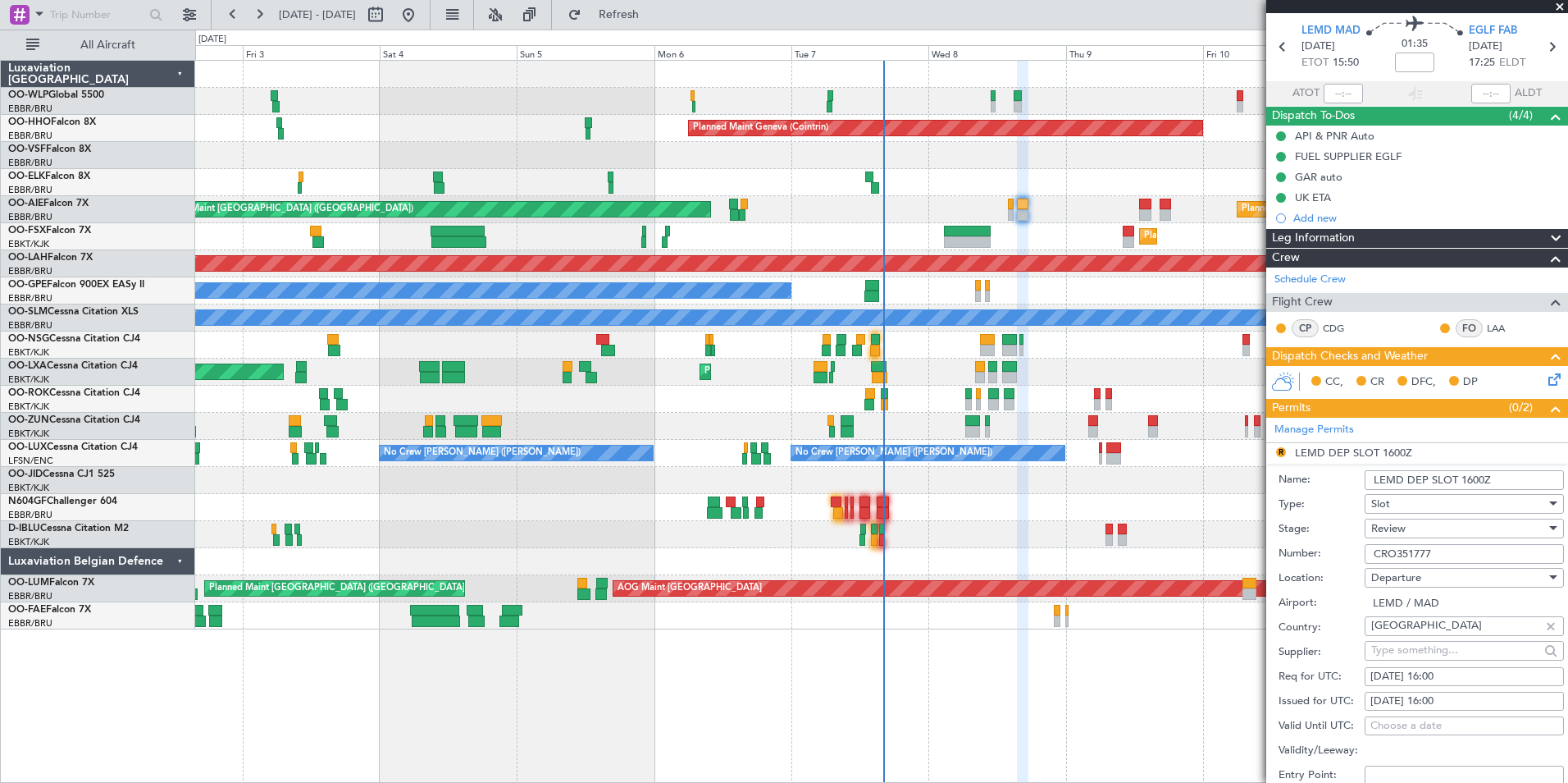
scroll to position [82, 0]
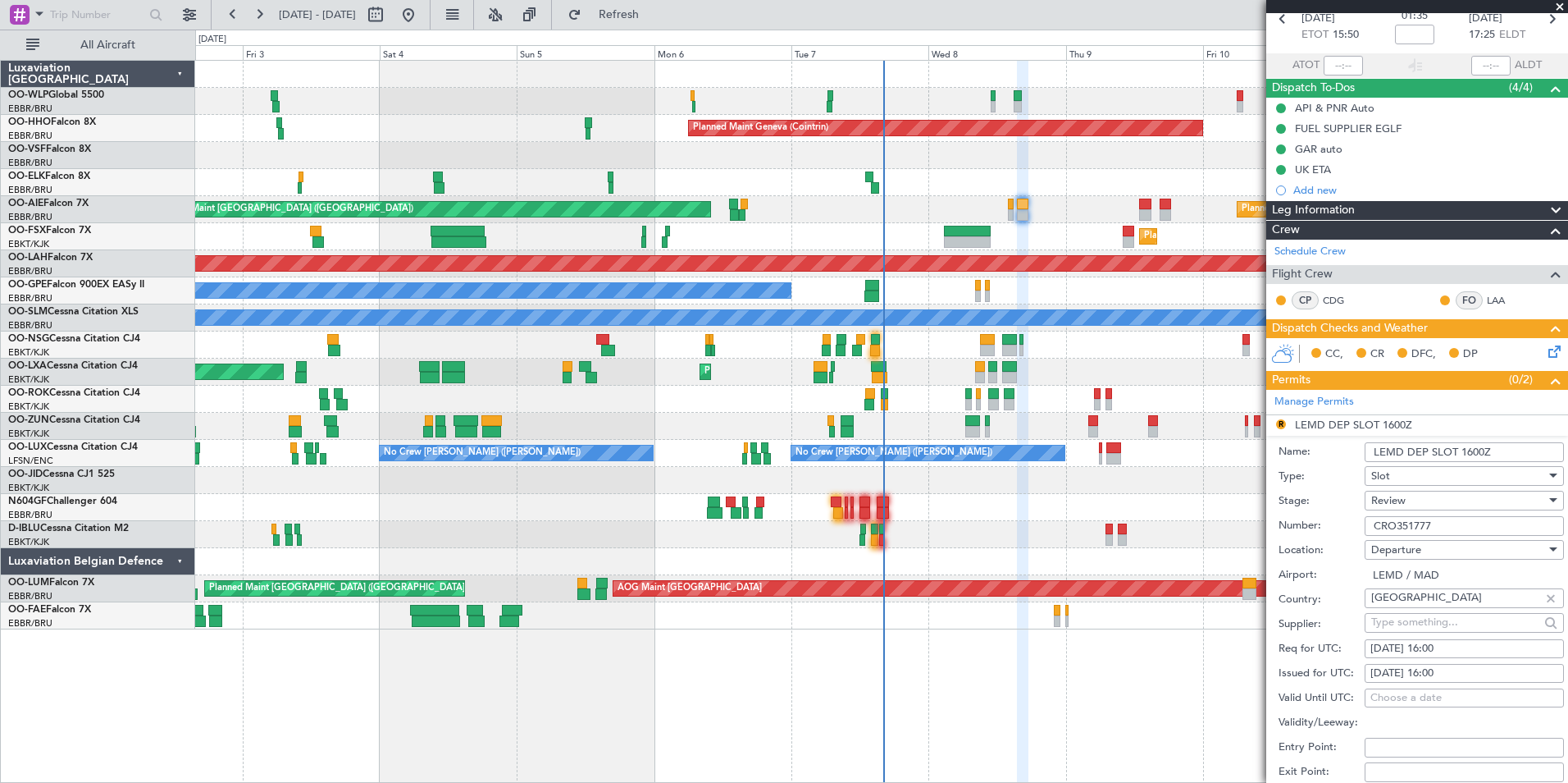
click at [1409, 524] on input "CRO351777" at bounding box center [1464, 526] width 199 height 20
paste input "GES189050"
type input "GES1890507"
click at [1446, 643] on div "08/10/2025 16:00" at bounding box center [1464, 649] width 188 height 17
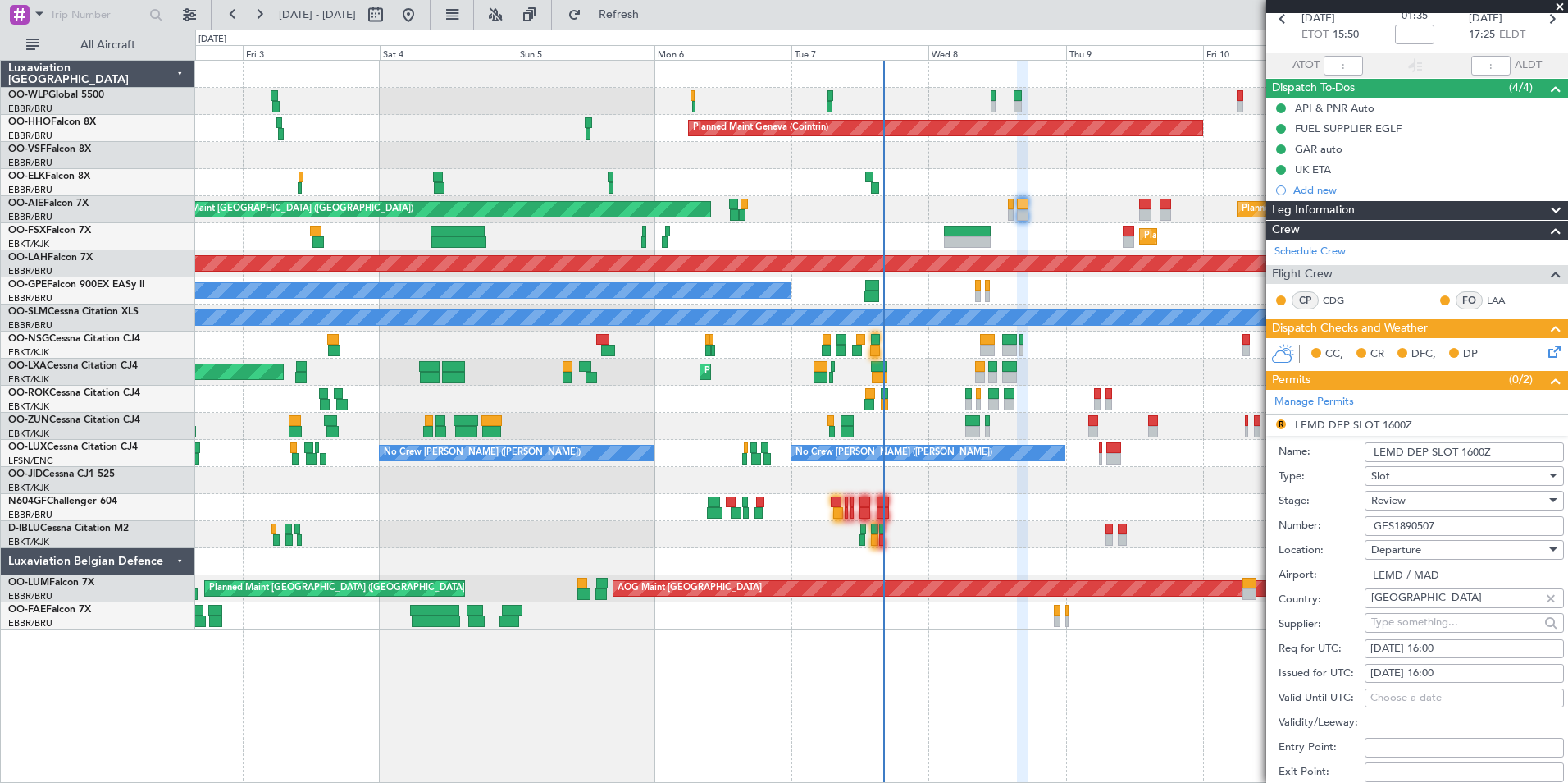
select select "10"
select select "2025"
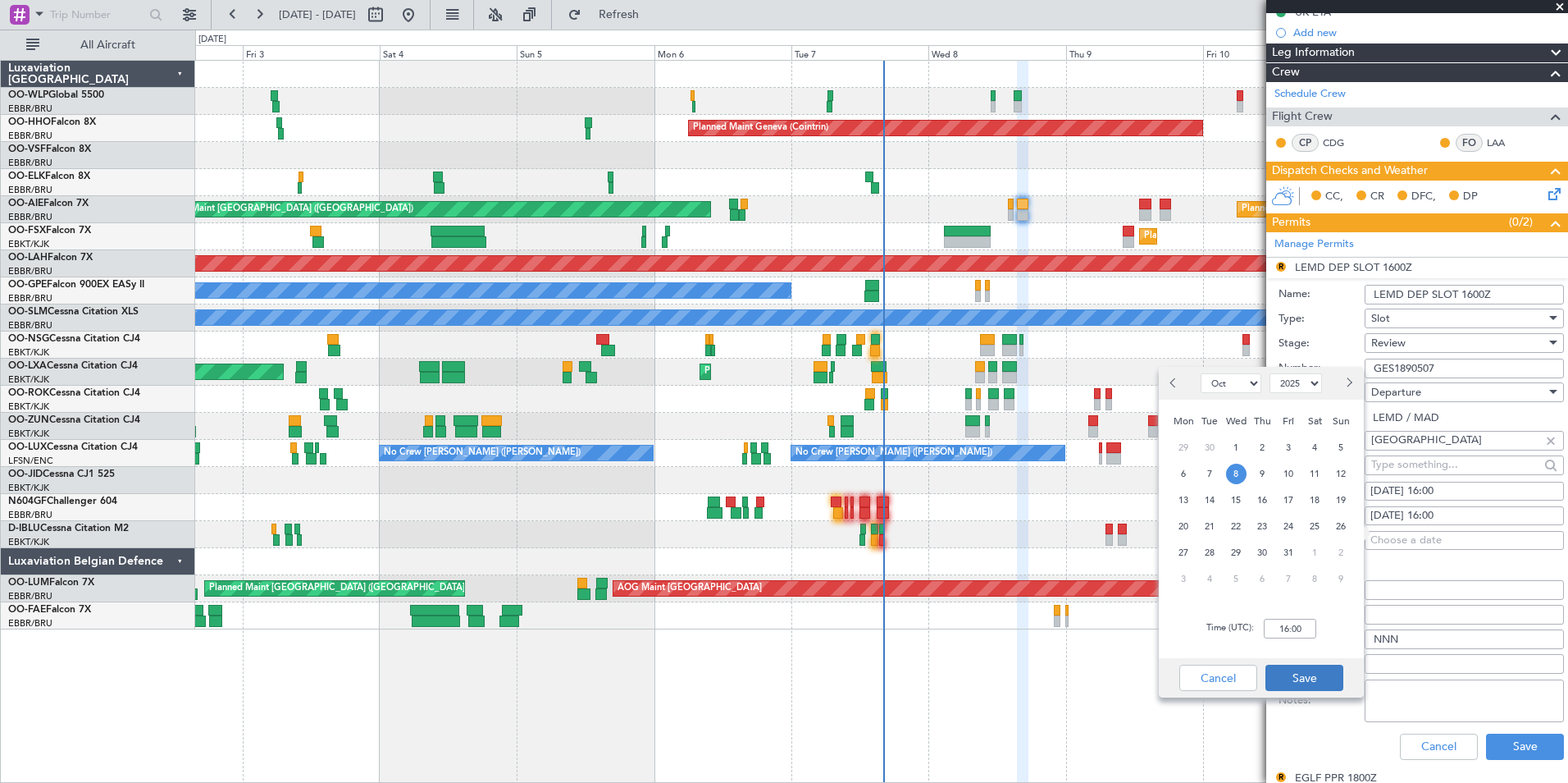
scroll to position [246, 0]
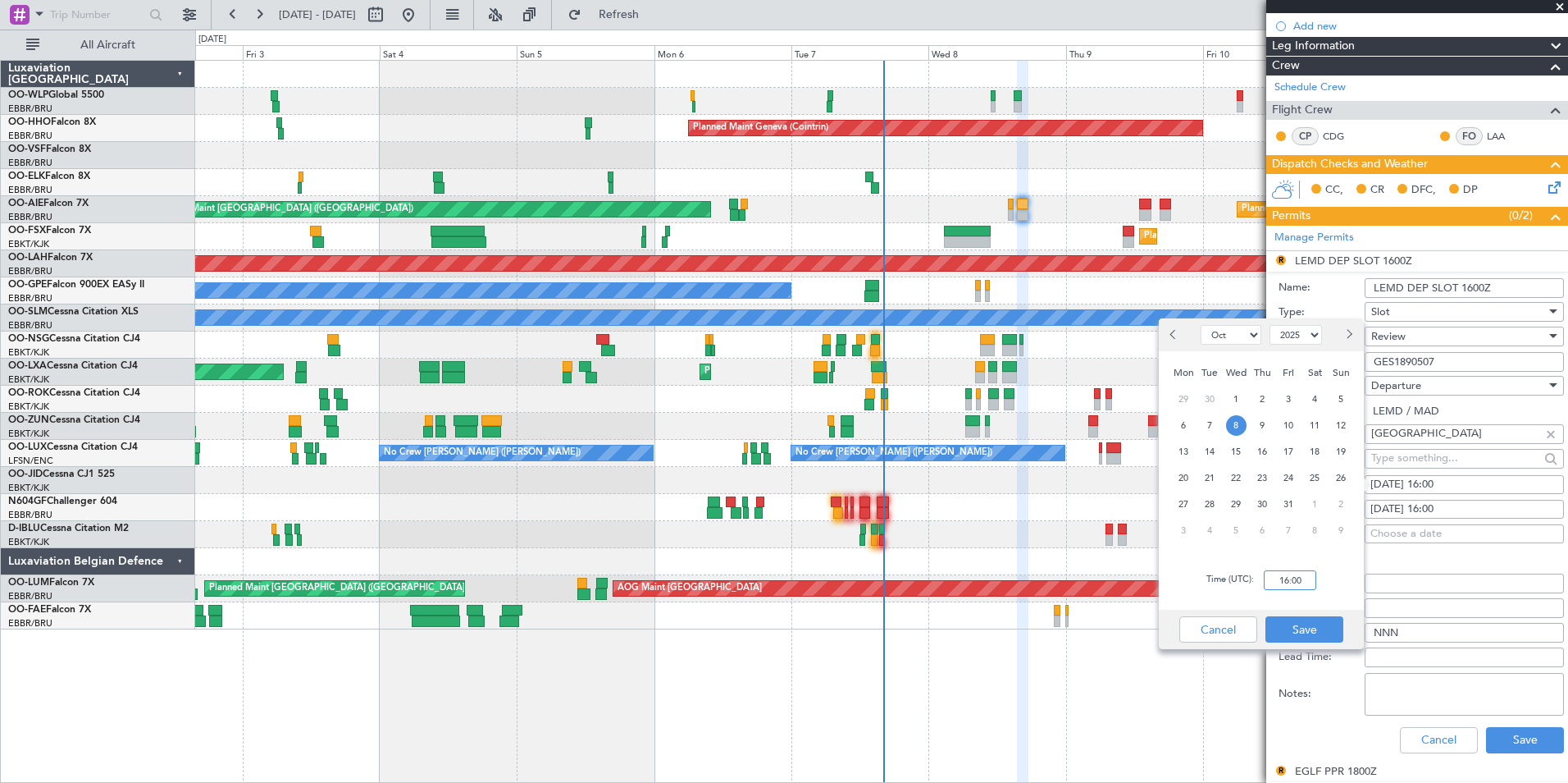
click at [1285, 574] on input "16:00" at bounding box center [1289, 580] width 52 height 20
type input "15:30"
click at [1331, 638] on button "Save" at bounding box center [1304, 629] width 78 height 27
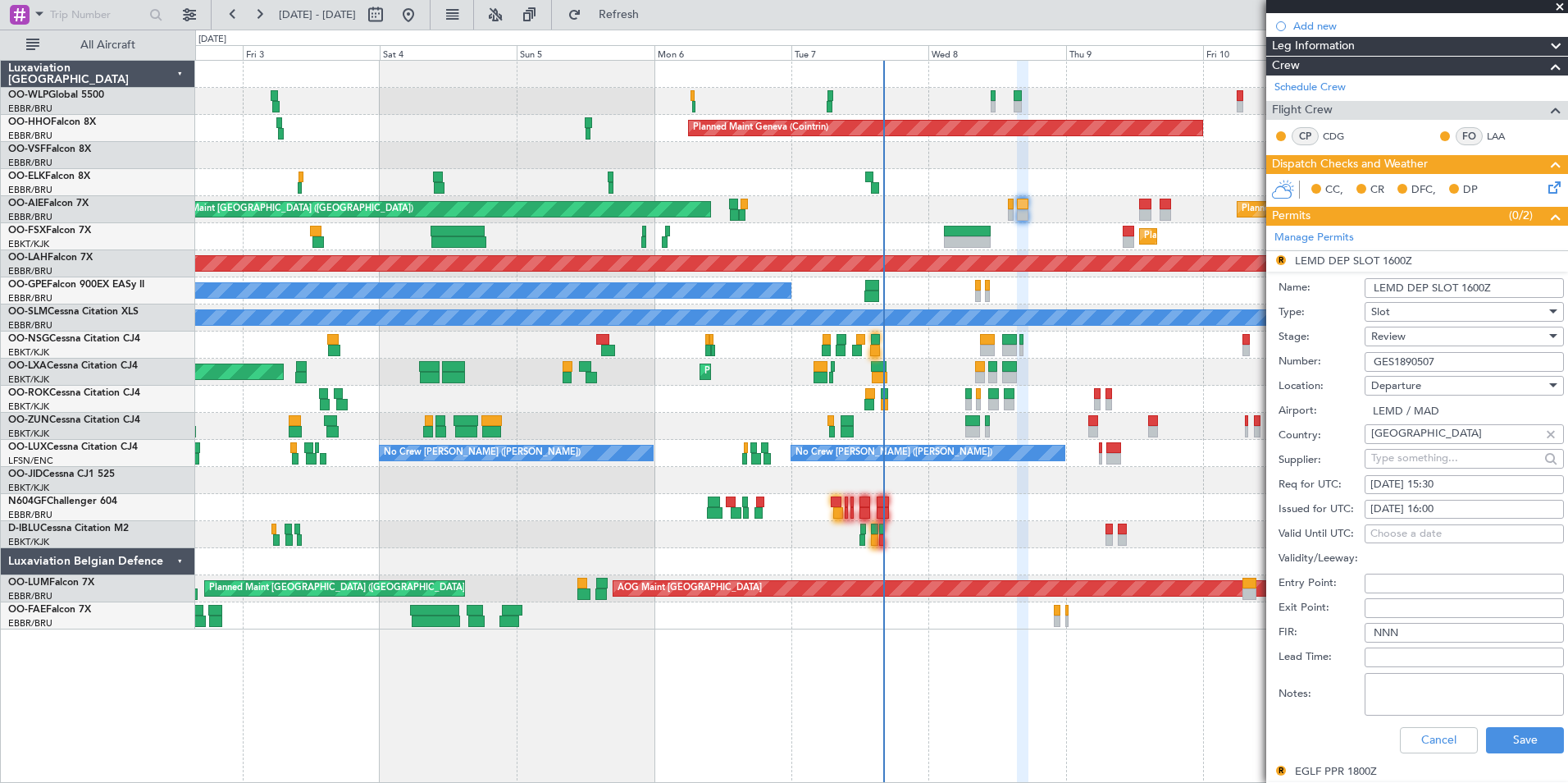
click at [1448, 506] on div "08/10/2025 16:00" at bounding box center [1464, 509] width 188 height 17
select select "10"
select select "2025"
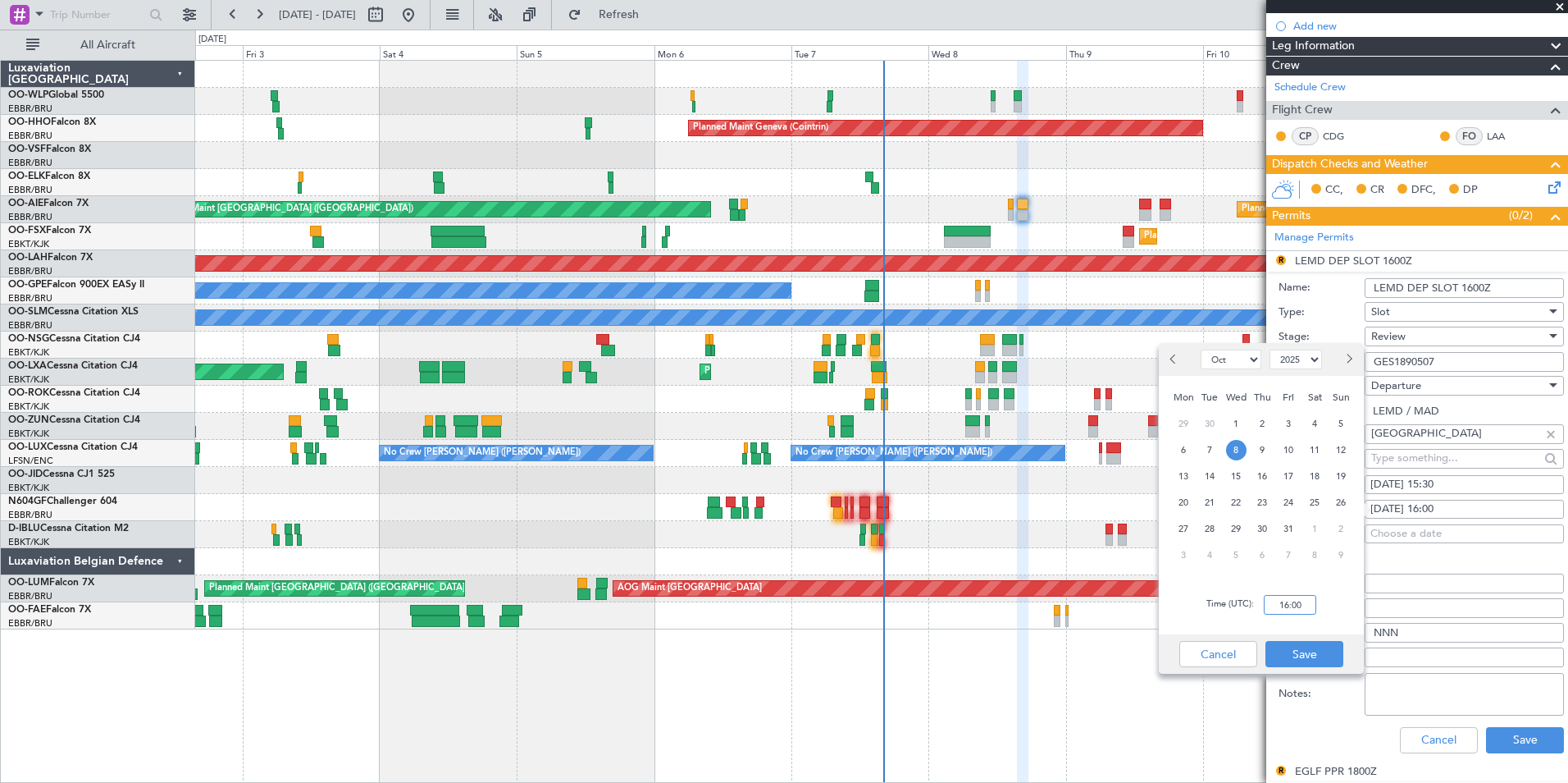
click at [1286, 606] on input "16:00" at bounding box center [1289, 605] width 52 height 20
type input "15:30"
click at [1301, 653] on button "Save" at bounding box center [1304, 654] width 78 height 27
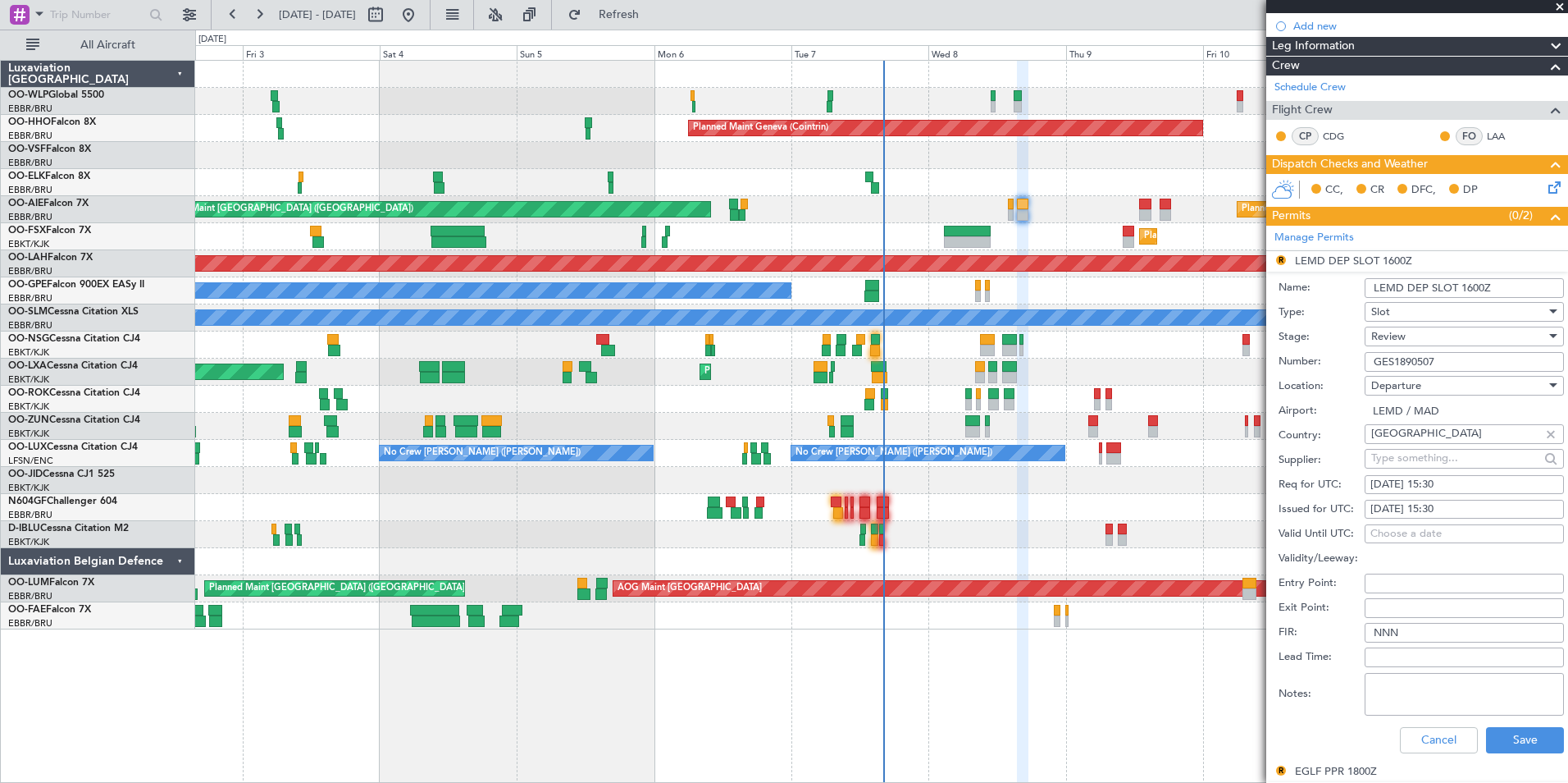
click at [1377, 338] on span "Review" at bounding box center [1388, 336] width 34 height 15
click at [1394, 449] on span "Requested" at bounding box center [1458, 442] width 172 height 25
click at [1519, 737] on button "Save" at bounding box center [1525, 740] width 78 height 27
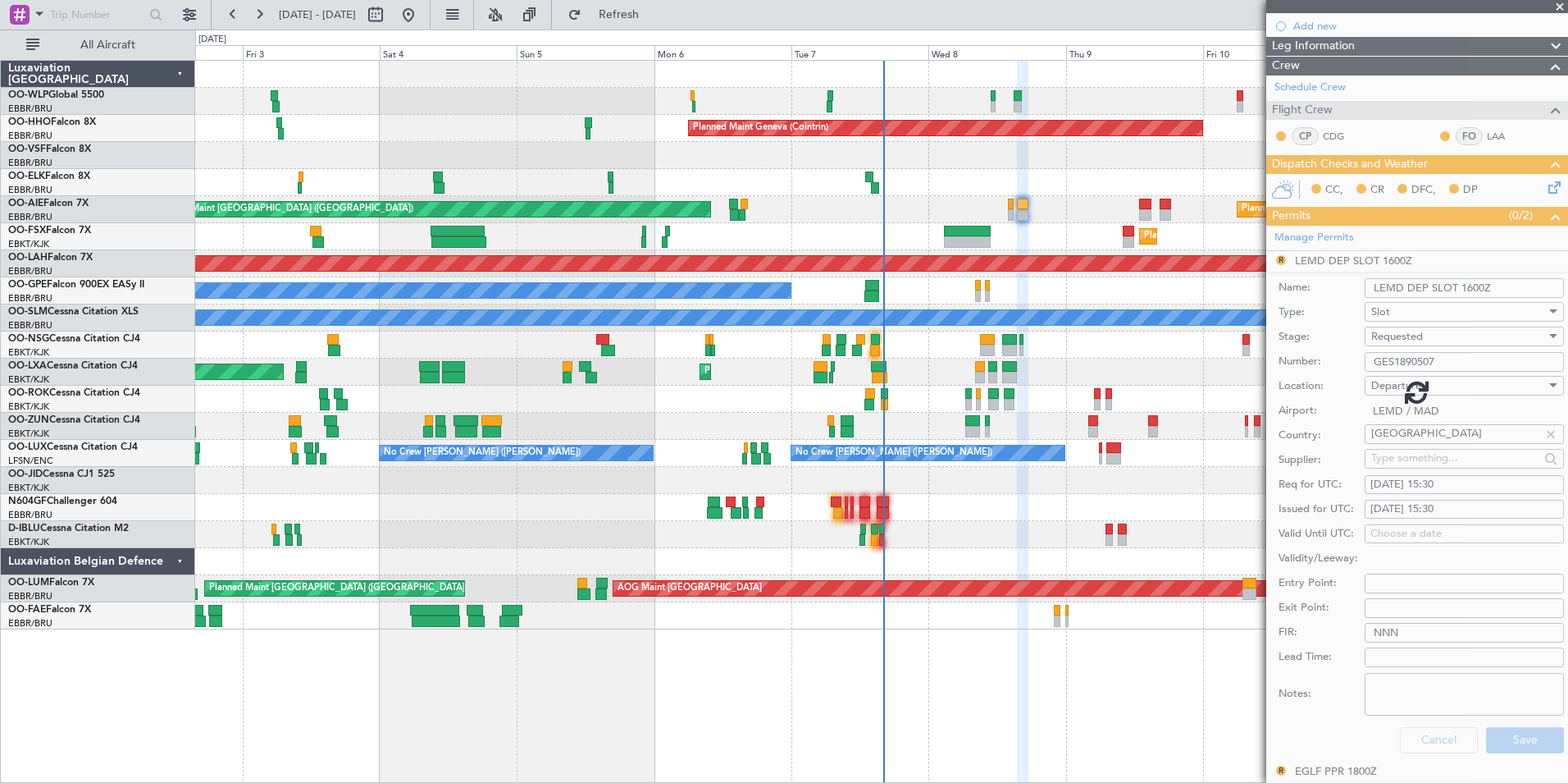
scroll to position [24, 0]
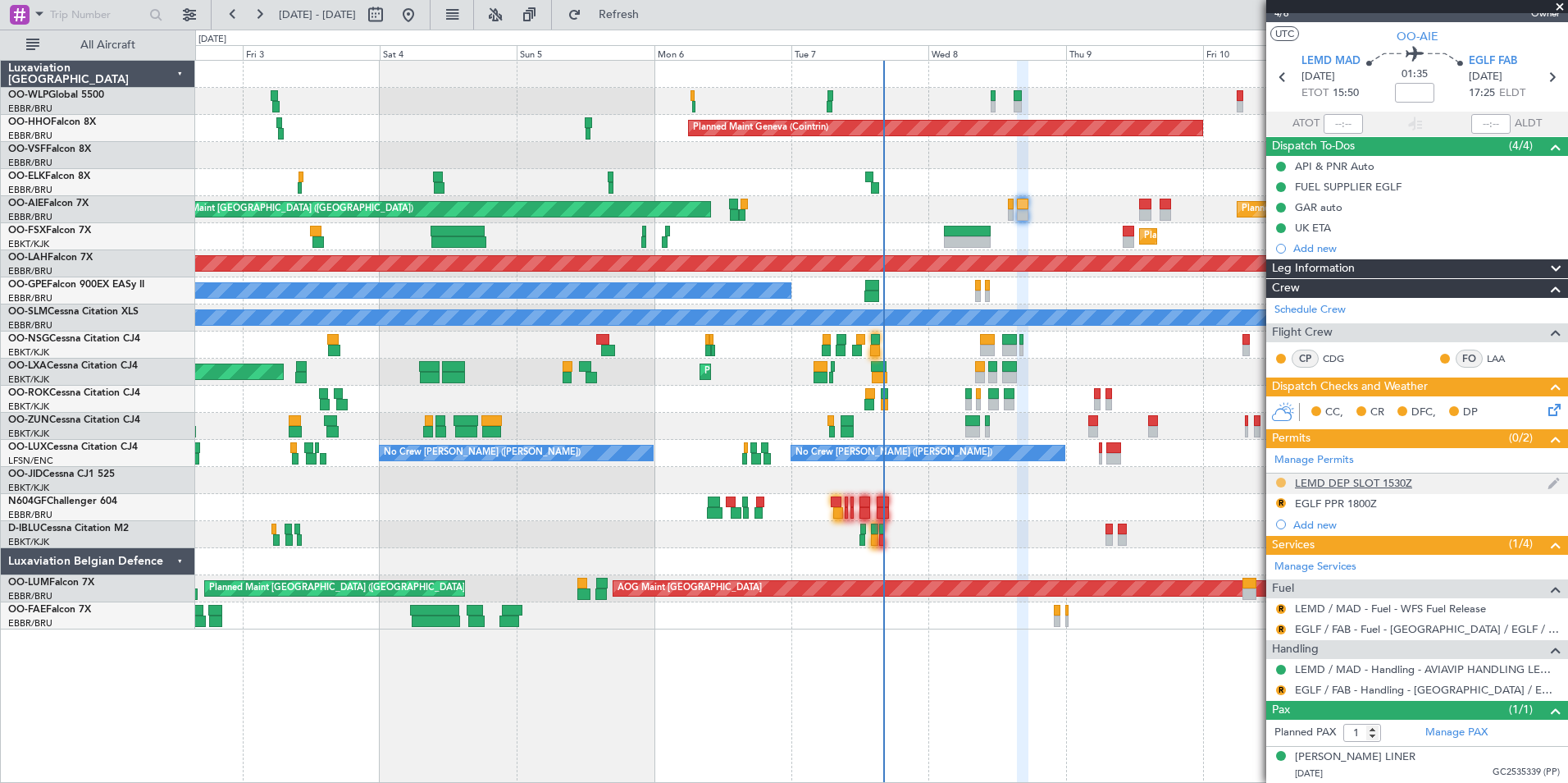
click at [1278, 480] on button at bounding box center [1281, 483] width 10 height 10
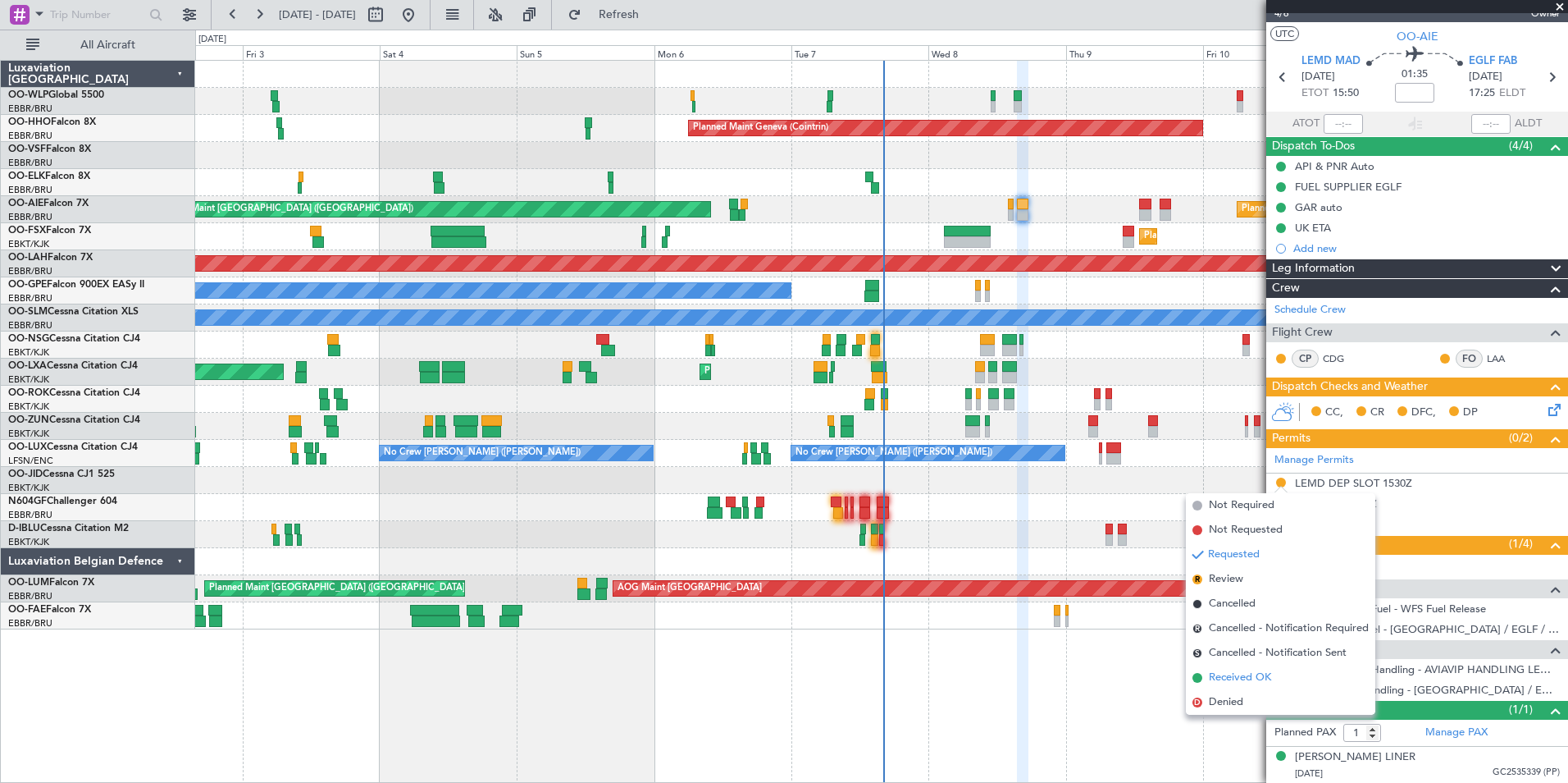
click at [1244, 678] on span "Received OK" at bounding box center [1239, 678] width 62 height 17
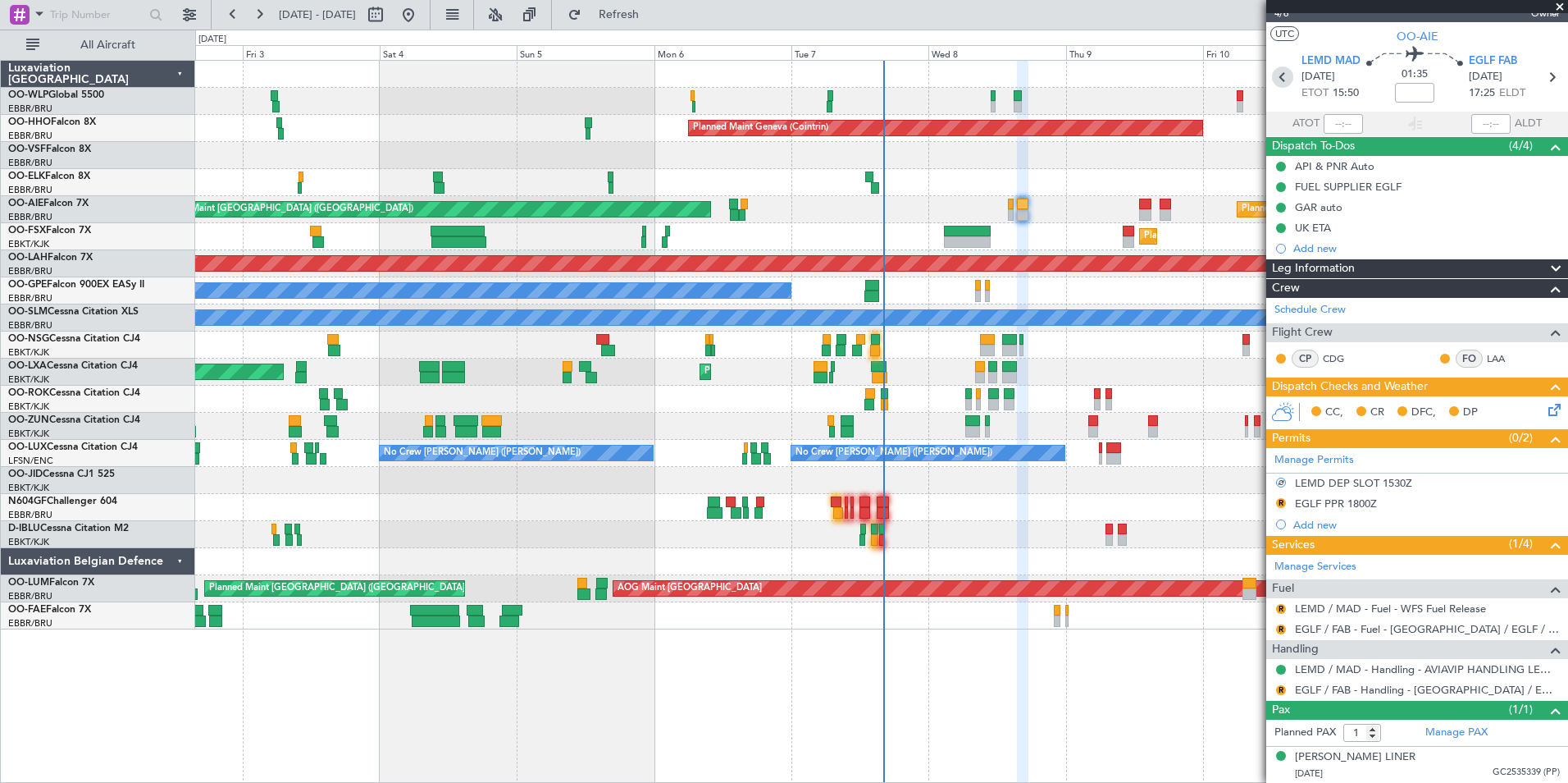
click at [1278, 76] on icon at bounding box center [1283, 77] width 22 height 22
type input "-00:05"
type input "2"
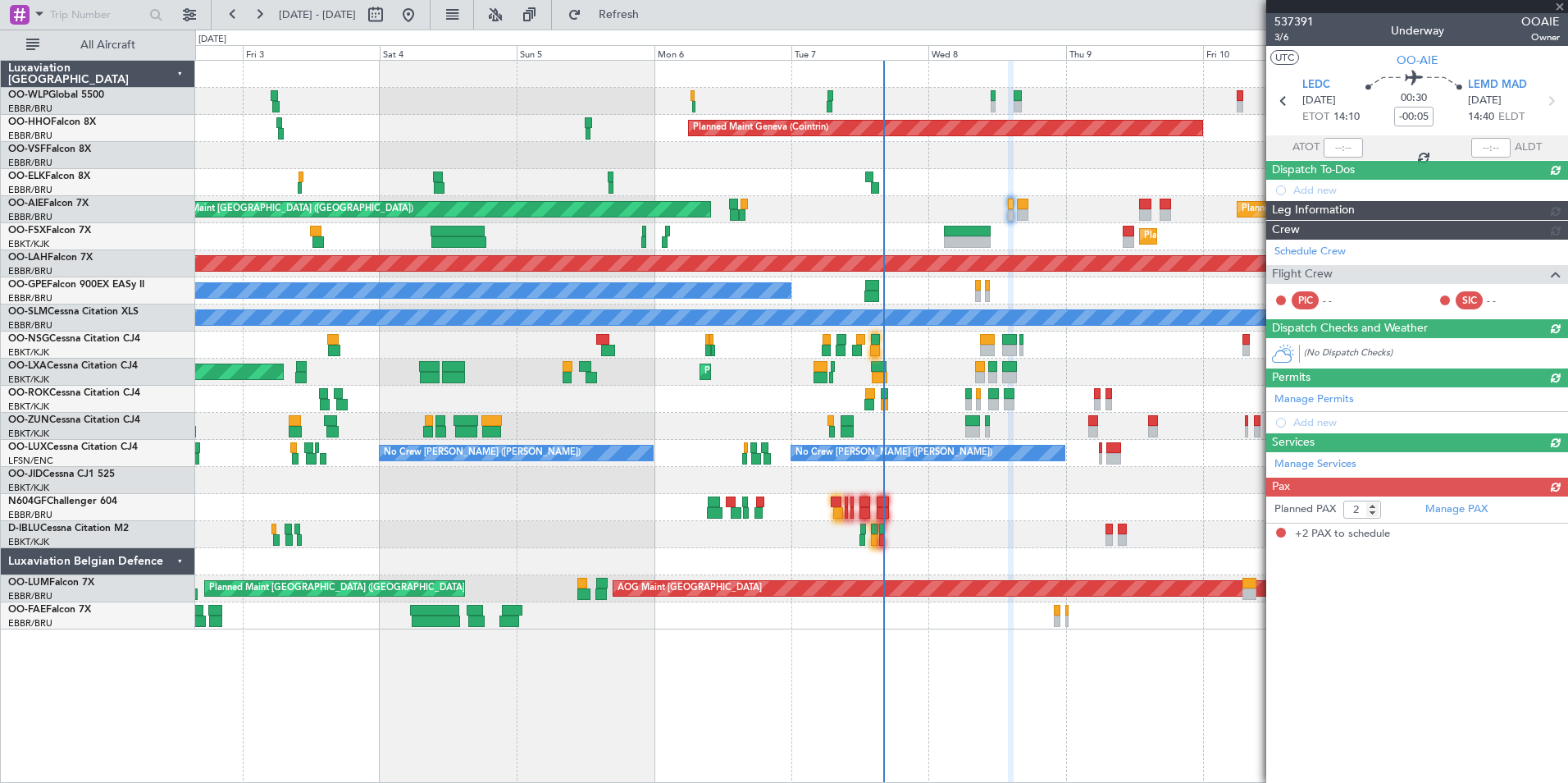
scroll to position [0, 0]
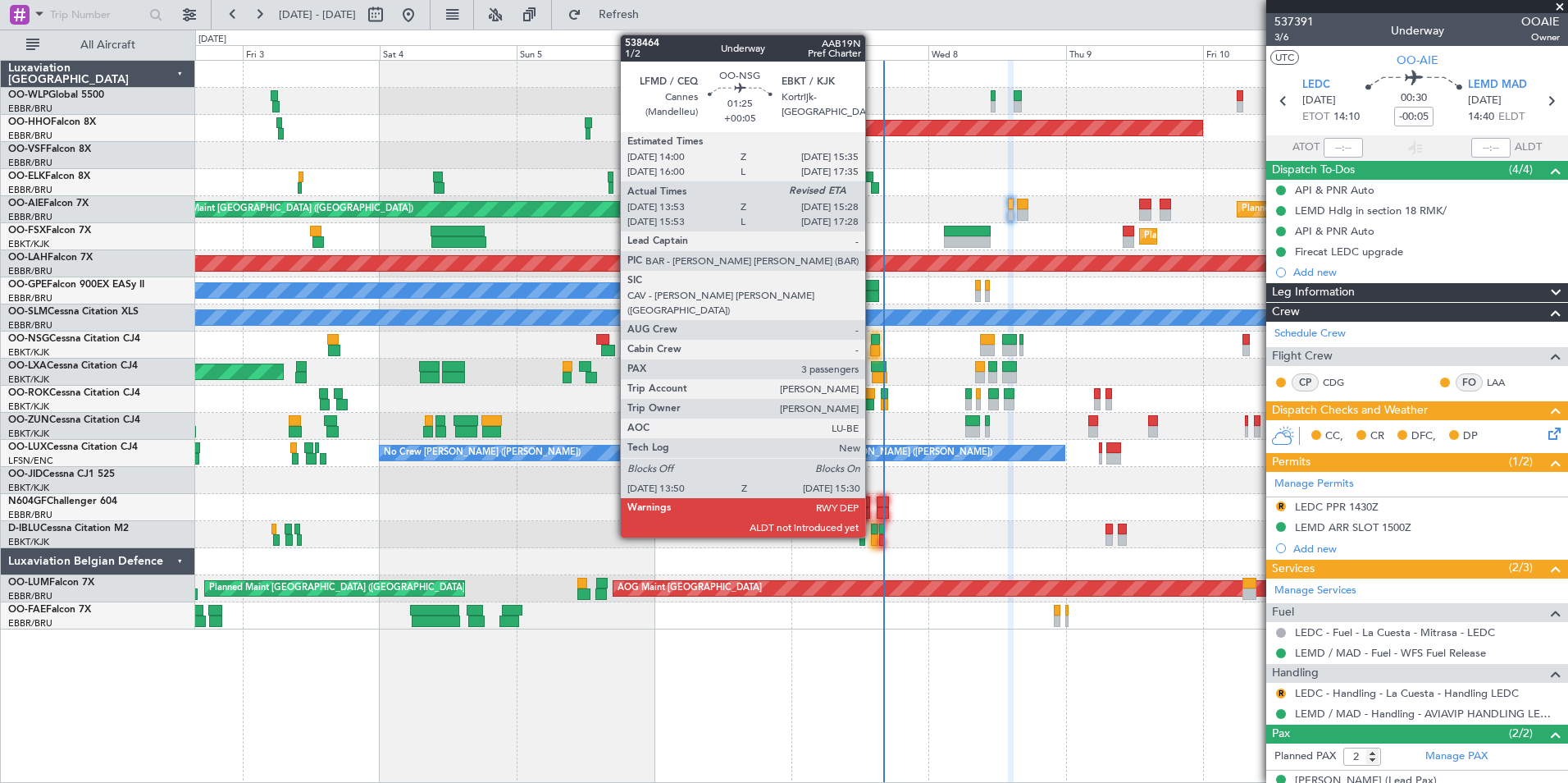
click at [873, 350] on div at bounding box center [875, 351] width 10 height 12
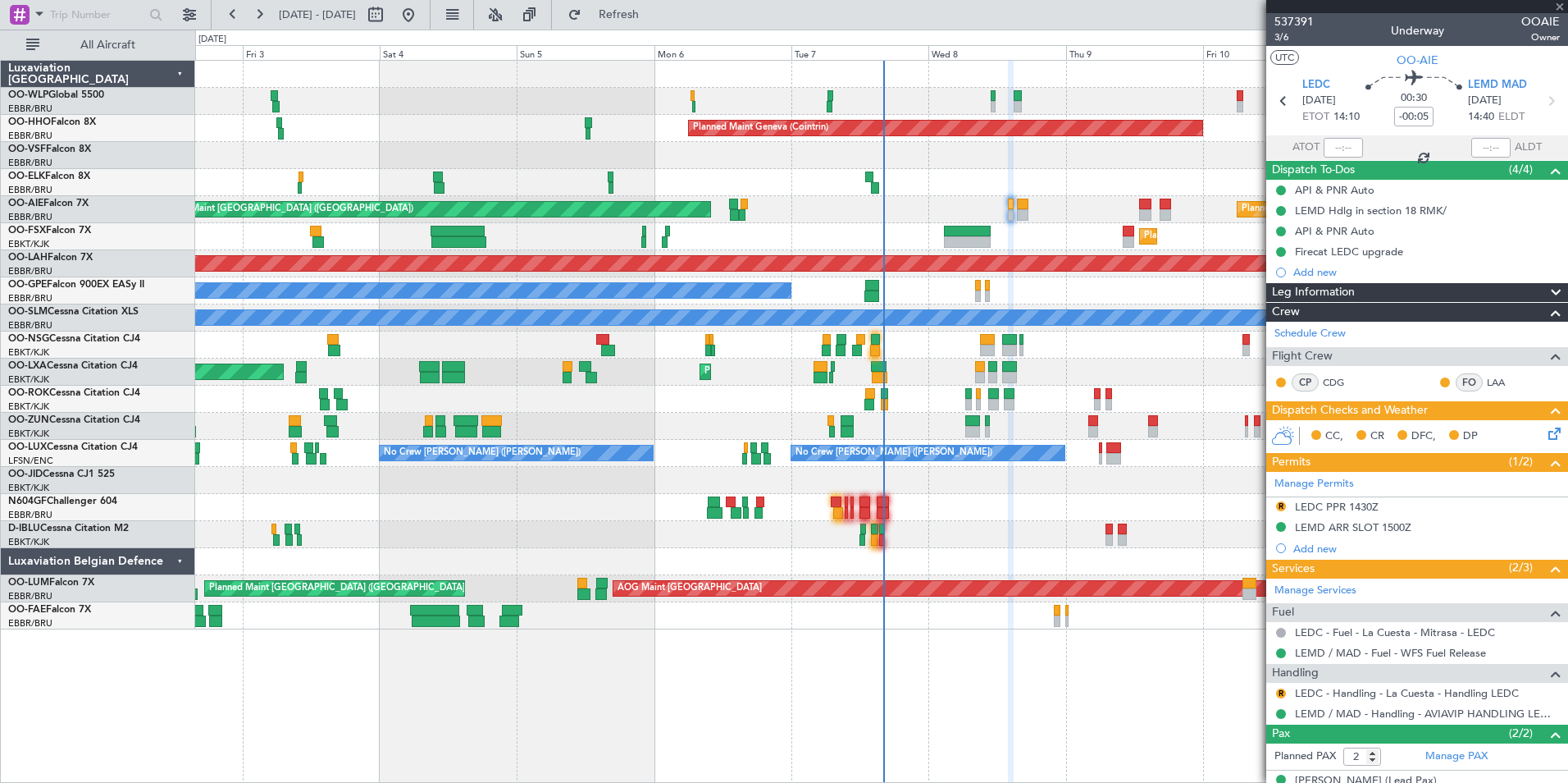
type input "+00:05"
type input "13:58"
type input "3"
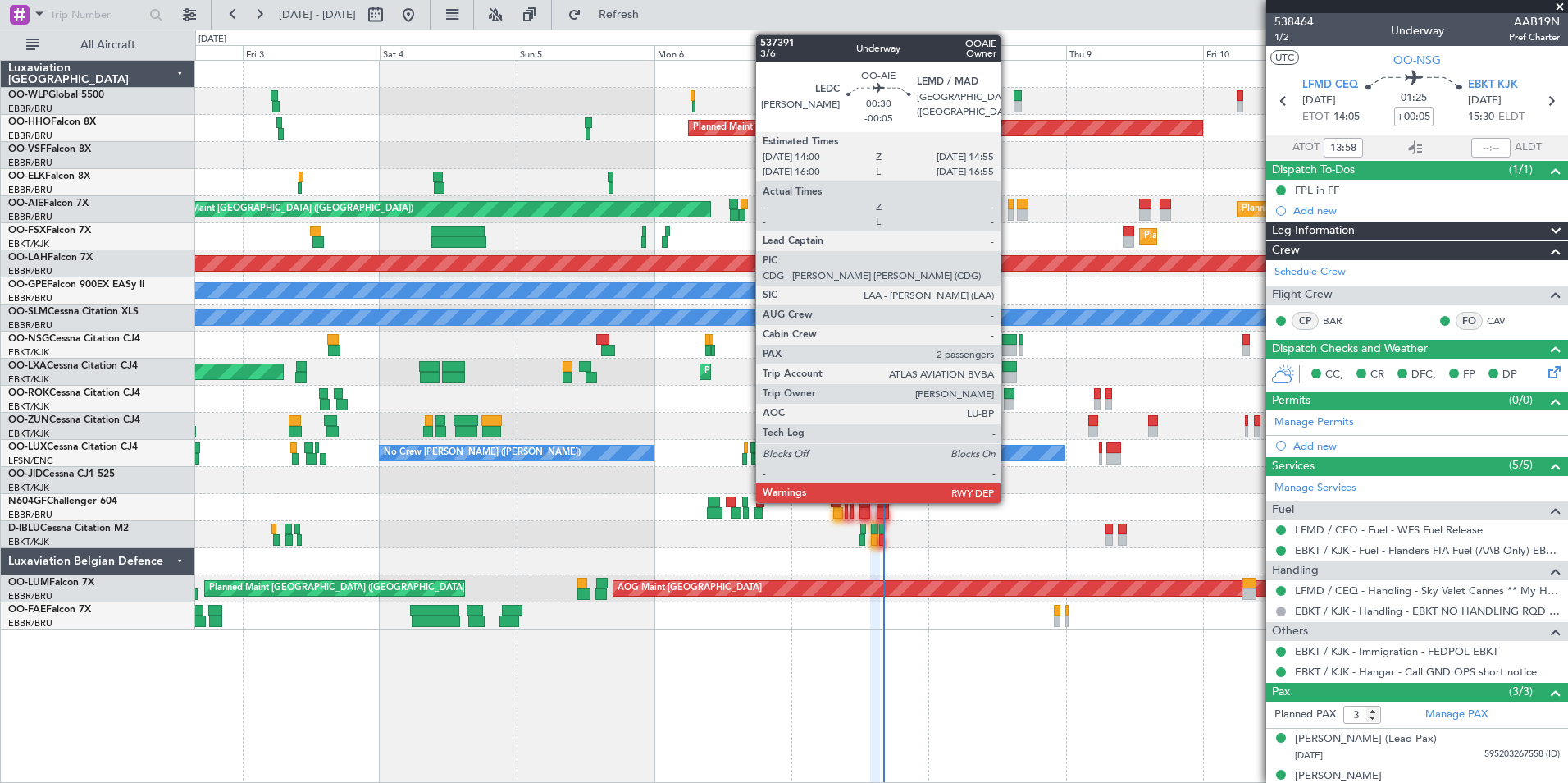
click at [1008, 213] on div at bounding box center [1011, 215] width 6 height 12
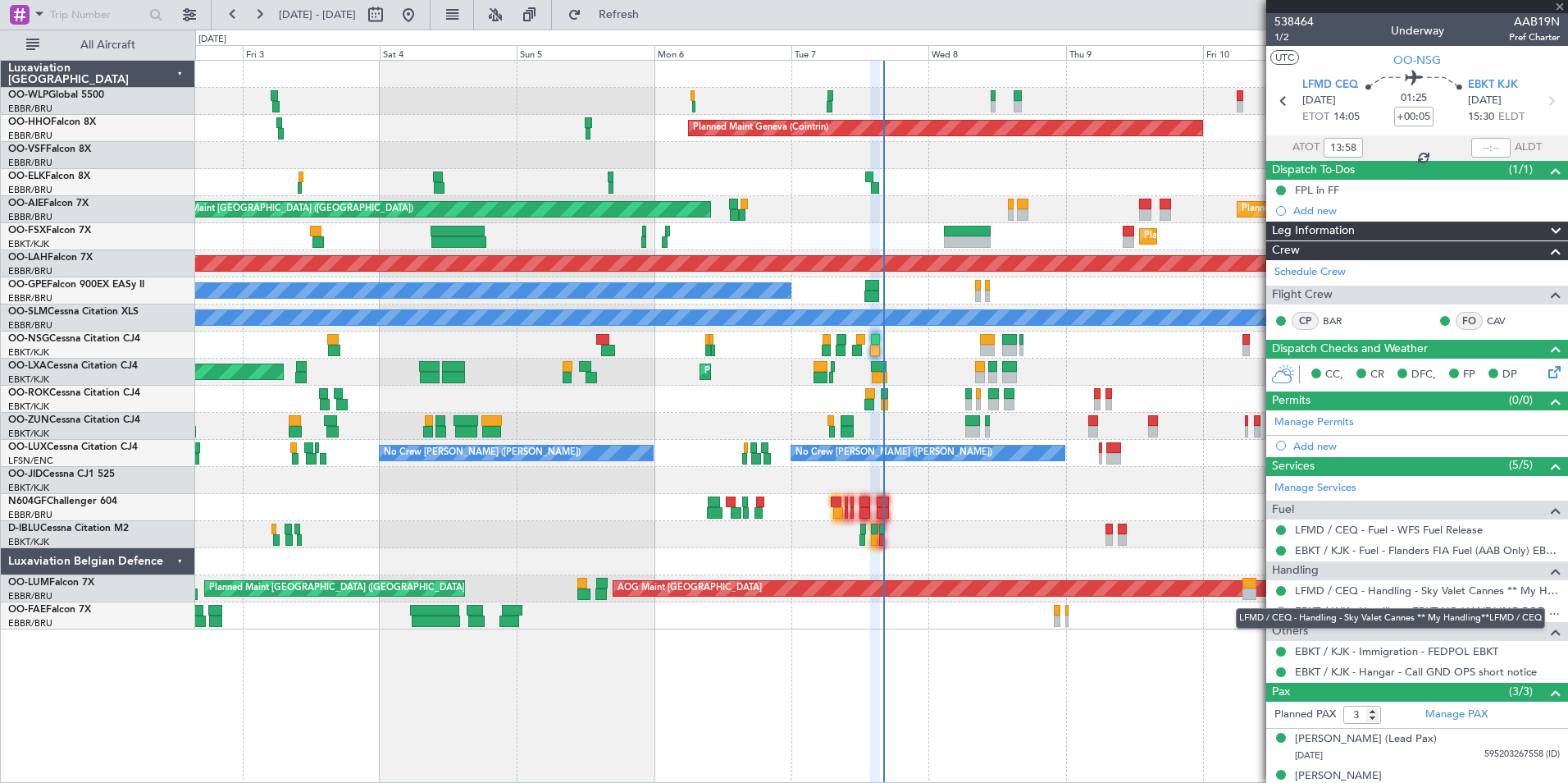
type input "-00:05"
type input "2"
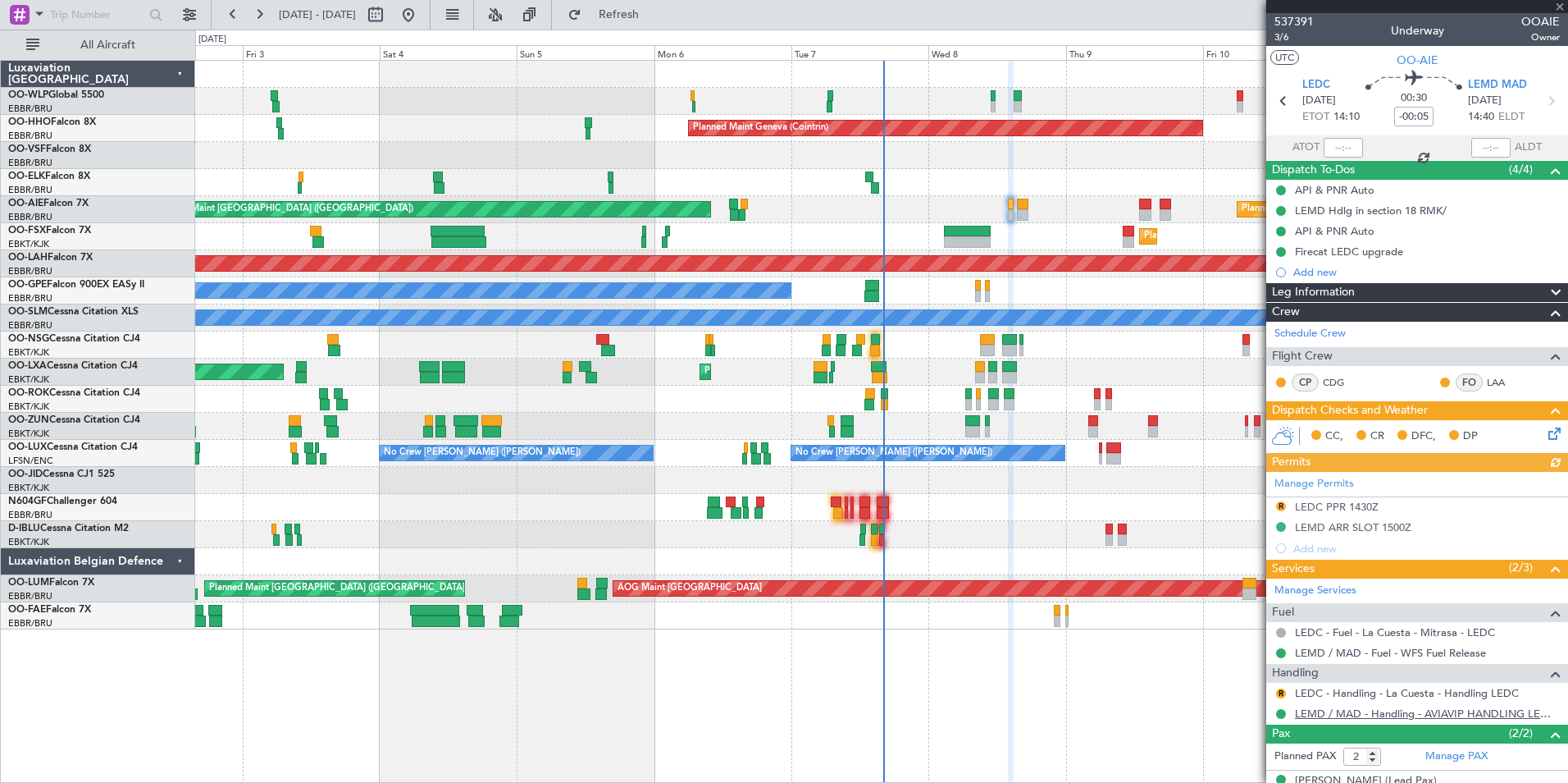
click at [1315, 716] on link "LEMD / MAD - Handling - AVIAVIP HANDLING LEMD /MAD" at bounding box center [1427, 713] width 265 height 14
click at [1319, 507] on div "LEDC PPR 1430Z" at bounding box center [1337, 506] width 84 height 14
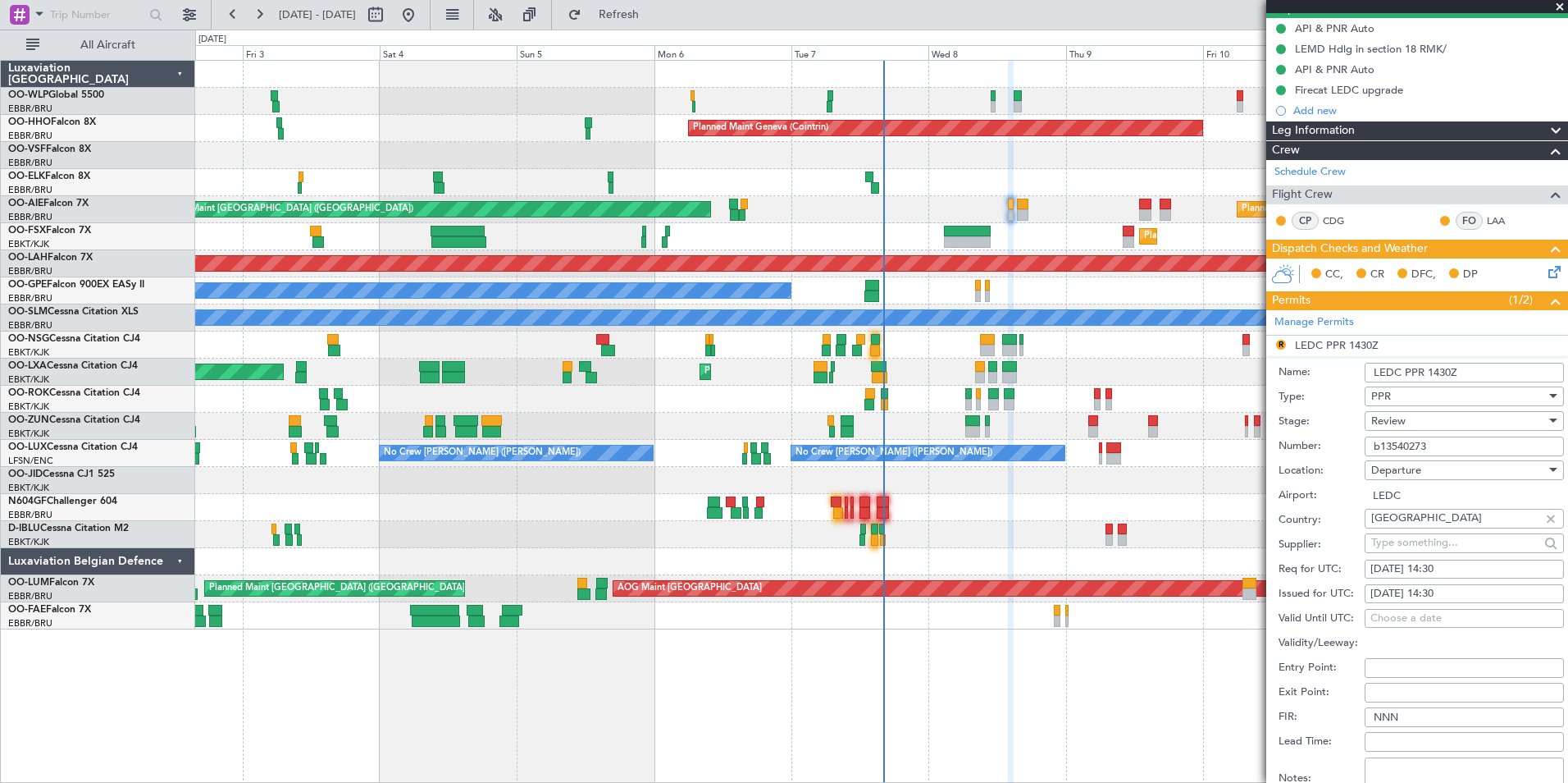
scroll to position [164, 0]
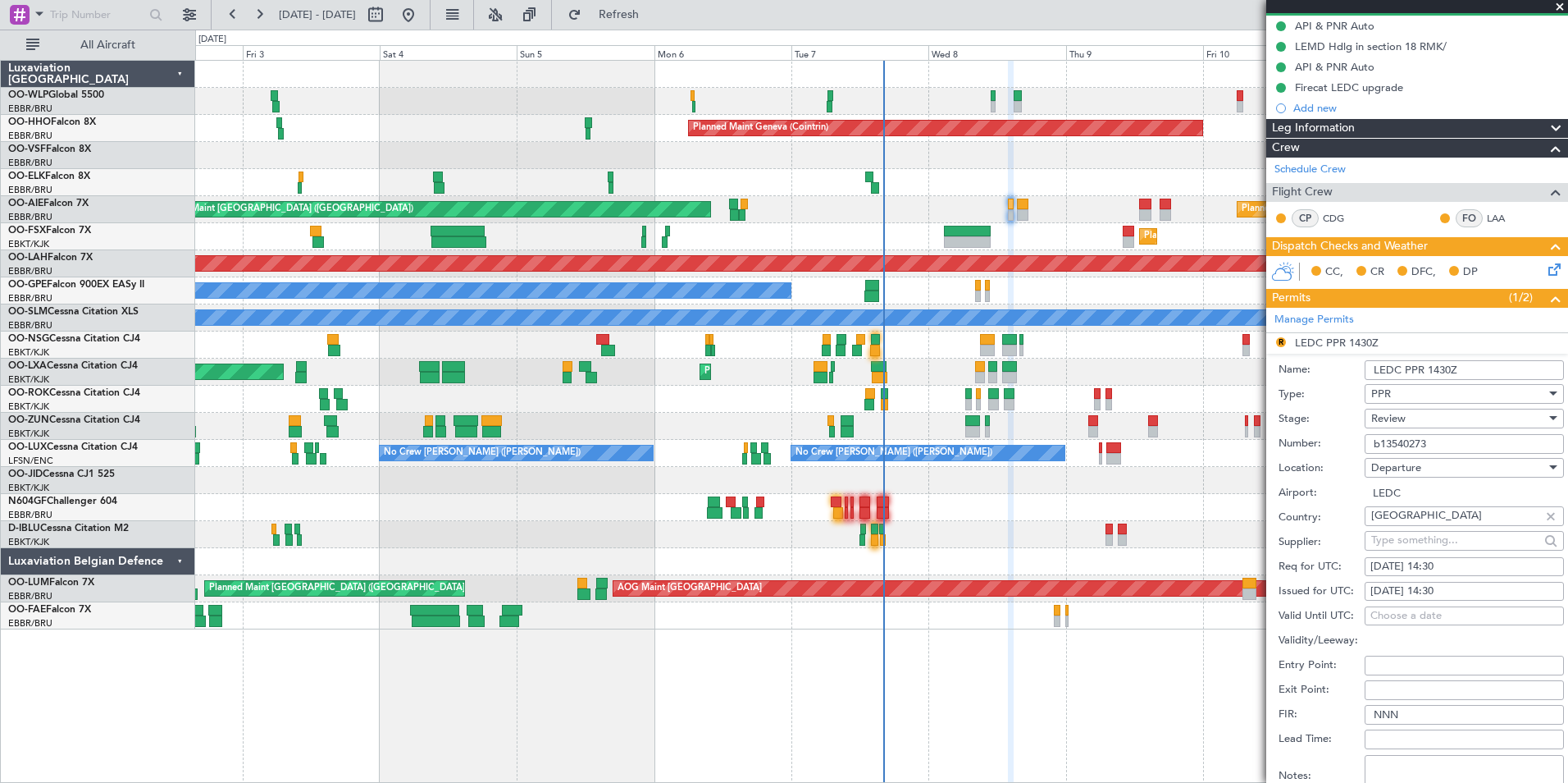
click at [1445, 567] on div "08/10/2025 14:30" at bounding box center [1464, 566] width 188 height 17
select select "10"
select select "2025"
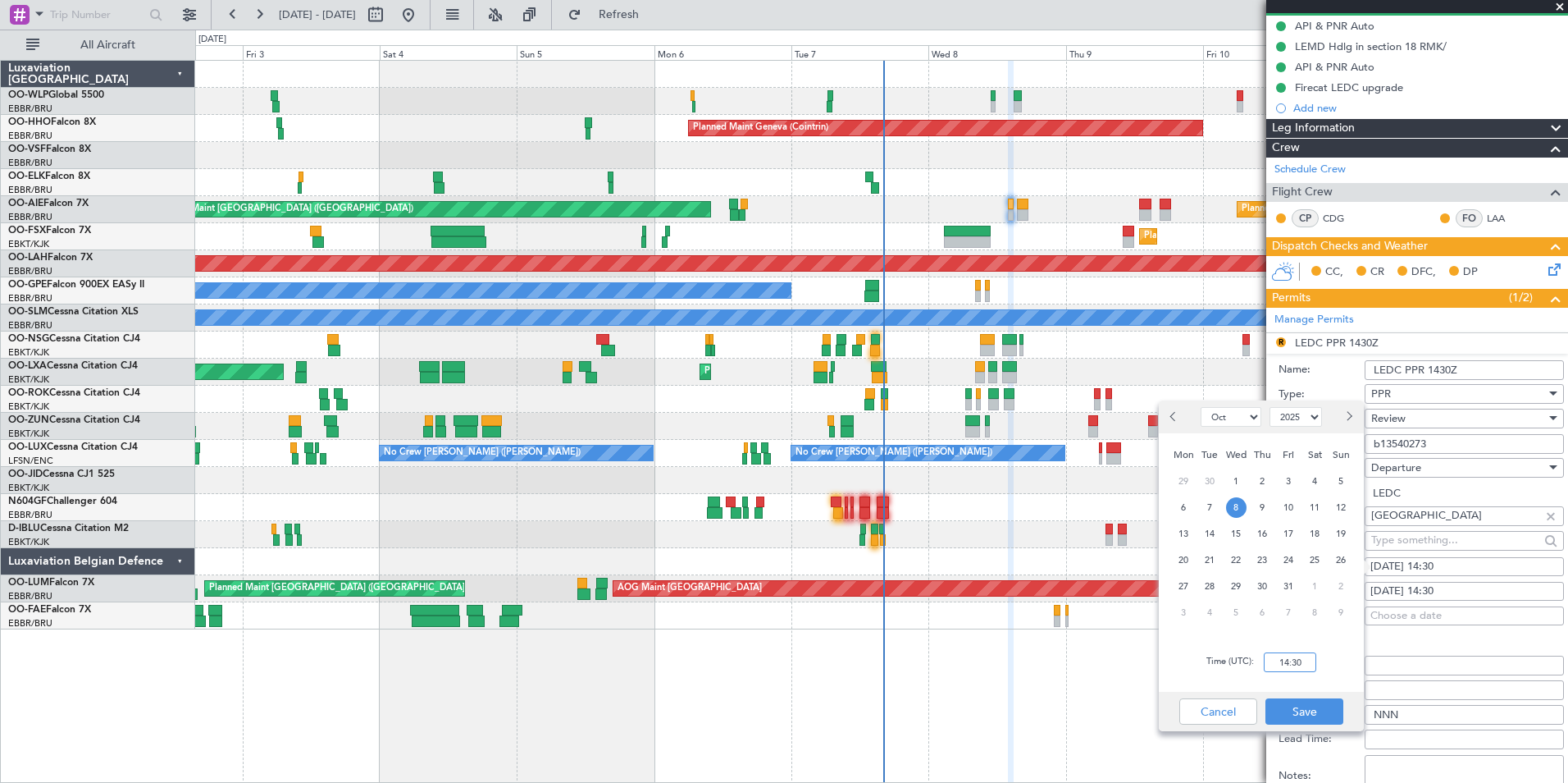
click at [1281, 662] on input "14:30" at bounding box center [1289, 662] width 52 height 20
type input "14:00"
click at [1295, 708] on button "Save" at bounding box center [1304, 711] width 78 height 27
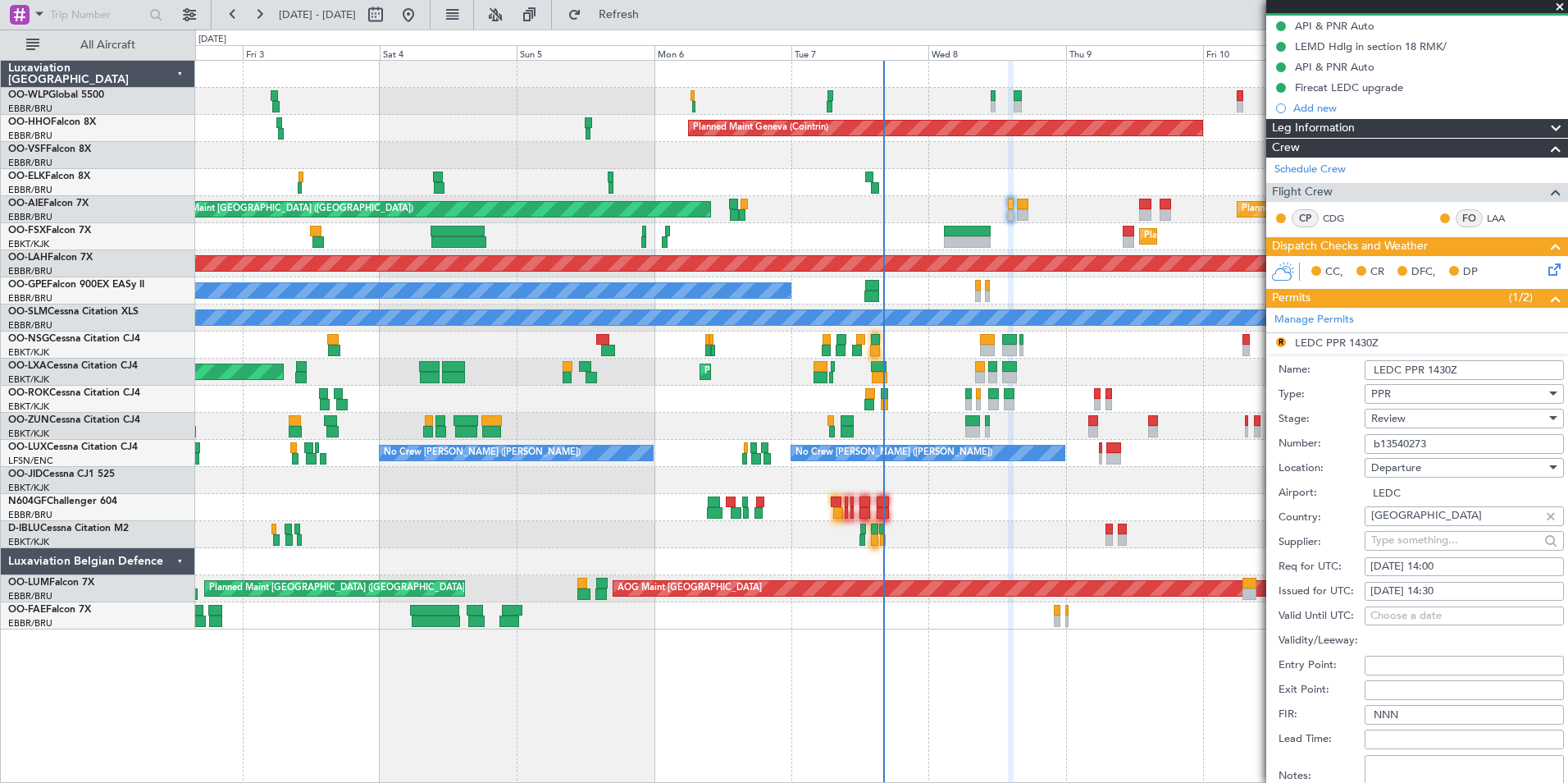
click at [1444, 594] on div "08/10/2025 14:30" at bounding box center [1464, 591] width 188 height 17
select select "10"
select select "2025"
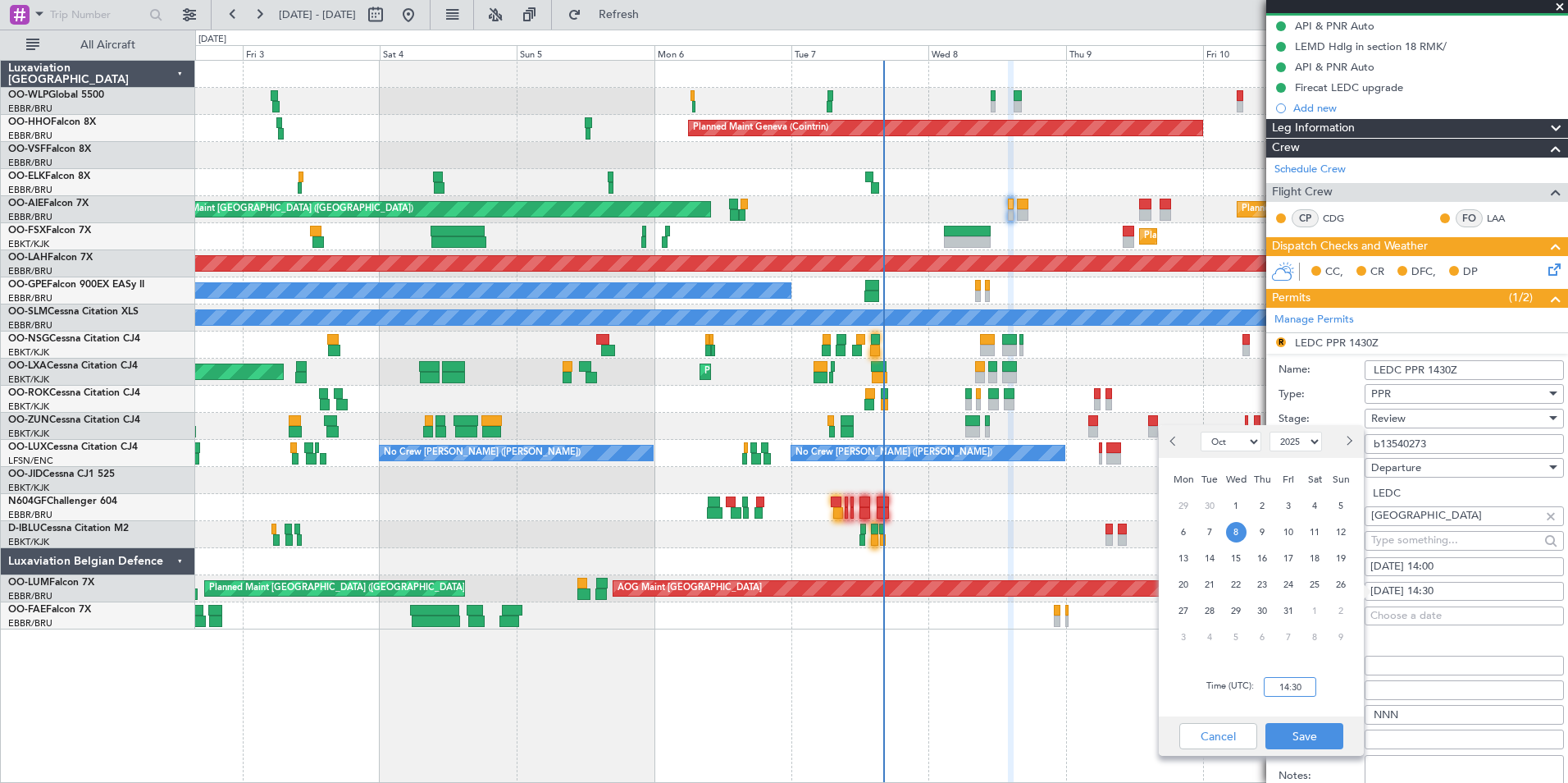
click at [1270, 679] on input "14:30" at bounding box center [1289, 686] width 52 height 20
type input "14:00"
click at [1292, 738] on button "Save" at bounding box center [1304, 736] width 78 height 27
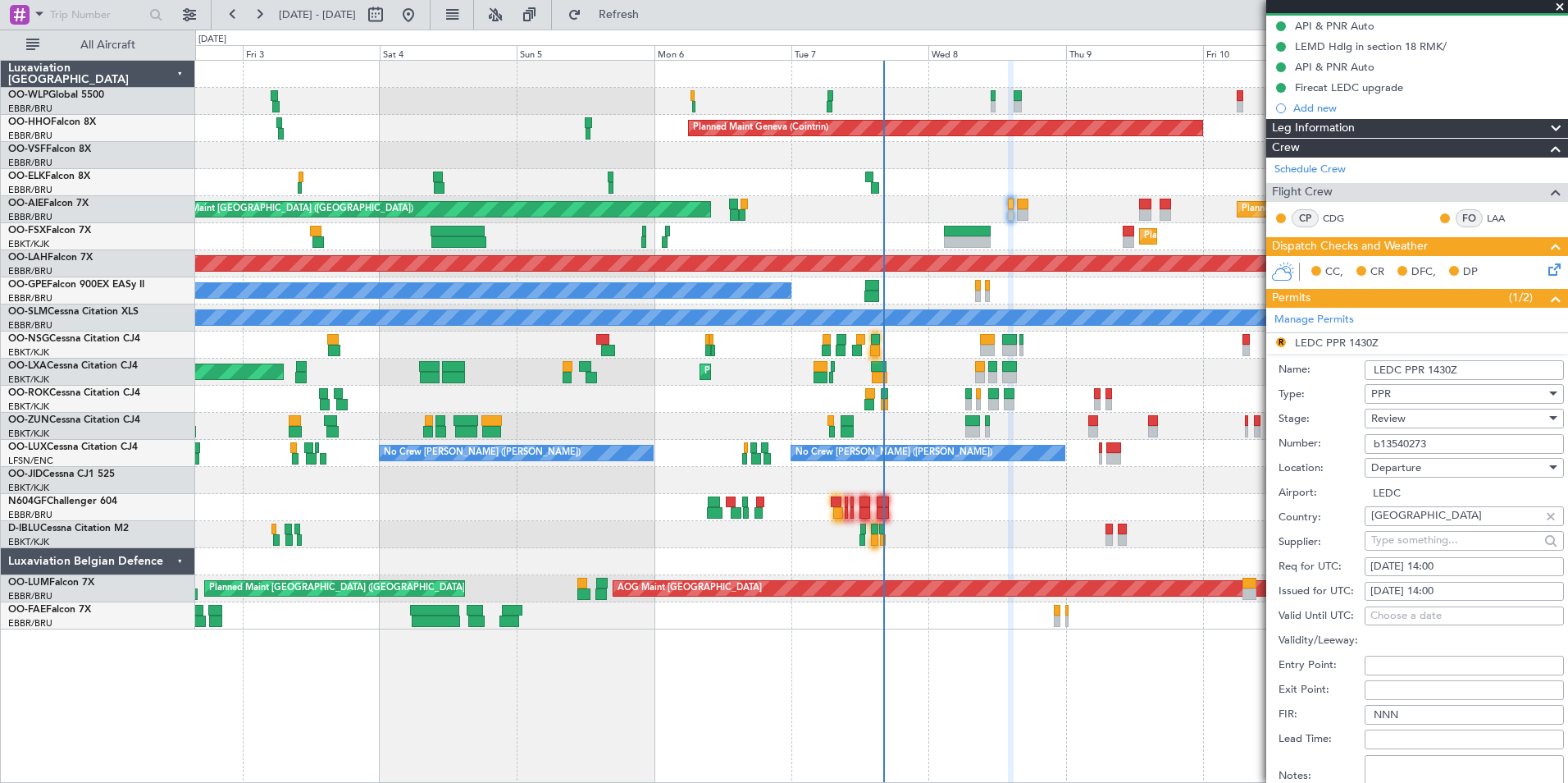
scroll to position [246, 0]
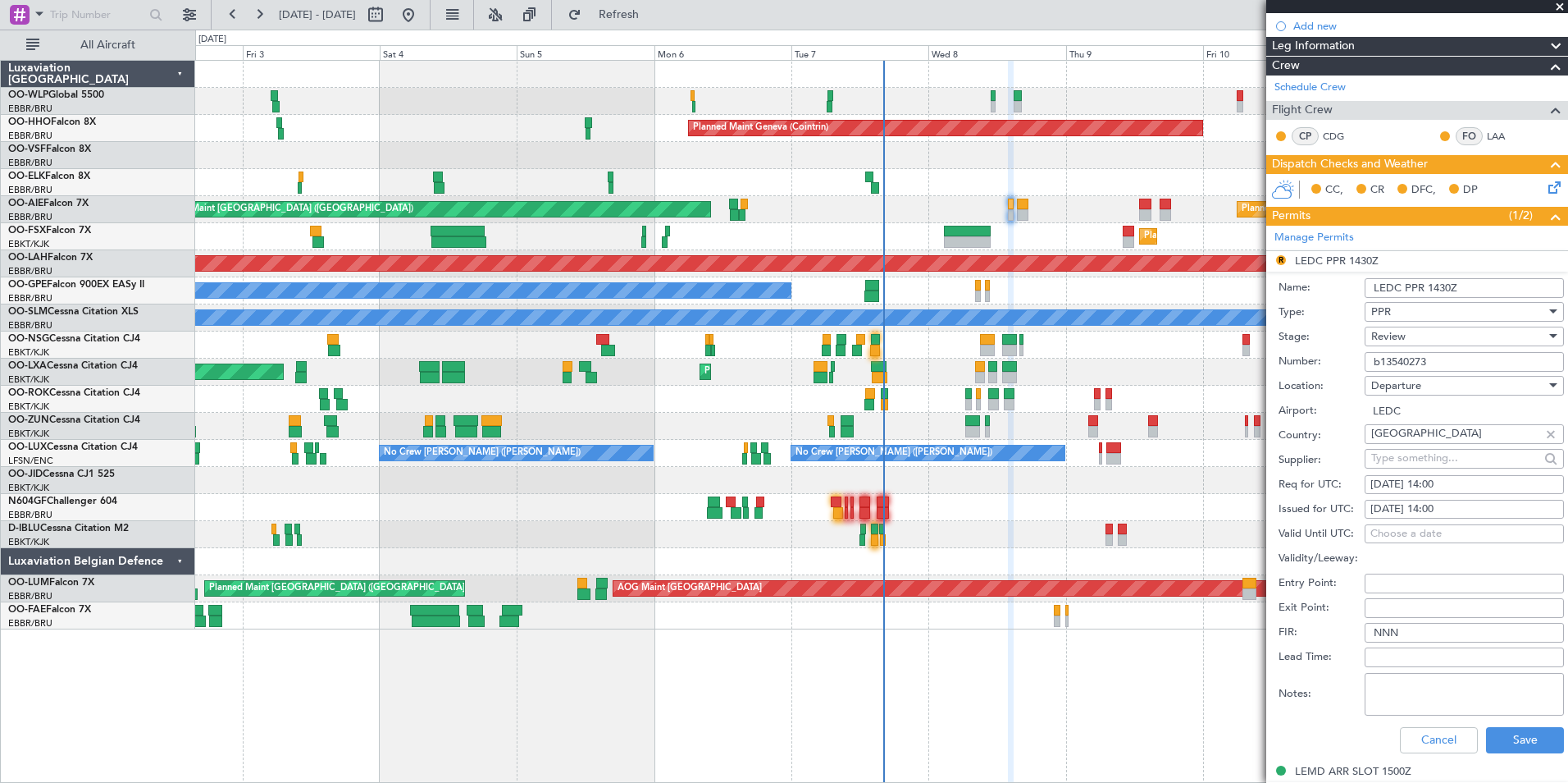
click at [1396, 335] on span "Review" at bounding box center [1388, 336] width 34 height 15
click at [1399, 433] on span "Requested" at bounding box center [1458, 442] width 172 height 25
click at [1503, 731] on button "Save" at bounding box center [1525, 740] width 78 height 27
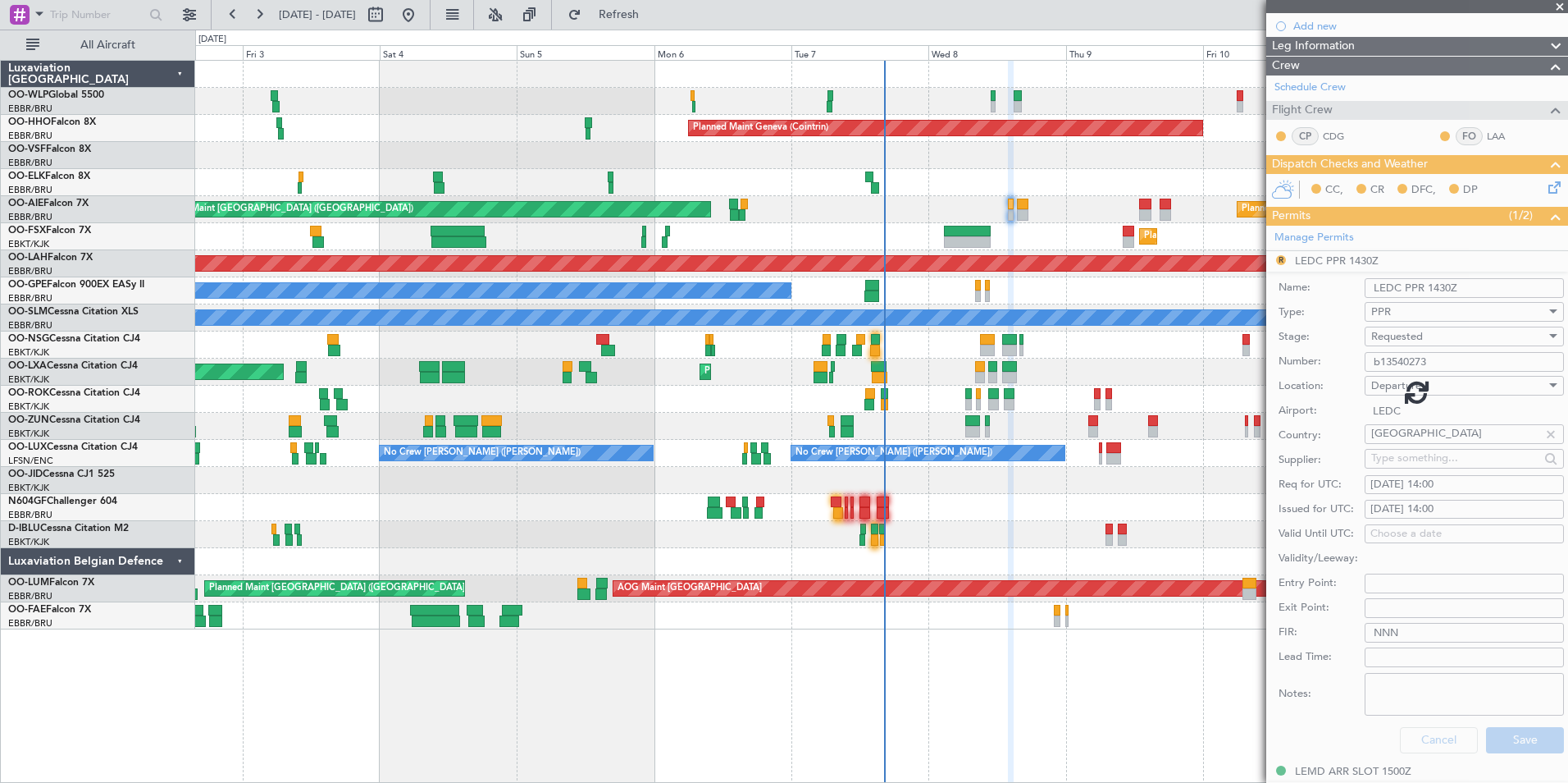
scroll to position [77, 0]
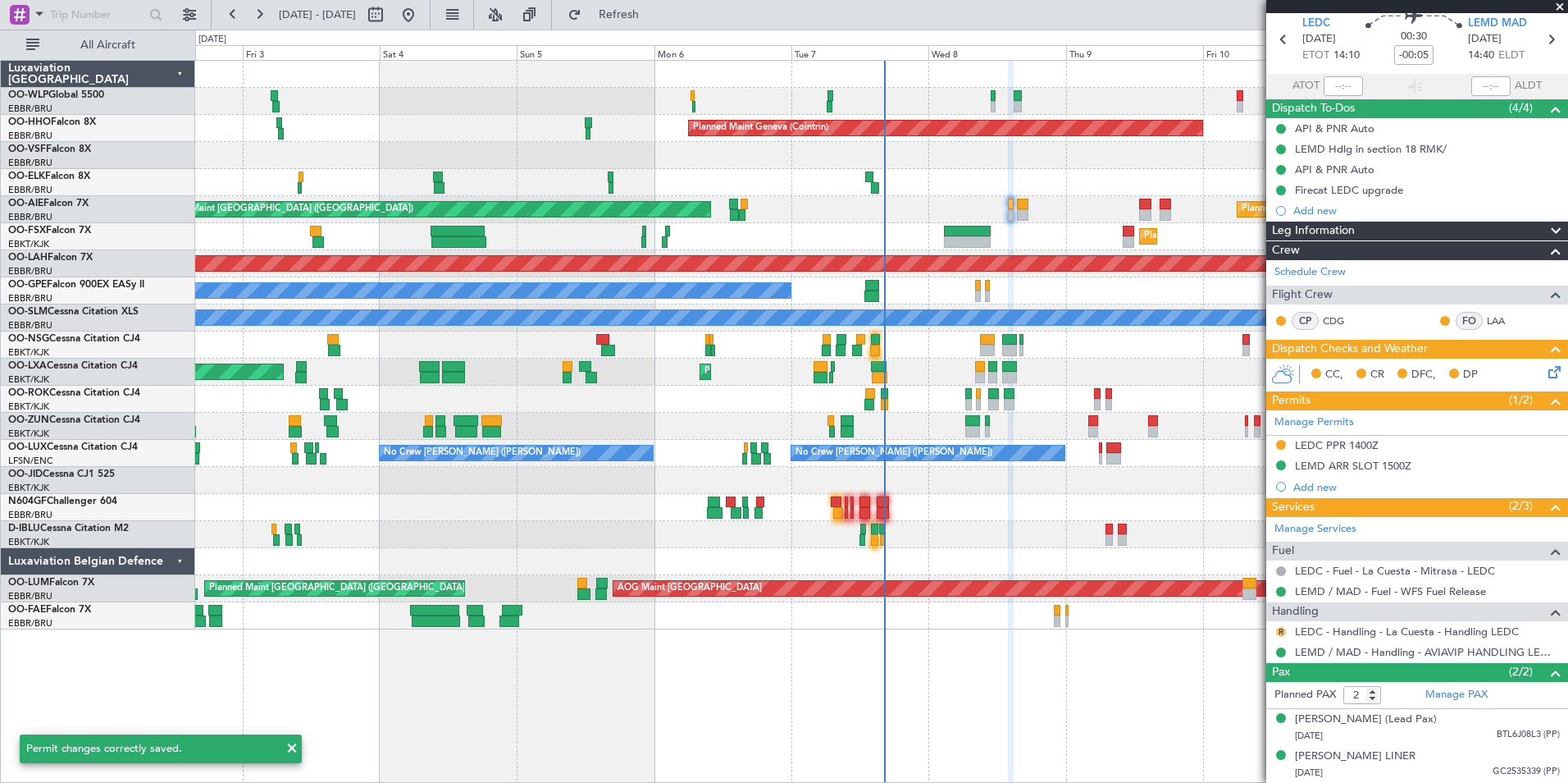
click at [1280, 627] on button "R" at bounding box center [1281, 632] width 10 height 10
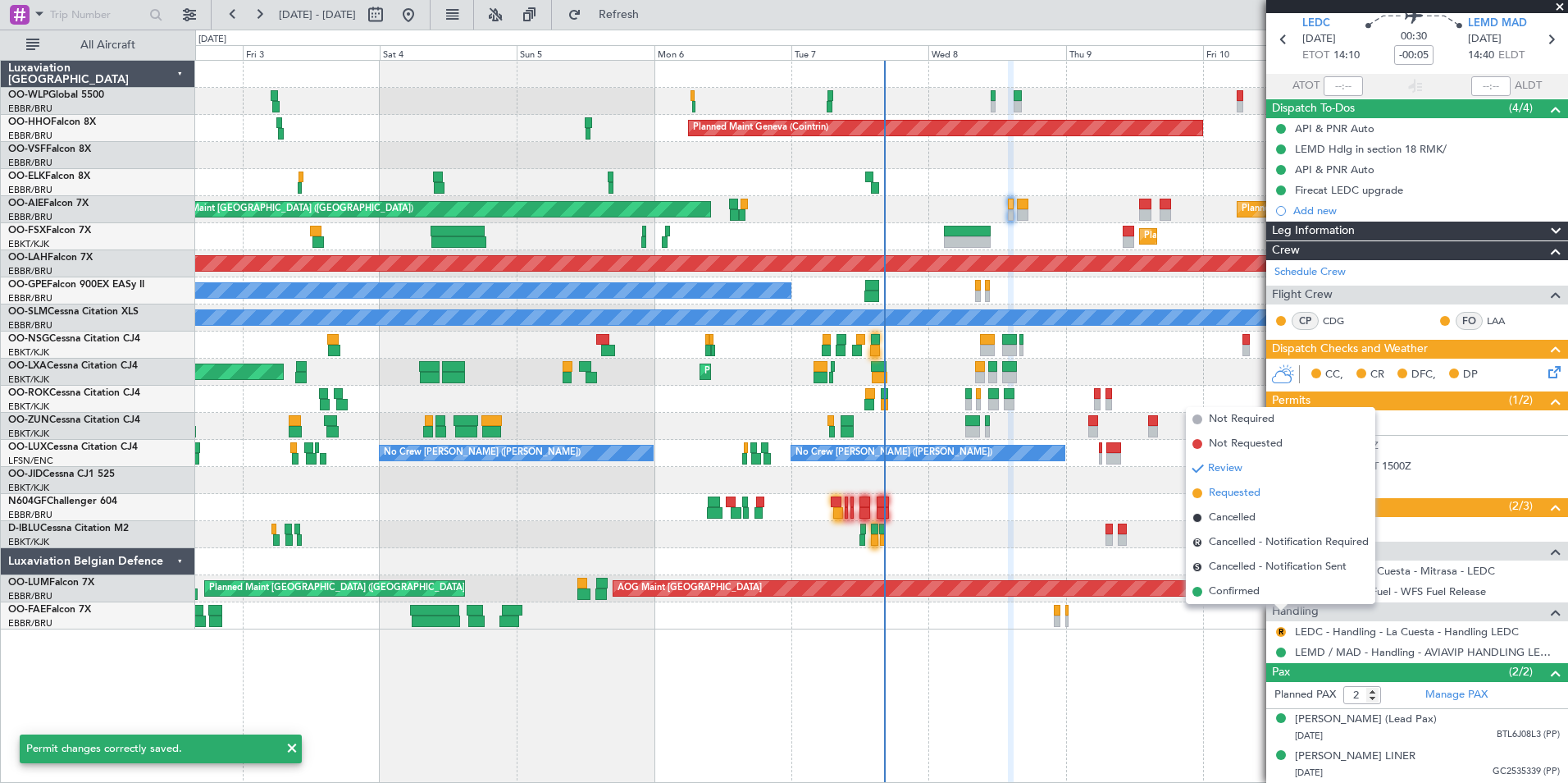
click at [1227, 494] on span "Requested" at bounding box center [1234, 492] width 51 height 17
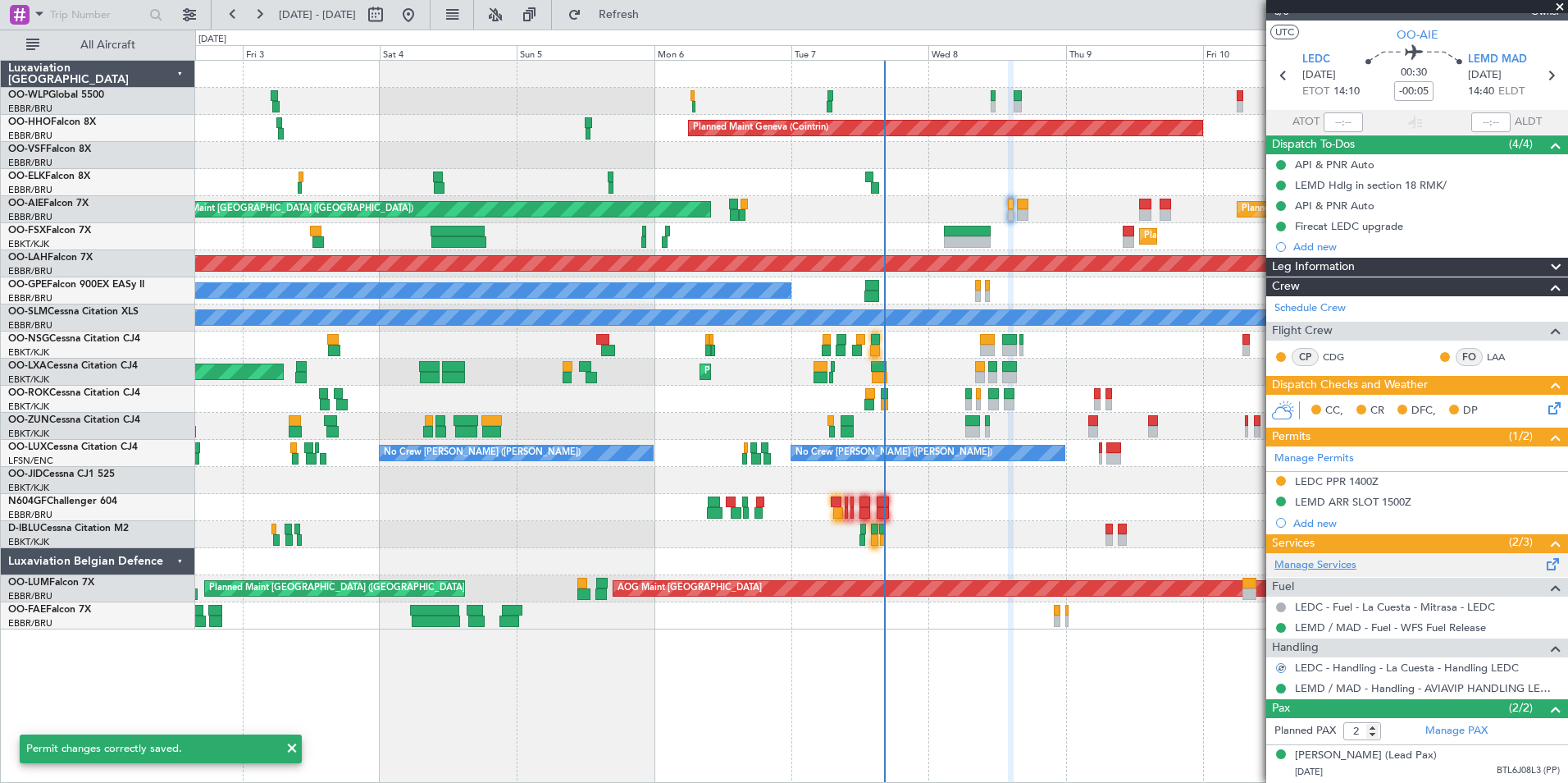
scroll to position [0, 0]
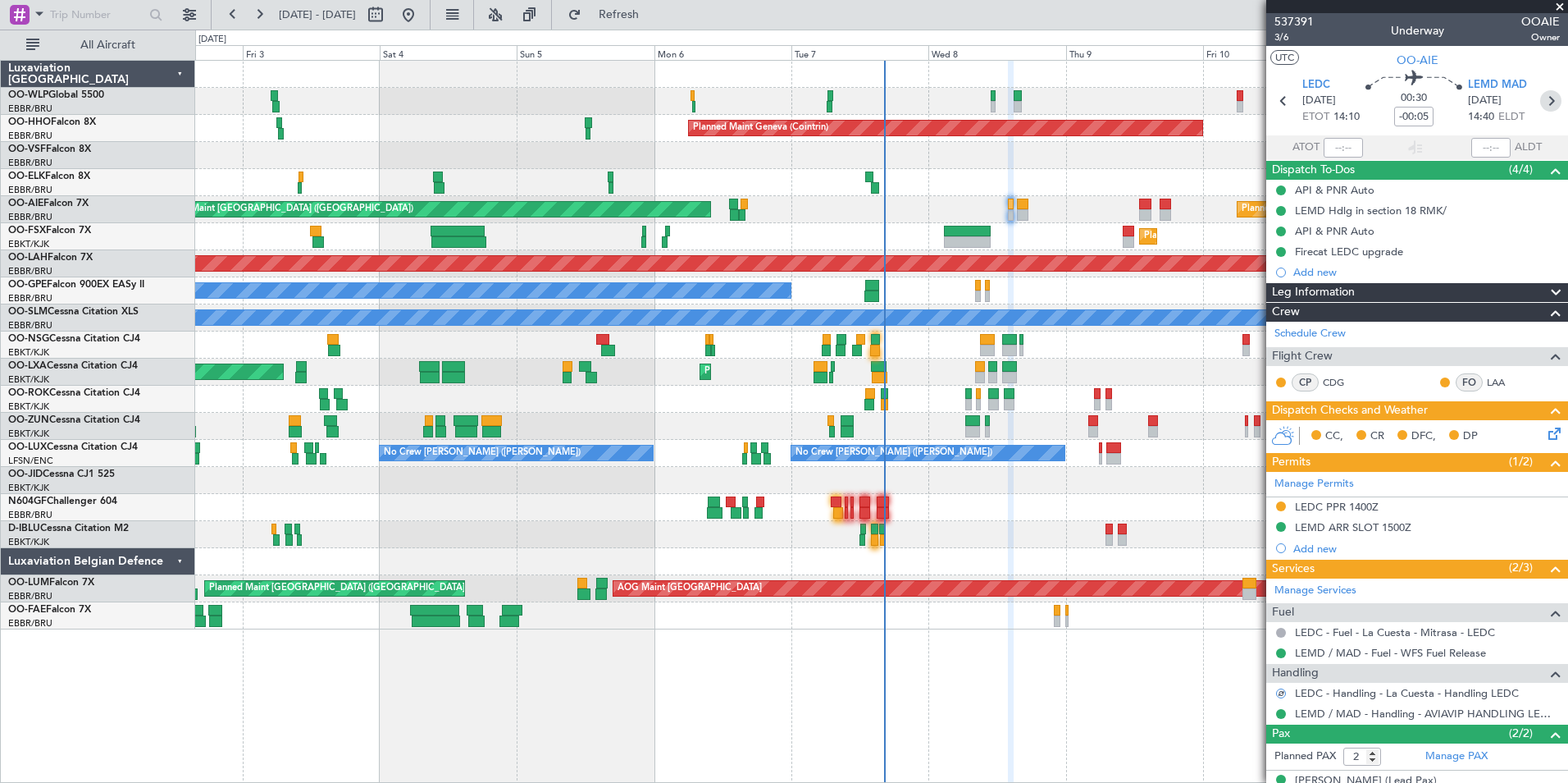
click at [1540, 109] on icon at bounding box center [1551, 101] width 22 height 22
type input "1"
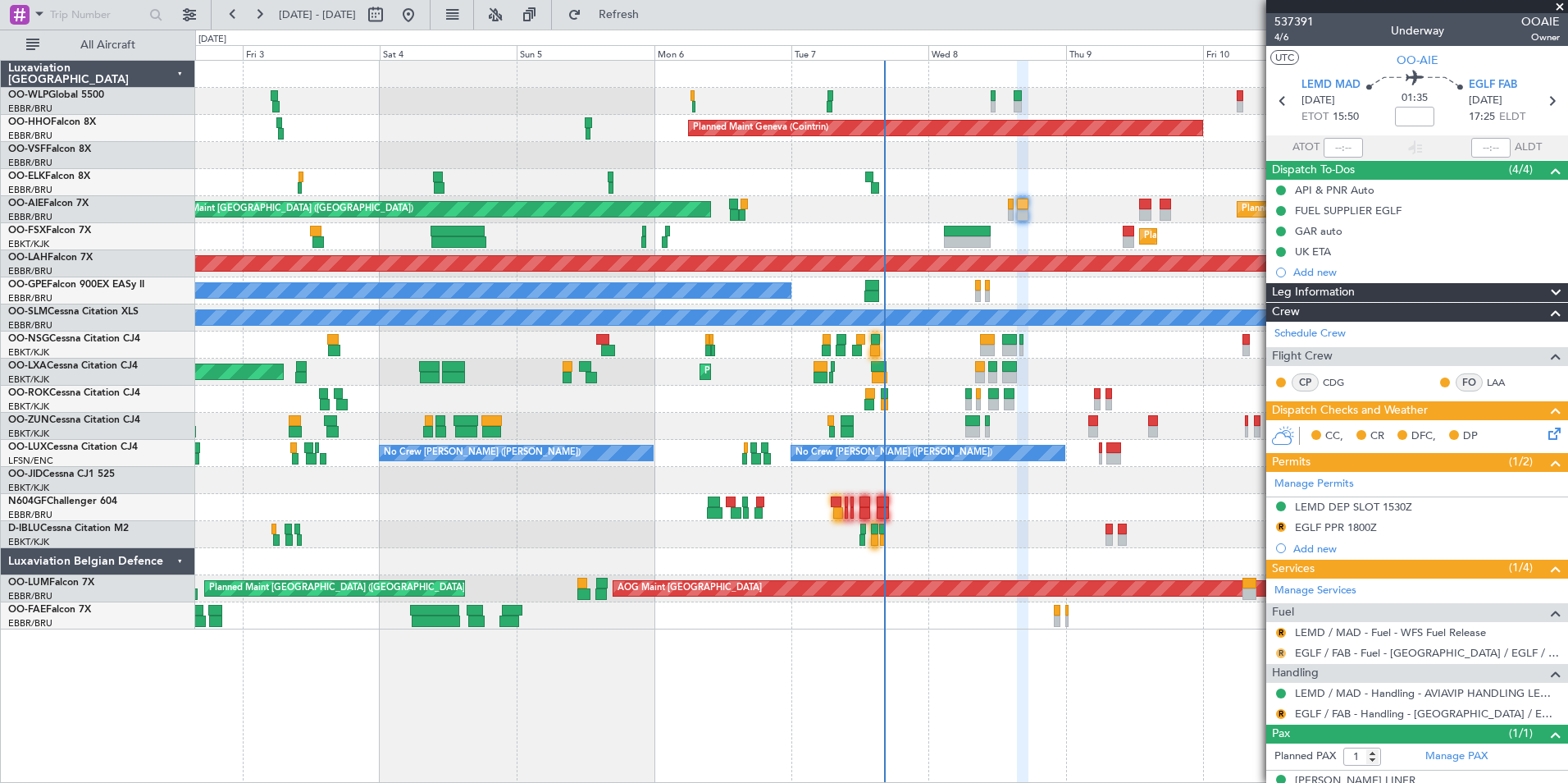
click at [1281, 650] on button "R" at bounding box center [1281, 653] width 10 height 10
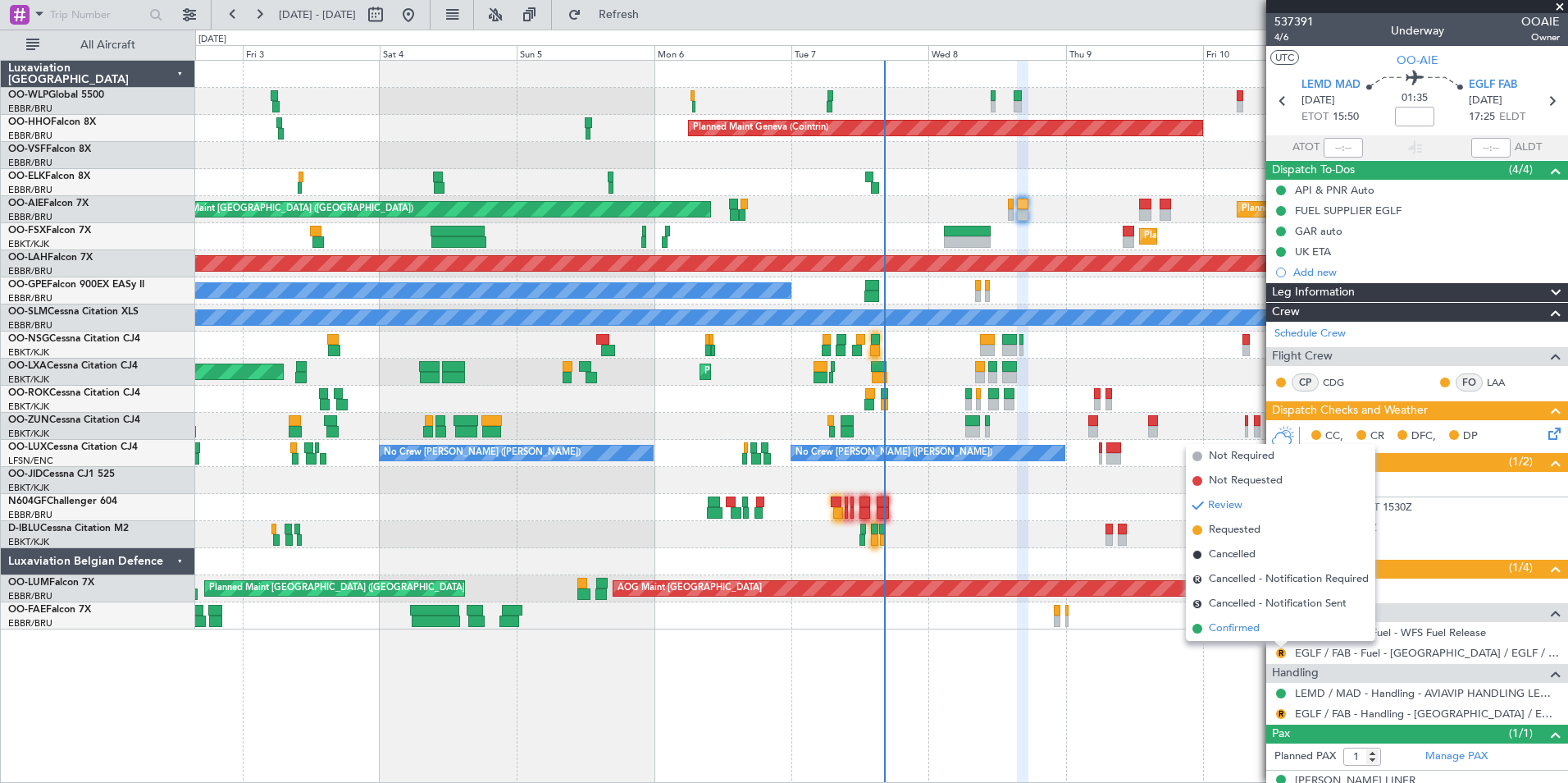
click at [1255, 622] on span "Confirmed" at bounding box center [1234, 628] width 51 height 17
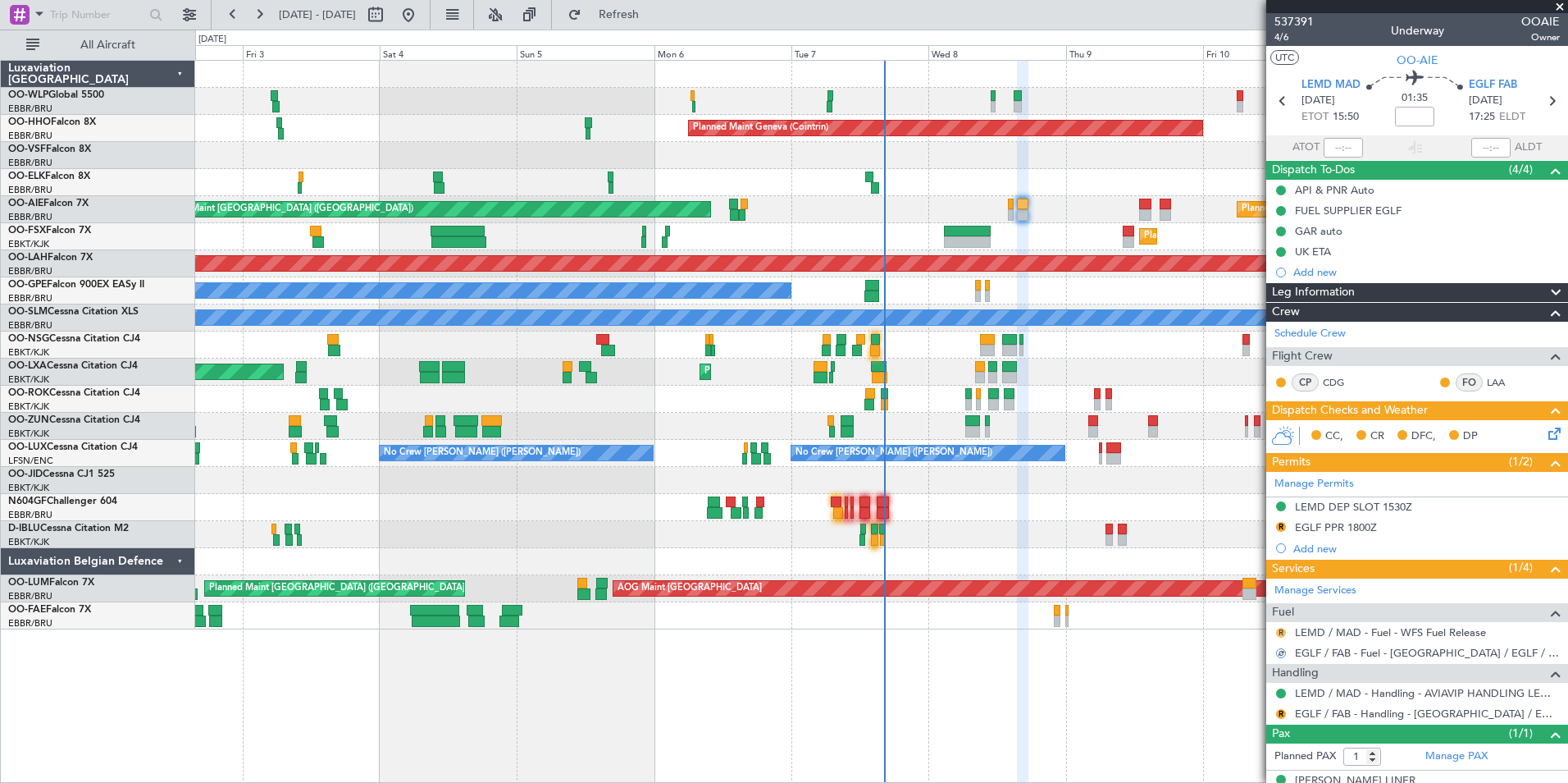
click at [1280, 634] on button "R" at bounding box center [1281, 632] width 10 height 10
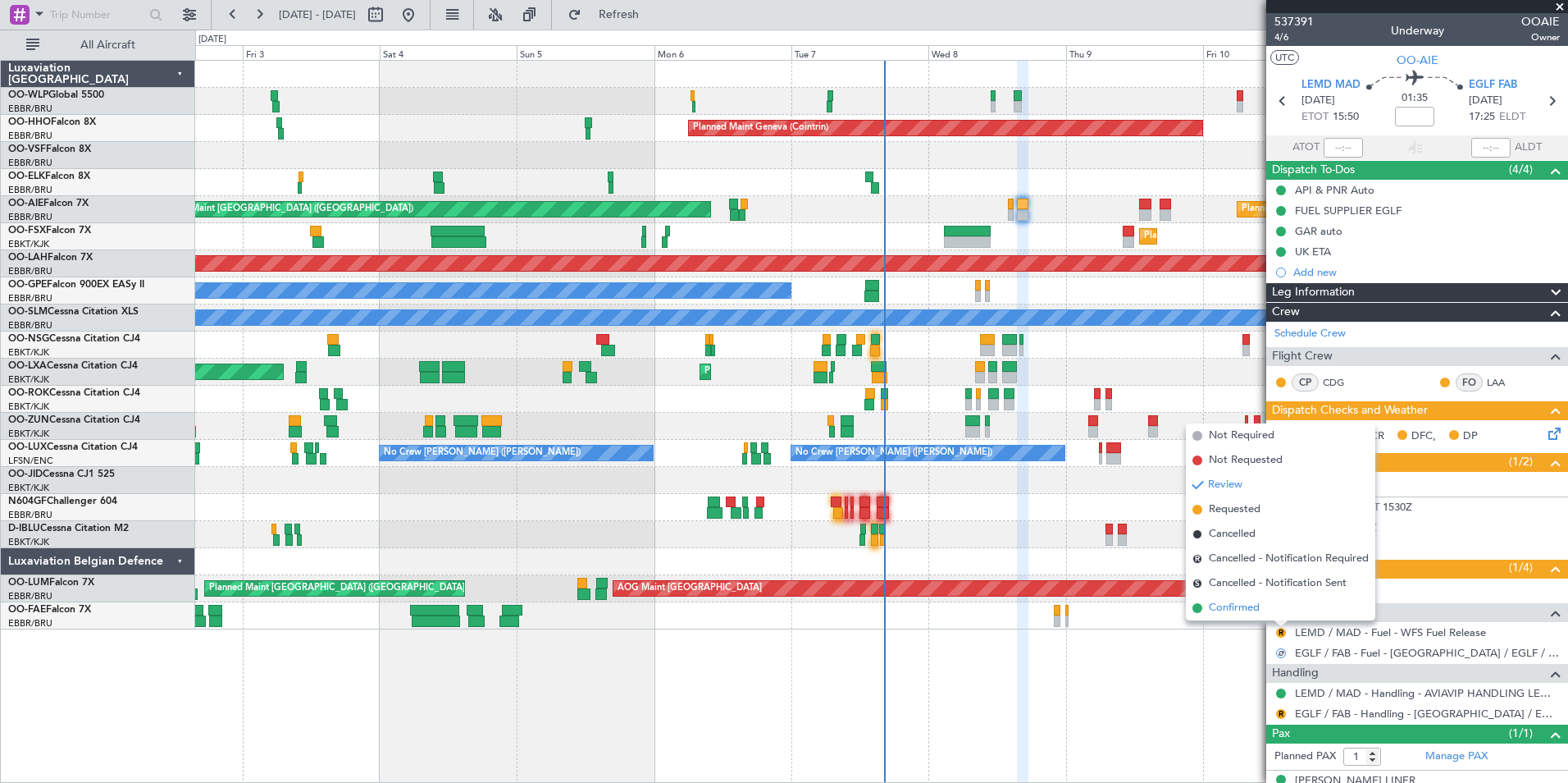
click at [1214, 603] on span "Confirmed" at bounding box center [1234, 608] width 51 height 17
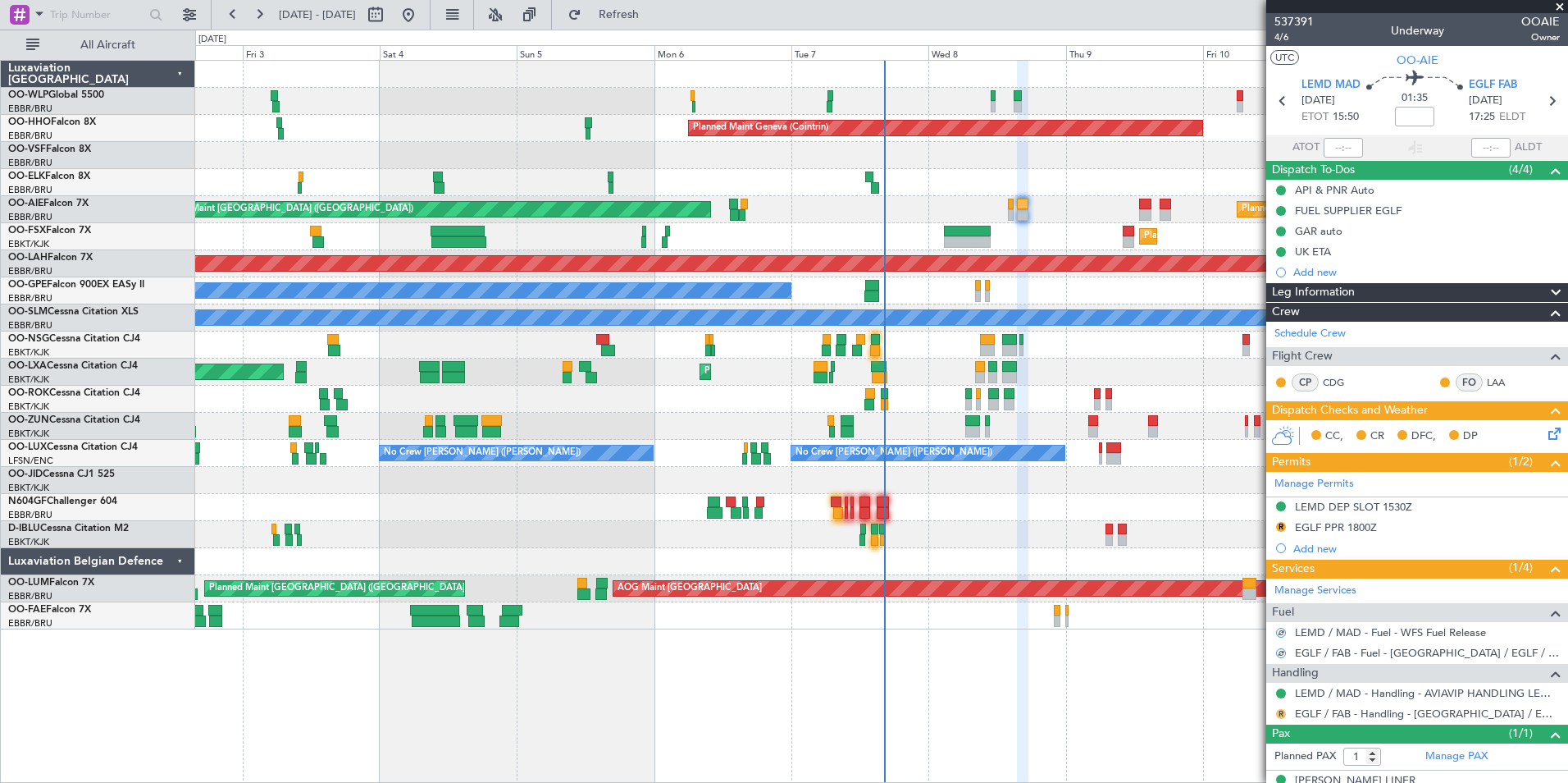
click at [1281, 712] on button "R" at bounding box center [1281, 714] width 10 height 10
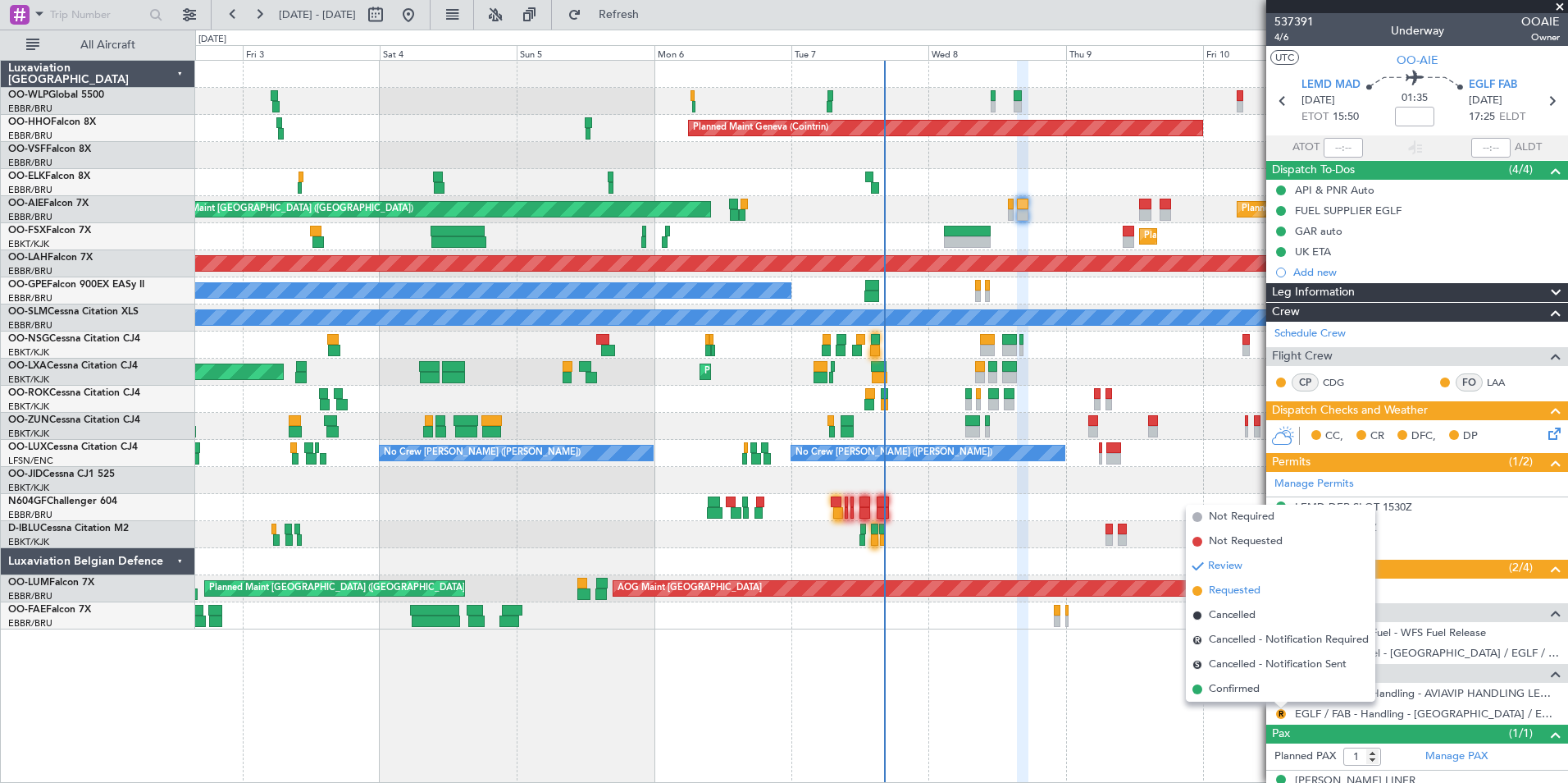
click at [1237, 591] on span "Requested" at bounding box center [1234, 591] width 51 height 17
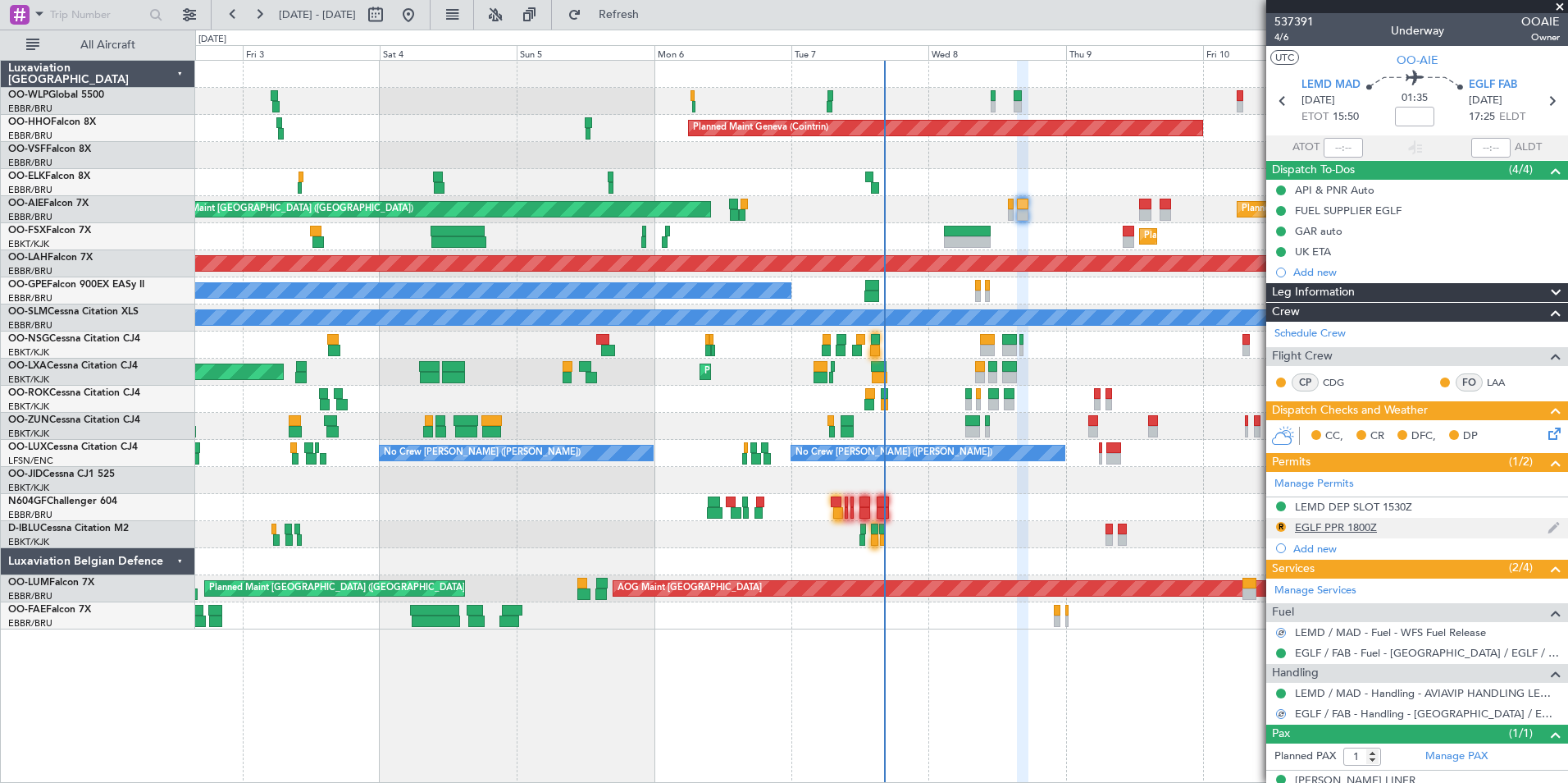
click at [1343, 523] on div "EGLF PPR 1800Z" at bounding box center [1336, 527] width 82 height 14
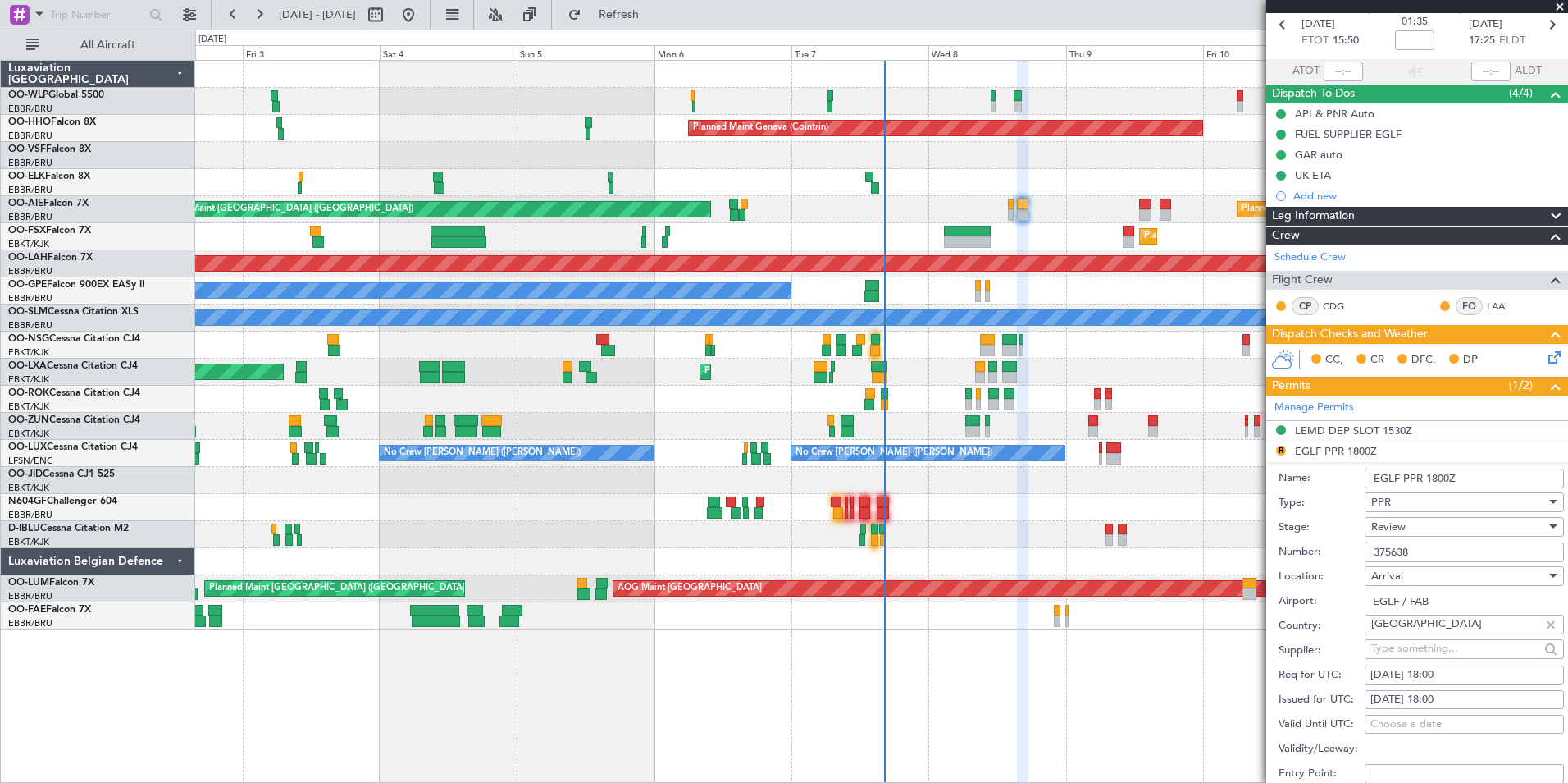
scroll to position [164, 0]
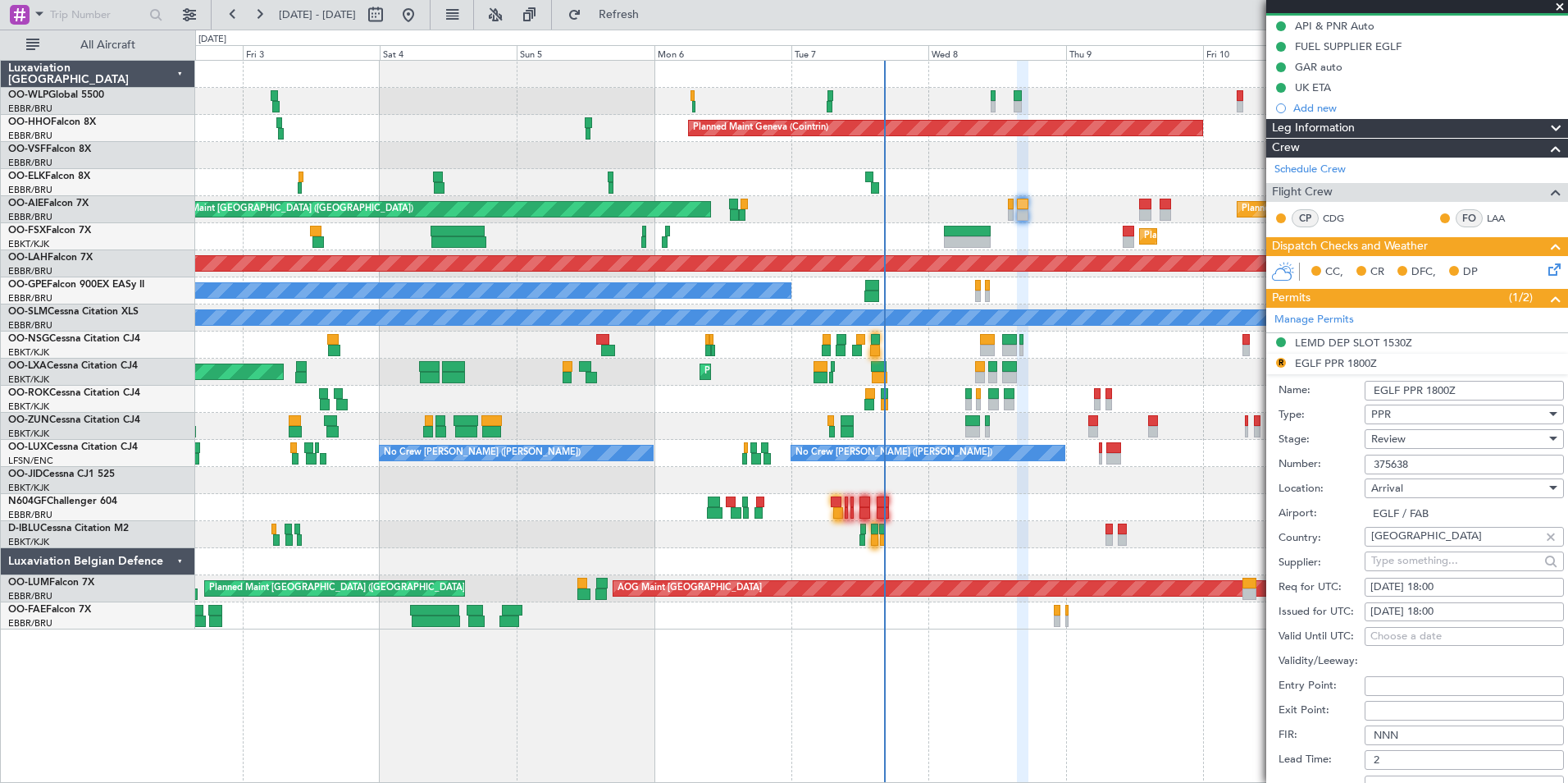
click at [1443, 583] on div "08/10/2025 18:00" at bounding box center [1464, 587] width 188 height 17
select select "10"
select select "2025"
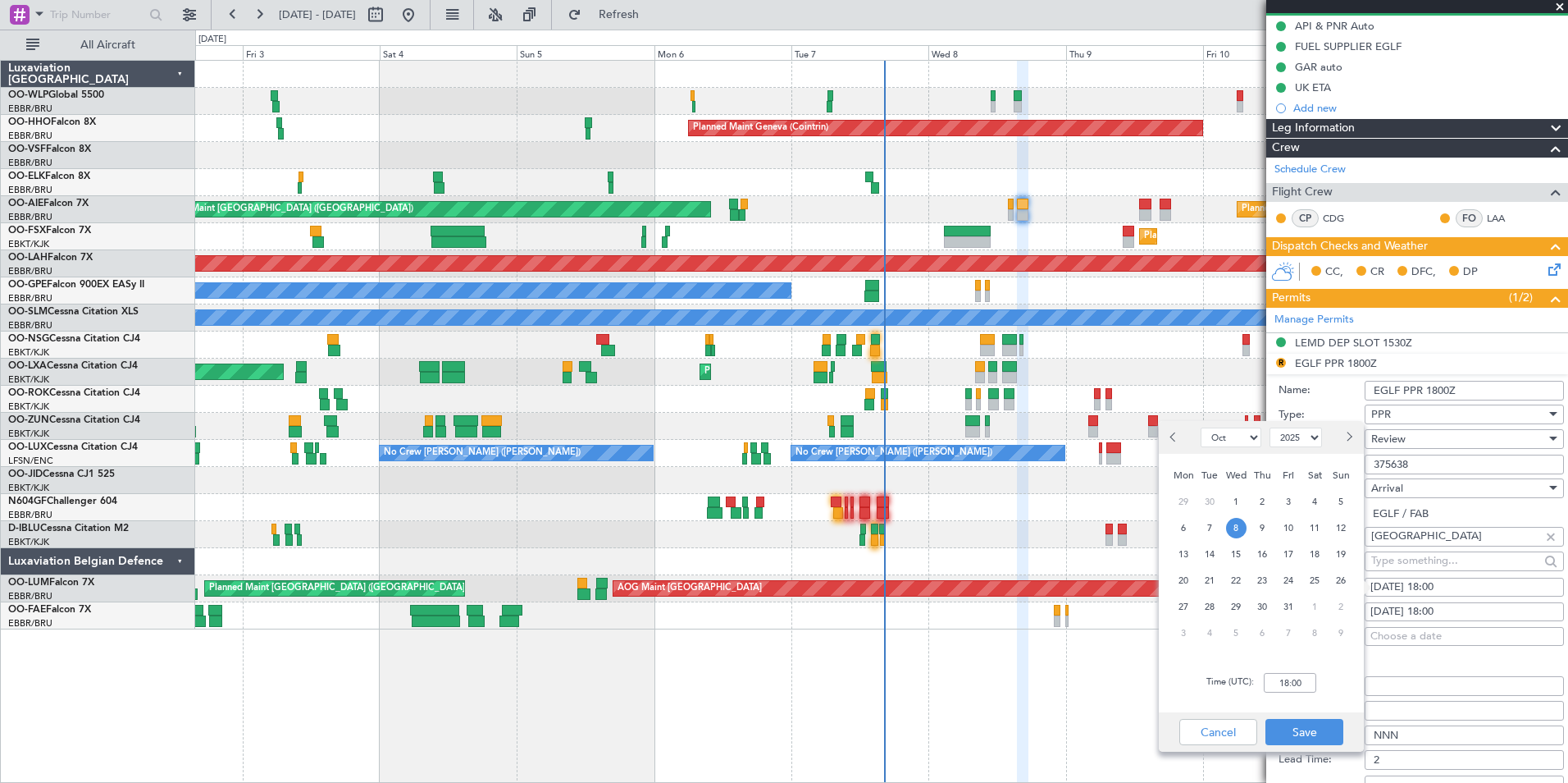
click at [1295, 692] on div "Time (UTC): 18:00" at bounding box center [1261, 683] width 205 height 59
click at [1300, 676] on input "18:00" at bounding box center [1289, 683] width 52 height 20
type input "17:30"
click at [1333, 731] on button "Save" at bounding box center [1304, 732] width 78 height 27
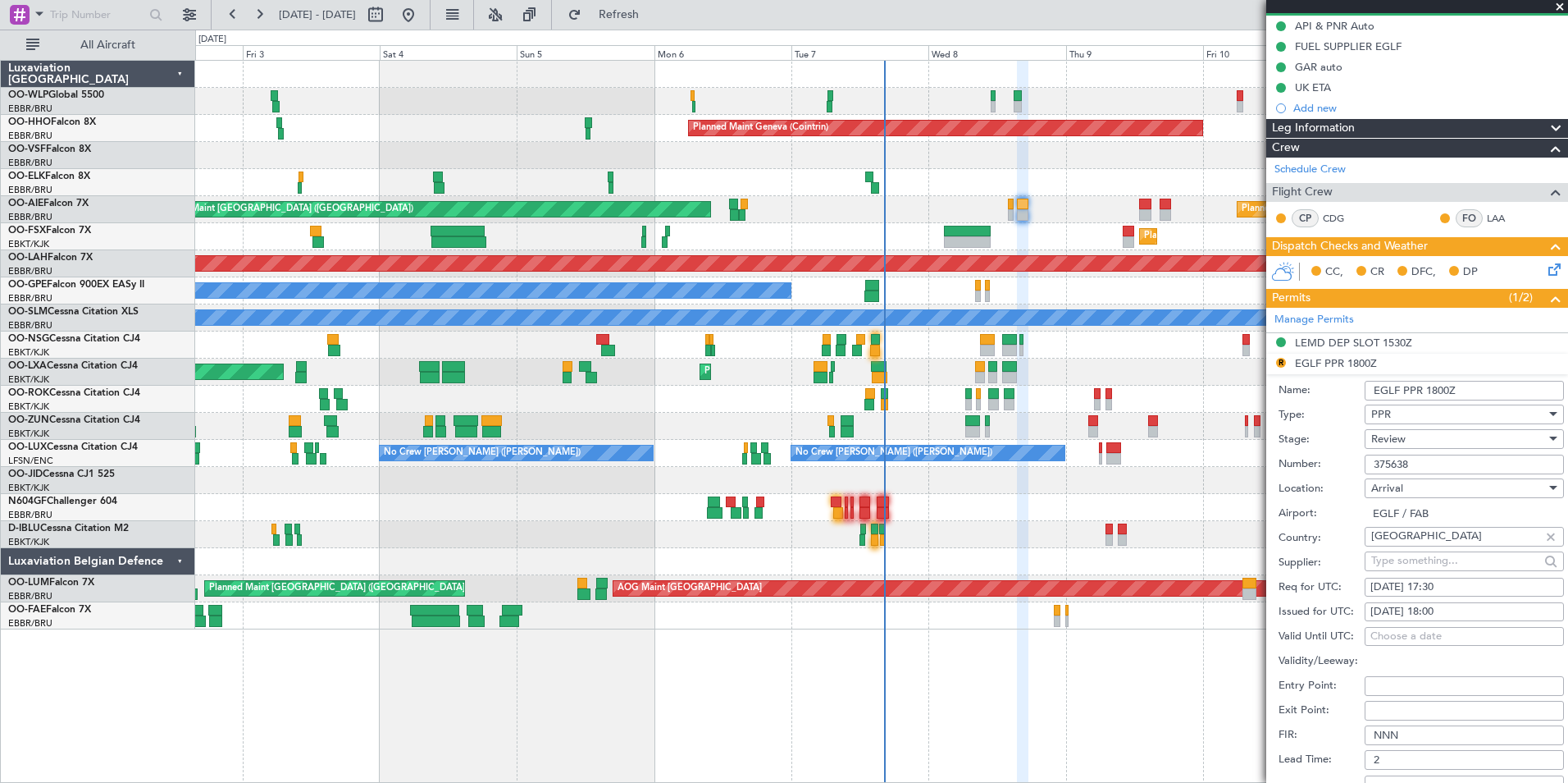
click at [1450, 613] on div "08/10/2025 18:00" at bounding box center [1464, 612] width 188 height 17
select select "10"
select select "2025"
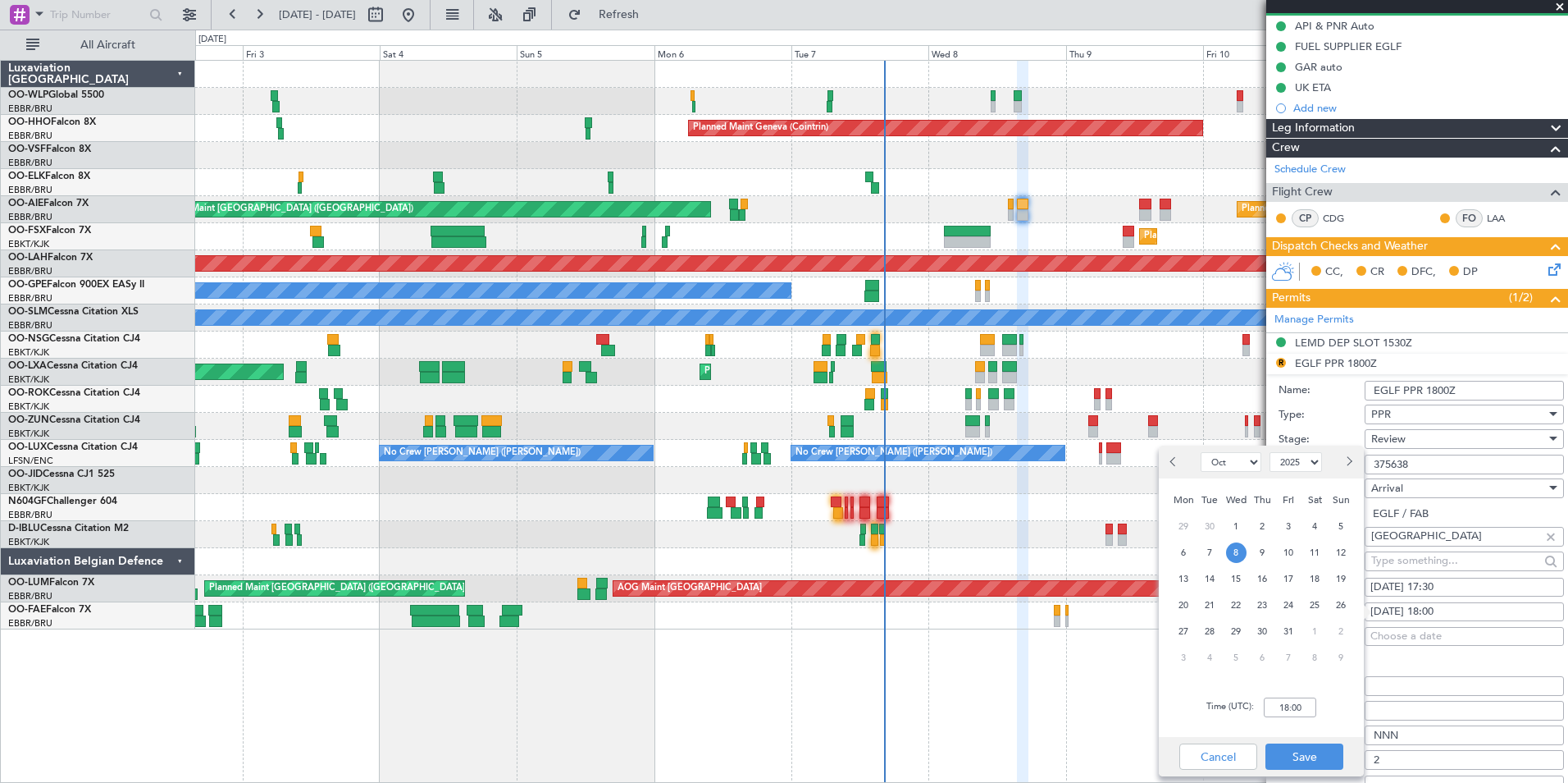
click at [1279, 718] on div "Time (UTC): 18:00" at bounding box center [1261, 707] width 205 height 59
click at [1285, 715] on input "18:00" at bounding box center [1289, 707] width 52 height 20
type input "17:30"
click at [1290, 755] on button "Save" at bounding box center [1304, 756] width 78 height 27
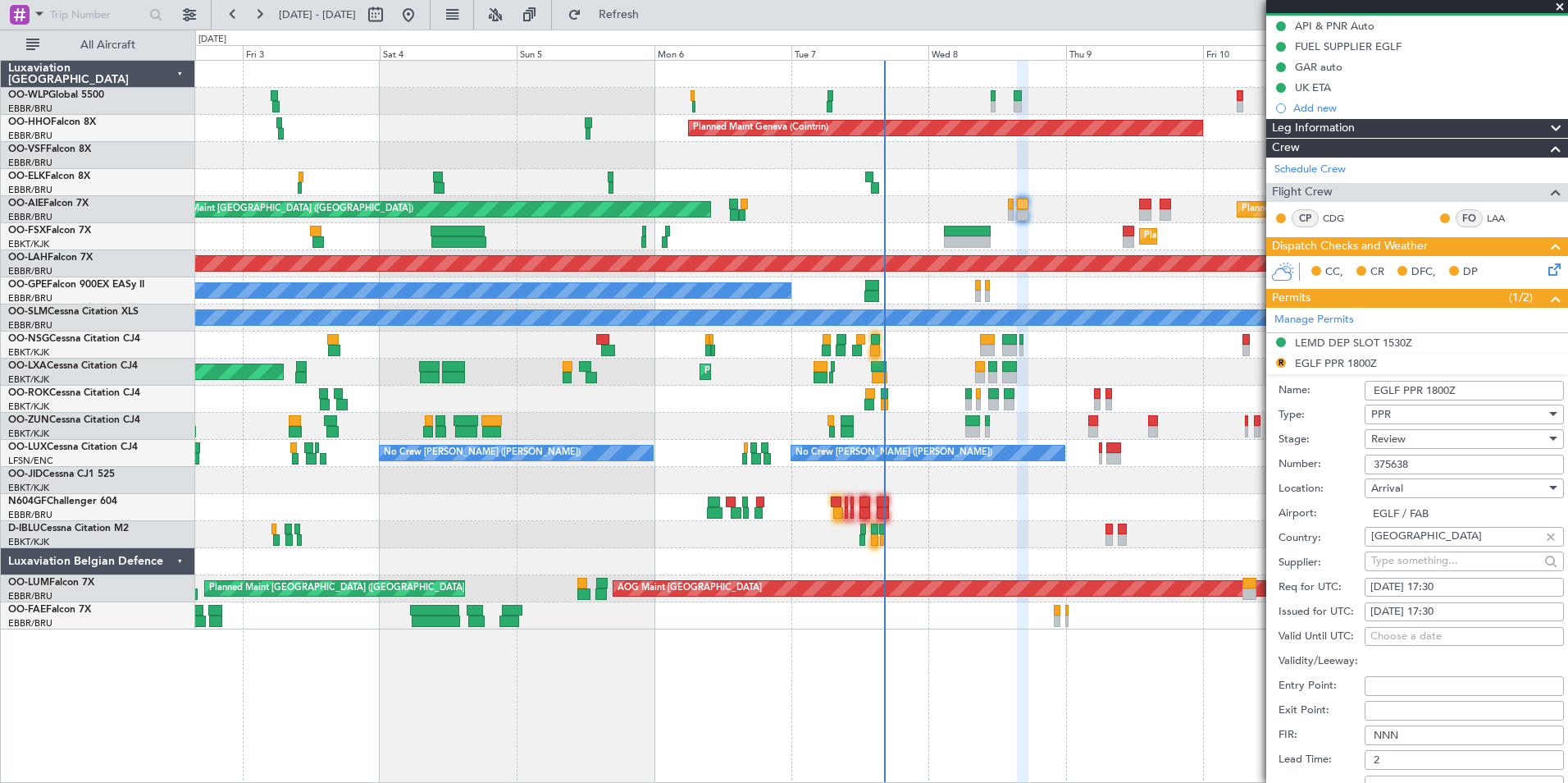
click at [1389, 417] on span "PPR" at bounding box center [1381, 414] width 20 height 15
click at [1389, 417] on div at bounding box center [784, 391] width 1568 height 783
click at [1393, 440] on span "Review" at bounding box center [1388, 438] width 34 height 15
click at [1411, 538] on span "Requested" at bounding box center [1458, 546] width 172 height 25
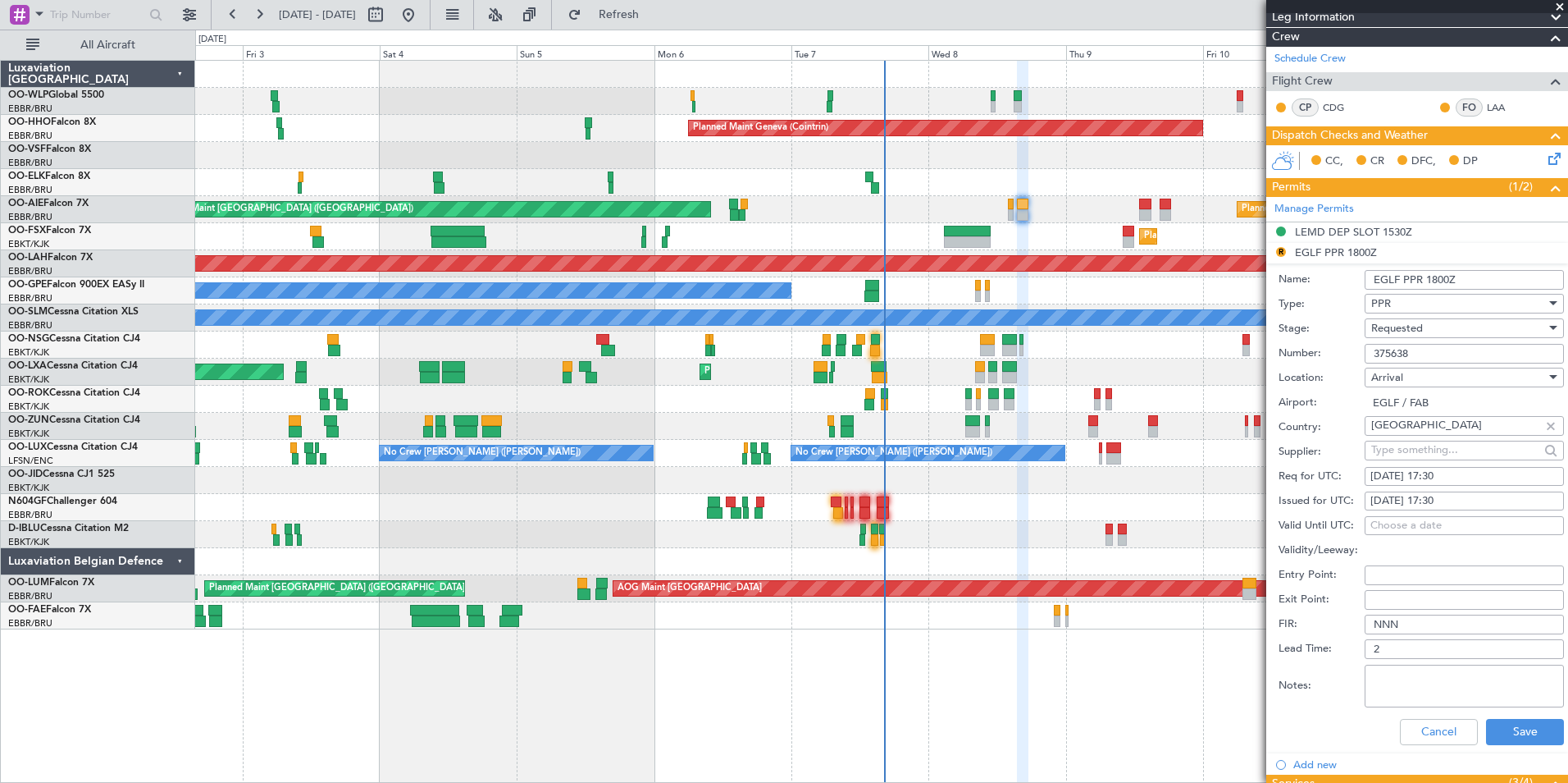
scroll to position [411, 0]
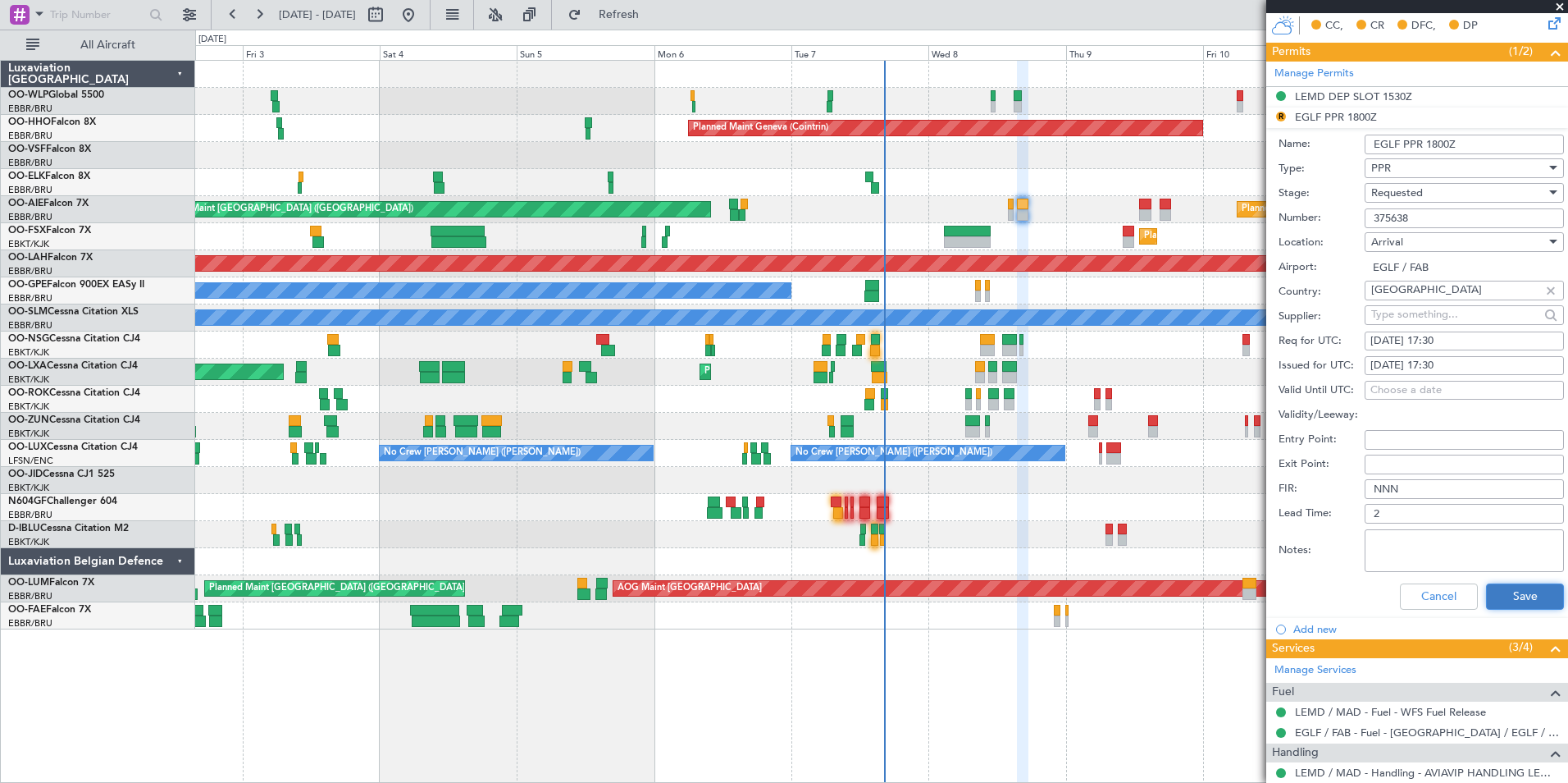
click at [1486, 592] on button "Save" at bounding box center [1525, 596] width 78 height 27
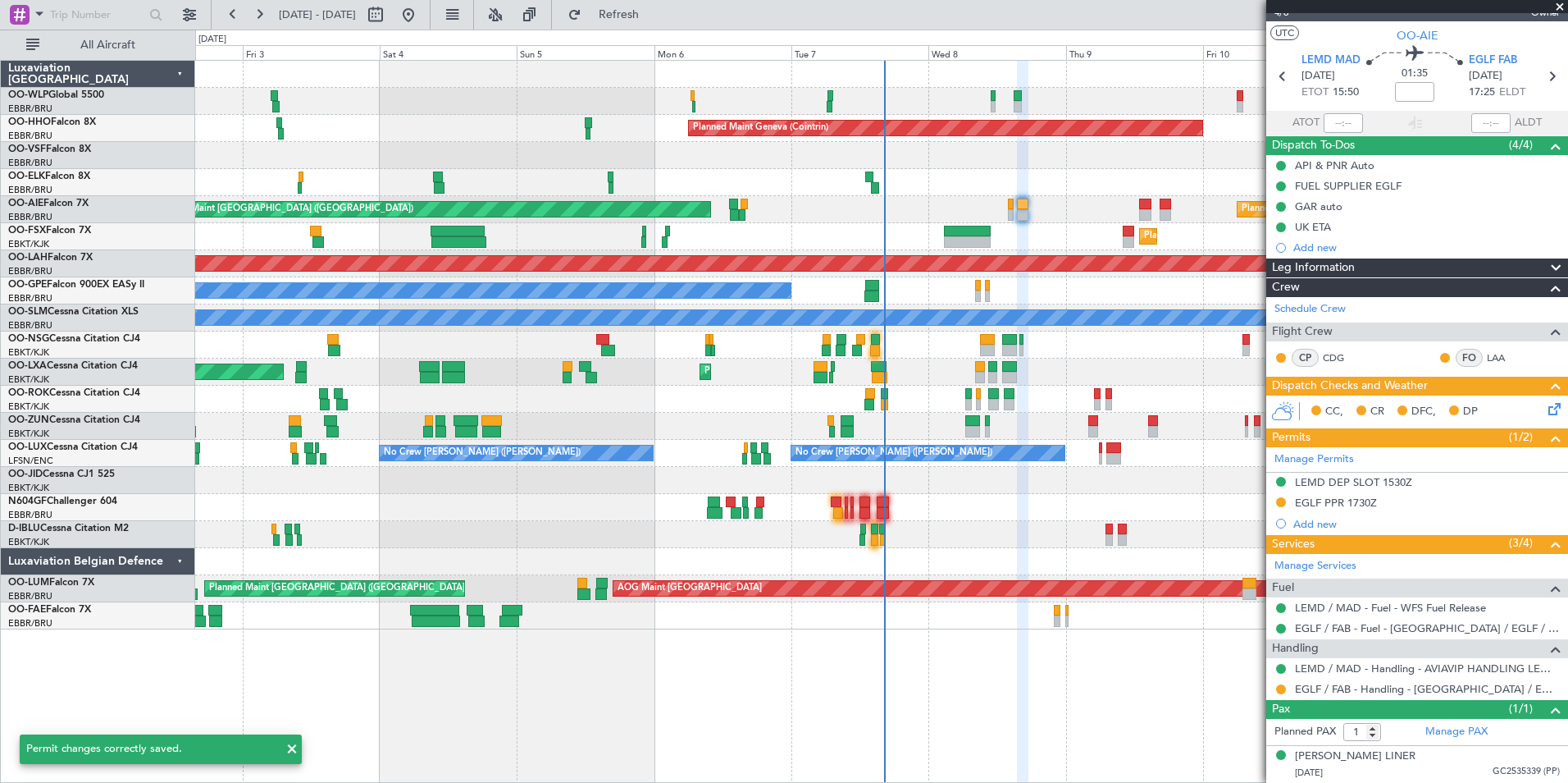
scroll to position [24, 0]
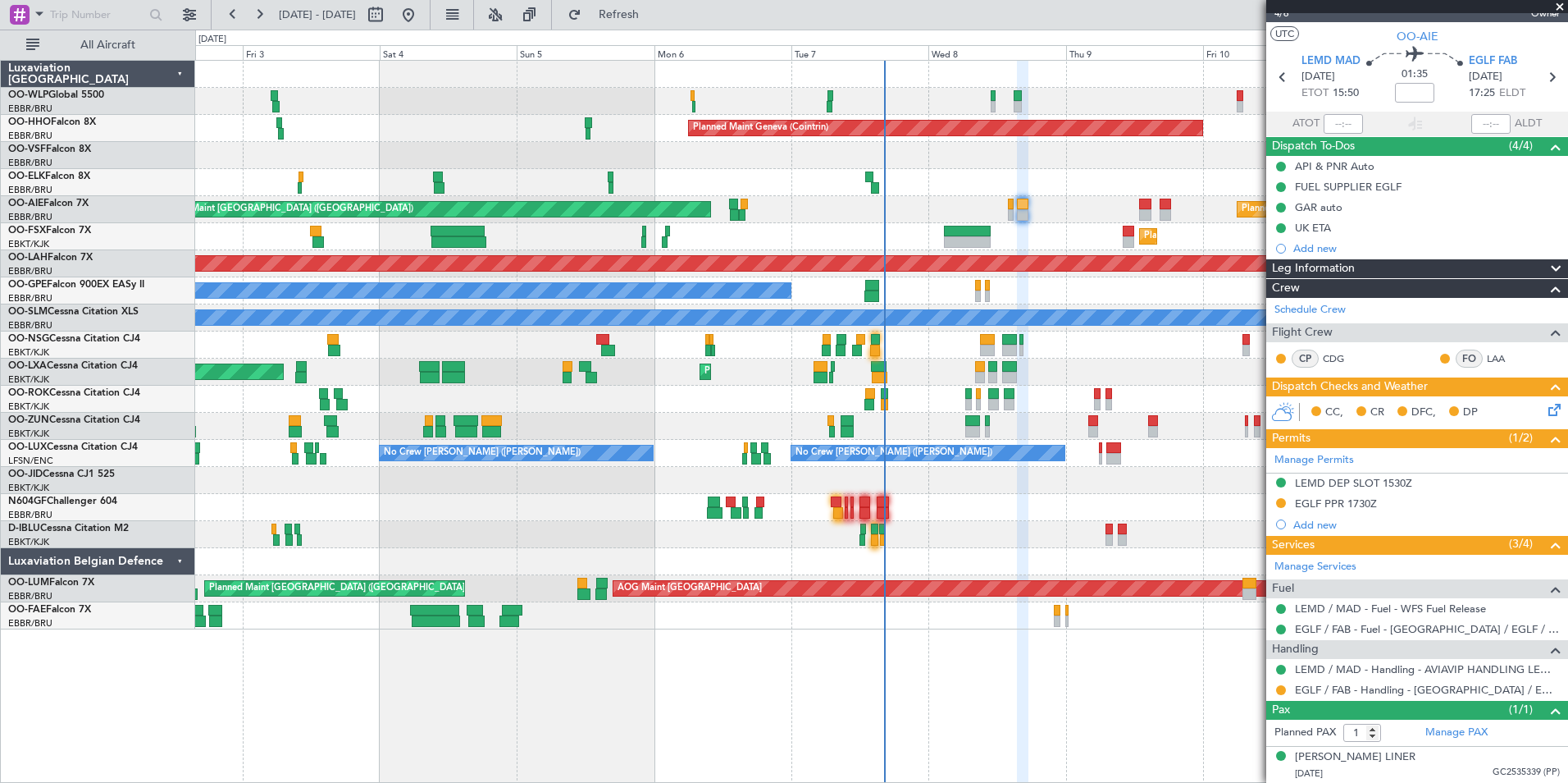
click at [648, 189] on div at bounding box center [881, 182] width 1372 height 27
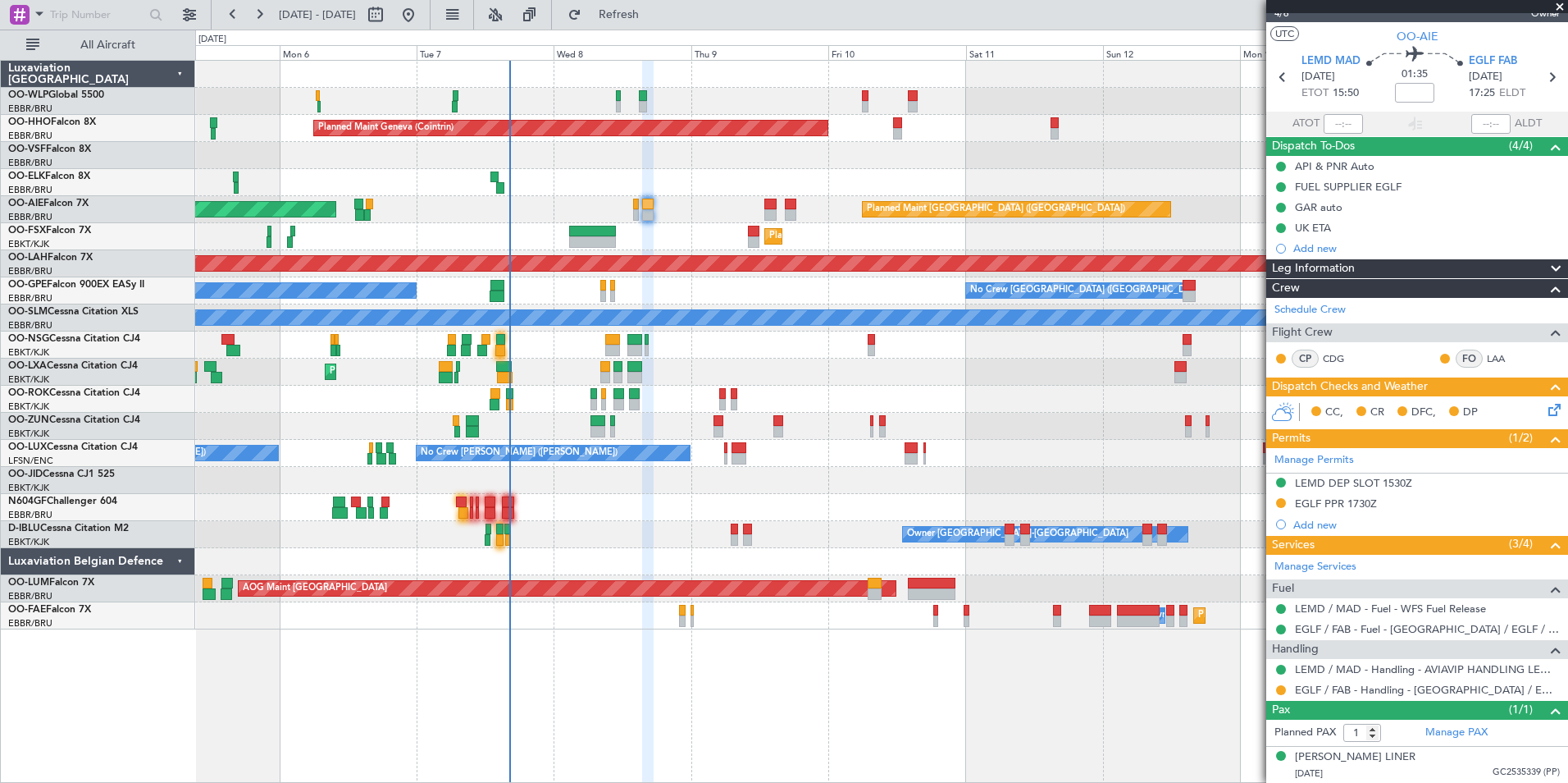
click at [575, 224] on div "Planned Maint Kortrijk-[GEOGRAPHIC_DATA]" at bounding box center [881, 236] width 1372 height 27
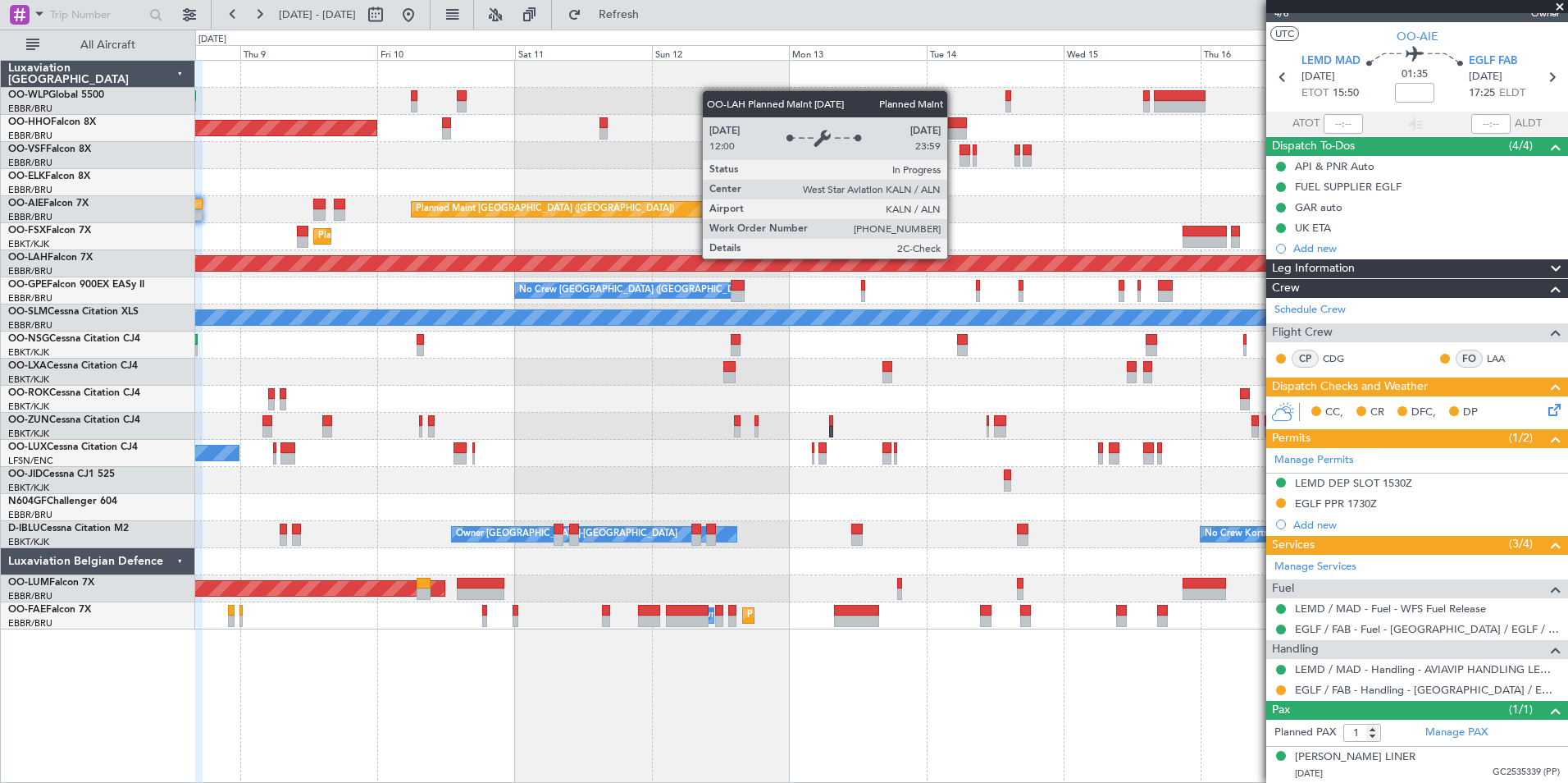
click at [799, 254] on div "Planned Maint [PERSON_NAME]-[GEOGRAPHIC_DATA][PERSON_NAME] ([GEOGRAPHIC_DATA][P…" at bounding box center [881, 263] width 1372 height 27
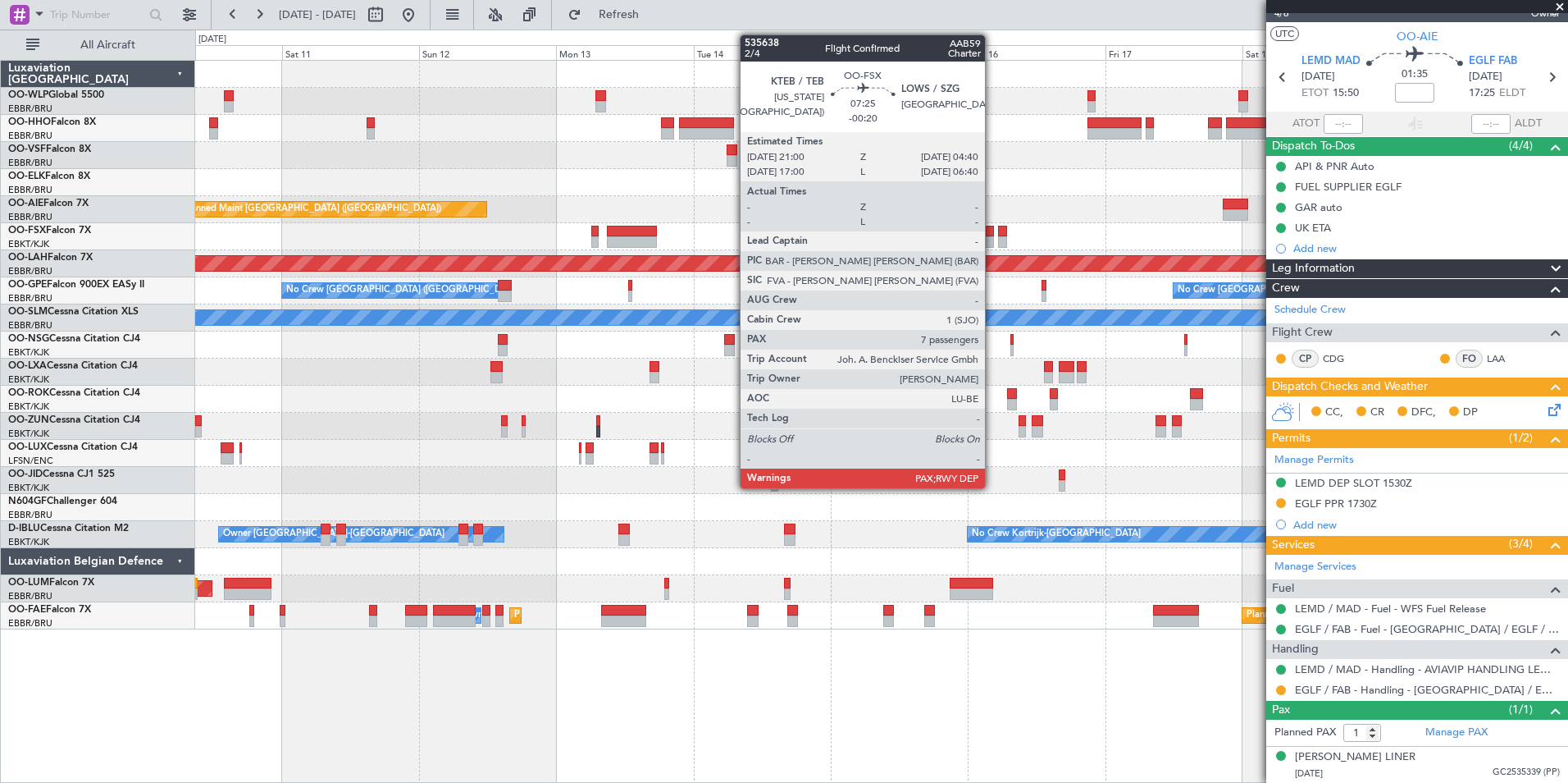
click at [561, 221] on div "Planned Maint Geneva (Cointrin) Planned Maint London (Farnborough) Planned Main…" at bounding box center [881, 345] width 1372 height 568
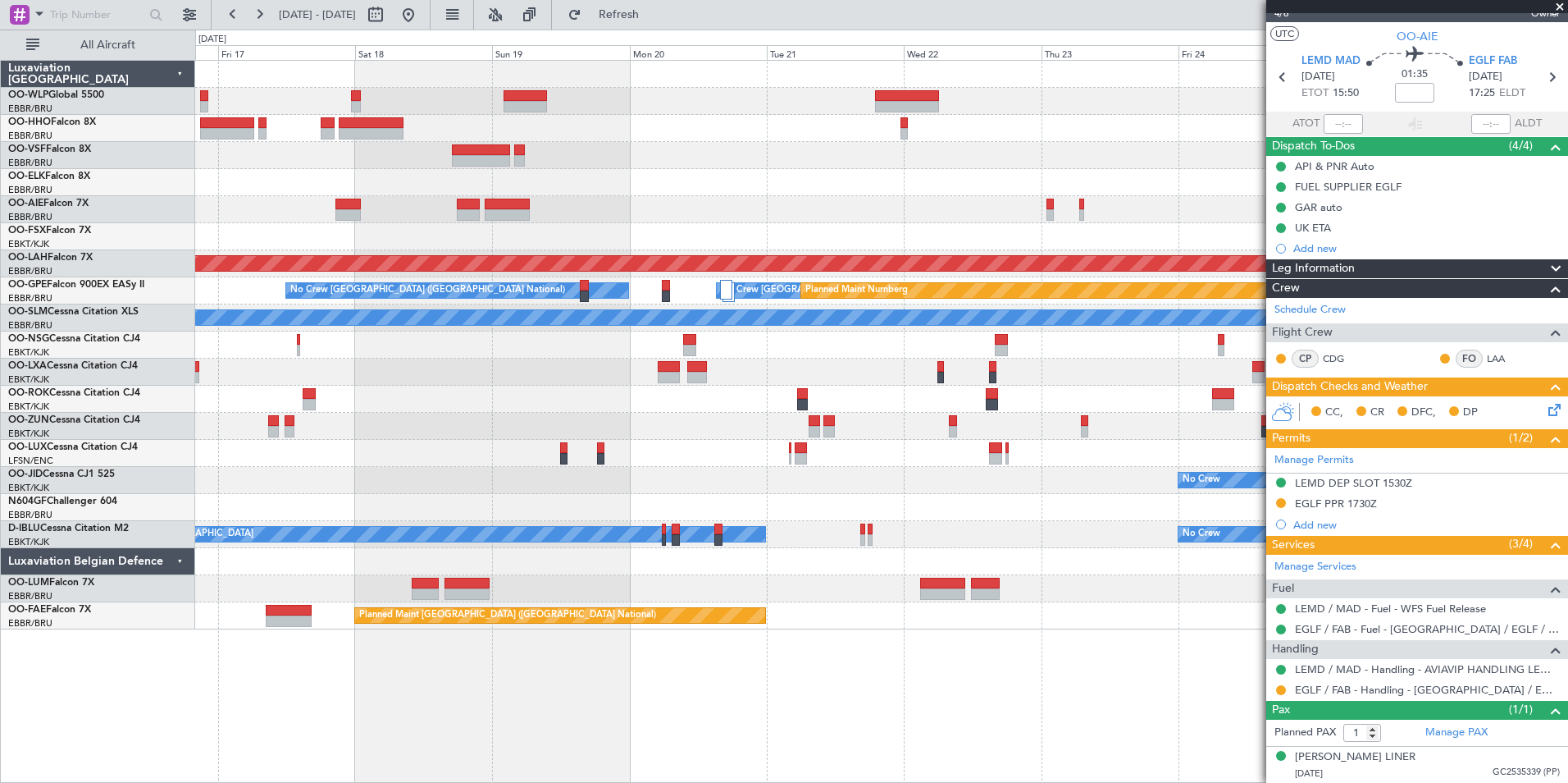
click at [550, 236] on div at bounding box center [881, 236] width 1372 height 27
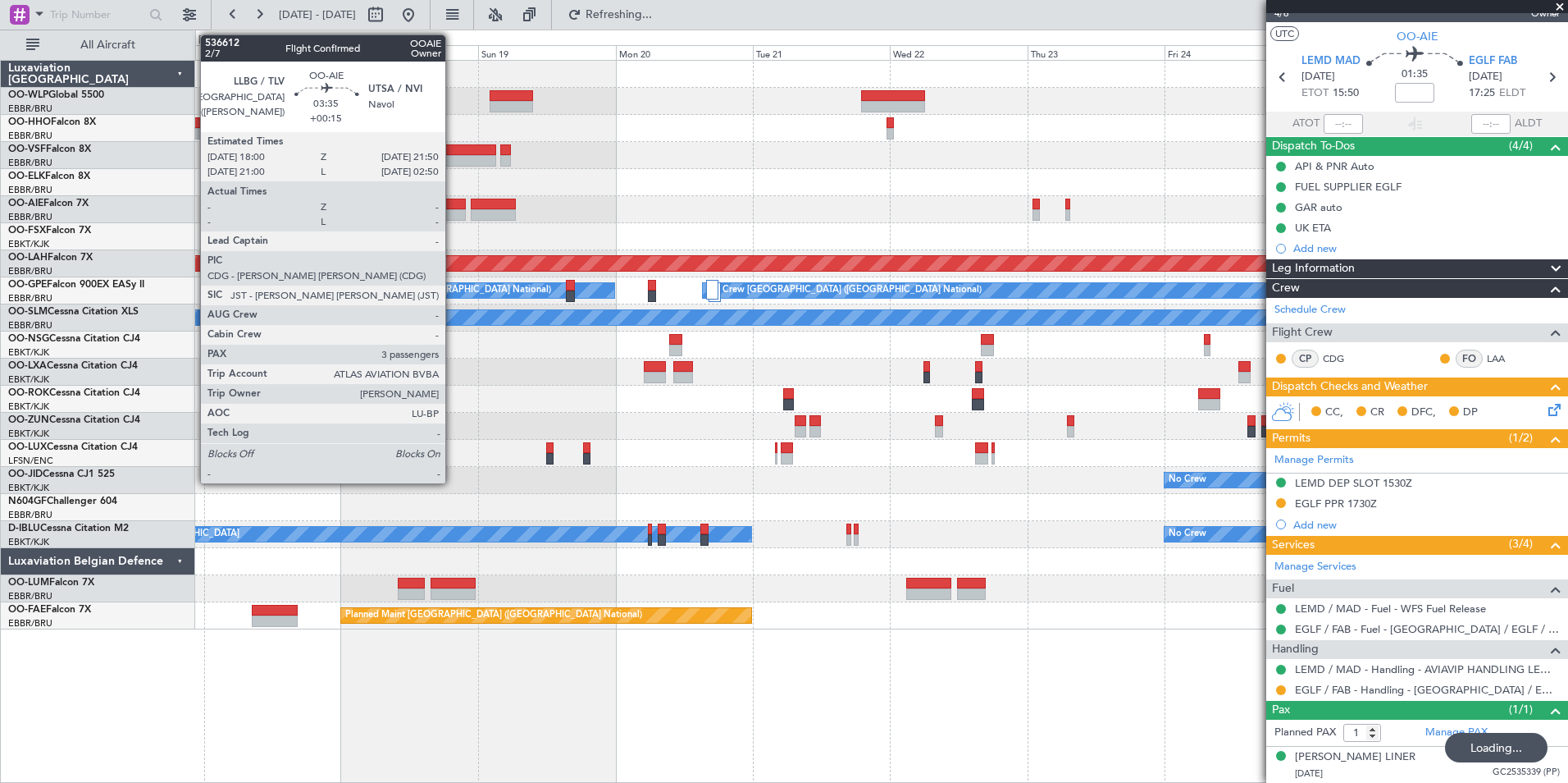
click at [453, 203] on div at bounding box center [454, 205] width 22 height 12
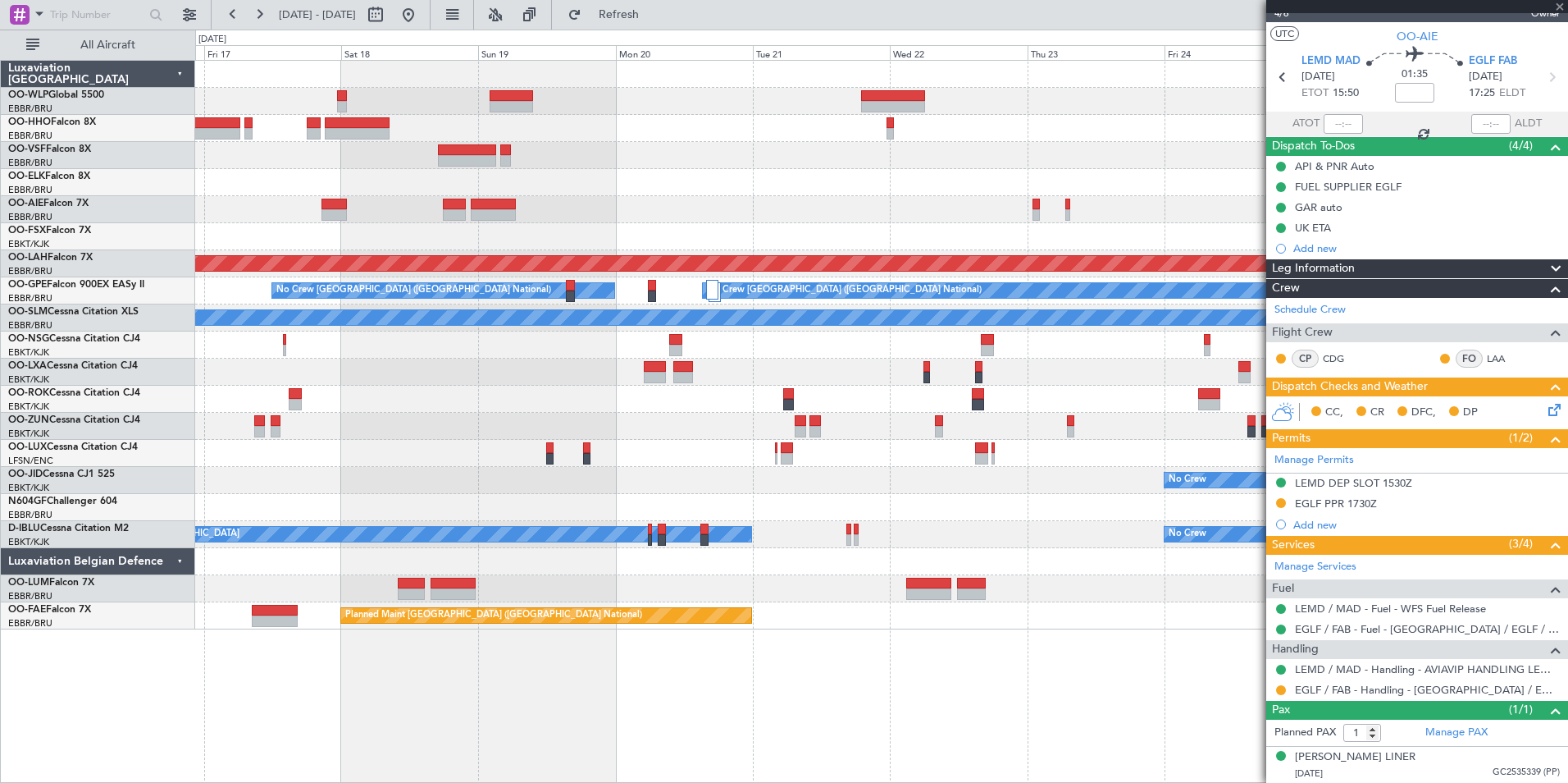
type input "+00:15"
type input "3"
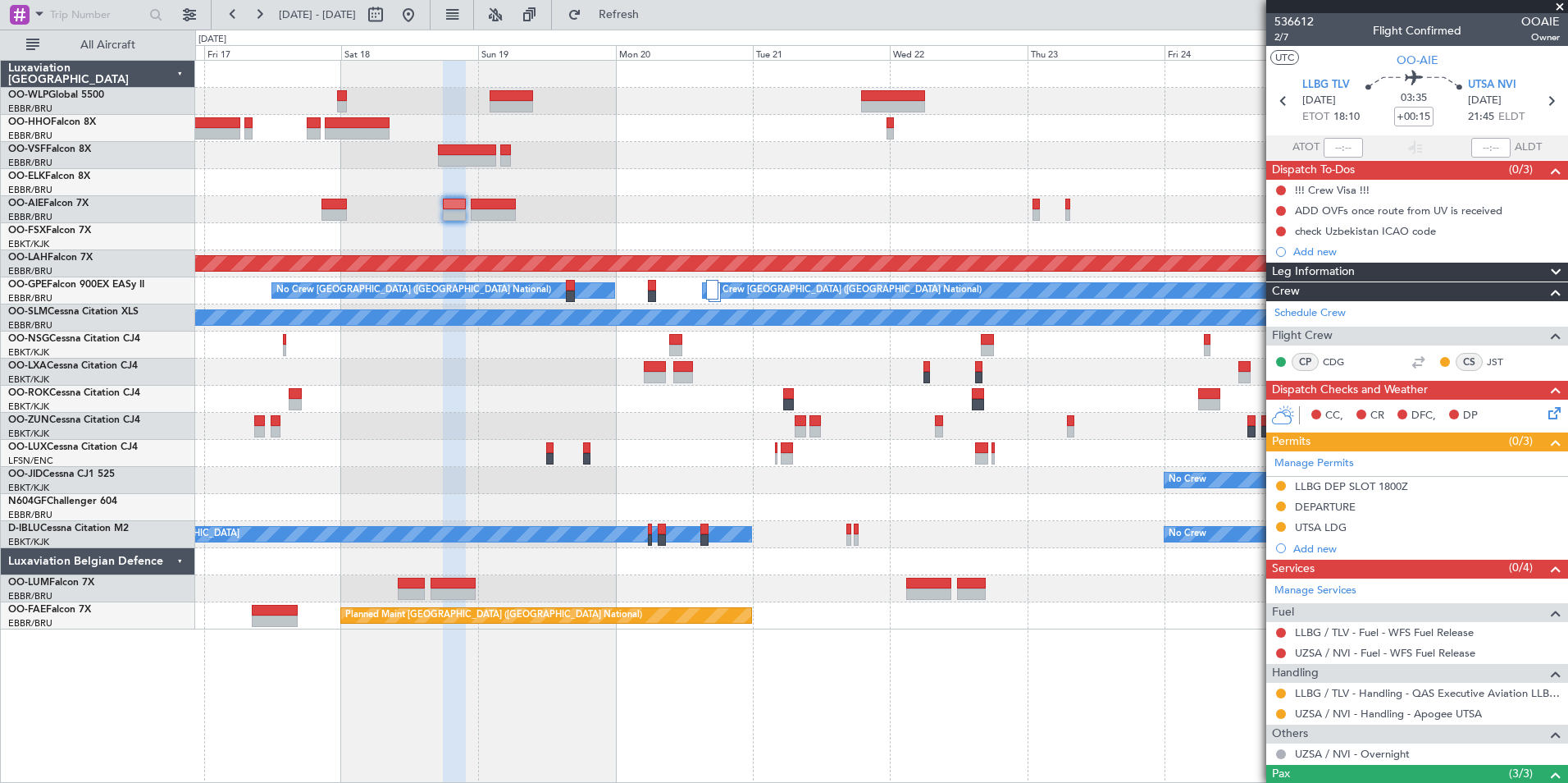
click at [1311, 720] on mat-tooltip-component "UZSA / NVI - Handling - Apogee UTSA" at bounding box center [1389, 742] width 189 height 43
drag, startPoint x: 1311, startPoint y: 720, endPoint x: 1311, endPoint y: 707, distance: 13.0
click at [1311, 707] on link "UZSA / NVI - Handling - Apogee UTSA" at bounding box center [1389, 713] width 187 height 14
click at [1316, 713] on div "LLBG / TLV - Handling - QAS Executive Aviation LLBG / TLV" at bounding box center [1421, 721] width 253 height 21
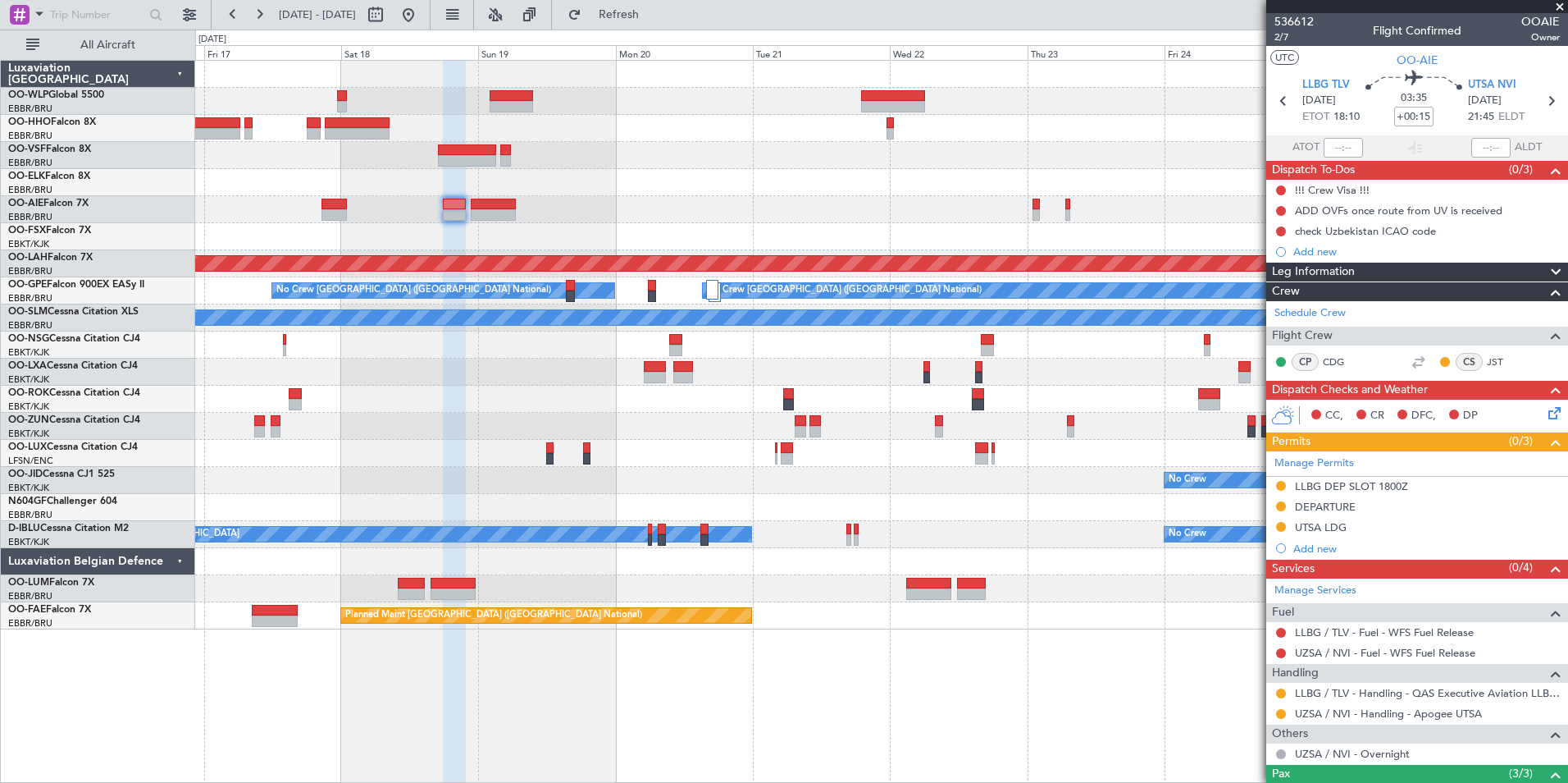
click at [1325, 703] on div "UZSA / NVI - Handling - Apogee UTSA" at bounding box center [1416, 713] width 302 height 21
click at [1322, 712] on link "UZSA / NVI - Handling - Apogee UTSA" at bounding box center [1389, 713] width 187 height 14
drag, startPoint x: 1307, startPoint y: 552, endPoint x: 1331, endPoint y: 543, distance: 25.6
click at [1307, 552] on div "Add new" at bounding box center [1426, 549] width 267 height 14
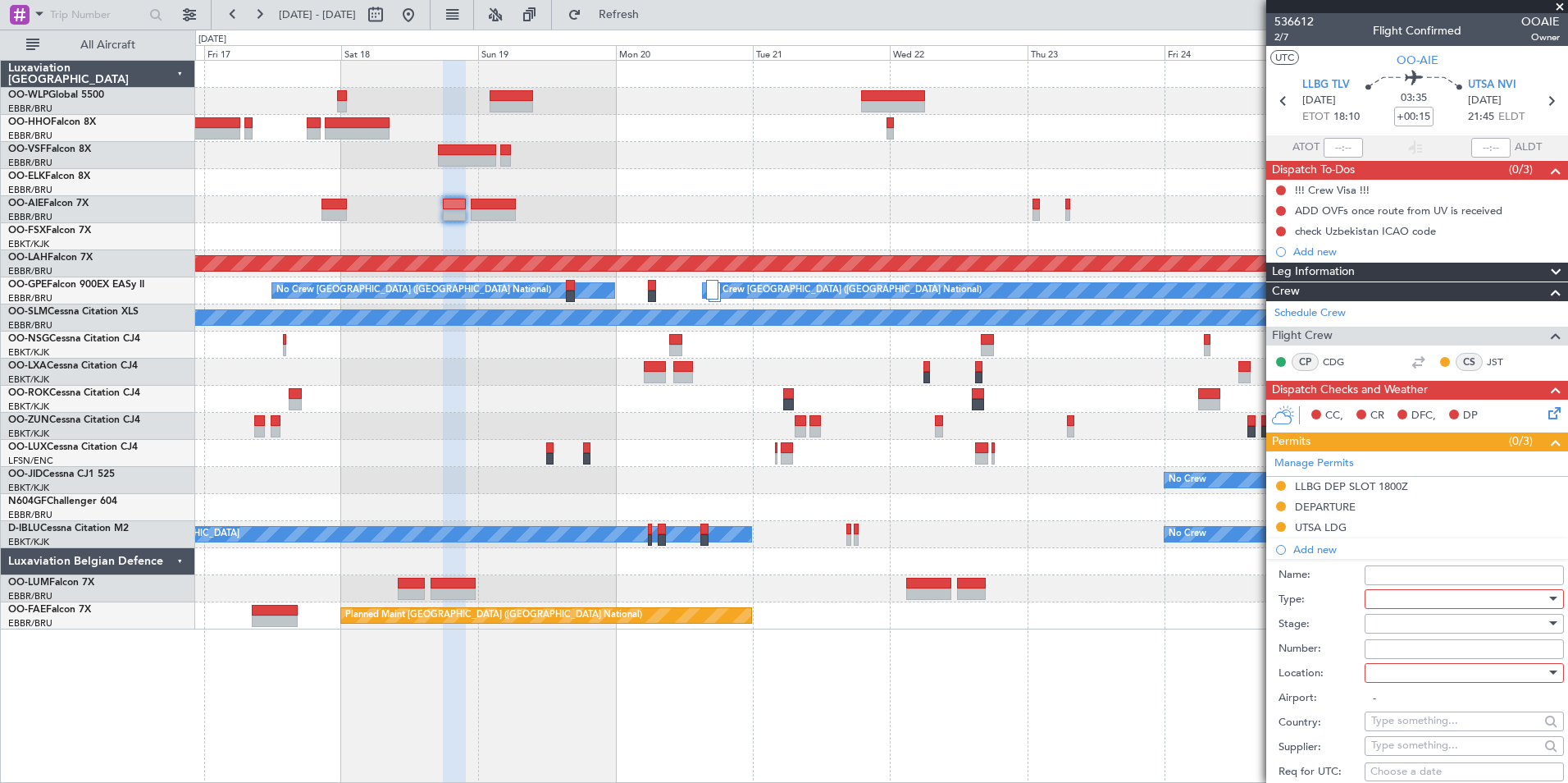
click at [1394, 597] on div at bounding box center [1458, 599] width 174 height 25
click at [1425, 633] on span "LOG Number" at bounding box center [1458, 639] width 172 height 25
click at [1405, 588] on div "LOG Number" at bounding box center [1458, 599] width 174 height 25
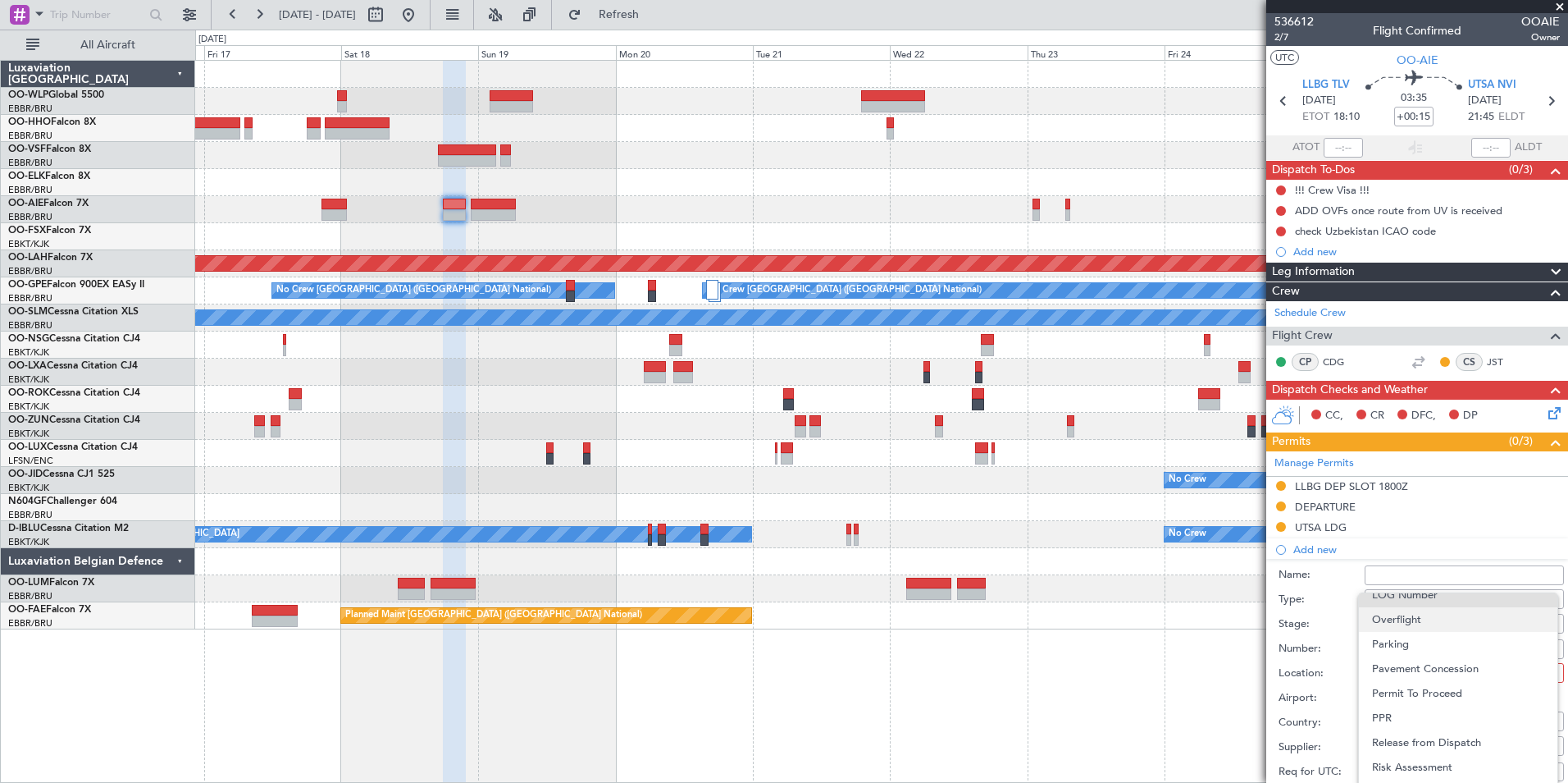
click at [1423, 615] on span "Overflight" at bounding box center [1458, 620] width 172 height 25
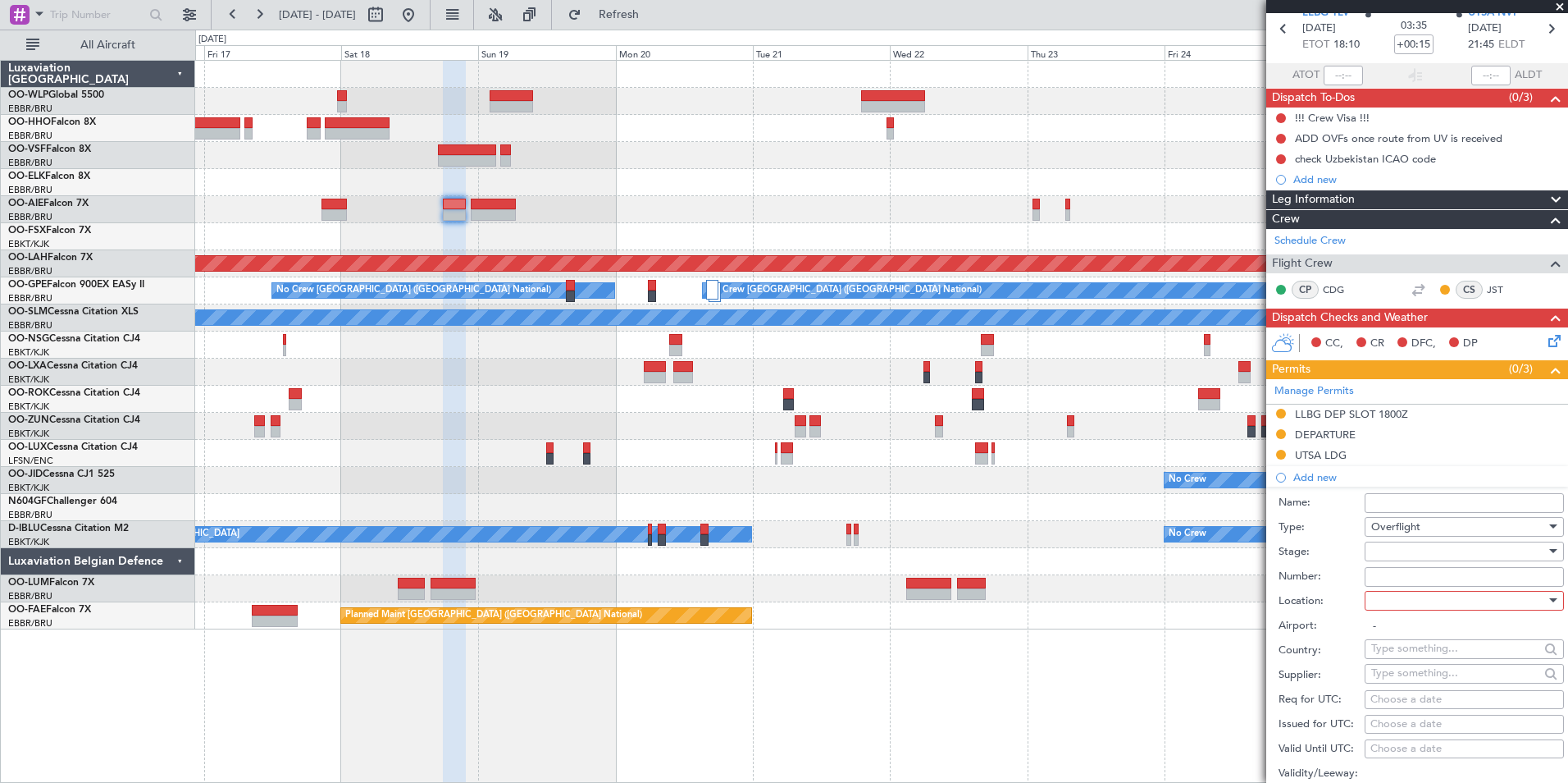
scroll to position [164, 0]
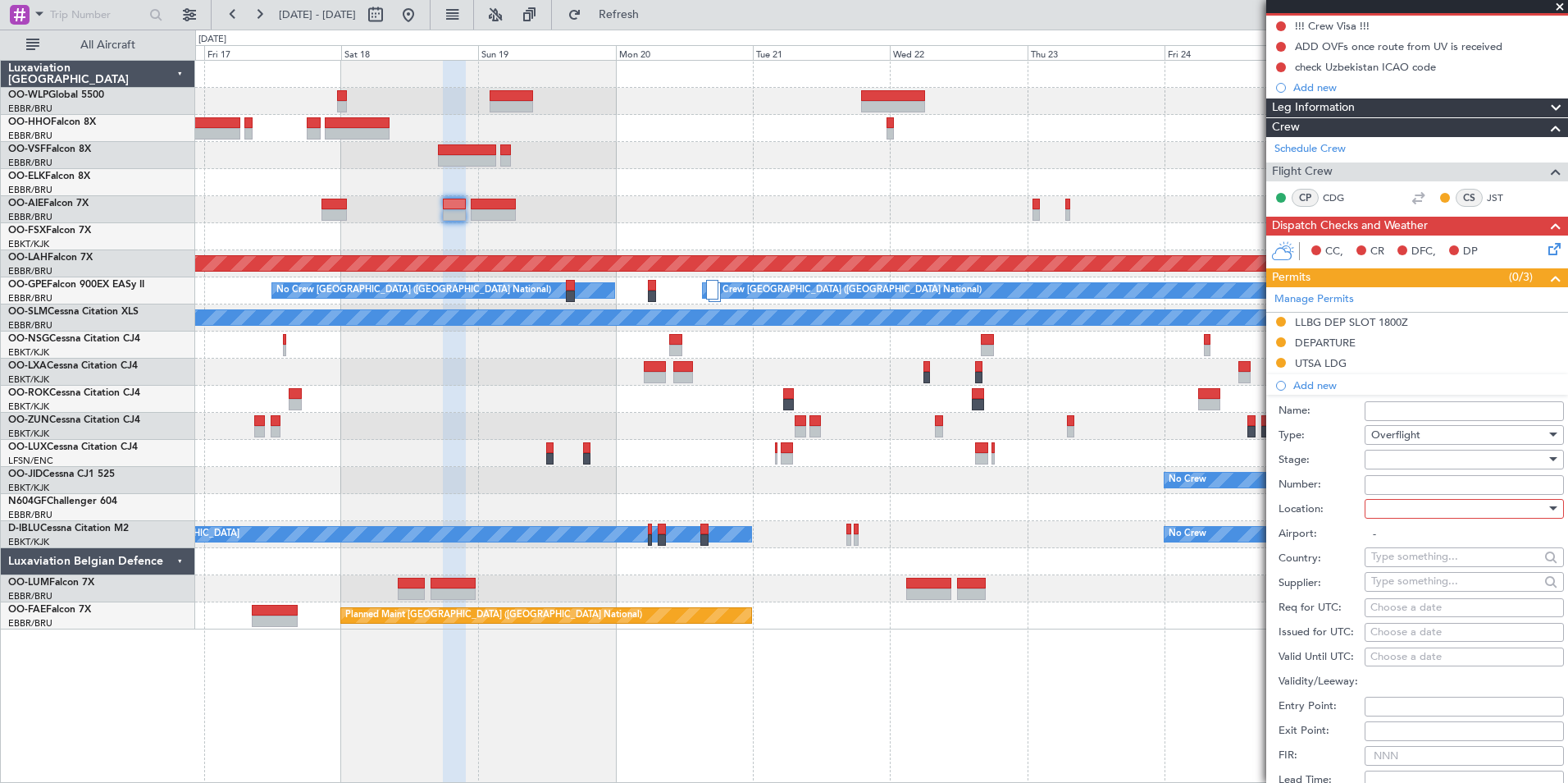
click at [1399, 456] on div at bounding box center [1458, 459] width 174 height 25
click at [1403, 561] on span "Requested" at bounding box center [1458, 565] width 172 height 25
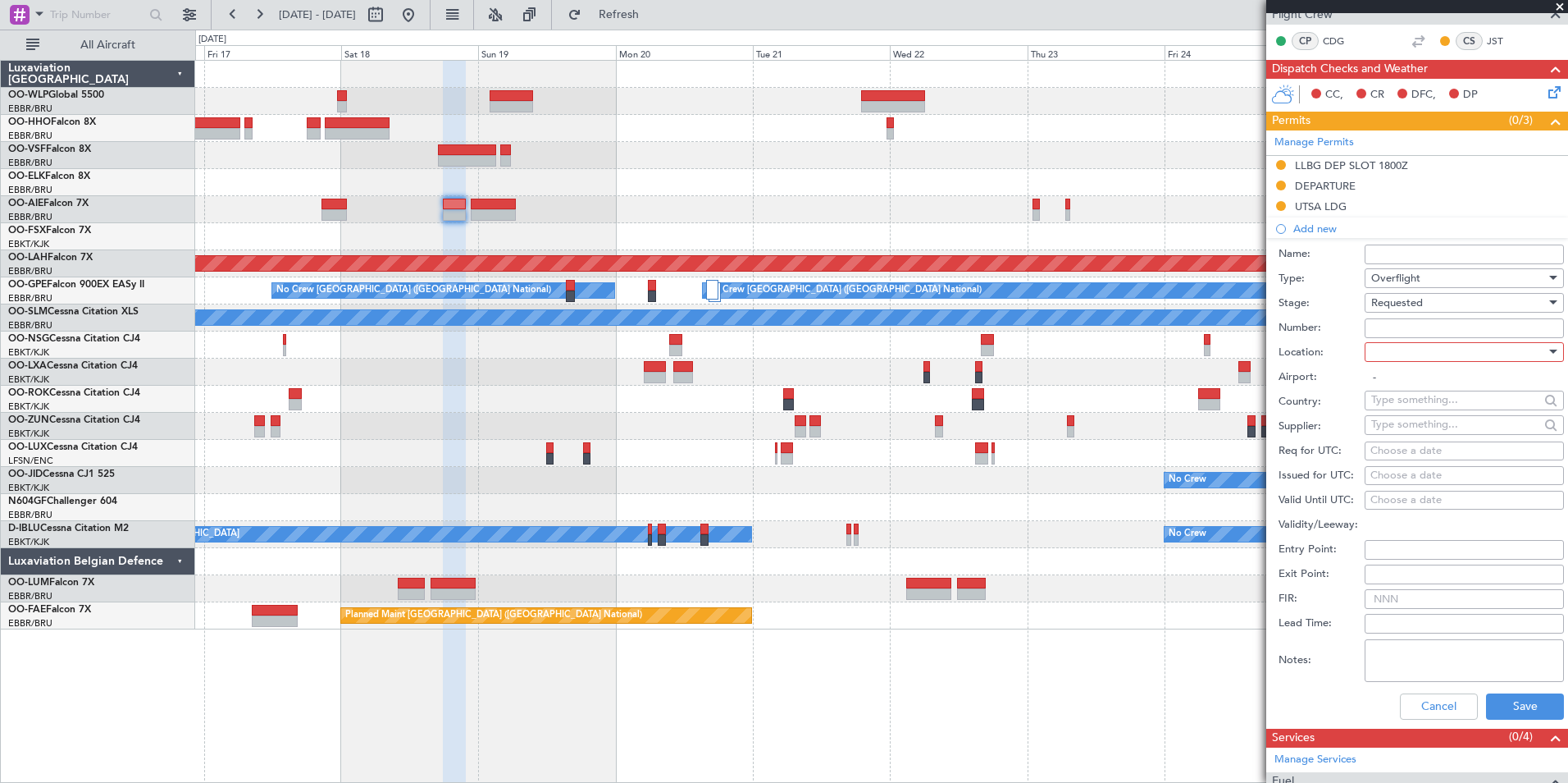
scroll to position [328, 0]
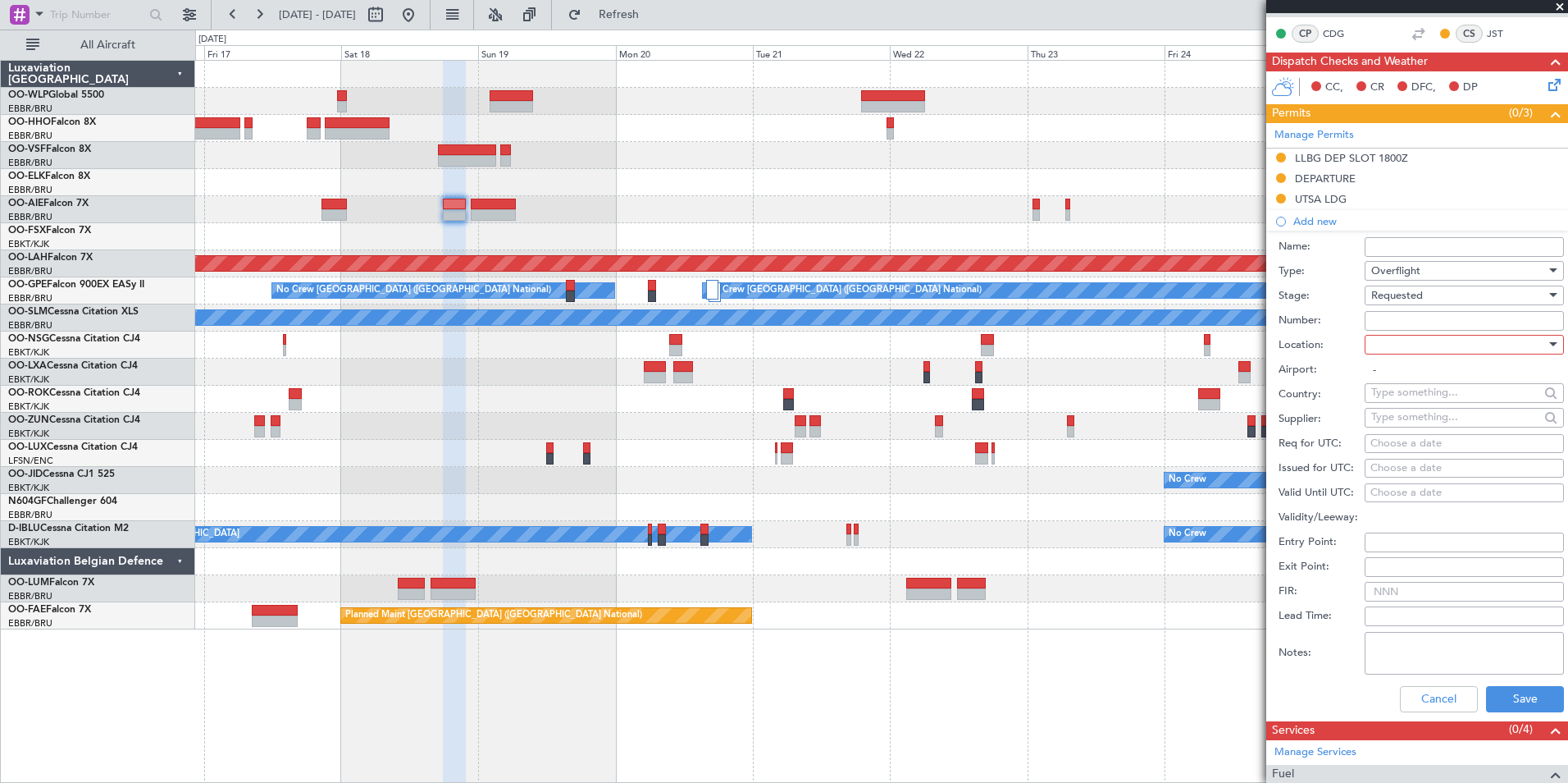
click at [1430, 339] on div at bounding box center [1458, 344] width 174 height 25
click at [1405, 470] on span "Enroute" at bounding box center [1458, 476] width 172 height 25
click at [1412, 391] on input "text" at bounding box center [1455, 392] width 168 height 25
click at [1399, 411] on span "Turkey" at bounding box center [1458, 417] width 160 height 25
type input "Turkey"
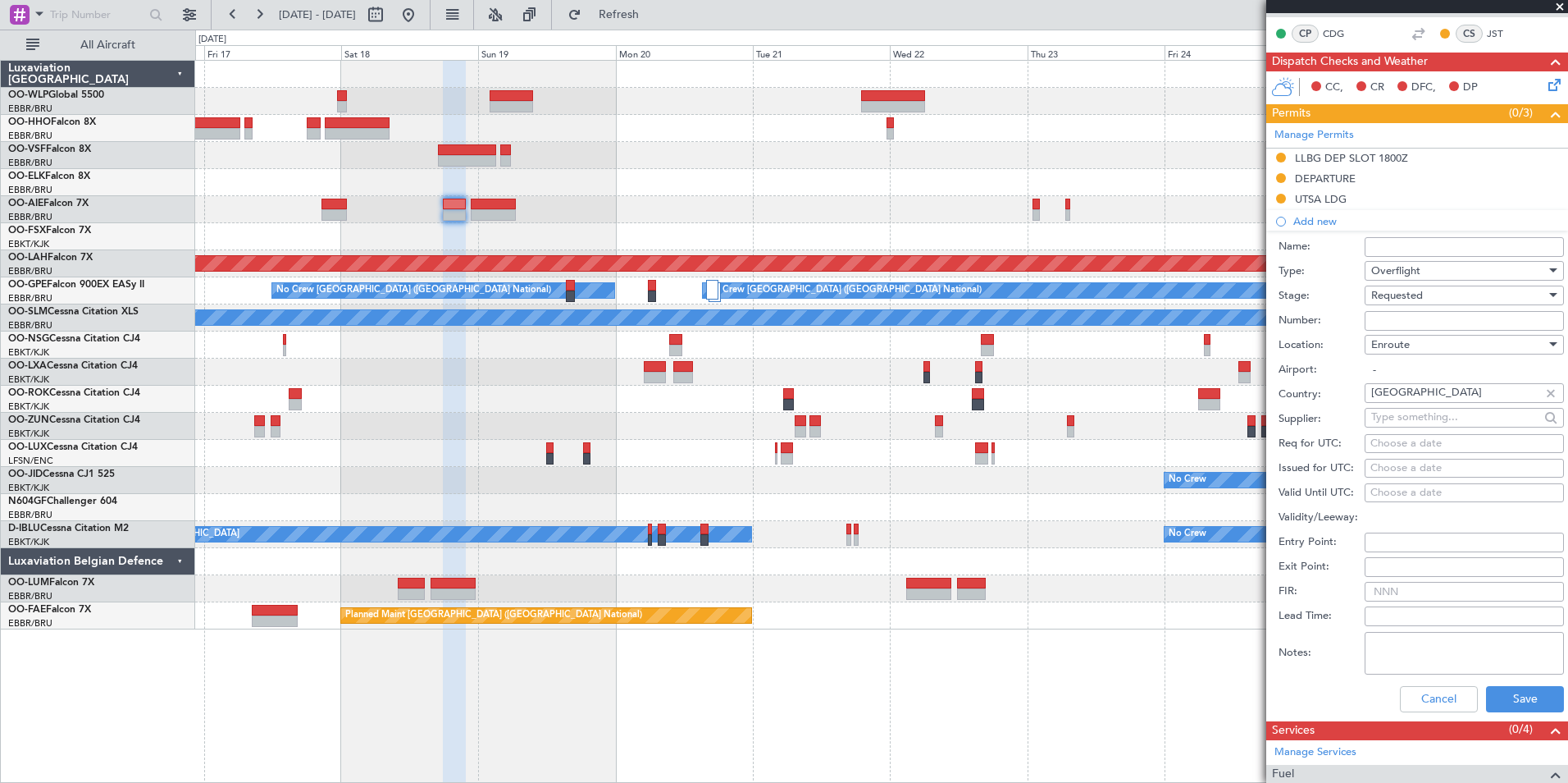
click at [1403, 295] on span "Requested" at bounding box center [1397, 294] width 51 height 15
click at [1401, 340] on span "Not Requested" at bounding box center [1458, 345] width 172 height 25
click at [1517, 701] on button "Save" at bounding box center [1525, 699] width 78 height 27
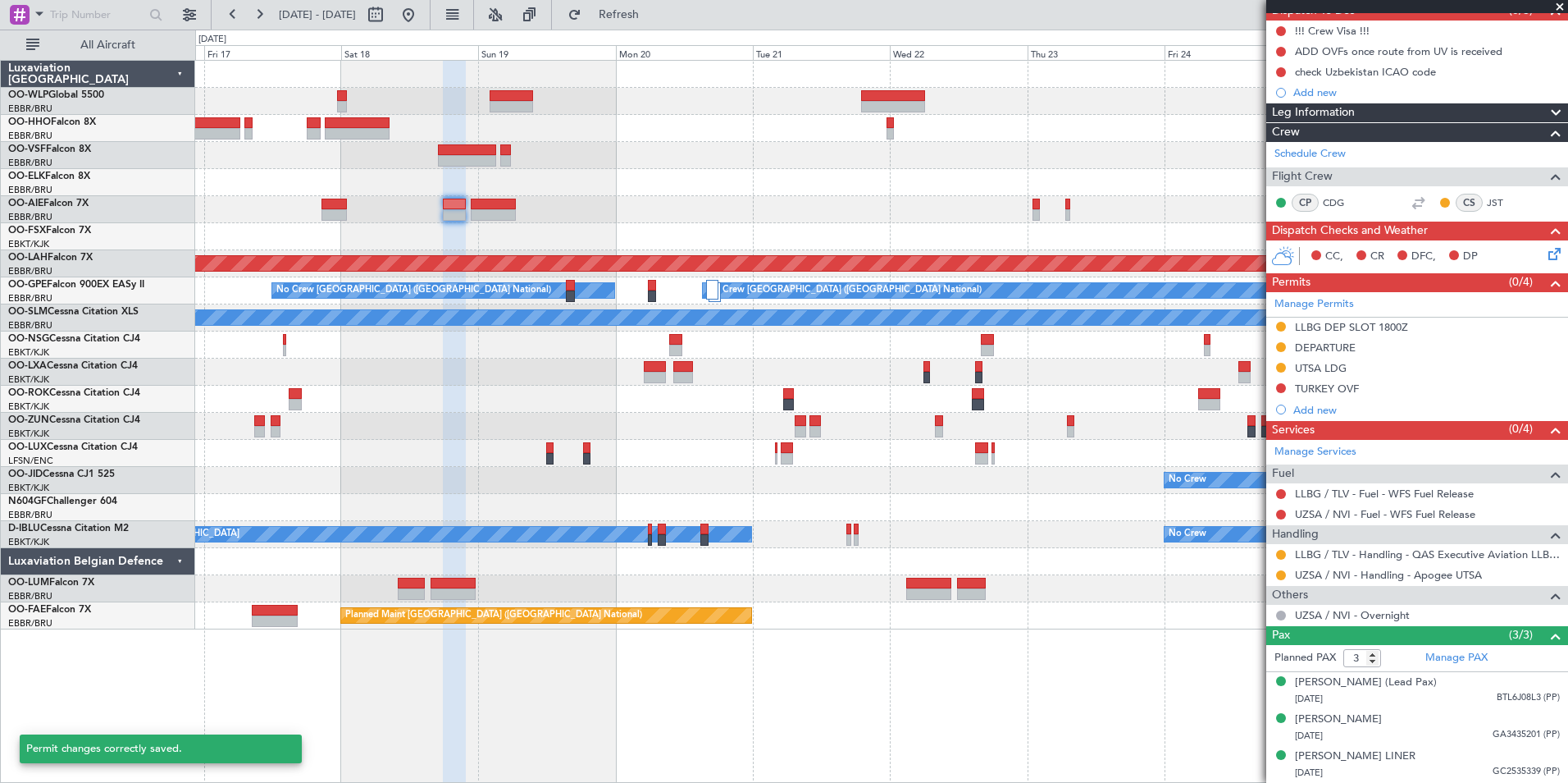
scroll to position [174, 0]
click at [1310, 403] on div "Add new" at bounding box center [1419, 410] width 252 height 14
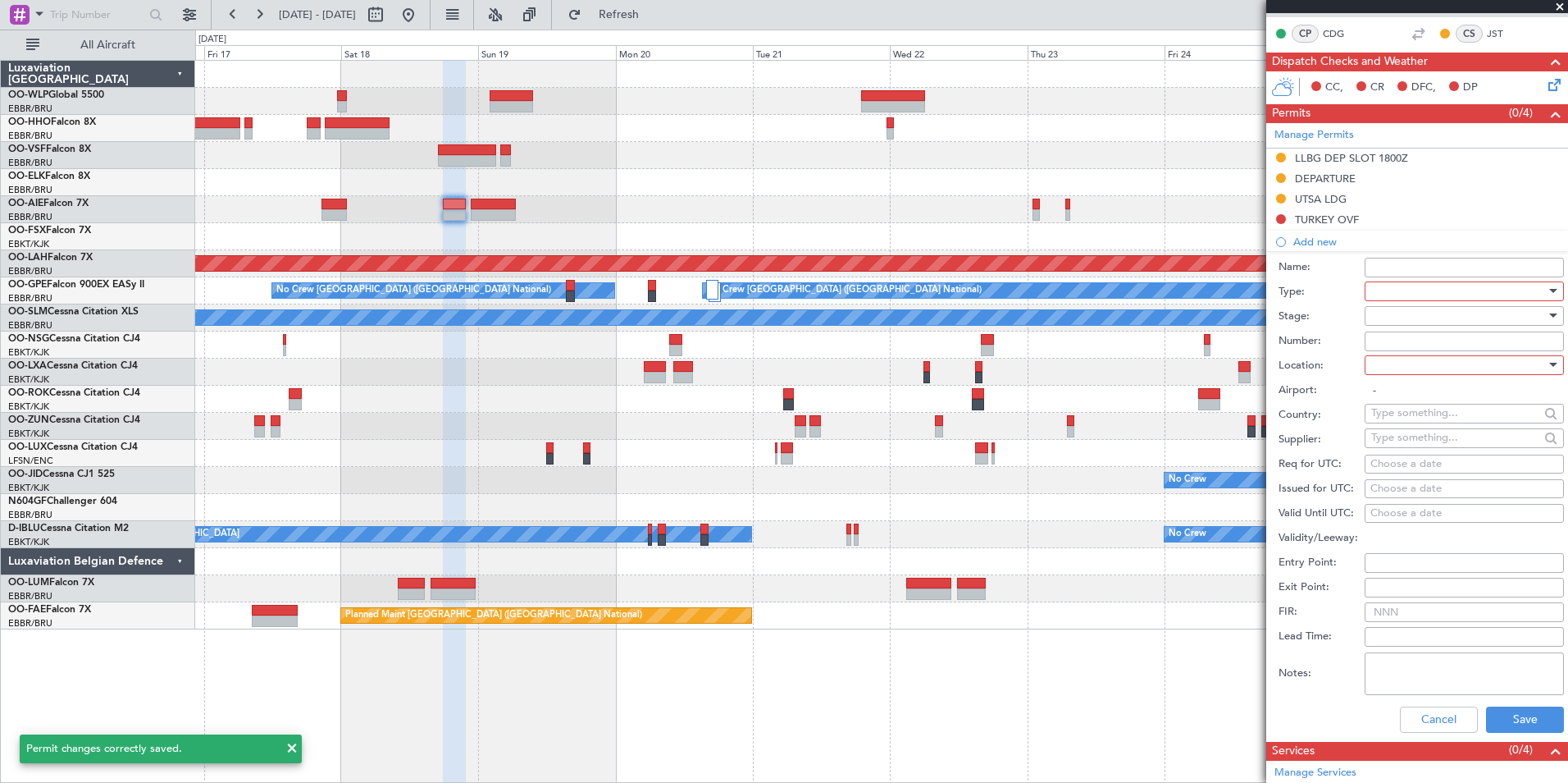
click at [1374, 290] on div at bounding box center [1458, 291] width 174 height 25
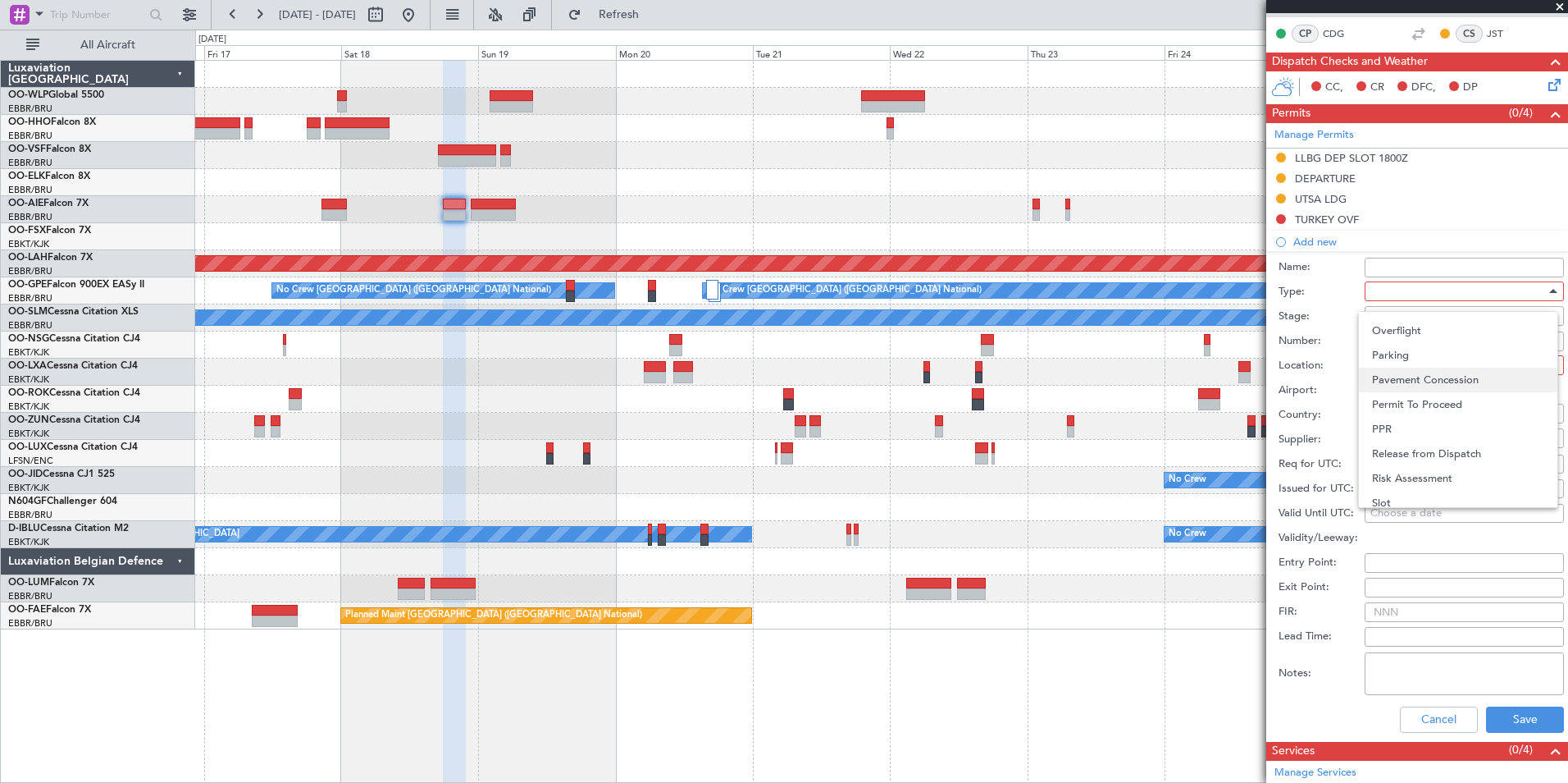
scroll to position [412, 0]
click at [1409, 348] on span "Overflight" at bounding box center [1458, 355] width 172 height 25
click at [1408, 311] on div at bounding box center [1458, 315] width 174 height 25
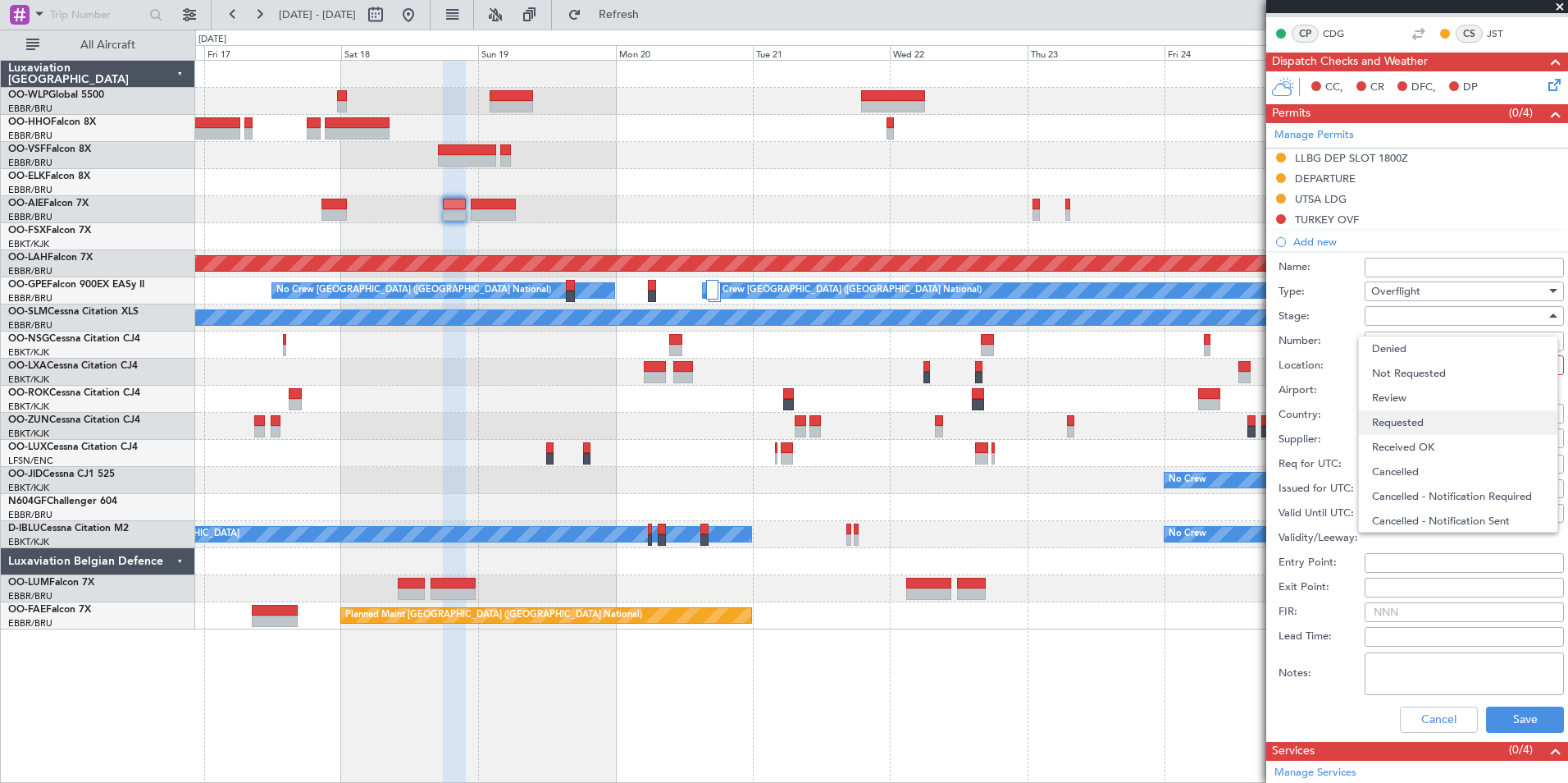
click at [1405, 411] on span "Requested" at bounding box center [1458, 423] width 172 height 25
click at [1413, 363] on div at bounding box center [1458, 364] width 174 height 25
click at [1410, 489] on span "Enroute" at bounding box center [1458, 496] width 172 height 25
click at [1418, 410] on input "text" at bounding box center [1455, 413] width 168 height 25
click at [1417, 443] on span "Azerbaijan" at bounding box center [1458, 437] width 160 height 25
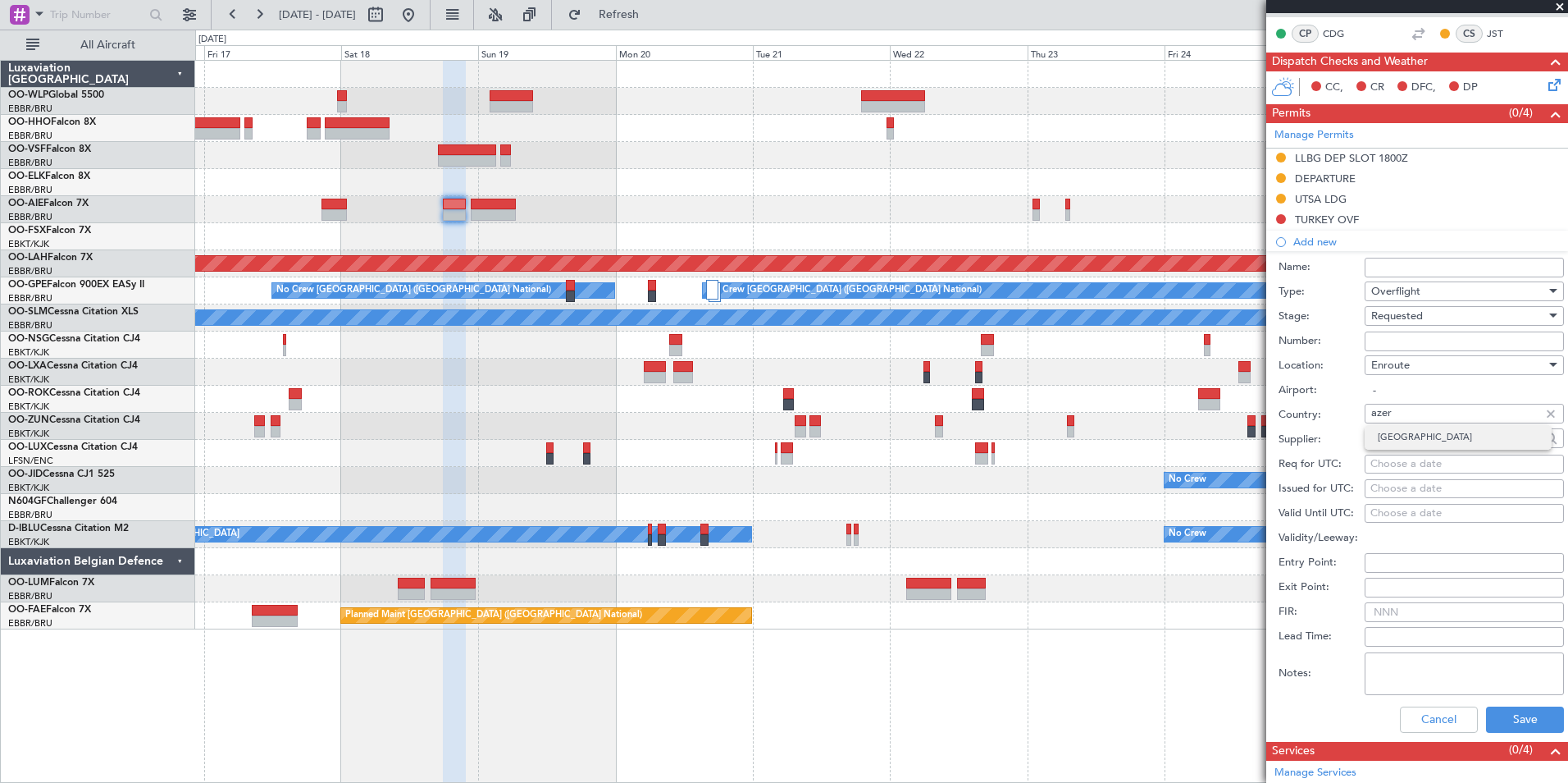
type input "Azerbaijan"
click at [1505, 716] on button "Save" at bounding box center [1525, 719] width 78 height 27
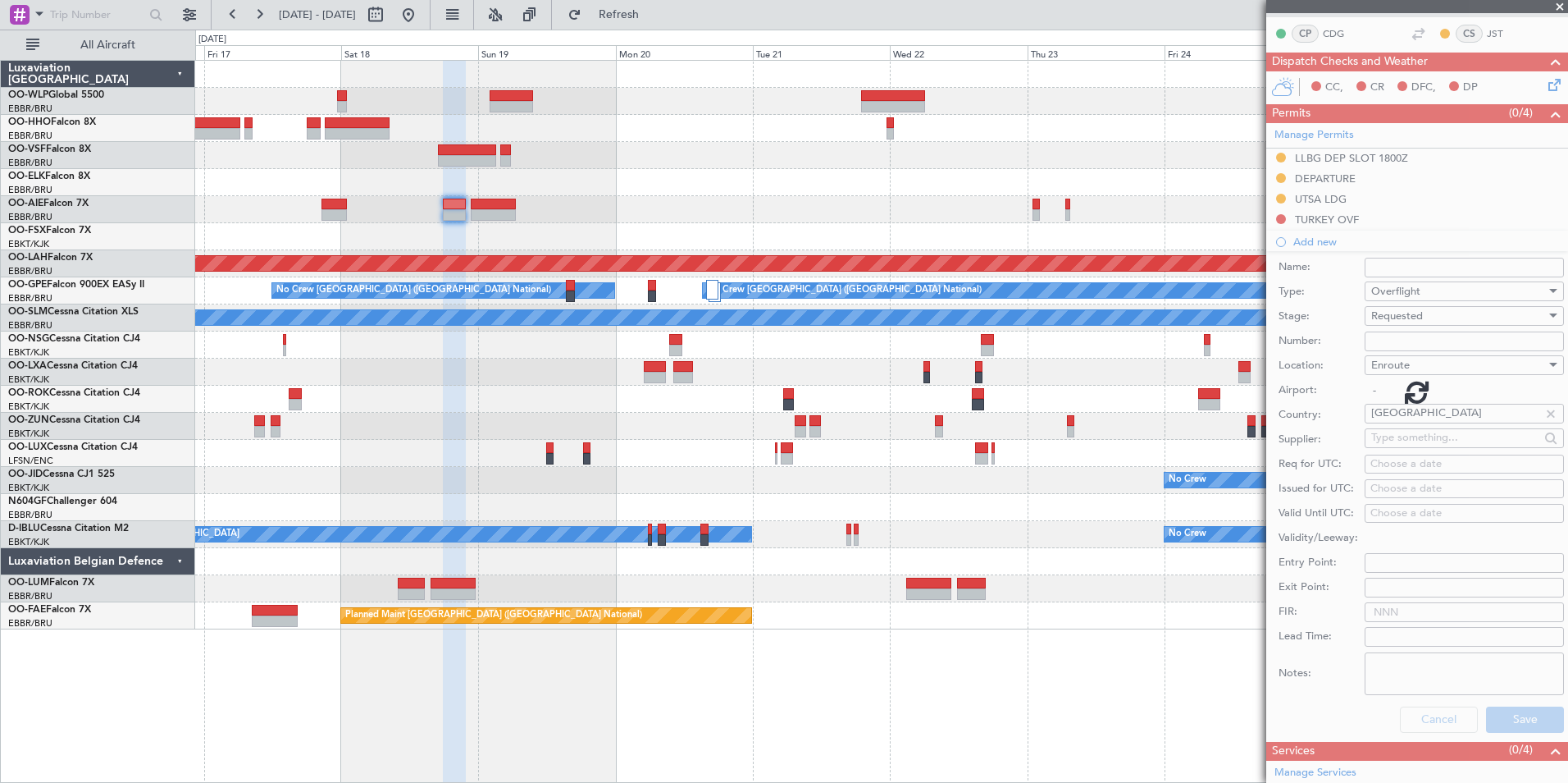
scroll to position [195, 0]
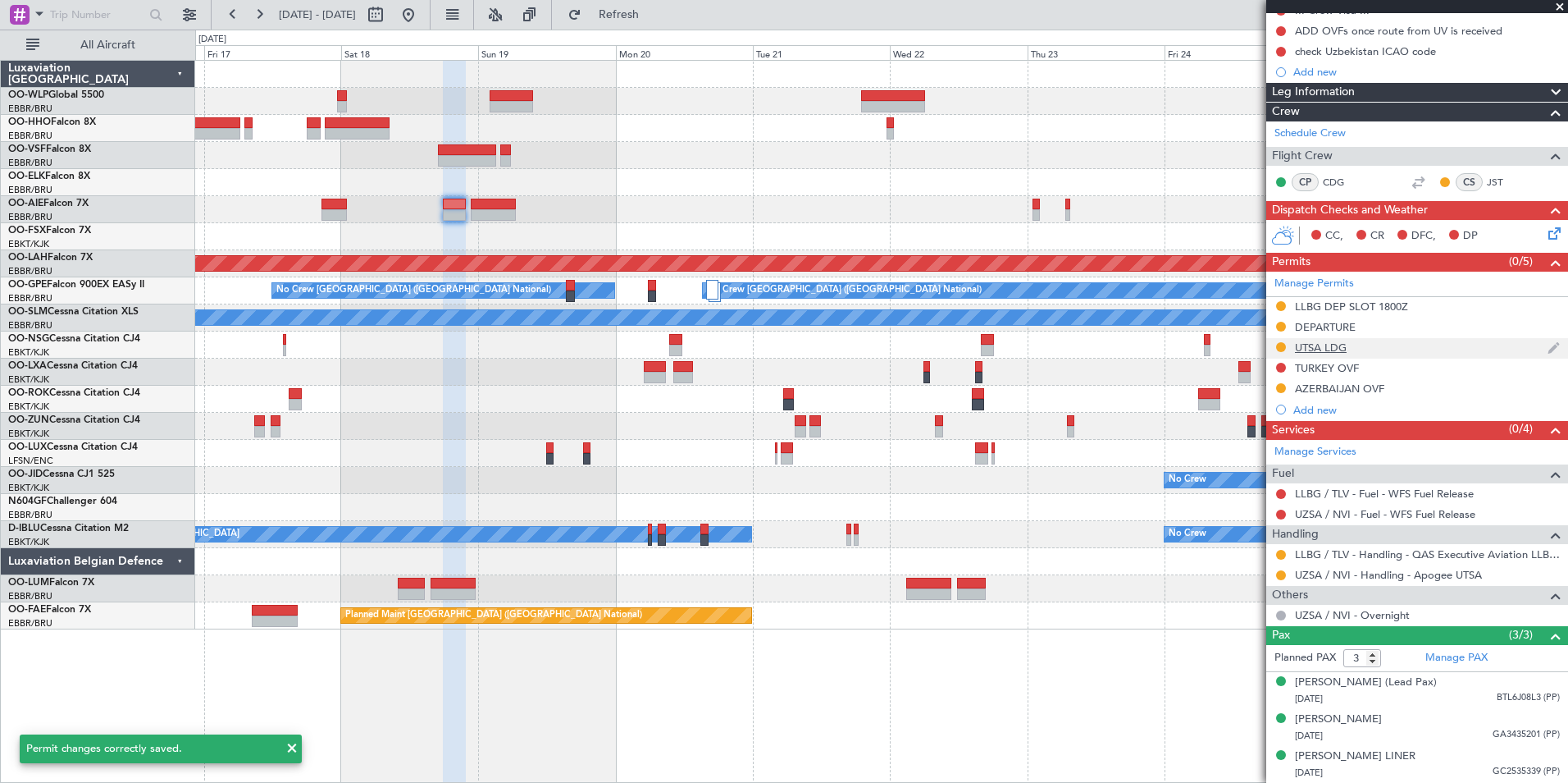
click at [1332, 341] on div "UTSA LDG" at bounding box center [1321, 348] width 51 height 14
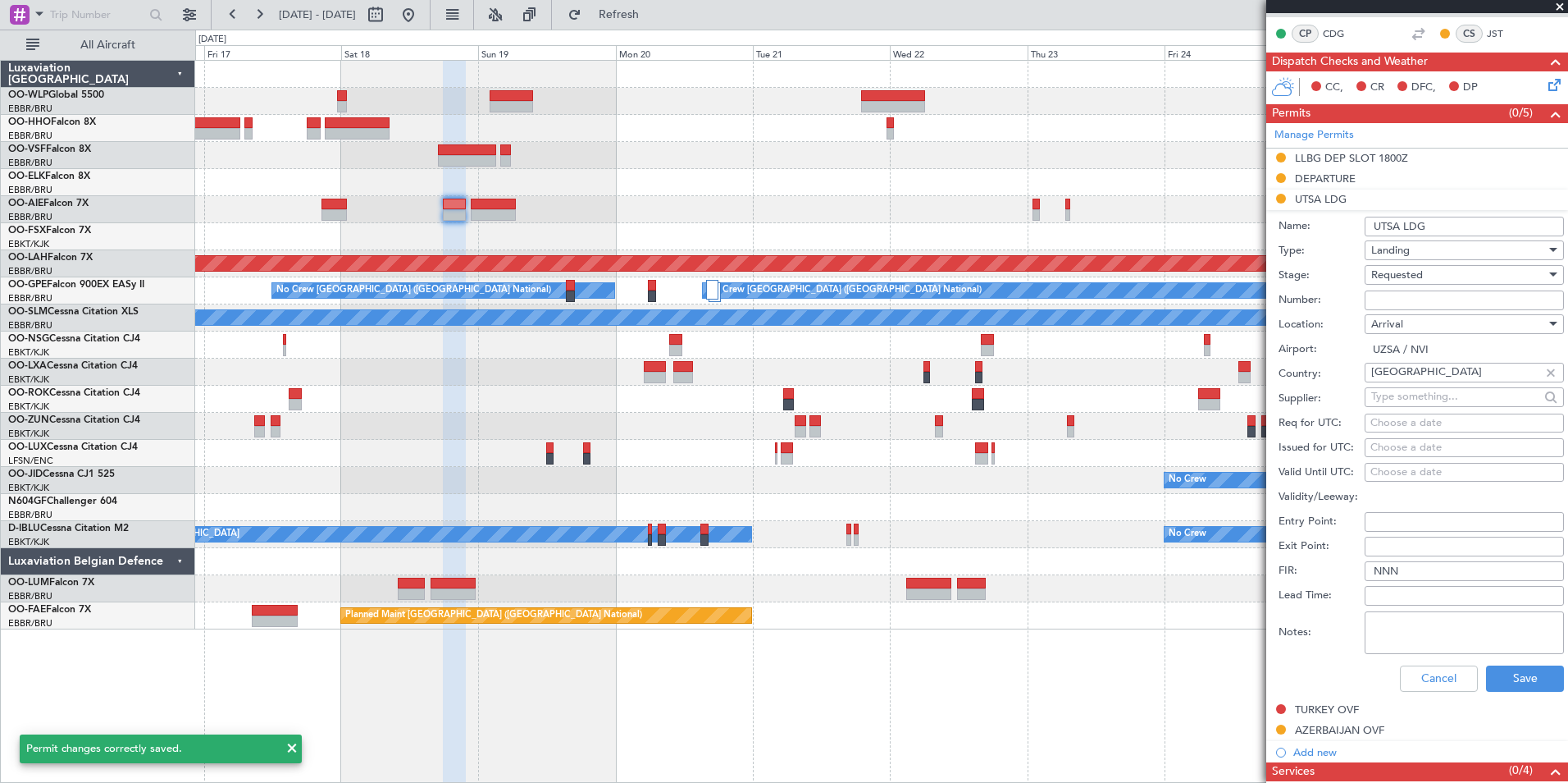
click at [1386, 227] on input "UTSA LDG" at bounding box center [1464, 227] width 199 height 20
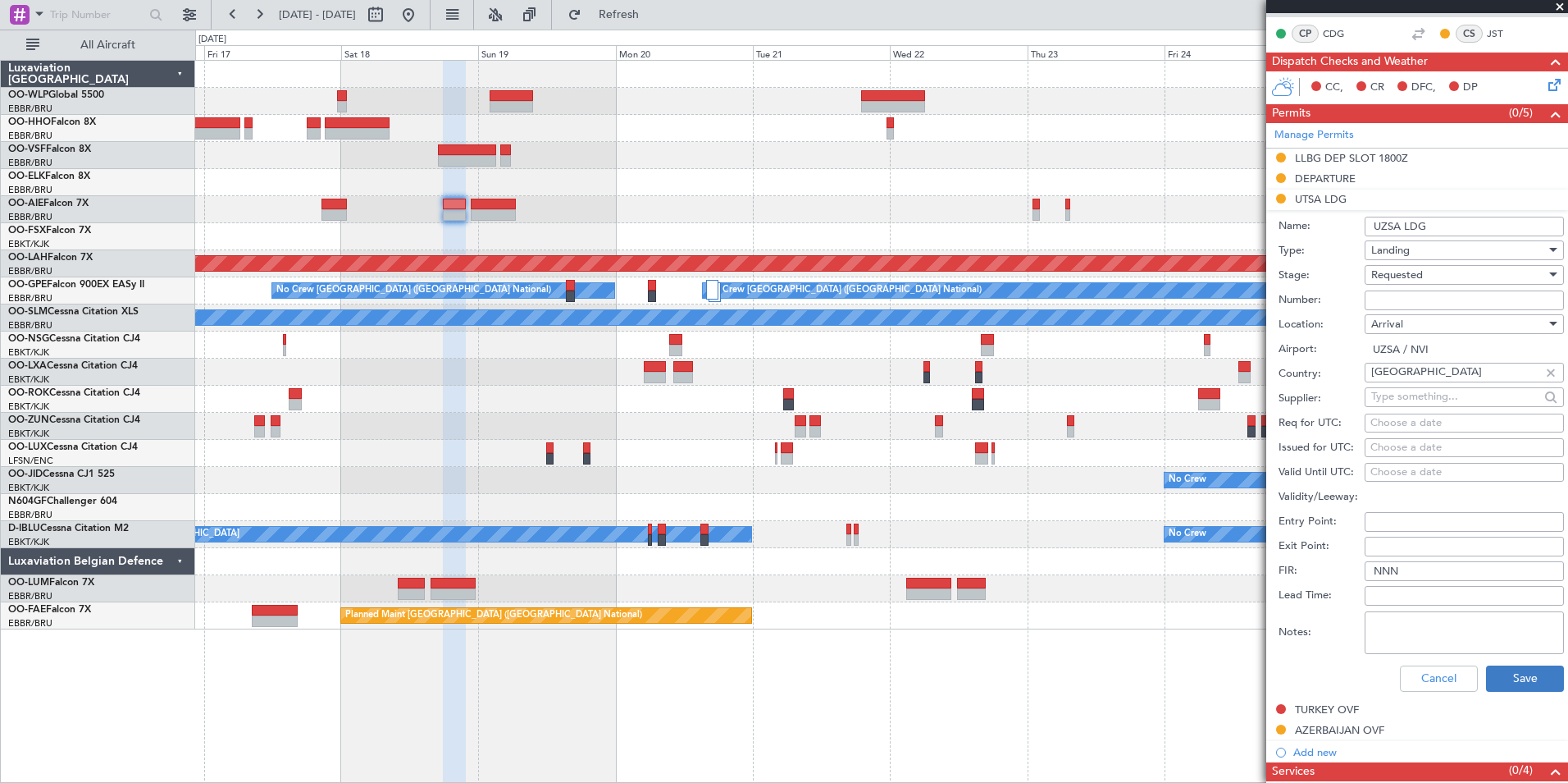
type input "UZSA LDG"
click at [1527, 685] on button "Save" at bounding box center [1525, 679] width 78 height 27
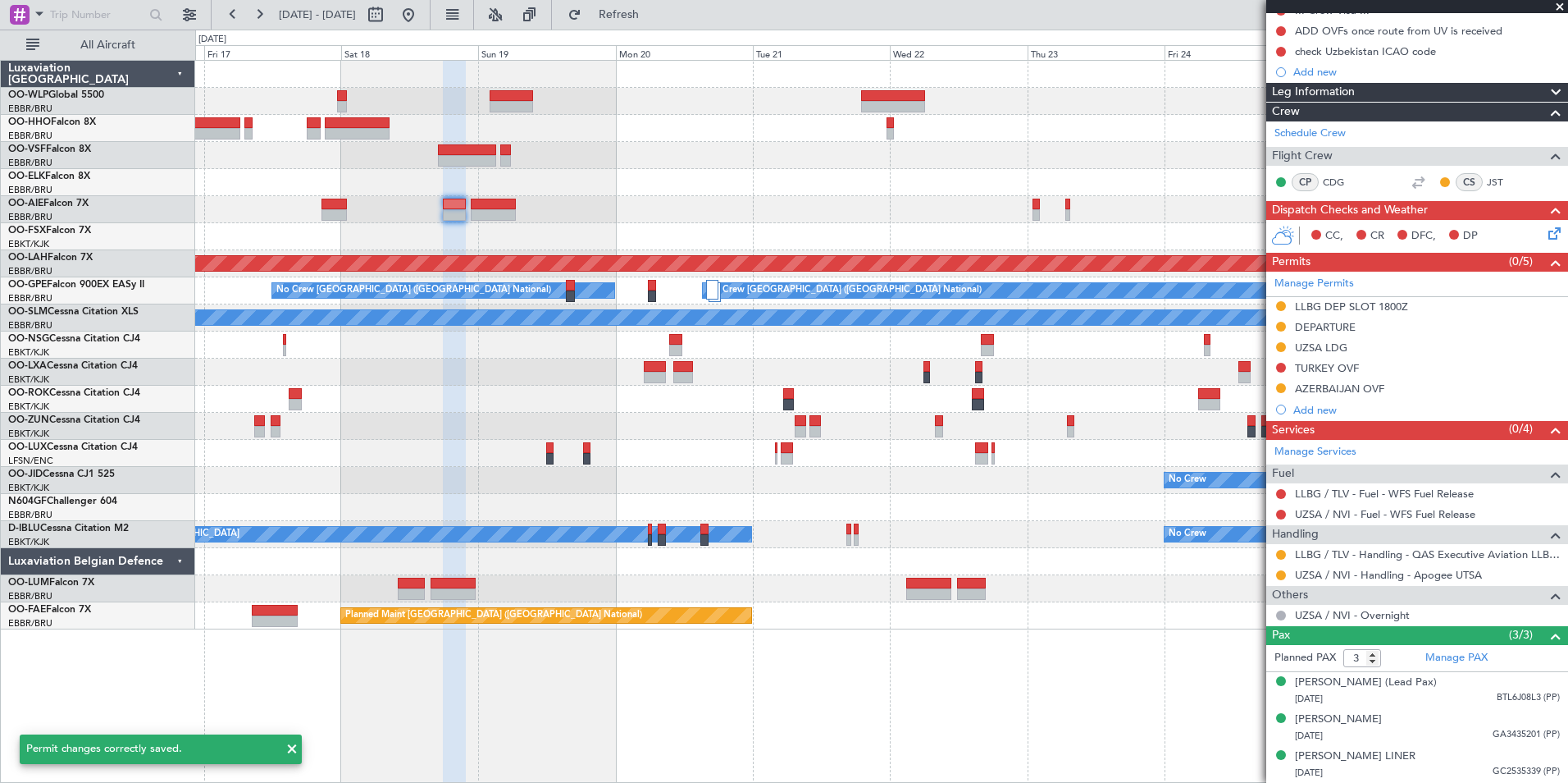
scroll to position [195, 0]
click at [1310, 403] on div "Add new" at bounding box center [1419, 410] width 252 height 14
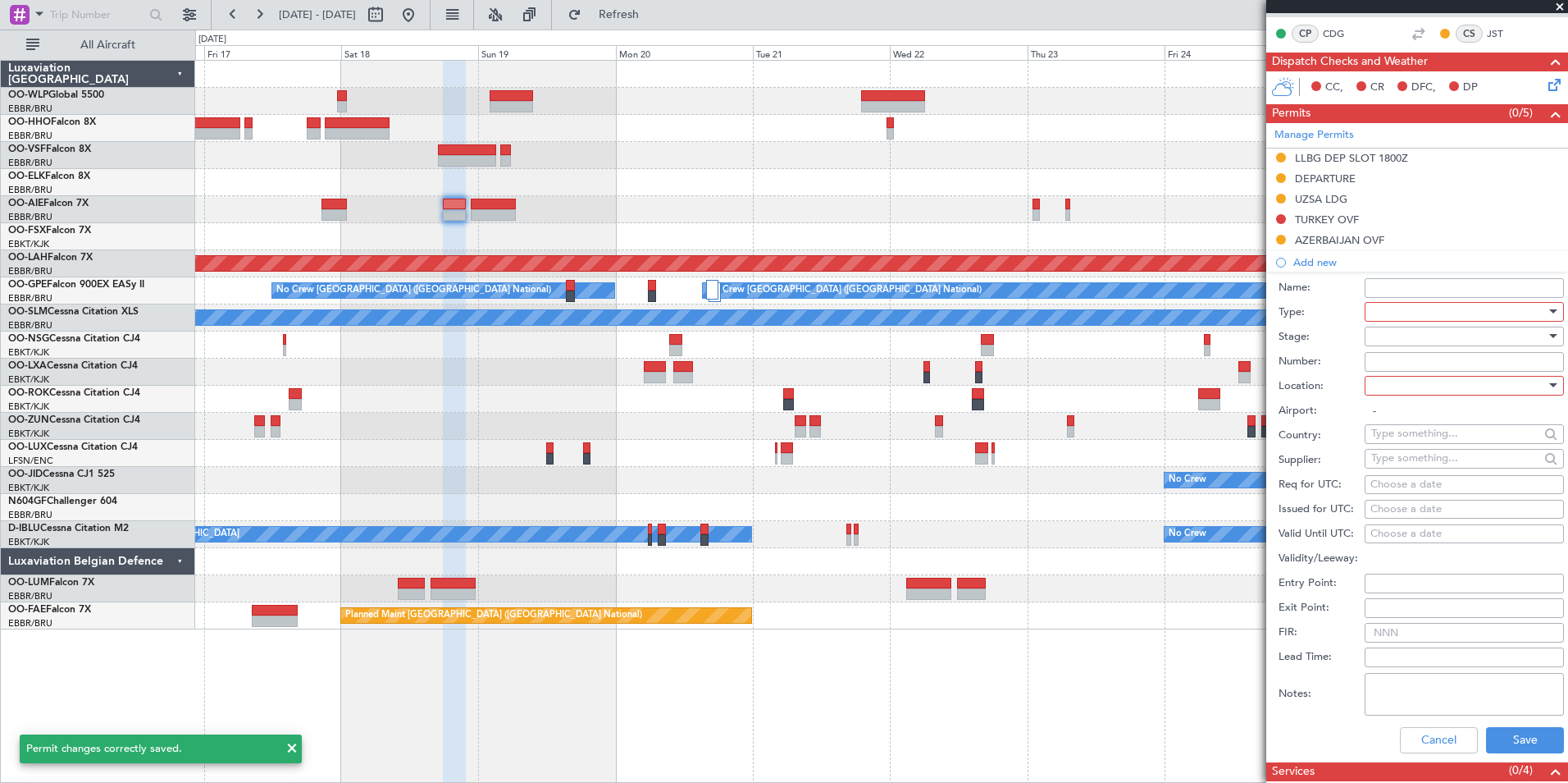
click at [1400, 310] on div at bounding box center [1458, 311] width 174 height 25
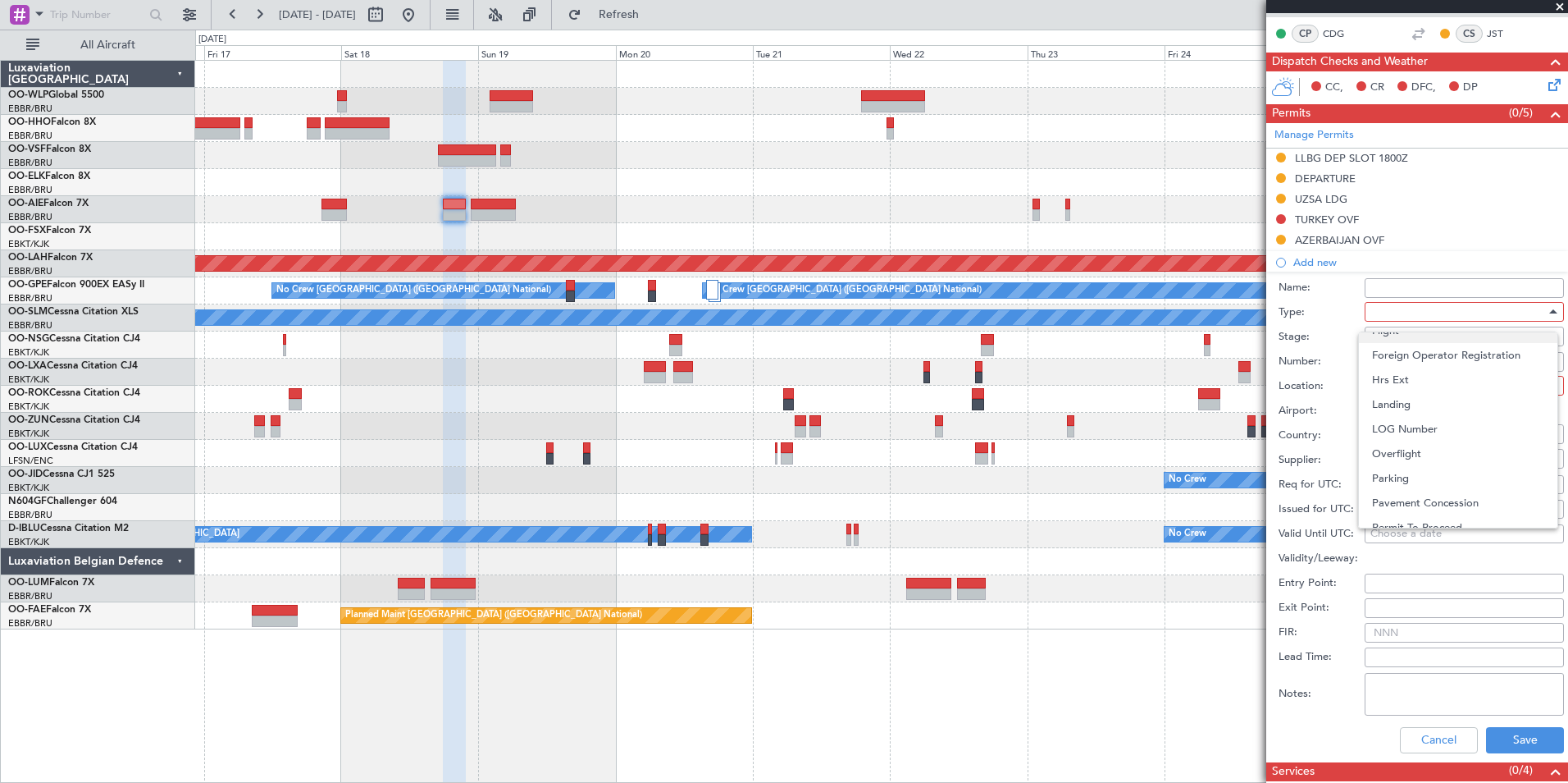
scroll to position [412, 0]
click at [1413, 374] on span "Overflight" at bounding box center [1458, 375] width 172 height 25
click at [1411, 339] on div at bounding box center [1458, 336] width 174 height 25
click at [1414, 444] on span "Requested" at bounding box center [1458, 442] width 172 height 25
click at [1412, 384] on div at bounding box center [1458, 385] width 174 height 25
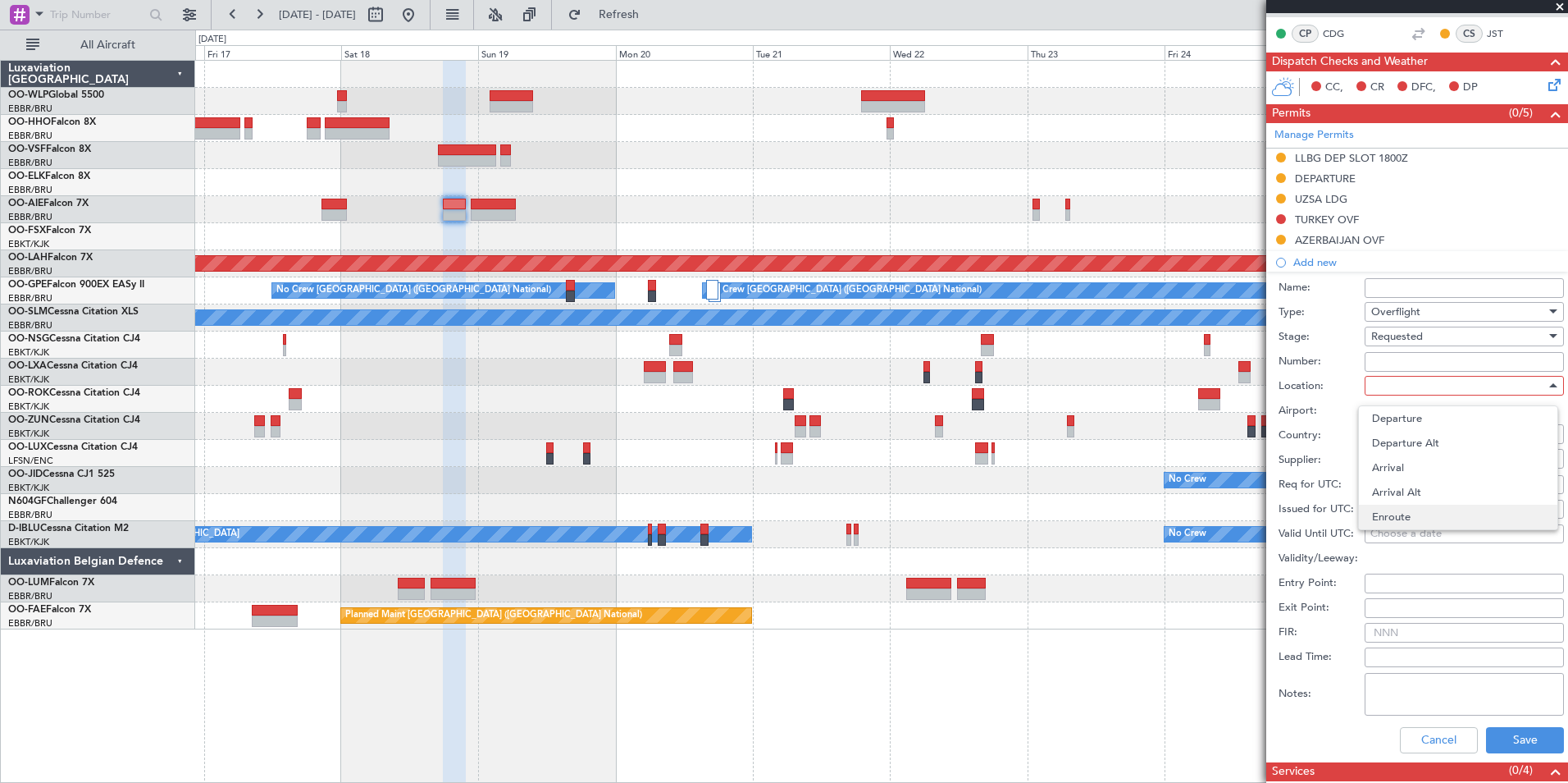
click at [1410, 509] on span "Enroute" at bounding box center [1458, 516] width 172 height 25
click at [1419, 432] on input "text" at bounding box center [1455, 432] width 168 height 25
click at [1423, 480] on span "Turkmenistan" at bounding box center [1458, 482] width 160 height 25
type input "Turkmenistan"
click at [1497, 744] on button "Save" at bounding box center [1525, 740] width 78 height 27
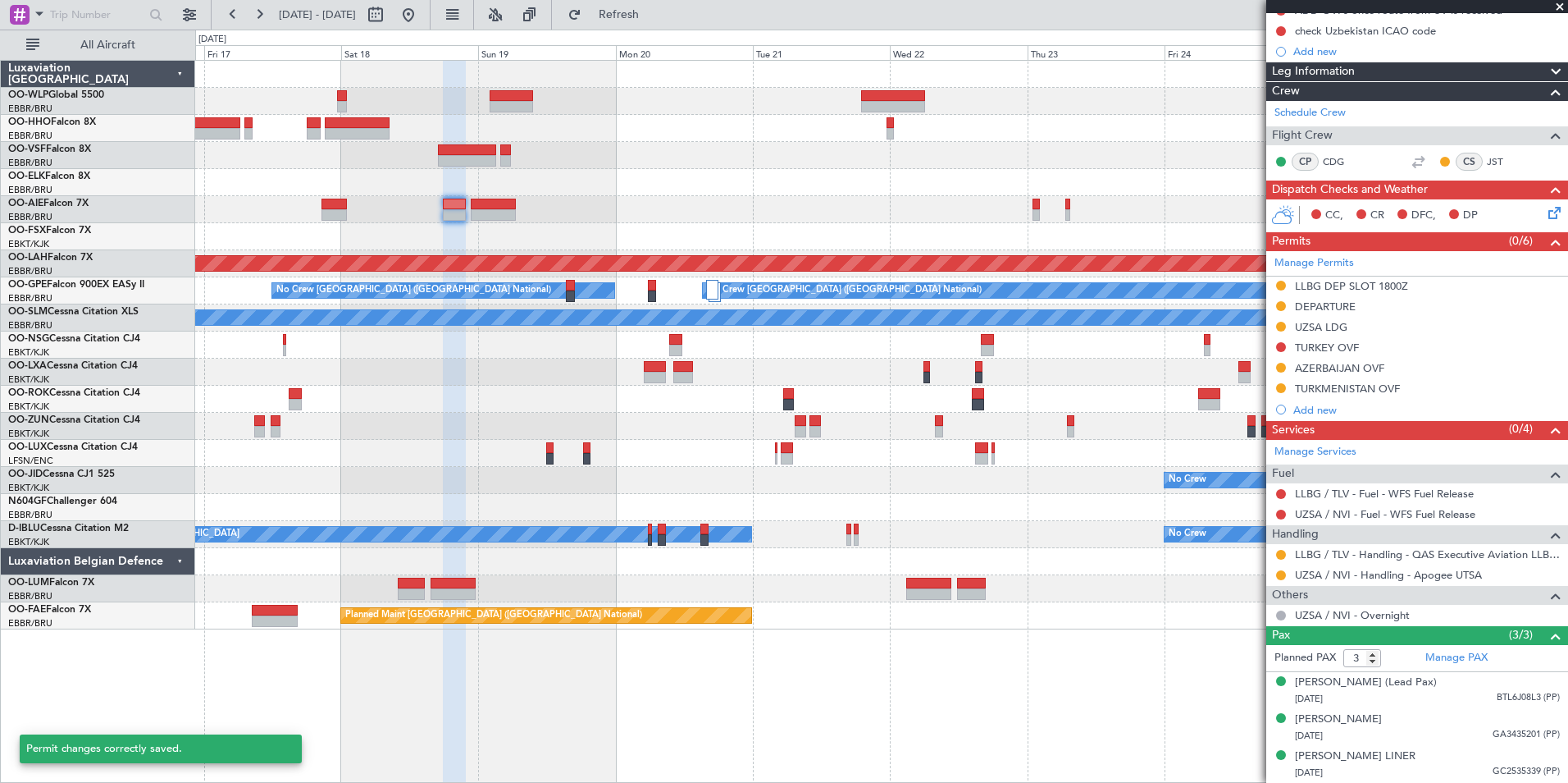
scroll to position [216, 0]
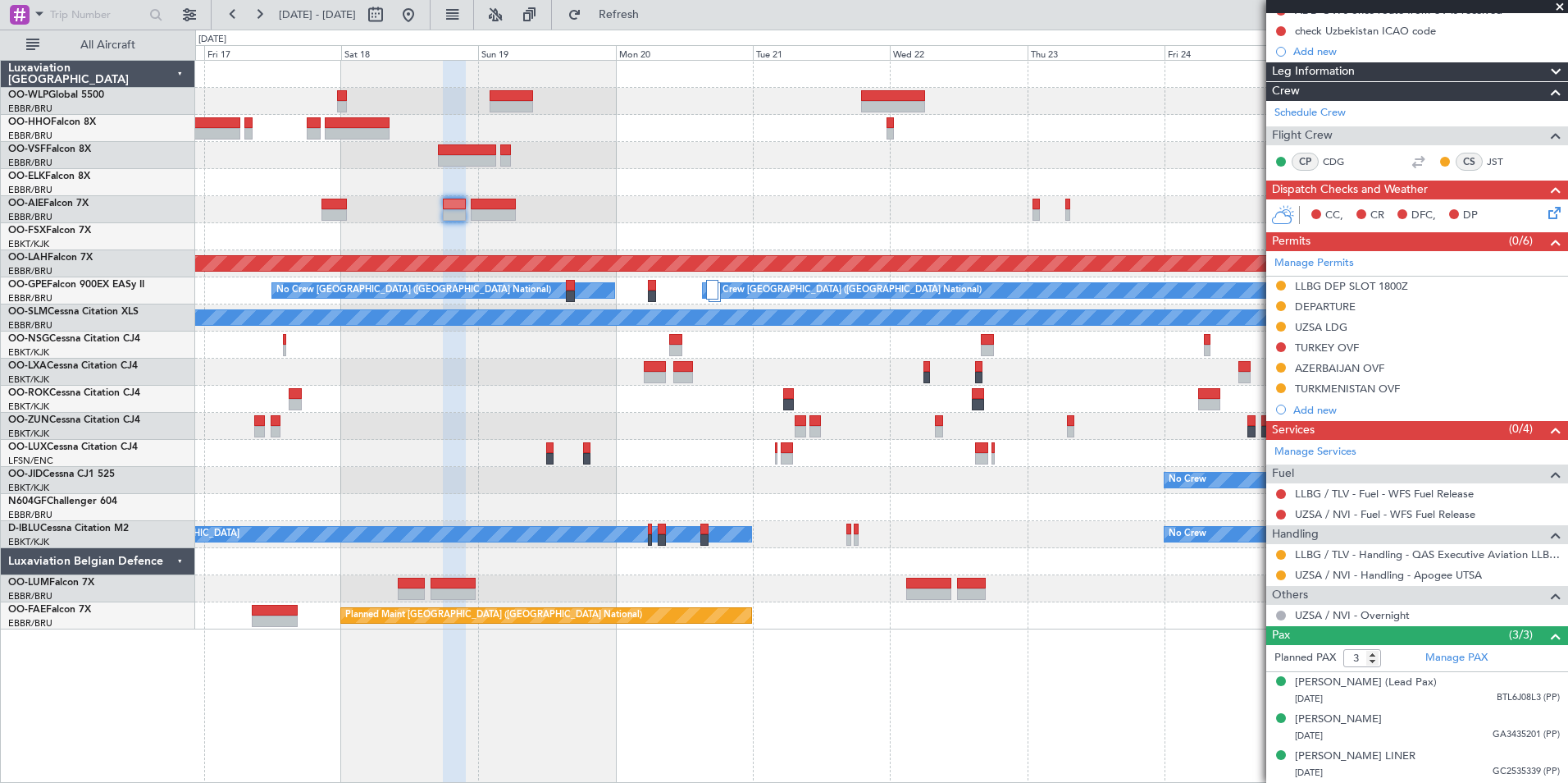
click at [1111, 122] on div at bounding box center [881, 128] width 1372 height 27
click at [1338, 548] on link "LLBG / TLV - Handling - QAS Executive Aviation LLBG / TLV" at bounding box center [1427, 555] width 265 height 14
click at [1282, 342] on button at bounding box center [1281, 347] width 10 height 10
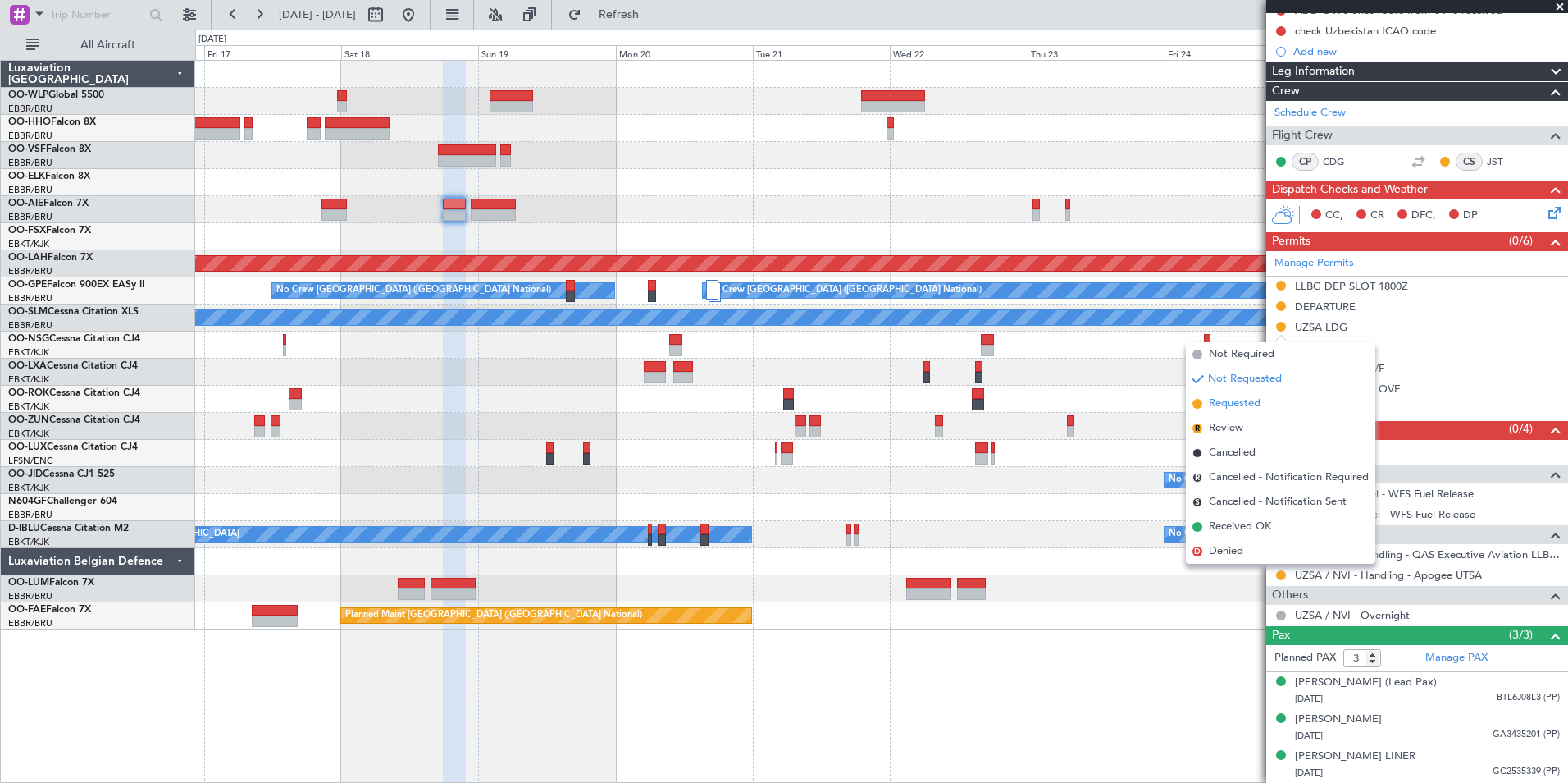
click at [1246, 398] on span "Requested" at bounding box center [1234, 404] width 51 height 17
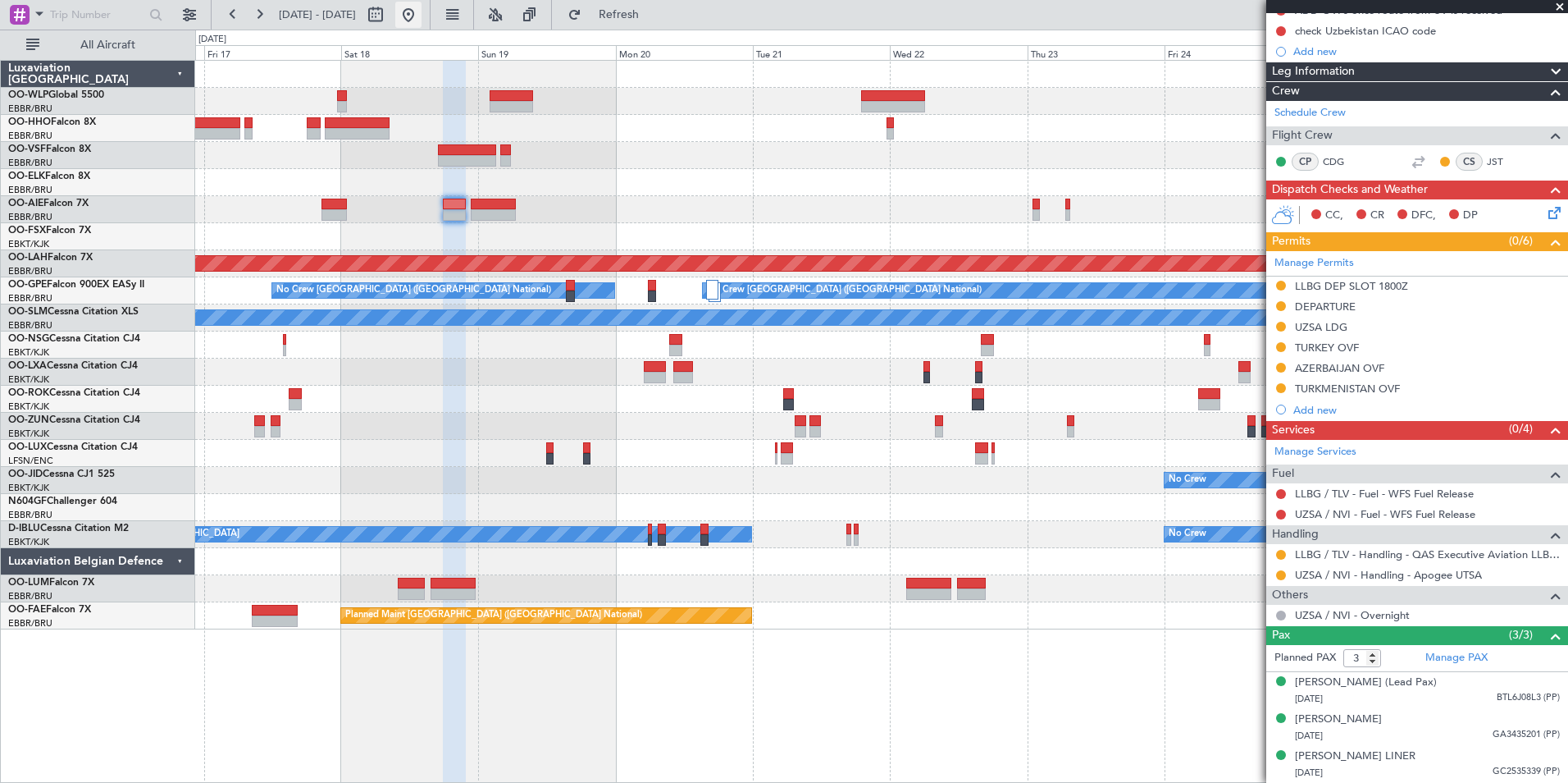
click at [421, 21] on button at bounding box center [408, 15] width 27 height 27
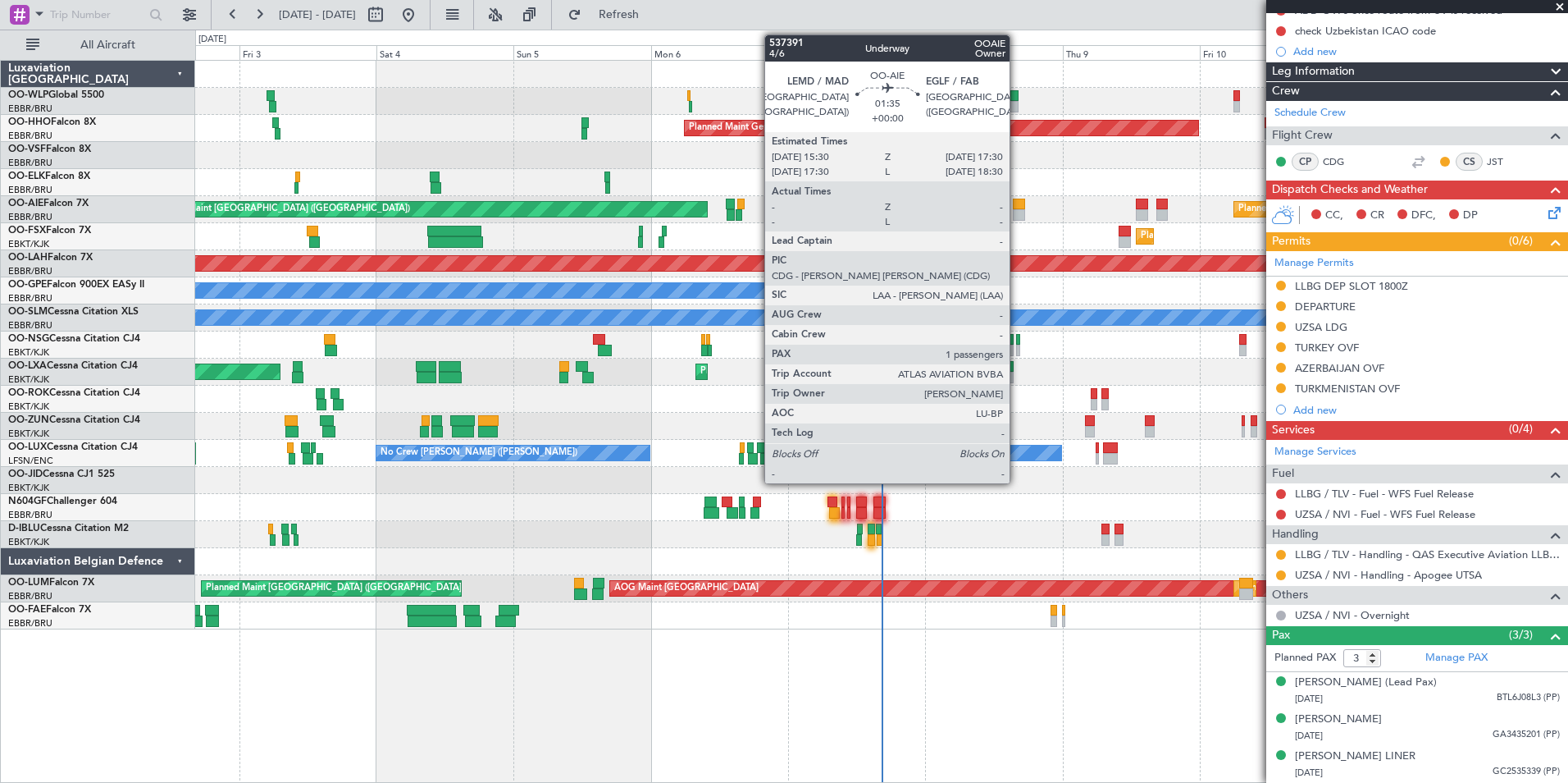
click at [1017, 210] on div at bounding box center [1019, 215] width 12 height 12
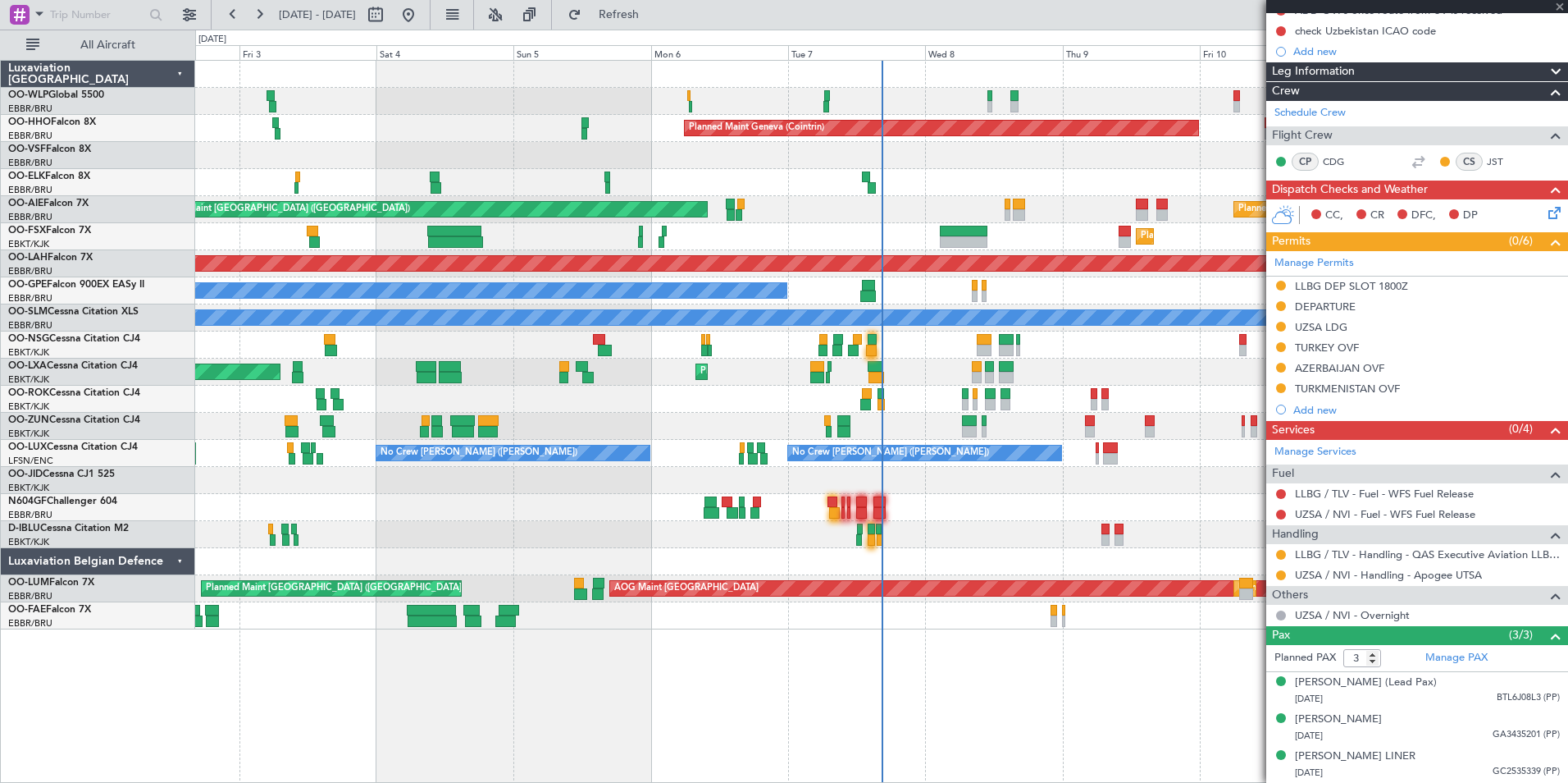
type input "1"
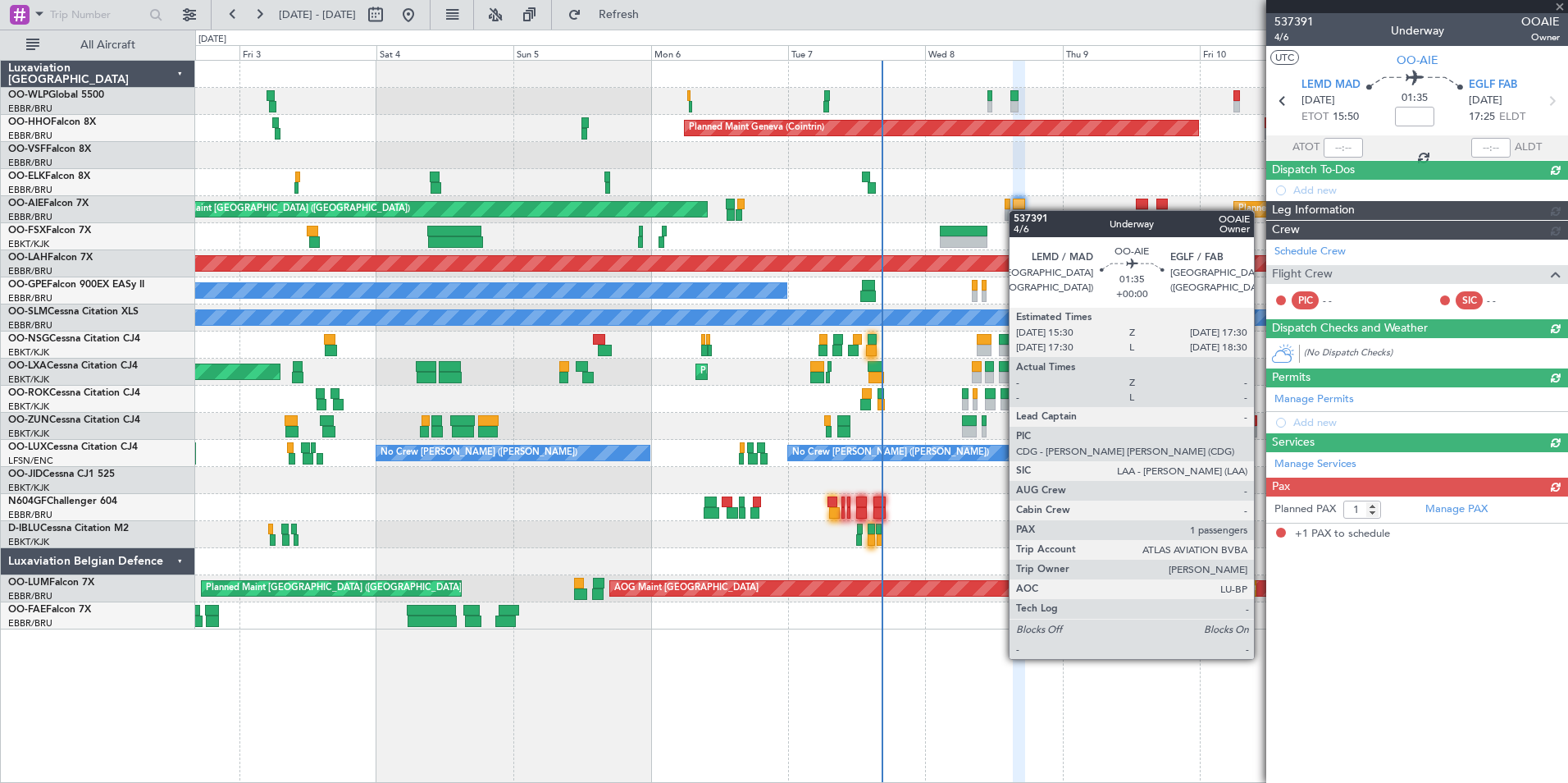
scroll to position [0, 0]
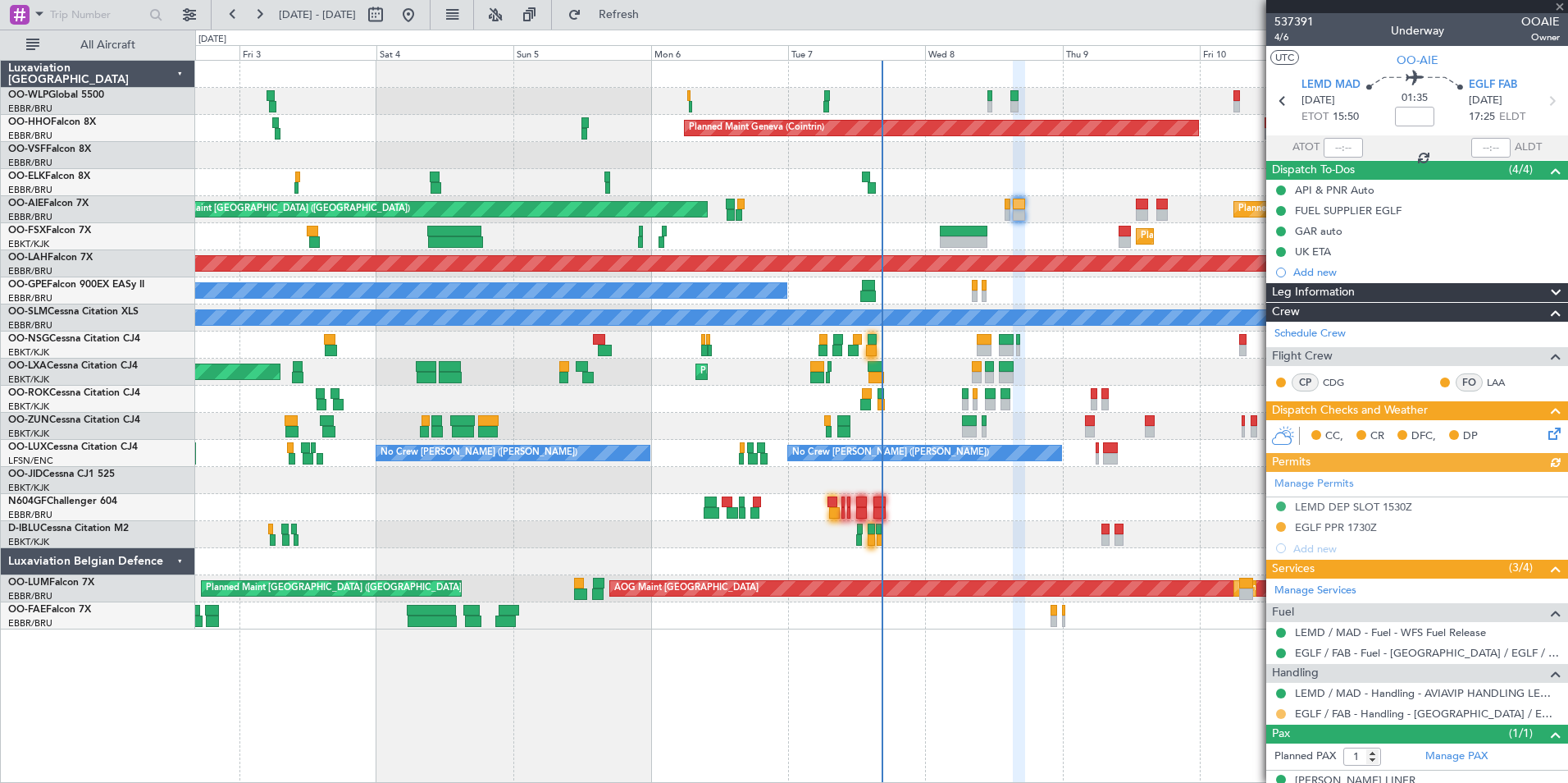
click at [1280, 712] on button at bounding box center [1281, 714] width 10 height 10
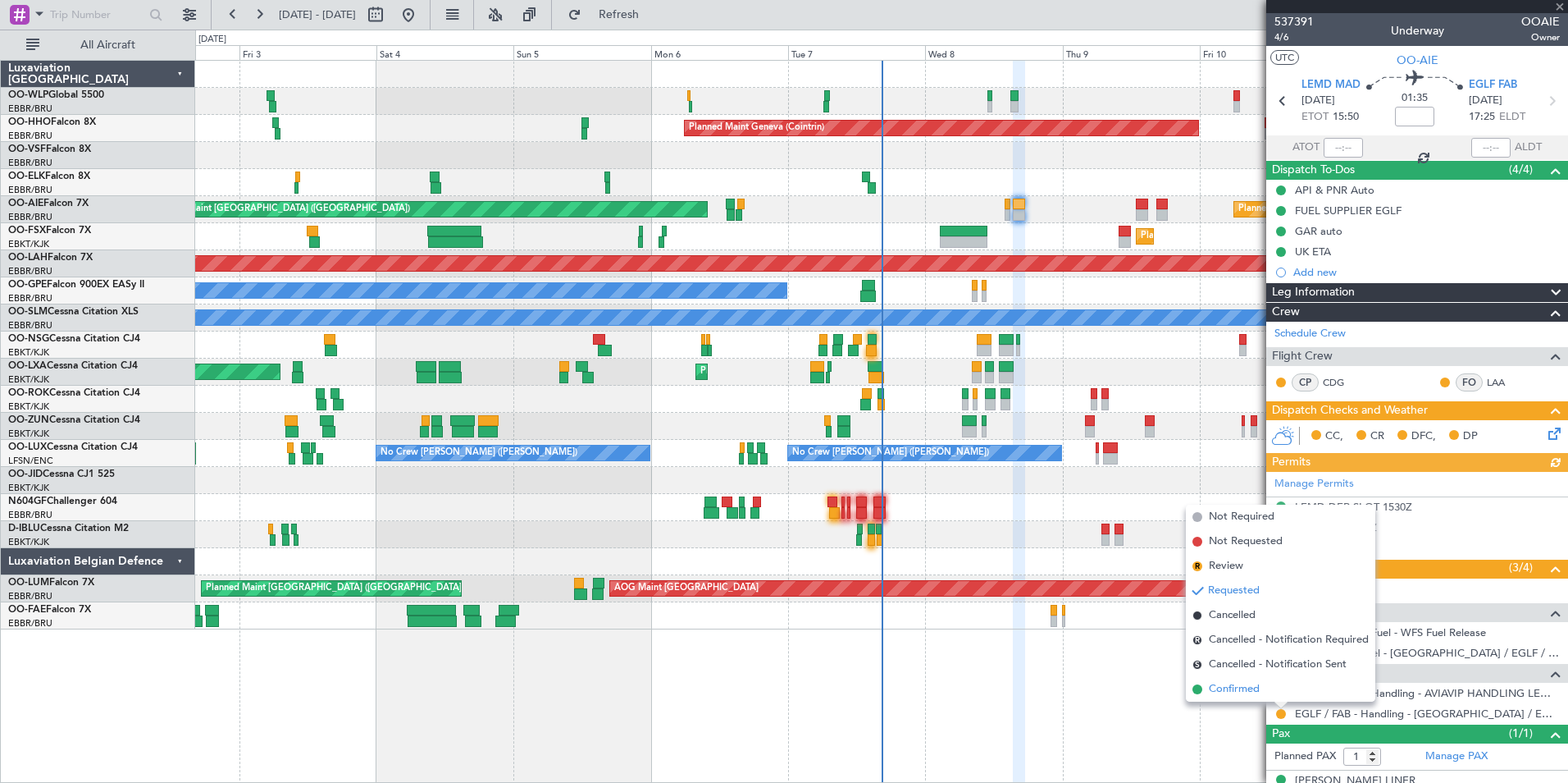
click at [1226, 685] on span "Confirmed" at bounding box center [1234, 689] width 51 height 17
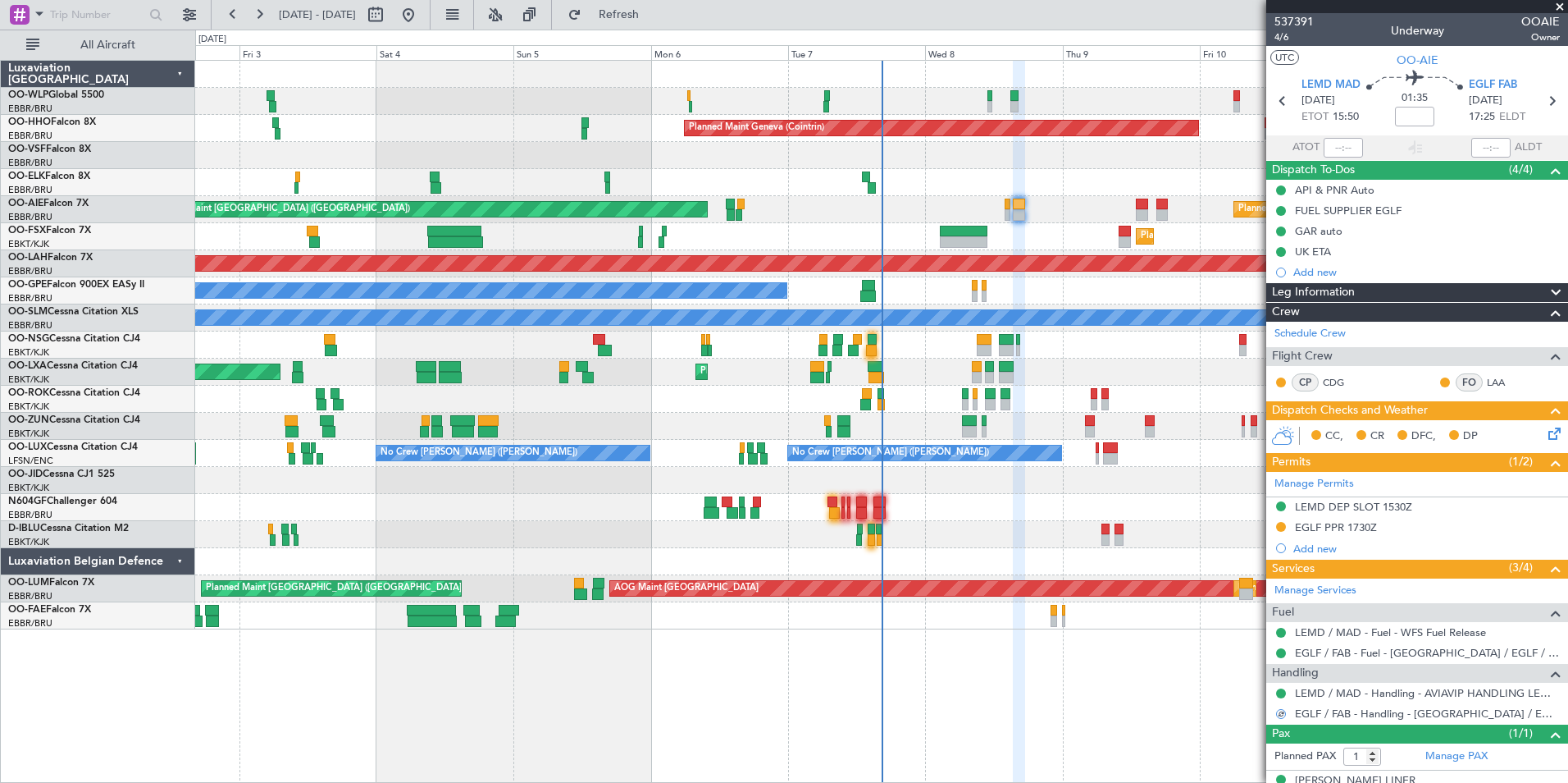
click at [1282, 528] on button at bounding box center [1281, 527] width 10 height 10
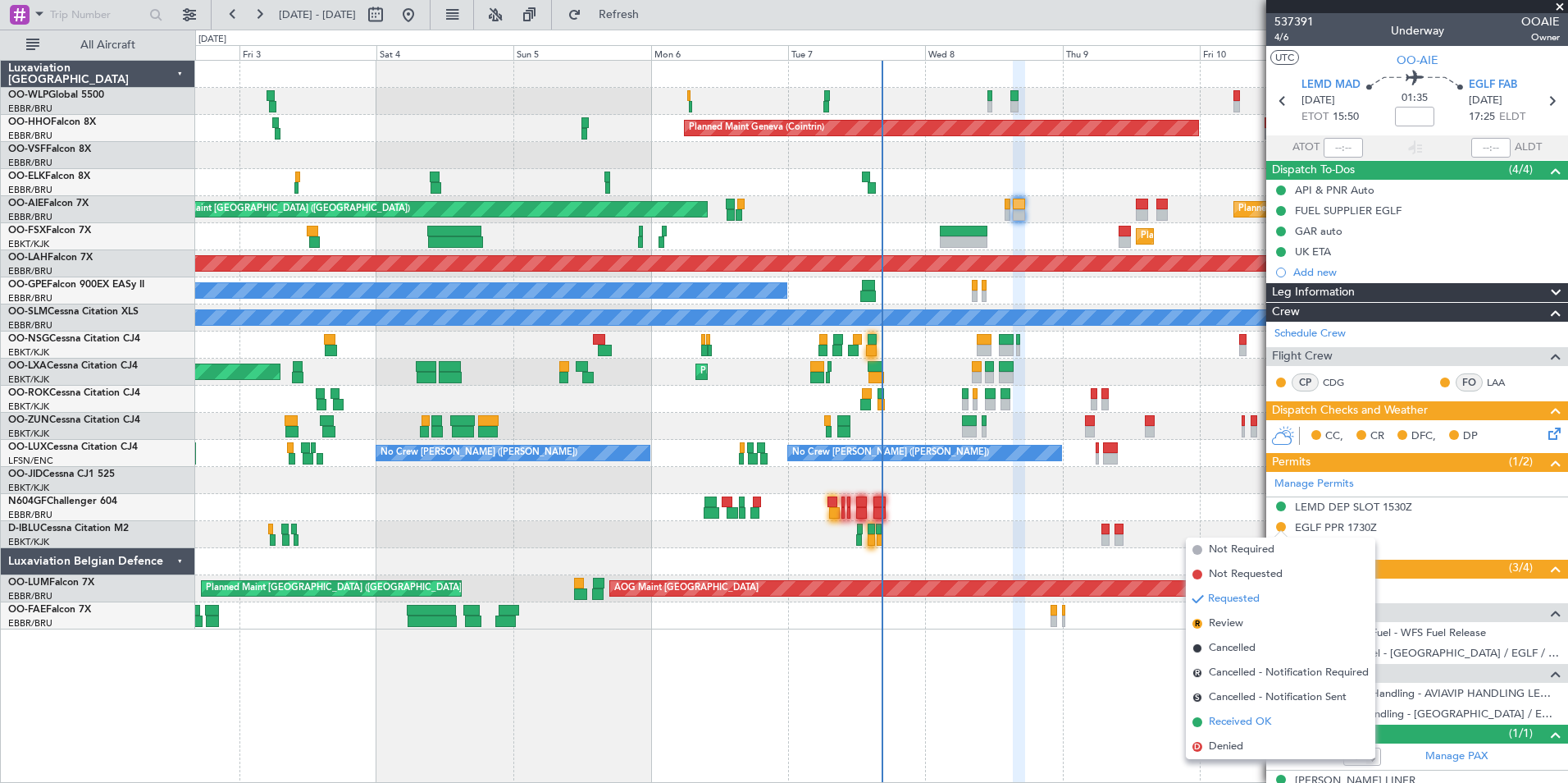
click at [1238, 720] on span "Received OK" at bounding box center [1239, 722] width 62 height 17
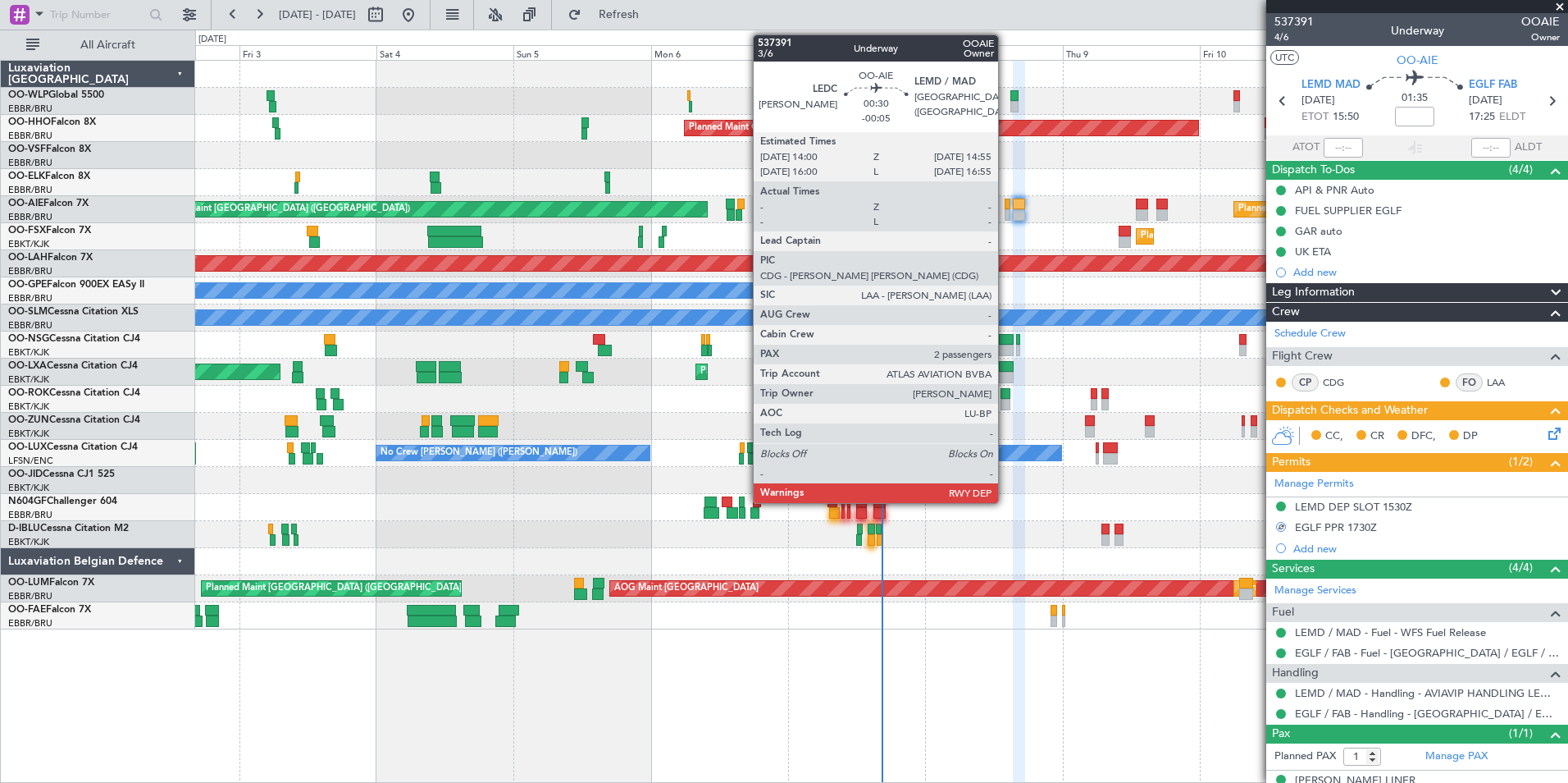
click at [1005, 210] on div at bounding box center [1008, 215] width 6 height 12
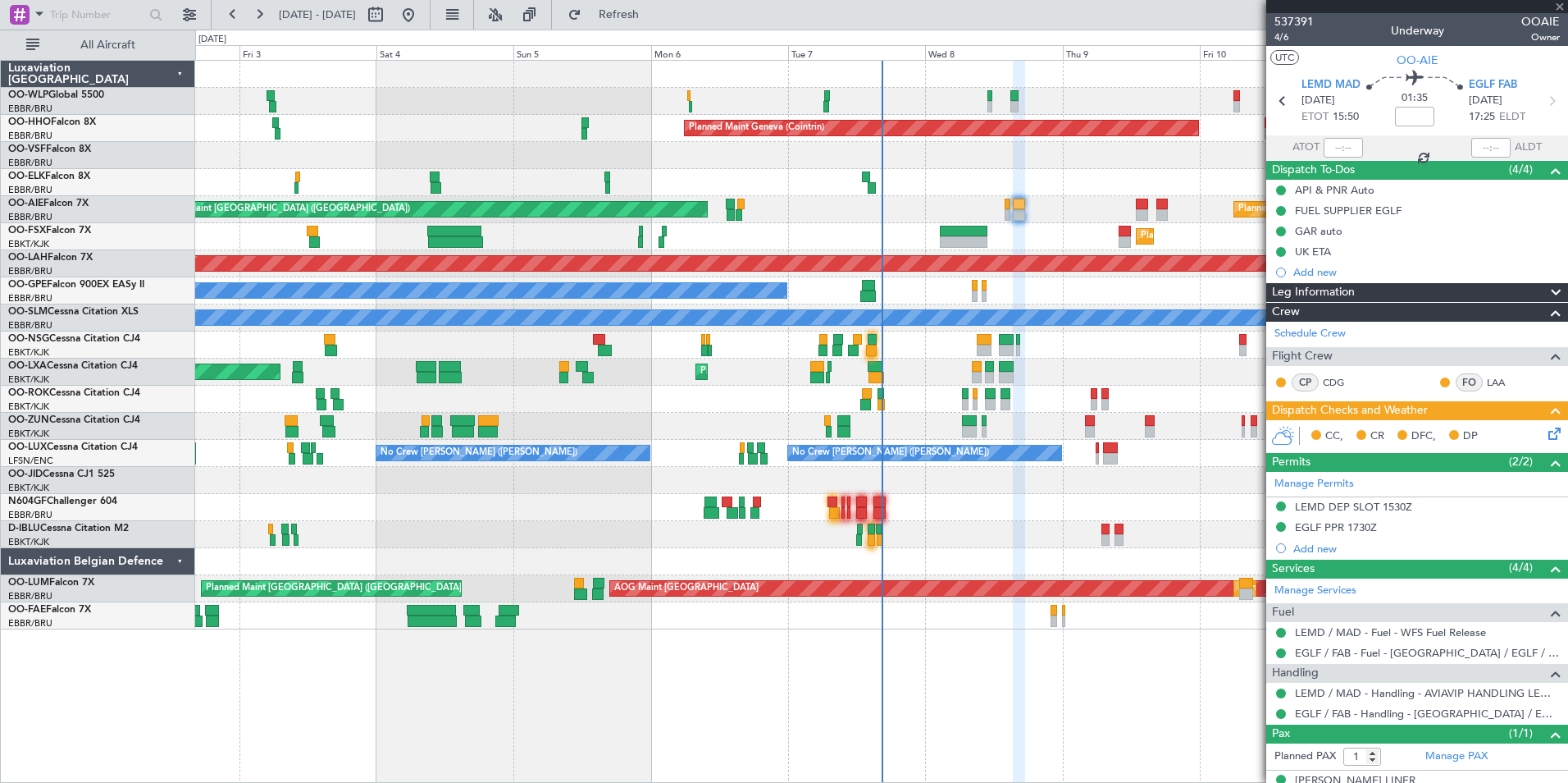
type input "-00:05"
type input "2"
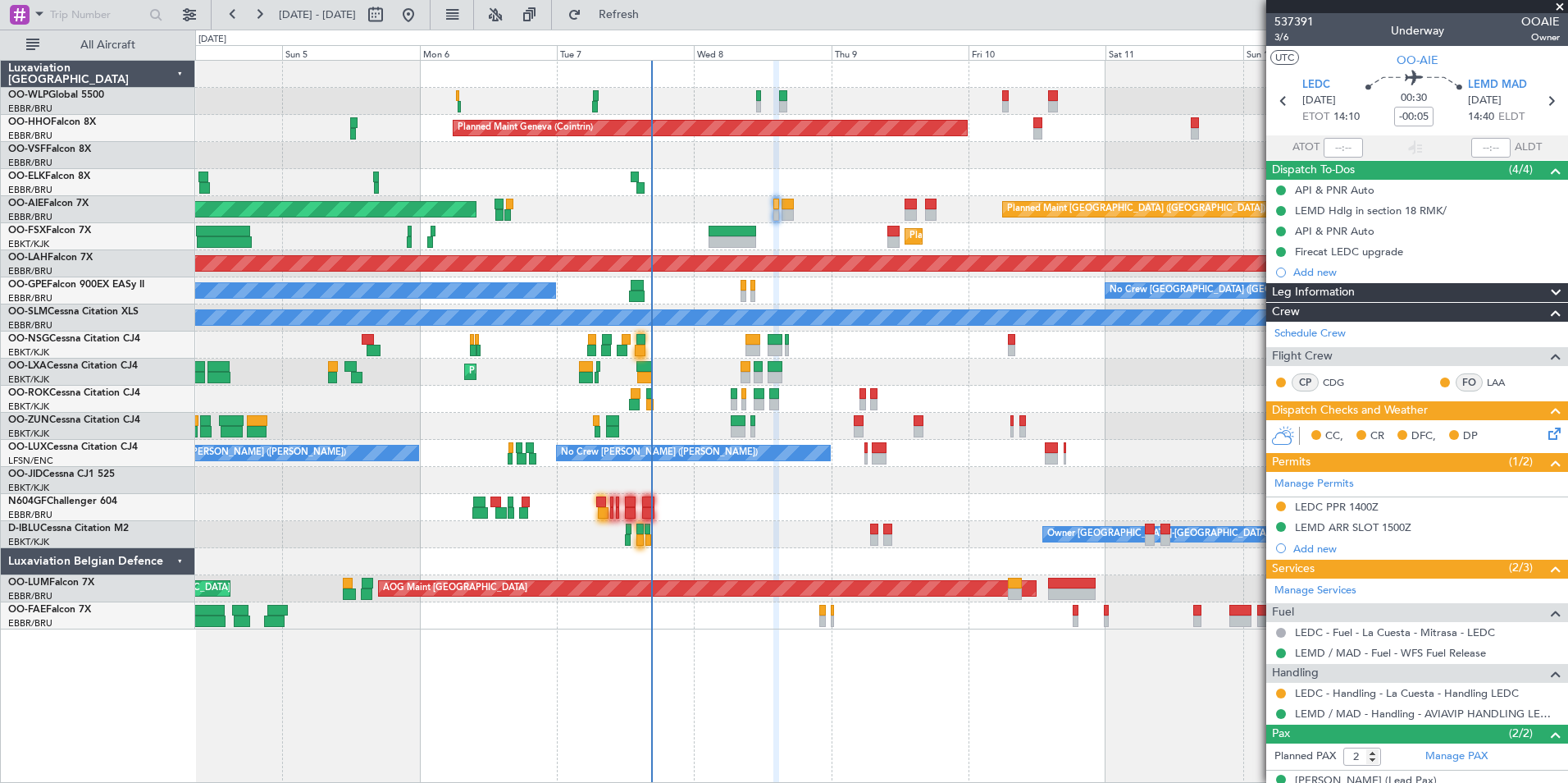
click at [872, 337] on div at bounding box center [881, 345] width 1372 height 27
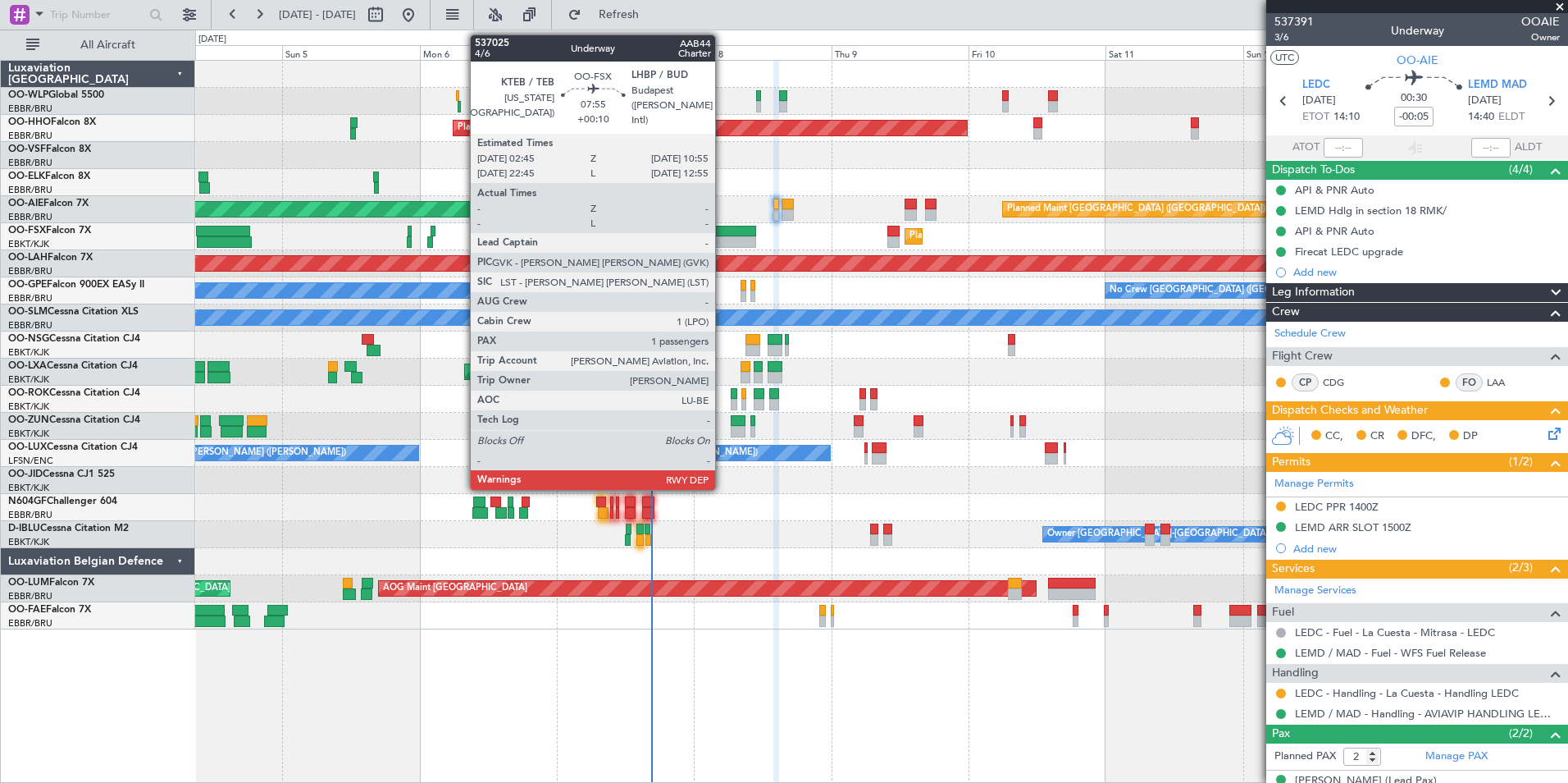
click at [722, 239] on div at bounding box center [731, 242] width 46 height 12
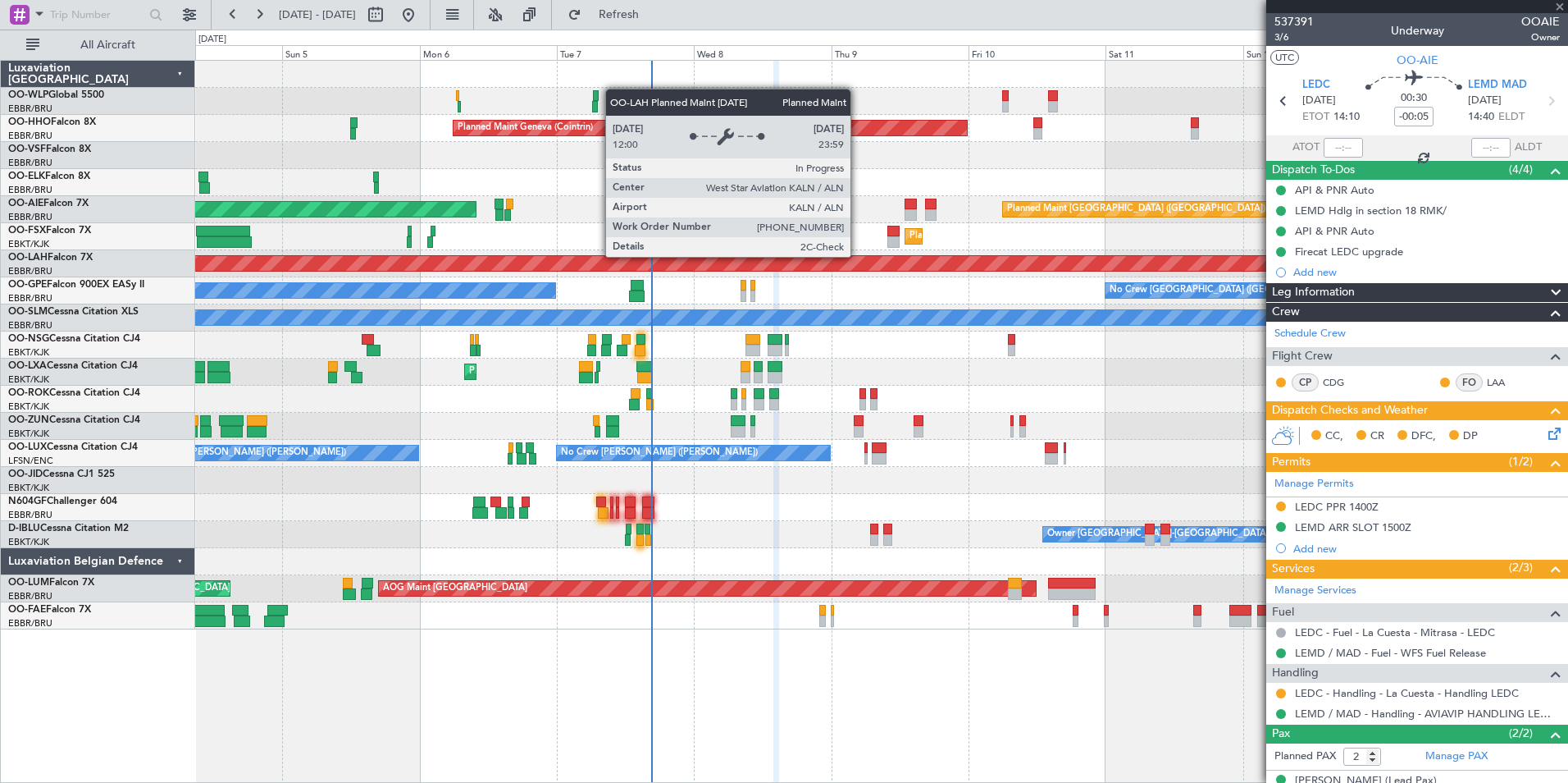
type input "+00:10"
type input "1"
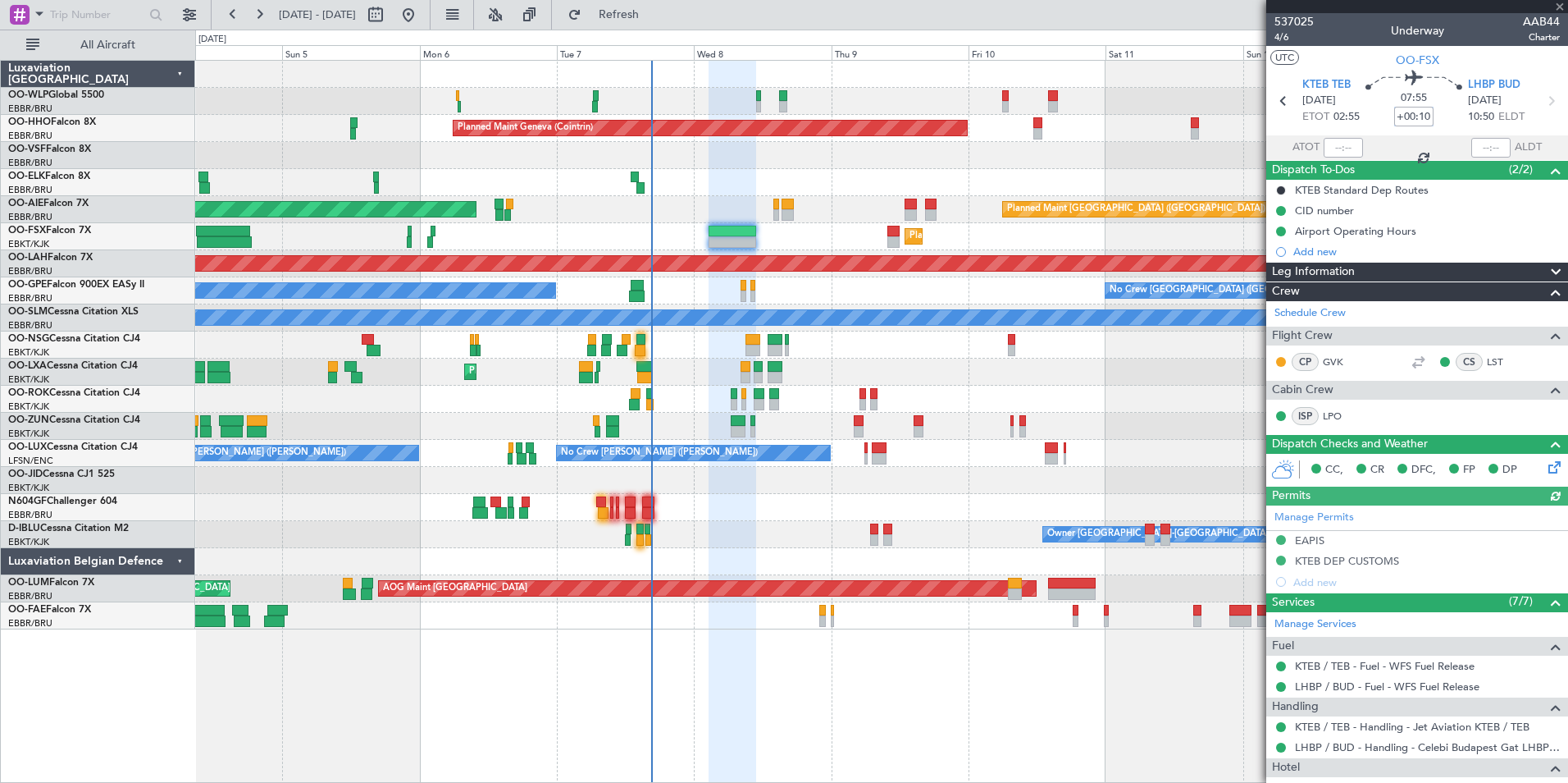
click at [1411, 119] on input "+00:10" at bounding box center [1413, 116] width 39 height 20
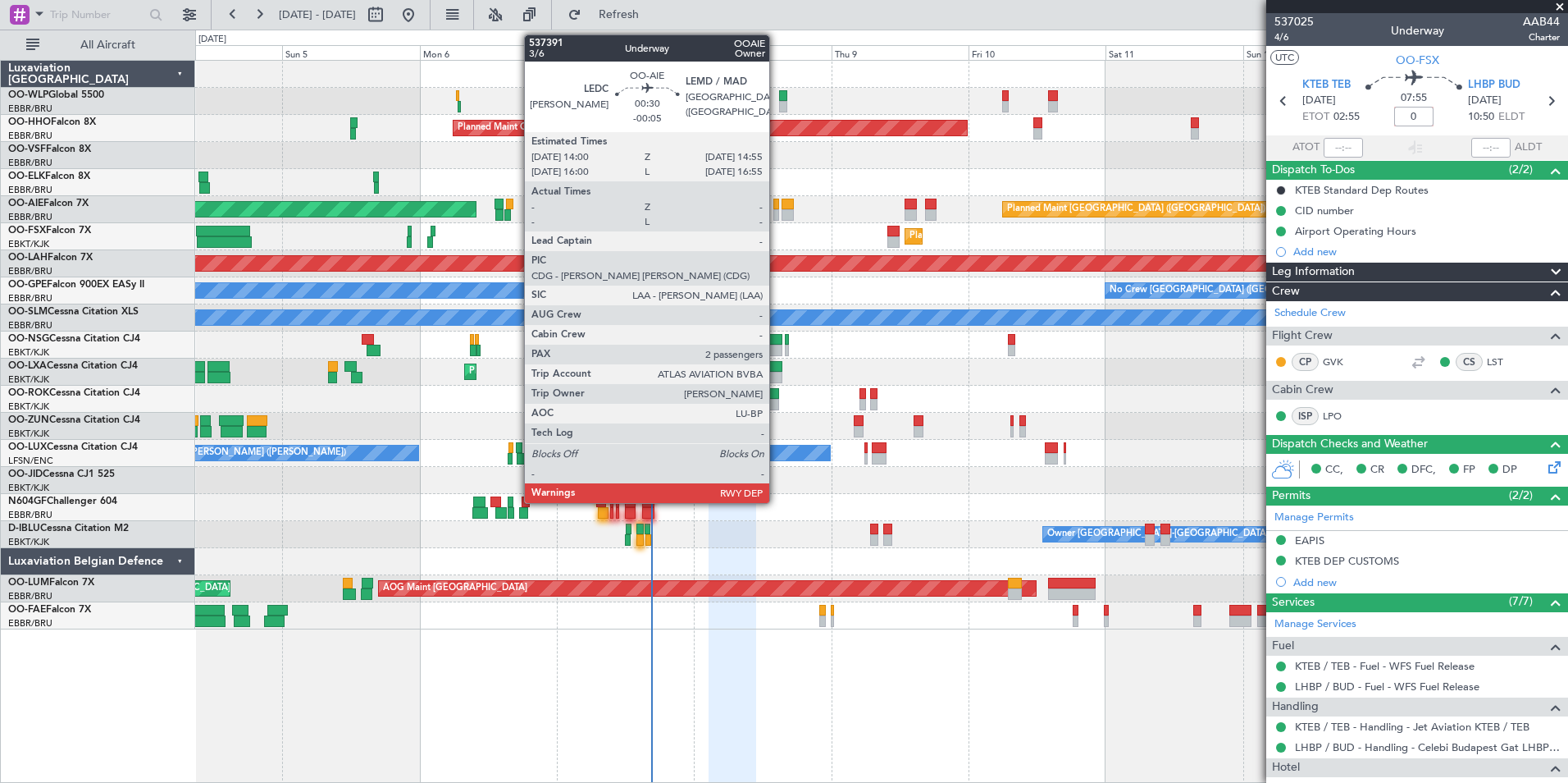
type input "+00:00"
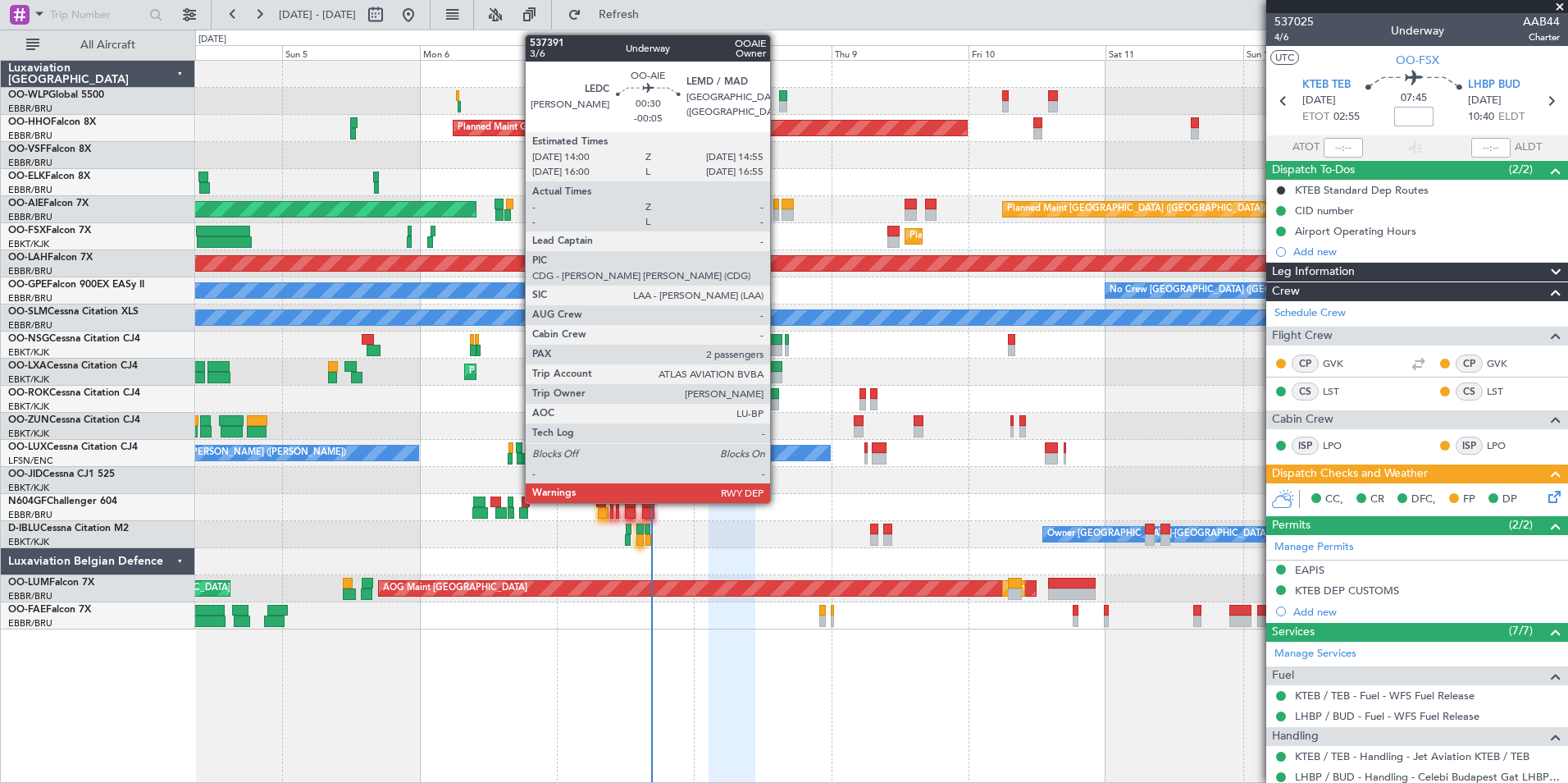
click at [778, 215] on div at bounding box center [777, 215] width 6 height 12
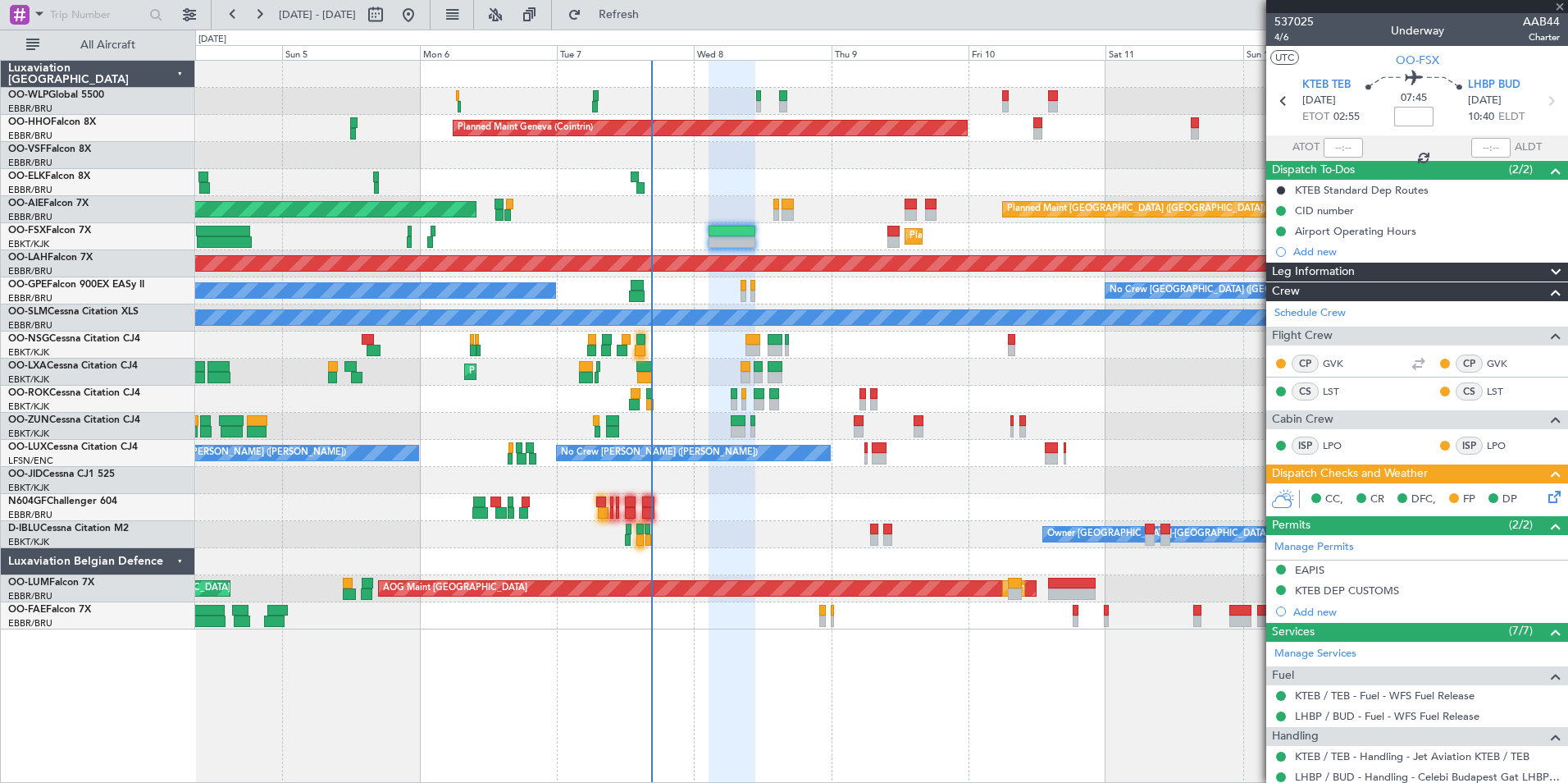
type input "-00:05"
type input "2"
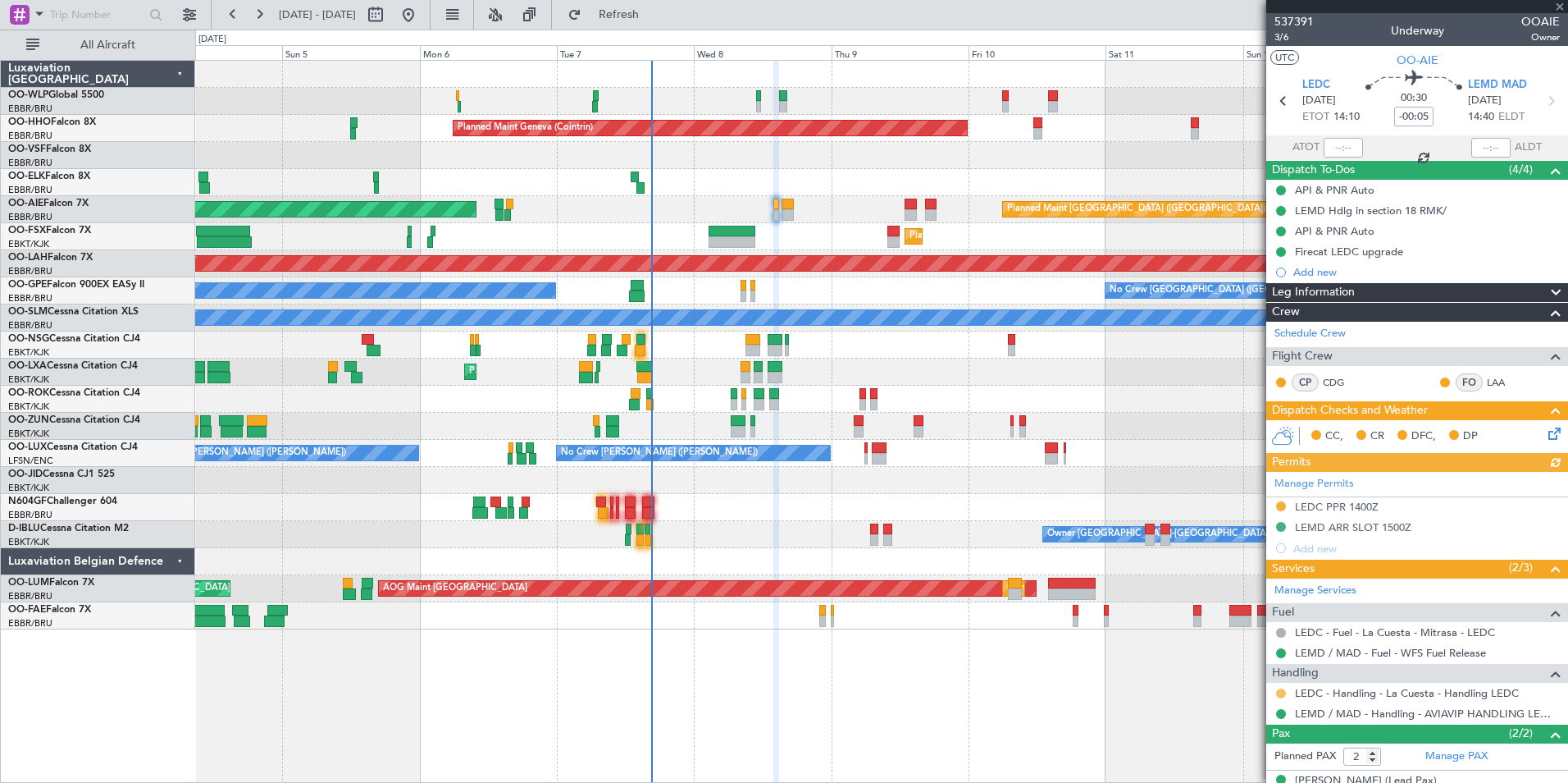
click at [1281, 691] on button at bounding box center [1281, 693] width 10 height 10
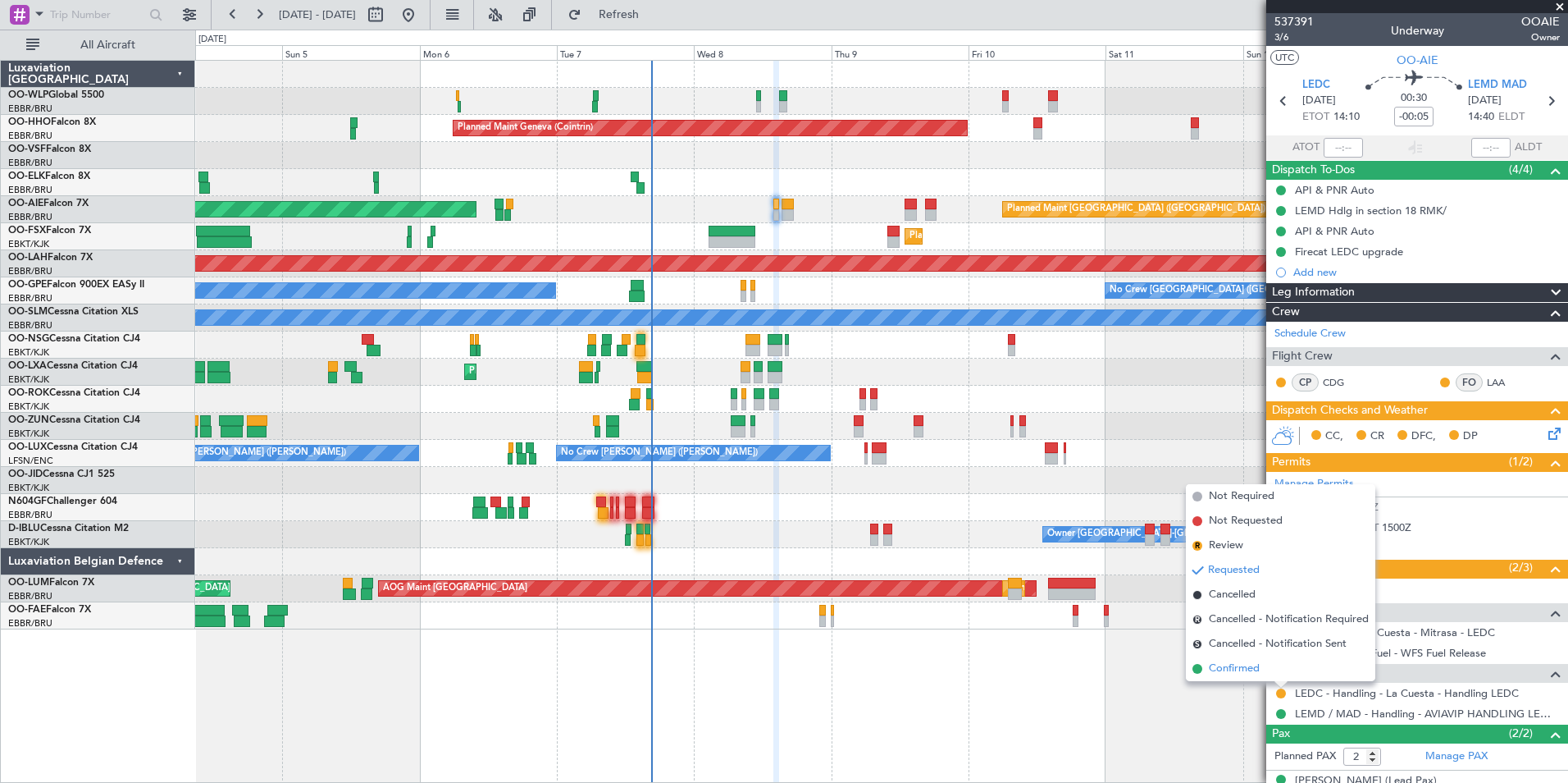
click at [1251, 676] on span "Confirmed" at bounding box center [1234, 669] width 51 height 17
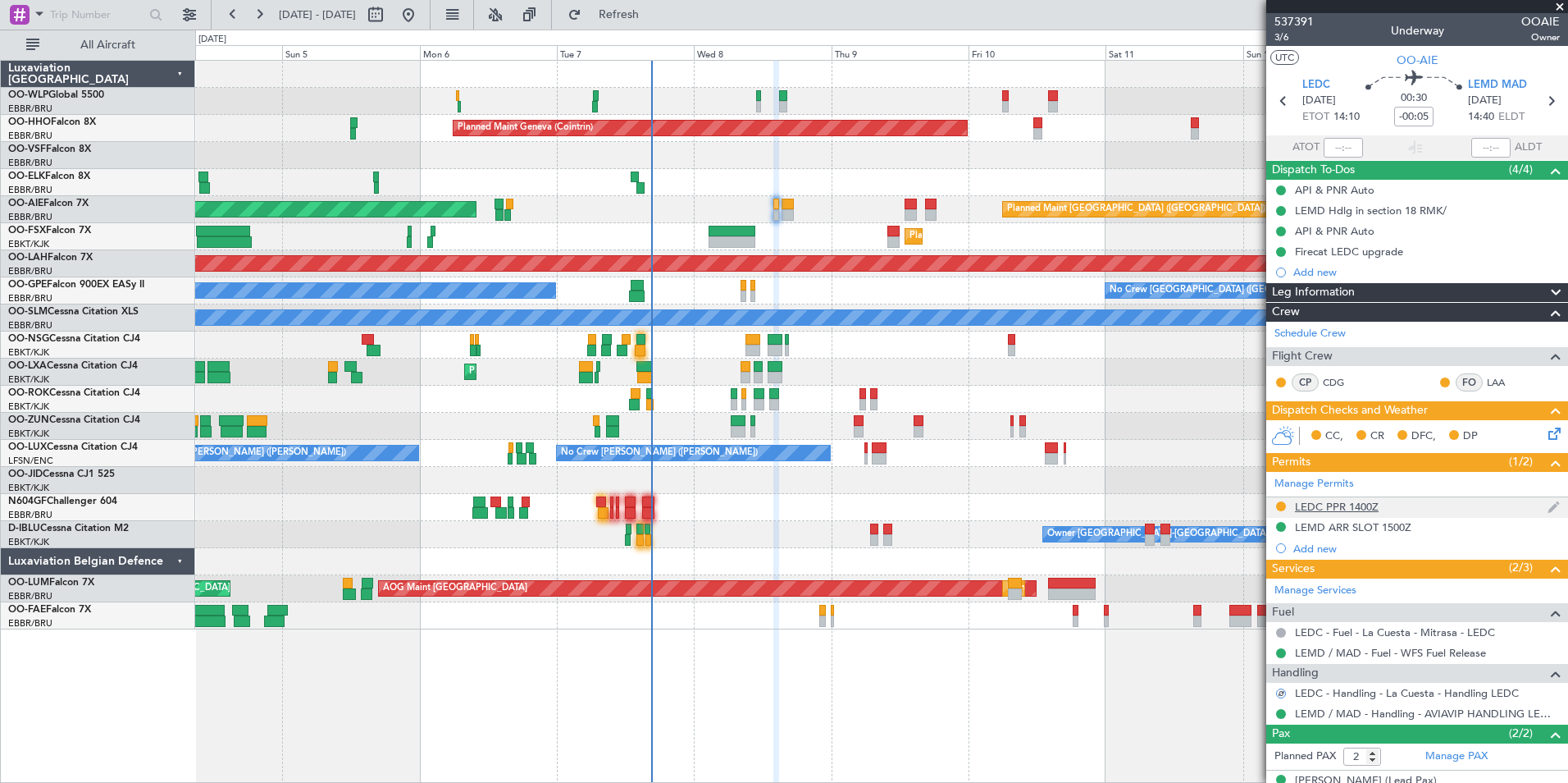
click at [1280, 511] on div at bounding box center [1281, 505] width 13 height 13
click at [1281, 504] on button at bounding box center [1281, 506] width 10 height 10
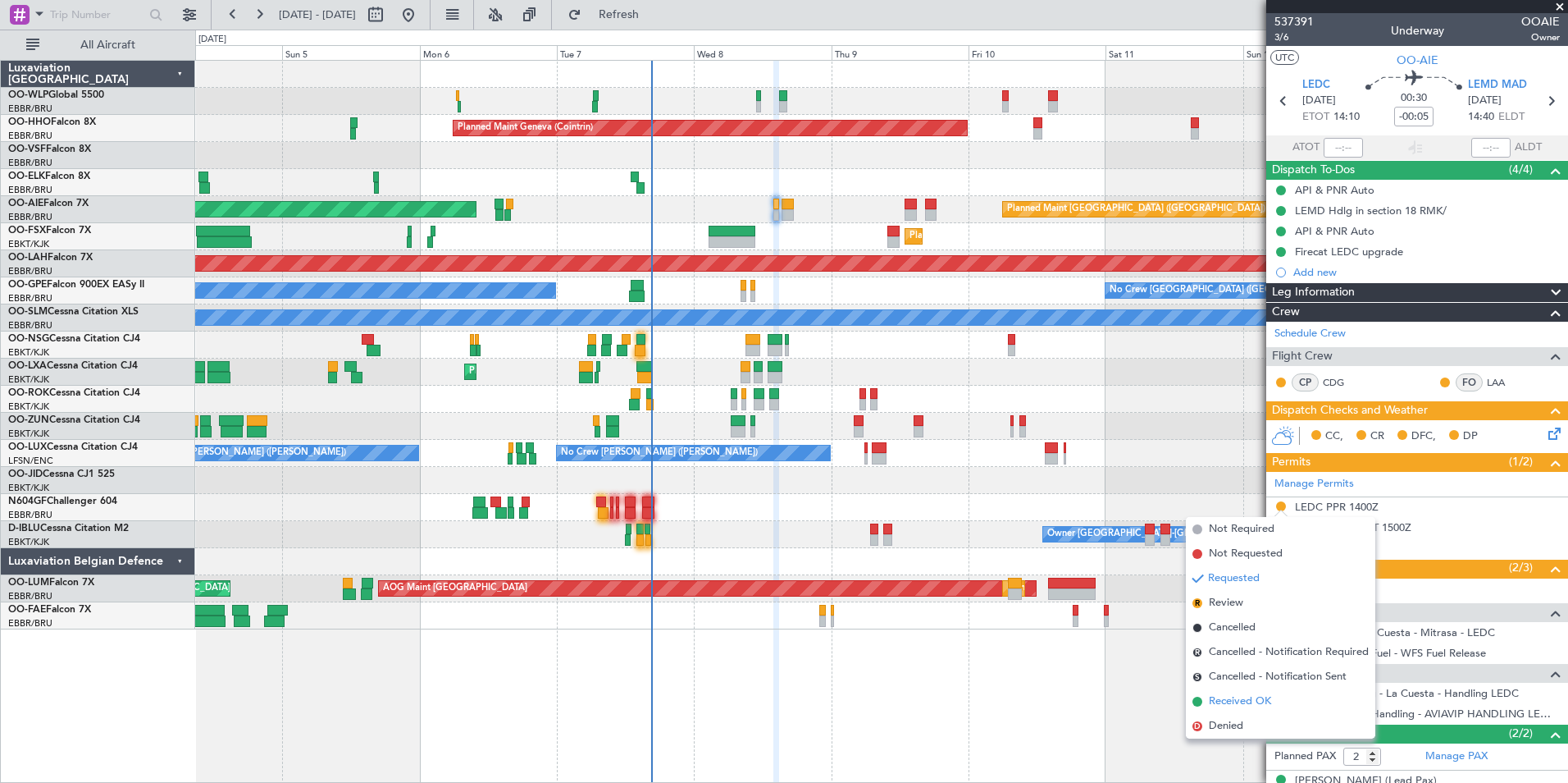
click at [1237, 704] on span "Received OK" at bounding box center [1239, 701] width 62 height 17
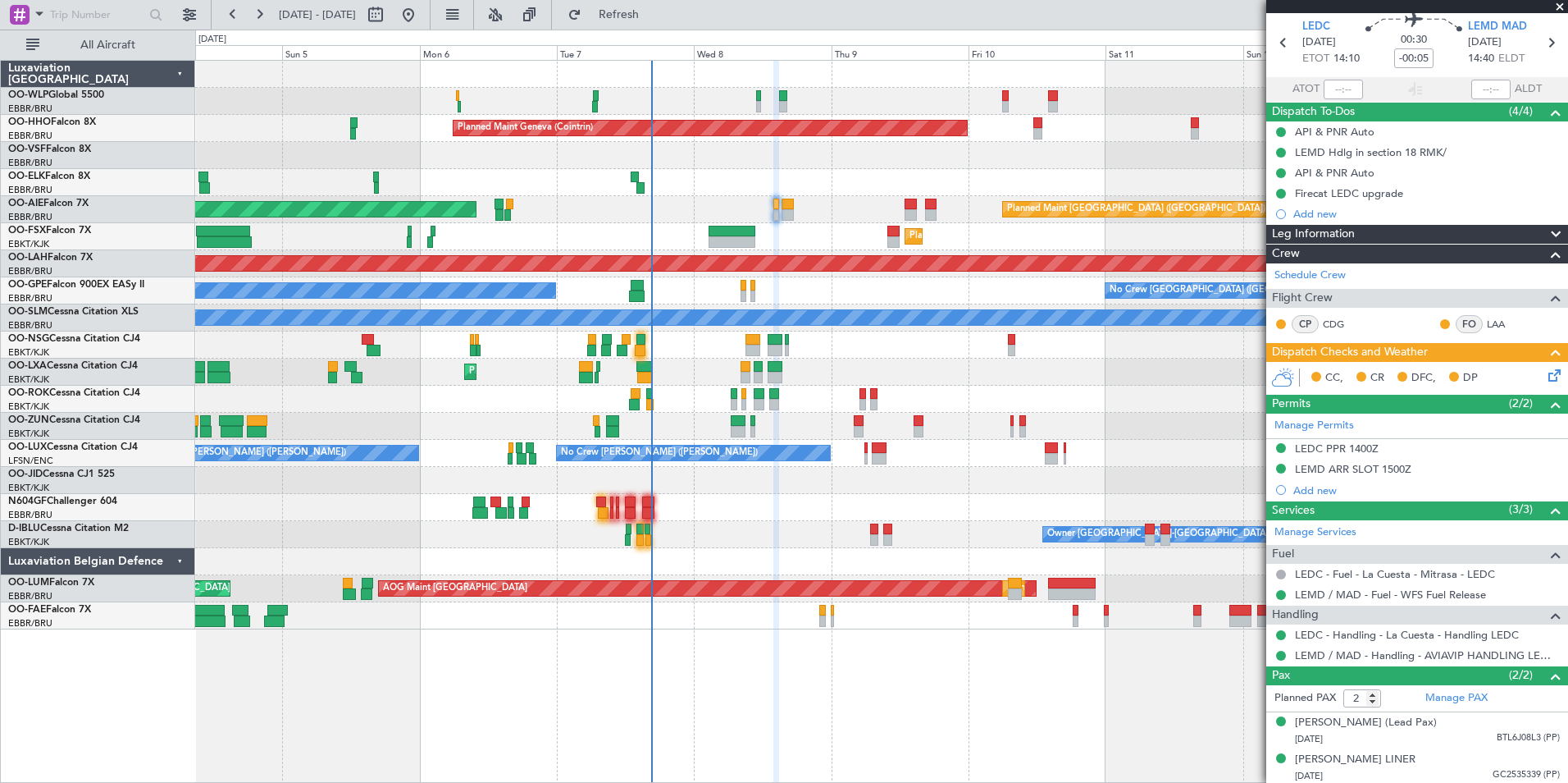
scroll to position [77, 0]
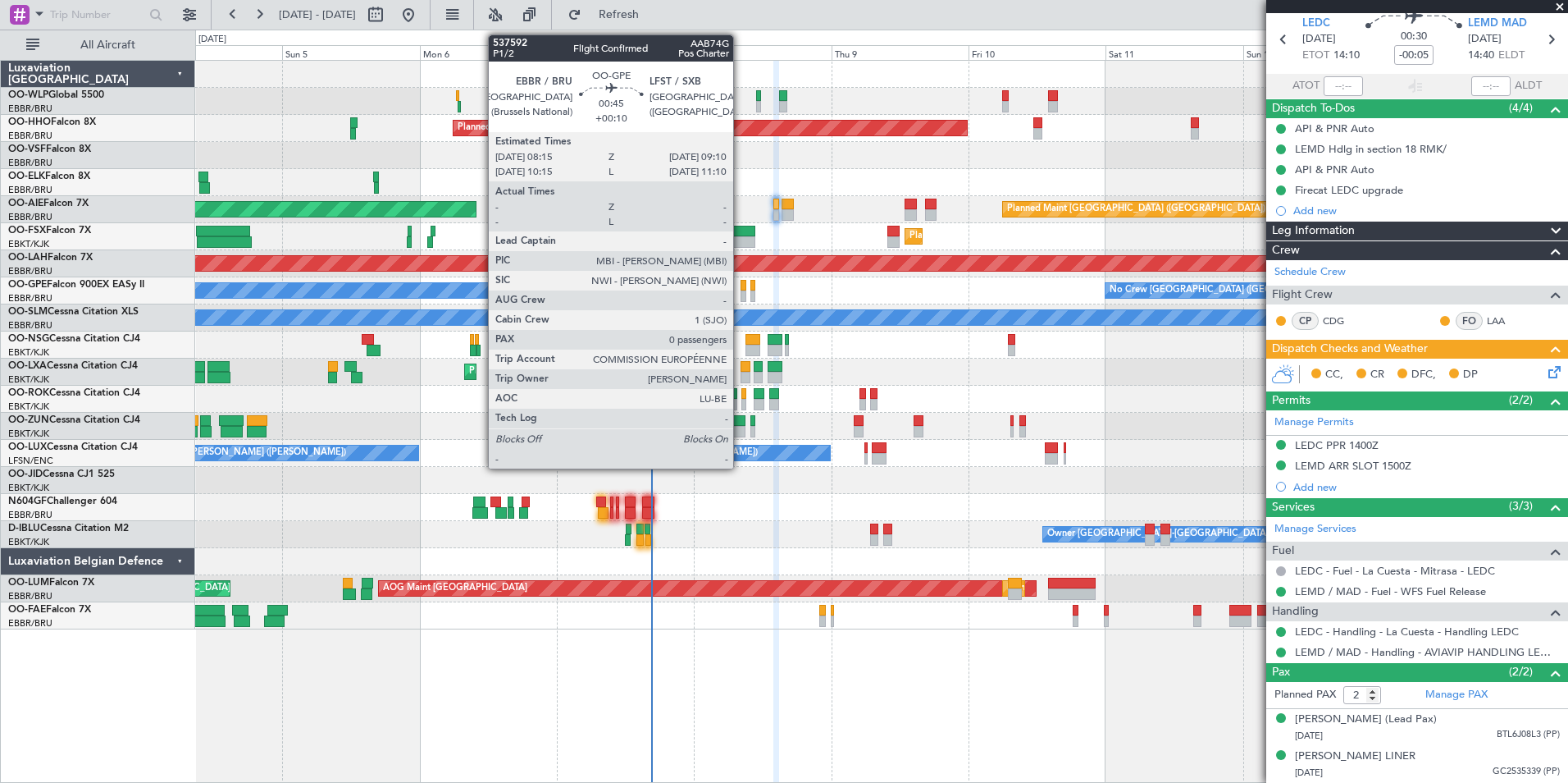
click at [740, 293] on div at bounding box center [743, 296] width 6 height 12
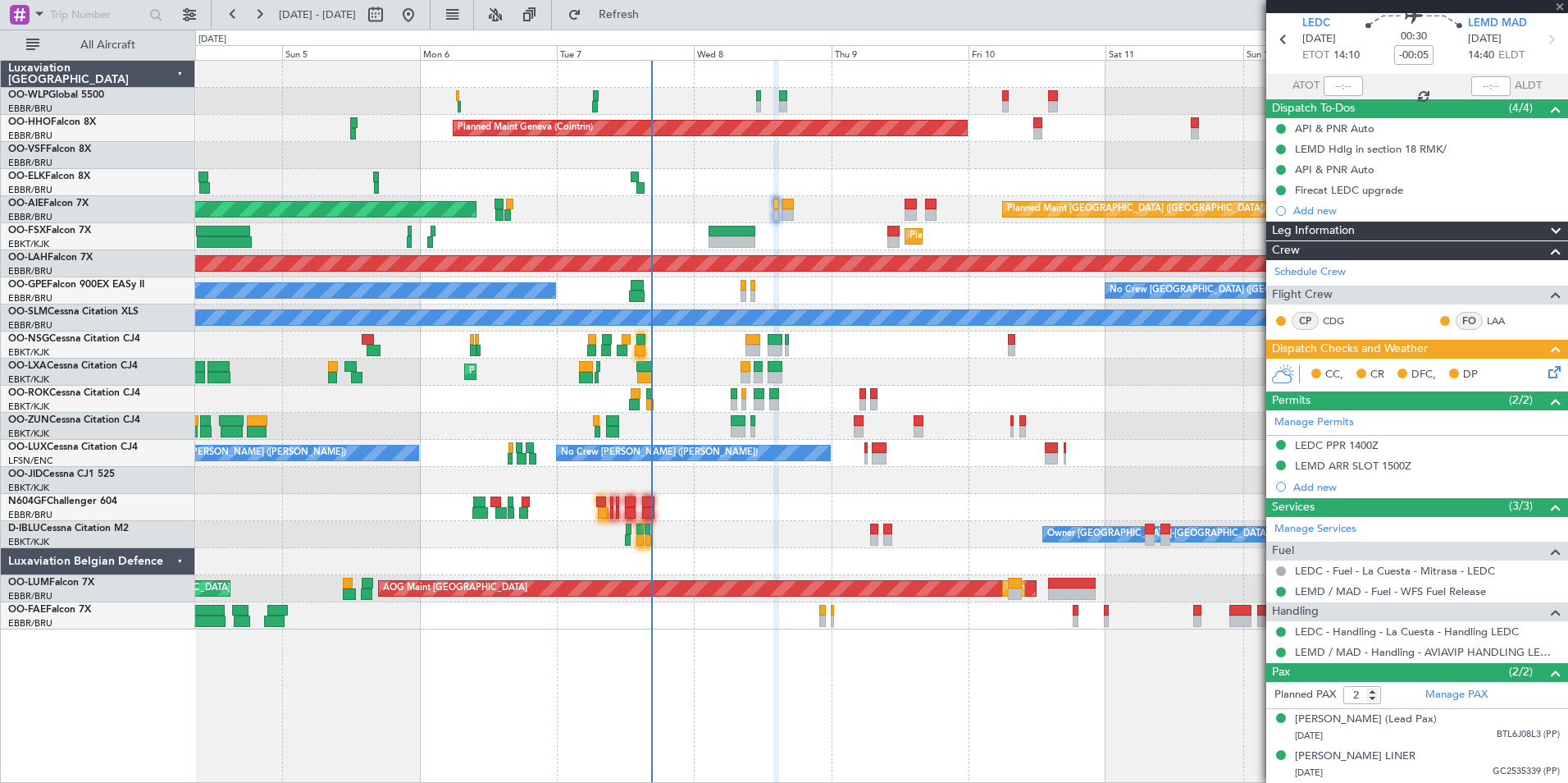
type input "+00:10"
type input "0"
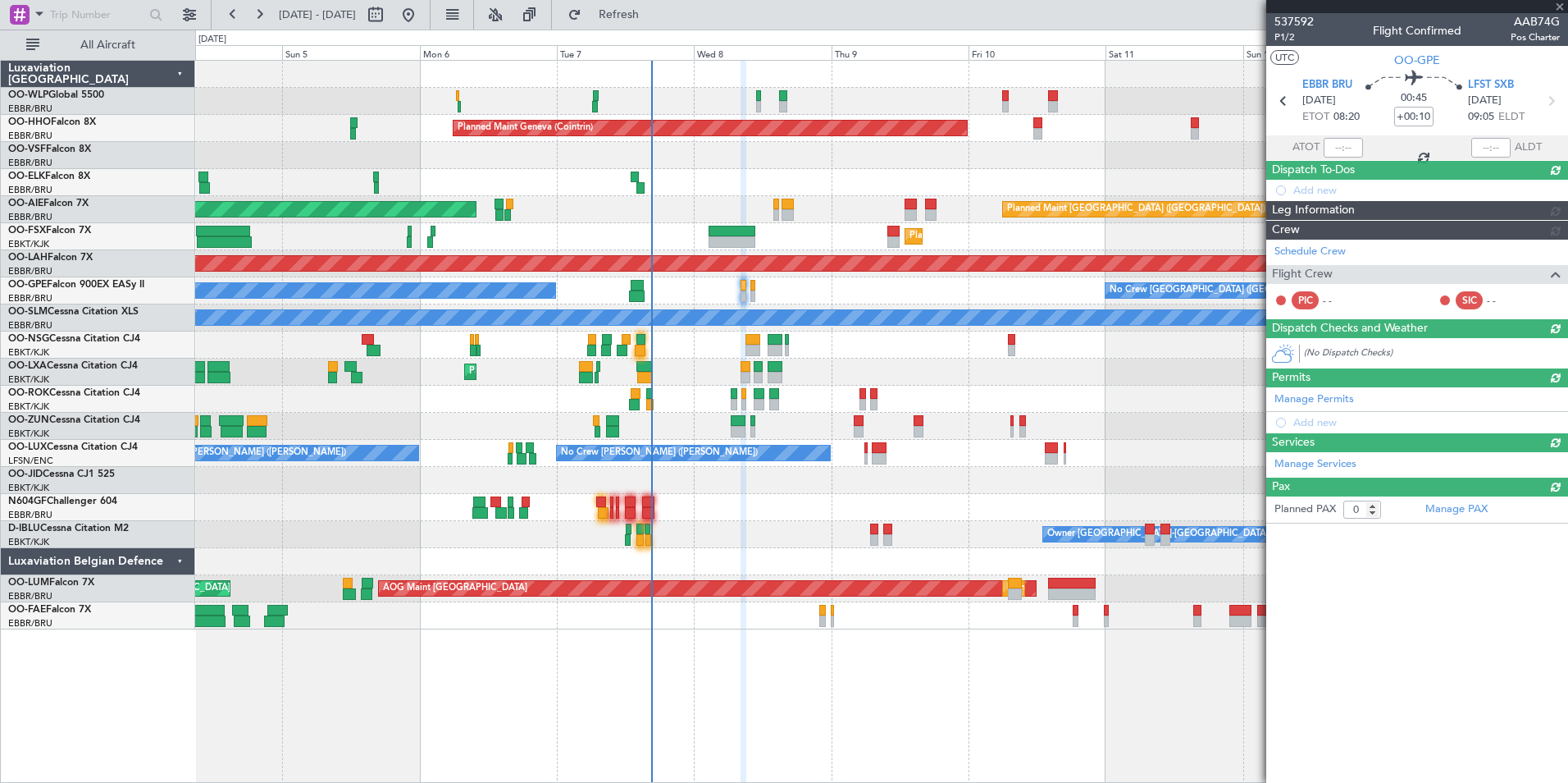
scroll to position [0, 0]
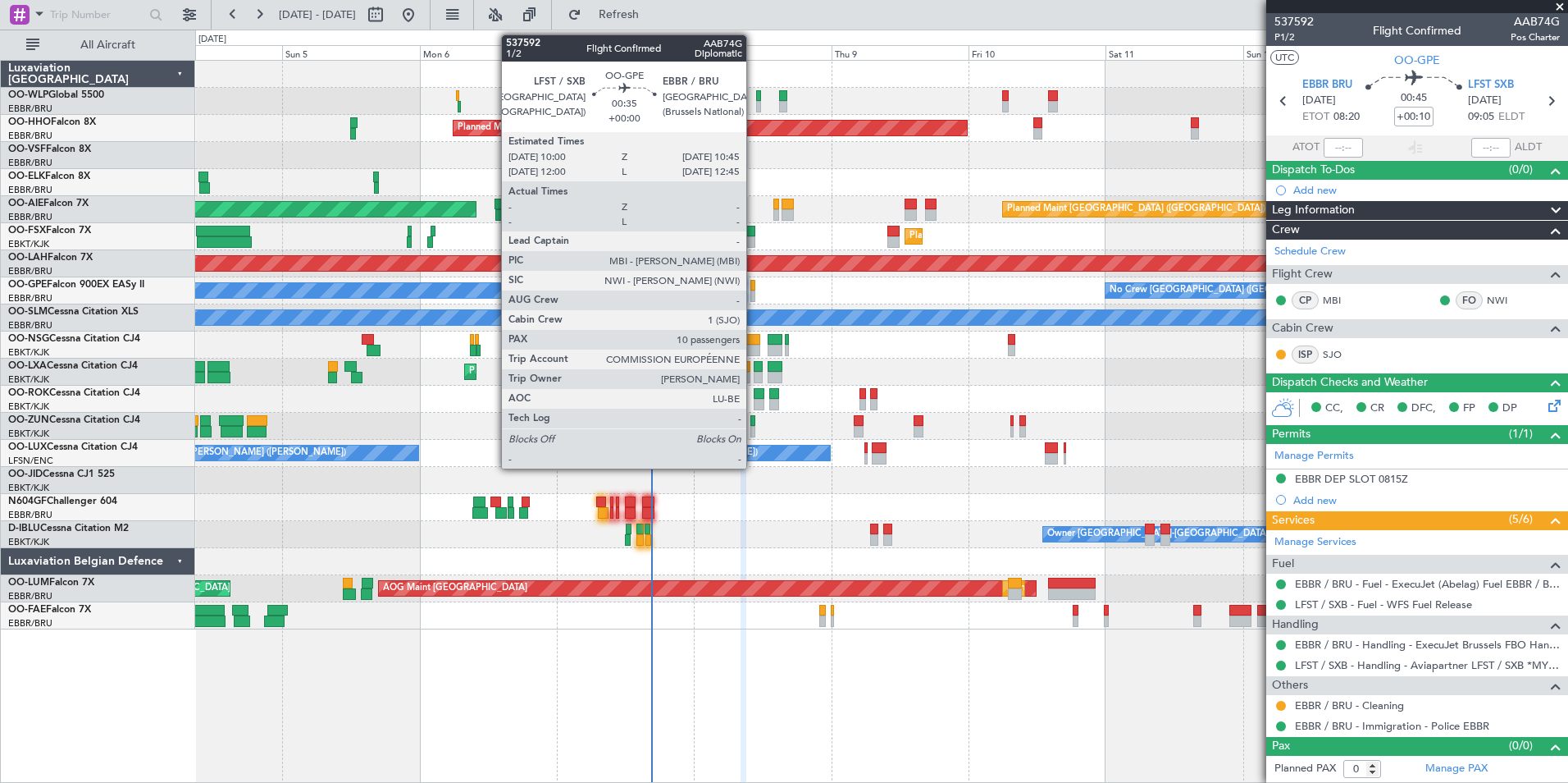
click at [754, 294] on div at bounding box center [752, 296] width 5 height 12
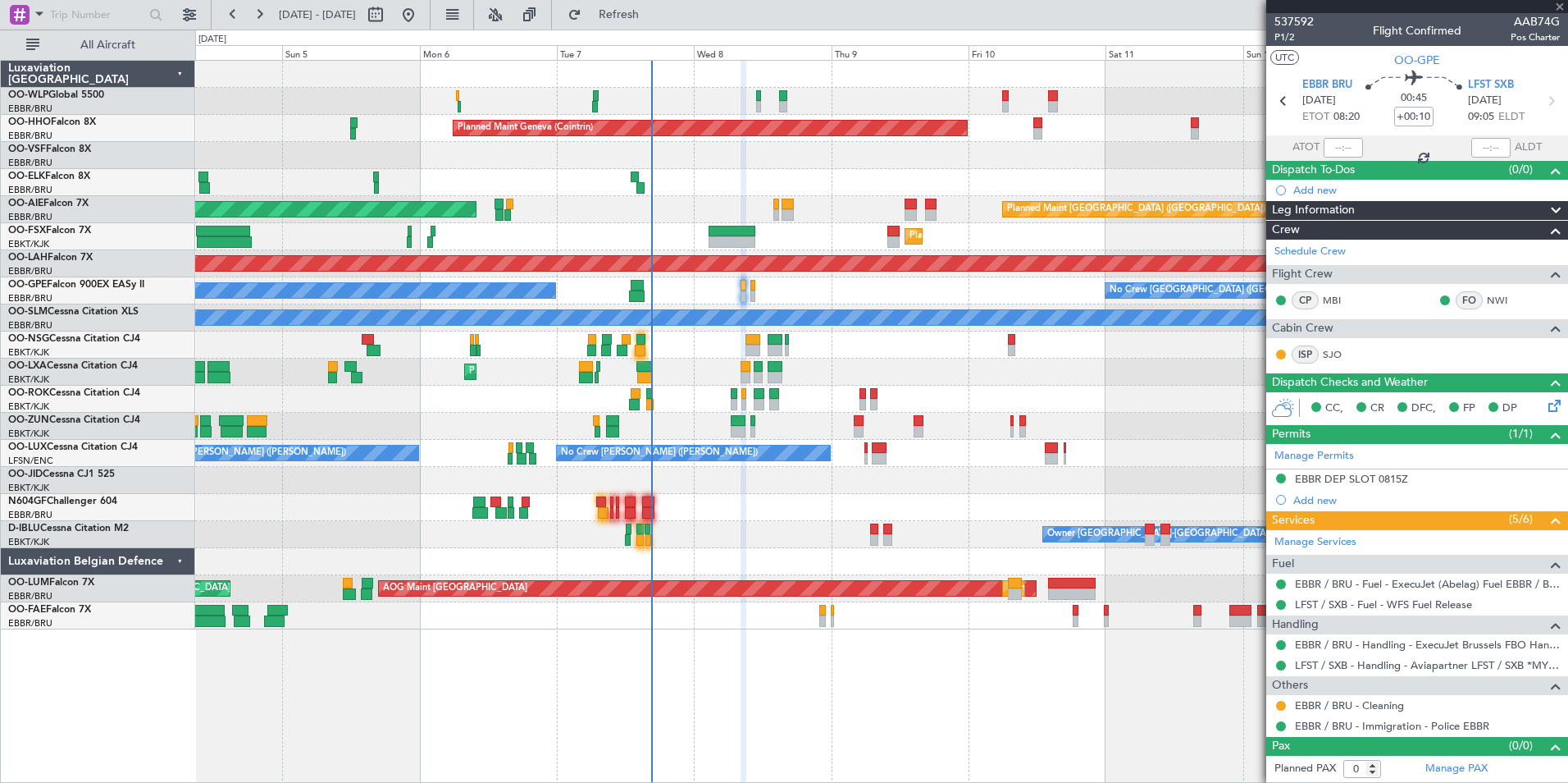
type input "10"
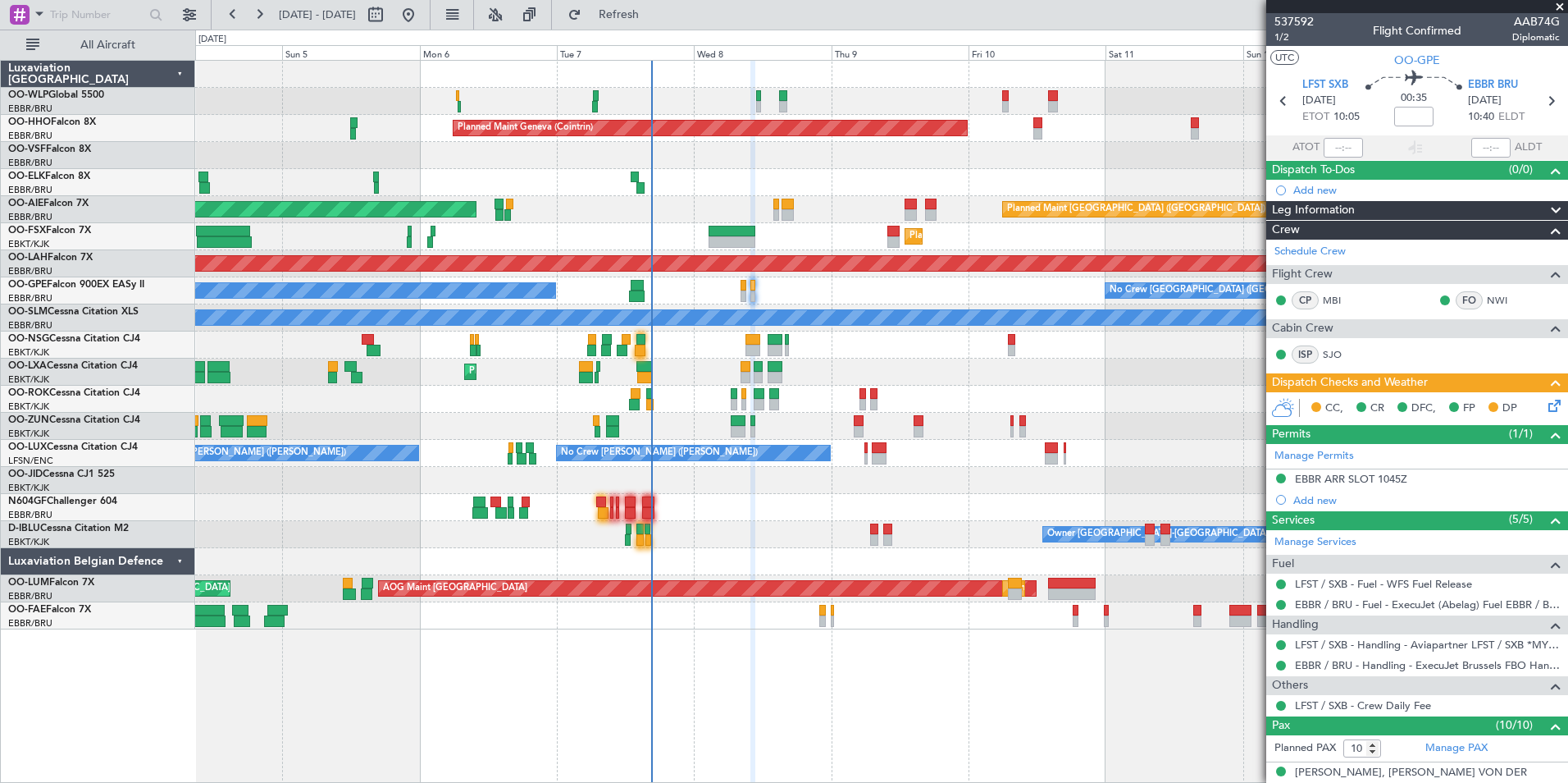
scroll to position [246, 0]
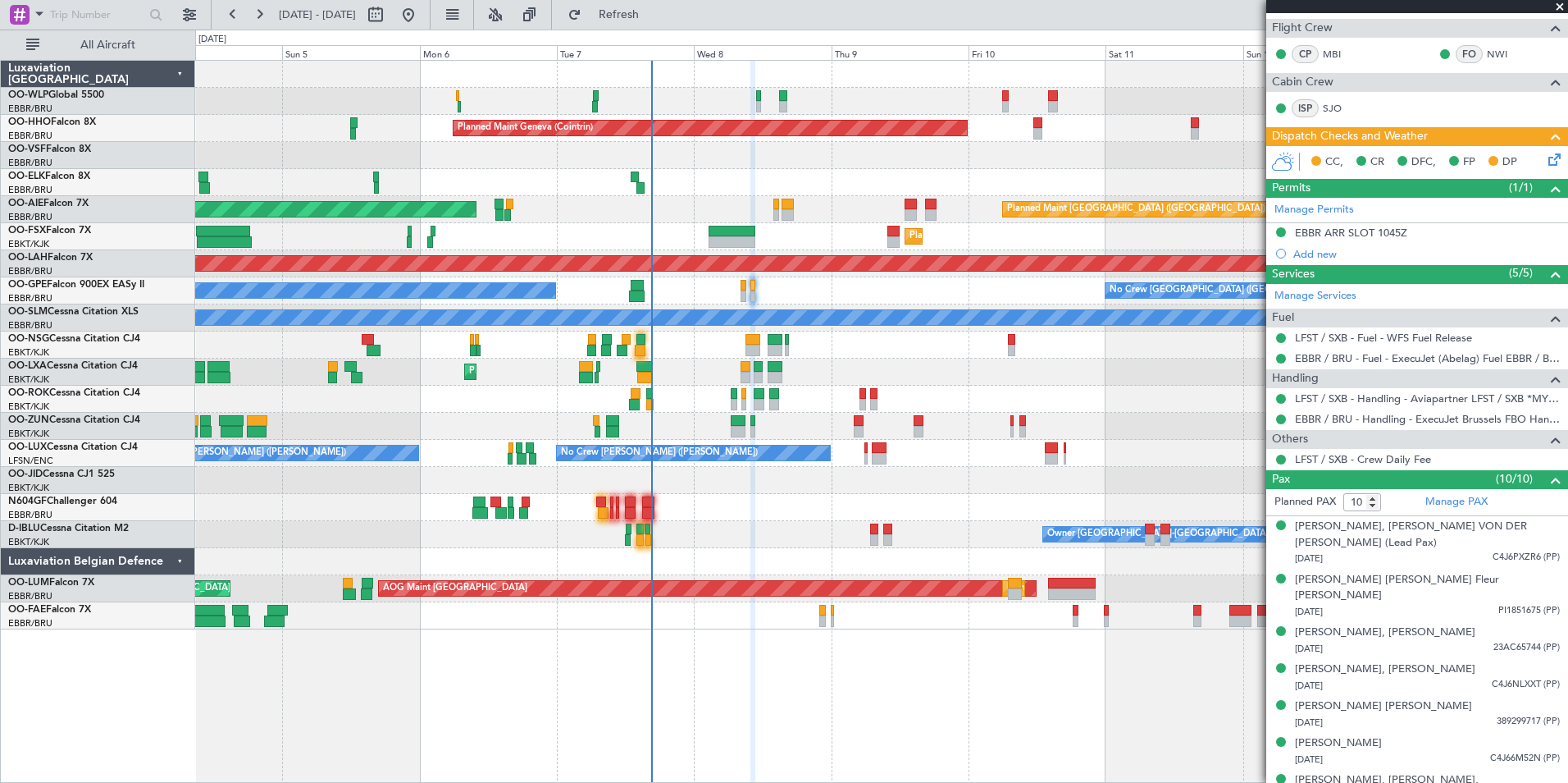
click at [1545, 158] on icon at bounding box center [1551, 156] width 13 height 13
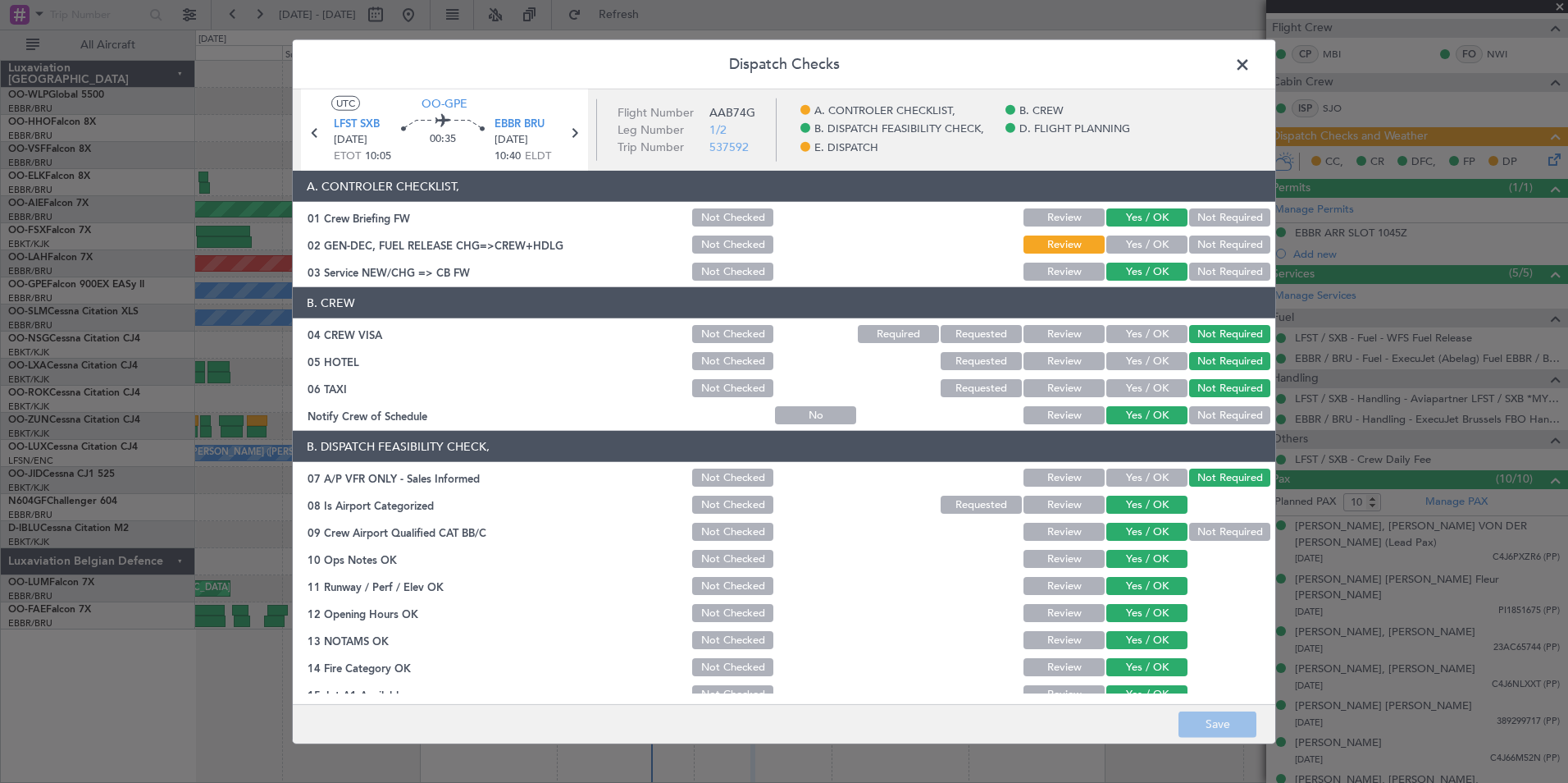
click at [1151, 240] on button "Yes / OK" at bounding box center [1147, 244] width 81 height 18
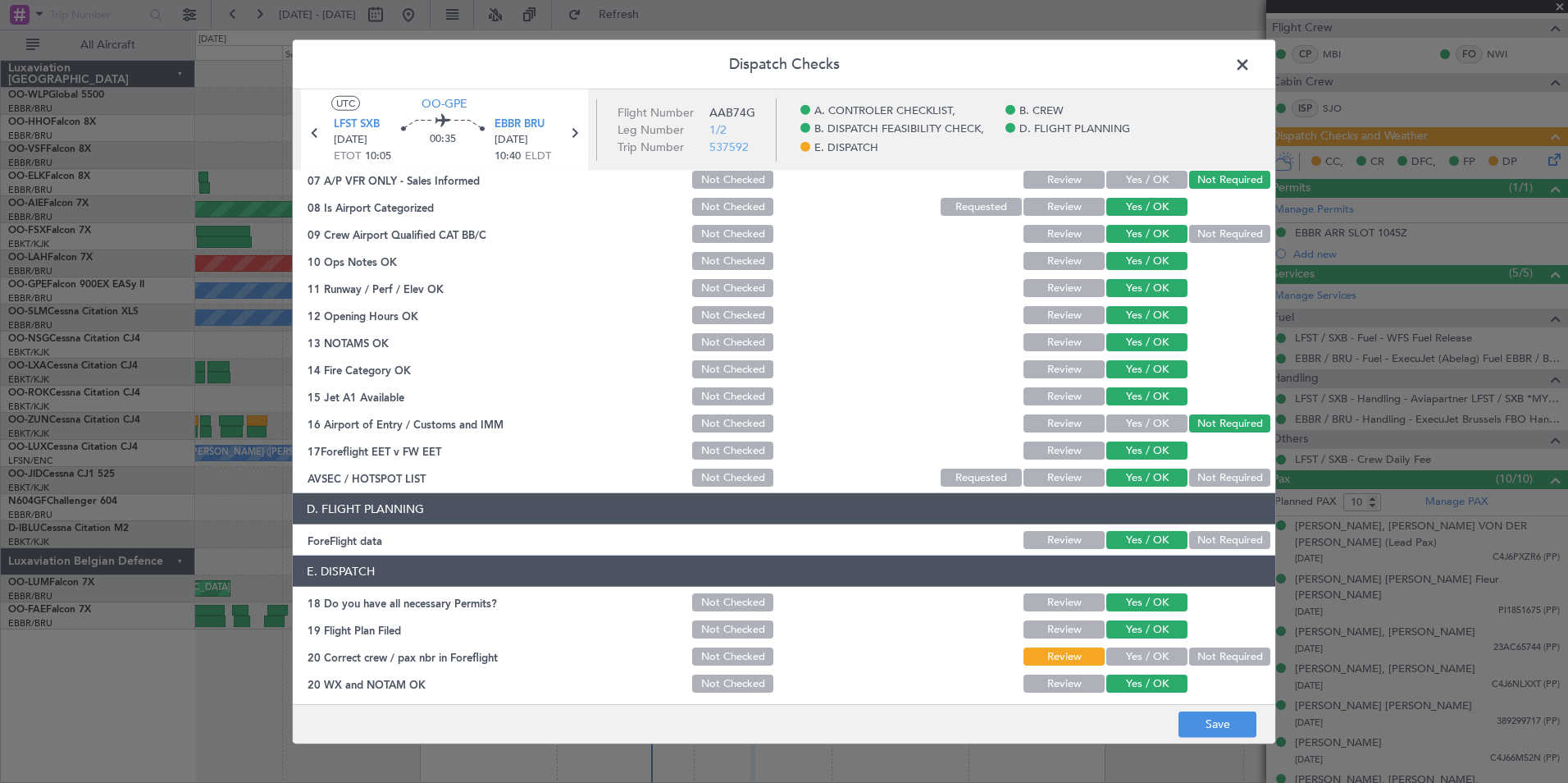
scroll to position [303, 0]
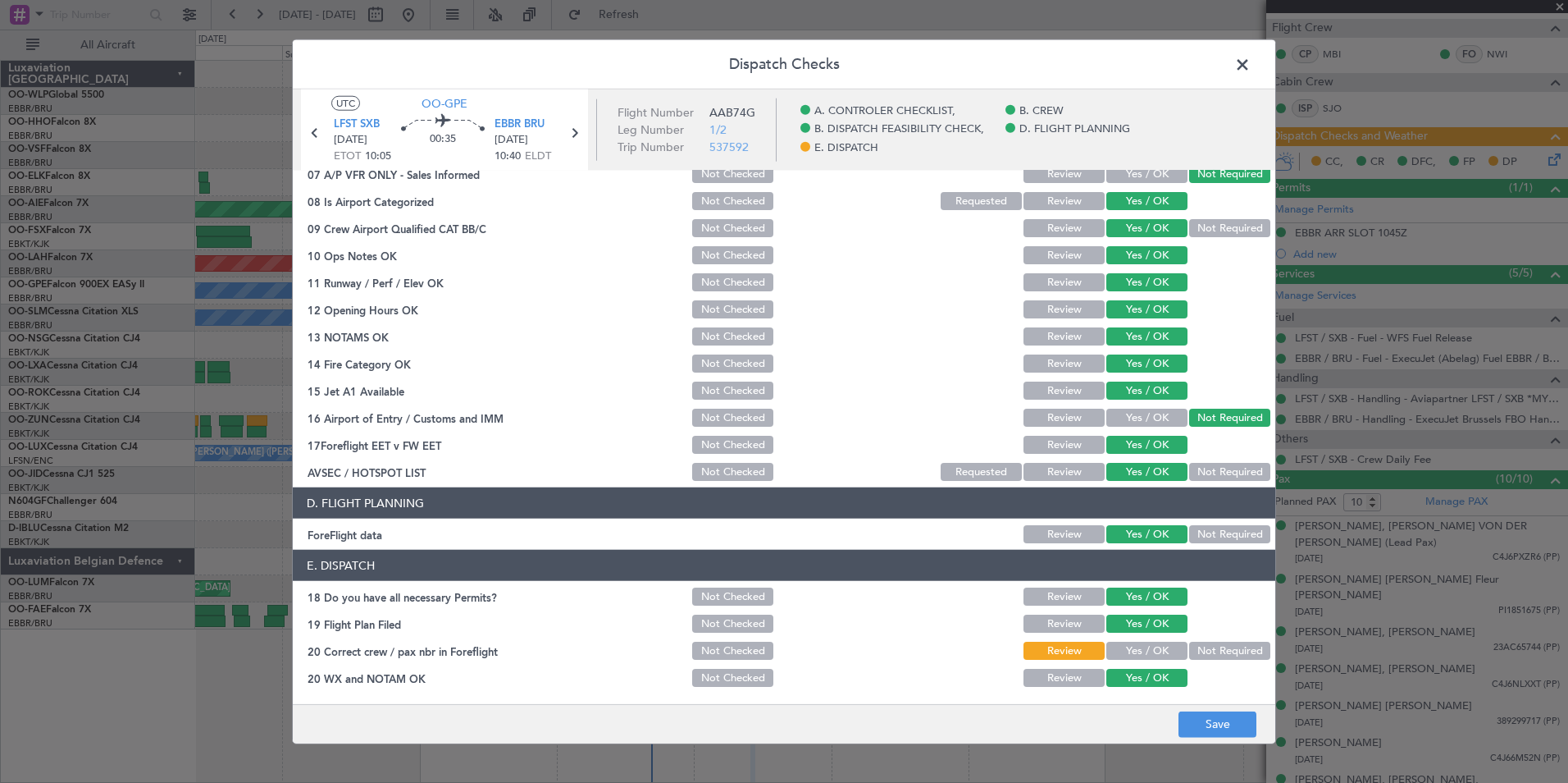
click at [1134, 647] on button "Yes / OK" at bounding box center [1147, 651] width 81 height 18
click at [1202, 718] on button "Save" at bounding box center [1217, 724] width 78 height 27
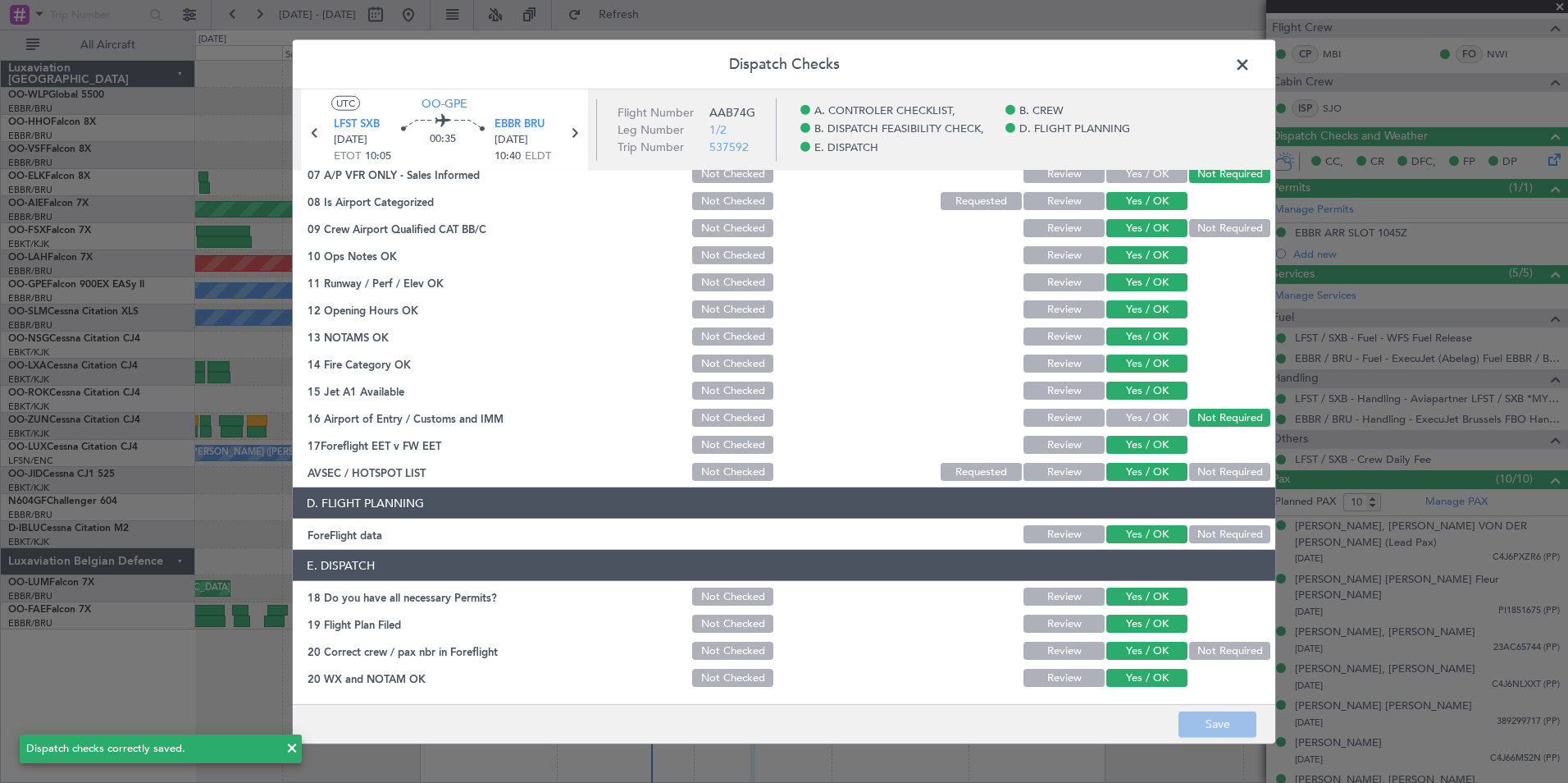
click at [1251, 63] on span at bounding box center [1251, 68] width 0 height 33
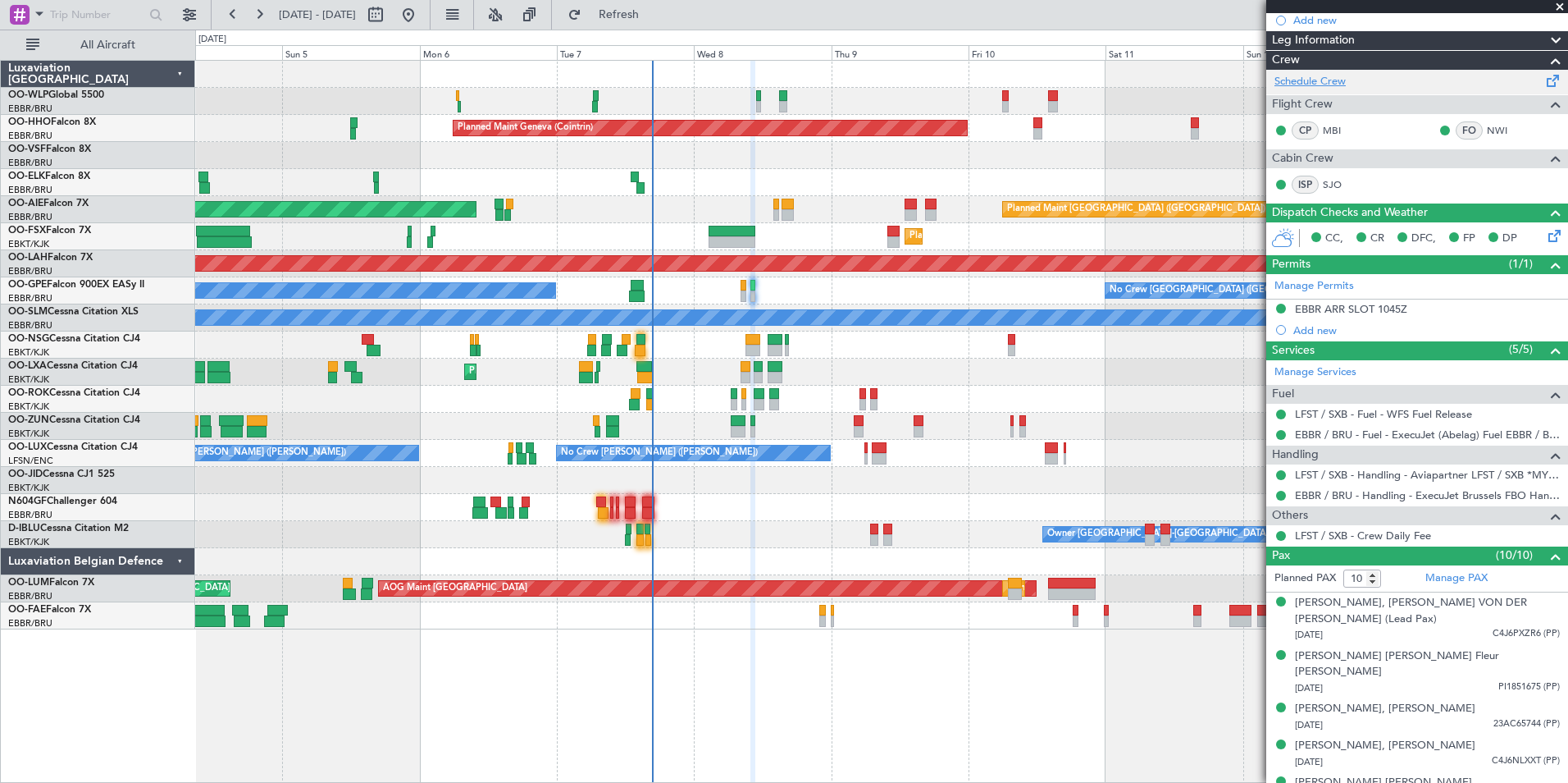
scroll to position [0, 0]
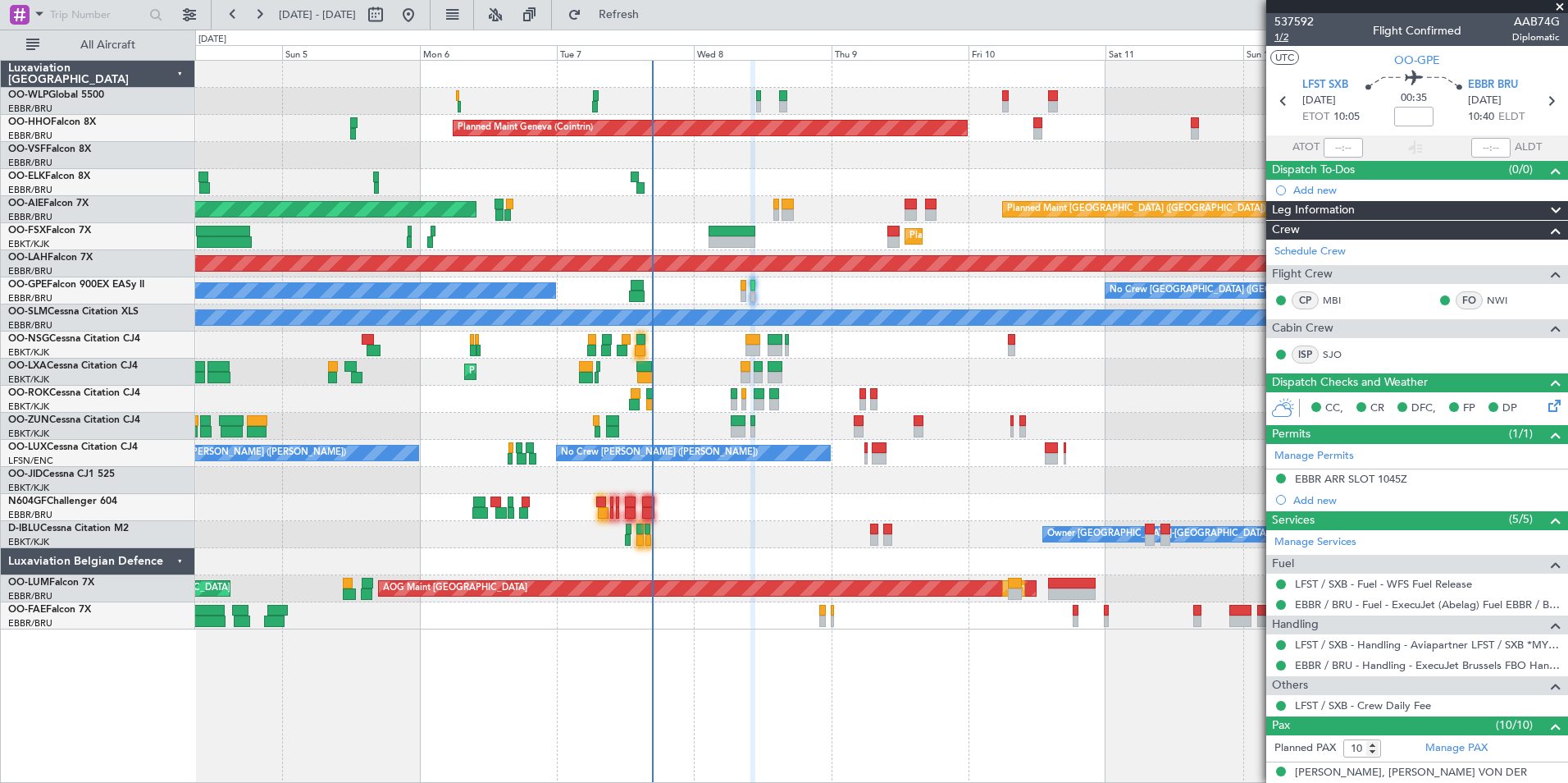
click at [1280, 39] on span "1/2" at bounding box center [1294, 37] width 39 height 14
click at [1287, 35] on span "1/2" at bounding box center [1294, 37] width 39 height 14
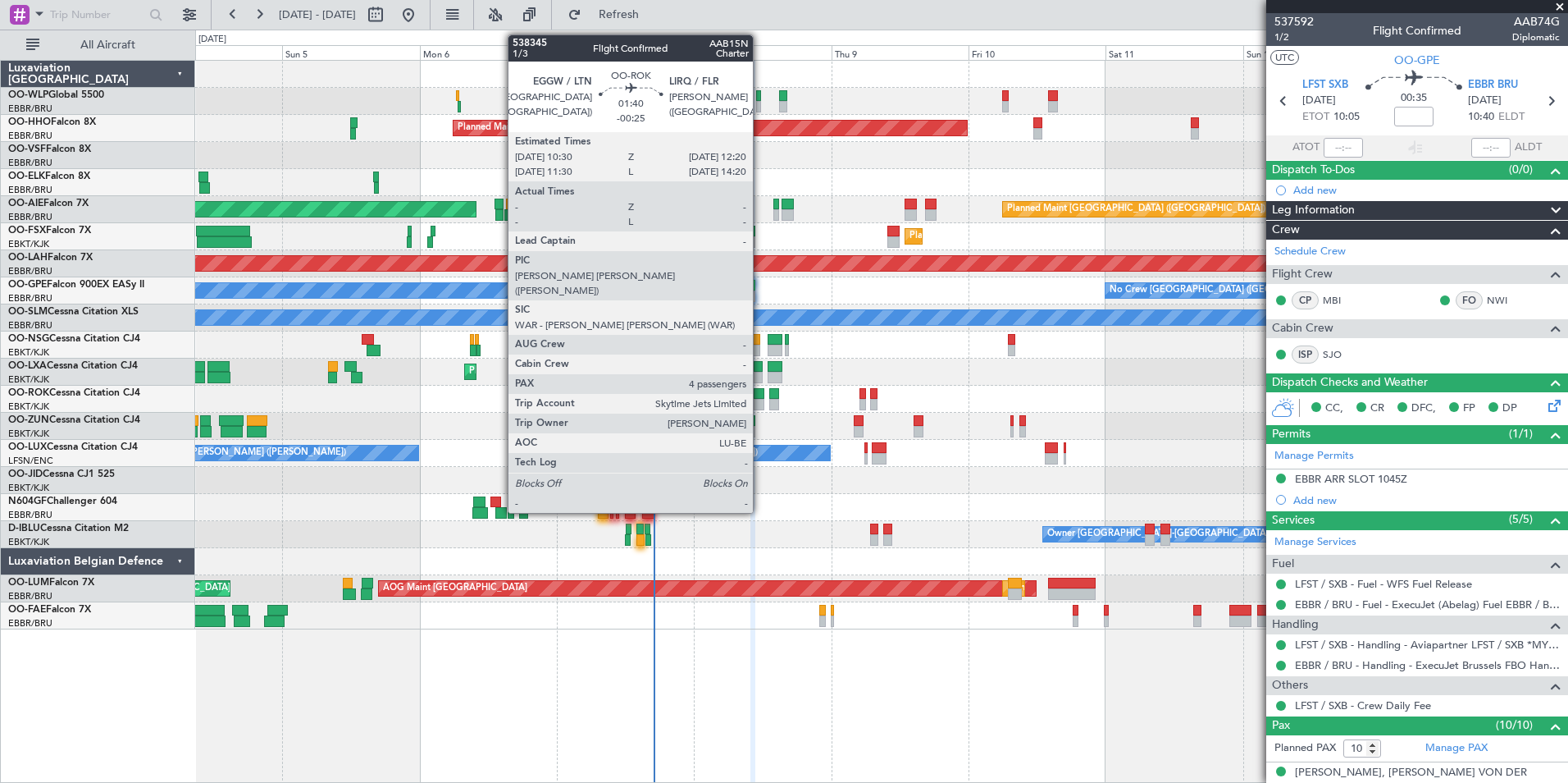
click at [760, 403] on div at bounding box center [759, 405] width 11 height 12
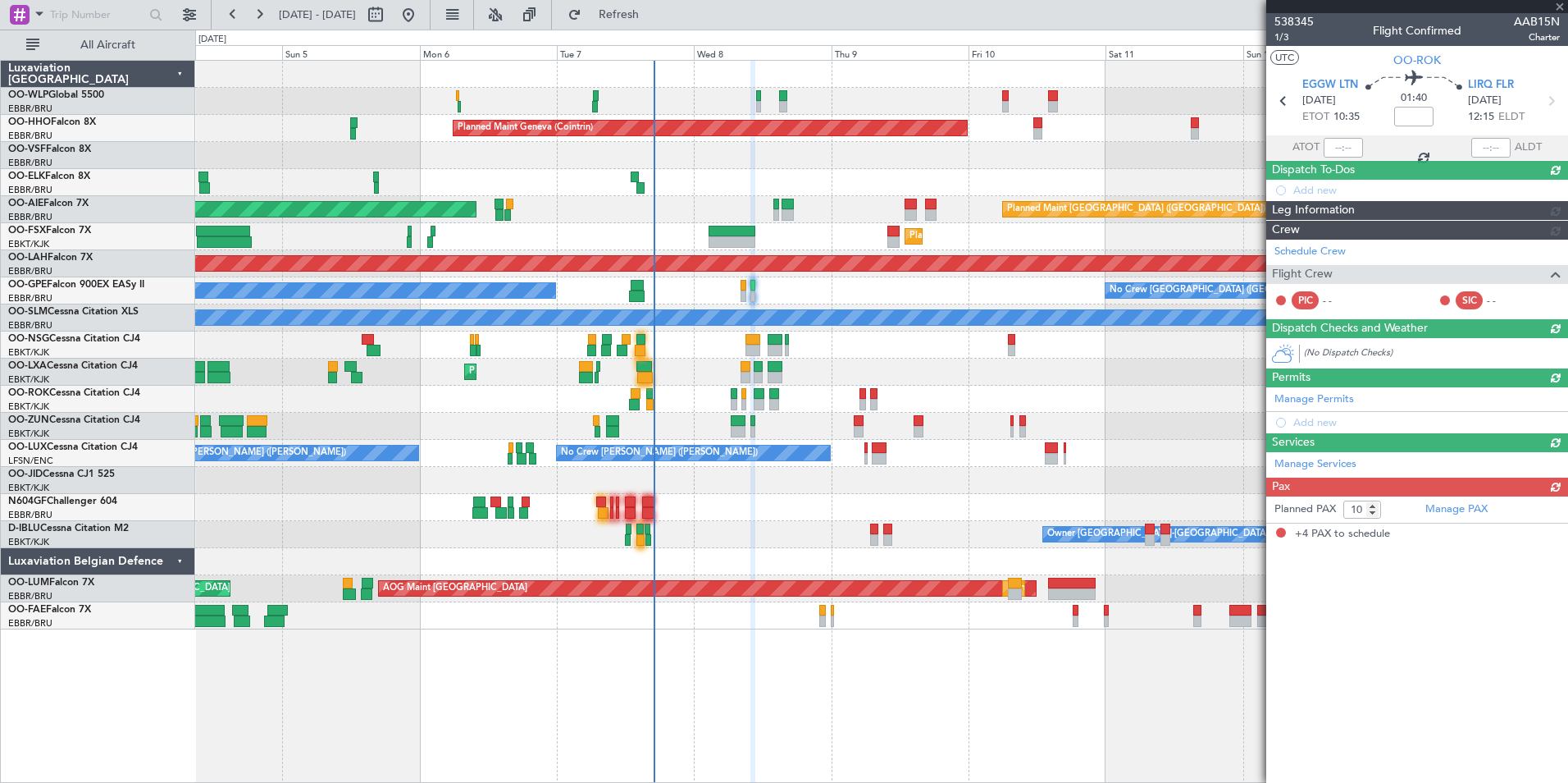
type input "-00:25"
type input "4"
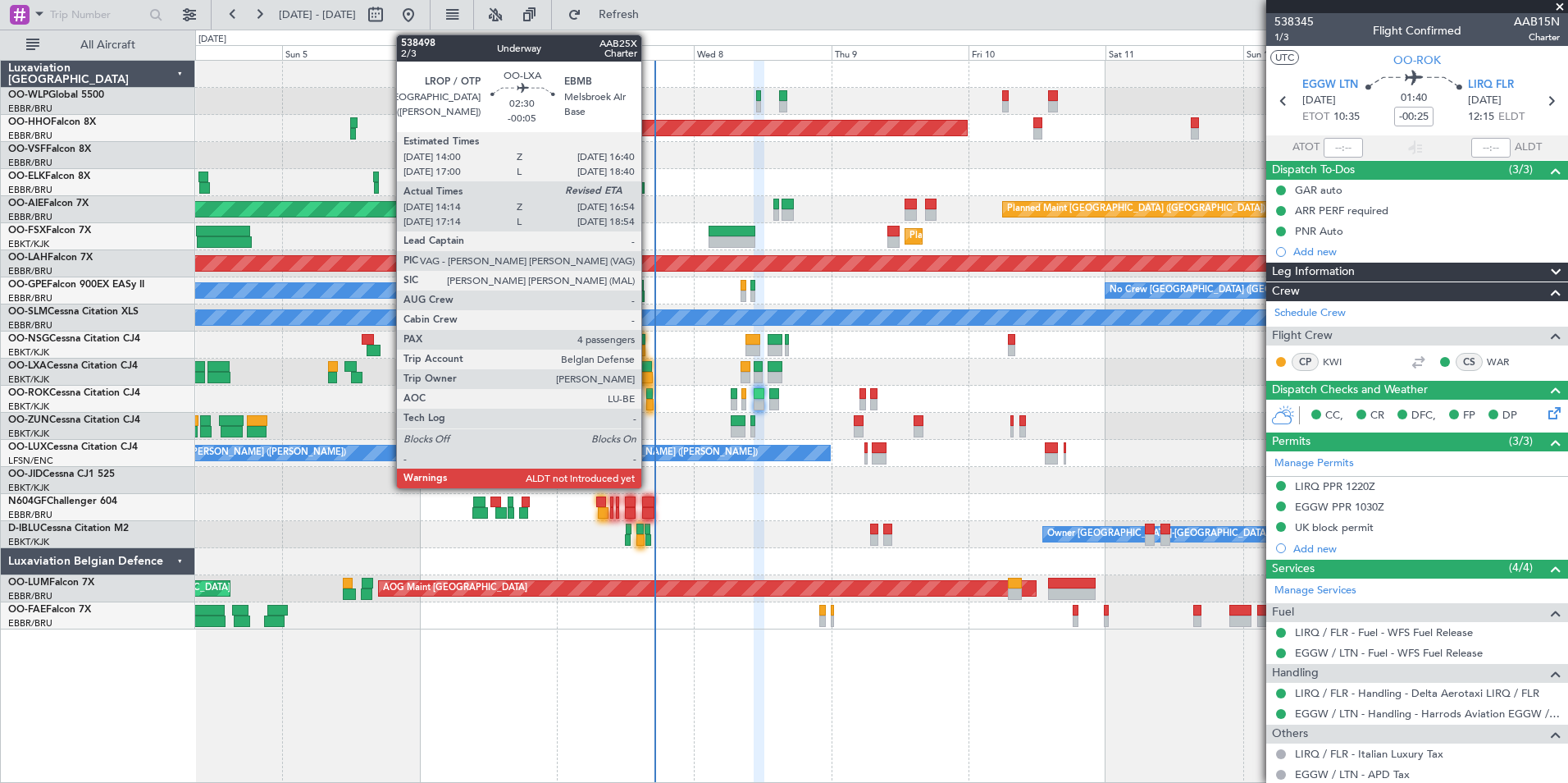
click at [647, 378] on div at bounding box center [645, 377] width 16 height 12
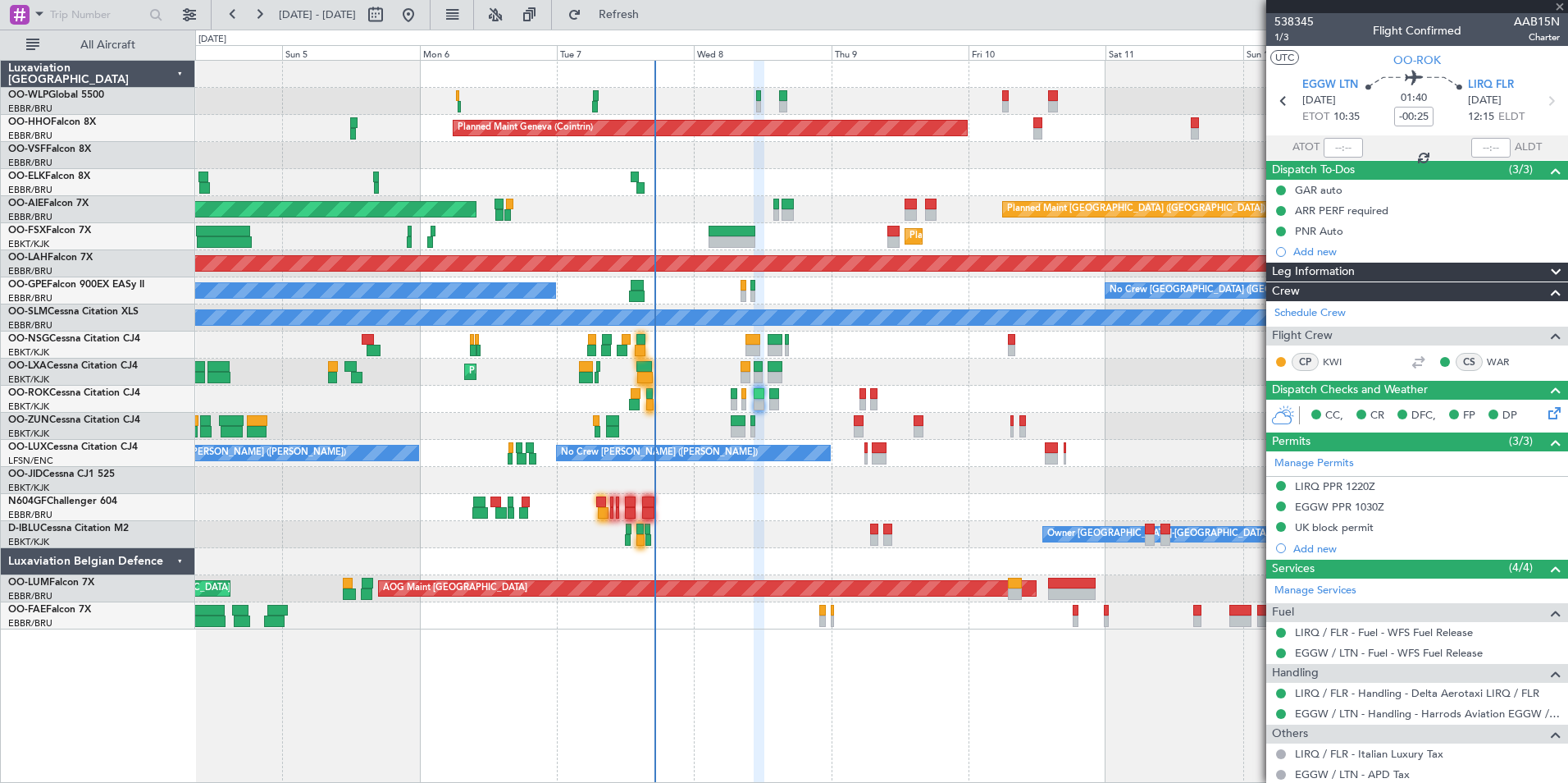
type input "-00:05"
type input "14:19"
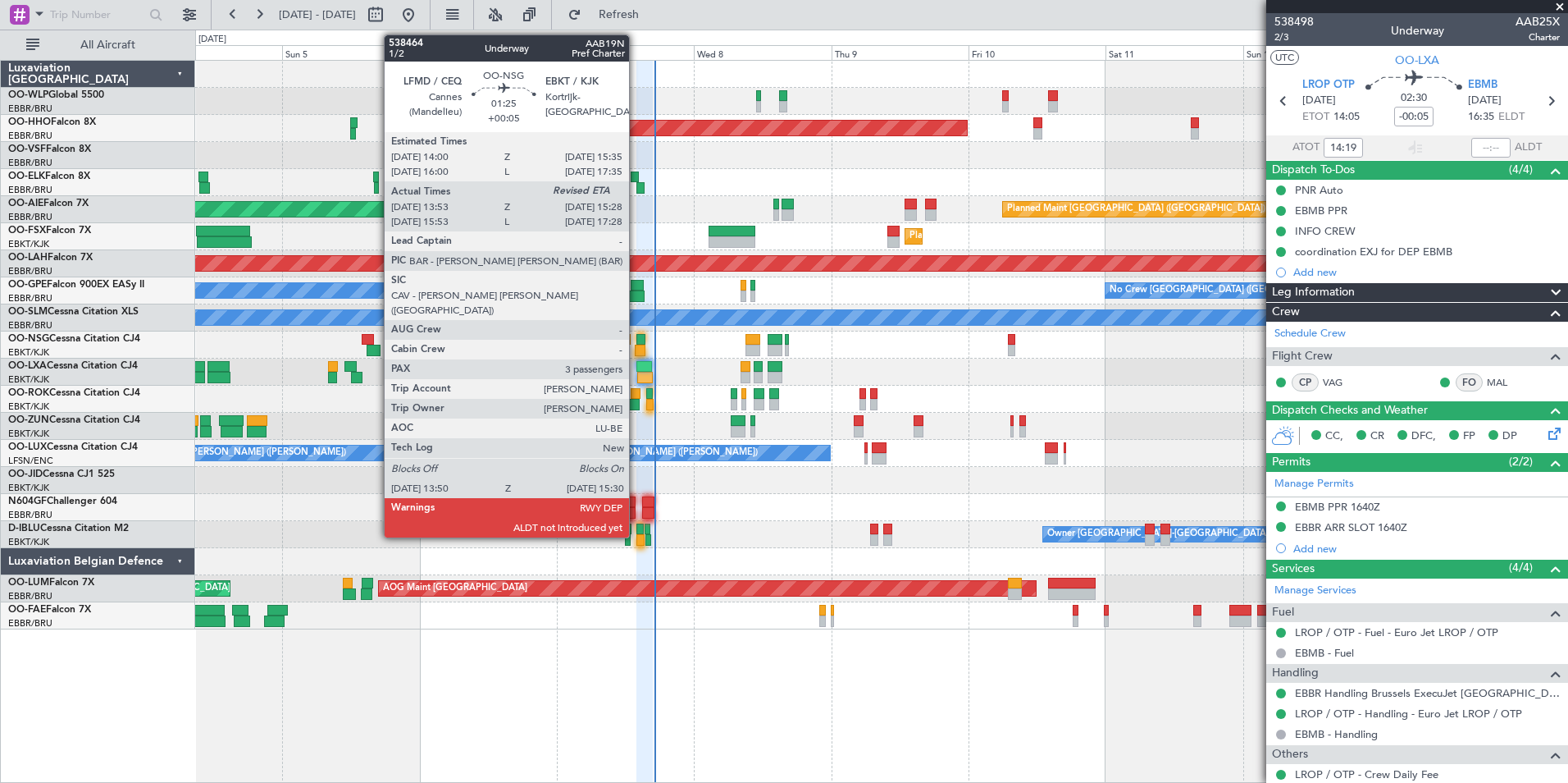
click at [637, 347] on div at bounding box center [640, 351] width 10 height 12
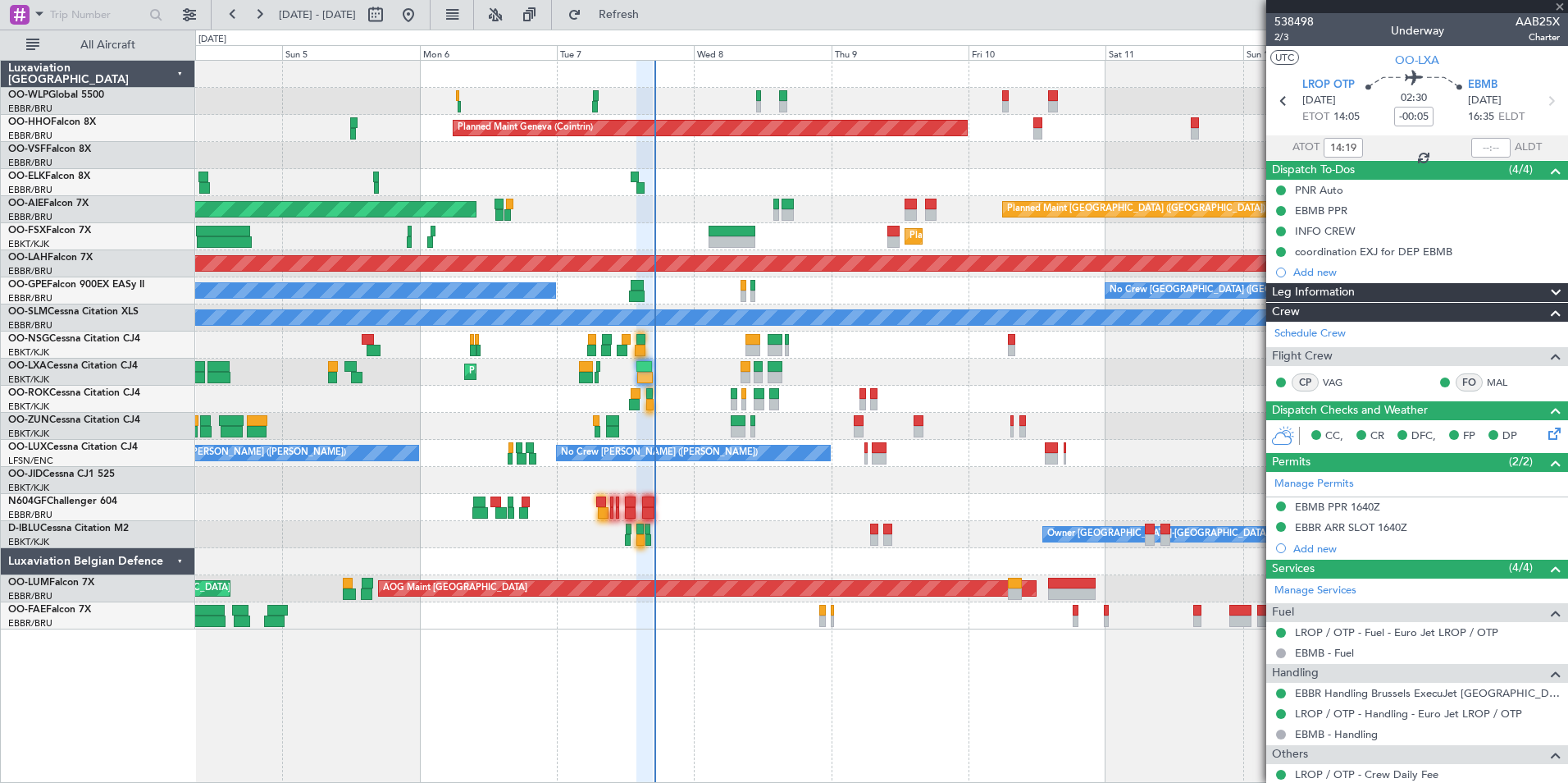
type input "+00:05"
type input "13:58"
type input "3"
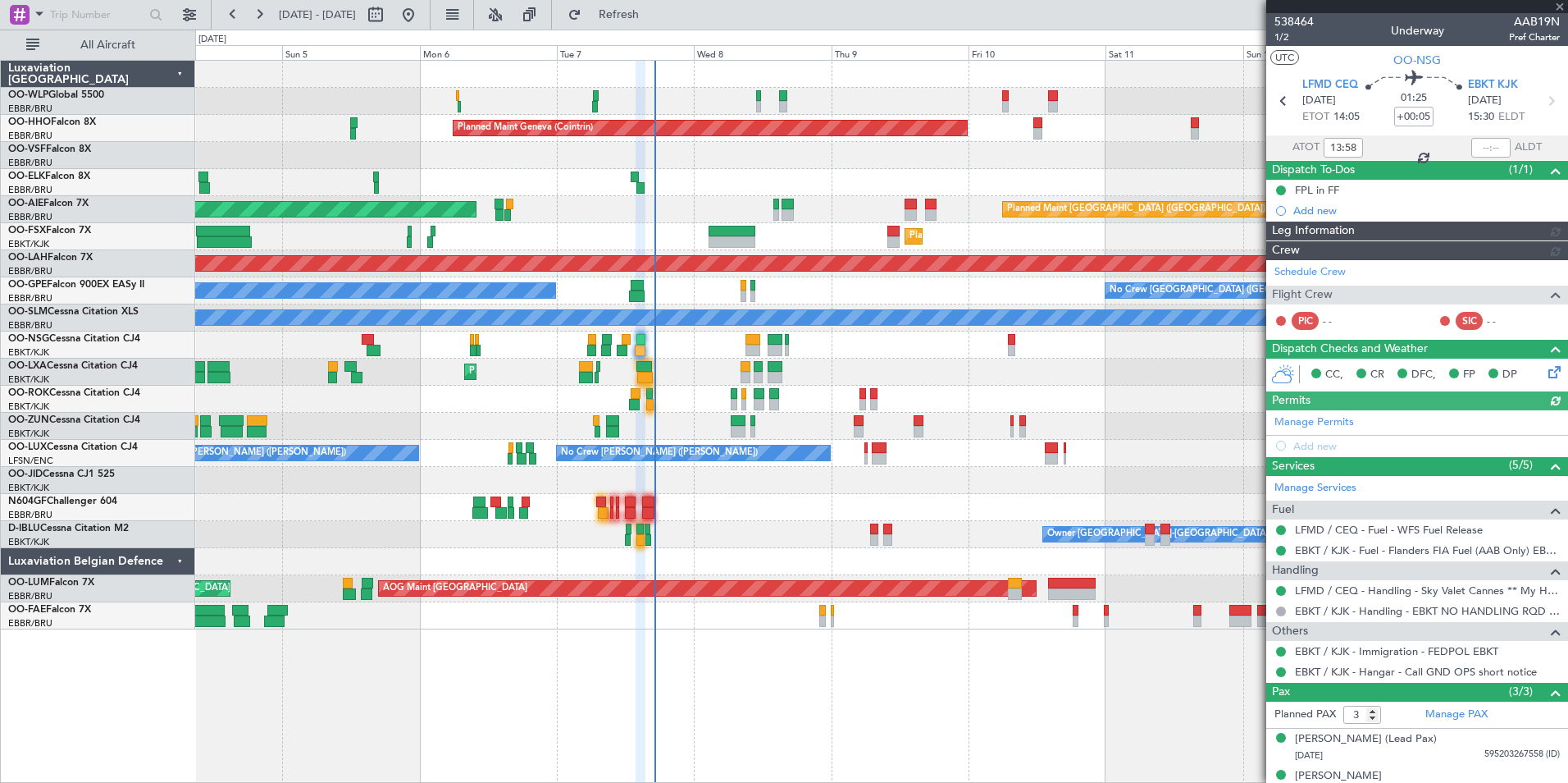
click at [1475, 146] on div at bounding box center [1491, 148] width 39 height 20
click at [1474, 148] on input "text" at bounding box center [1491, 148] width 39 height 20
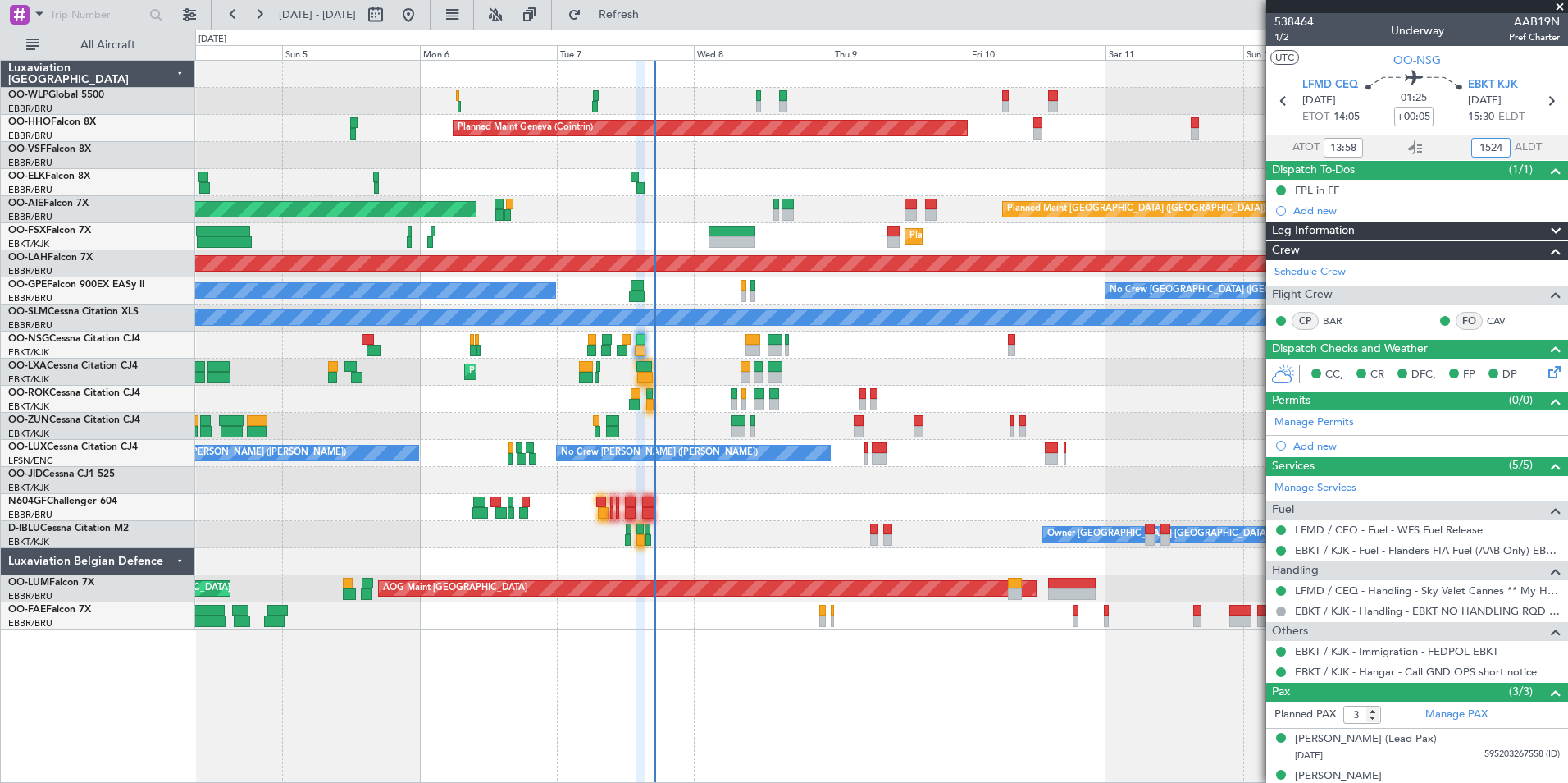
click at [1109, 148] on div at bounding box center [881, 155] width 1372 height 27
type input "15:24"
click at [655, 401] on div "AOG Maint Kortrijk-[GEOGRAPHIC_DATA]" at bounding box center [881, 399] width 1372 height 27
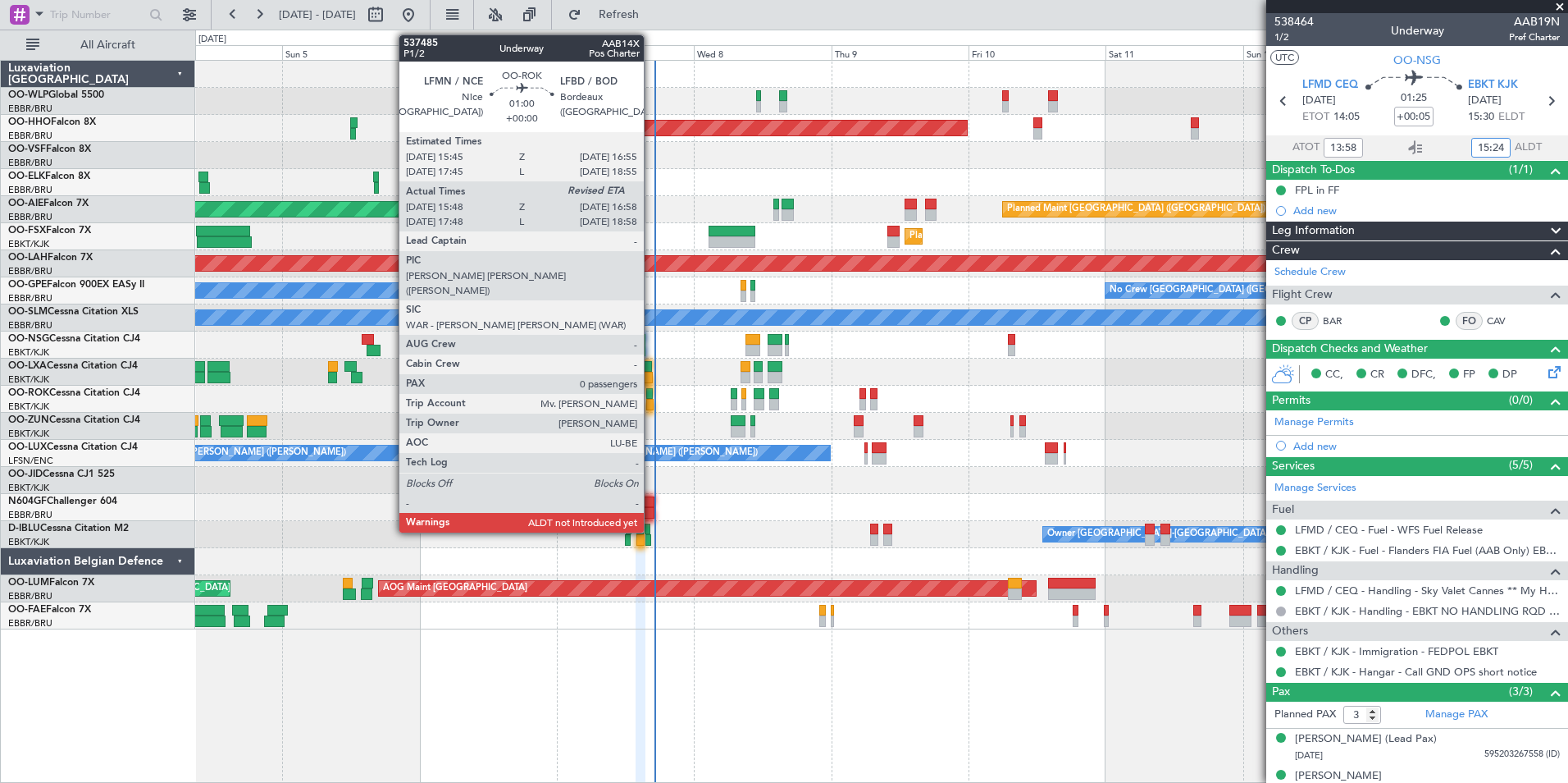
click at [652, 402] on div at bounding box center [650, 405] width 7 height 12
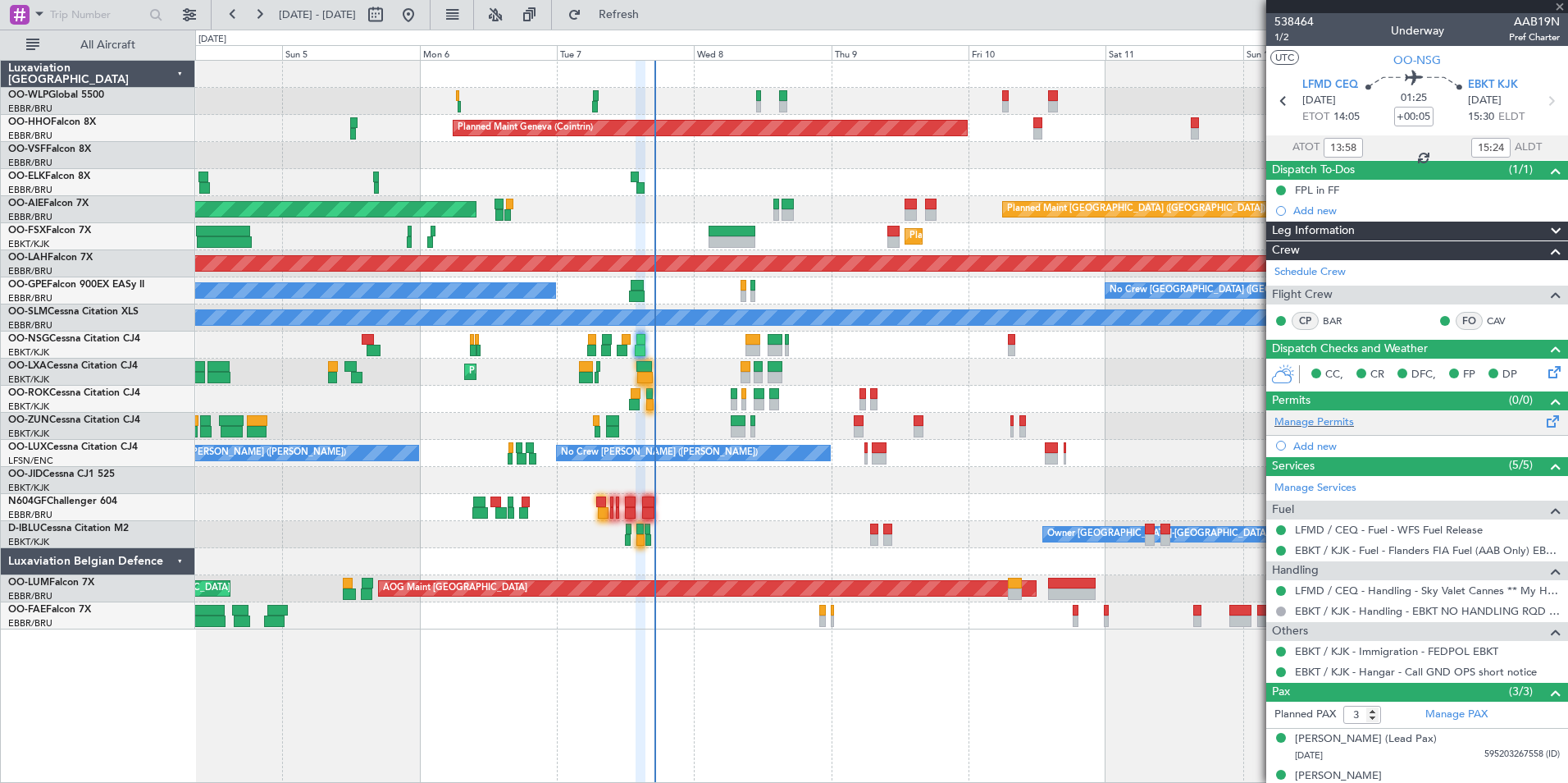
type input "15:53"
type input "0"
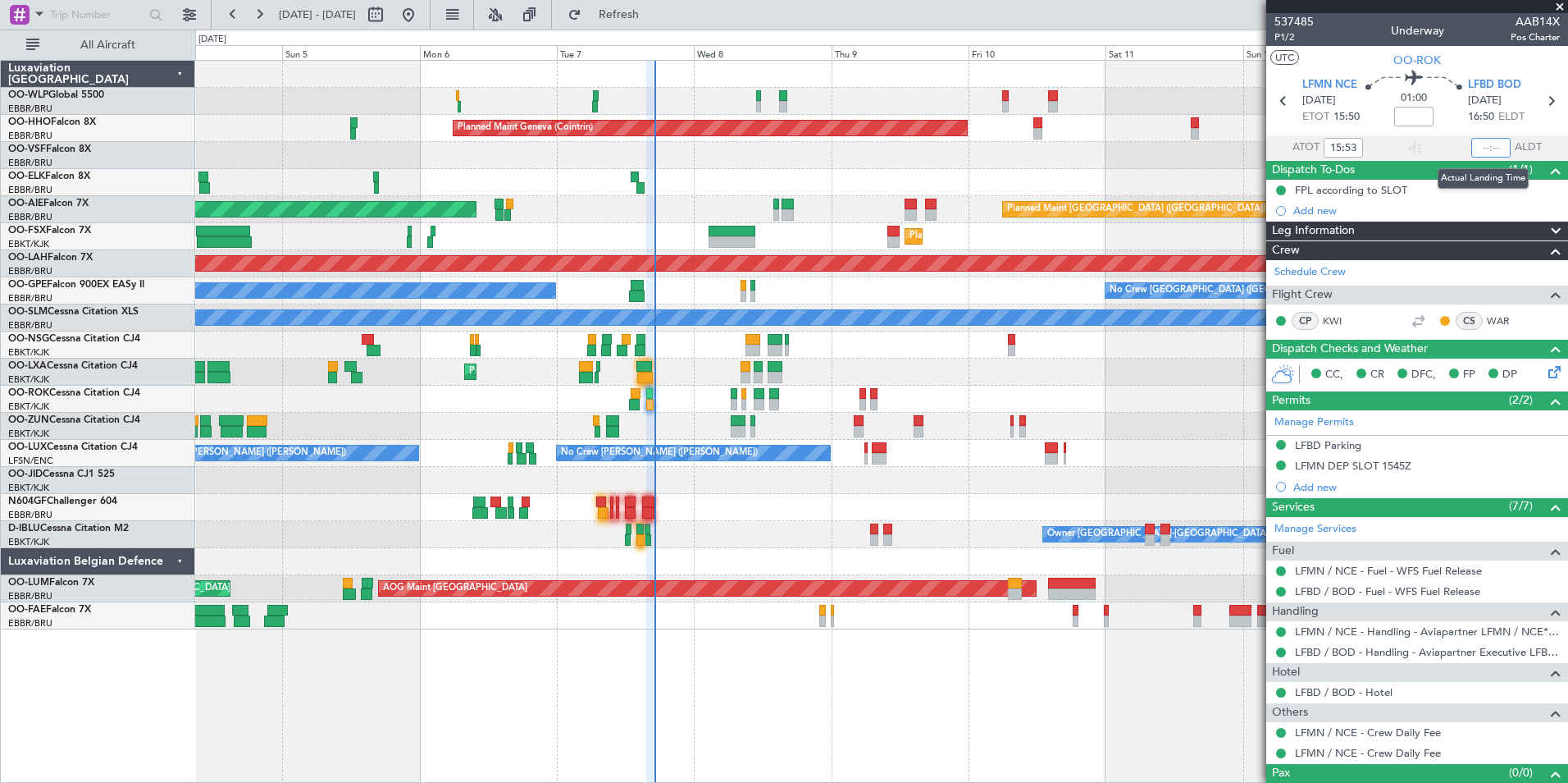
click at [1485, 145] on input "text" at bounding box center [1491, 148] width 39 height 20
click at [1153, 155] on div at bounding box center [881, 155] width 1372 height 27
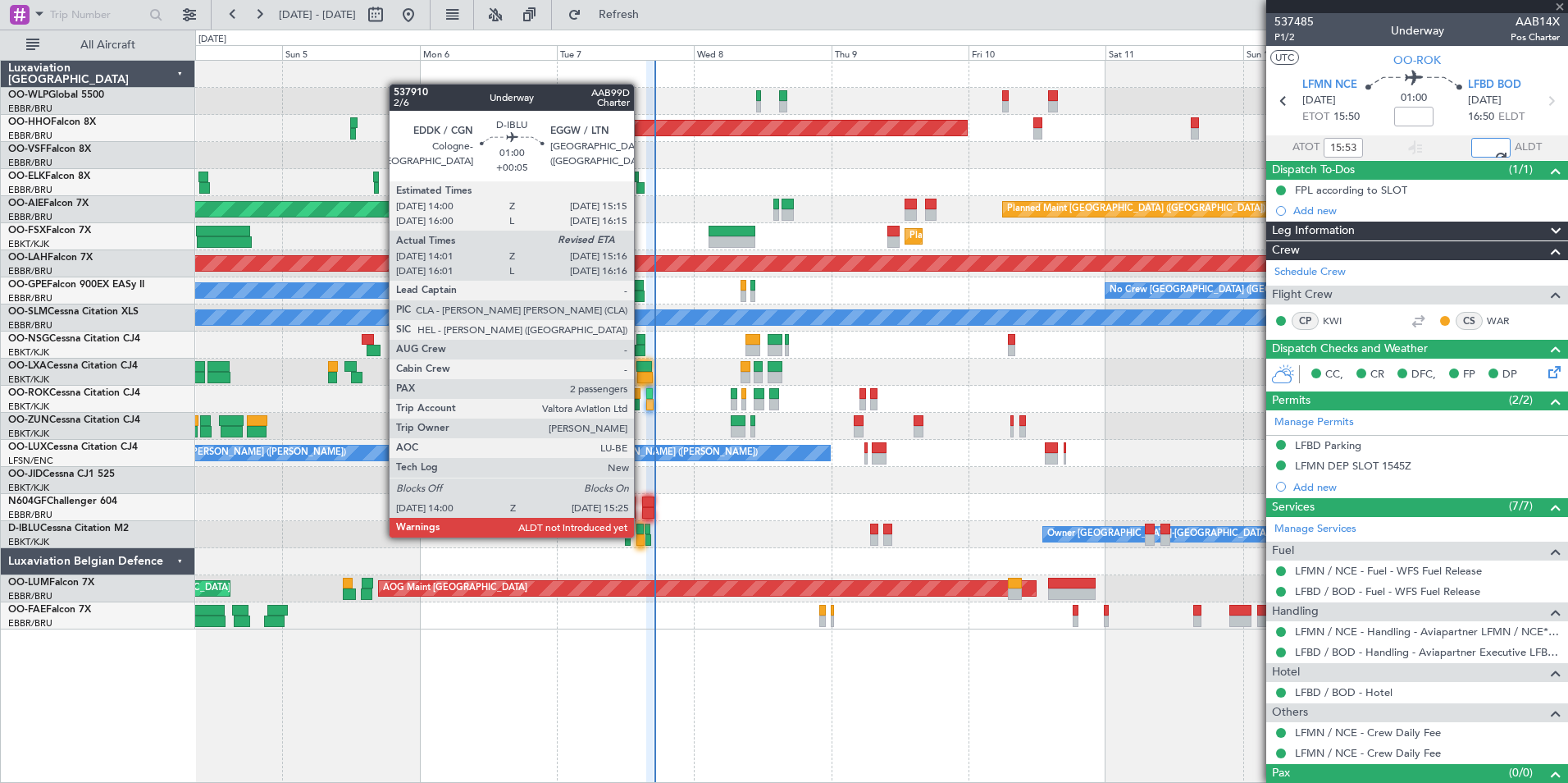
click at [642, 536] on div at bounding box center [641, 540] width 8 height 12
type input "16:58"
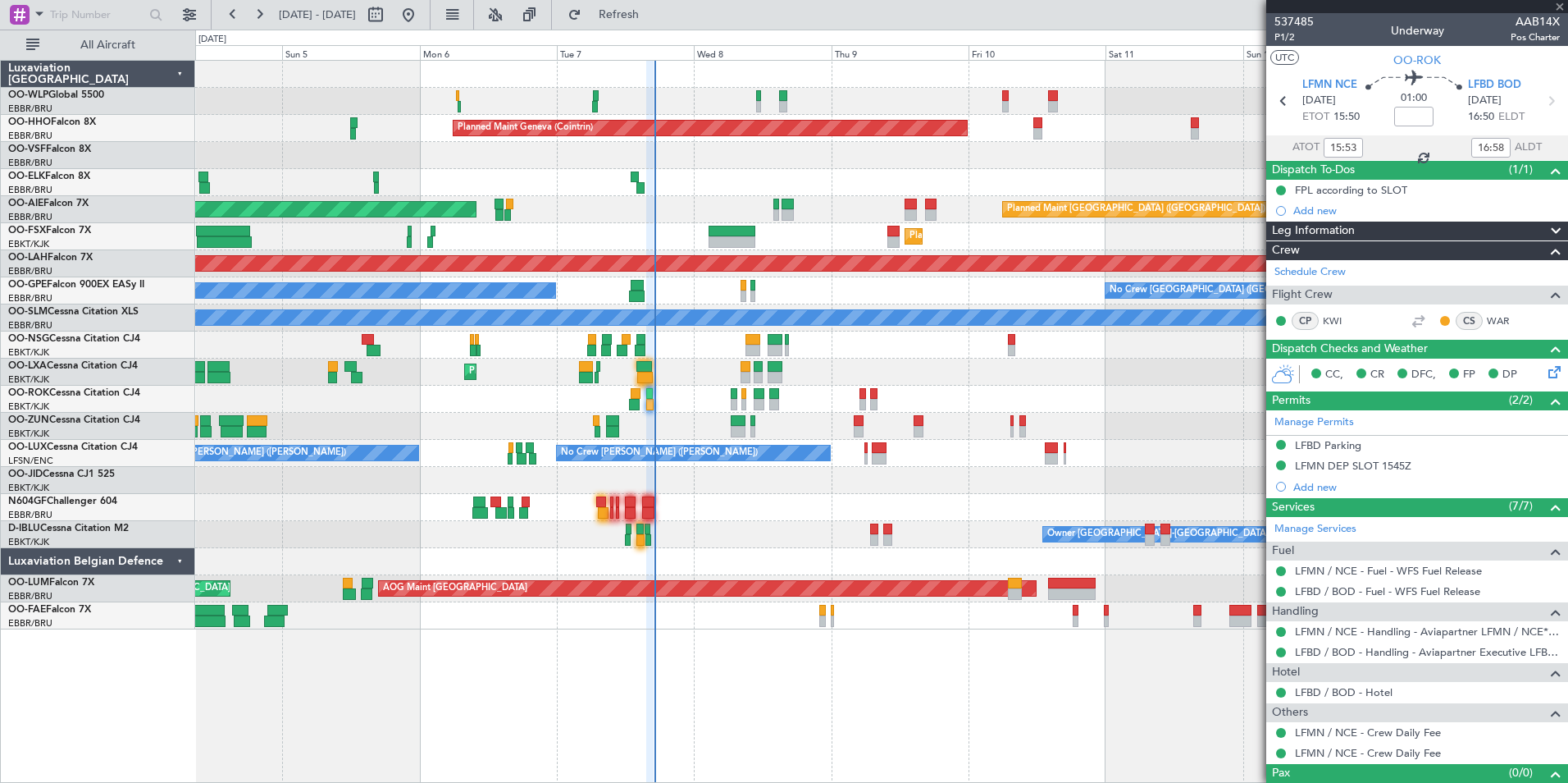
type input "+00:05"
type input "14:11"
type input "2"
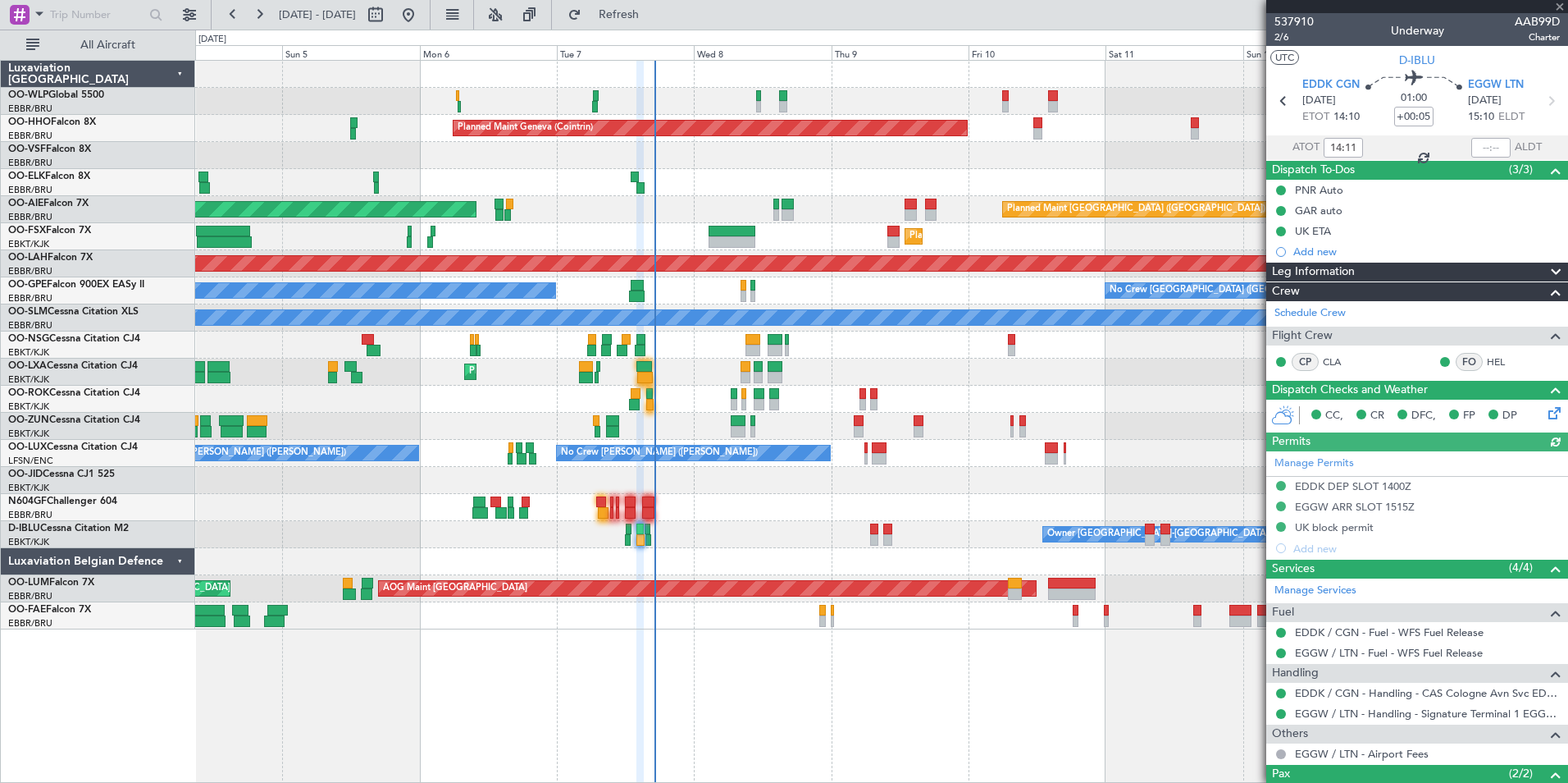
click at [1485, 144] on div at bounding box center [1491, 148] width 39 height 20
click at [1476, 149] on input "text" at bounding box center [1491, 148] width 39 height 20
click at [1143, 107] on div "Planned Maint Milan (Linate)" at bounding box center [881, 100] width 1372 height 27
type input "15:20"
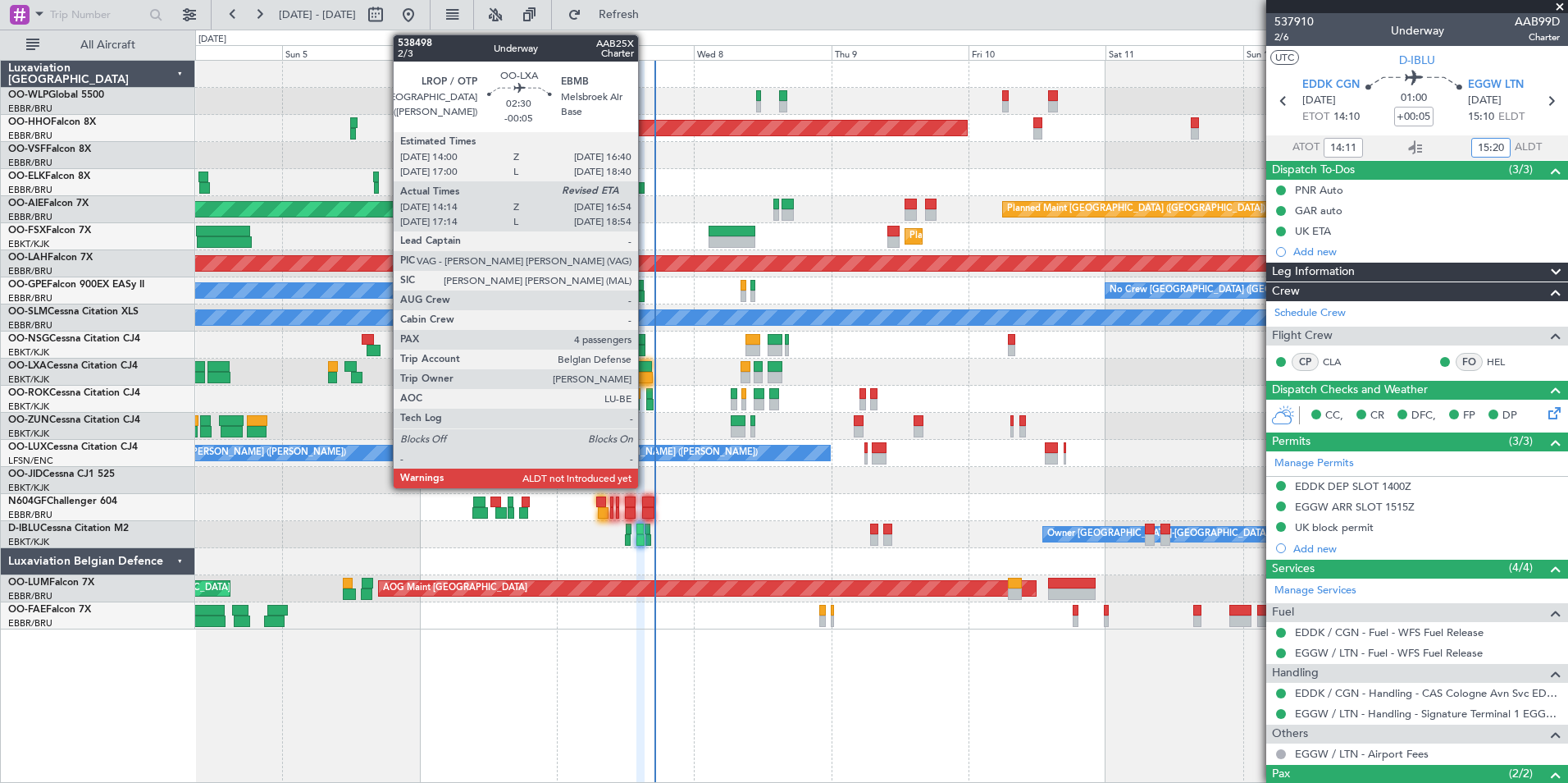
click at [646, 379] on div at bounding box center [645, 377] width 16 height 12
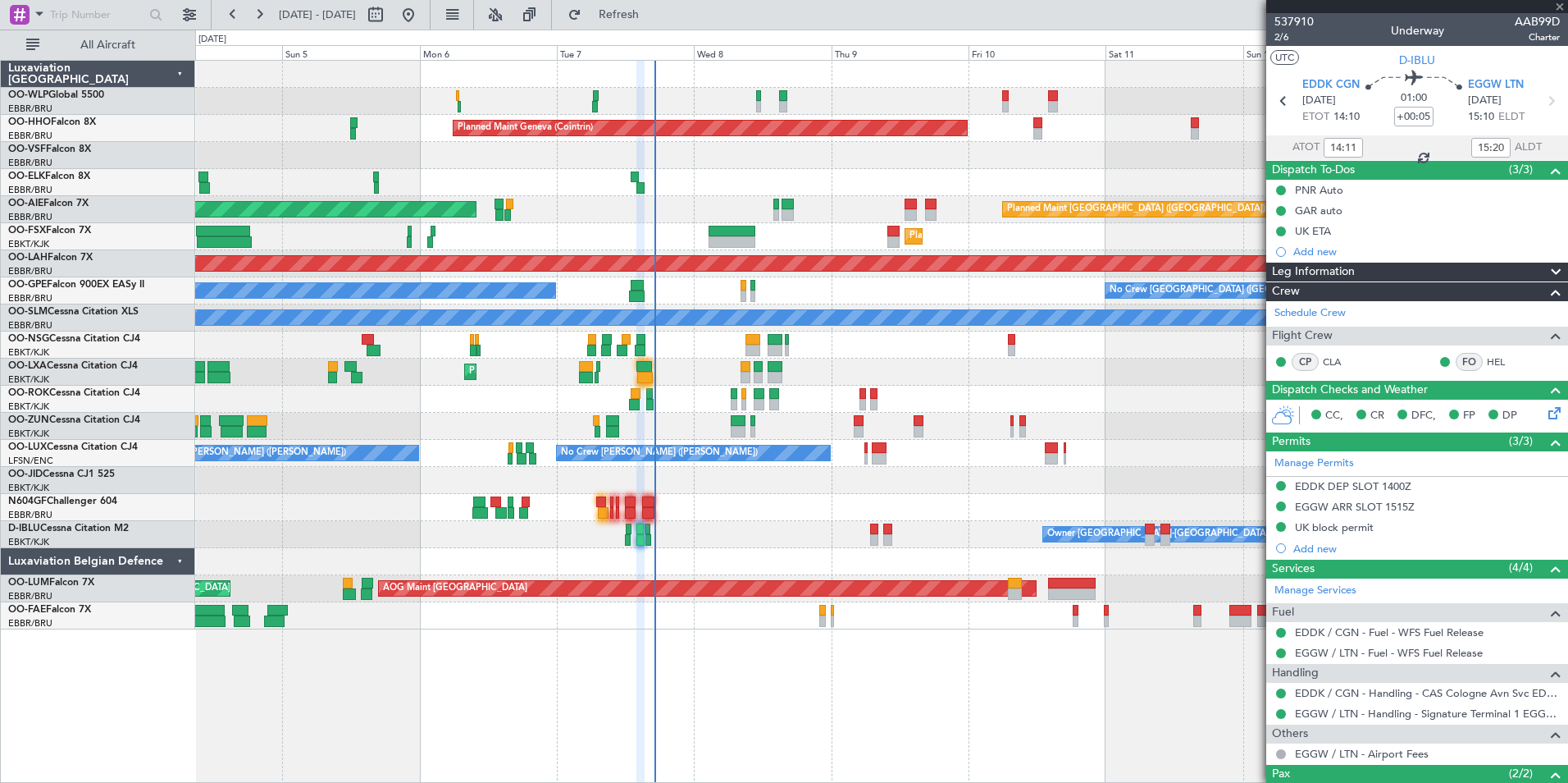
type input "-00:05"
type input "14:19"
type input "4"
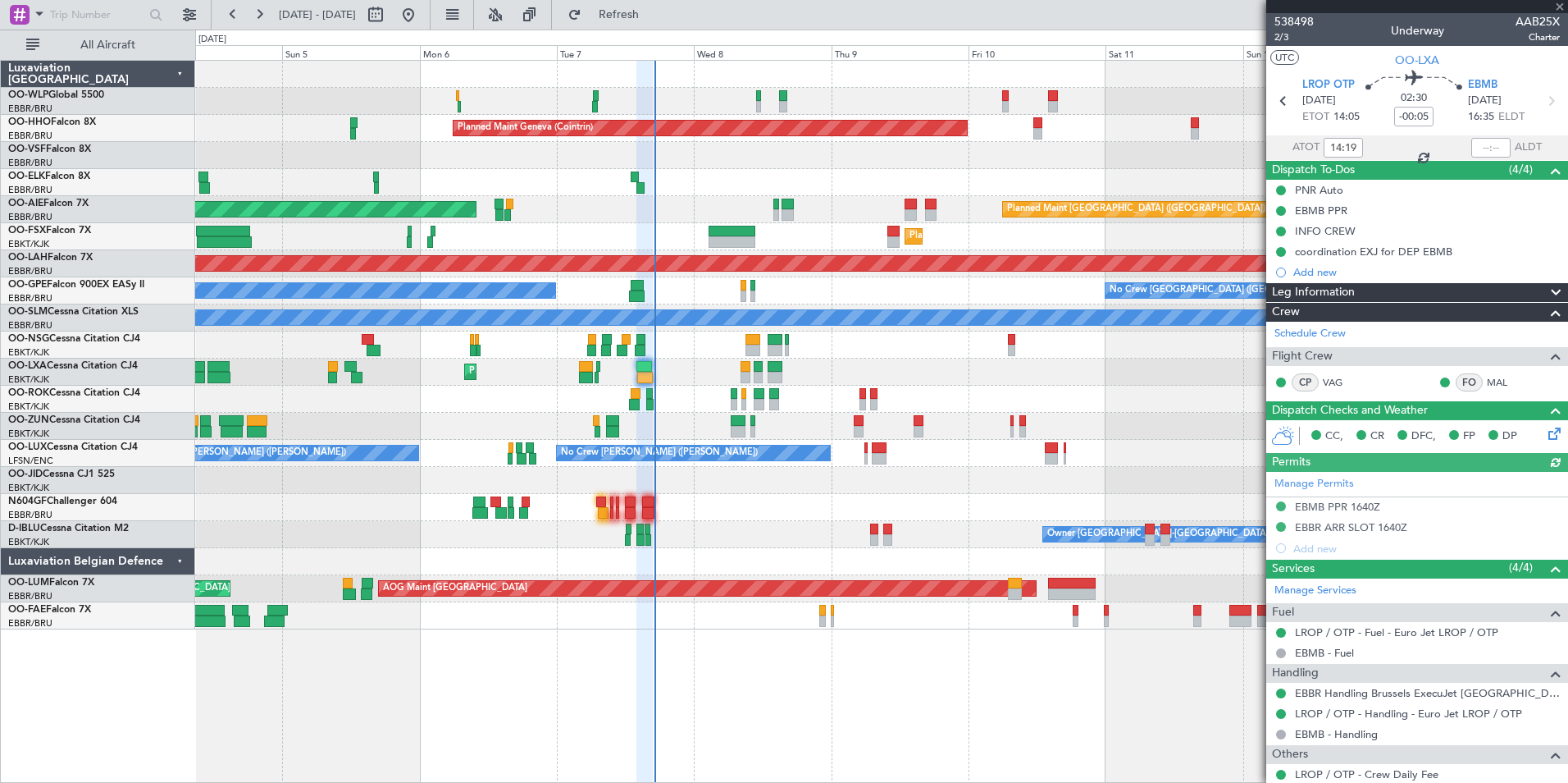
click at [1486, 143] on div at bounding box center [1491, 148] width 39 height 20
click at [1478, 145] on input "text" at bounding box center [1491, 148] width 39 height 20
click at [1160, 146] on div at bounding box center [881, 155] width 1372 height 27
type input "16:52"
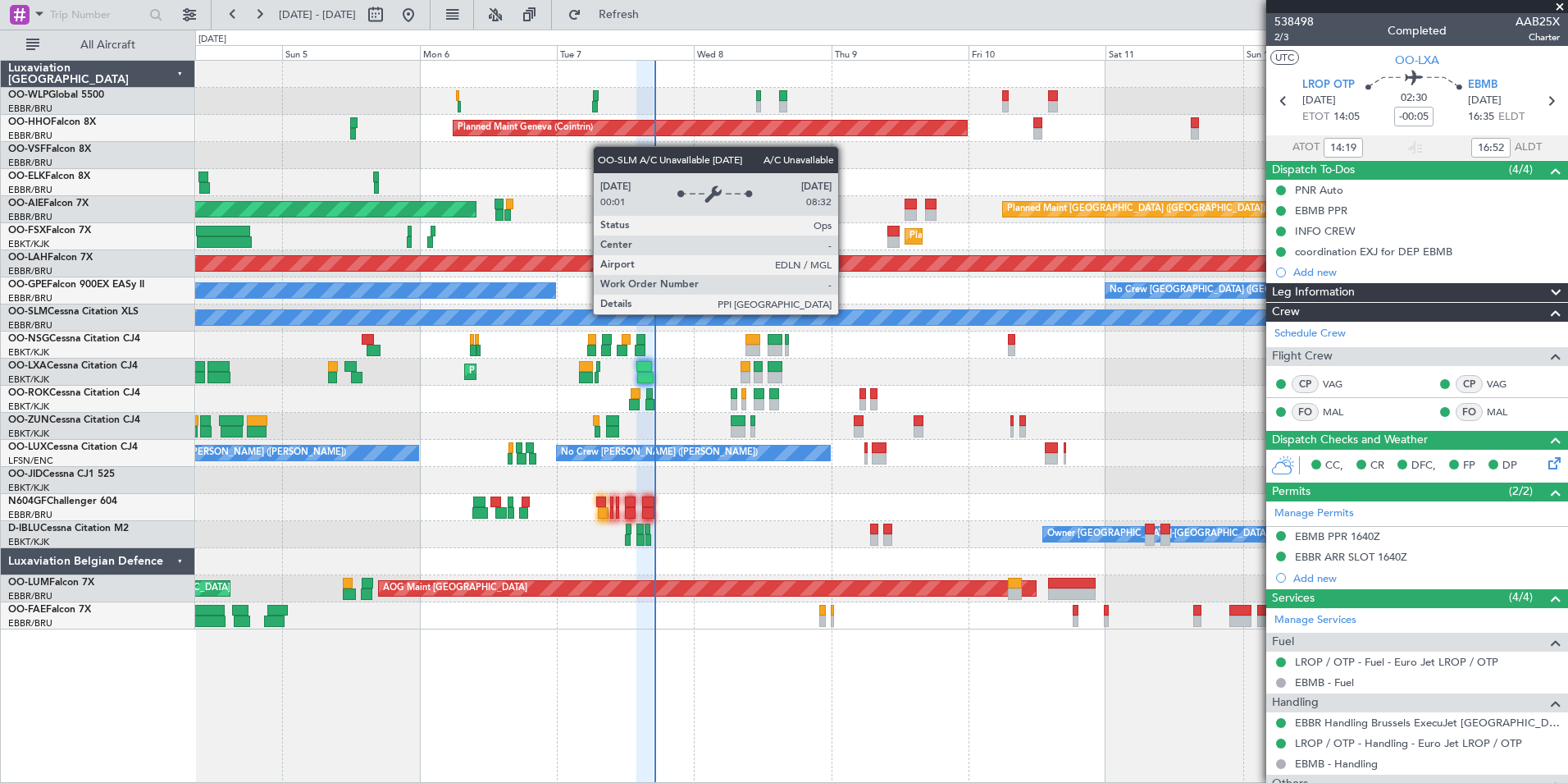
click at [358, 248] on div "Planned Maint Milan (Linate) Planned Maint Geneva ([GEOGRAPHIC_DATA]) Planned M…" at bounding box center [881, 345] width 1372 height 568
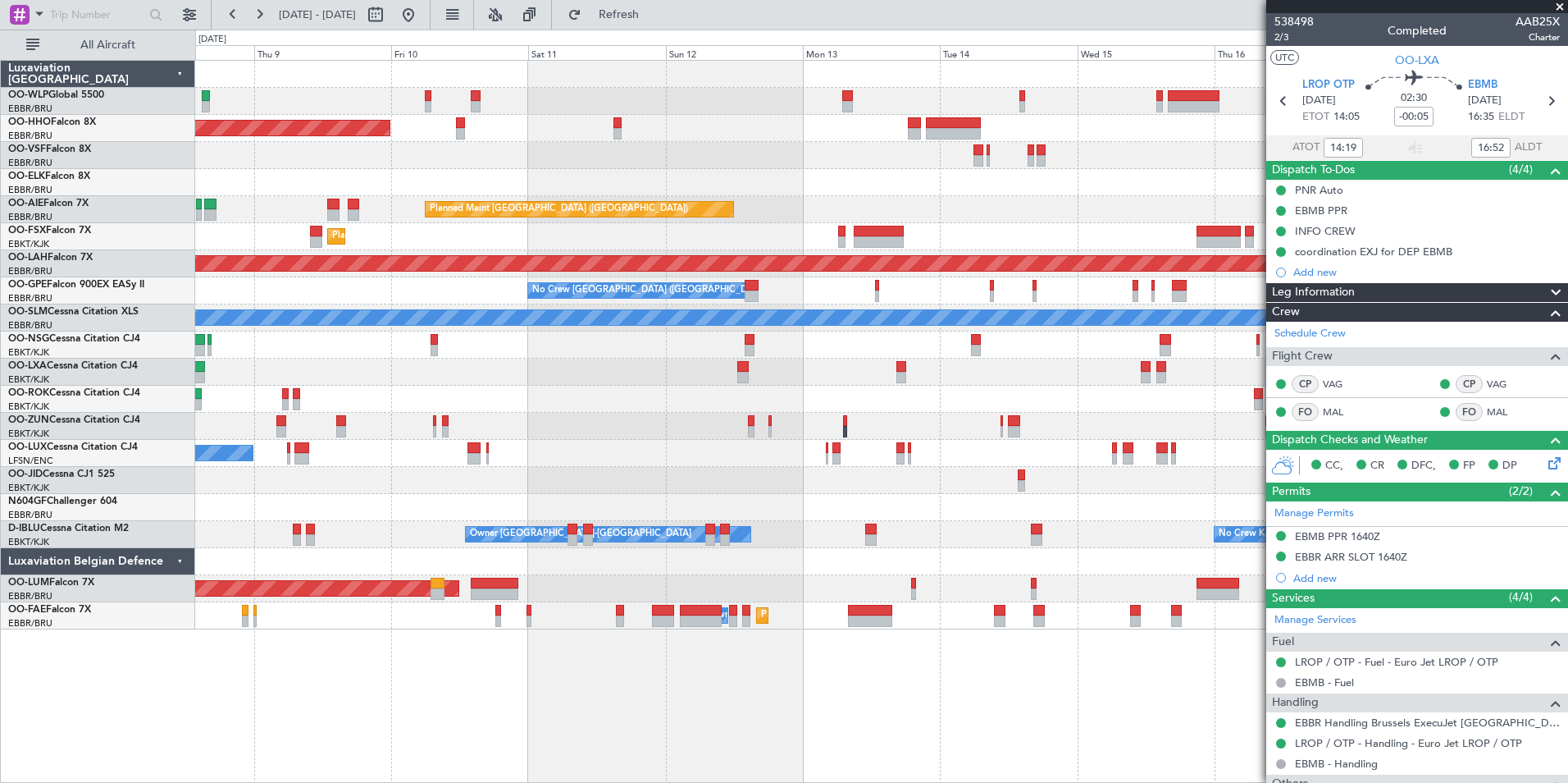
click at [629, 227] on div "Planned Maint Geneva (Cointrin) Planned Maint [GEOGRAPHIC_DATA] ([GEOGRAPHIC_DA…" at bounding box center [881, 345] width 1372 height 568
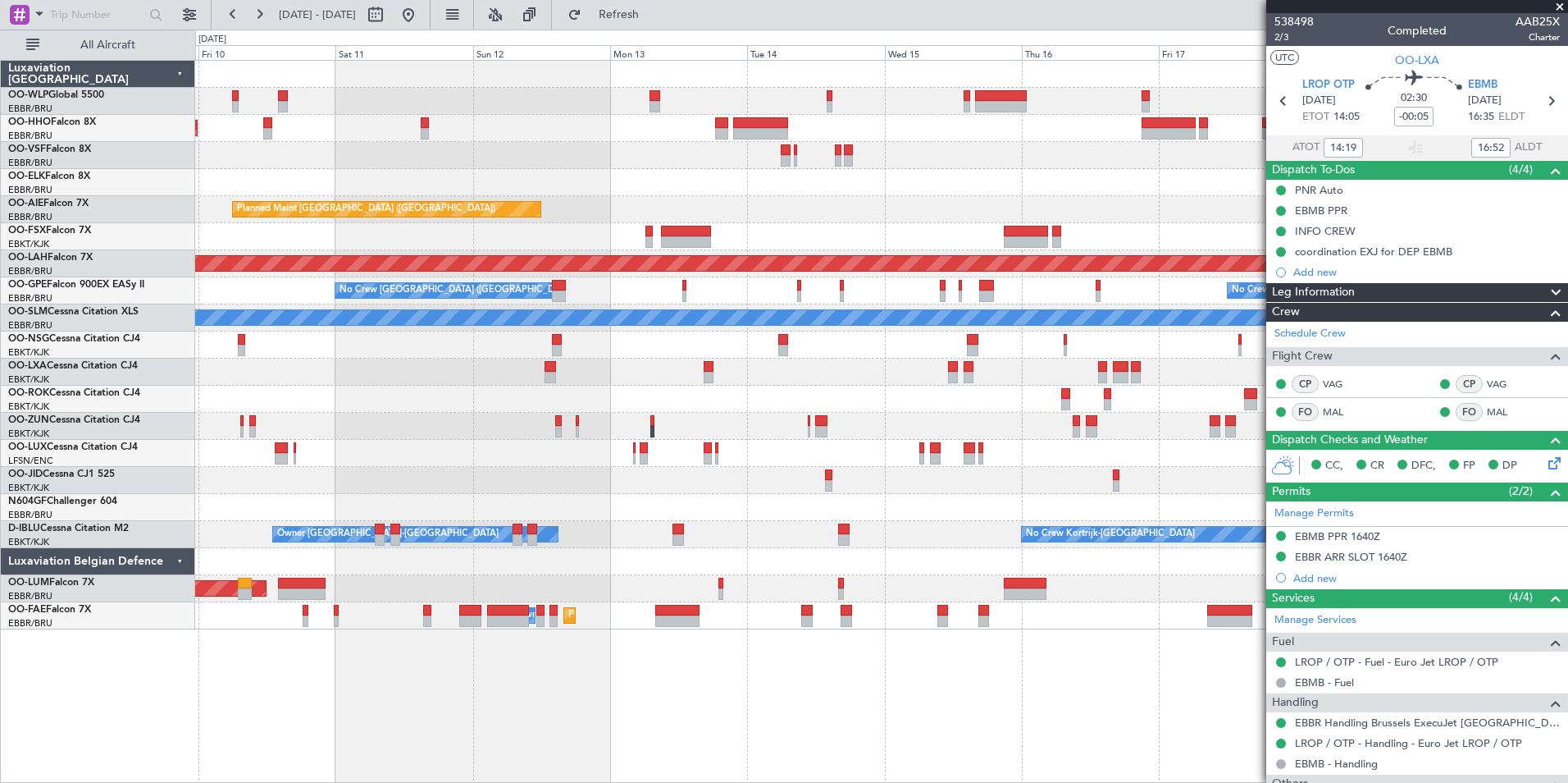
click at [672, 218] on div "Planned Maint [GEOGRAPHIC_DATA] ([GEOGRAPHIC_DATA])" at bounding box center [881, 209] width 1372 height 27
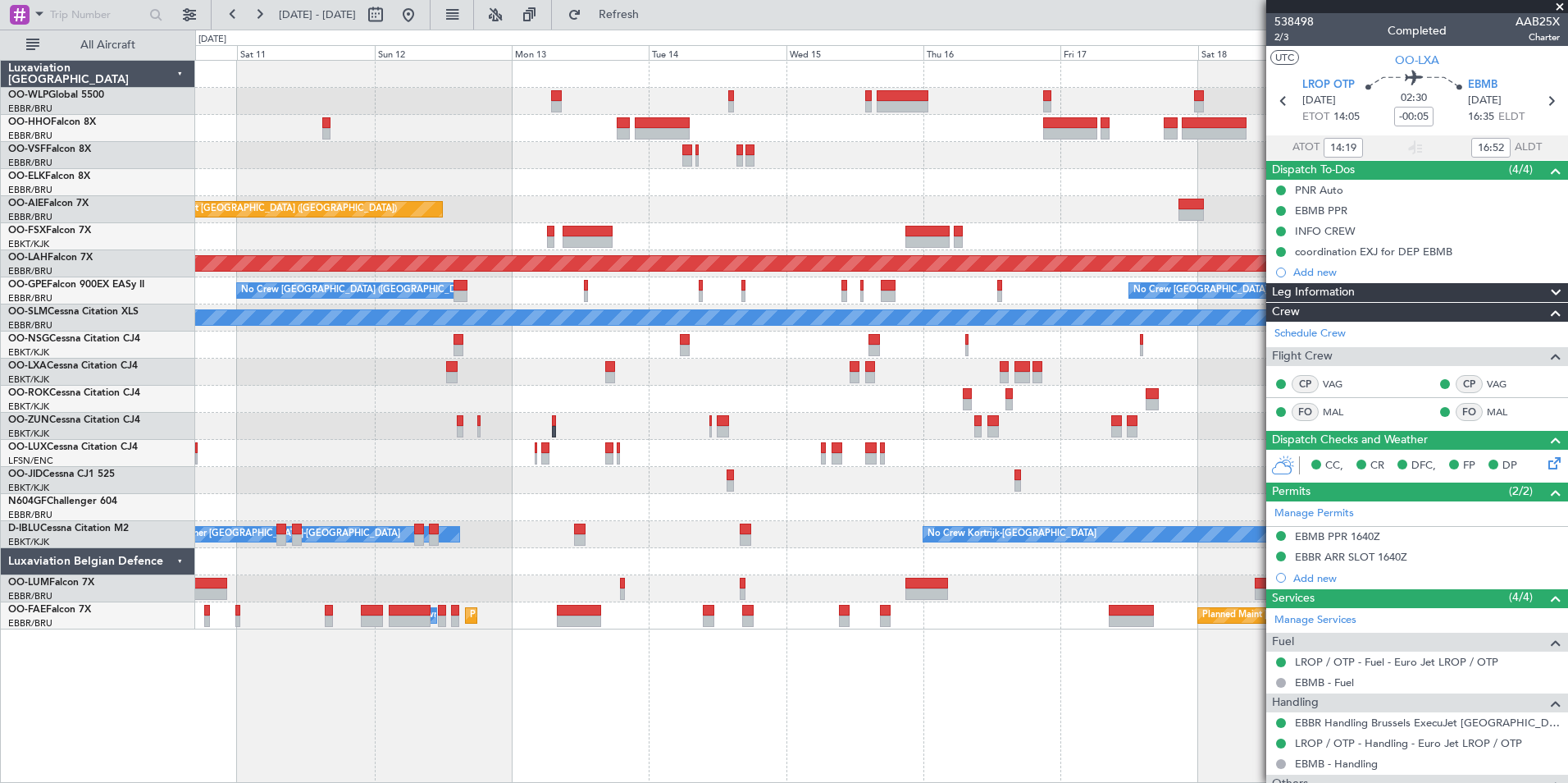
click at [660, 207] on div "Planned Maint [GEOGRAPHIC_DATA] ([GEOGRAPHIC_DATA])" at bounding box center [881, 209] width 1372 height 27
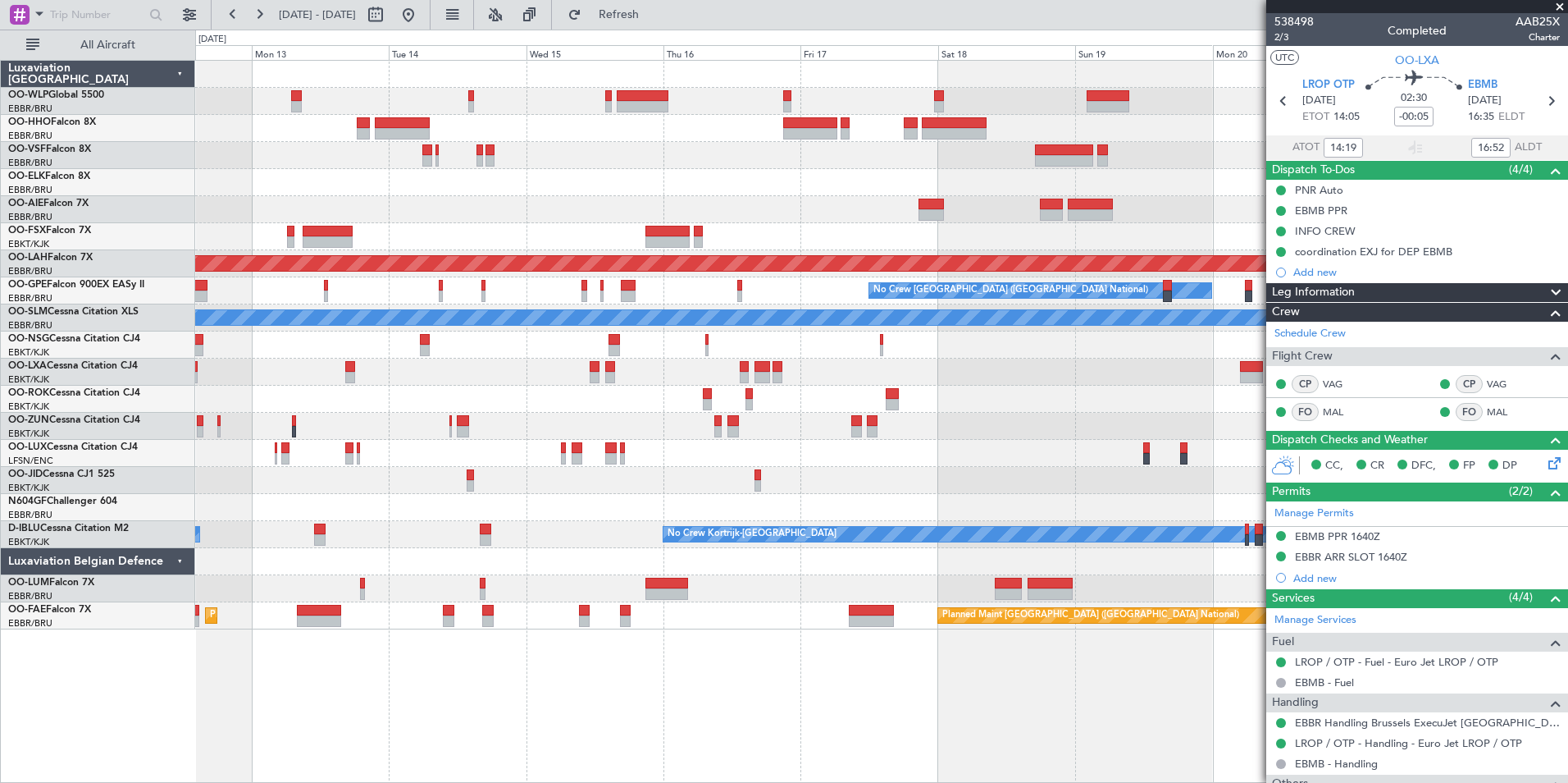
click at [762, 220] on div "Planned Maint [GEOGRAPHIC_DATA] ([GEOGRAPHIC_DATA])" at bounding box center [881, 209] width 1372 height 27
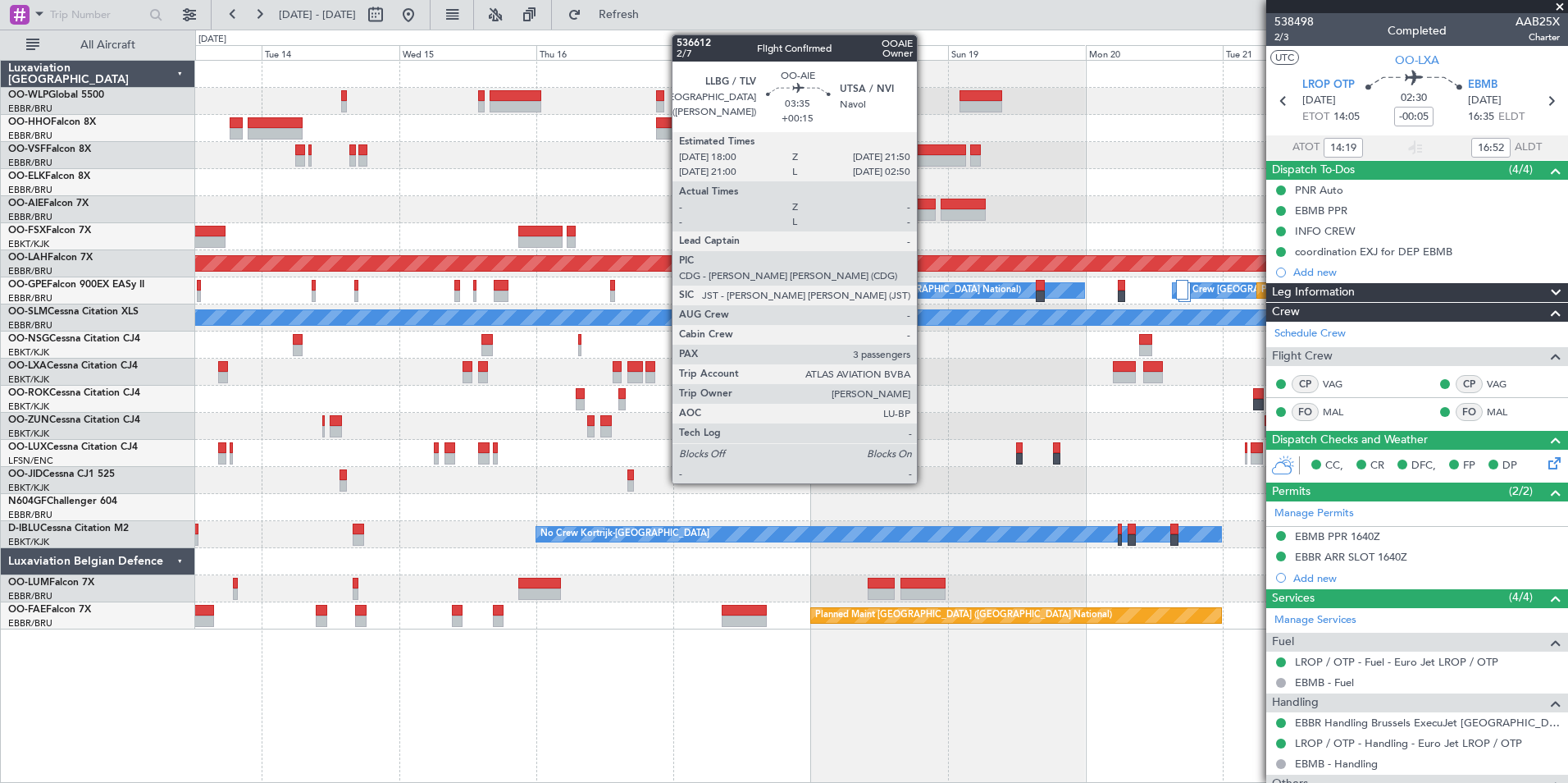
click at [924, 204] on div at bounding box center [923, 205] width 22 height 12
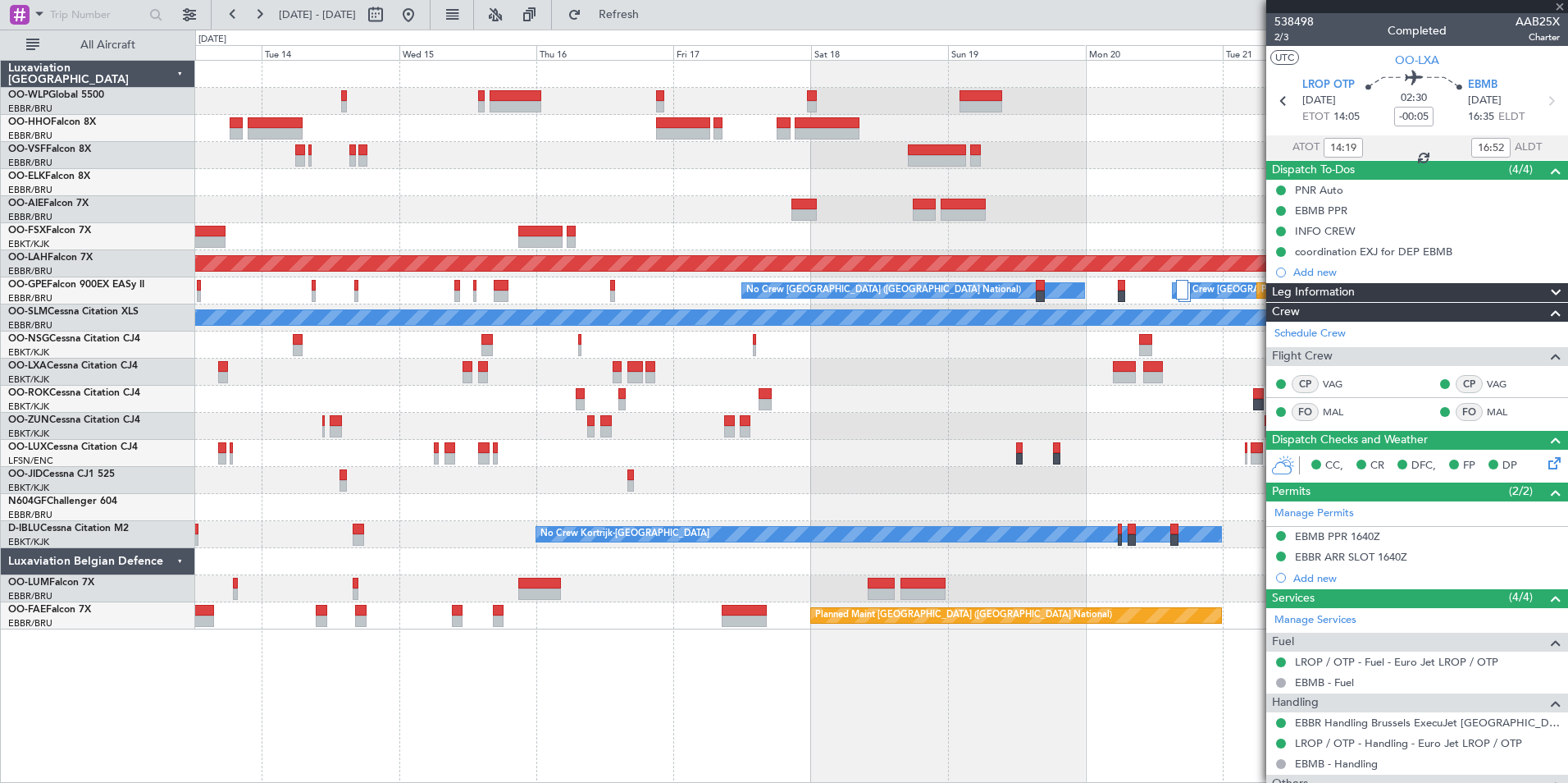
type input "+00:15"
type input "3"
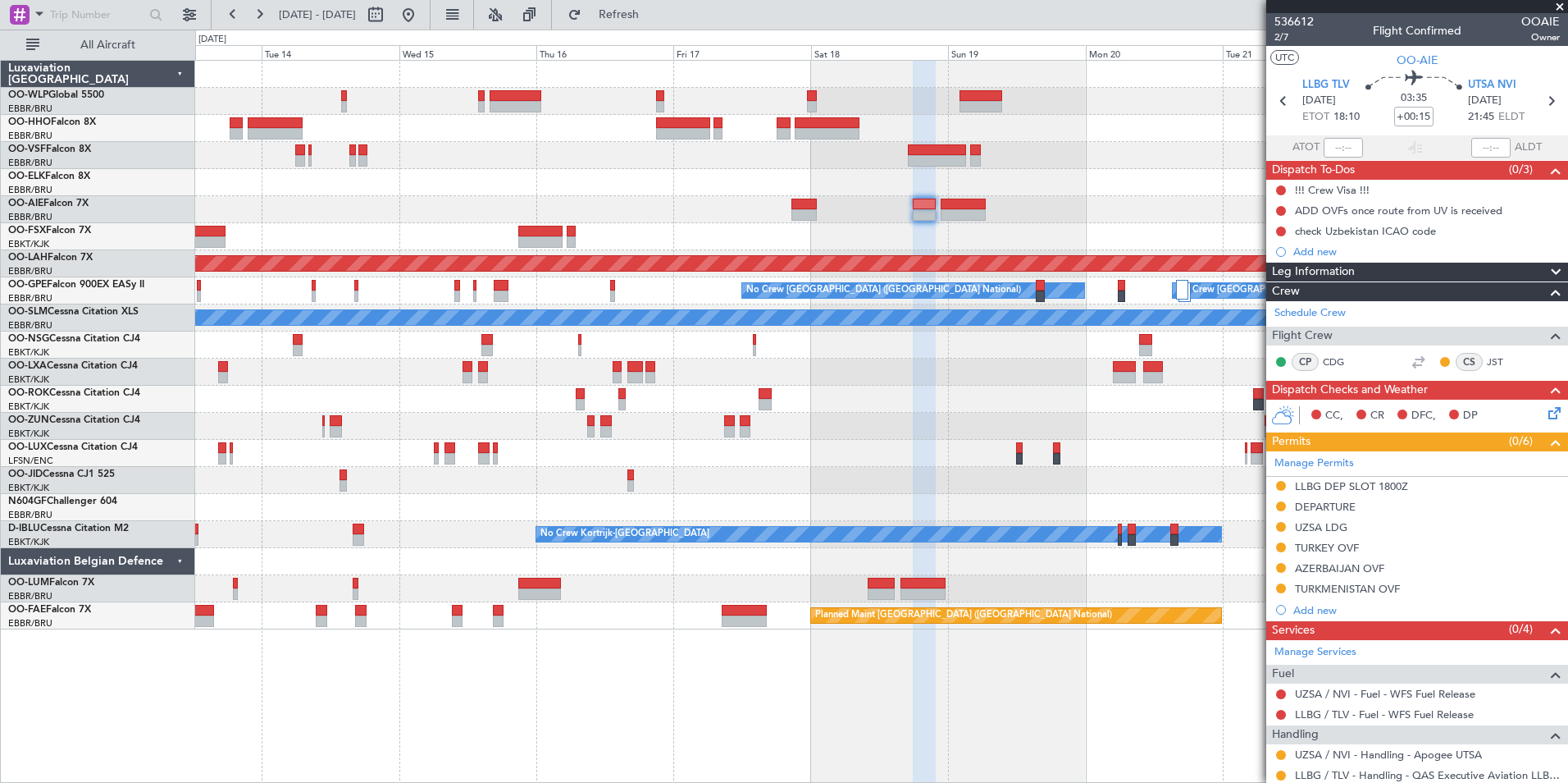
click at [1322, 548] on div "TURKEY OVF" at bounding box center [1327, 548] width 64 height 14
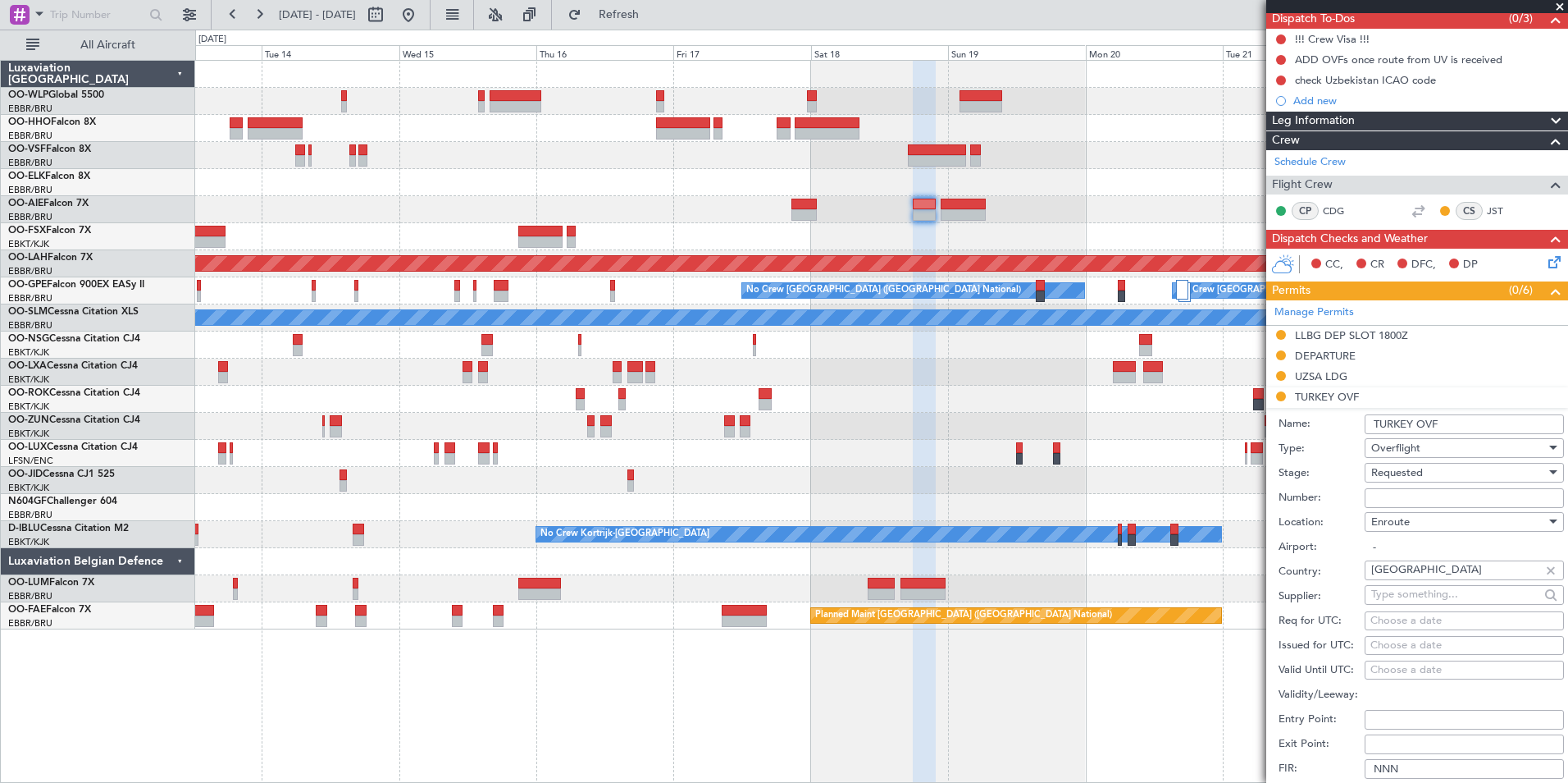
scroll to position [246, 0]
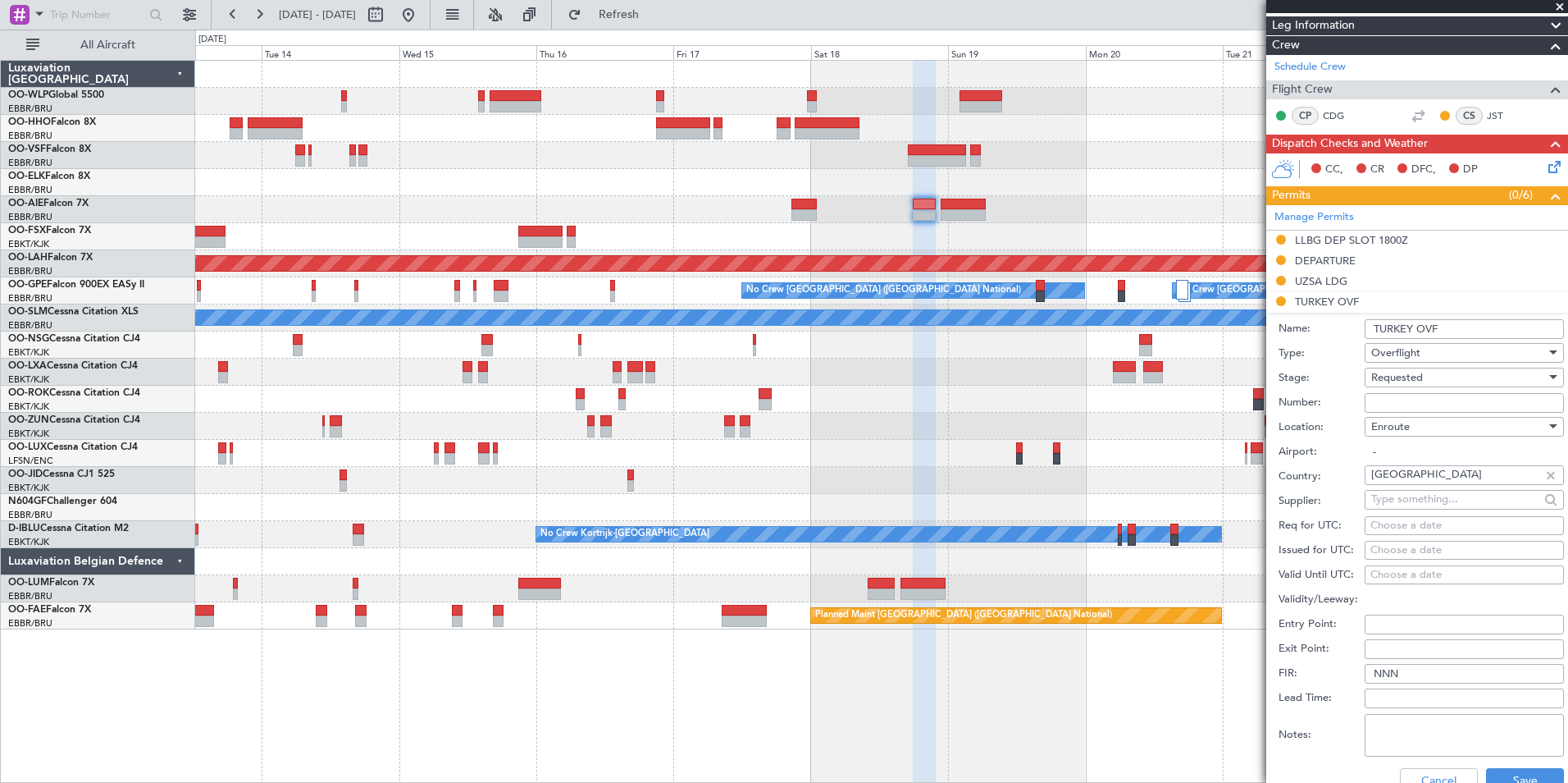
click at [1388, 399] on input "Number:" at bounding box center [1464, 403] width 199 height 20
type input "ECAC BUSINESS FLIGHT"
click at [1408, 361] on div "Overflight" at bounding box center [1458, 353] width 174 height 25
click at [1341, 366] on div at bounding box center [784, 391] width 1568 height 783
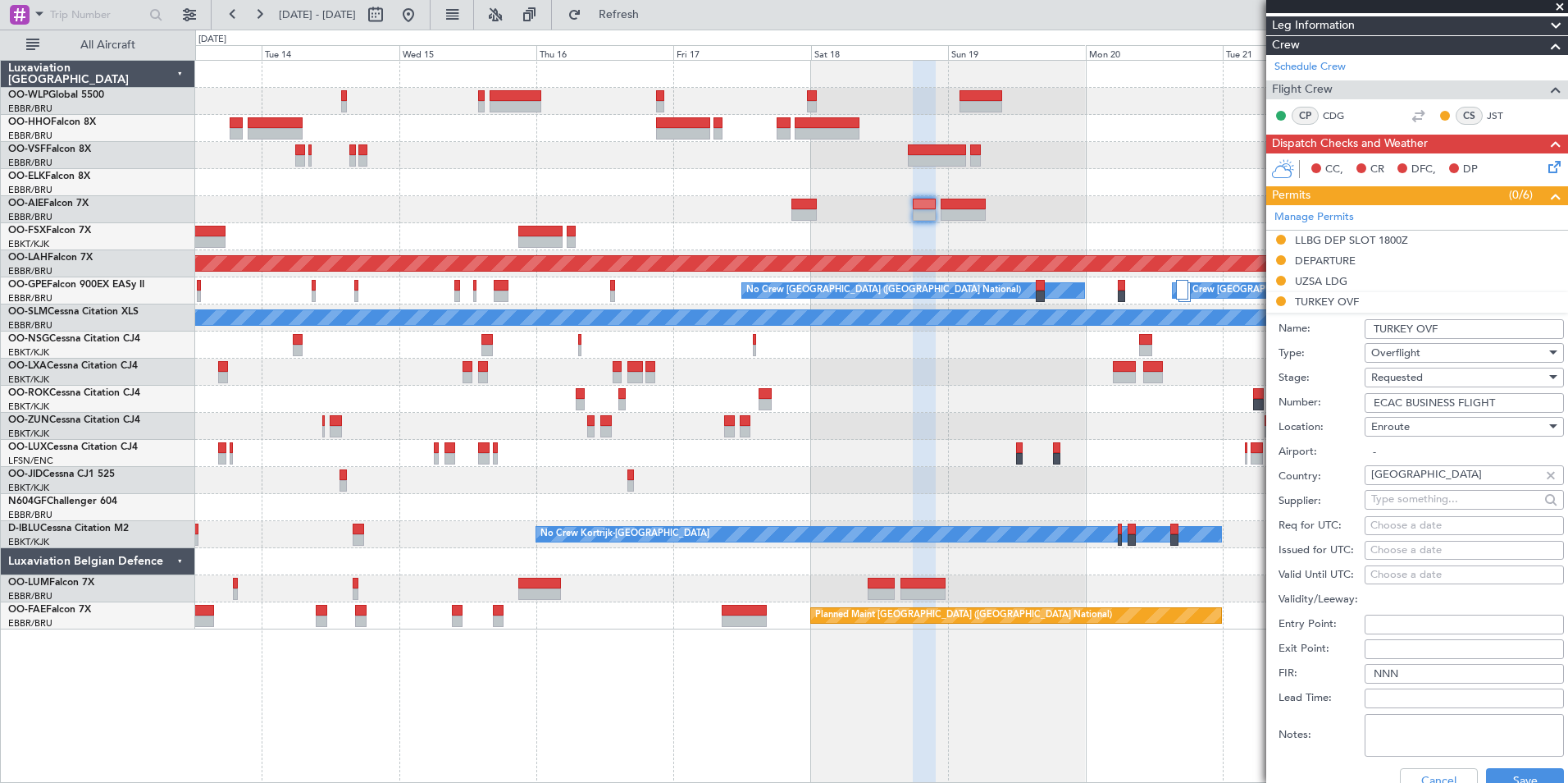
click at [1389, 377] on span "Requested" at bounding box center [1397, 377] width 51 height 15
click at [1405, 509] on span "Received OK" at bounding box center [1458, 501] width 172 height 25
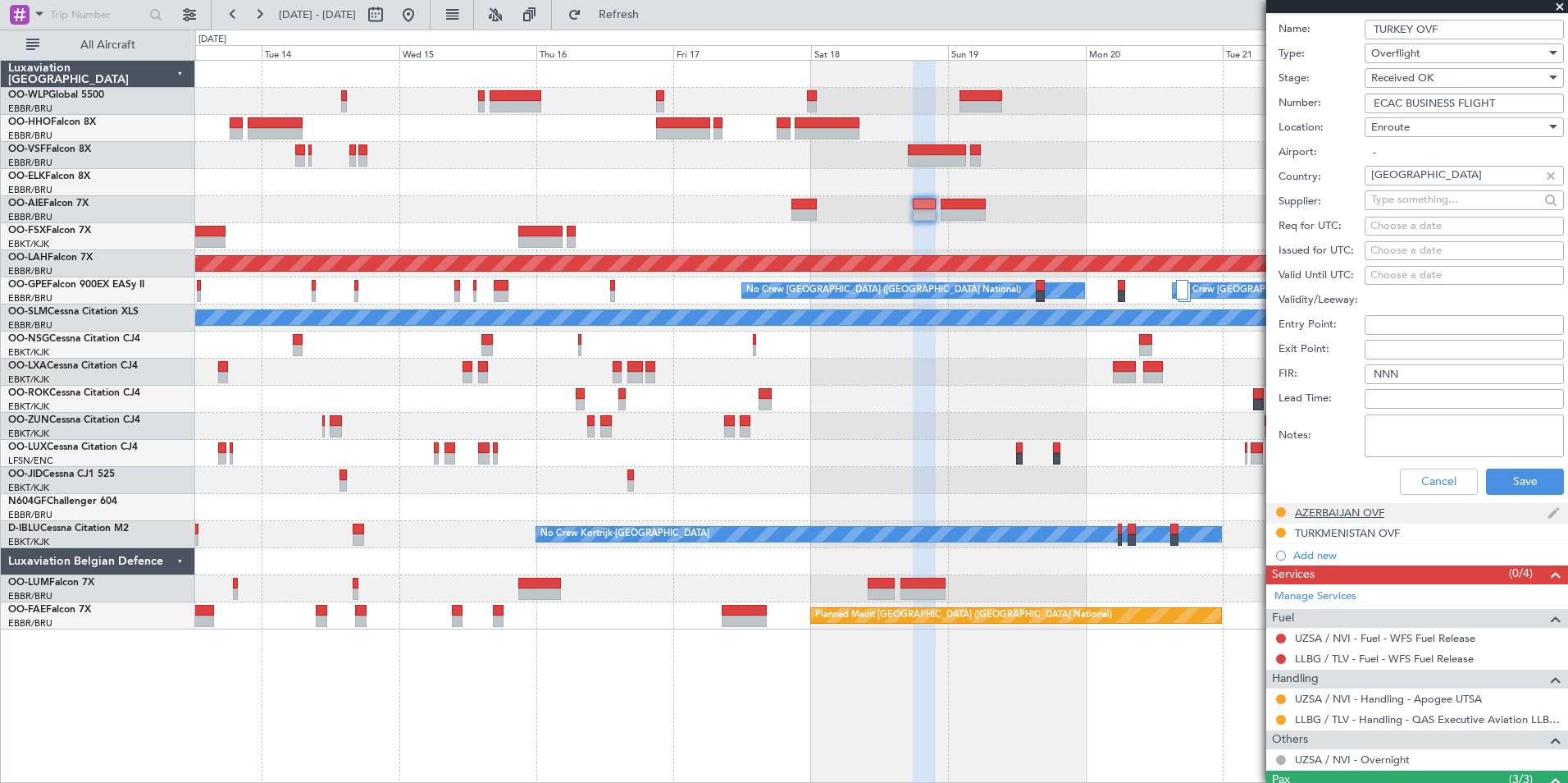
scroll to position [574, 0]
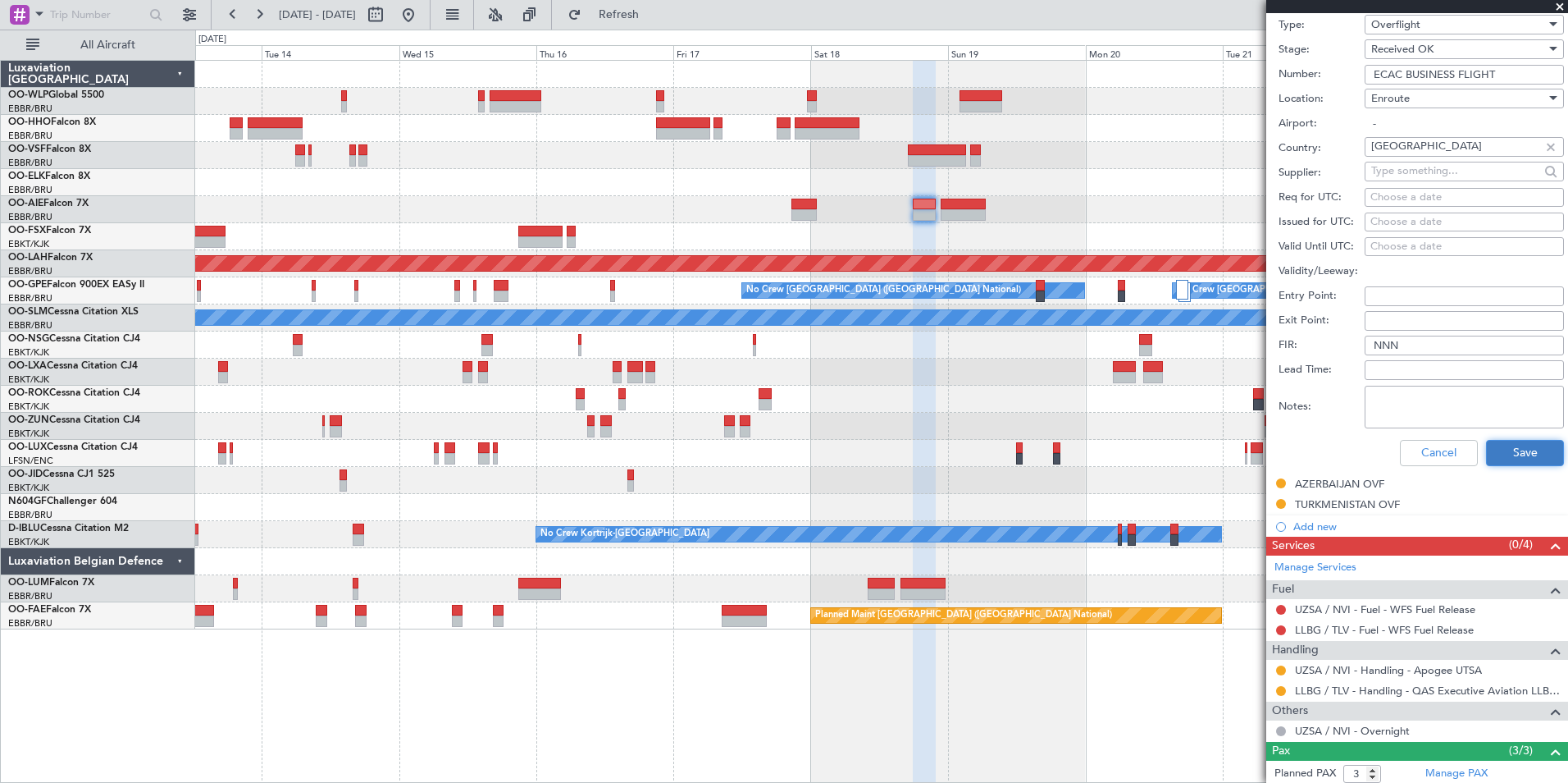
click at [1495, 449] on button "Save" at bounding box center [1525, 453] width 78 height 27
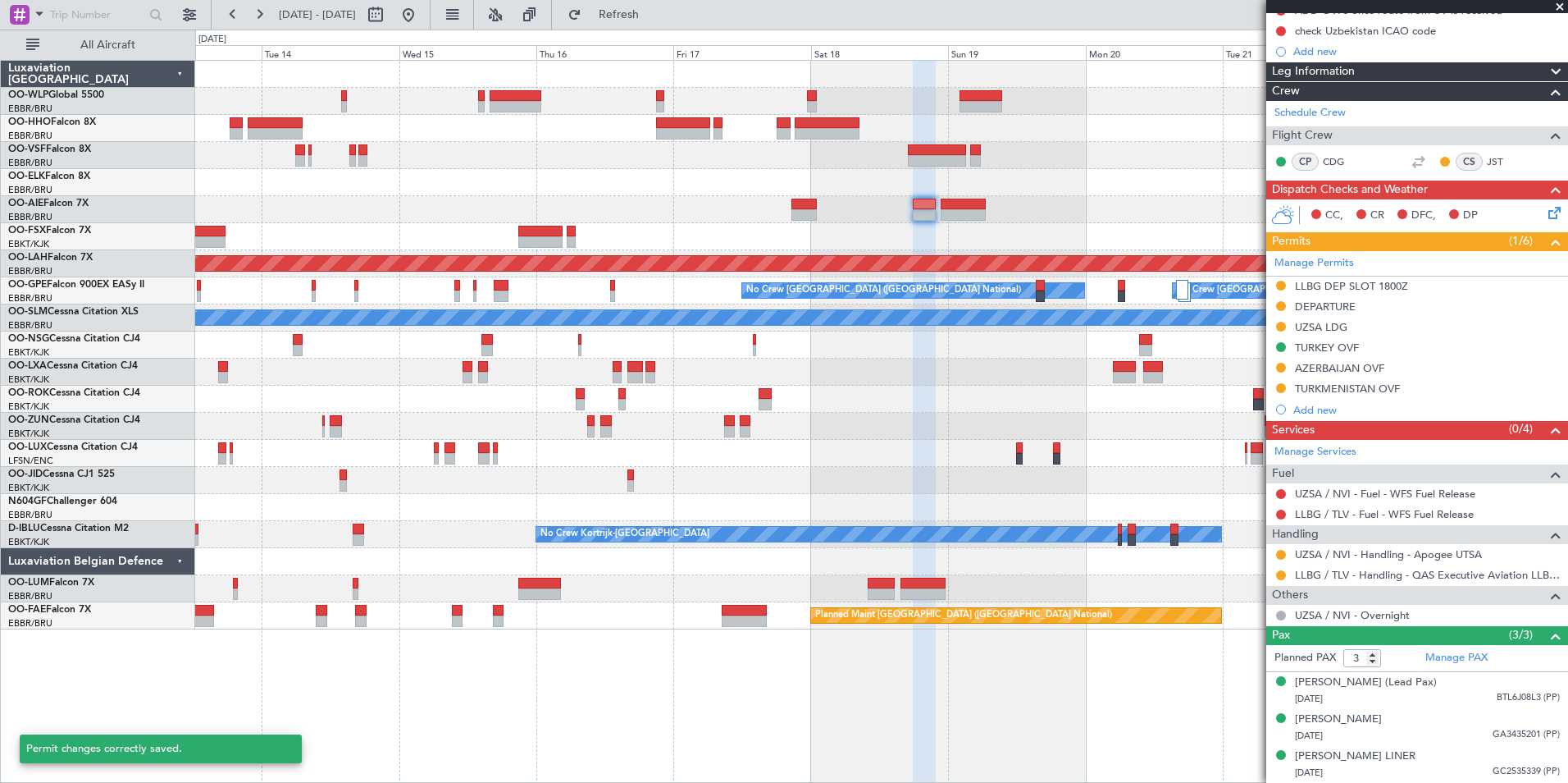
scroll to position [85, 0]
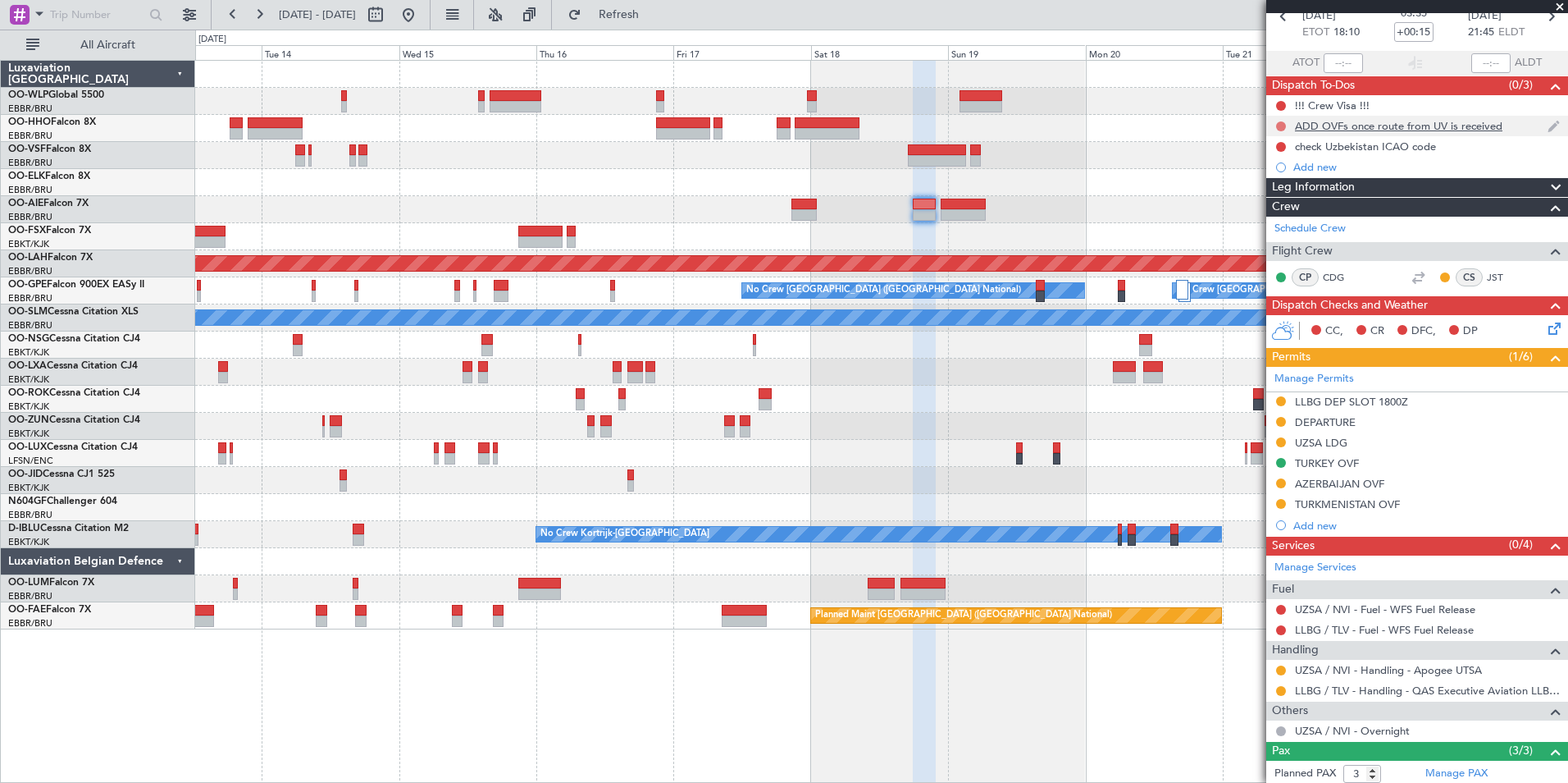
click at [1281, 126] on button at bounding box center [1281, 126] width 10 height 10
click at [1295, 196] on span "Completed" at bounding box center [1287, 198] width 54 height 17
click at [1328, 102] on div "!!! Crew Visa !!!" at bounding box center [1333, 105] width 75 height 14
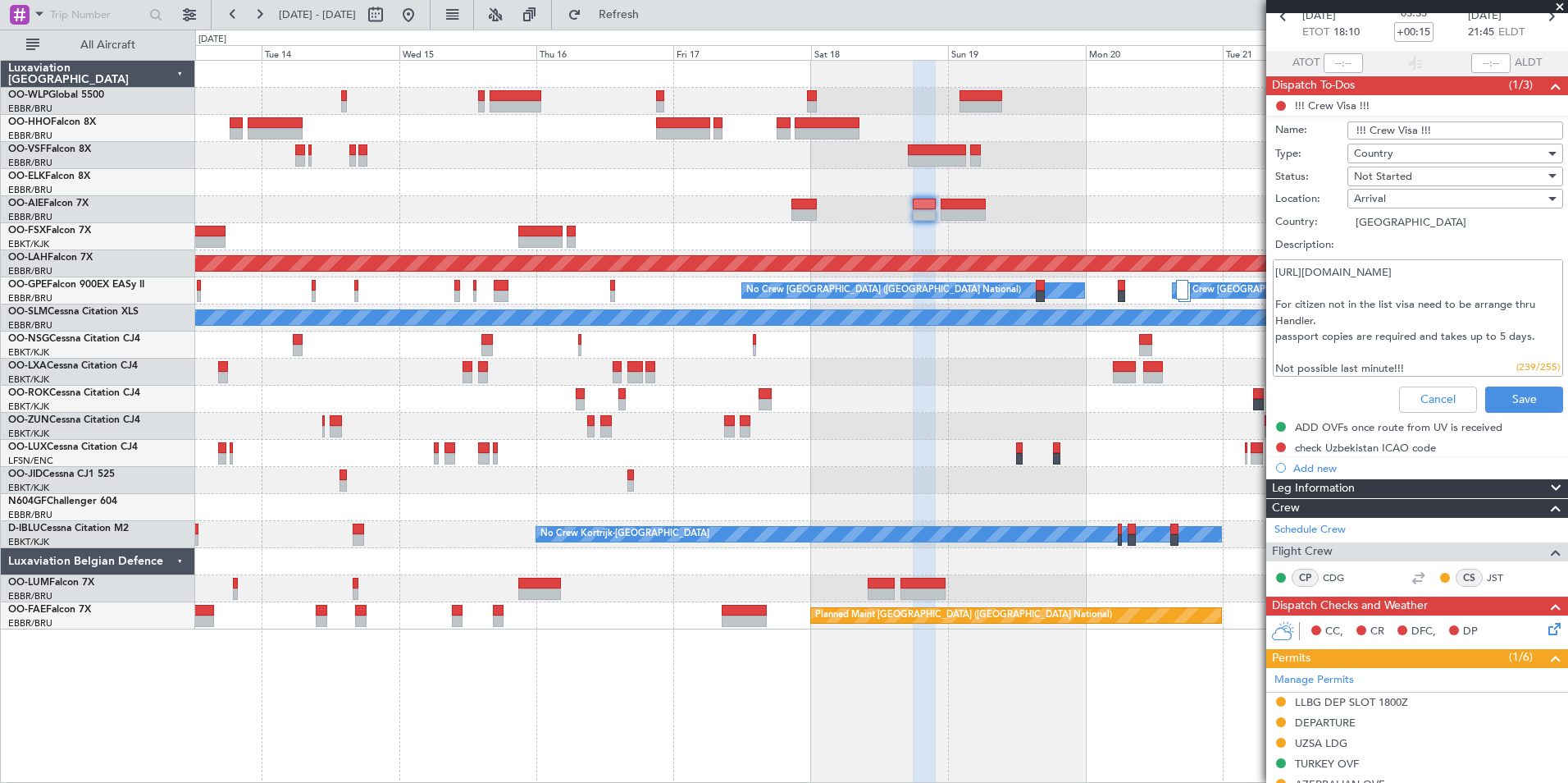
scroll to position [32, 0]
click at [1432, 396] on button "Cancel" at bounding box center [1437, 399] width 78 height 27
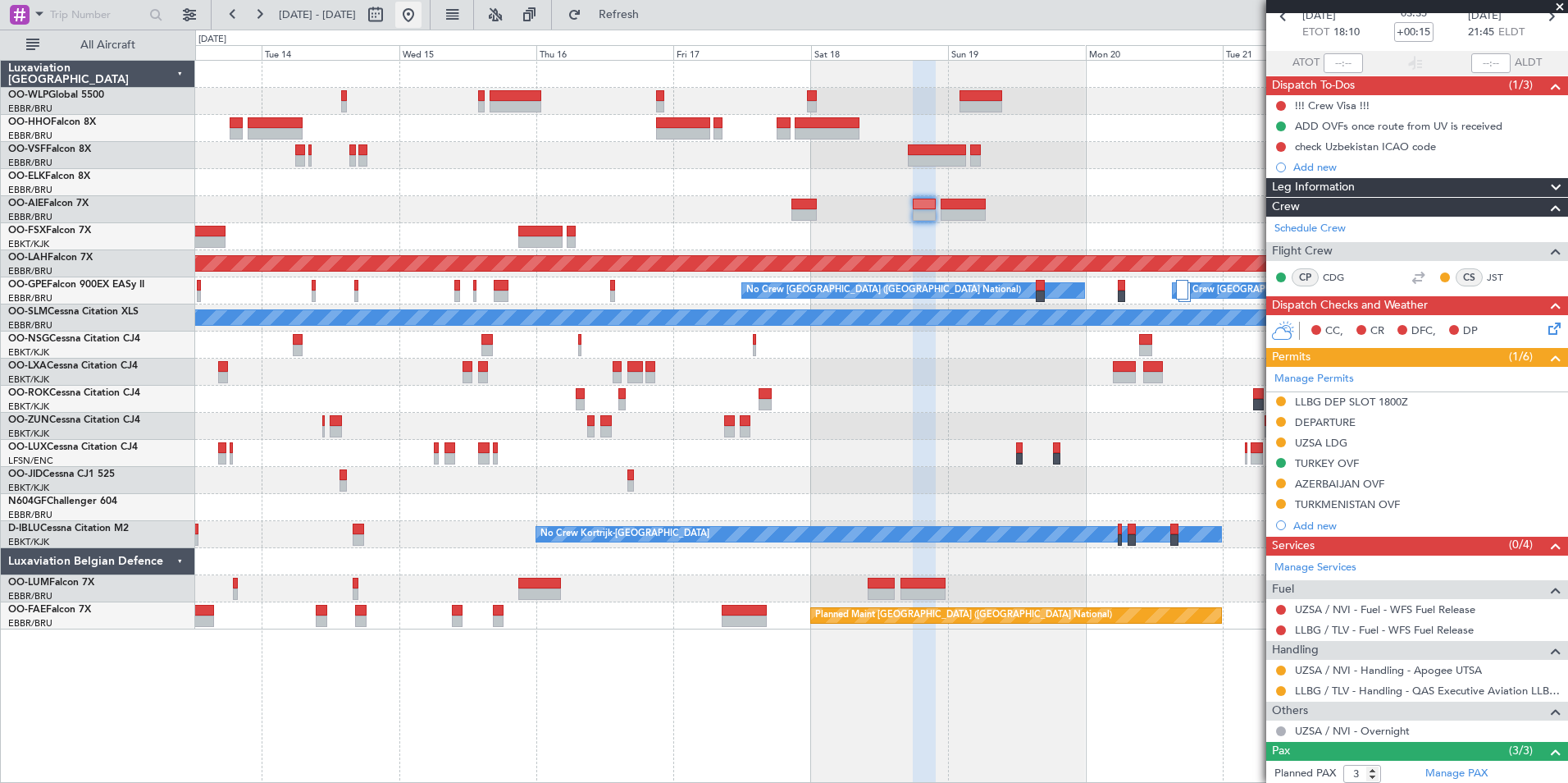
click at [421, 21] on button at bounding box center [408, 15] width 27 height 27
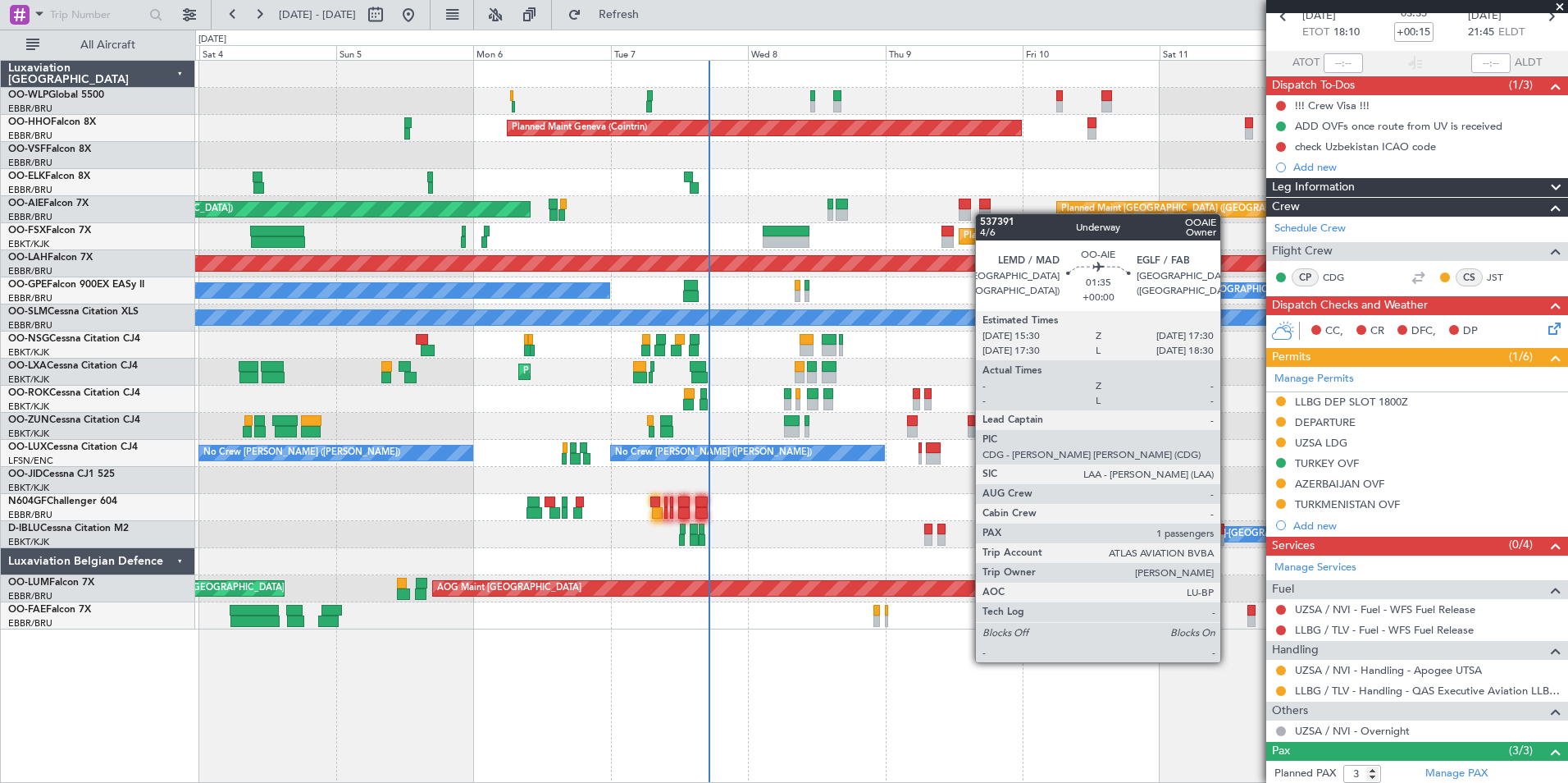
click at [809, 204] on div "Planned Maint [GEOGRAPHIC_DATA] ([GEOGRAPHIC_DATA]) Unplanned Maint [GEOGRAPHIC…" at bounding box center [881, 209] width 1372 height 27
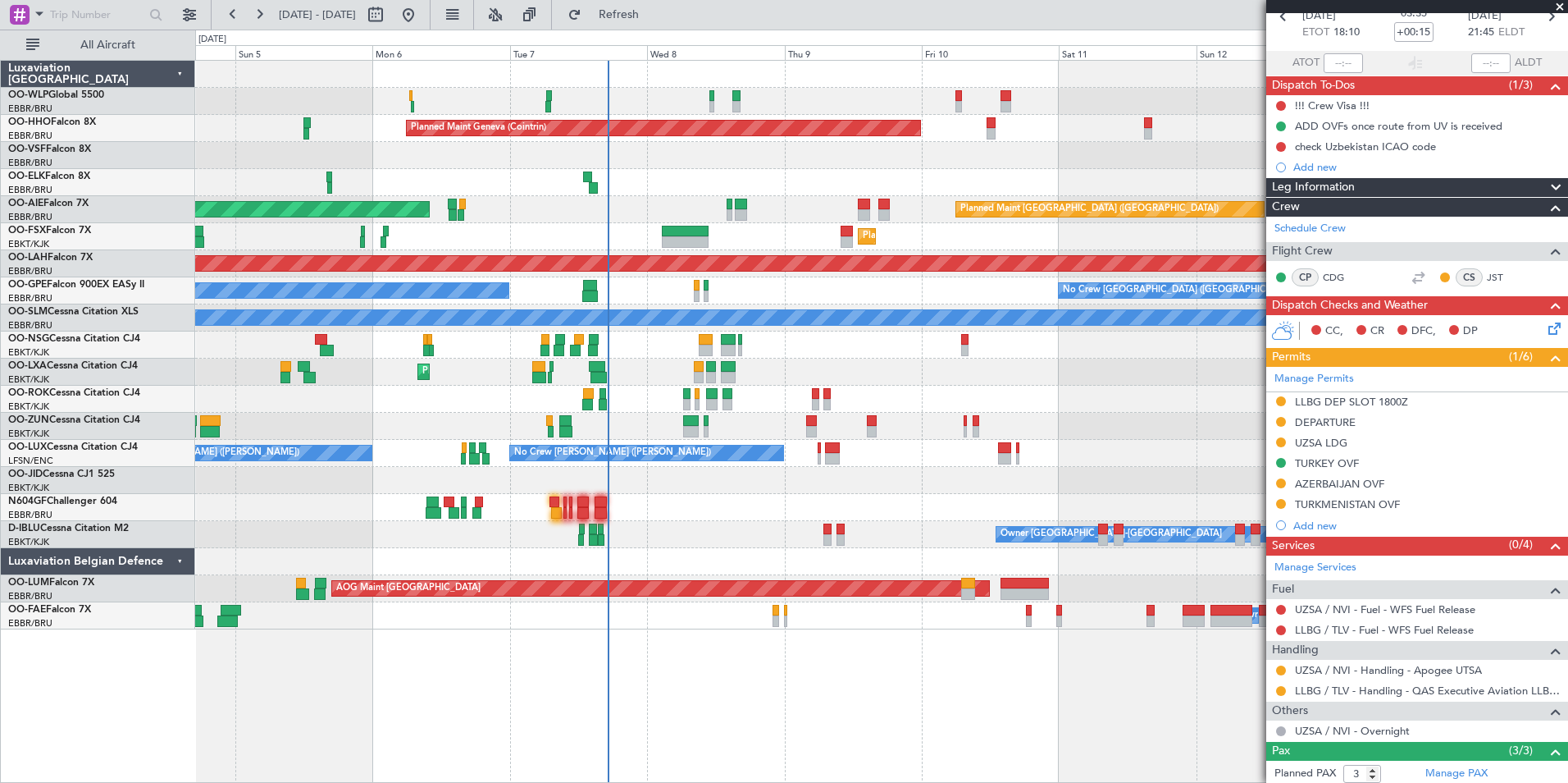
click at [756, 166] on div at bounding box center [881, 155] width 1372 height 27
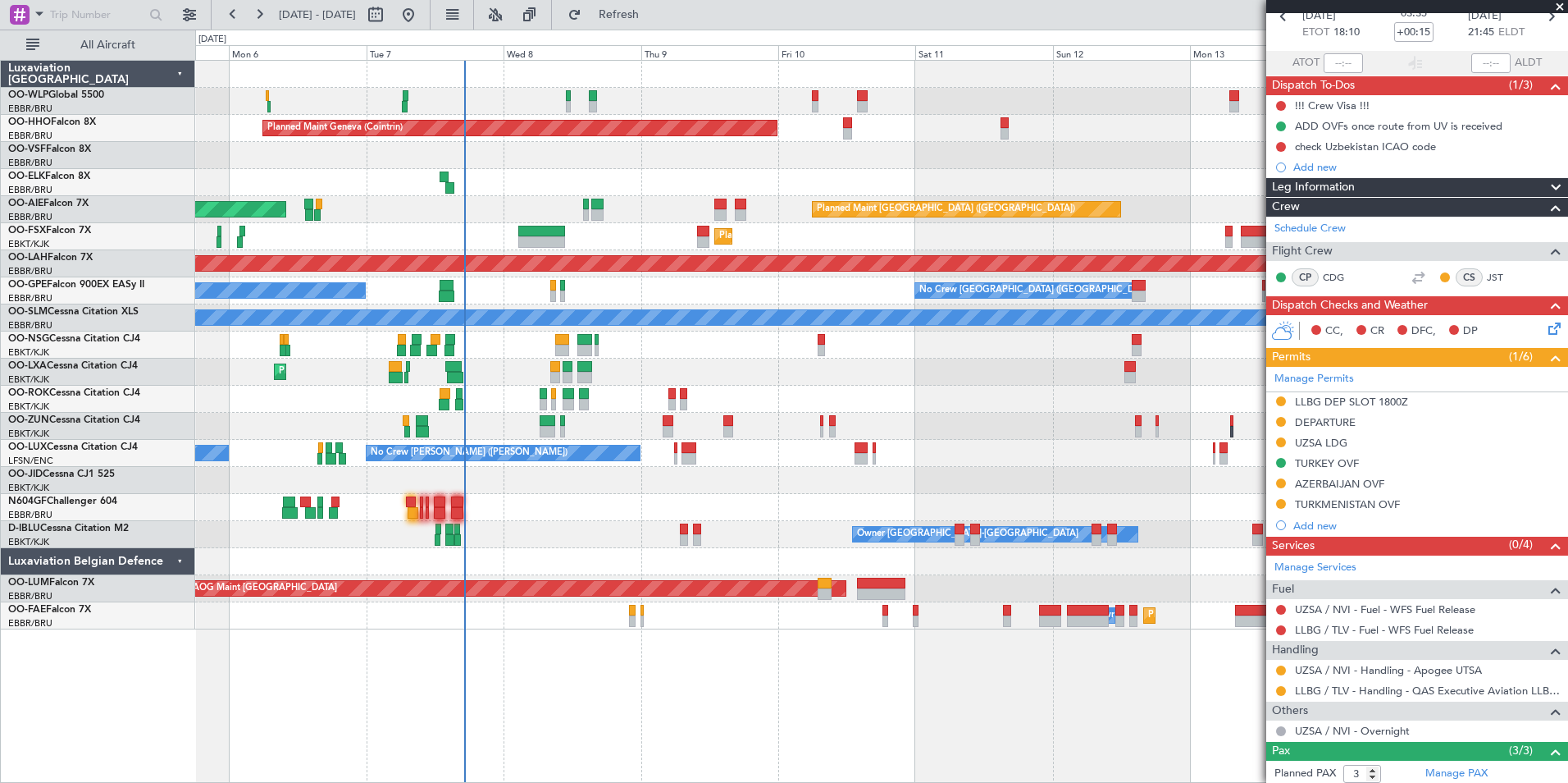
click at [376, 118] on div "Planned Maint Geneva (Cointrin)" at bounding box center [881, 128] width 1372 height 27
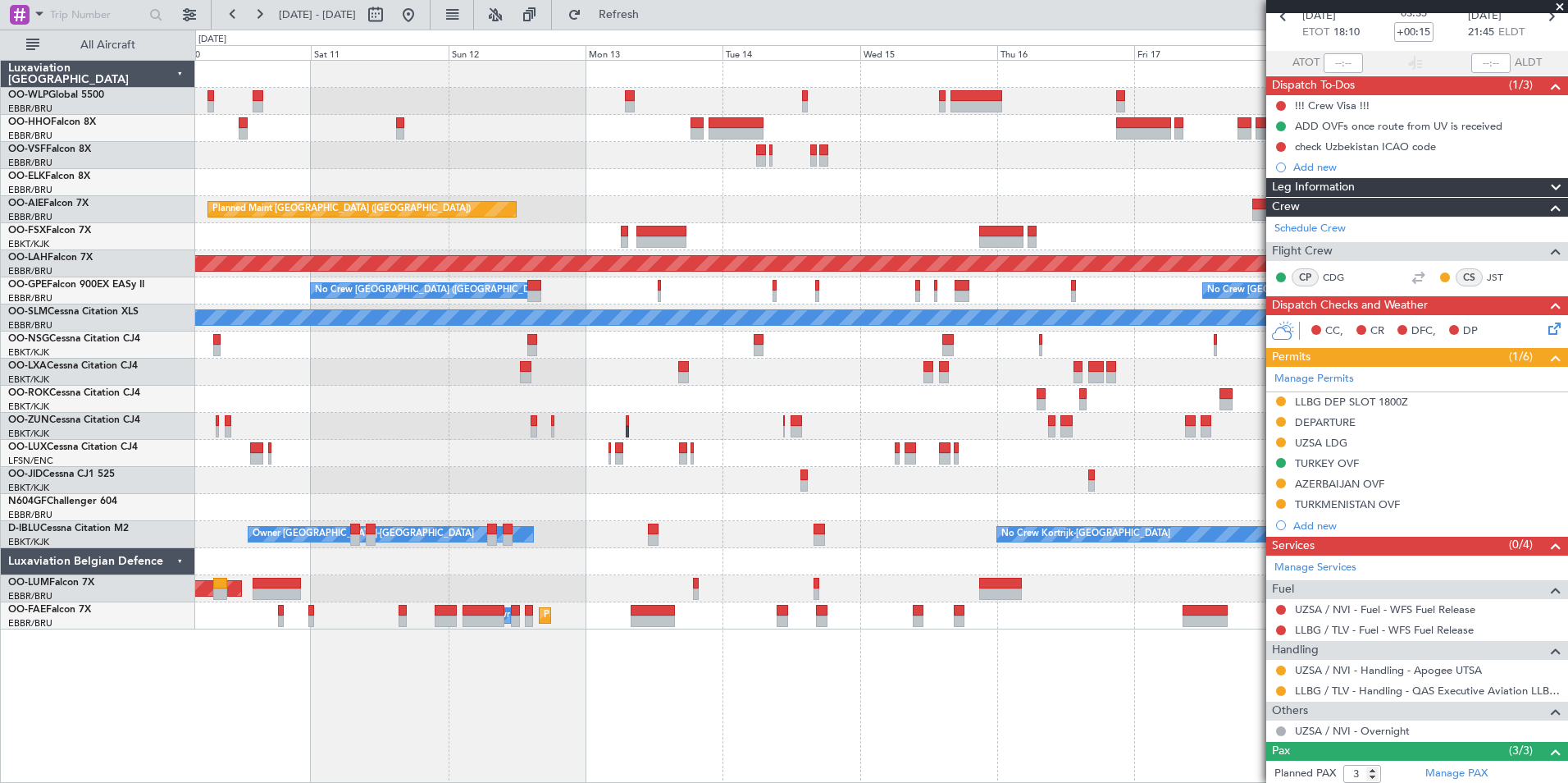
click at [436, 124] on div "Planned Maint Geneva (Cointrin) Planned Maint [GEOGRAPHIC_DATA] ([GEOGRAPHIC_DA…" at bounding box center [881, 345] width 1372 height 568
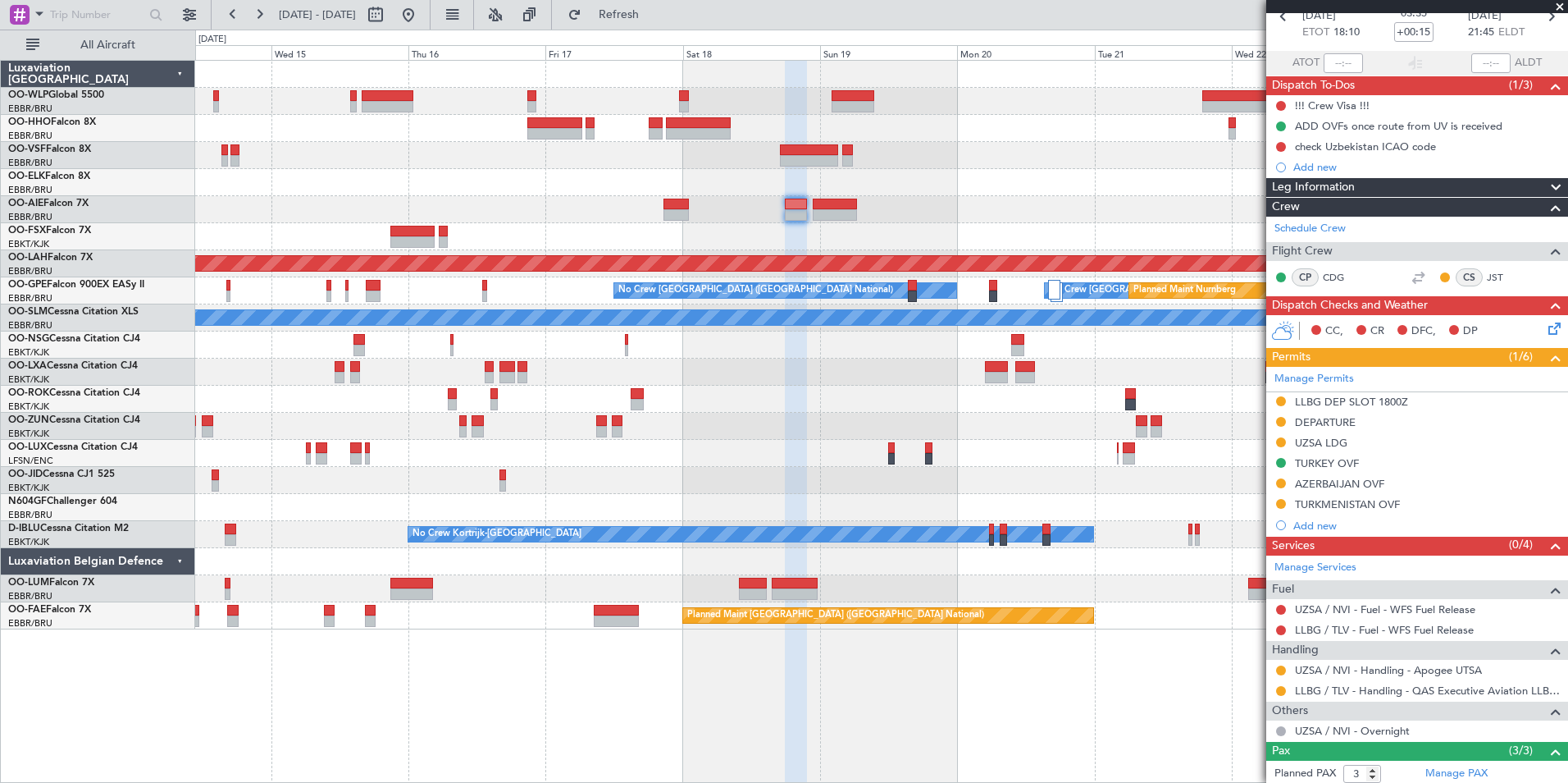
click at [622, 120] on div "- - FIMP 17:00 Z EBLG 05:10 Z Planned Maint [GEOGRAPHIC_DATA] ([GEOGRAPHIC_DATA…" at bounding box center [881, 345] width 1372 height 568
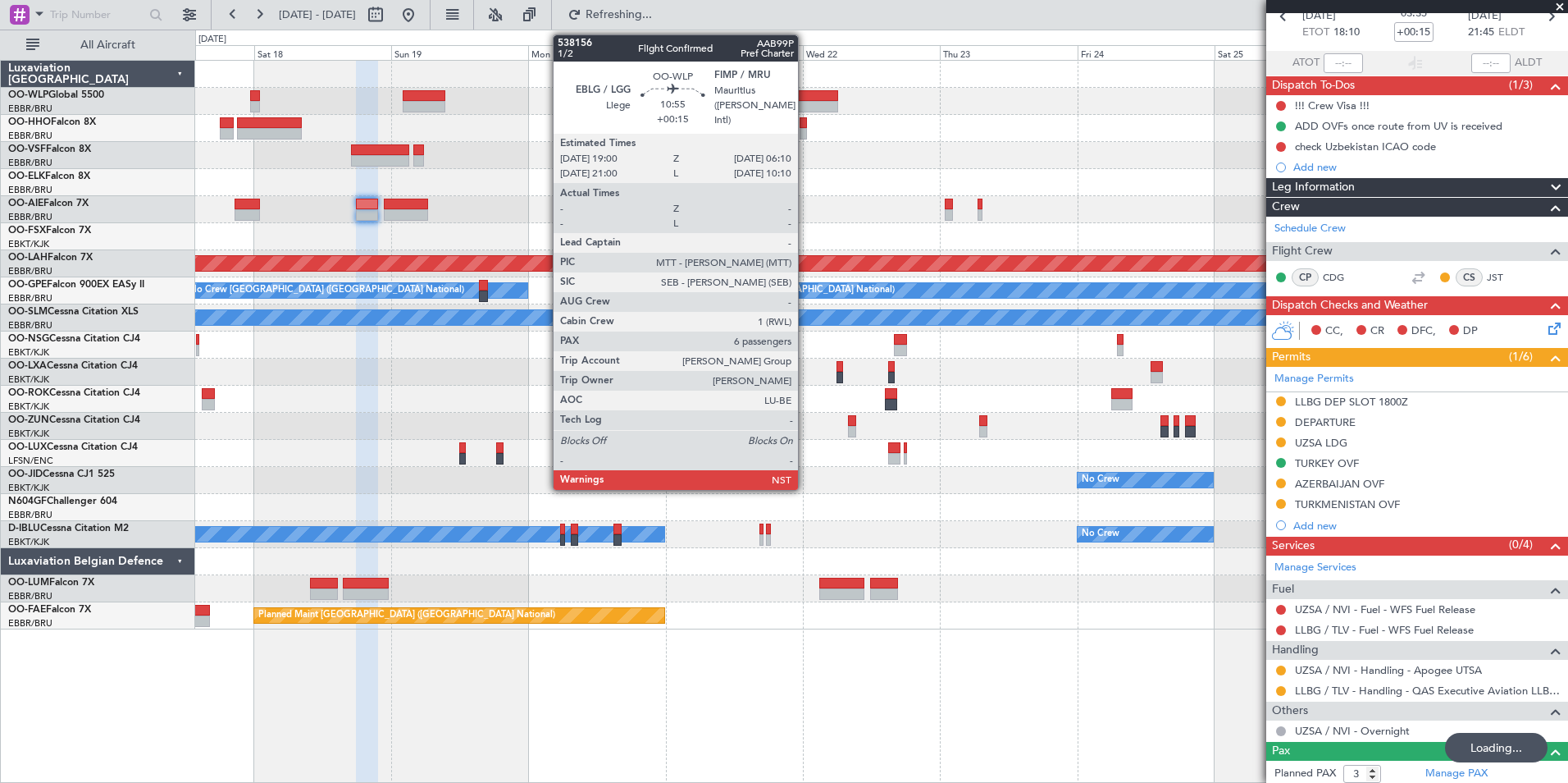
click at [805, 99] on div at bounding box center [805, 97] width 64 height 12
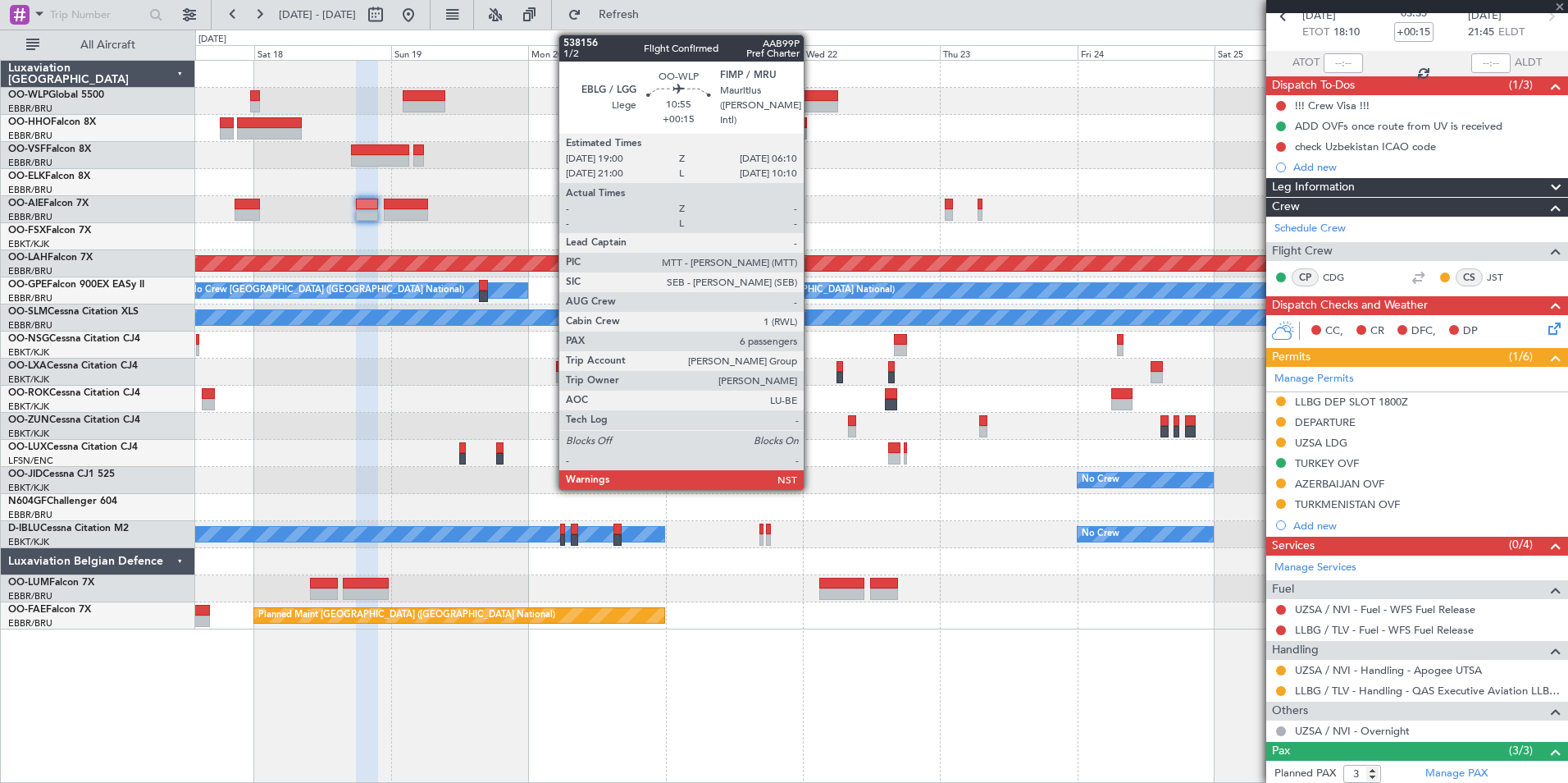
type input "6"
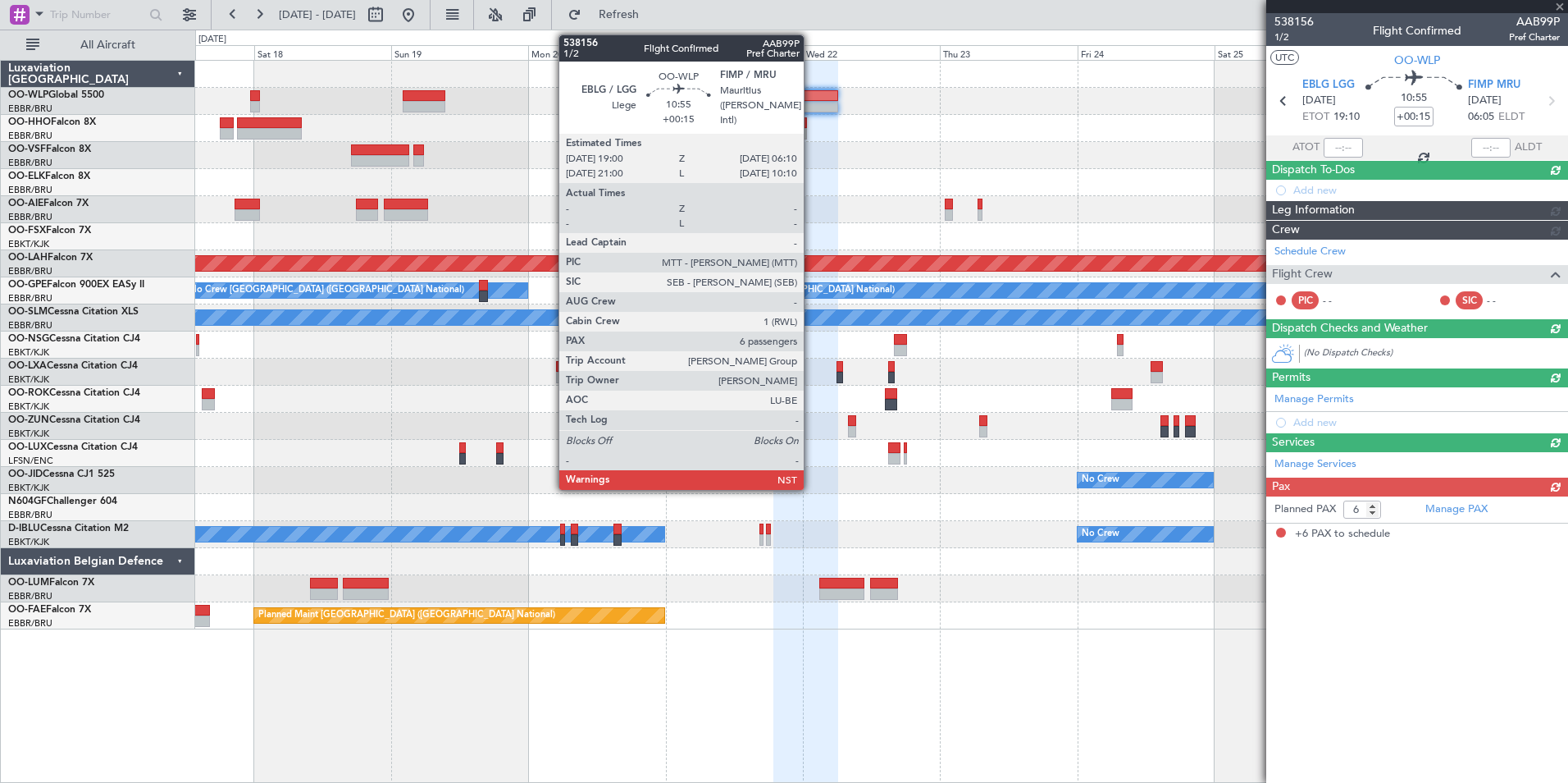
scroll to position [0, 0]
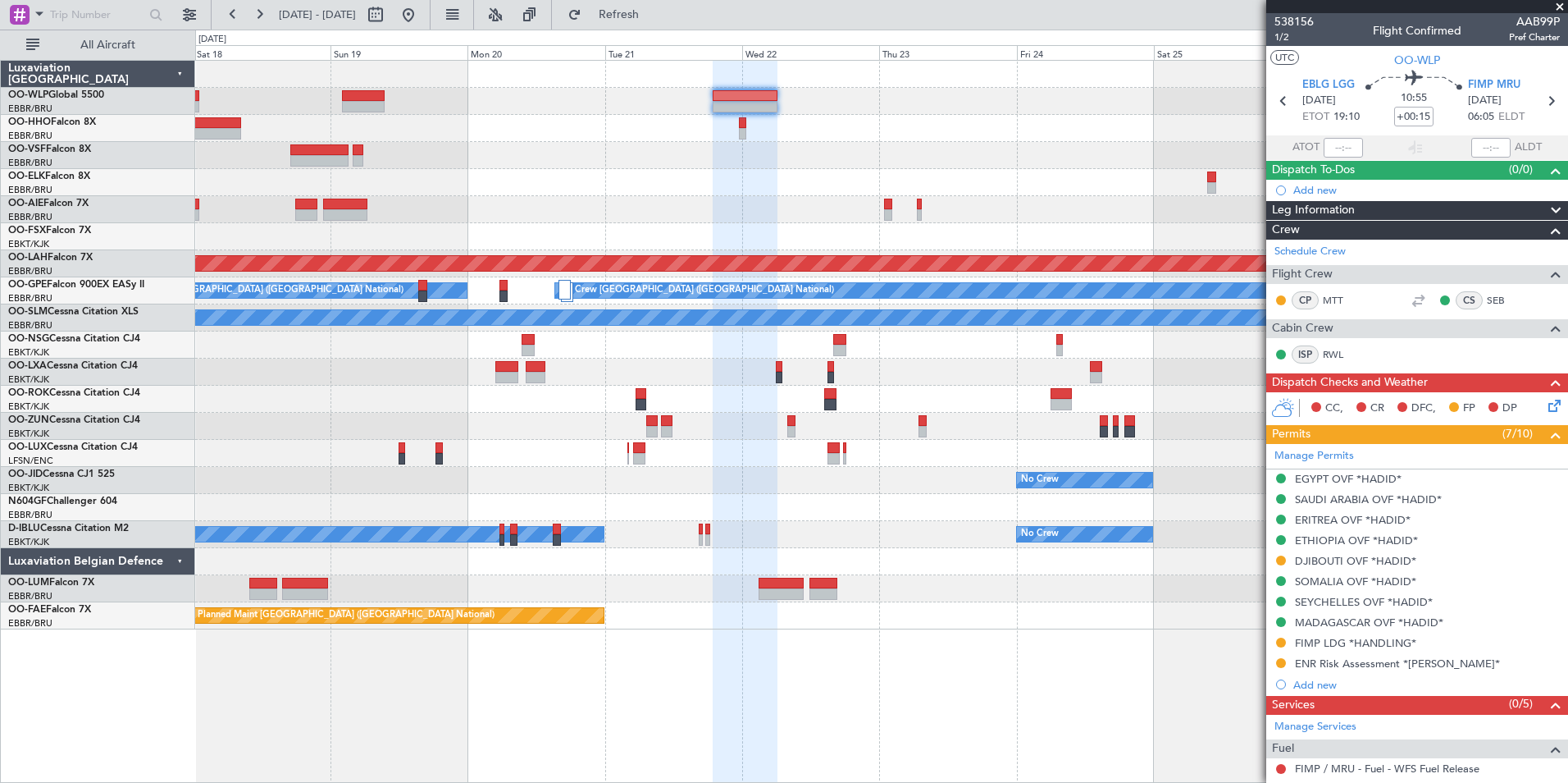
click at [917, 179] on div at bounding box center [881, 182] width 1372 height 27
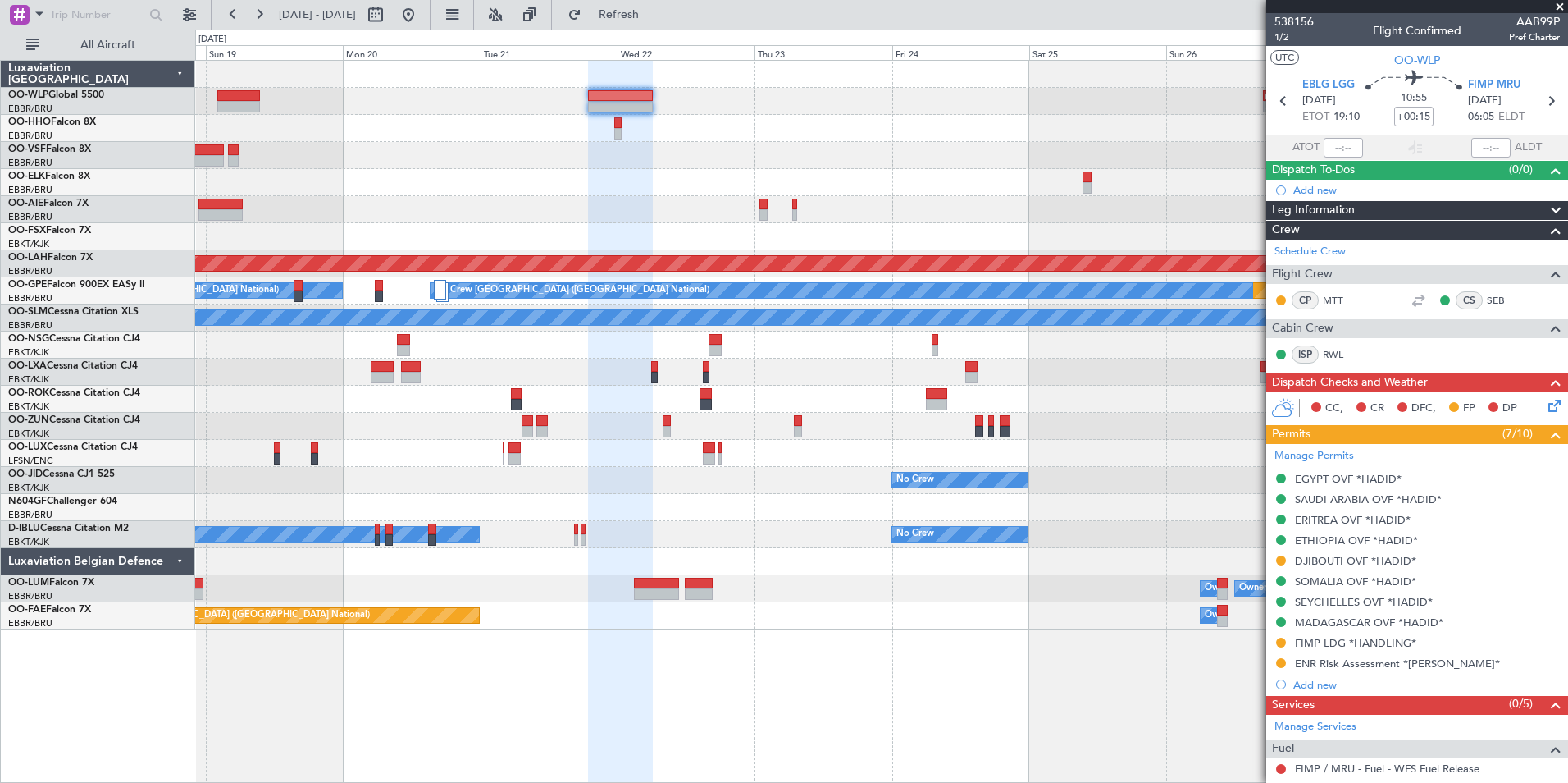
click at [681, 179] on div at bounding box center [881, 182] width 1372 height 27
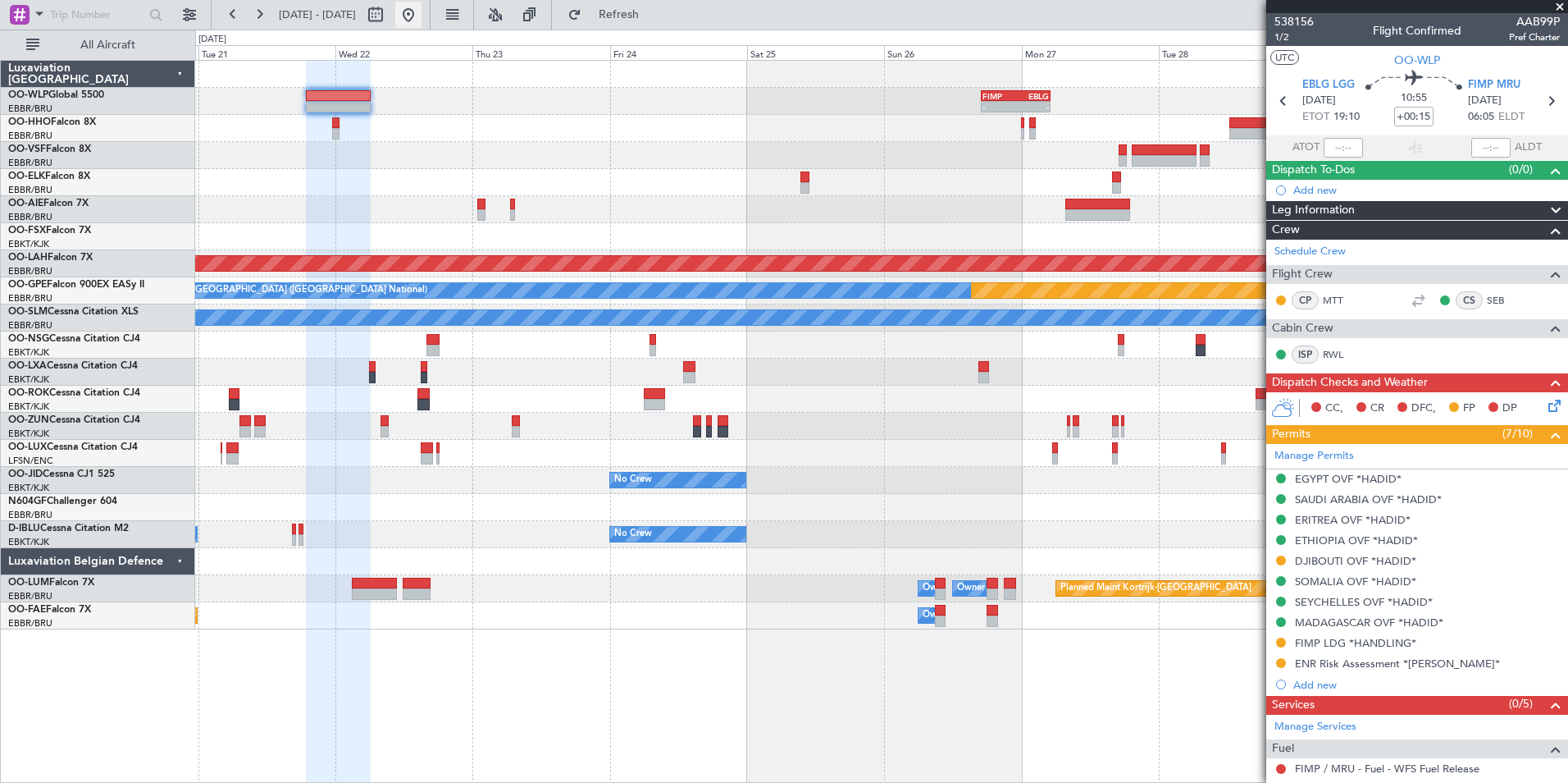
click at [421, 25] on button at bounding box center [408, 15] width 27 height 27
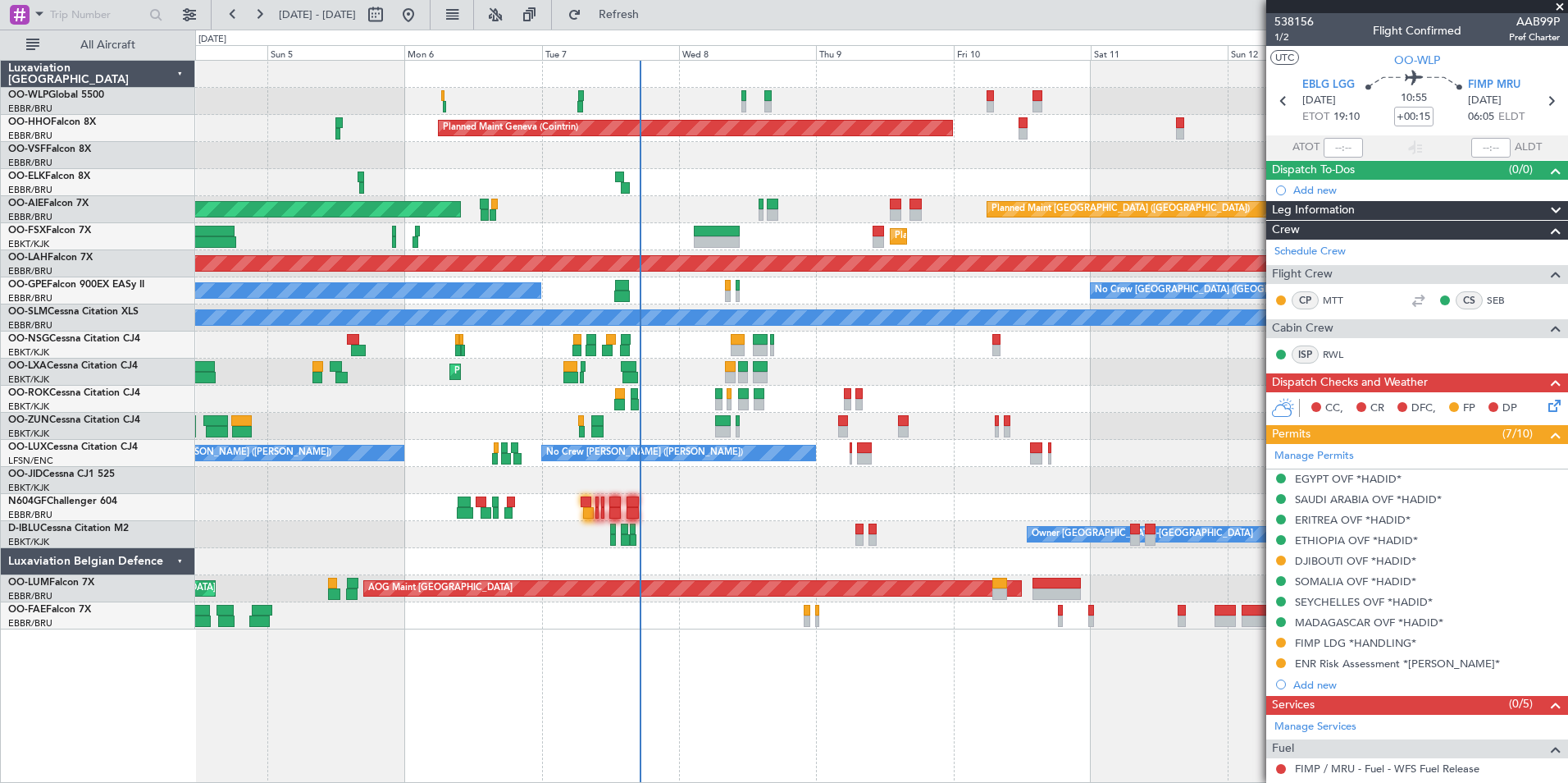
click at [745, 480] on div "Planned Maint Milan (Linate) Planned Maint Geneva (Cointrin) Planned Maint Lond…" at bounding box center [881, 345] width 1372 height 568
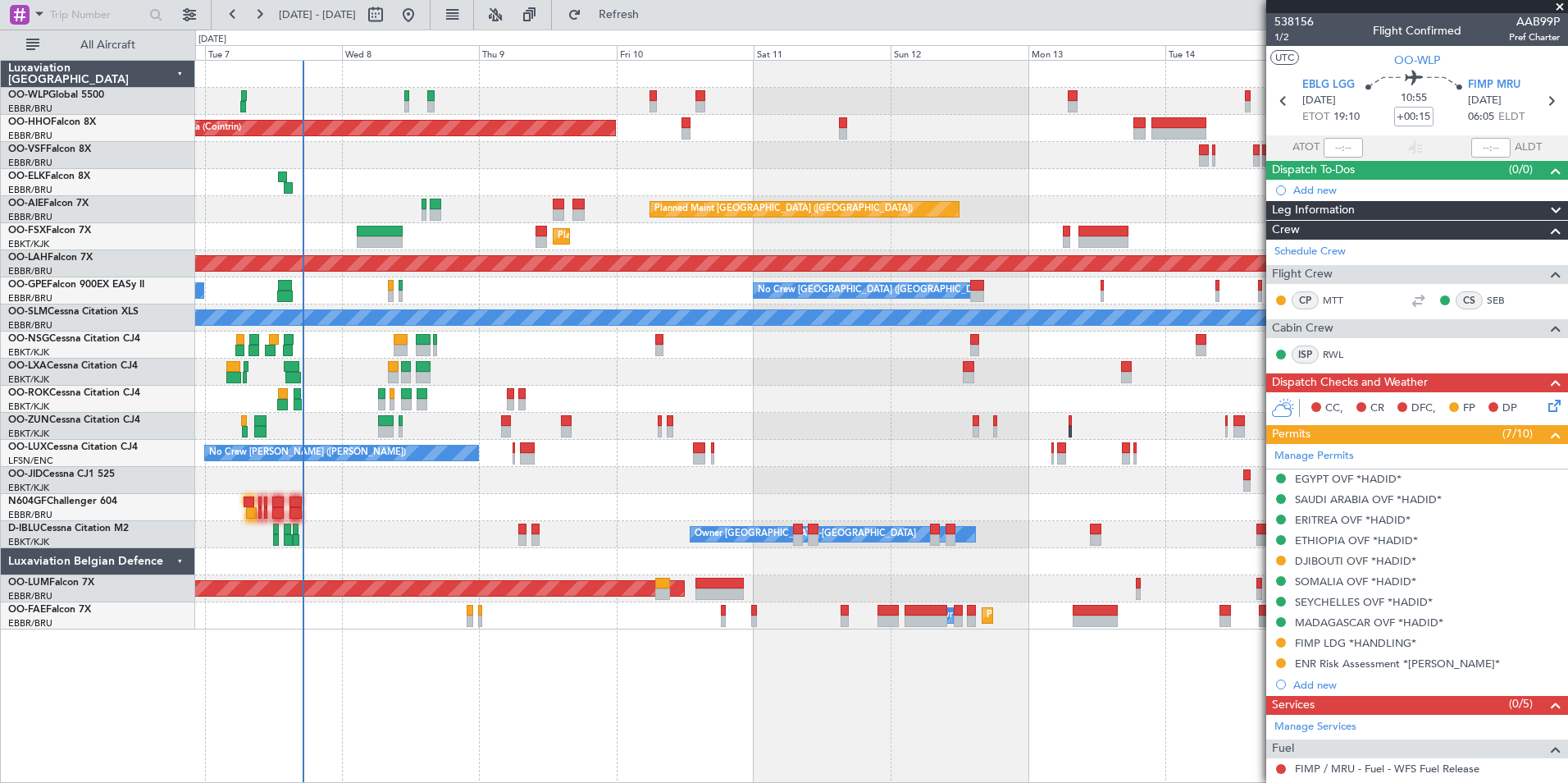
click at [600, 459] on div "Planned Maint Geneva (Cointrin) Planned Maint [GEOGRAPHIC_DATA] ([GEOGRAPHIC_DA…" at bounding box center [881, 345] width 1372 height 568
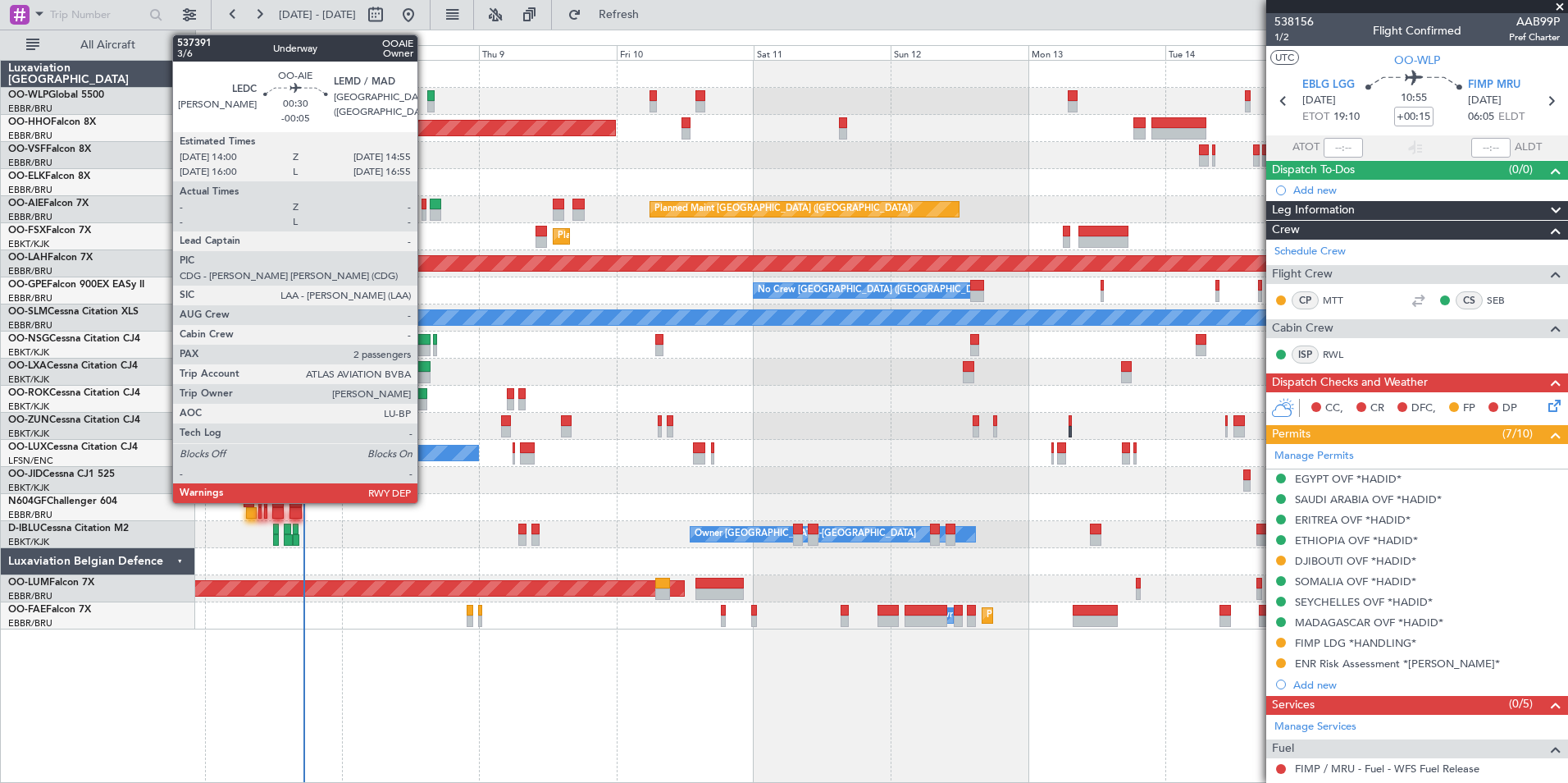
click at [425, 206] on div at bounding box center [424, 205] width 6 height 12
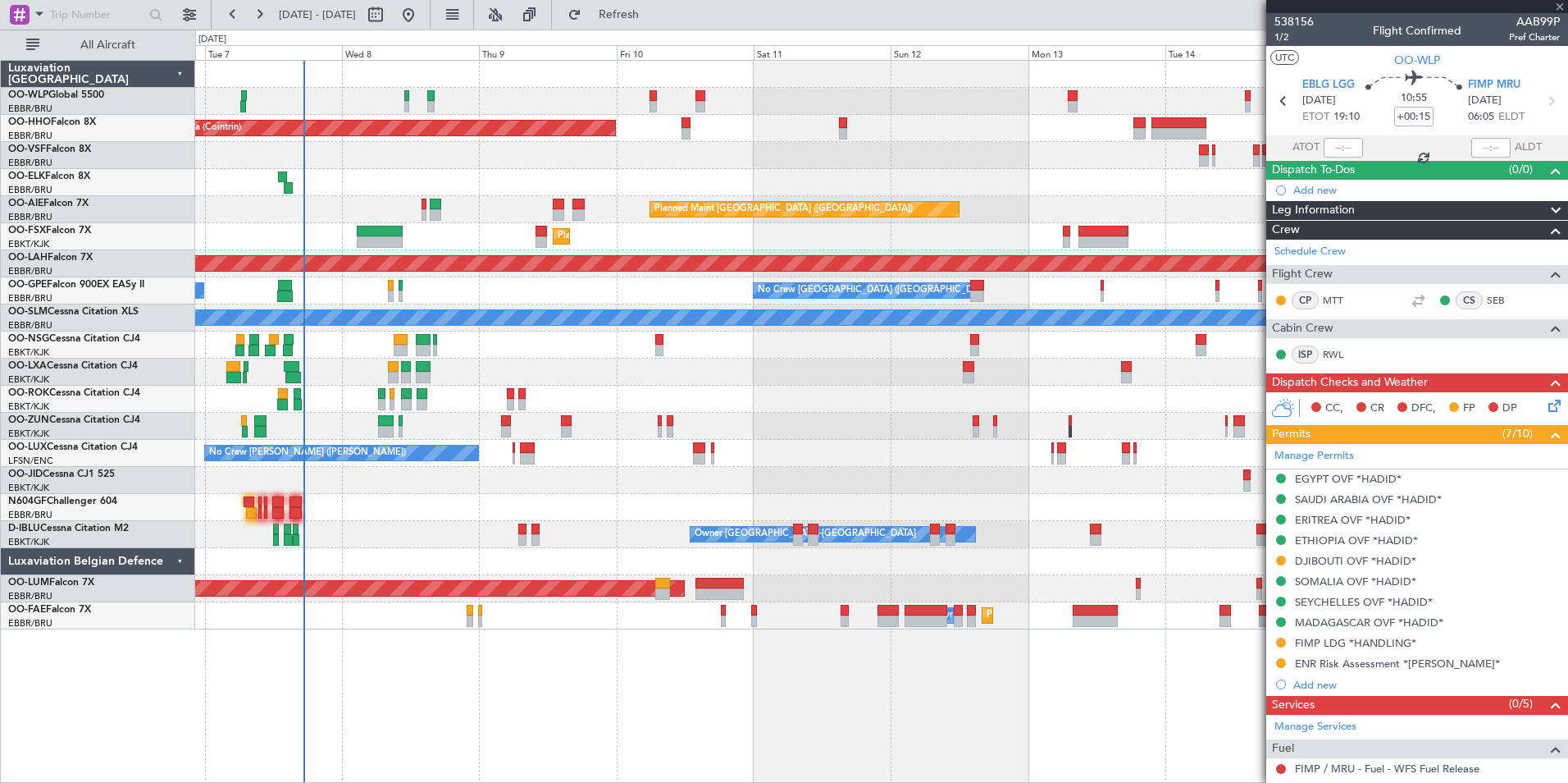
type input "-00:05"
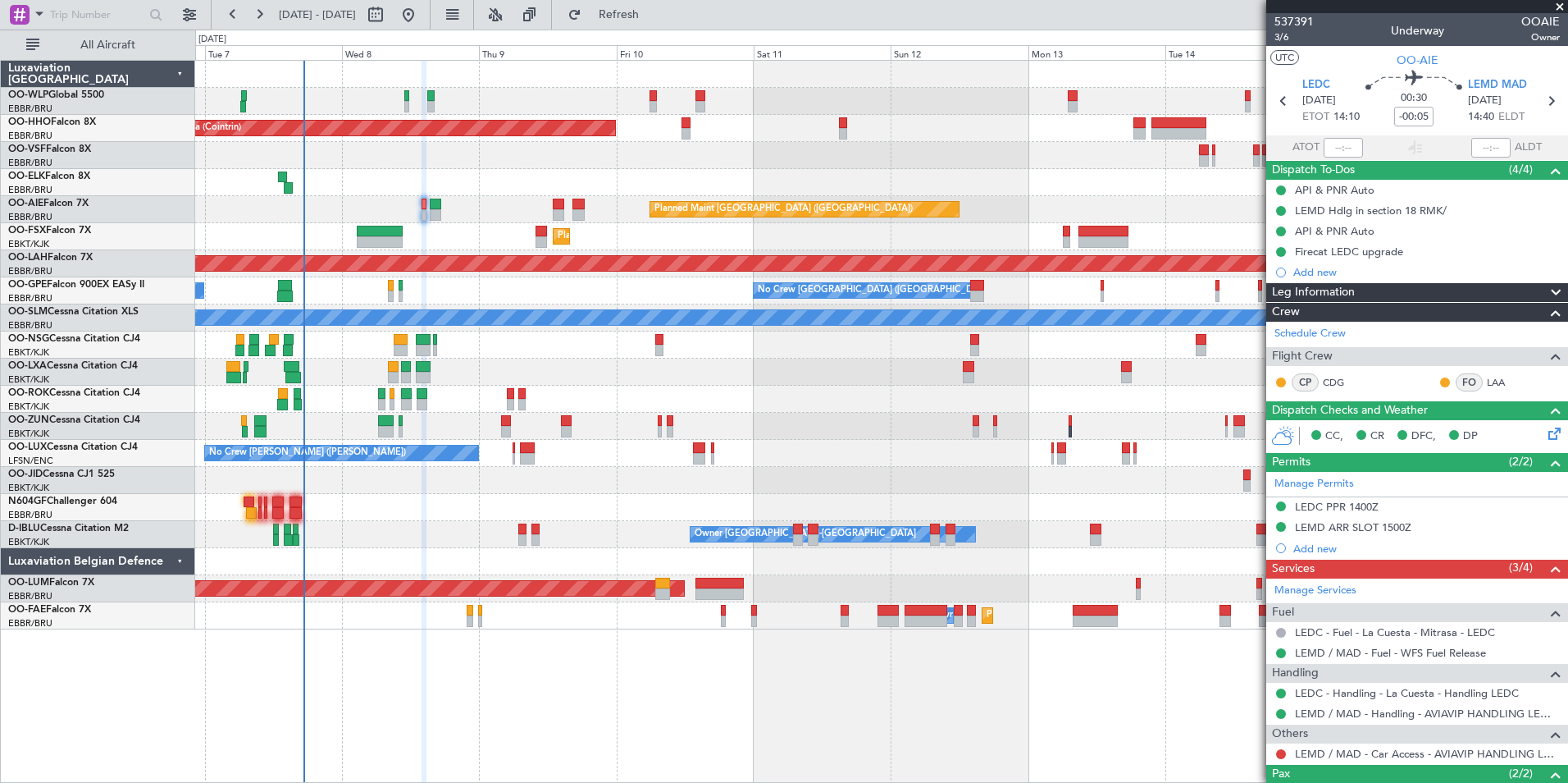
click at [497, 110] on div "Planned Maint Geneva (Cointrin) Planned Maint [GEOGRAPHIC_DATA] ([GEOGRAPHIC_DA…" at bounding box center [881, 345] width 1372 height 568
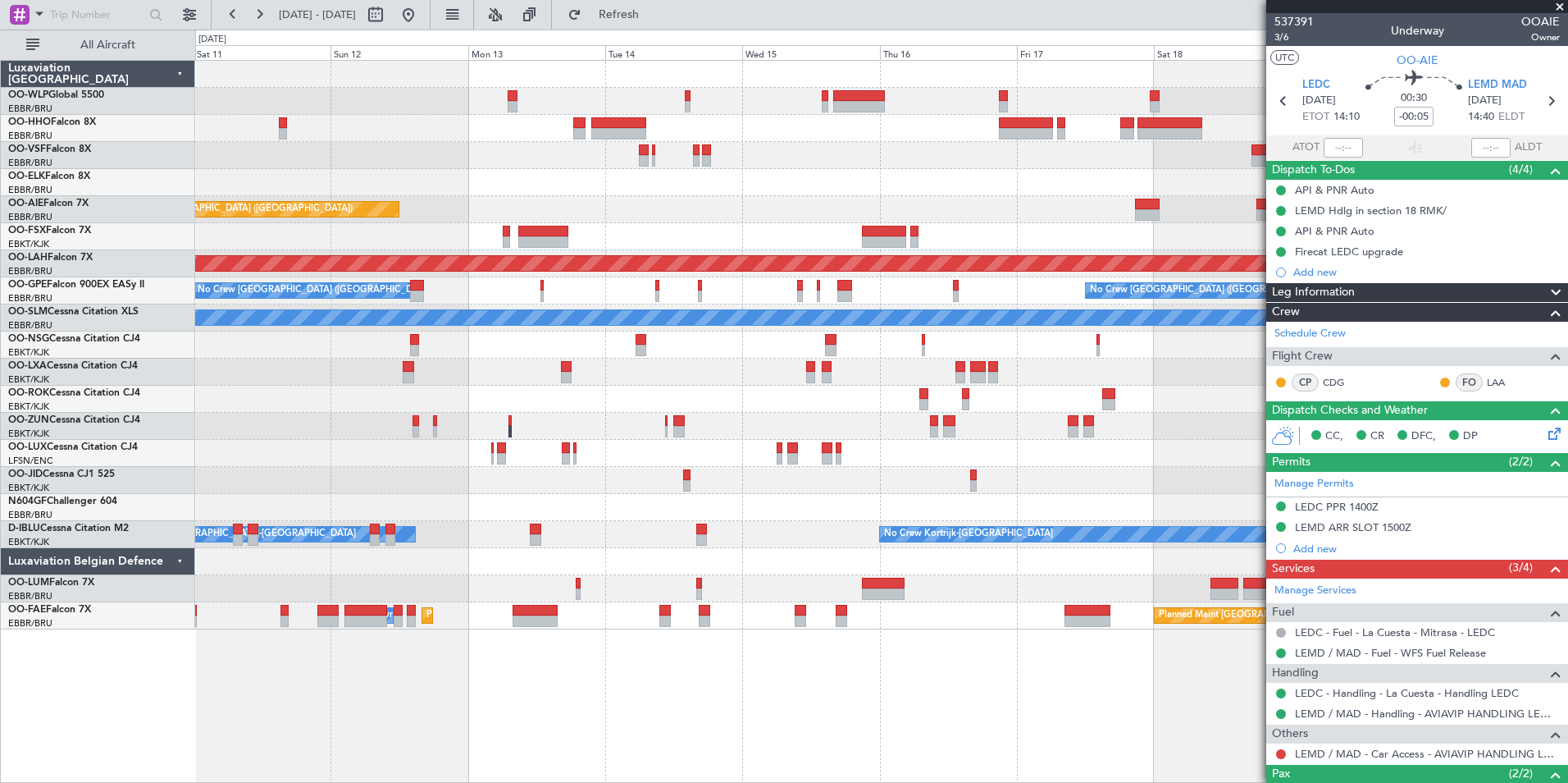
click at [329, 91] on div at bounding box center [881, 100] width 1372 height 27
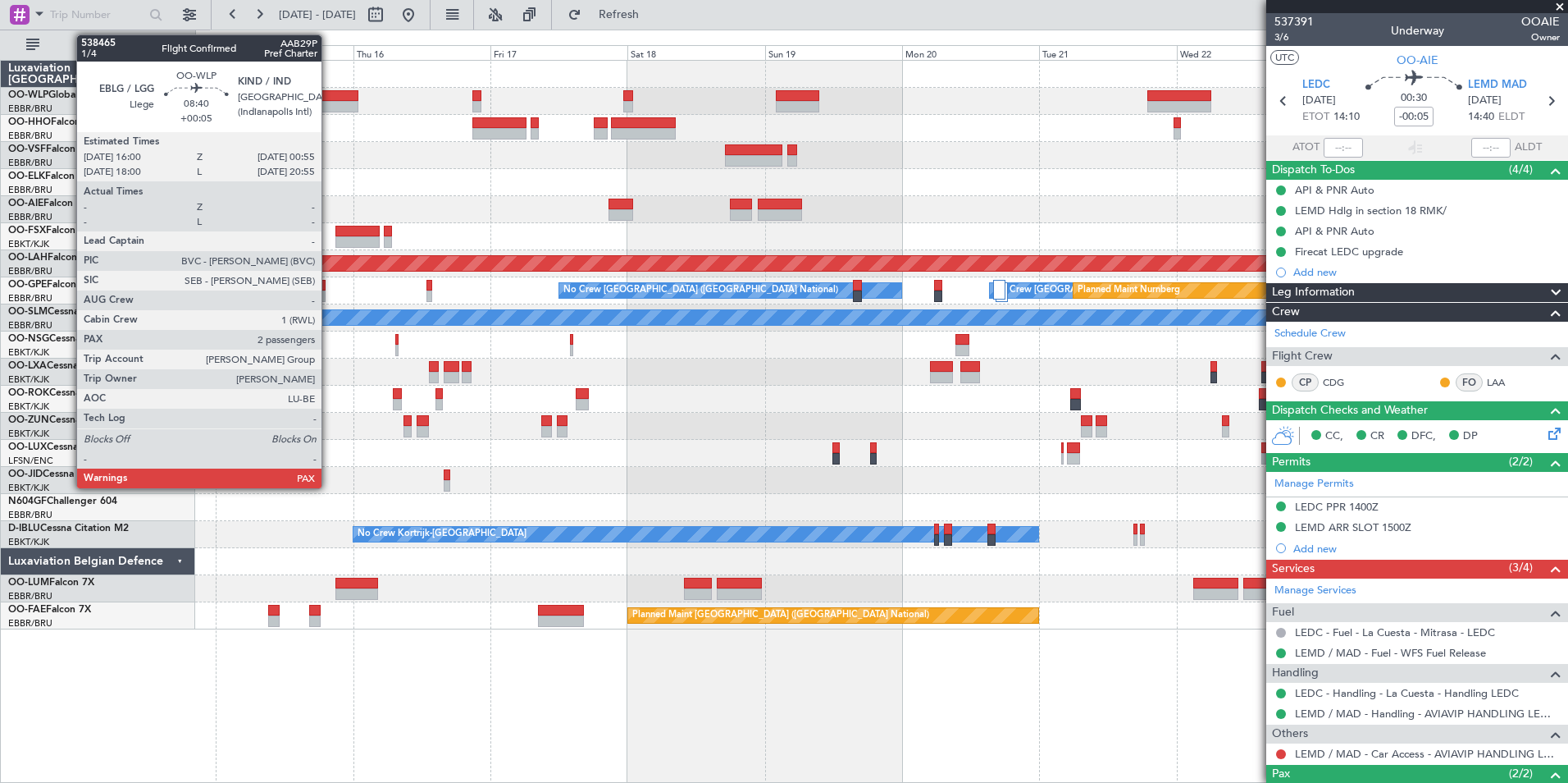
click at [474, 125] on div at bounding box center [881, 128] width 1372 height 27
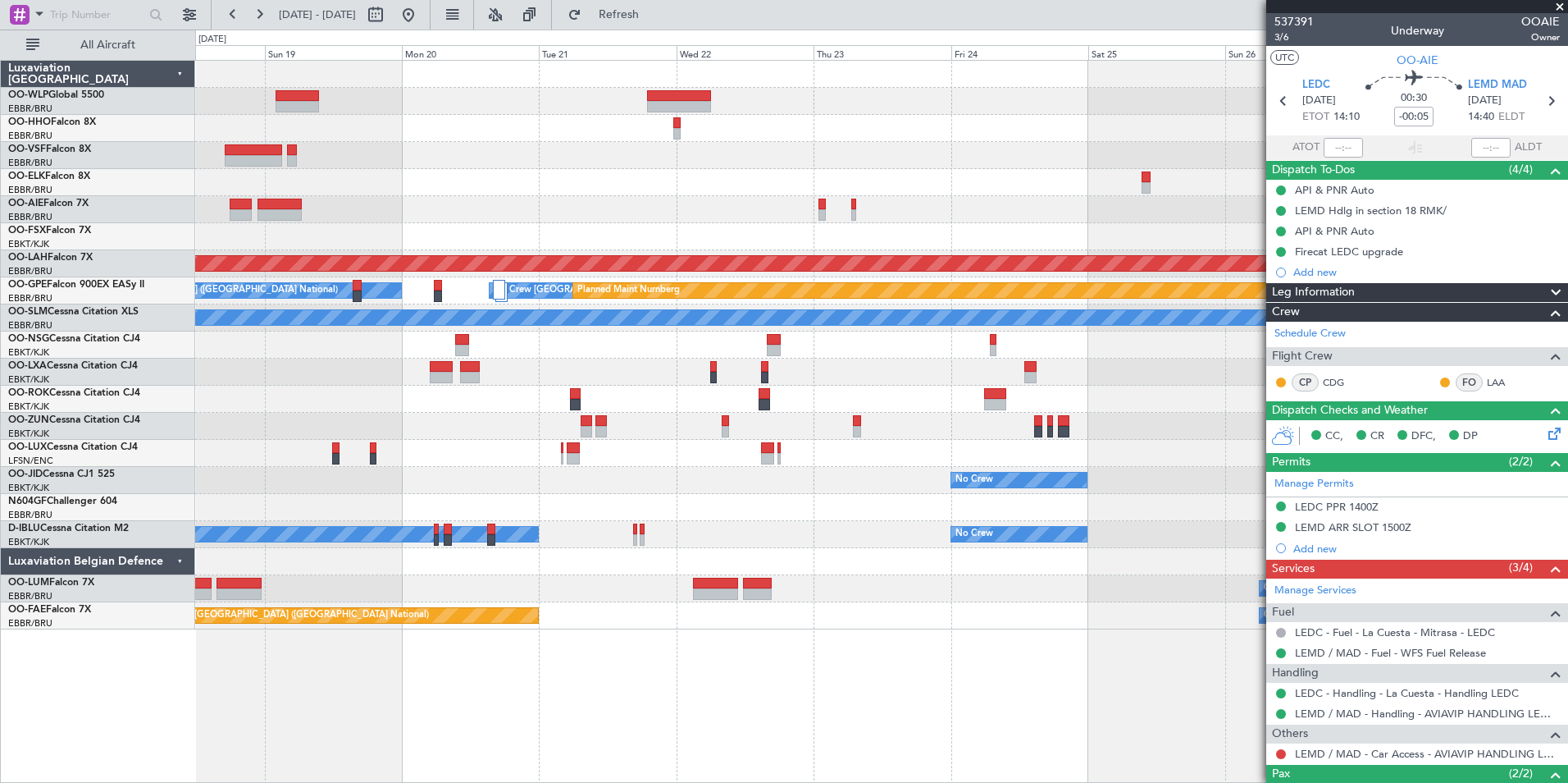
click at [239, 110] on div "- - FIMP 17:00 Z EBLG 05:10 Z Planned [GEOGRAPHIC_DATA][PERSON_NAME]-[GEOGRAPHI…" at bounding box center [881, 345] width 1372 height 568
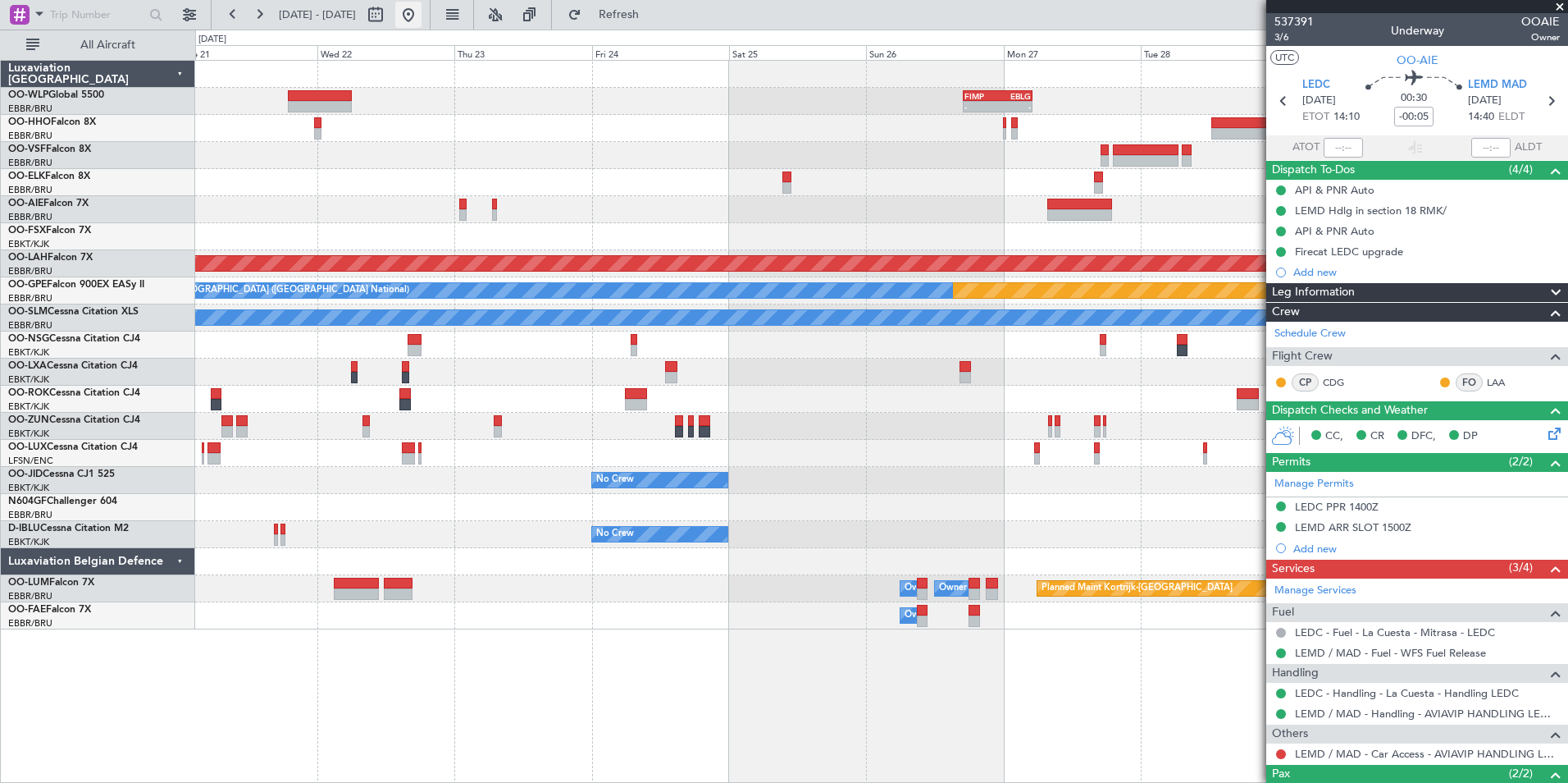
click at [421, 19] on button at bounding box center [408, 15] width 27 height 27
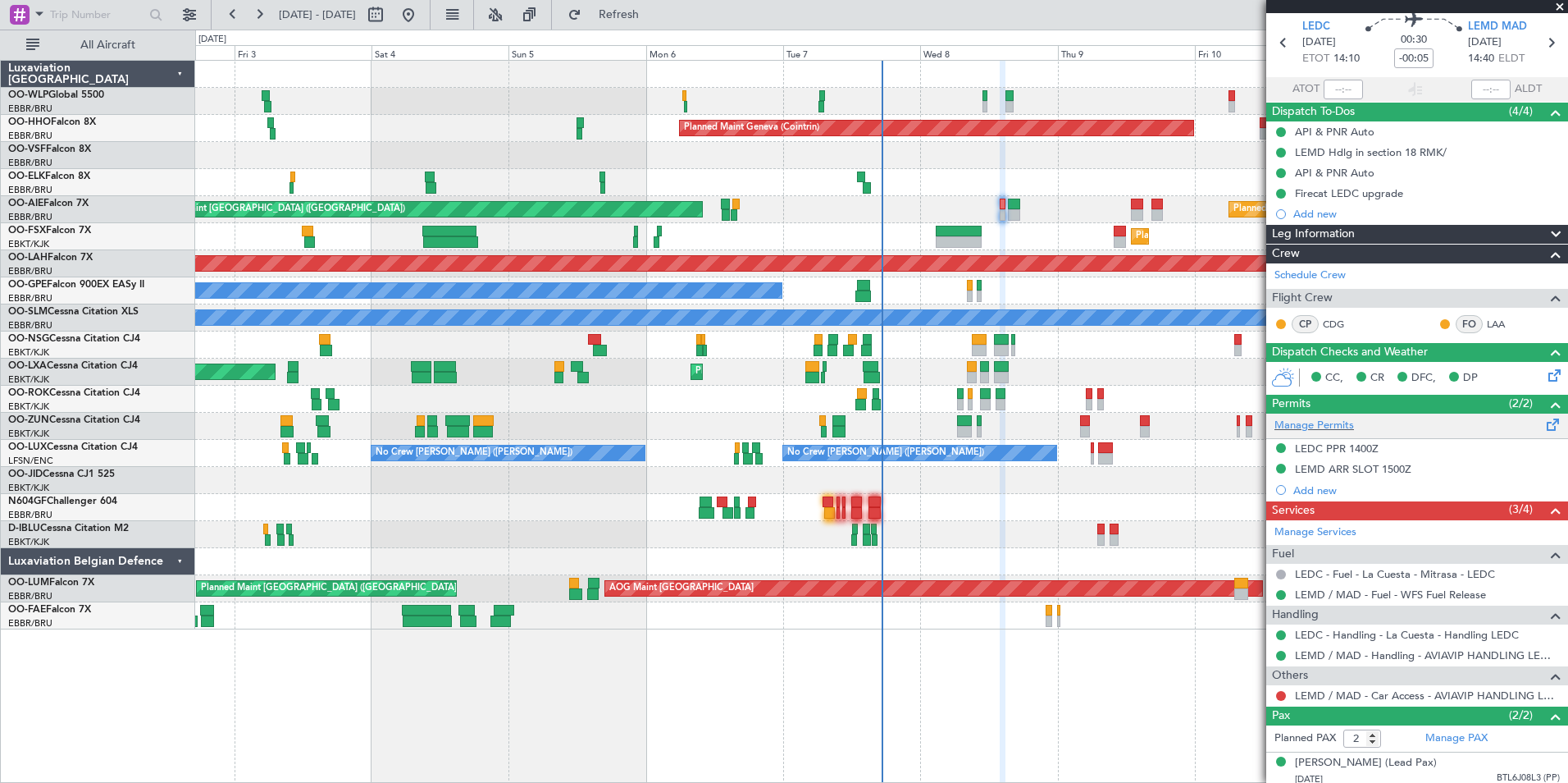
scroll to position [117, 0]
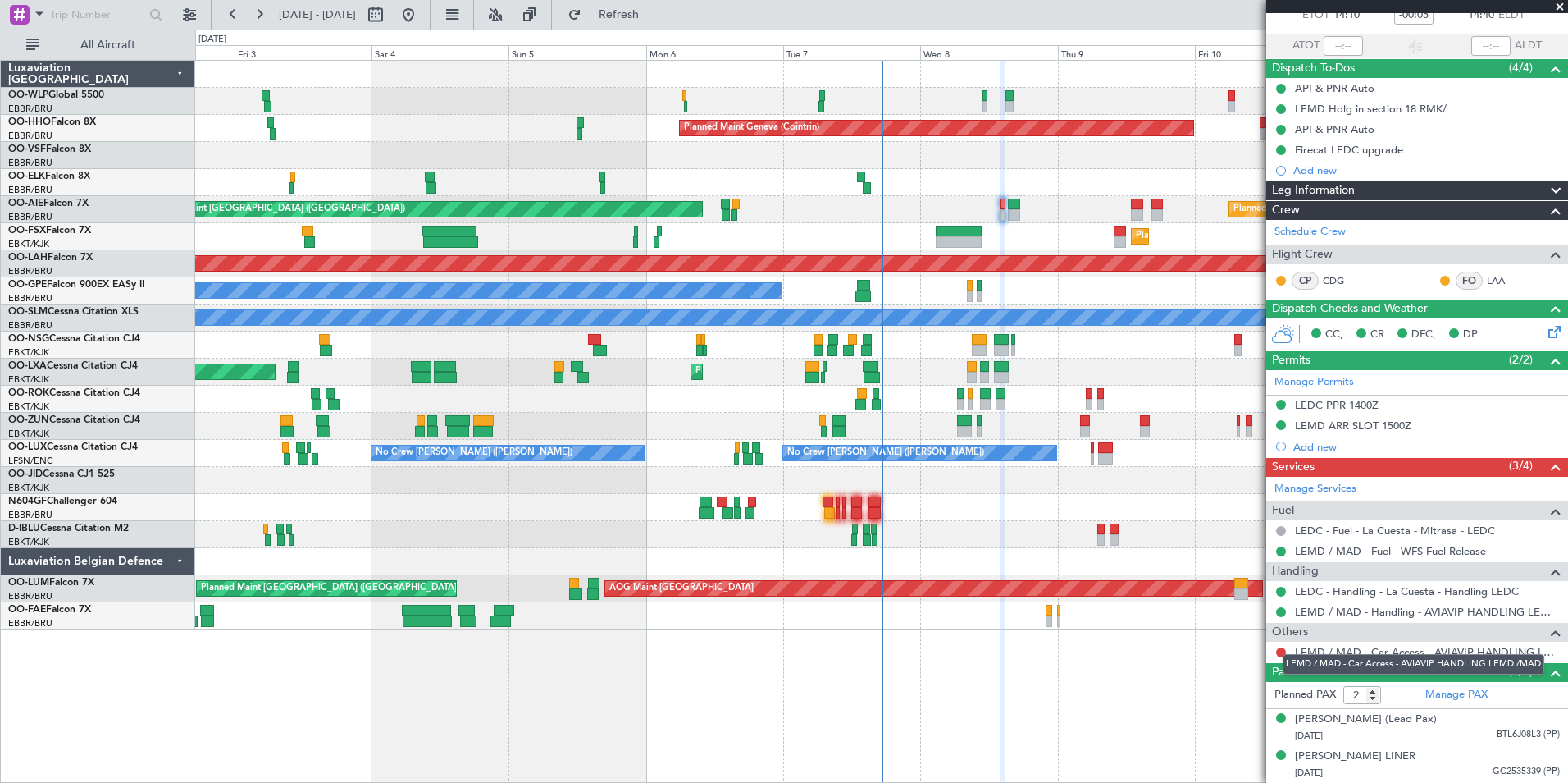
click at [1354, 645] on link "LEMD / MAD - Car Access - AVIAVIP HANDLING LEMD /MAD" at bounding box center [1427, 652] width 265 height 14
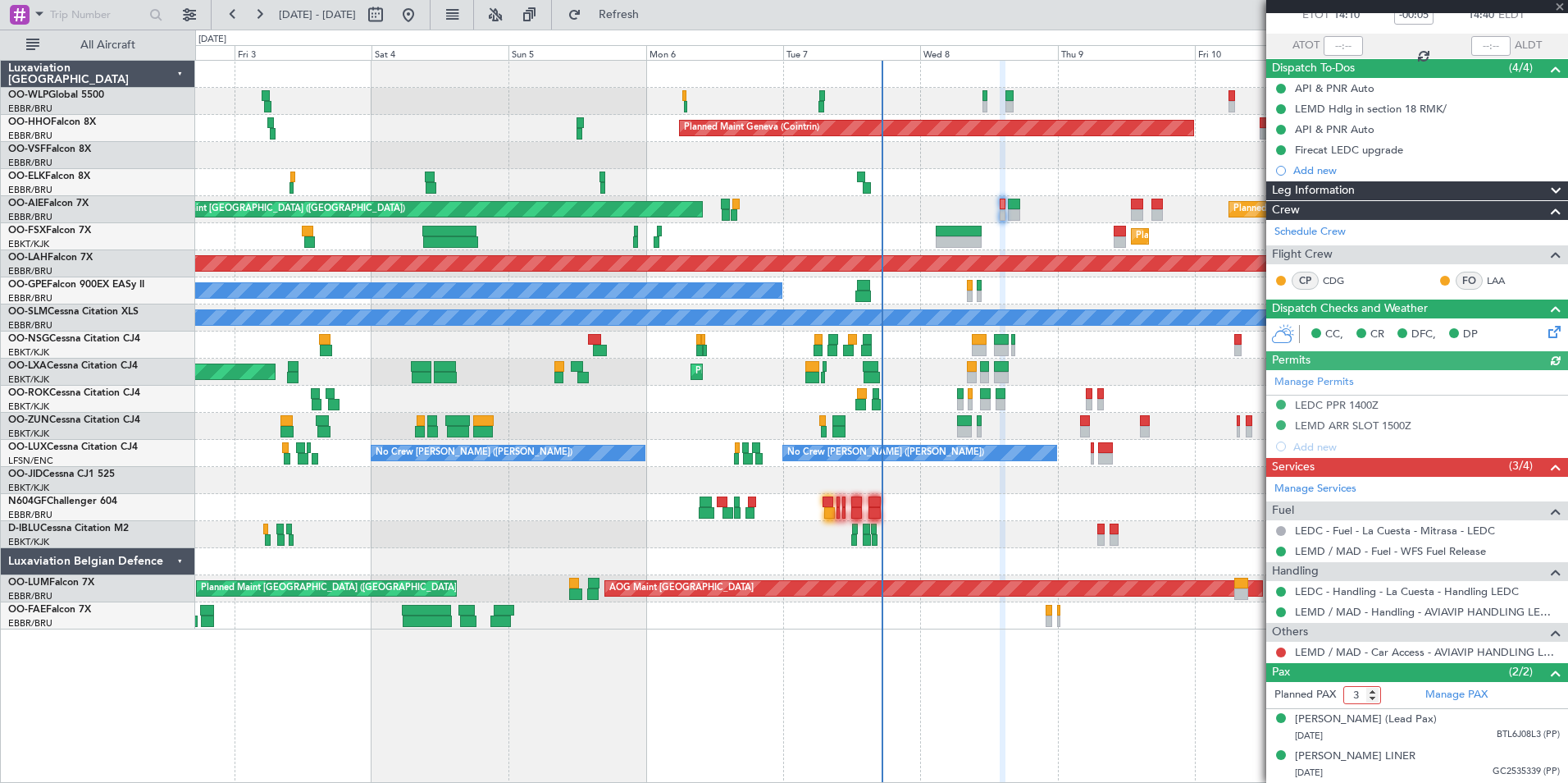
click at [1372, 686] on input "3" at bounding box center [1362, 695] width 37 height 18
click at [1372, 686] on input "4" at bounding box center [1362, 695] width 37 height 18
type input "5"
click at [1372, 686] on input "5" at bounding box center [1362, 695] width 37 height 18
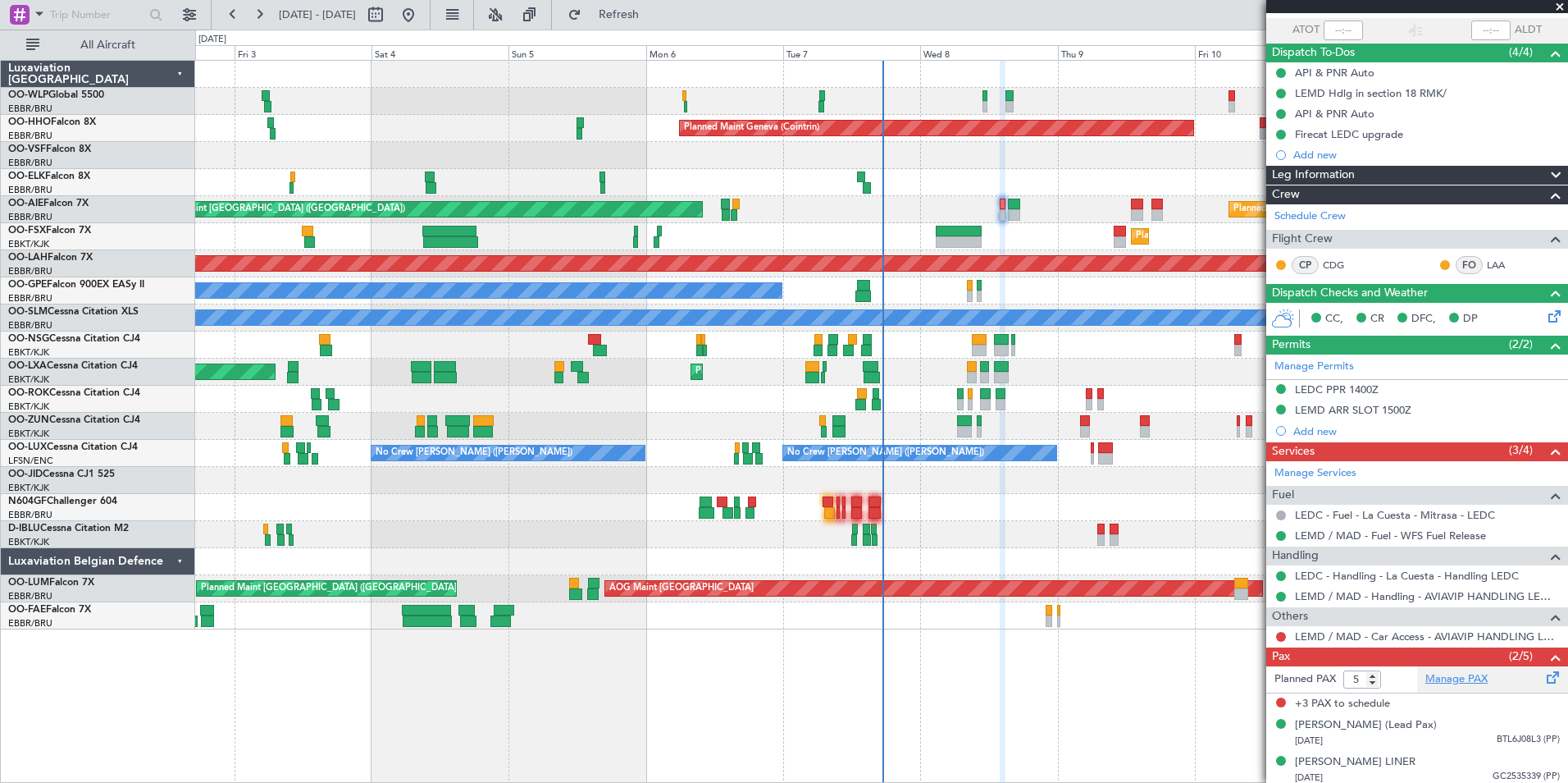
click at [1451, 685] on link "Manage PAX" at bounding box center [1456, 680] width 62 height 17
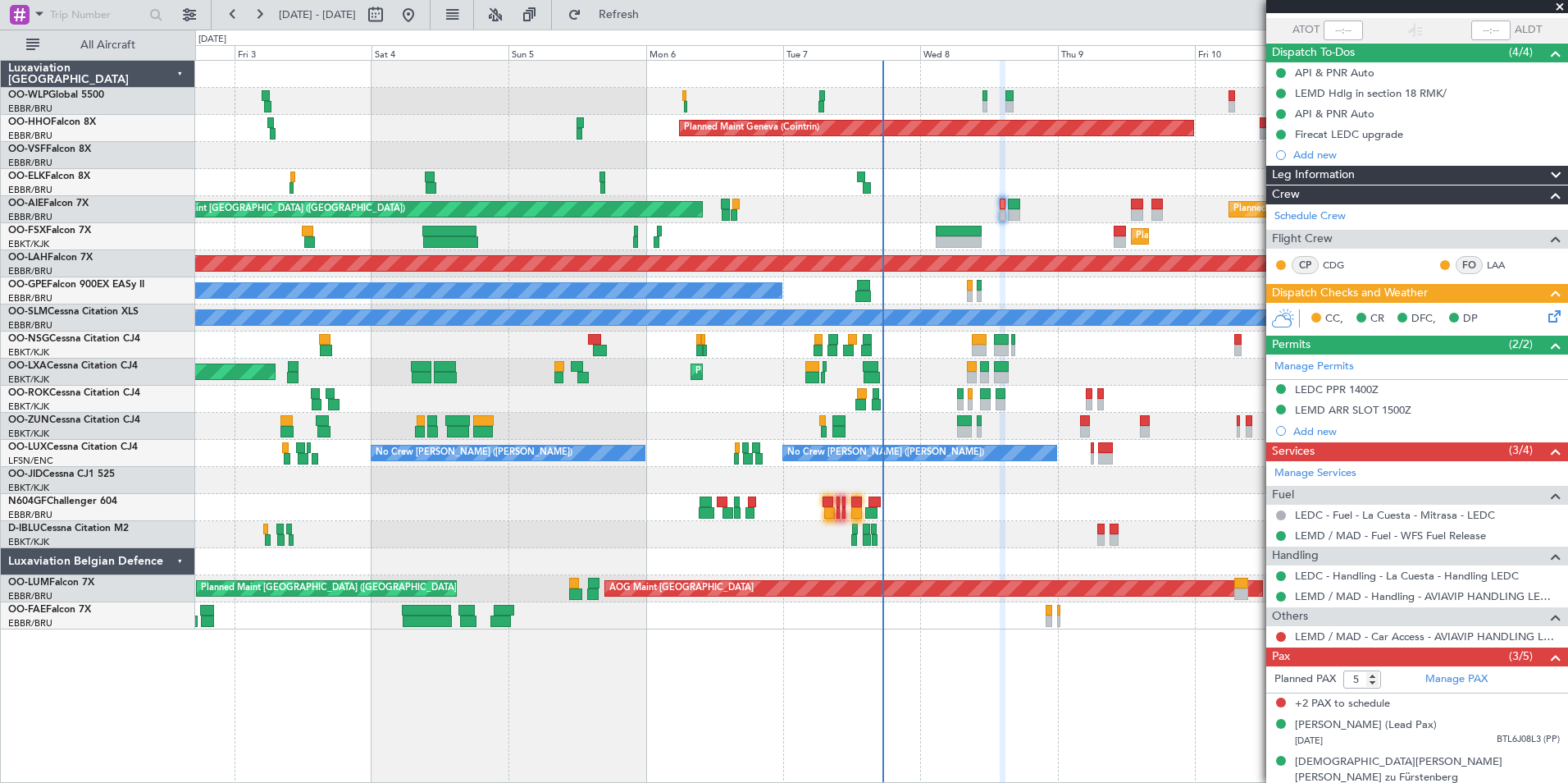
scroll to position [0, 0]
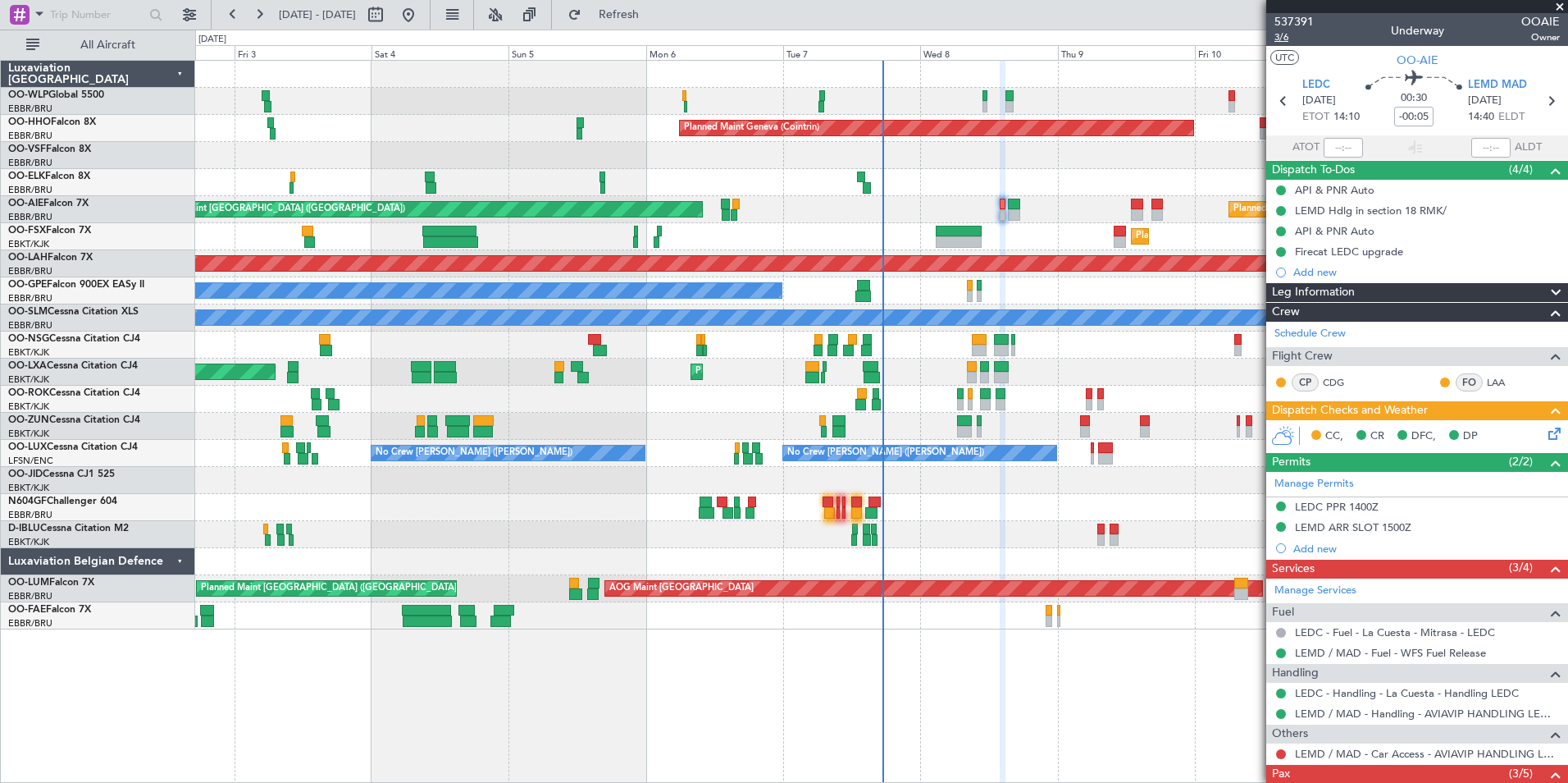
click at [1288, 38] on span "3/6" at bounding box center [1294, 37] width 39 height 14
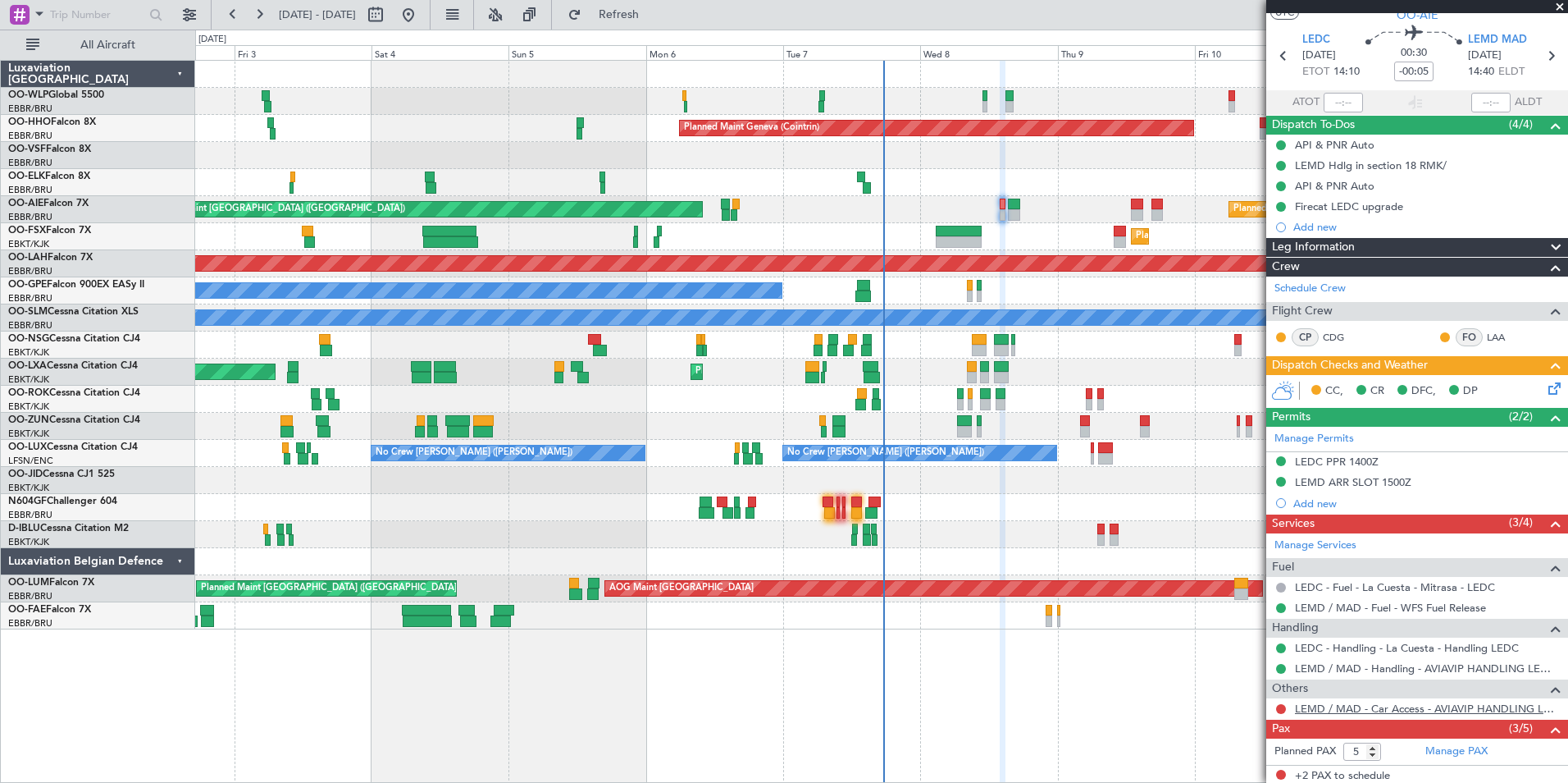
scroll to position [164, 0]
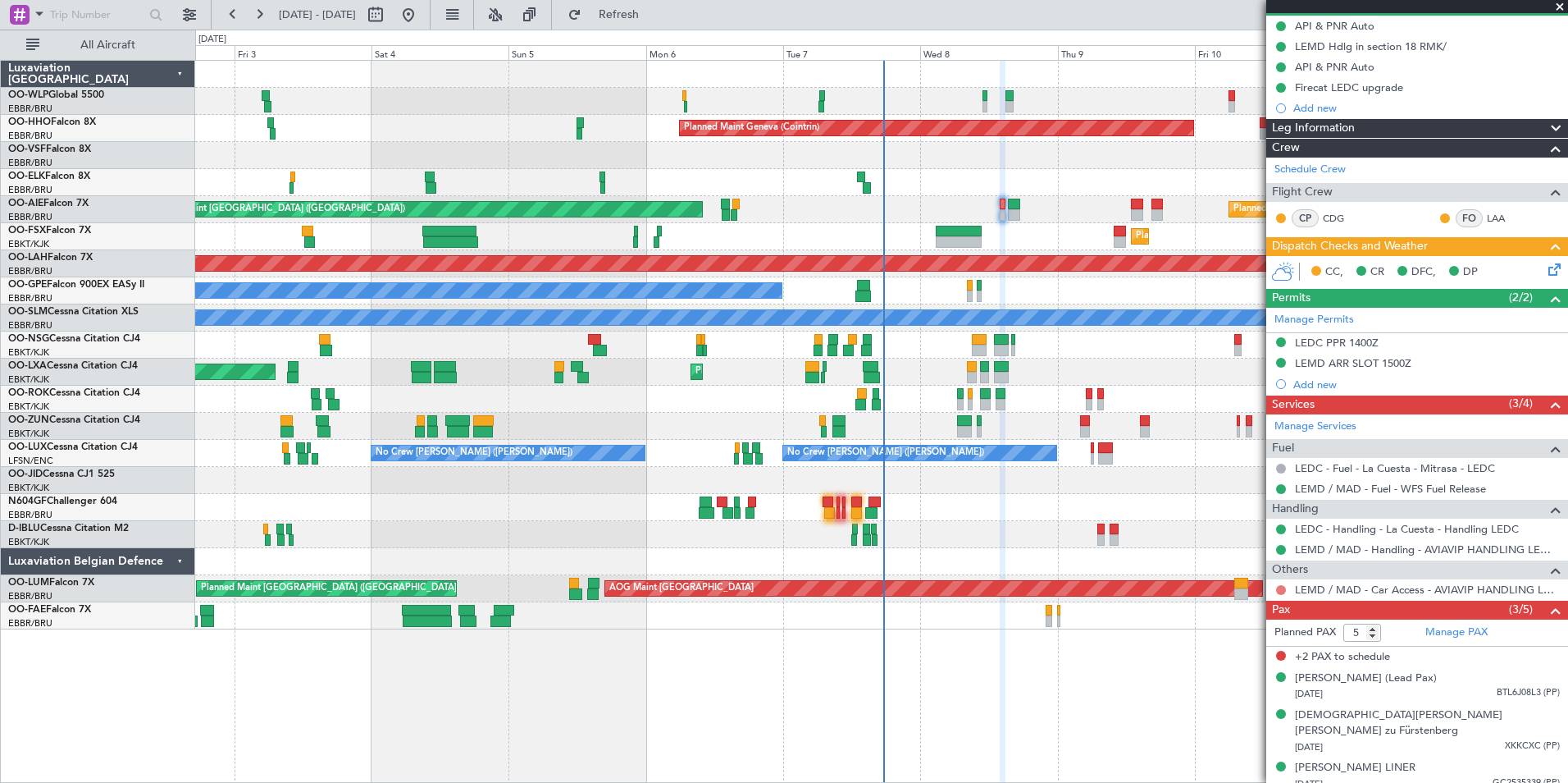
click at [1281, 588] on button at bounding box center [1281, 590] width 10 height 10
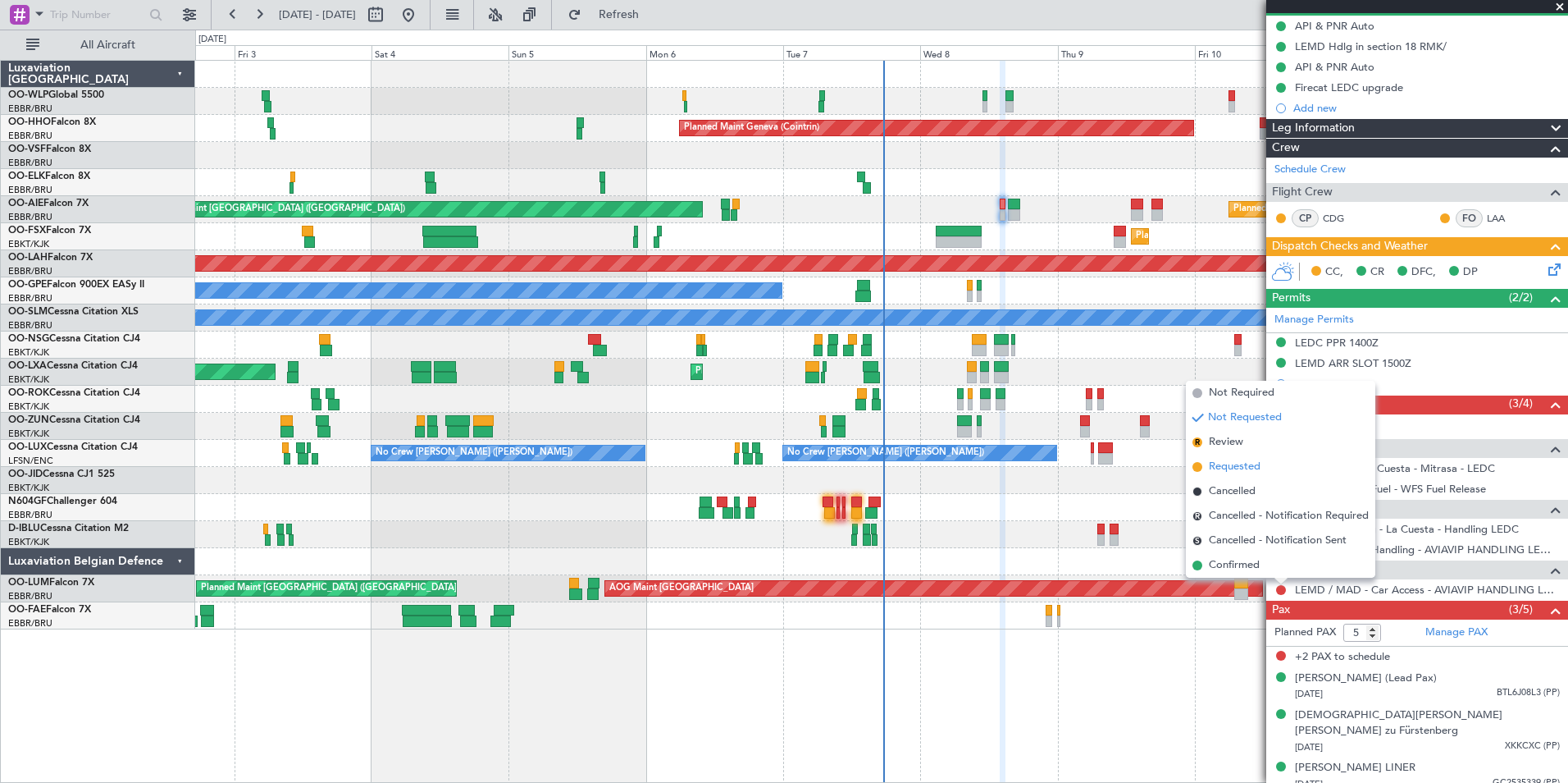
click at [1231, 467] on span "Requested" at bounding box center [1234, 467] width 51 height 17
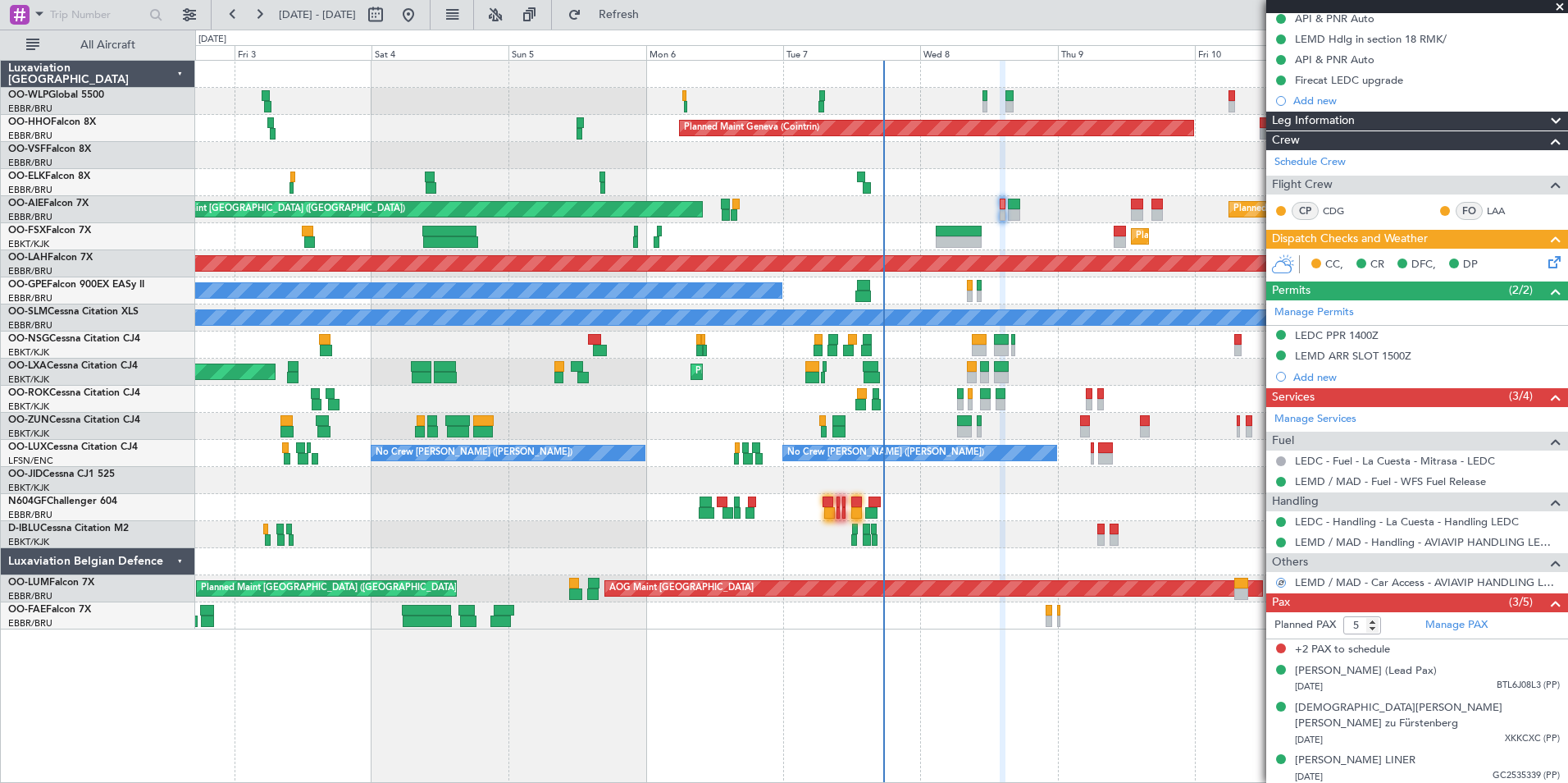
scroll to position [174, 0]
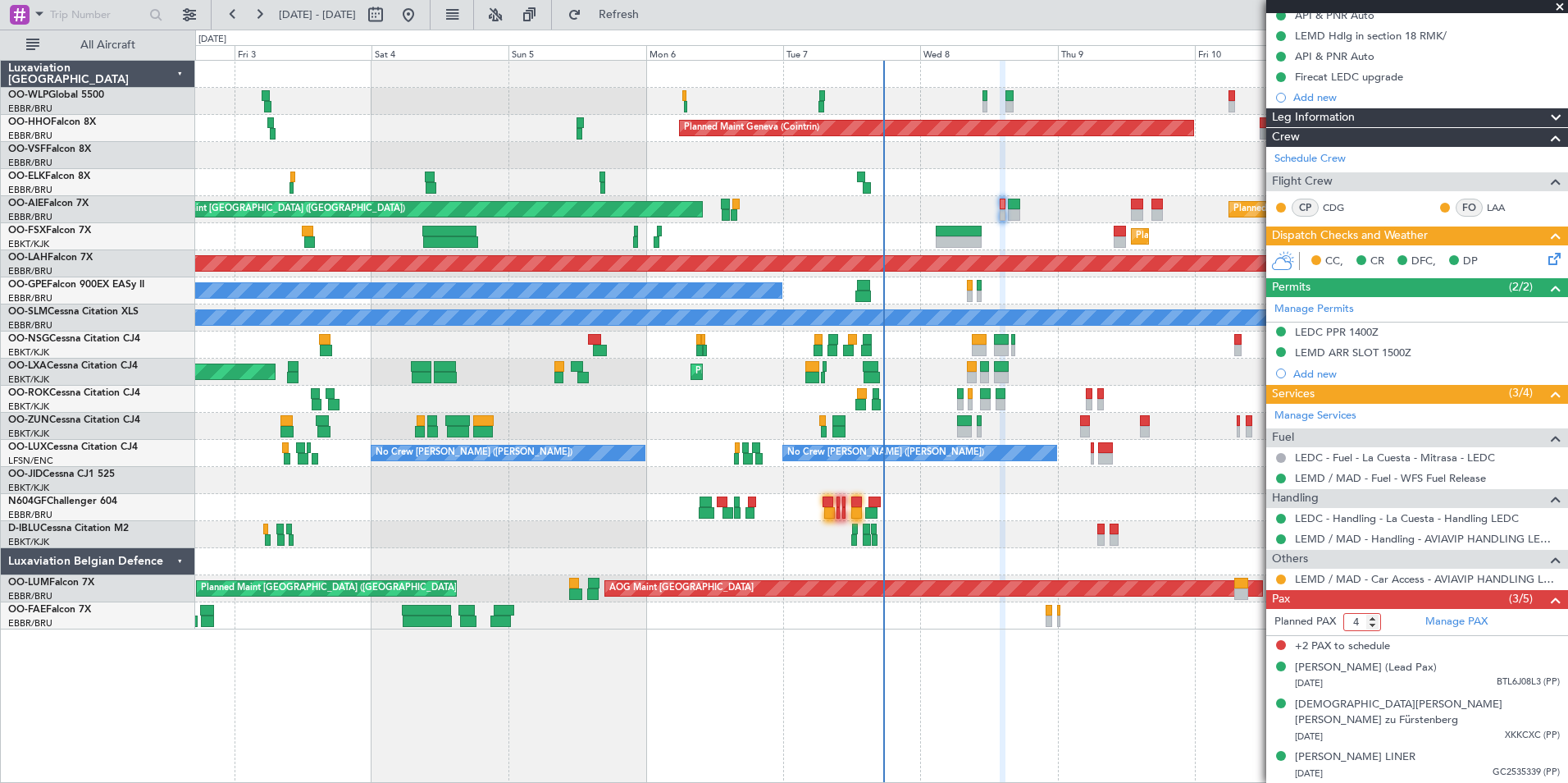
type input "4"
click at [1374, 627] on input "4" at bounding box center [1362, 621] width 37 height 18
click at [1443, 625] on link "Manage PAX" at bounding box center [1456, 621] width 62 height 17
click at [254, 19] on button at bounding box center [259, 15] width 27 height 27
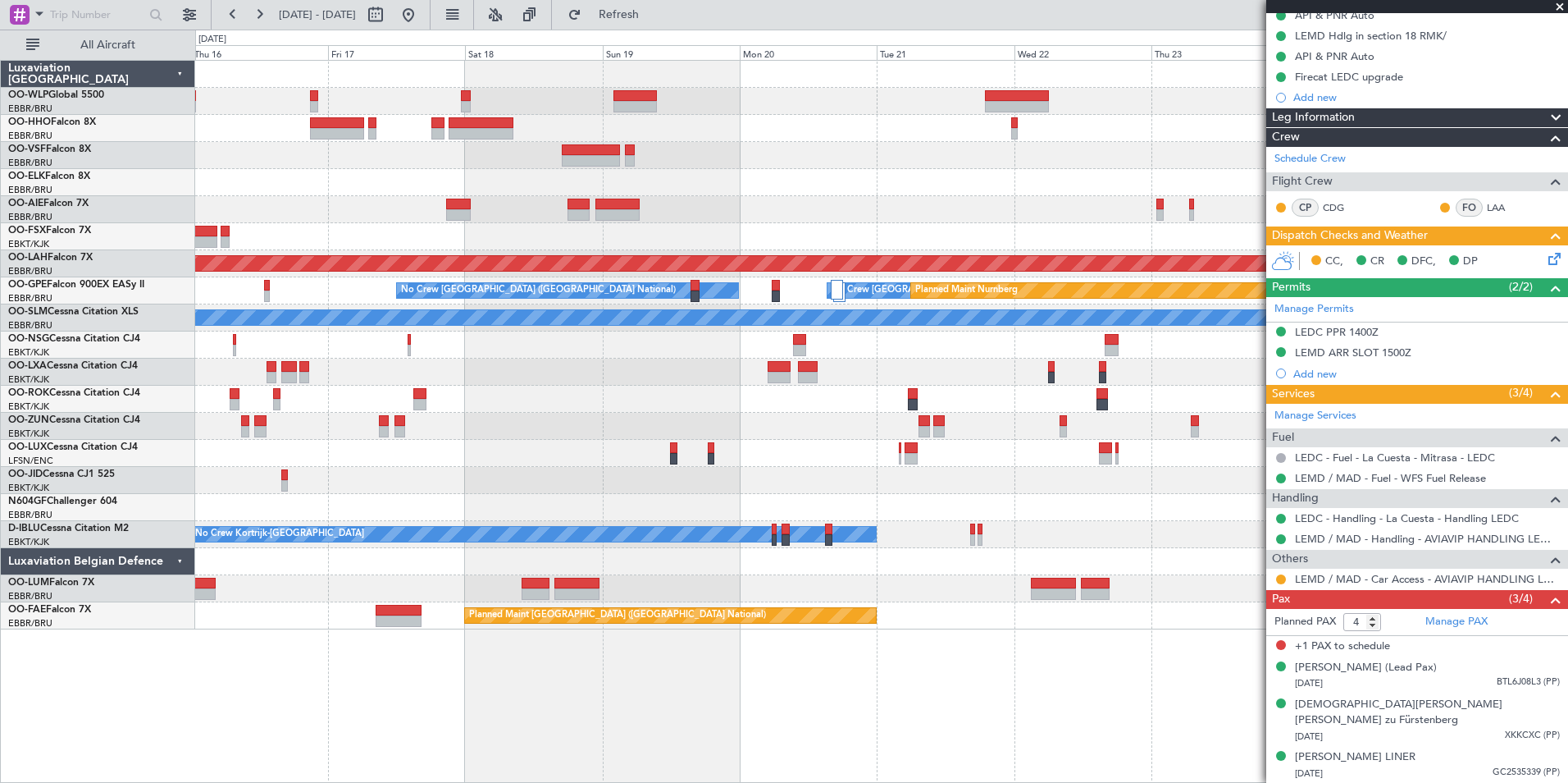
click at [663, 140] on div "- - FIMP 17:00 Z EBLG 05:10 Z Planned Maint Alton-st Louis (St Louis Regl) No C…" at bounding box center [881, 345] width 1372 height 568
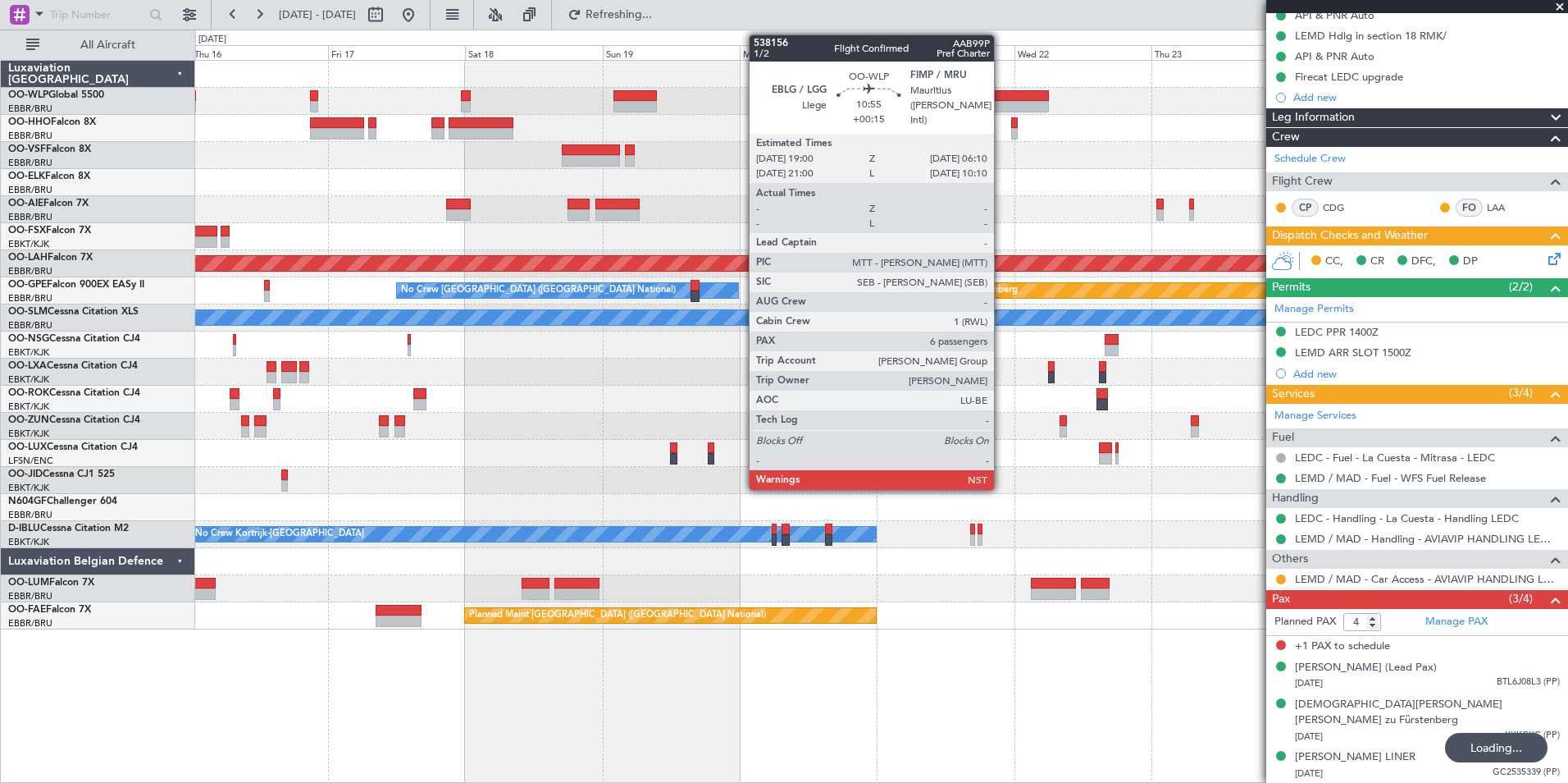
click at [1001, 91] on div at bounding box center [1017, 97] width 64 height 12
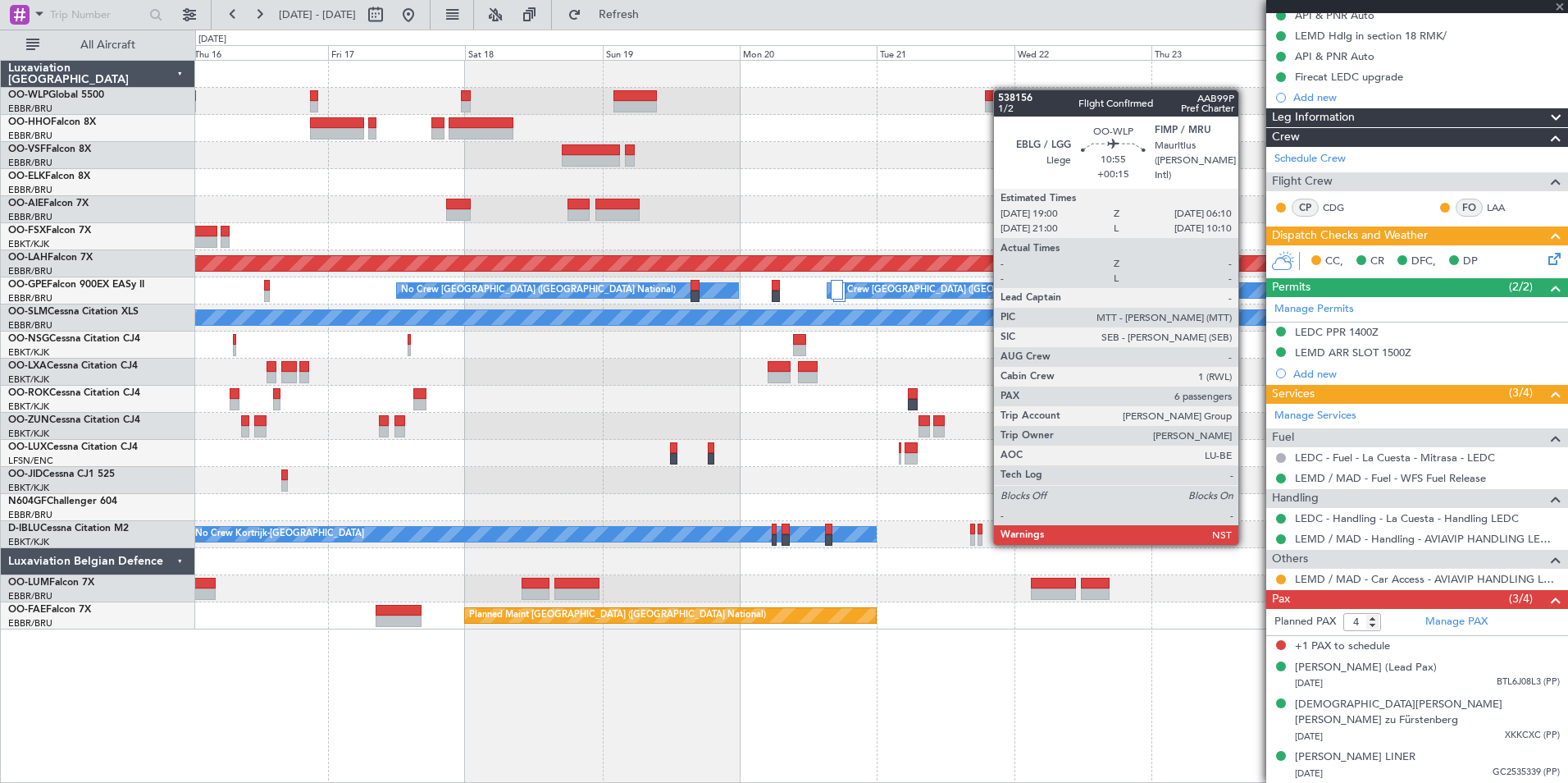
type input "+00:15"
type input "6"
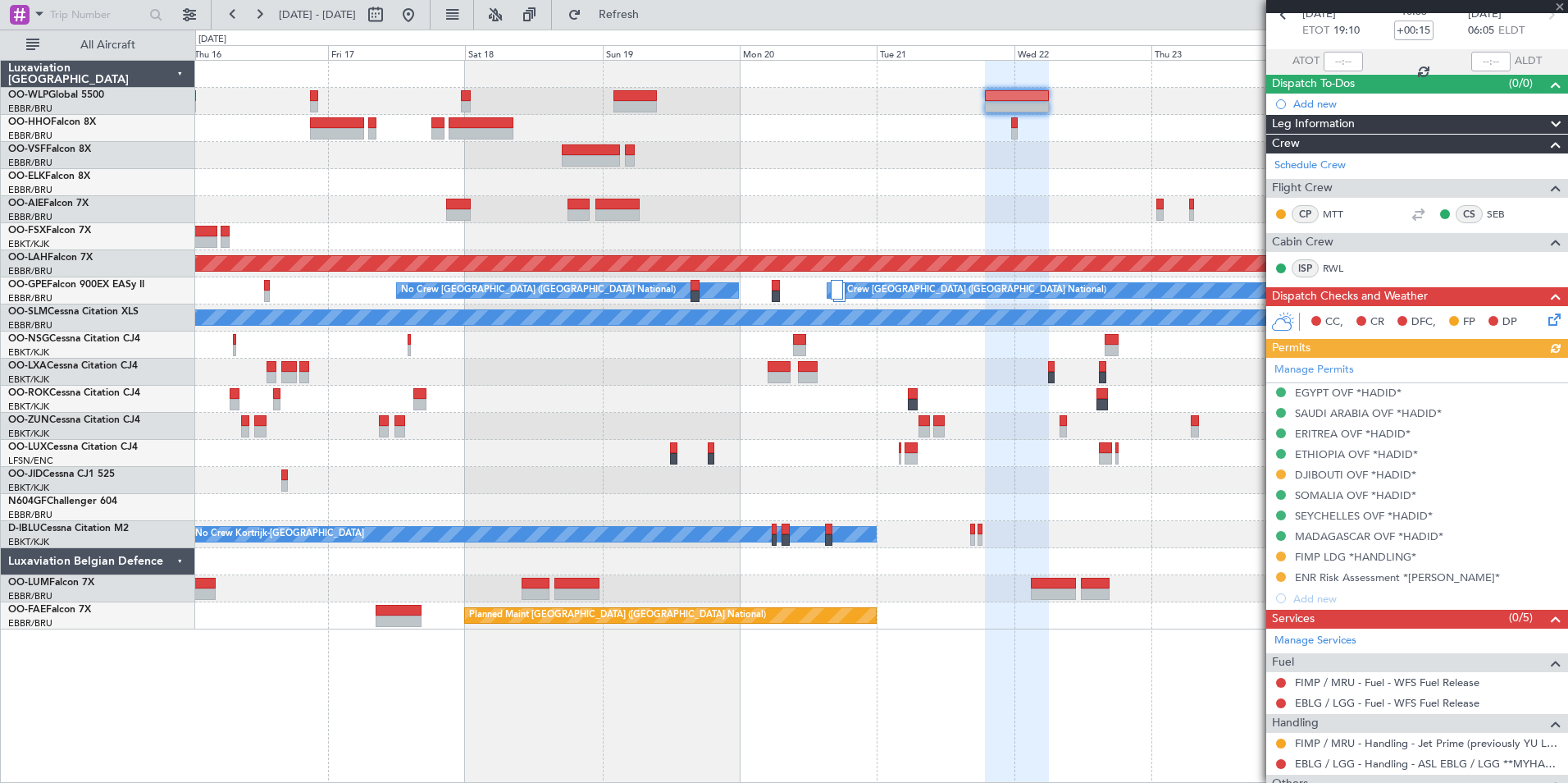
scroll to position [164, 0]
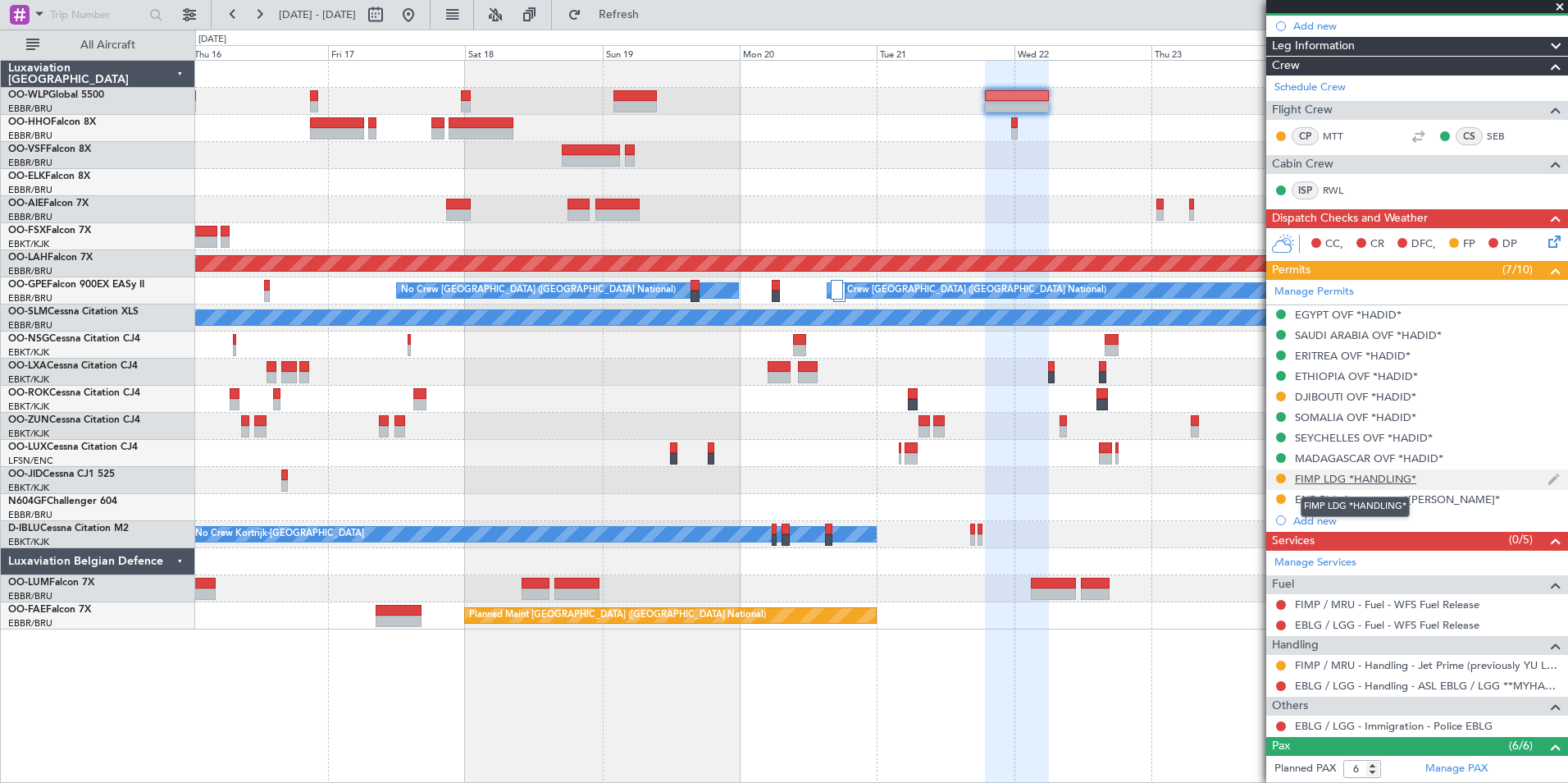
click at [1320, 480] on div "FIMP LDG *HANDLING*" at bounding box center [1355, 479] width 121 height 14
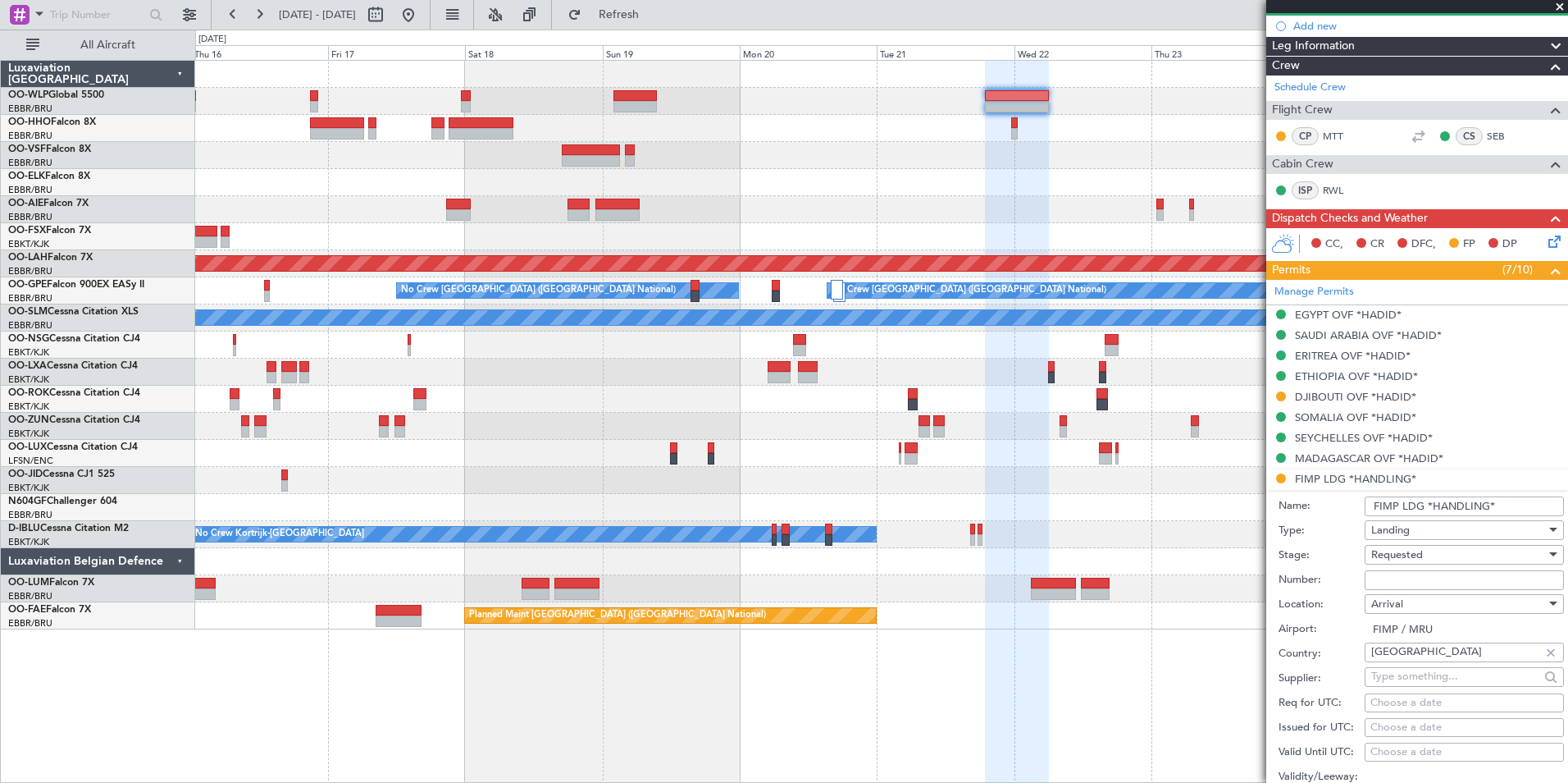
click at [1388, 576] on input "Number:" at bounding box center [1464, 580] width 199 height 20
paste input "CAV/AIRL/73/2025/129"
type input "CAV/AIRL/73/2025/129"
click at [1385, 557] on span "Requested" at bounding box center [1397, 555] width 51 height 15
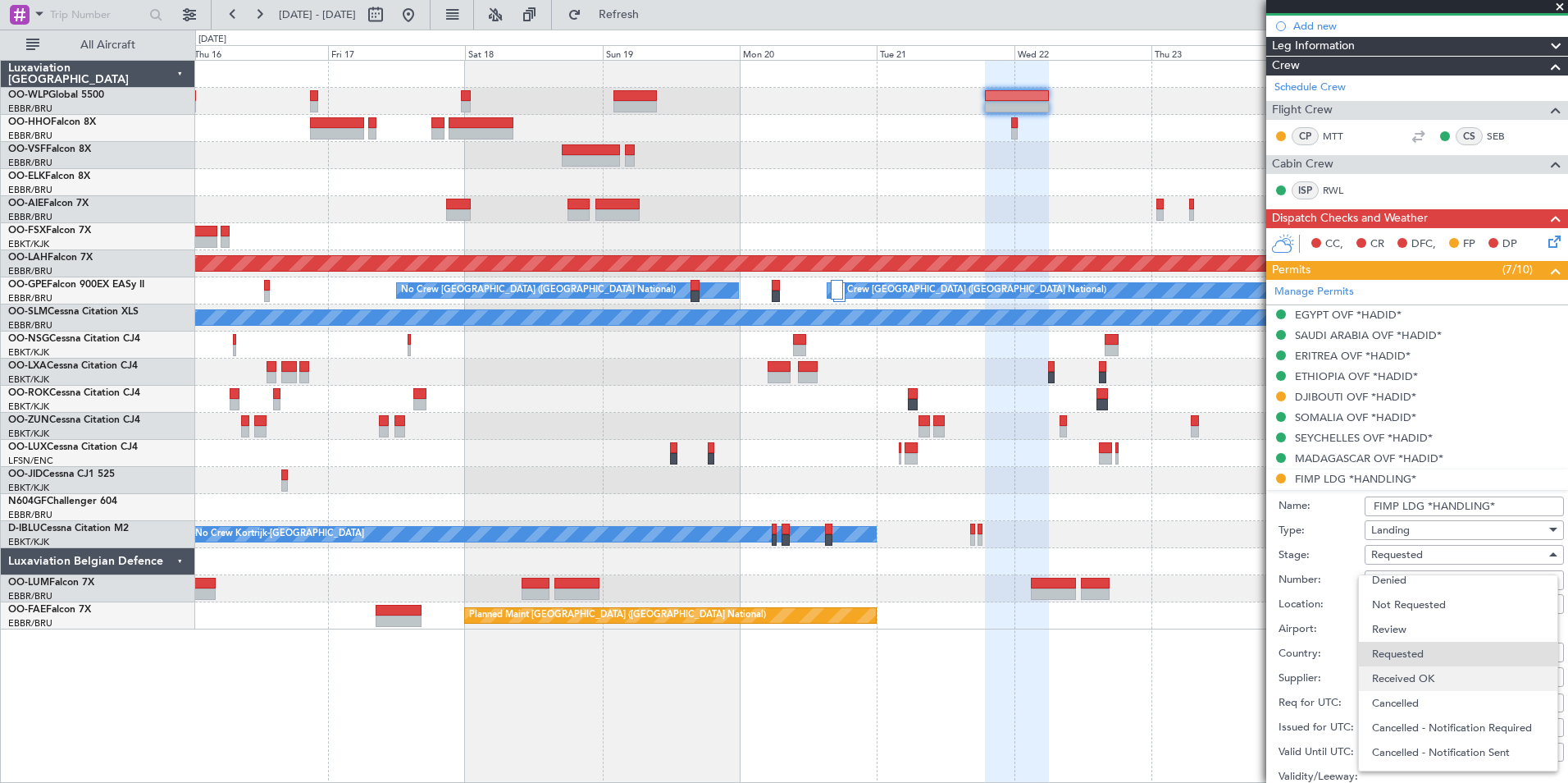
click at [1396, 671] on span "Received OK" at bounding box center [1458, 679] width 172 height 25
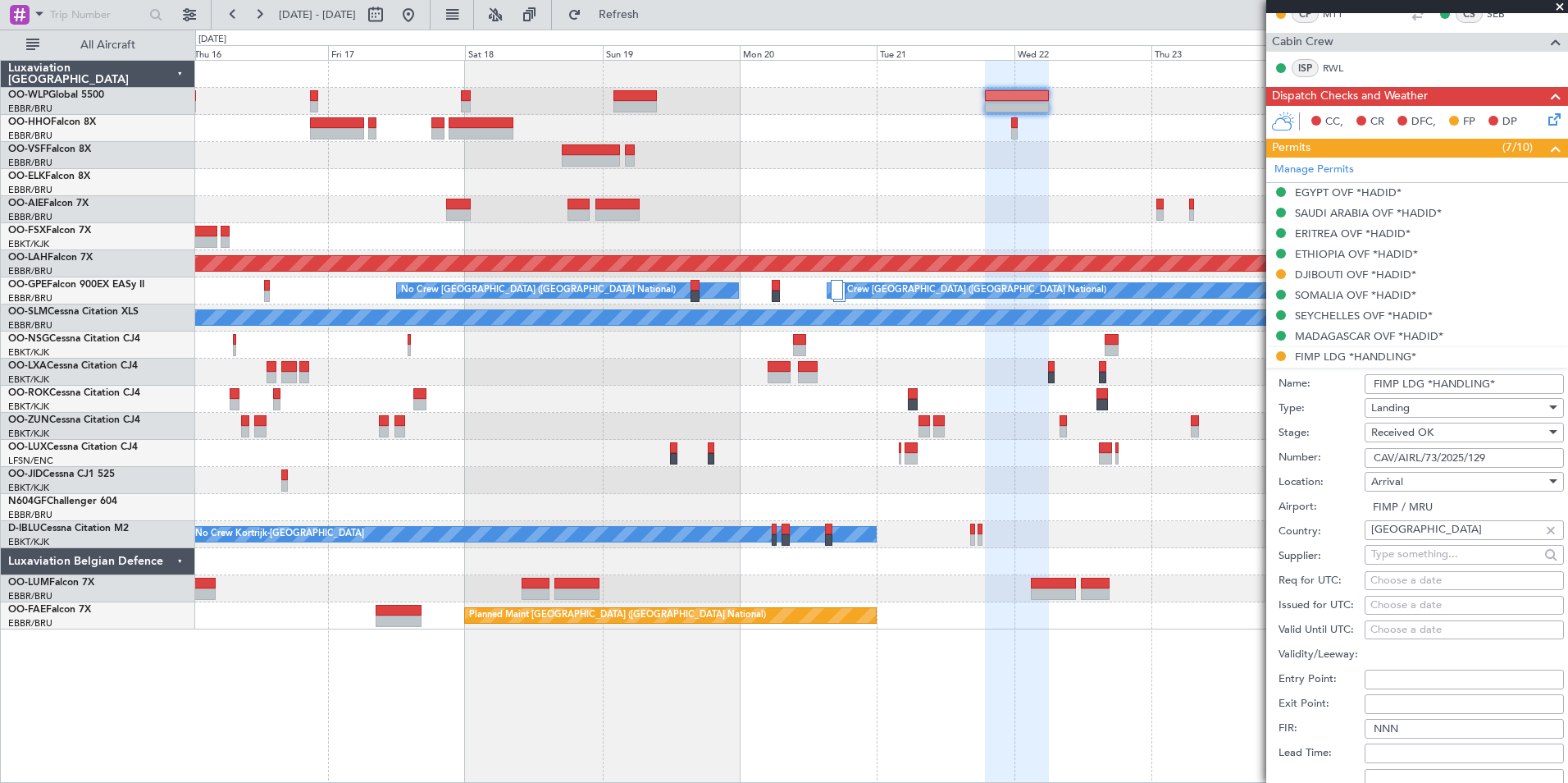
scroll to position [492, 0]
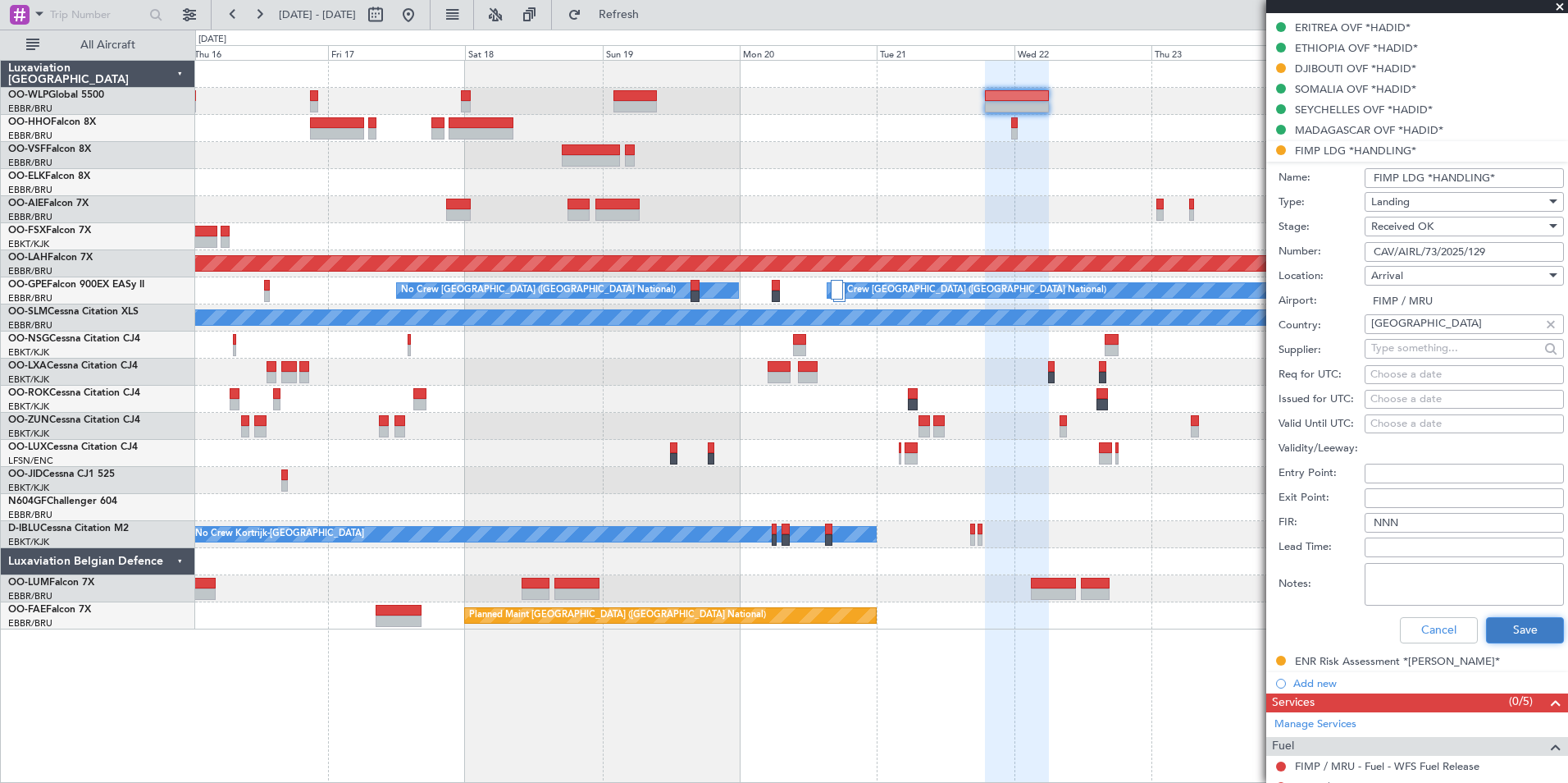
click at [1509, 626] on button "Save" at bounding box center [1525, 630] width 78 height 27
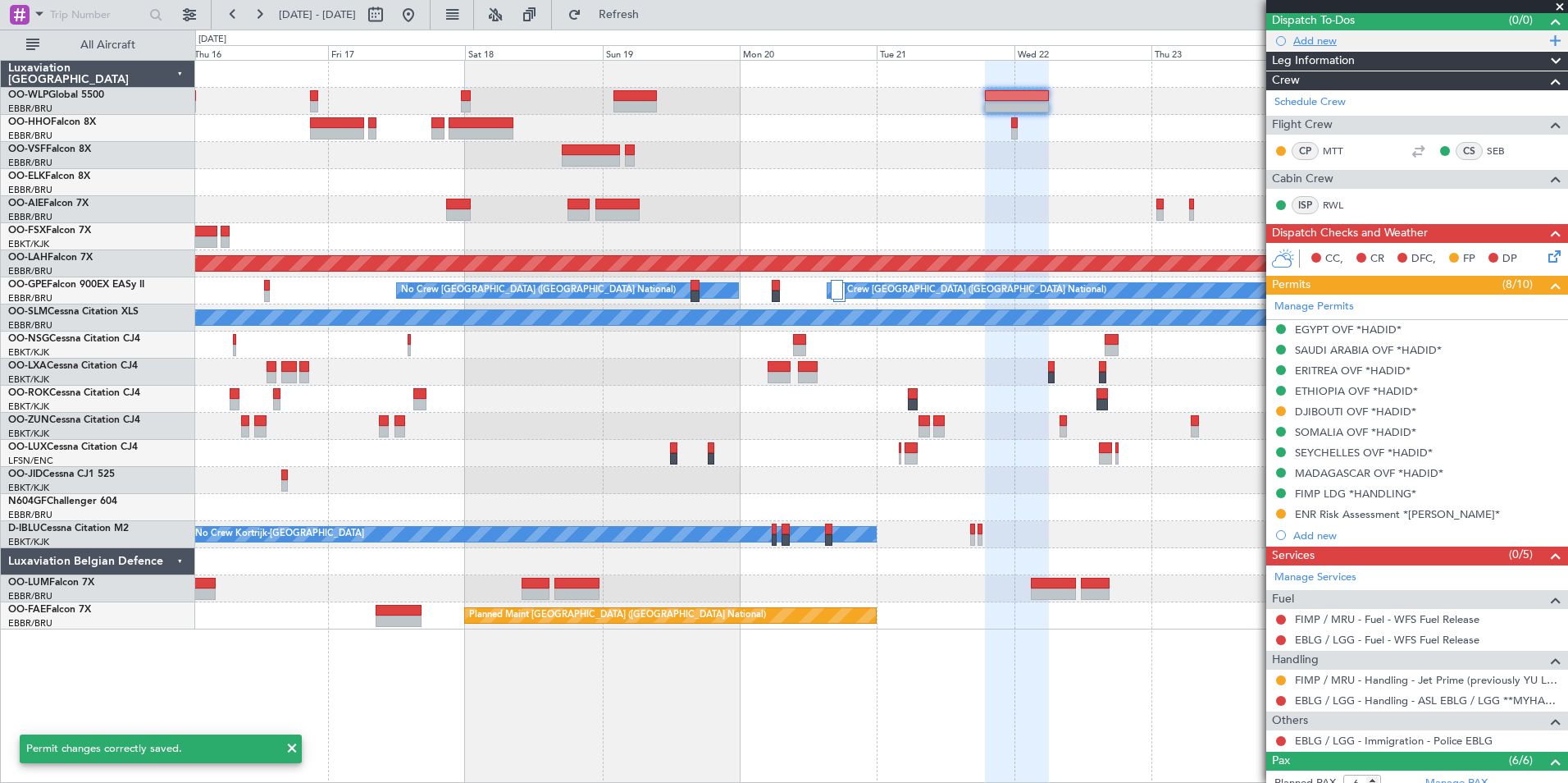
scroll to position [0, 0]
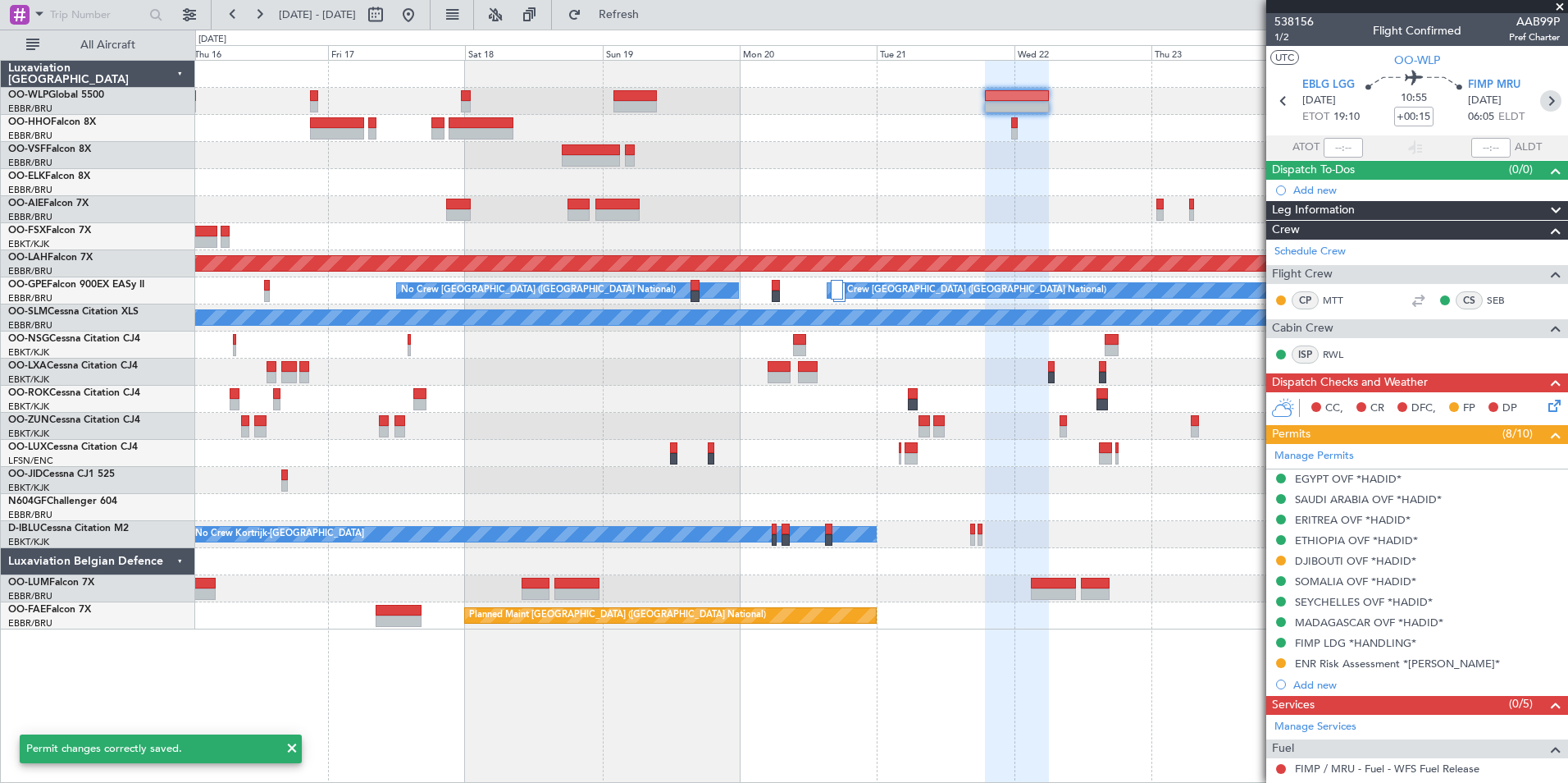
click at [1540, 101] on icon at bounding box center [1551, 101] width 22 height 22
type input "+00:50"
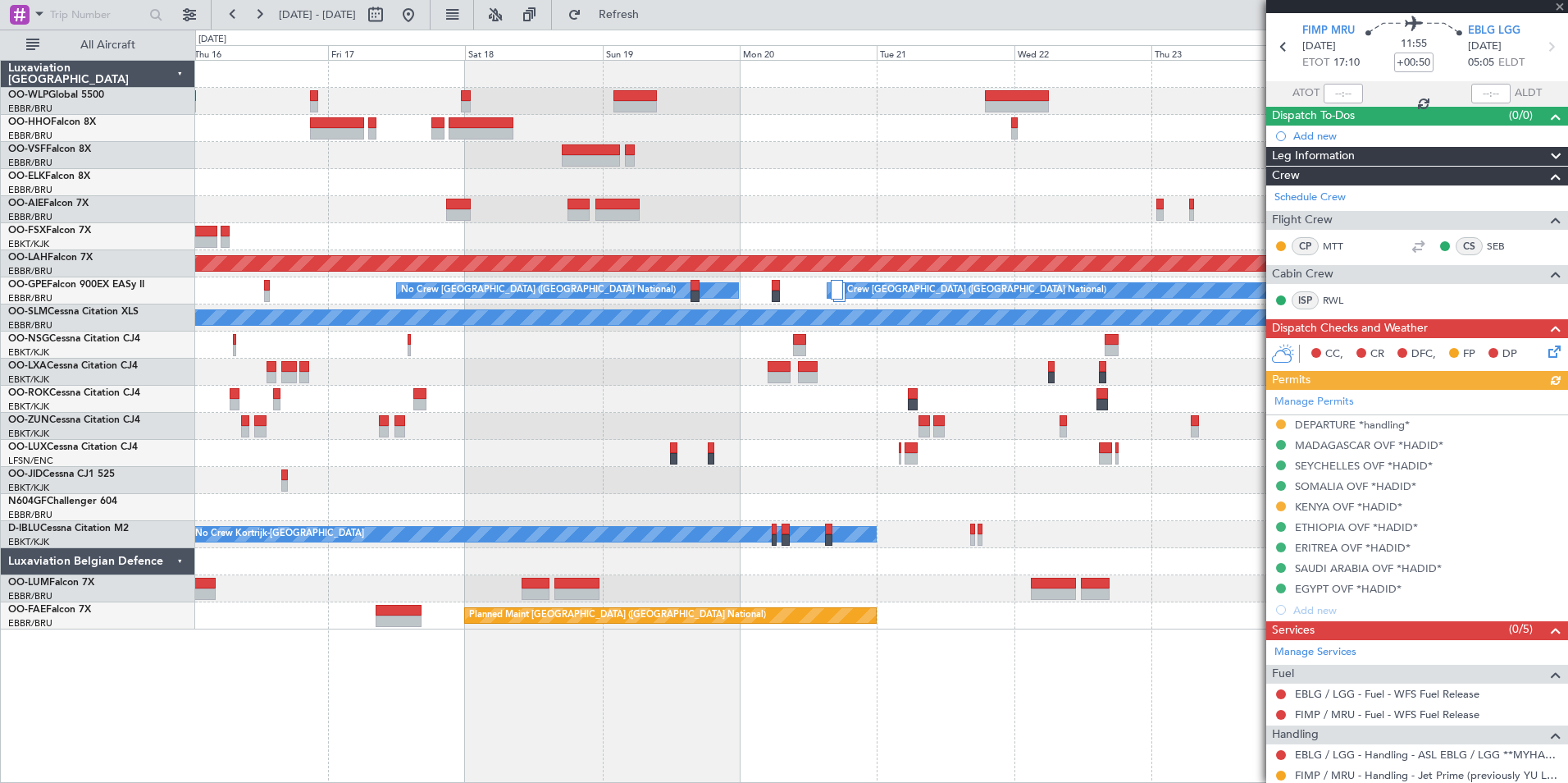
scroll to position [82, 0]
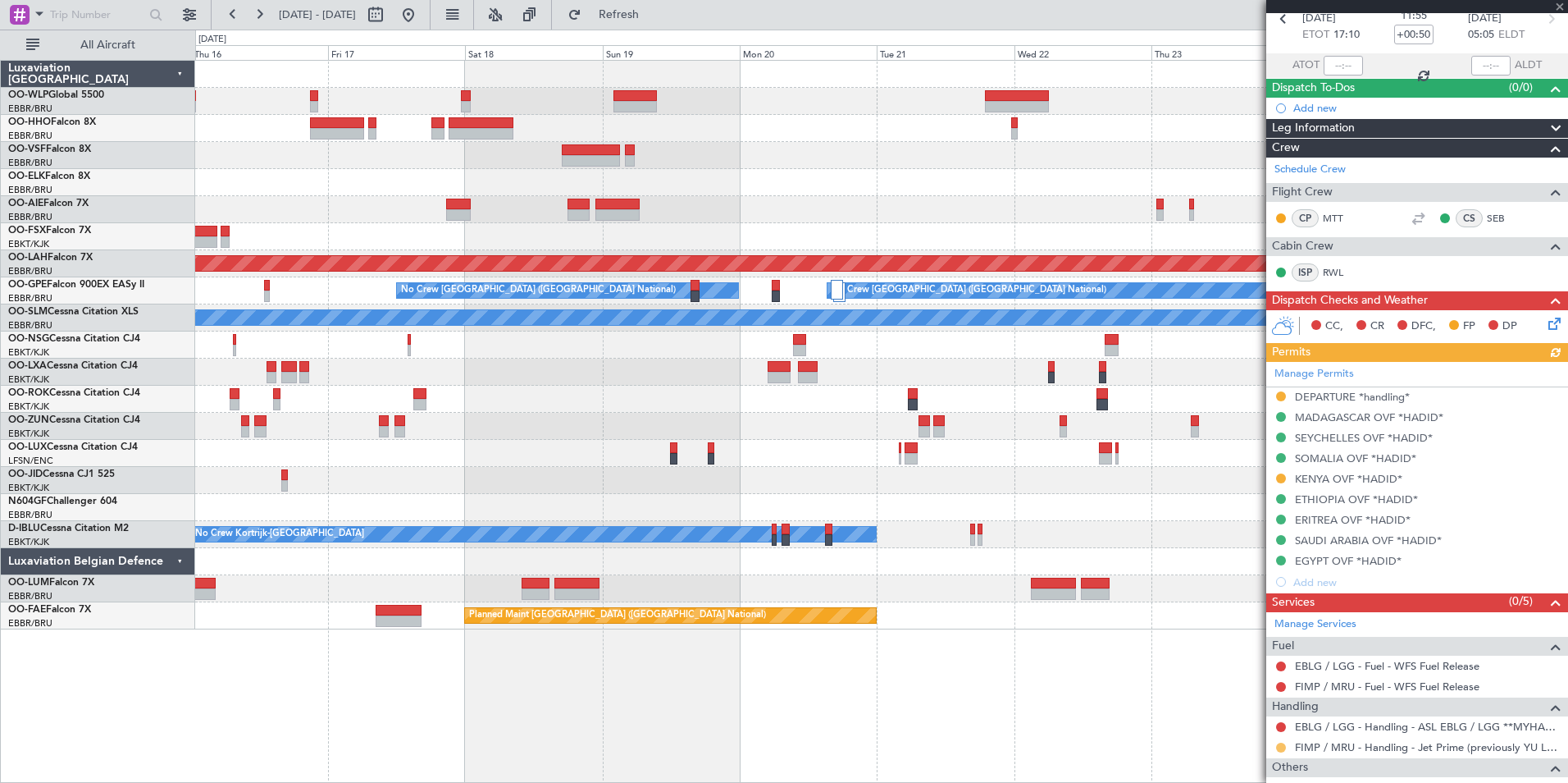
click at [1280, 750] on button at bounding box center [1281, 748] width 10 height 10
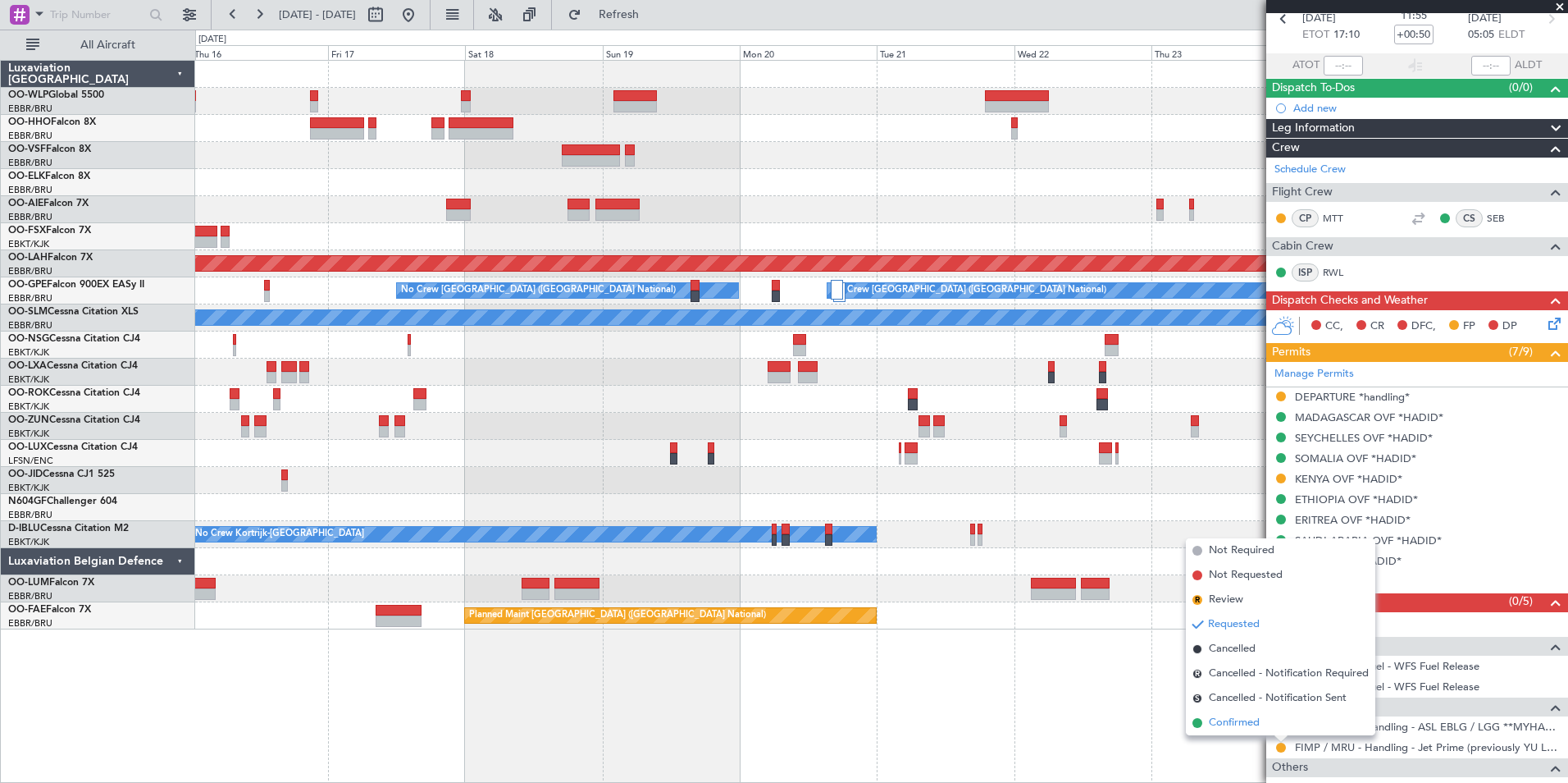
click at [1231, 723] on span "Confirmed" at bounding box center [1234, 723] width 51 height 17
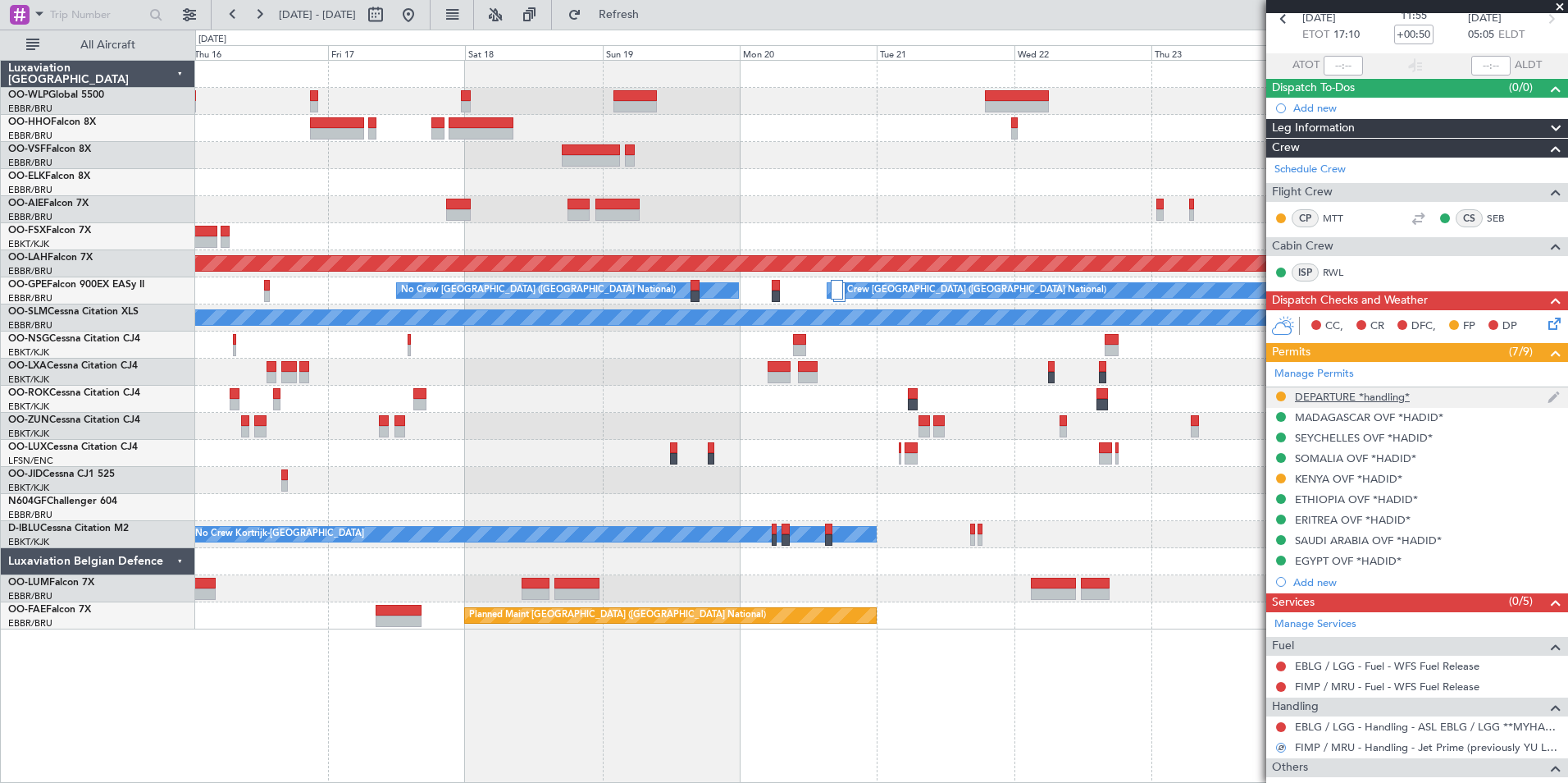
click at [1322, 401] on div "DEPARTURE *handling*" at bounding box center [1352, 397] width 115 height 14
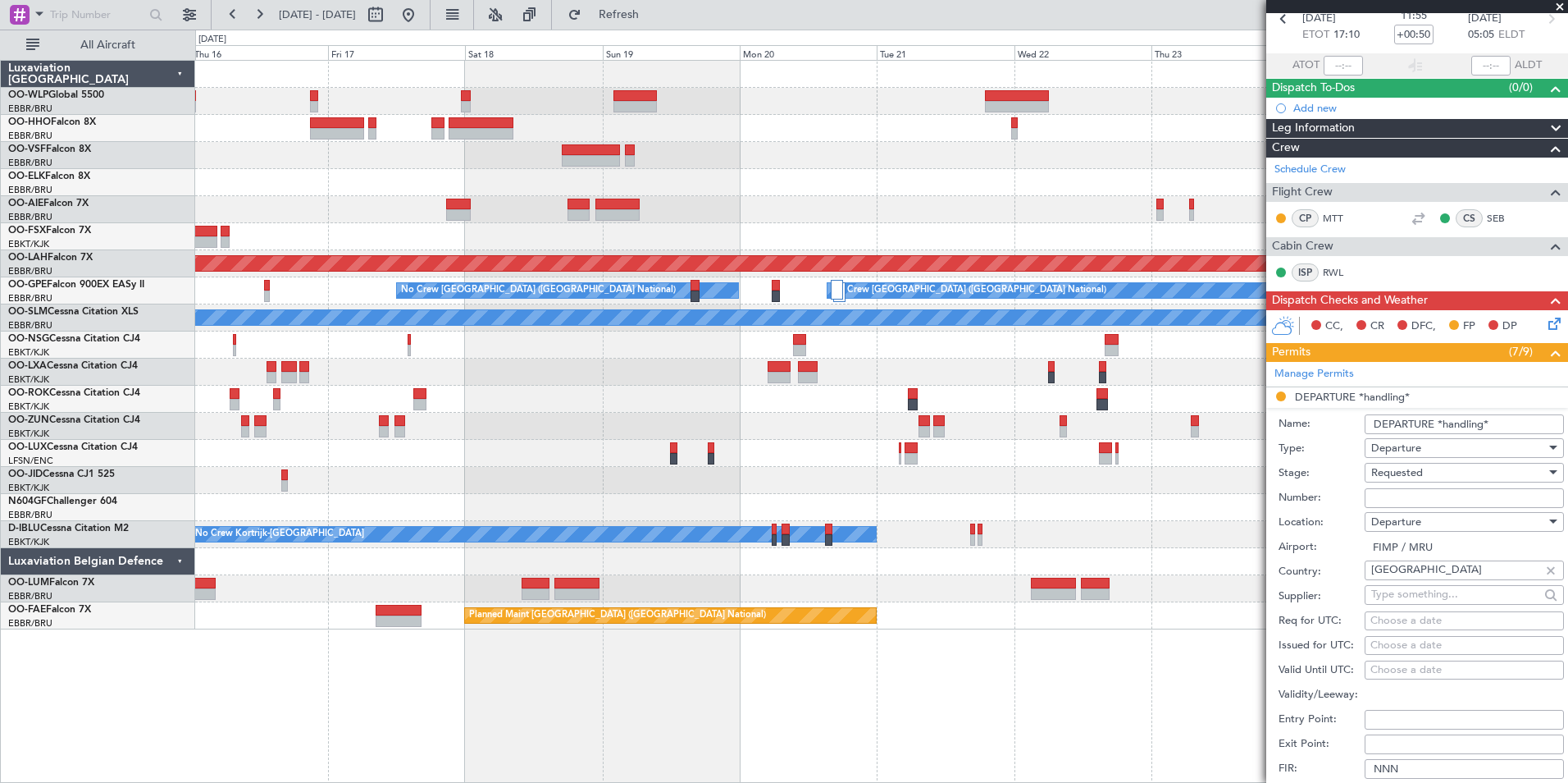
click at [1389, 494] on input "Number:" at bounding box center [1464, 498] width 199 height 20
paste input "CAV/AIRL/73/2025/129"
type input "CAV/AIRL/73/2025/129"
click at [1395, 463] on div "Requested" at bounding box center [1458, 472] width 174 height 25
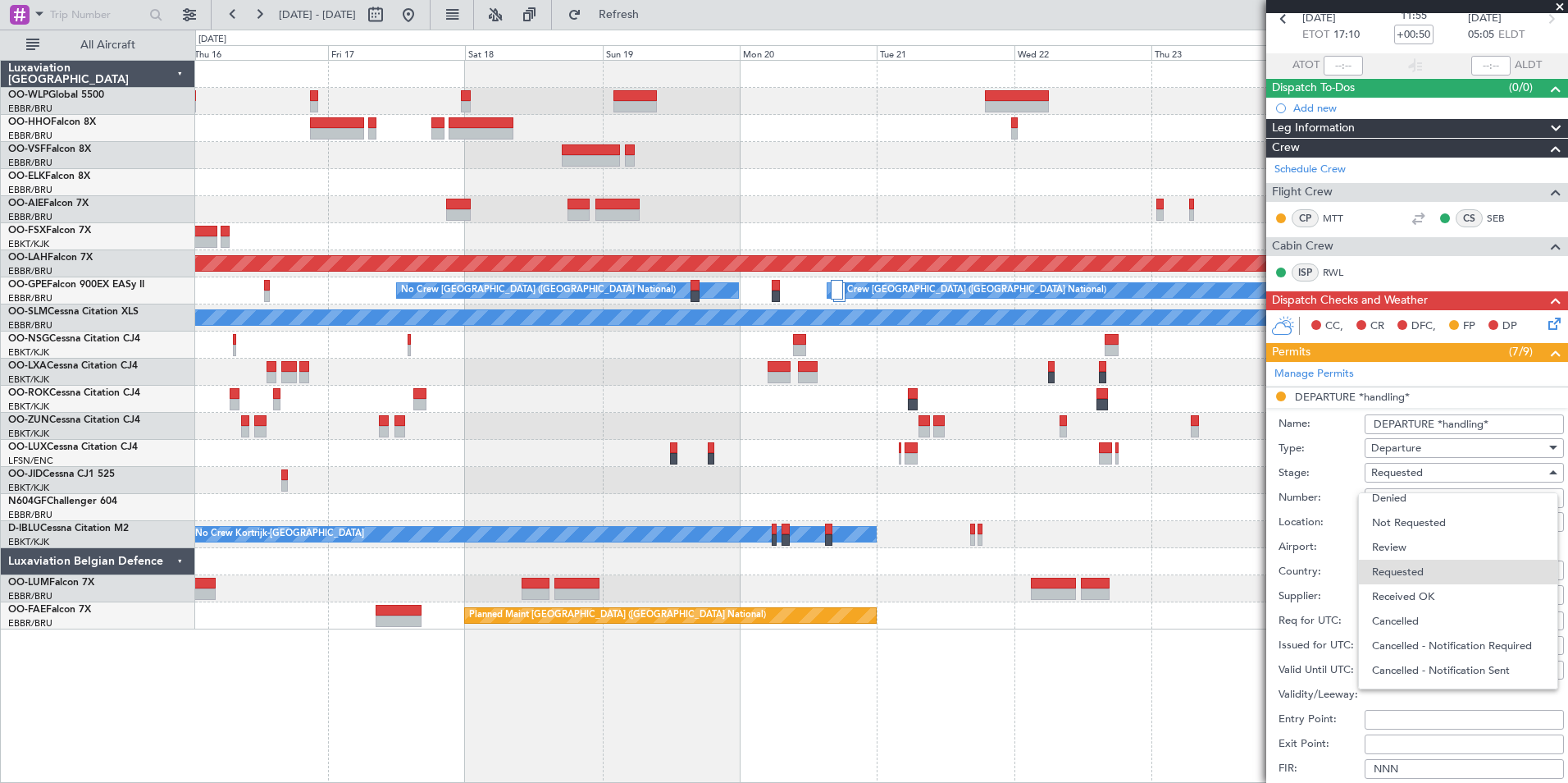
click at [1398, 597] on span "Received OK" at bounding box center [1458, 596] width 172 height 25
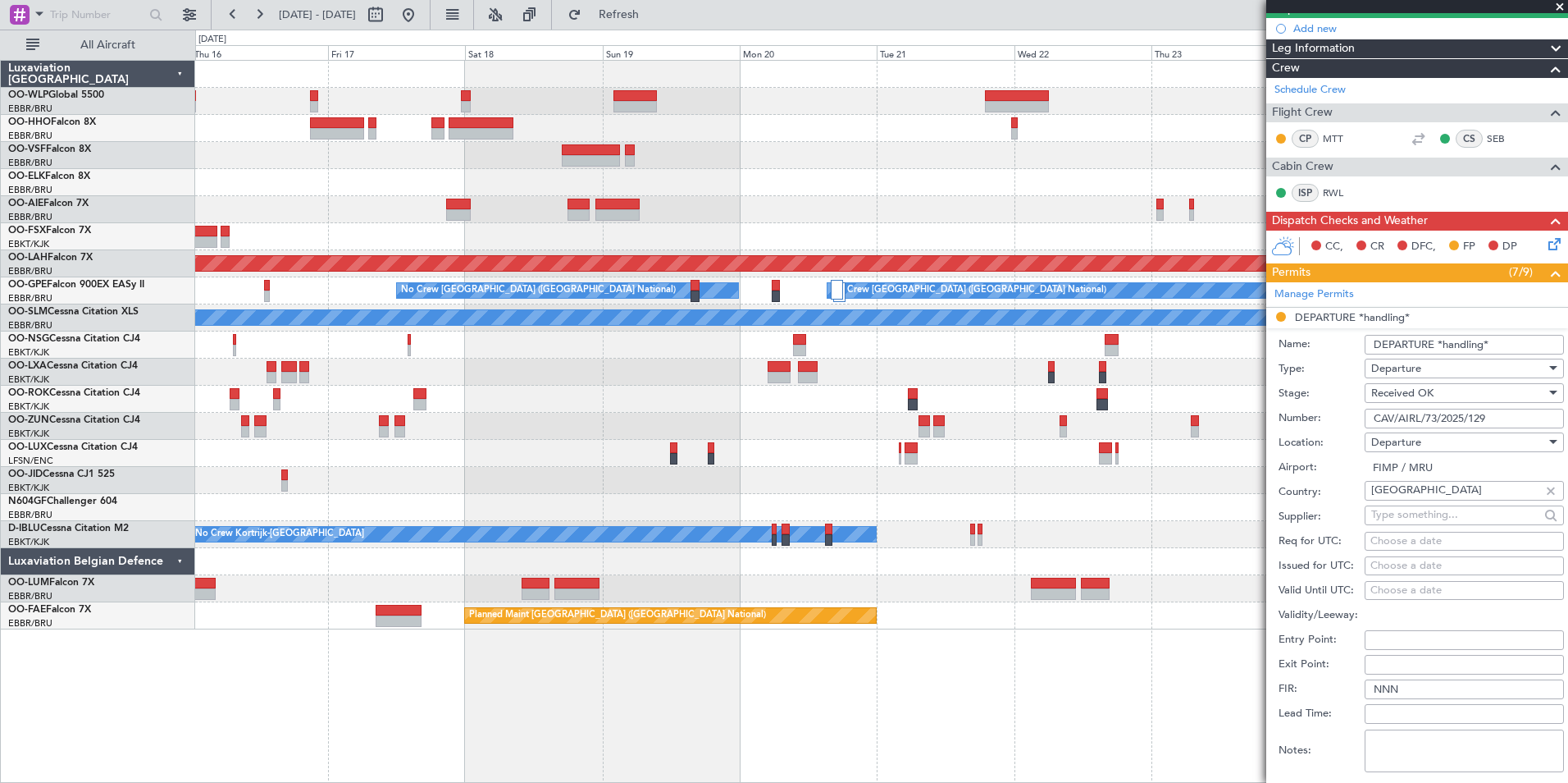
scroll to position [246, 0]
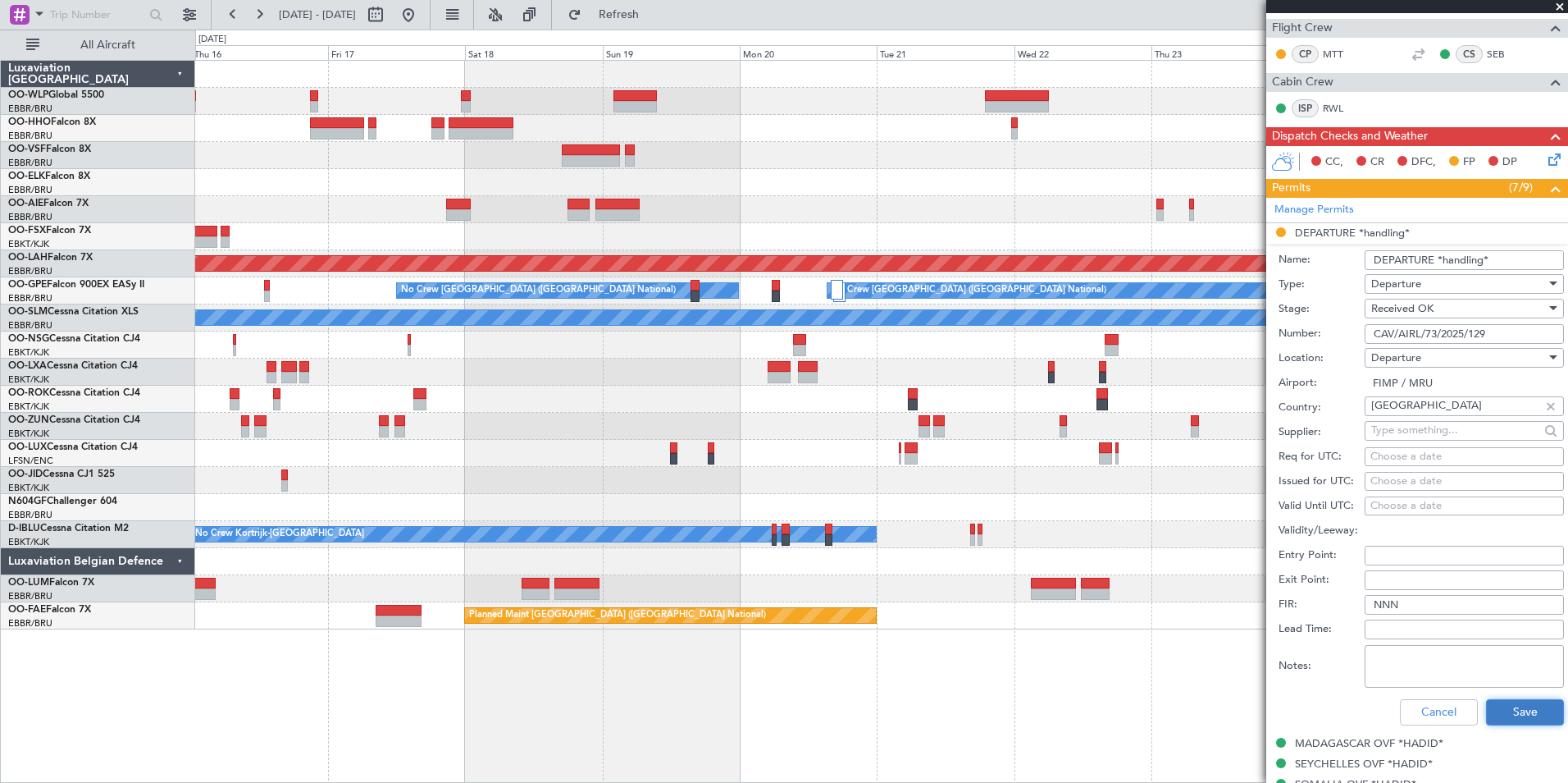
click at [1509, 718] on button "Save" at bounding box center [1525, 712] width 78 height 27
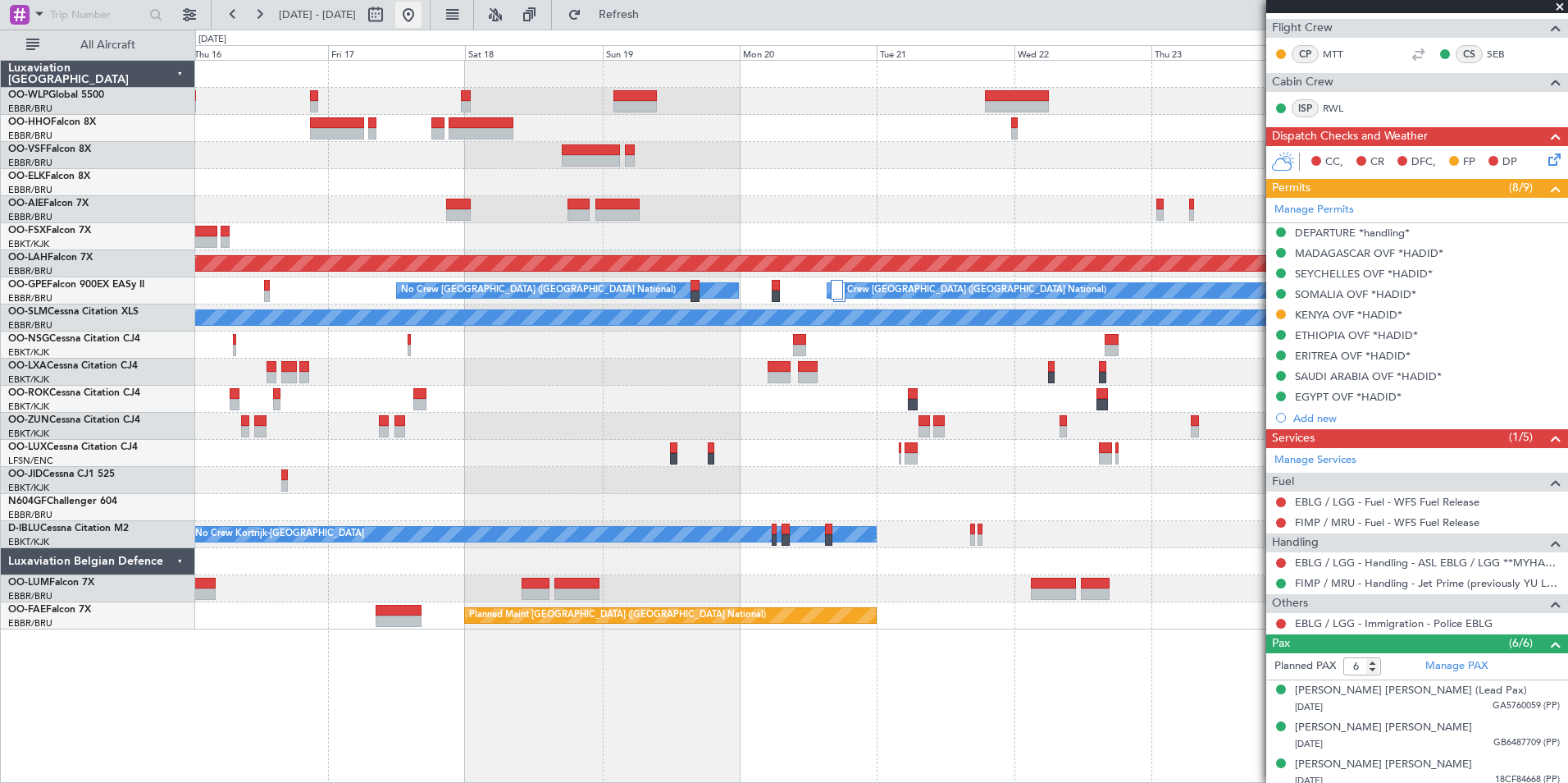
drag, startPoint x: 460, startPoint y: 17, endPoint x: 467, endPoint y: 9, distance: 10.6
click at [421, 17] on button at bounding box center [408, 15] width 27 height 27
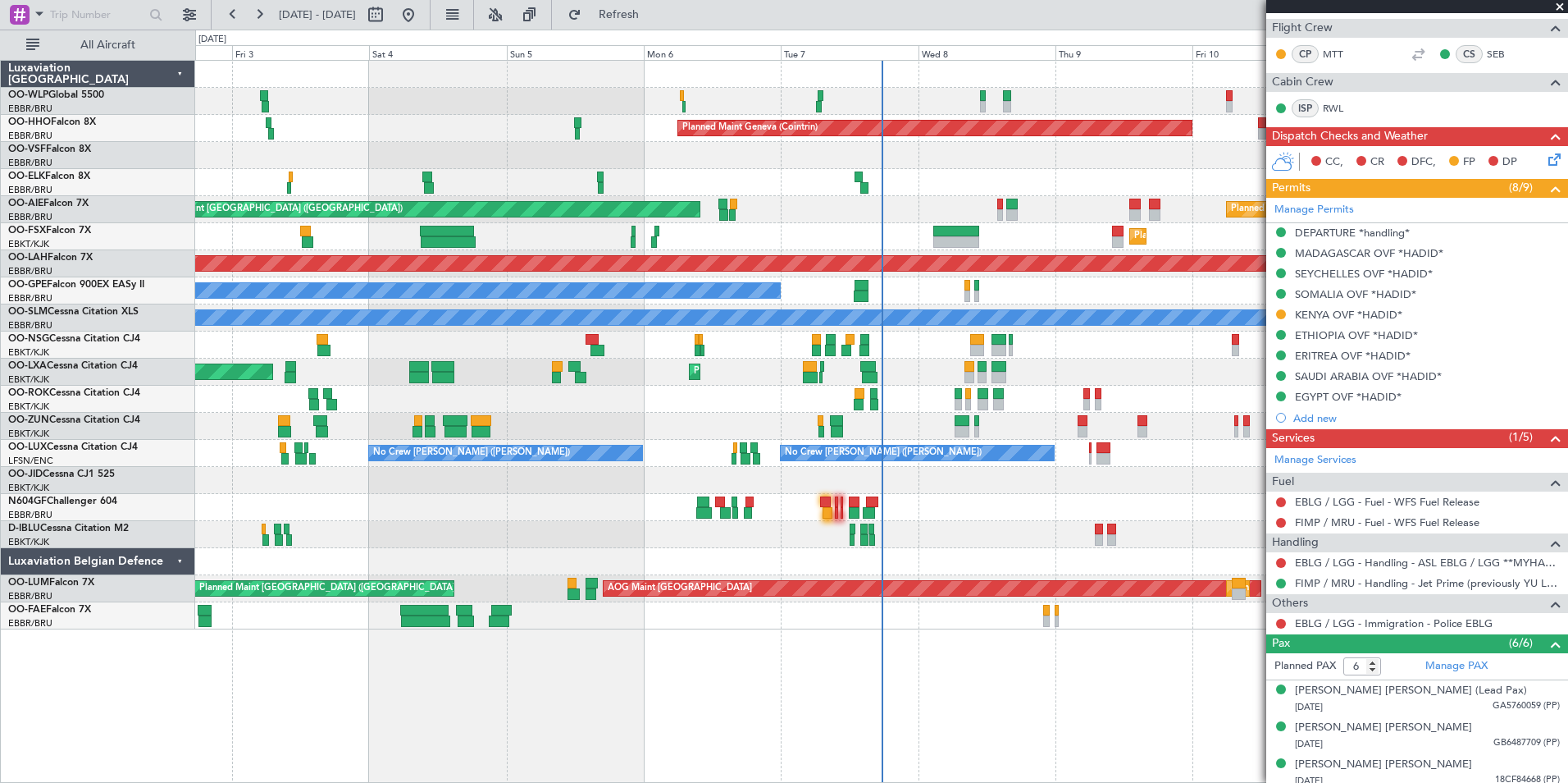
click at [858, 199] on div "Unplanned Maint London (Farnborough) Planned Maint London (Farnborough)" at bounding box center [881, 209] width 1372 height 27
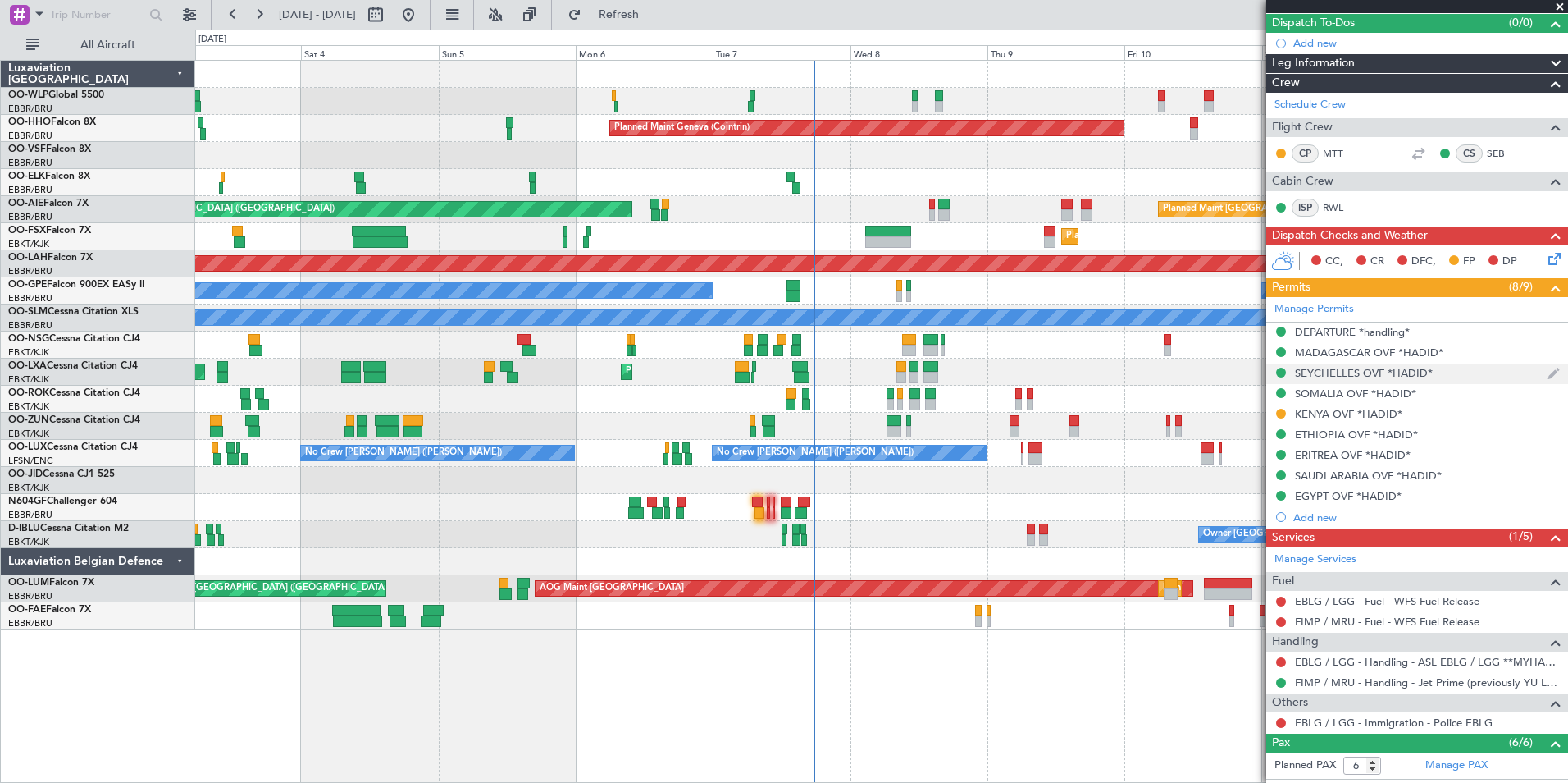
scroll to position [0, 0]
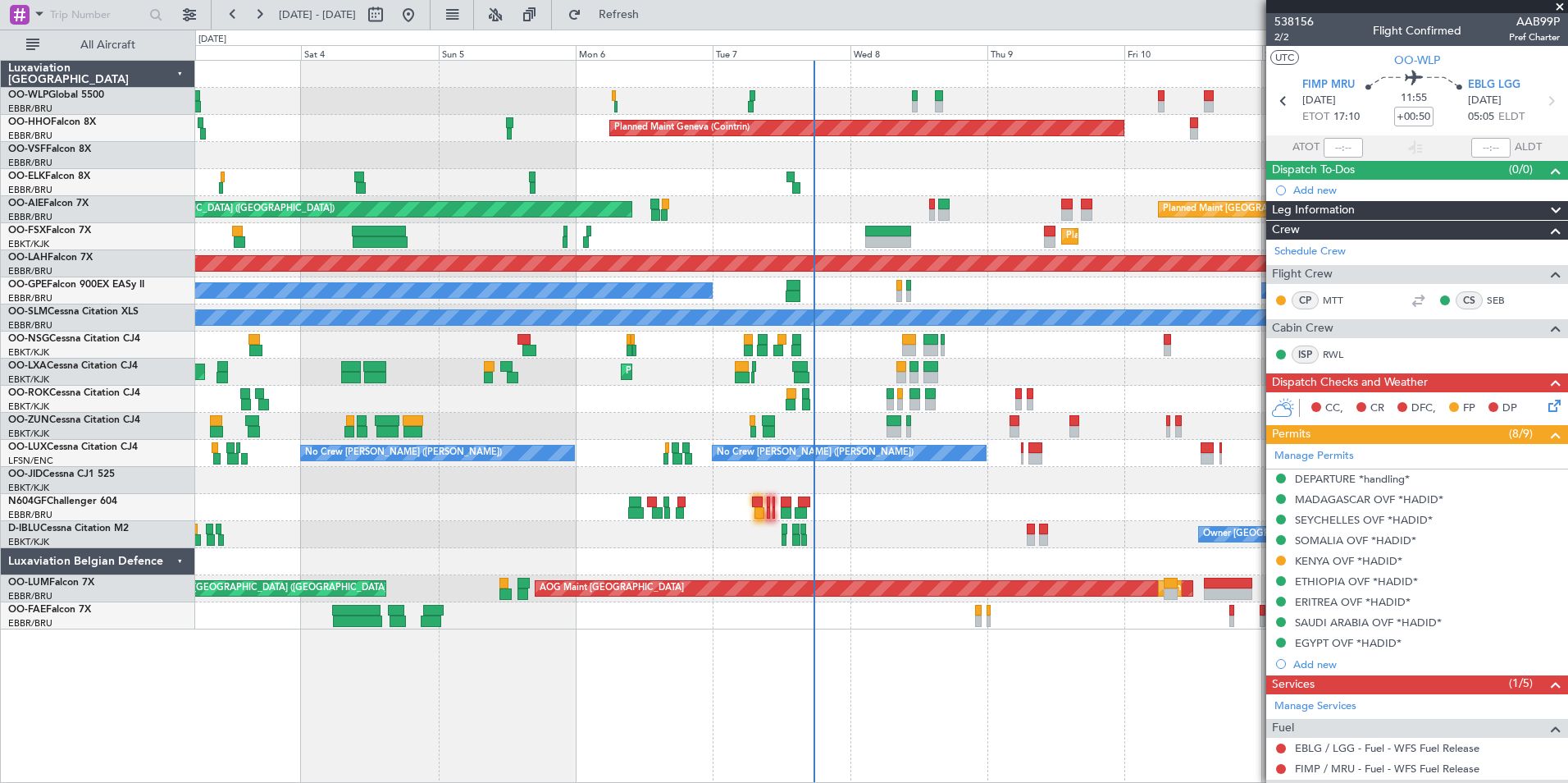
click at [781, 108] on div "Planned Maint Milan (Linate)" at bounding box center [881, 100] width 1372 height 27
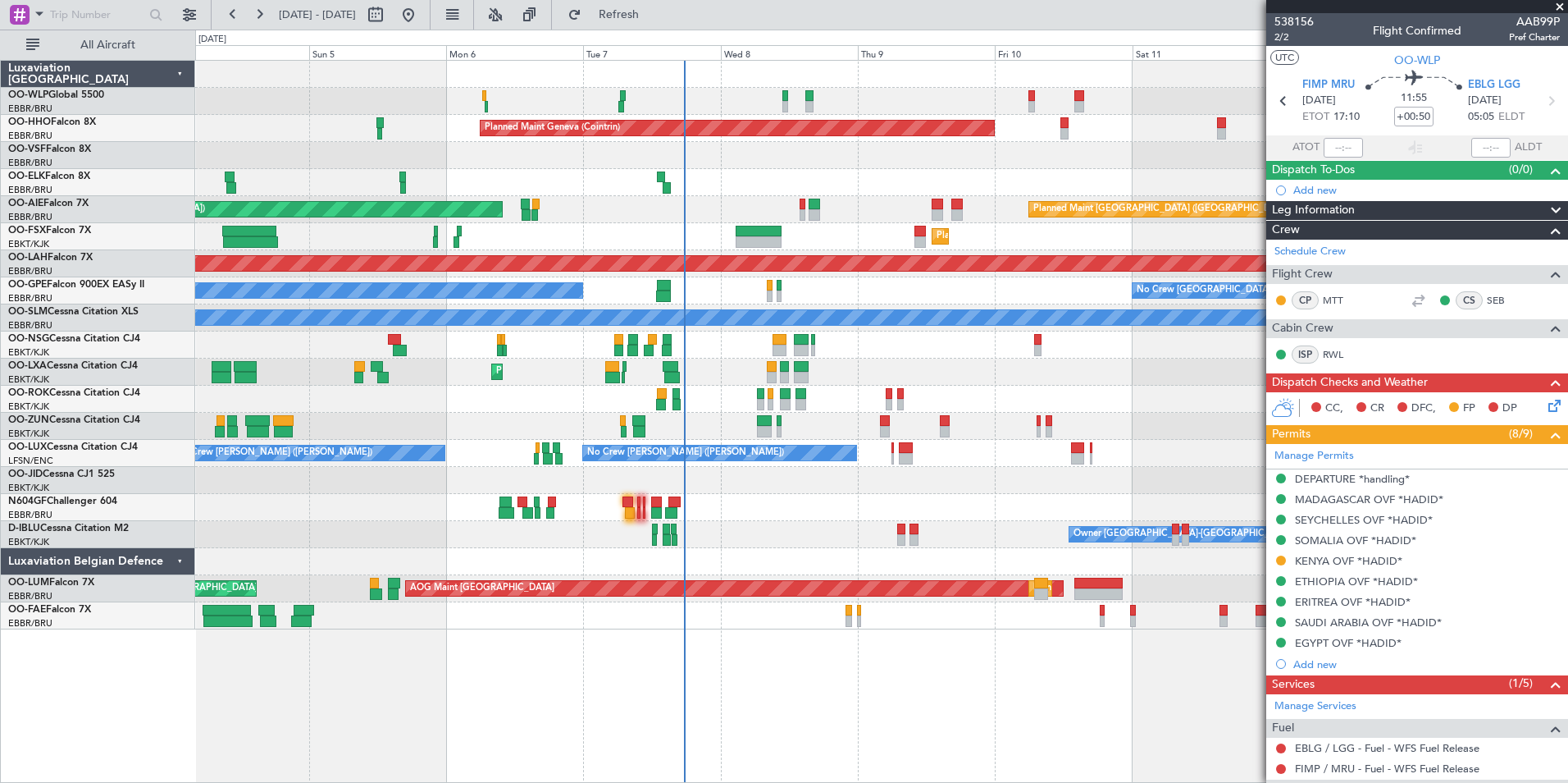
click at [868, 184] on div at bounding box center [881, 182] width 1372 height 27
click at [563, 164] on div at bounding box center [881, 155] width 1372 height 27
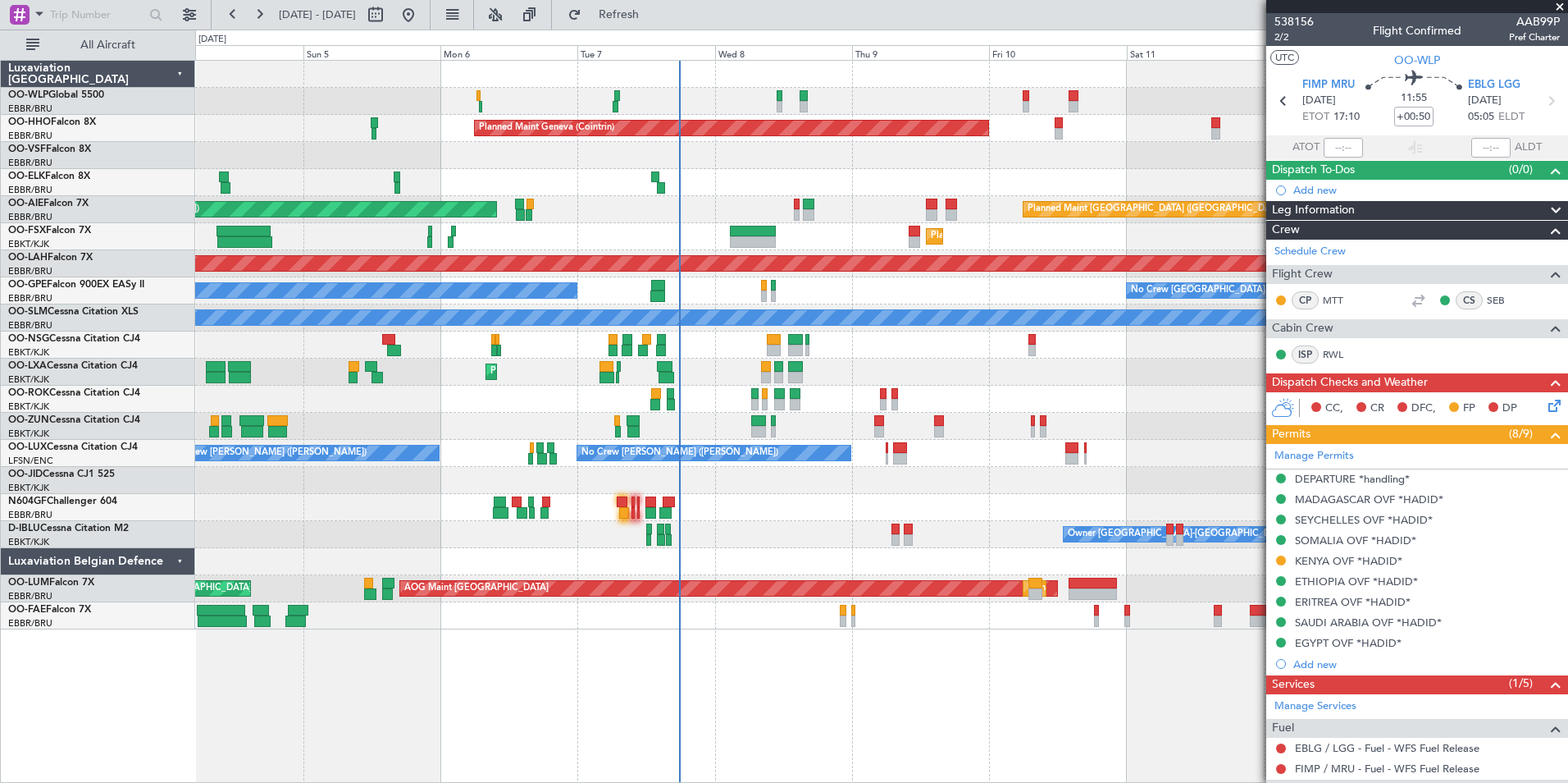
click at [528, 168] on div at bounding box center [881, 155] width 1372 height 27
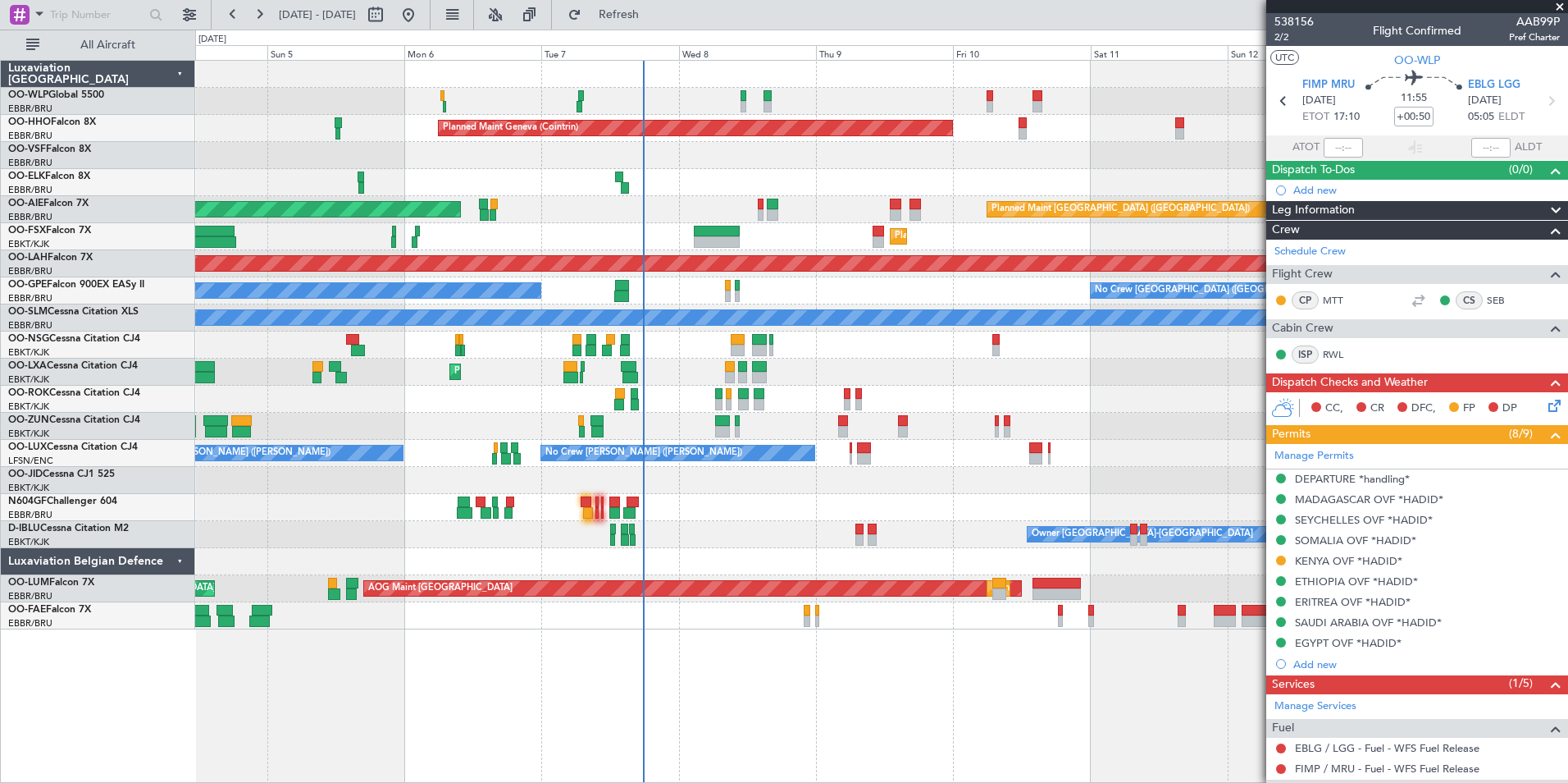
click at [666, 29] on fb-refresh-button "Refresh" at bounding box center [609, 15] width 115 height 30
click at [654, 21] on span "Refresh" at bounding box center [619, 15] width 69 height 12
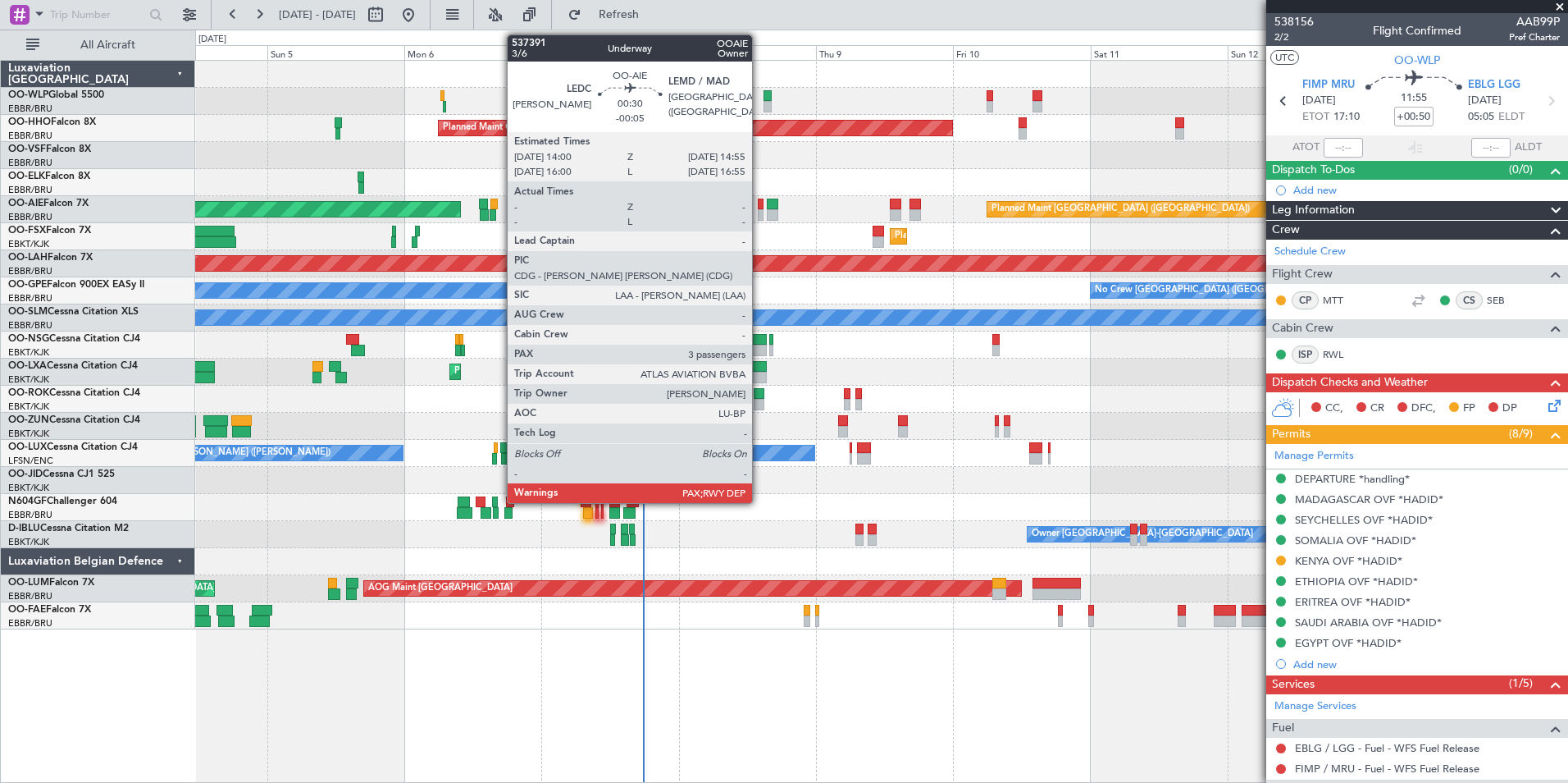
click at [760, 205] on div at bounding box center [761, 205] width 6 height 12
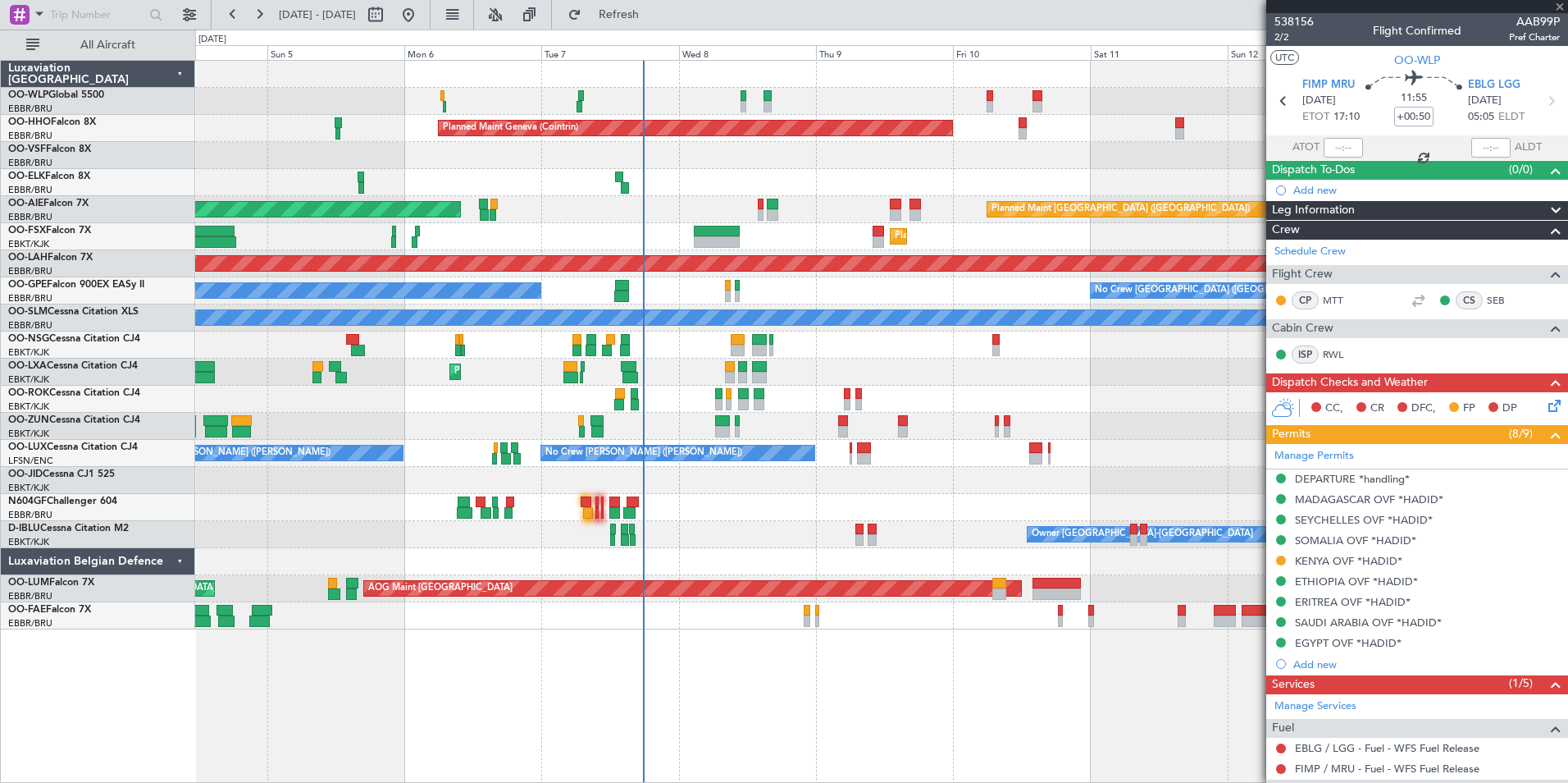
type input "-00:05"
type input "4"
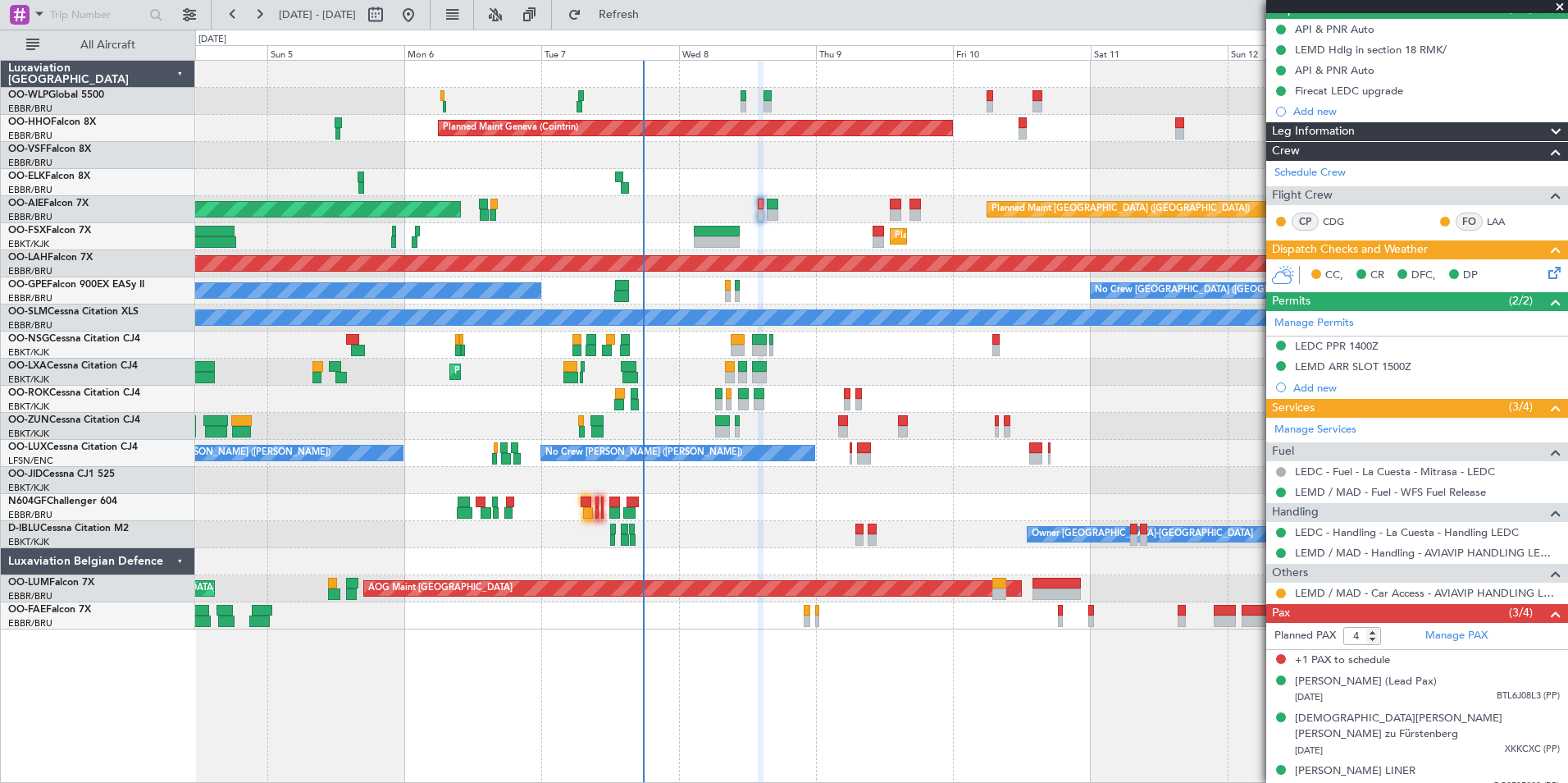
scroll to position [174, 0]
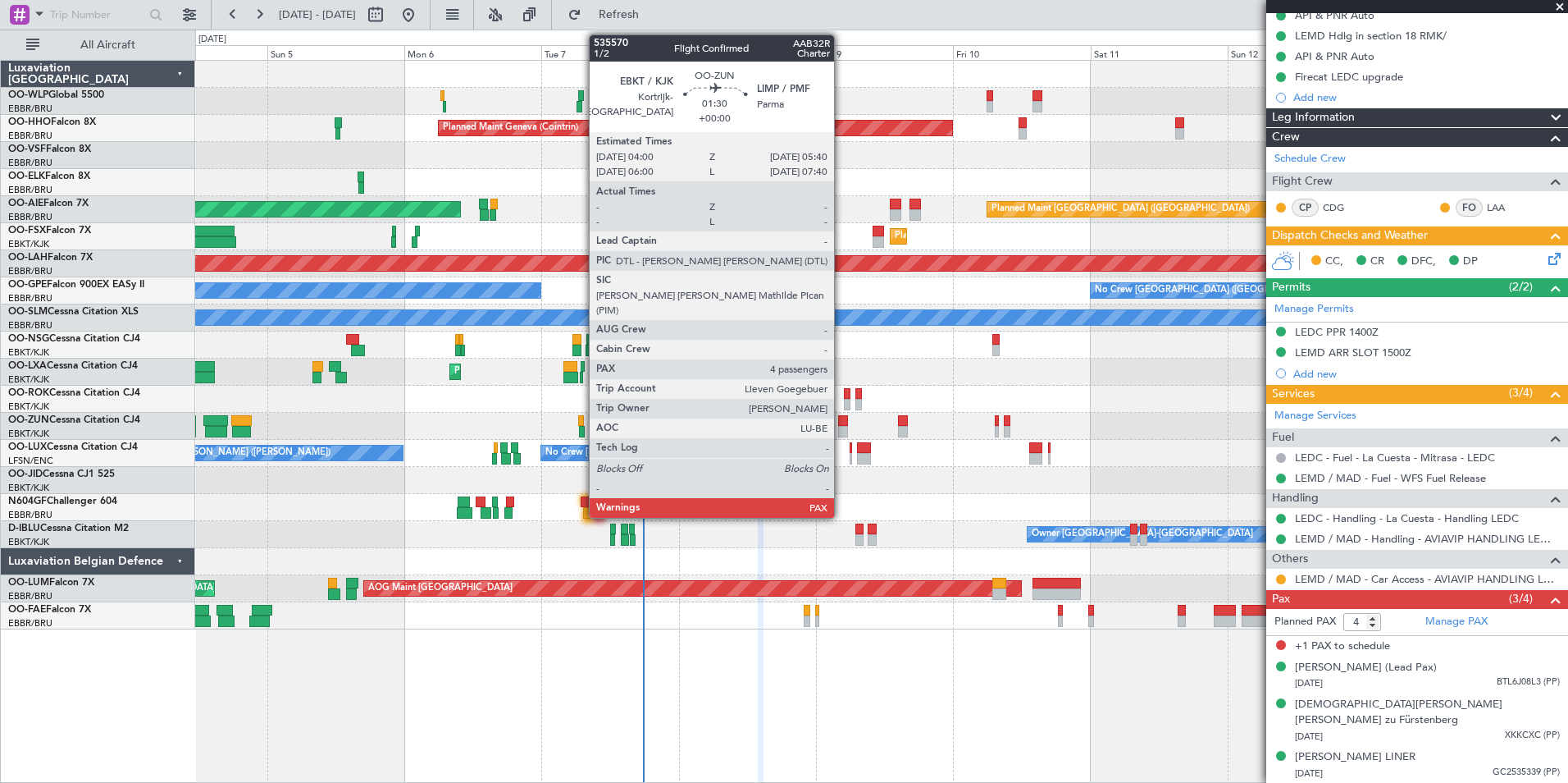
click at [842, 427] on div at bounding box center [844, 431] width 10 height 12
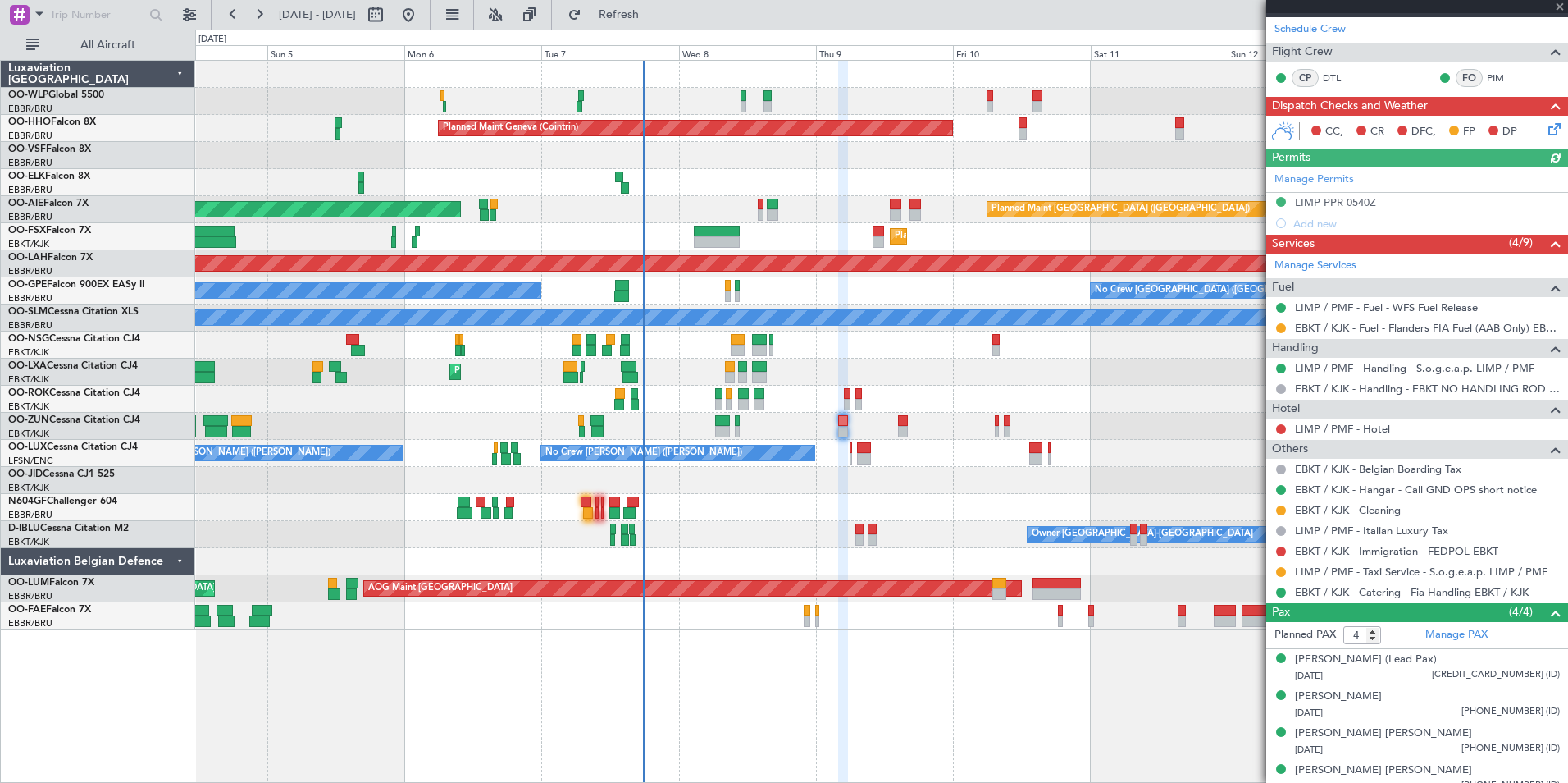
scroll to position [246, 0]
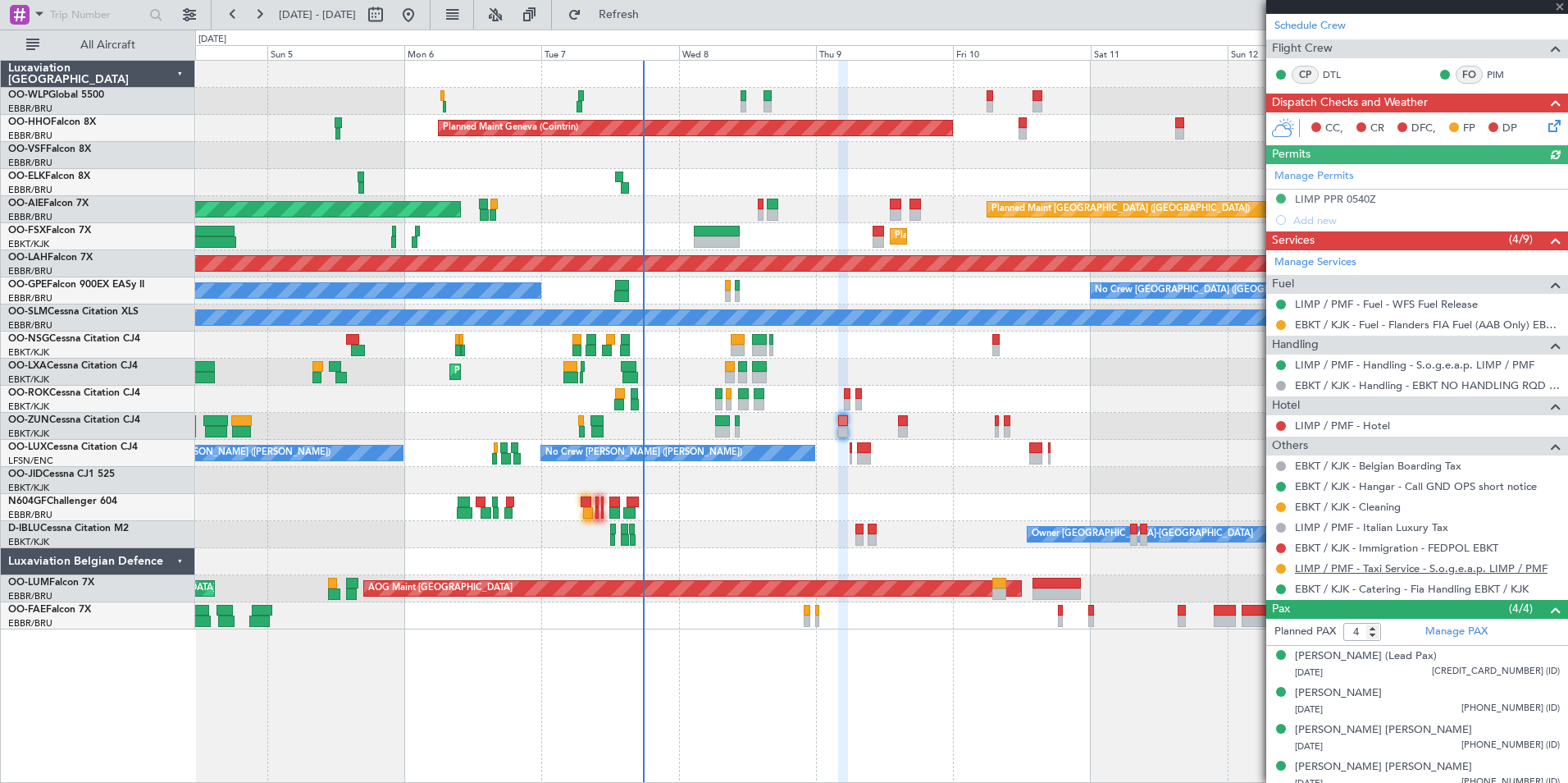
click at [1394, 565] on link "LIMP / PMF - Taxi Service - S.o.g.e.a.p. LIMP / PMF" at bounding box center [1421, 568] width 253 height 14
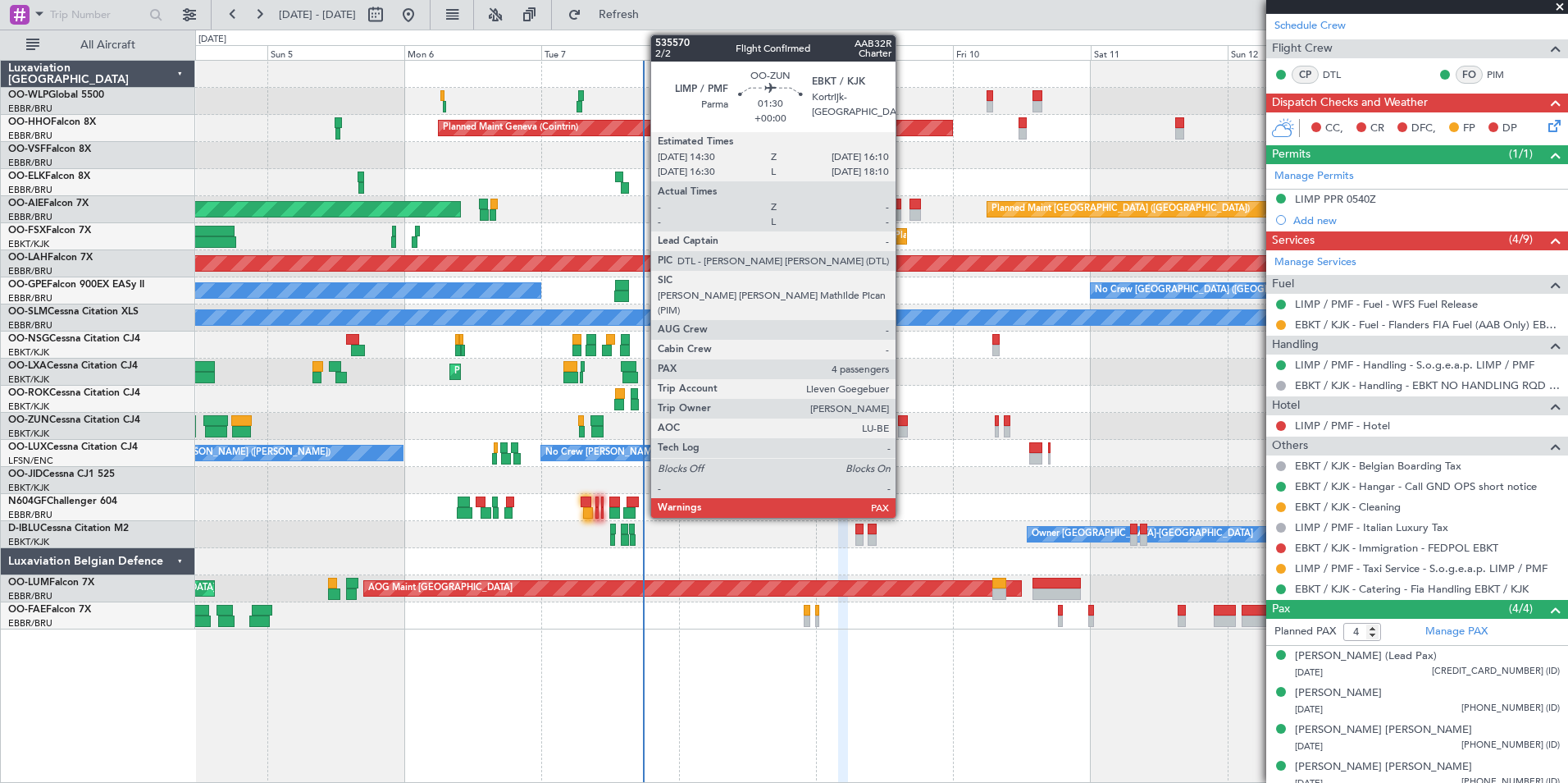
click at [903, 420] on div at bounding box center [903, 422] width 10 height 12
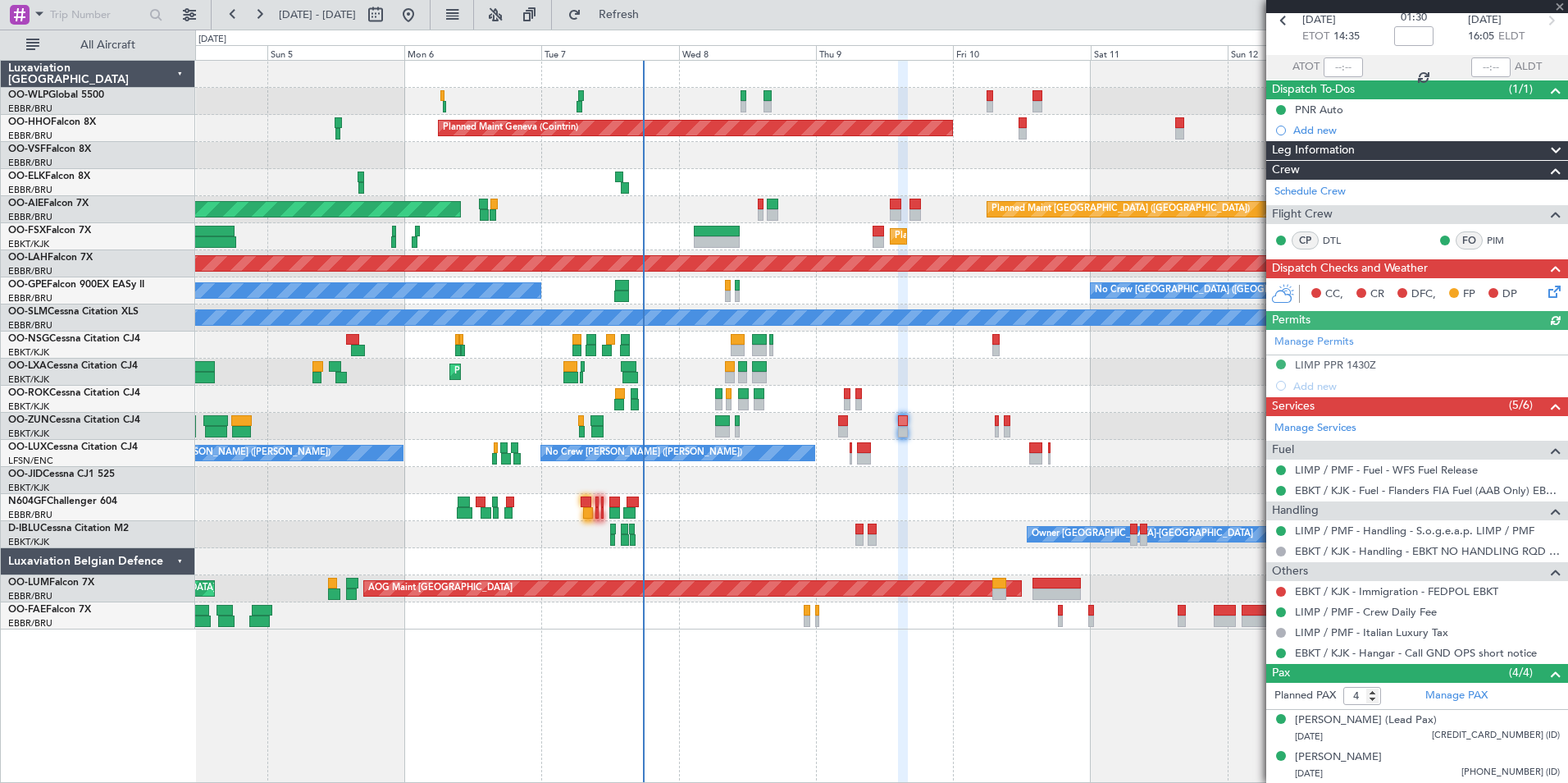
scroll to position [155, 0]
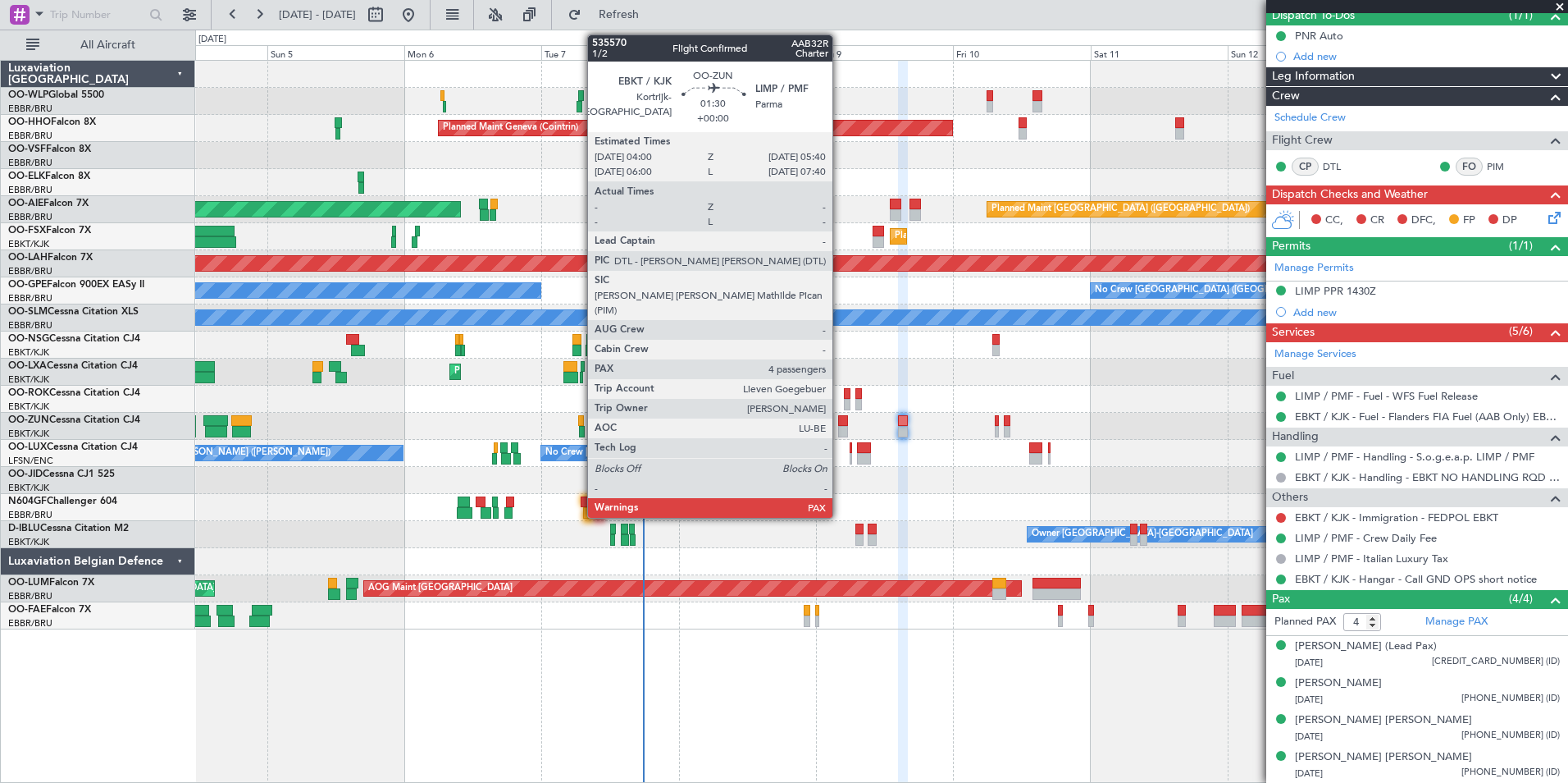
click at [840, 425] on div at bounding box center [844, 431] width 10 height 12
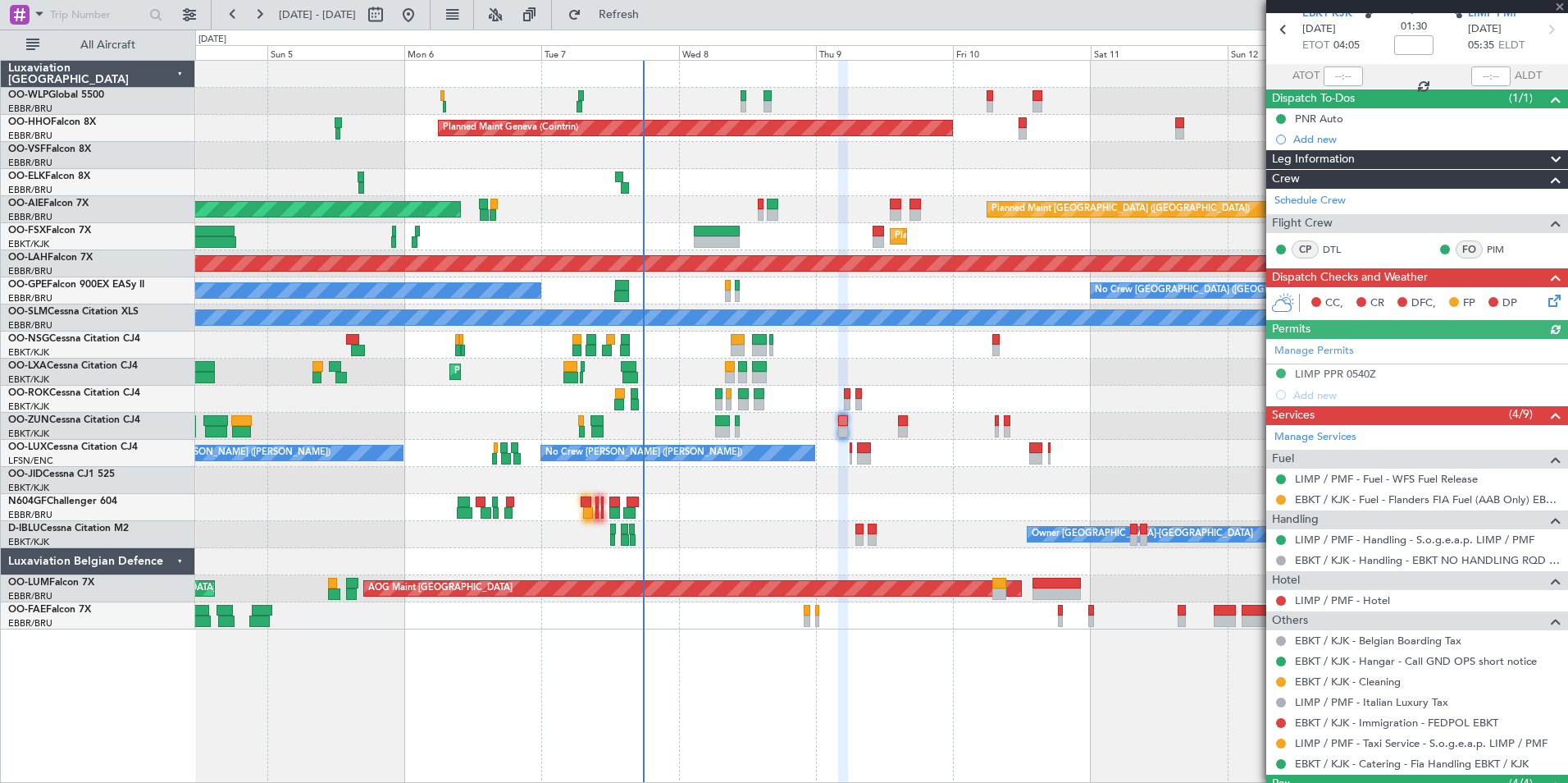
scroll to position [164, 0]
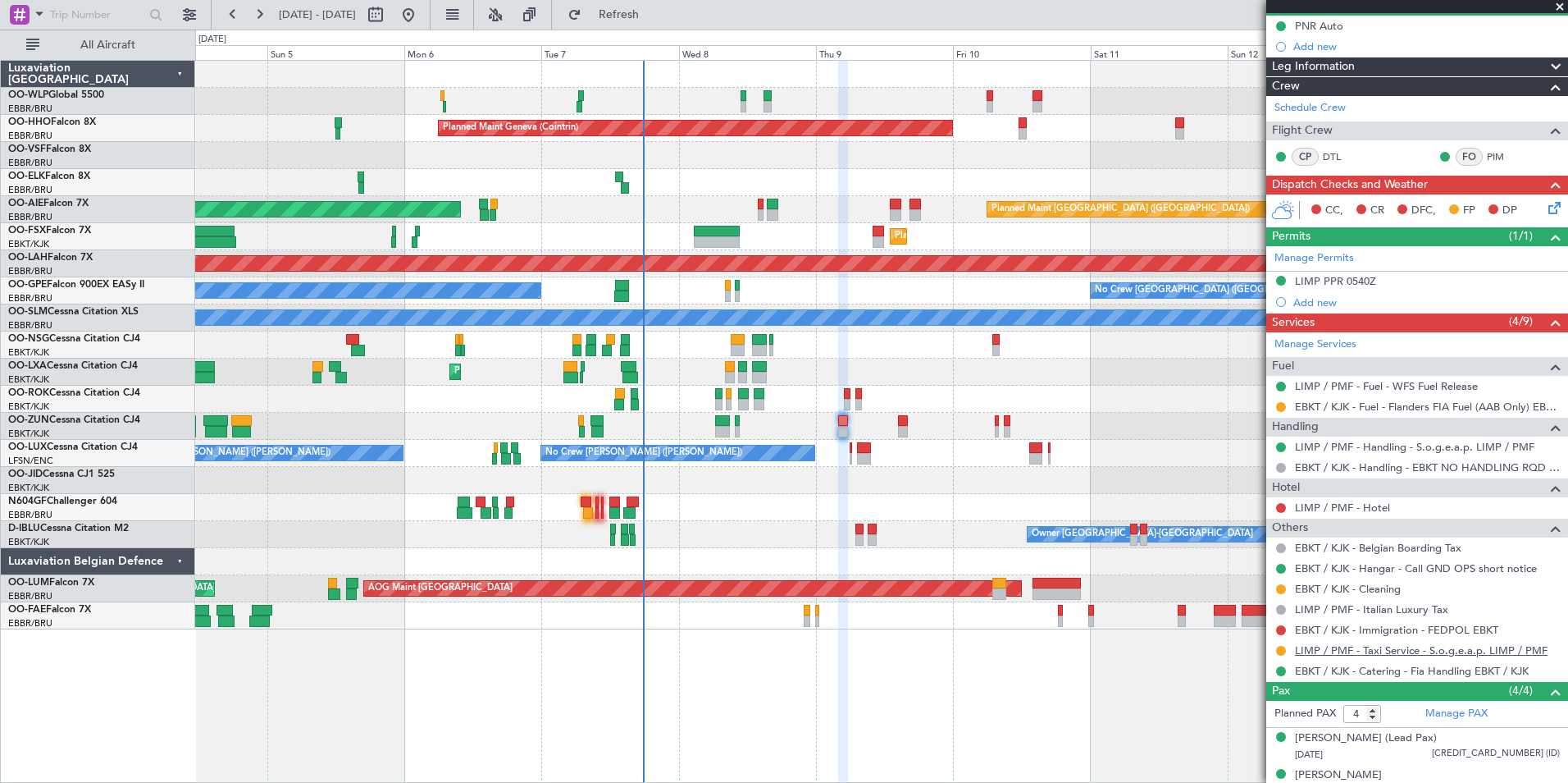
click at [1374, 647] on link "LIMP / PMF - Taxi Service - S.o.g.e.a.p. LIMP / PMF" at bounding box center [1421, 650] width 253 height 14
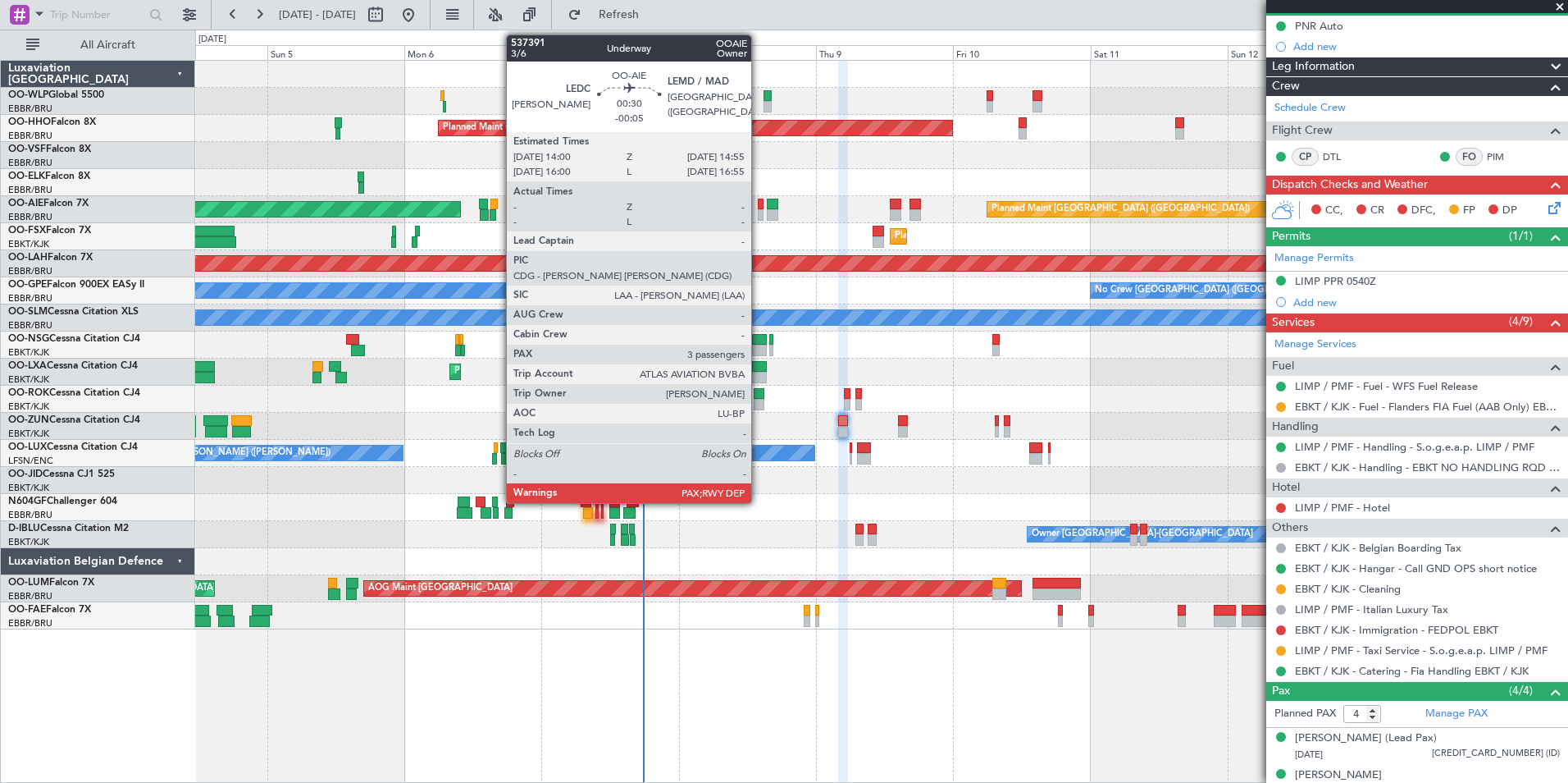
click at [759, 211] on div at bounding box center [761, 215] width 6 height 12
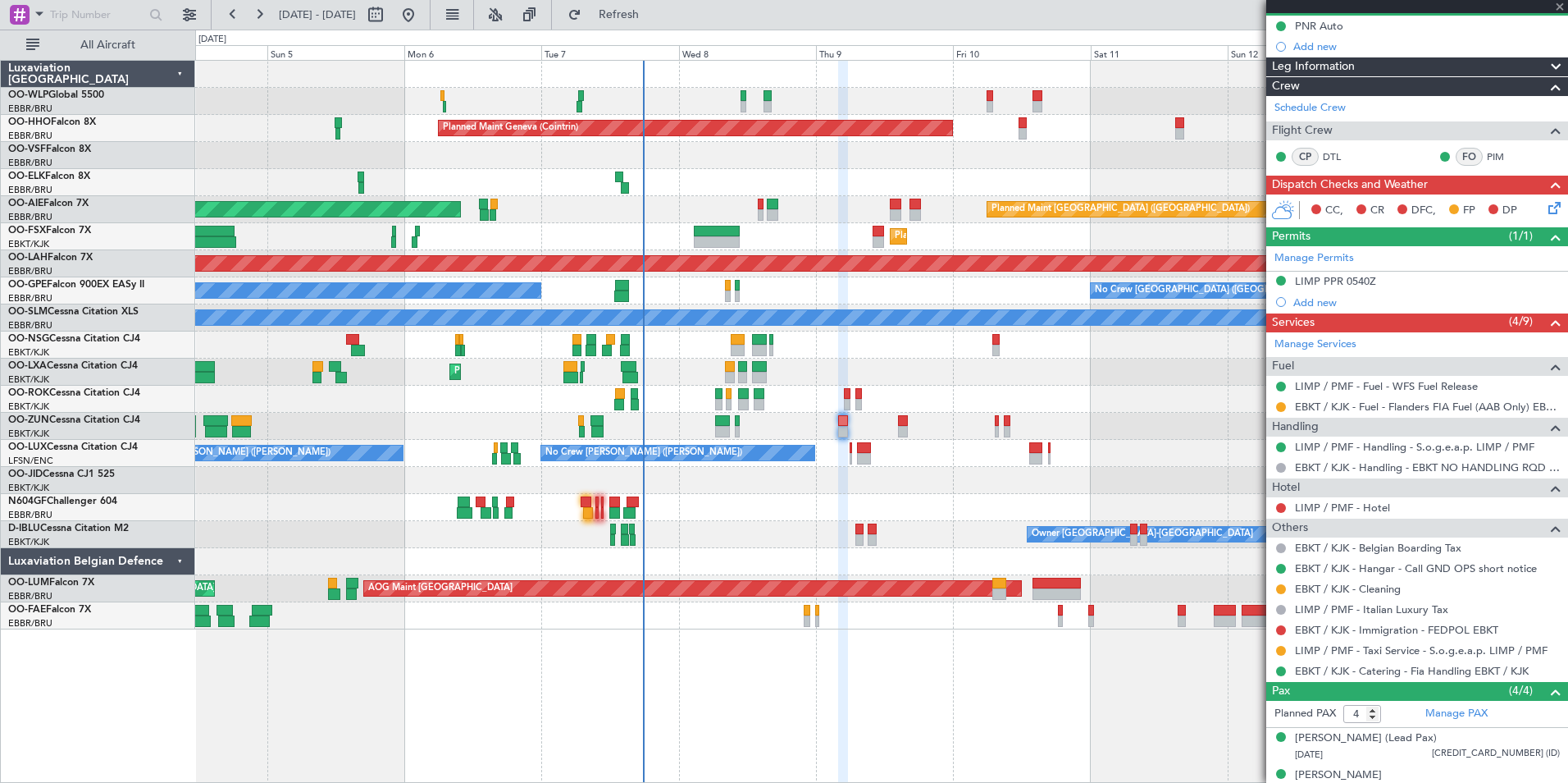
type input "-00:05"
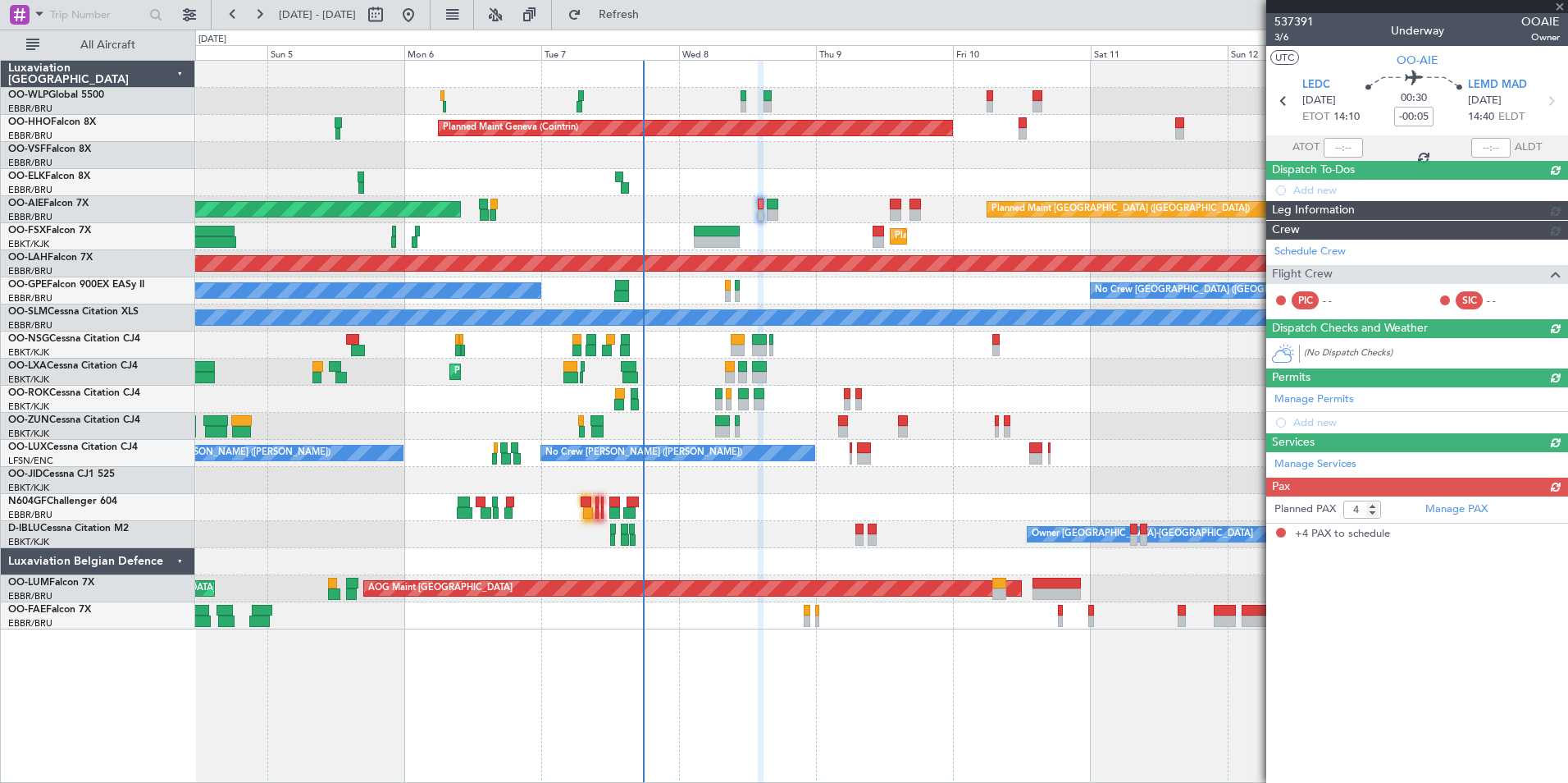
scroll to position [0, 0]
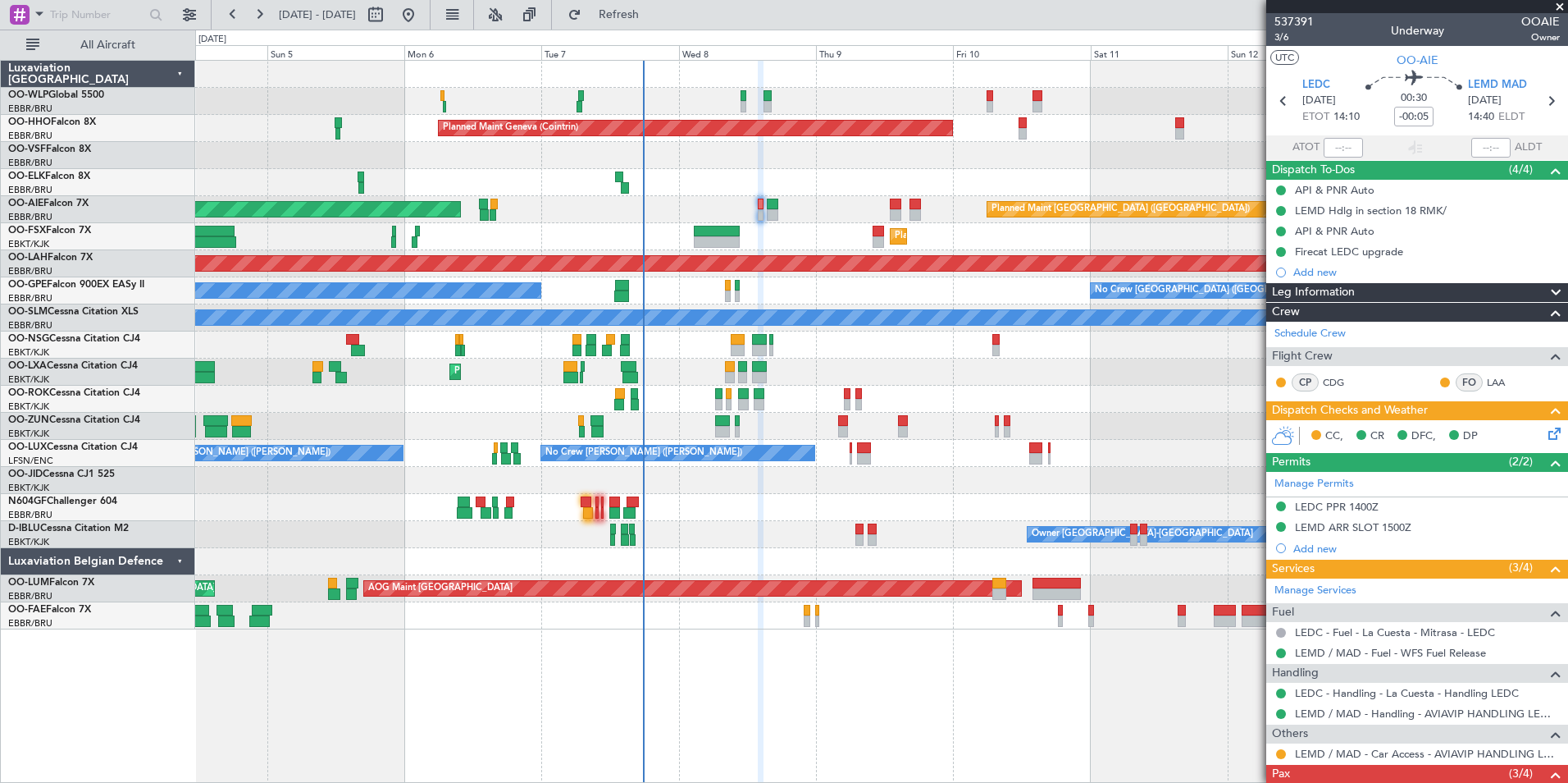
click at [1026, 399] on div "AOG Maint Kortrijk-Wevelgem" at bounding box center [881, 399] width 1372 height 27
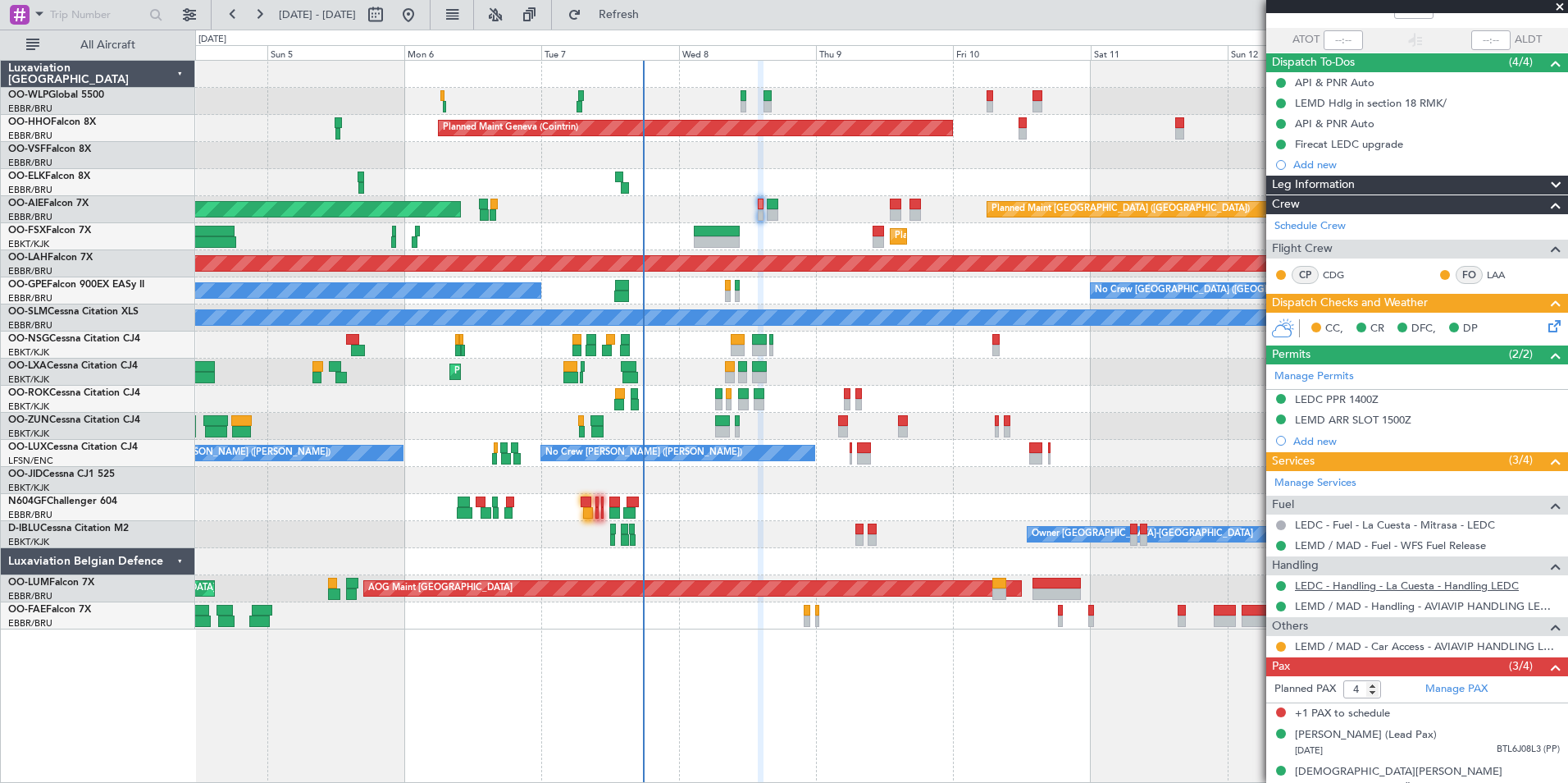
scroll to position [174, 0]
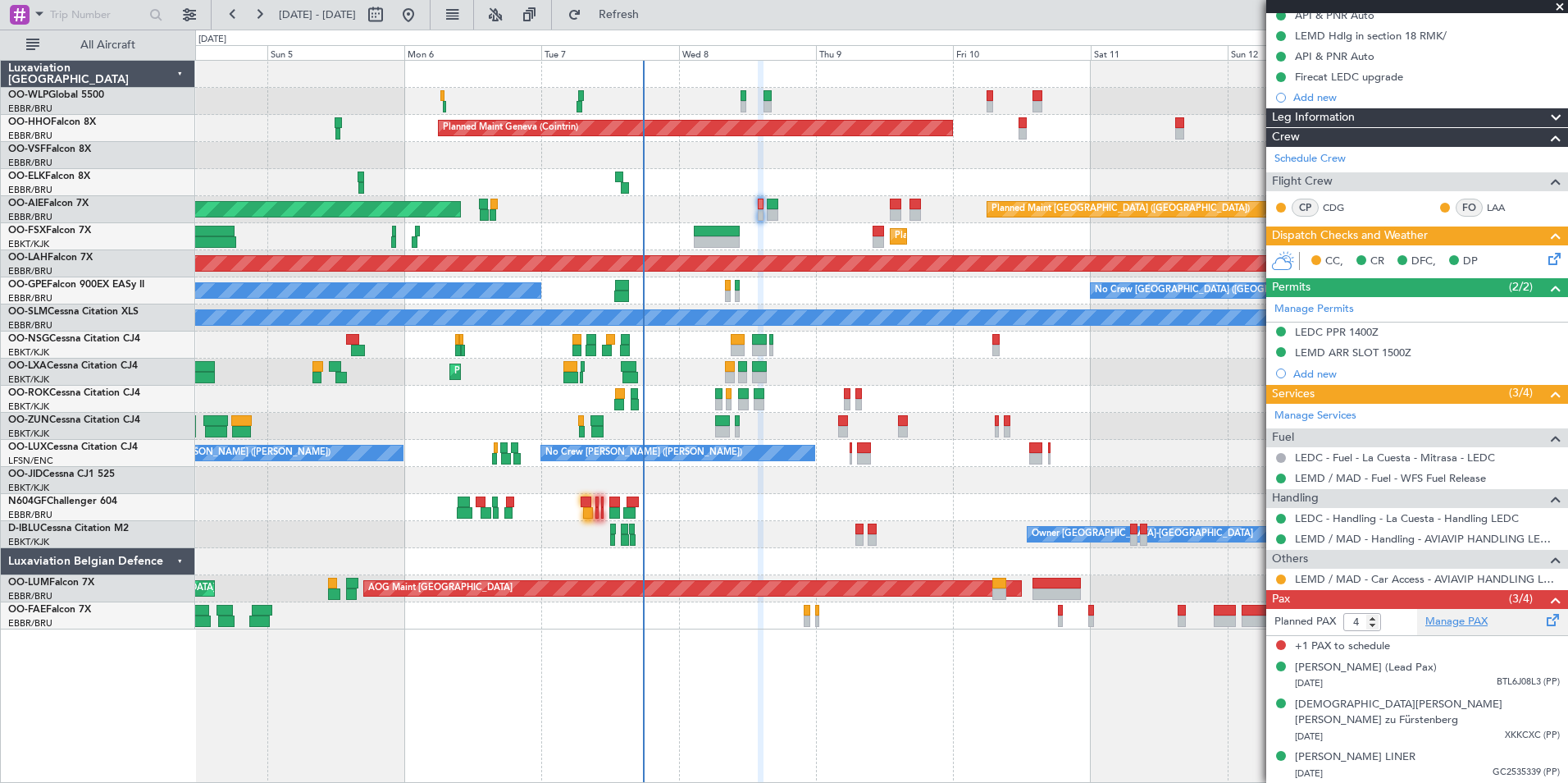
click at [1425, 624] on link "Manage PAX" at bounding box center [1456, 621] width 62 height 17
drag, startPoint x: 1399, startPoint y: 644, endPoint x: 1262, endPoint y: 648, distance: 137.1
click at [1262, 648] on fb-app "04 Oct 2025 - 14 Oct 2025 Refresh Quick Links All Aircraft Planned Maint Milan …" at bounding box center [784, 397] width 1568 height 770
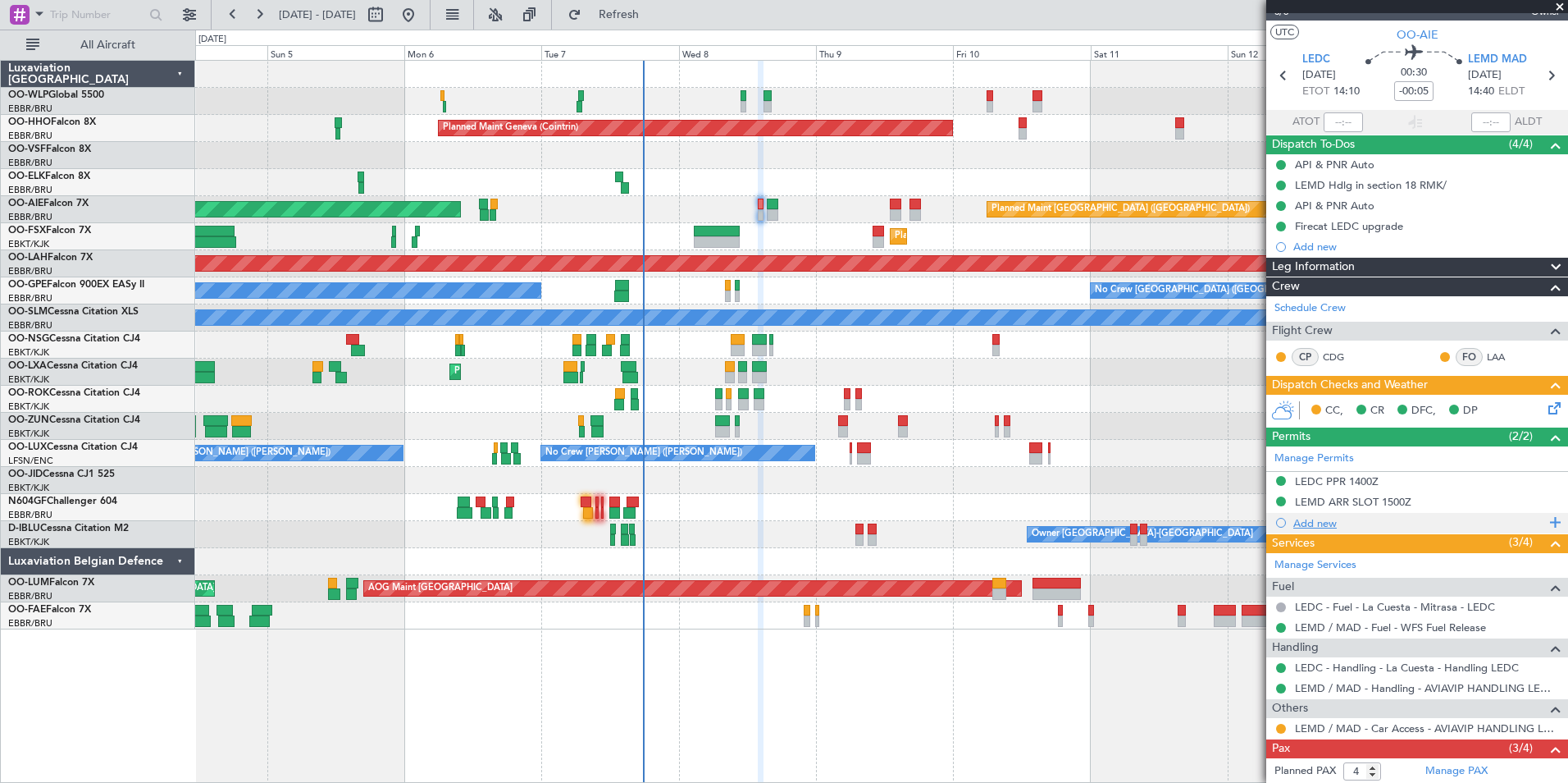
scroll to position [0, 0]
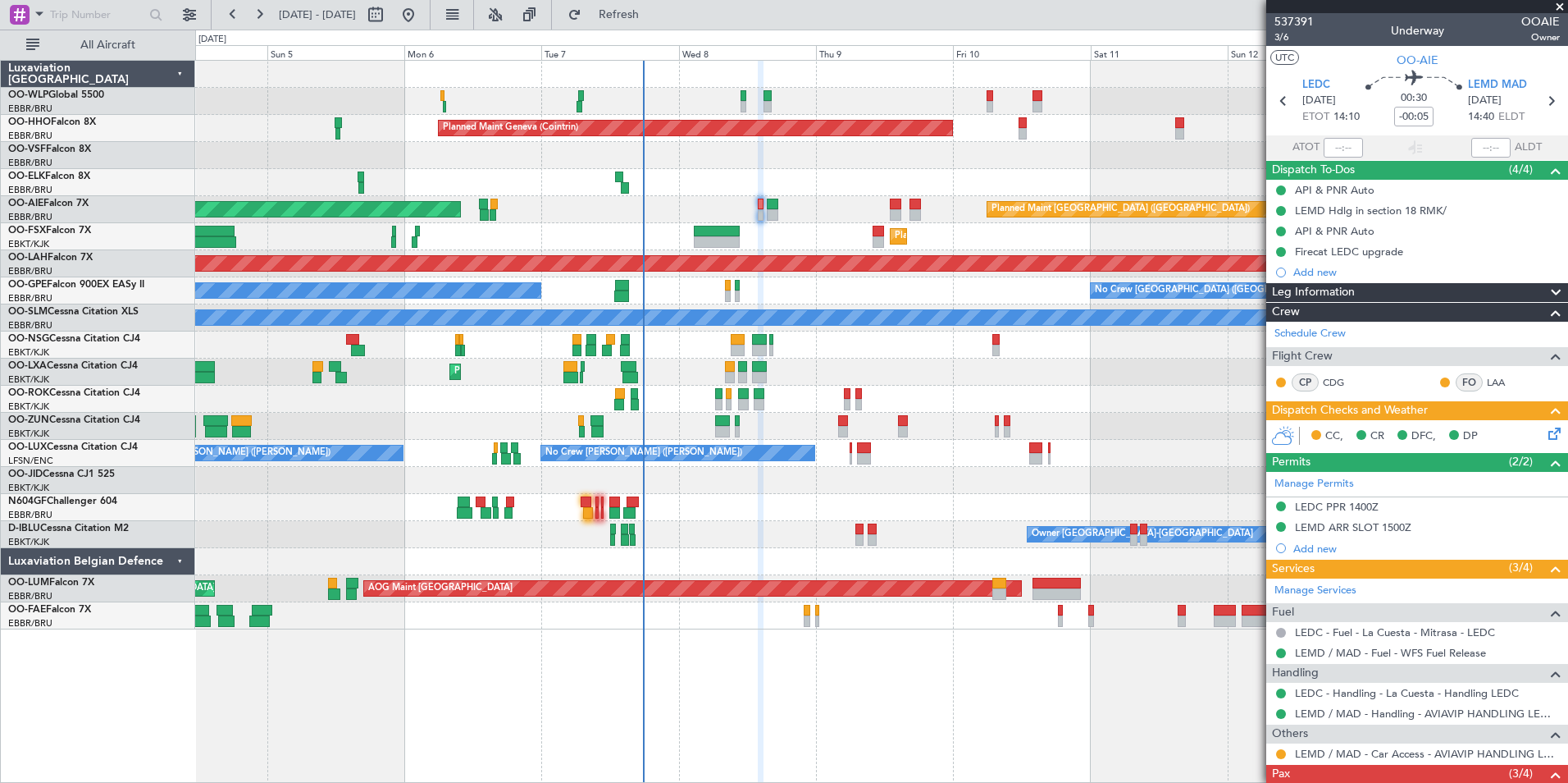
click at [1068, 145] on div at bounding box center [881, 155] width 1372 height 27
click at [1354, 57] on section "UTC OO-AIE" at bounding box center [1416, 58] width 302 height 25
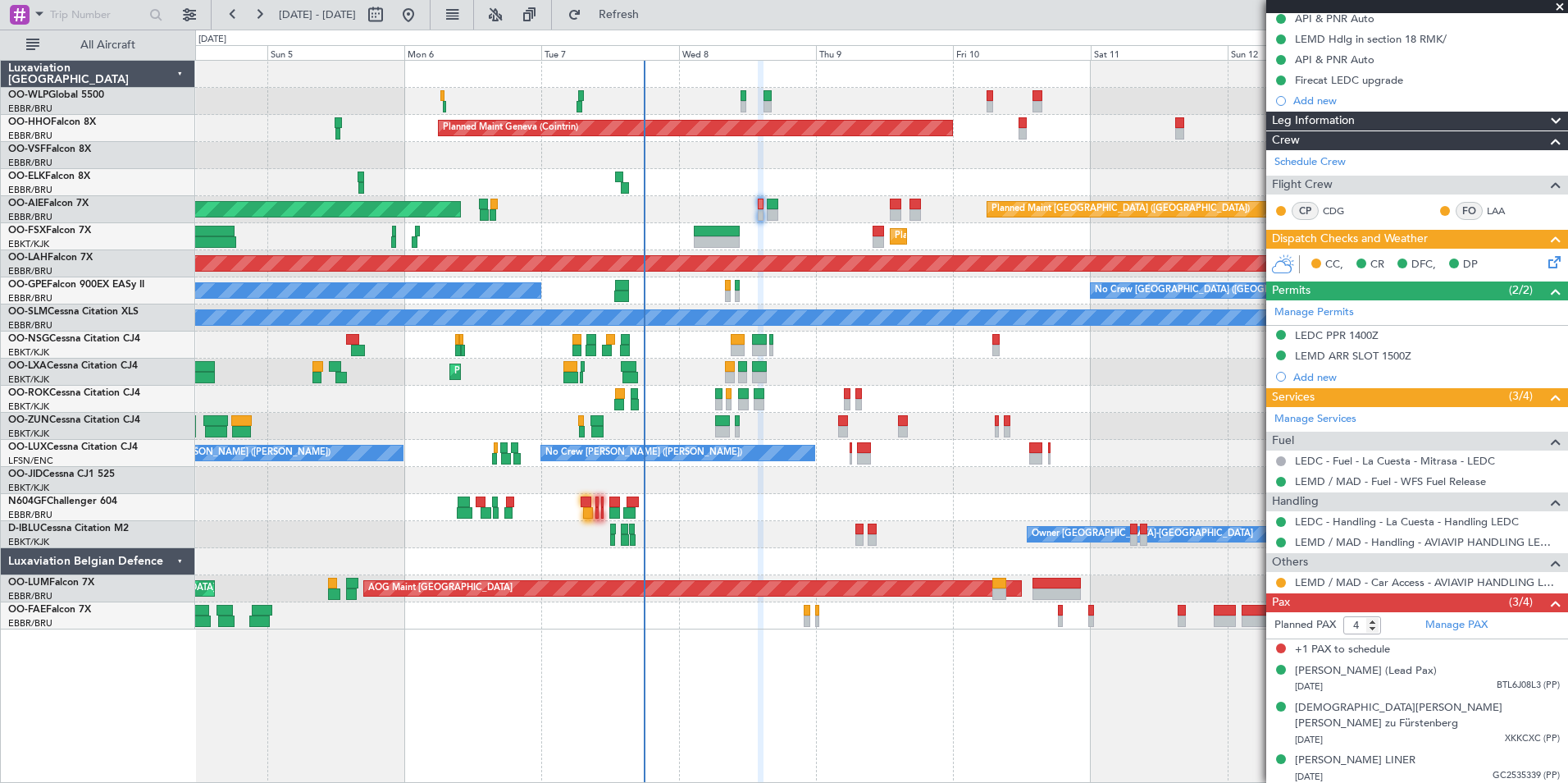
scroll to position [174, 0]
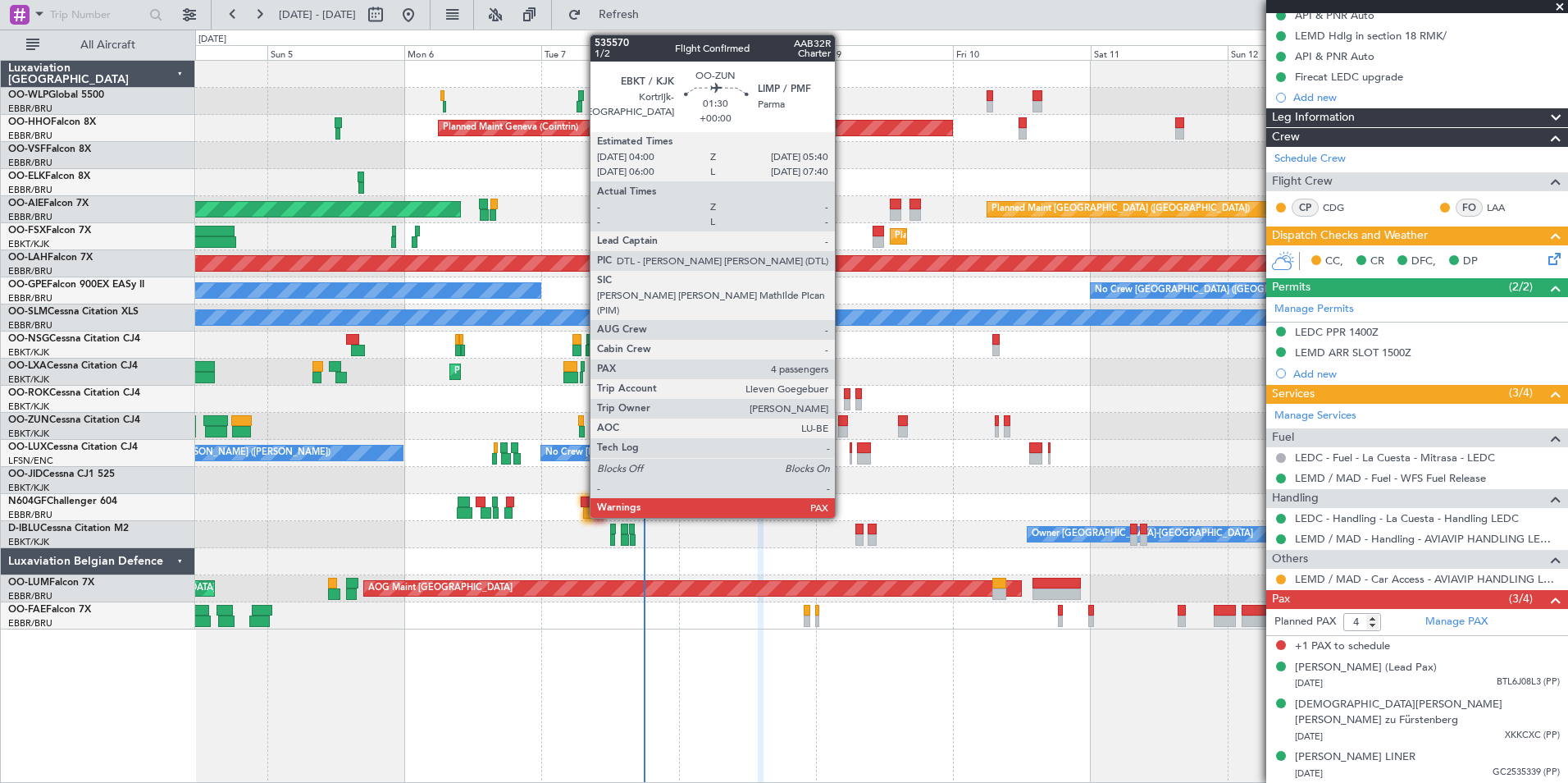
click at [843, 428] on div at bounding box center [844, 431] width 10 height 12
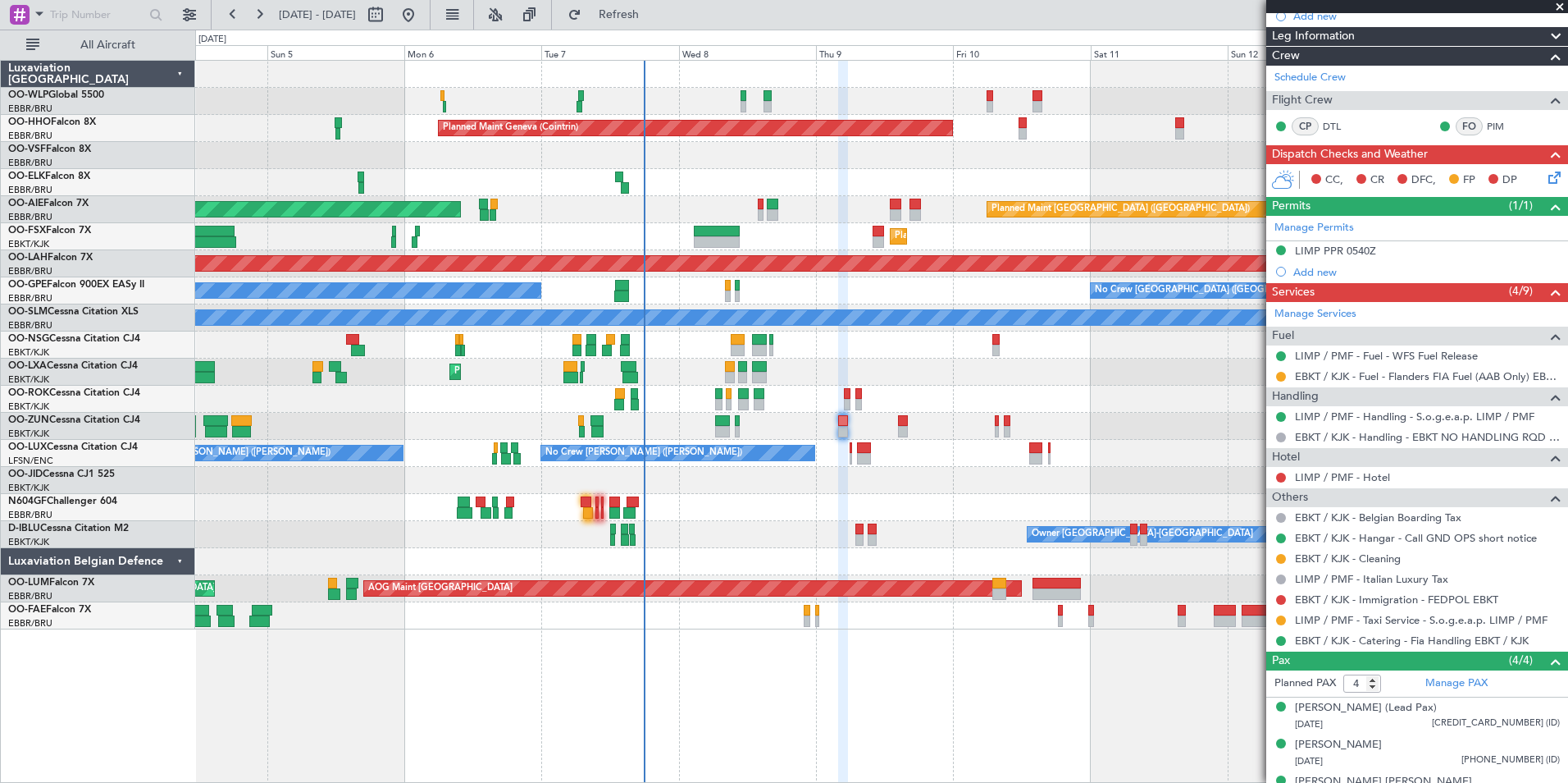
scroll to position [256, 0]
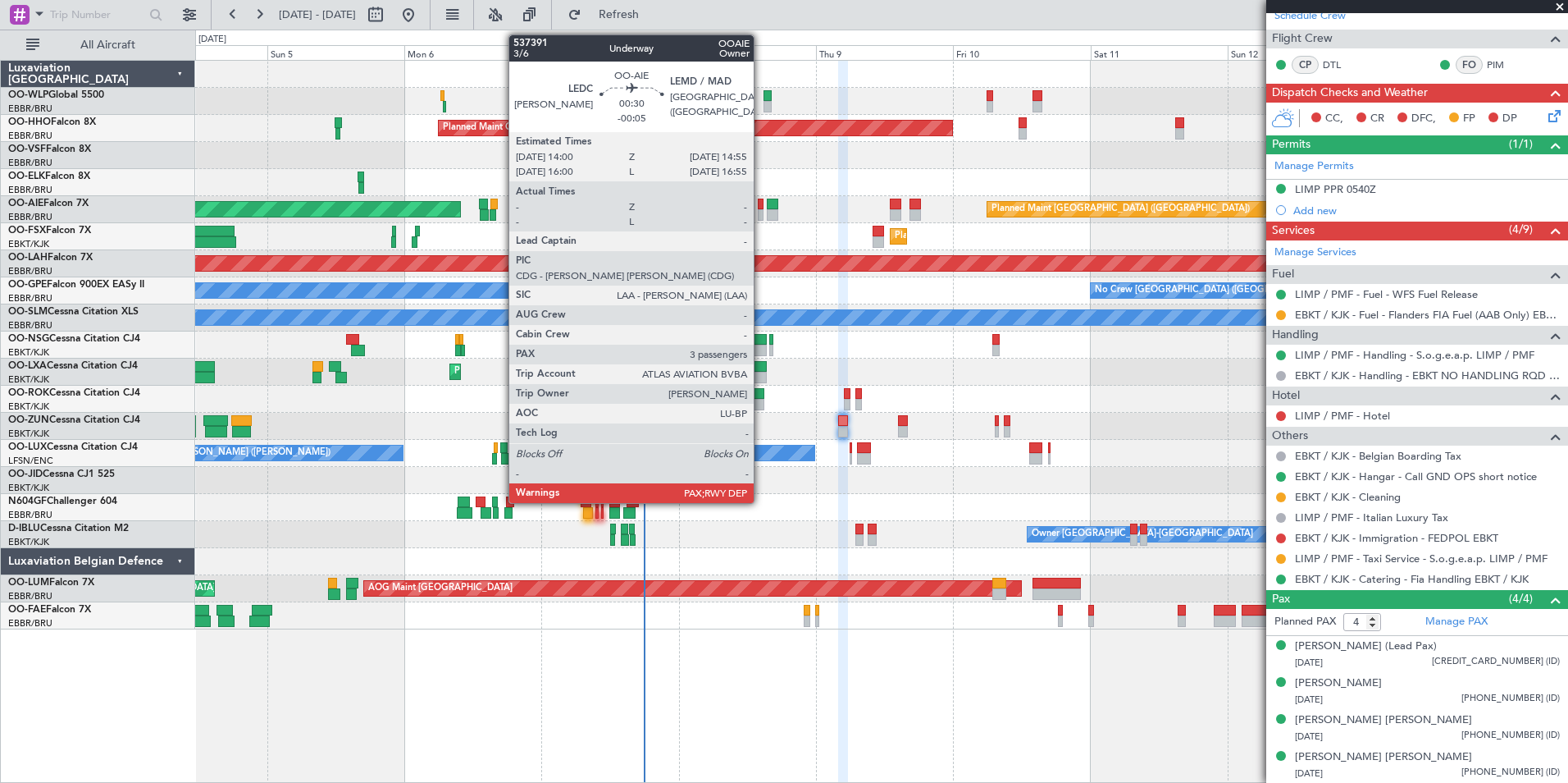
click at [761, 211] on div at bounding box center [761, 215] width 6 height 12
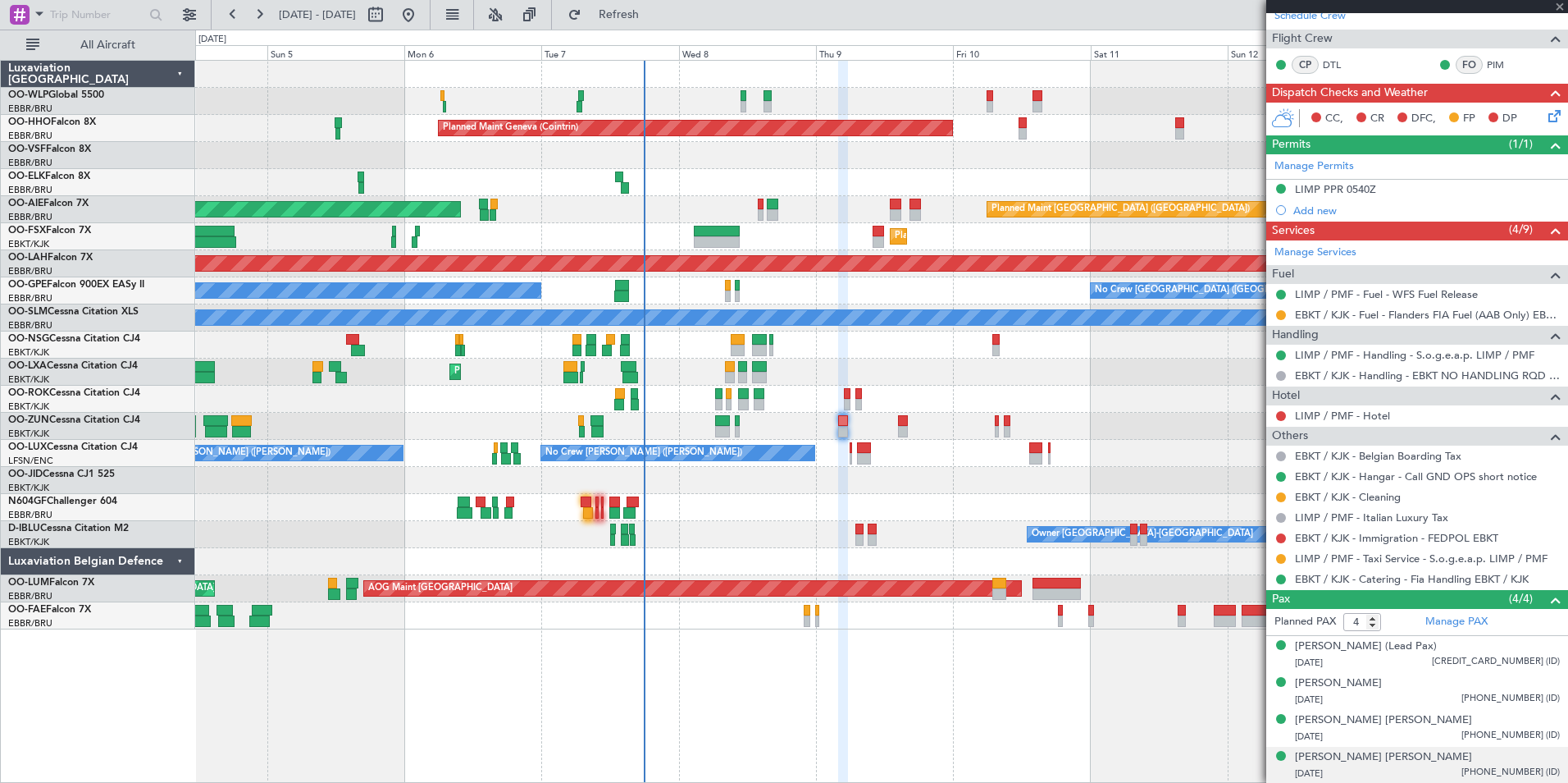
type input "-00:05"
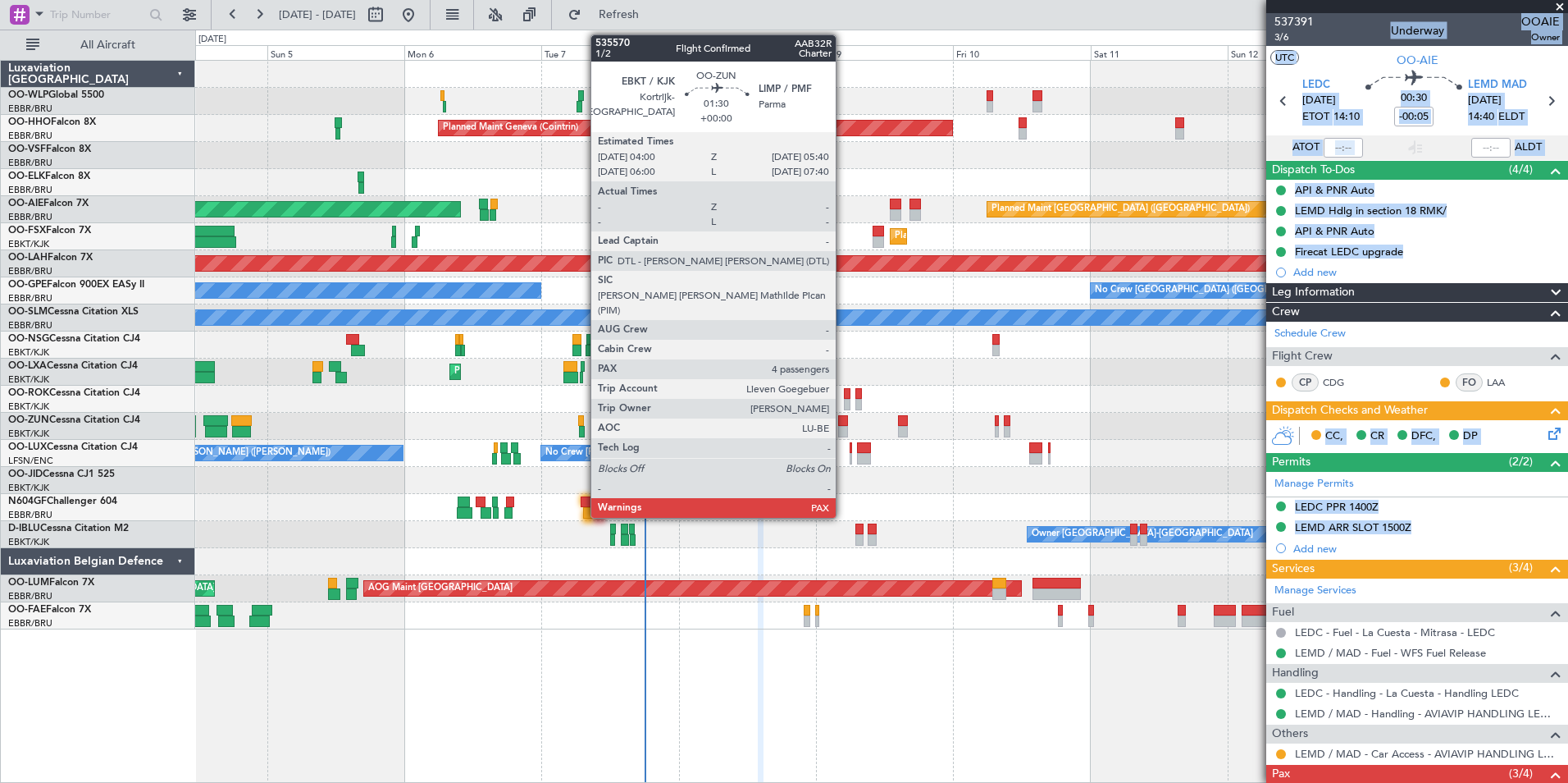
click at [844, 428] on div at bounding box center [844, 431] width 10 height 12
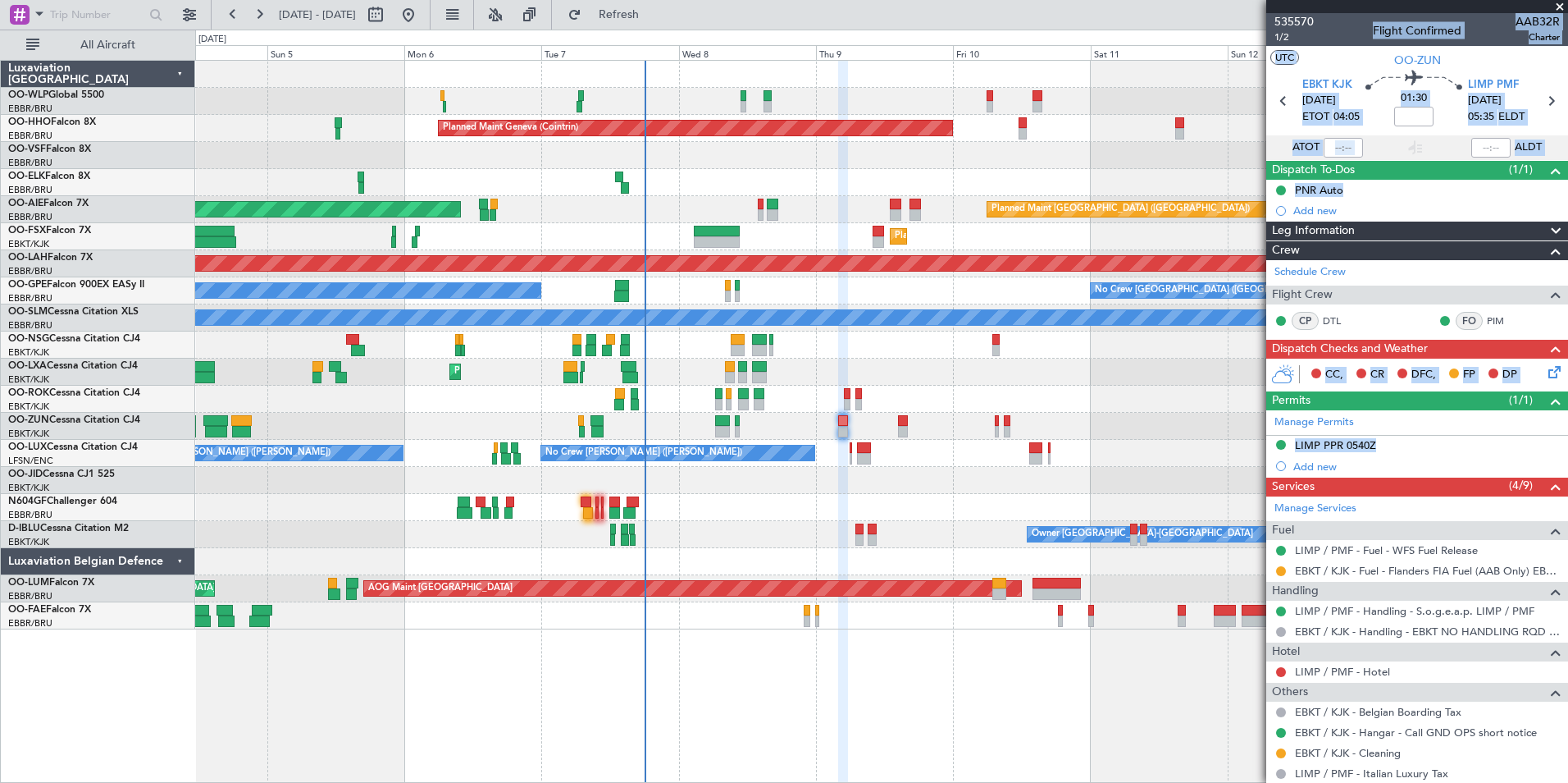
click at [929, 504] on div at bounding box center [881, 507] width 1372 height 27
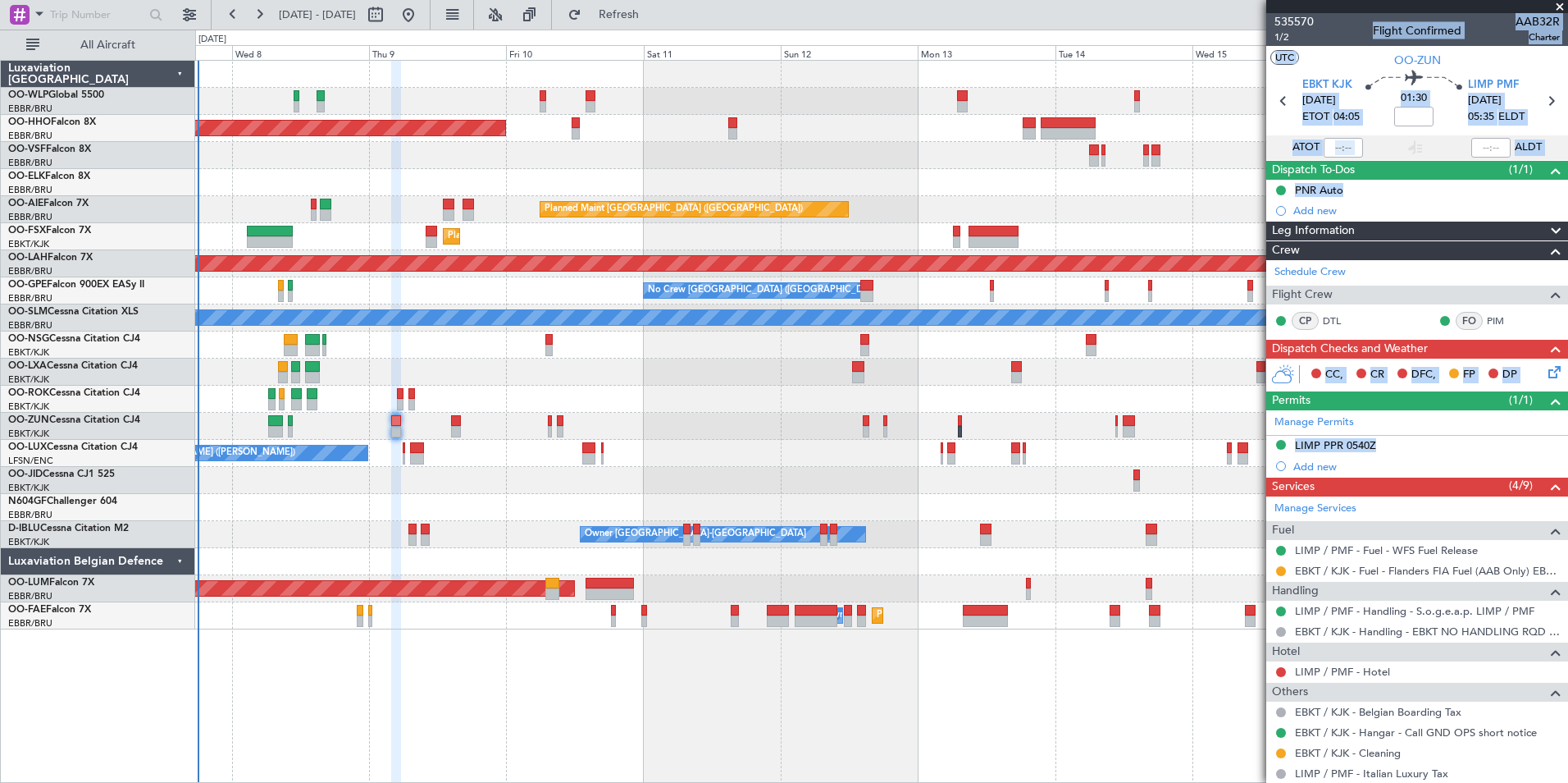
click at [746, 465] on div "Planned Maint Geneva (Cointrin) Planned Maint London (Farnborough) Unplanned Ma…" at bounding box center [881, 345] width 1372 height 568
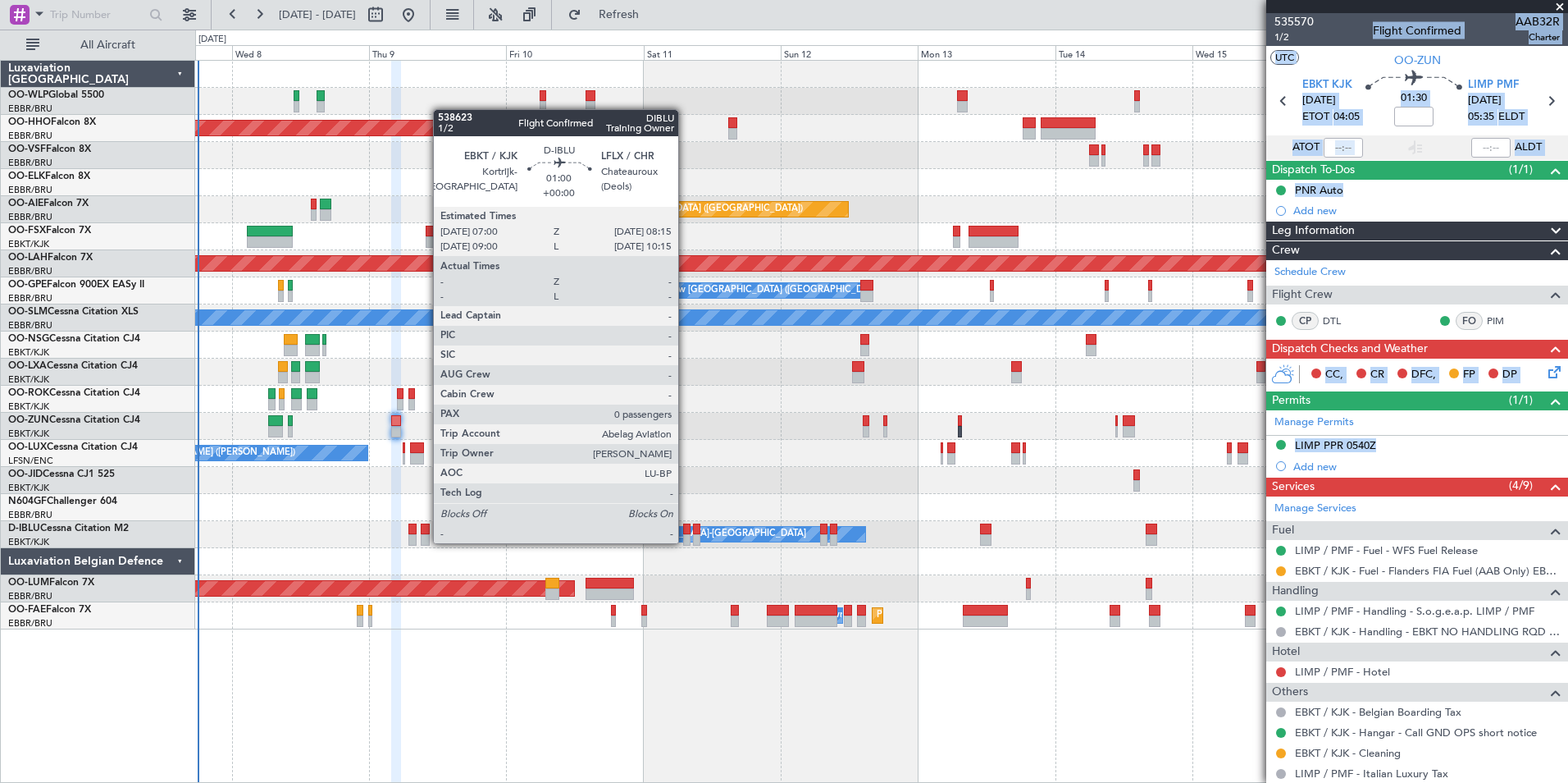
click at [686, 542] on div at bounding box center [686, 540] width 7 height 12
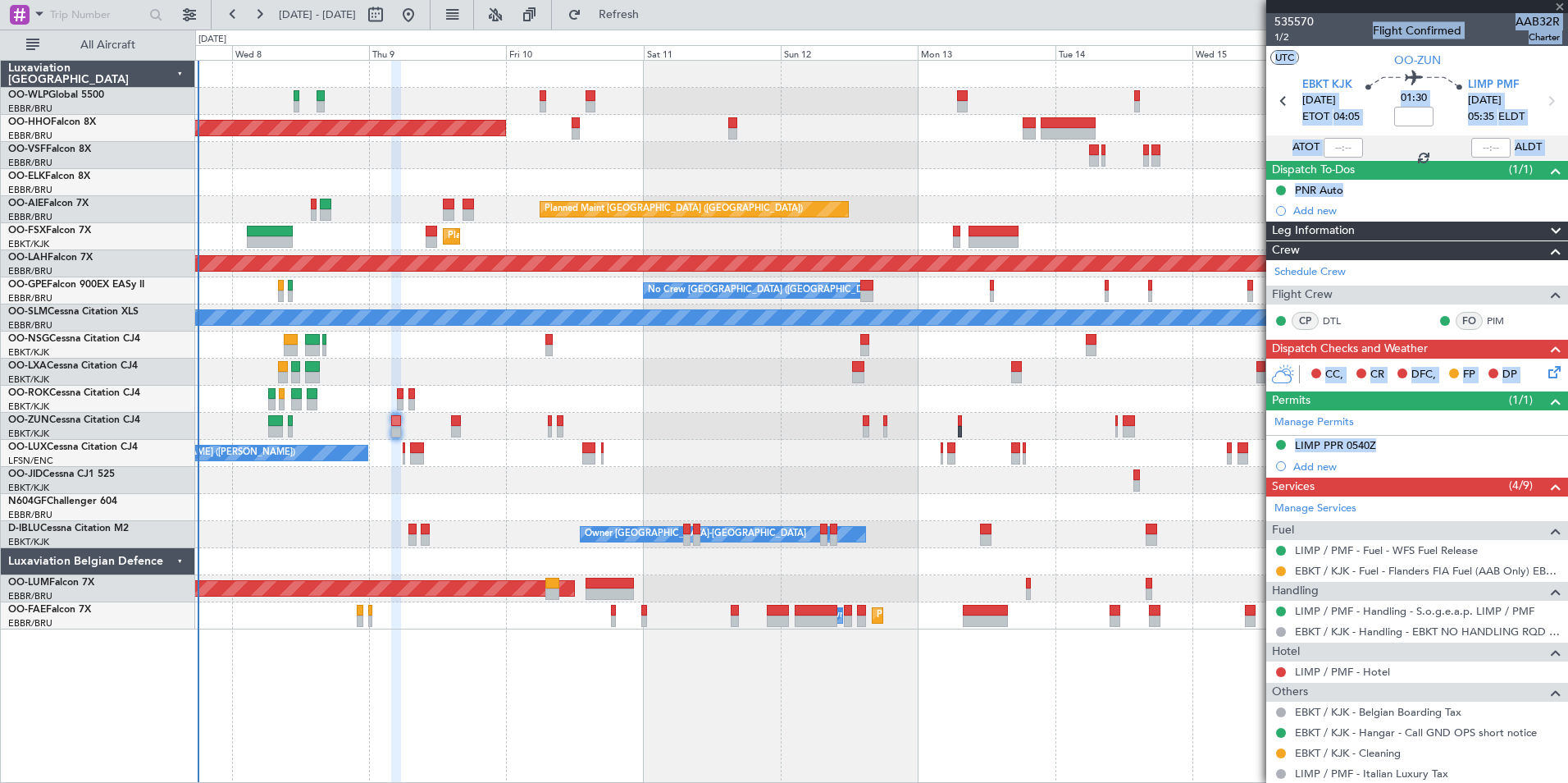
type input "0"
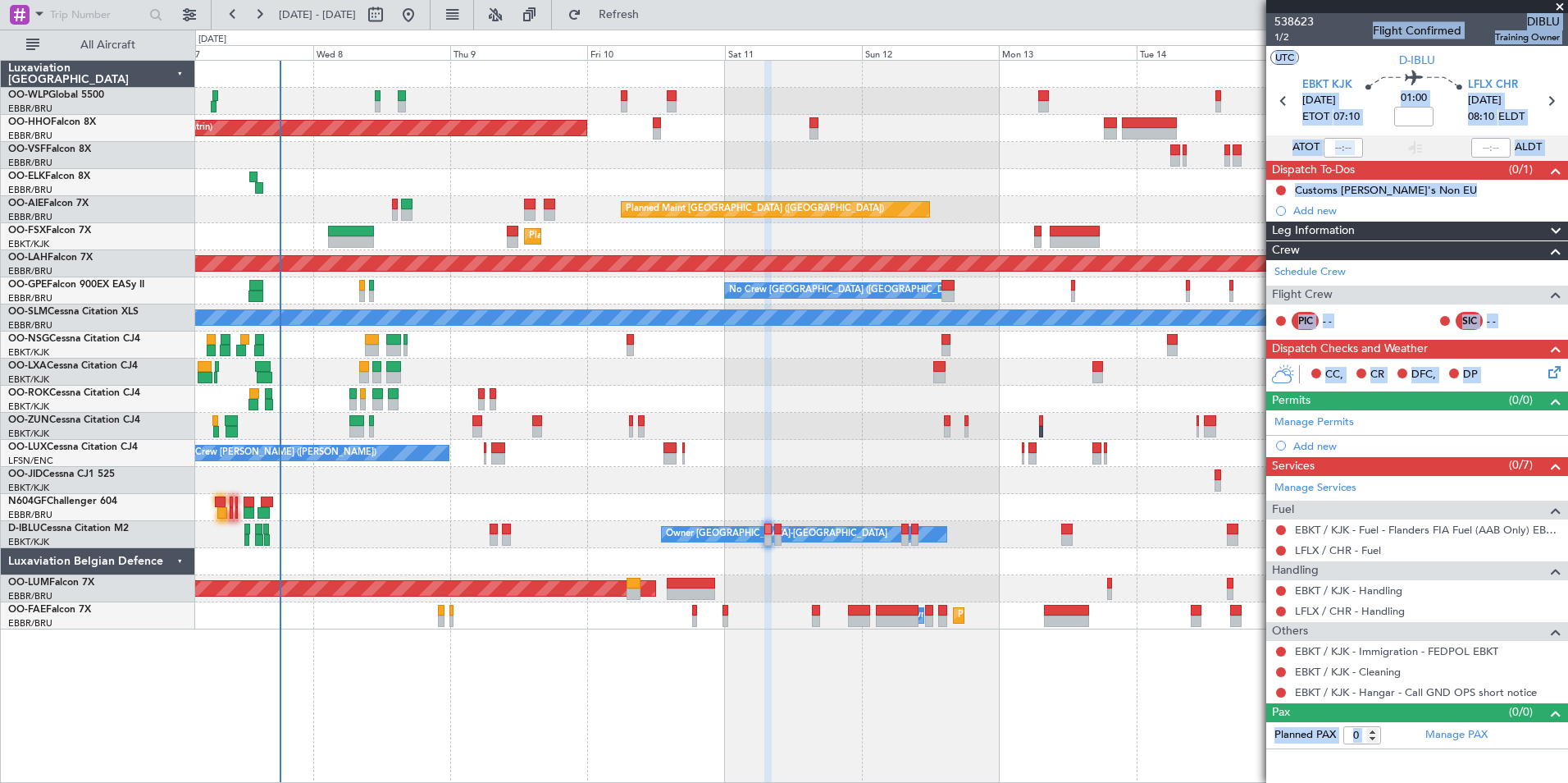
click at [481, 202] on div "Planned Maint [GEOGRAPHIC_DATA] ([GEOGRAPHIC_DATA]) Unplanned Maint [GEOGRAPHIC…" at bounding box center [881, 209] width 1372 height 27
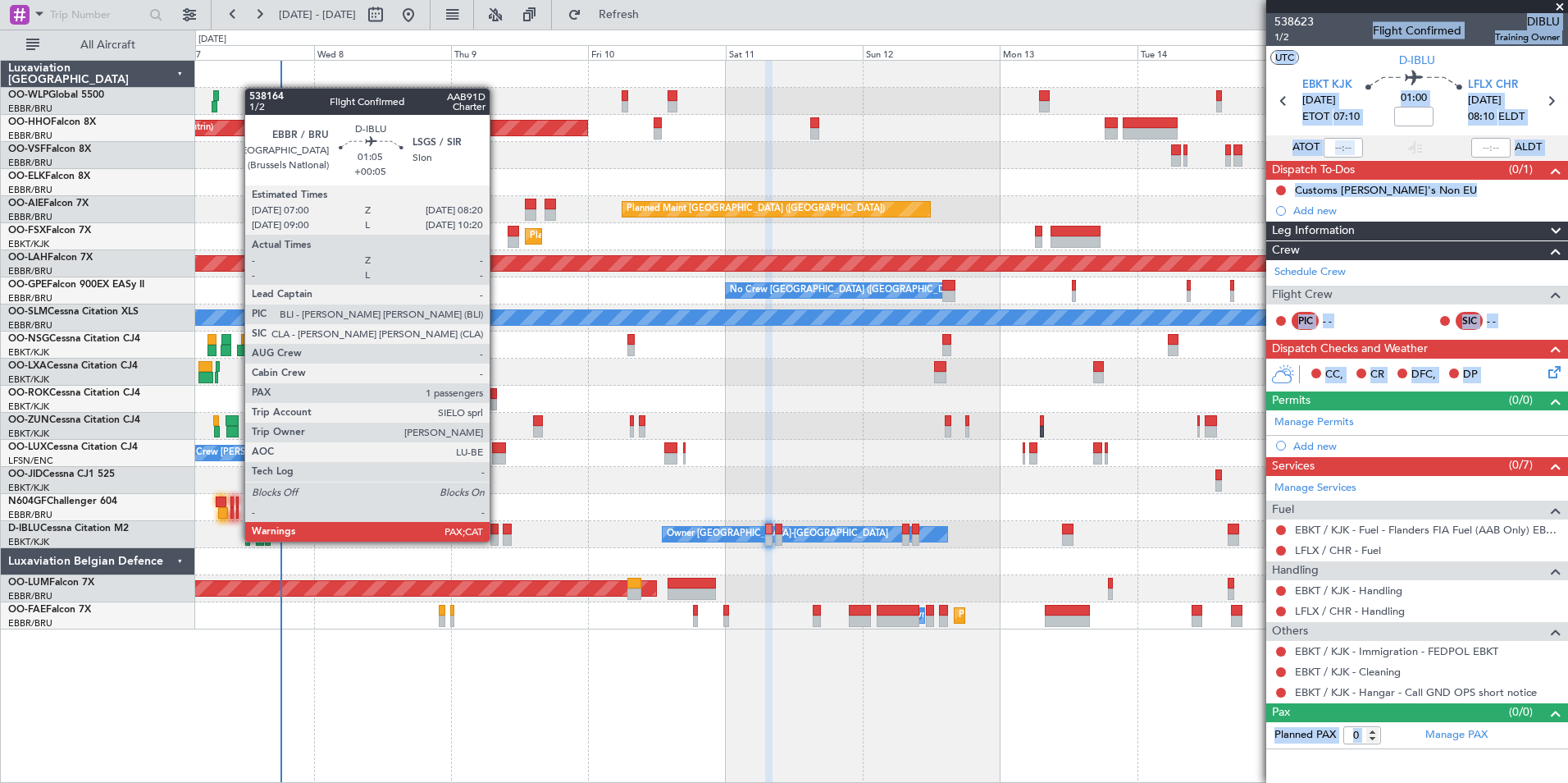
click at [497, 542] on div at bounding box center [494, 540] width 8 height 12
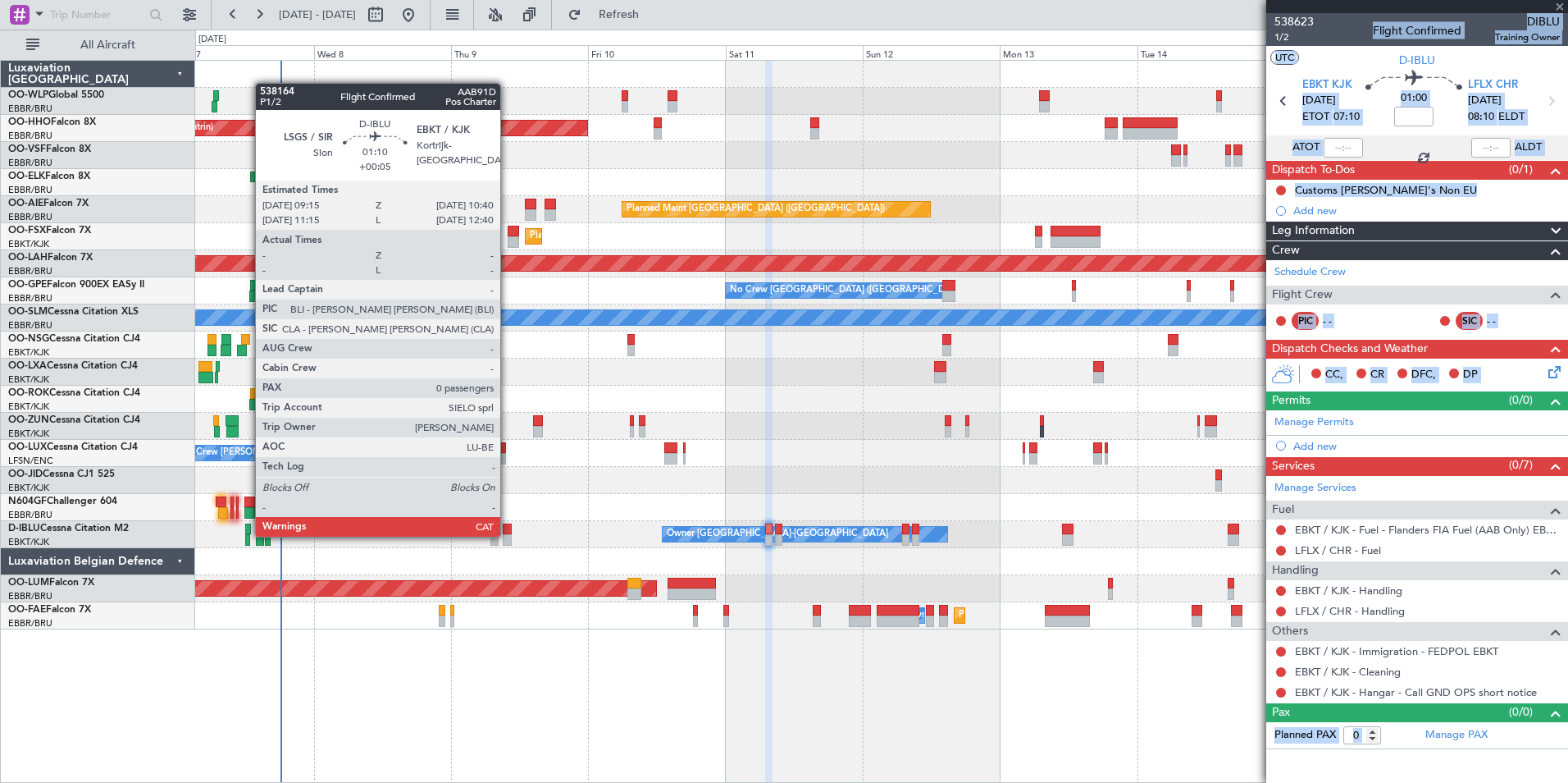
type input "+00:05"
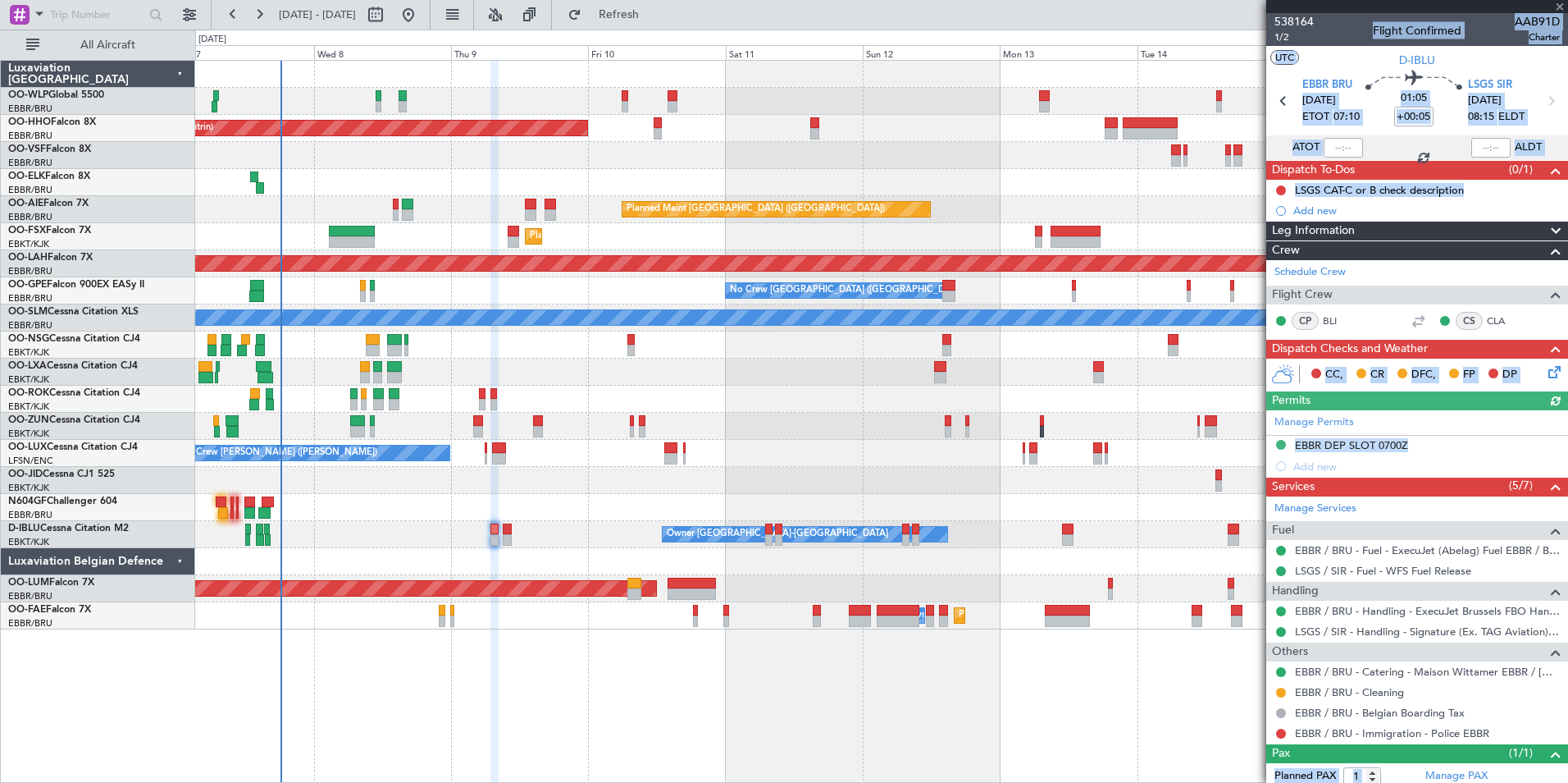
click at [965, 492] on div at bounding box center [881, 480] width 1372 height 27
click at [1540, 106] on icon at bounding box center [1551, 101] width 22 height 22
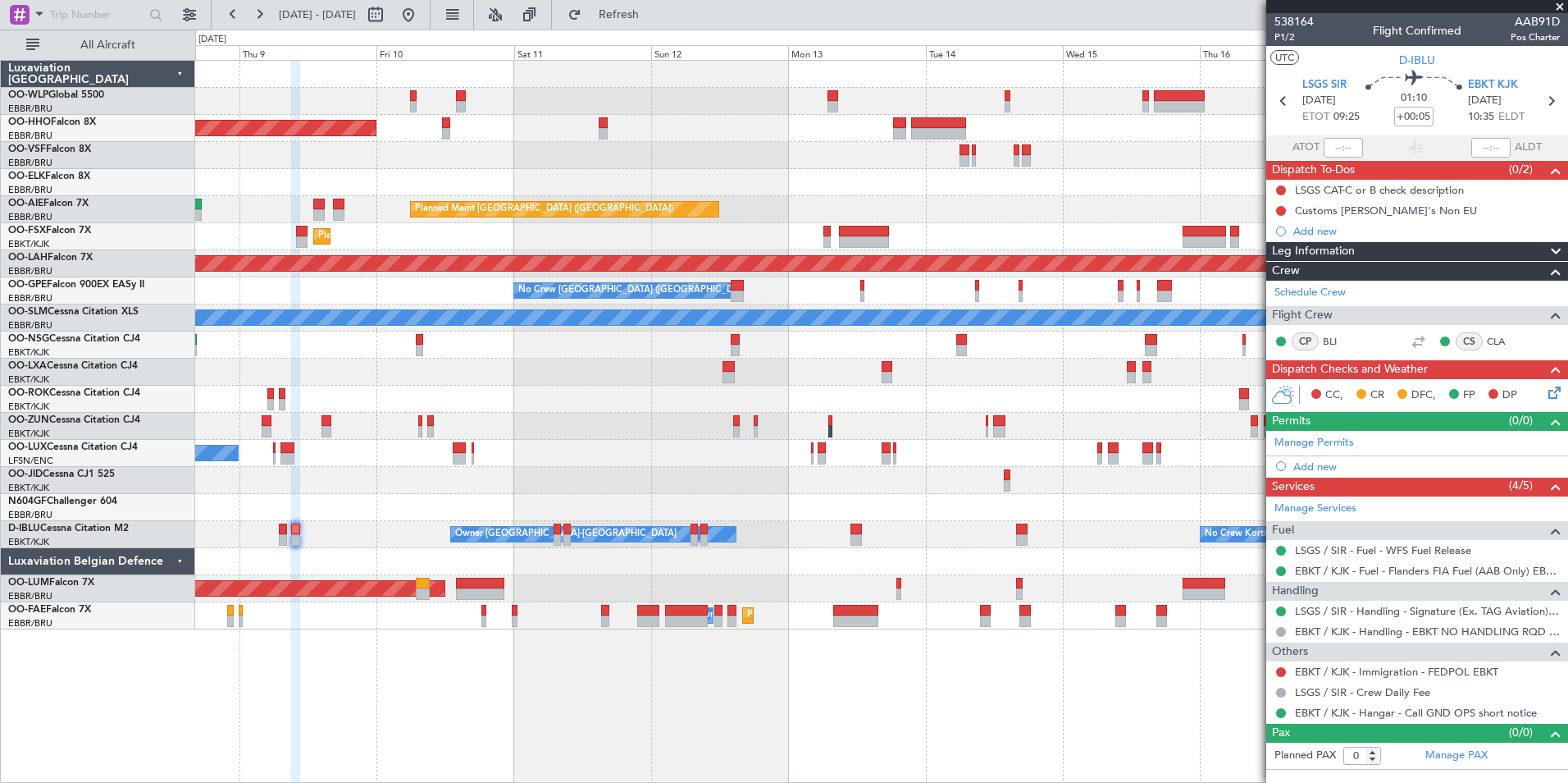
click at [874, 442] on div "Planned Maint Geneva (Cointrin) Planned Maint [GEOGRAPHIC_DATA] ([GEOGRAPHIC_DA…" at bounding box center [881, 345] width 1372 height 568
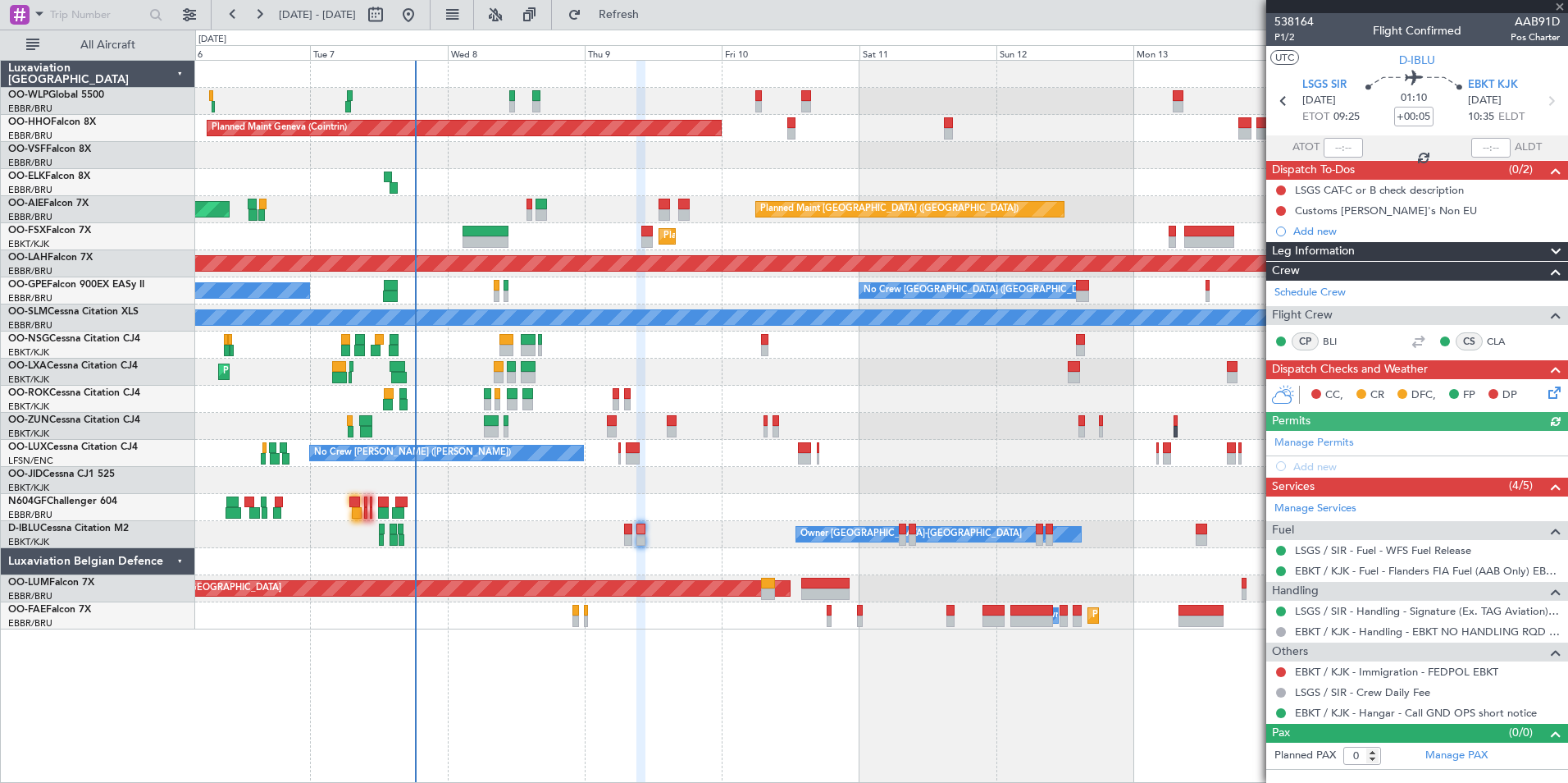
click at [1000, 183] on div "Planned Maint Geneva (Cointrin) Planned Maint [GEOGRAPHIC_DATA] ([GEOGRAPHIC_DA…" at bounding box center [881, 345] width 1372 height 568
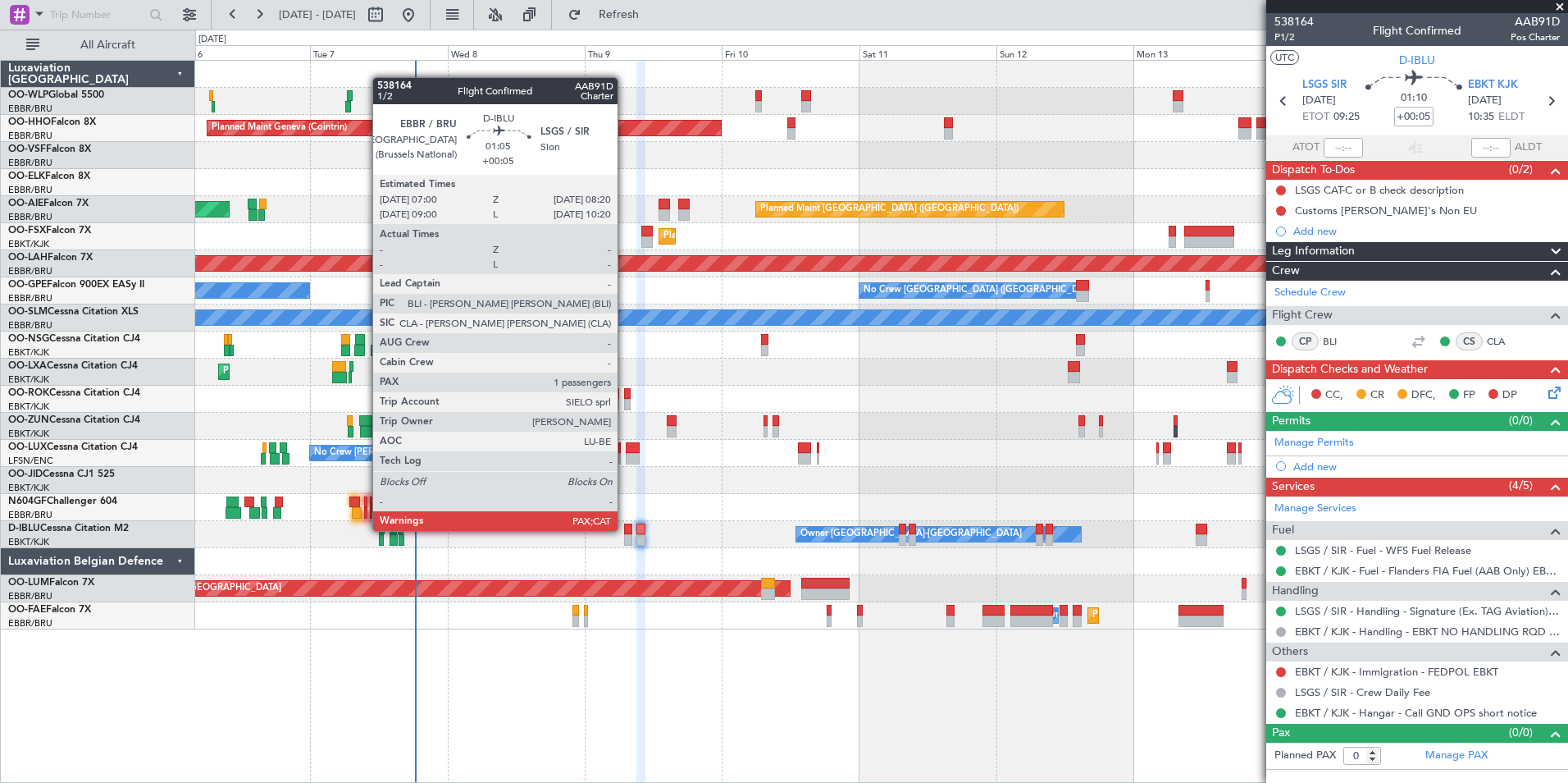
click at [626, 531] on div at bounding box center [628, 530] width 8 height 12
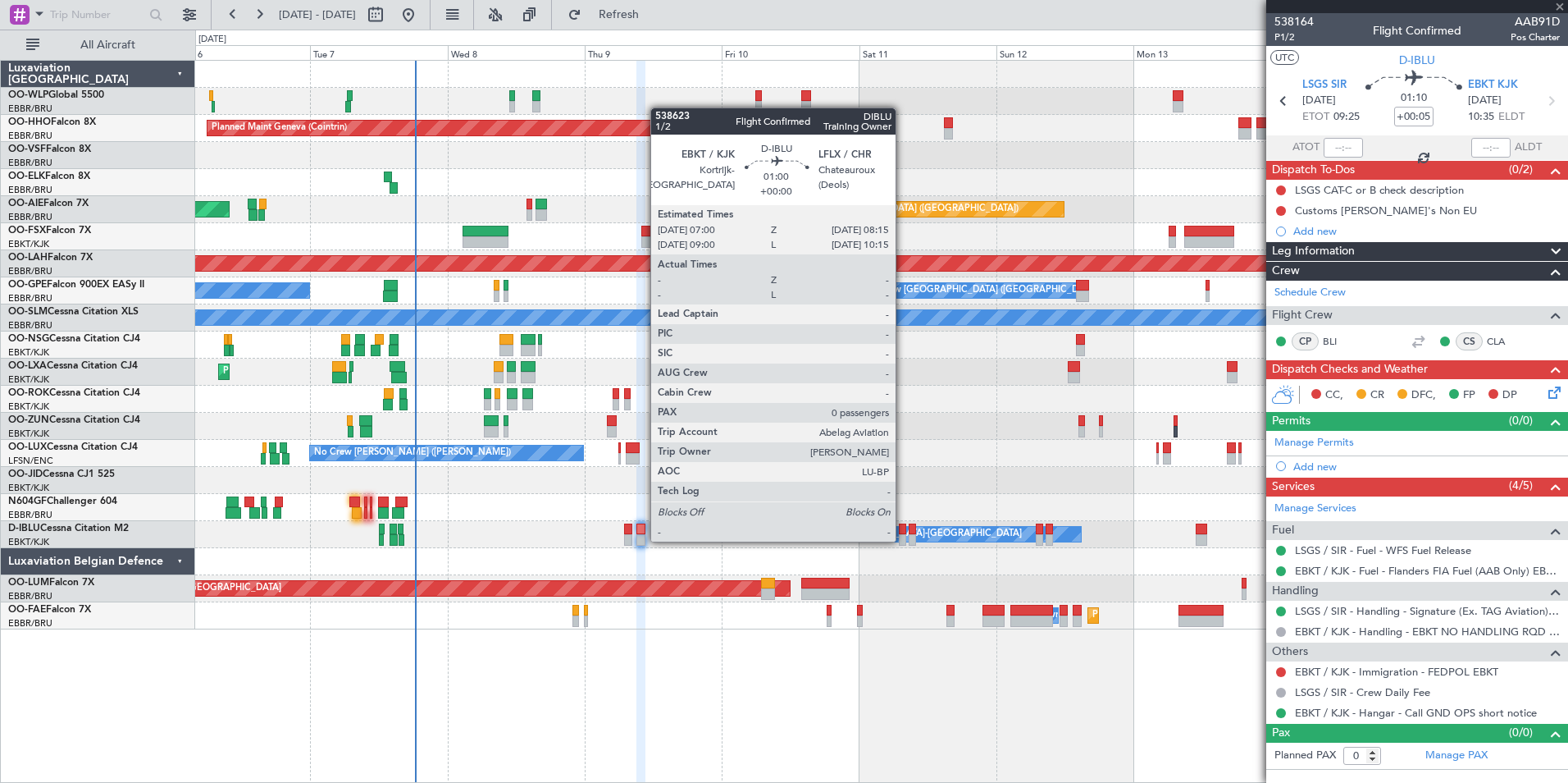
type input "1"
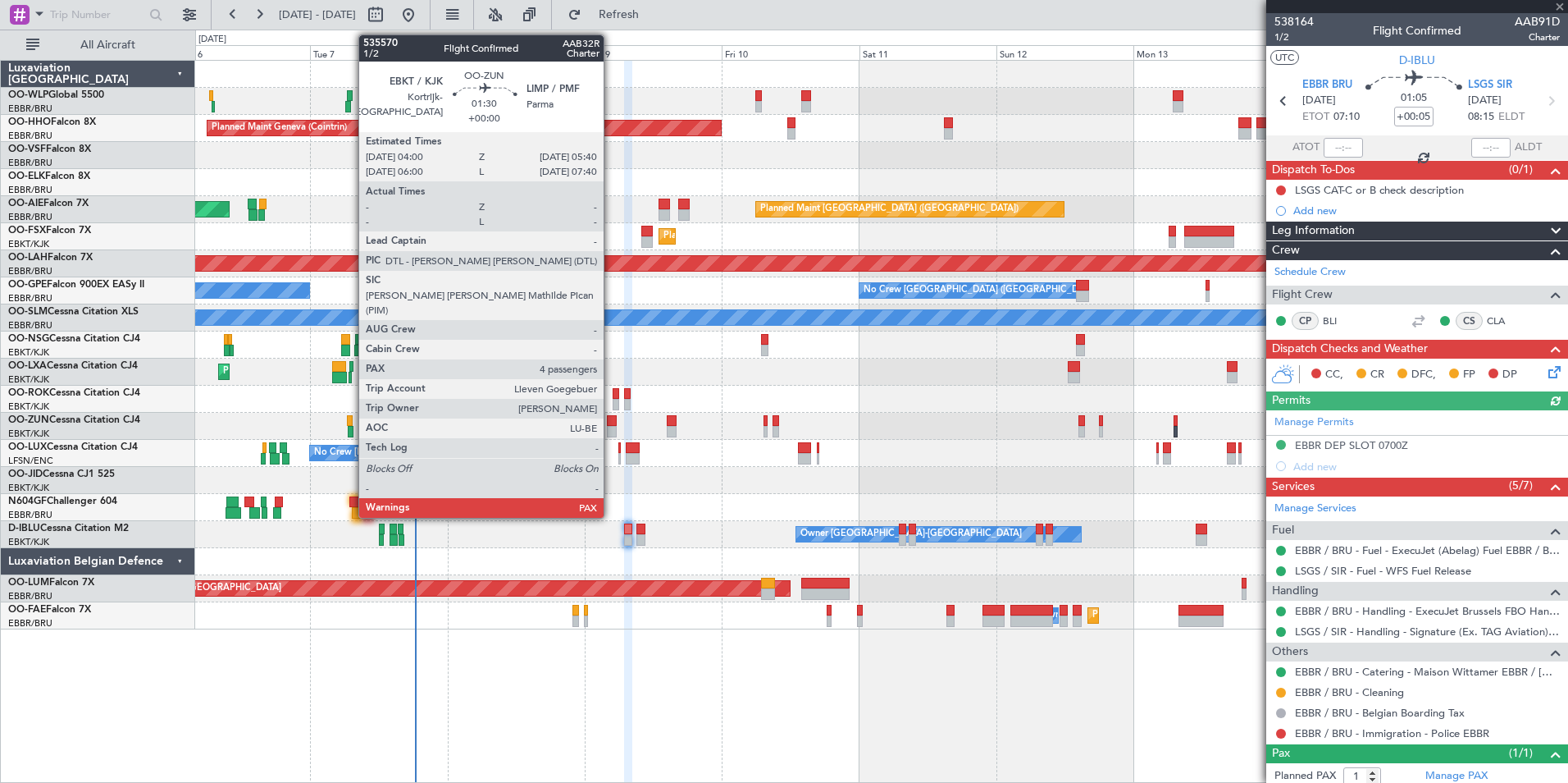
click at [611, 420] on div at bounding box center [612, 422] width 10 height 12
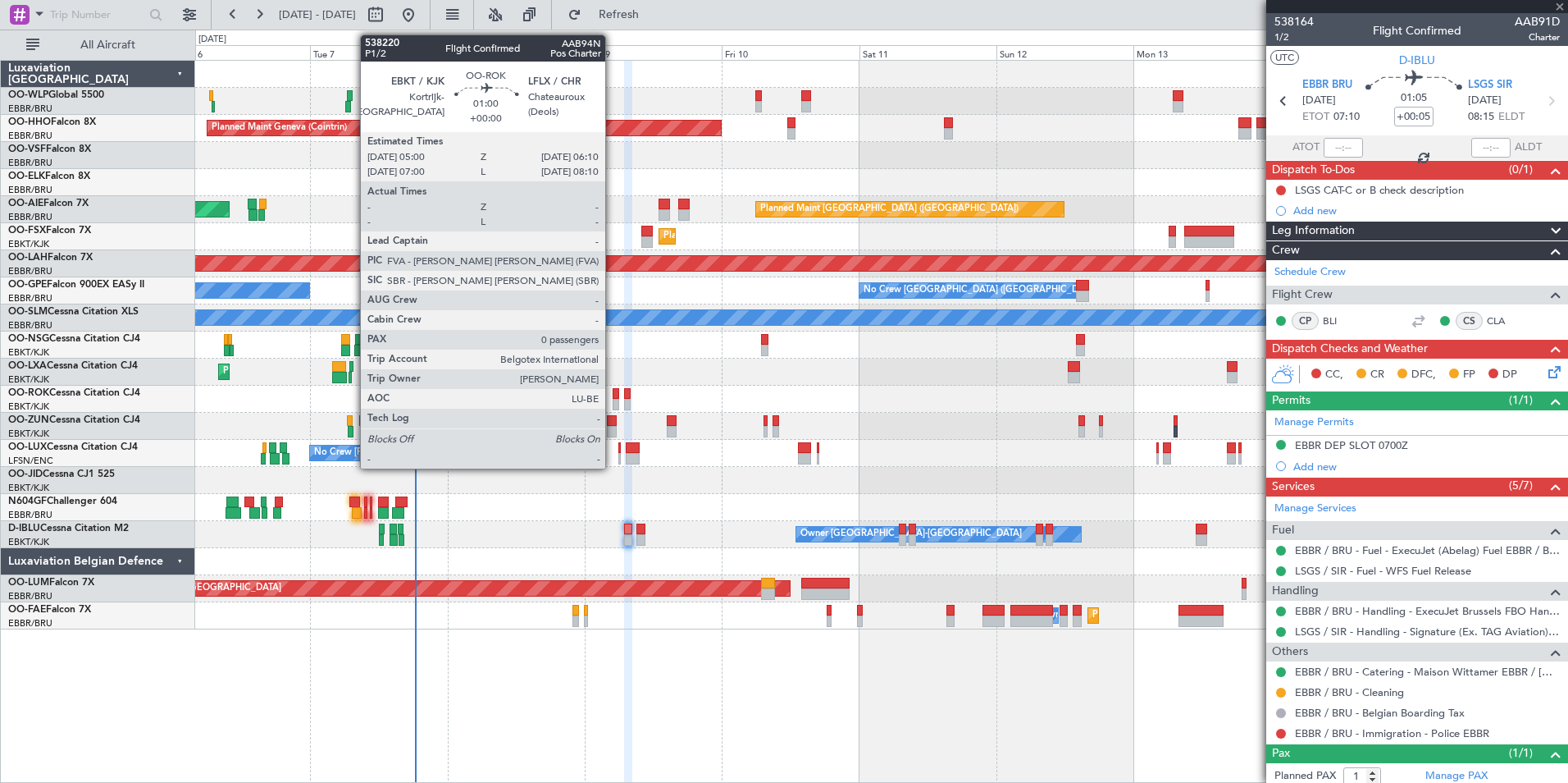
click at [612, 401] on div at bounding box center [615, 405] width 7 height 12
type input "0"
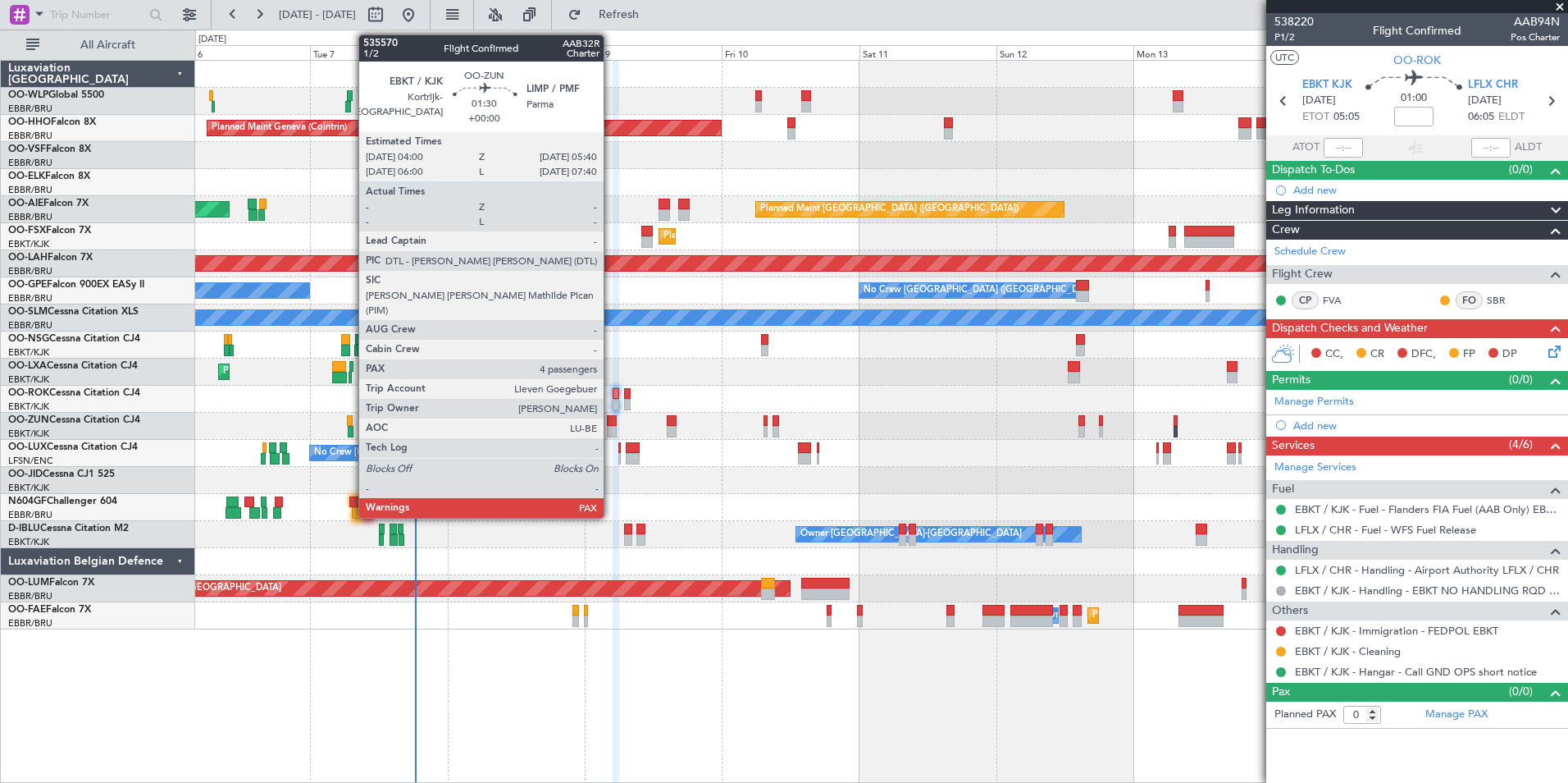
click at [593, 463] on div "No Crew [PERSON_NAME] ([PERSON_NAME]) No Crew [PERSON_NAME] ([PERSON_NAME])" at bounding box center [881, 453] width 1372 height 27
